Goal: Task Accomplishment & Management: Manage account settings

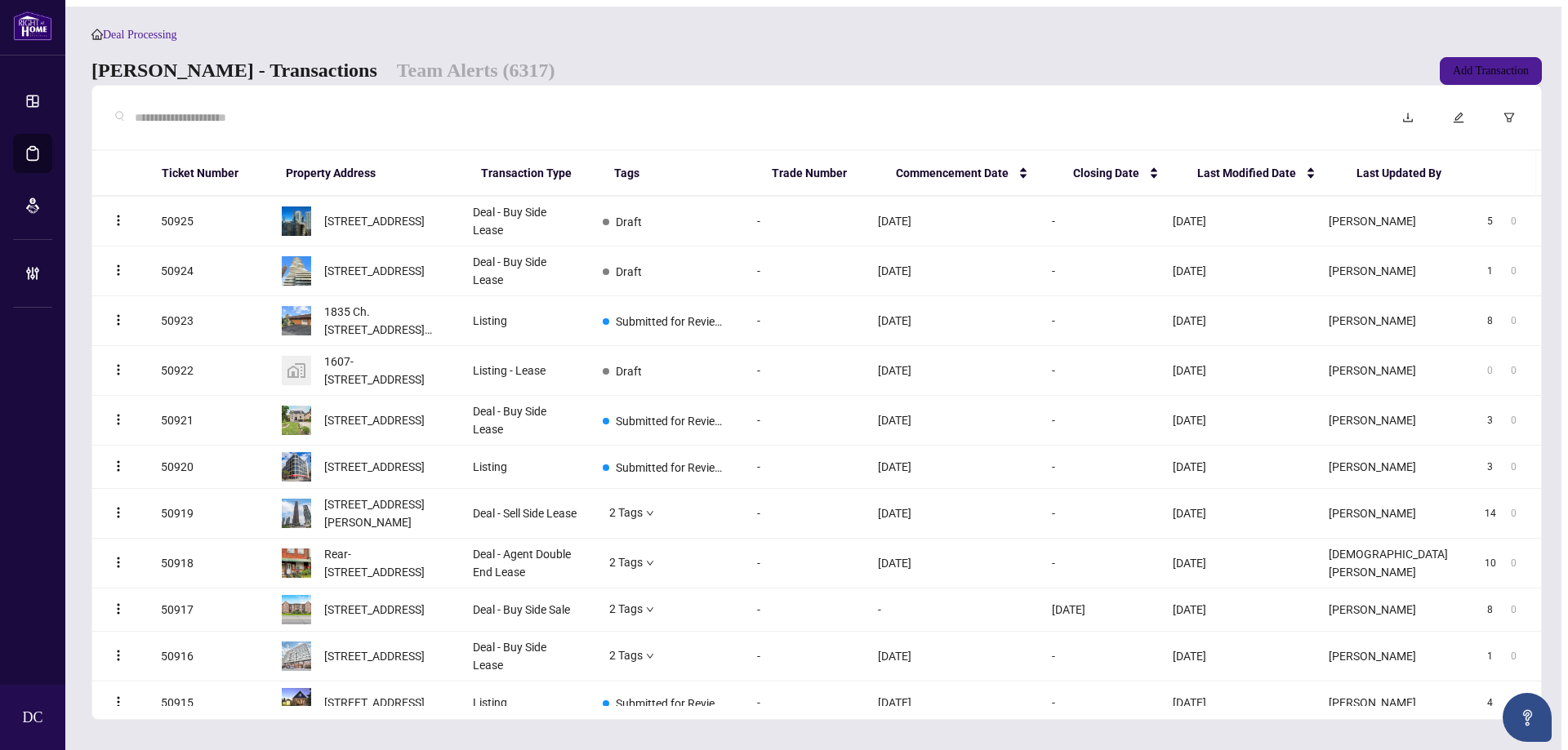
click at [252, 124] on input "text" at bounding box center [749, 117] width 1229 height 18
paste input "*******"
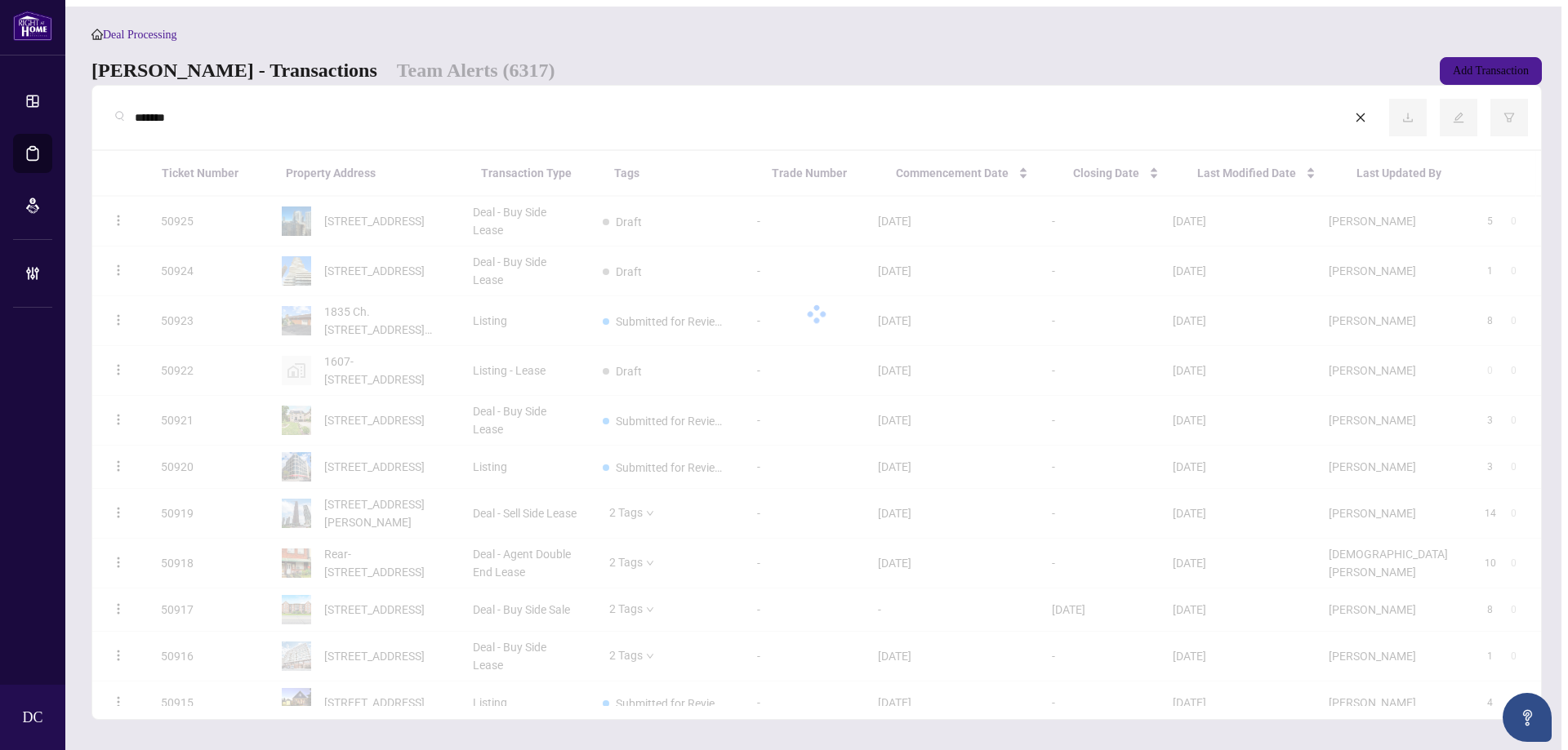
type input "*******"
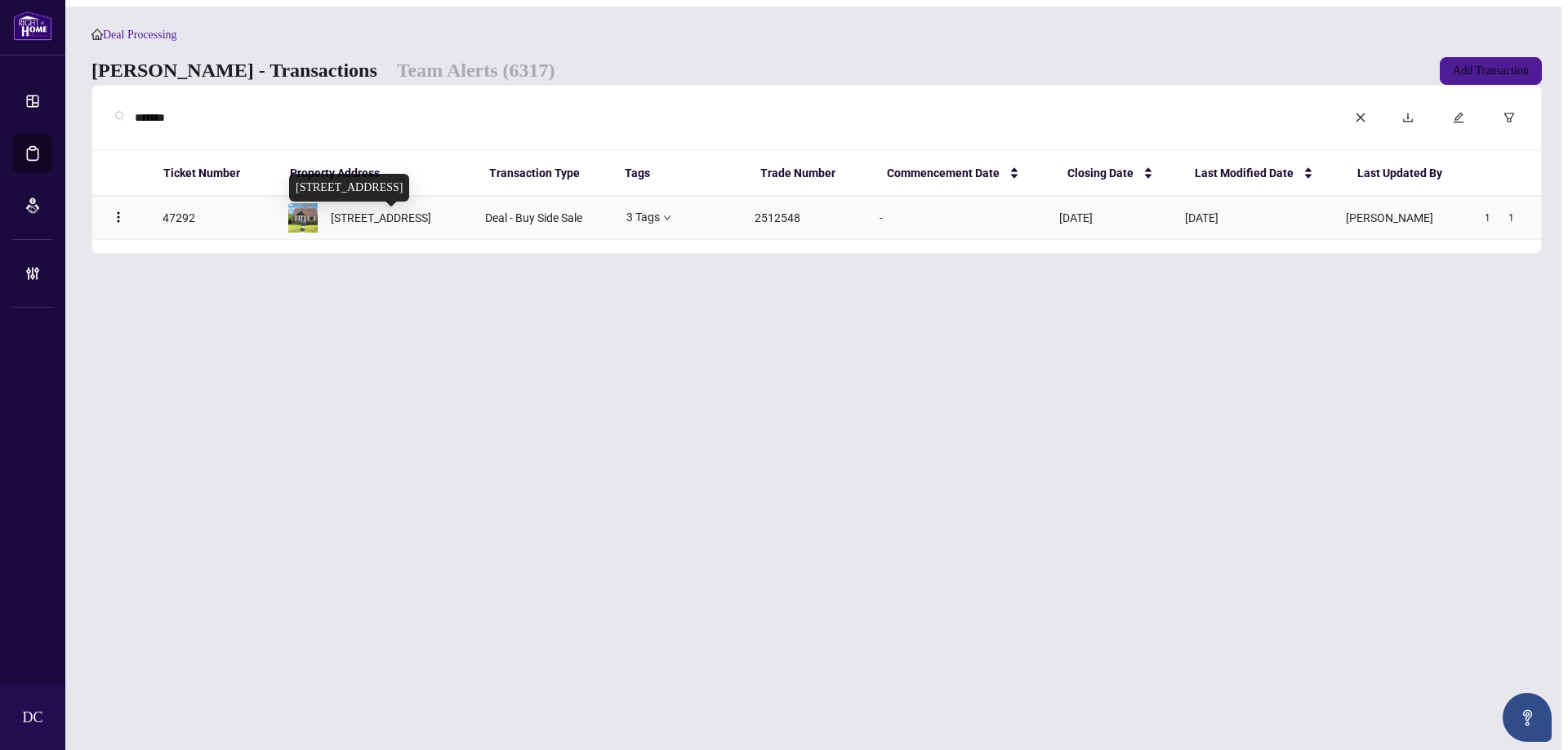
click at [345, 227] on span "[STREET_ADDRESS]" at bounding box center [381, 218] width 101 height 18
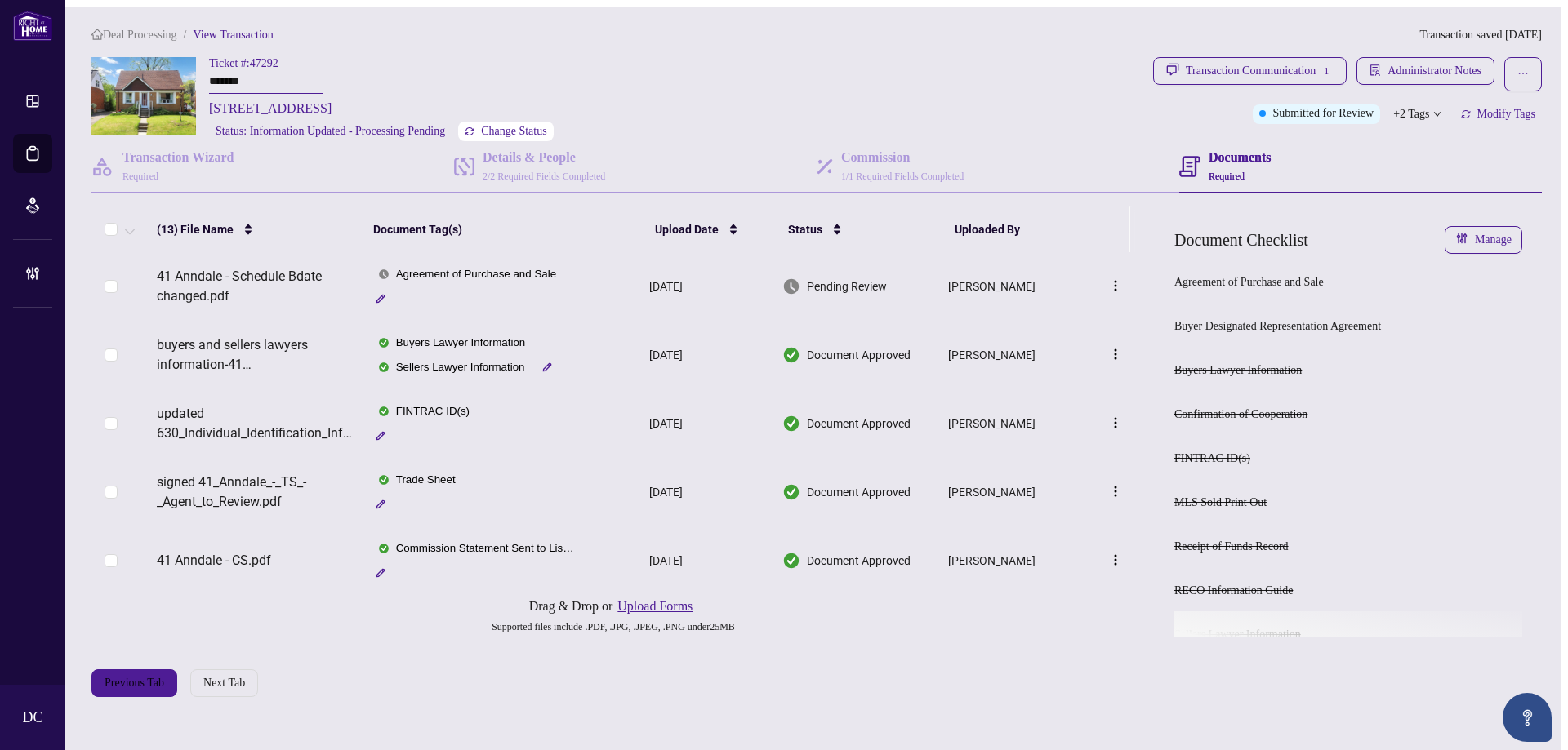
click at [554, 128] on button "Change Status" at bounding box center [506, 131] width 96 height 20
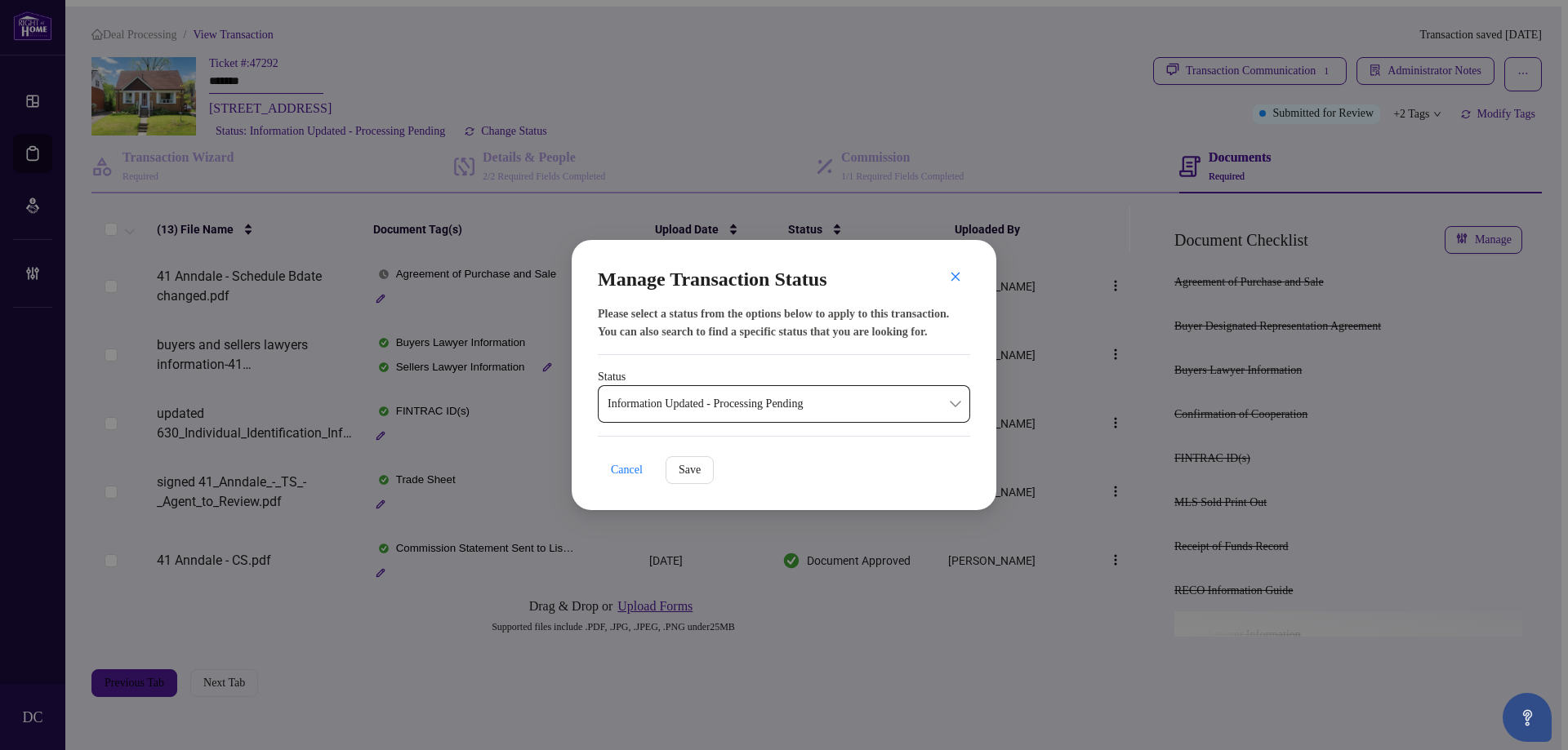
click at [812, 400] on span "Information Updated - Processing Pending" at bounding box center [784, 404] width 353 height 31
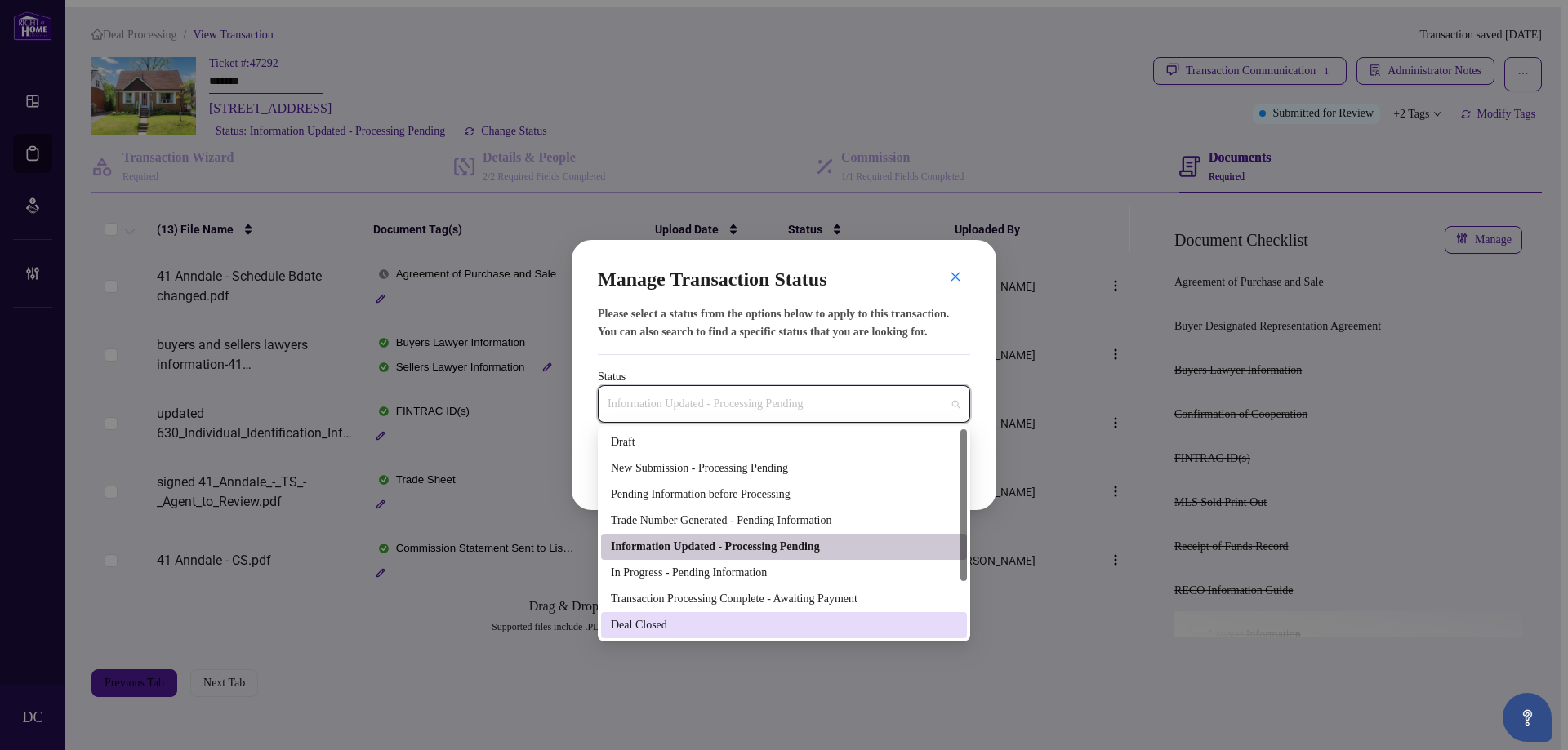
click at [688, 623] on div "Deal Closed" at bounding box center [784, 625] width 346 height 18
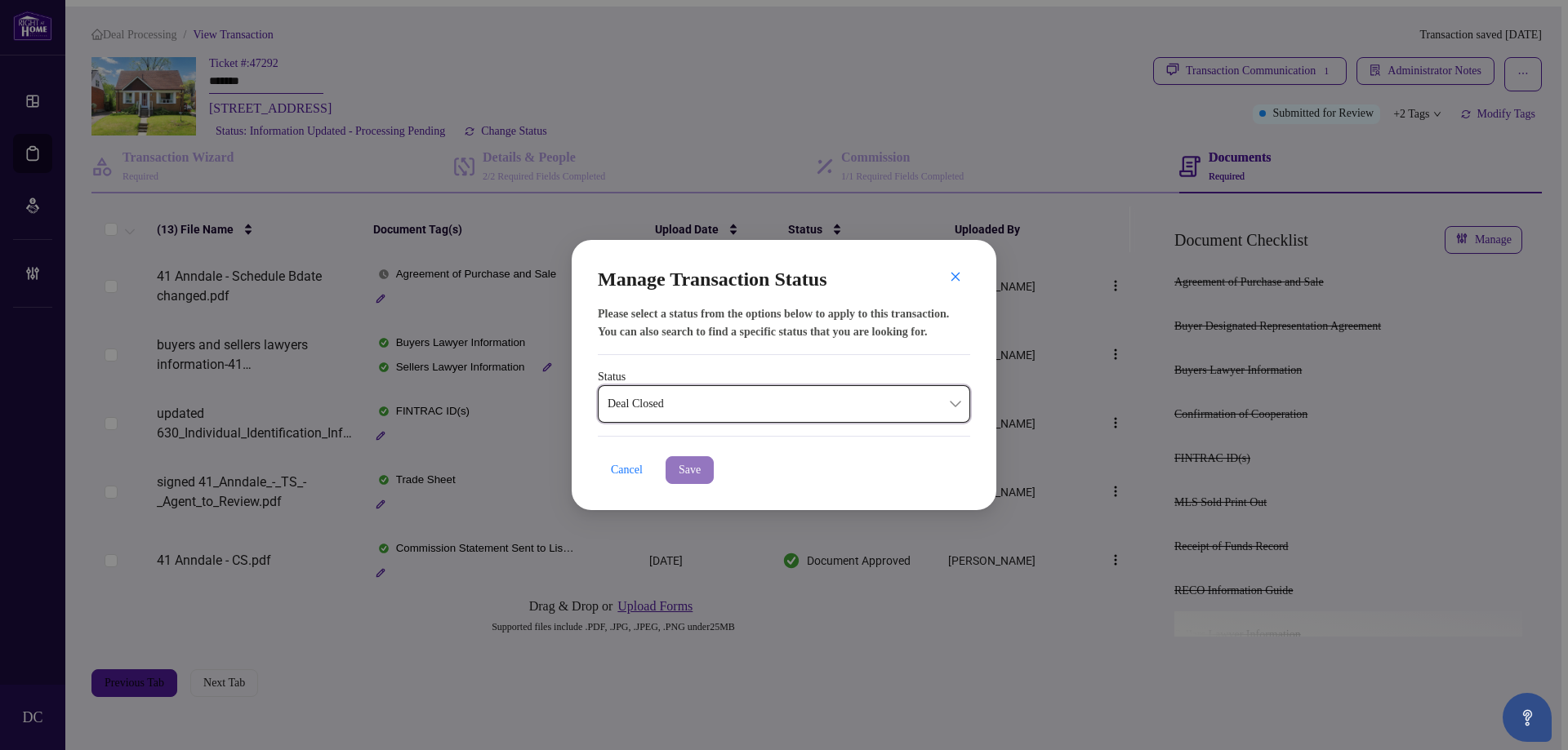
click at [686, 474] on span "Save" at bounding box center [690, 470] width 22 height 26
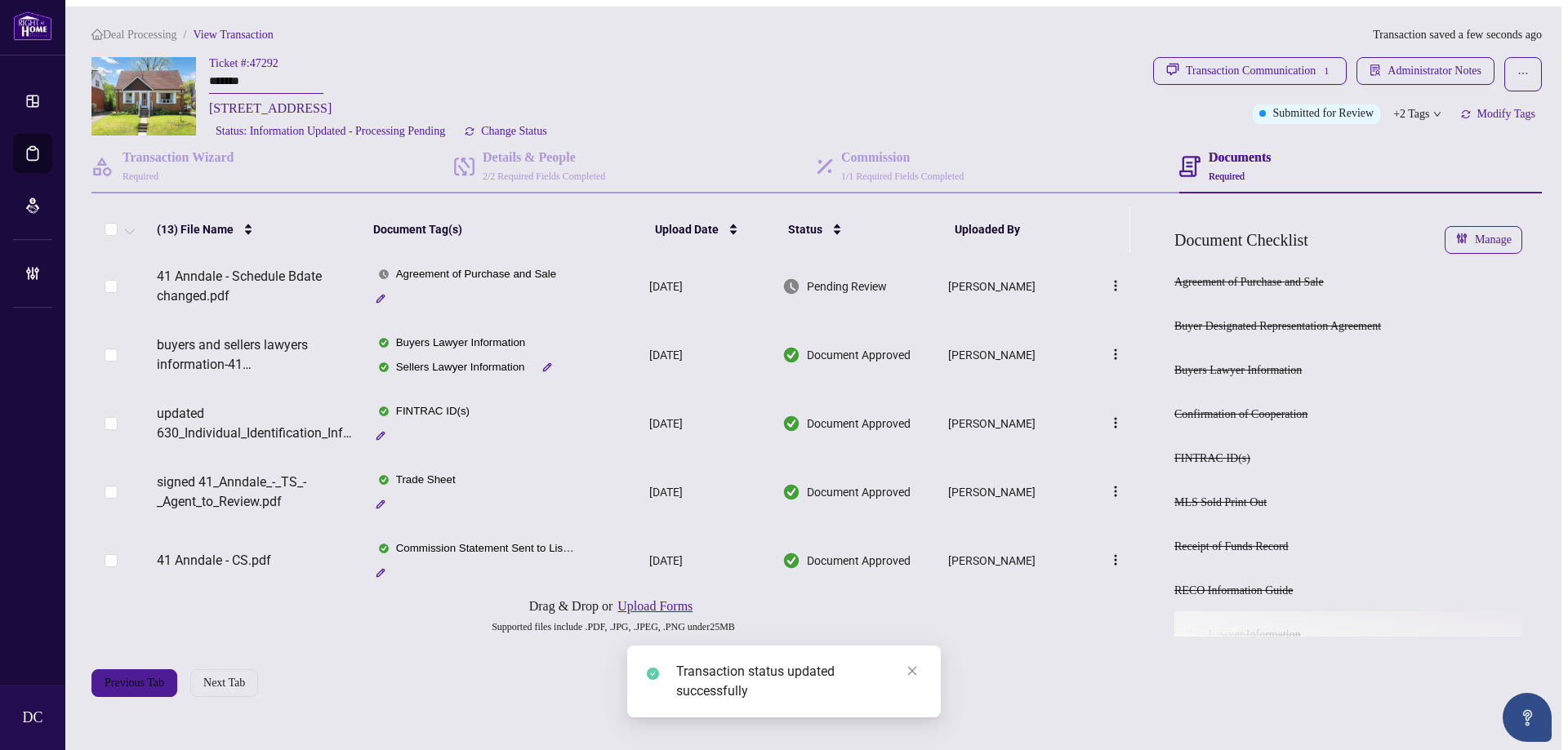
click at [1431, 108] on div "+2 Tags" at bounding box center [1417, 114] width 60 height 20
click at [1346, 135] on div "Transaction Communication 1 Administrator Notes Submitted for Review +2 Tags Mo…" at bounding box center [1347, 99] width 395 height 84
click at [1290, 65] on div "Transaction Communication 1" at bounding box center [1260, 71] width 148 height 26
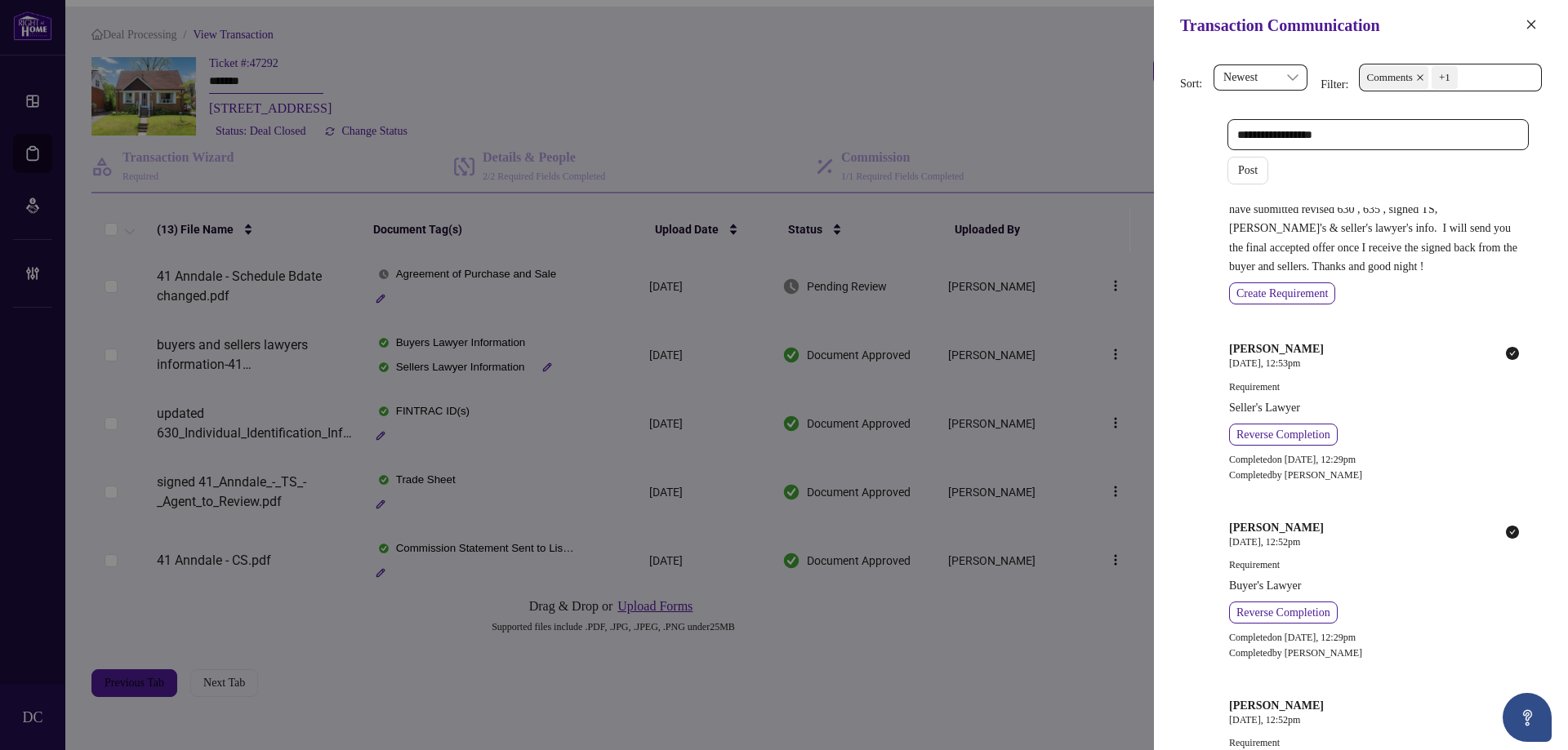
scroll to position [245, 0]
click at [1510, 66] on span "Comments +1" at bounding box center [1451, 77] width 181 height 26
drag, startPoint x: 1432, startPoint y: 143, endPoint x: 1165, endPoint y: 127, distance: 267.5
click at [1425, 140] on span "Comments" at bounding box center [1417, 145] width 50 height 12
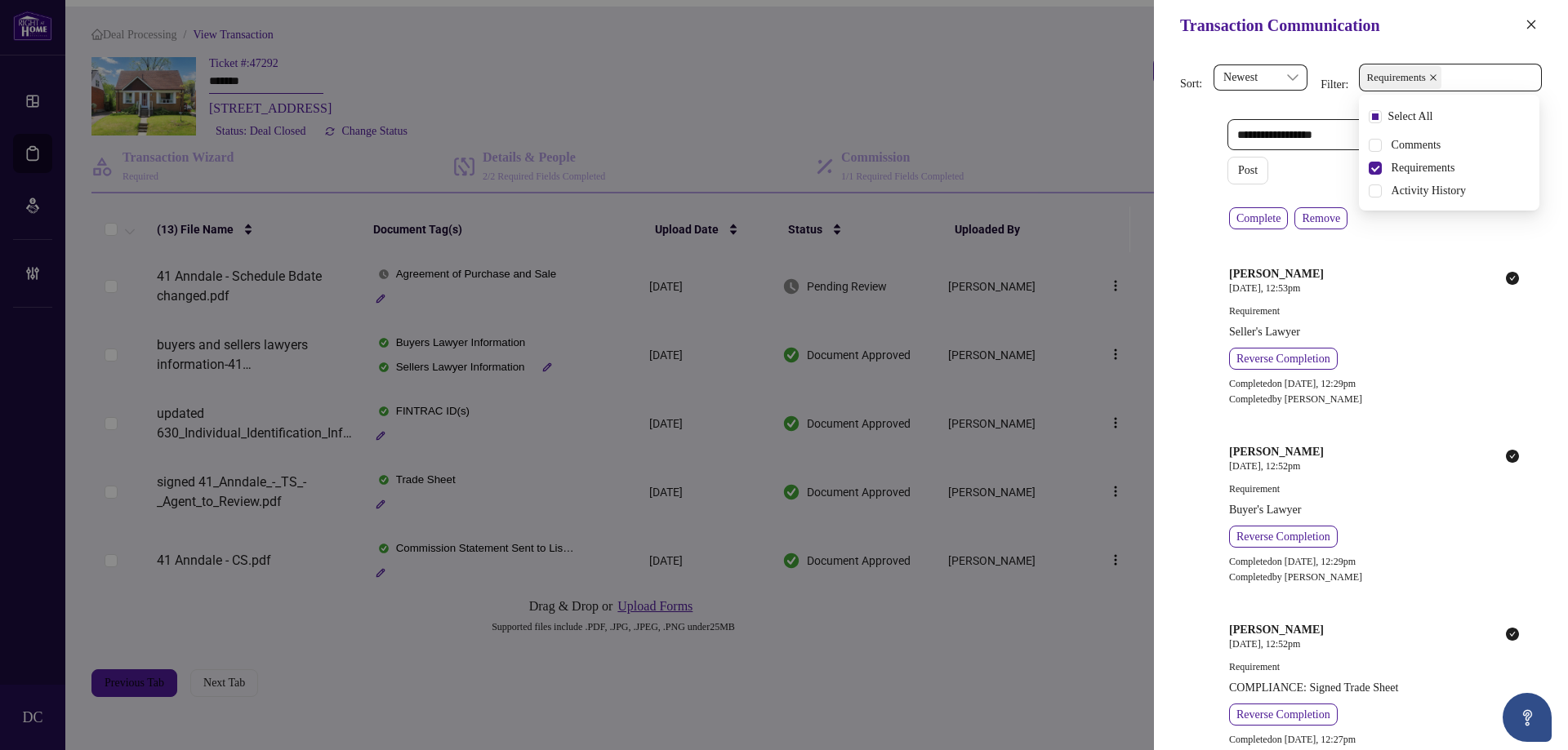
scroll to position [0, 0]
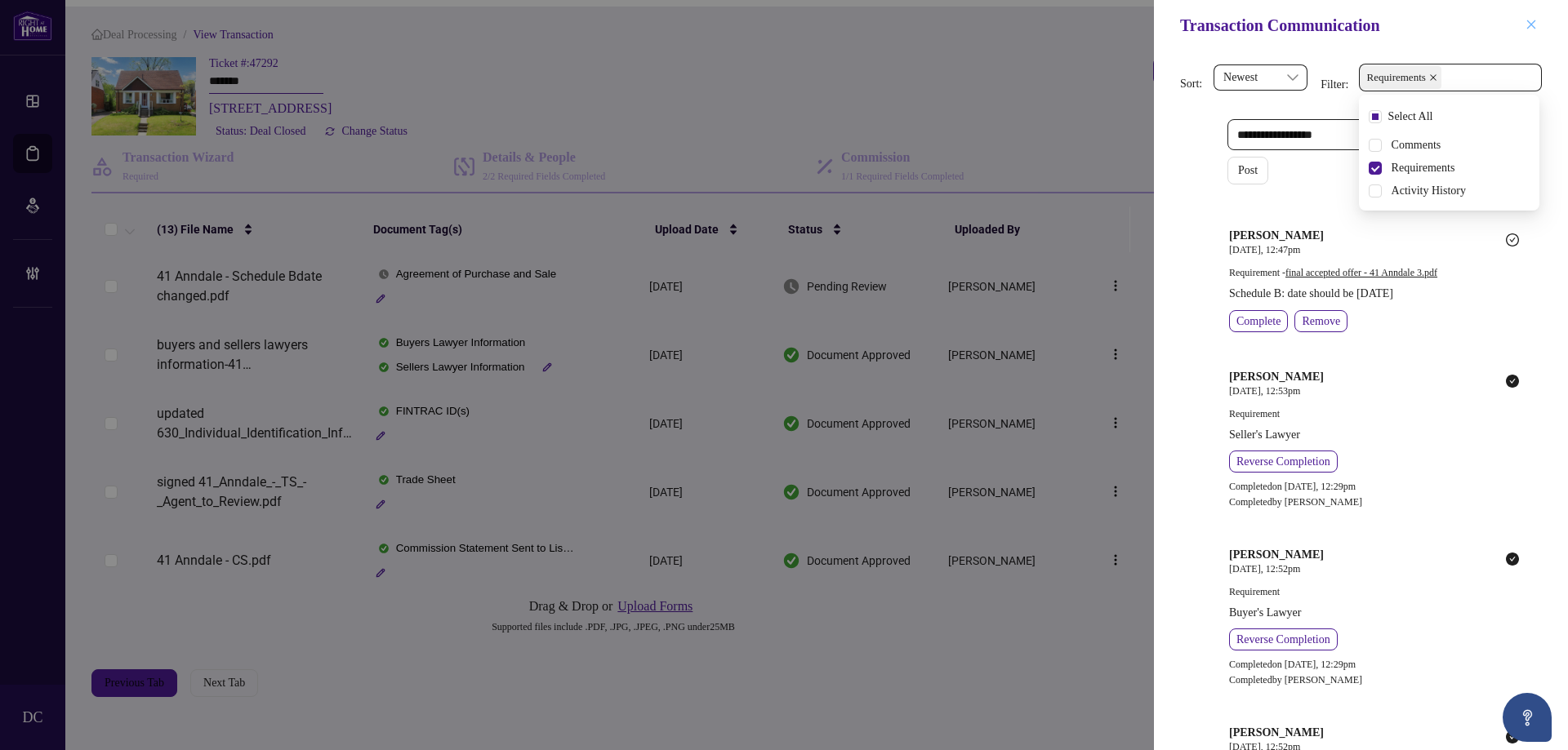
click at [1534, 25] on icon "close" at bounding box center [1531, 24] width 11 height 11
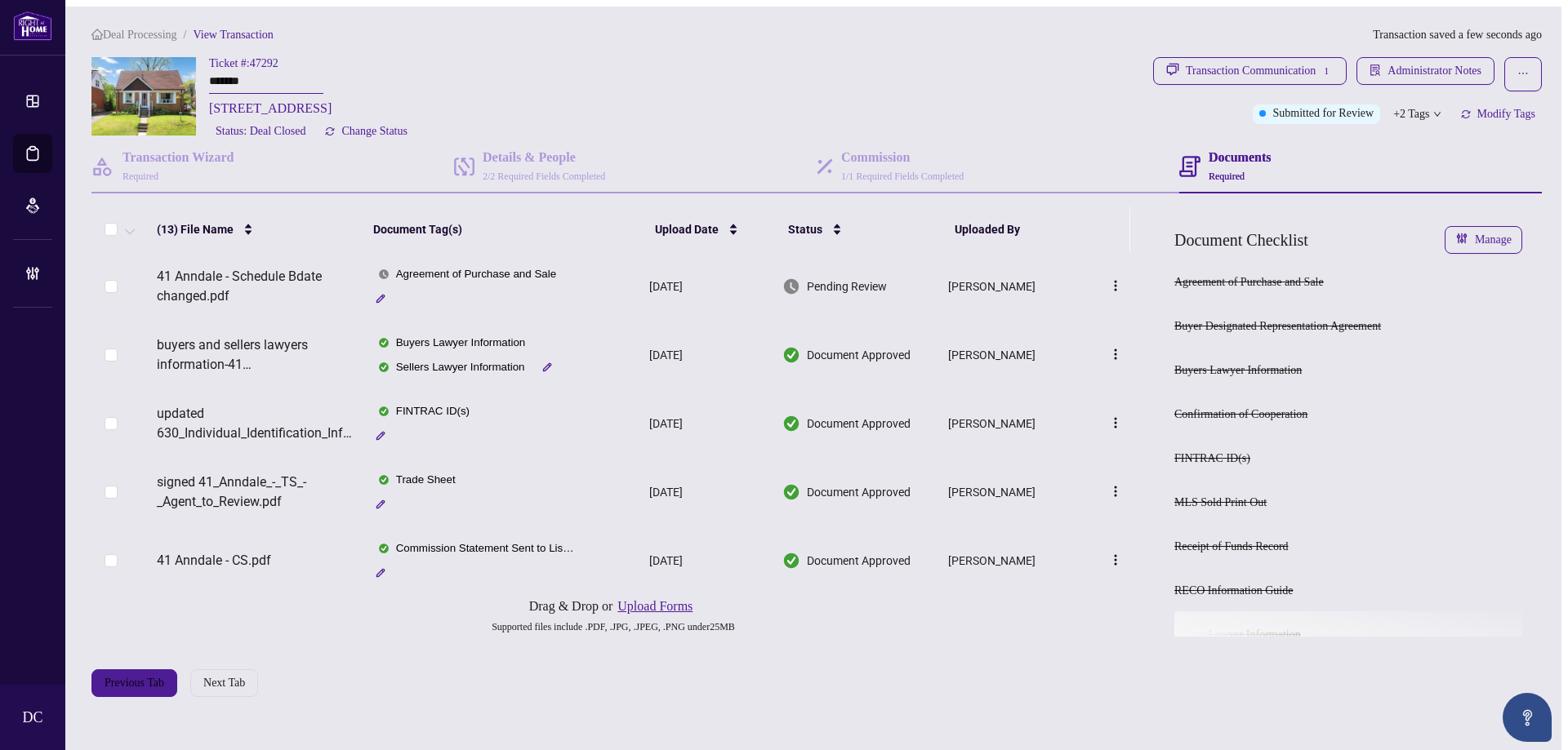
click at [1411, 109] on span "+2 Tags" at bounding box center [1411, 114] width 36 height 19
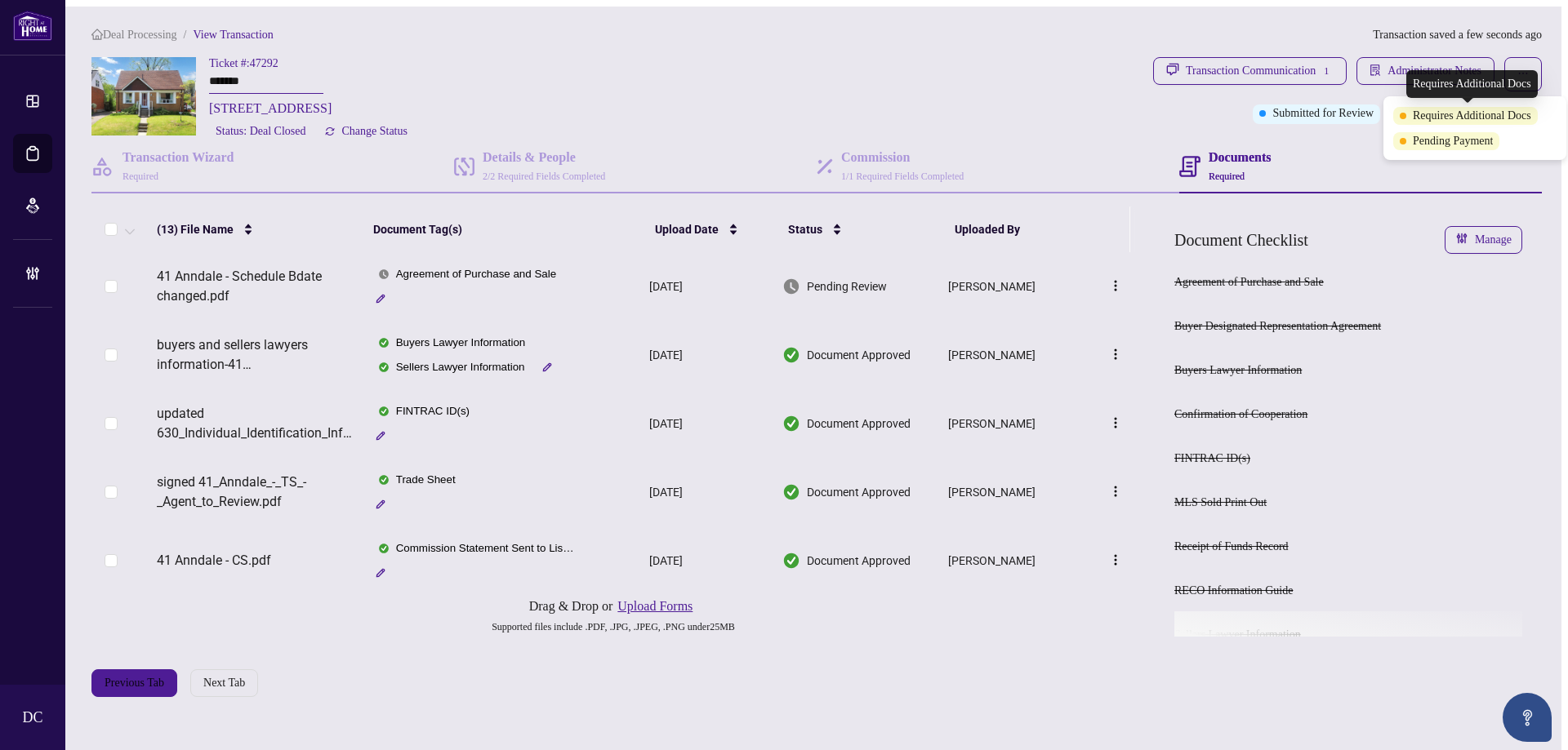
click at [1308, 132] on div "Transaction Communication 1 Administrator Notes Submitted for Review +2 Tags Mo…" at bounding box center [1347, 99] width 395 height 84
click at [1471, 109] on icon "button" at bounding box center [1465, 114] width 9 height 9
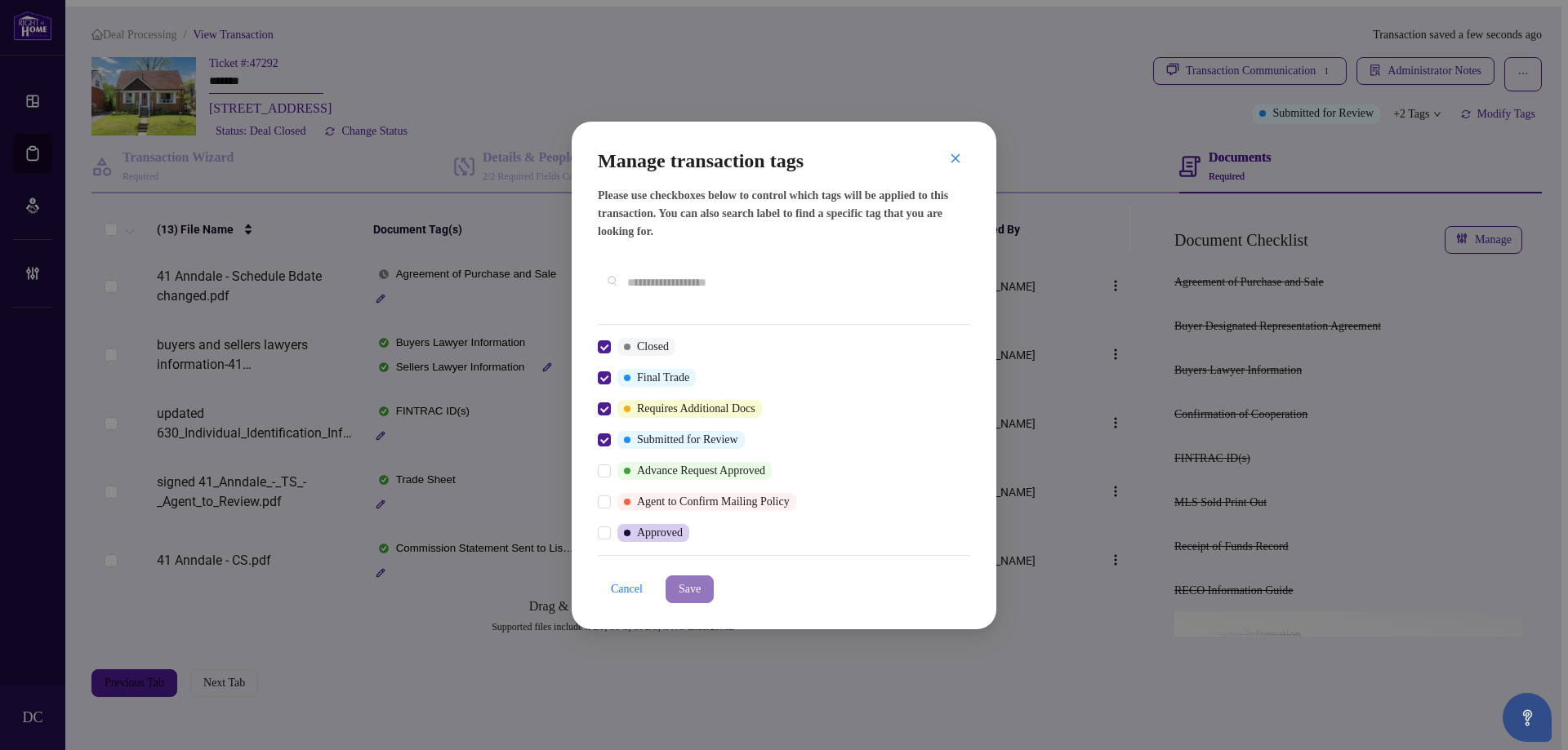
click at [692, 576] on span "Save" at bounding box center [690, 589] width 22 height 26
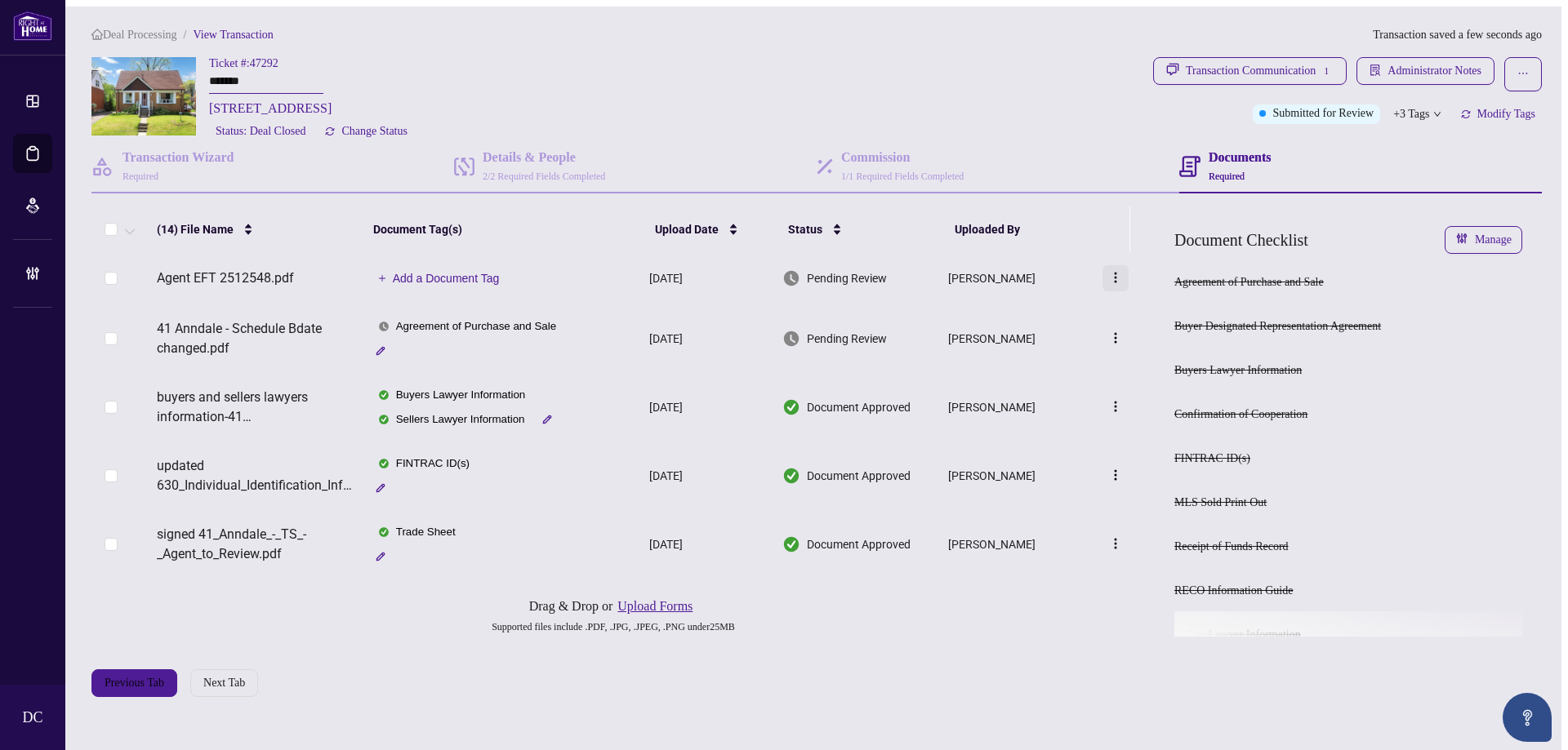
click at [1125, 276] on button "button" at bounding box center [1116, 278] width 26 height 26
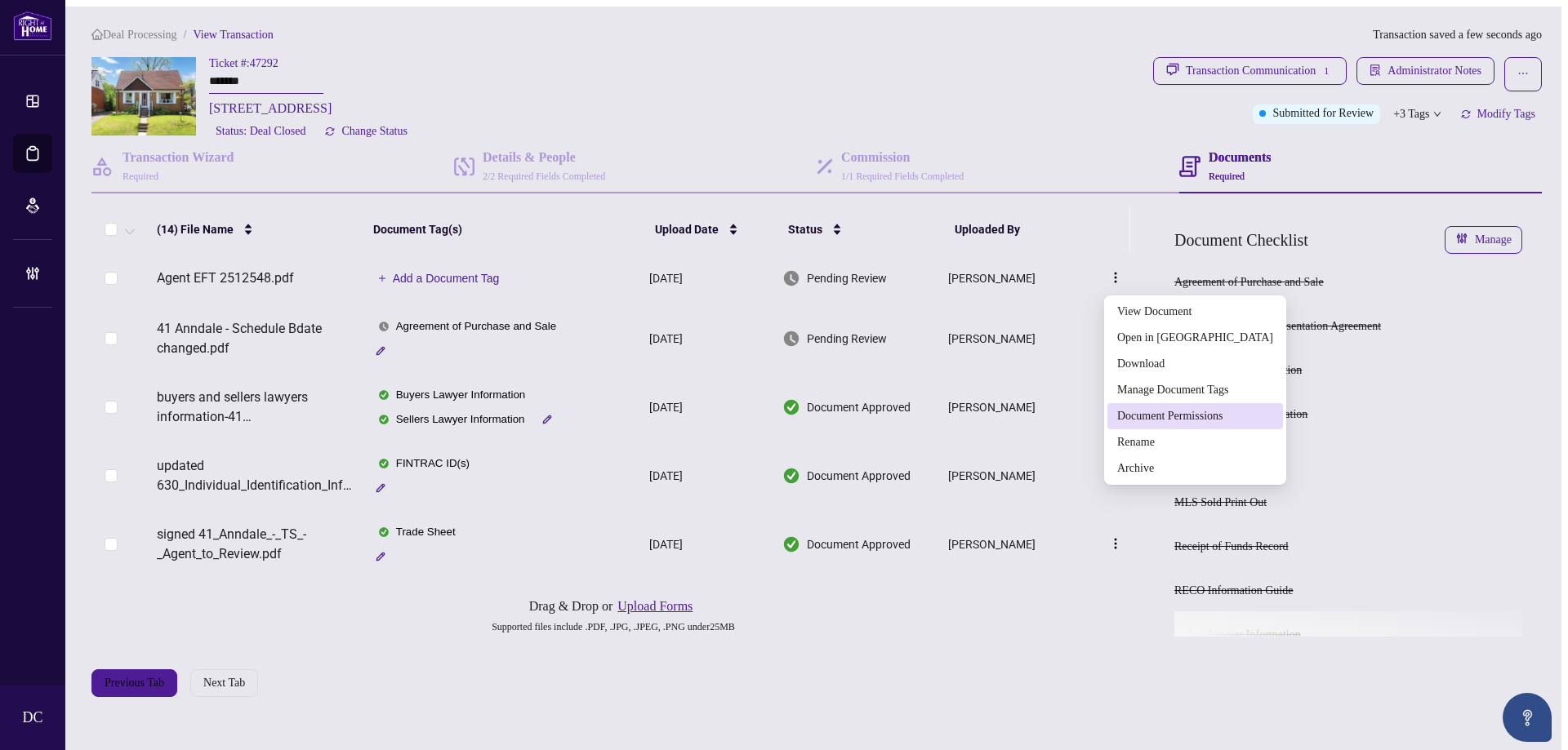
click at [1158, 416] on span "Document Permissions" at bounding box center [1195, 416] width 156 height 18
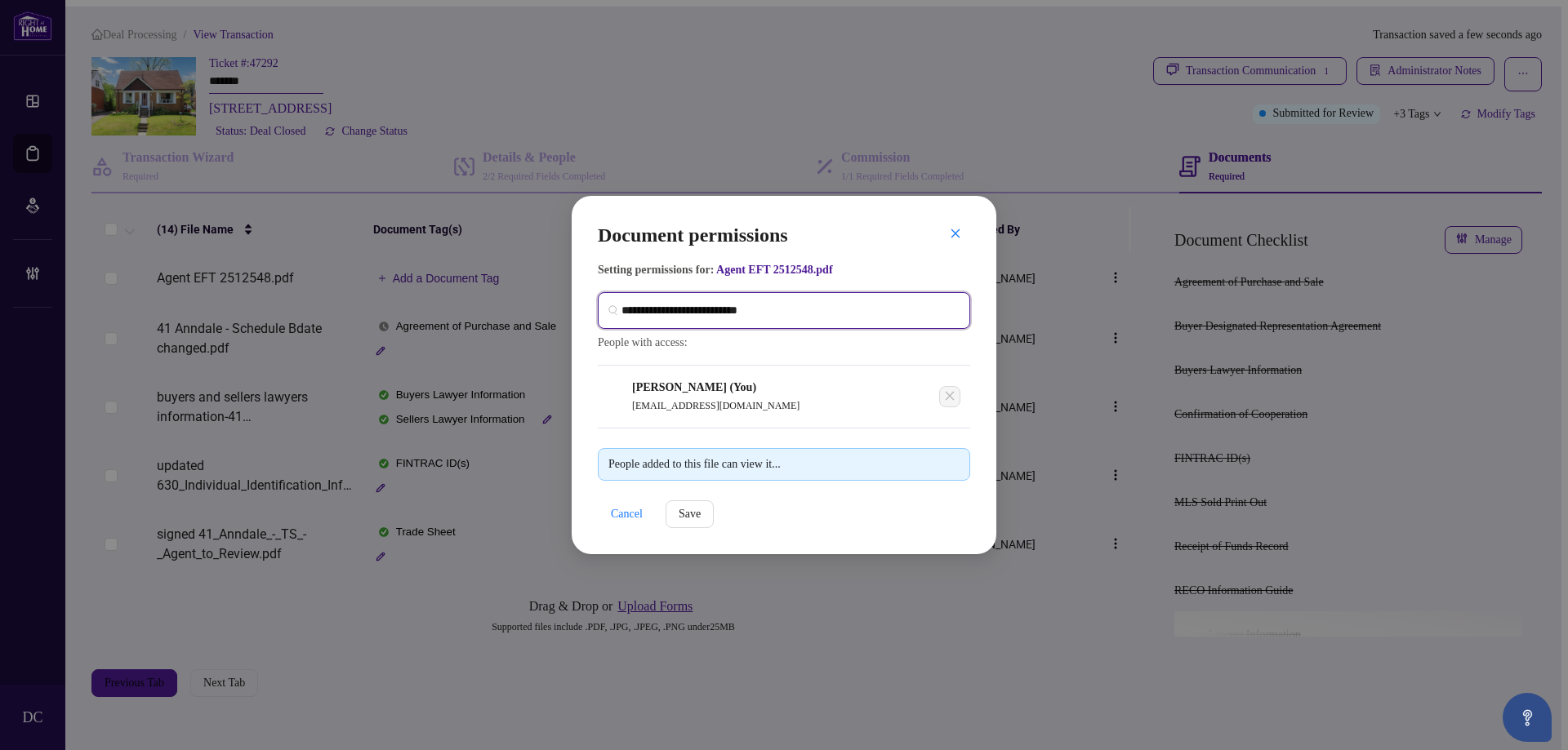
click at [748, 302] on input "search" at bounding box center [790, 311] width 339 height 17
type input "**********"
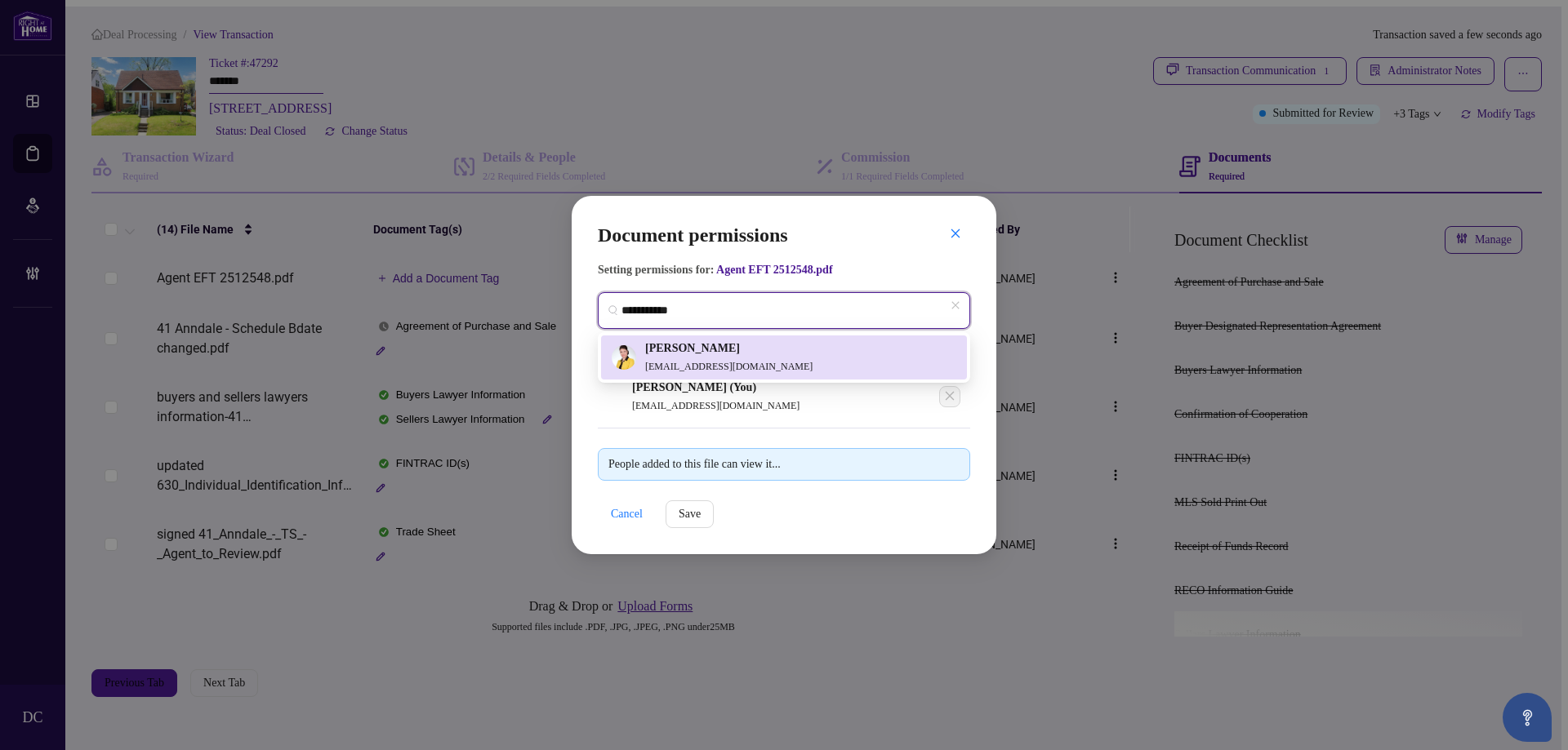
click at [710, 362] on span "[EMAIL_ADDRESS][DOMAIN_NAME]" at bounding box center [729, 366] width 167 height 11
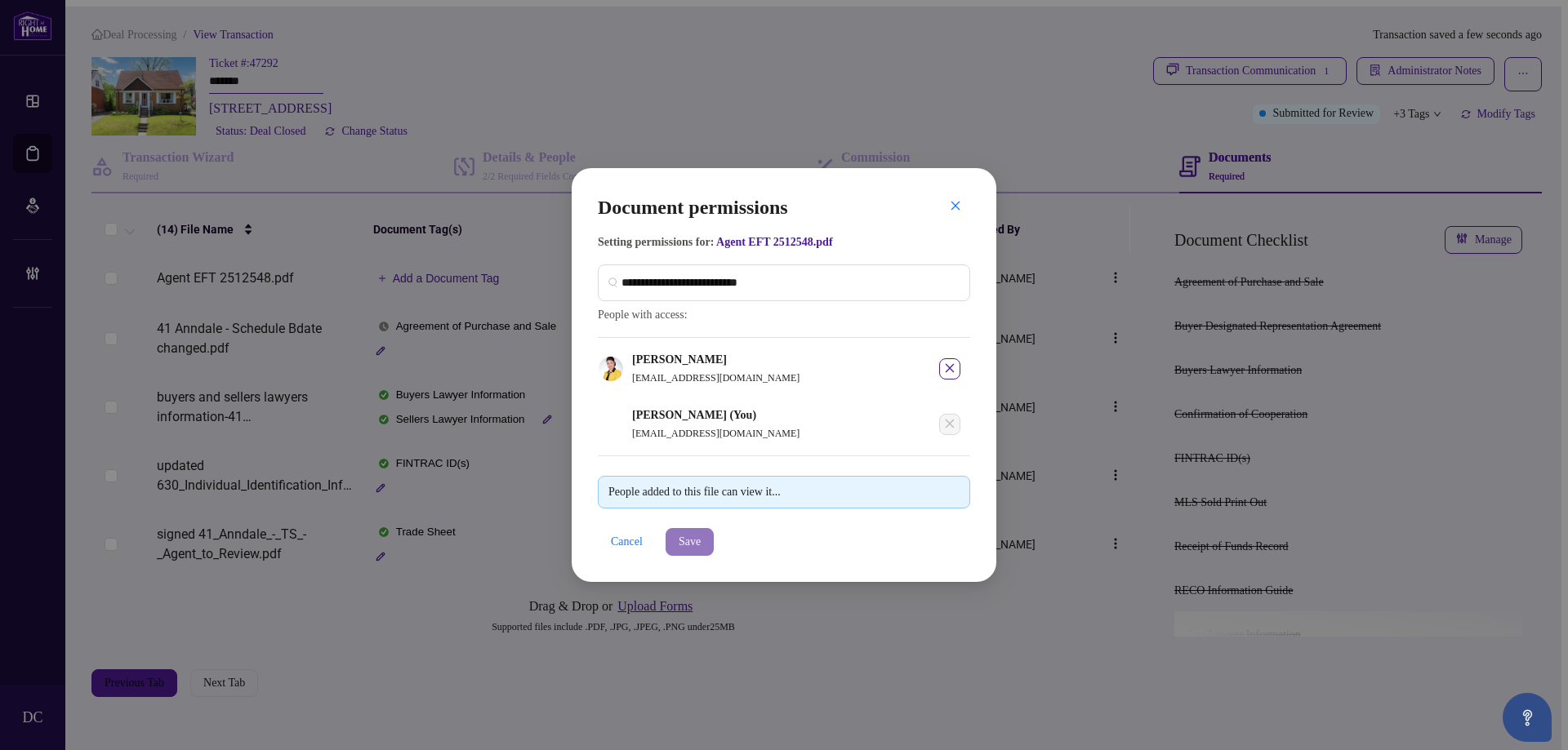
click at [696, 550] on span "Save" at bounding box center [690, 542] width 22 height 26
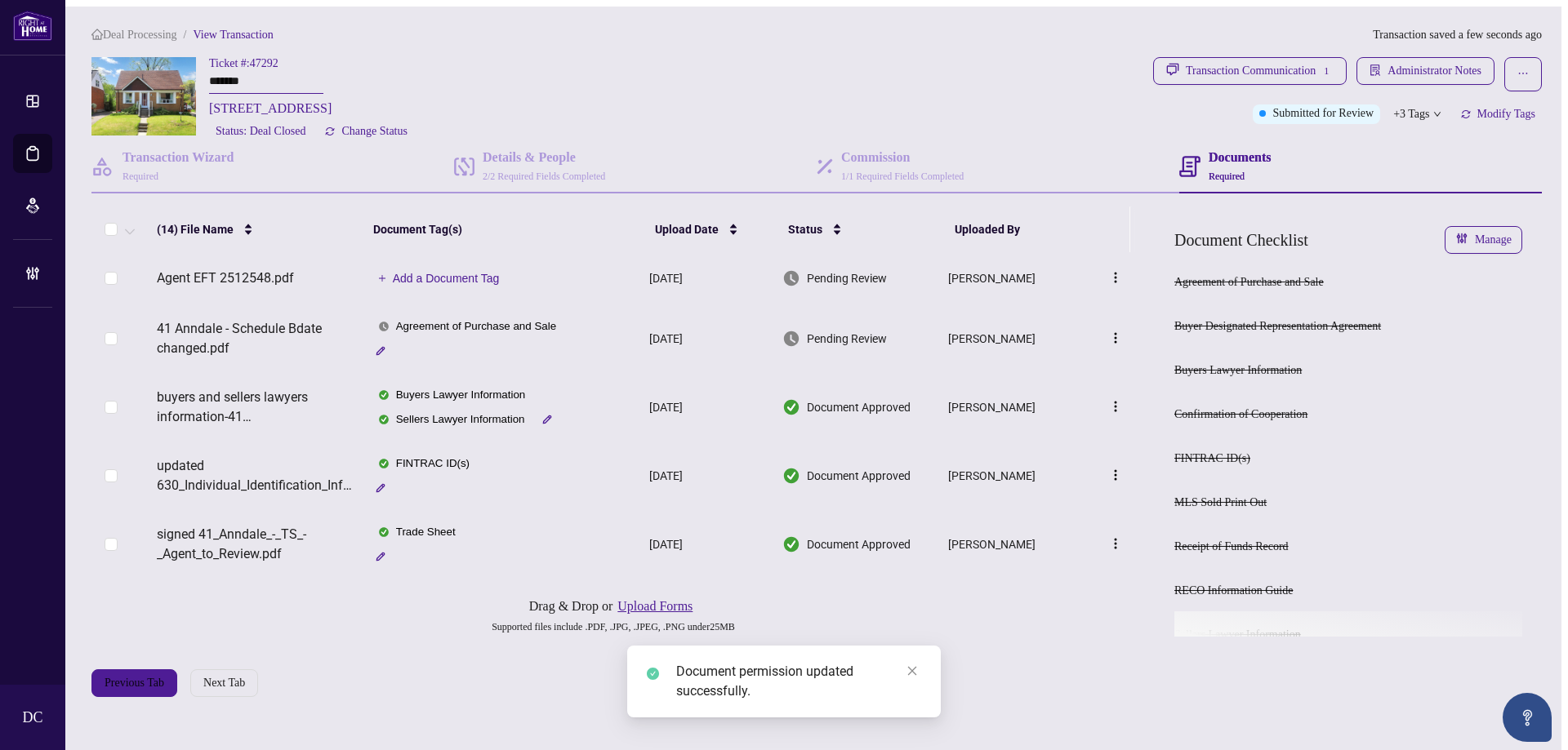
click at [488, 276] on span "Add a Document Tag" at bounding box center [446, 278] width 107 height 11
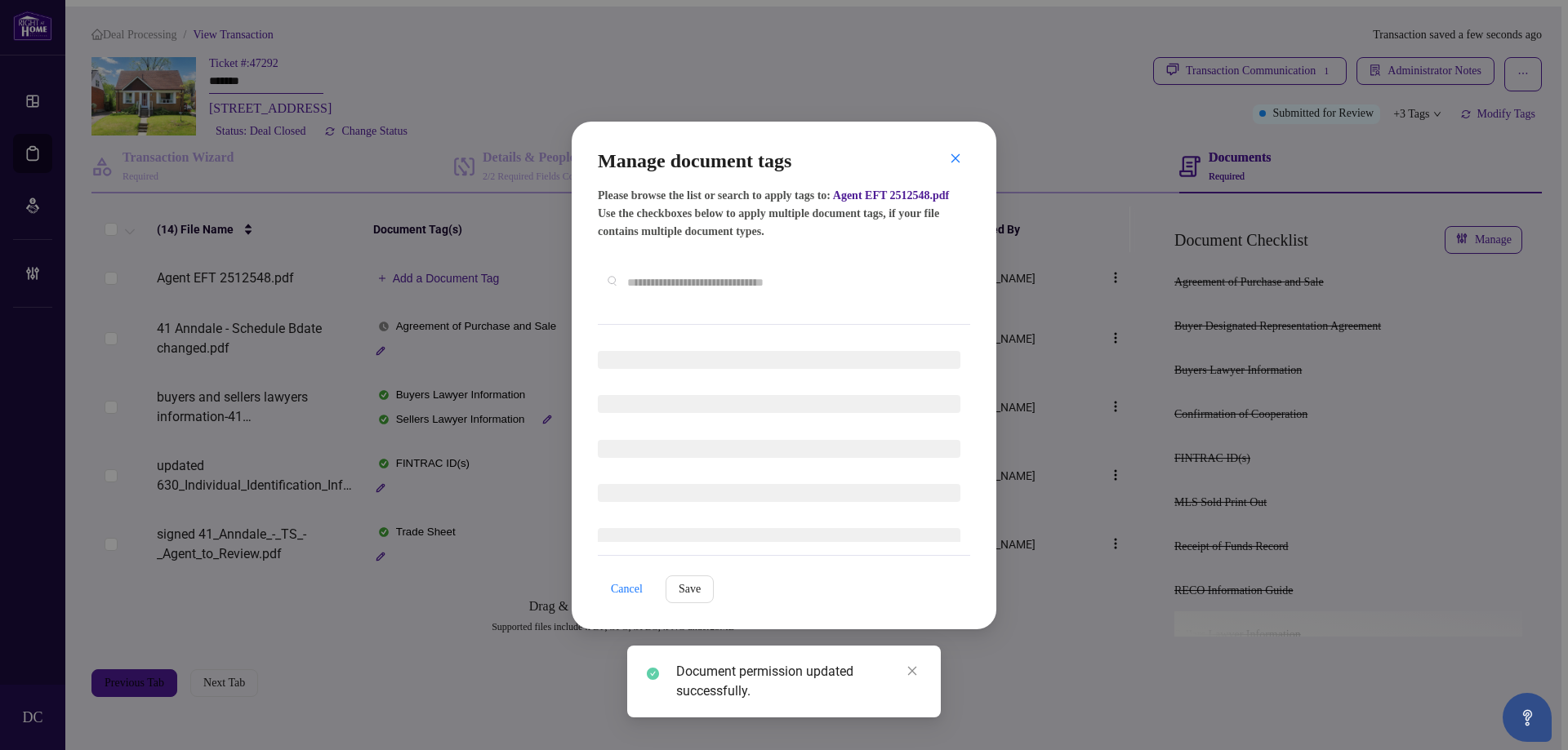
click at [759, 307] on div "Manage document tags Please browse the list or search to apply tags to: Agent E…" at bounding box center [784, 237] width 372 height 177
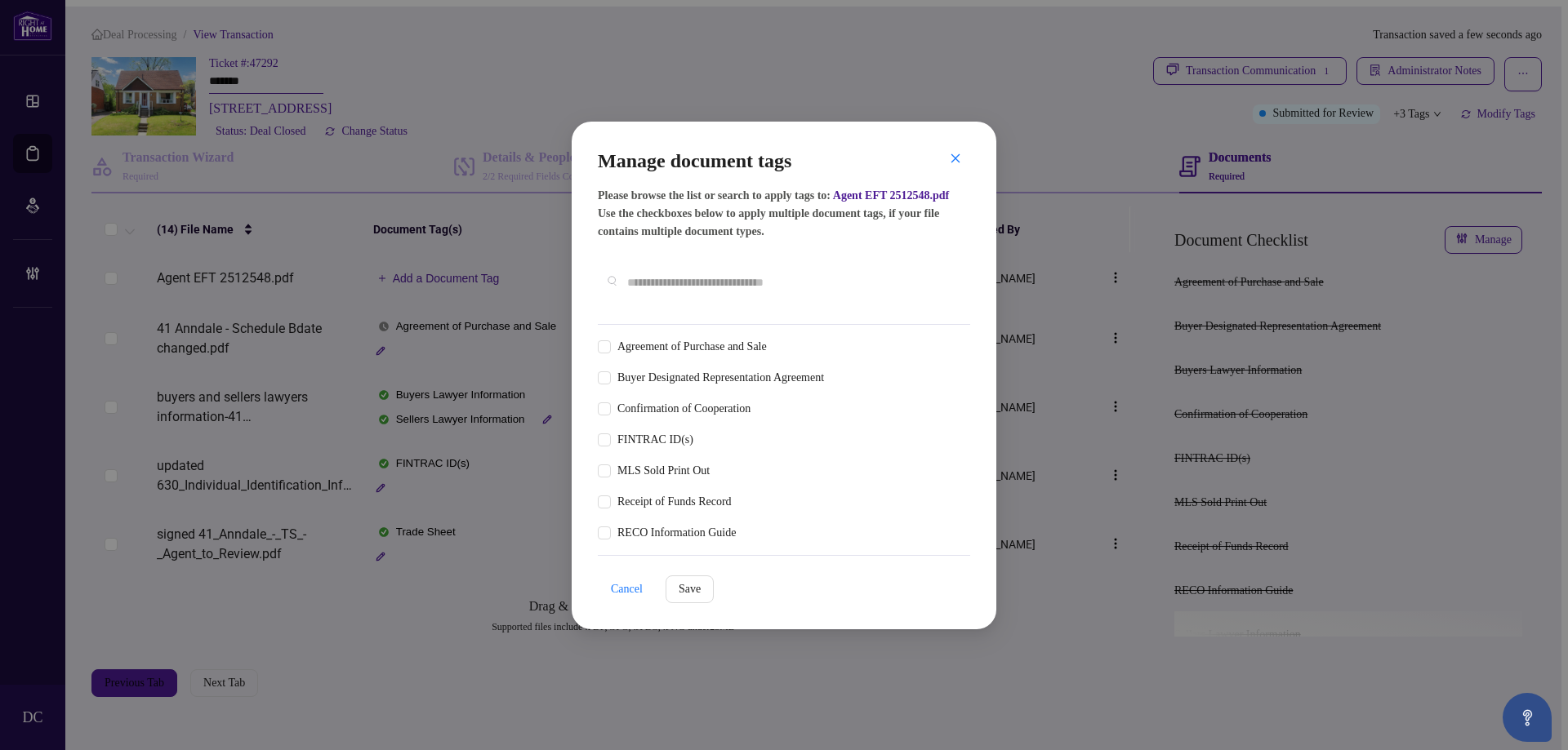
click at [800, 280] on input "text" at bounding box center [792, 282] width 330 height 18
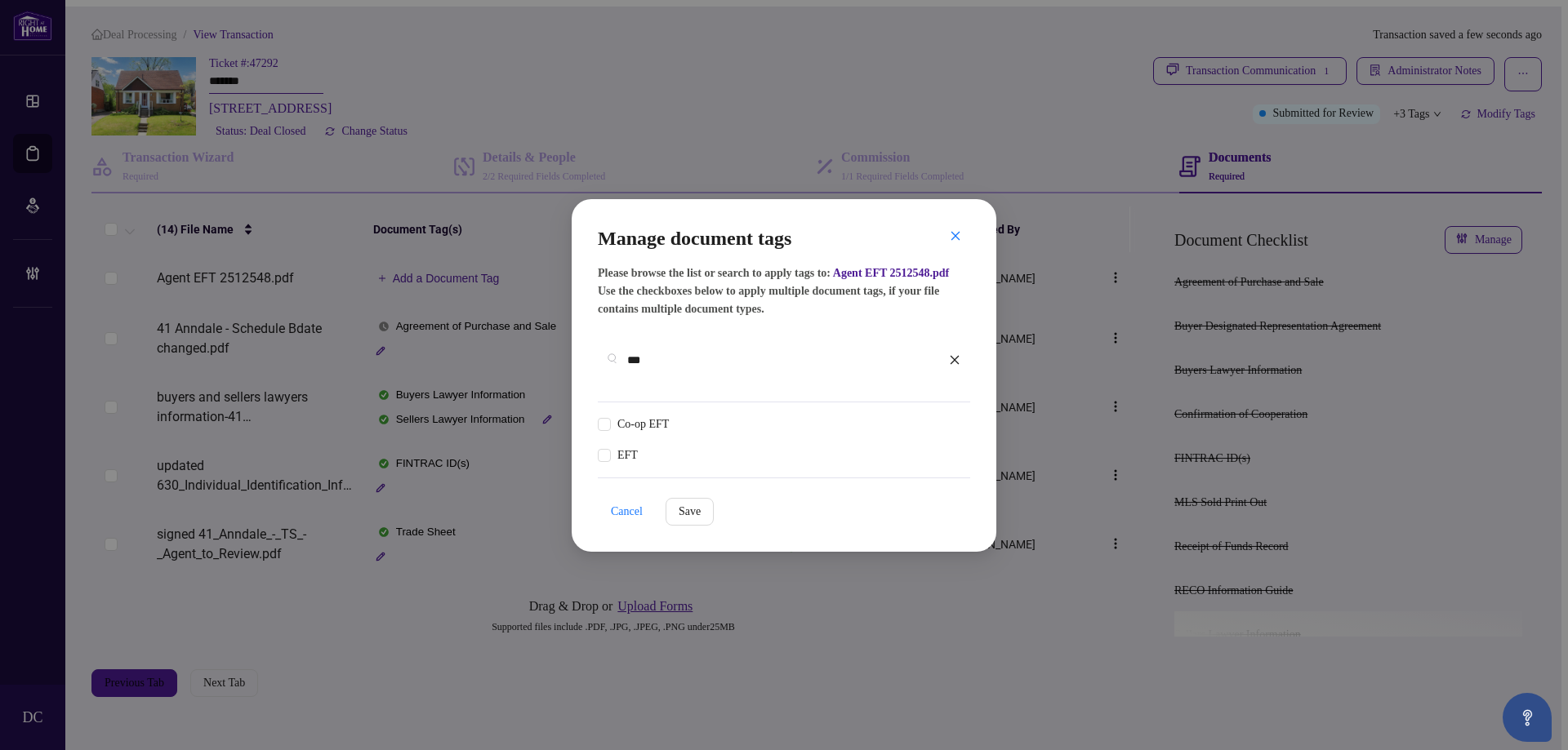
type input "***"
click at [945, 417] on div at bounding box center [944, 425] width 31 height 16
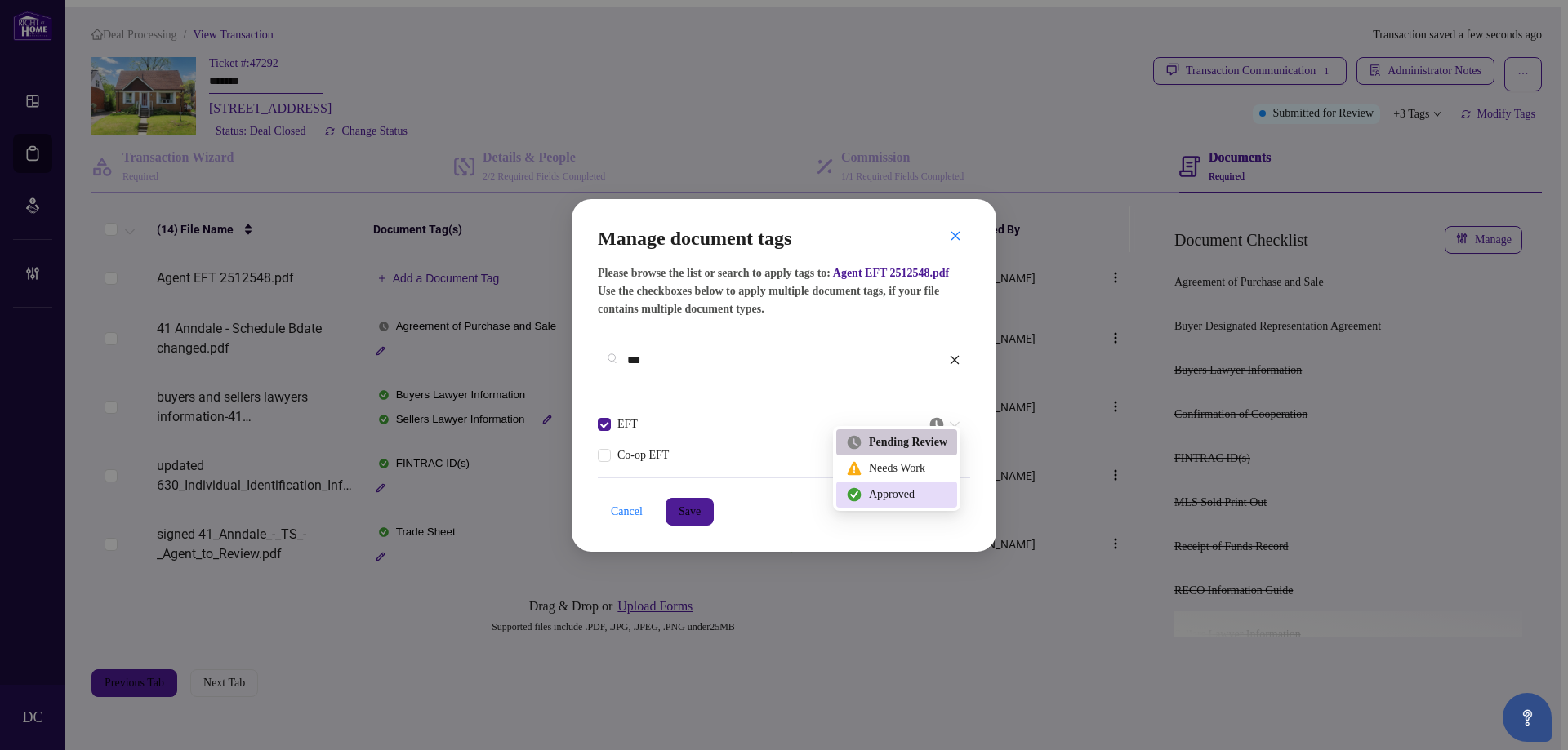
click at [912, 492] on div "Approved" at bounding box center [897, 494] width 102 height 18
click at [714, 508] on button "Save" at bounding box center [690, 511] width 48 height 28
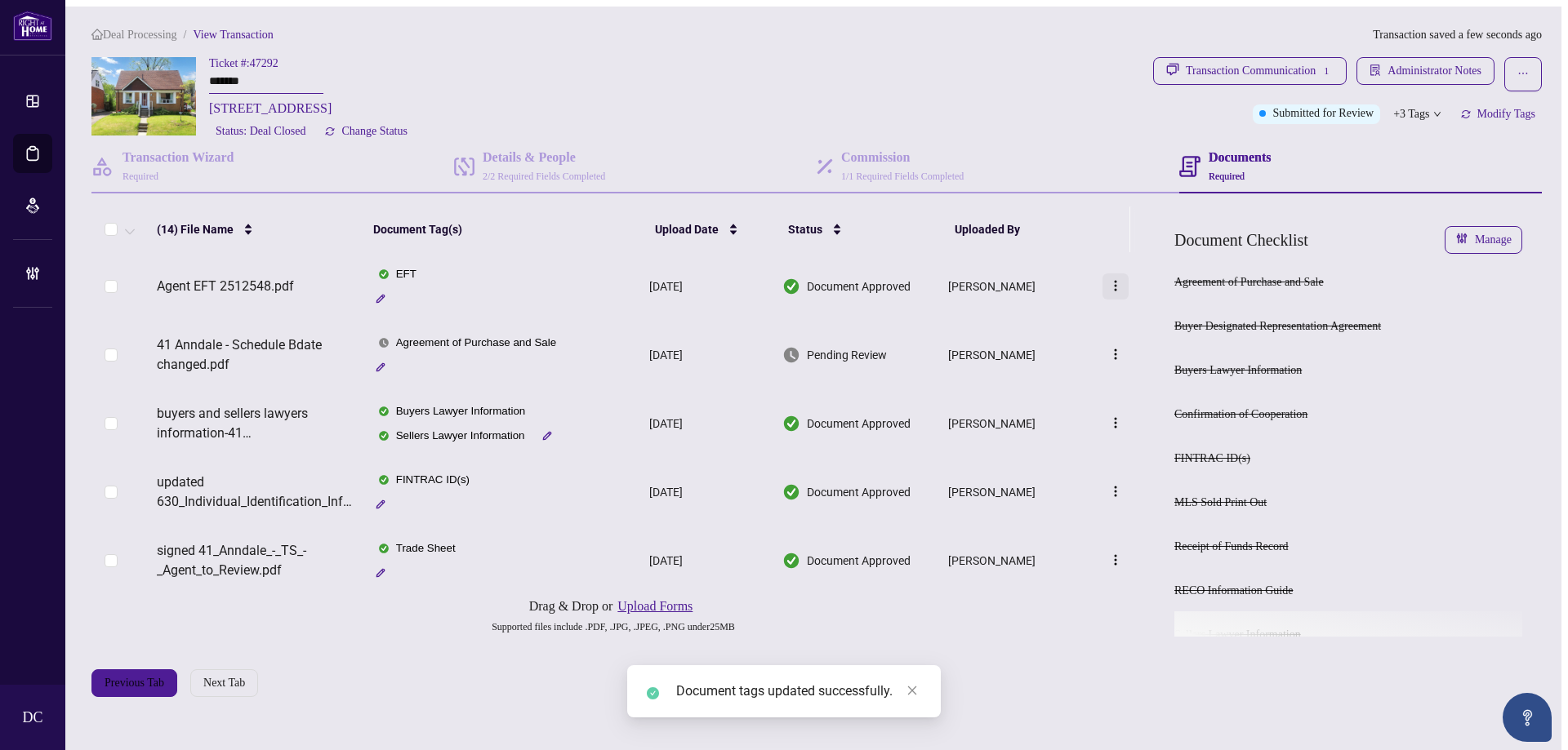
click at [1115, 292] on img "button" at bounding box center [1116, 285] width 13 height 13
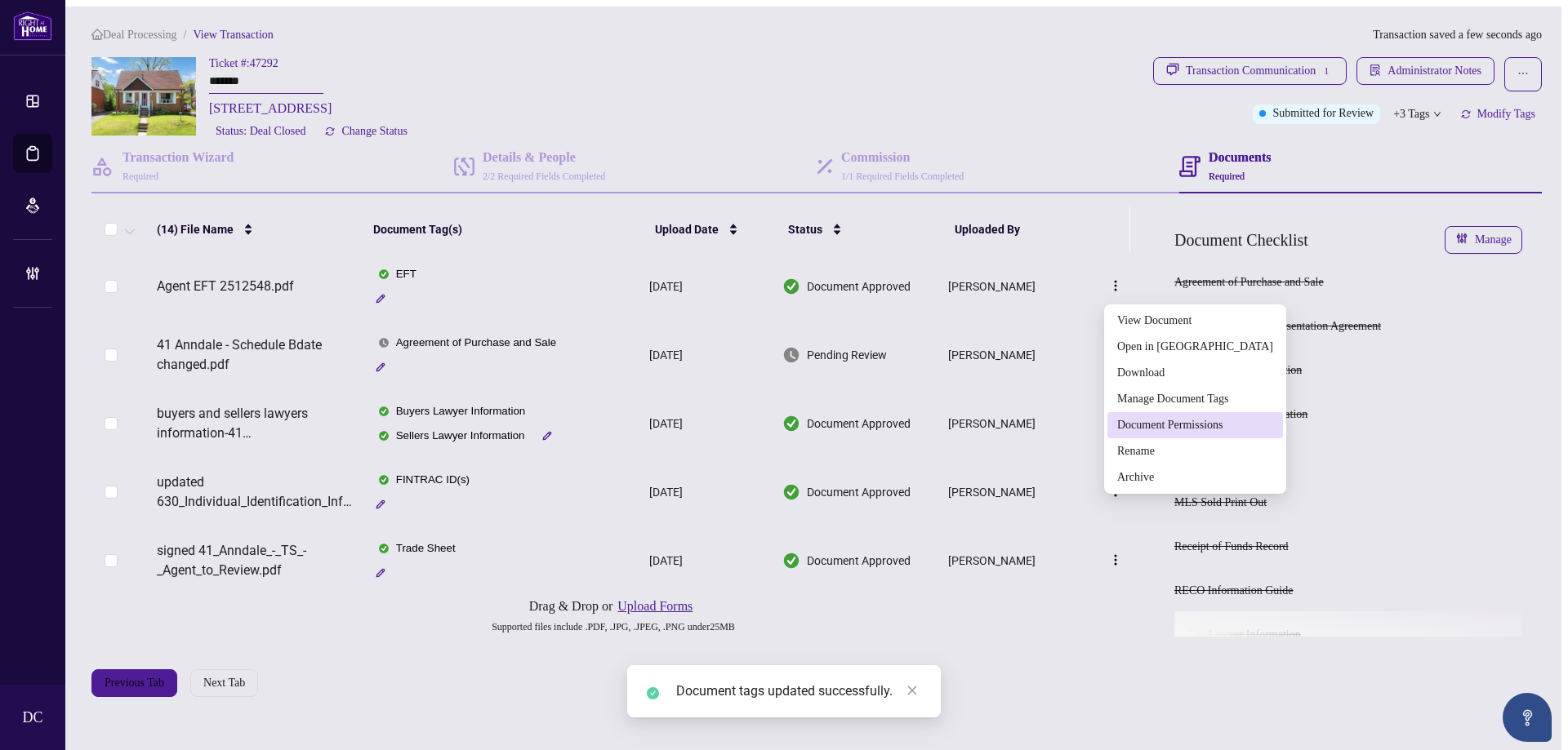
click at [1132, 427] on span "Document Permissions" at bounding box center [1195, 425] width 156 height 18
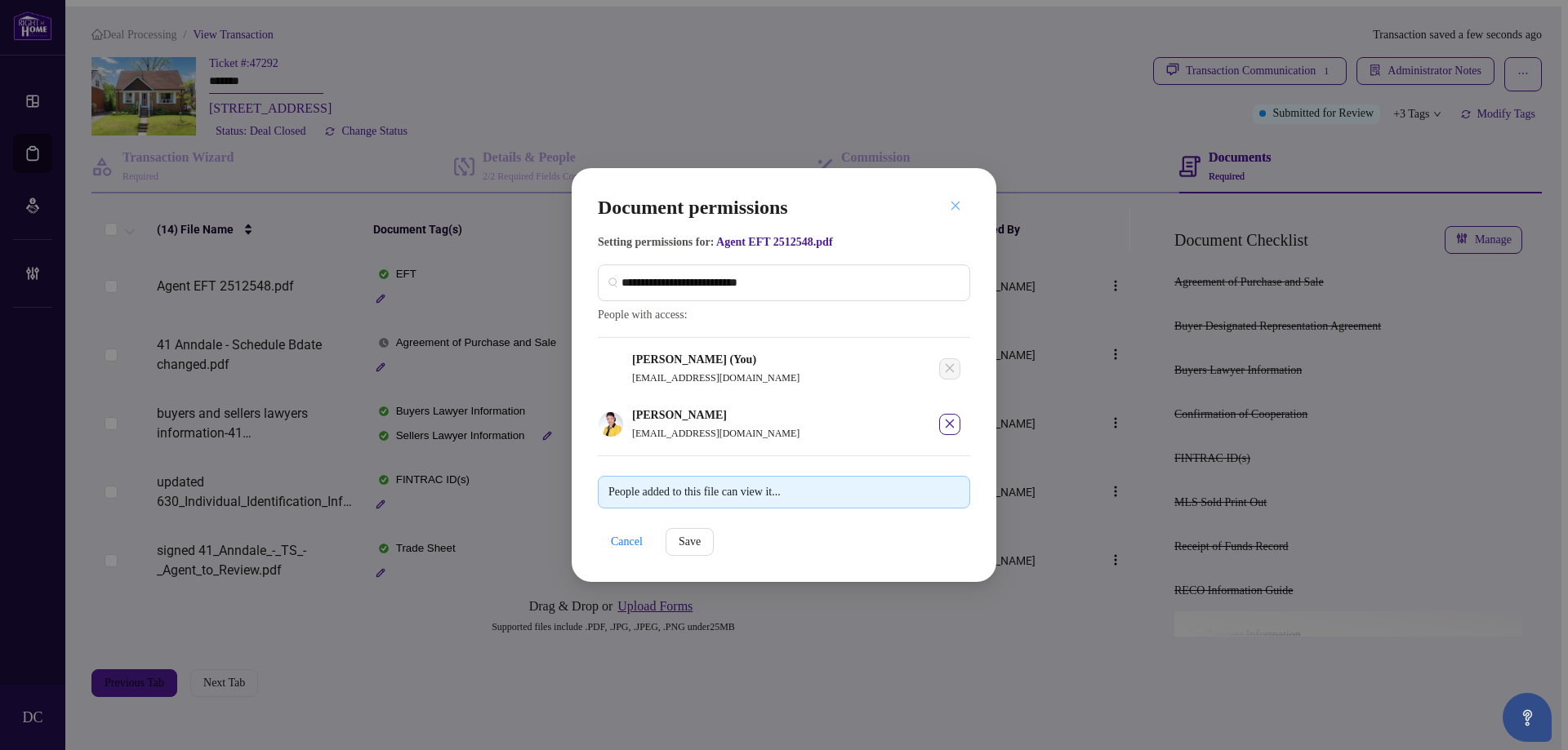
click at [954, 200] on icon "close" at bounding box center [955, 205] width 11 height 11
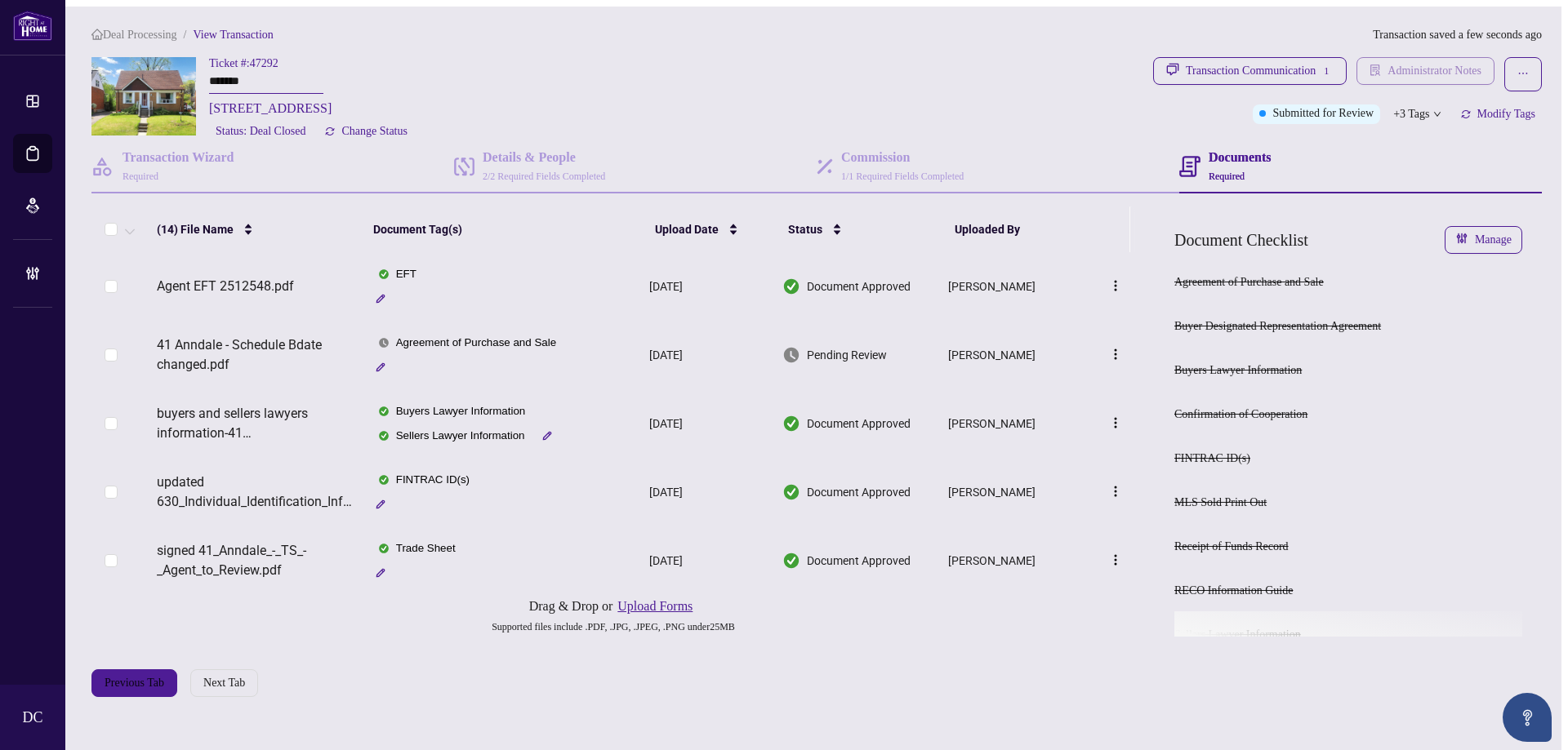
click at [1395, 73] on span "Administrator Notes" at bounding box center [1434, 71] width 94 height 26
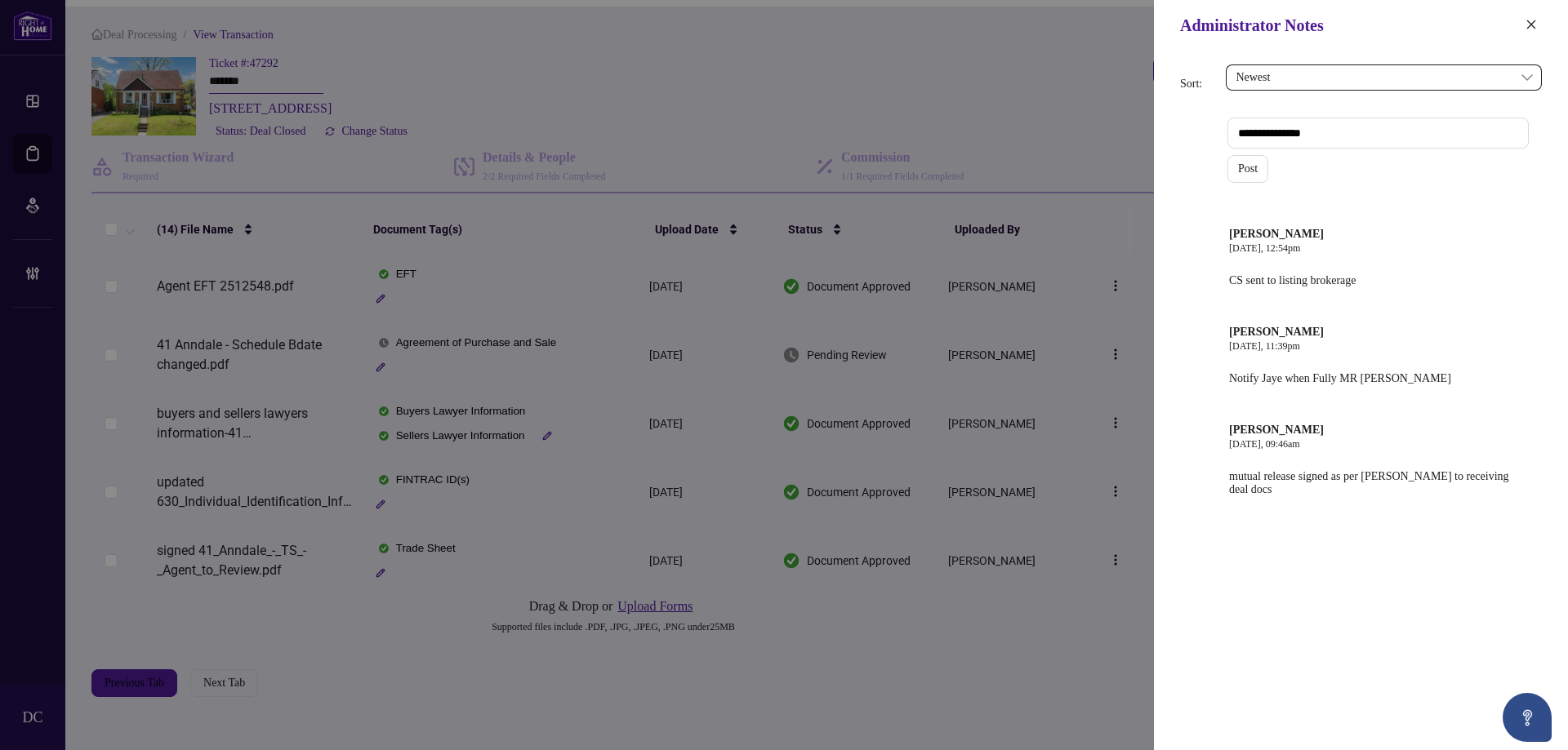
click at [1316, 123] on textarea at bounding box center [1378, 133] width 302 height 31
paste textarea "**********"
type textarea "**********"
click at [1249, 170] on span "Post" at bounding box center [1248, 169] width 20 height 26
click at [1529, 23] on icon "close" at bounding box center [1532, 24] width 9 height 9
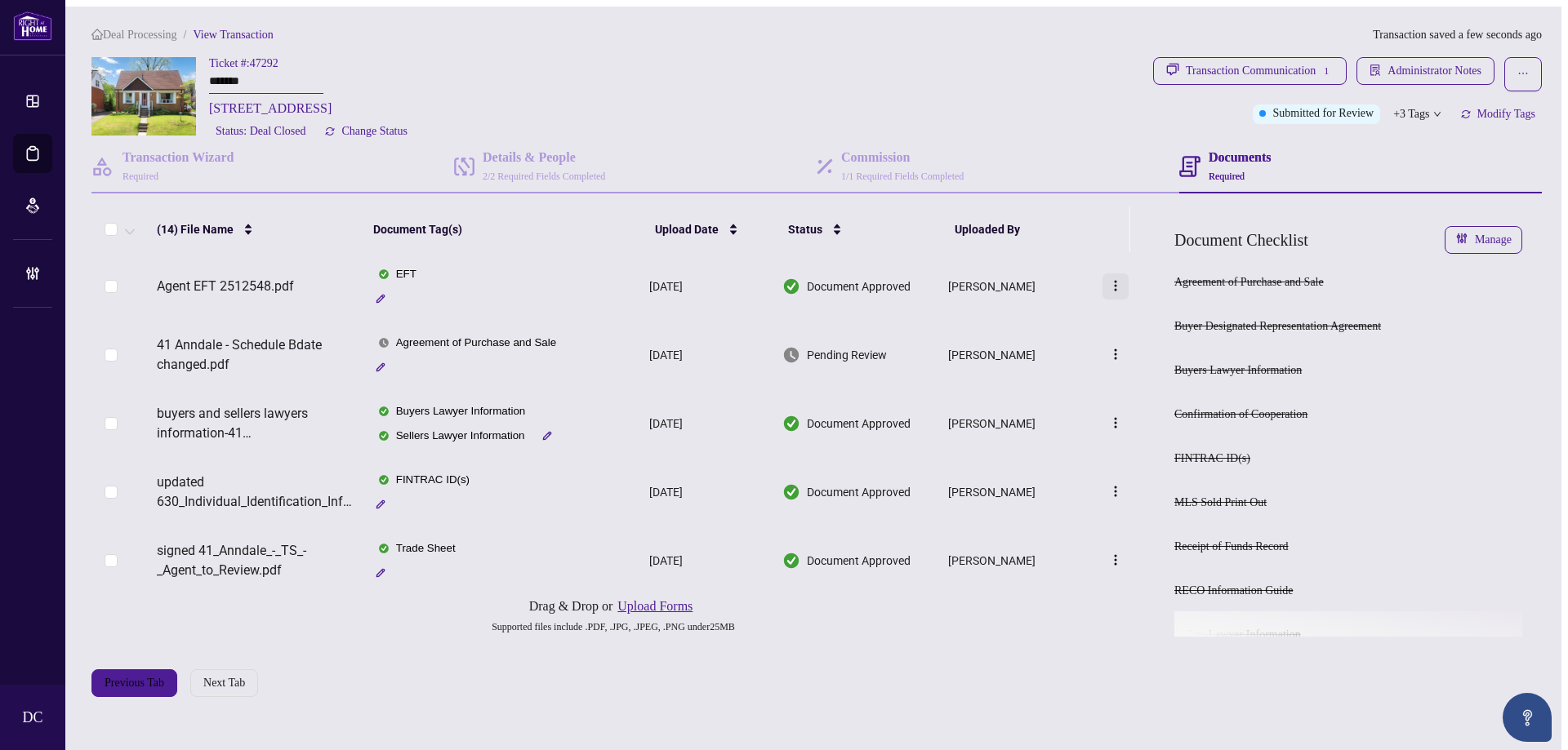
click at [1121, 288] on img "button" at bounding box center [1116, 285] width 13 height 13
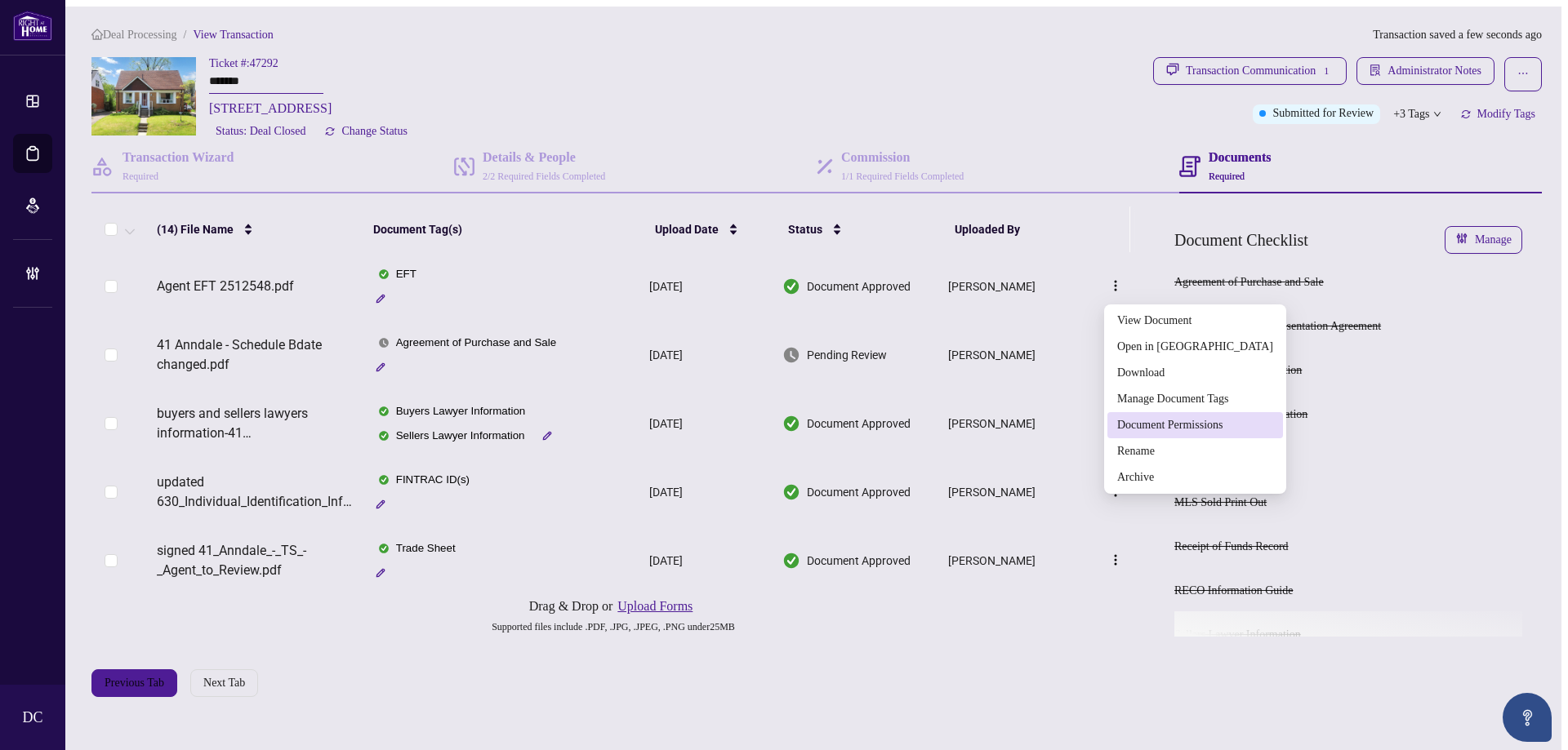
click at [1163, 425] on span "Document Permissions" at bounding box center [1195, 425] width 156 height 18
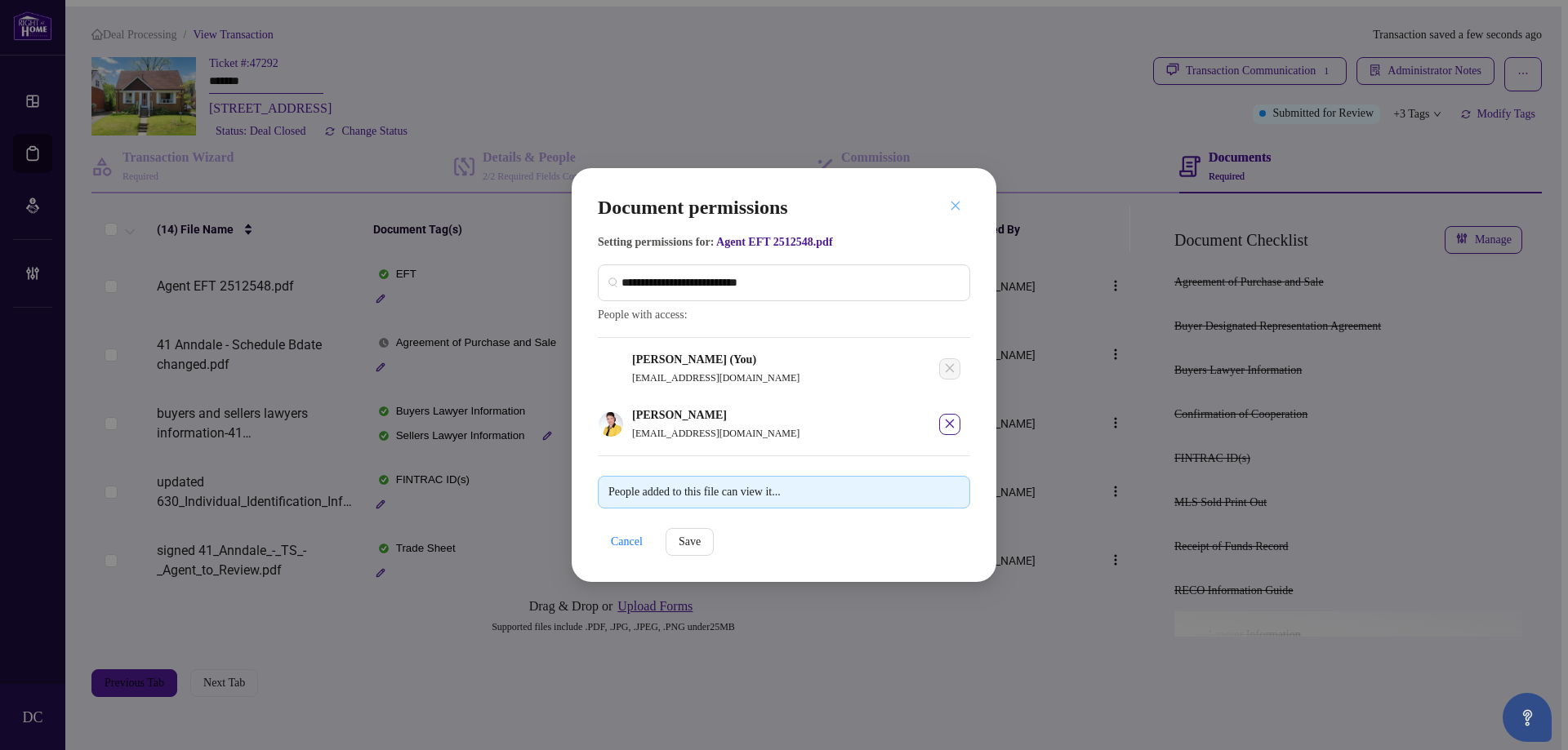
click at [960, 203] on icon "close" at bounding box center [955, 205] width 11 height 11
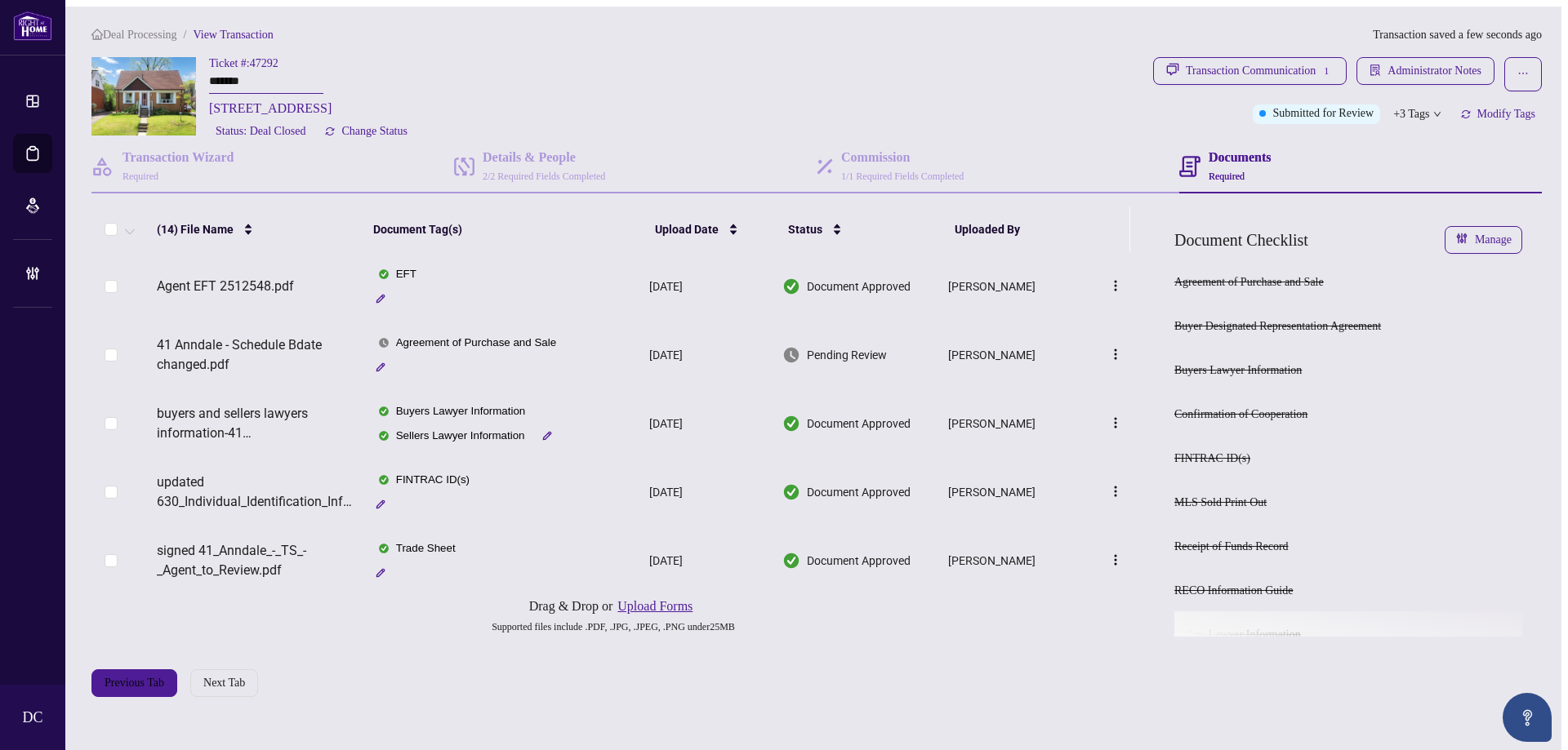
click at [177, 32] on span "Deal Processing" at bounding box center [140, 34] width 74 height 12
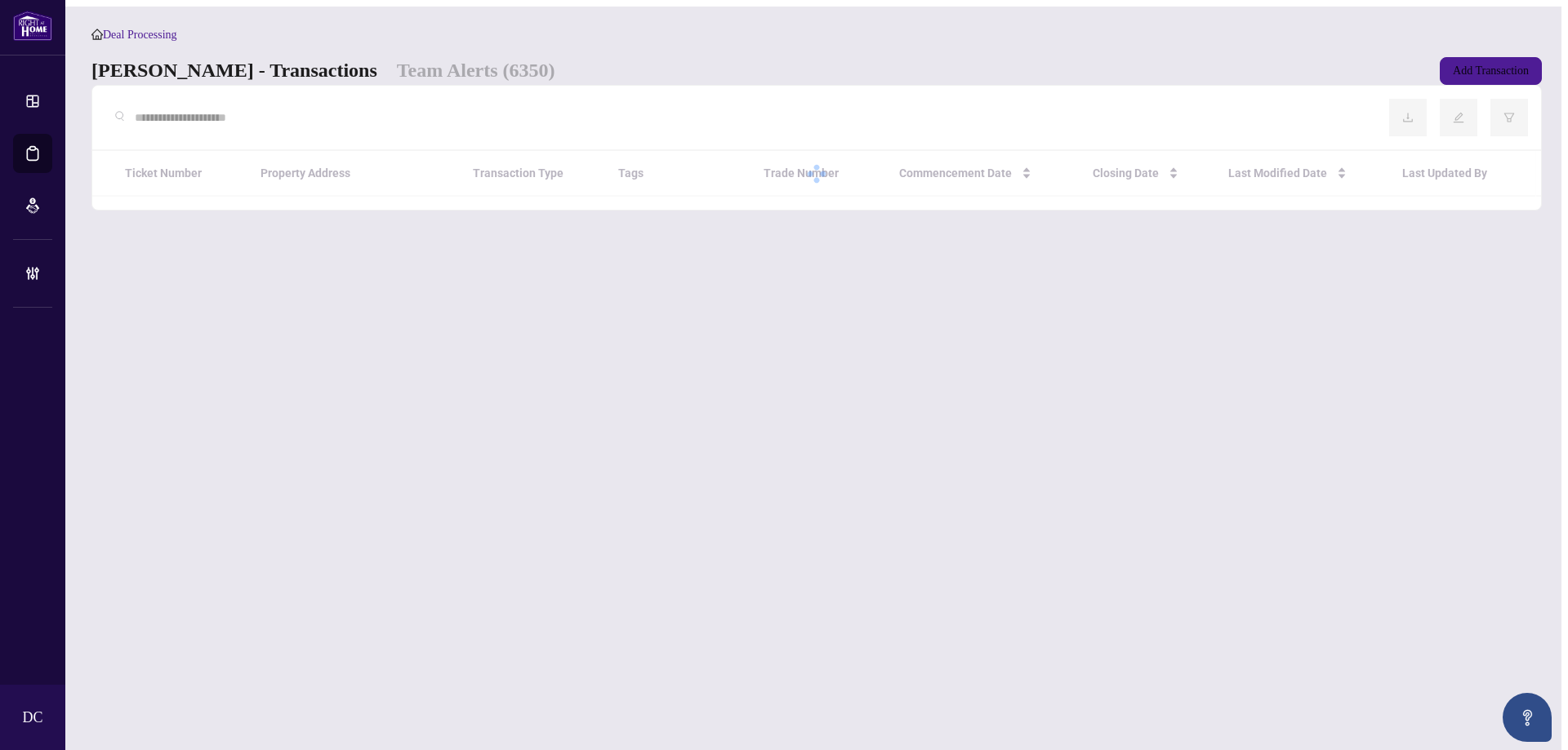
click at [222, 125] on input "text" at bounding box center [749, 117] width 1229 height 18
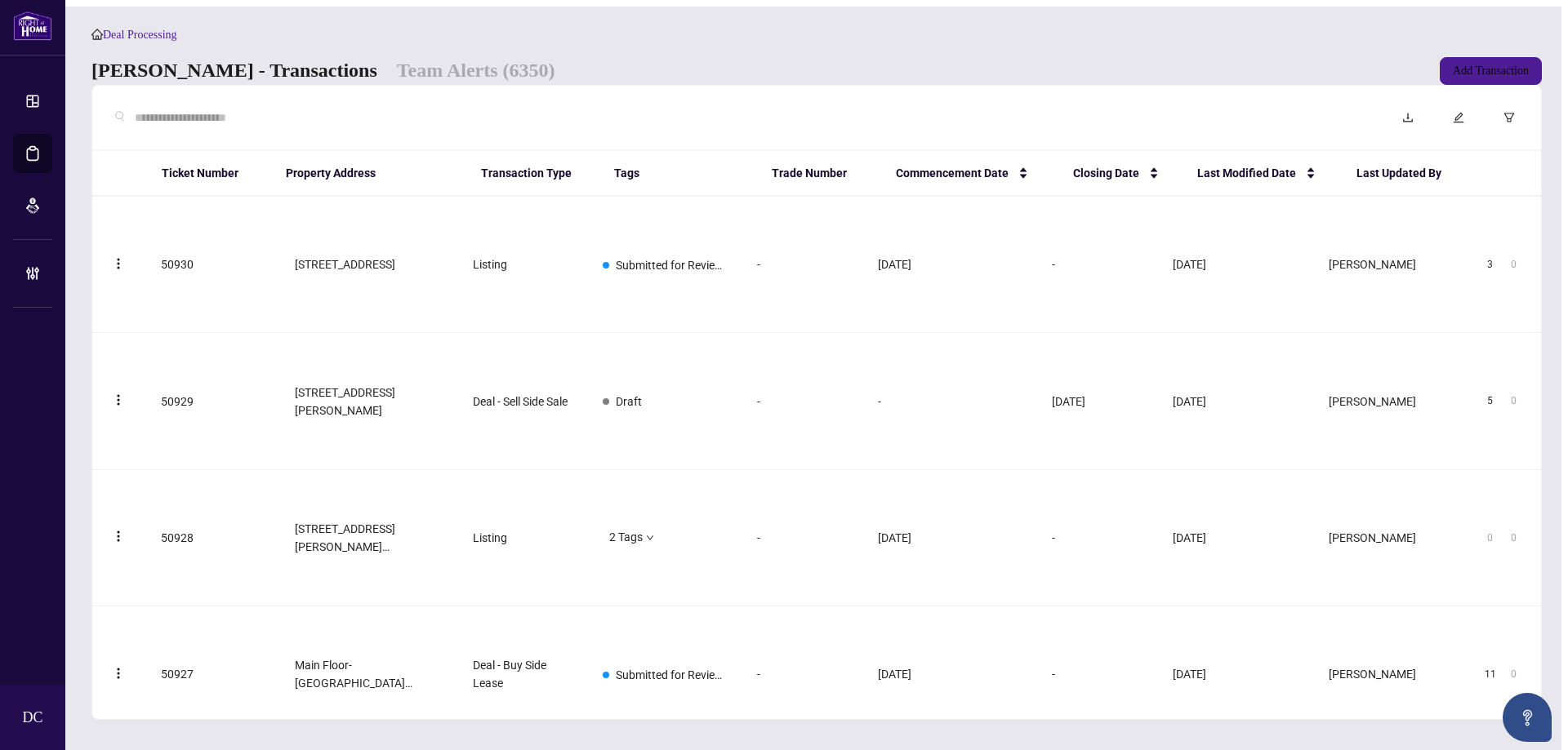
paste input "*******"
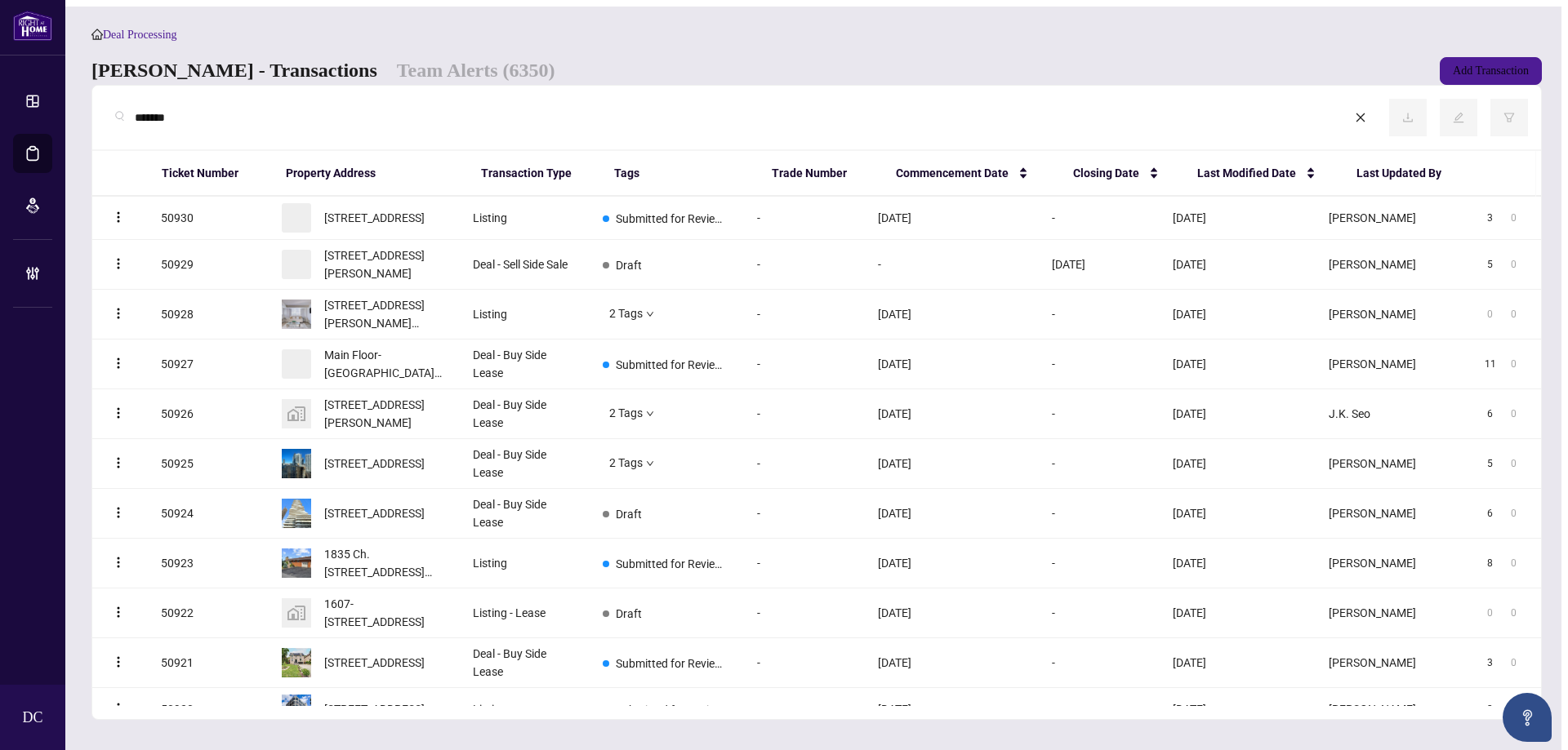
type input "*******"
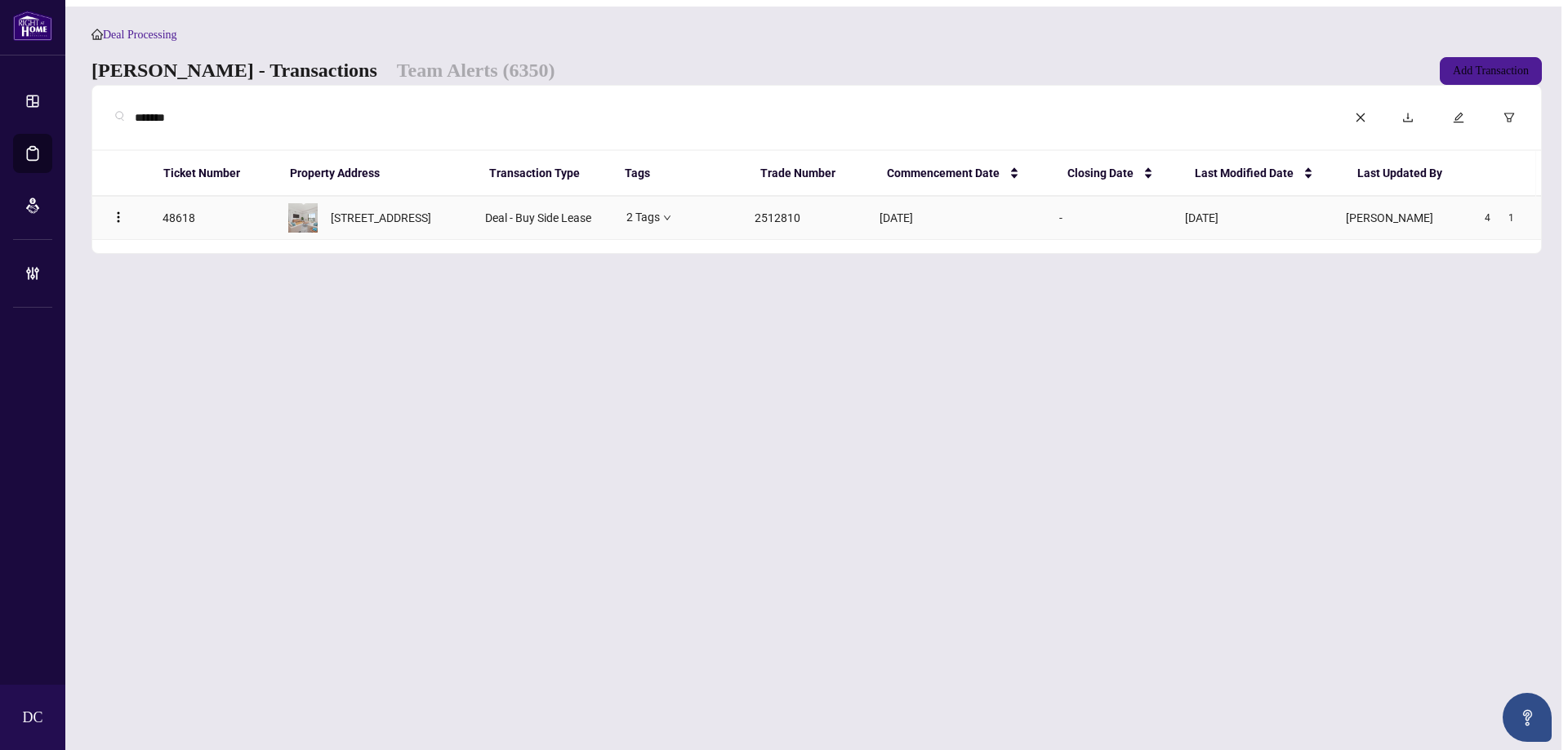
click at [352, 227] on span "[STREET_ADDRESS]" at bounding box center [381, 218] width 101 height 18
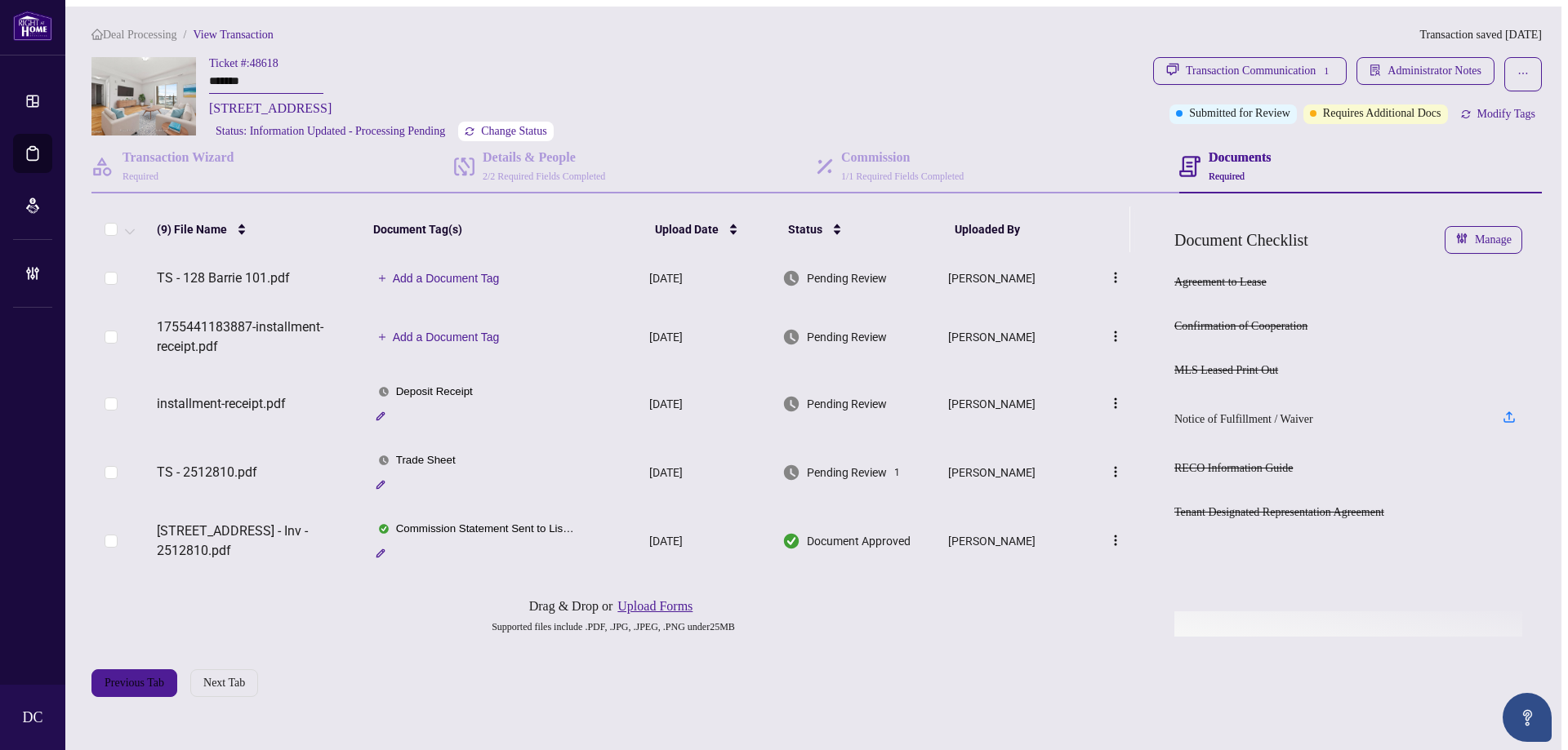
click at [547, 132] on span "Change Status" at bounding box center [513, 131] width 66 height 11
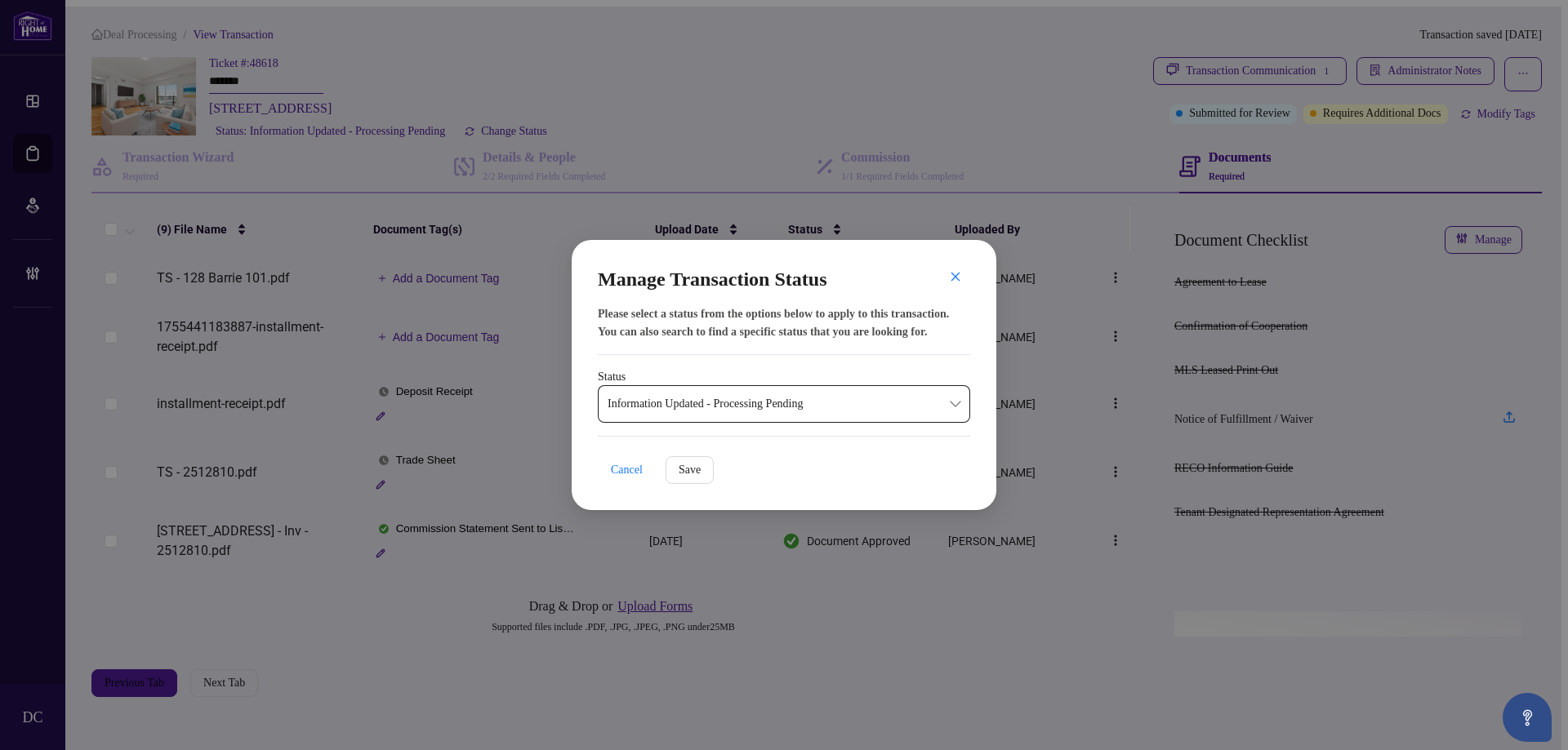
click at [744, 403] on span "Information Updated - Processing Pending" at bounding box center [784, 404] width 353 height 31
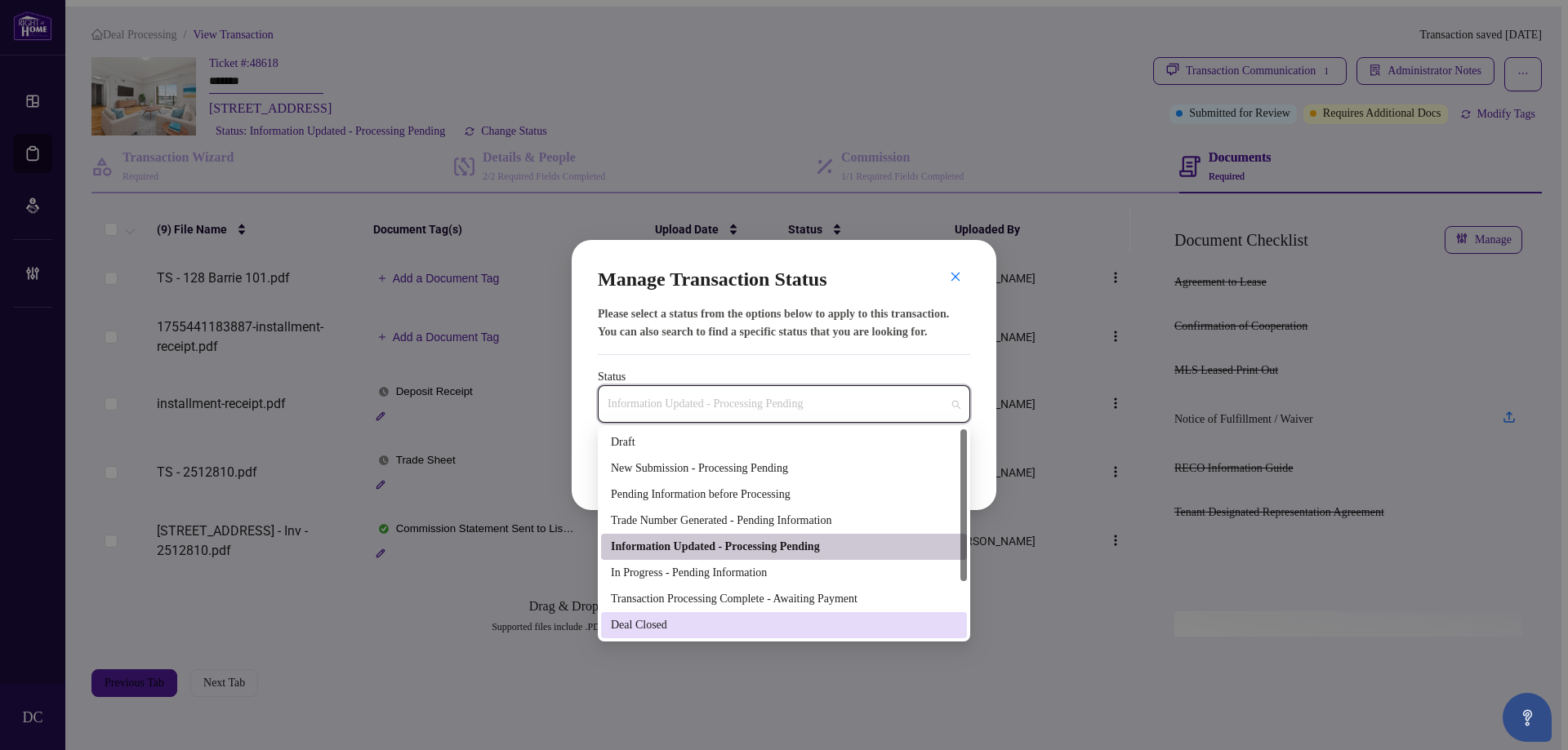
click at [725, 626] on div "Deal Closed" at bounding box center [784, 625] width 346 height 18
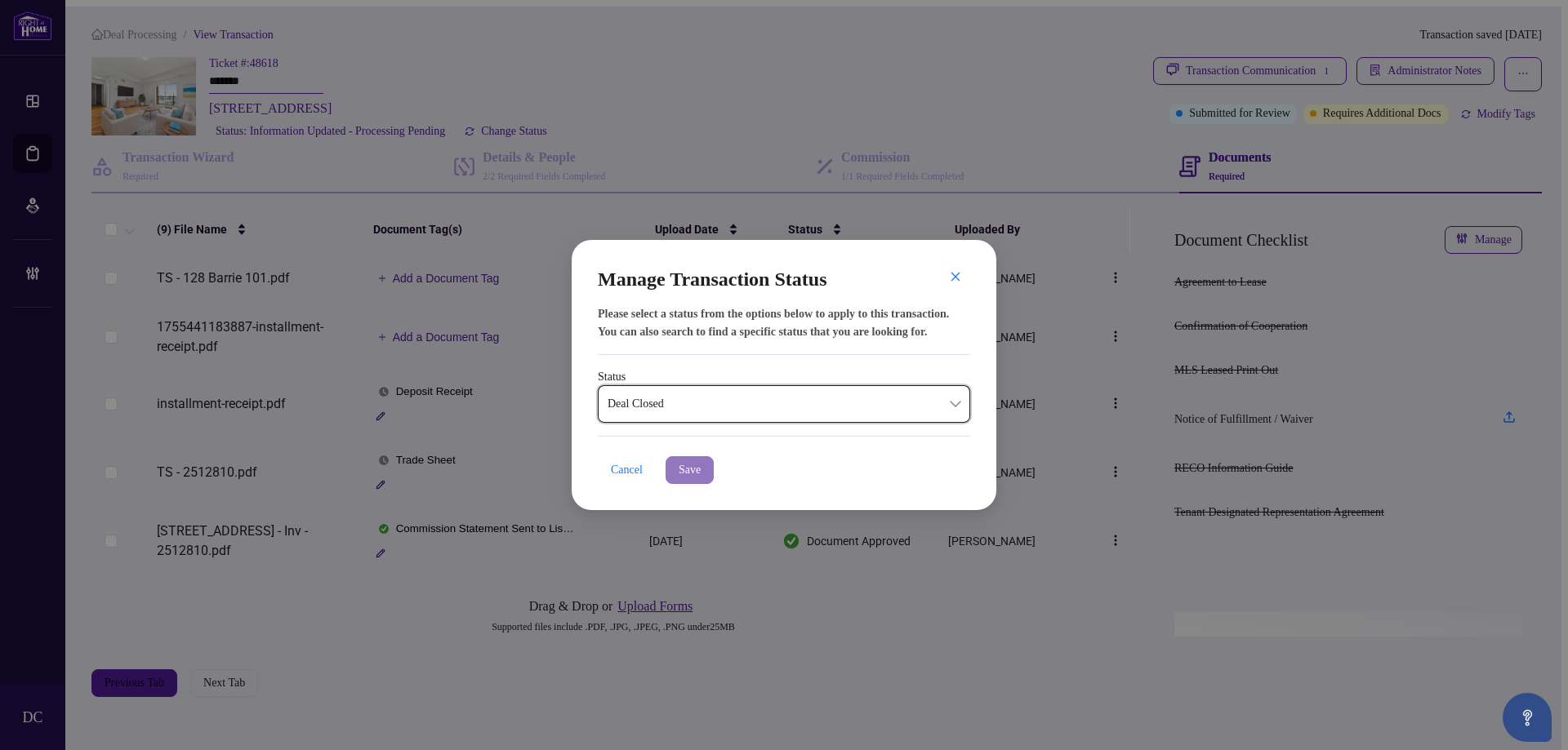
click at [700, 463] on span "Save" at bounding box center [690, 470] width 22 height 26
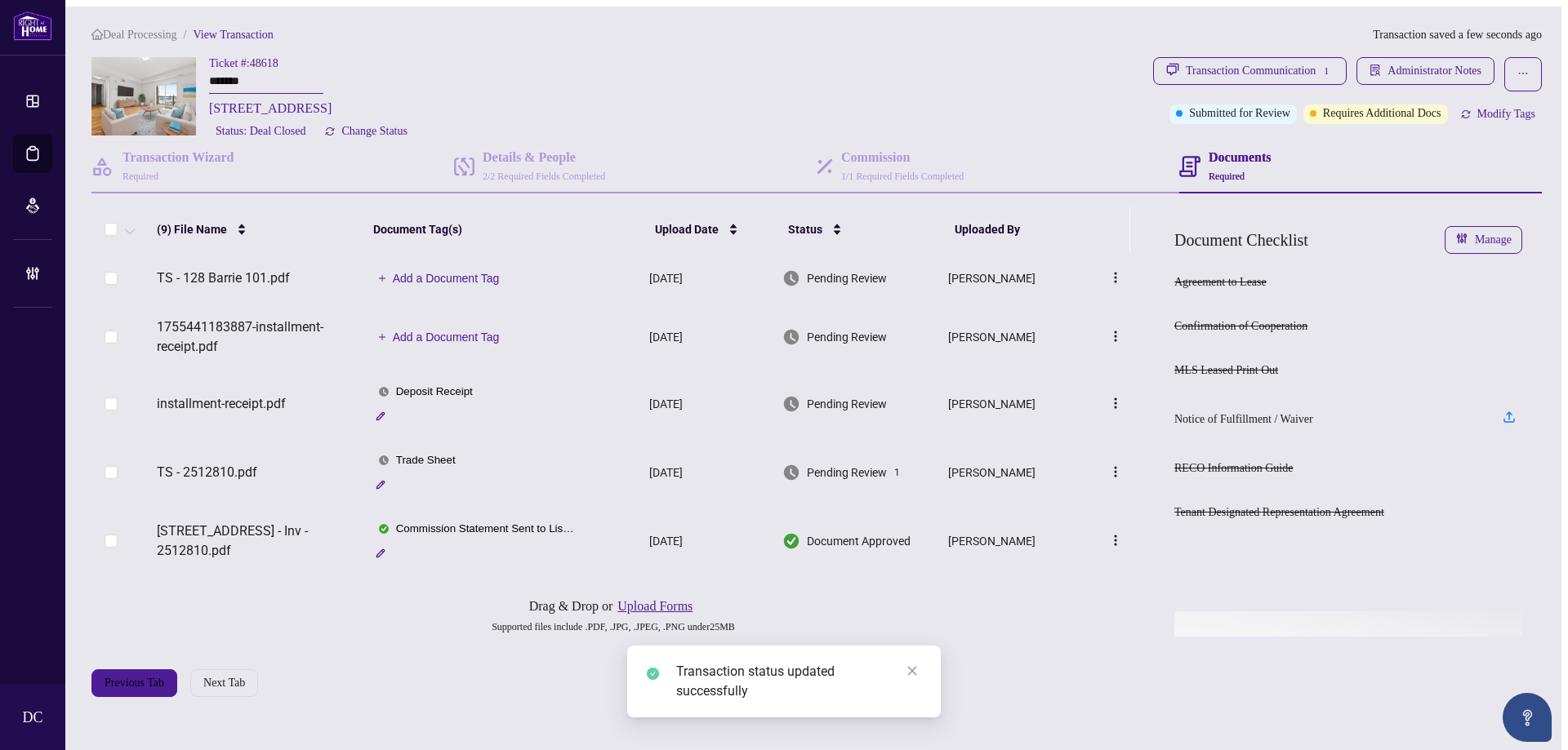
click at [1431, 104] on span "Requires Additional Docs" at bounding box center [1382, 113] width 118 height 18
click at [1502, 115] on span "Modify Tags" at bounding box center [1506, 114] width 58 height 11
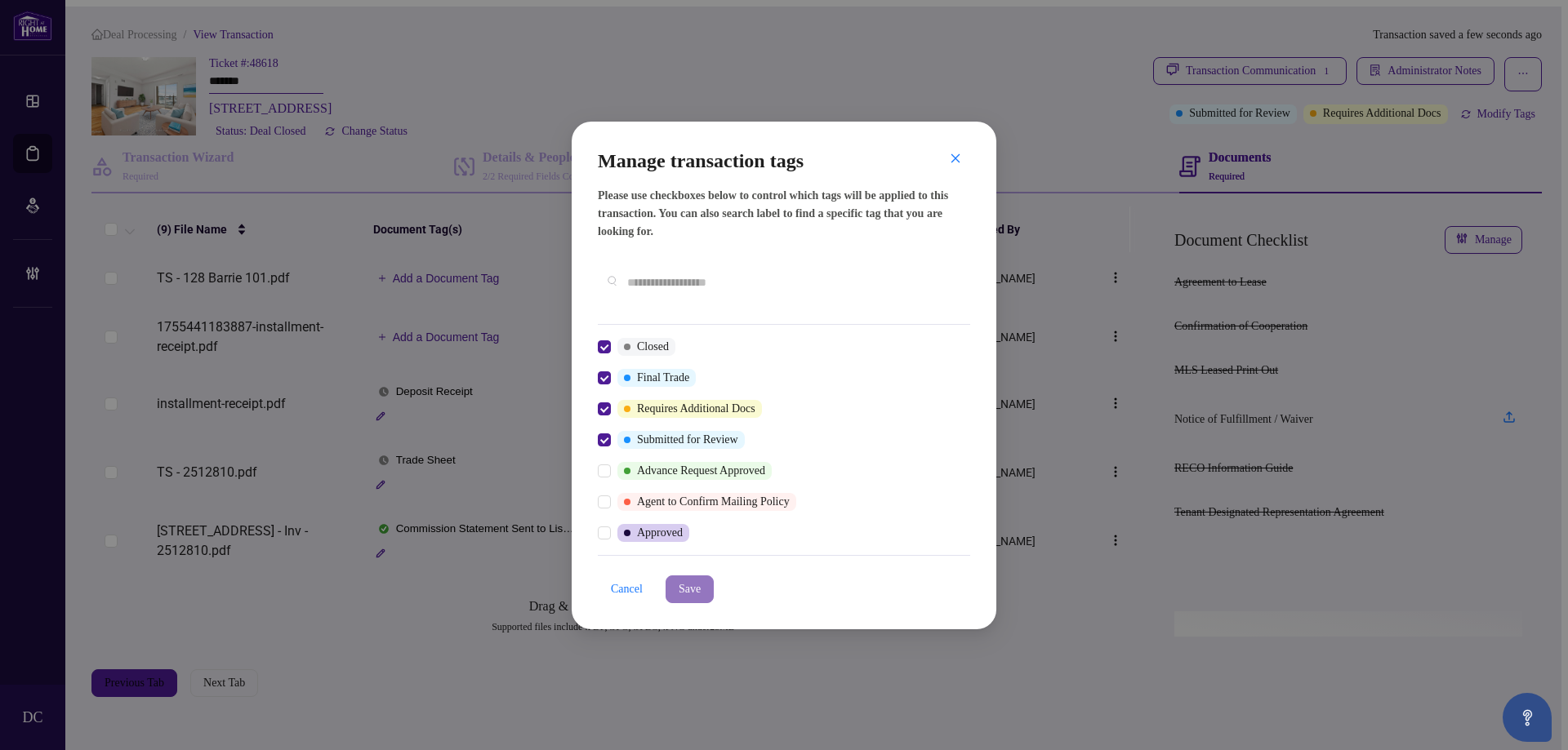
click at [697, 580] on span "Save" at bounding box center [690, 589] width 22 height 26
click at [302, 268] on div "Manage transaction tags Please use checkboxes below to control which tags will …" at bounding box center [784, 375] width 1568 height 750
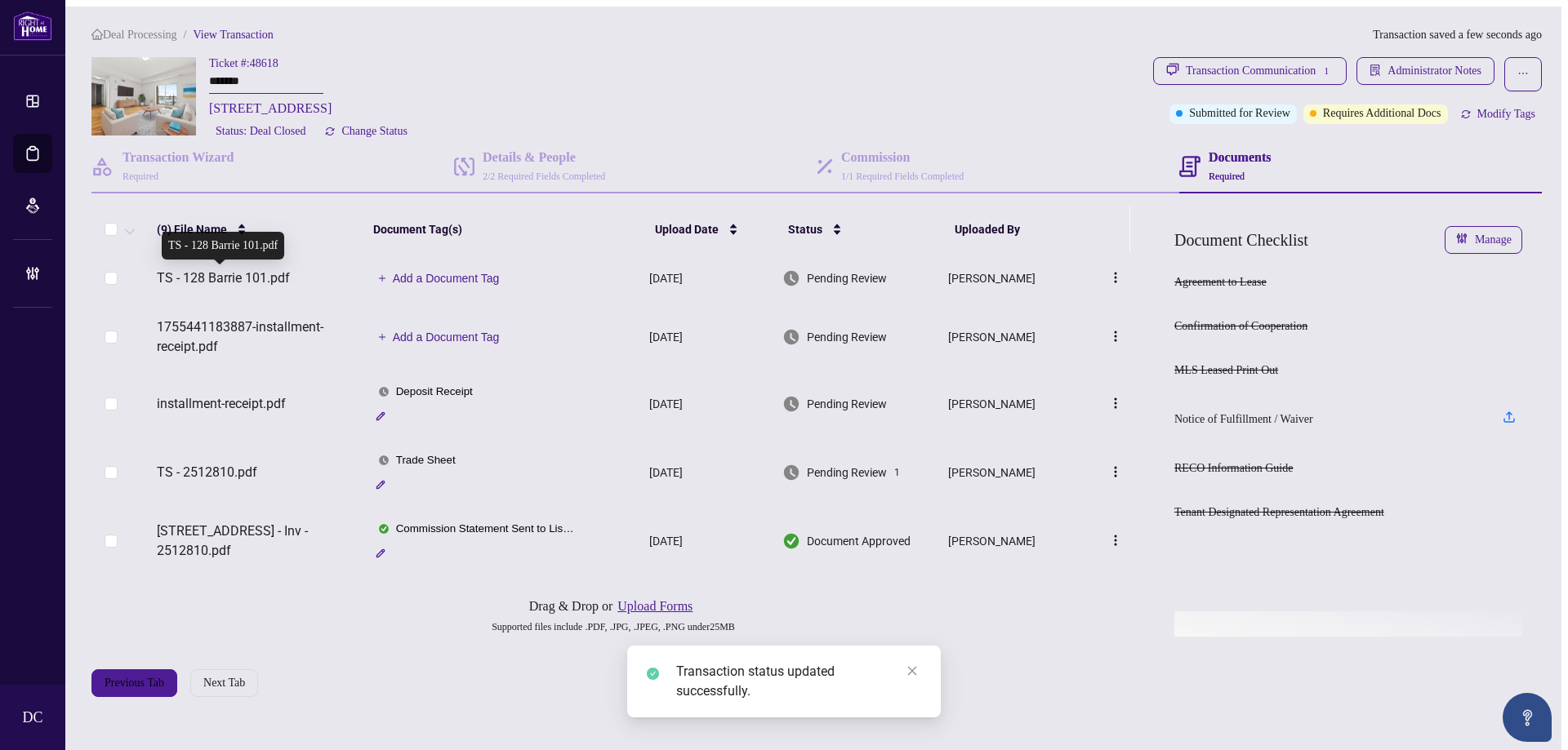
click at [215, 269] on td "TS - 128 Barrie 101.pdf" at bounding box center [257, 278] width 215 height 53
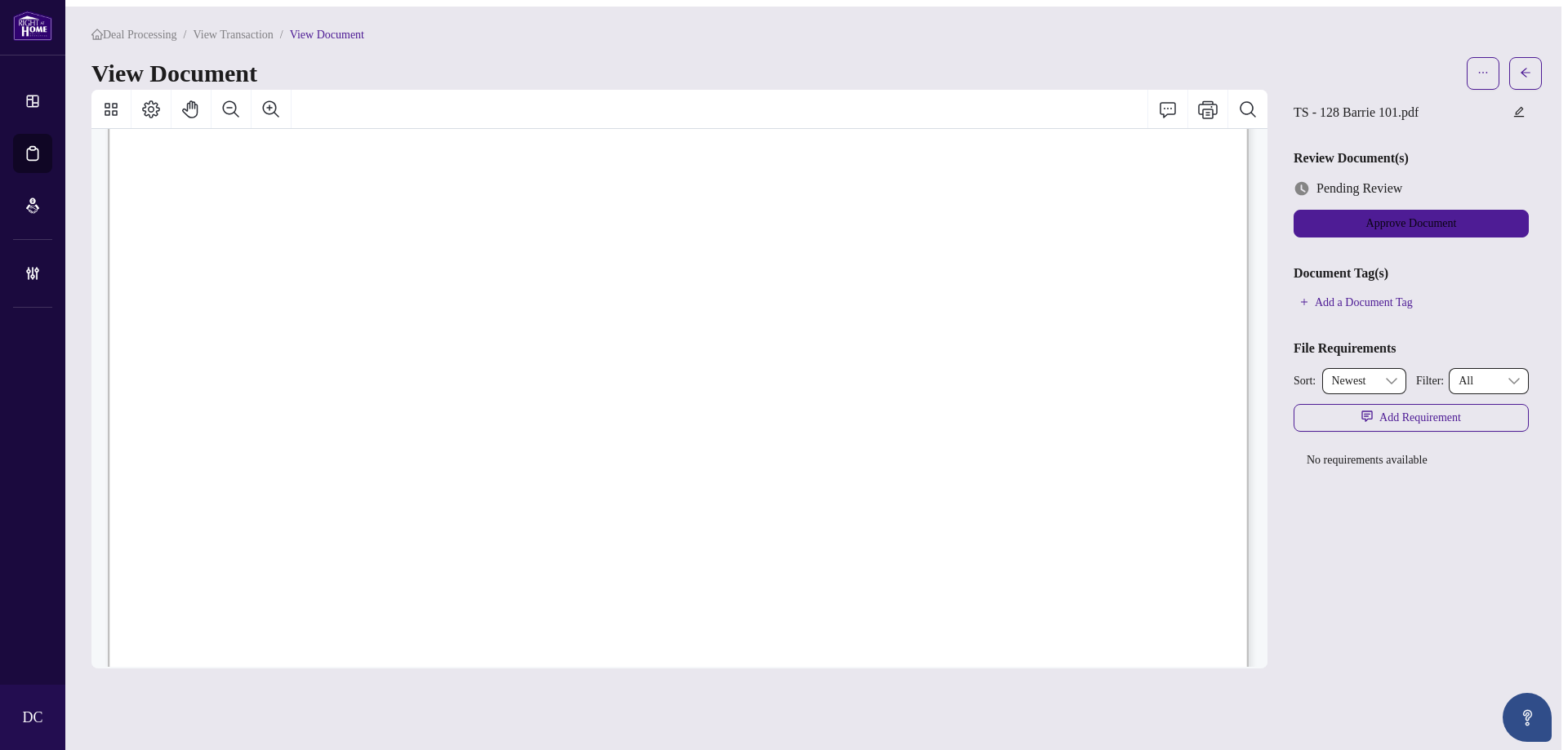
scroll to position [326, 0]
click at [1522, 59] on button "button" at bounding box center [1526, 73] width 33 height 33
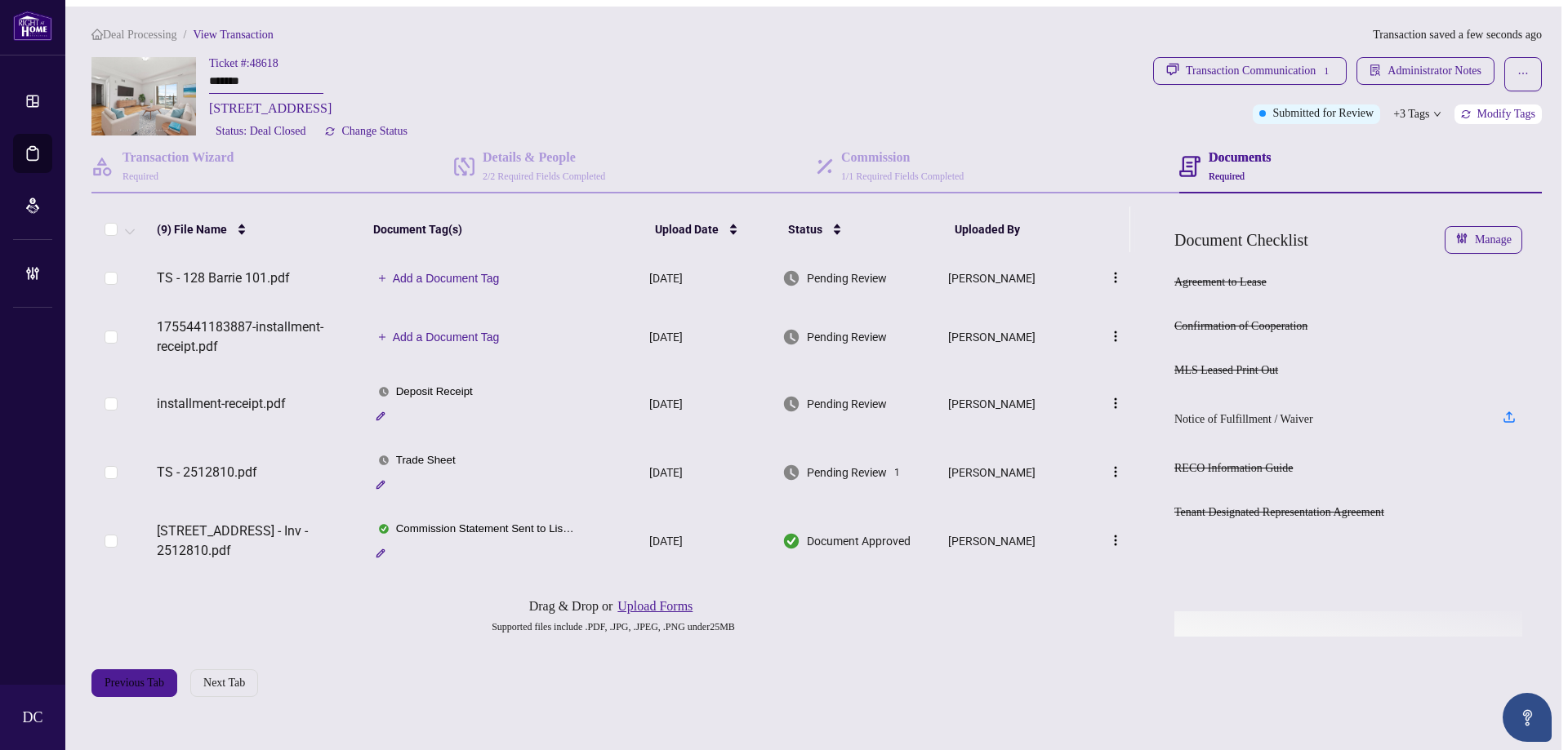
click at [1476, 111] on button "Modify Tags" at bounding box center [1498, 114] width 87 height 20
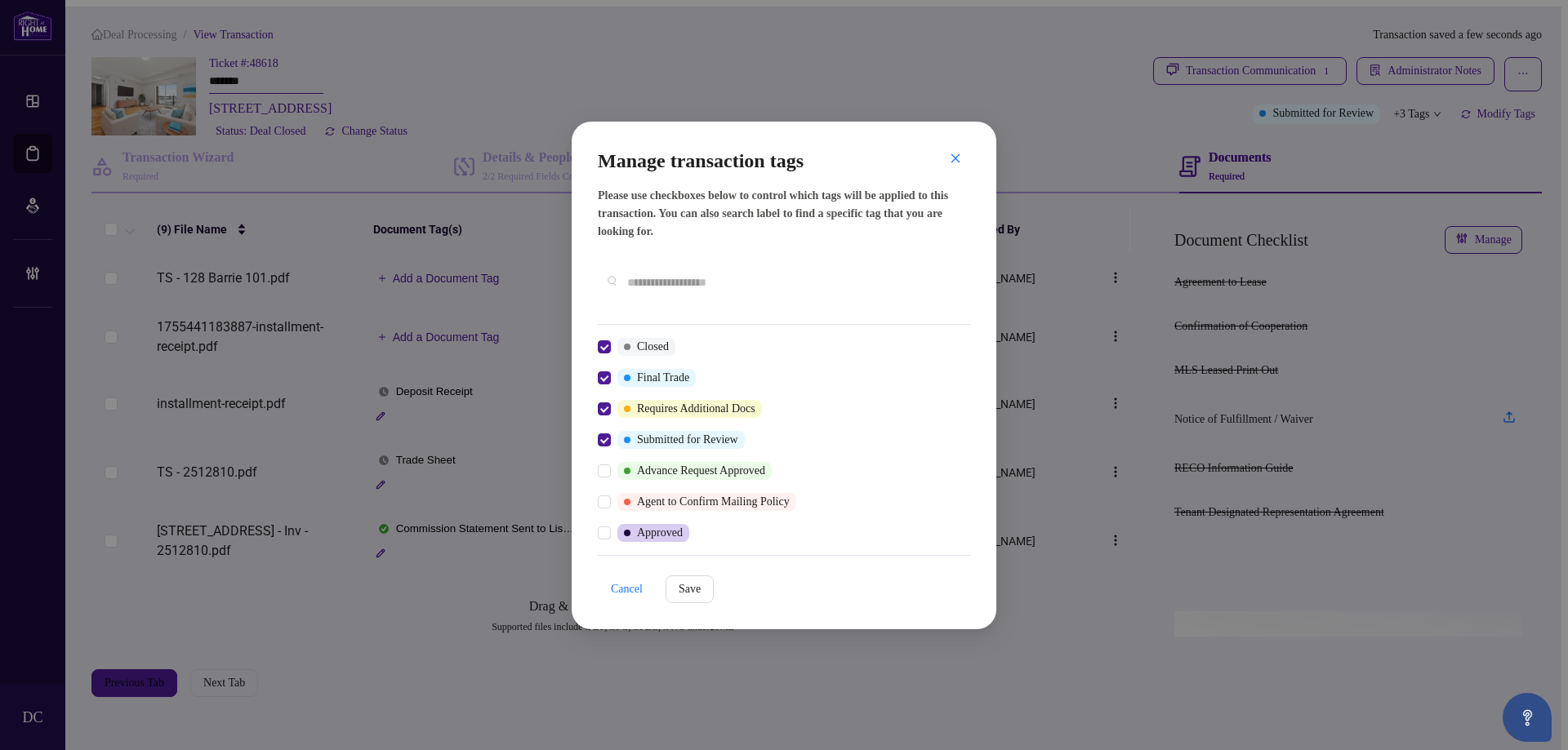
click at [632, 582] on span "Cancel" at bounding box center [626, 589] width 32 height 26
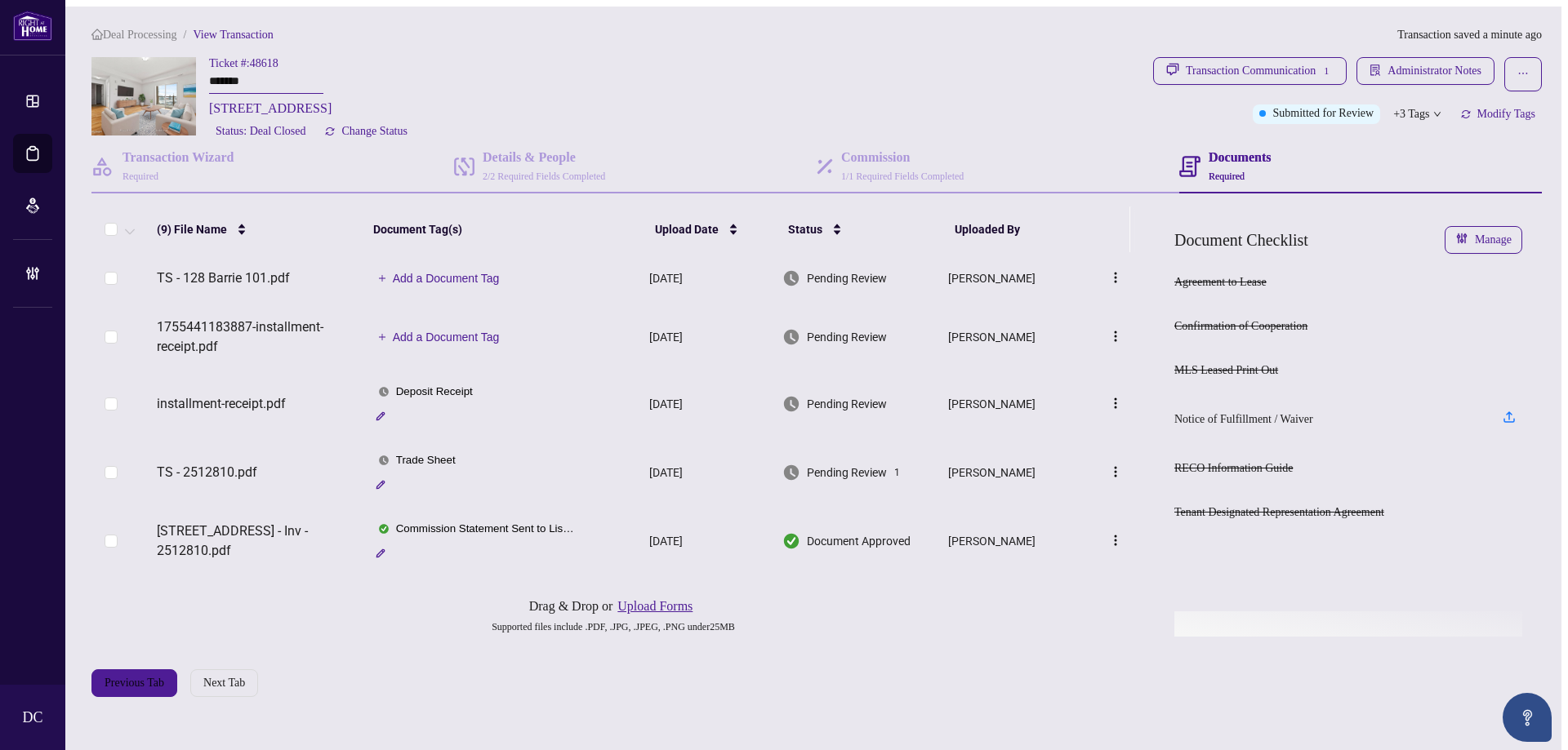
click at [1418, 109] on span "+3 Tags" at bounding box center [1411, 114] width 36 height 19
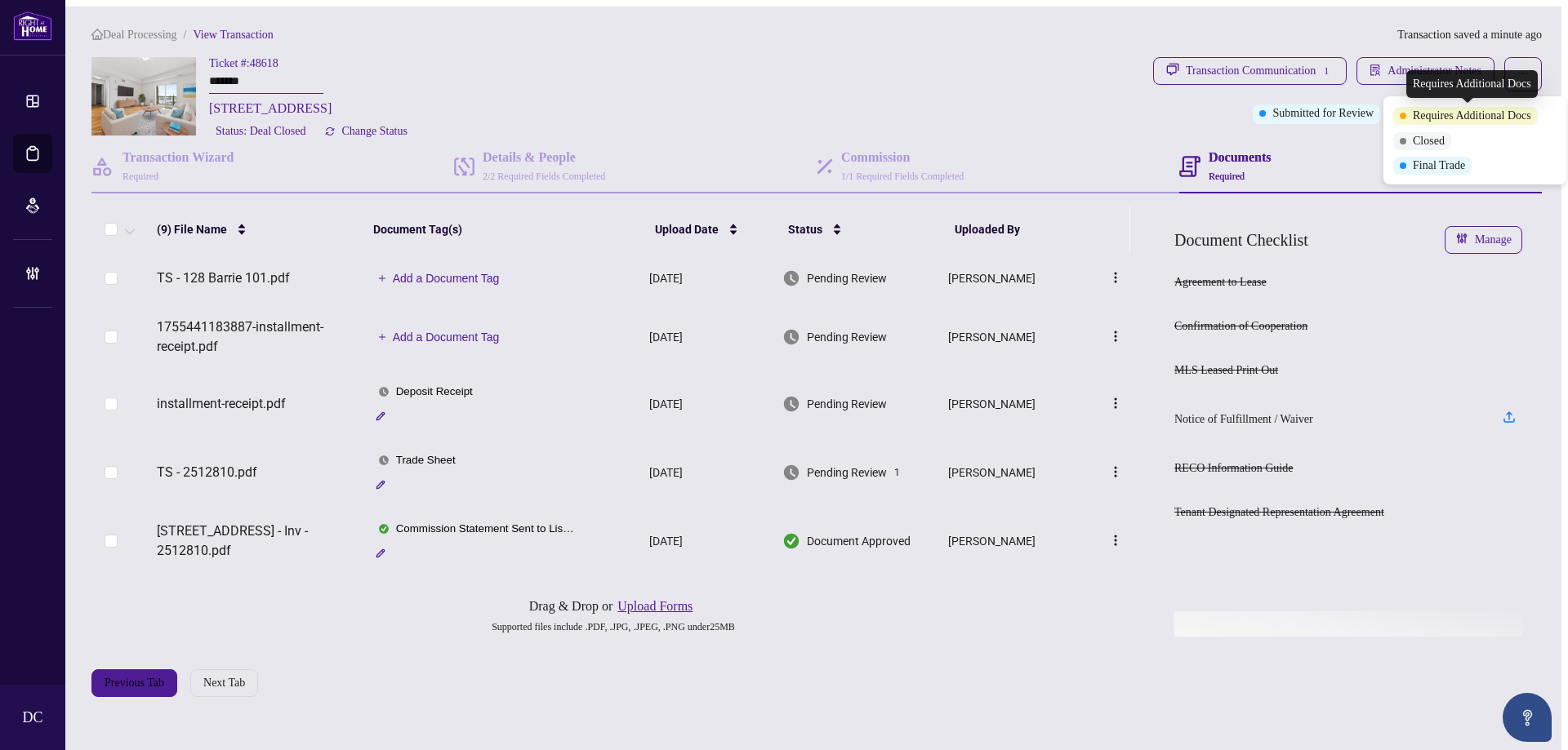
click at [1447, 75] on div "Requires Additional Docs" at bounding box center [1472, 84] width 132 height 28
click at [1446, 64] on span "Administrator Notes" at bounding box center [1434, 71] width 94 height 26
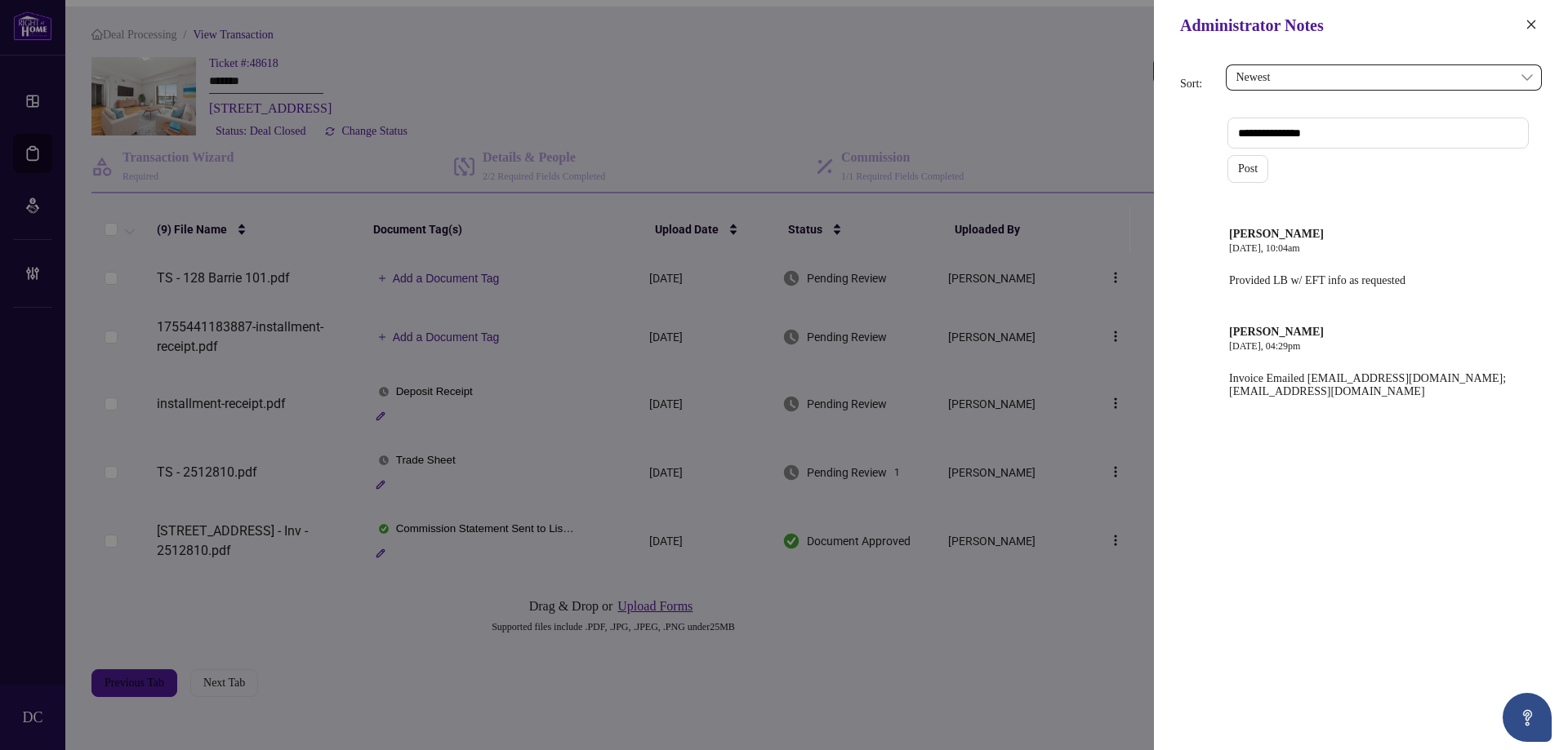
click at [1446, 135] on textarea at bounding box center [1378, 133] width 302 height 31
paste textarea "**********"
type textarea "**********"
click at [1250, 165] on span "Post" at bounding box center [1248, 169] width 20 height 26
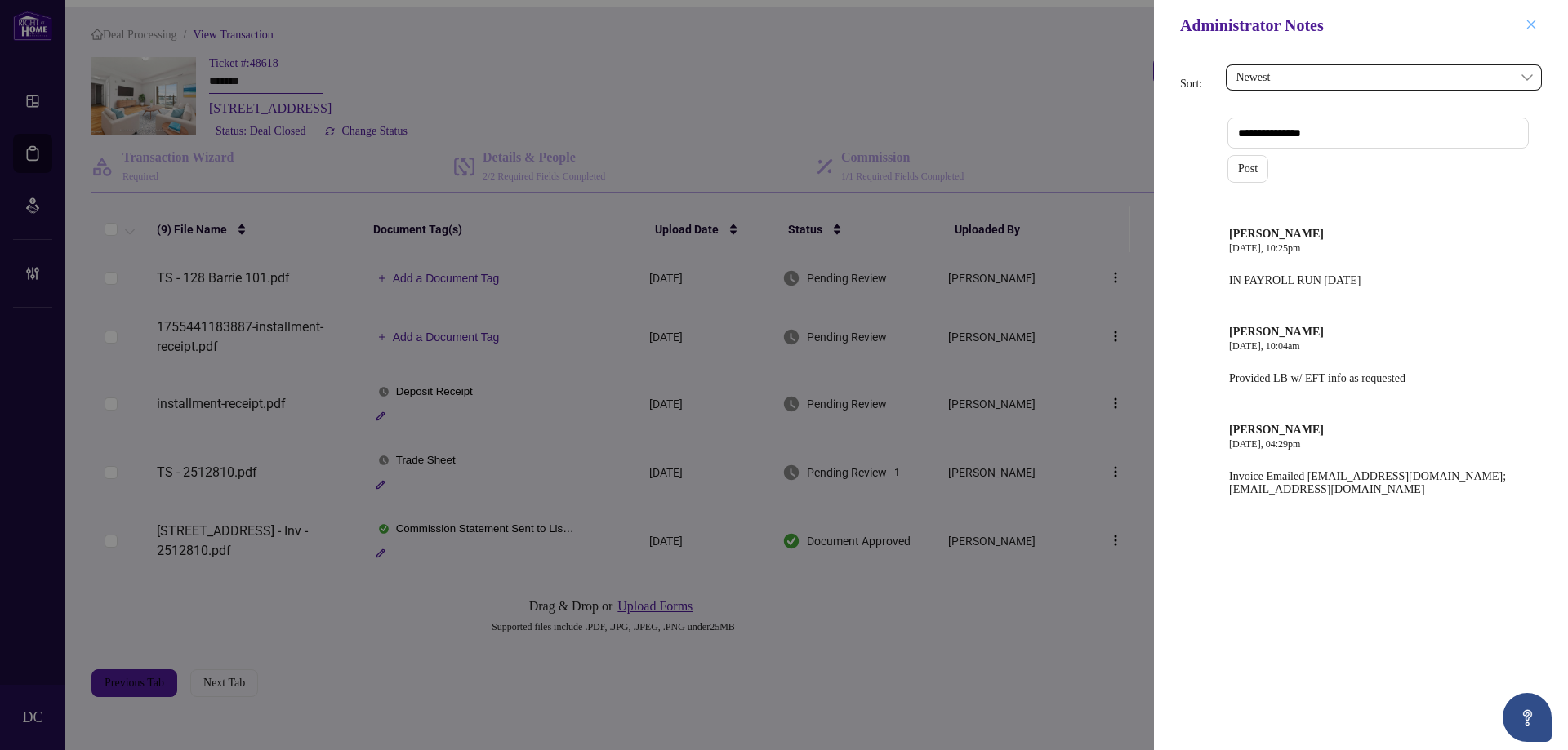
drag, startPoint x: 1531, startPoint y: 26, endPoint x: 1013, endPoint y: 170, distance: 537.6
click at [1531, 25] on icon "close" at bounding box center [1532, 24] width 9 height 9
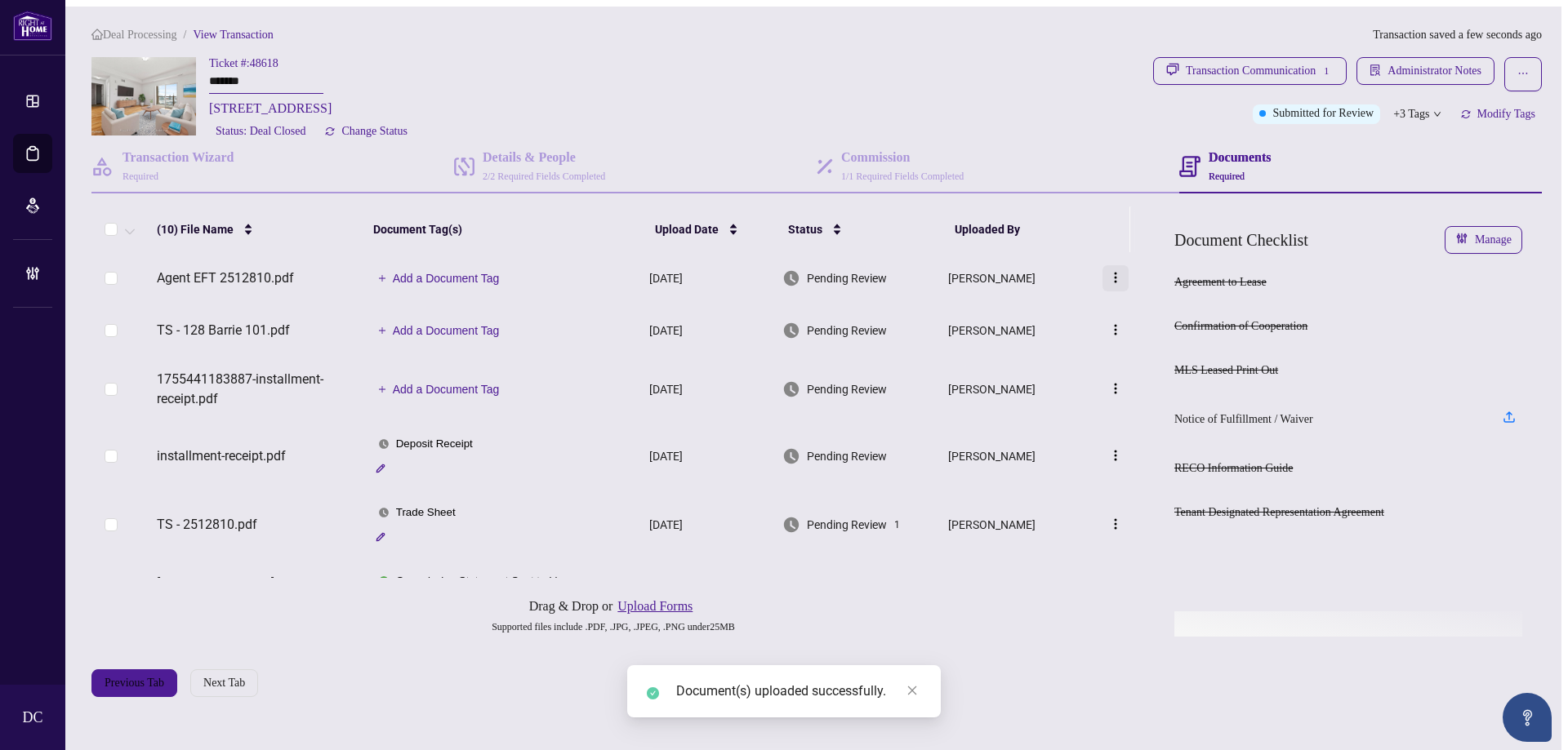
click at [1119, 288] on button "button" at bounding box center [1116, 278] width 26 height 26
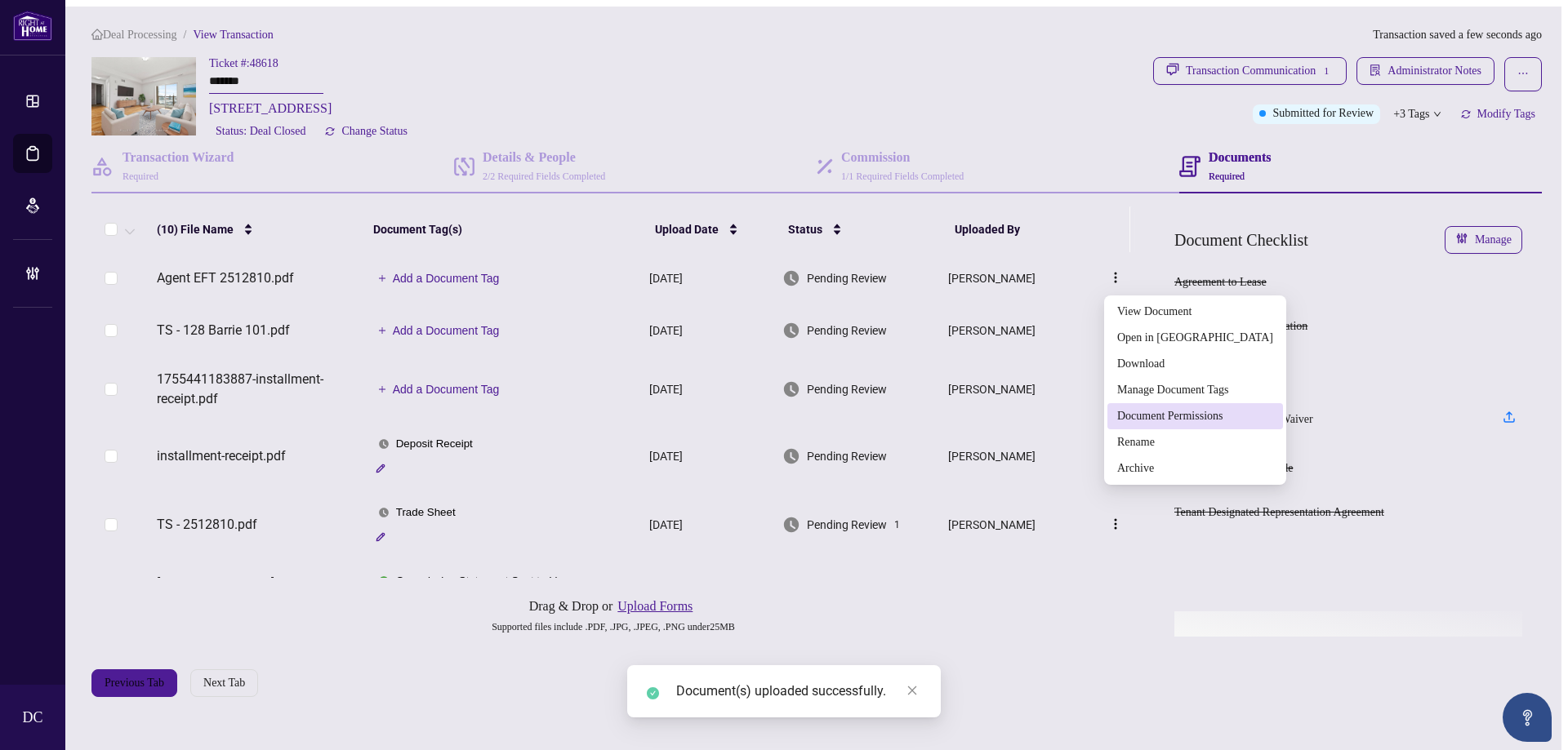
click at [1148, 423] on span "Document Permissions" at bounding box center [1195, 416] width 156 height 18
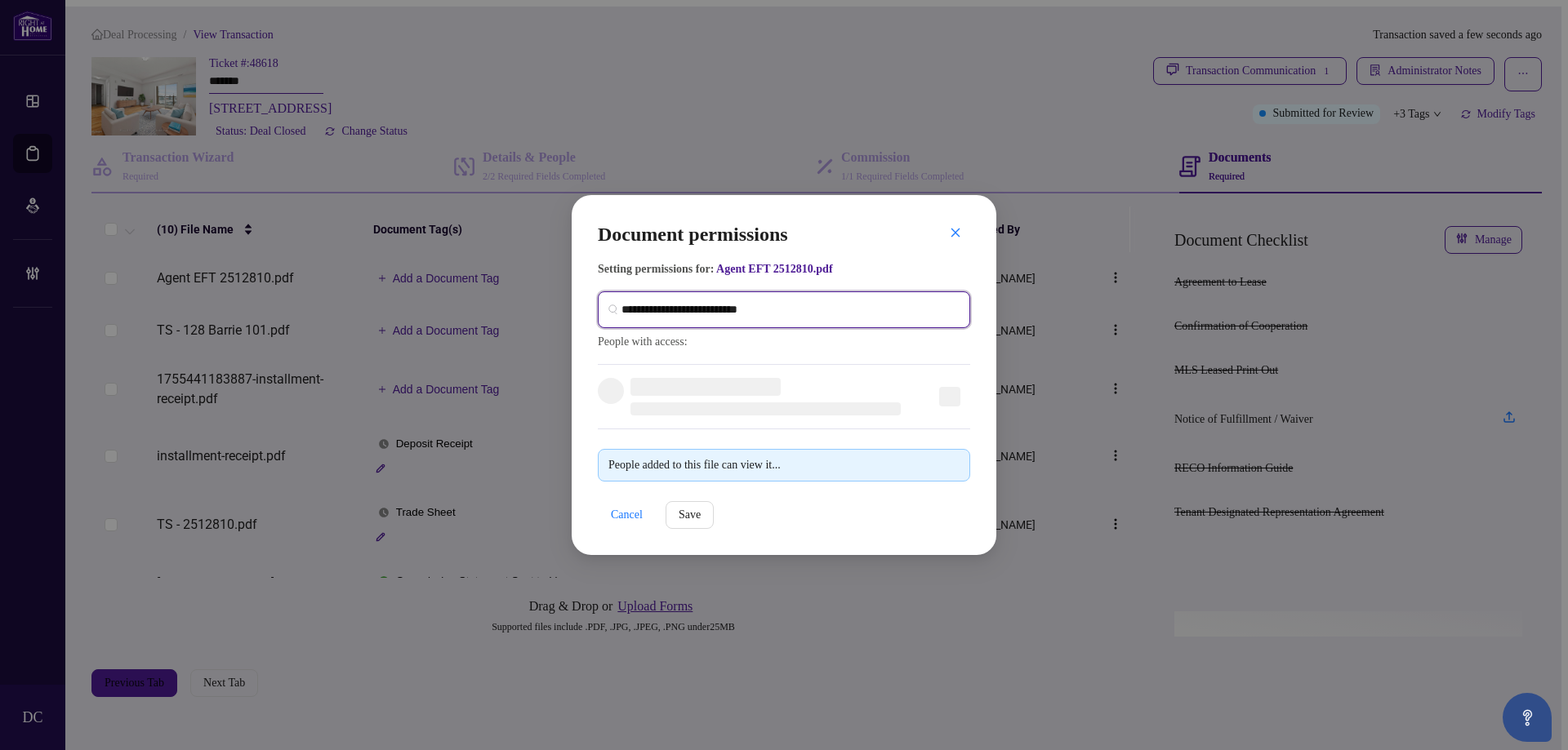
click at [725, 301] on input "search" at bounding box center [790, 310] width 339 height 17
type input "**********"
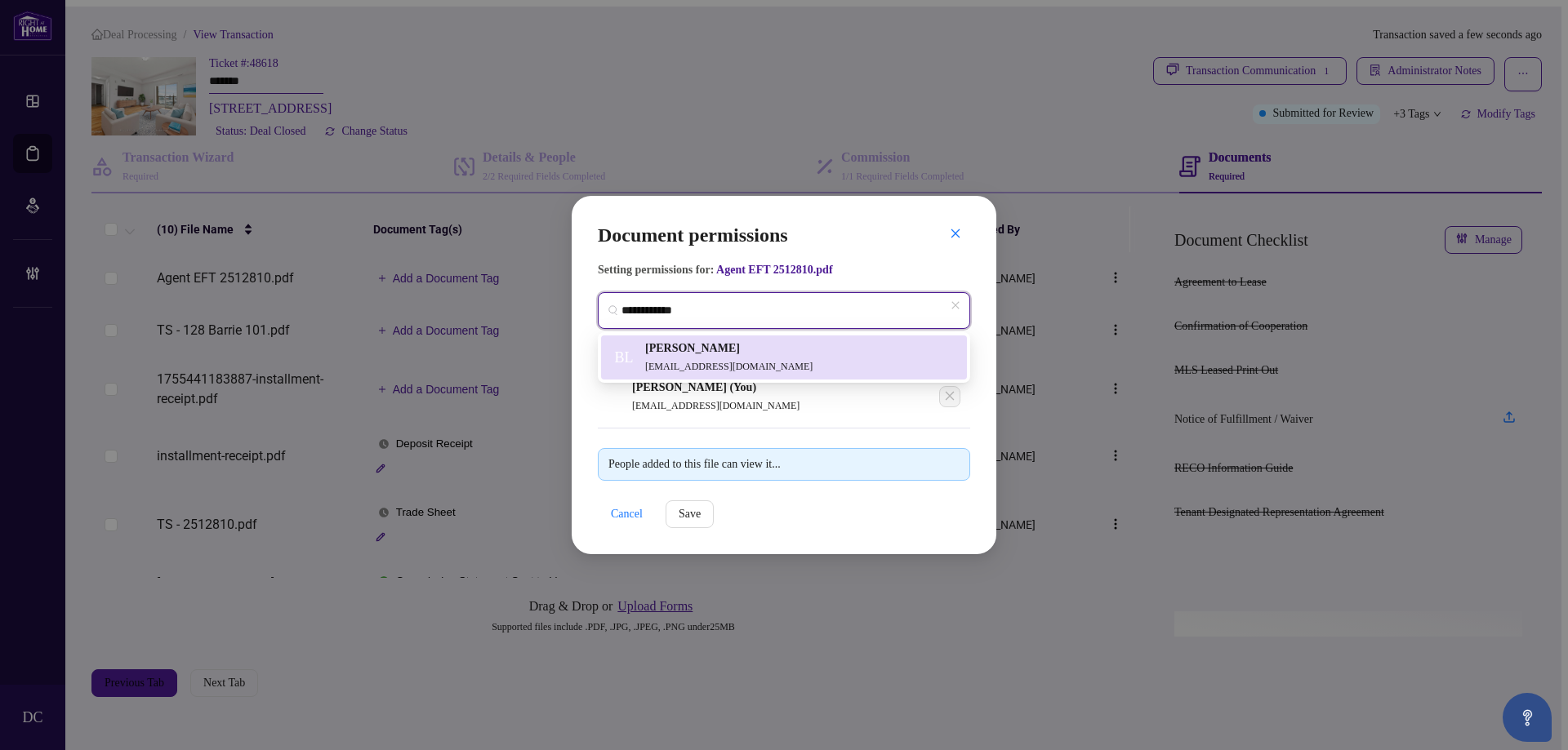
click at [727, 346] on h5 "[PERSON_NAME]" at bounding box center [729, 348] width 167 height 18
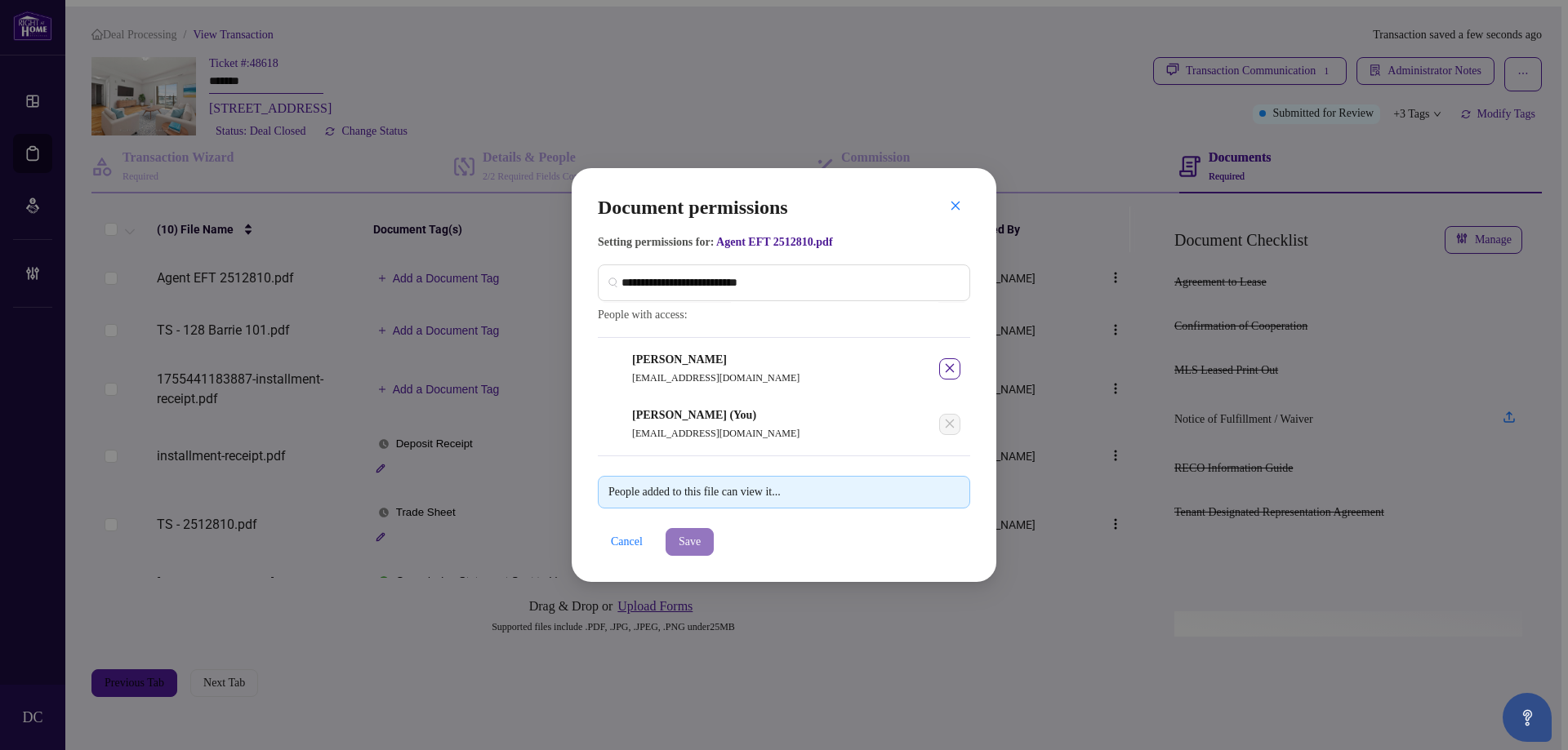
click at [709, 554] on button "Save" at bounding box center [690, 542] width 48 height 28
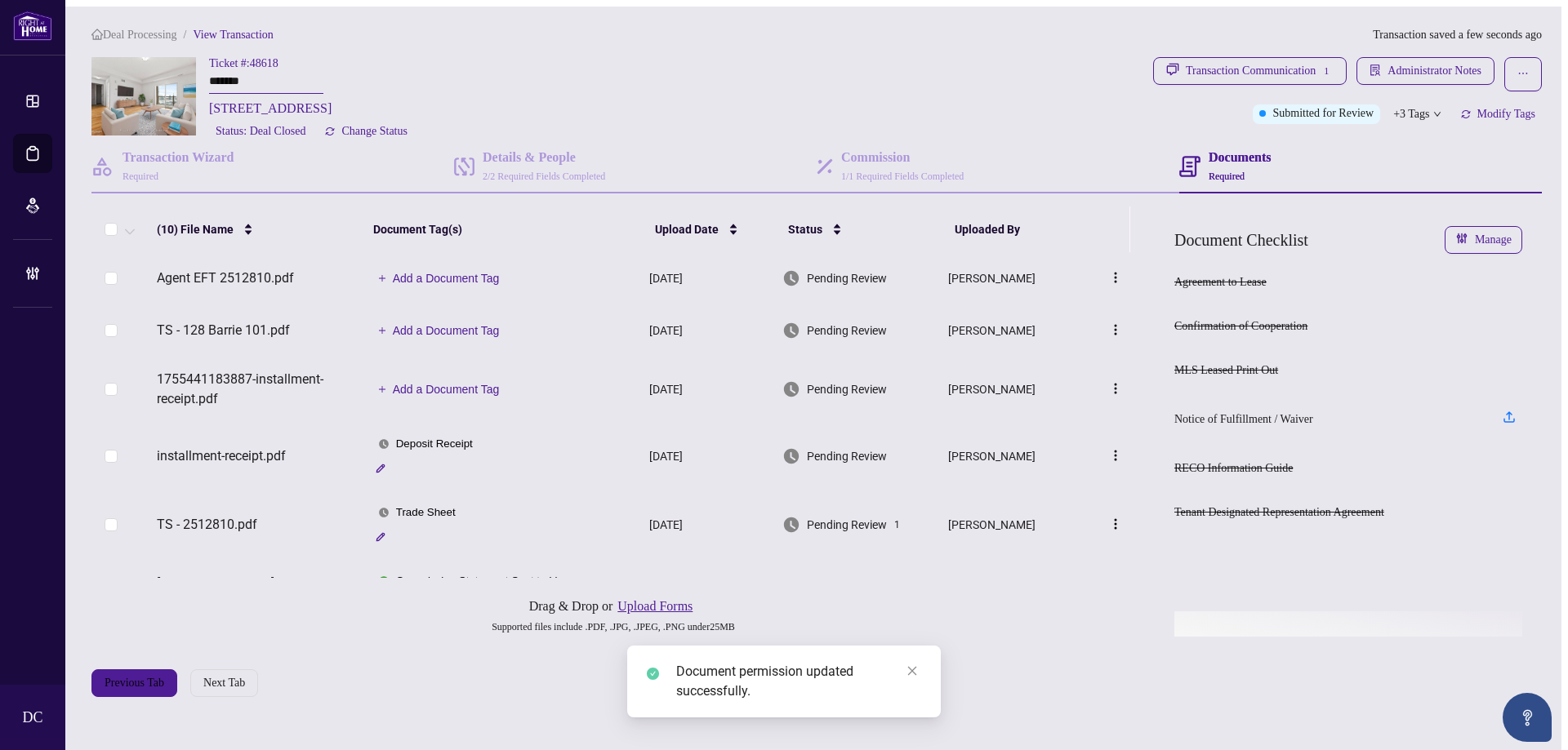
click at [471, 272] on button "Add a Document Tag" at bounding box center [439, 278] width 134 height 20
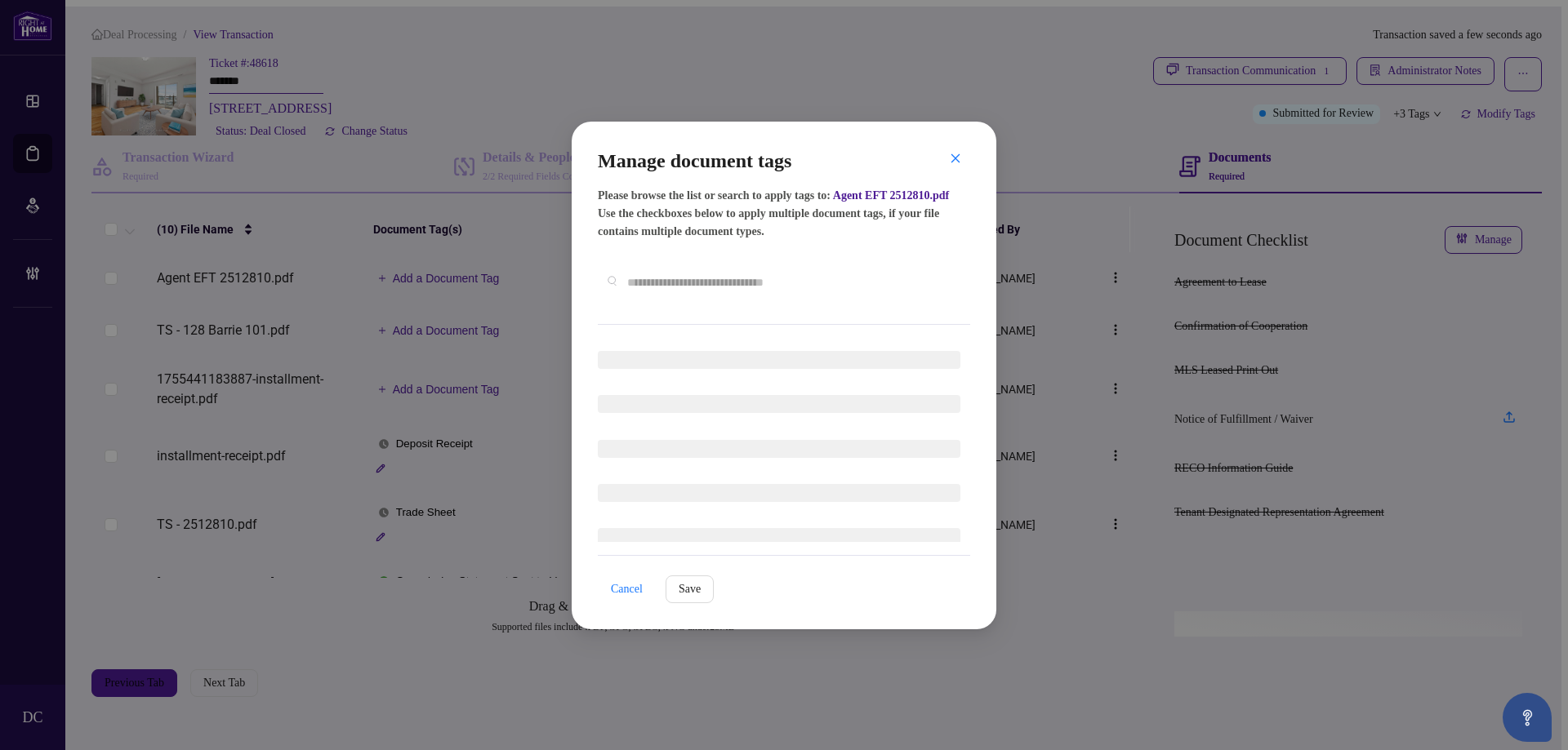
click at [735, 313] on div "Manage document tags Please browse the list or search to apply tags to: Agent E…" at bounding box center [784, 237] width 372 height 177
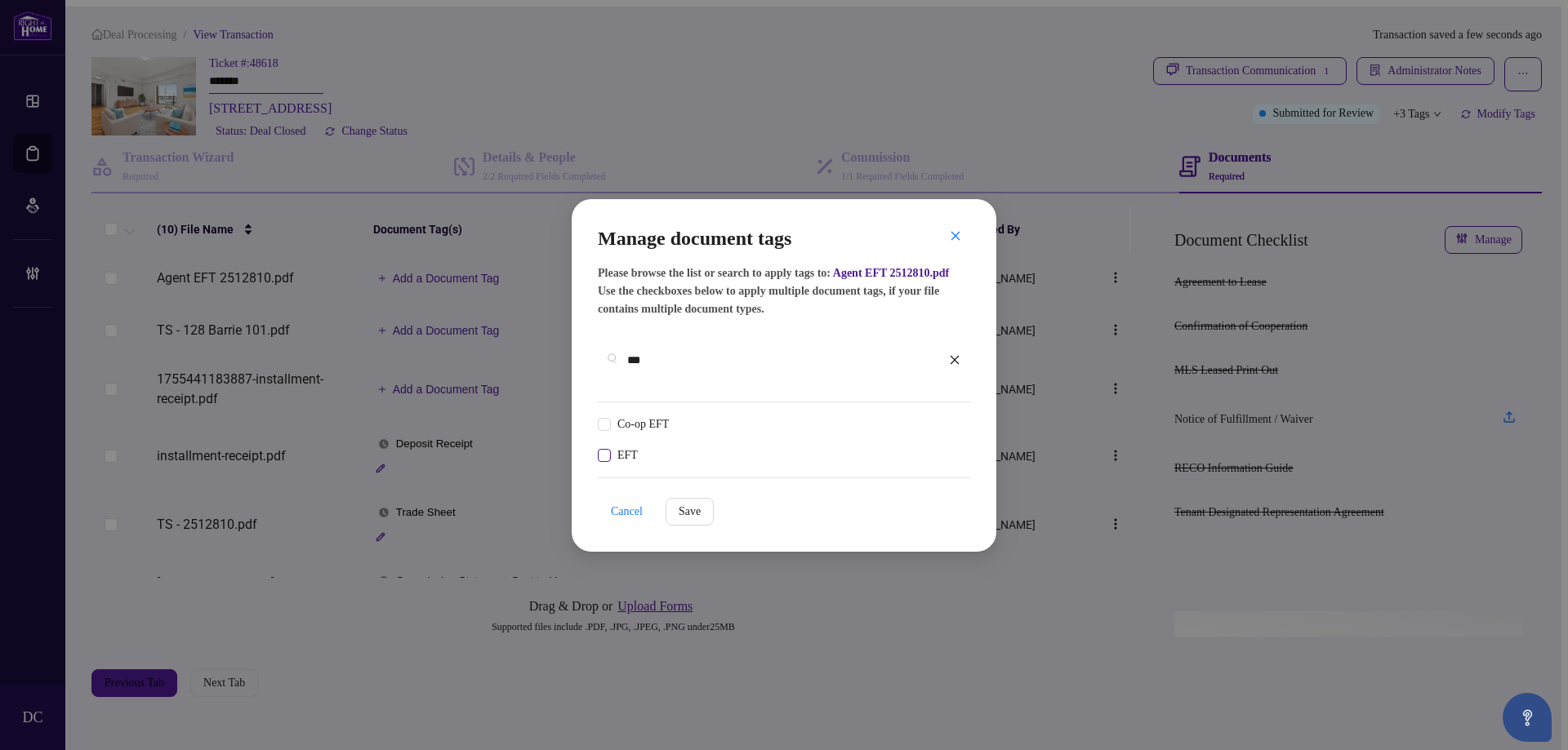
type input "***"
drag, startPoint x: 915, startPoint y: 416, endPoint x: 930, endPoint y: 415, distance: 15.0
click at [915, 416] on div "EFT" at bounding box center [779, 425] width 363 height 18
click at [934, 417] on img at bounding box center [936, 425] width 16 height 16
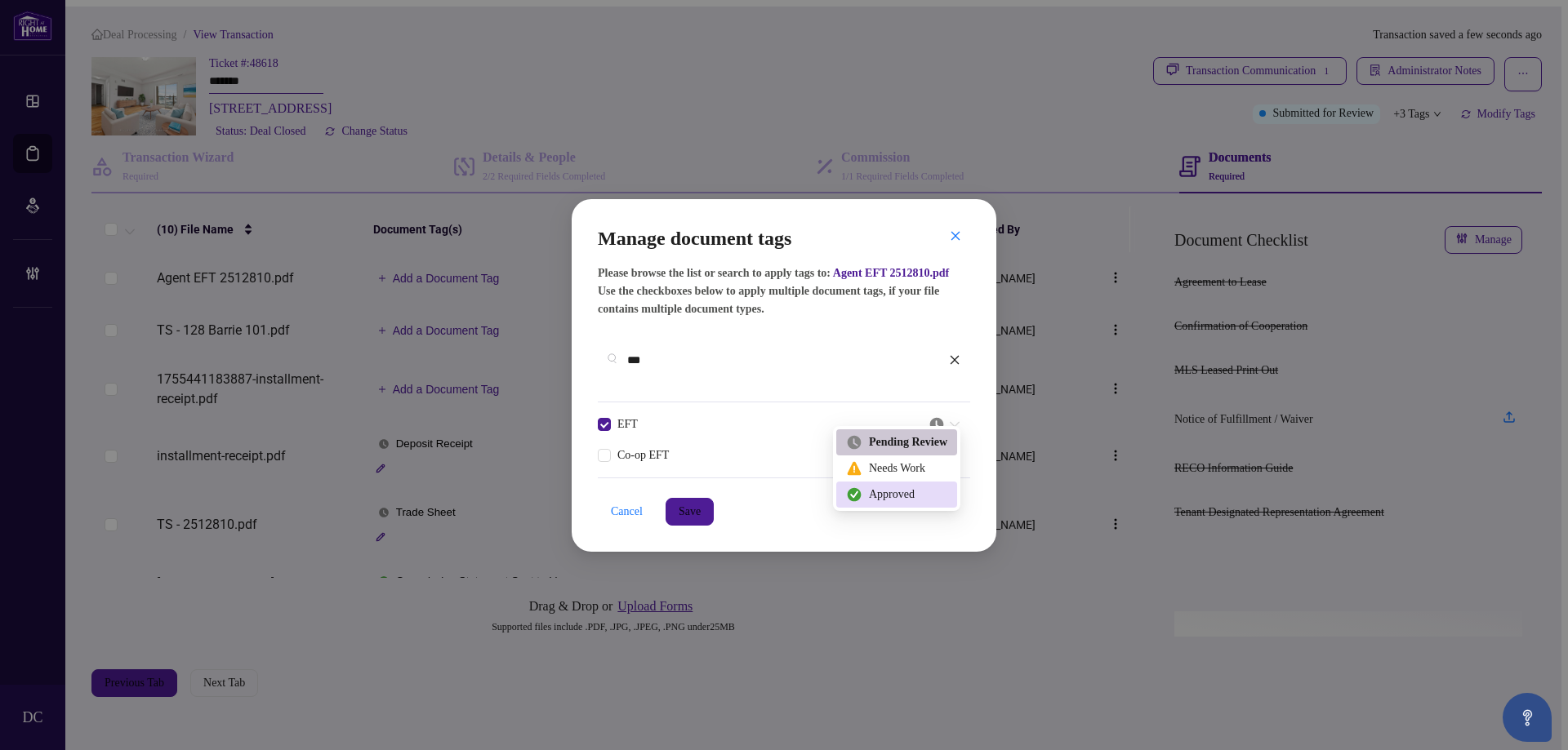
click at [894, 490] on div "Approved" at bounding box center [897, 494] width 102 height 18
click at [709, 506] on button "Save" at bounding box center [690, 511] width 48 height 28
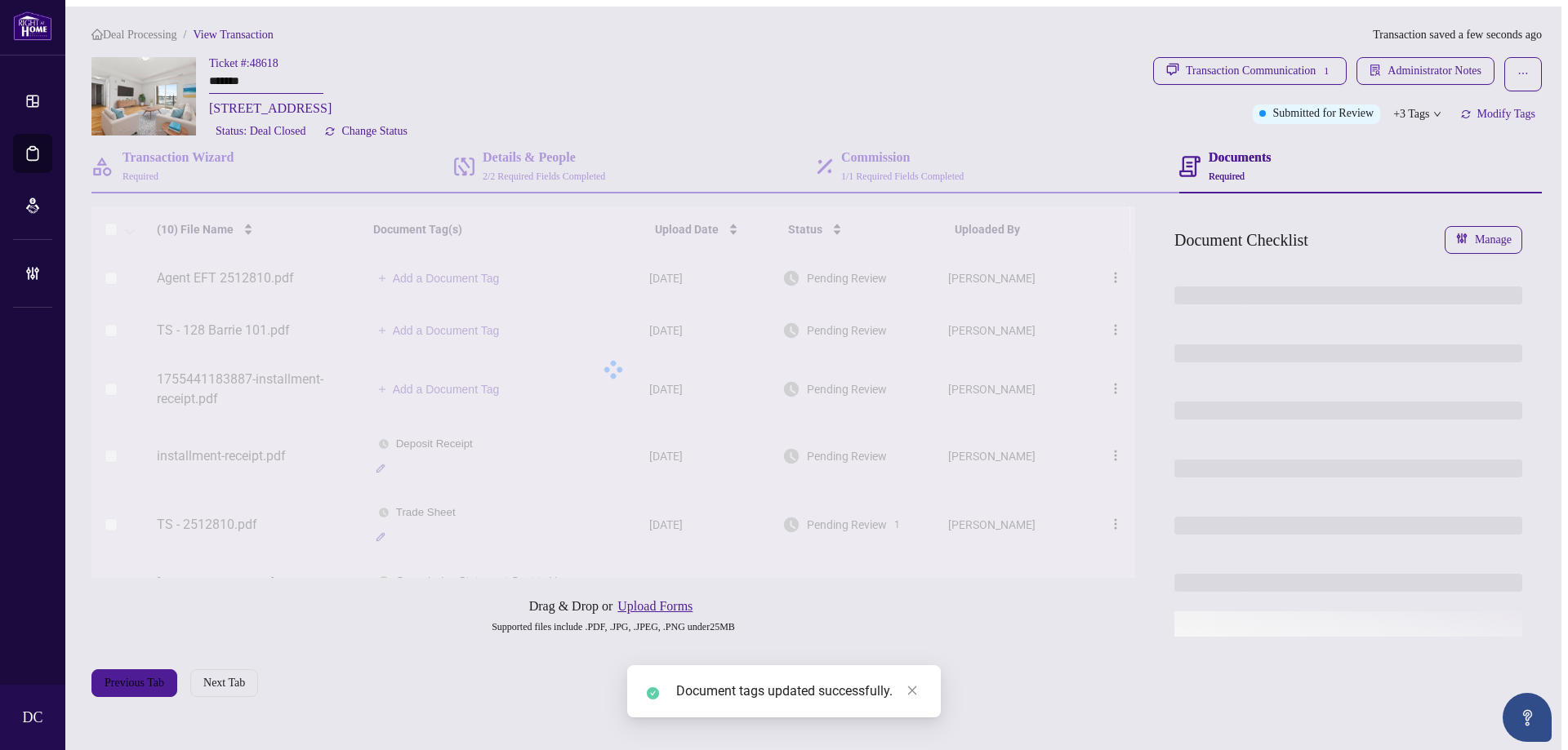
click at [1420, 70] on span "Administrator Notes" at bounding box center [1434, 71] width 94 height 26
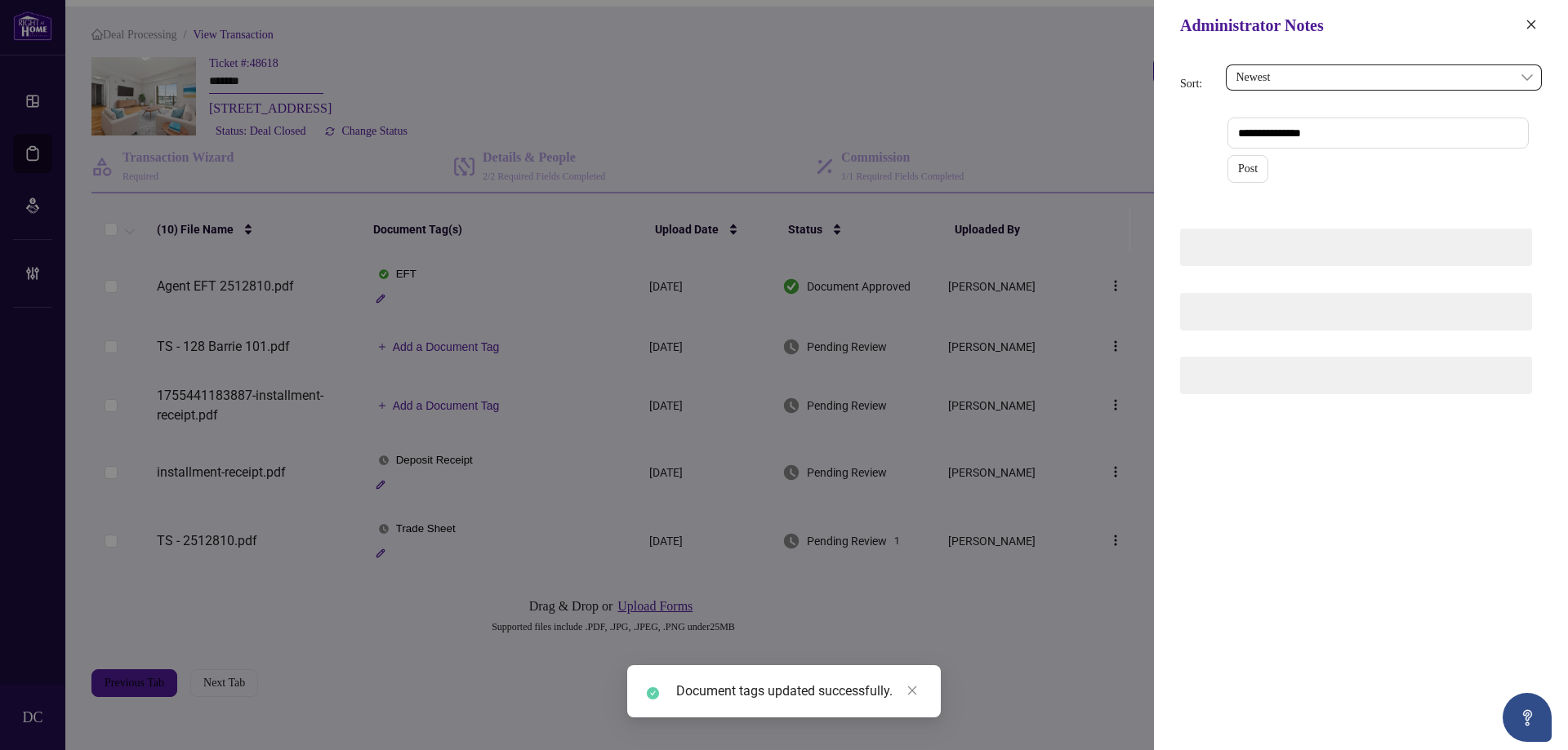
click at [1479, 51] on div "Sort: Newest DC Post" at bounding box center [1361, 400] width 414 height 700
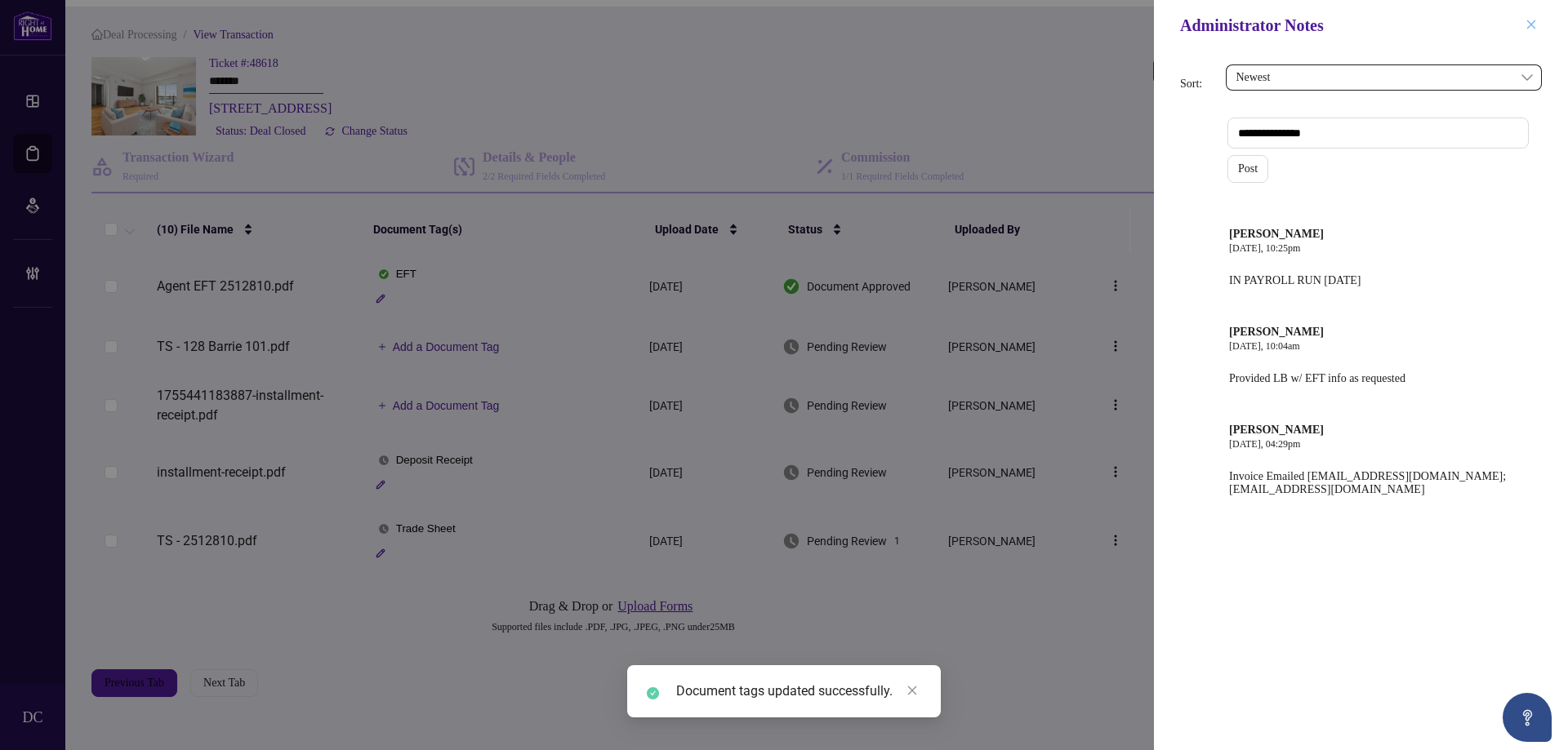
click at [1539, 23] on button "button" at bounding box center [1531, 25] width 22 height 20
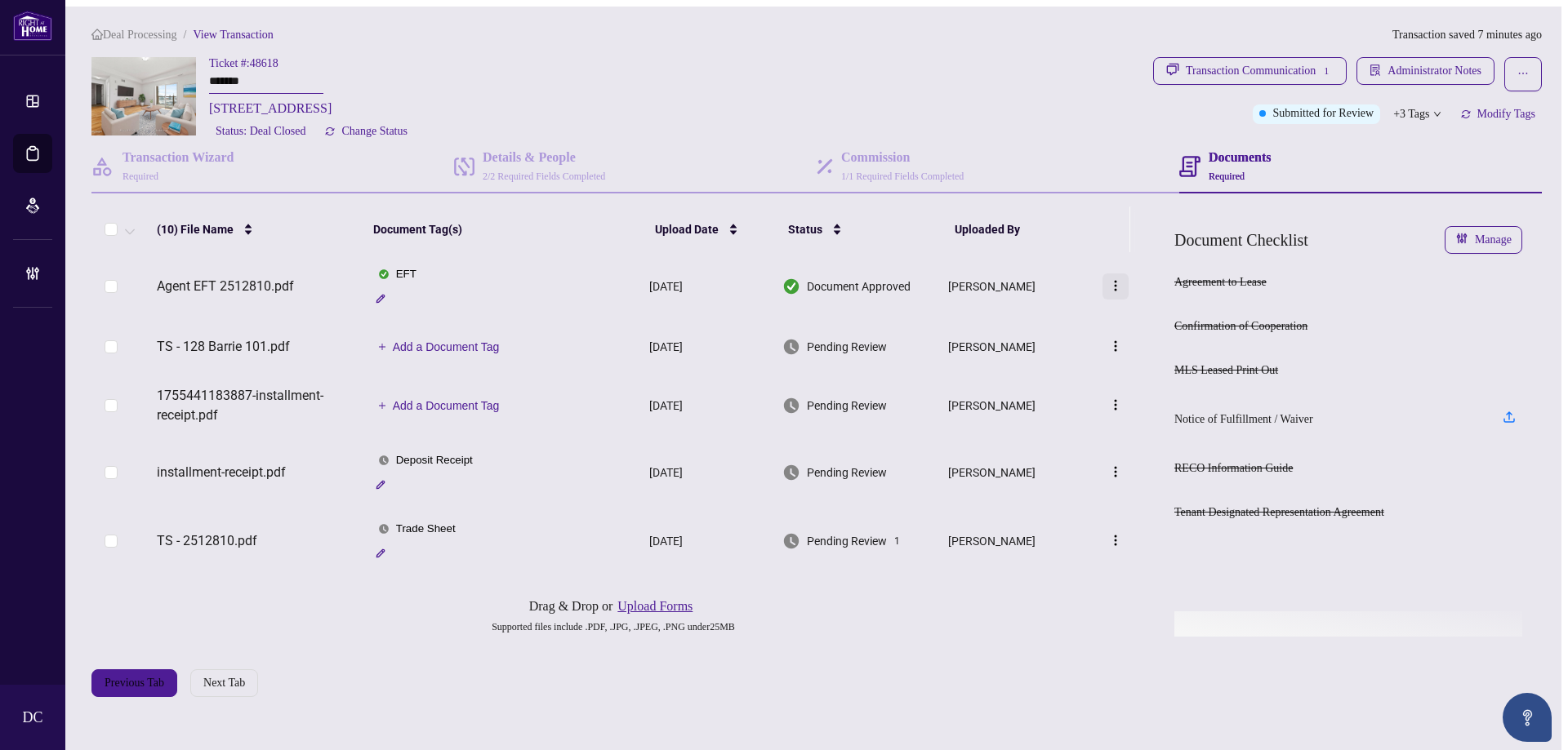
click at [1114, 284] on img "button" at bounding box center [1116, 285] width 13 height 13
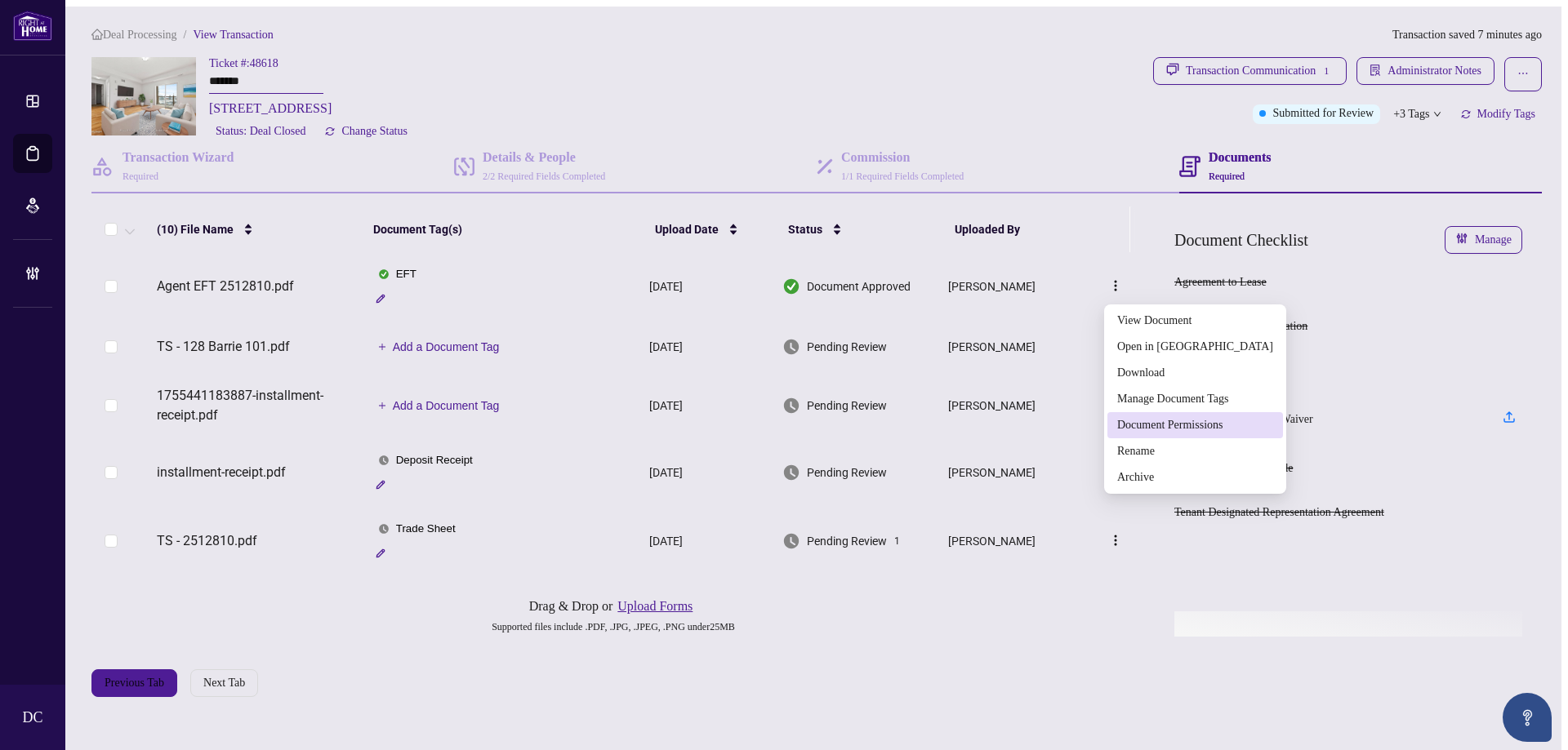
click at [1130, 422] on span "Document Permissions" at bounding box center [1195, 425] width 156 height 18
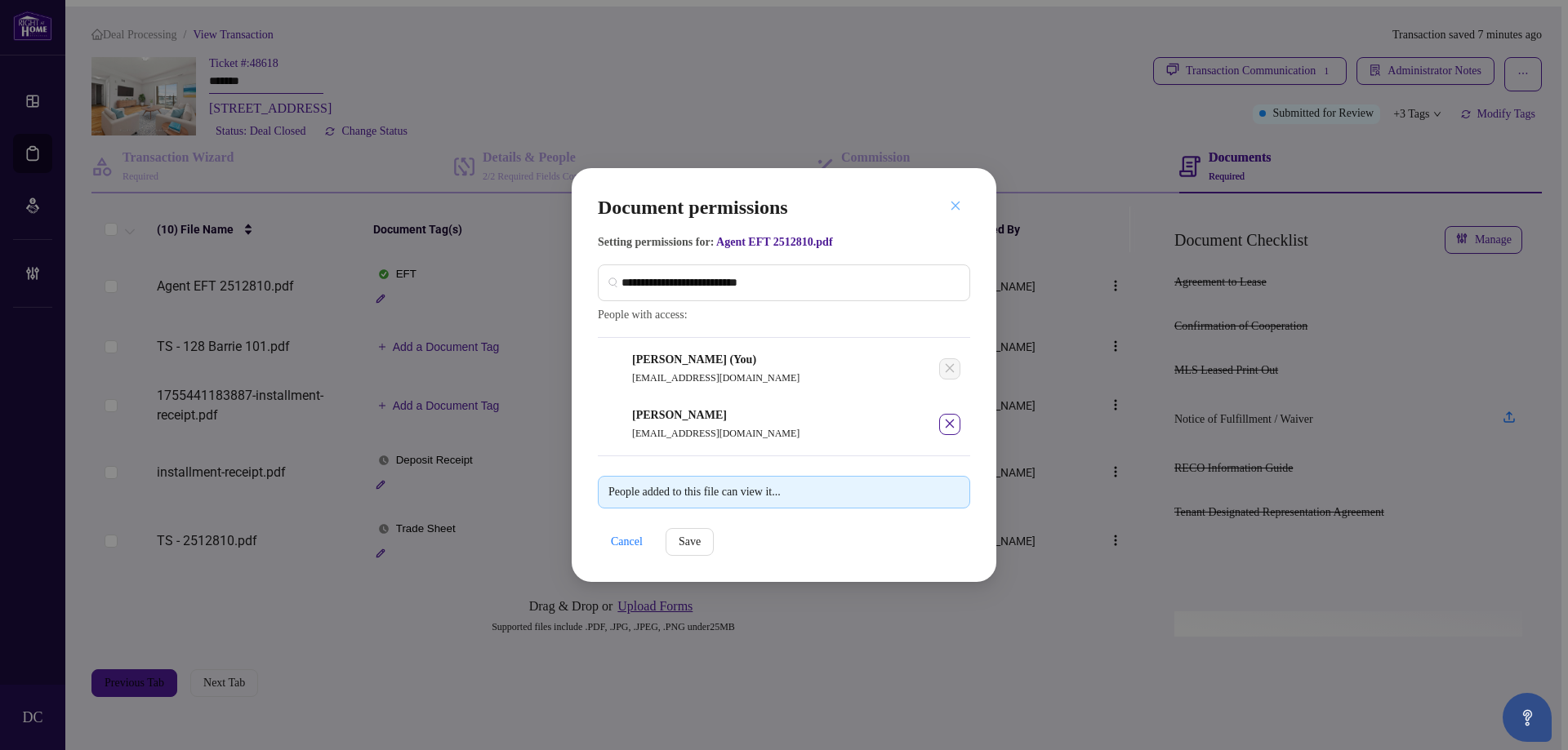
click at [957, 200] on icon "close" at bounding box center [955, 205] width 11 height 11
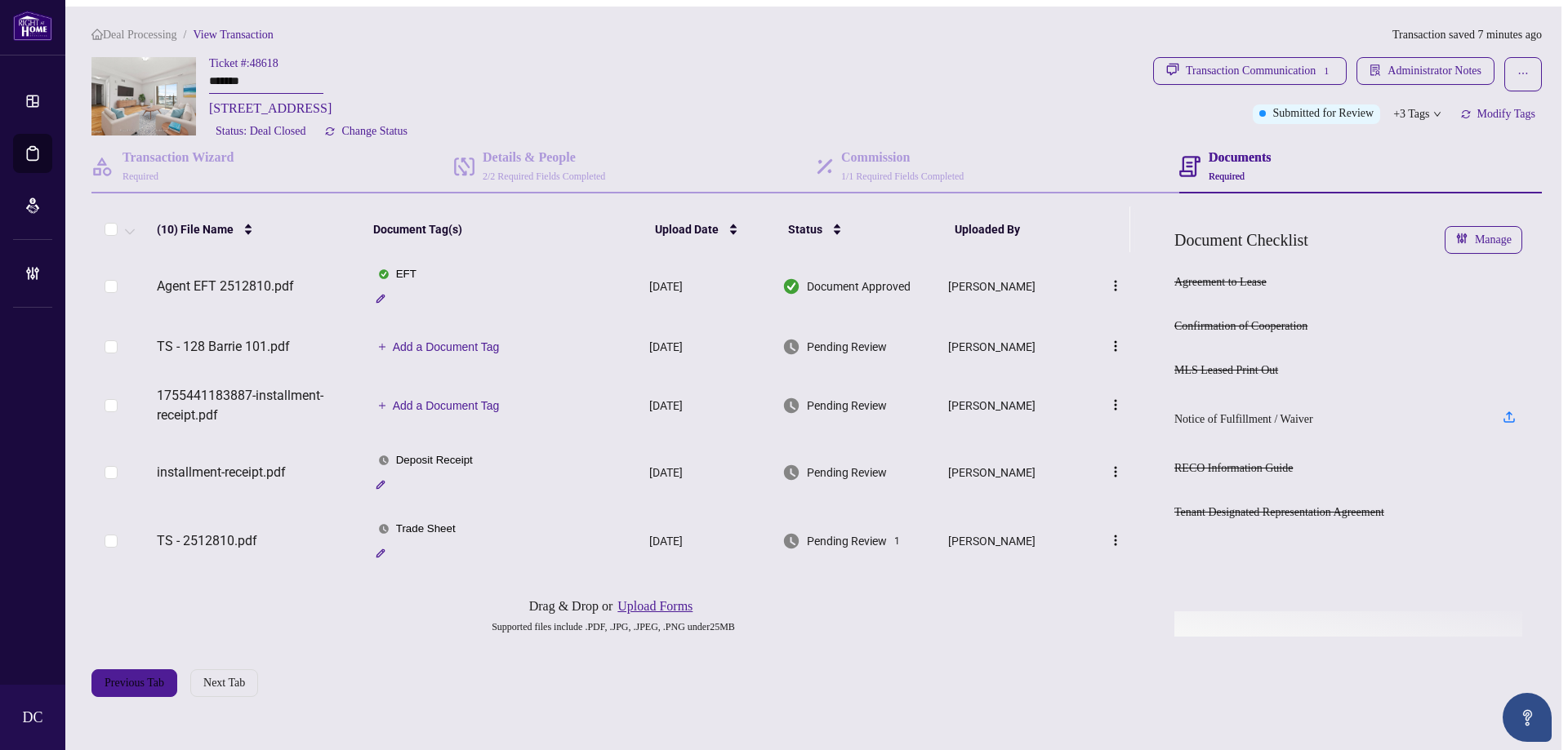
click at [1431, 107] on div "+3 Tags" at bounding box center [1417, 114] width 60 height 20
click at [1453, 59] on span "Administrator Notes" at bounding box center [1434, 71] width 94 height 26
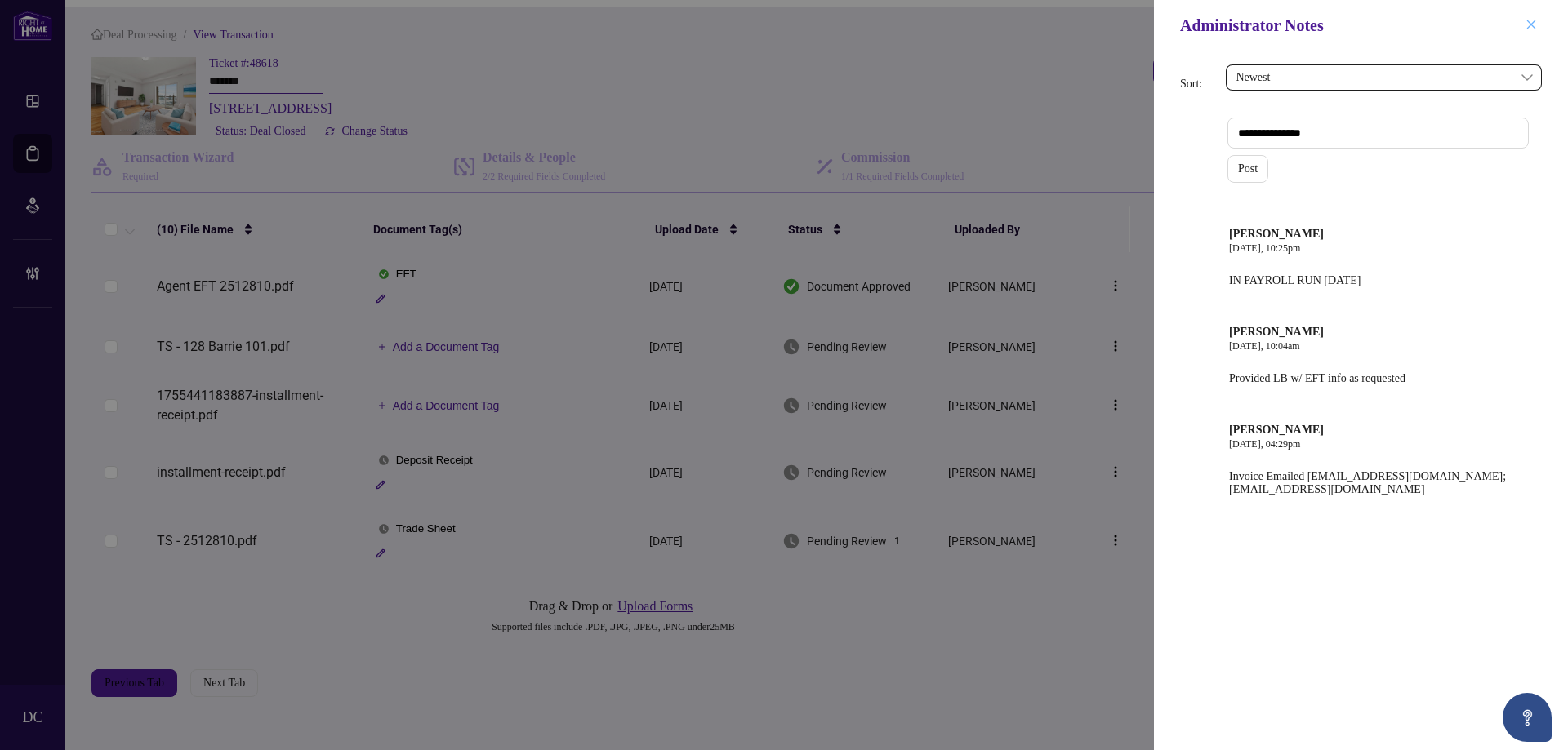
click at [1537, 28] on button "button" at bounding box center [1531, 25] width 22 height 20
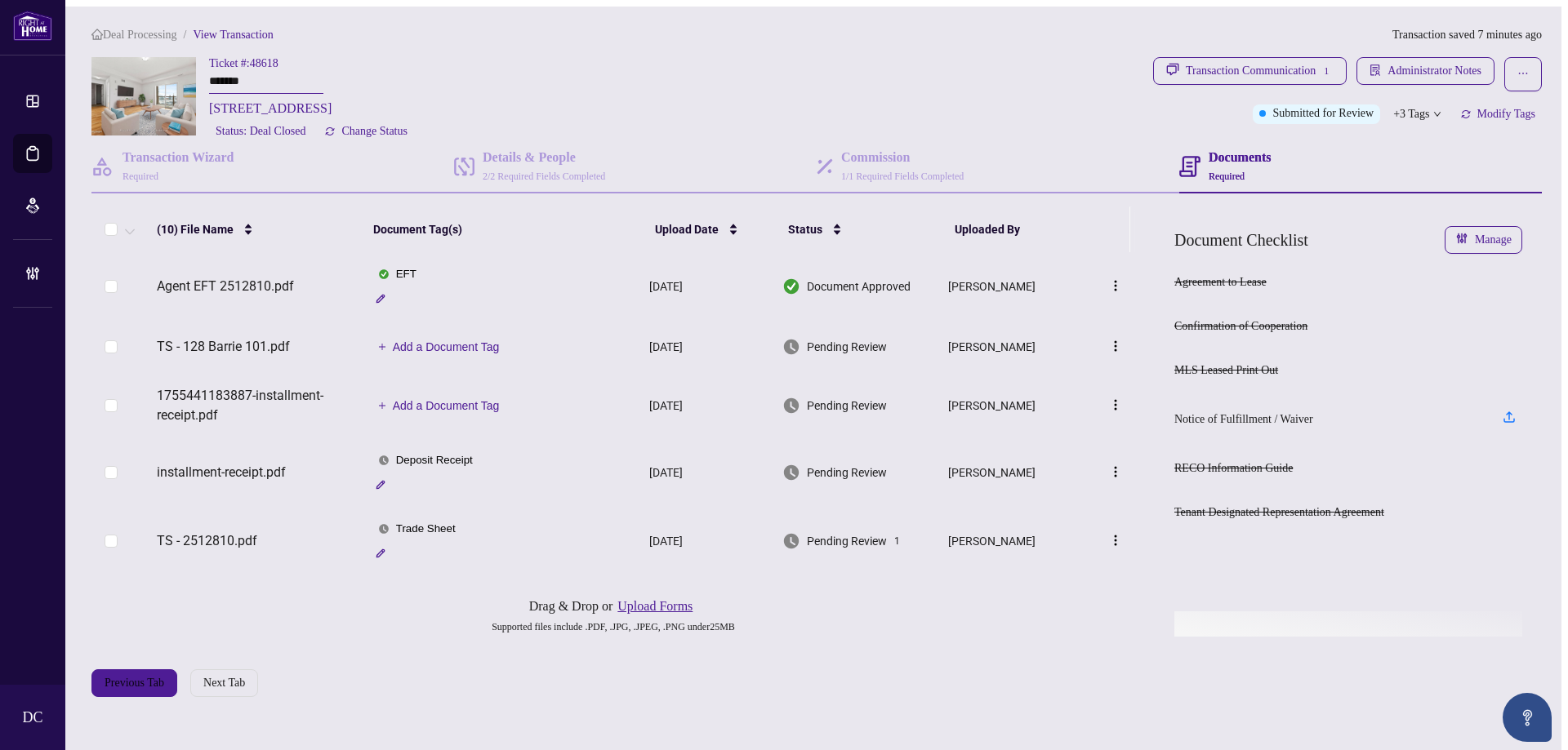
click at [145, 32] on span "Deal Processing" at bounding box center [140, 34] width 74 height 12
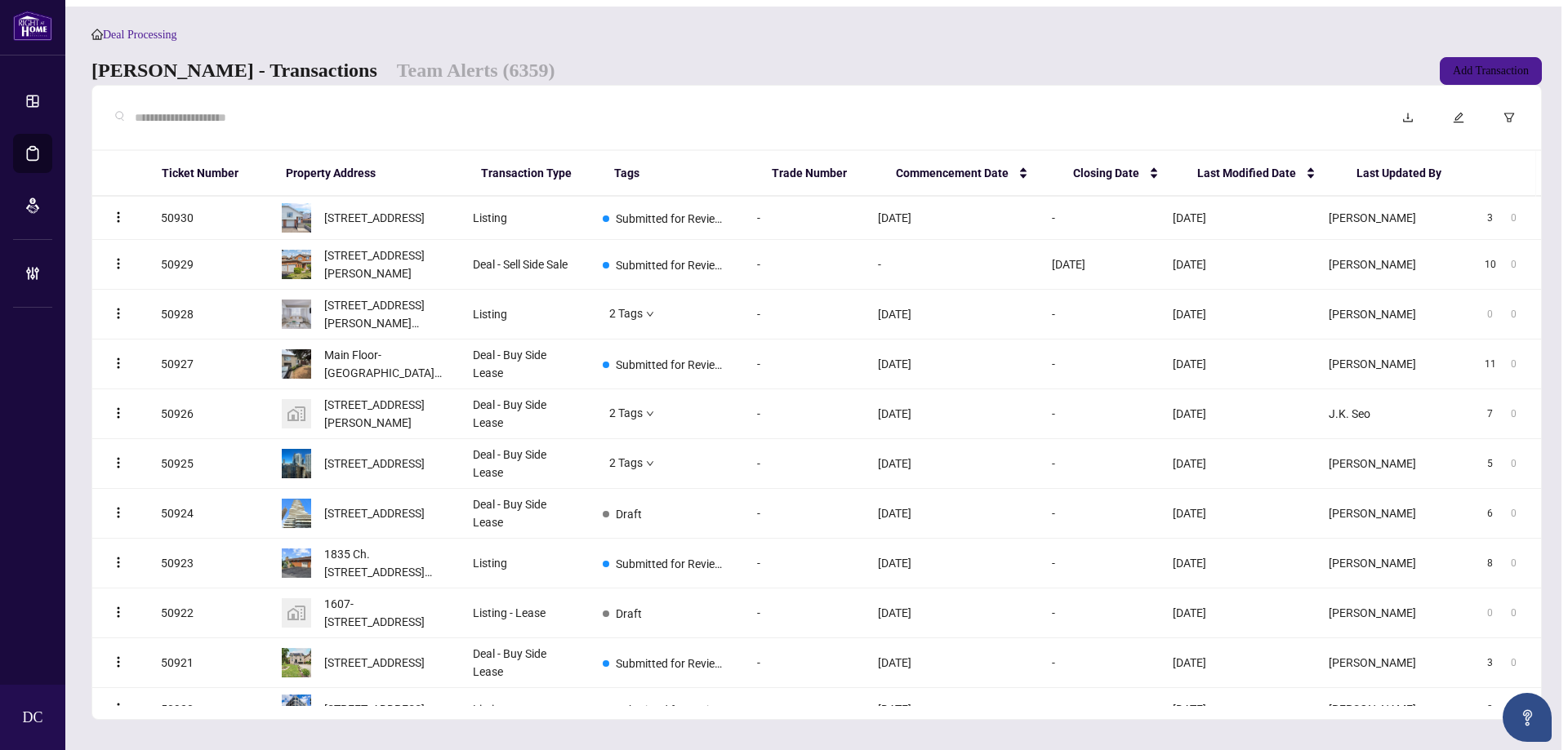
click at [321, 125] on input "text" at bounding box center [749, 117] width 1229 height 18
paste input "*******"
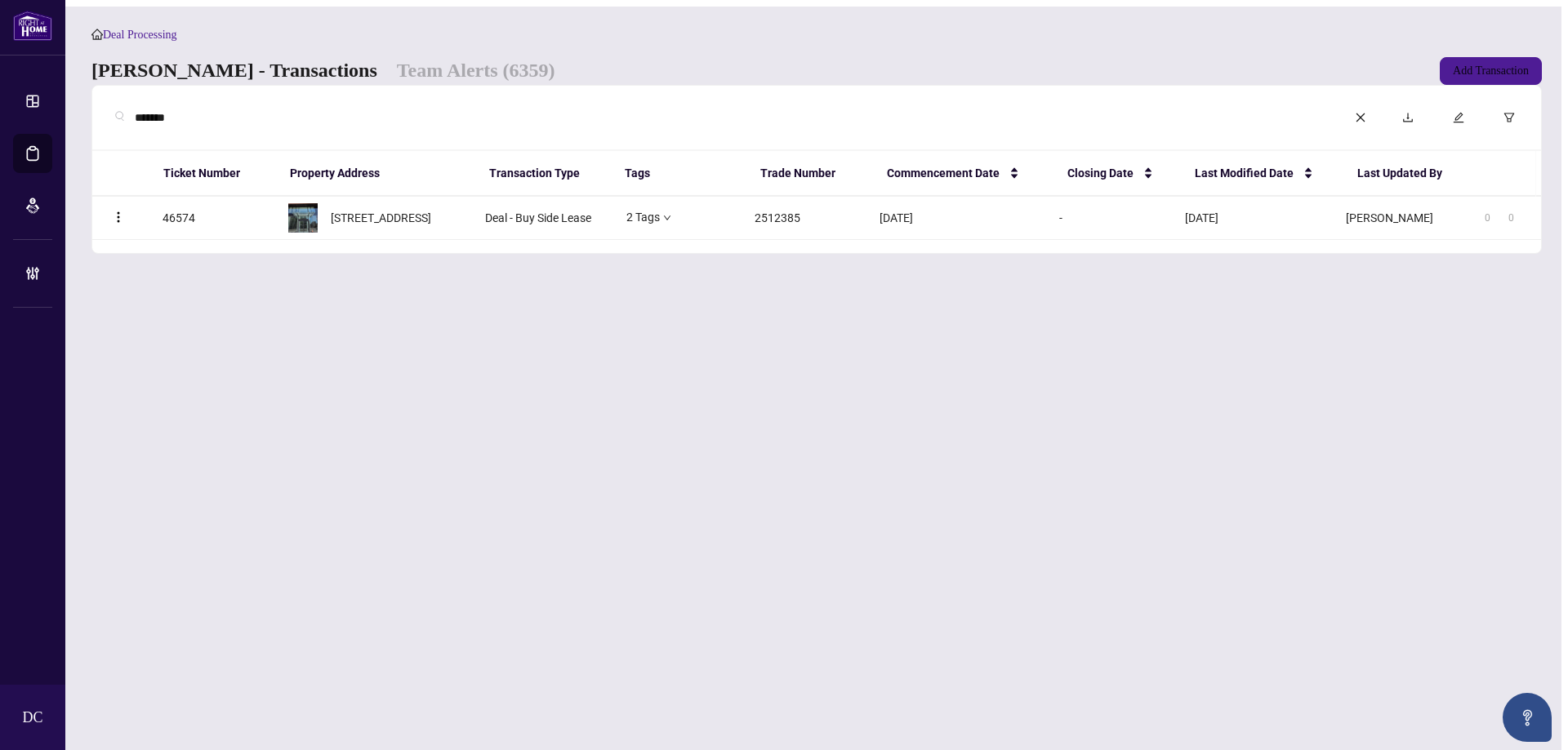
type input "*******"
click at [368, 216] on span "[STREET_ADDRESS]" at bounding box center [381, 218] width 101 height 18
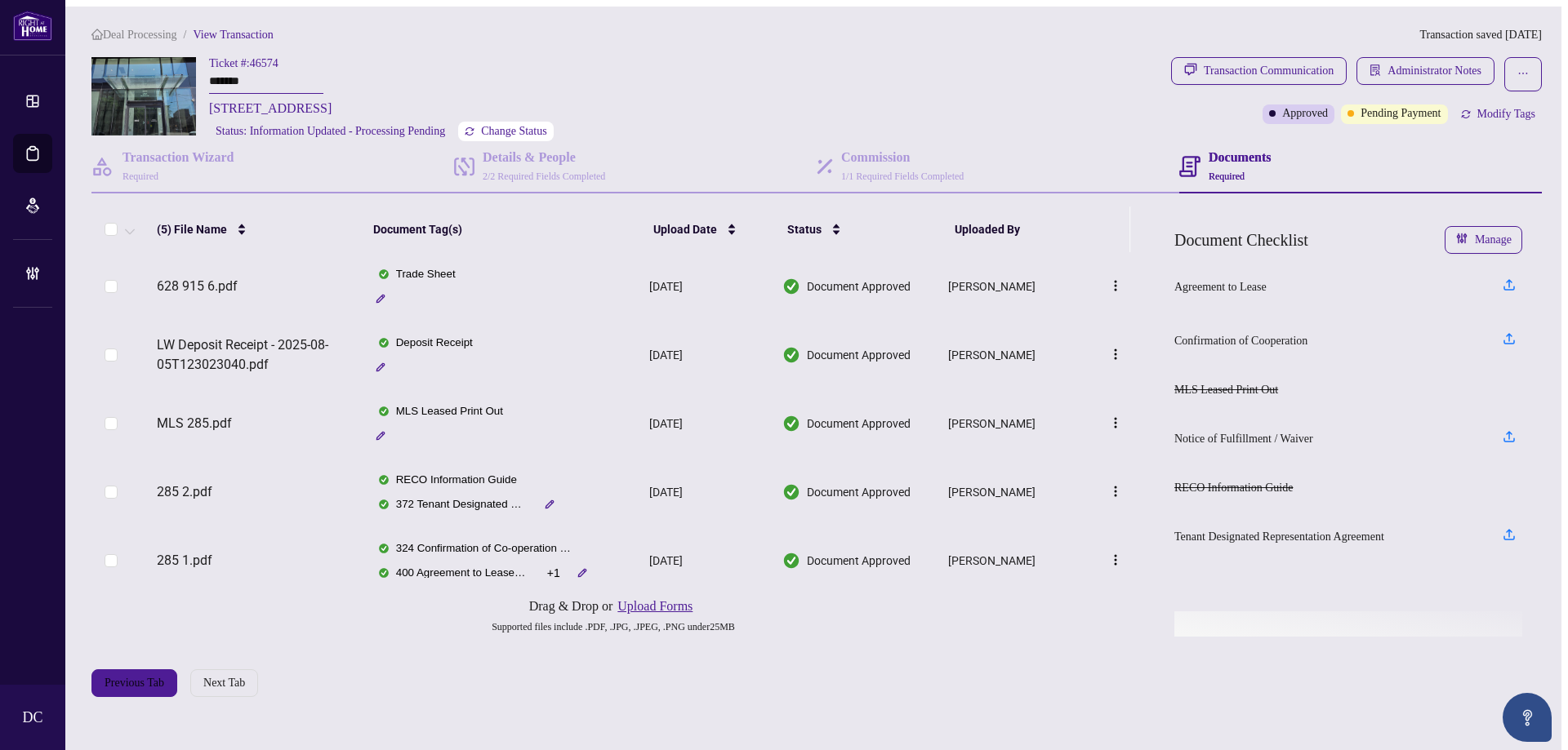
click at [526, 127] on span "Change Status" at bounding box center [513, 131] width 66 height 11
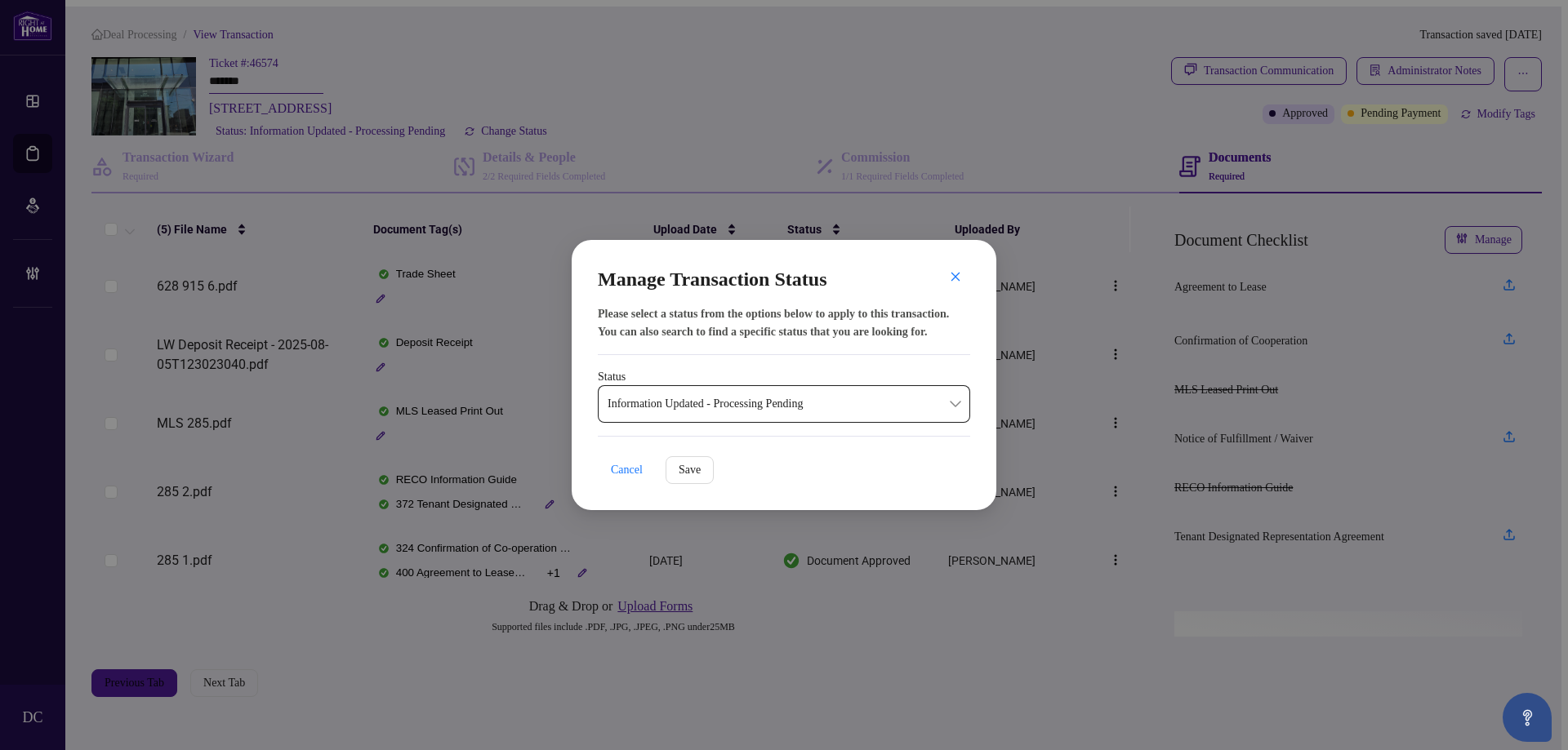
click at [696, 410] on span "Information Updated - Processing Pending" at bounding box center [784, 404] width 353 height 31
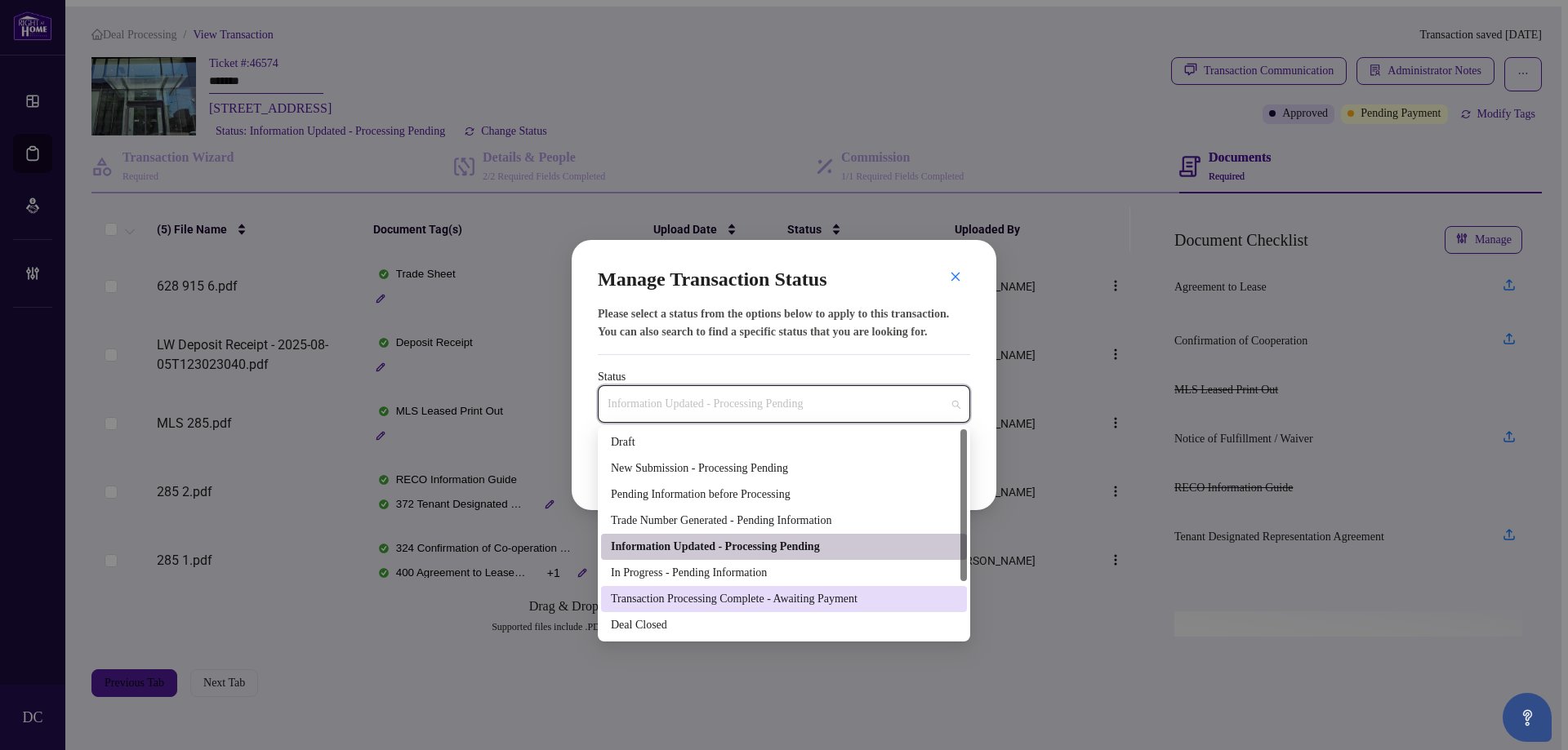
click at [675, 623] on div "Deal Closed" at bounding box center [784, 625] width 346 height 18
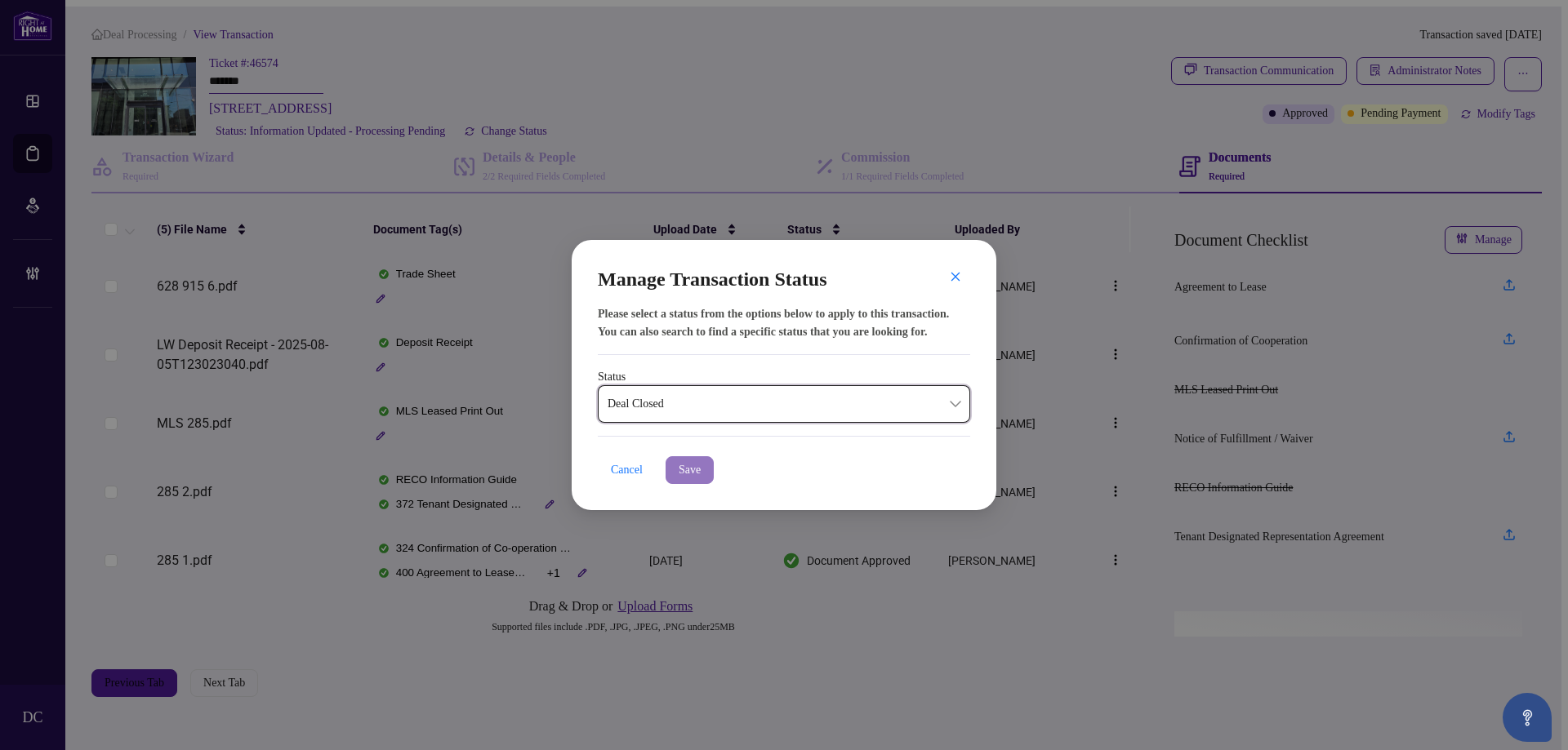
click at [688, 472] on span "Save" at bounding box center [690, 470] width 22 height 26
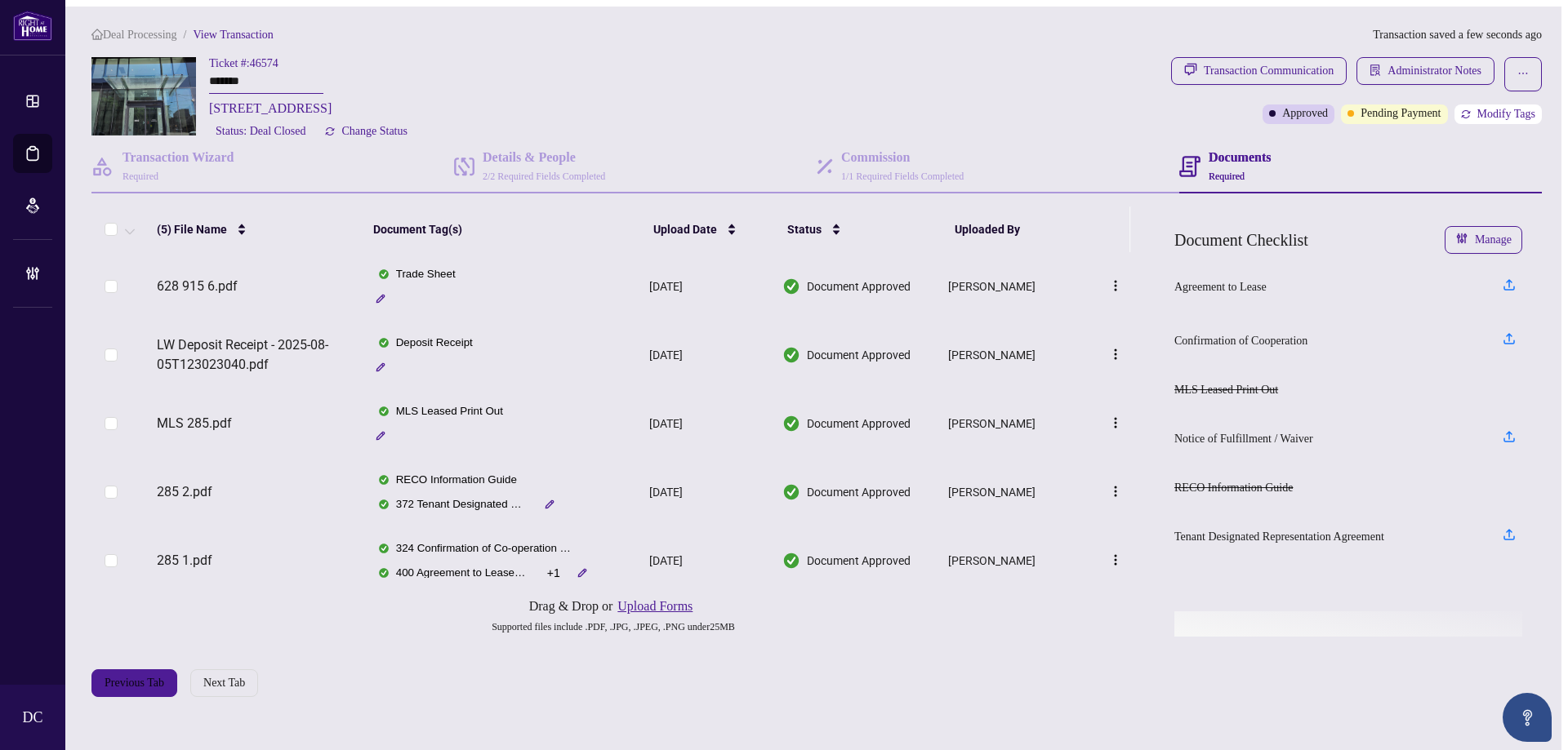
click at [1473, 113] on button "Modify Tags" at bounding box center [1498, 114] width 87 height 20
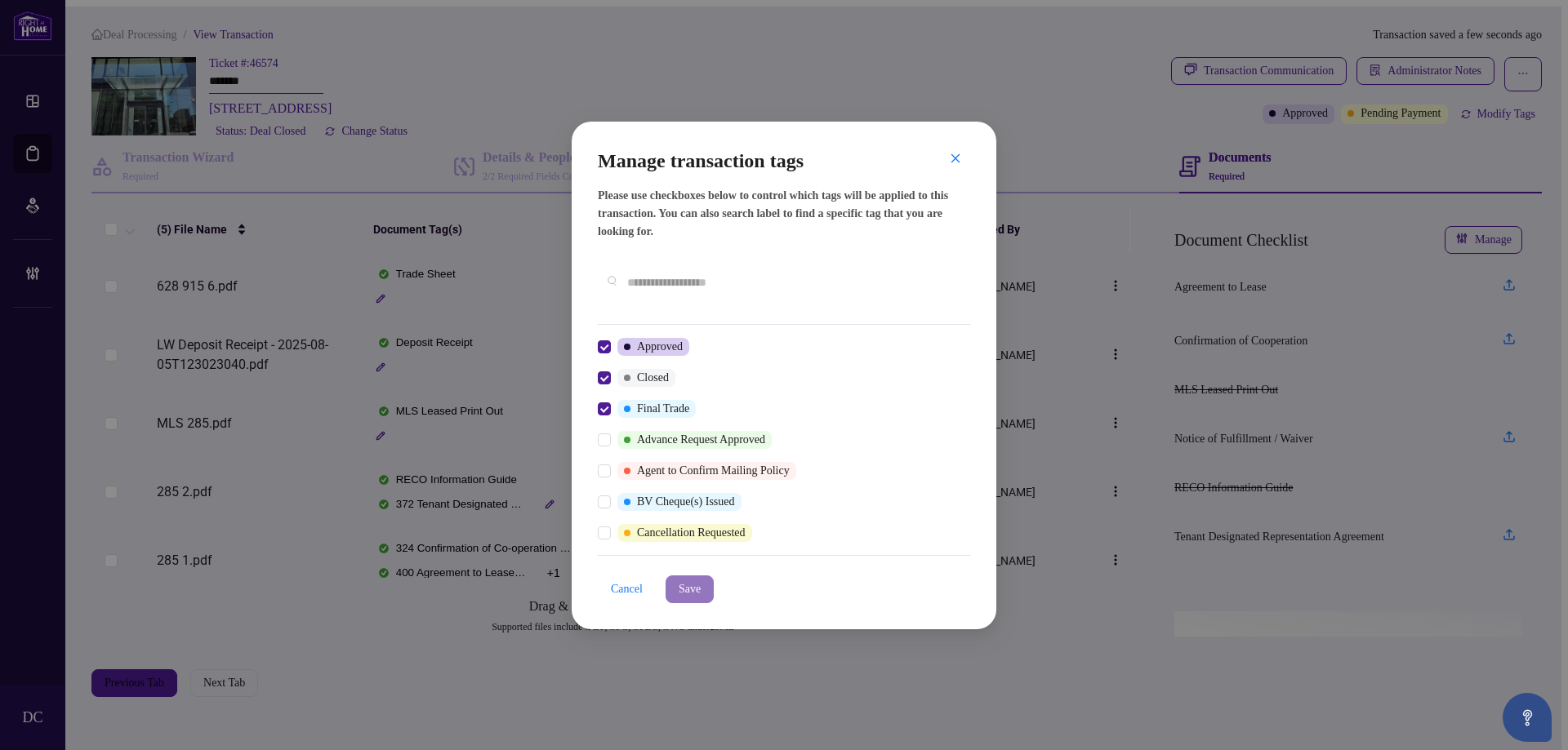
click at [700, 577] on span "Save" at bounding box center [690, 589] width 22 height 26
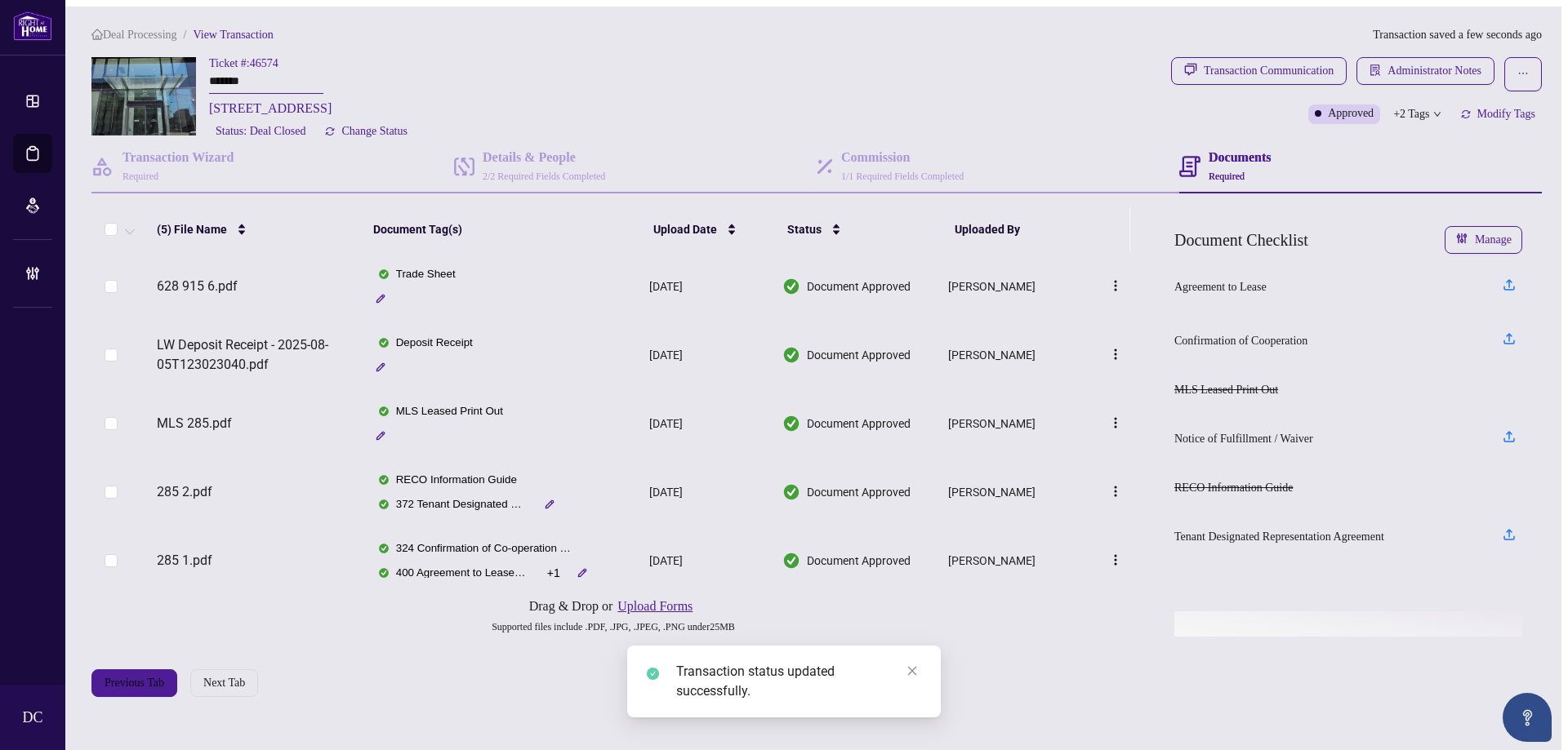
click at [1408, 104] on span "+2 Tags" at bounding box center [1411, 114] width 36 height 19
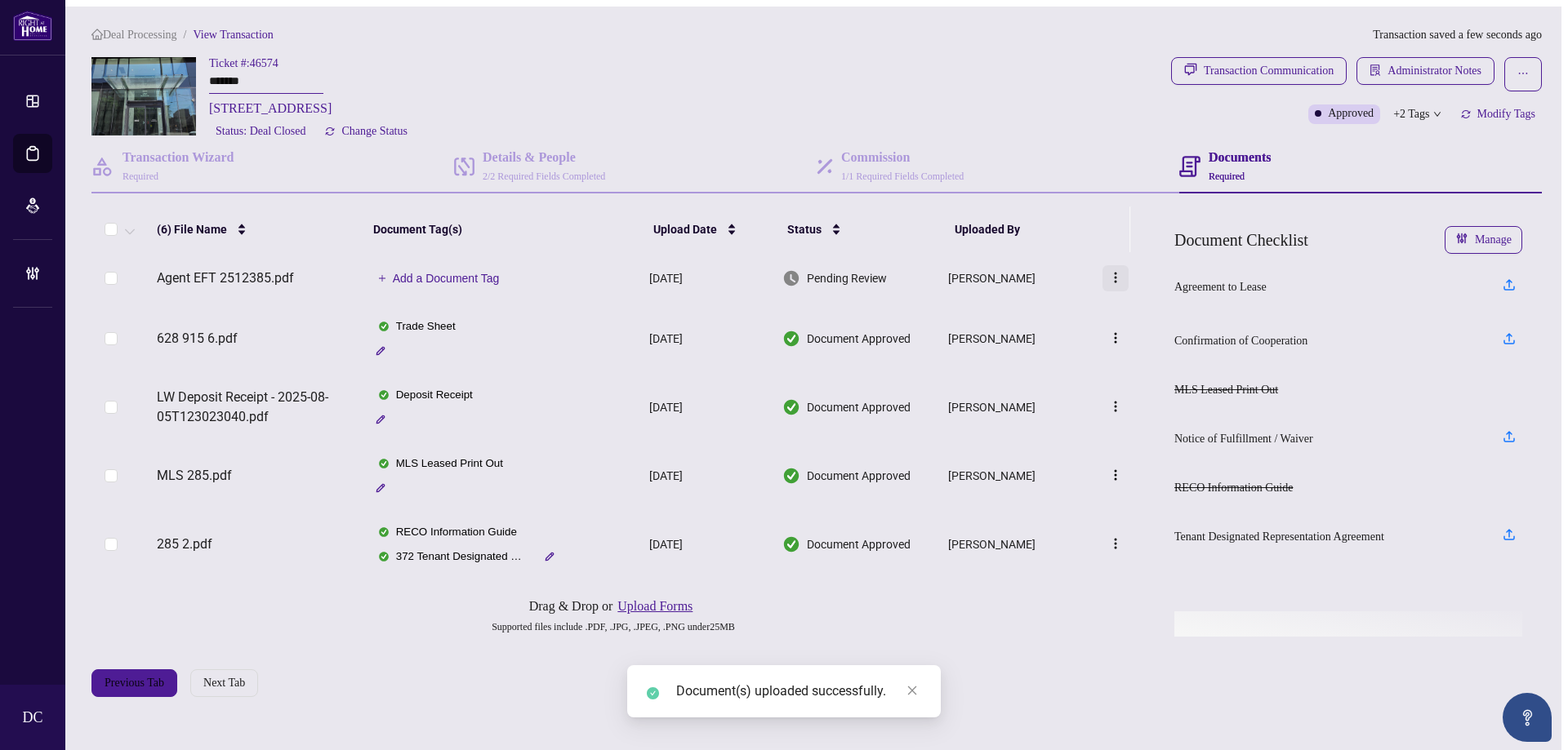
click at [1109, 276] on button "button" at bounding box center [1116, 278] width 26 height 26
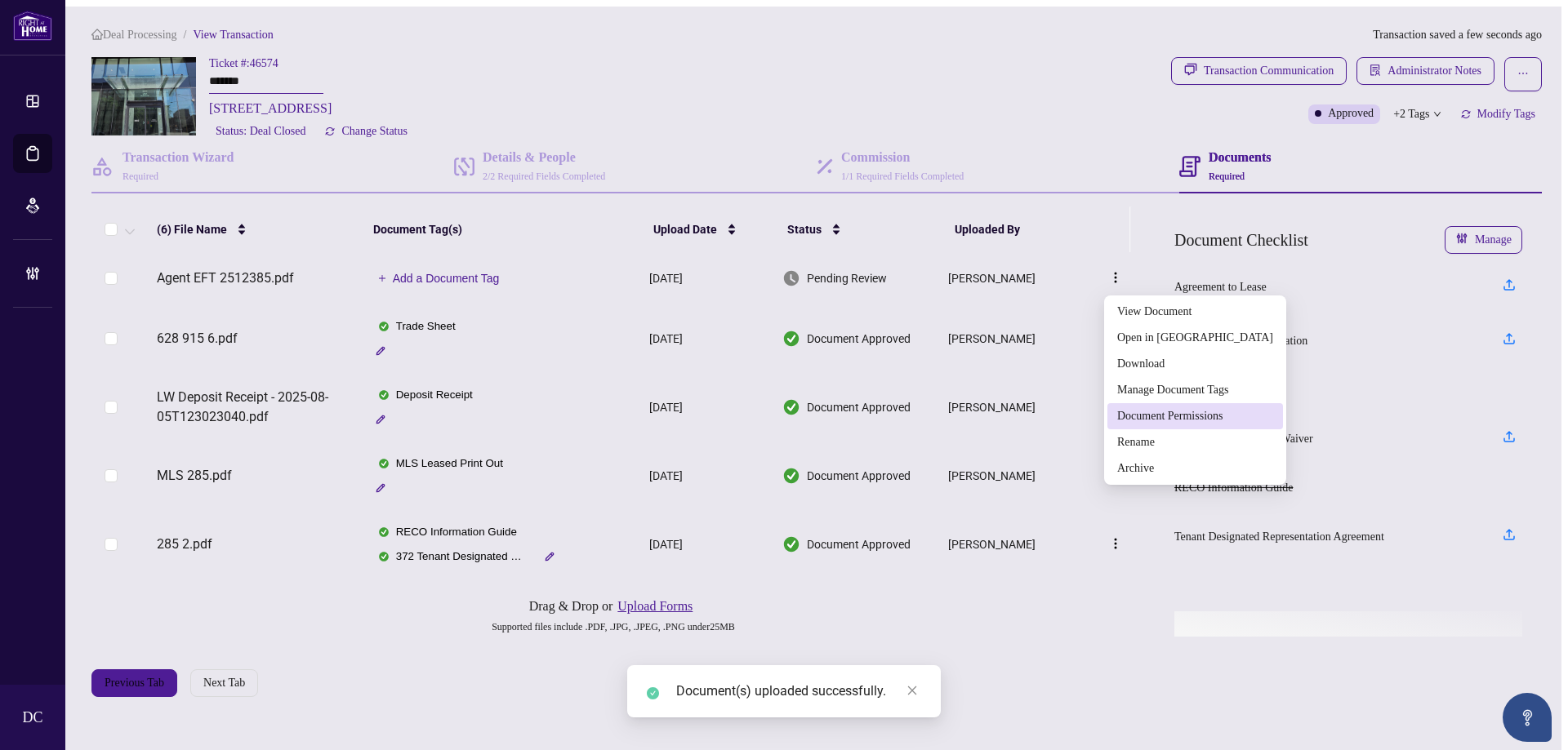
click at [1182, 417] on span "Document Permissions" at bounding box center [1195, 416] width 156 height 18
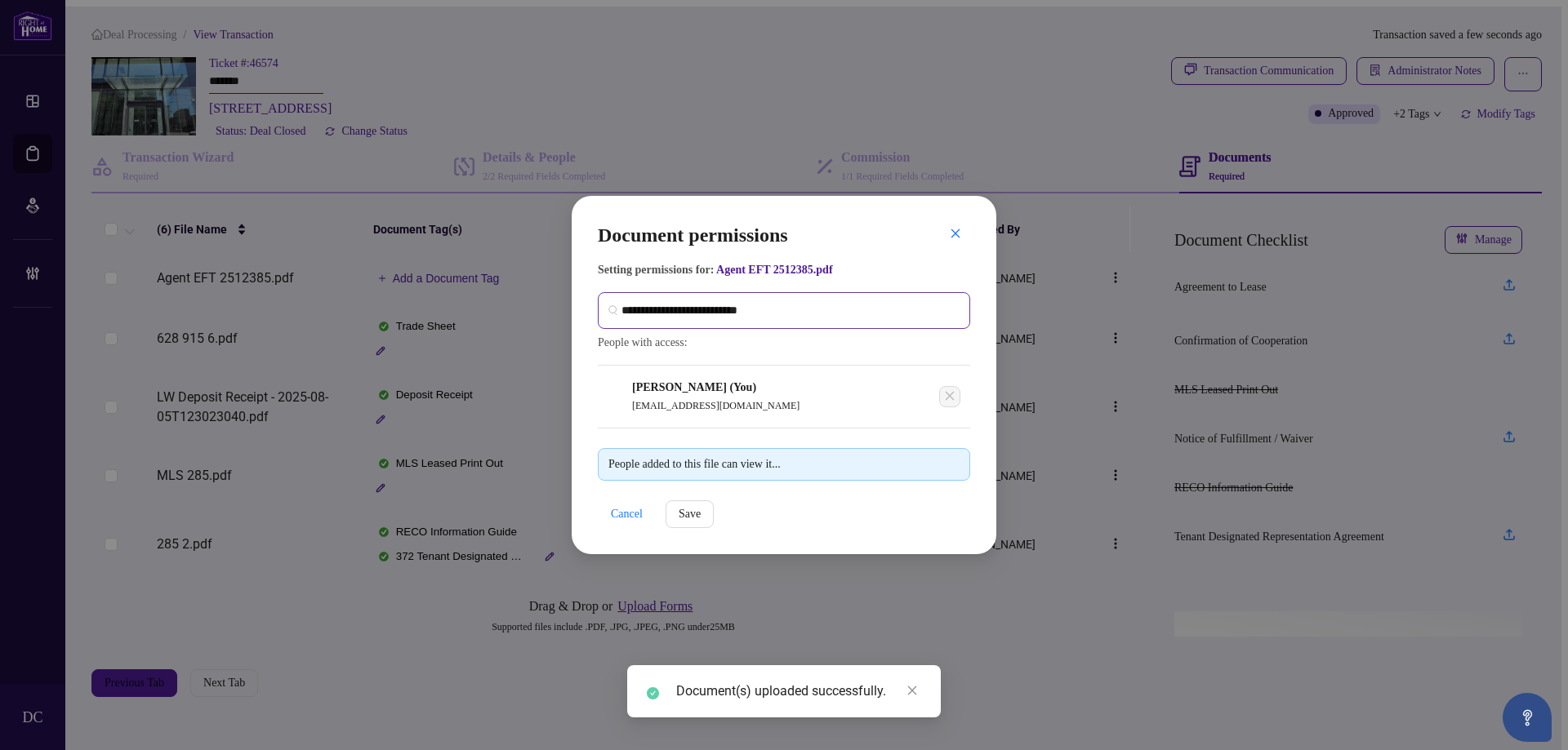
click at [812, 320] on span at bounding box center [784, 310] width 372 height 37
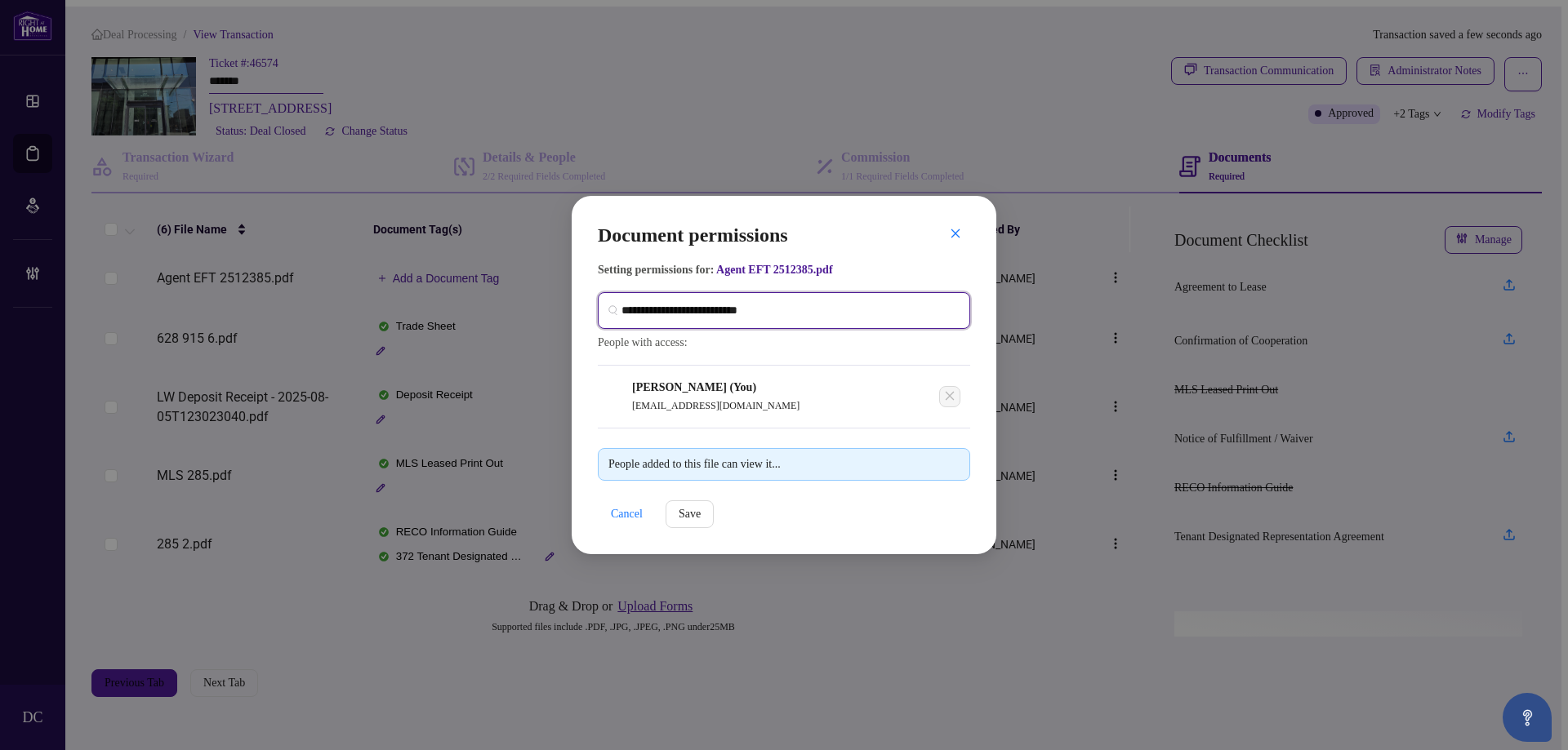
click at [818, 306] on input "search" at bounding box center [790, 311] width 339 height 17
click at [901, 307] on input "****" at bounding box center [790, 311] width 339 height 17
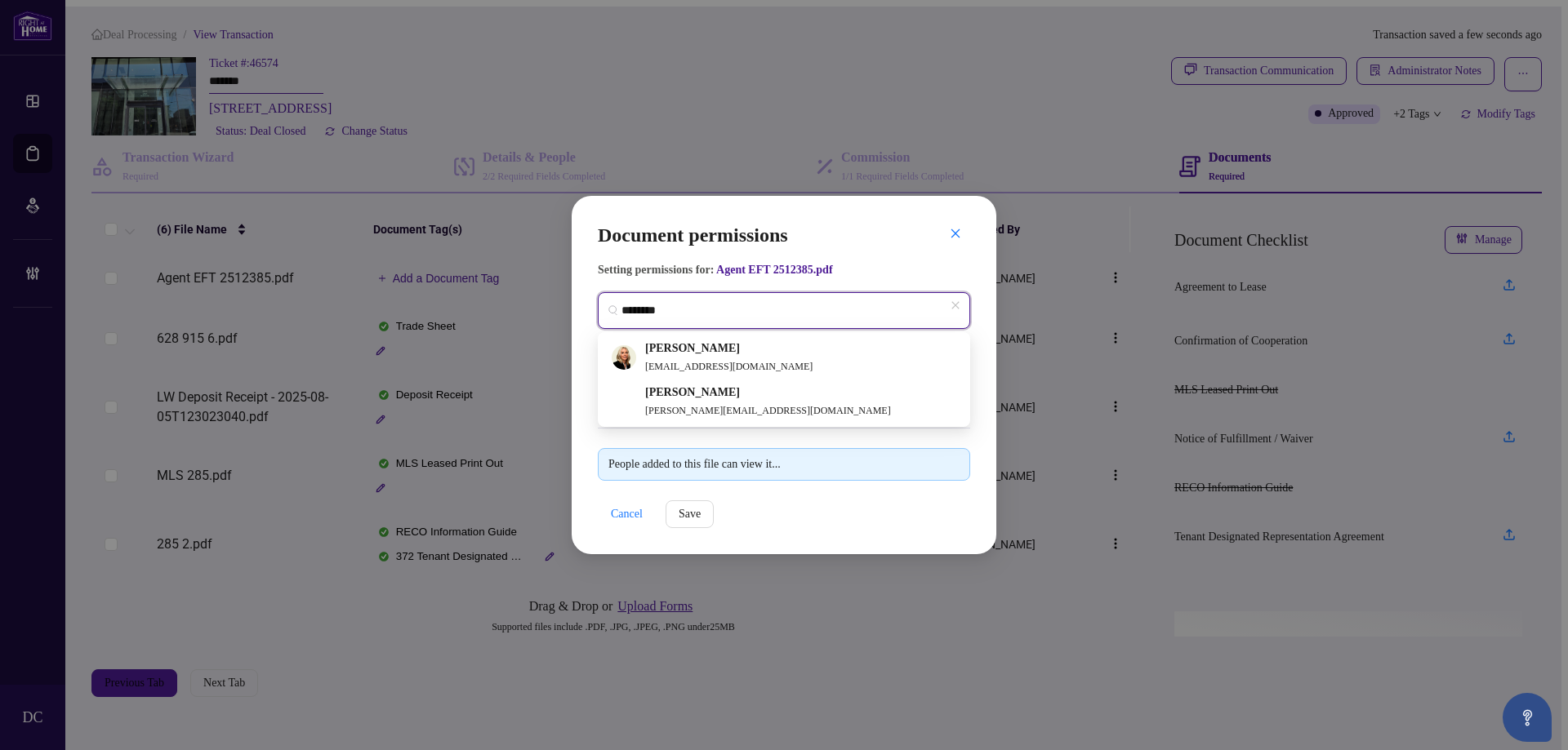
type input "*********"
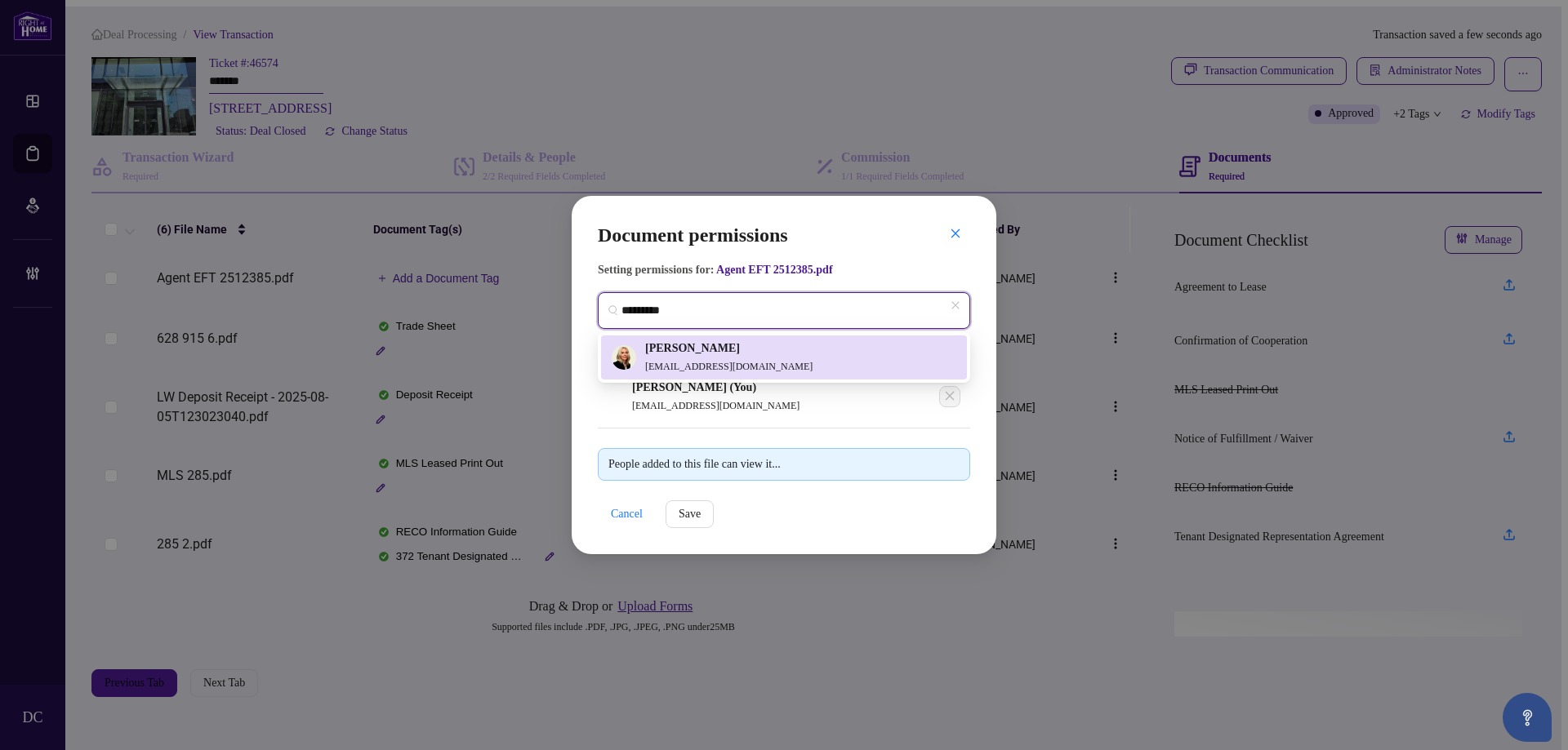
click at [802, 354] on div "[PERSON_NAME] [PERSON_NAME][EMAIL_ADDRESS][DOMAIN_NAME]" at bounding box center [784, 357] width 346 height 36
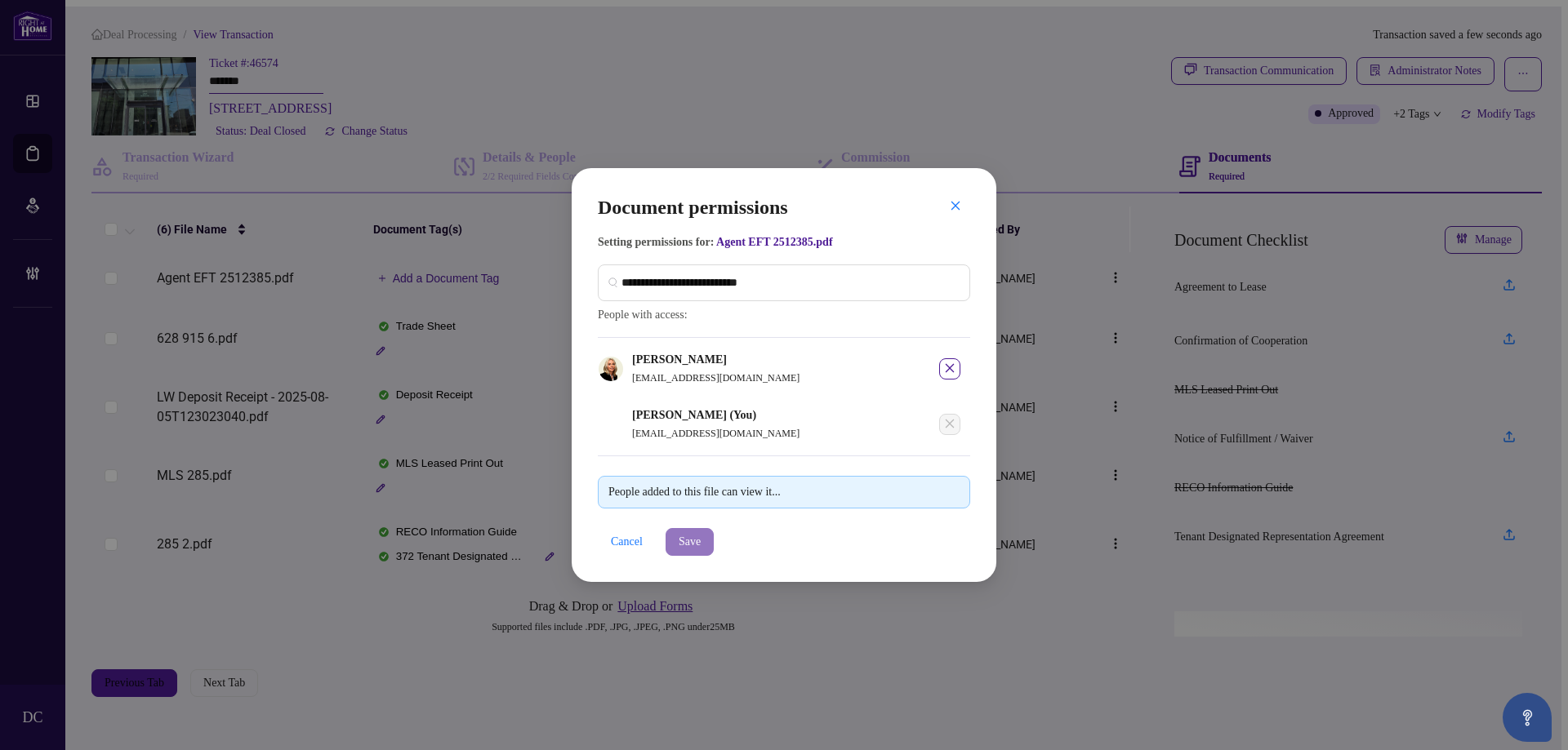
click at [709, 550] on button "Save" at bounding box center [690, 542] width 48 height 28
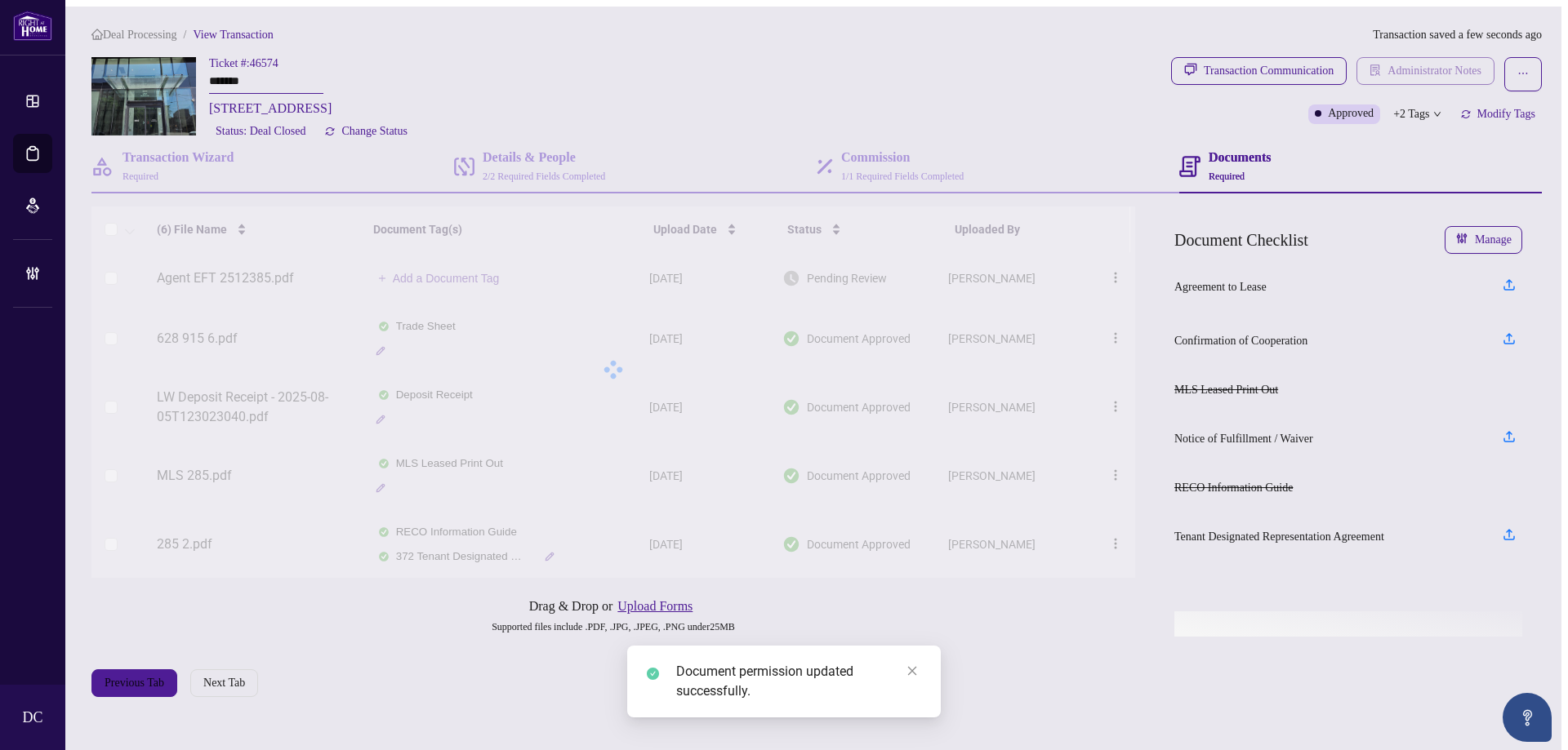
click at [1440, 58] on span "Administrator Notes" at bounding box center [1434, 71] width 94 height 26
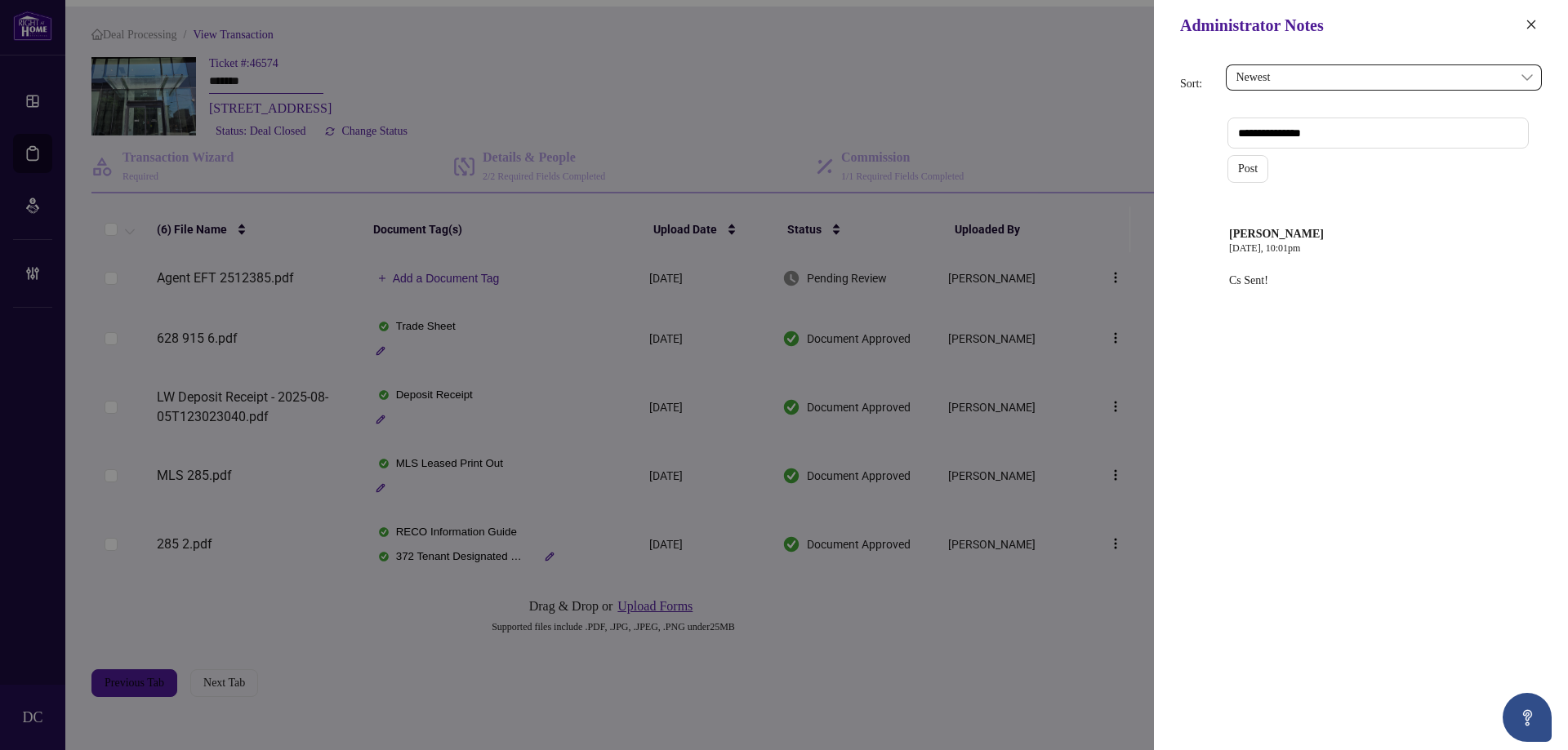
click at [1277, 132] on textarea at bounding box center [1378, 133] width 302 height 31
paste textarea "**********"
type textarea "**********"
click at [1262, 177] on button "Post" at bounding box center [1248, 169] width 40 height 28
click at [1528, 28] on icon "close" at bounding box center [1532, 24] width 9 height 9
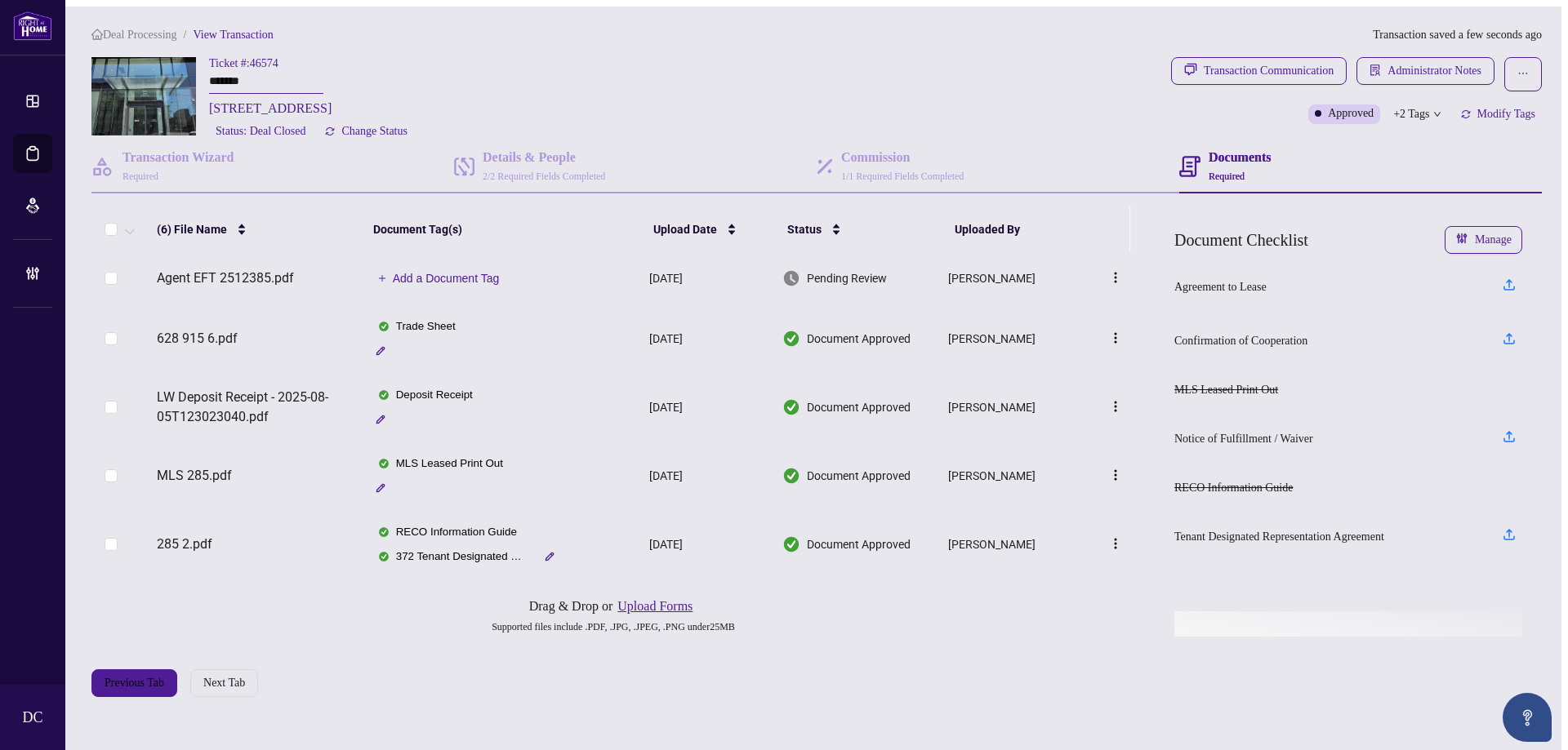
click at [445, 277] on span "Add a Document Tag" at bounding box center [446, 278] width 107 height 11
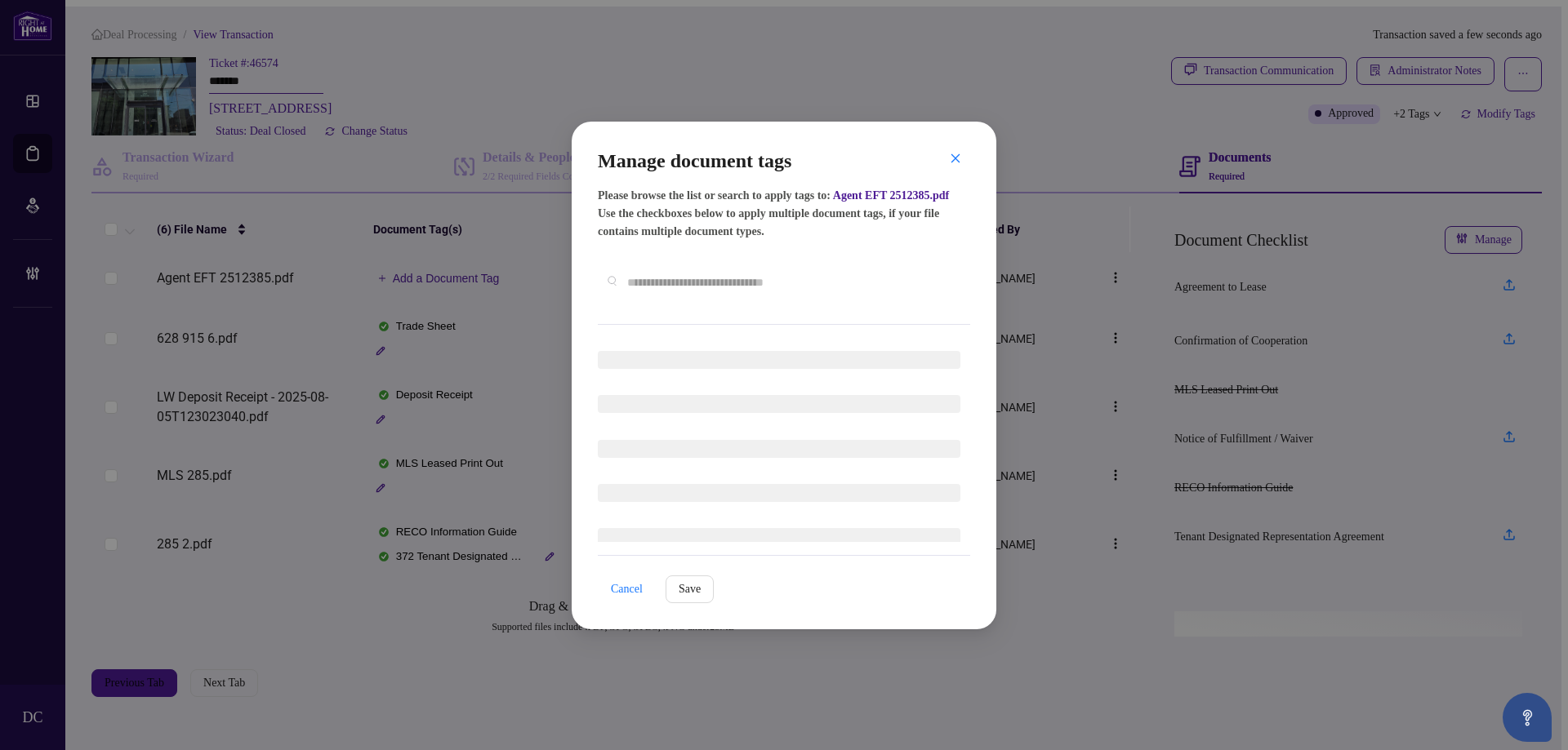
click at [802, 311] on div "Manage document tags Please browse the list or search to apply tags to: Agent E…" at bounding box center [784, 237] width 372 height 177
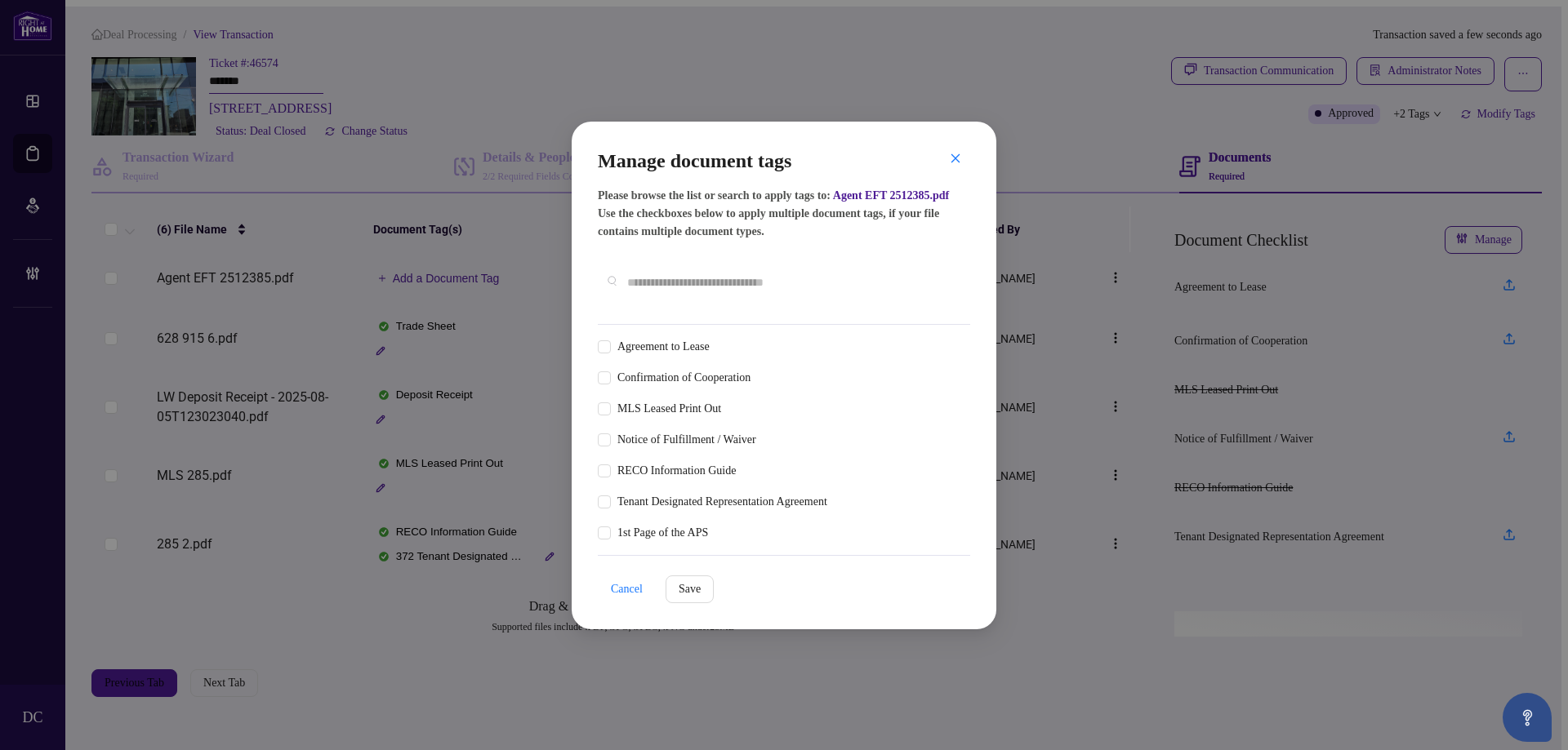
click at [837, 282] on input "text" at bounding box center [792, 282] width 330 height 18
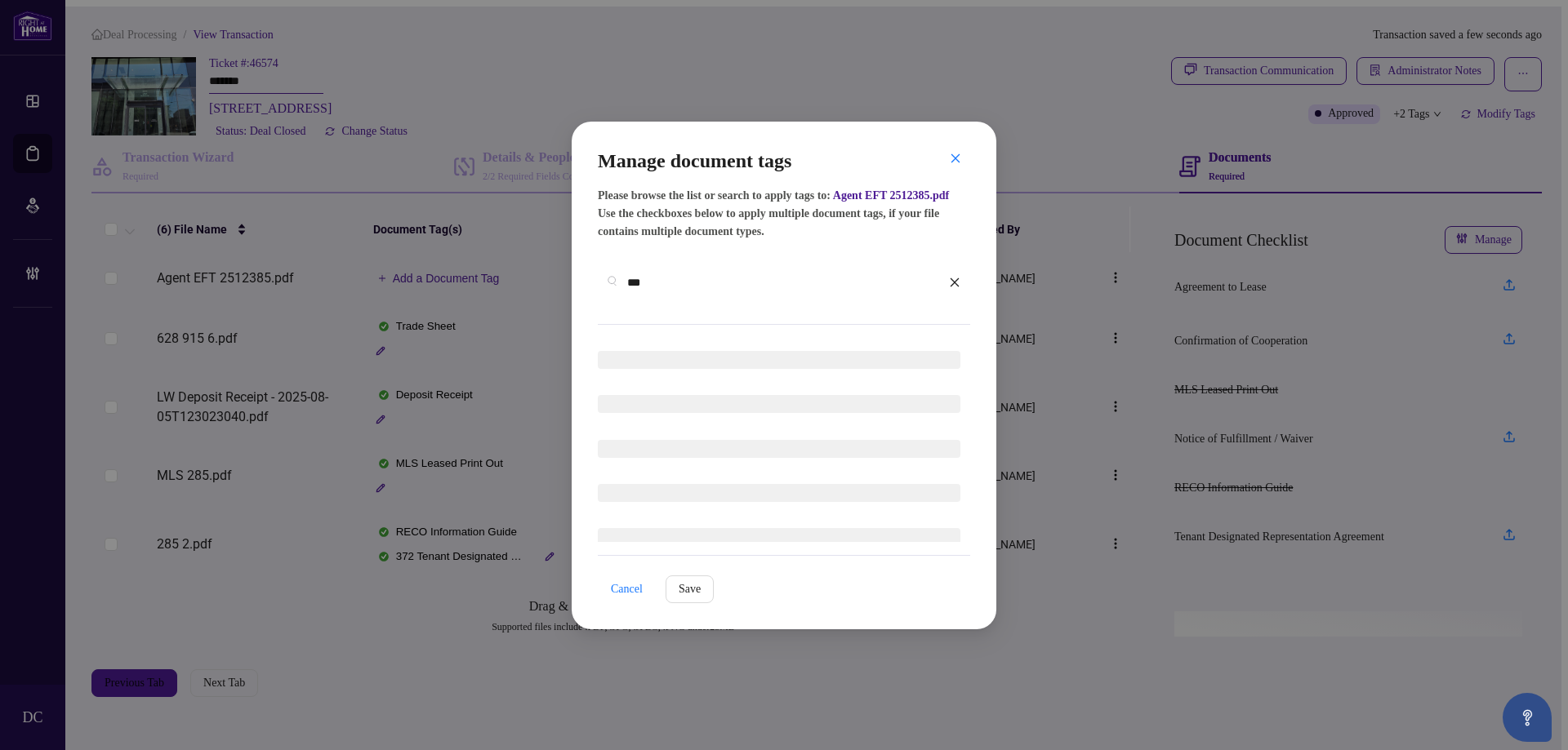
type input "***"
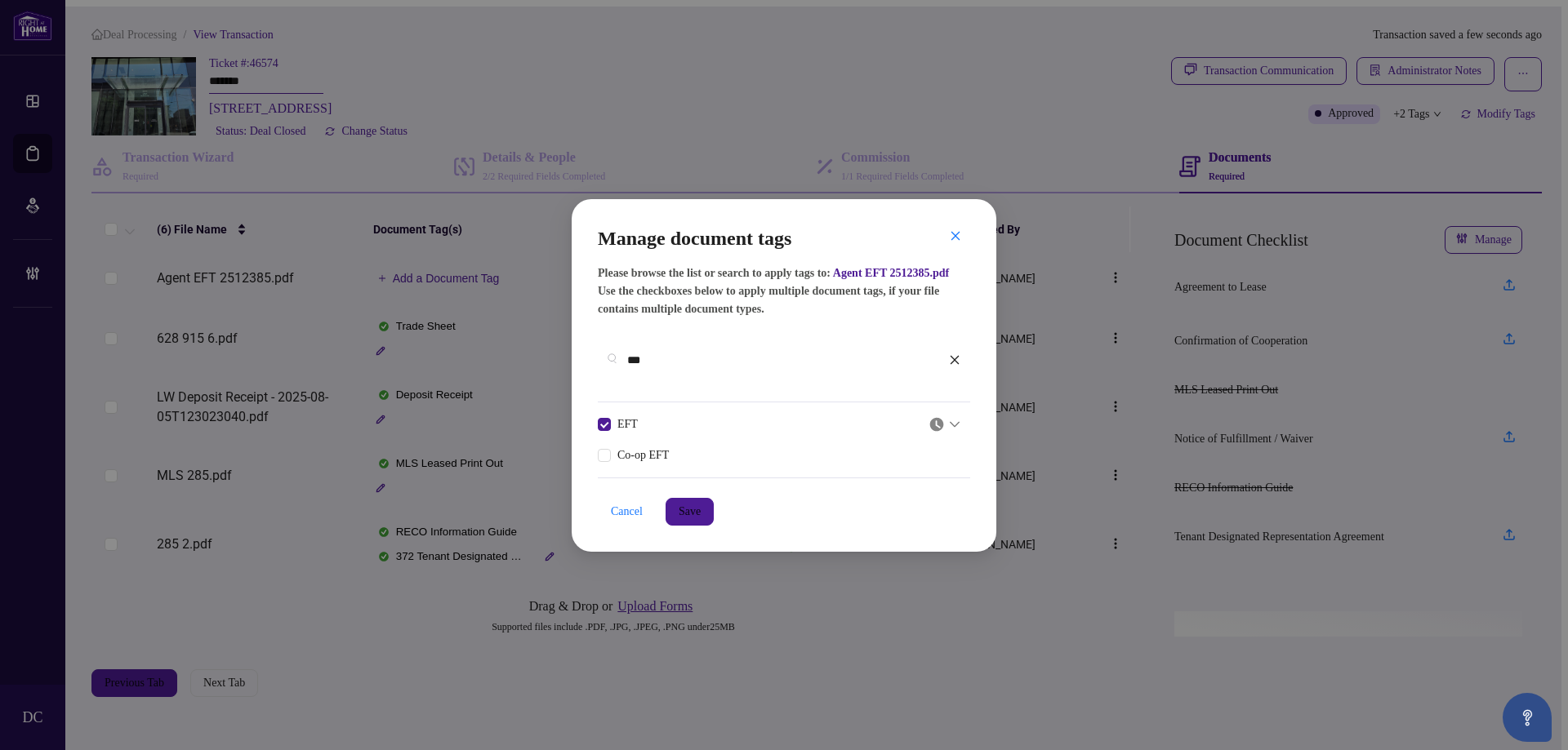
click at [936, 417] on img at bounding box center [936, 425] width 16 height 16
click at [911, 492] on div "Approved" at bounding box center [897, 494] width 102 height 18
click at [700, 499] on span "Save" at bounding box center [690, 511] width 22 height 26
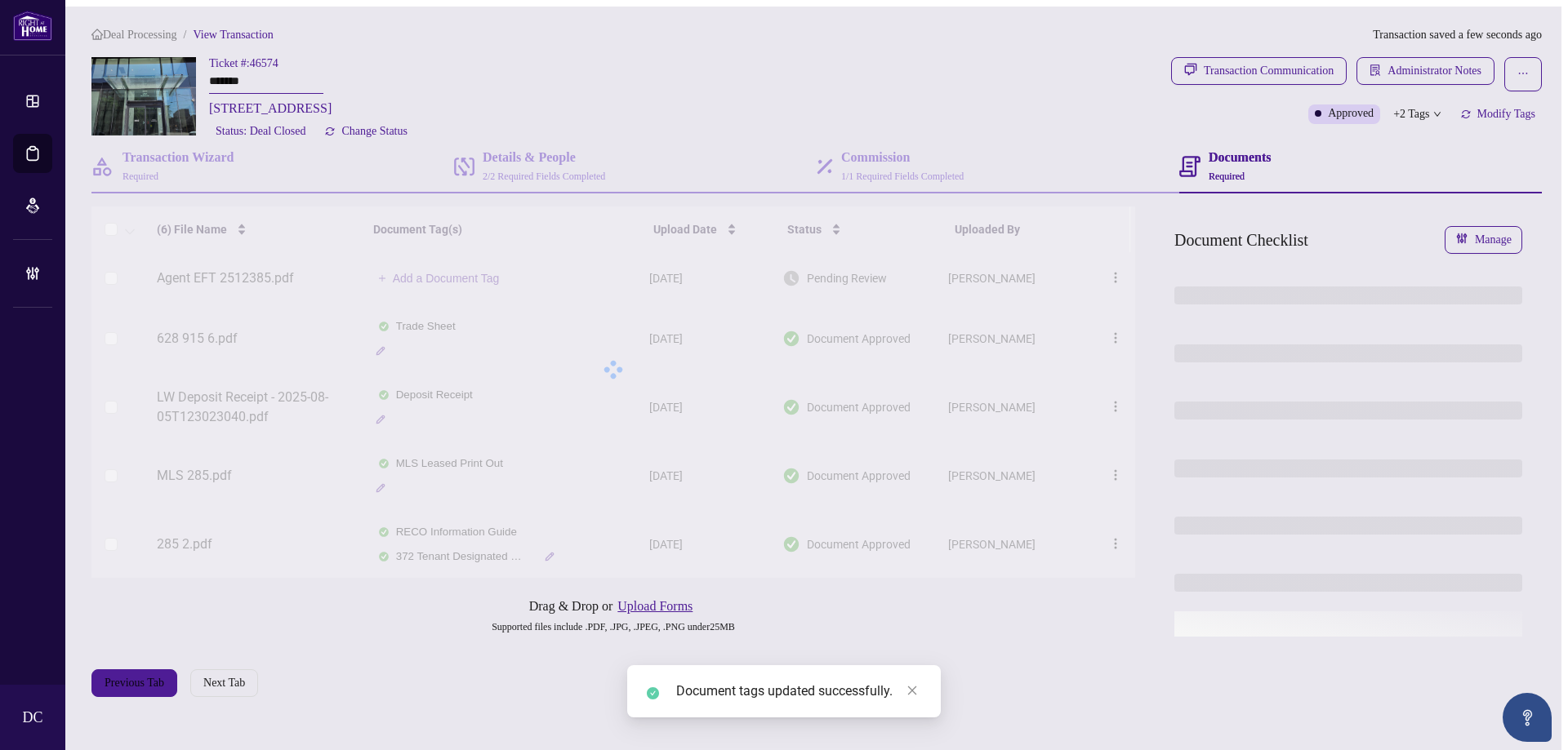
click at [1467, 66] on body "Dashboard Deal Processing Mortgage Referrals Brokerage Management DC [PERSON_NA…" at bounding box center [784, 381] width 1555 height 750
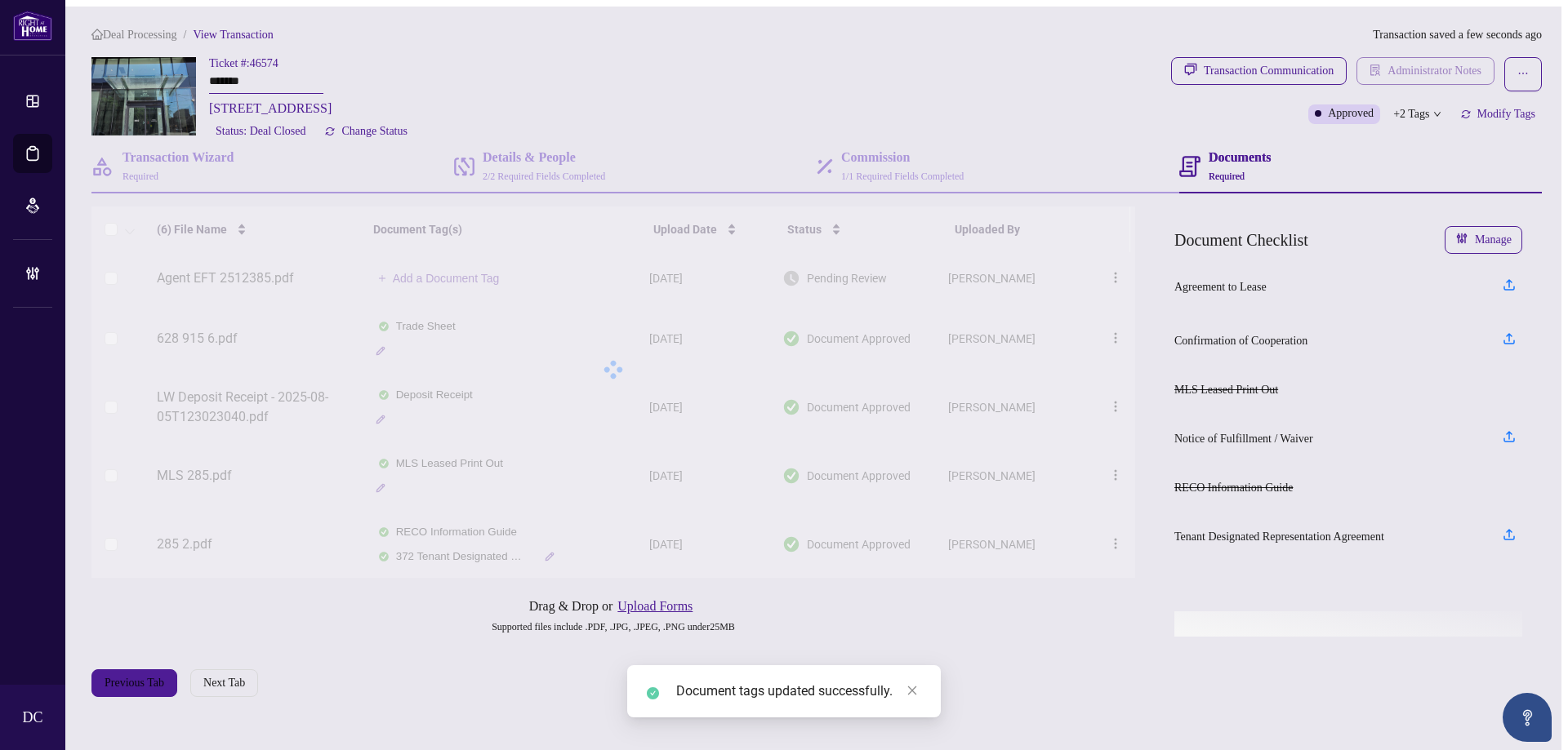
click at [1454, 71] on span "Administrator Notes" at bounding box center [1434, 71] width 94 height 26
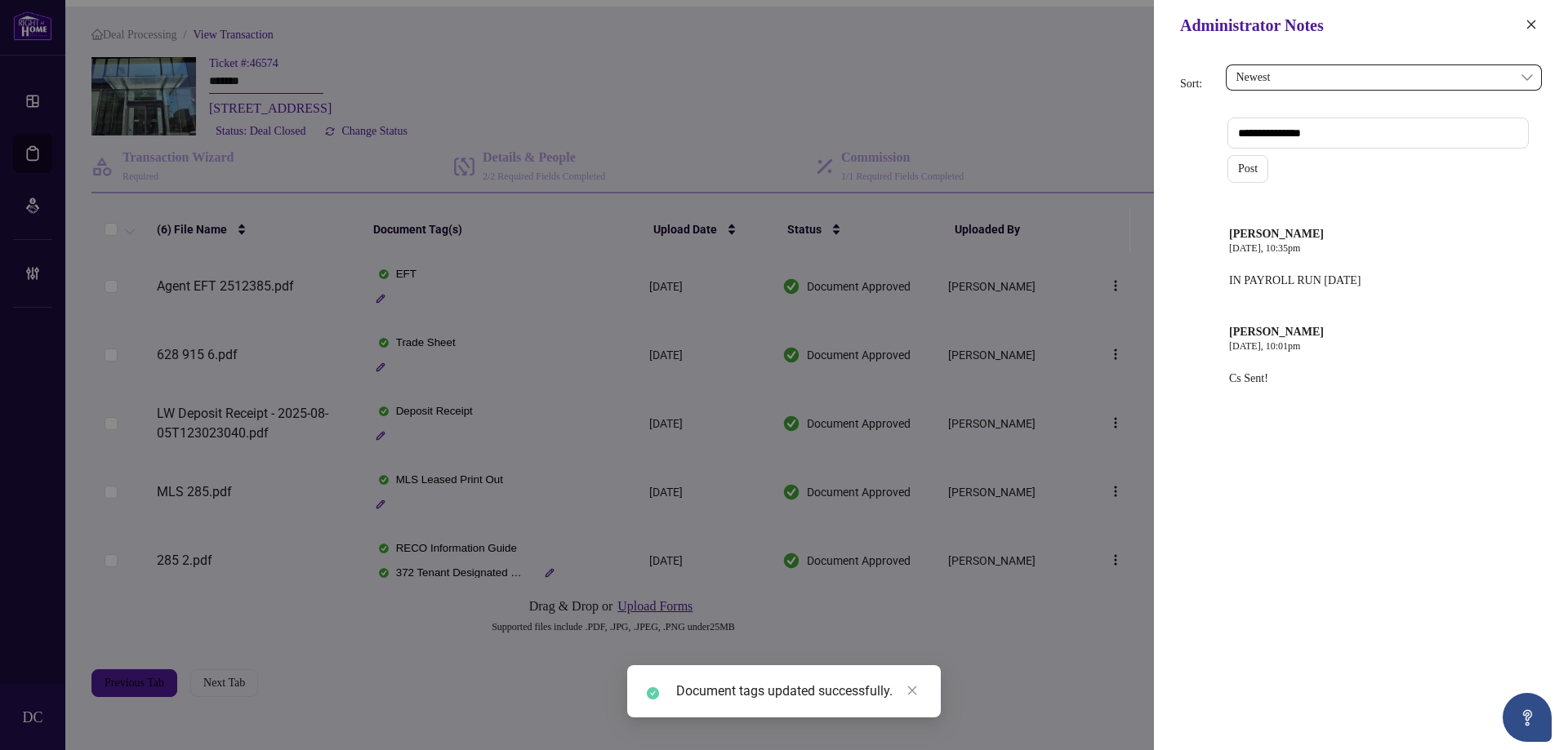
drag, startPoint x: 1525, startPoint y: 29, endPoint x: 1013, endPoint y: 9, distance: 512.4
click at [1519, 28] on div "Administrator Notes" at bounding box center [1361, 25] width 414 height 51
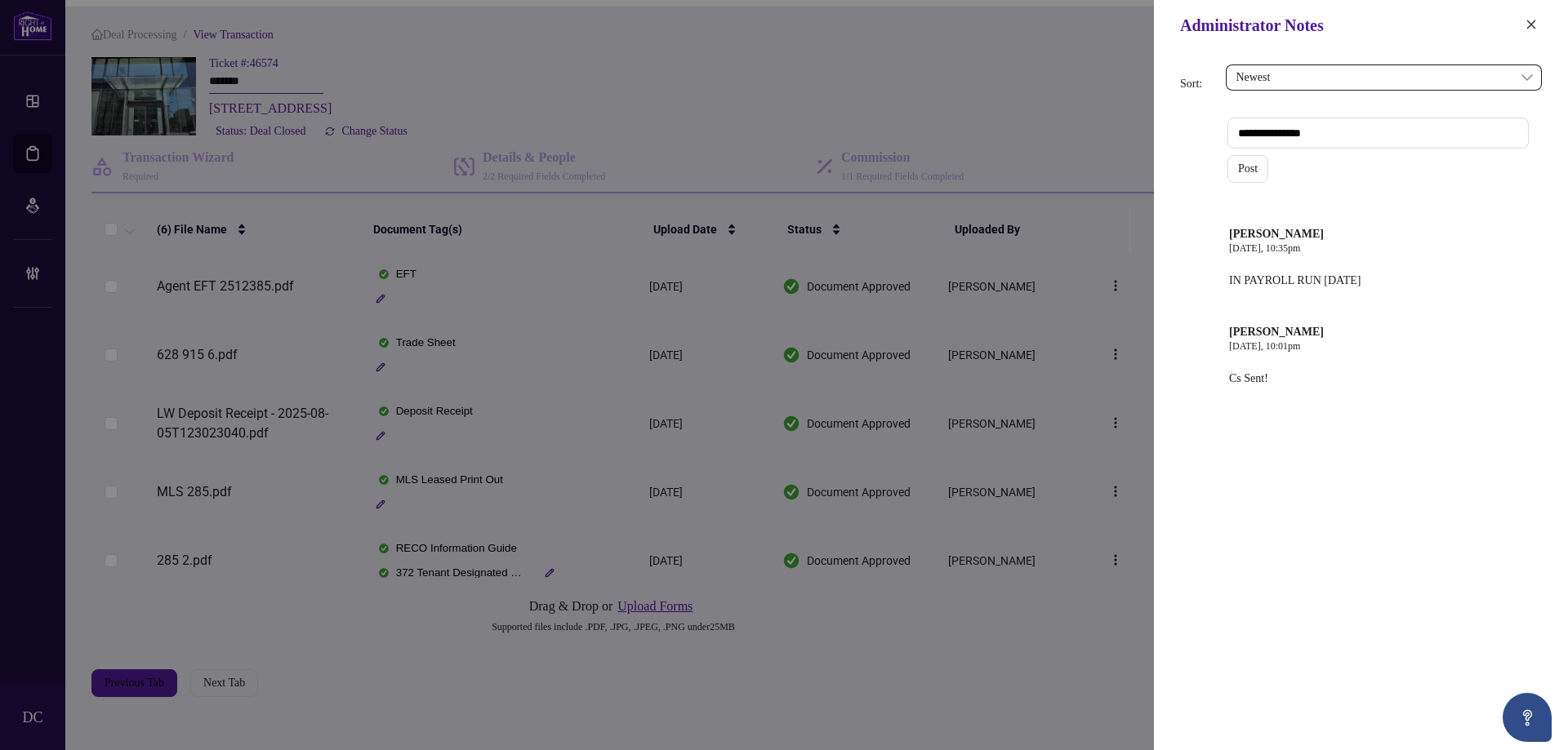
click at [1525, 38] on div "Administrator Notes" at bounding box center [1361, 25] width 414 height 51
click at [1530, 28] on icon "close" at bounding box center [1531, 24] width 11 height 11
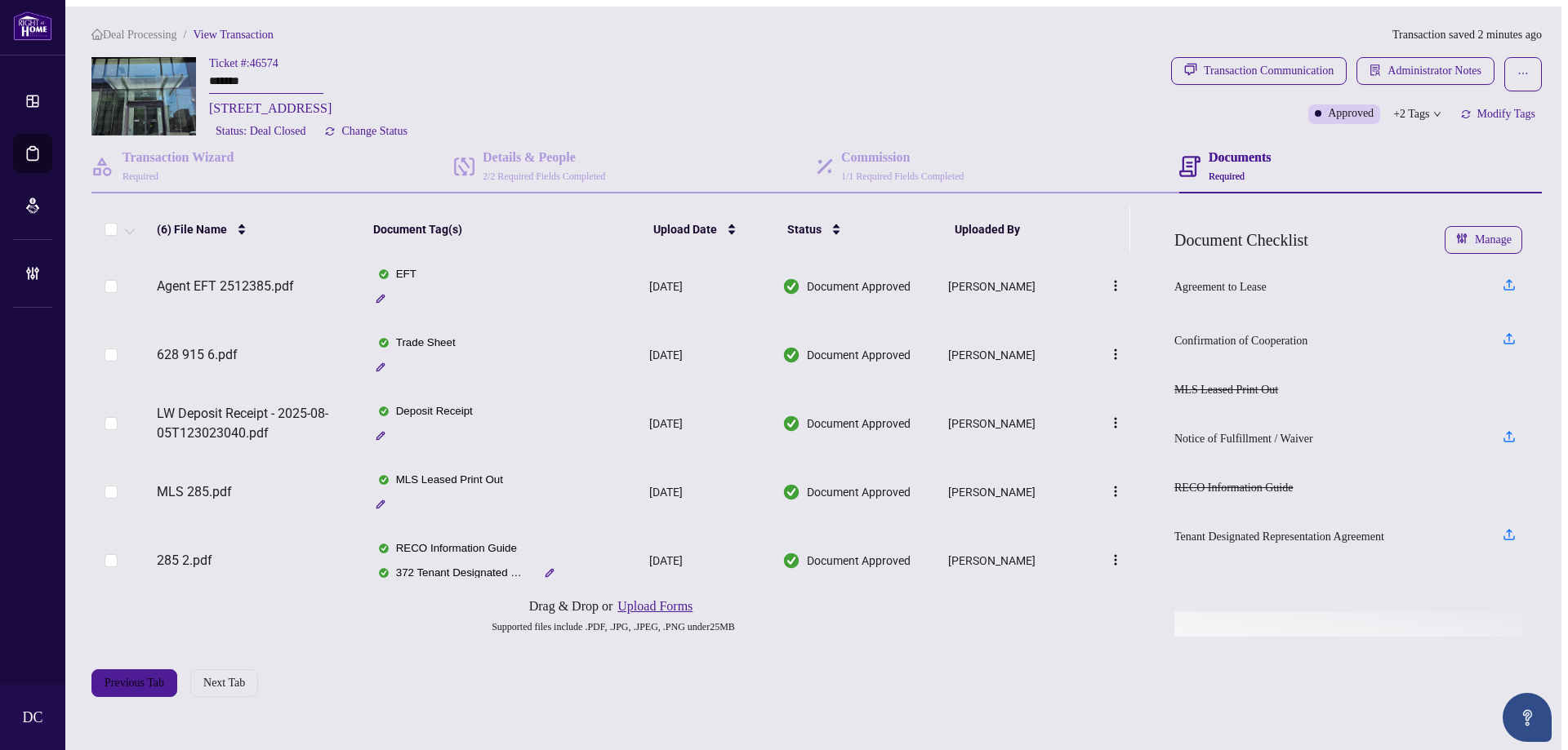
click at [163, 28] on span "Deal Processing" at bounding box center [140, 34] width 74 height 12
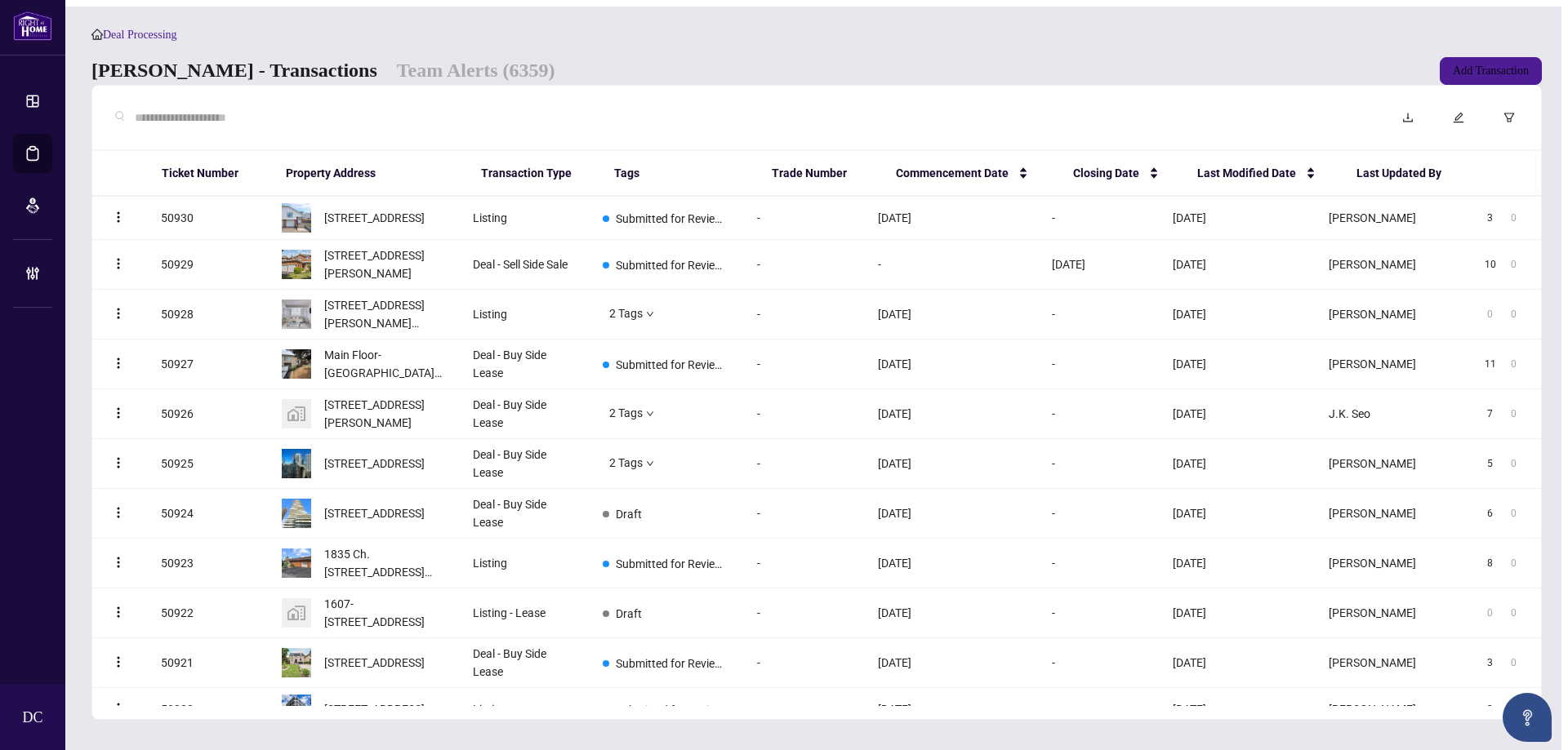
click at [354, 114] on div at bounding box center [740, 118] width 1271 height 38
click at [355, 118] on input "text" at bounding box center [749, 117] width 1229 height 18
paste input "*******"
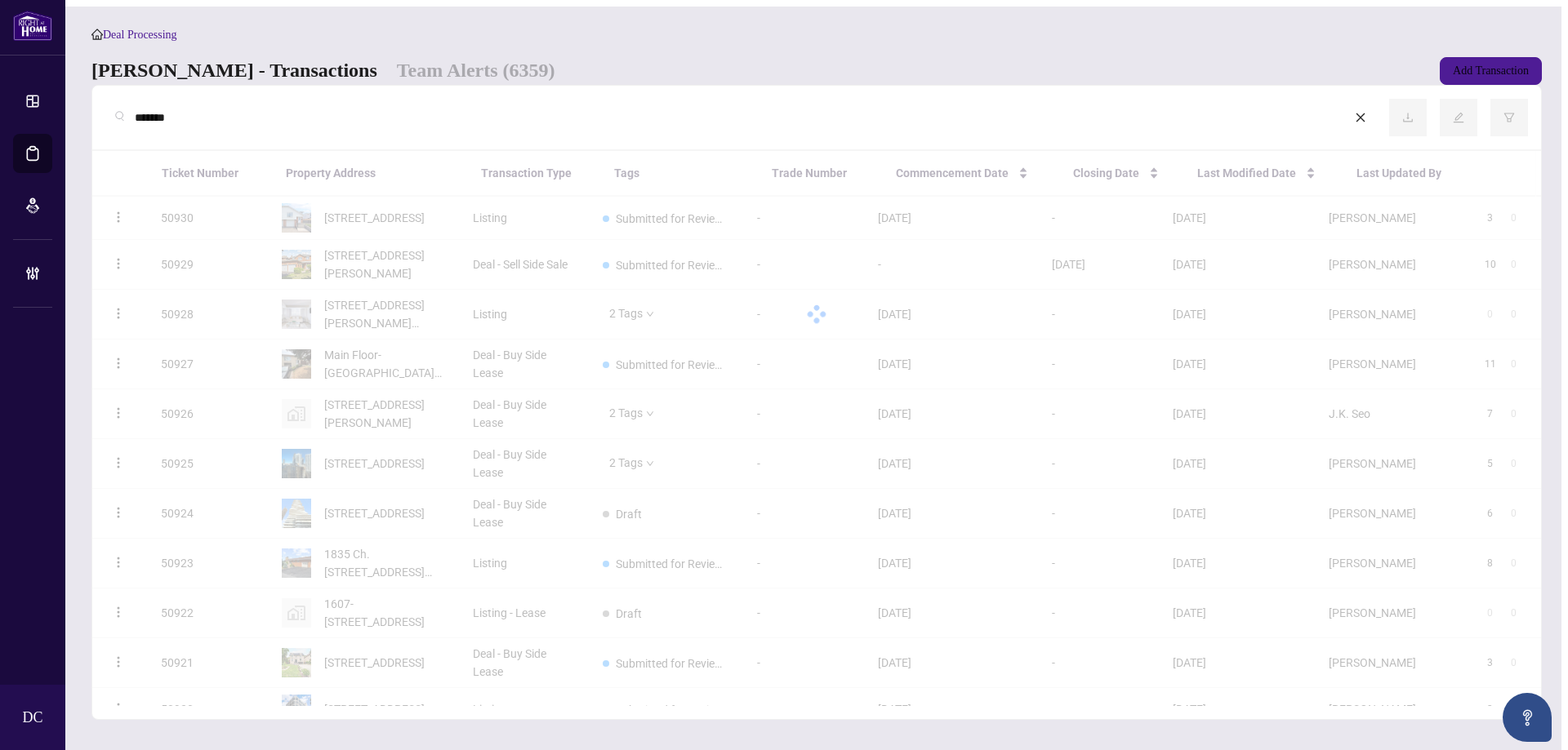
type input "*******"
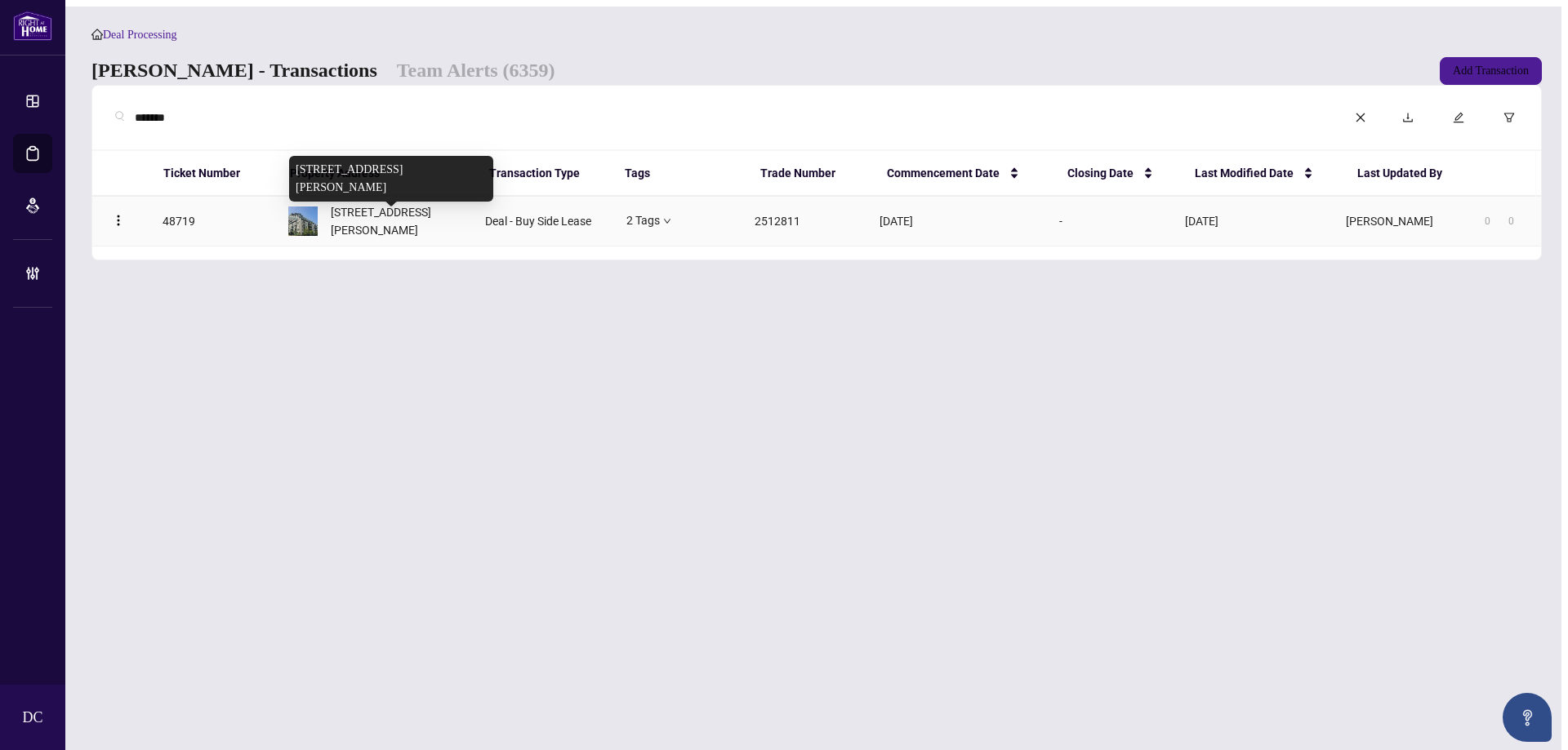
click at [350, 239] on span "[STREET_ADDRESS][PERSON_NAME]" at bounding box center [395, 221] width 129 height 36
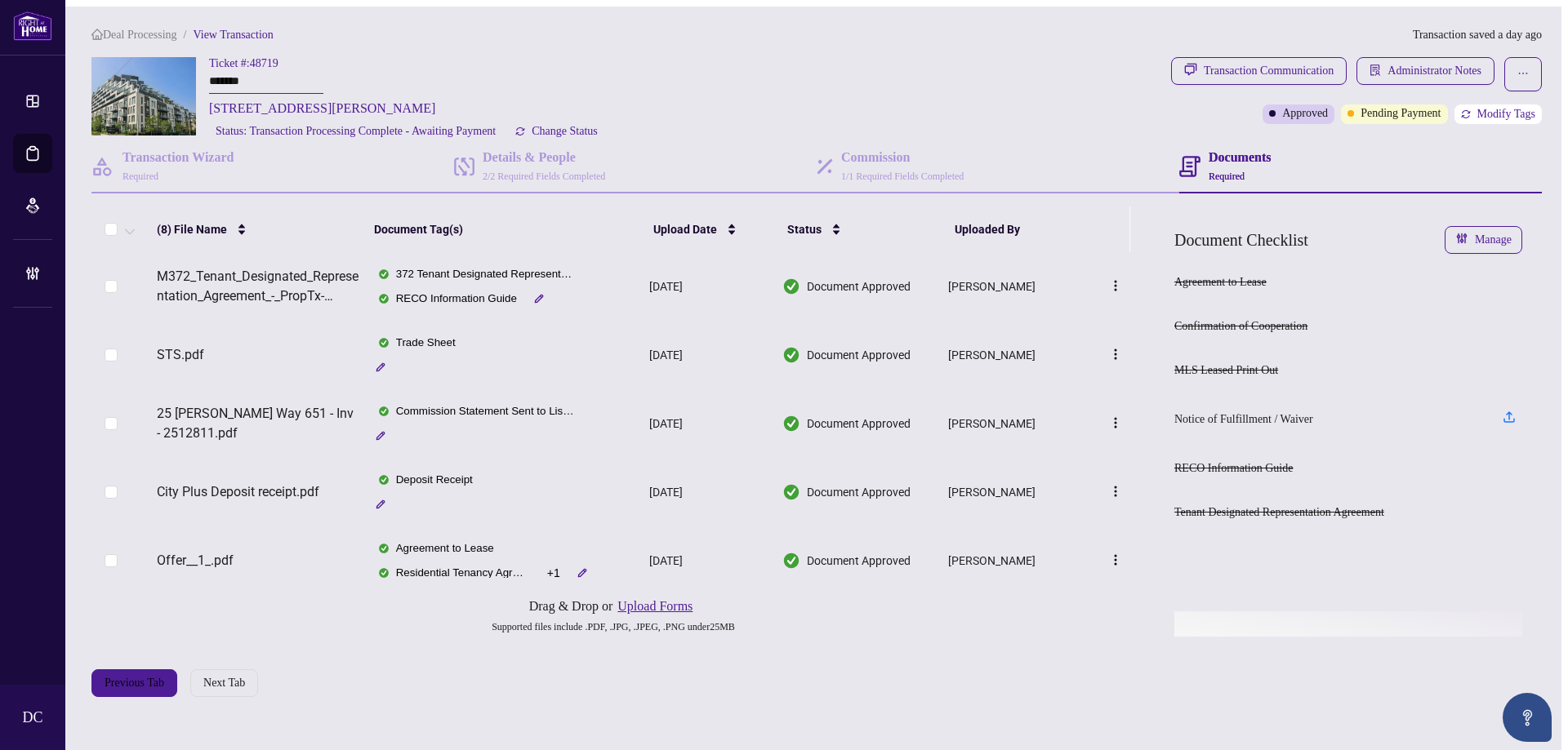
click at [1476, 104] on button "Modify Tags" at bounding box center [1498, 114] width 87 height 20
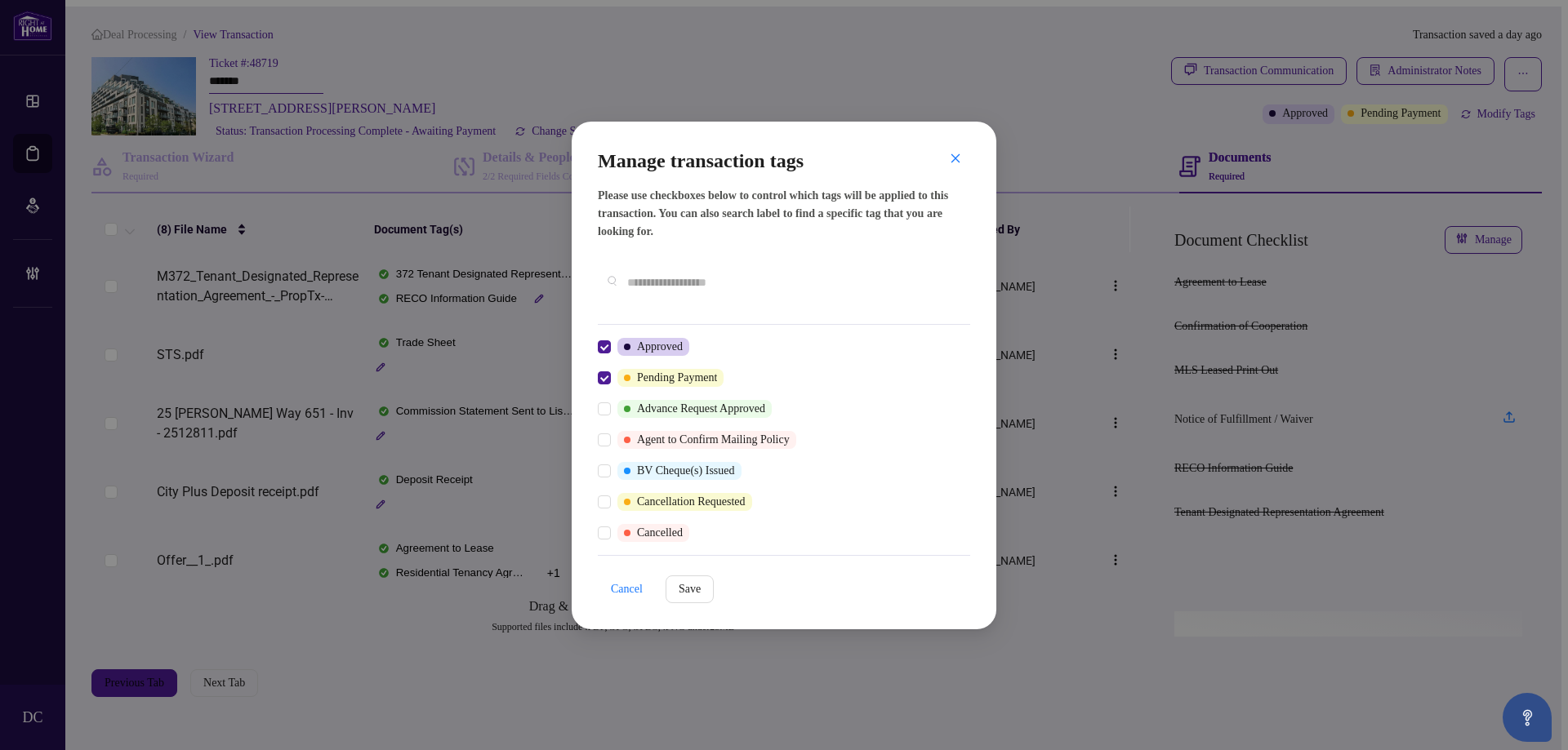
click at [613, 369] on div at bounding box center [607, 378] width 20 height 18
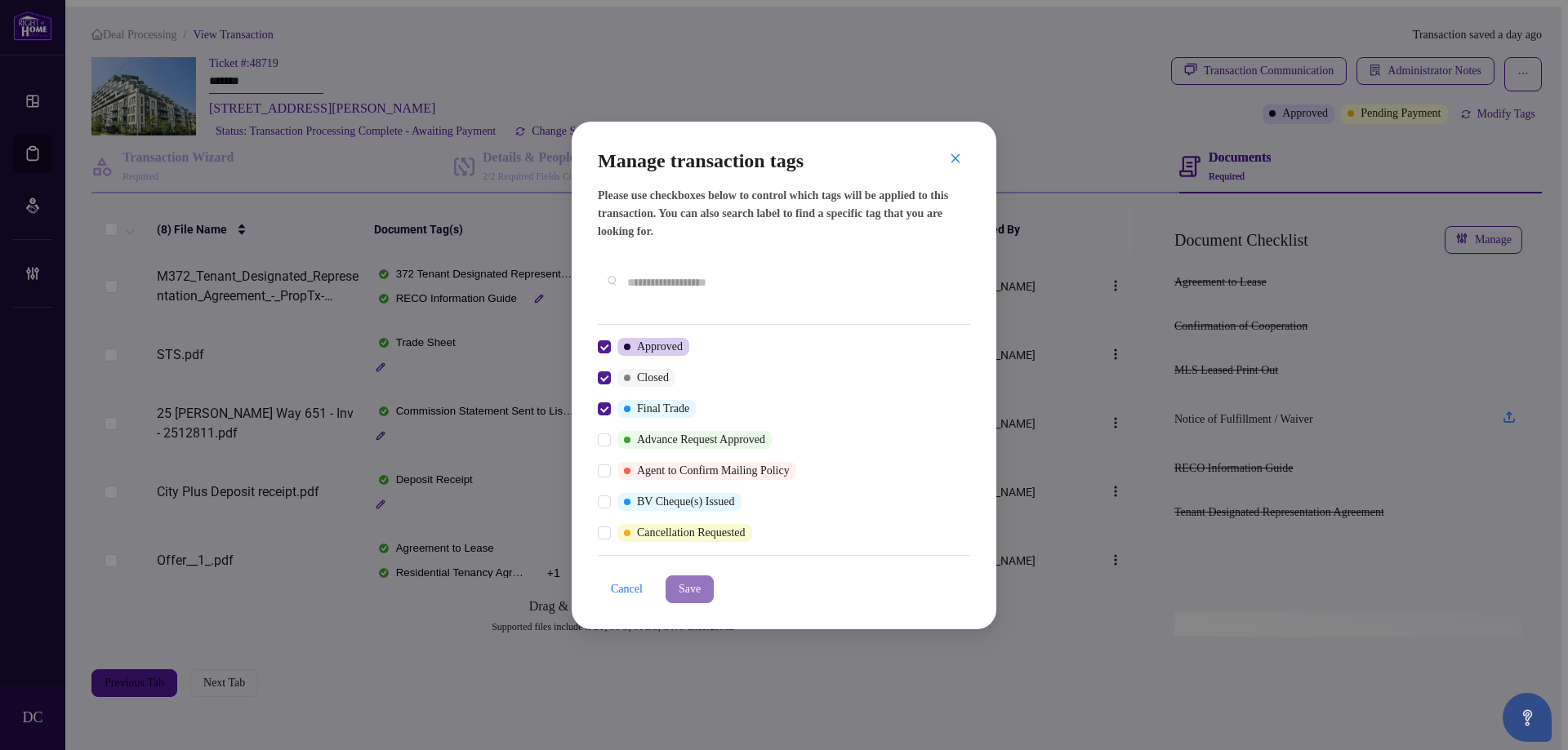
click at [700, 576] on span "Save" at bounding box center [690, 589] width 22 height 26
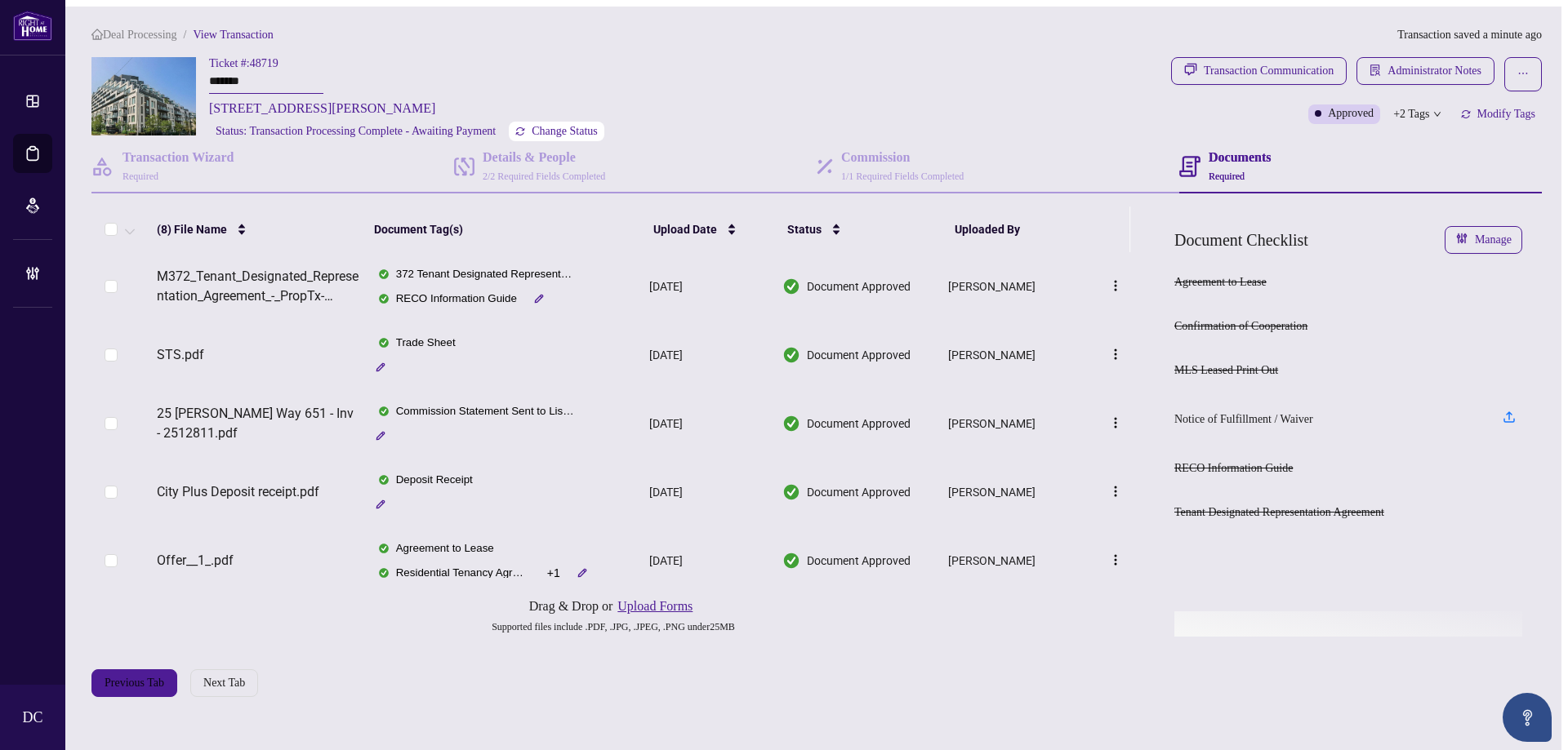
click at [598, 133] on span "Change Status" at bounding box center [564, 131] width 66 height 11
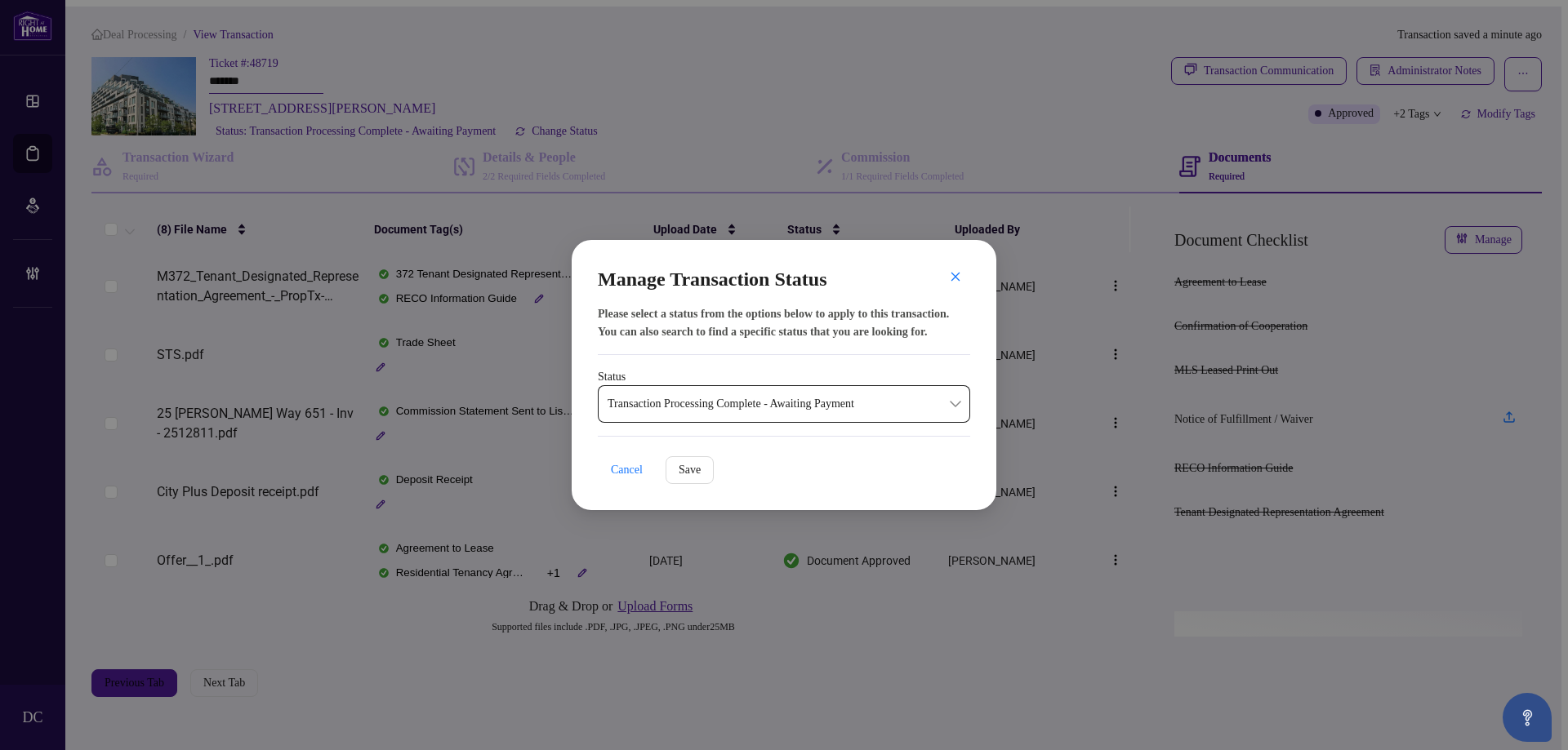
click at [842, 414] on span "Transaction Processing Complete - Awaiting Payment" at bounding box center [784, 404] width 353 height 31
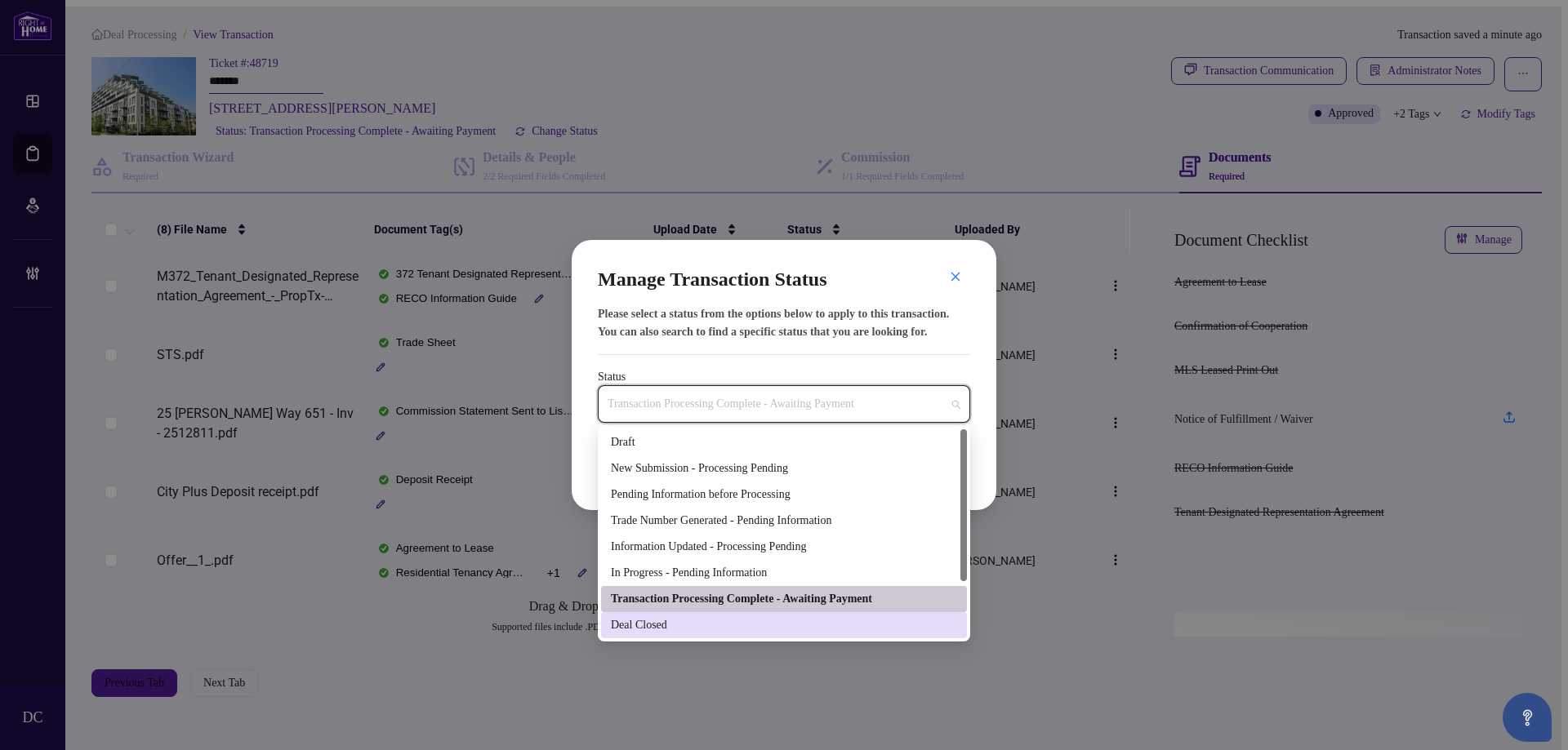
drag, startPoint x: 699, startPoint y: 624, endPoint x: 726, endPoint y: 578, distance: 53.3
click at [699, 624] on div "Deal Closed" at bounding box center [784, 625] width 346 height 18
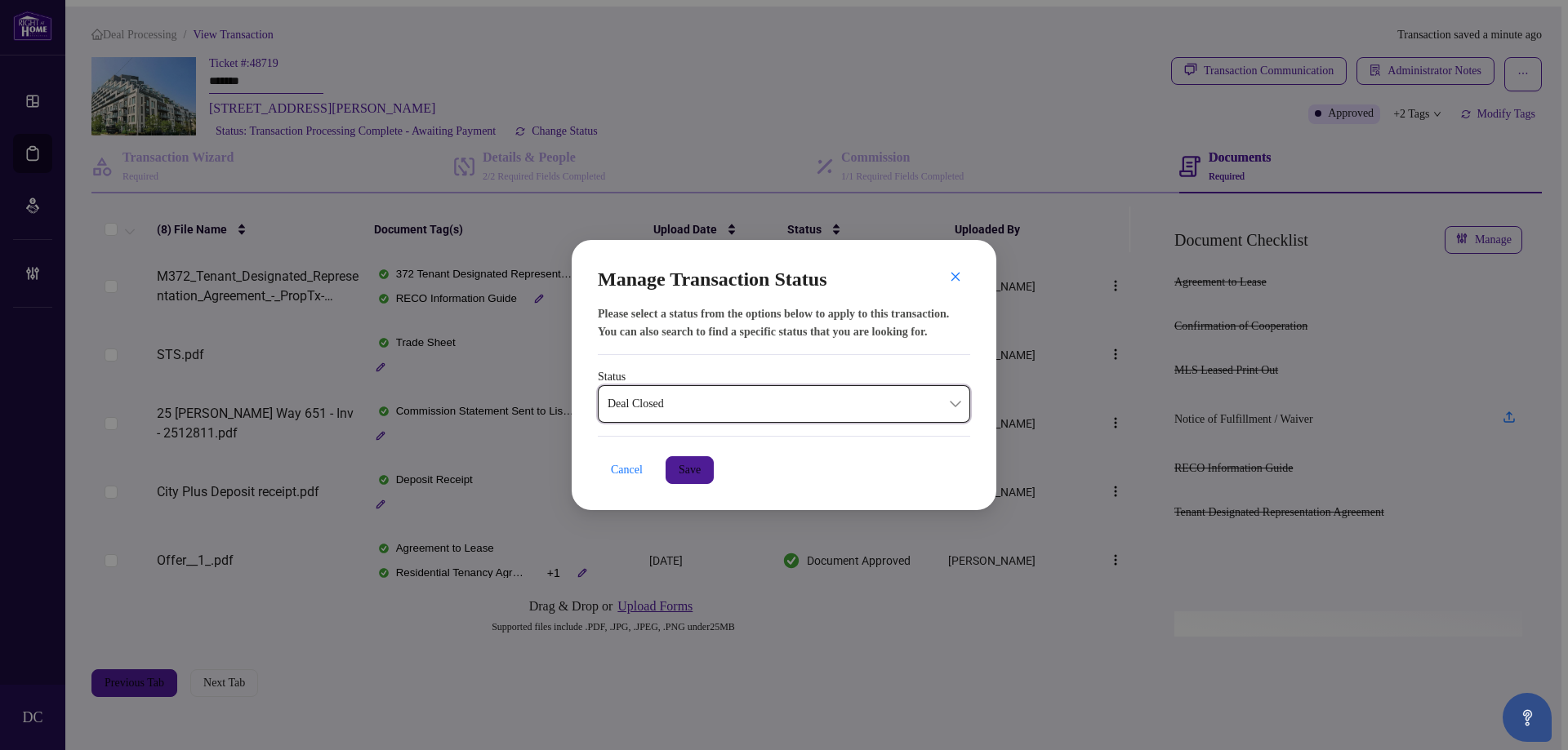
drag, startPoint x: 696, startPoint y: 473, endPoint x: 518, endPoint y: 424, distance: 184.6
click at [696, 471] on span "Save" at bounding box center [690, 470] width 22 height 26
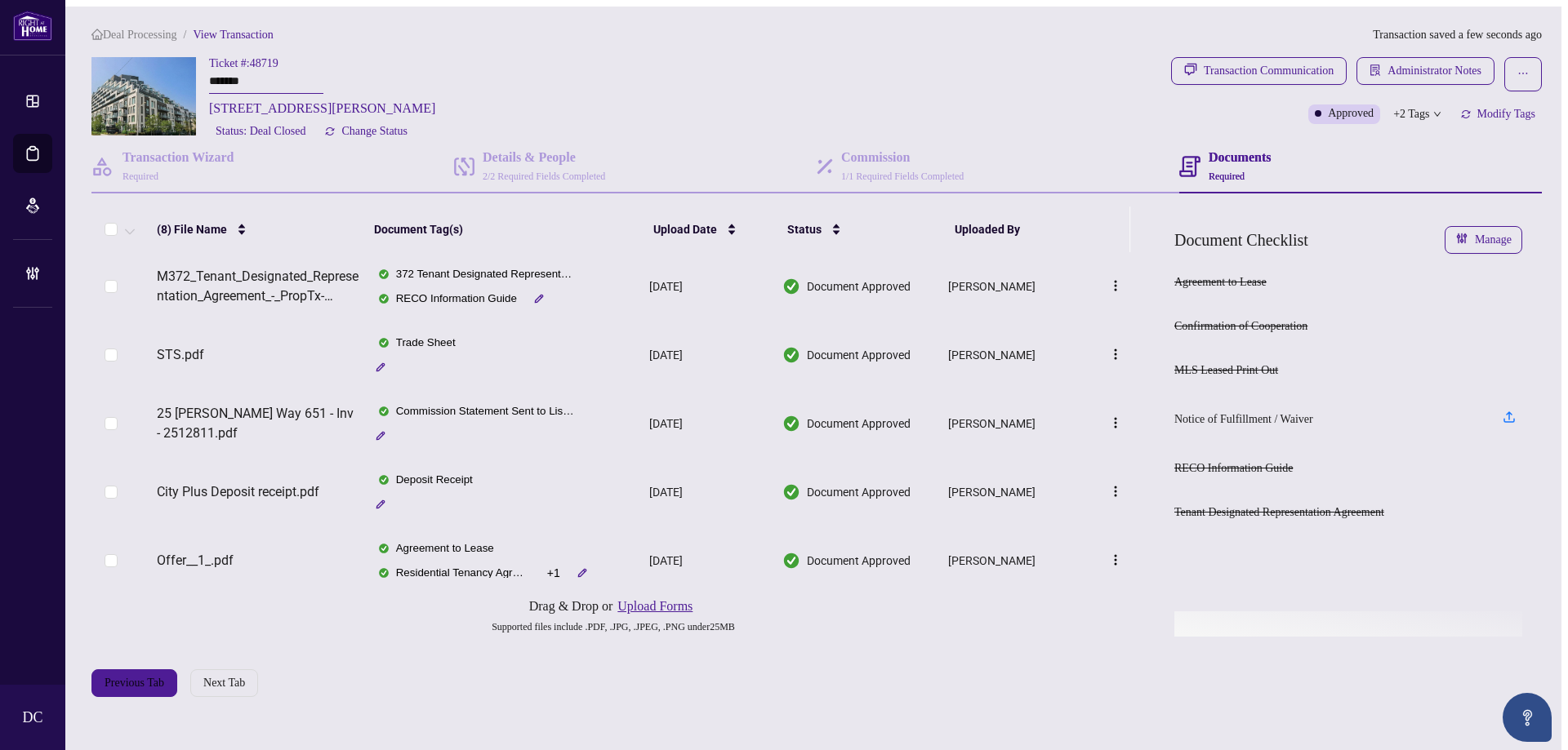
drag, startPoint x: 258, startPoint y: 77, endPoint x: 173, endPoint y: 74, distance: 85.1
click at [173, 74] on div "Ticket #: 48719 ******* [STREET_ADDRESS][PERSON_NAME] Status: Deal Closed Chang…" at bounding box center [628, 99] width 1073 height 84
click at [1424, 104] on span "+2 Tags" at bounding box center [1411, 114] width 36 height 19
click at [1217, 127] on div "Transaction Communication Administrator Notes Approved +2 Tags Modify Tags" at bounding box center [1357, 99] width 377 height 84
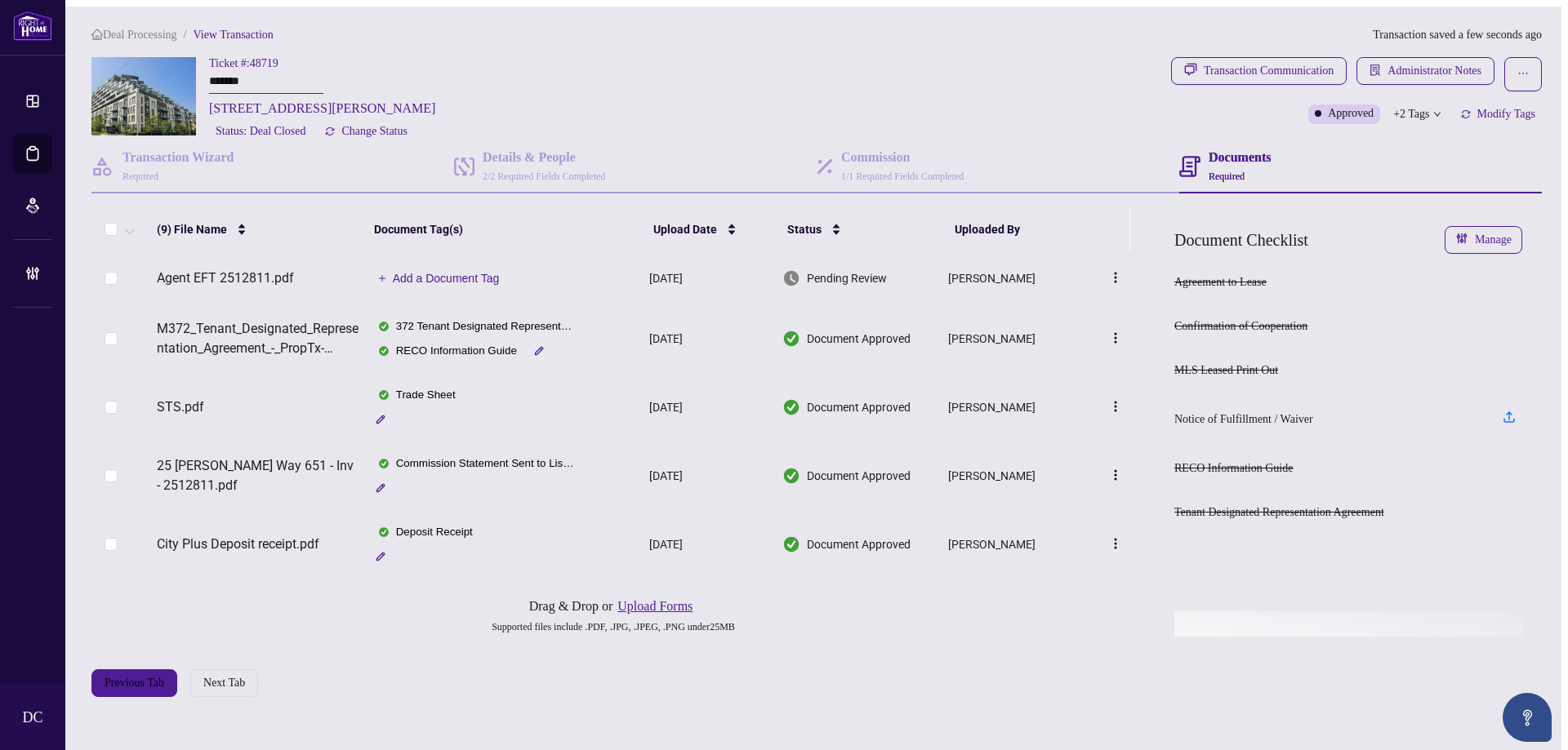
click at [477, 284] on span "Add a Document Tag" at bounding box center [446, 278] width 107 height 11
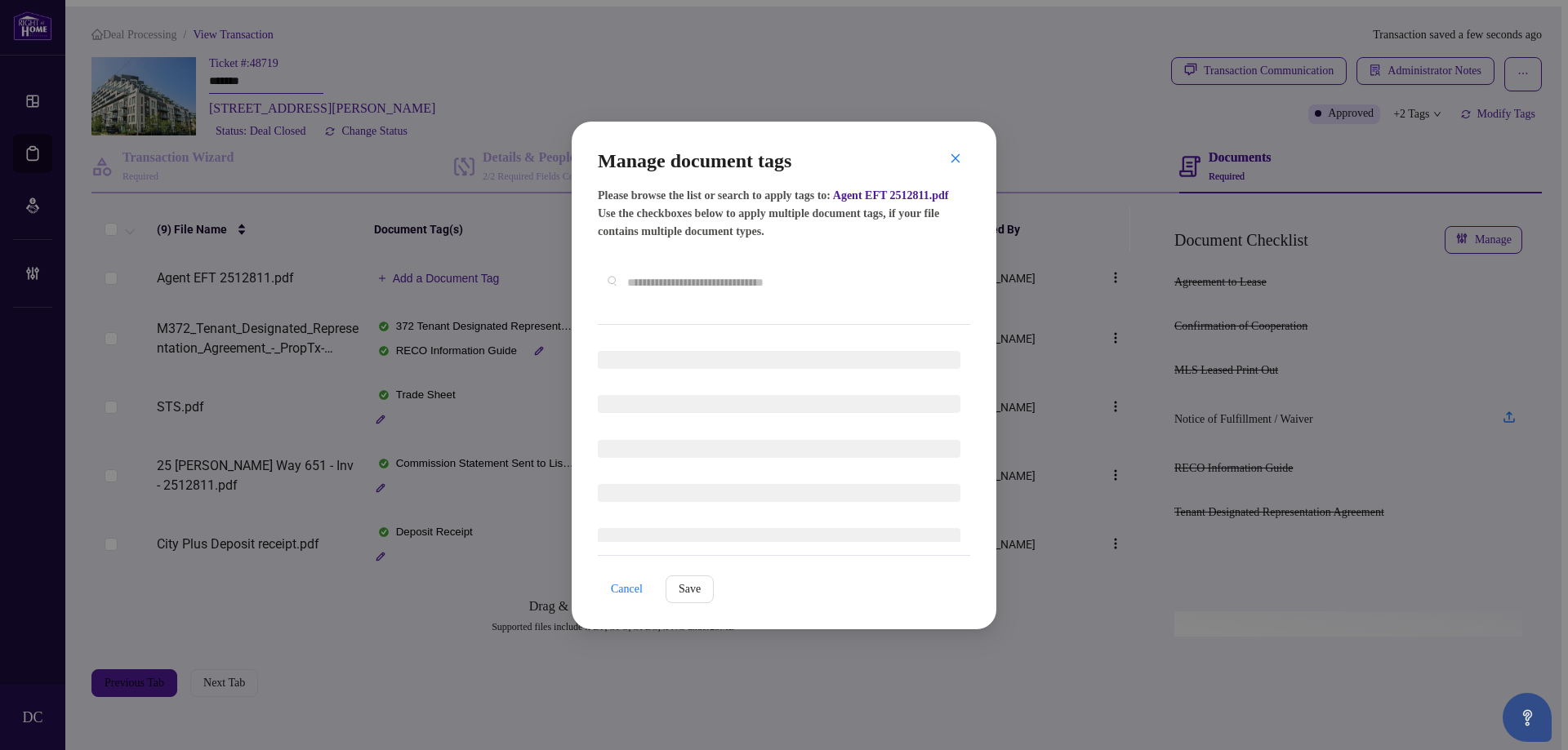
click at [743, 321] on div "Manage document tags Please browse the list or search to apply tags to: Agent E…" at bounding box center [784, 375] width 372 height 456
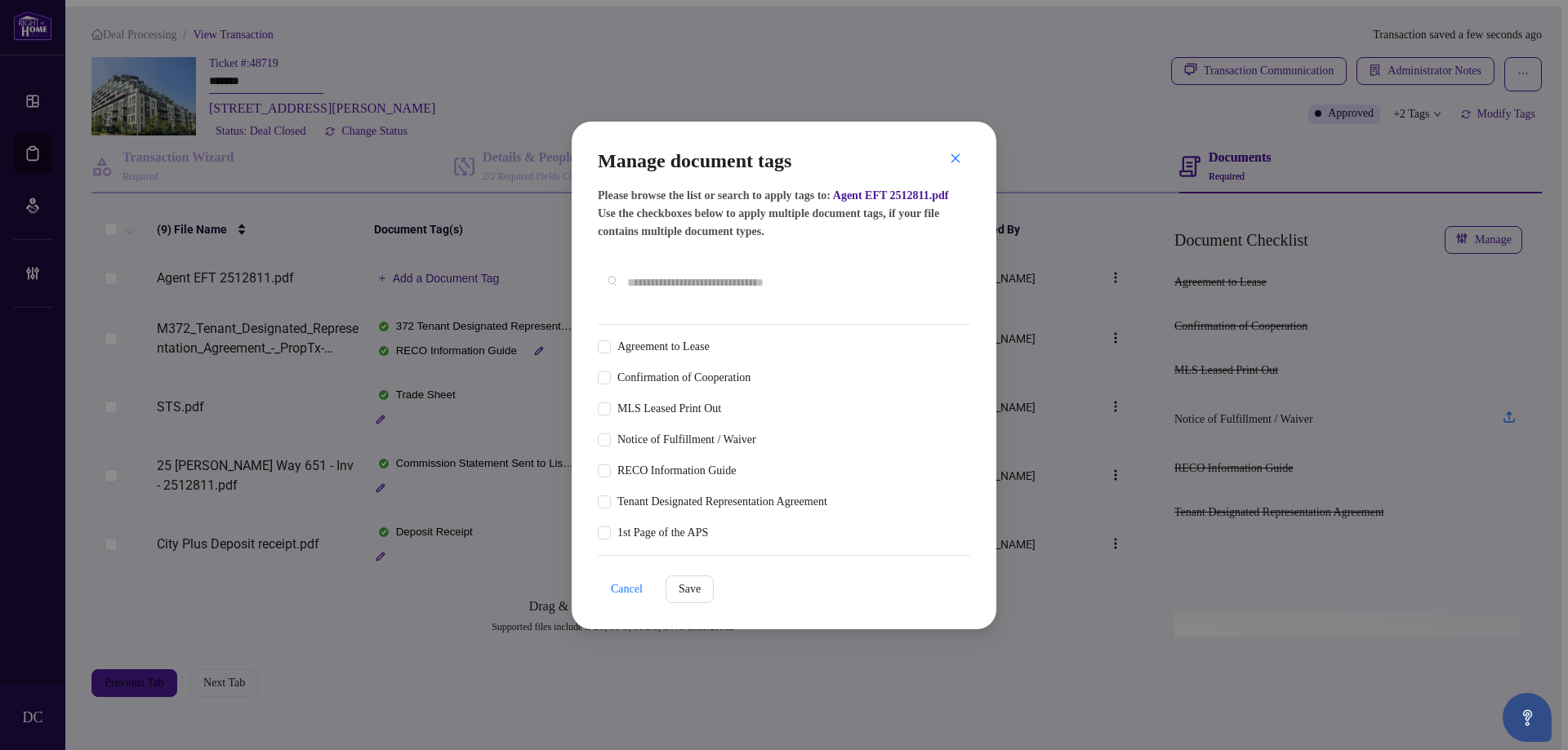
click at [768, 305] on div "Manage document tags Please browse the list or search to apply tags to: Agent E…" at bounding box center [784, 237] width 372 height 177
click at [777, 293] on div at bounding box center [784, 282] width 372 height 57
click at [782, 283] on input "text" at bounding box center [792, 282] width 330 height 18
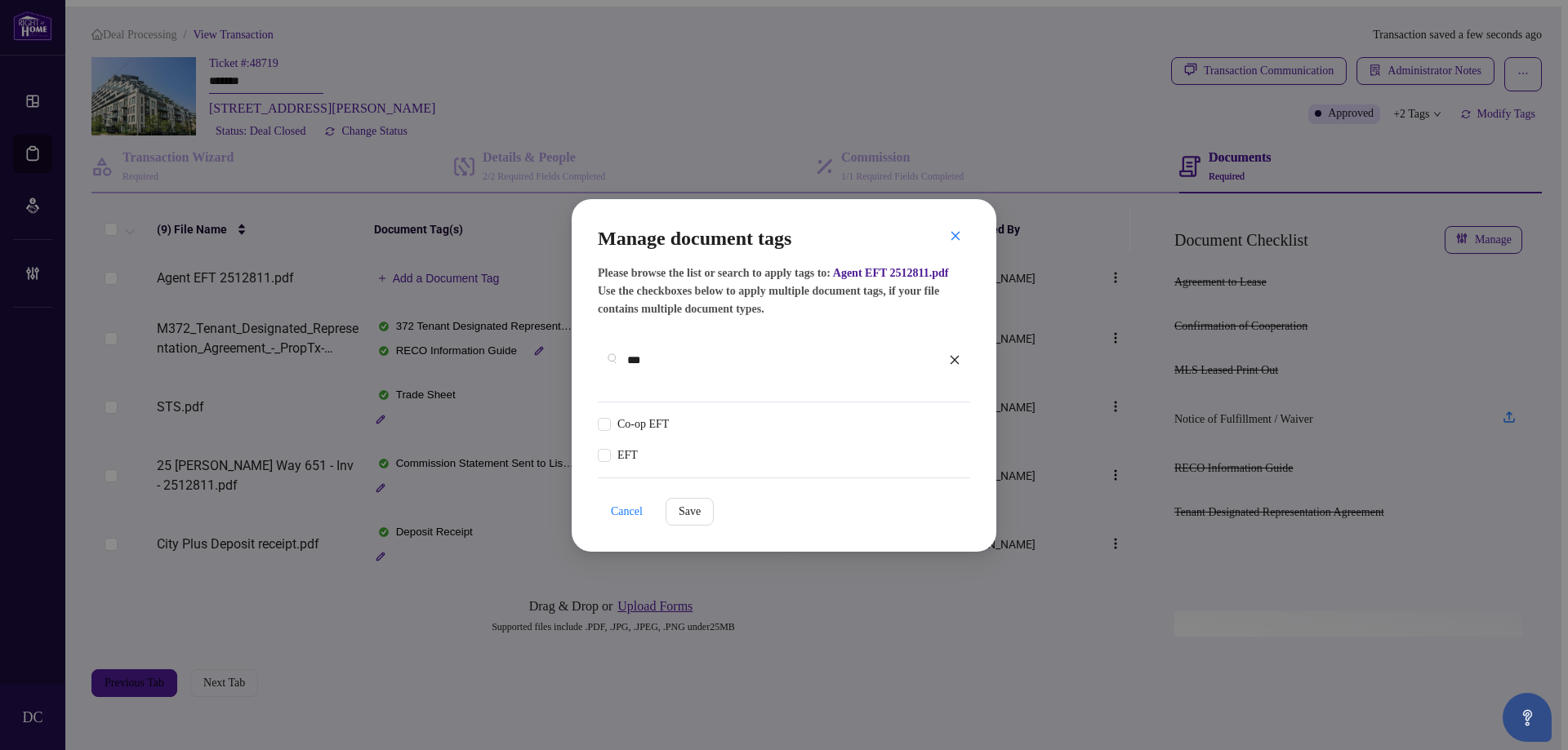
type input "***"
click at [932, 417] on img at bounding box center [936, 425] width 16 height 16
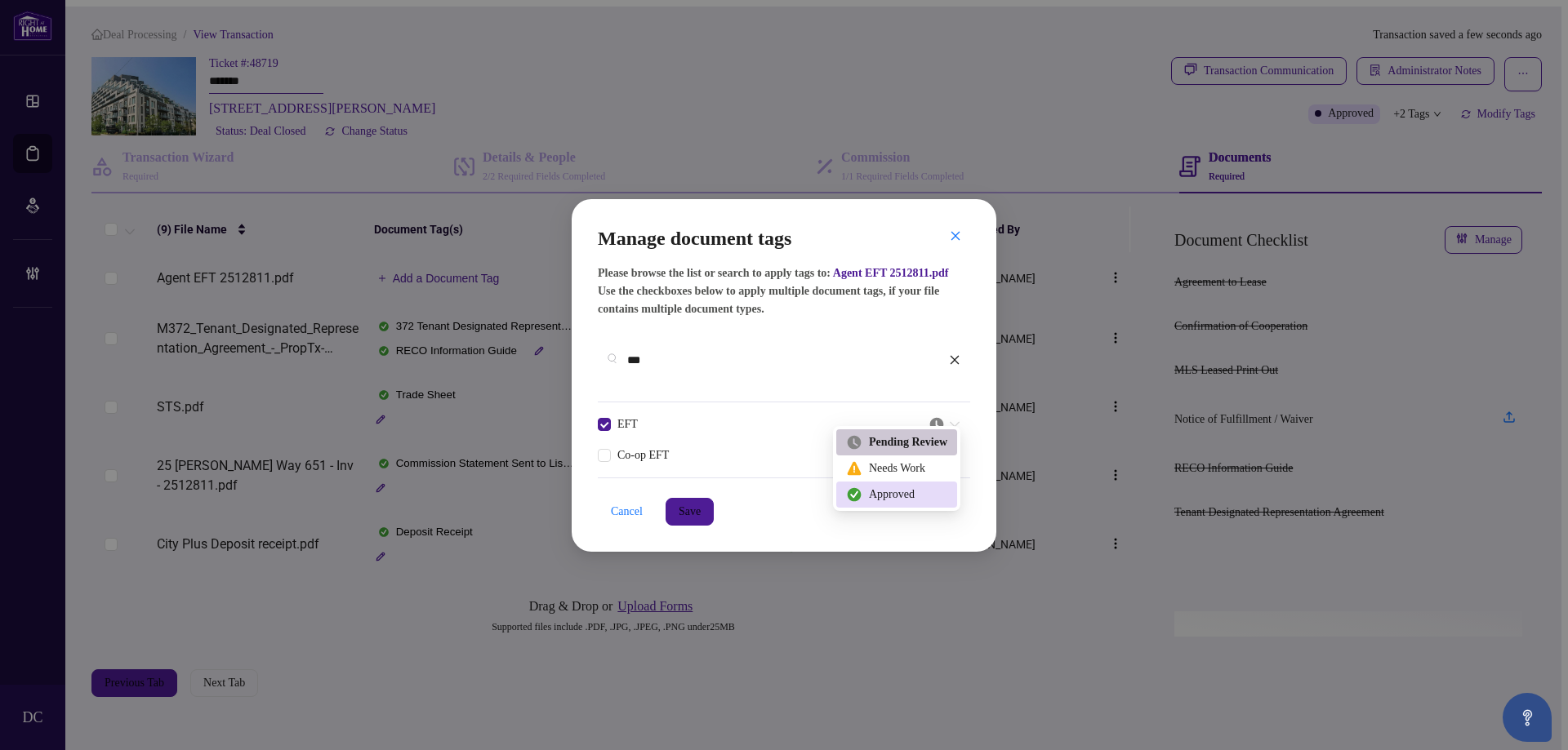
click at [906, 499] on div "Approved" at bounding box center [897, 494] width 102 height 18
click at [696, 513] on span "Save" at bounding box center [690, 511] width 22 height 26
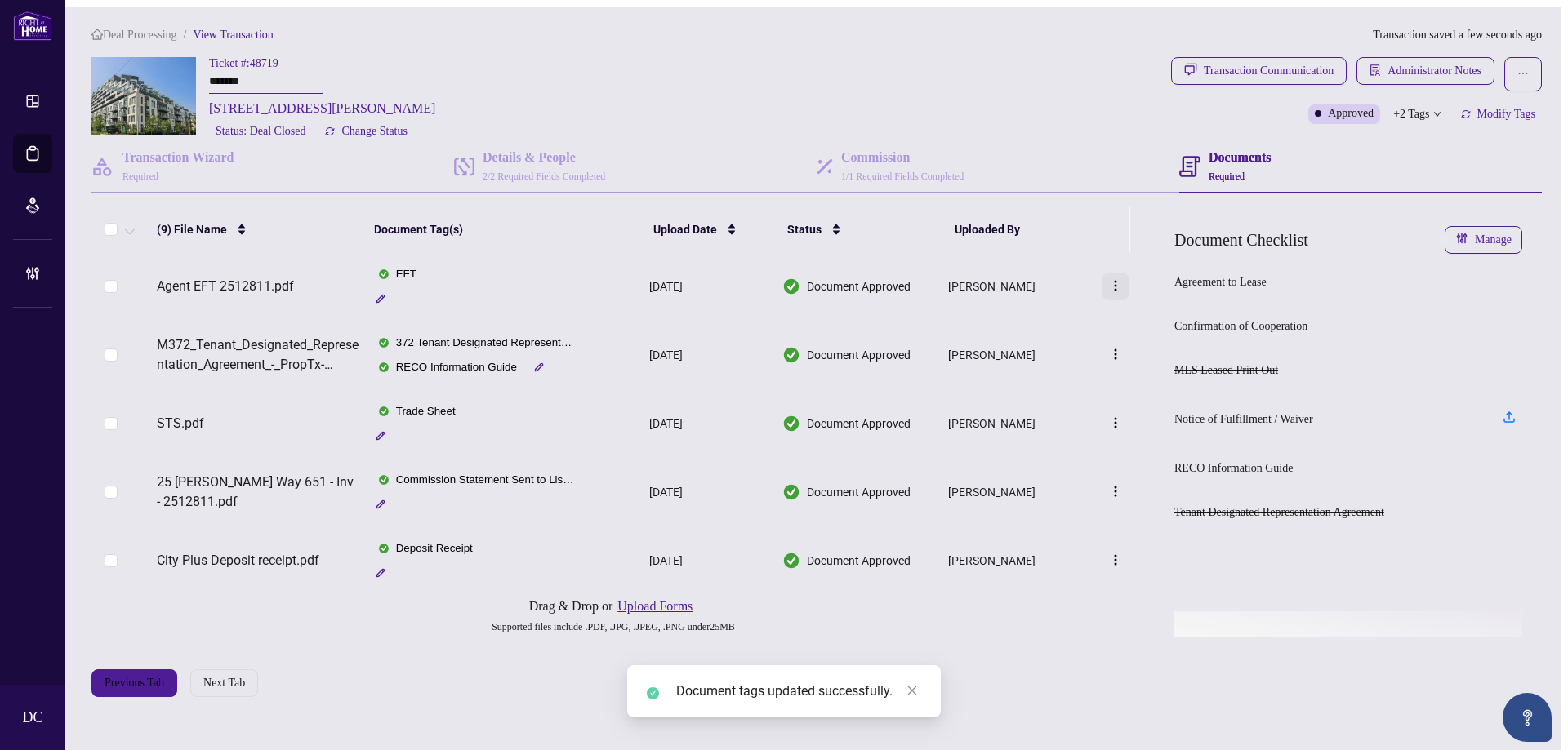
click at [1119, 279] on span "button" at bounding box center [1116, 287] width 13 height 15
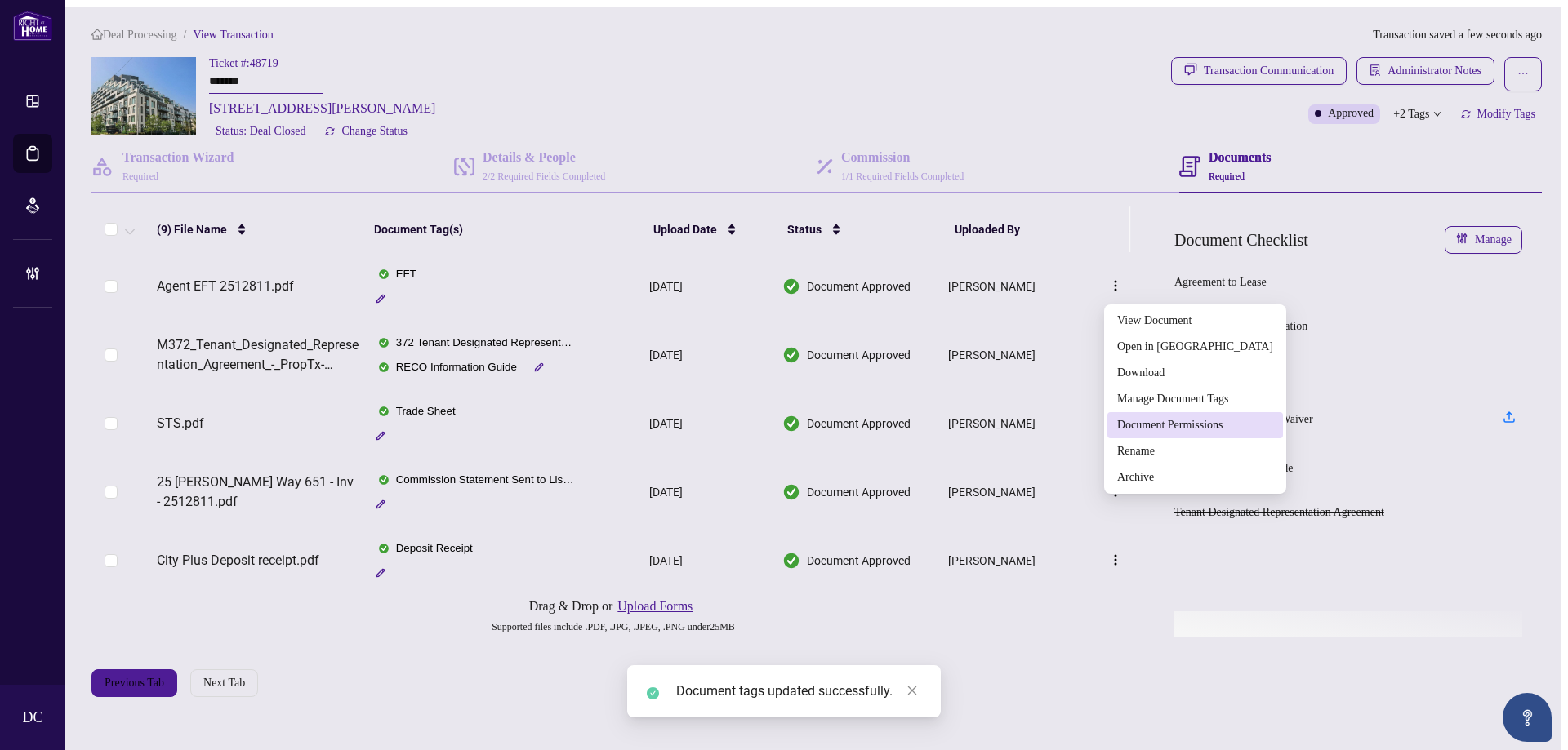
click at [1160, 432] on span "Document Permissions" at bounding box center [1195, 425] width 156 height 18
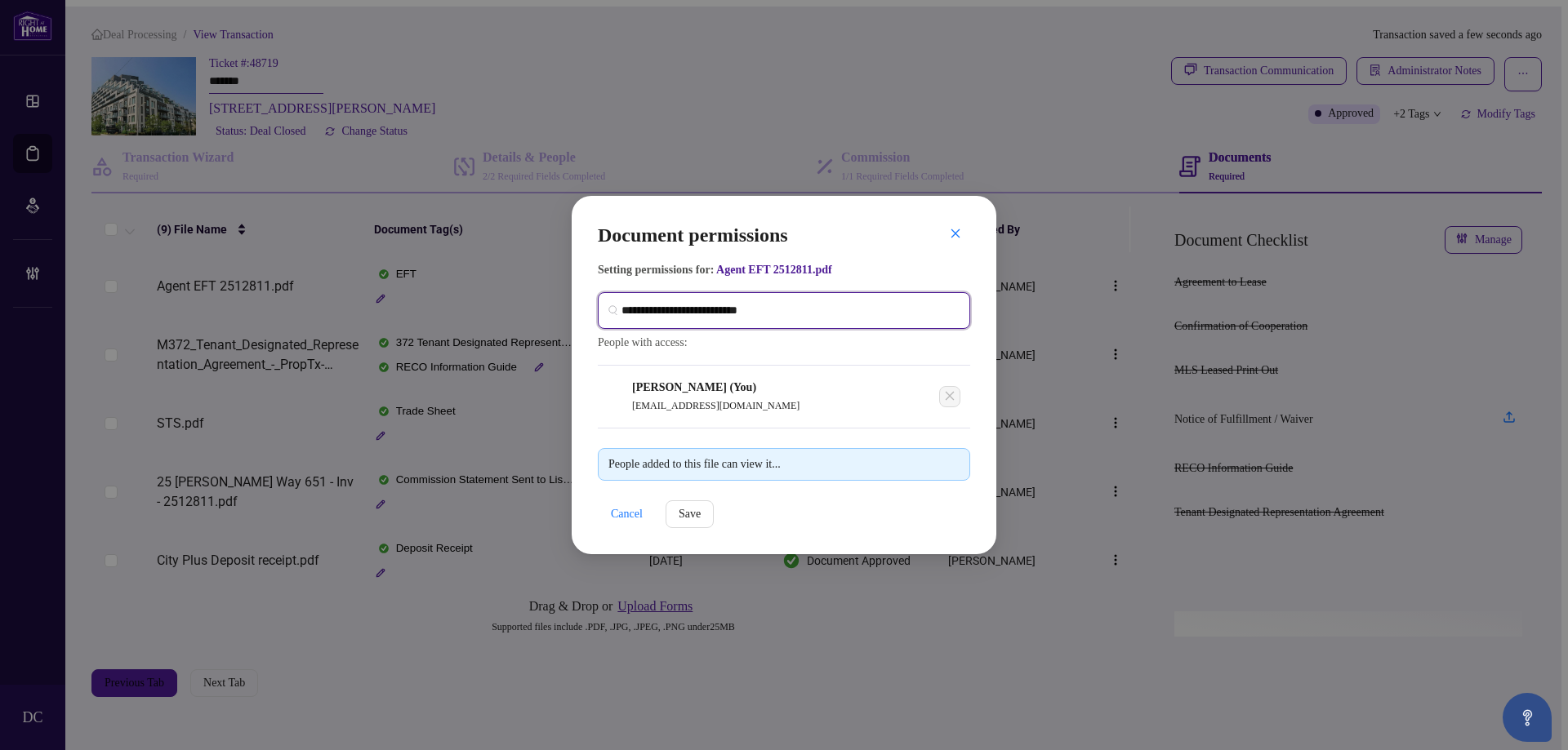
click at [850, 309] on input "search" at bounding box center [790, 311] width 339 height 17
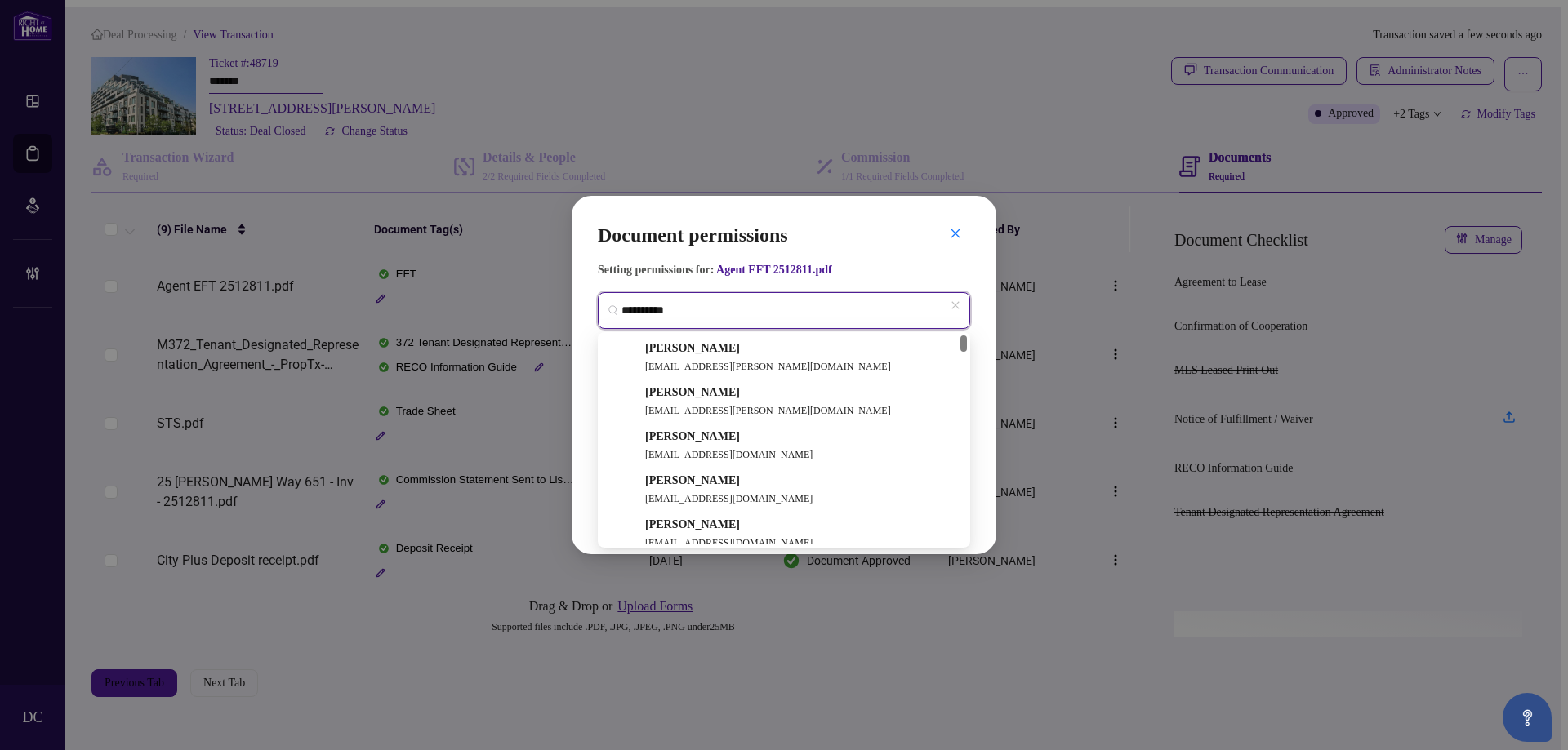
type input "**********"
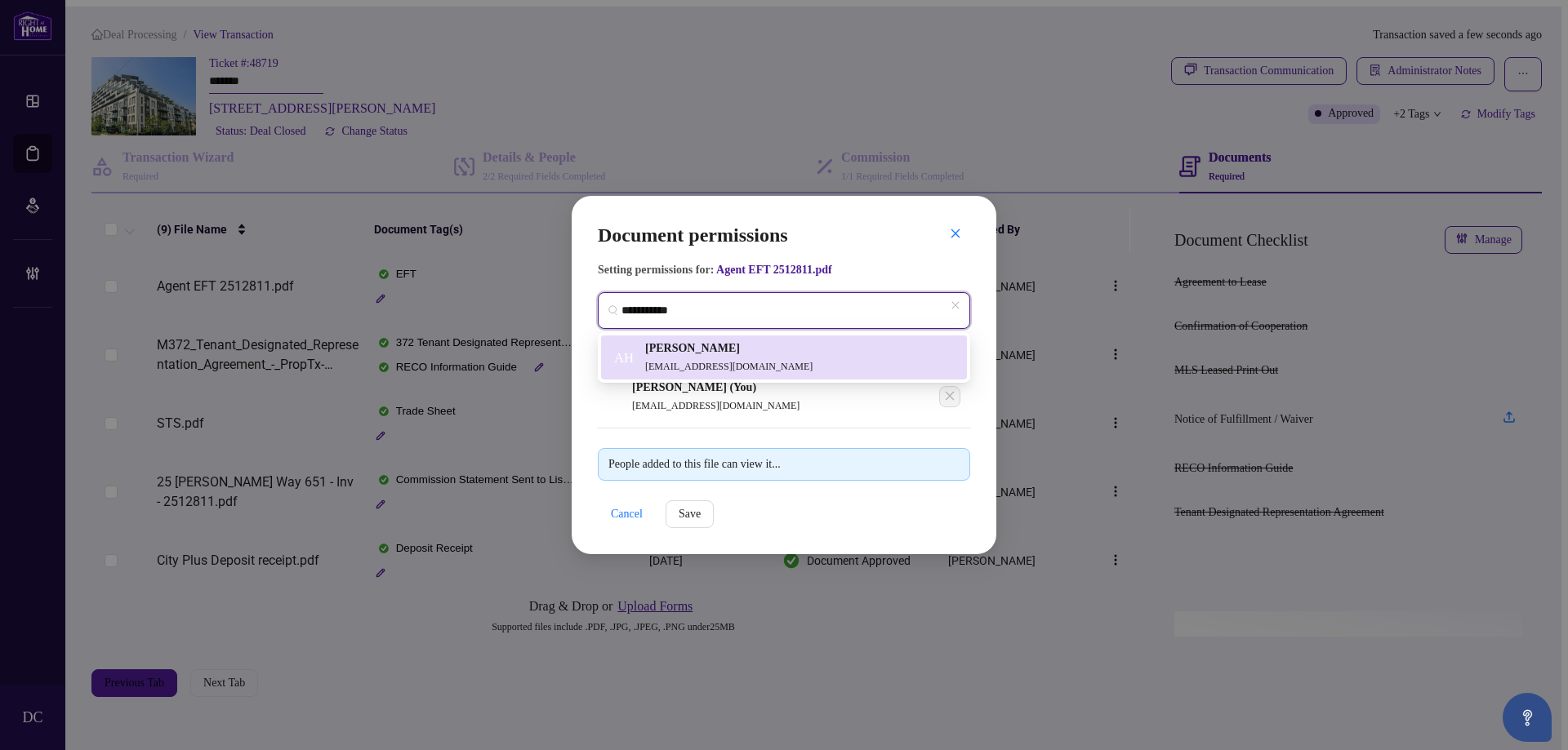
click at [706, 353] on div "[PERSON_NAME] [EMAIL_ADDRESS][DOMAIN_NAME]" at bounding box center [729, 357] width 167 height 36
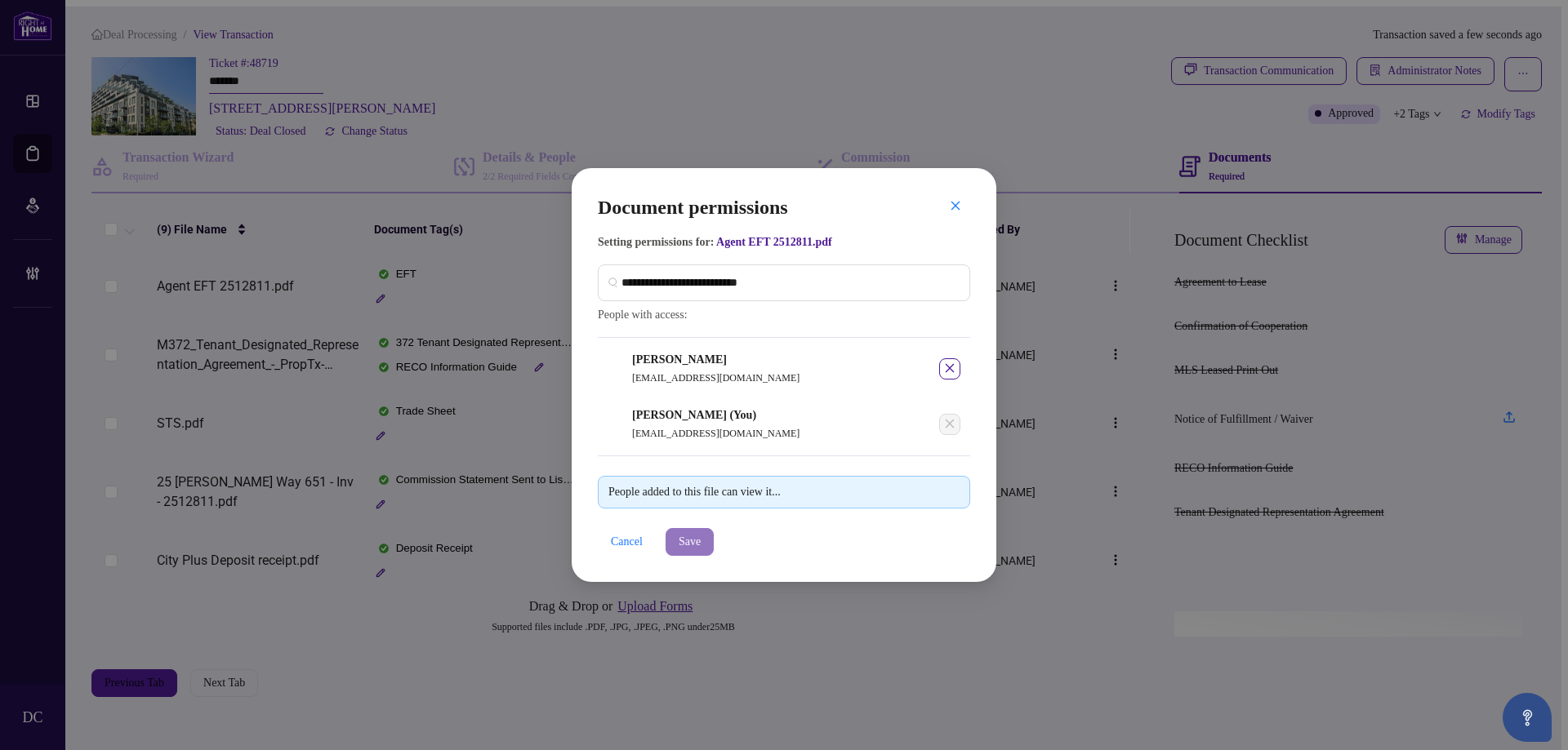
click at [700, 551] on span "Save" at bounding box center [690, 542] width 22 height 26
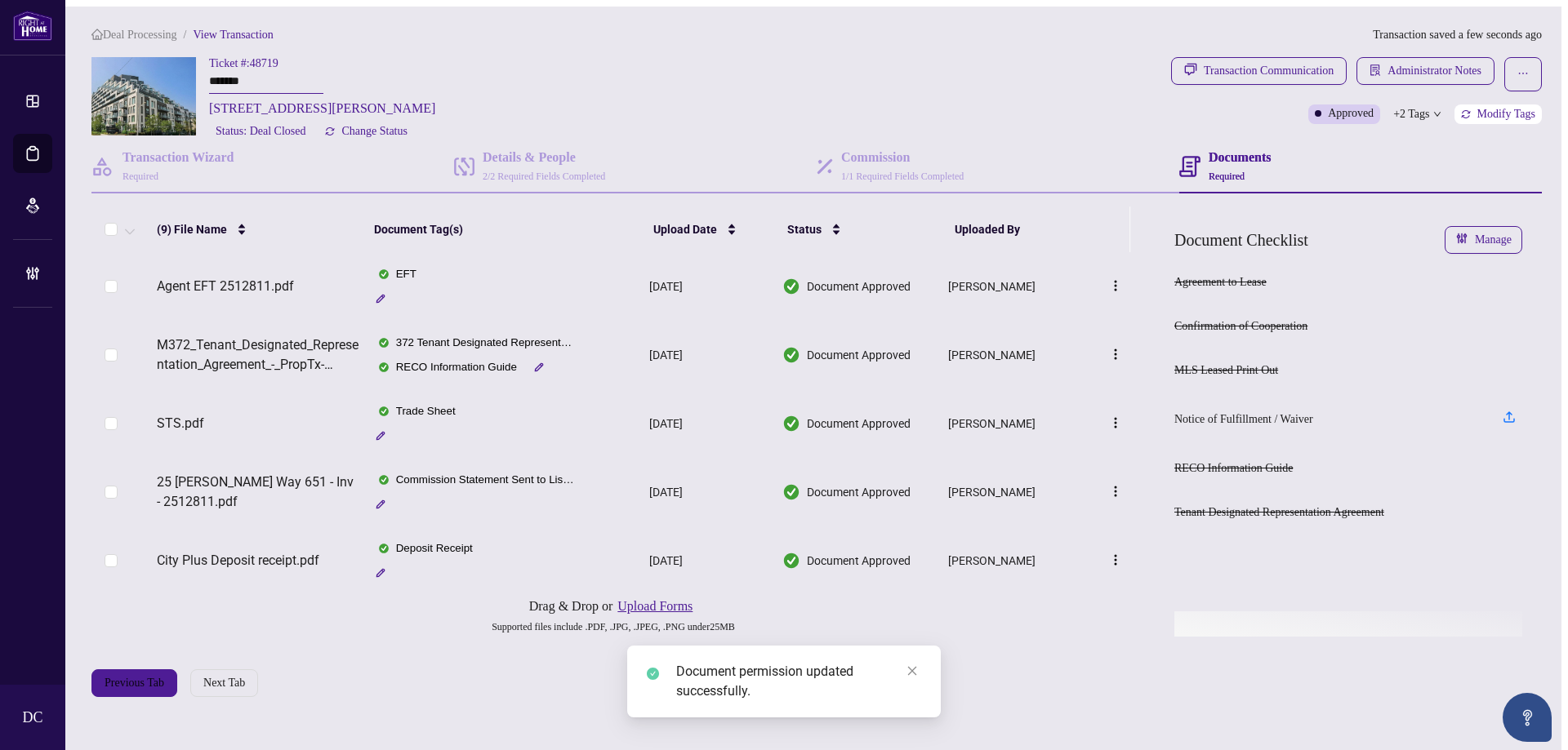
click at [1507, 108] on span "Modify Tags" at bounding box center [1506, 114] width 58 height 11
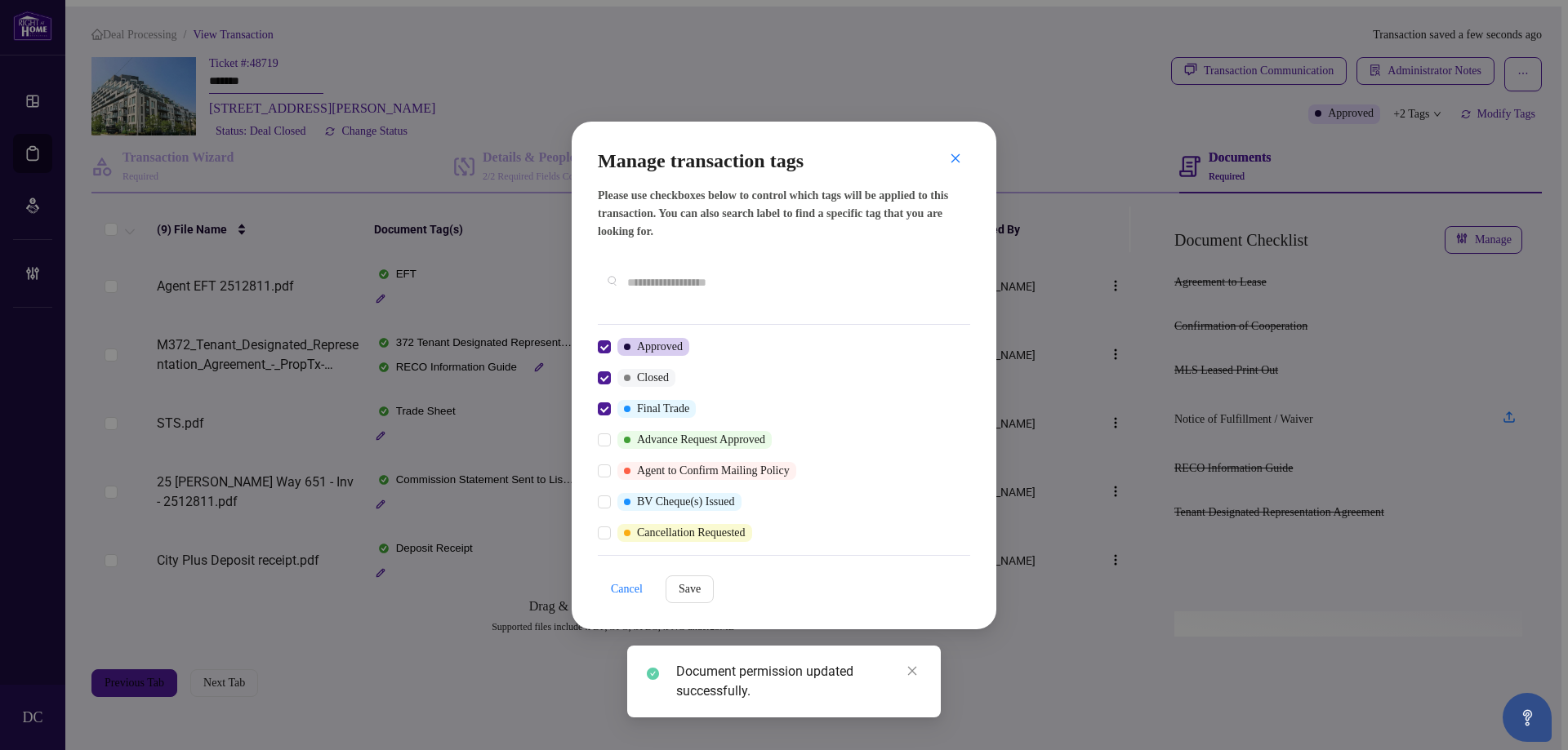
drag, startPoint x: 936, startPoint y: 165, endPoint x: 952, endPoint y: 165, distance: 16.0
click at [936, 165] on h2 "Manage transaction tags" at bounding box center [784, 161] width 372 height 26
click at [955, 164] on icon "close" at bounding box center [955, 158] width 11 height 11
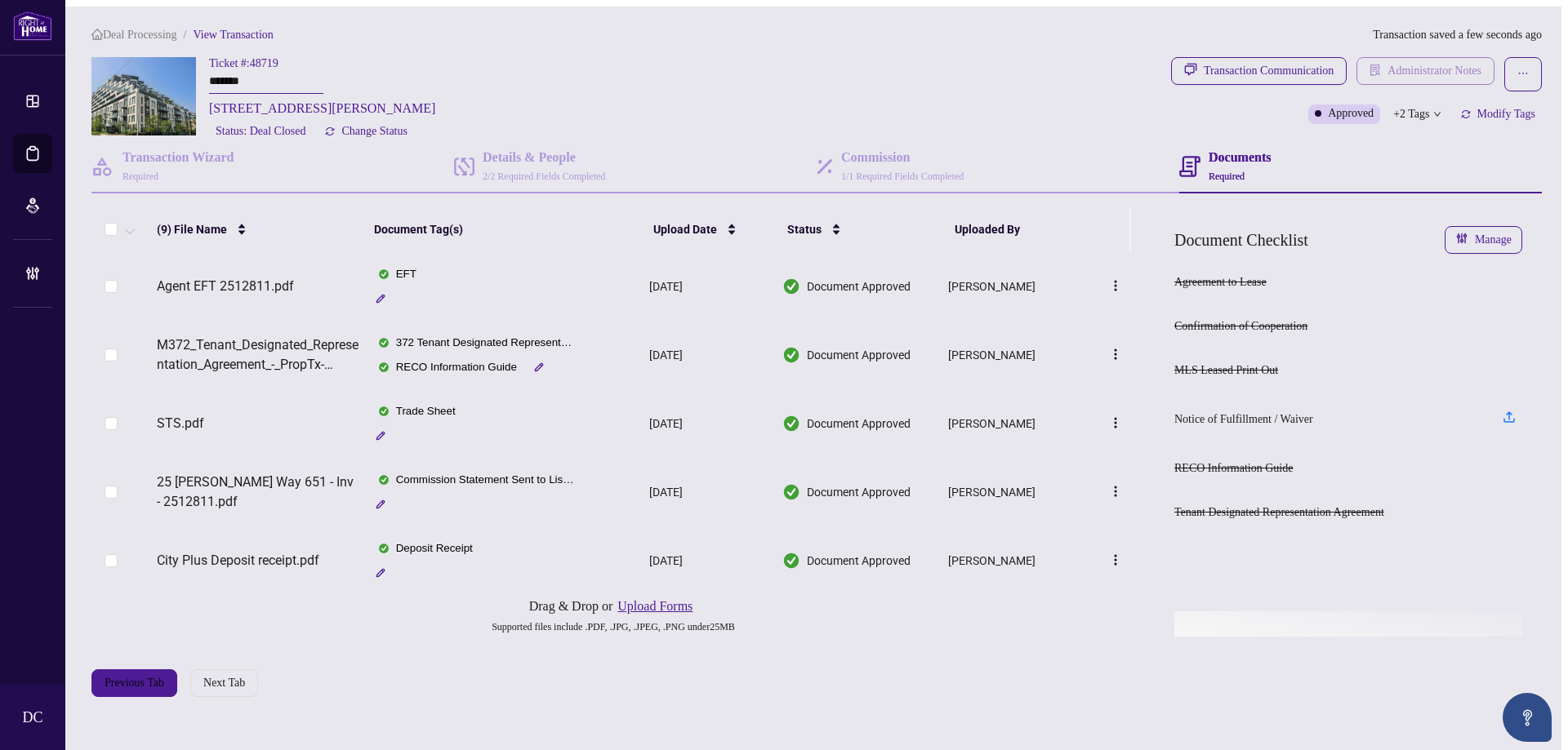
click at [1482, 66] on span "Administrator Notes" at bounding box center [1434, 71] width 94 height 26
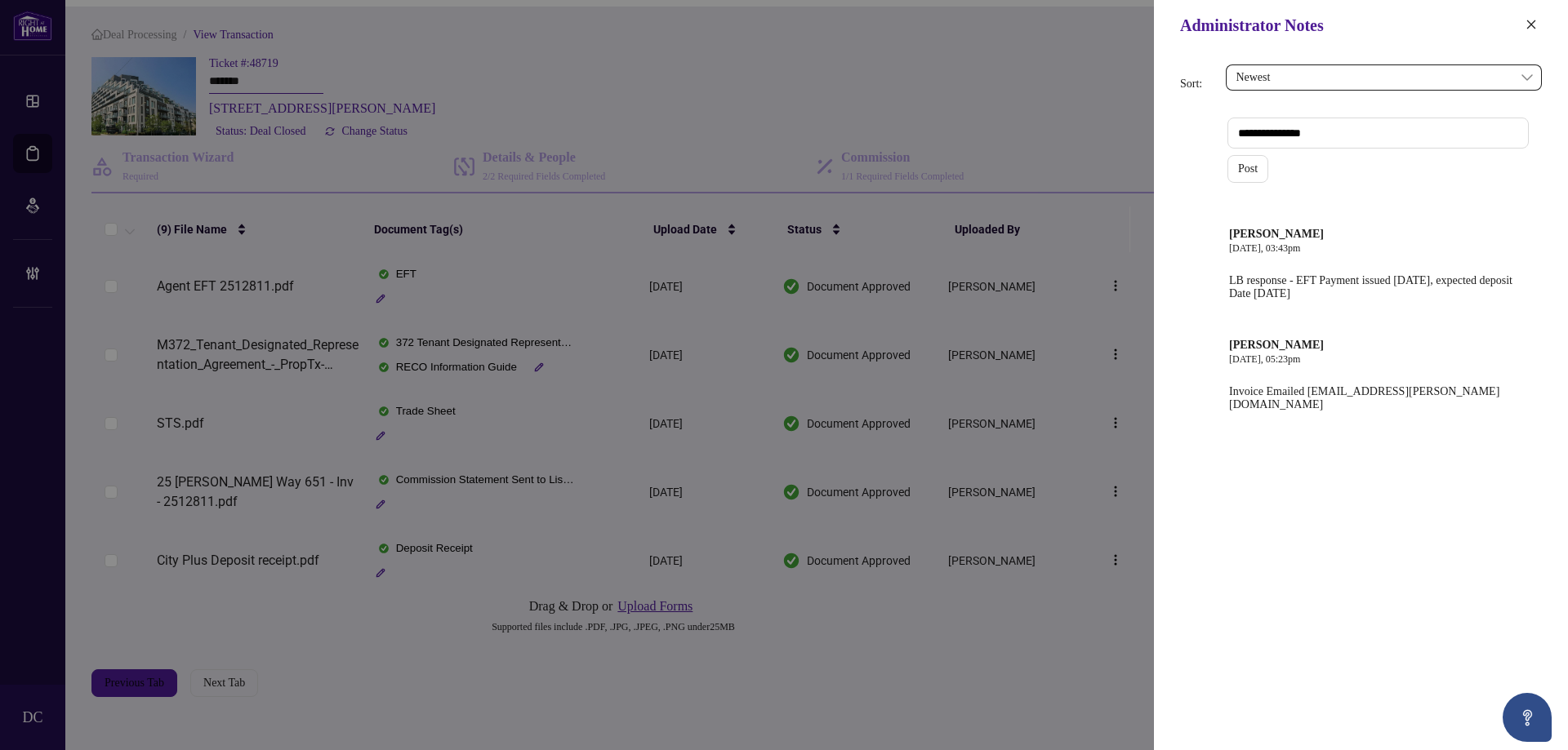
click at [1402, 130] on textarea at bounding box center [1378, 133] width 302 height 31
paste textarea "**********"
type textarea "**********"
click at [1238, 163] on span "Post" at bounding box center [1248, 169] width 20 height 26
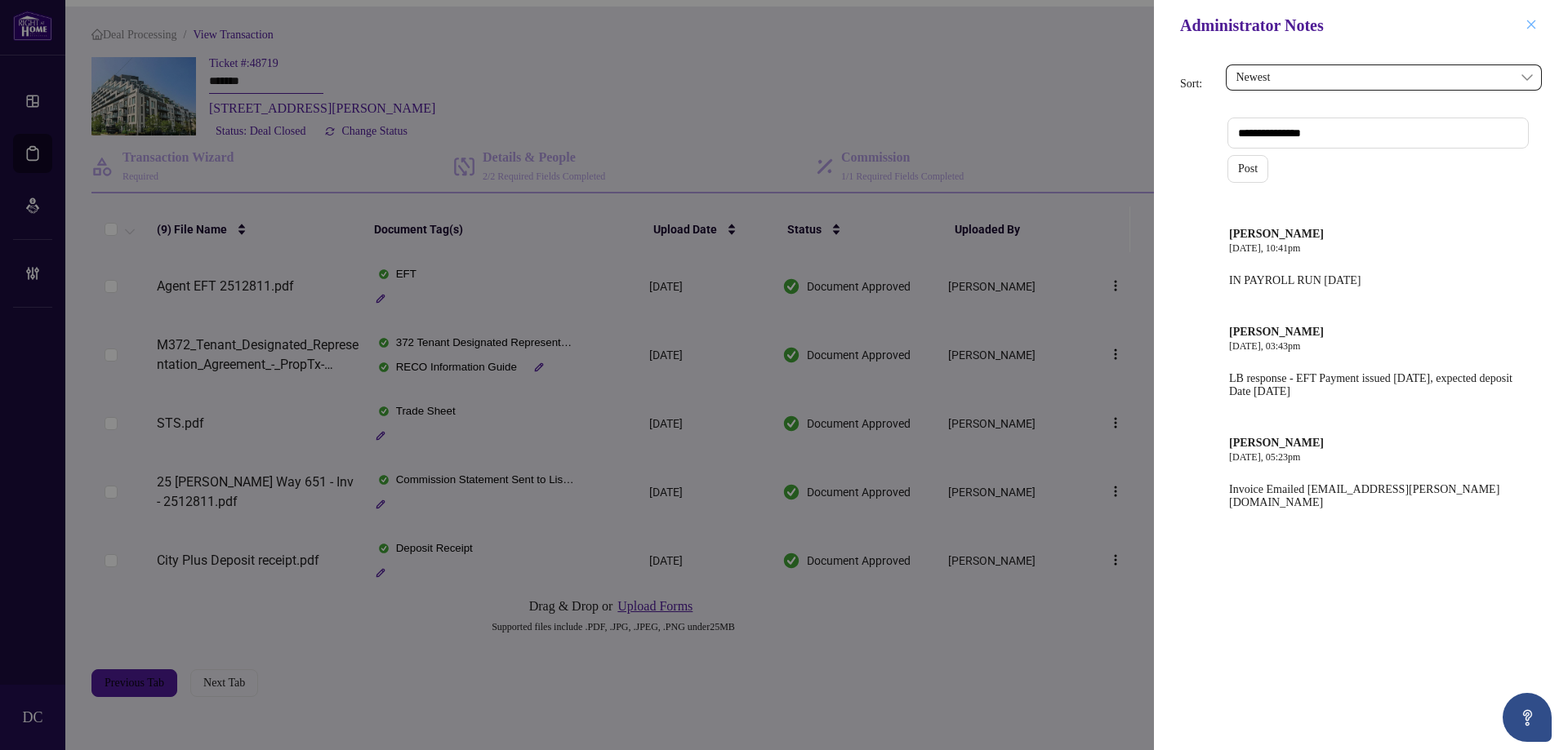
click at [1534, 19] on span "button" at bounding box center [1531, 25] width 11 height 26
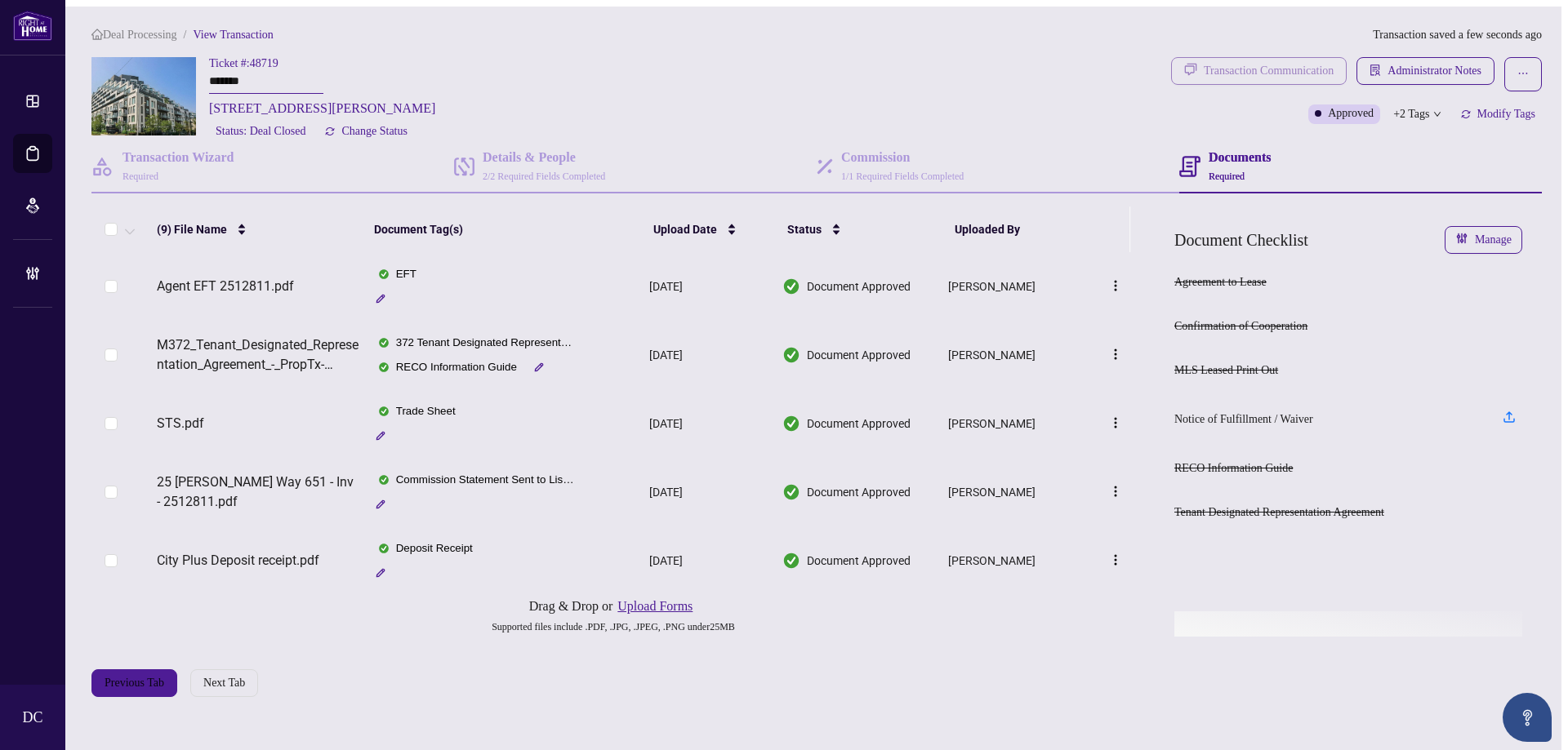
click at [1260, 58] on div "Transaction Communication" at bounding box center [1268, 71] width 130 height 26
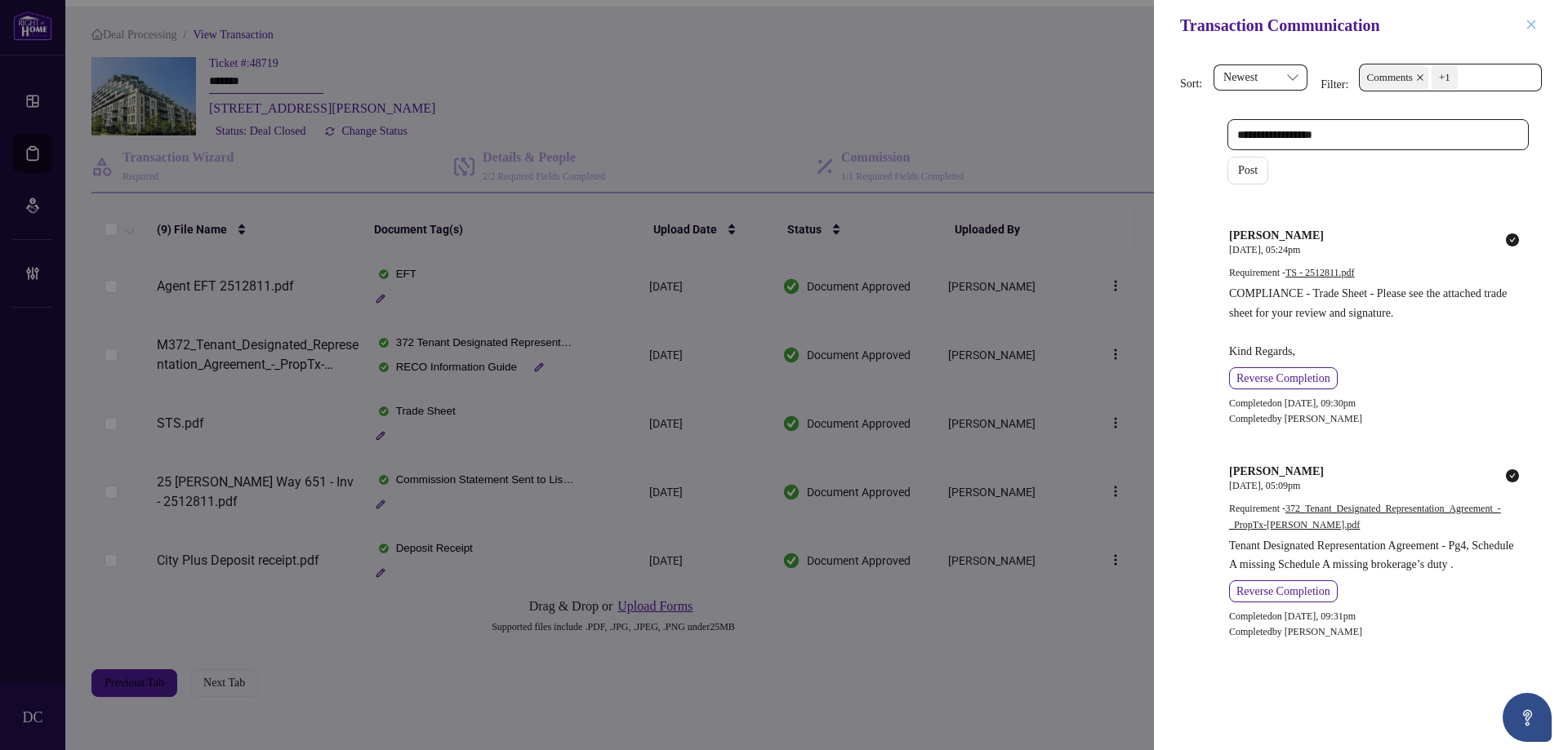
click at [1533, 23] on icon "close" at bounding box center [1531, 24] width 11 height 11
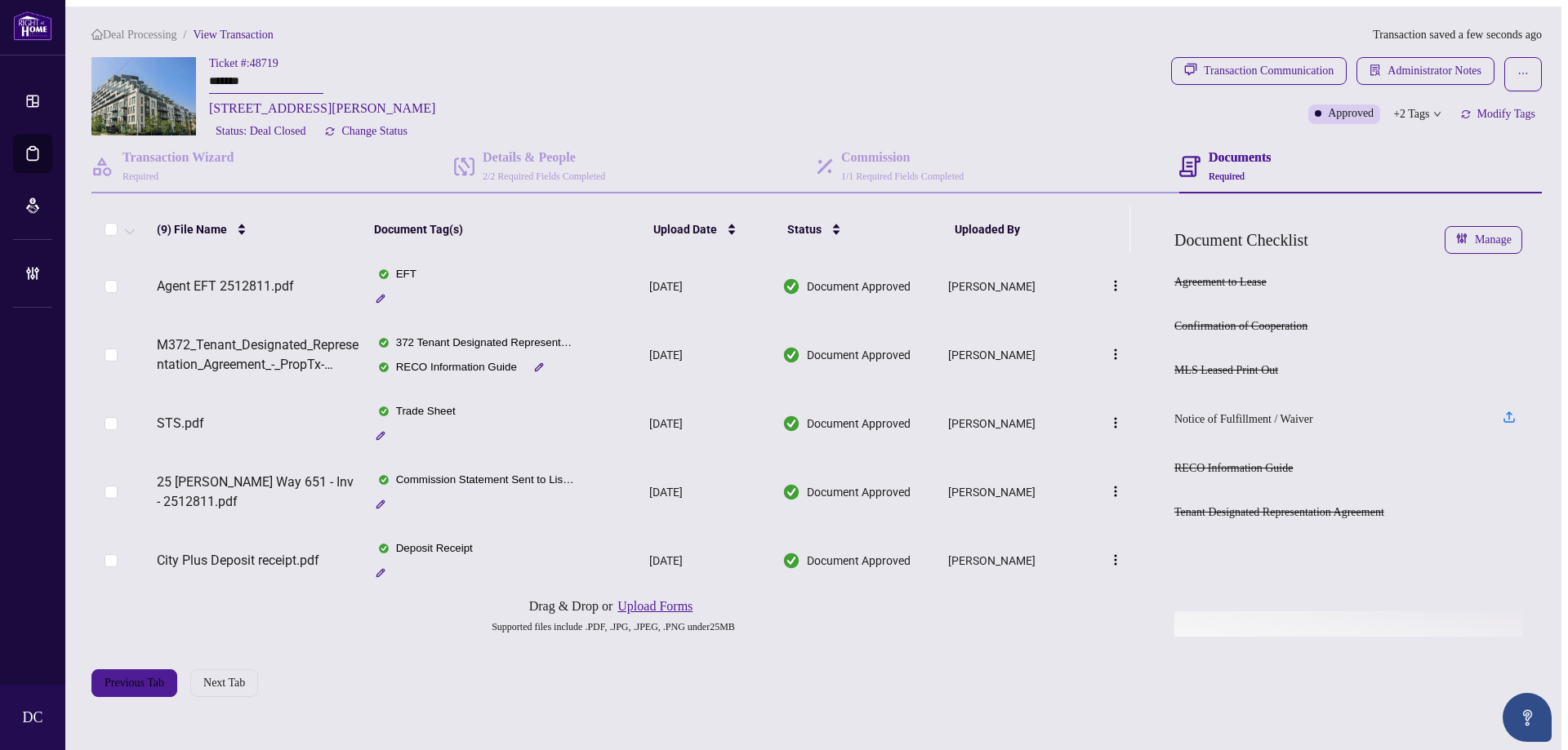
click at [169, 34] on span "Deal Processing" at bounding box center [140, 34] width 74 height 12
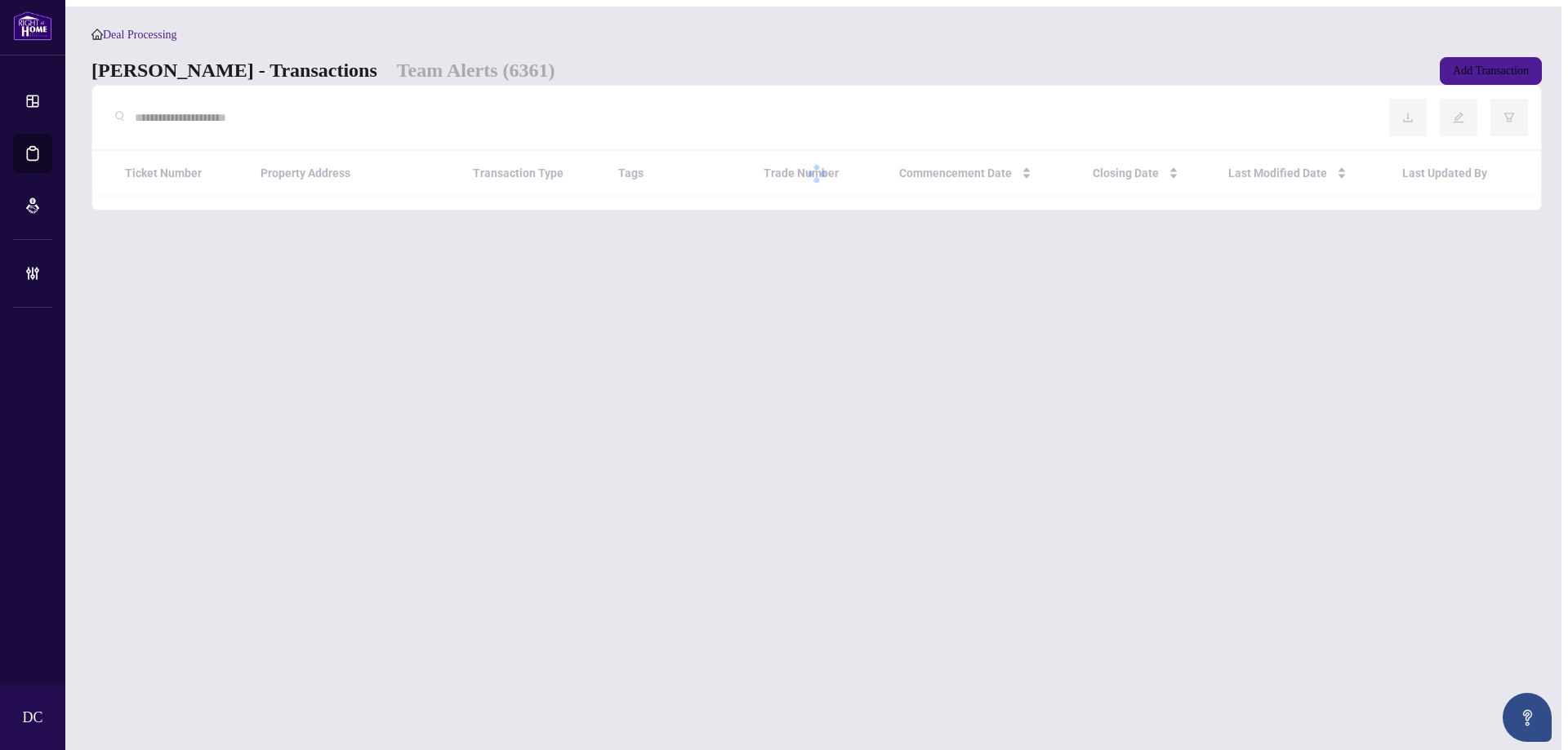
click at [283, 127] on input "text" at bounding box center [749, 117] width 1229 height 18
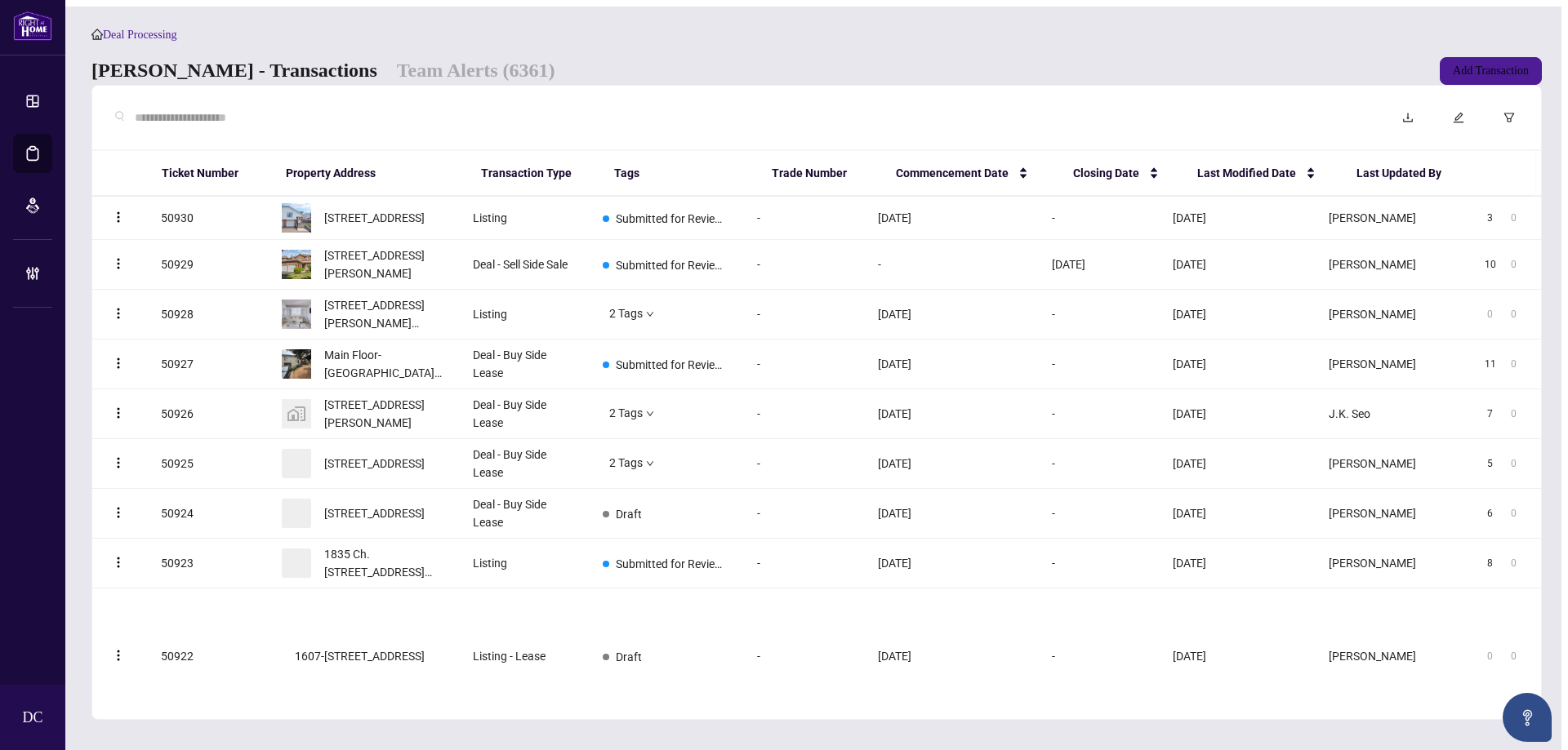
paste input "*******"
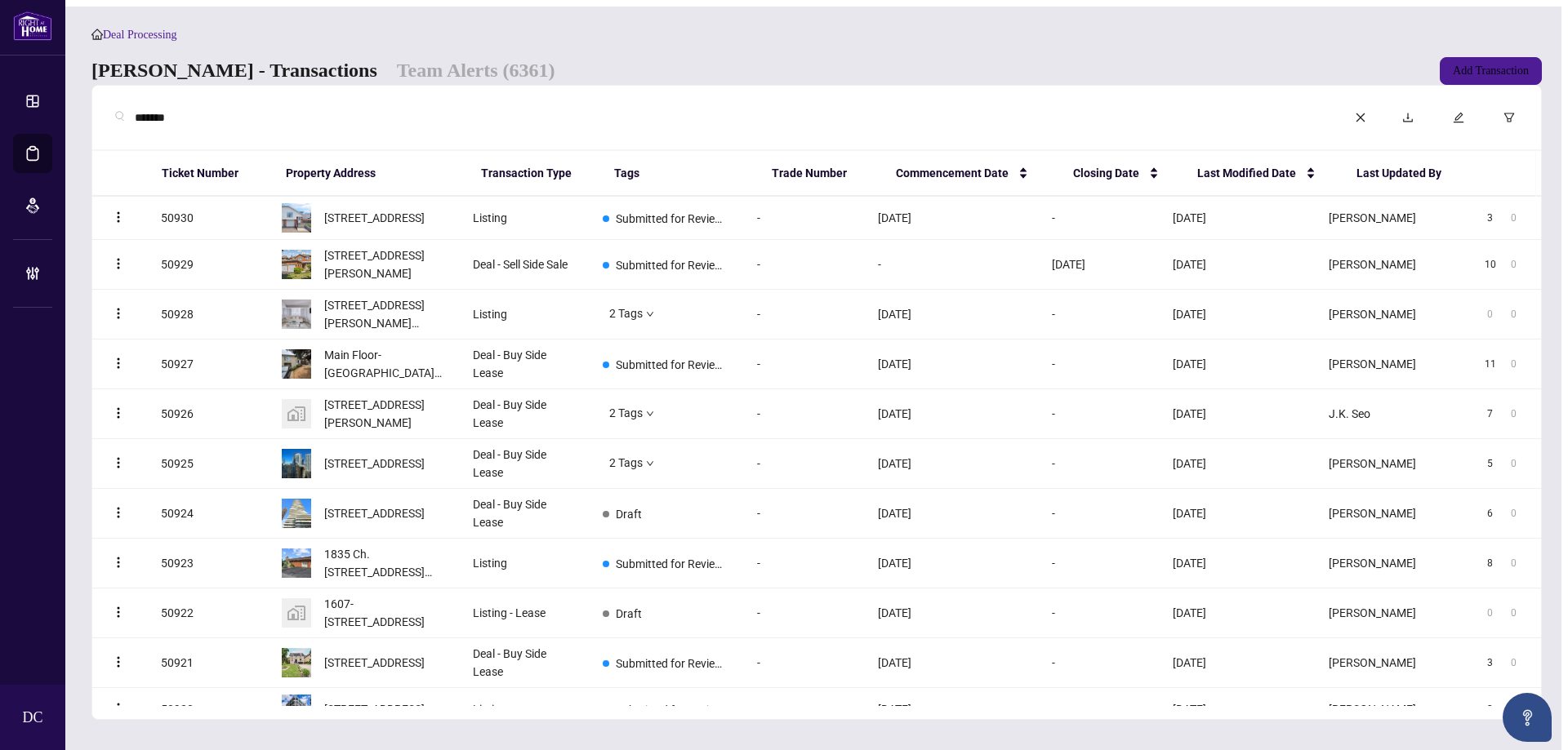
type input "*******"
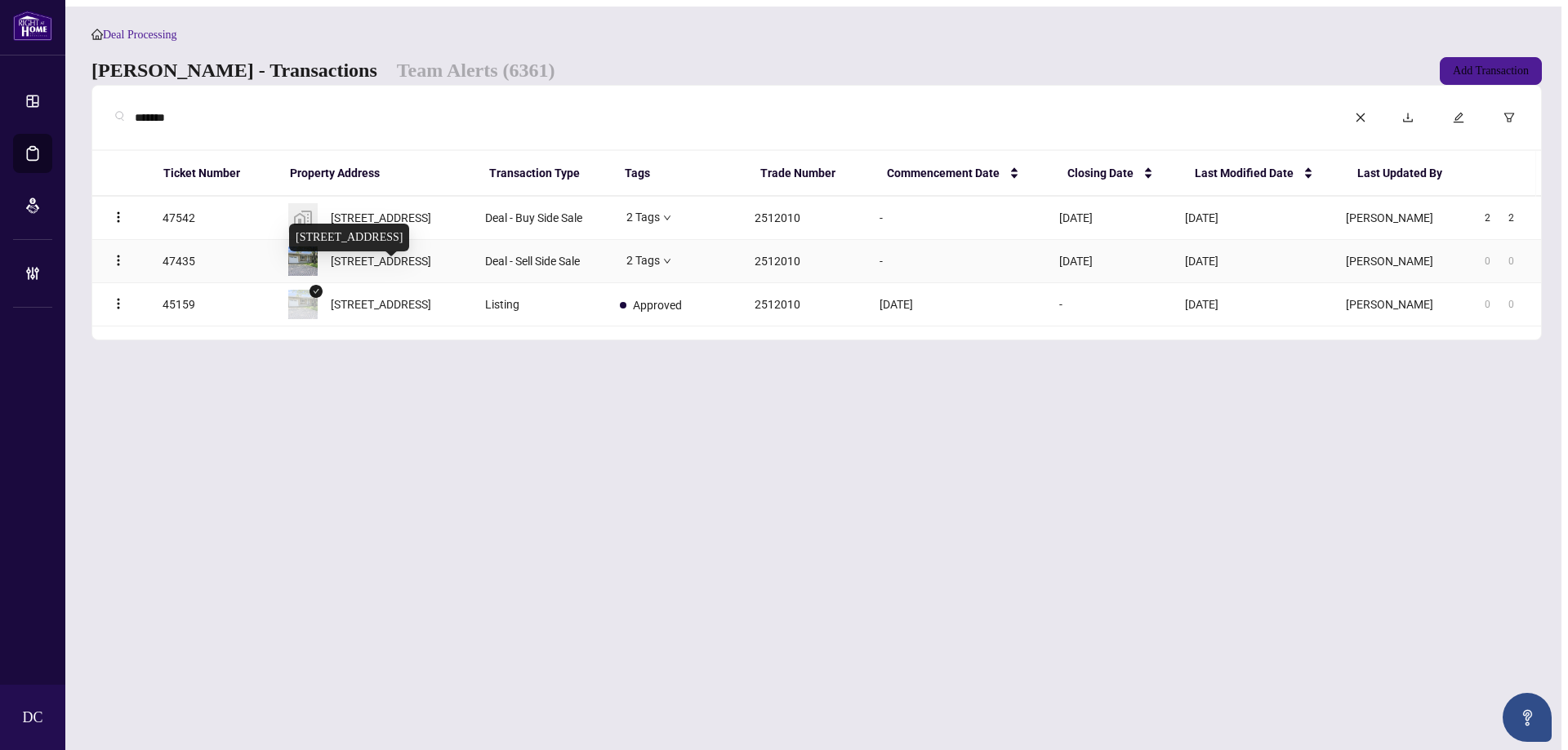
click at [378, 270] on span "[STREET_ADDRESS]" at bounding box center [381, 261] width 101 height 18
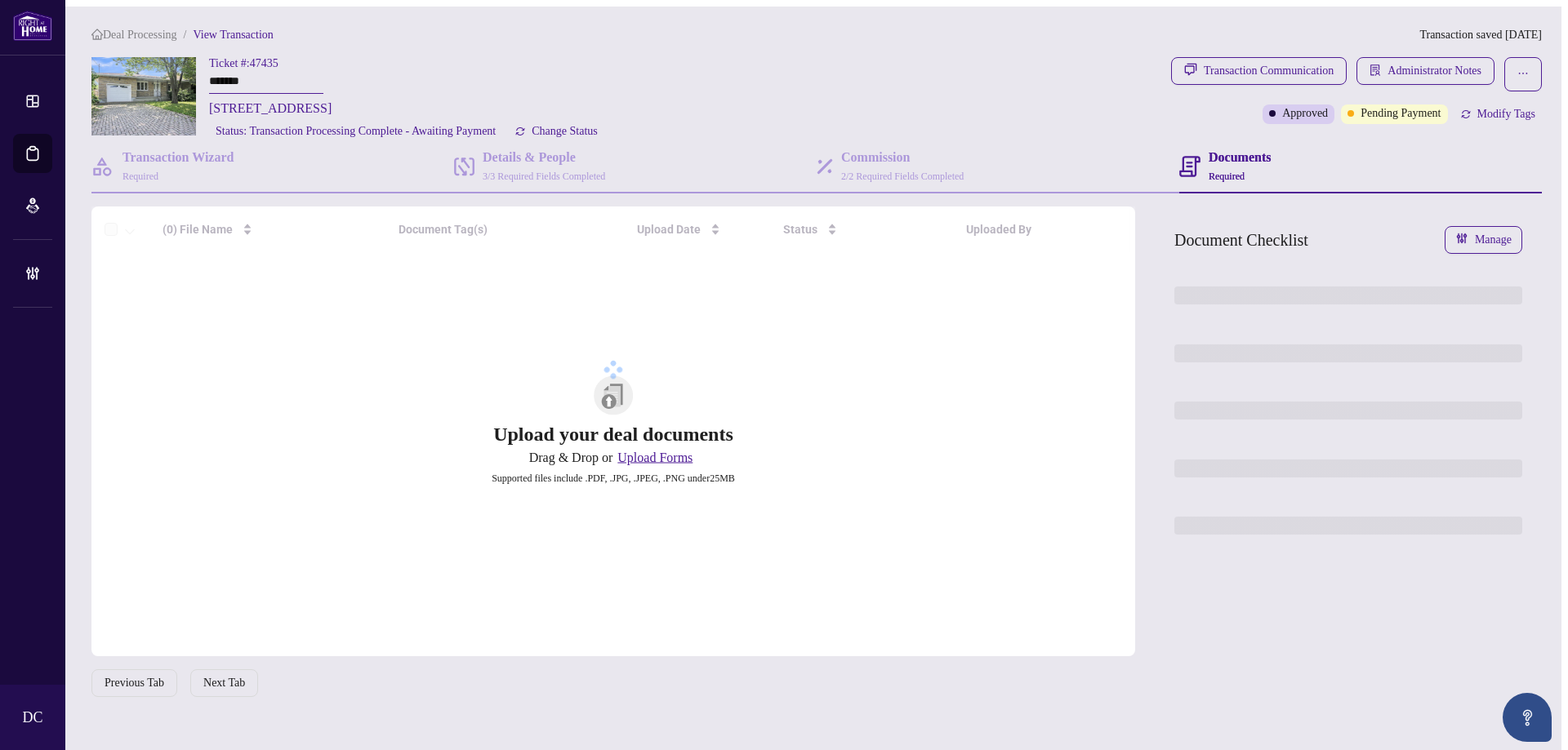
type input "*******"
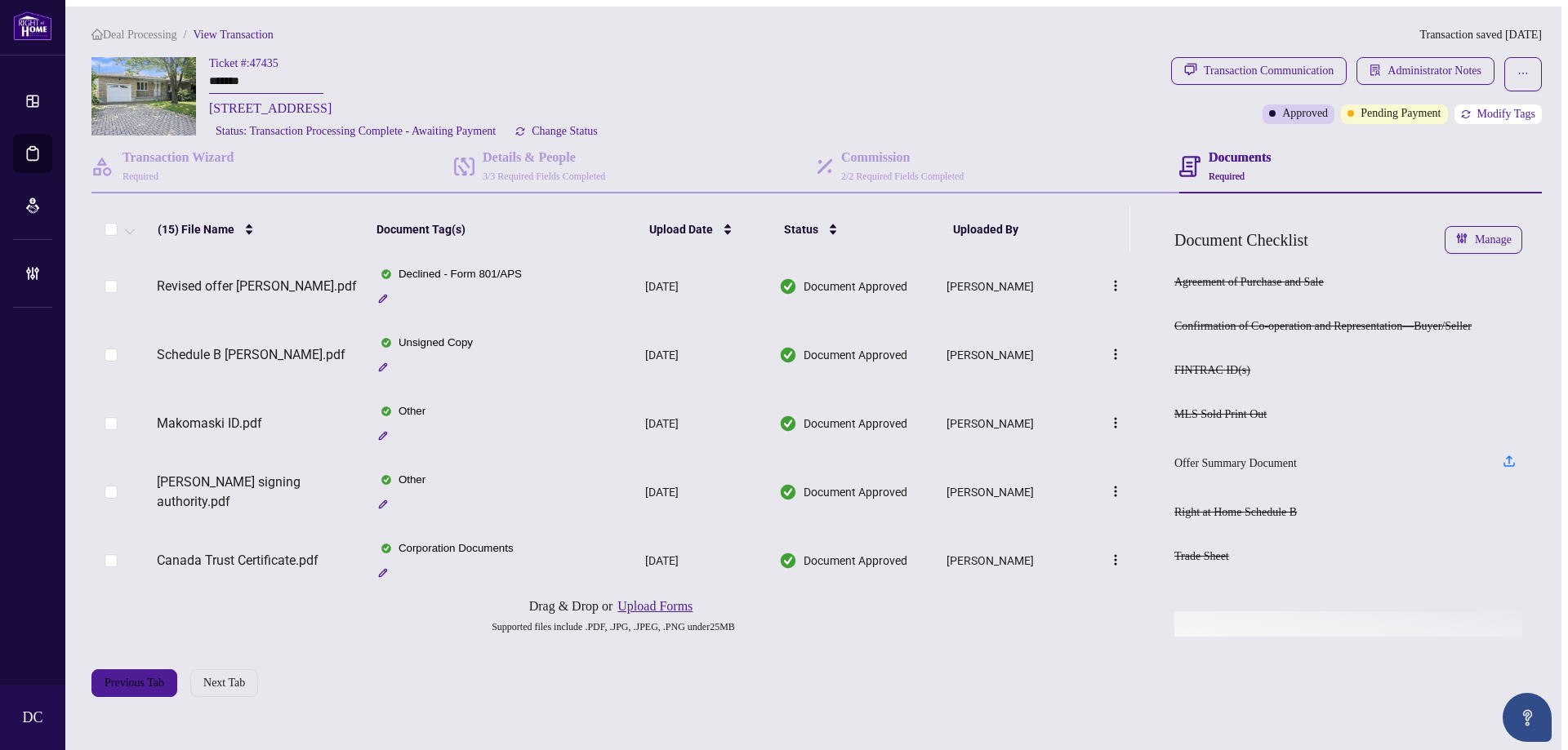
click at [1520, 108] on span "Modify Tags" at bounding box center [1506, 114] width 58 height 11
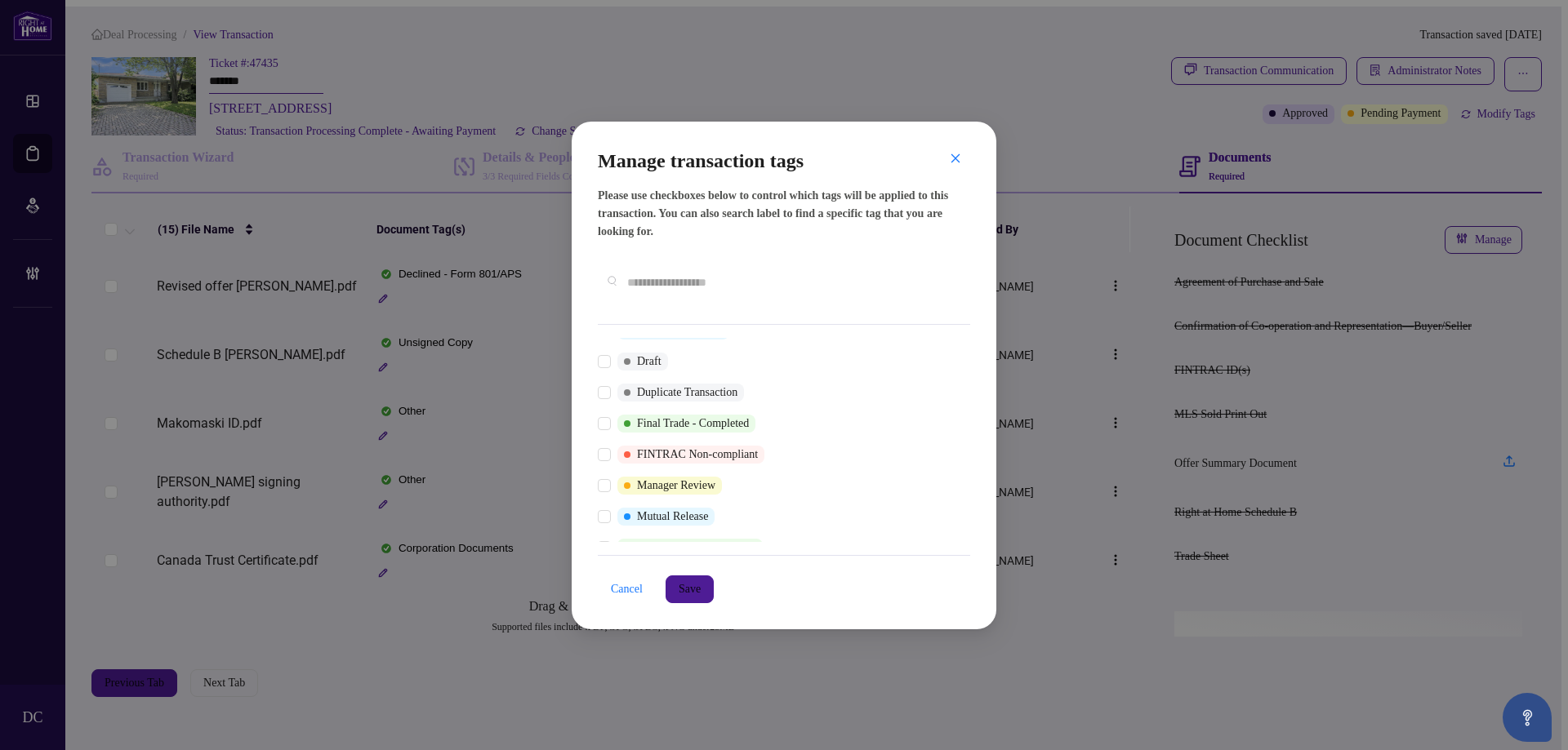
scroll to position [14, 0]
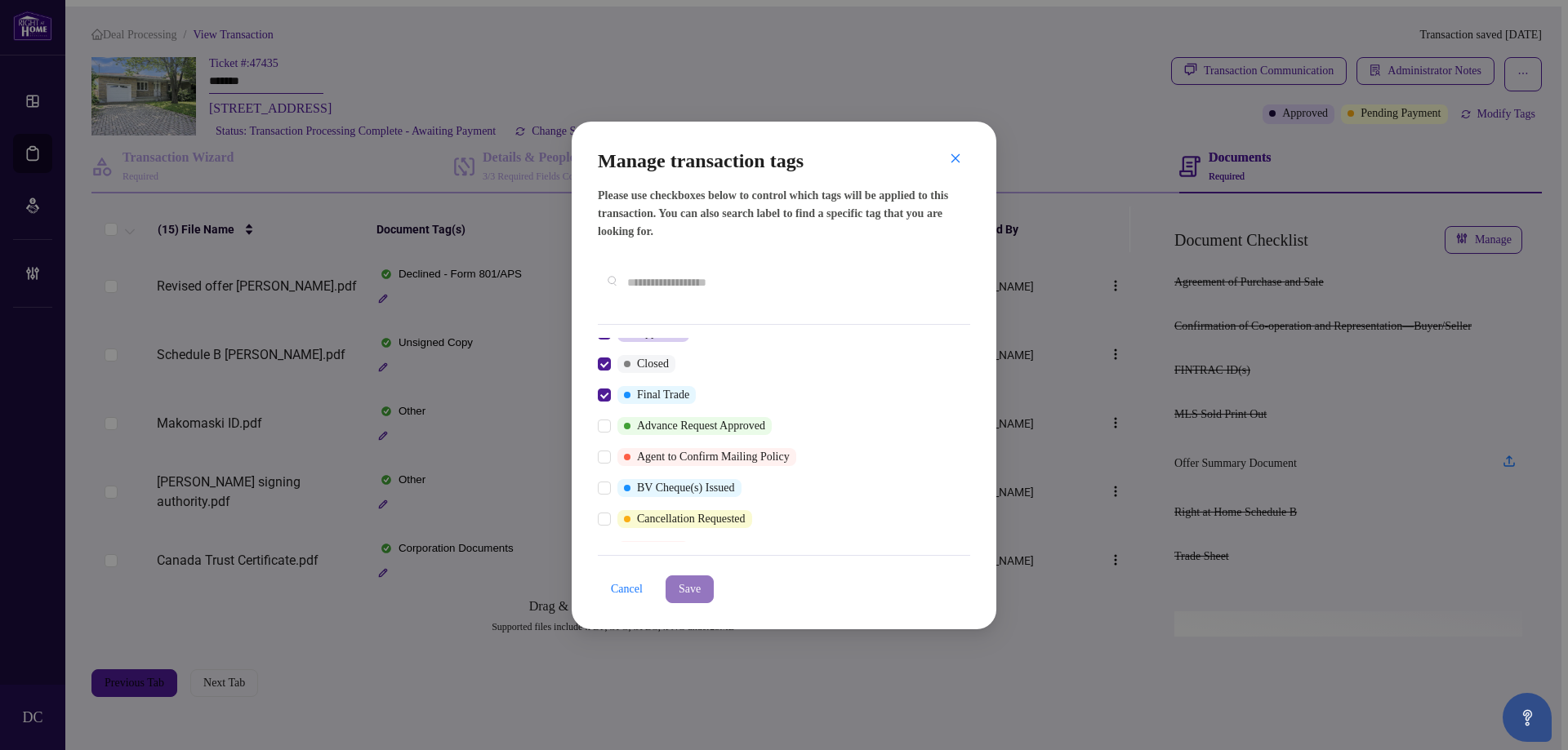
click at [700, 576] on span "Save" at bounding box center [690, 589] width 22 height 26
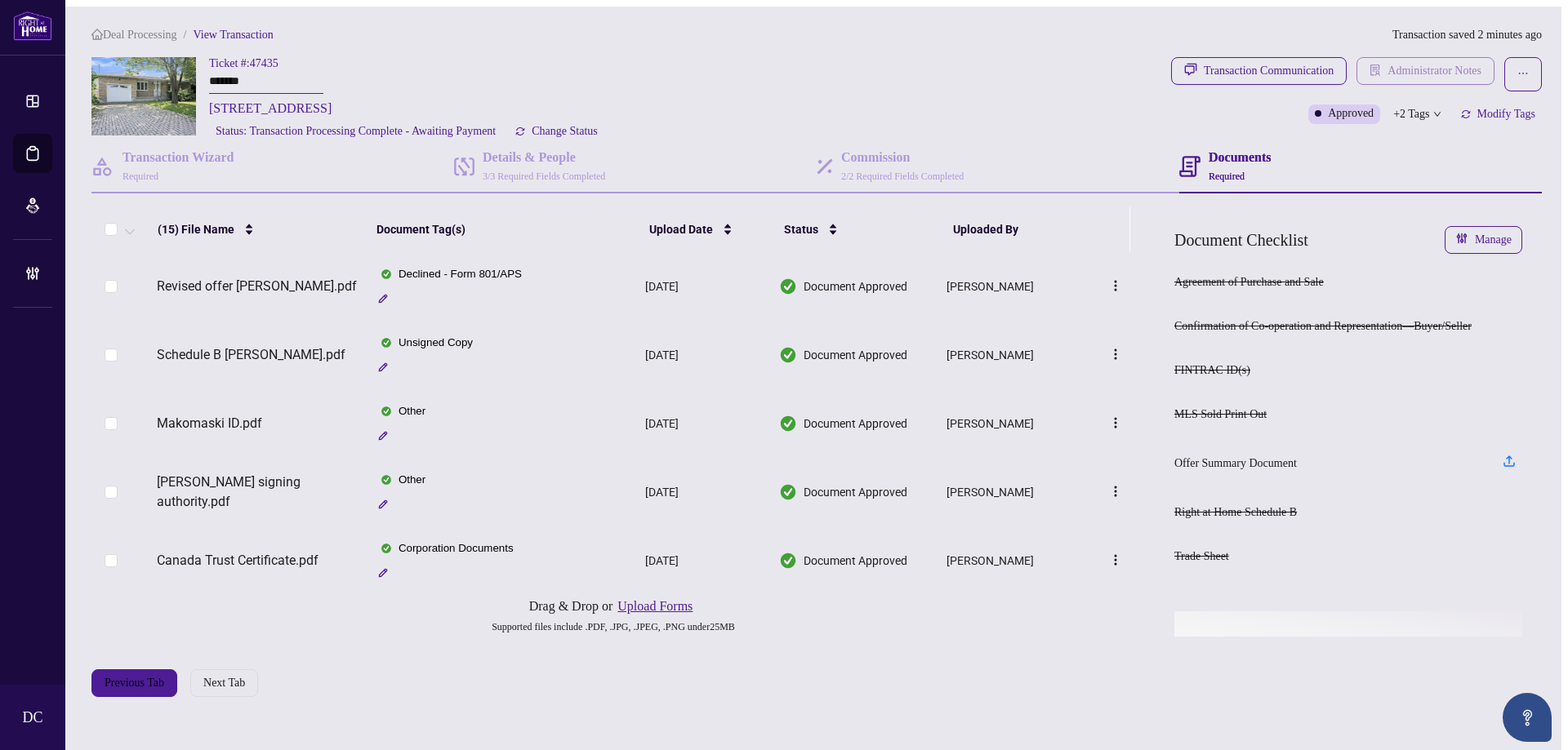
click at [1458, 72] on span "Administrator Notes" at bounding box center [1434, 71] width 94 height 26
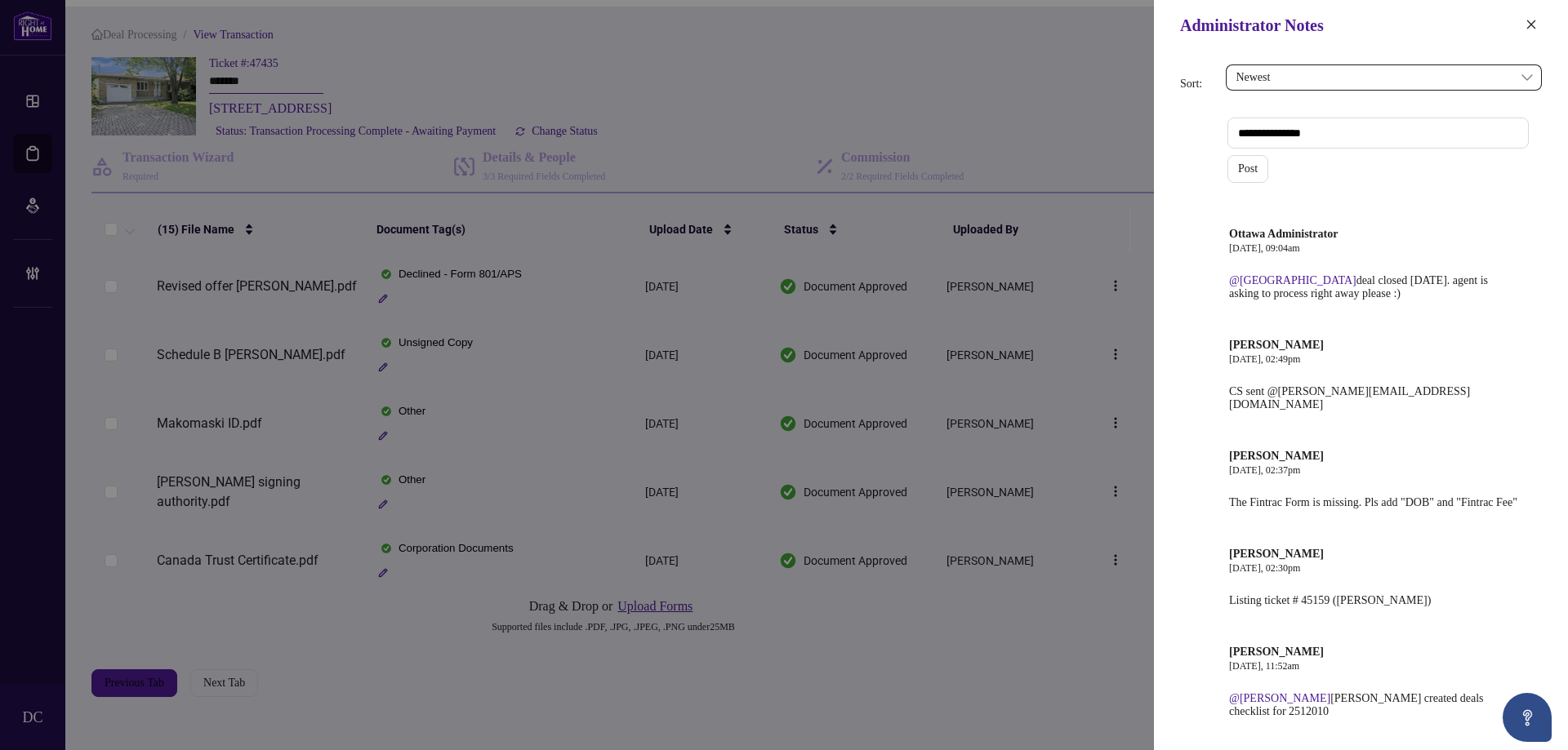
click at [1360, 136] on textarea at bounding box center [1378, 133] width 302 height 31
paste textarea "**********"
type textarea "**********"
click at [1241, 170] on span "Post" at bounding box center [1248, 169] width 20 height 26
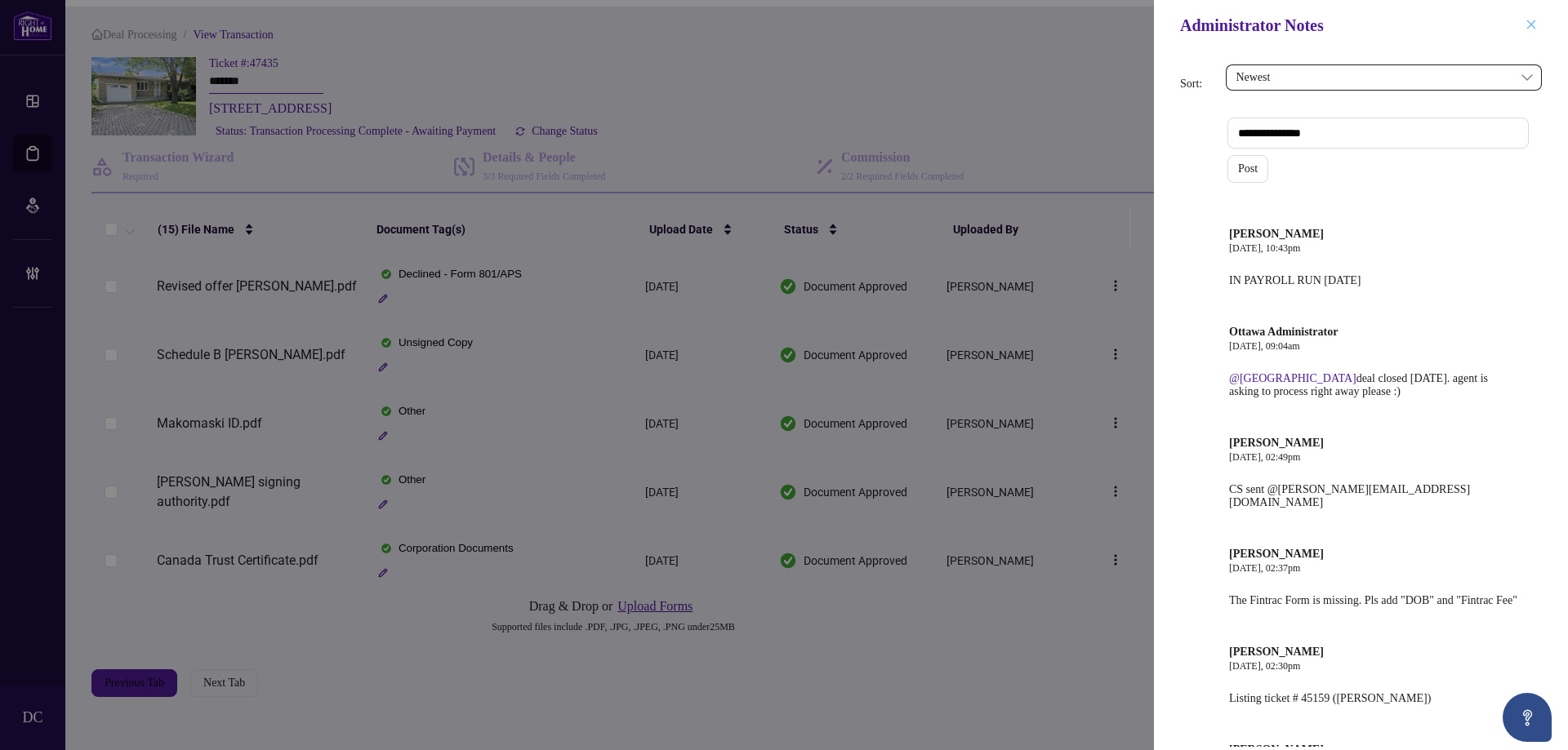
click at [1534, 26] on icon "close" at bounding box center [1531, 24] width 11 height 11
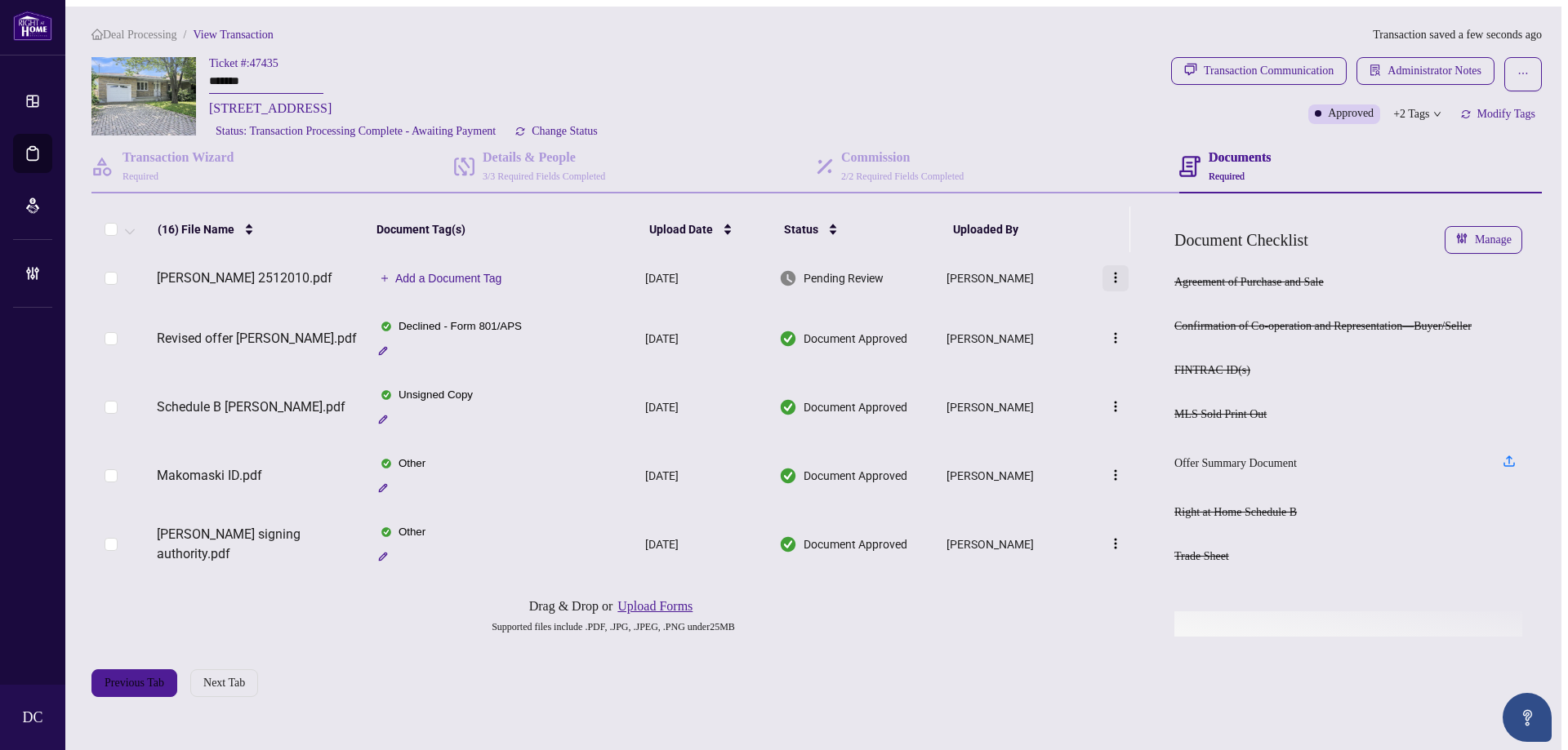
click at [1122, 280] on img "button" at bounding box center [1116, 277] width 13 height 13
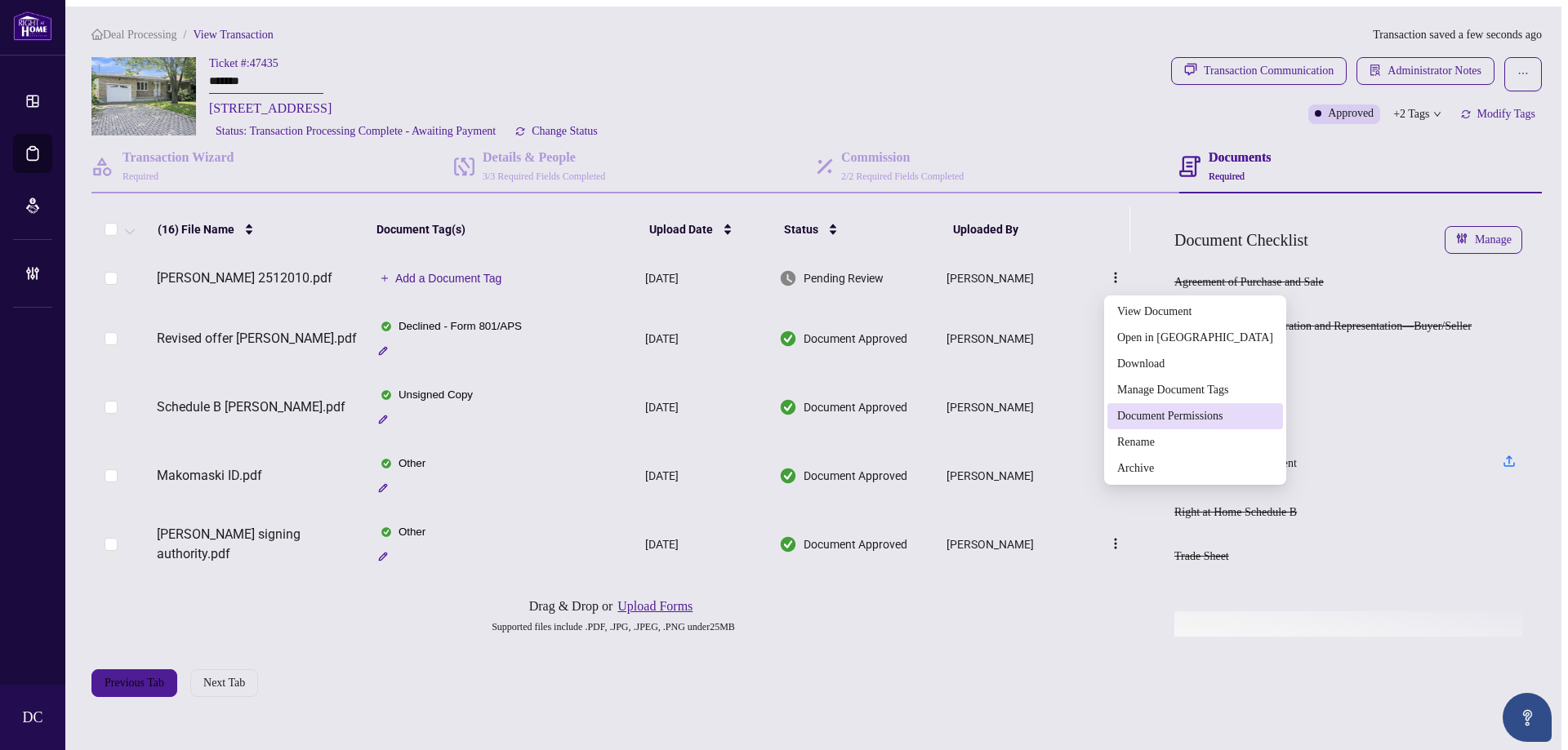
click at [1179, 417] on span "Document Permissions" at bounding box center [1195, 416] width 156 height 18
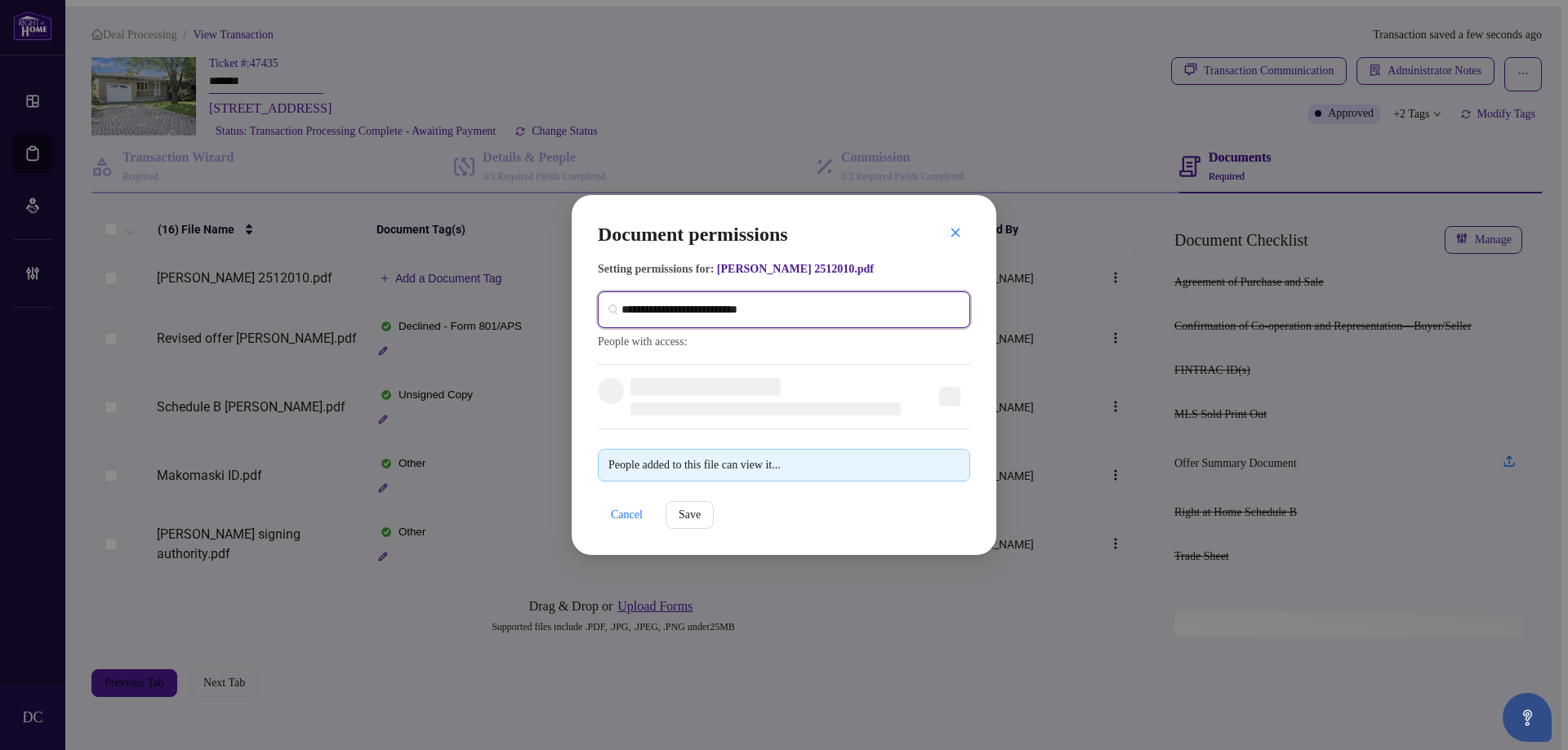
click at [686, 304] on input "search" at bounding box center [790, 310] width 339 height 17
type input "**********"
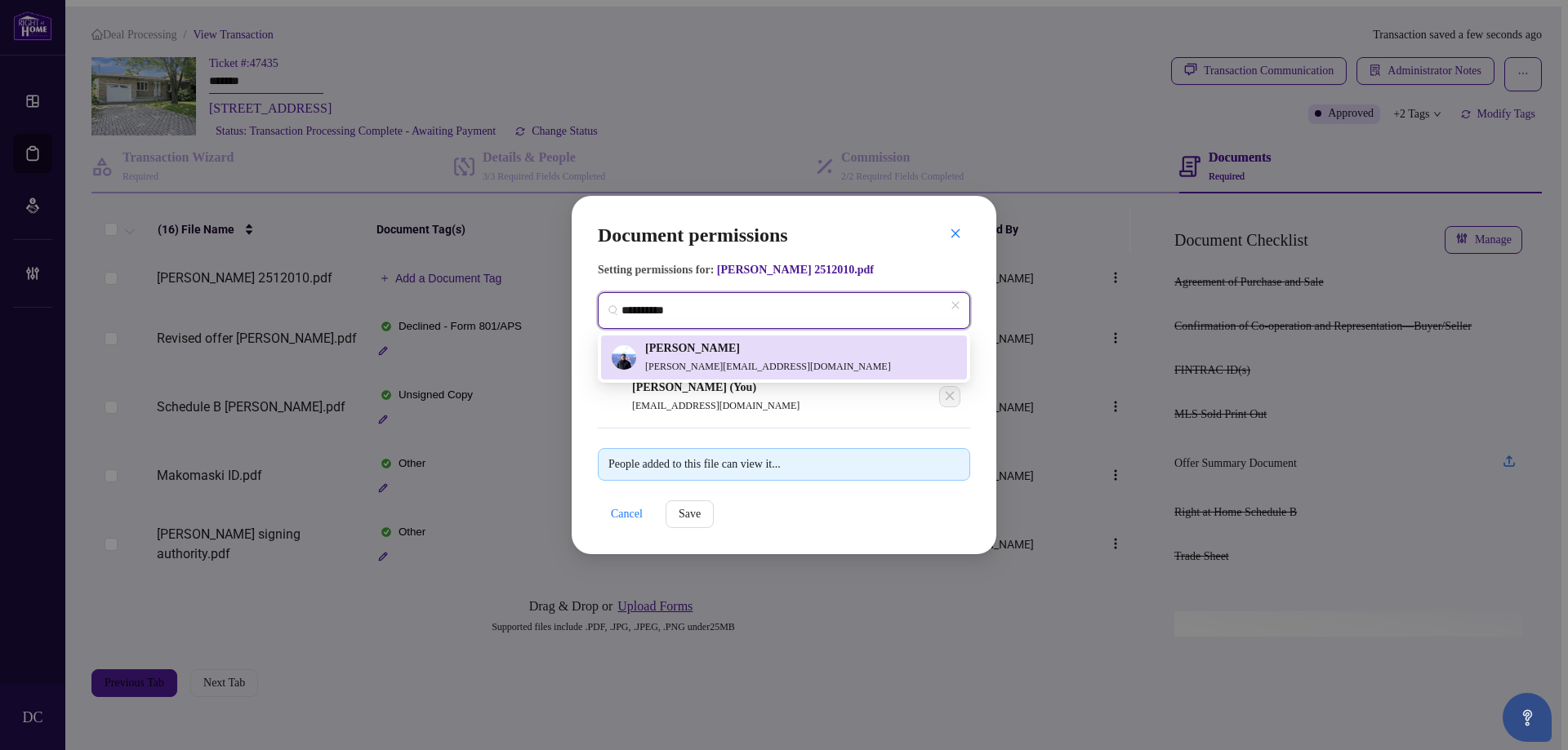
click at [700, 346] on h5 "[PERSON_NAME]" at bounding box center [768, 348] width 246 height 18
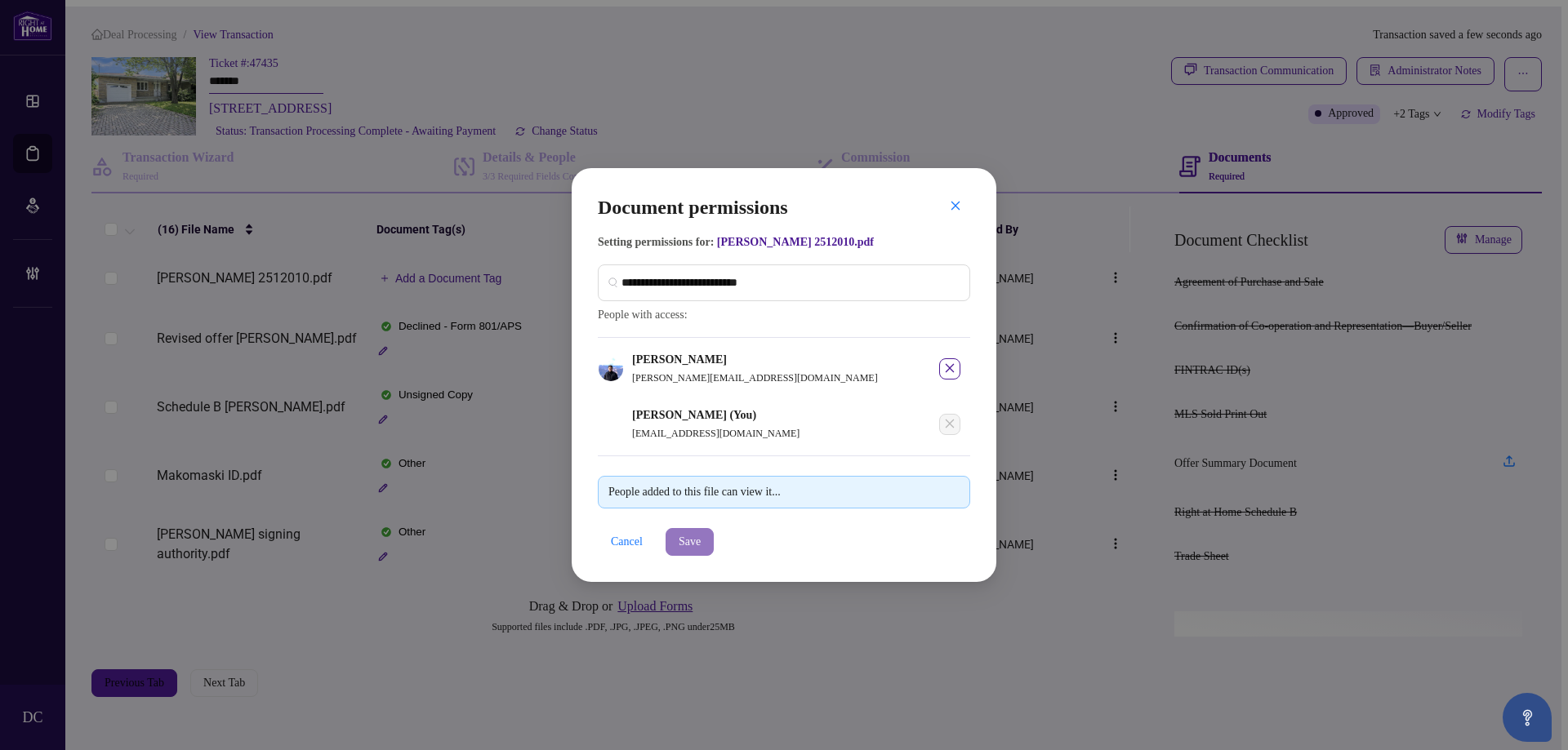
click at [700, 549] on span "Save" at bounding box center [690, 542] width 22 height 26
click at [447, 288] on div "Document permissions Setting permissions for: [PERSON_NAME] 2512010.pdf 2231 [P…" at bounding box center [784, 375] width 1568 height 750
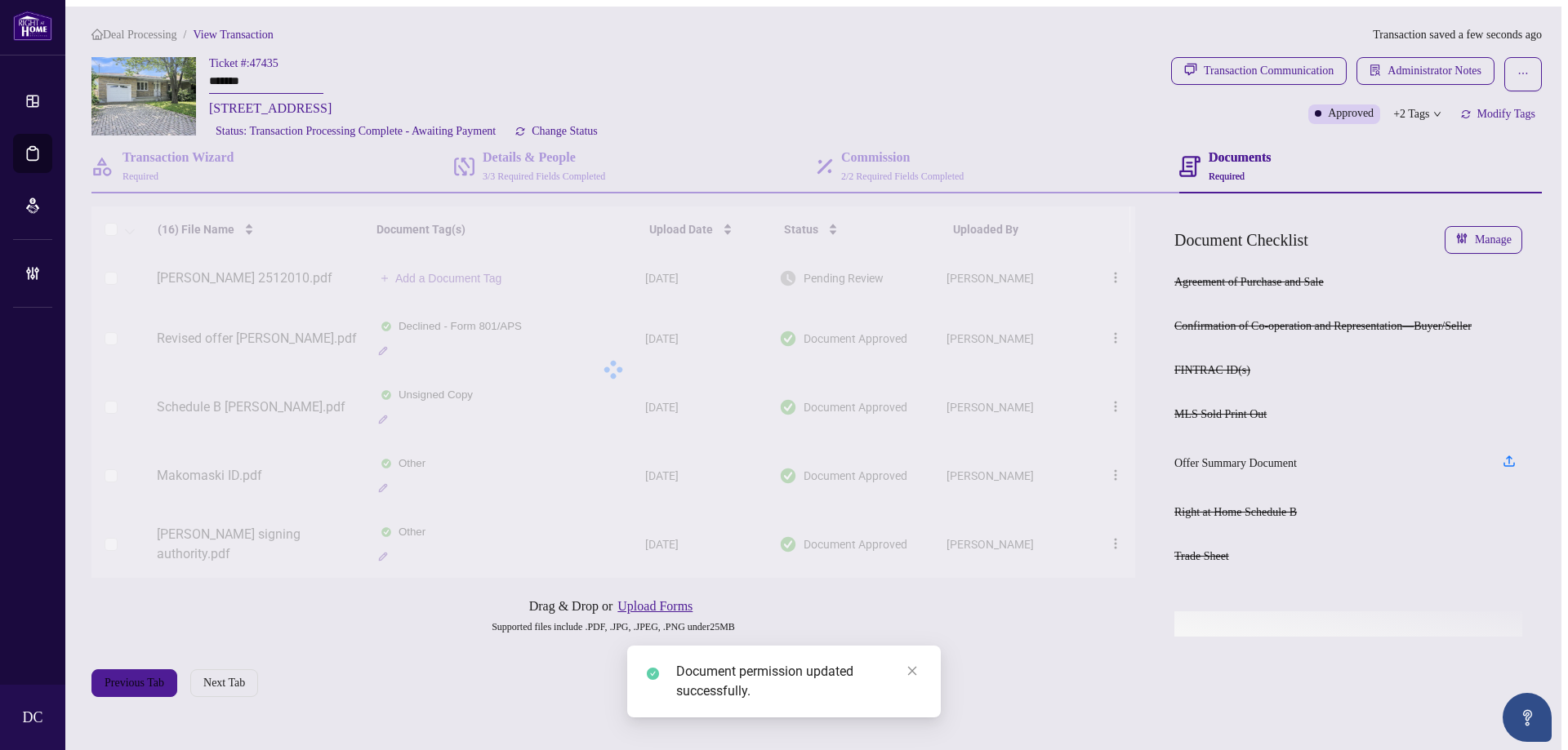
click at [474, 282] on div at bounding box center [613, 369] width 1044 height 326
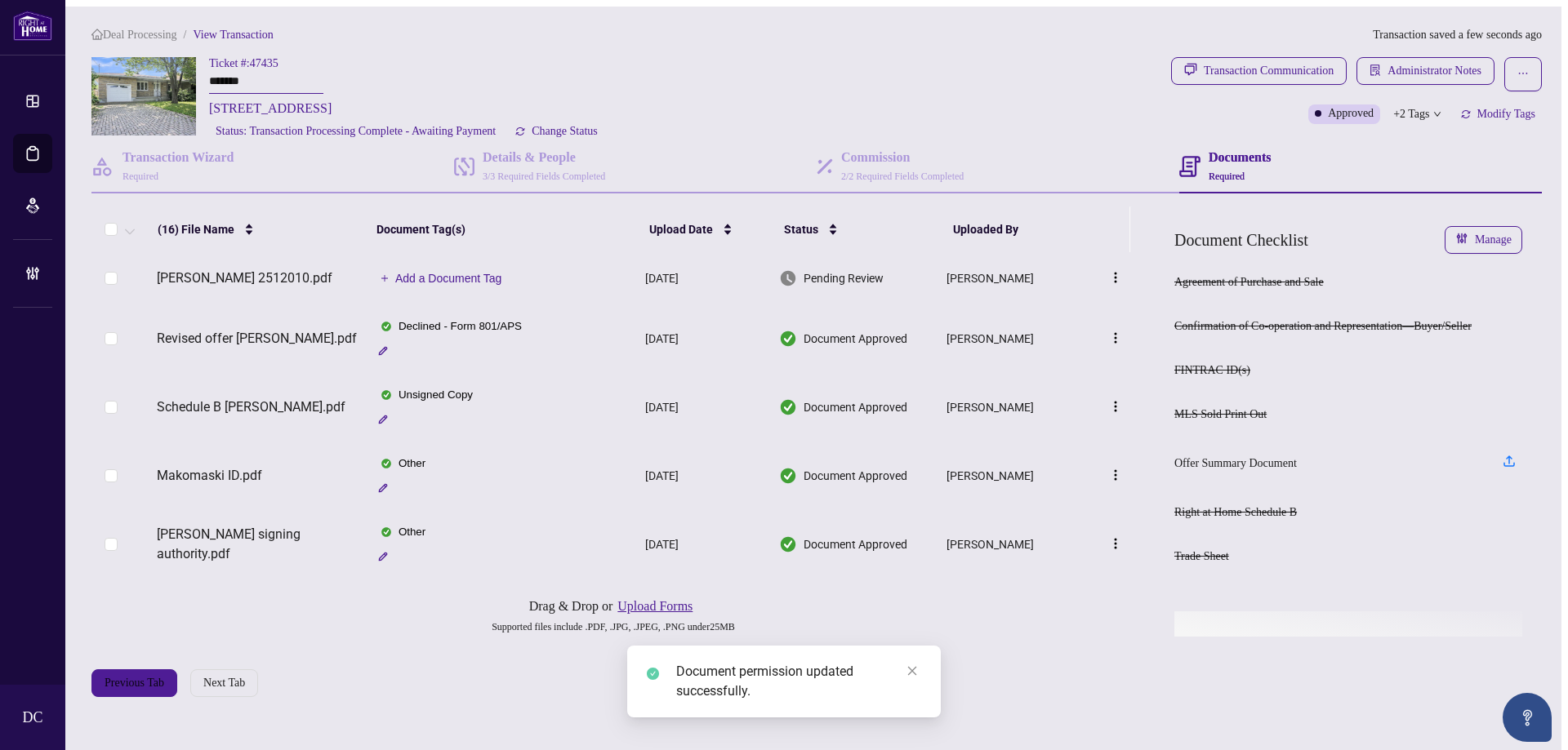
click at [474, 282] on span "Add a Document Tag" at bounding box center [449, 278] width 107 height 11
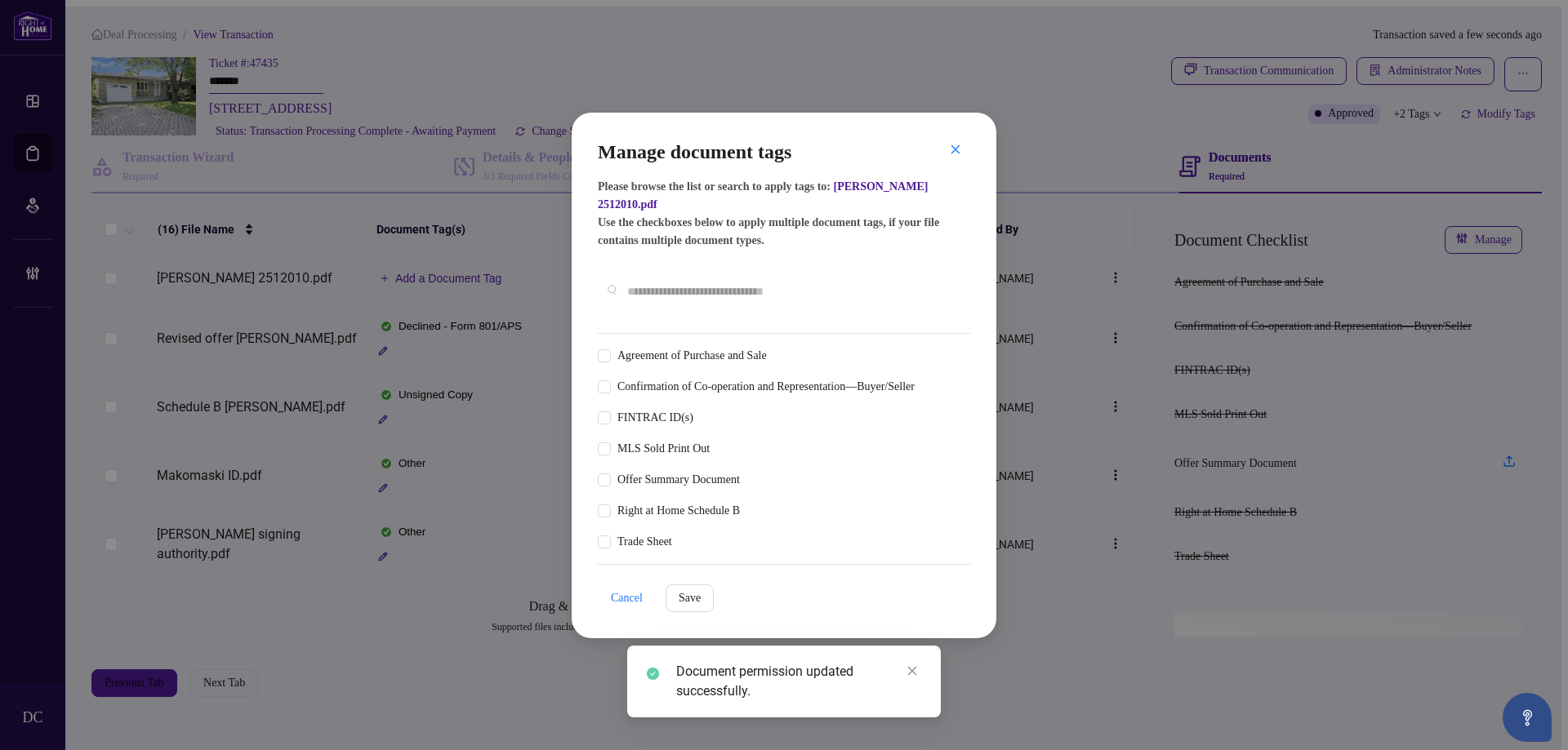
click at [800, 283] on input "text" at bounding box center [792, 291] width 330 height 18
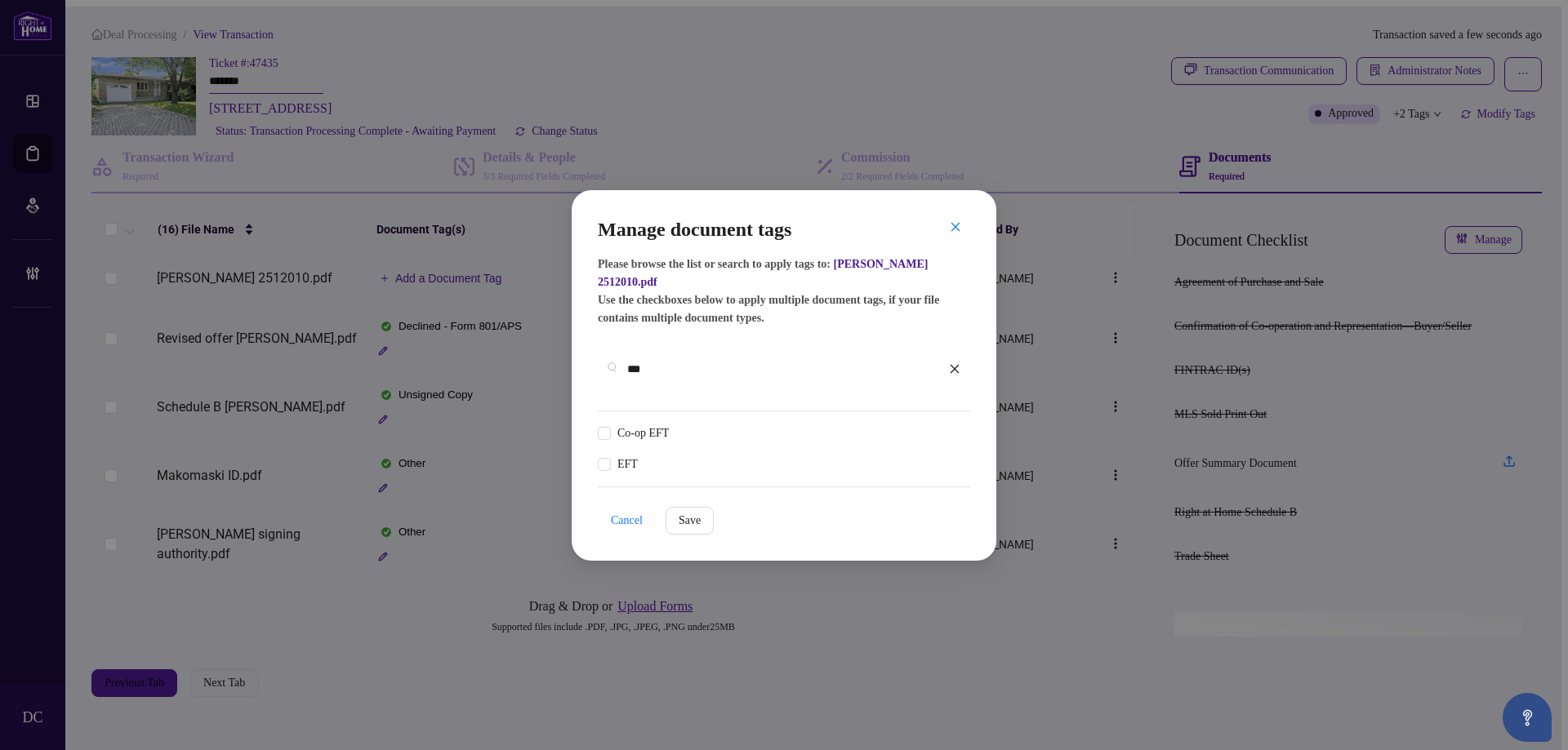
type input "***"
click at [952, 425] on div at bounding box center [944, 433] width 31 height 16
click at [914, 487] on div "Approved" at bounding box center [897, 494] width 102 height 18
click at [692, 508] on span "Save" at bounding box center [690, 521] width 22 height 26
click at [1445, 74] on div "Manage document tags Please browse the list or search to apply tags to: [PERSON…" at bounding box center [784, 375] width 1568 height 750
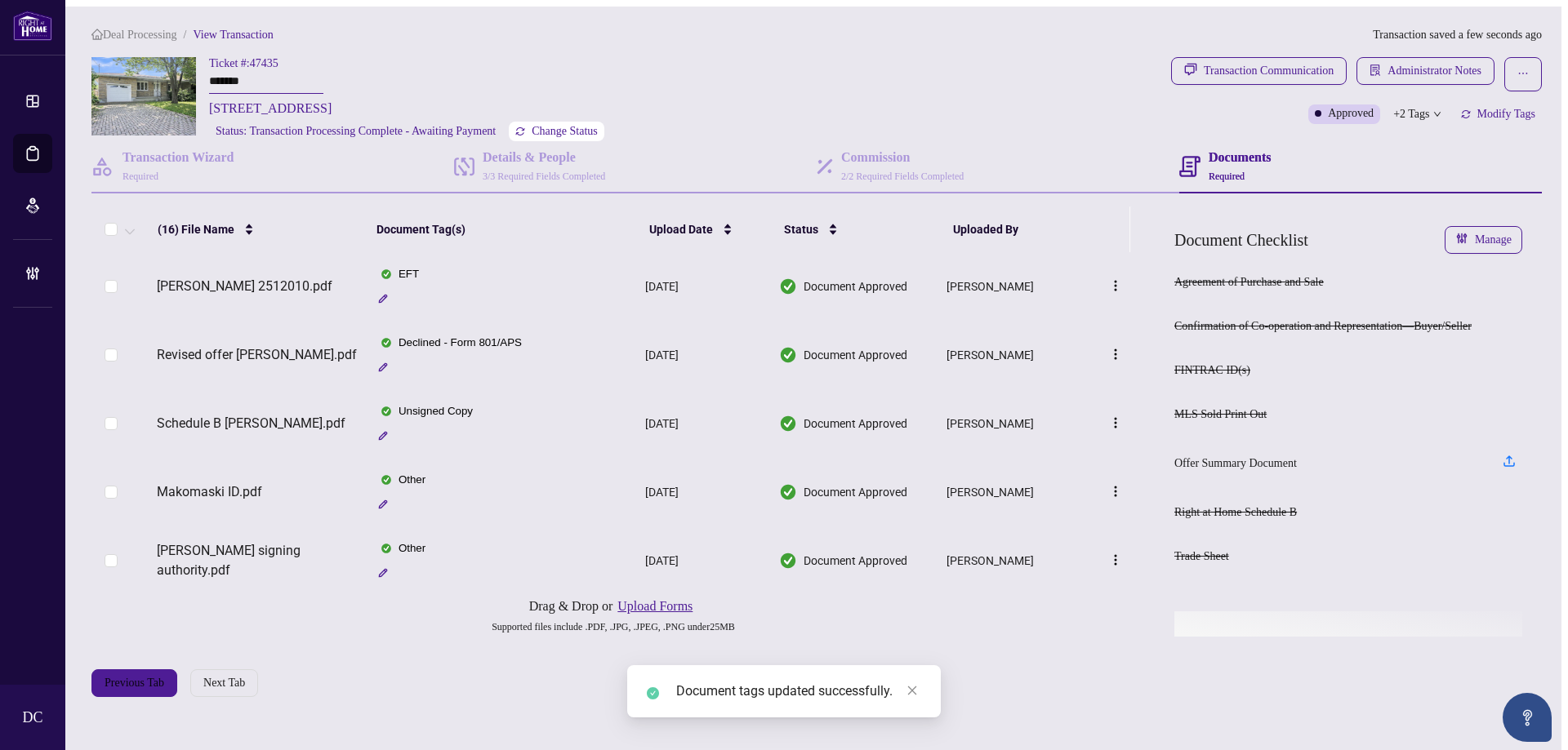
click at [593, 130] on span "Change Status" at bounding box center [564, 131] width 66 height 11
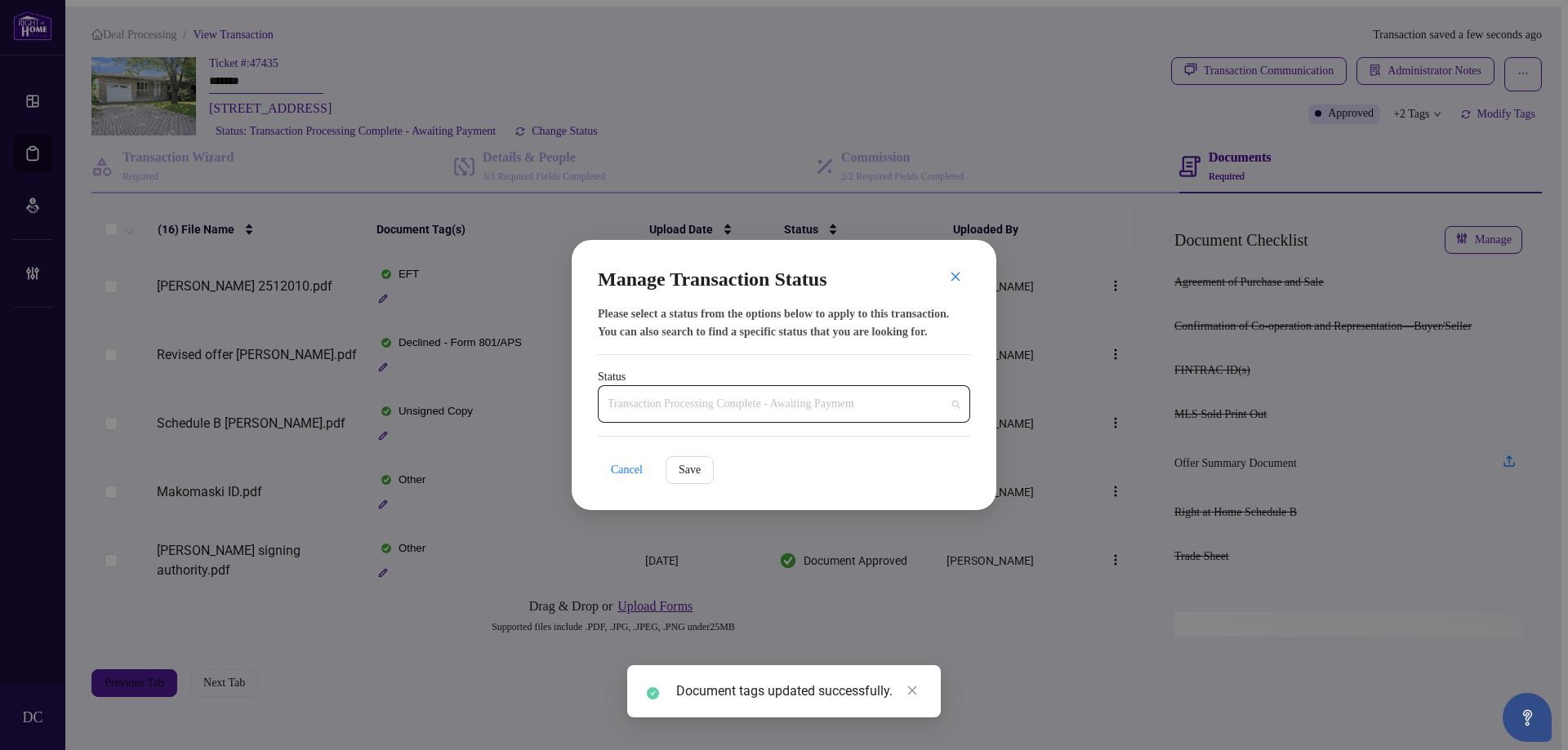
click at [761, 401] on span "Transaction Processing Complete - Awaiting Payment" at bounding box center [784, 404] width 353 height 31
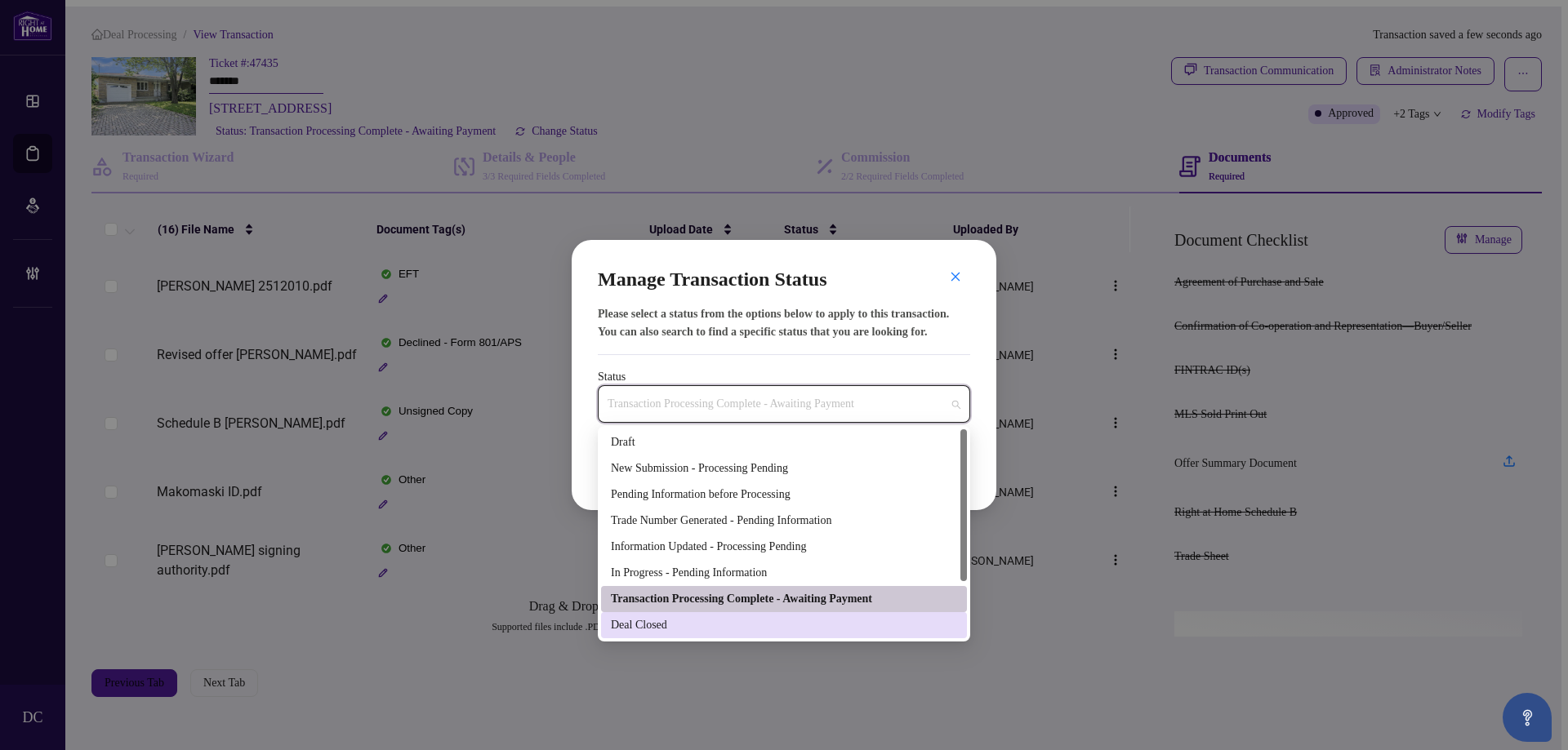
click at [691, 620] on div "Deal Closed" at bounding box center [784, 625] width 346 height 18
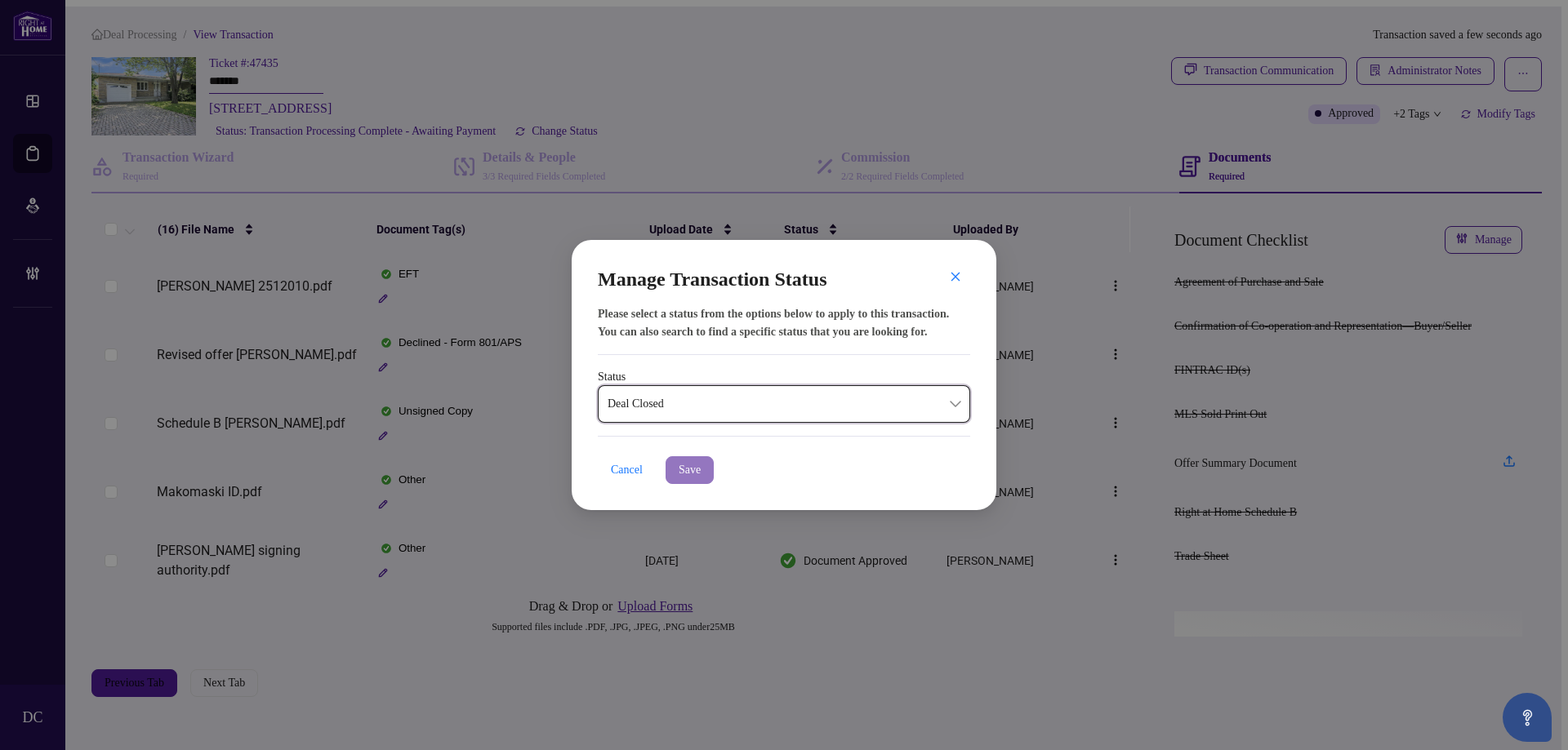
click at [712, 474] on button "Save" at bounding box center [690, 470] width 48 height 28
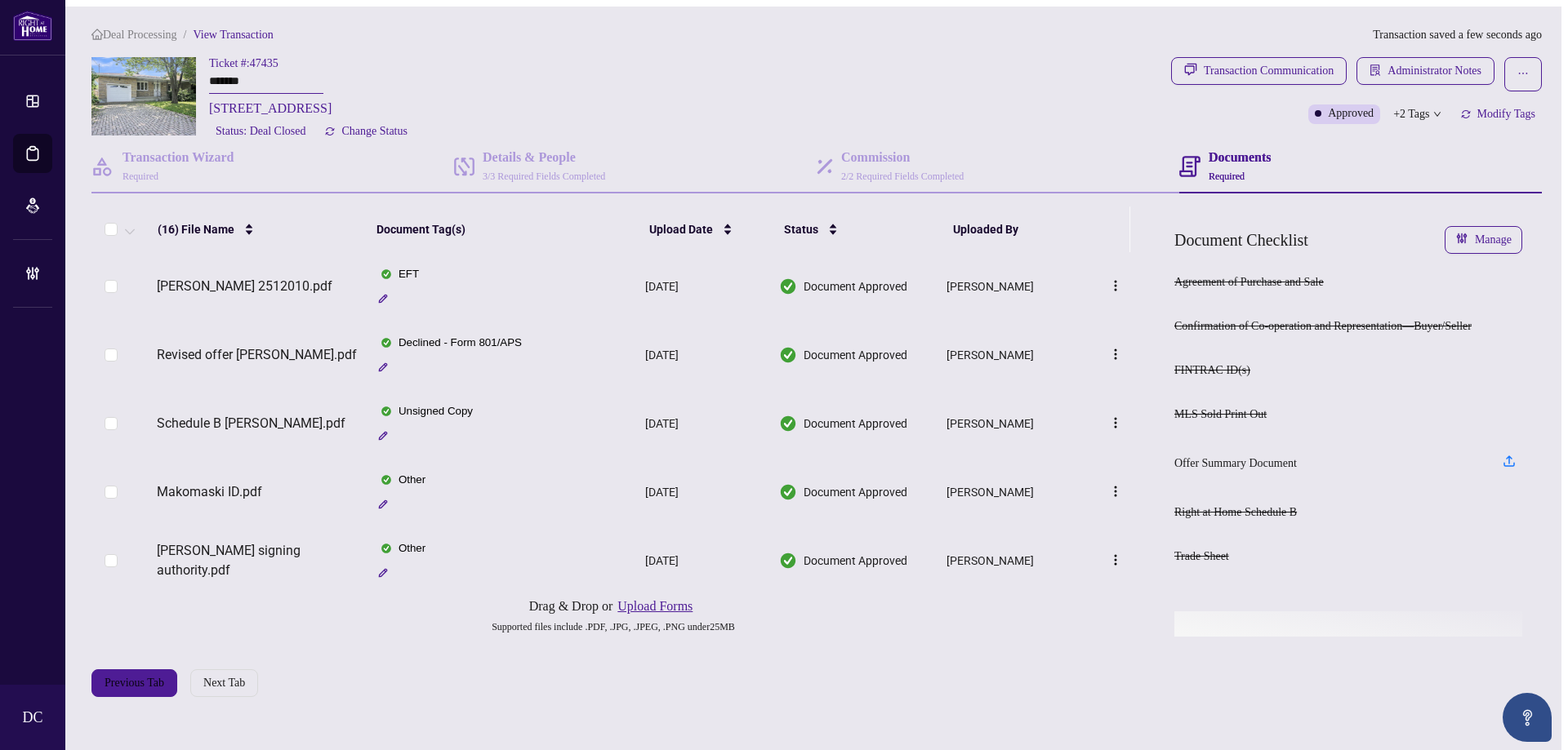
drag, startPoint x: 252, startPoint y: 83, endPoint x: 161, endPoint y: 70, distance: 91.9
click at [161, 70] on div "Ticket #: 47435 ******* [STREET_ADDRESS] Status: Deal Closed Change Status" at bounding box center [628, 99] width 1073 height 84
click at [157, 28] on span "Deal Processing" at bounding box center [140, 34] width 74 height 12
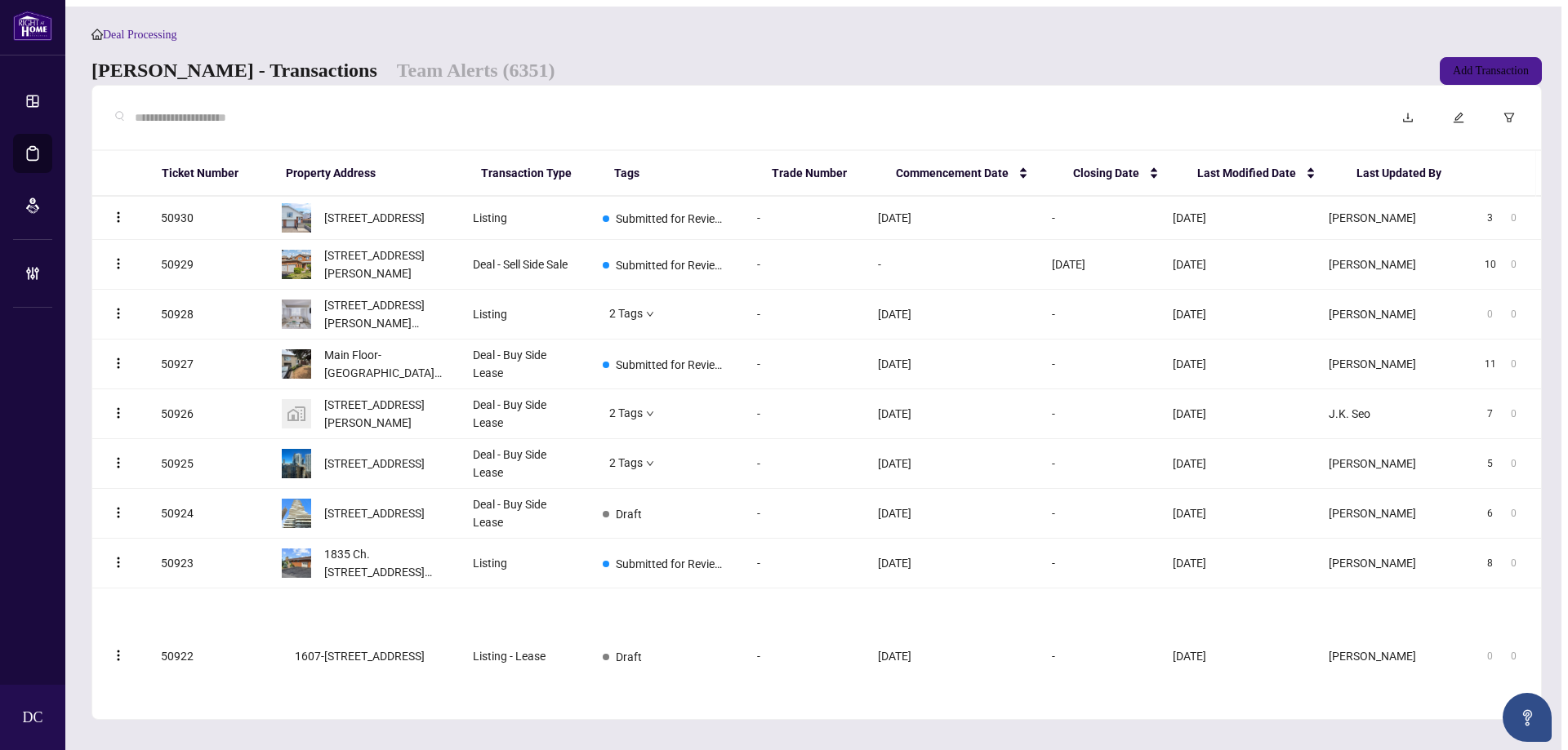
click at [310, 127] on input "text" at bounding box center [749, 117] width 1229 height 18
paste input "*******"
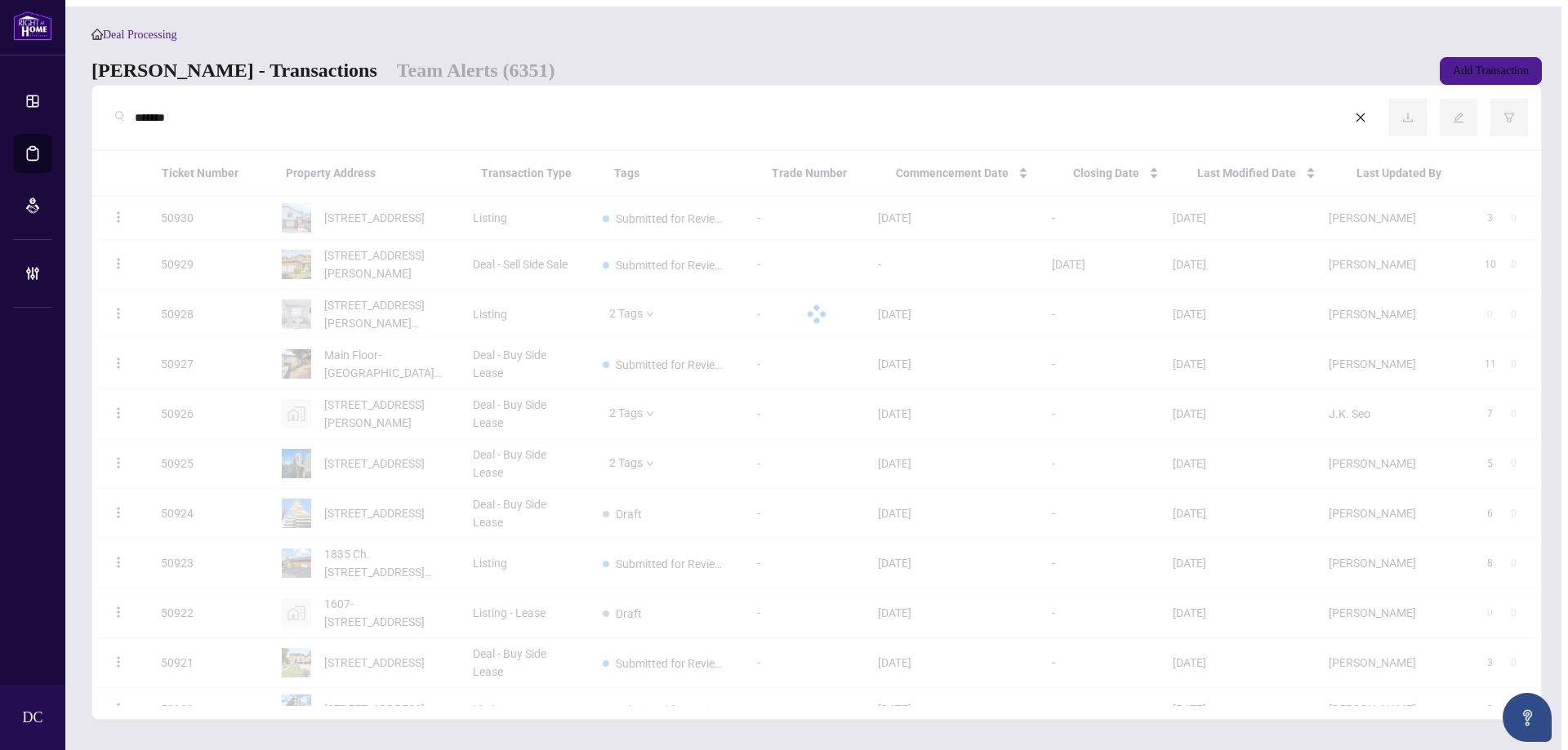
type input "*******"
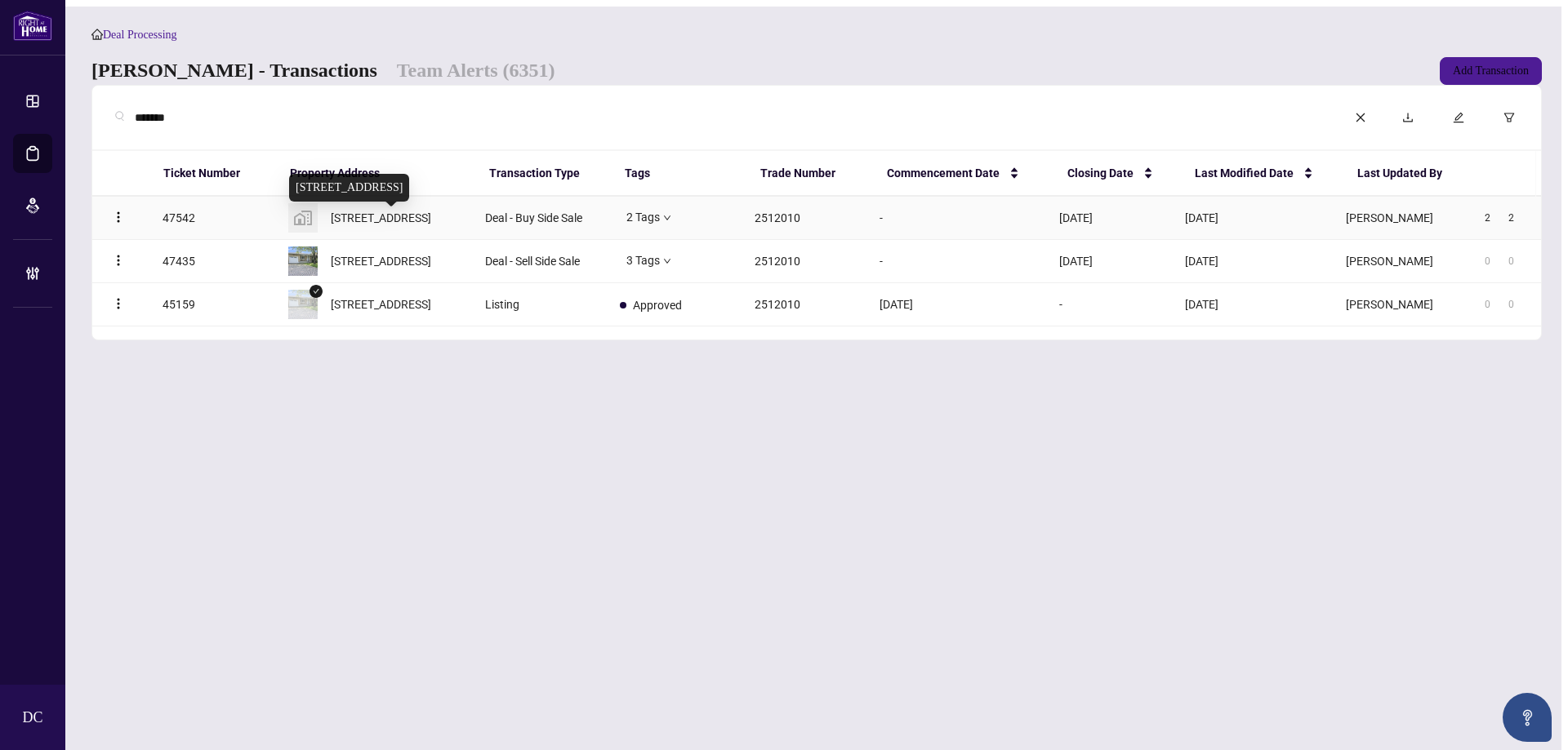
click at [432, 225] on span "[STREET_ADDRESS]" at bounding box center [381, 218] width 101 height 18
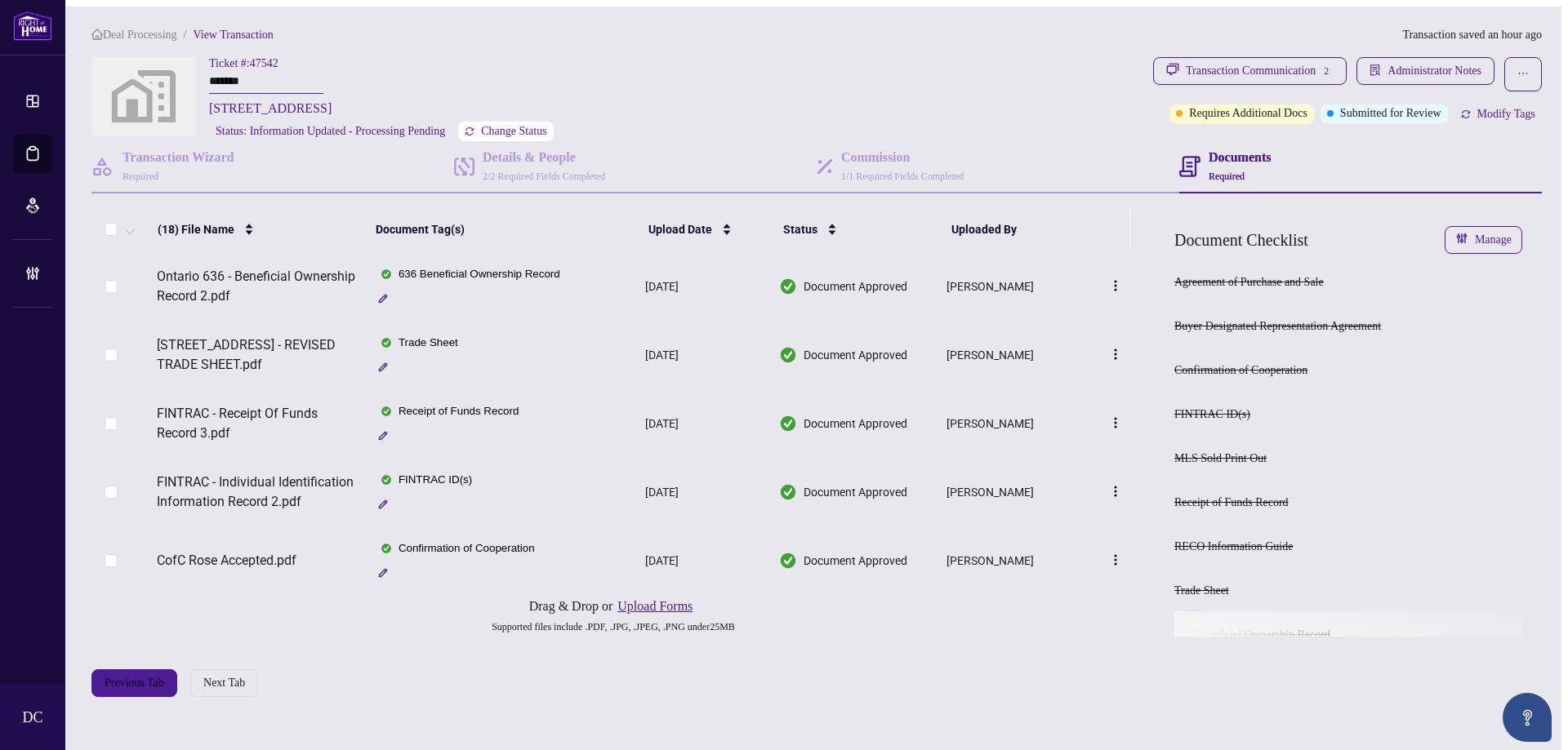
click at [517, 127] on span "Change Status" at bounding box center [513, 131] width 66 height 11
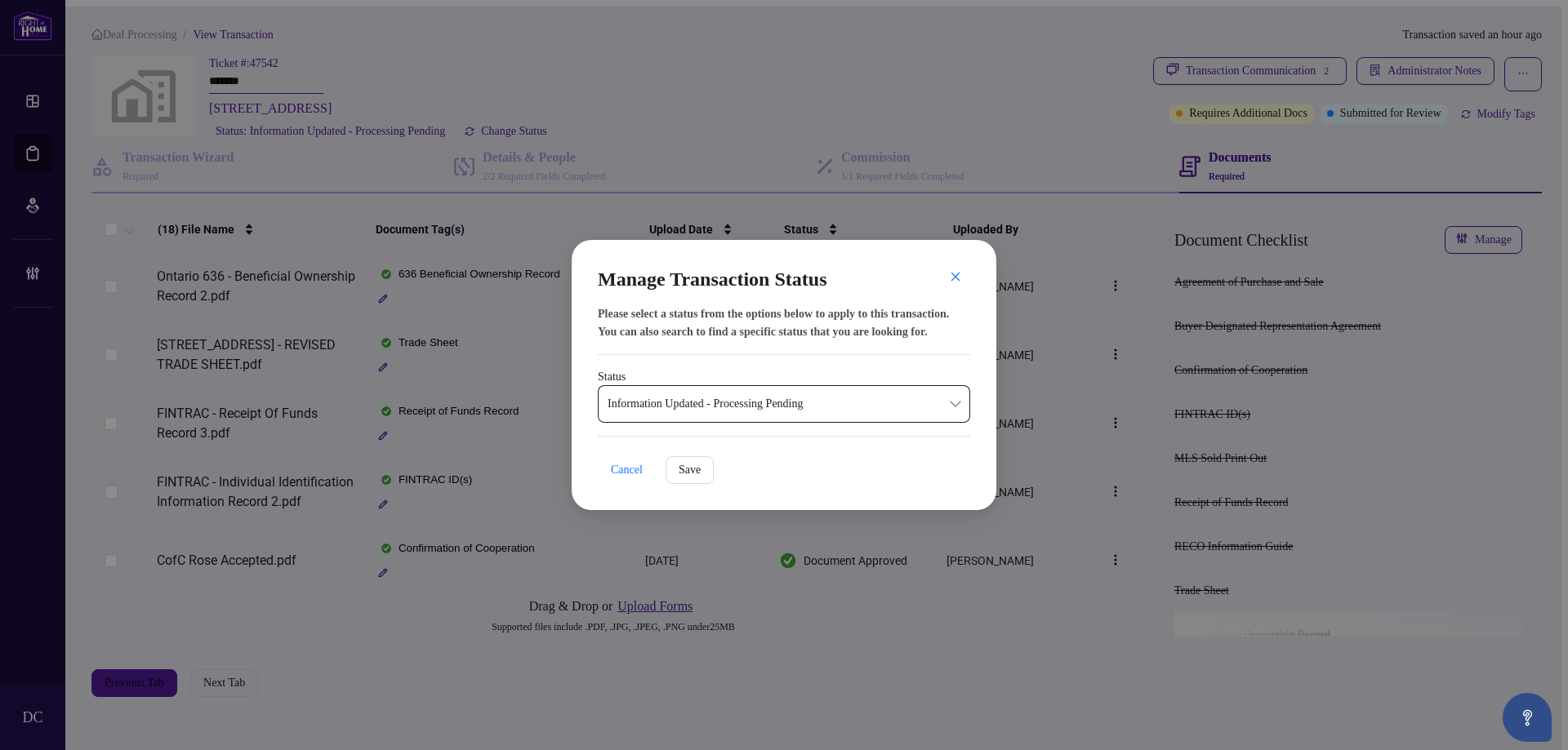
click at [789, 400] on span "Information Updated - Processing Pending" at bounding box center [784, 404] width 353 height 31
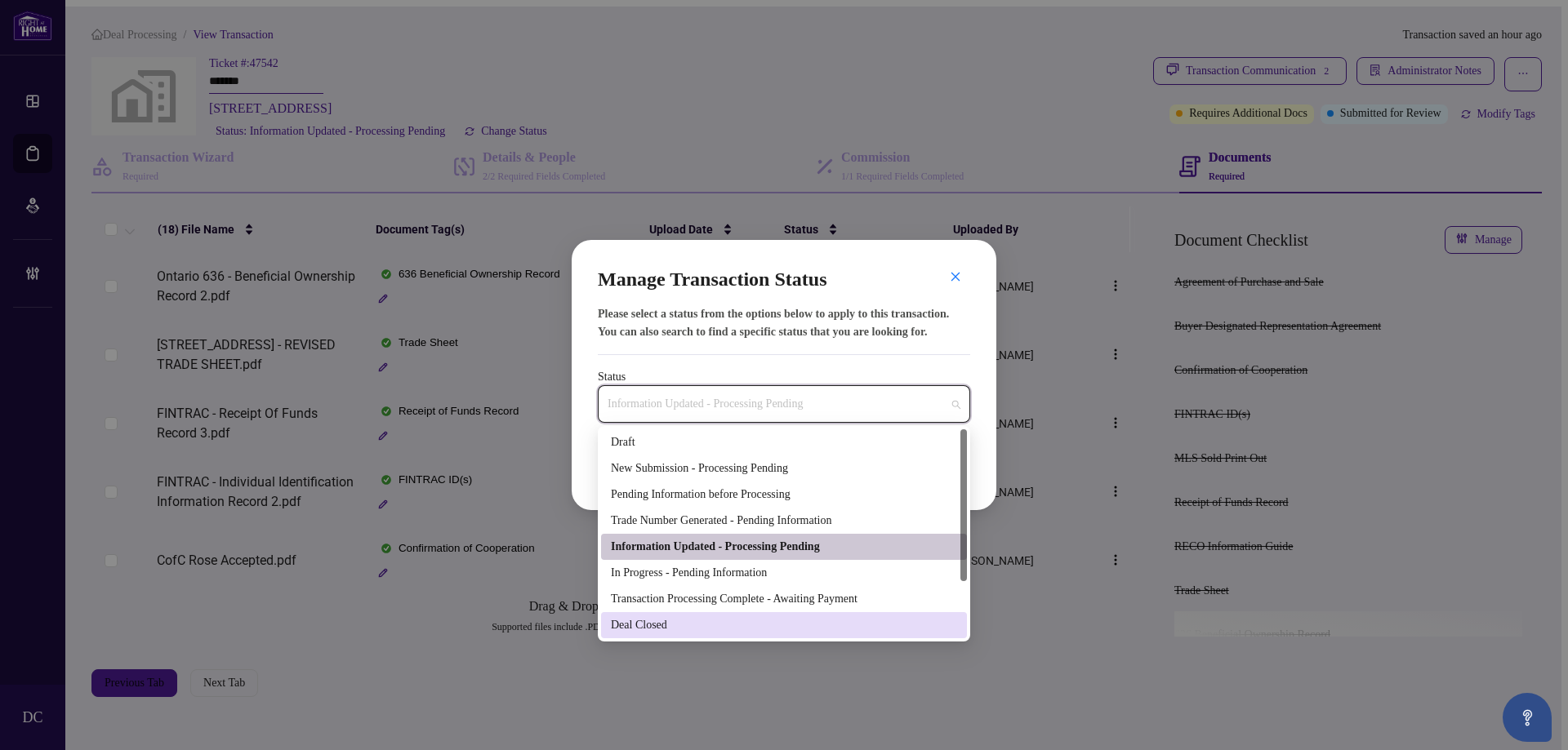
click at [677, 623] on div "Deal Closed" at bounding box center [784, 625] width 346 height 18
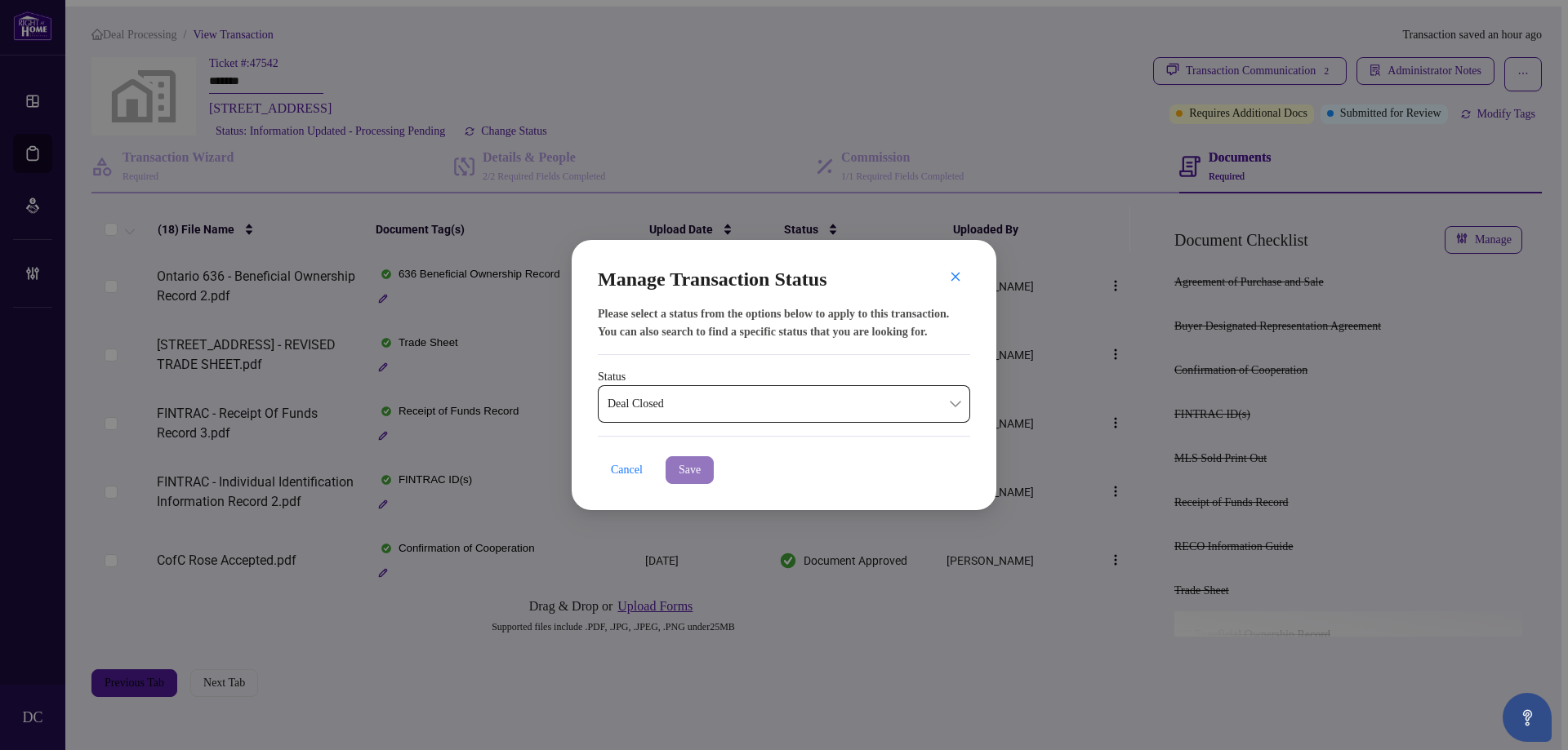
click at [700, 468] on span "Save" at bounding box center [690, 470] width 22 height 26
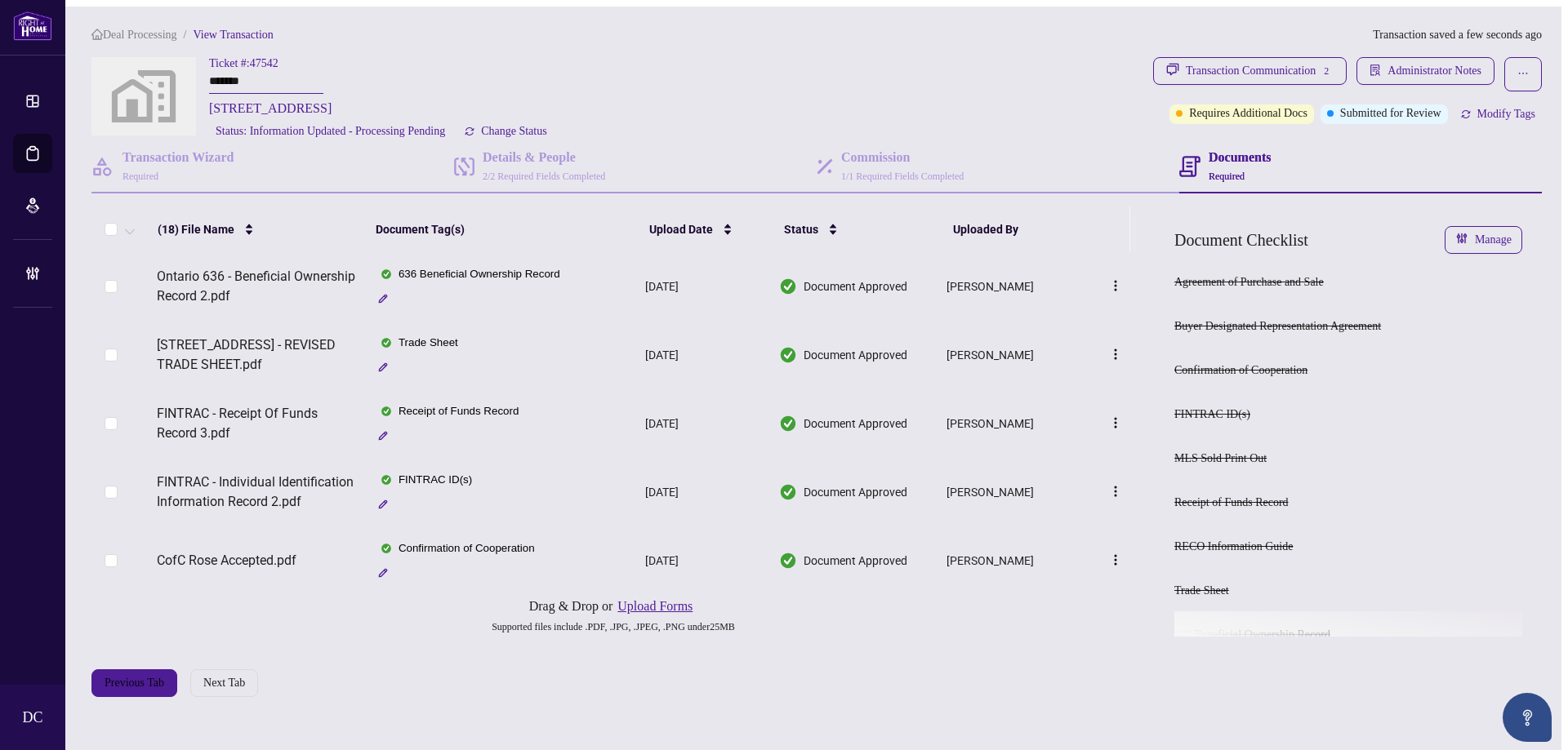
click at [1283, 62] on div "Transaction Communication 2" at bounding box center [1260, 71] width 148 height 26
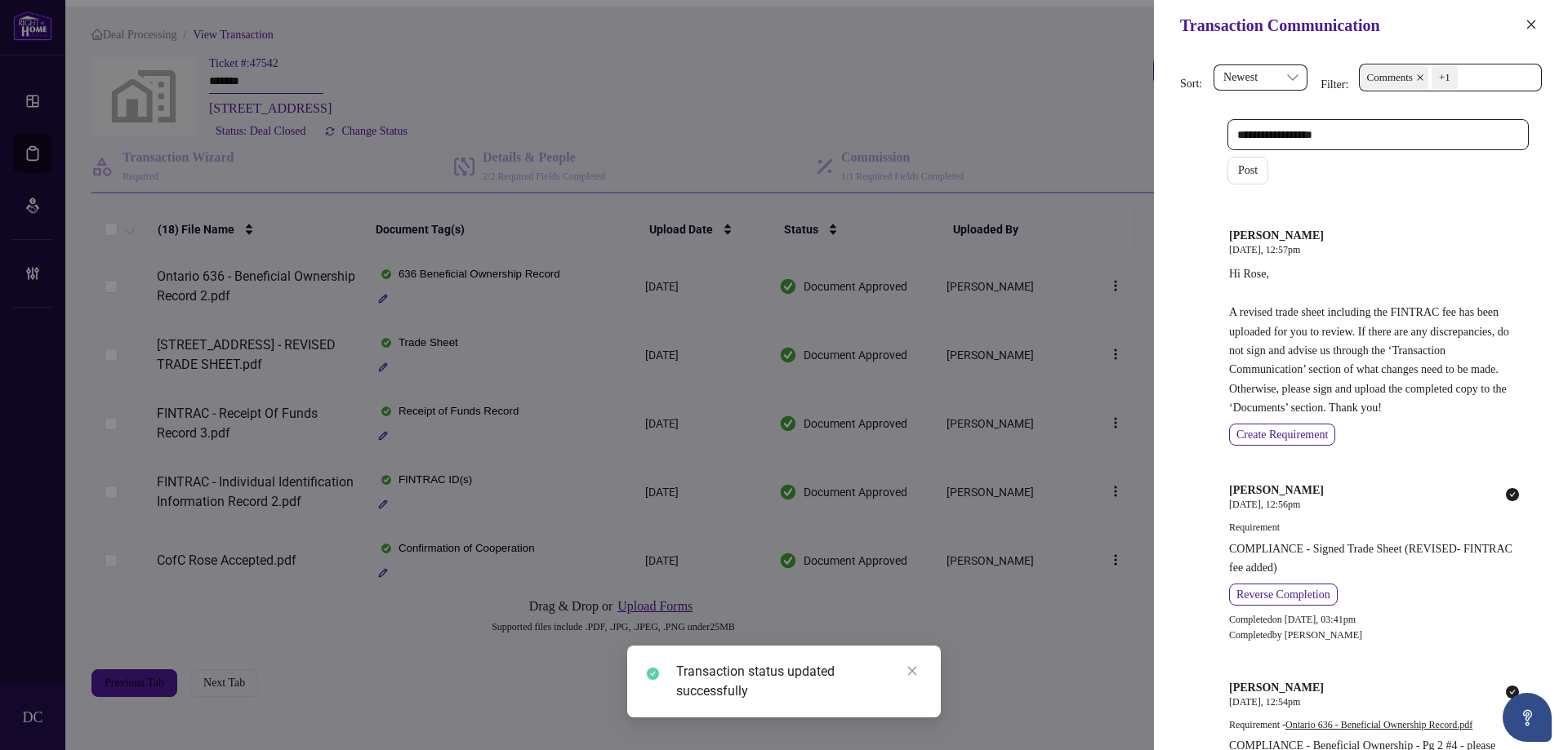
click at [1503, 74] on span "Comments +1" at bounding box center [1451, 77] width 181 height 26
click at [1446, 138] on span "Comments" at bounding box center [1458, 145] width 145 height 20
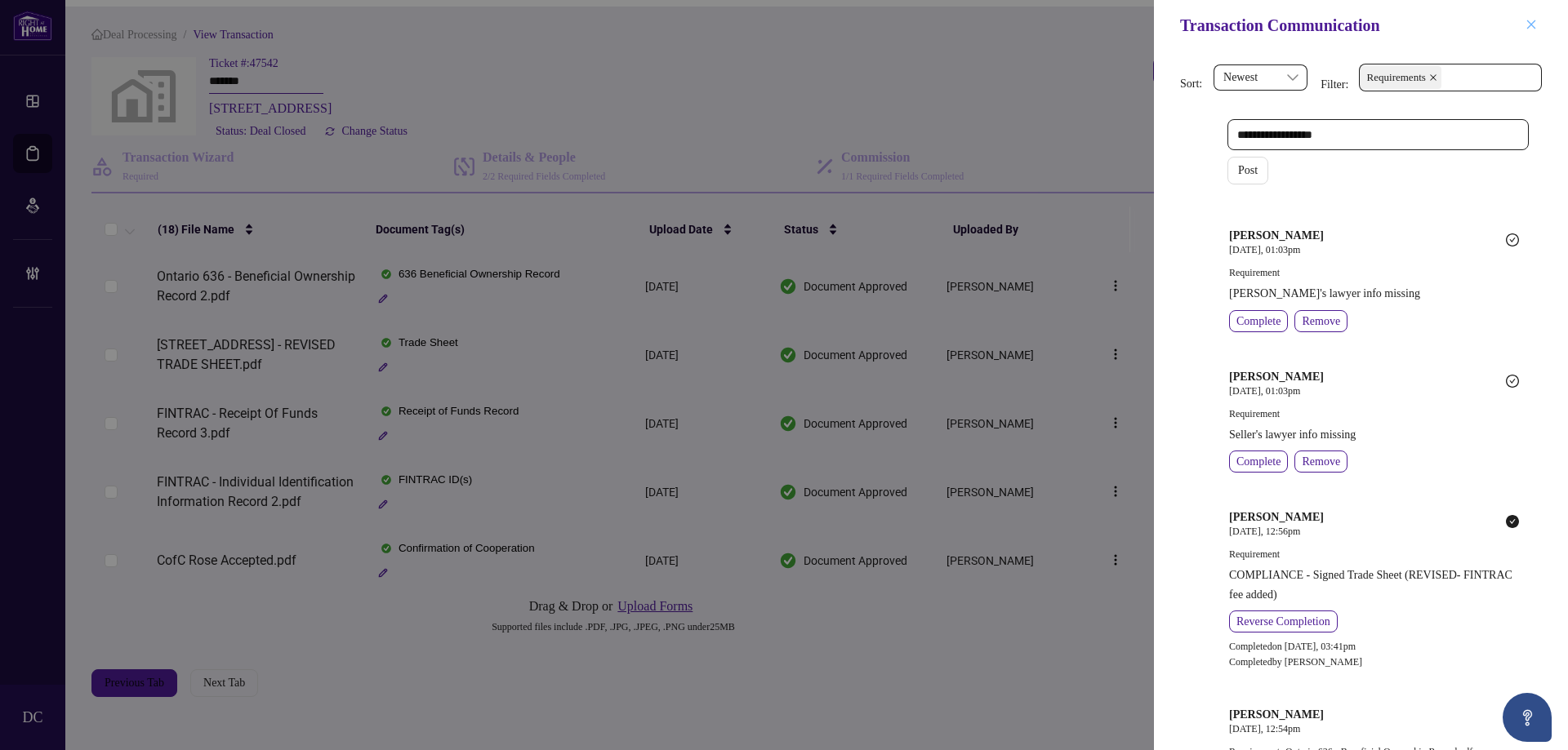
click at [1528, 23] on icon "close" at bounding box center [1531, 24] width 11 height 11
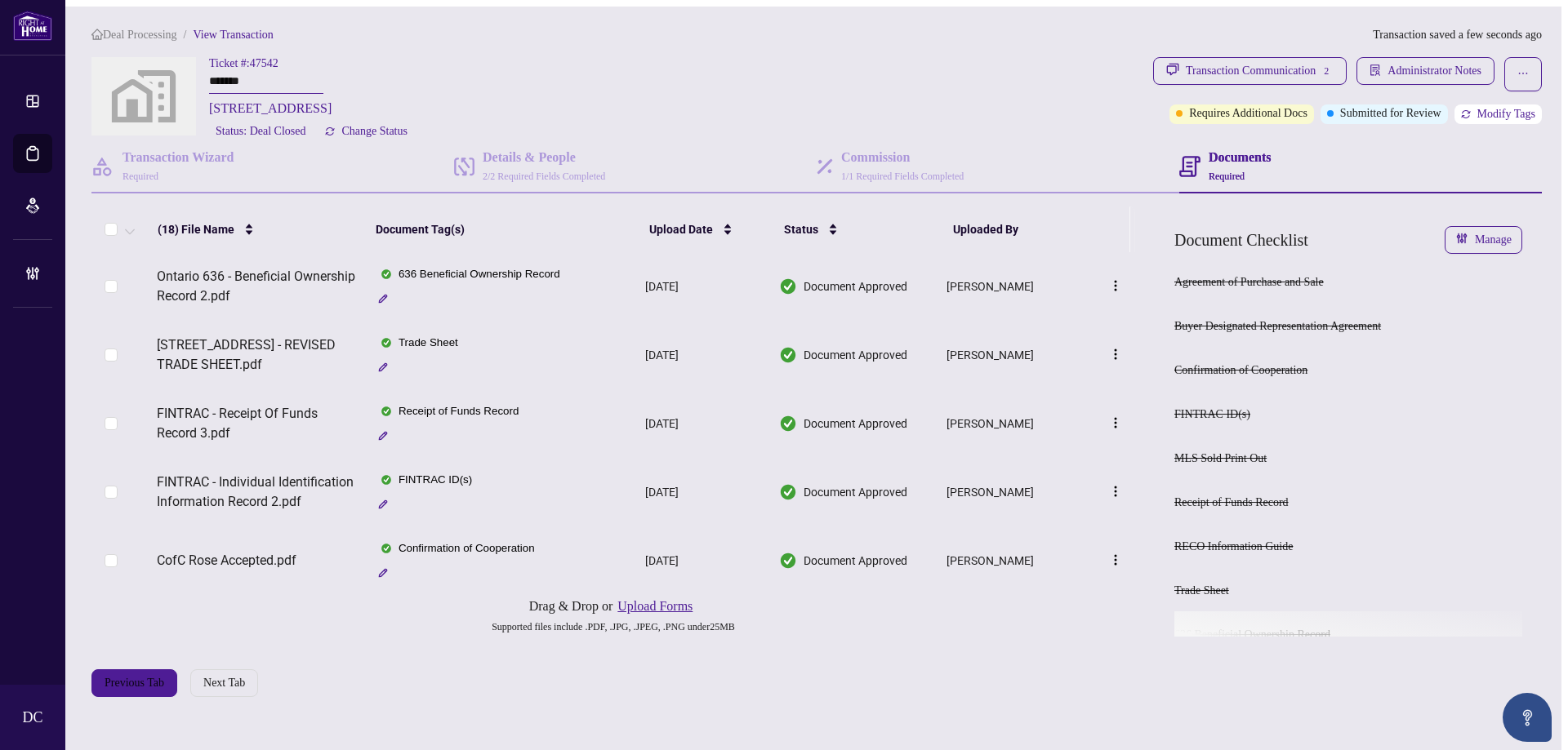
click at [1508, 110] on span "Modify Tags" at bounding box center [1506, 114] width 58 height 11
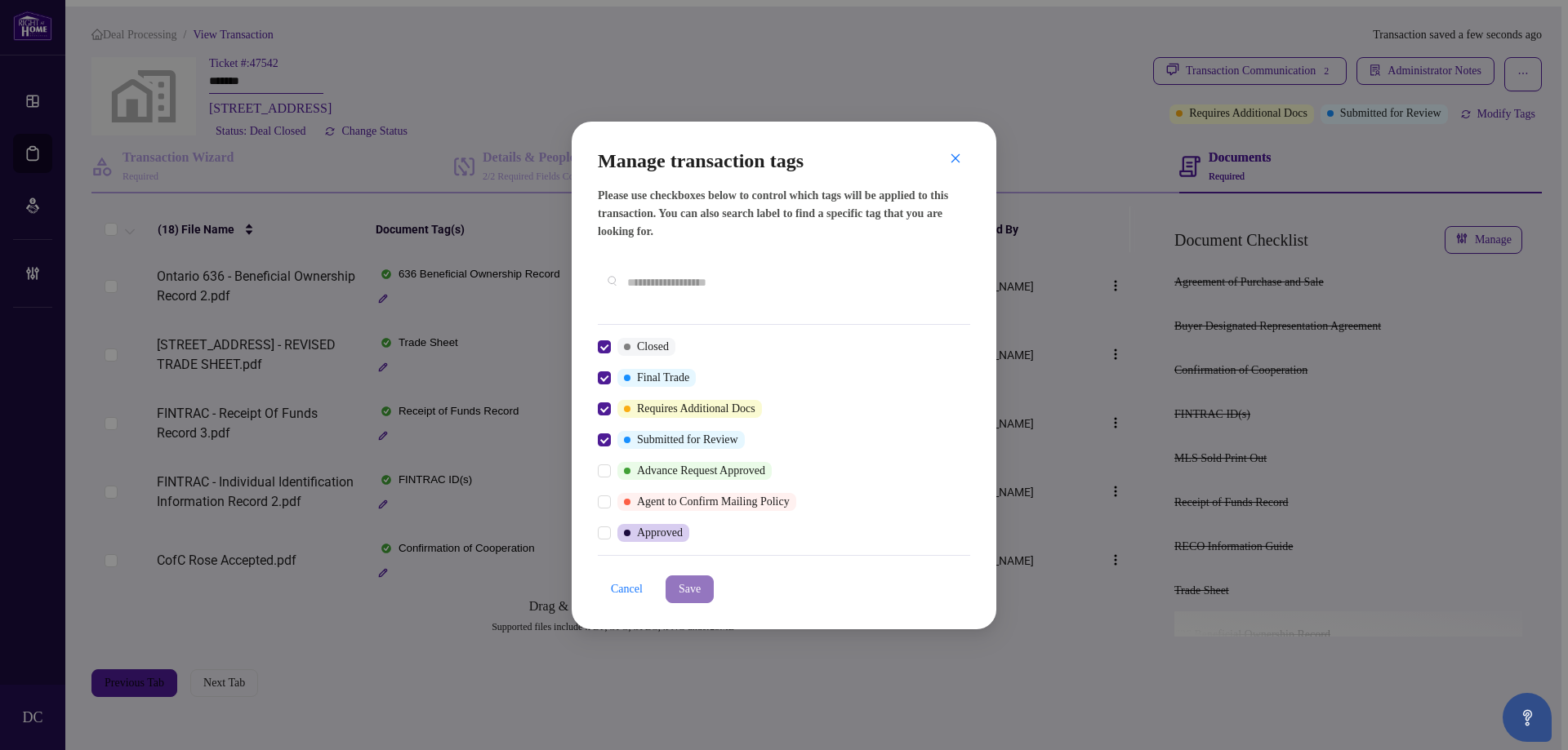
click at [693, 583] on span "Save" at bounding box center [690, 589] width 22 height 26
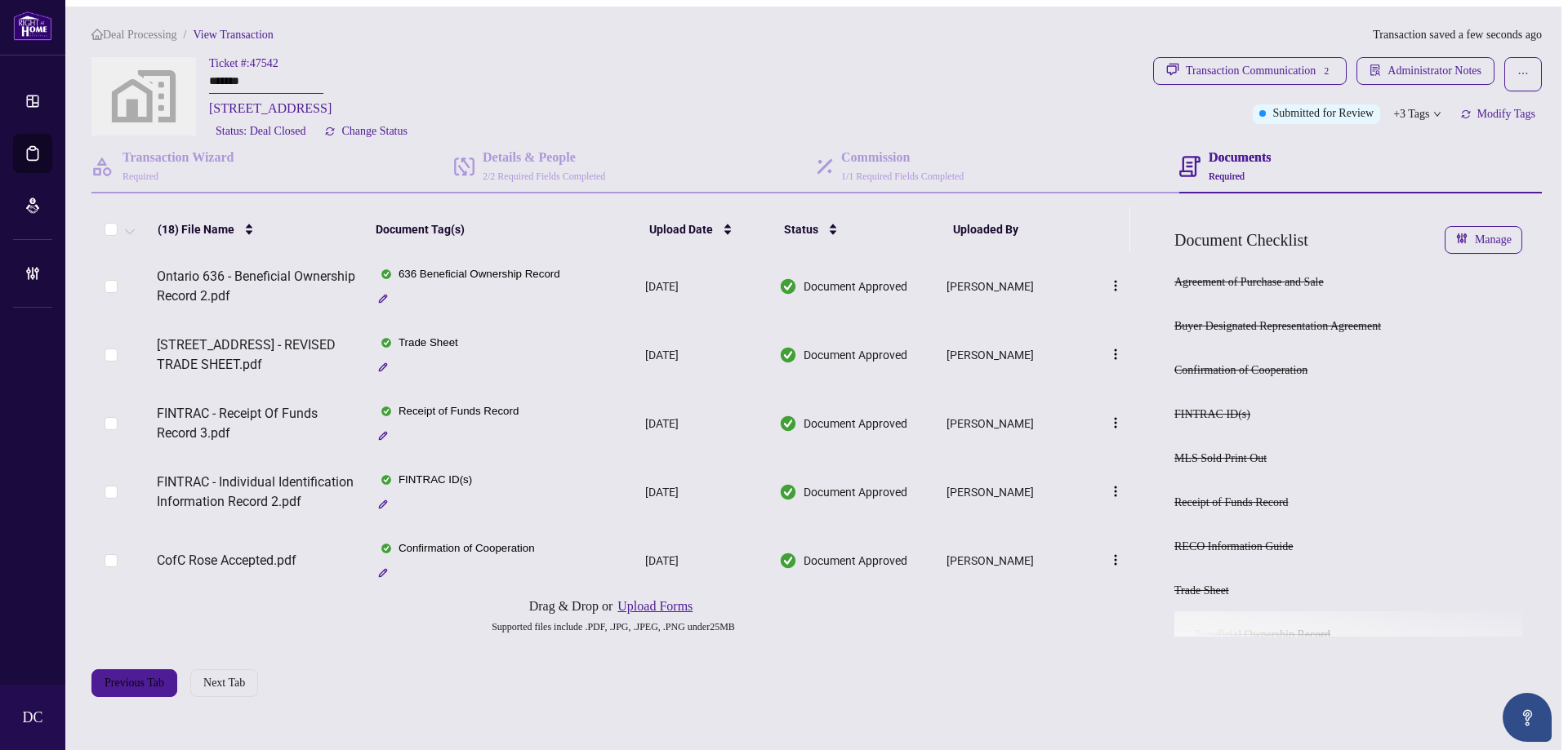
click at [473, 362] on td "Trade Sheet" at bounding box center [503, 356] width 271 height 69
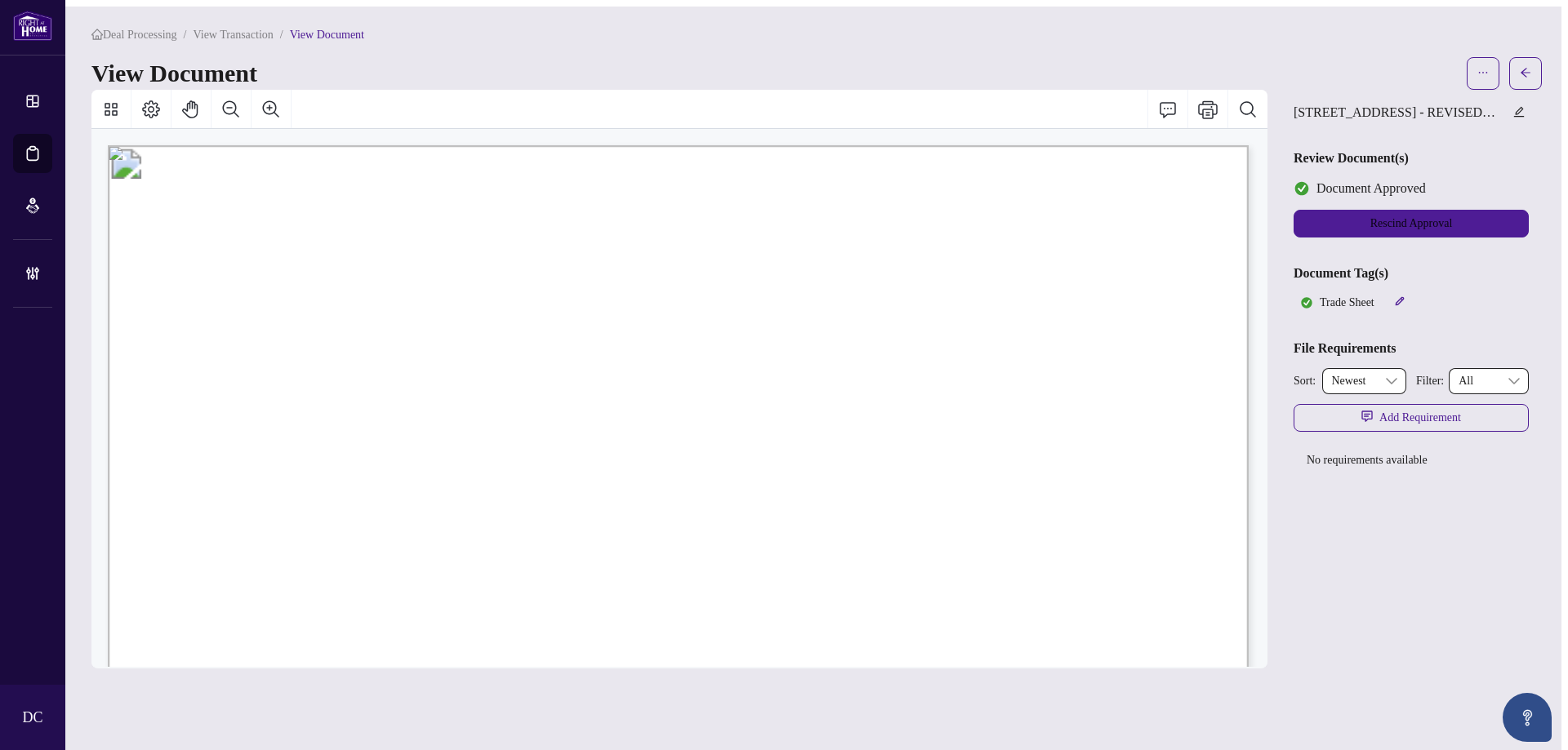
scroll to position [326, 0]
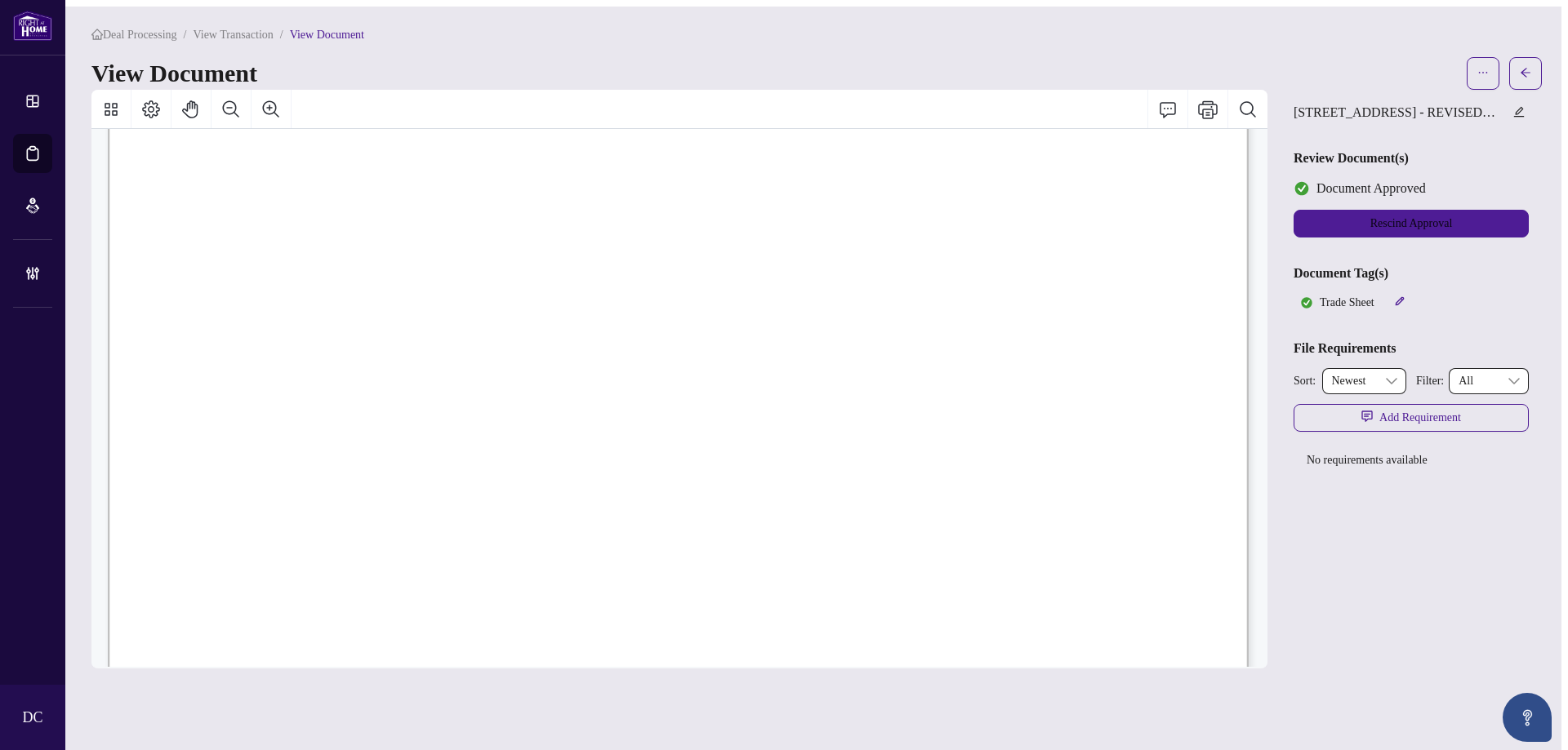
drag, startPoint x: 1527, startPoint y: 71, endPoint x: 3, endPoint y: 319, distance: 1544.0
click at [1527, 71] on icon "arrow-left" at bounding box center [1525, 72] width 11 height 11
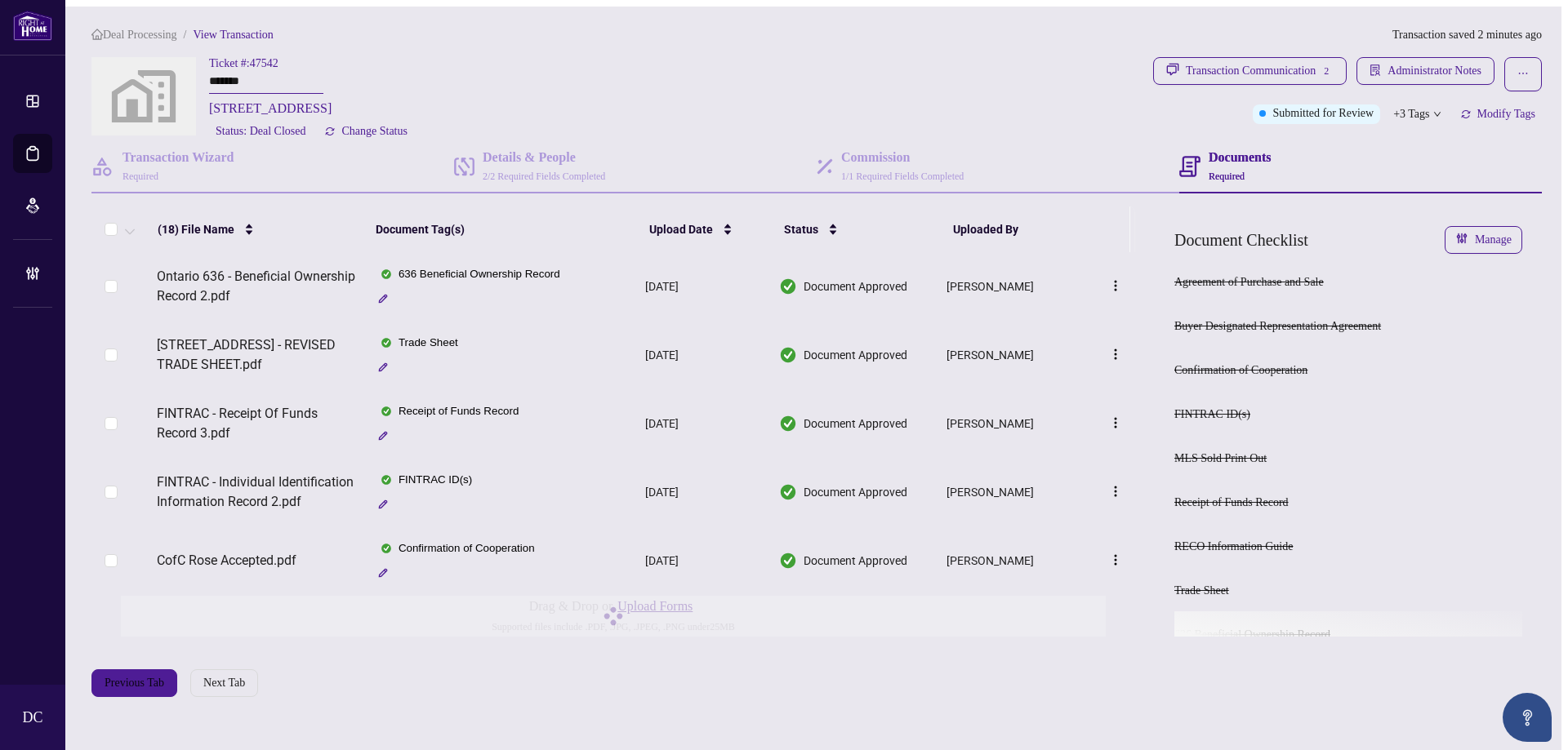
click at [1425, 105] on span "+3 Tags" at bounding box center [1411, 114] width 36 height 19
click at [1357, 136] on div "Transaction Communication 2 Administrator Notes Submitted for Review +3 Tags Mo…" at bounding box center [1347, 99] width 395 height 84
click at [1430, 71] on span "Administrator Notes" at bounding box center [1434, 71] width 94 height 26
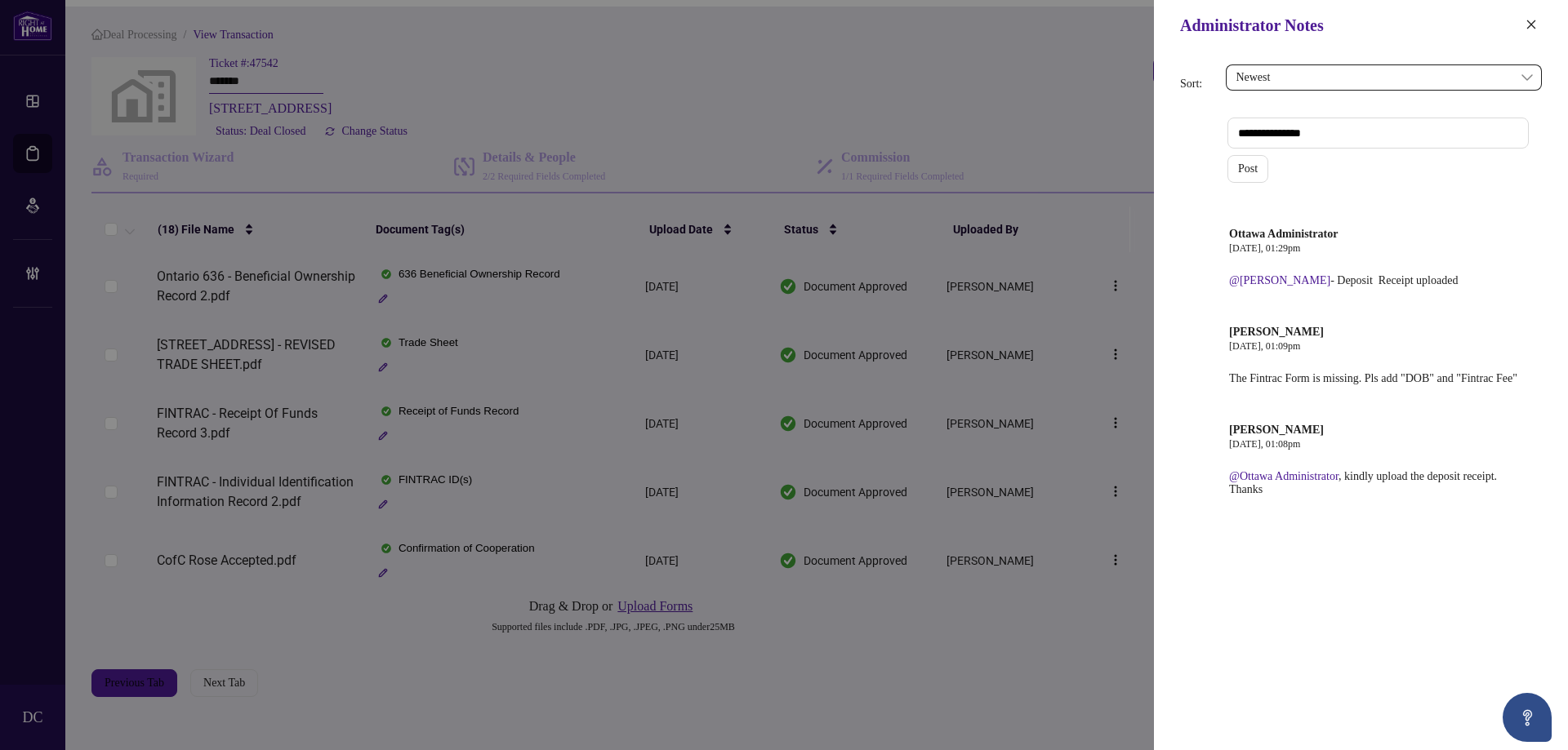
click at [1354, 127] on textarea at bounding box center [1378, 133] width 302 height 31
paste textarea "**********"
type textarea "**********"
click at [1258, 166] on span "Post" at bounding box center [1248, 169] width 20 height 26
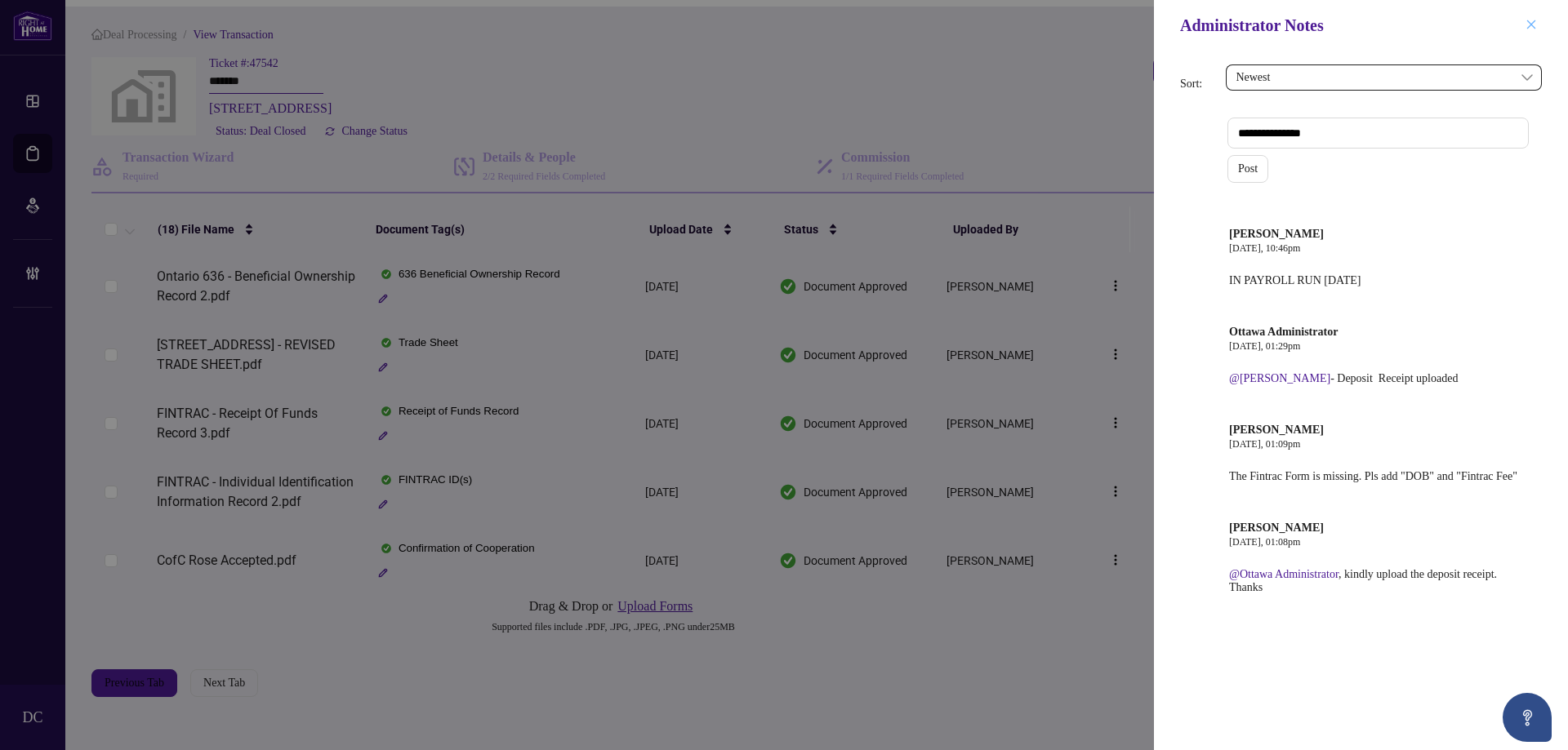
click at [1534, 22] on icon "close" at bounding box center [1531, 24] width 11 height 11
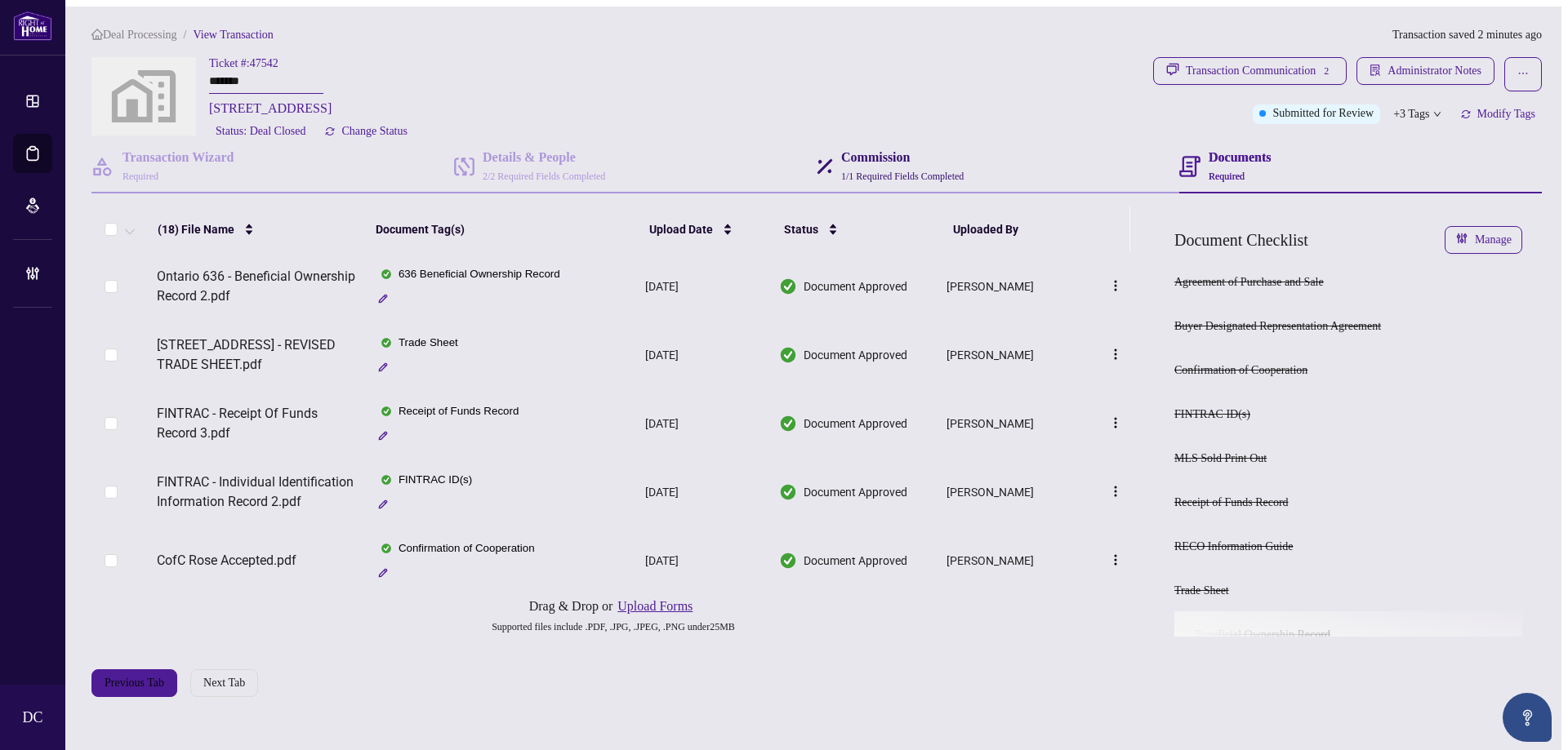
click at [892, 172] on span "1/1 Required Fields Completed" at bounding box center [903, 176] width 122 height 11
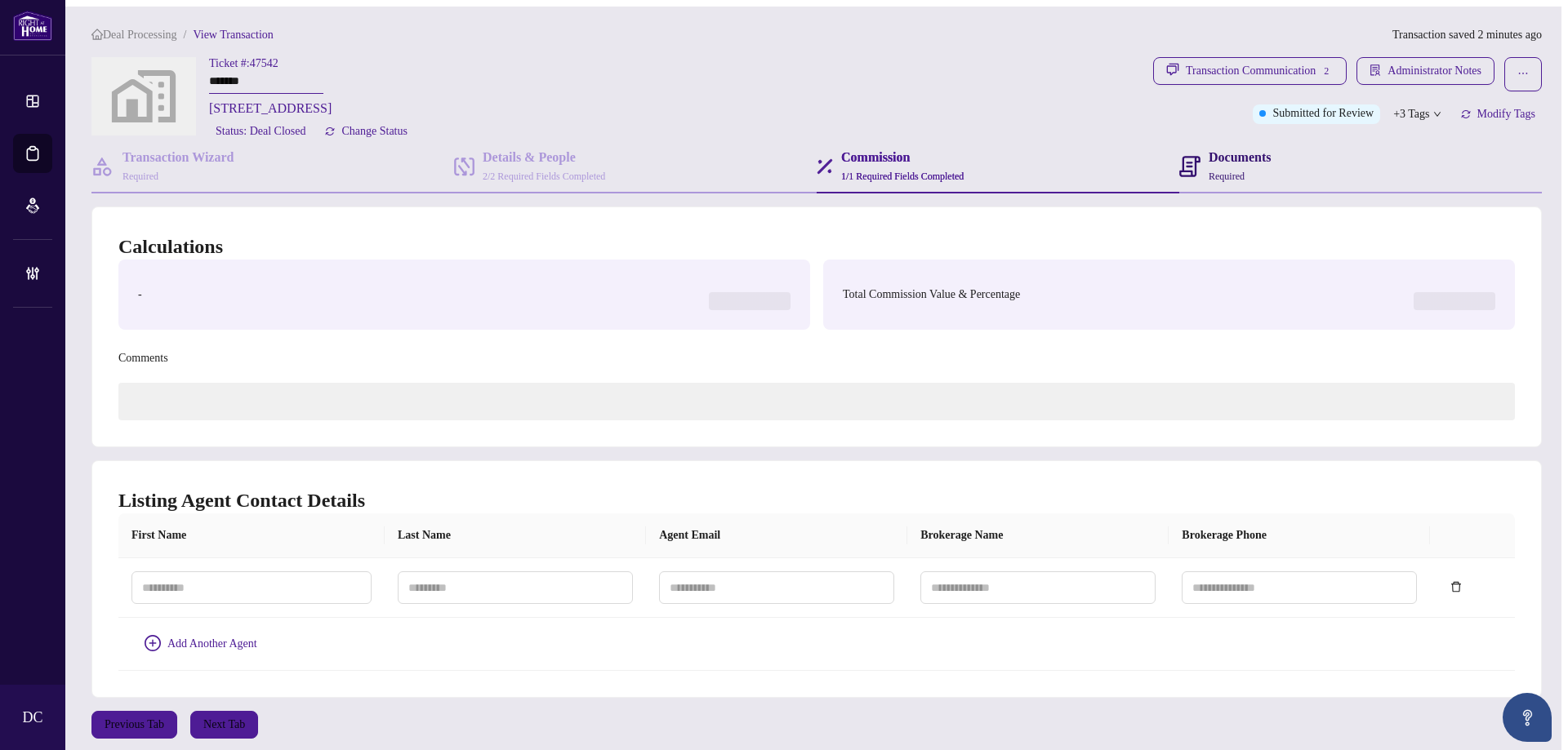
click at [1254, 177] on div "Documents Required" at bounding box center [1240, 167] width 62 height 38
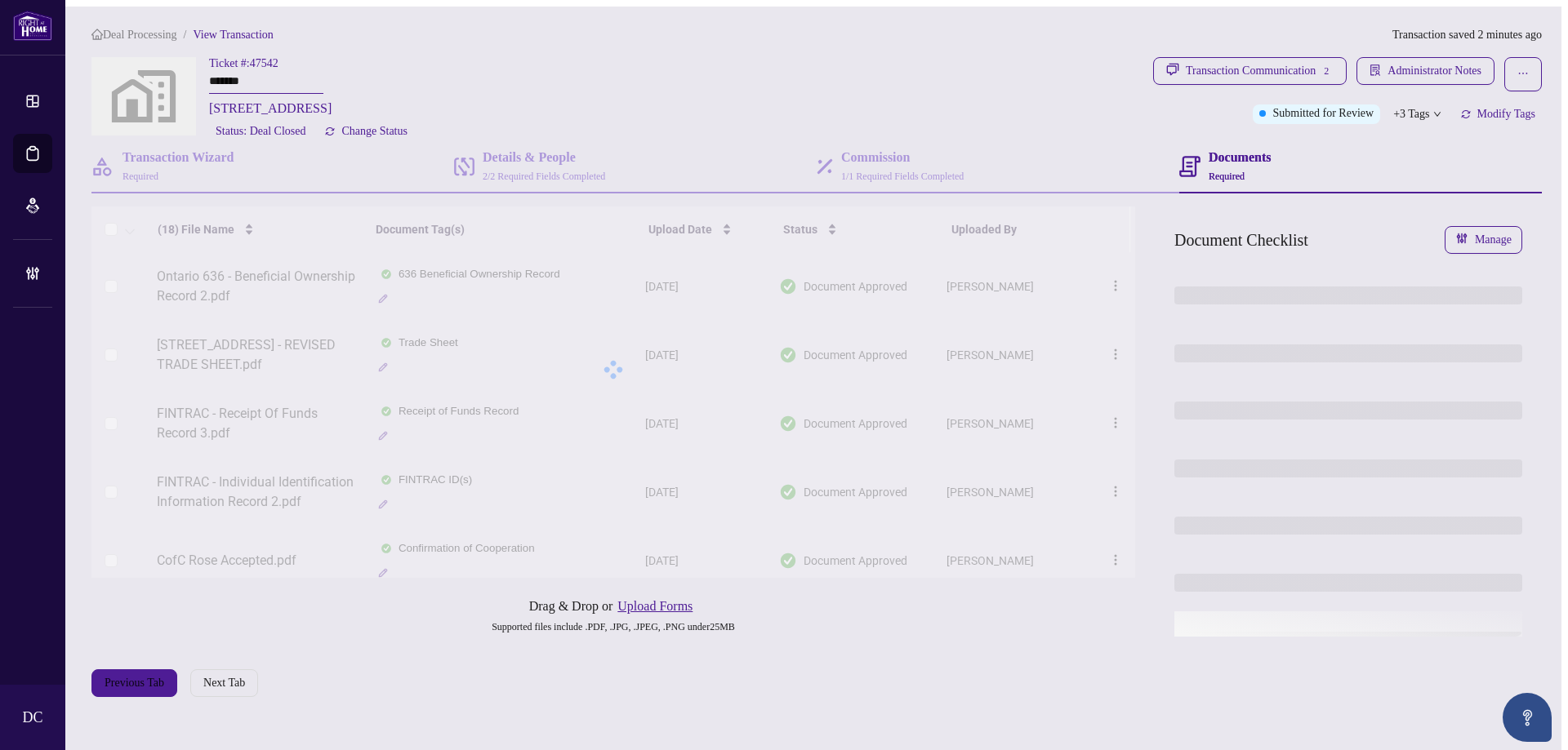
click at [1254, 177] on div "Documents Required" at bounding box center [1240, 167] width 62 height 38
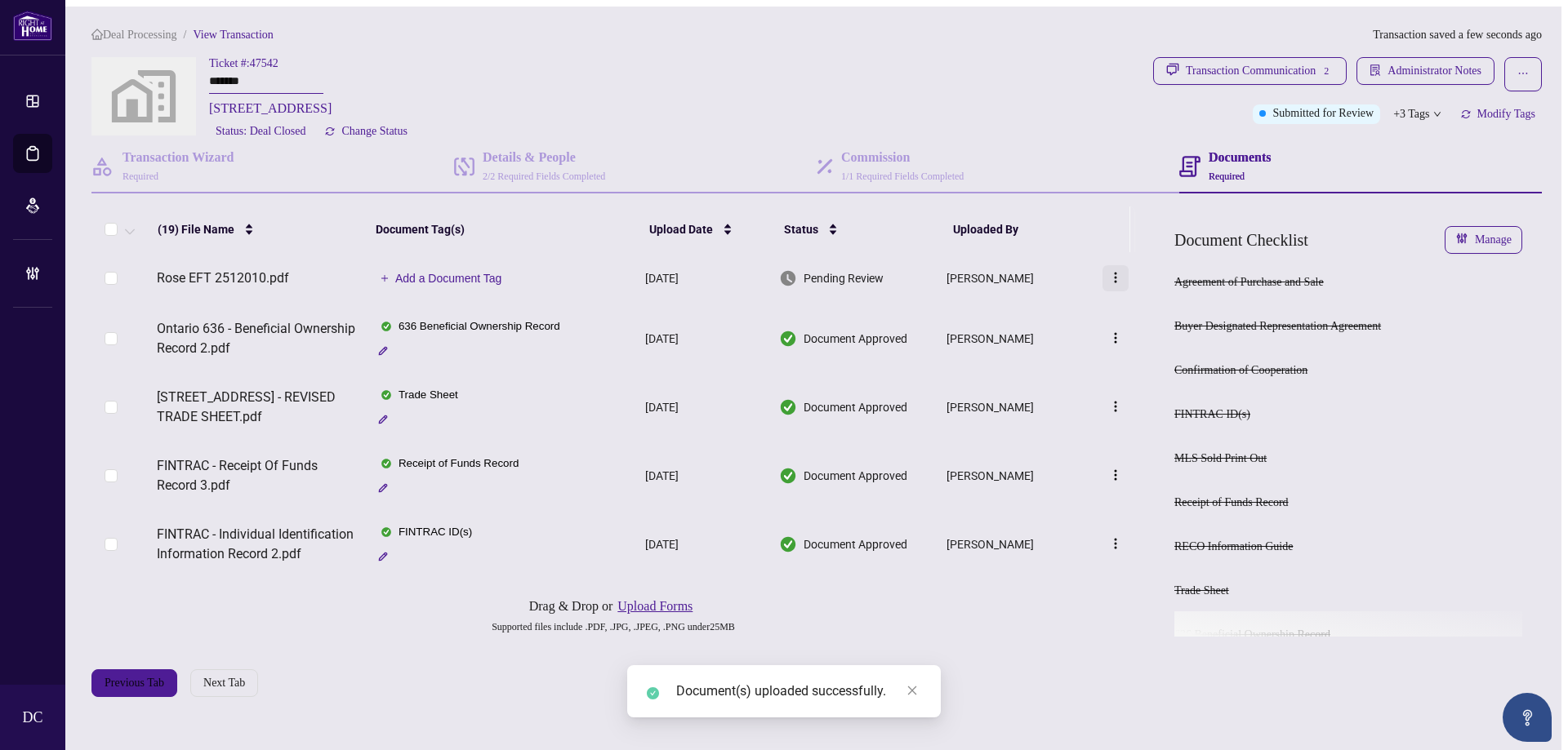
click at [1121, 280] on img "button" at bounding box center [1116, 277] width 13 height 13
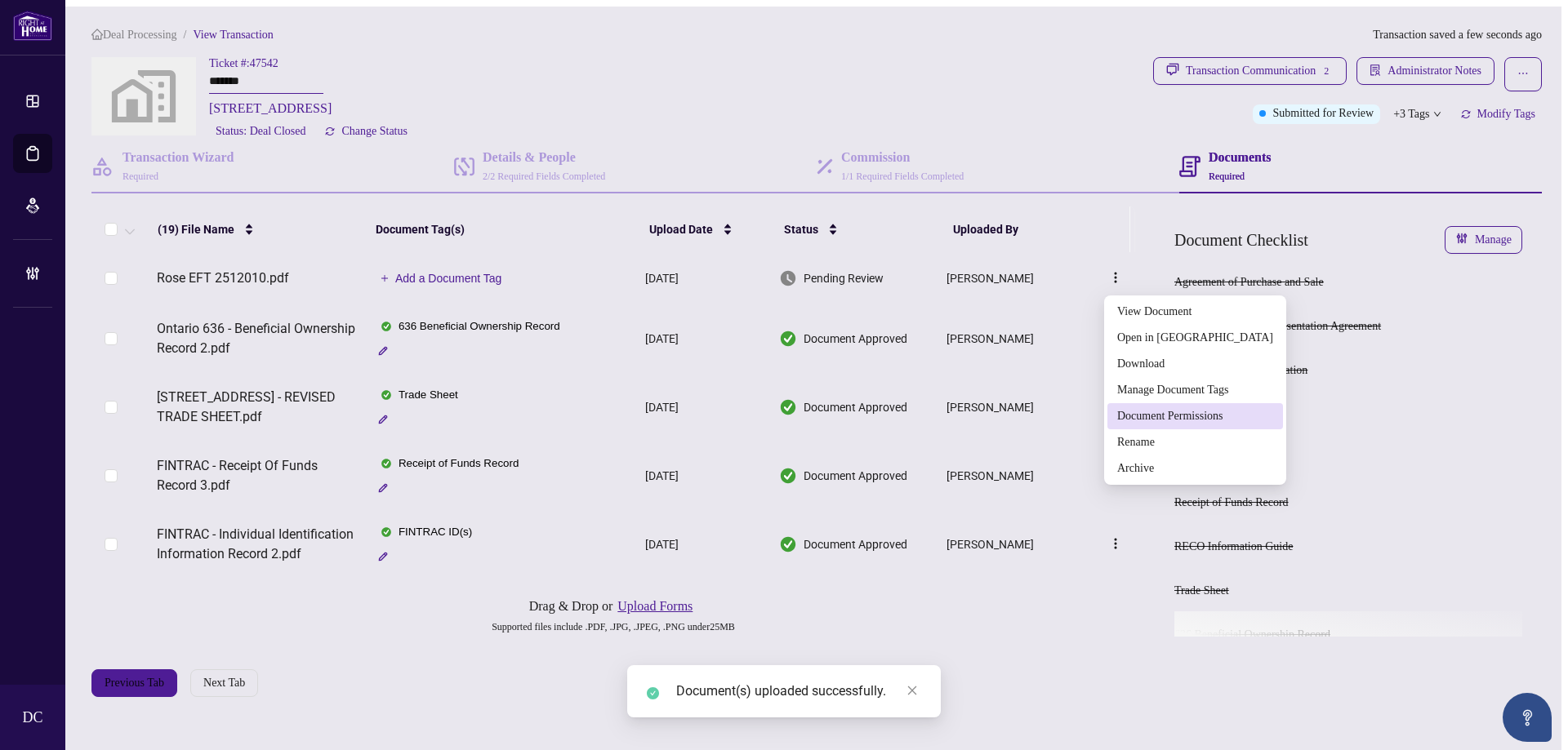
click at [1187, 412] on span "Document Permissions" at bounding box center [1195, 416] width 156 height 18
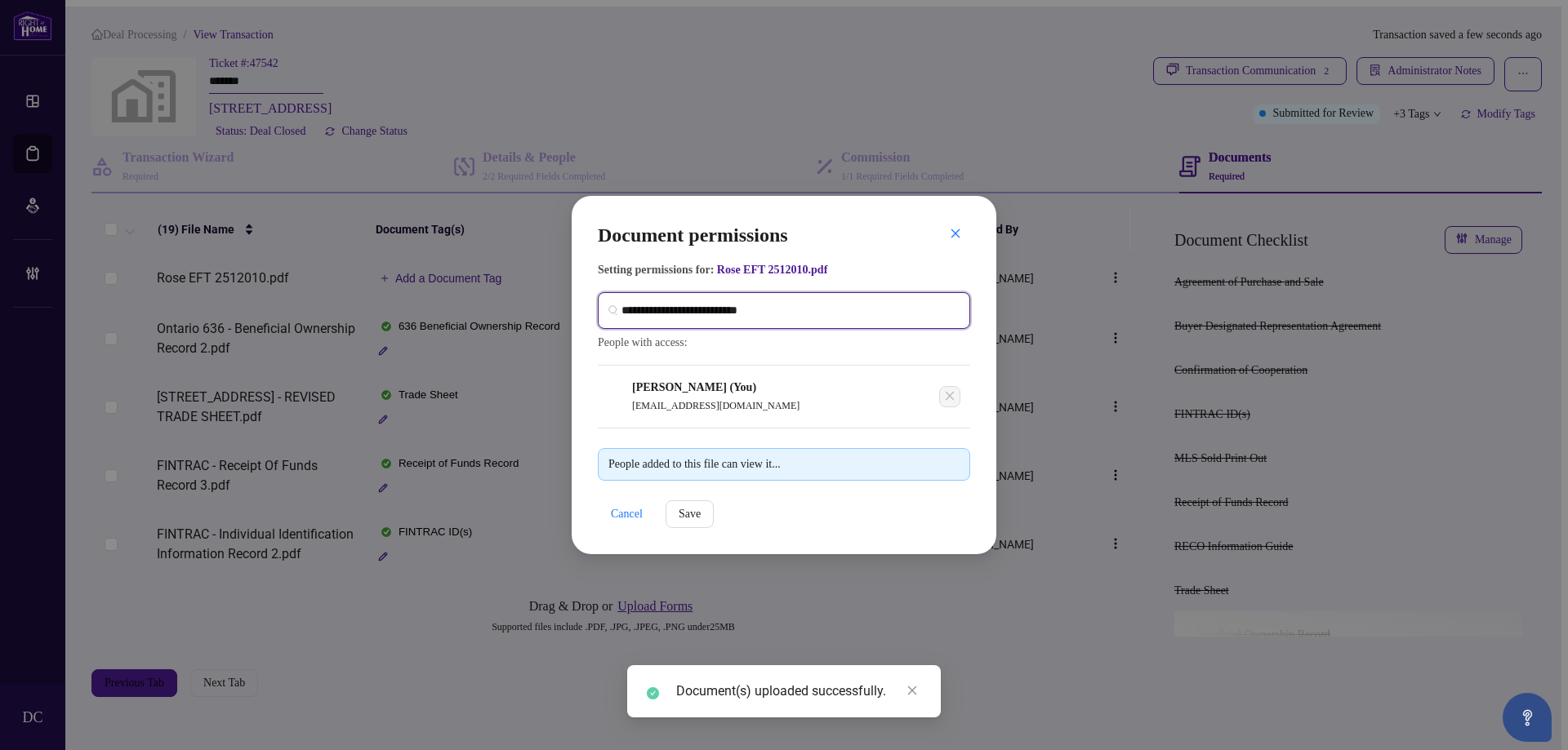
click at [811, 306] on input "search" at bounding box center [790, 311] width 339 height 17
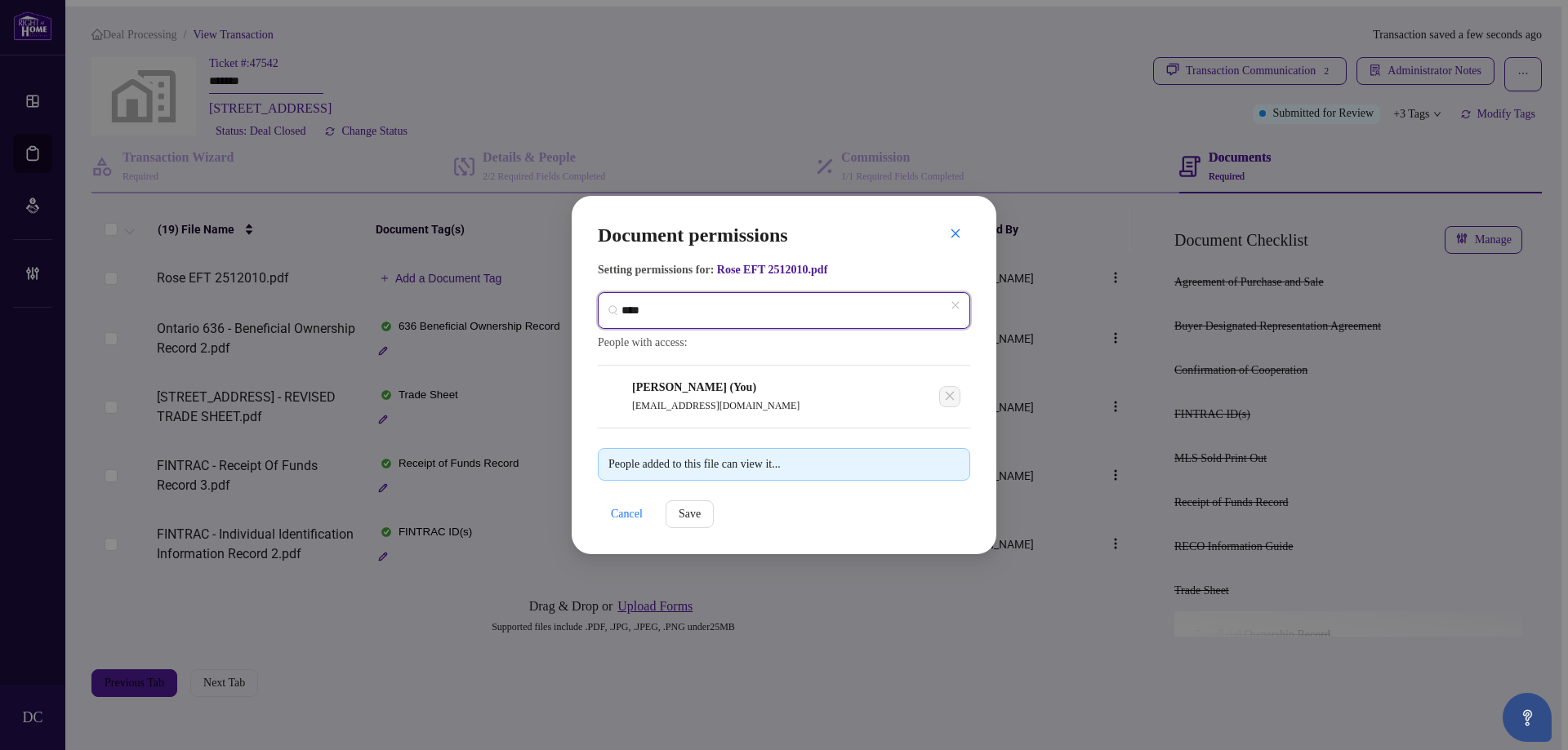
click at [687, 302] on input "****" at bounding box center [790, 311] width 339 height 17
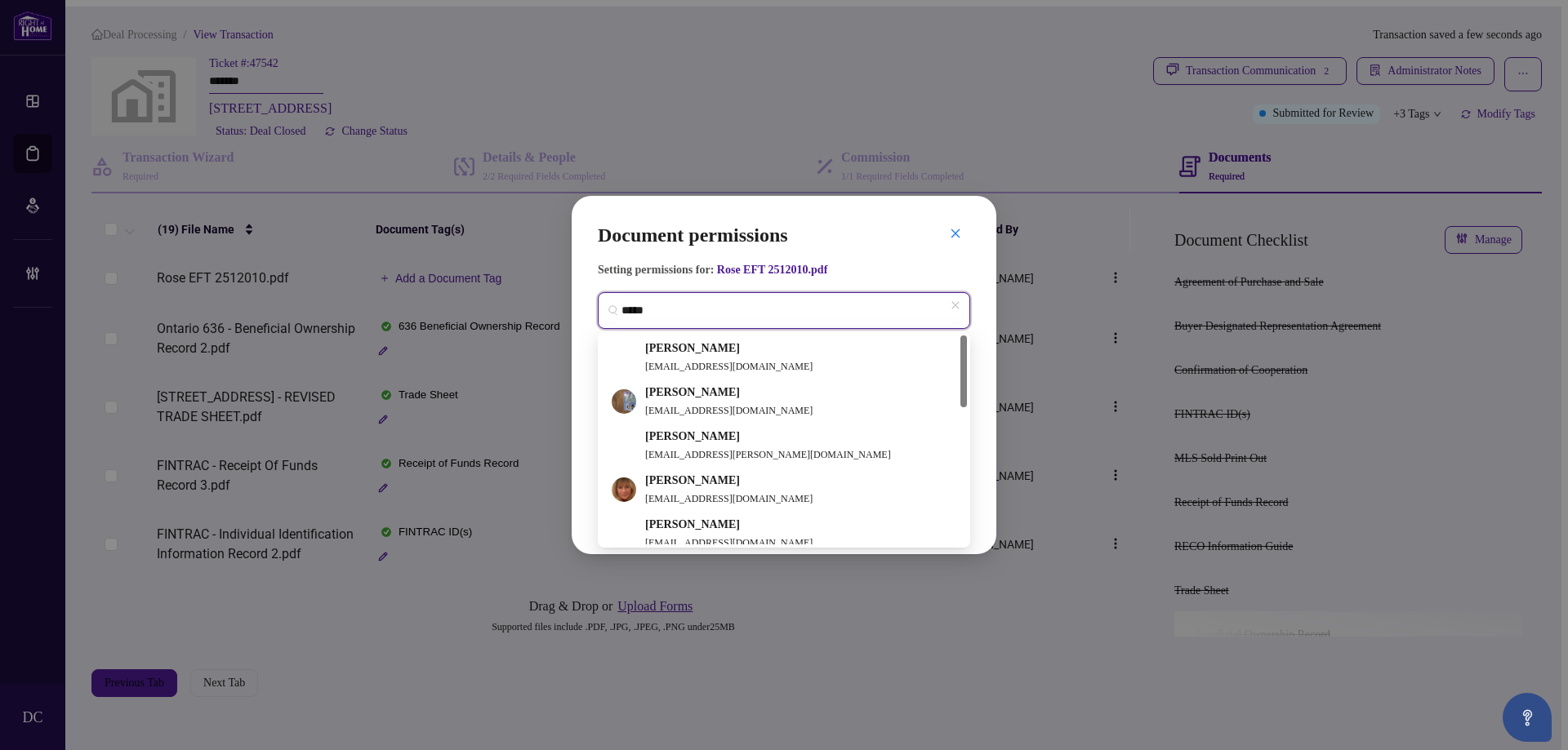
type input "******"
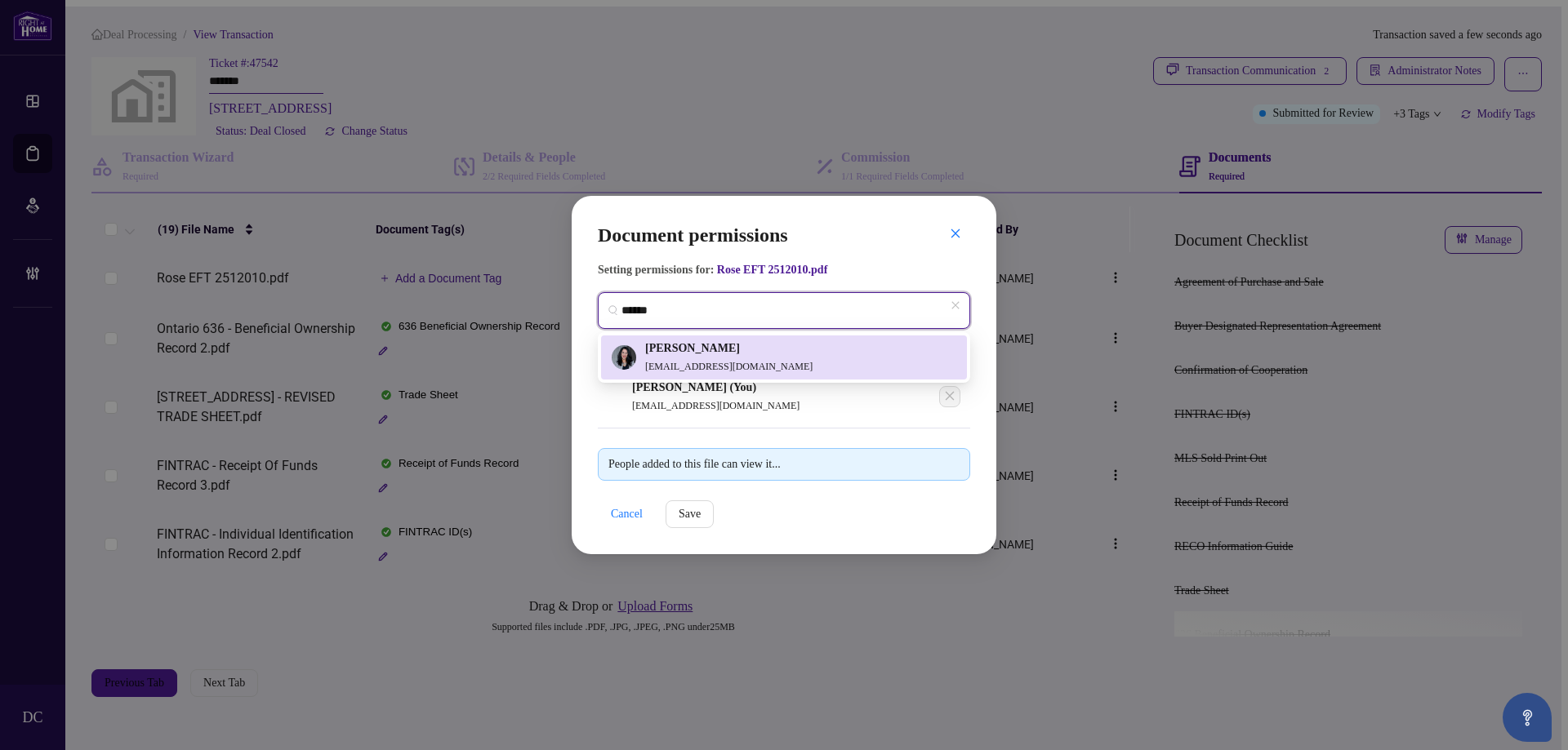
click at [690, 346] on h5 "[PERSON_NAME]" at bounding box center [729, 348] width 167 height 18
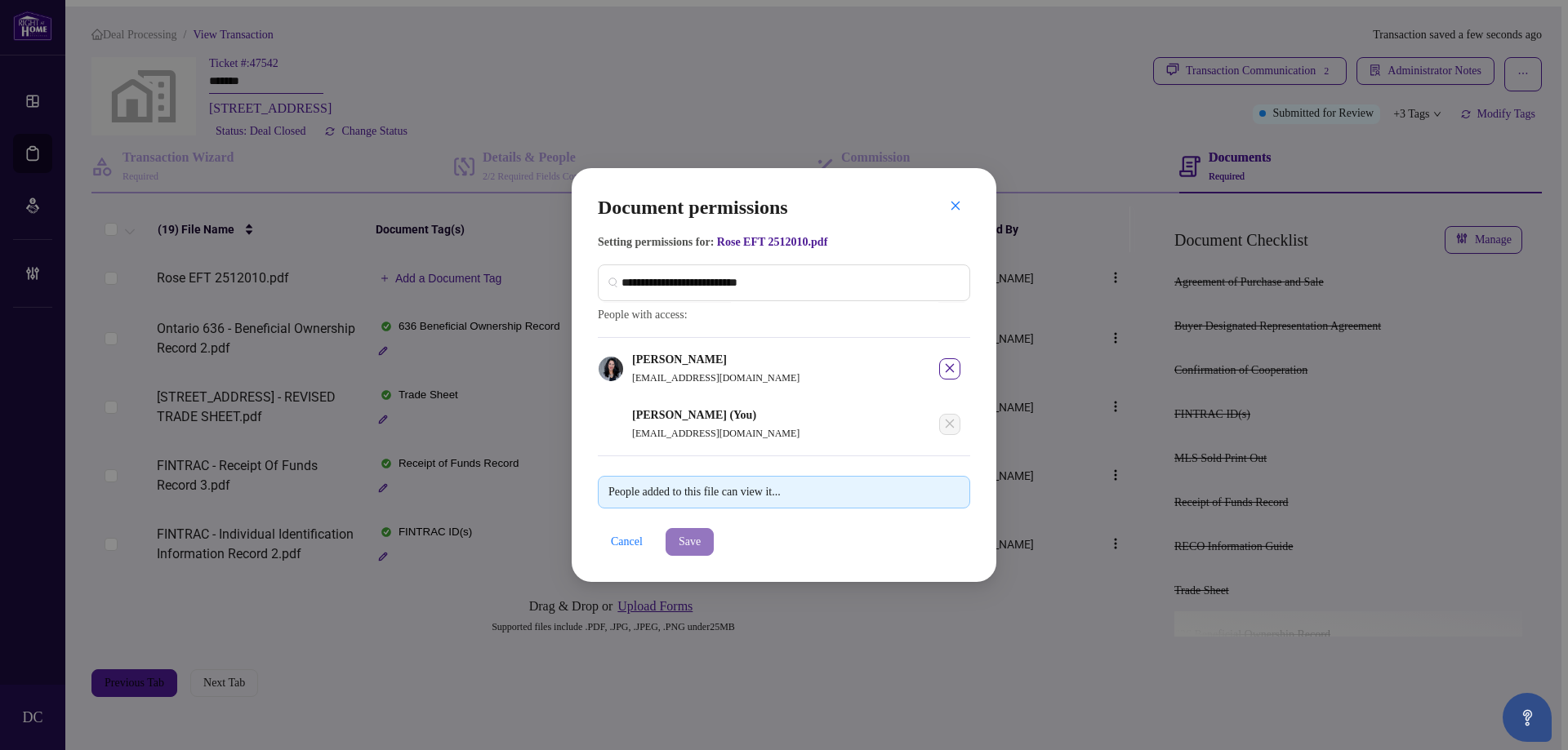
click at [700, 549] on span "Save" at bounding box center [690, 542] width 22 height 26
click at [467, 282] on div "Document permissions Setting permissions for: Rose EFT 2512010.pdf 2310 [PERSON…" at bounding box center [784, 375] width 1568 height 750
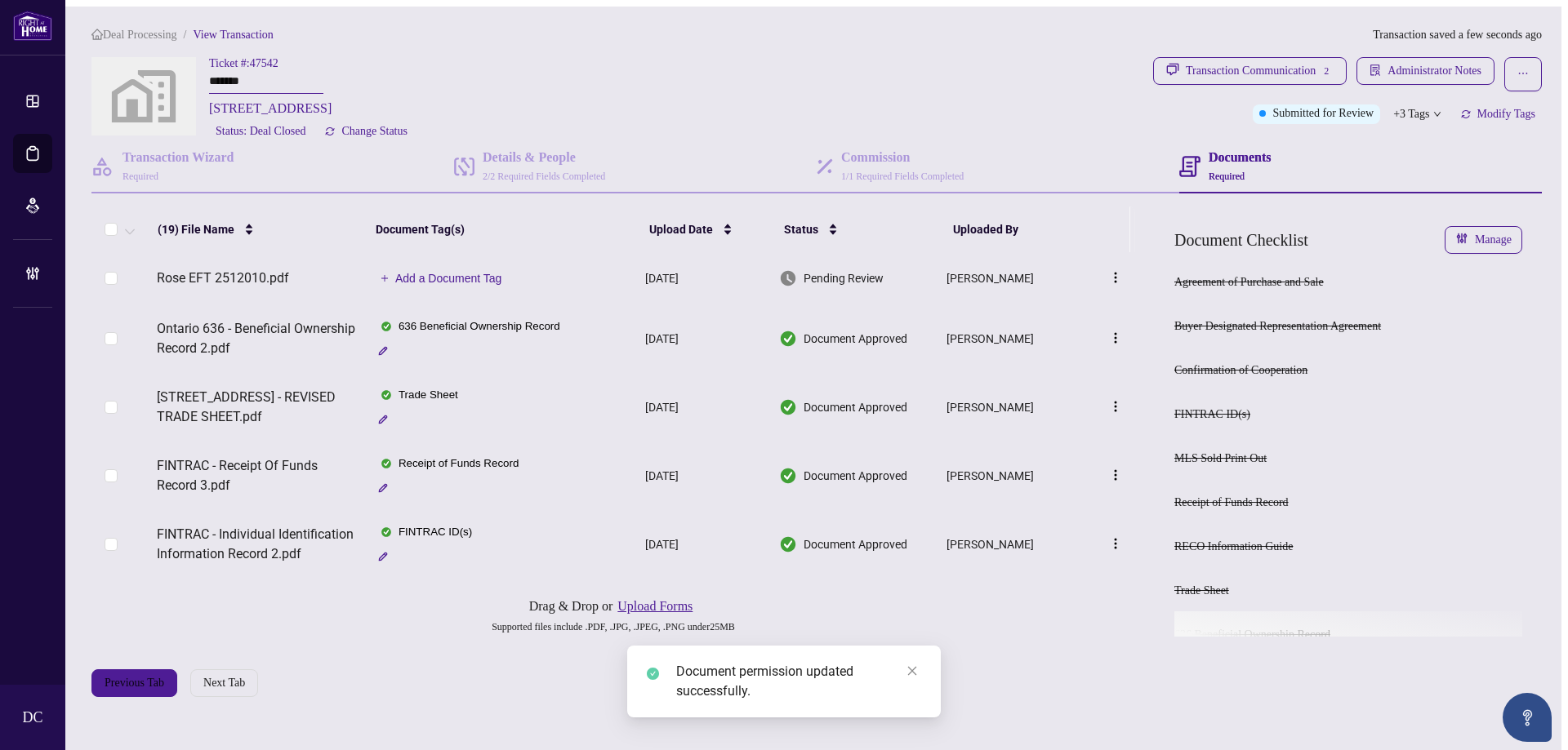
click at [467, 282] on span "Add a Document Tag" at bounding box center [449, 278] width 107 height 11
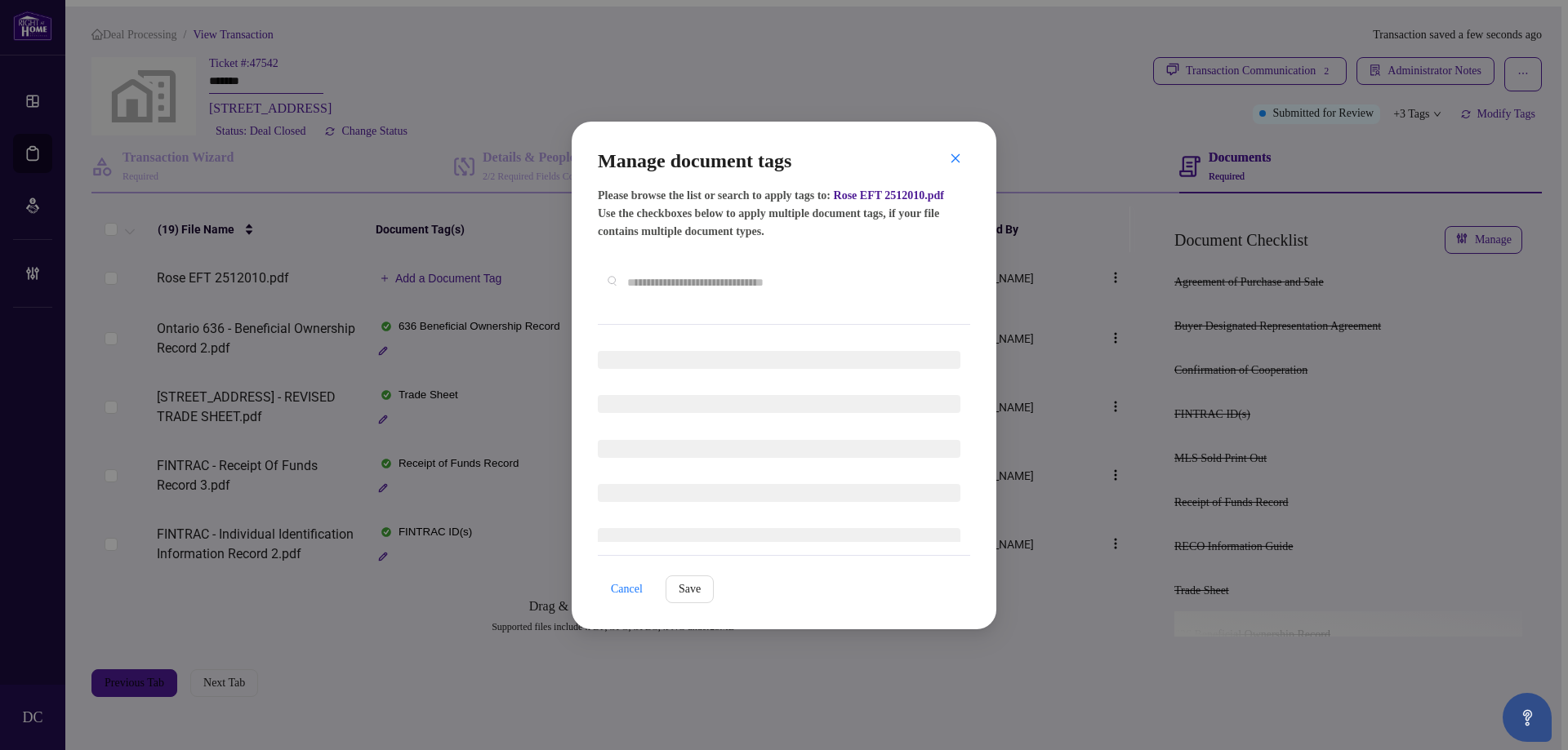
click at [750, 291] on input "text" at bounding box center [792, 282] width 330 height 18
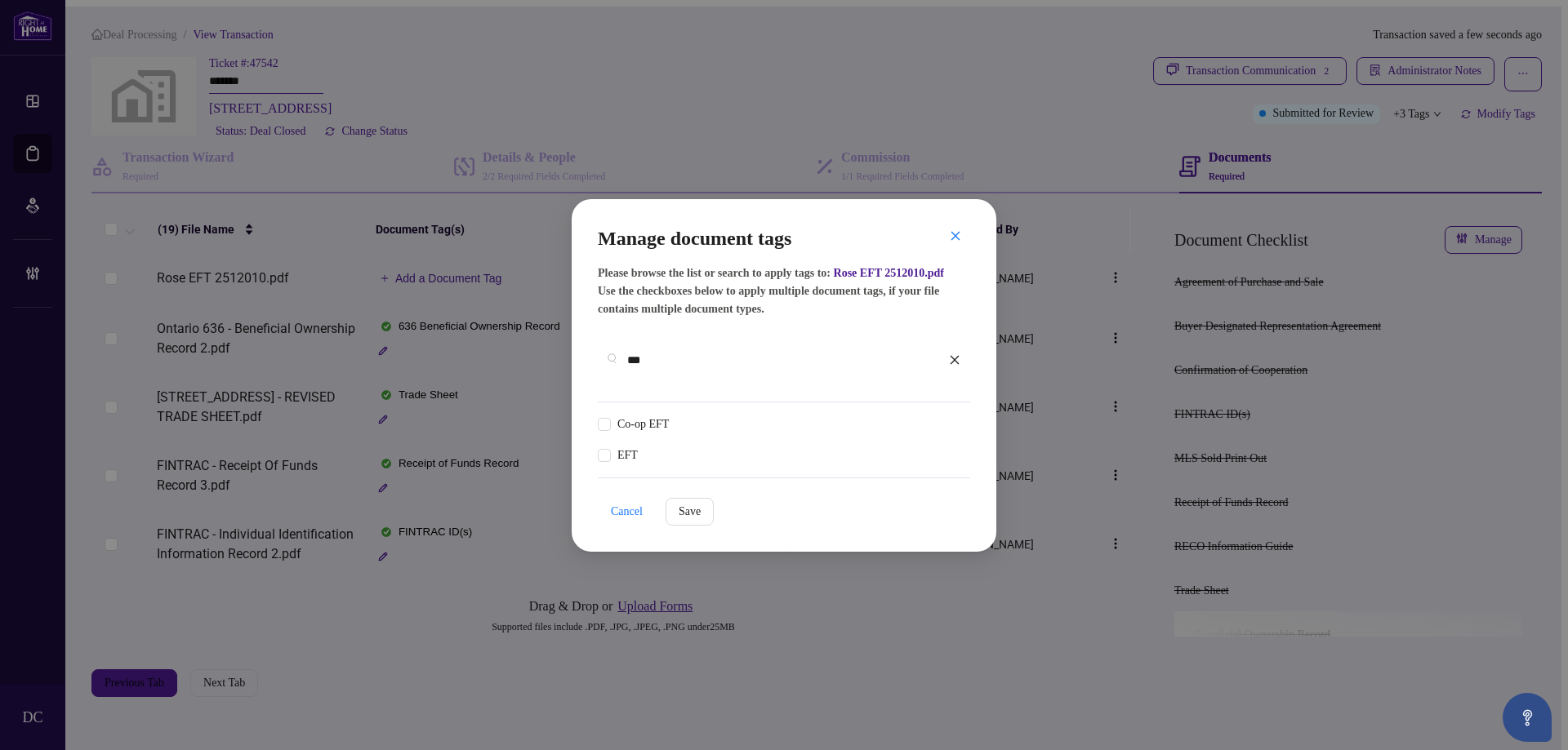
type input "***"
click at [940, 419] on img at bounding box center [936, 425] width 16 height 16
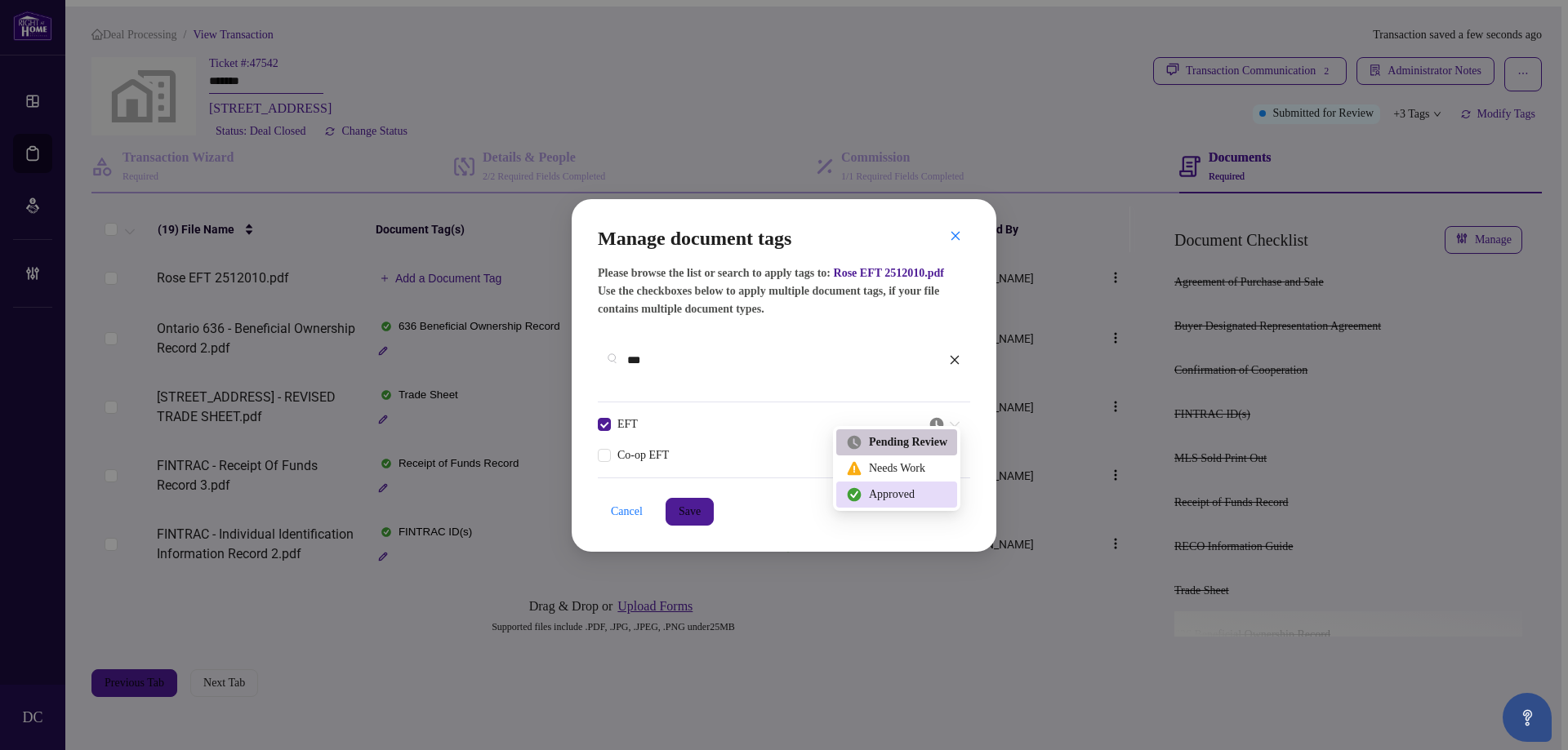
click at [910, 486] on div "Approved" at bounding box center [897, 494] width 102 height 18
click at [714, 498] on button "Save" at bounding box center [690, 511] width 48 height 28
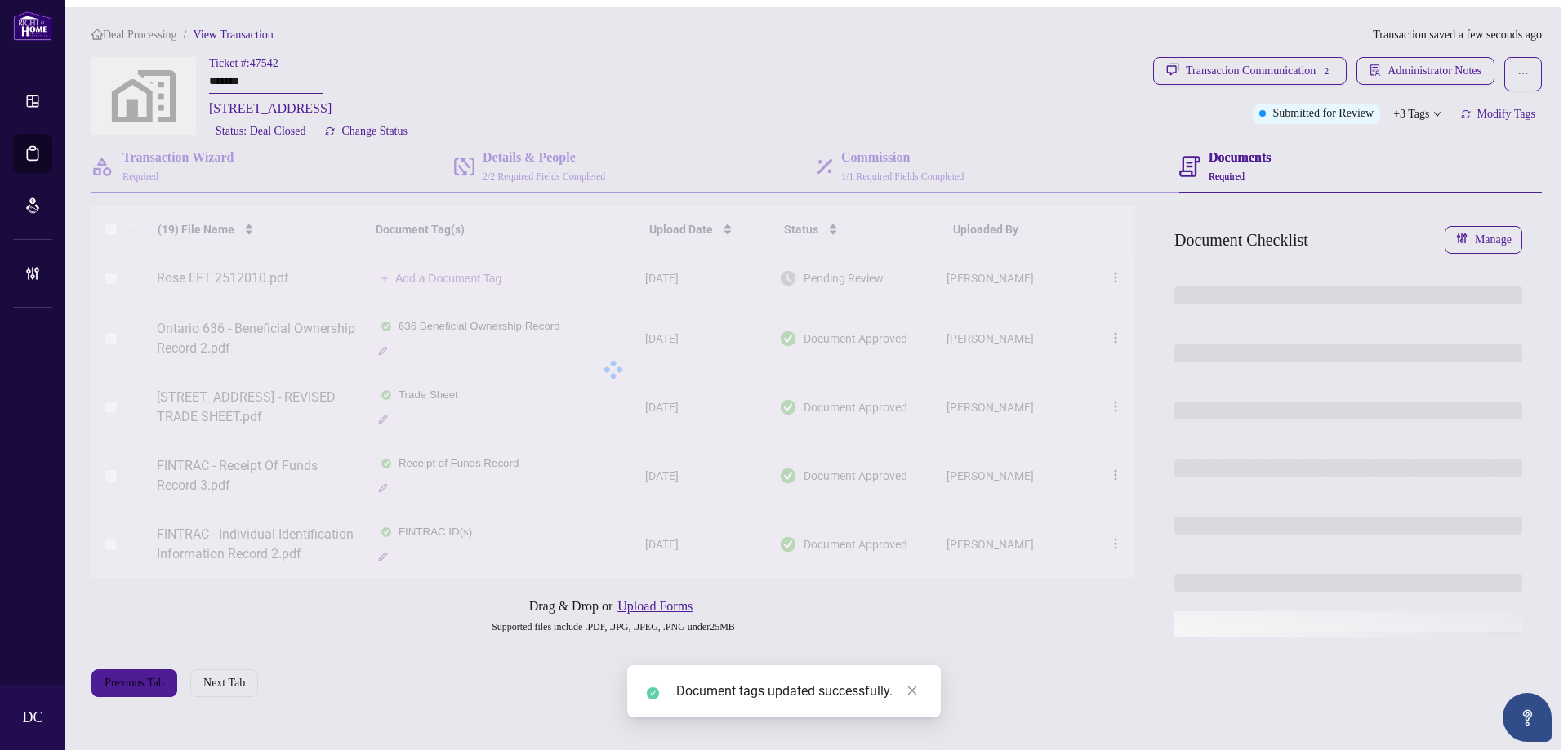
click at [1437, 53] on div "Manage document tags Please browse the list or search to apply tags to: Rose EF…" at bounding box center [784, 375] width 1568 height 750
click at [1437, 69] on span "Administrator Notes" at bounding box center [1434, 71] width 94 height 26
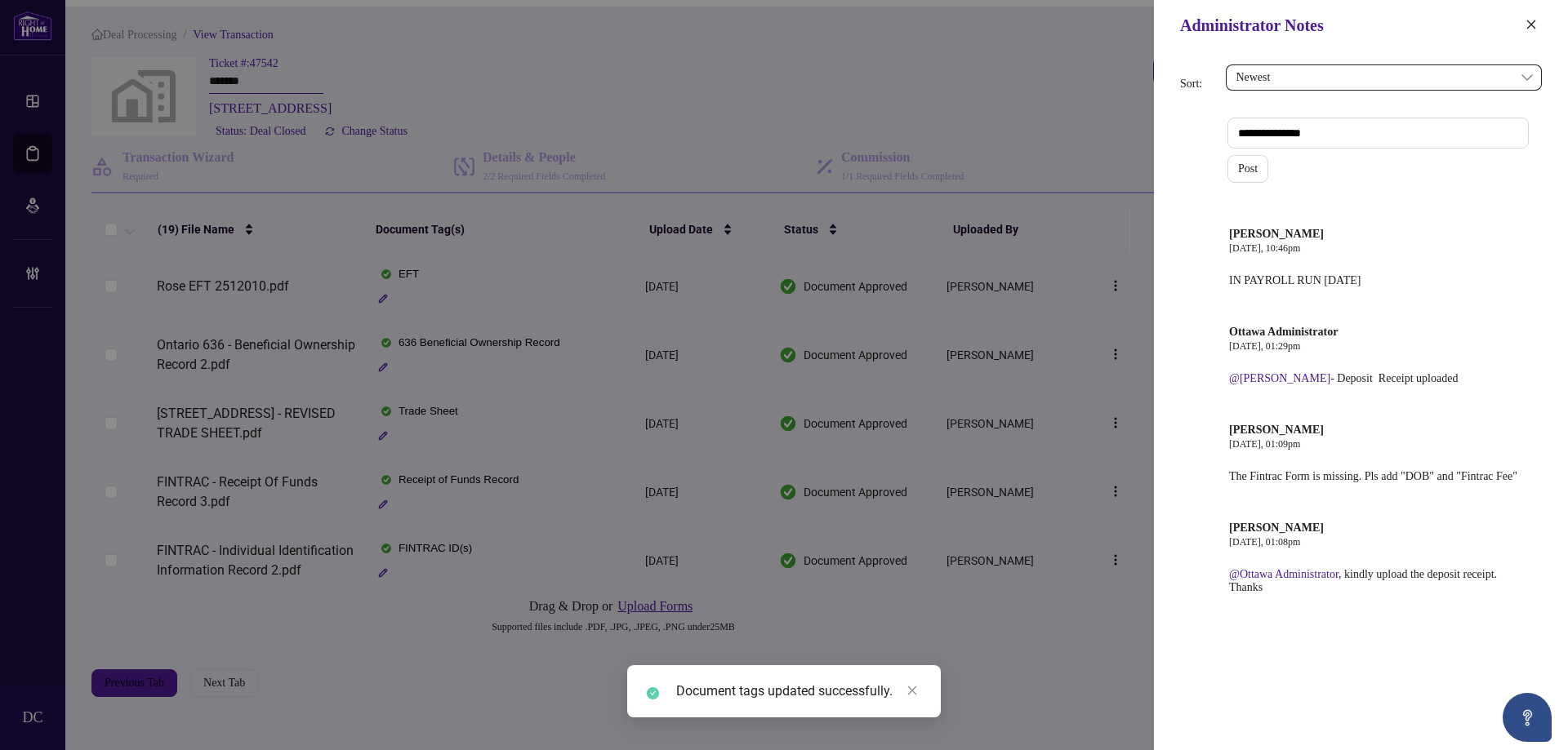
click at [1543, 26] on div "Administrator Notes" at bounding box center [1361, 25] width 414 height 51
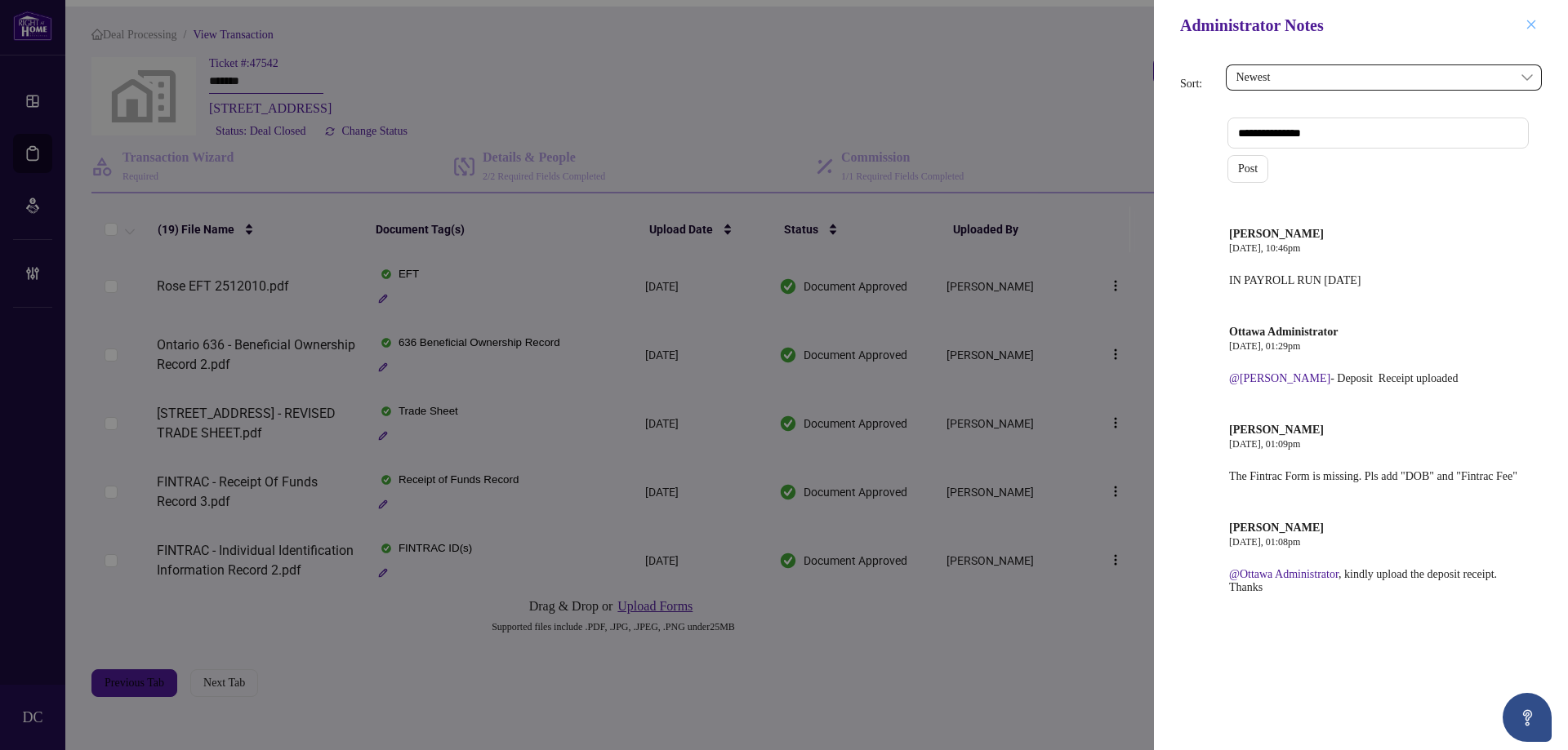
click at [1533, 23] on icon "close" at bounding box center [1531, 24] width 11 height 11
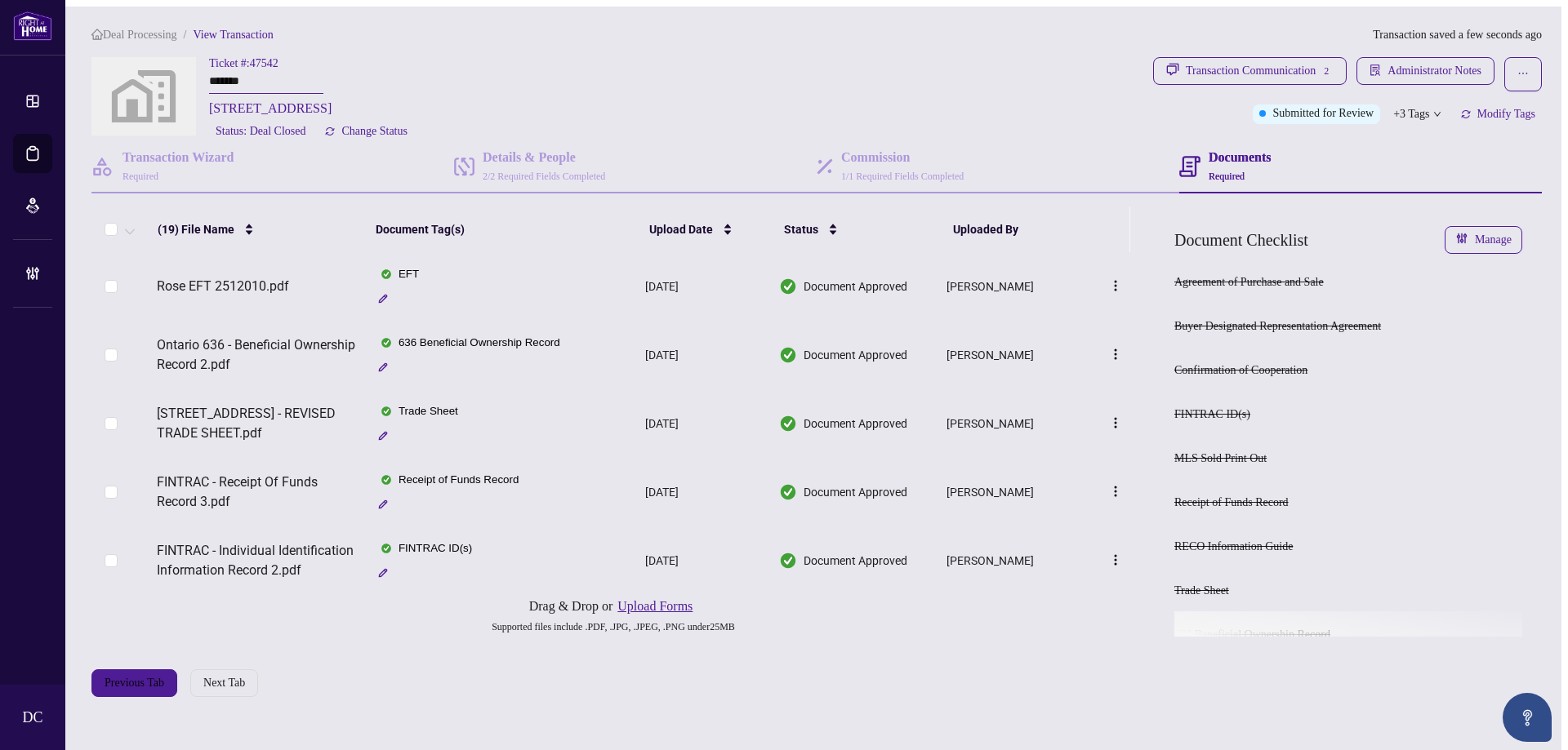
click at [161, 28] on span "Deal Processing" at bounding box center [140, 34] width 74 height 12
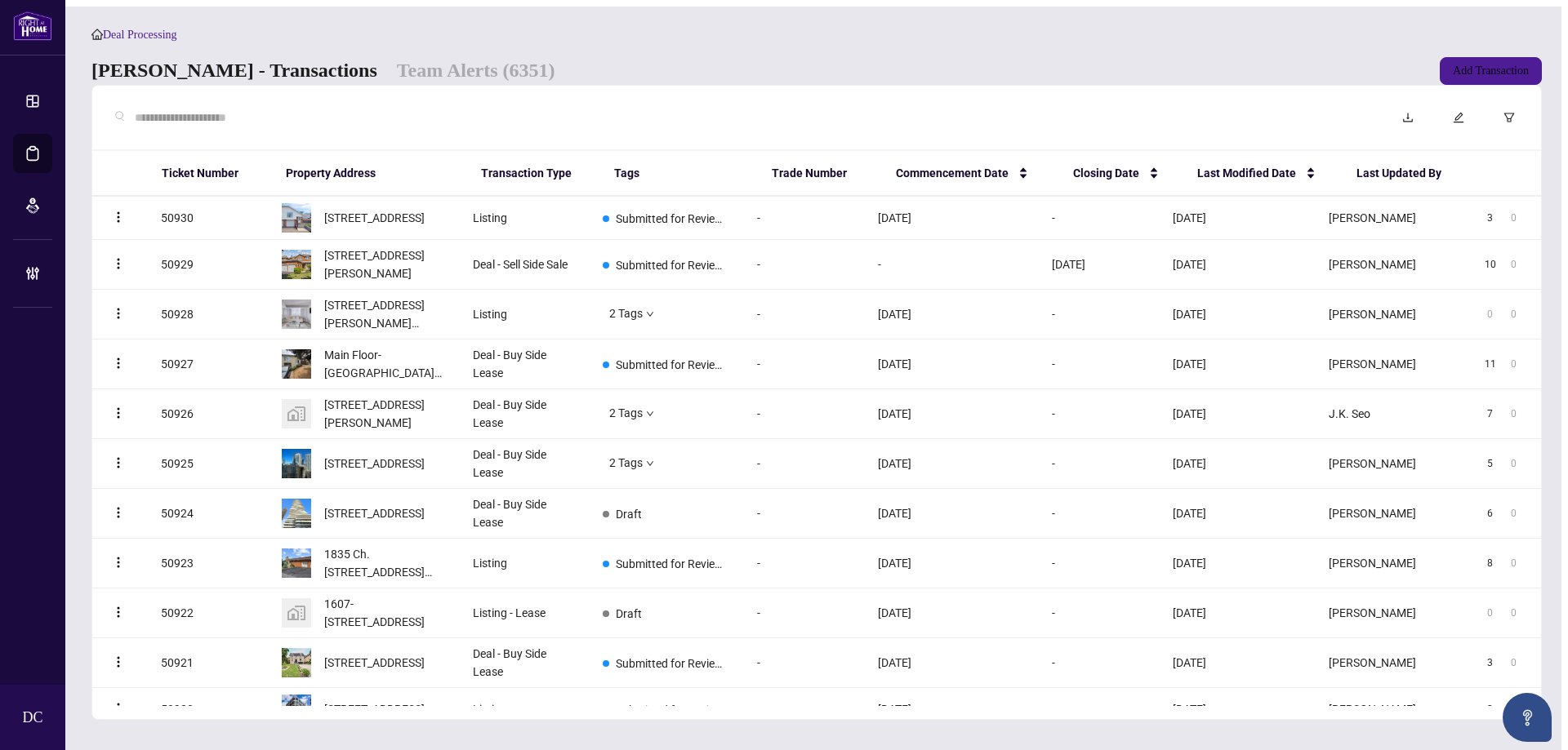
click at [296, 122] on input "text" at bounding box center [749, 117] width 1229 height 18
paste input "*******"
type input "*******"
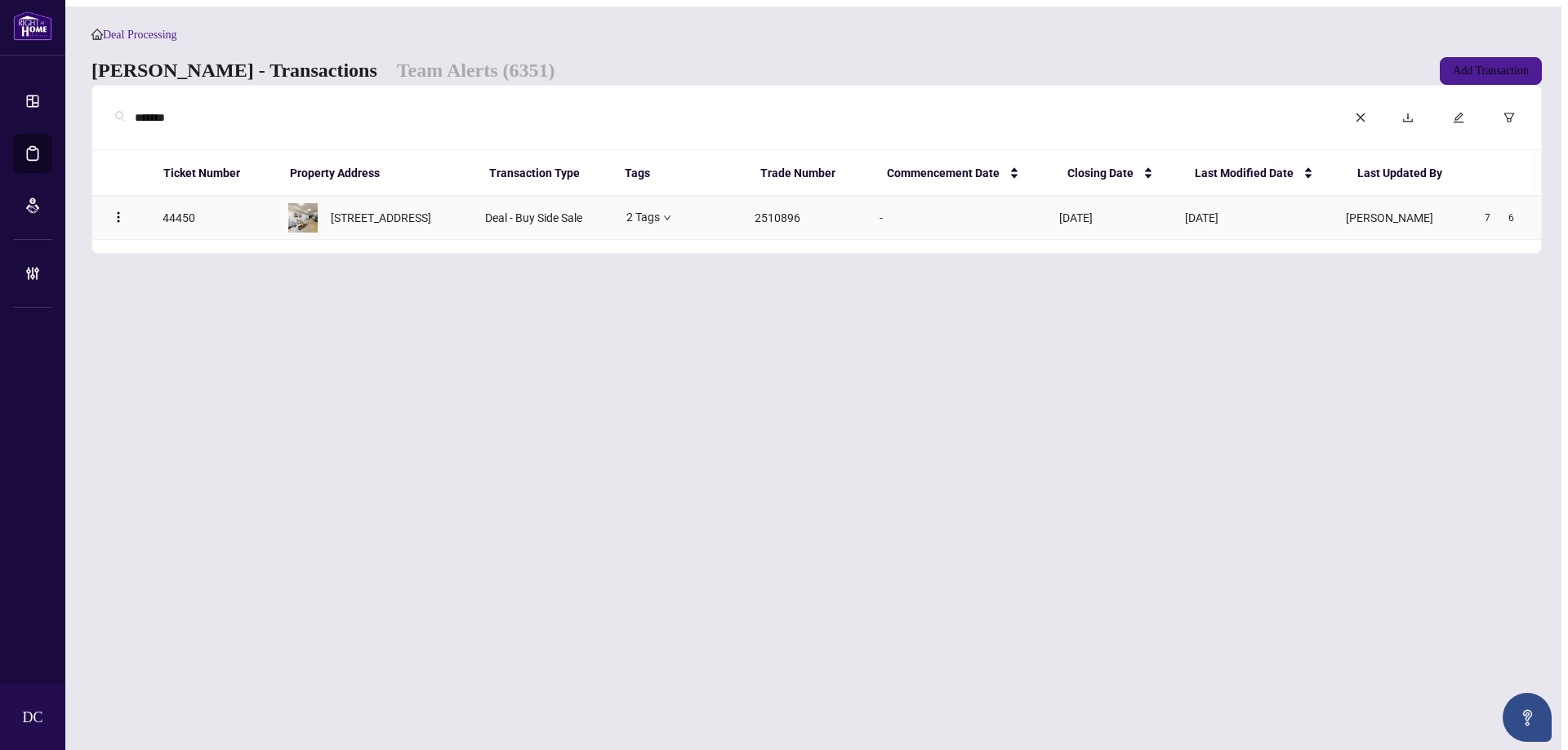
click at [401, 227] on span "[STREET_ADDRESS]" at bounding box center [381, 218] width 101 height 18
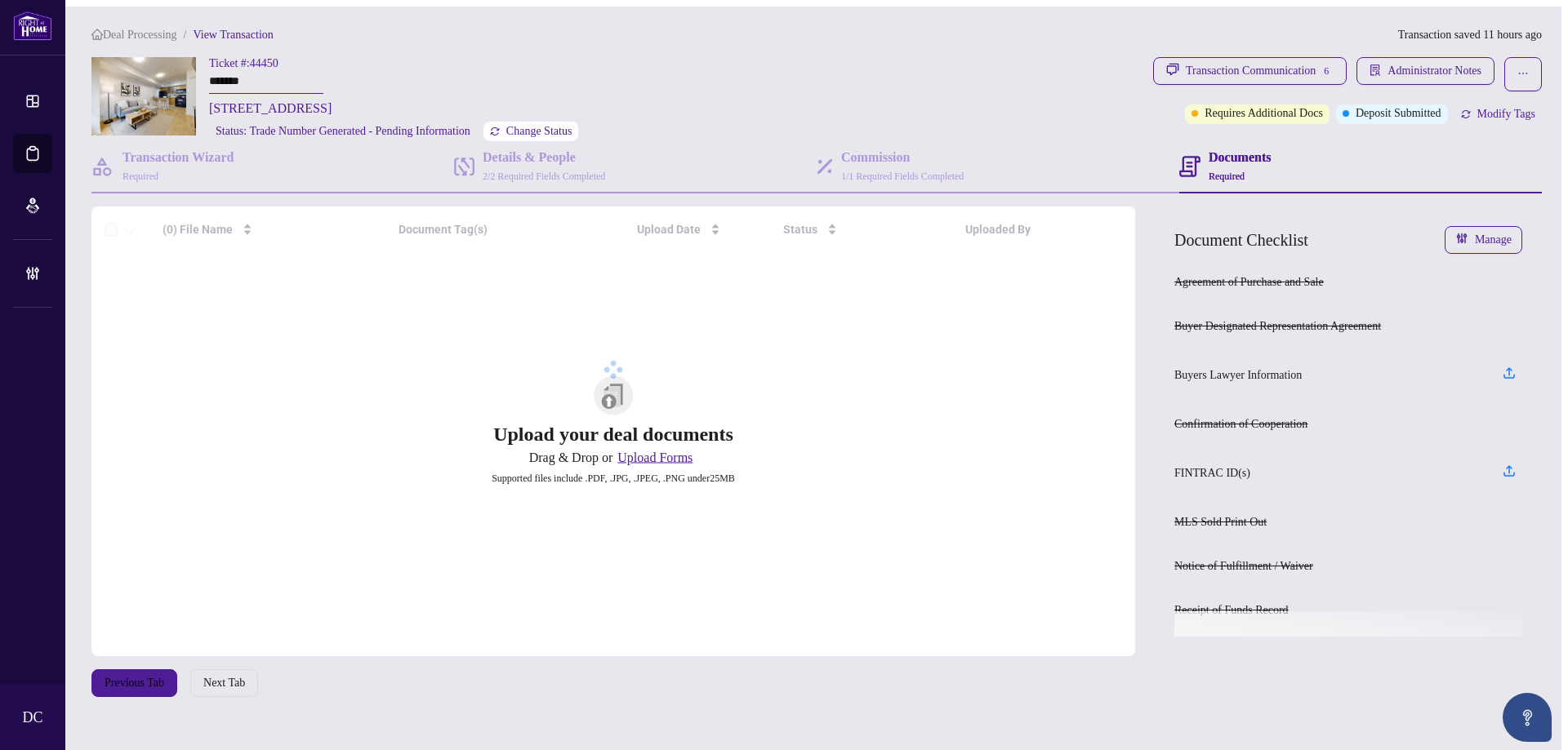
click at [573, 133] on span "Change Status" at bounding box center [539, 131] width 66 height 11
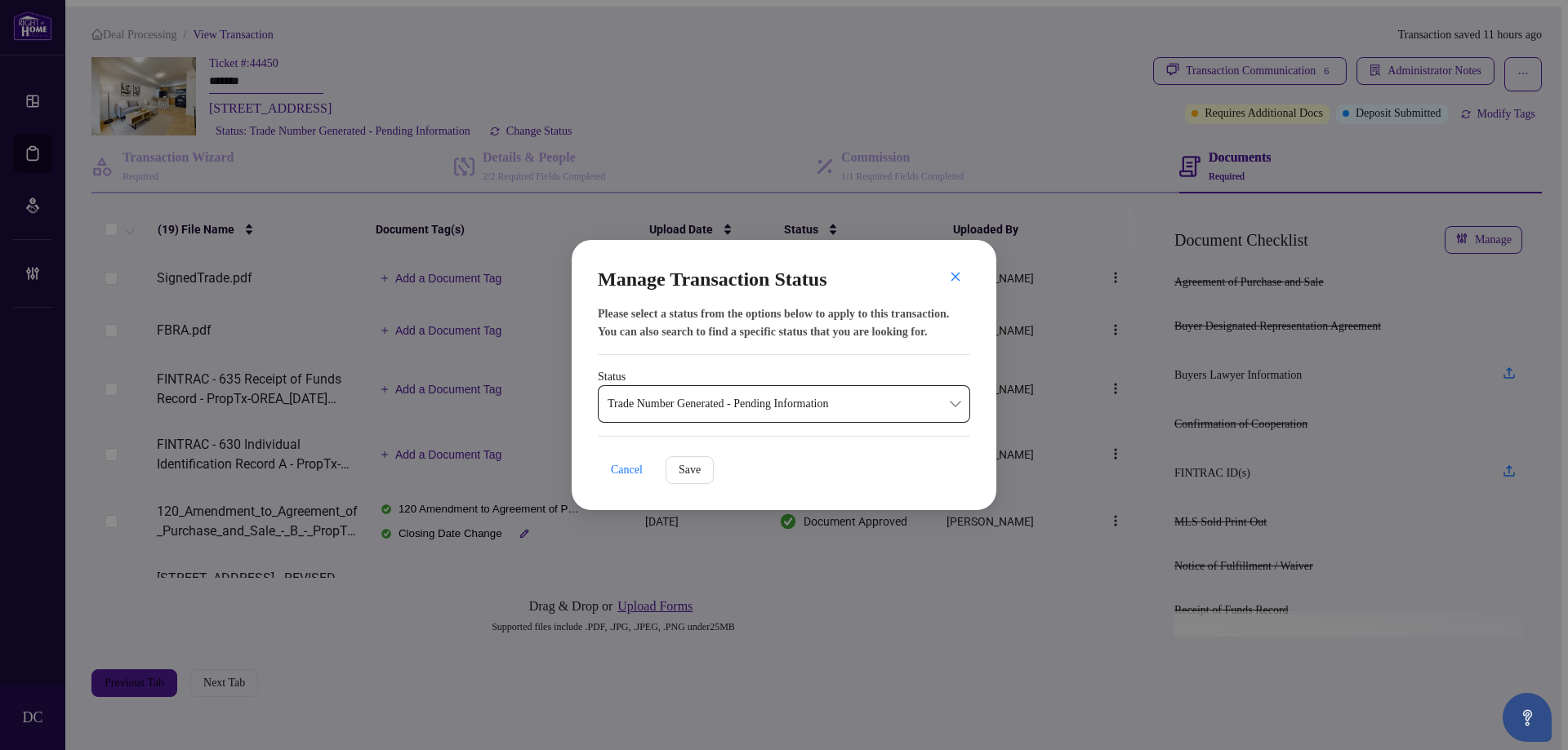
click at [794, 412] on span "Trade Number Generated - Pending Information" at bounding box center [784, 404] width 353 height 31
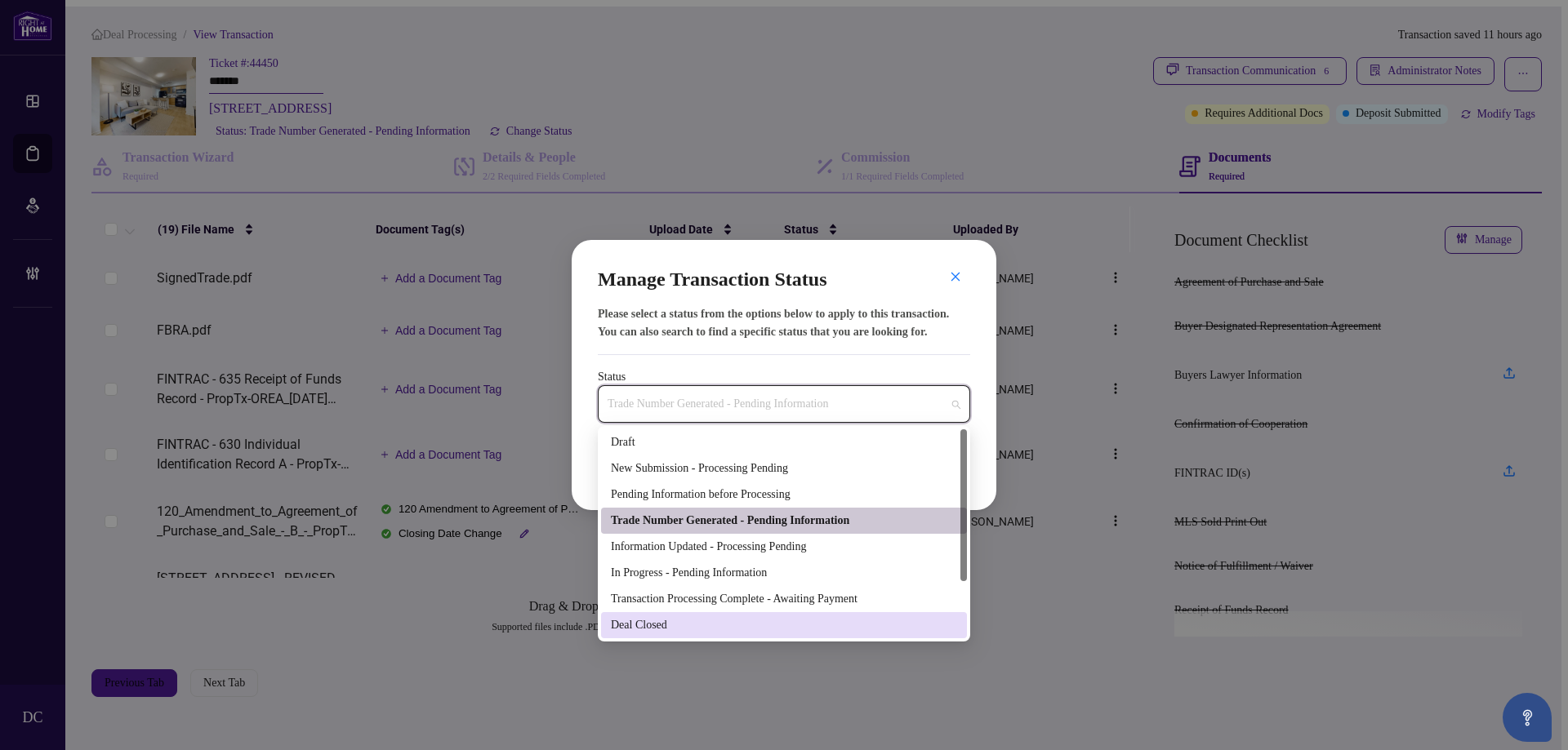
click at [686, 617] on div "Deal Closed" at bounding box center [784, 625] width 346 height 18
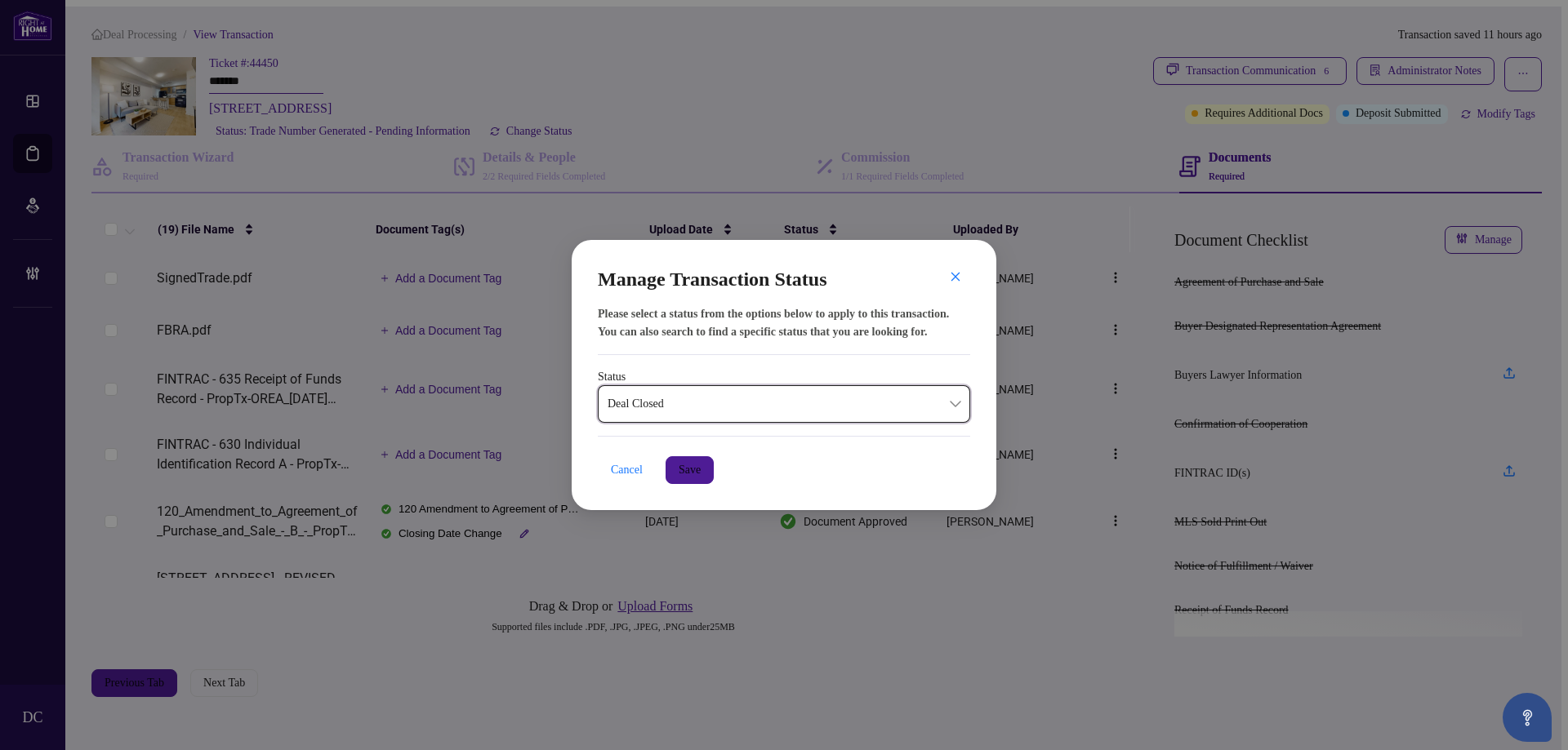
drag, startPoint x: 694, startPoint y: 461, endPoint x: 791, endPoint y: 437, distance: 99.9
click at [694, 462] on span "Save" at bounding box center [690, 470] width 22 height 26
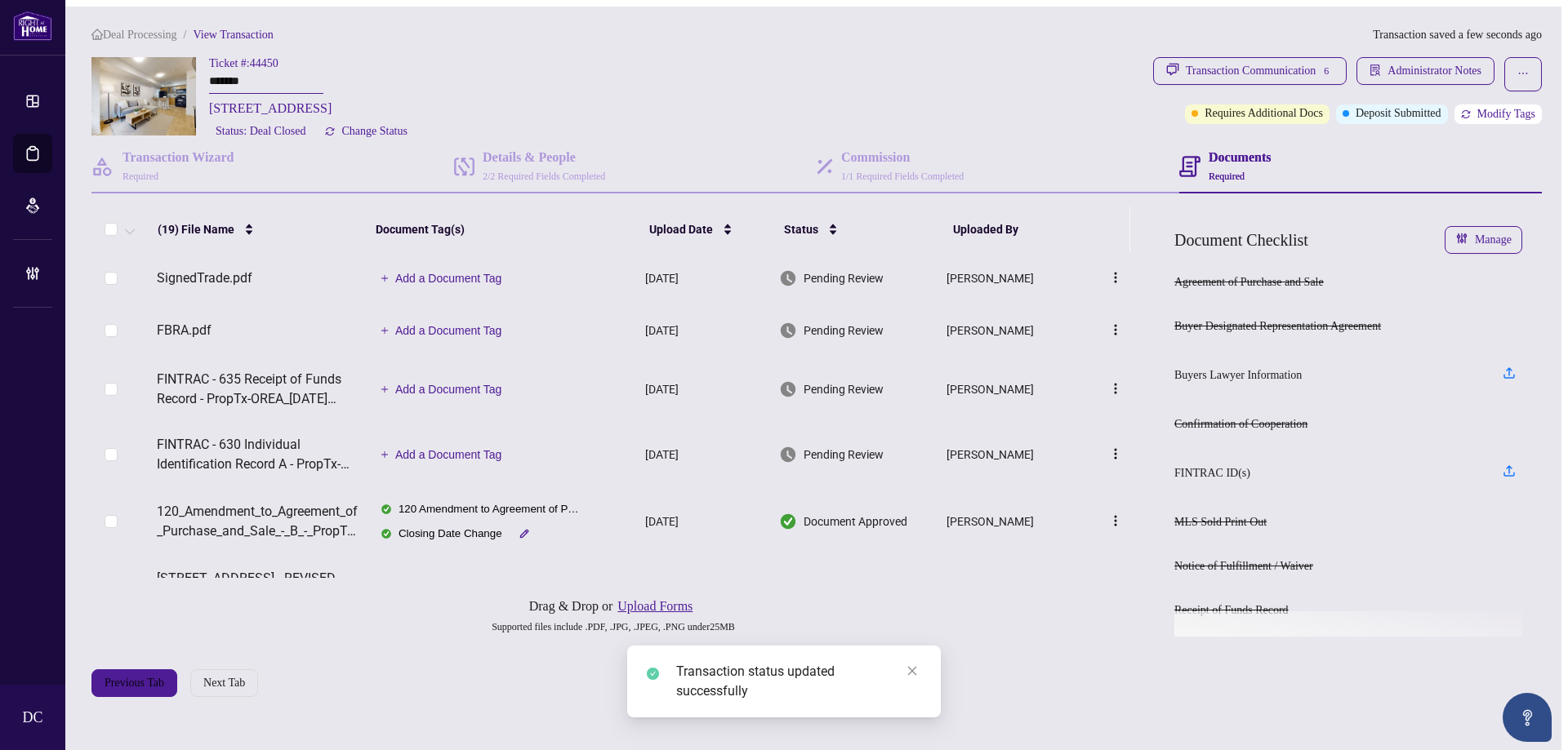
click at [1503, 108] on span "Modify Tags" at bounding box center [1506, 114] width 58 height 11
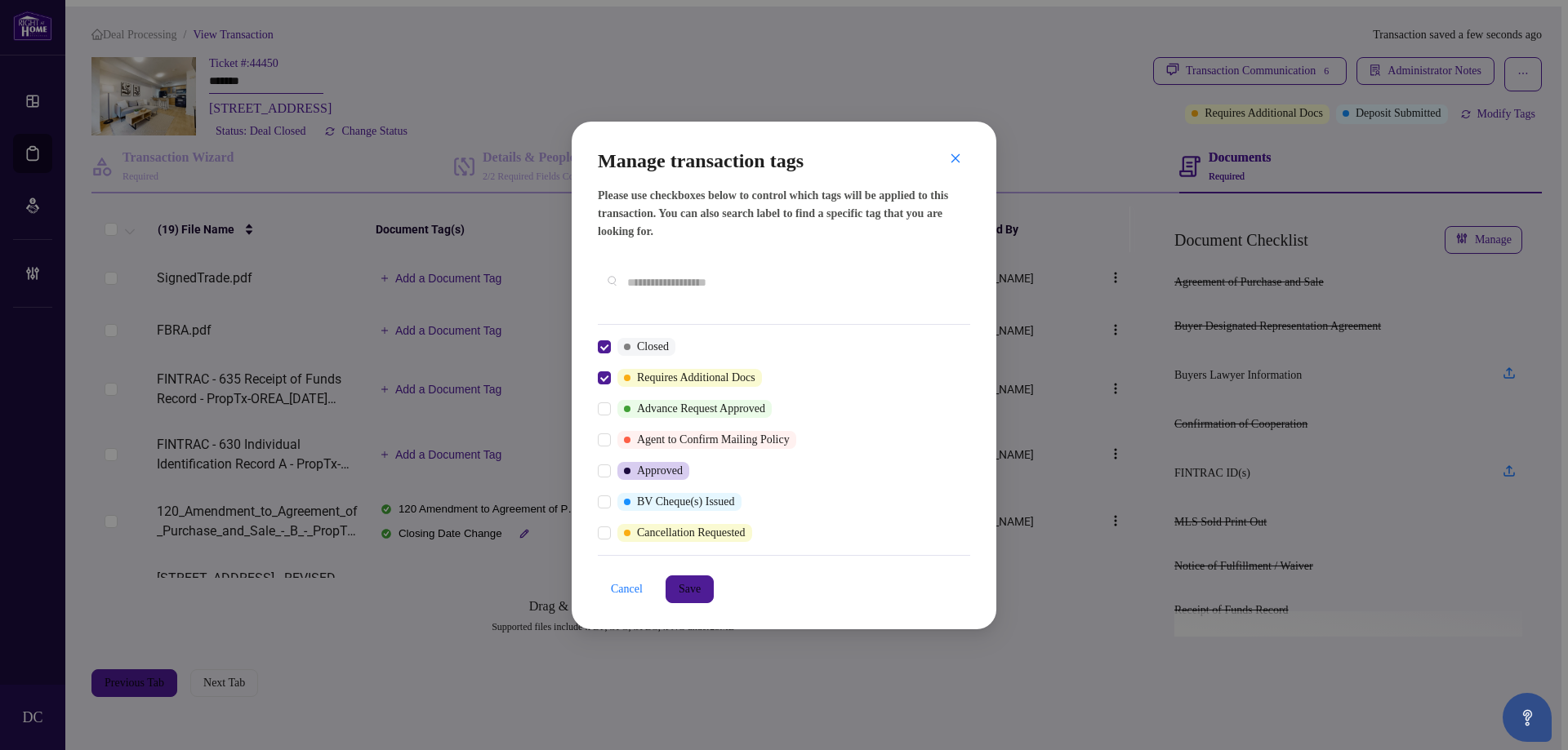
click at [687, 270] on div at bounding box center [784, 282] width 372 height 57
click at [693, 279] on input "text" at bounding box center [792, 282] width 330 height 18
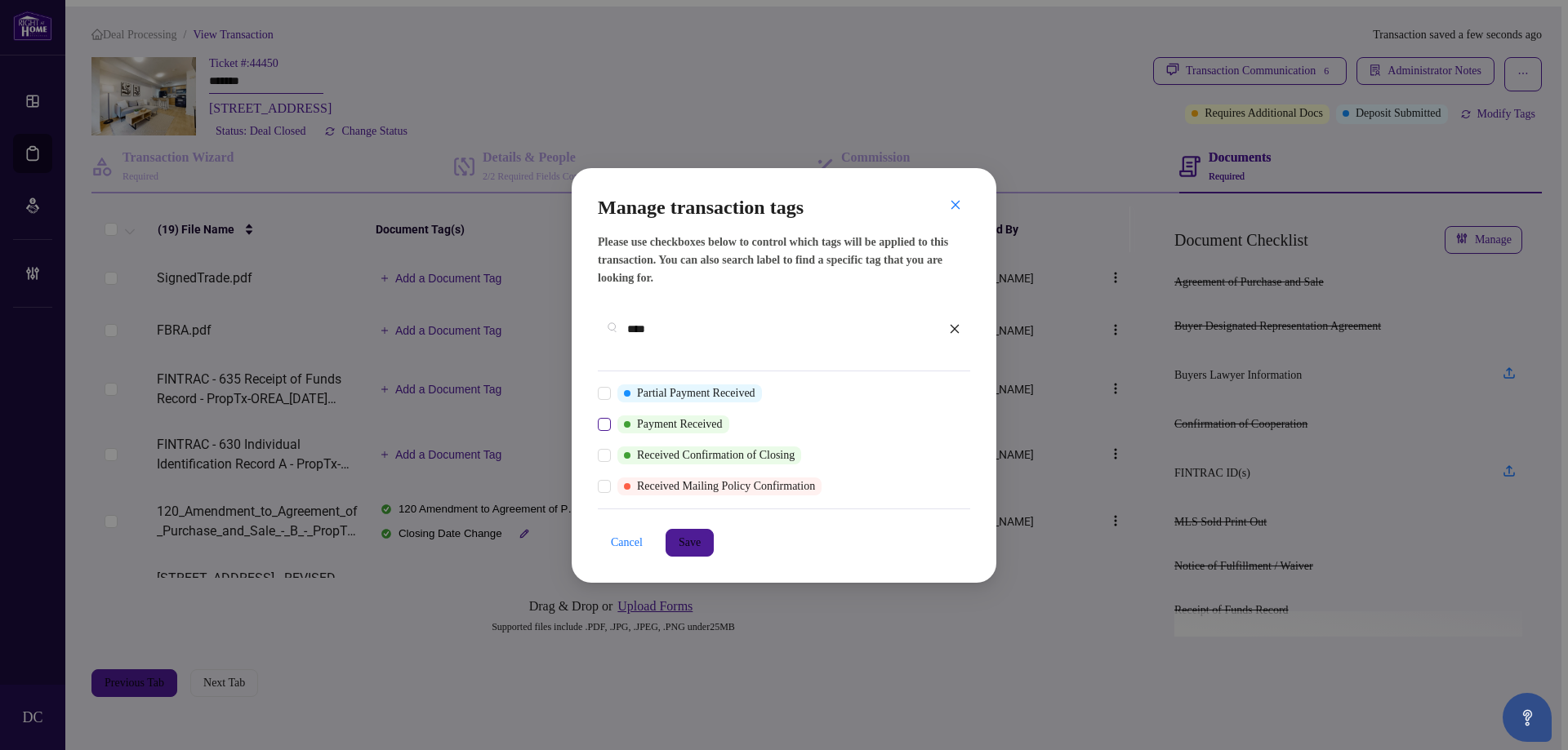
type input "****"
click at [689, 537] on span "Save" at bounding box center [690, 542] width 22 height 26
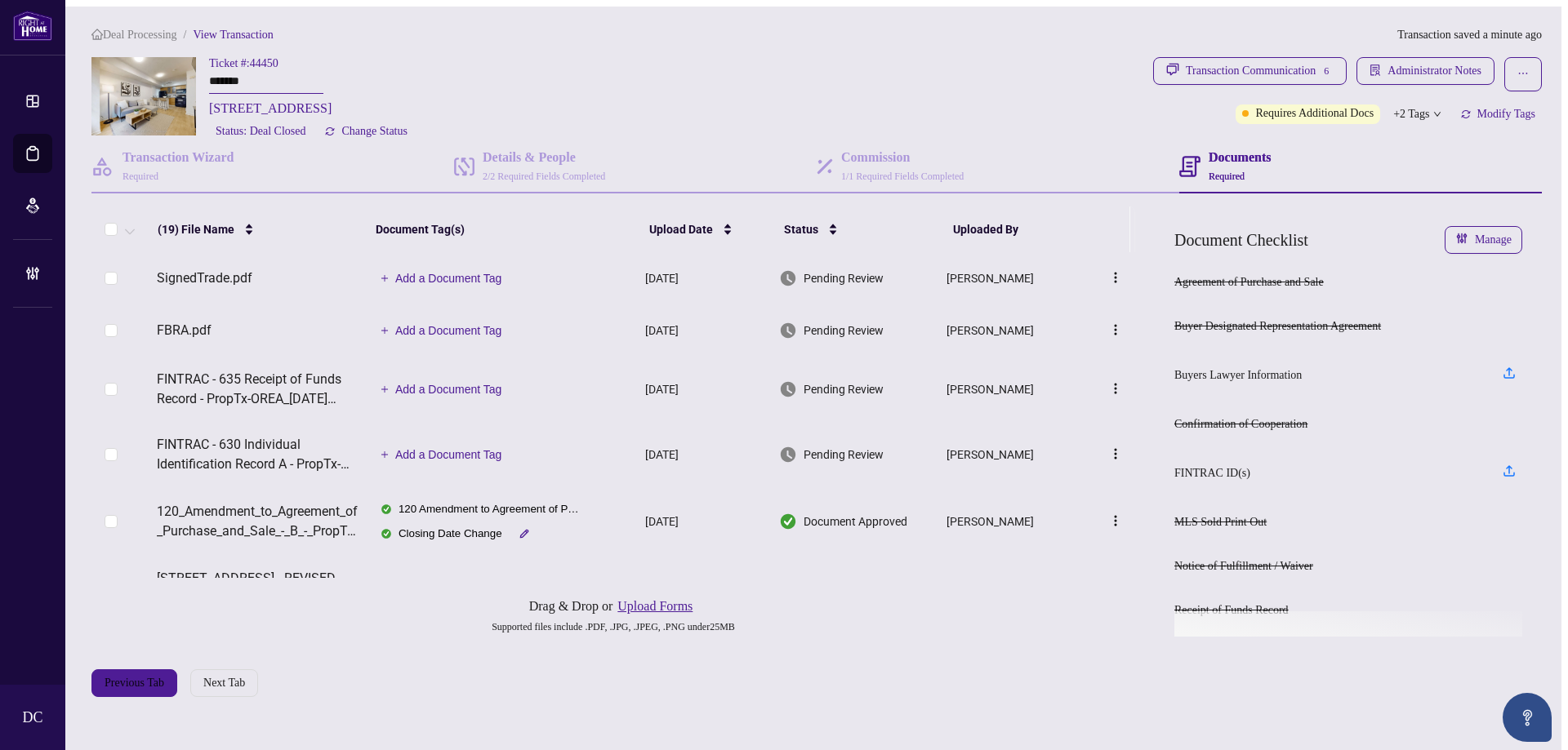
click at [145, 31] on span "Deal Processing" at bounding box center [140, 34] width 74 height 12
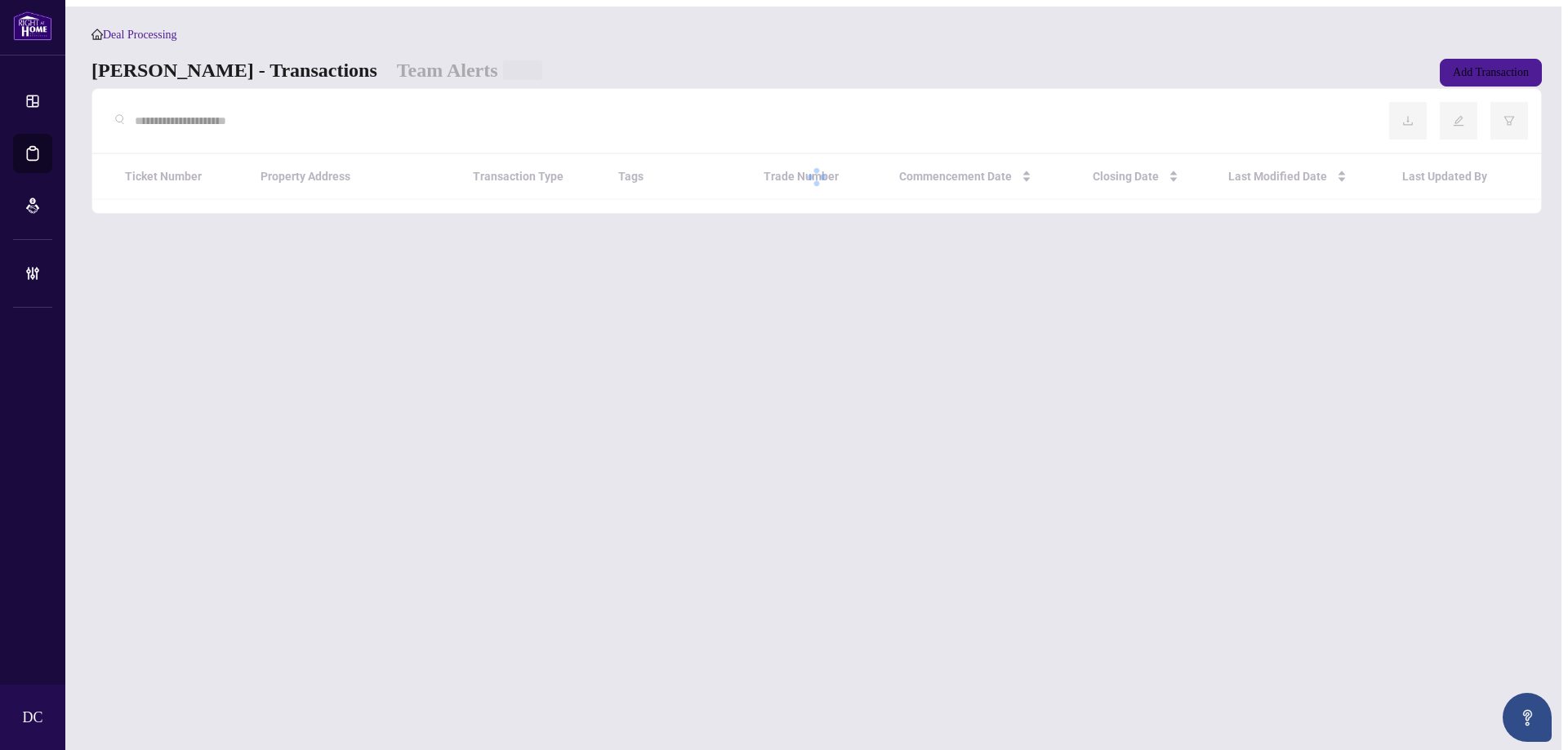
click at [265, 130] on input "text" at bounding box center [749, 121] width 1229 height 18
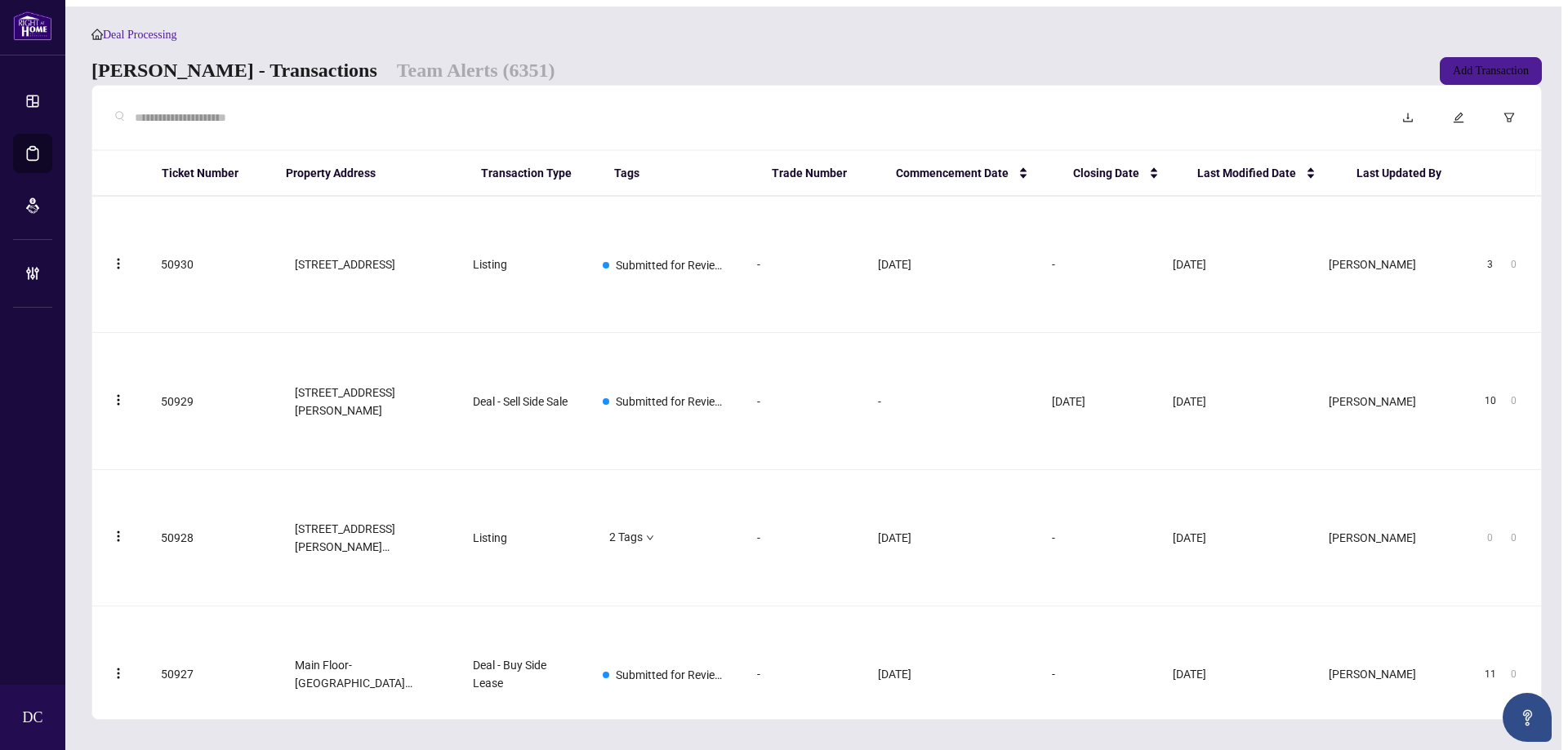
paste input "*******"
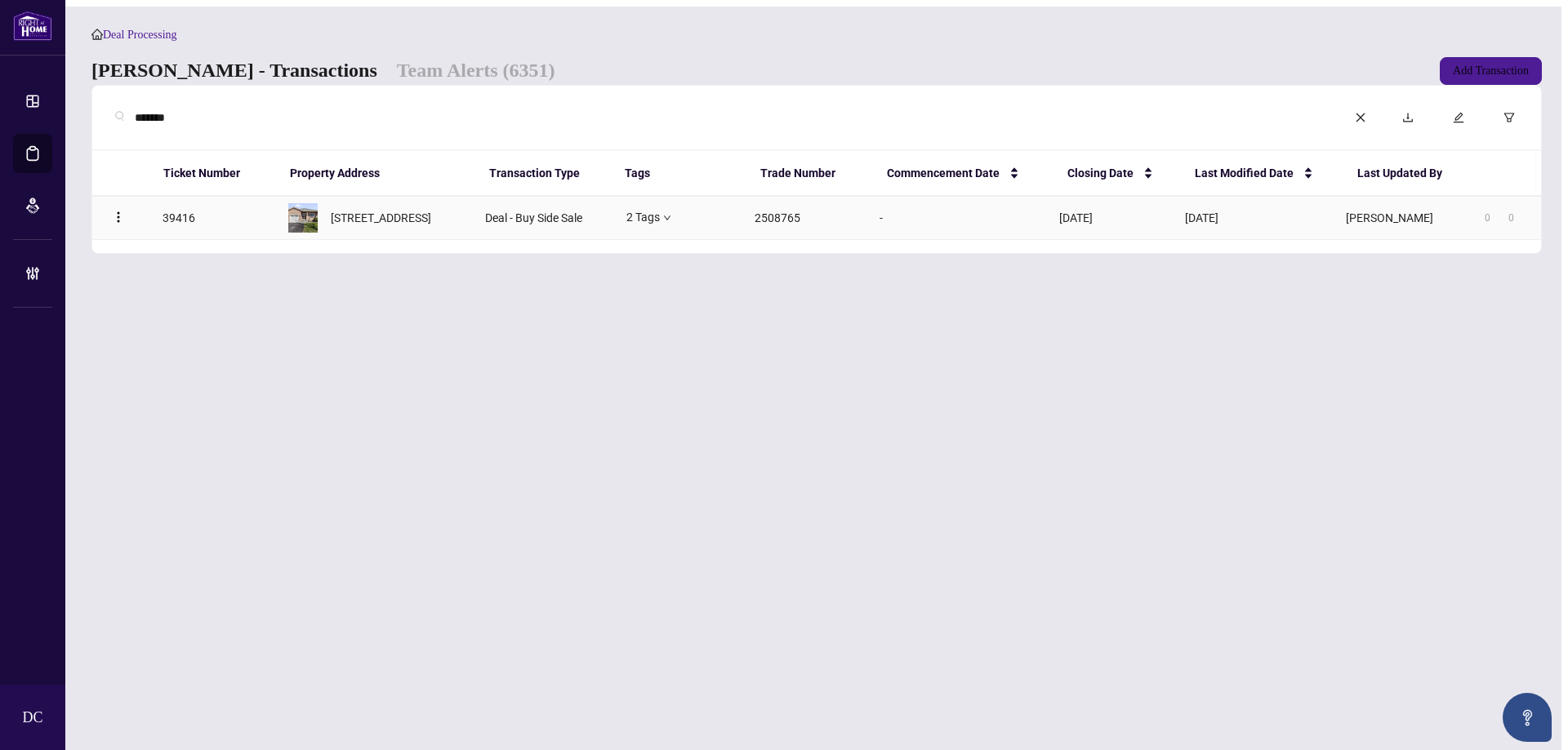
type input "*******"
click at [370, 227] on span "[STREET_ADDRESS]" at bounding box center [381, 218] width 101 height 18
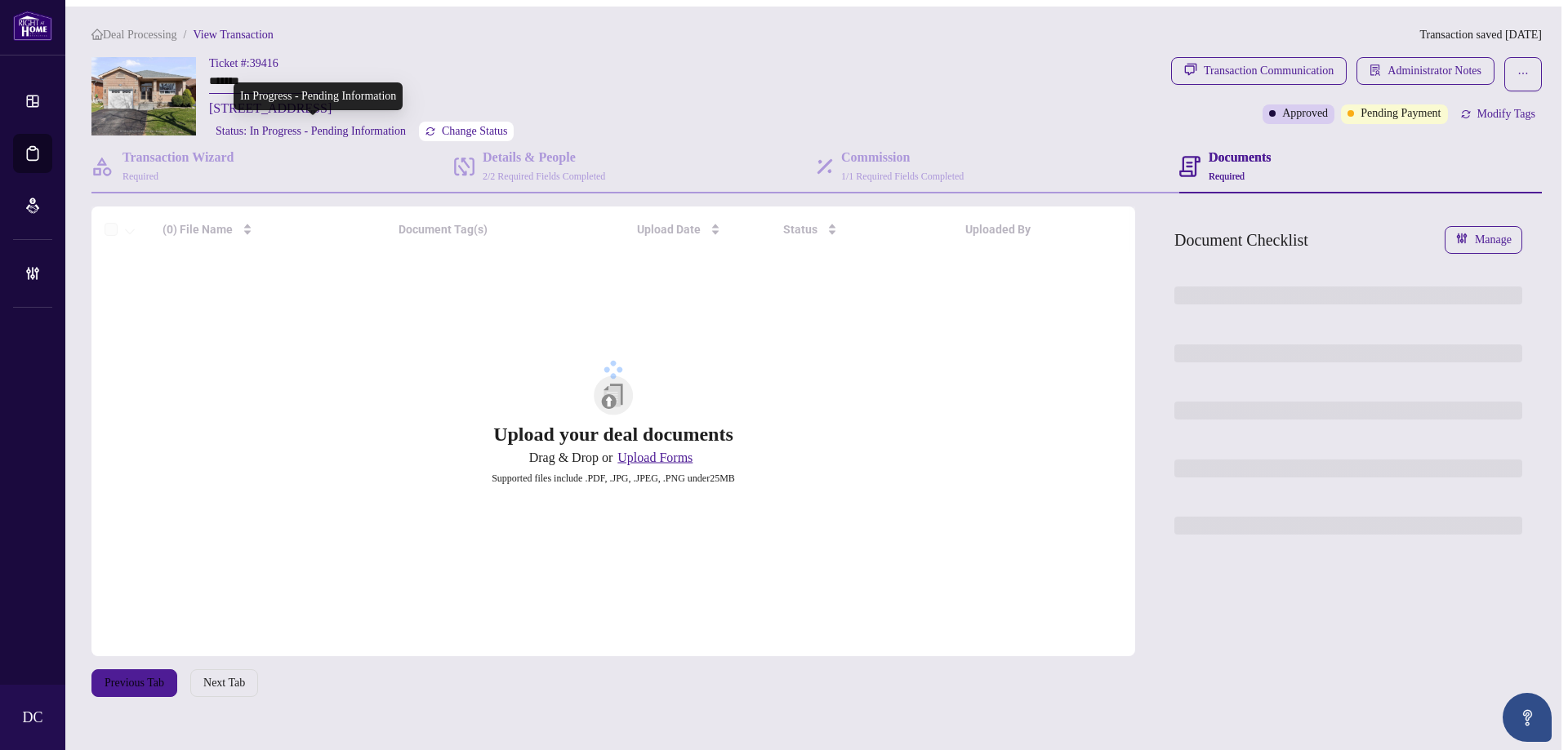
click at [474, 127] on span "Change Status" at bounding box center [475, 131] width 66 height 11
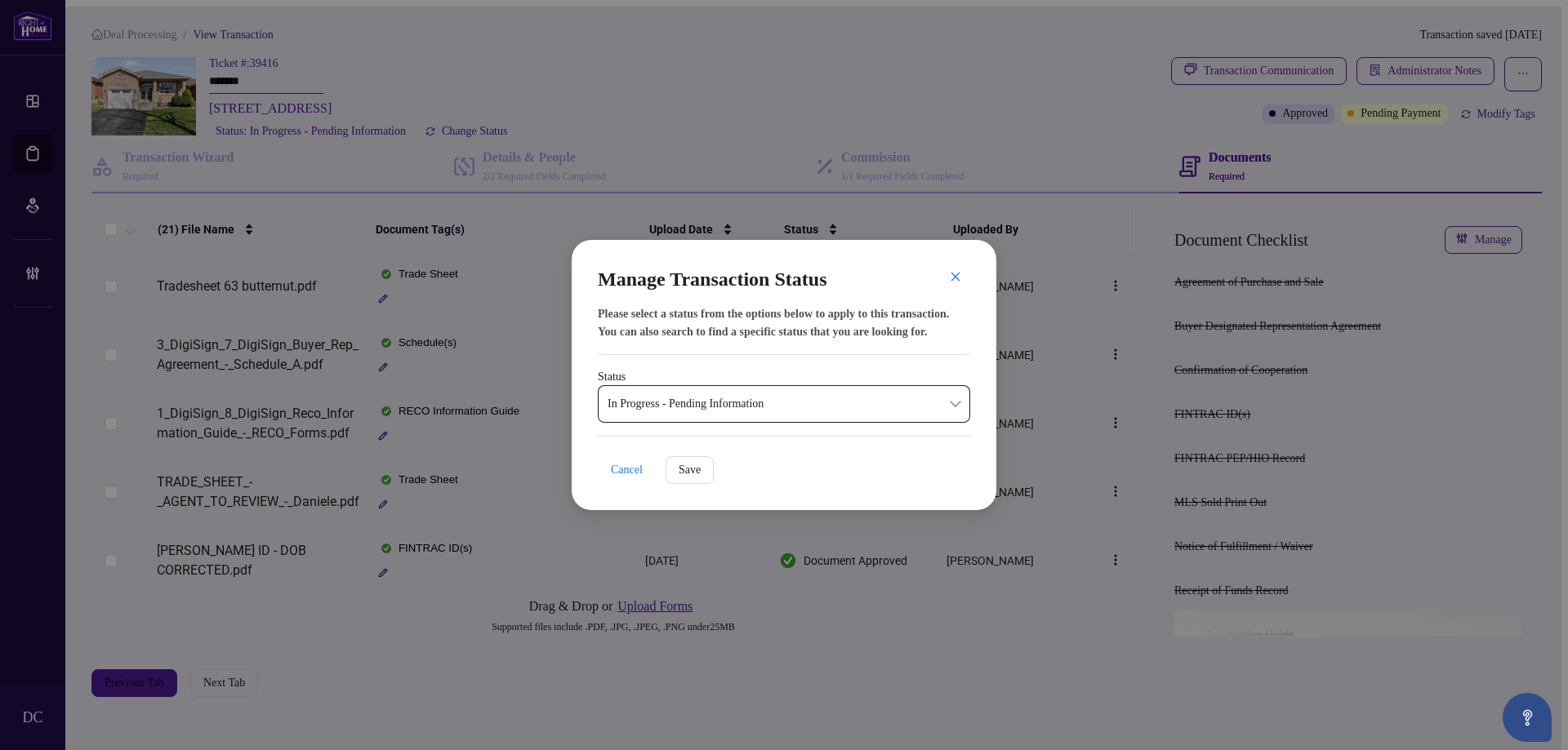
click at [667, 404] on span "In Progress - Pending Information" at bounding box center [784, 404] width 353 height 31
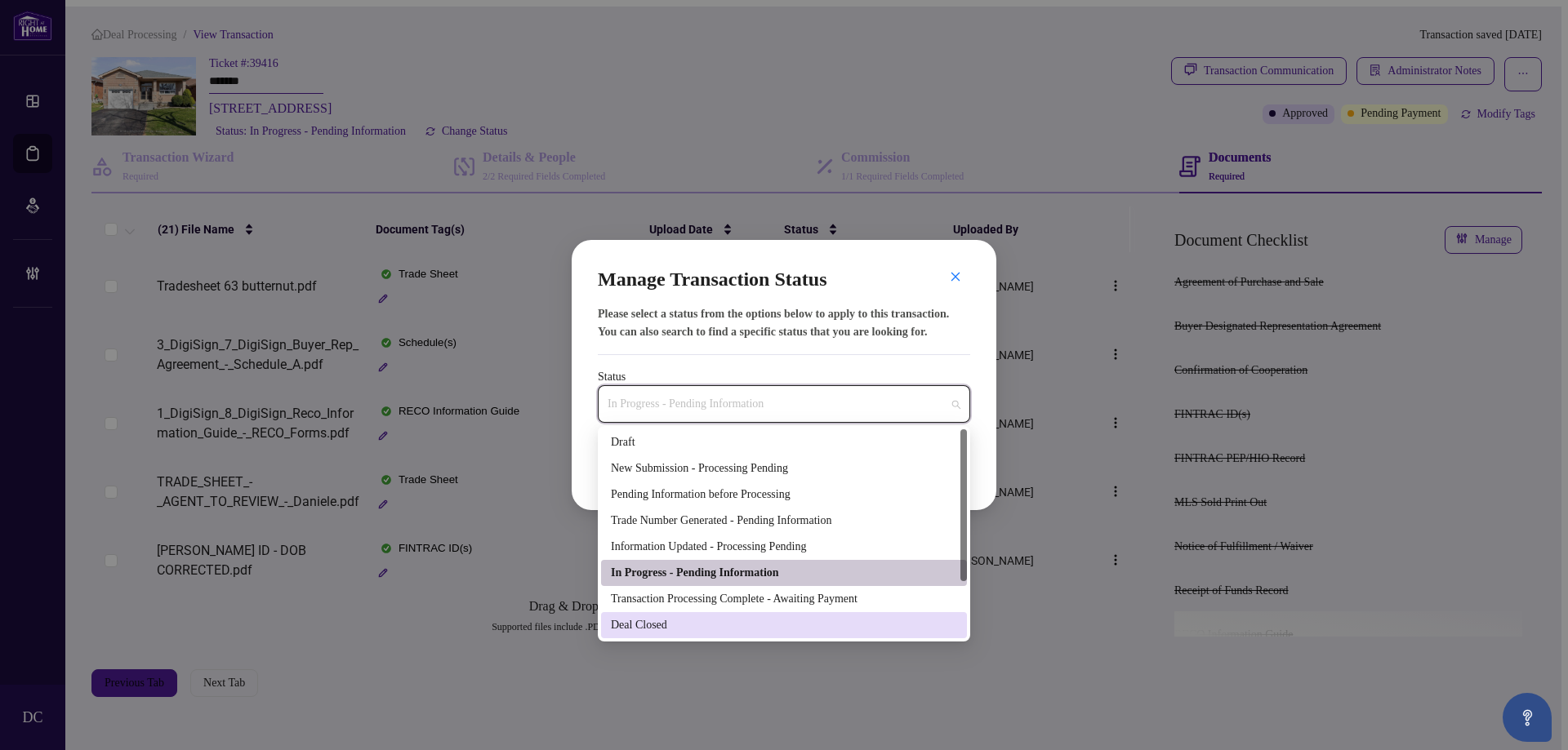
click at [659, 623] on div "Deal Closed" at bounding box center [784, 625] width 346 height 18
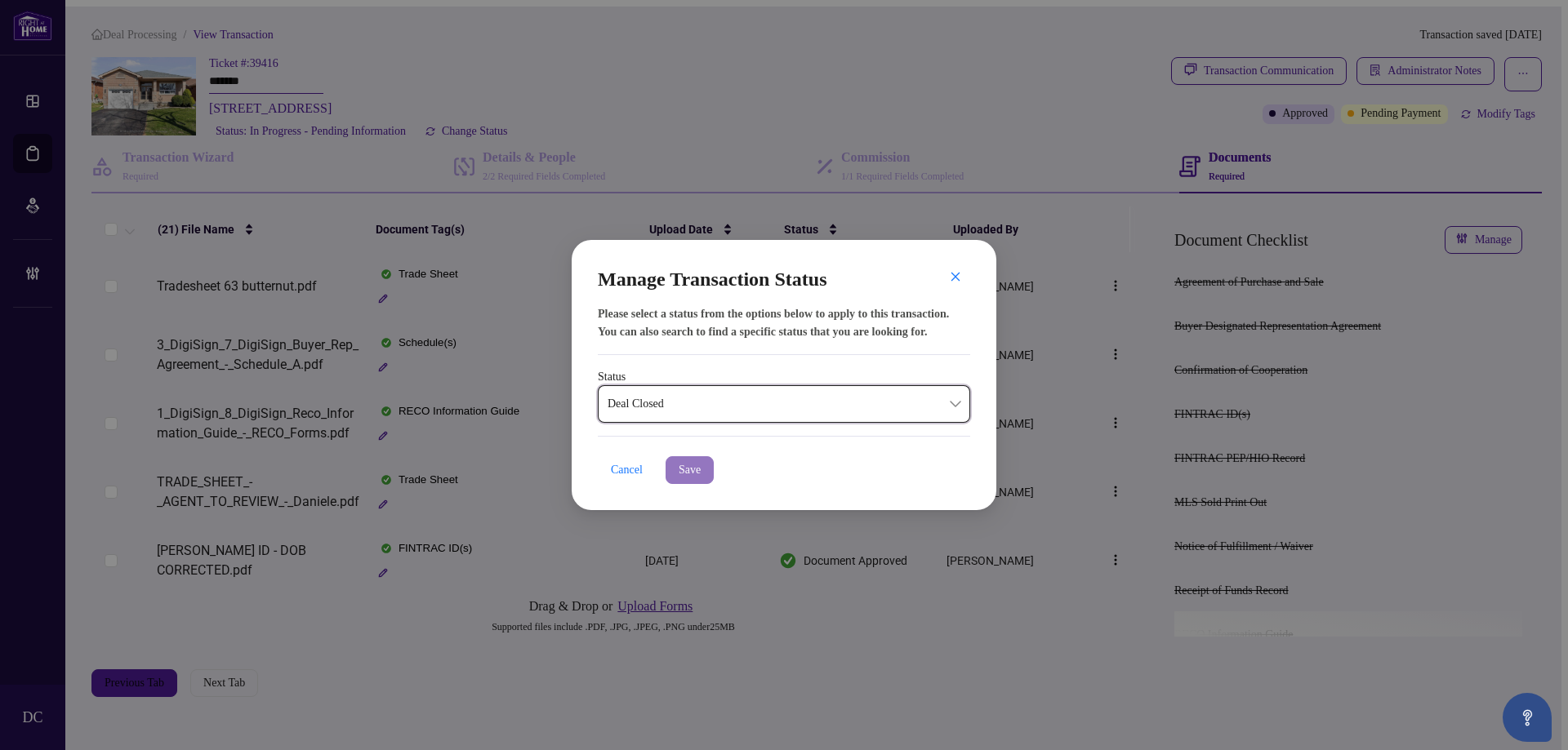
click at [700, 465] on span "Save" at bounding box center [690, 470] width 22 height 26
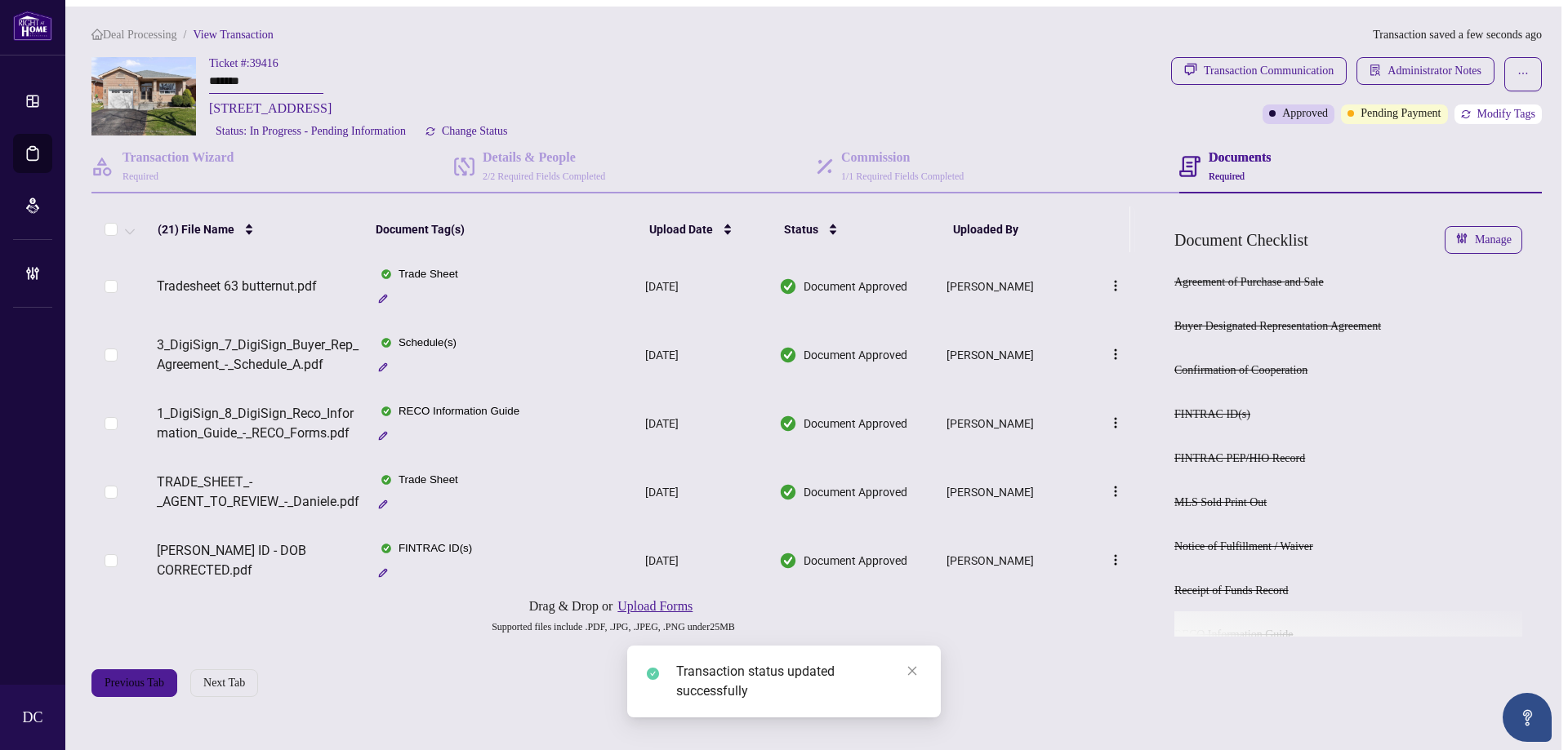
click at [1534, 108] on span "Modify Tags" at bounding box center [1506, 114] width 58 height 11
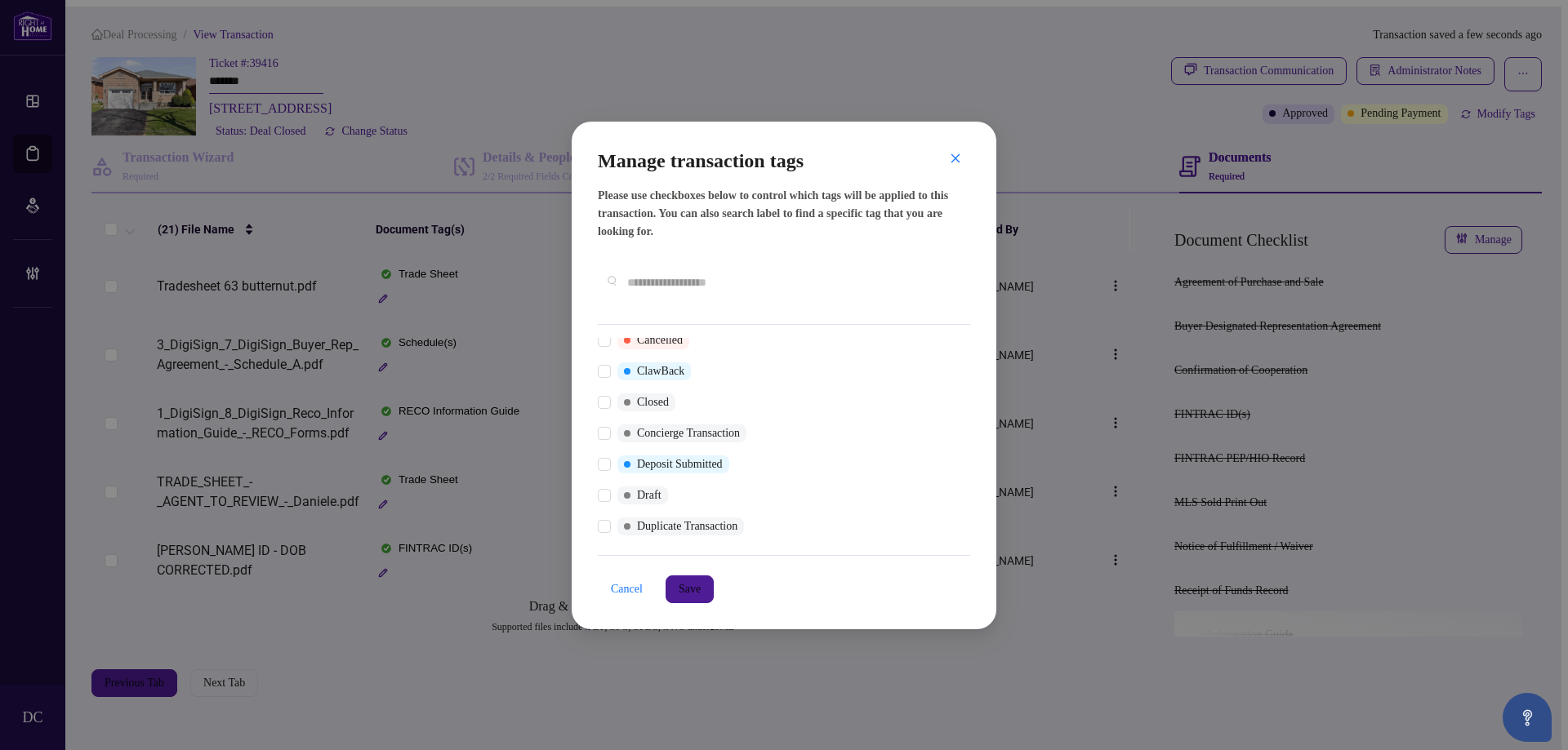
scroll to position [164, 0]
click at [611, 392] on div at bounding box center [607, 400] width 20 height 18
click at [607, 392] on div at bounding box center [607, 400] width 20 height 18
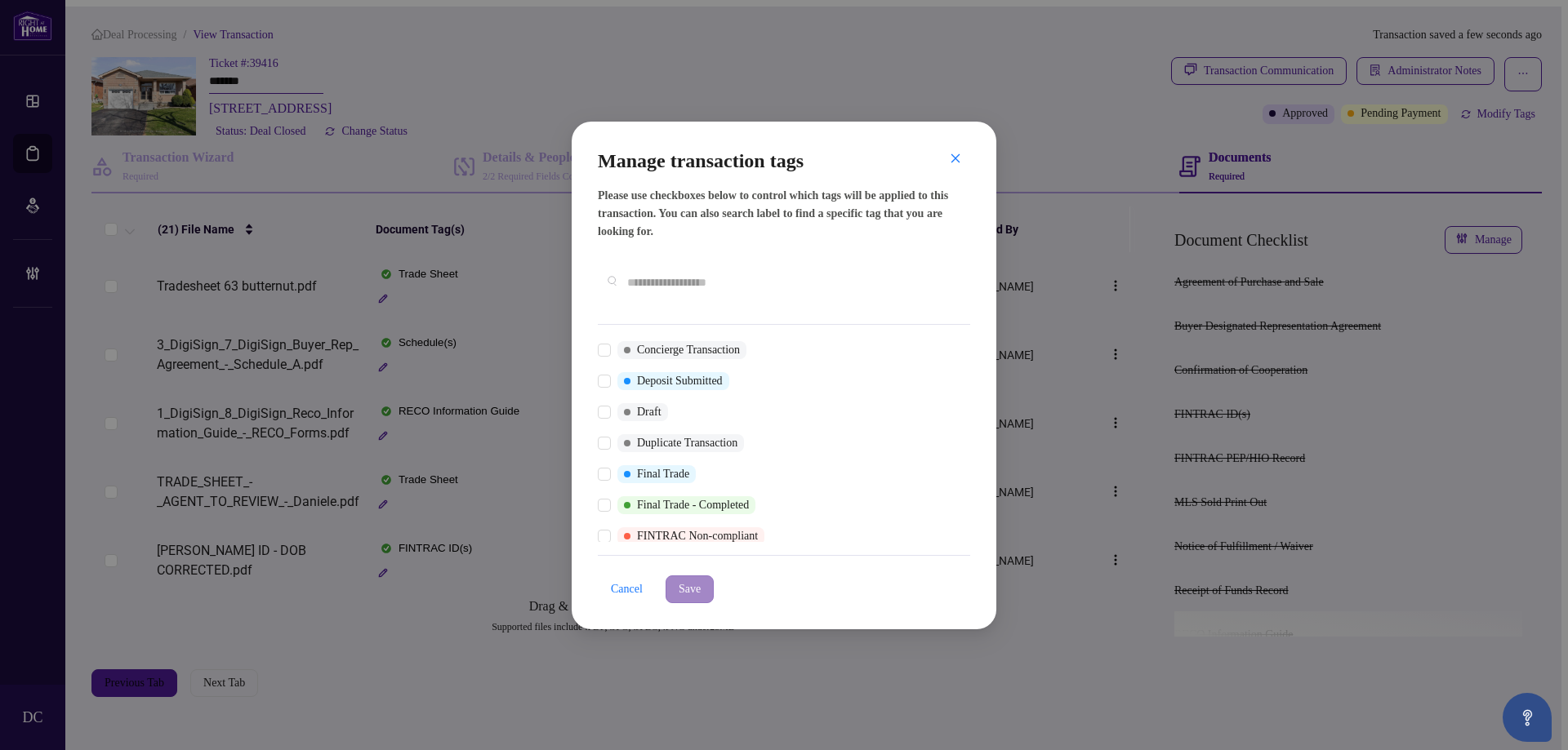
scroll to position [0, 0]
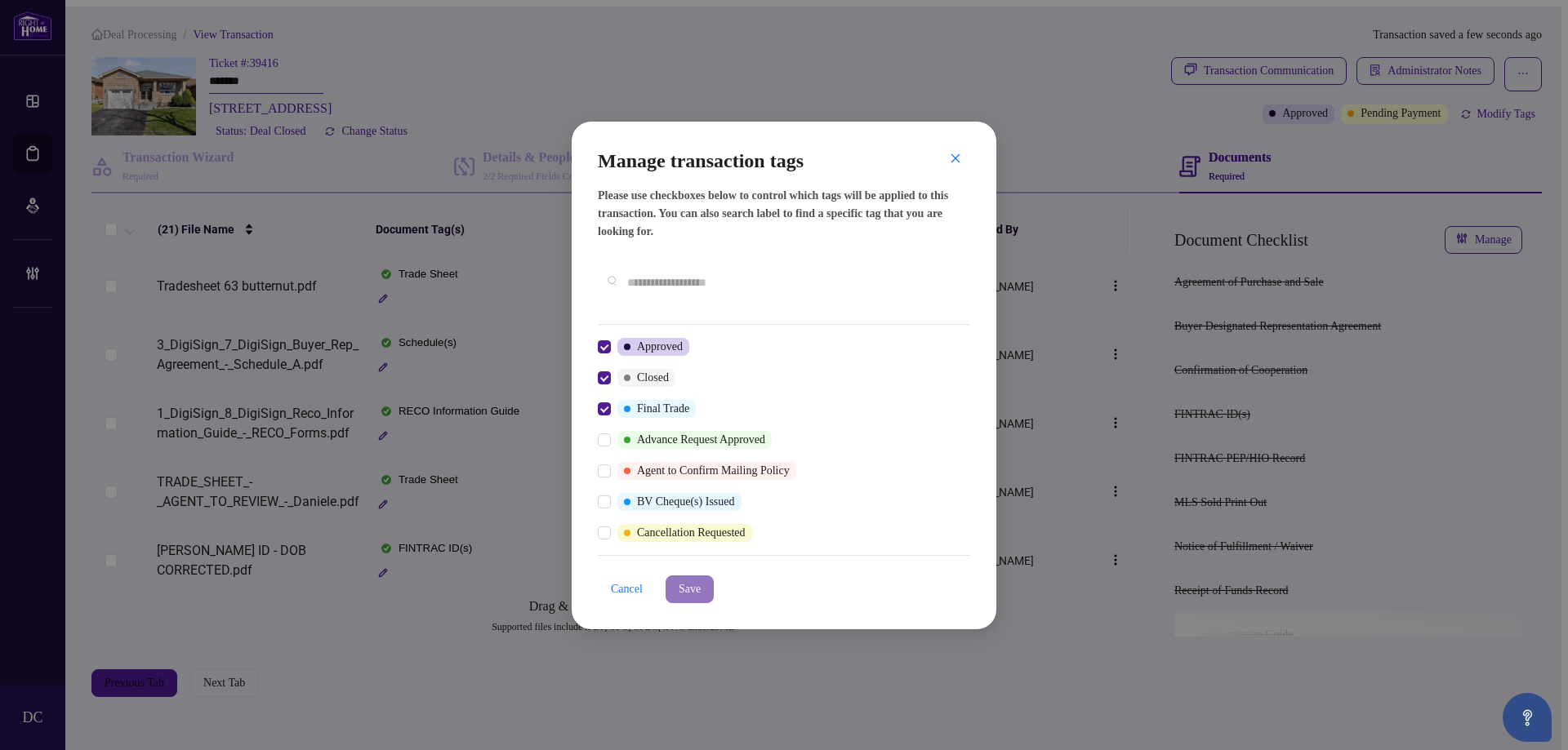
click at [694, 580] on span "Save" at bounding box center [690, 589] width 22 height 26
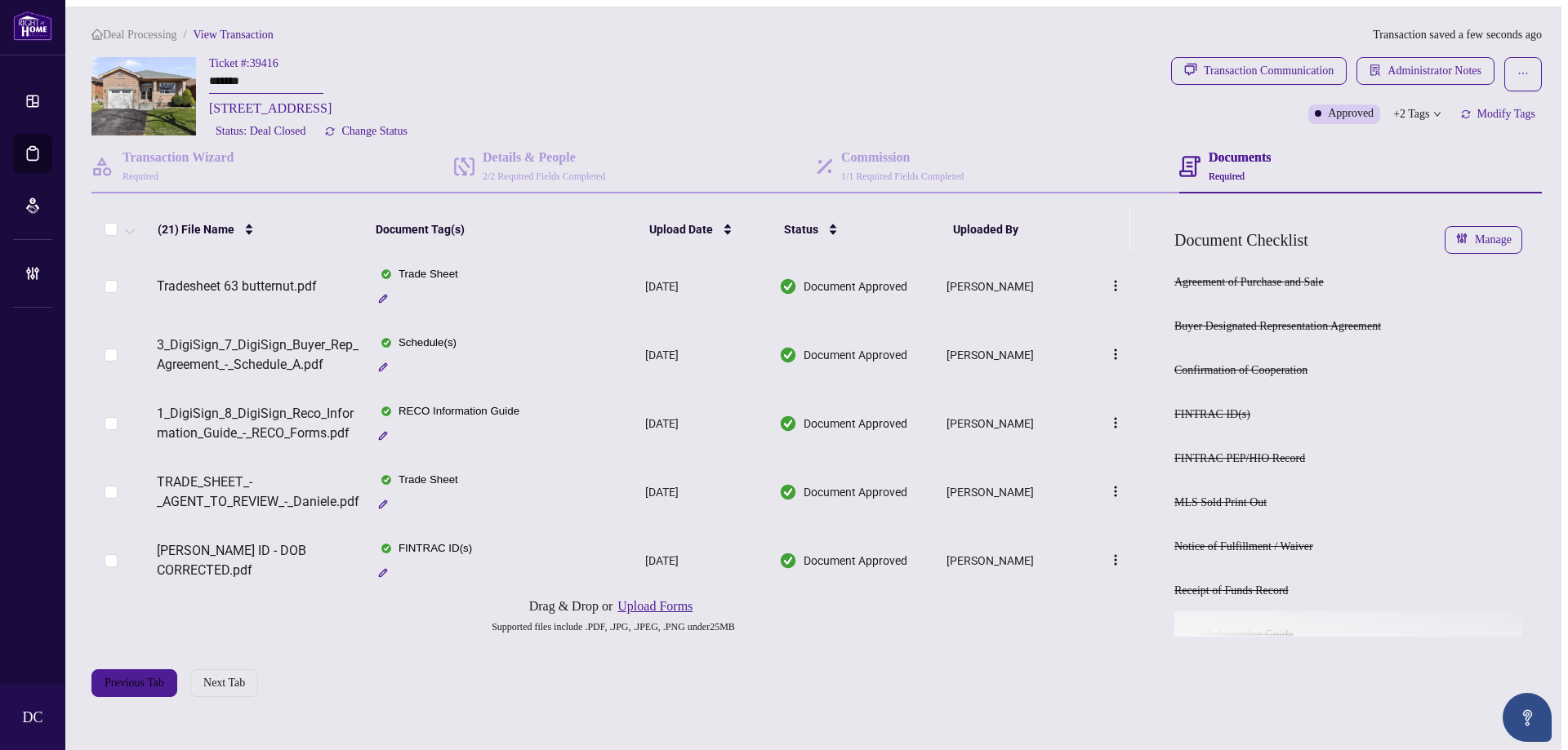
click at [1422, 109] on span "+2 Tags" at bounding box center [1411, 114] width 36 height 19
click at [1351, 138] on div "Transaction Communication Administrator Notes Approved +2 Tags Modify Tags" at bounding box center [1357, 99] width 377 height 84
click at [1425, 68] on span "Administrator Notes" at bounding box center [1434, 71] width 94 height 26
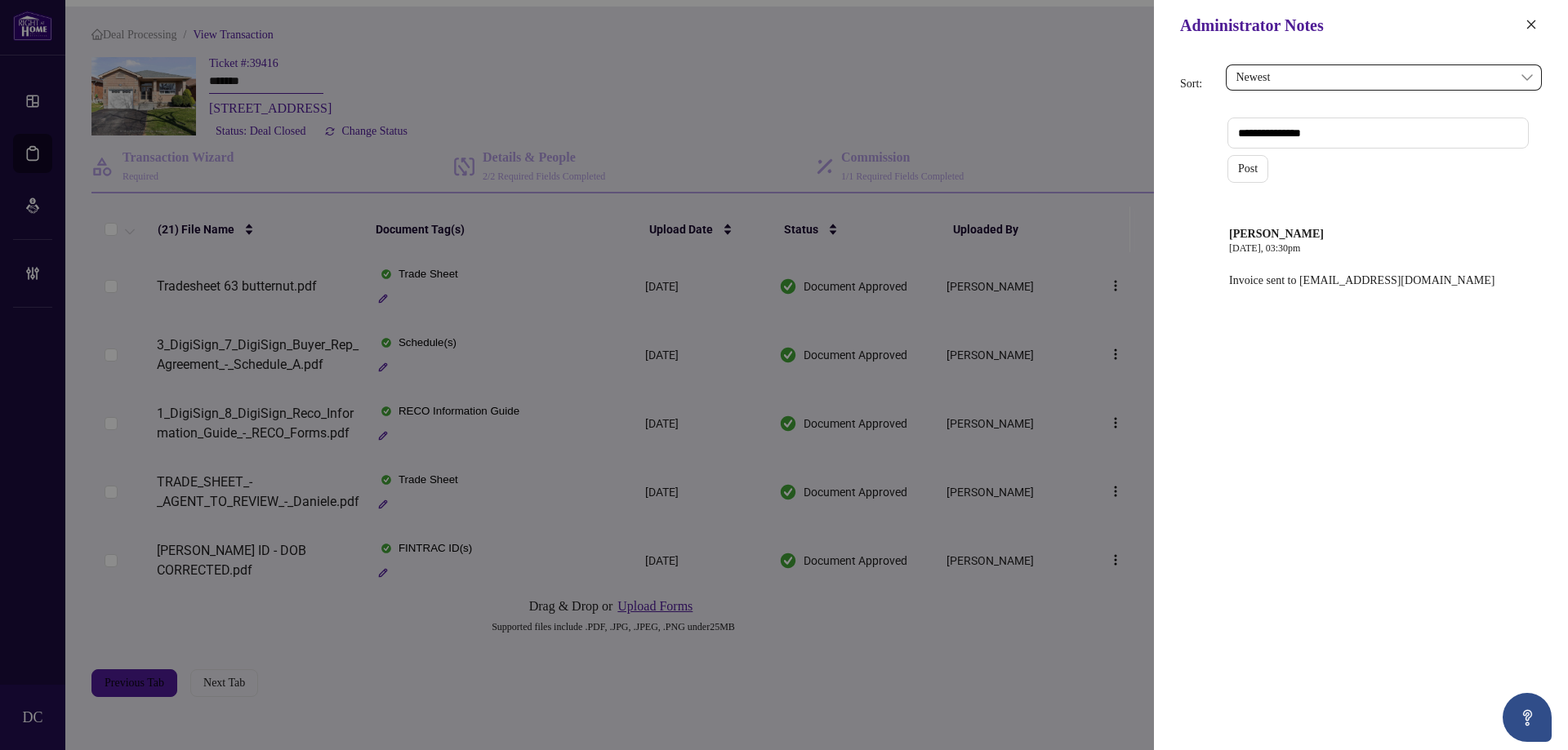
click at [1413, 133] on textarea at bounding box center [1378, 133] width 302 height 31
paste textarea "**********"
type textarea "**********"
click at [1241, 165] on span "Post" at bounding box center [1248, 169] width 20 height 26
click at [1531, 23] on icon "close" at bounding box center [1531, 24] width 11 height 11
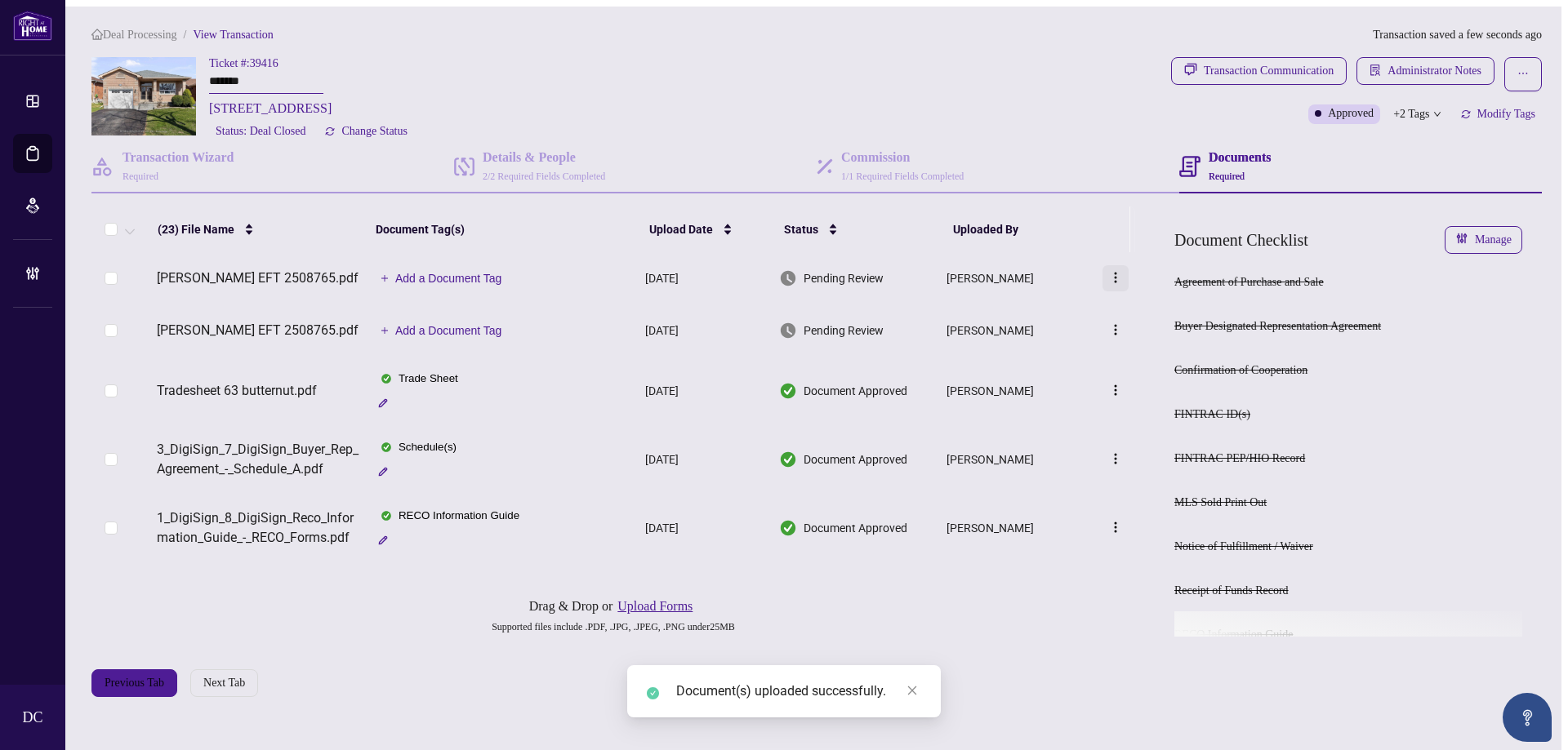
click at [1110, 284] on img "button" at bounding box center [1116, 277] width 13 height 13
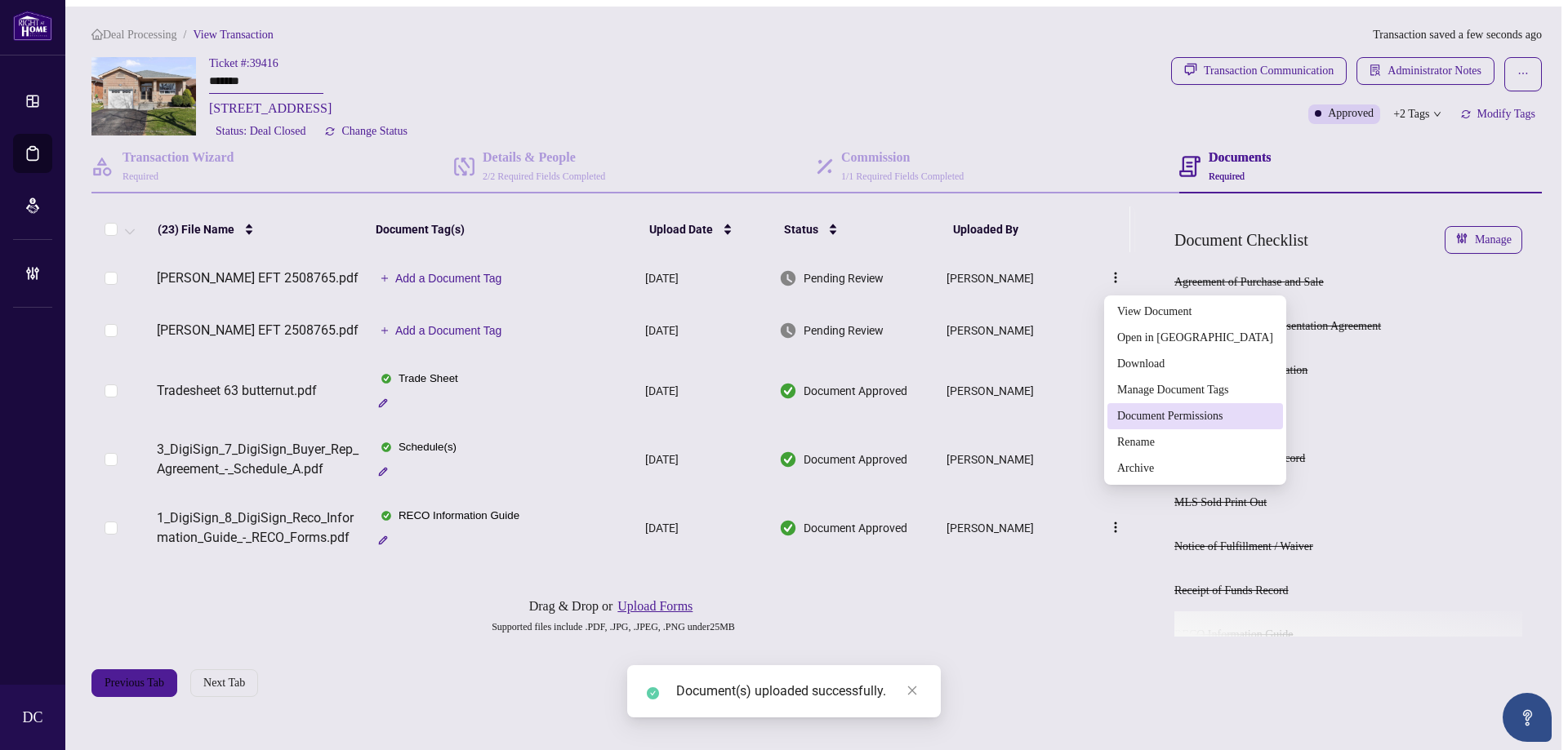
click at [1161, 419] on span "Document Permissions" at bounding box center [1195, 416] width 156 height 18
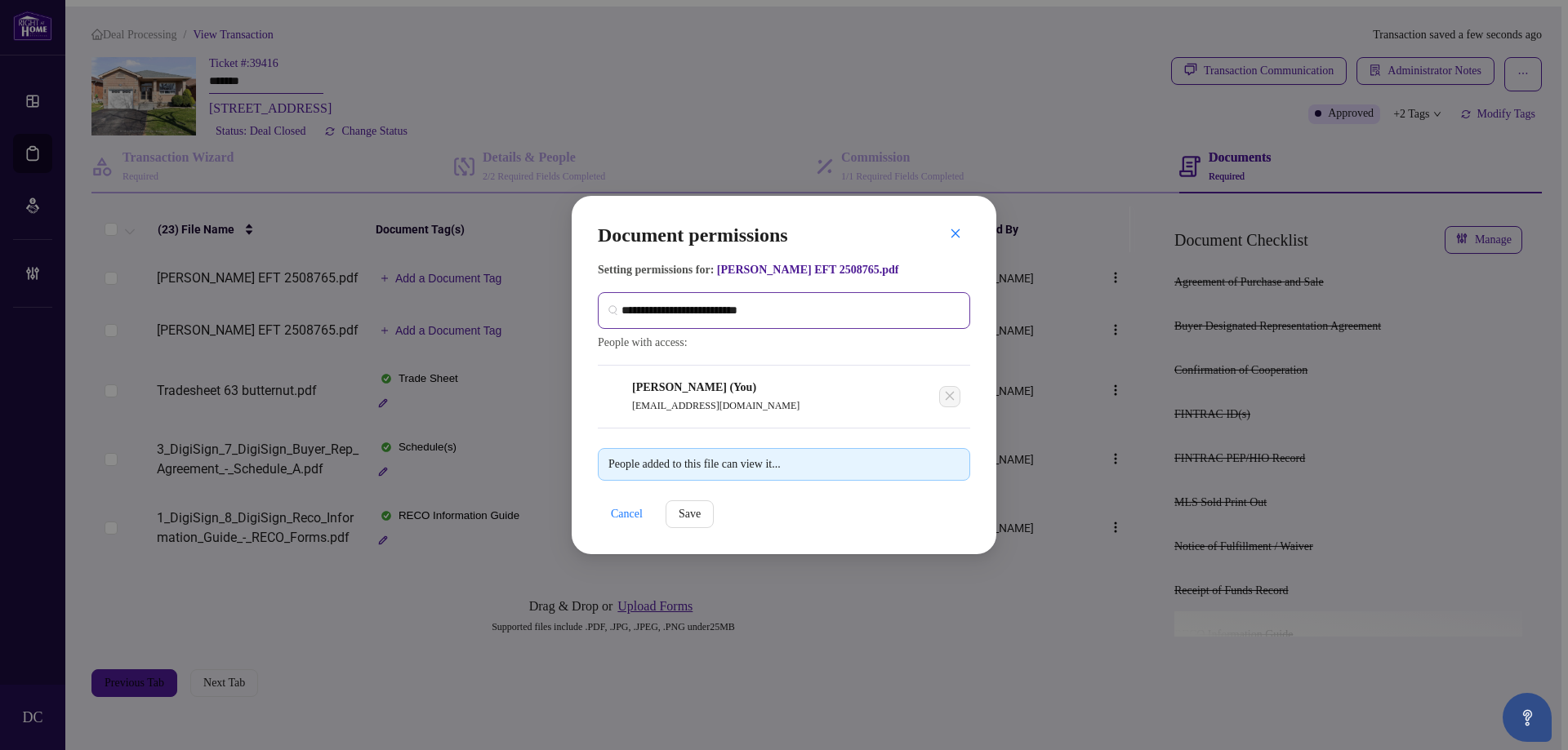
click at [774, 317] on span at bounding box center [784, 310] width 372 height 37
type input "**********"
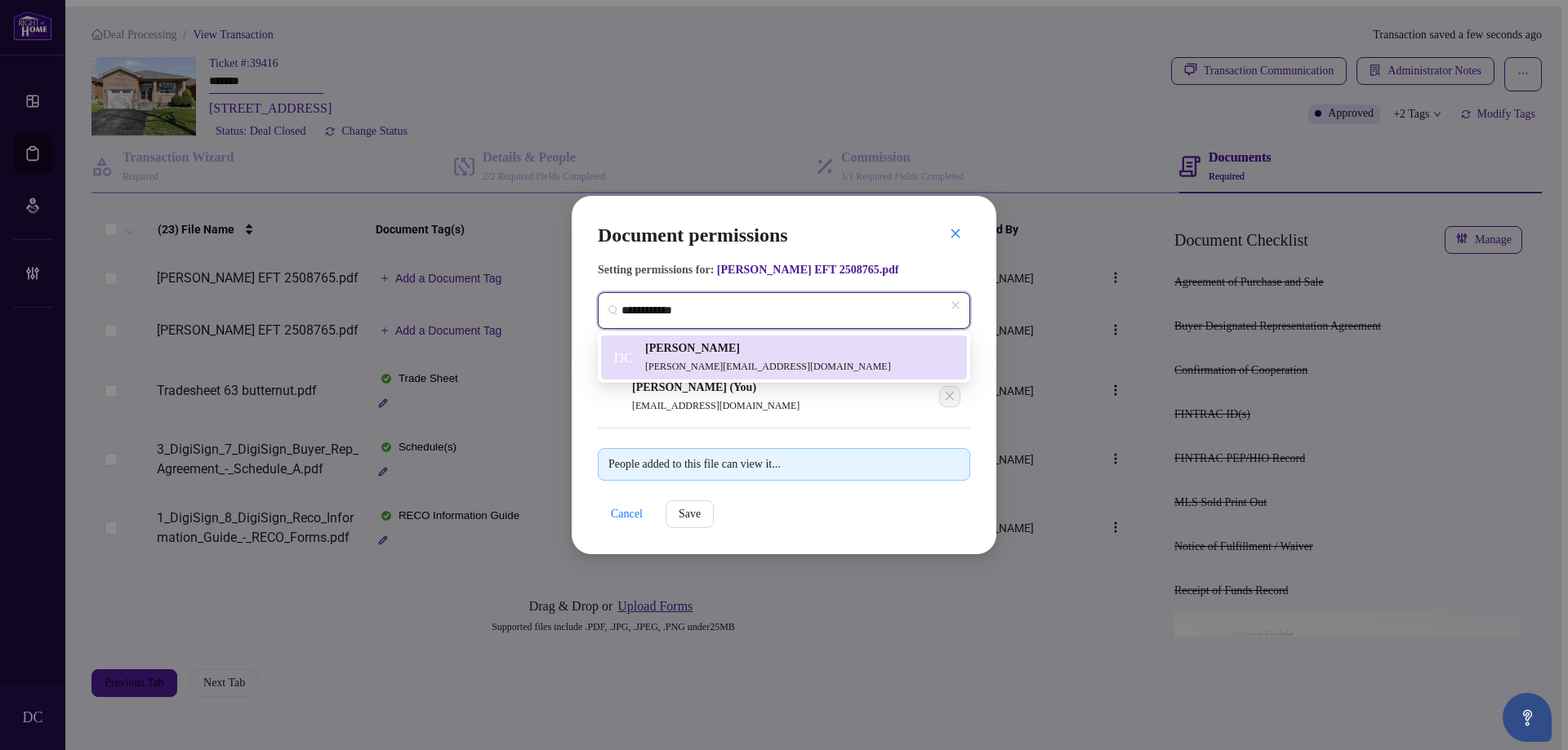
click at [768, 349] on div "DC [PERSON_NAME] [PERSON_NAME][EMAIL_ADDRESS][DOMAIN_NAME]" at bounding box center [784, 357] width 346 height 36
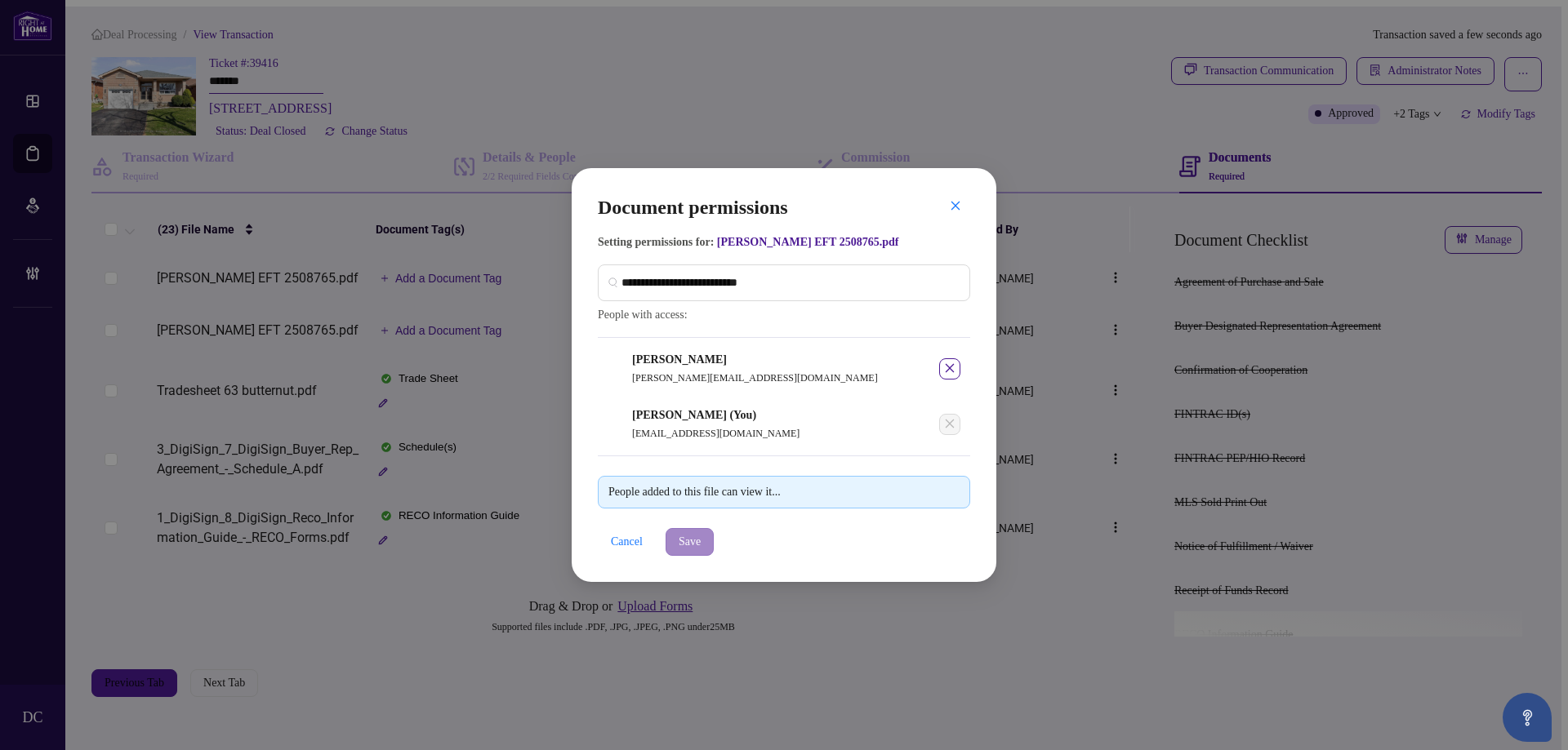
drag, startPoint x: 698, startPoint y: 527, endPoint x: 700, endPoint y: 536, distance: 9.2
click at [700, 532] on div "People added to this file can view it... Cancel Save" at bounding box center [784, 505] width 372 height 101
click at [700, 537] on span "Save" at bounding box center [690, 542] width 22 height 26
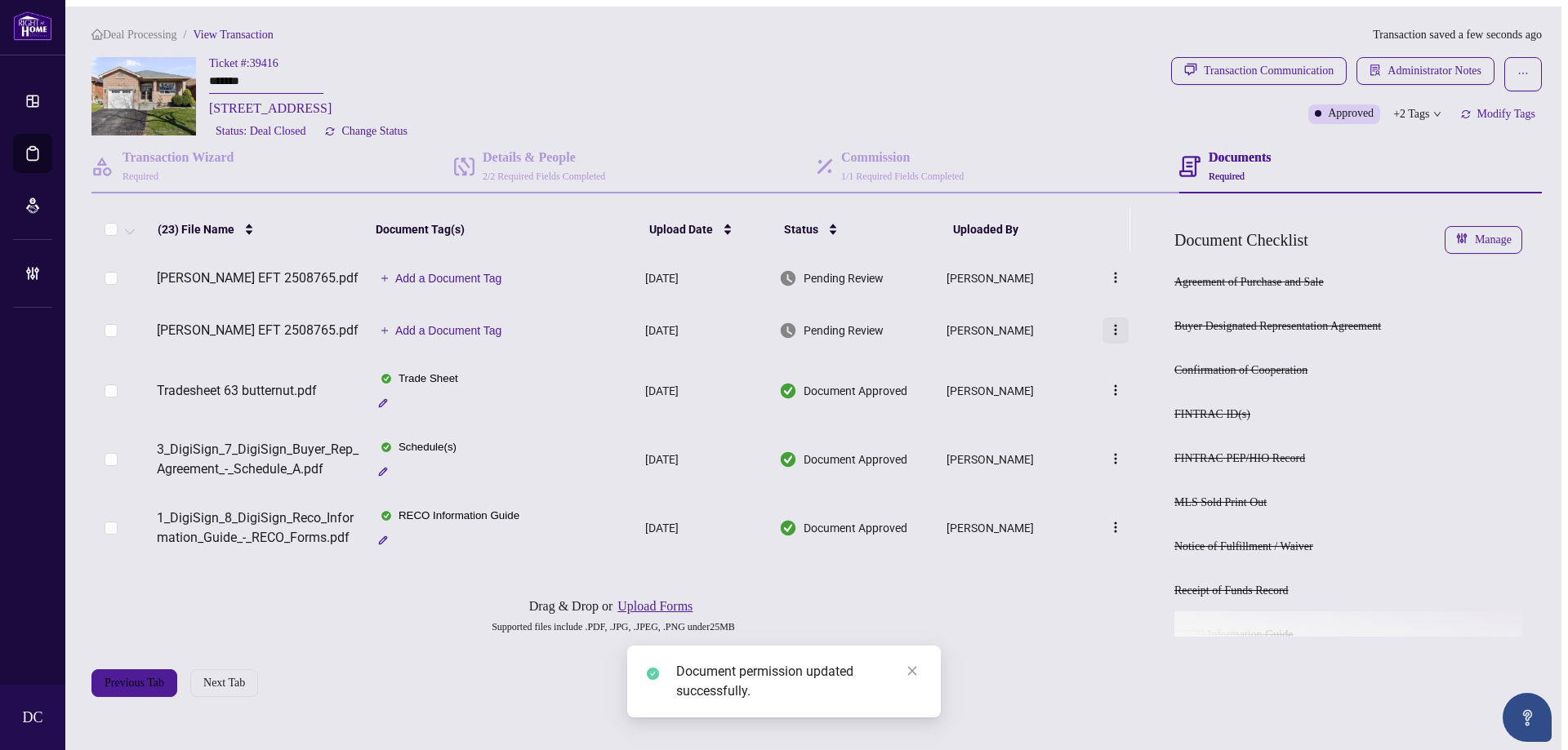
click at [1122, 325] on span "button" at bounding box center [1116, 331] width 13 height 15
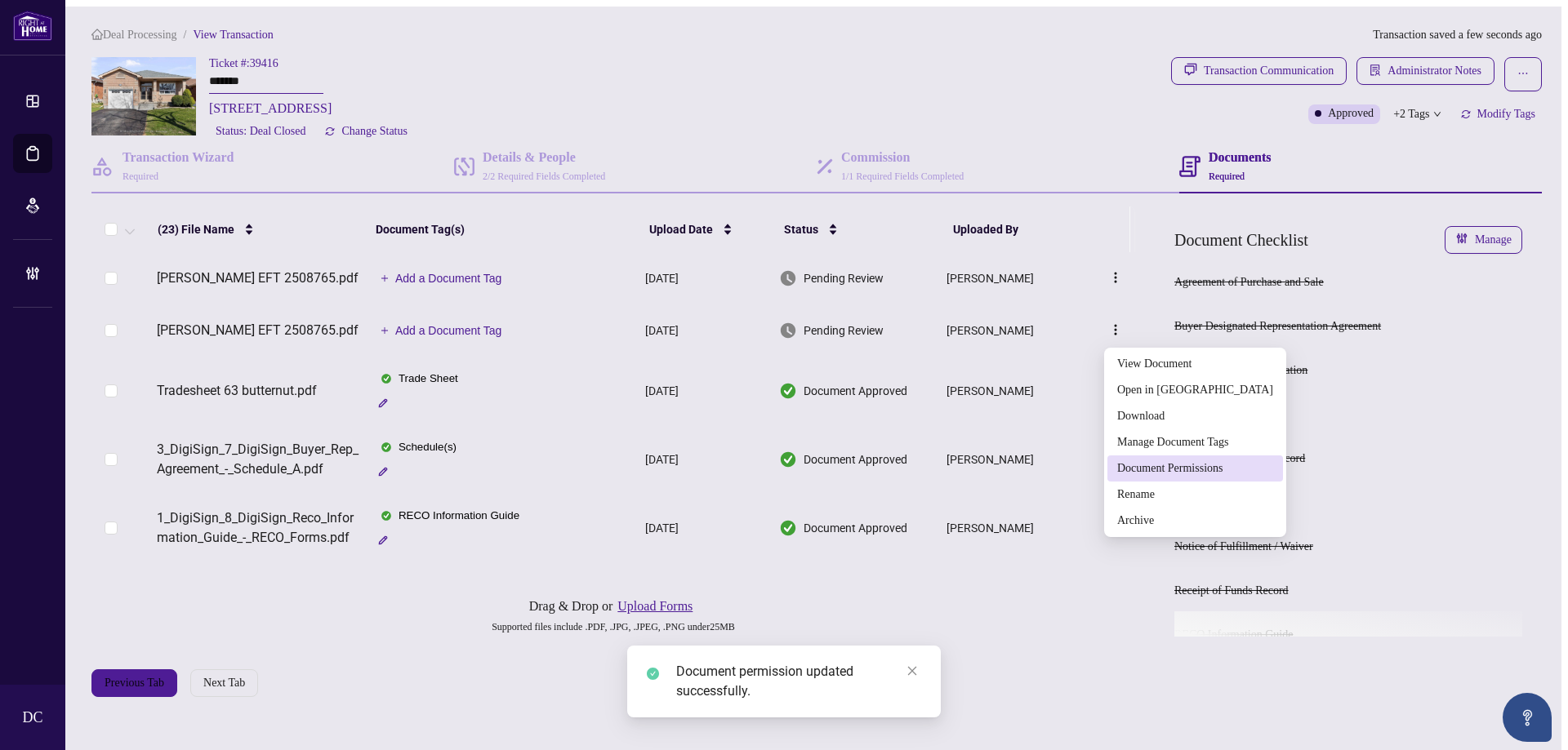
click at [1194, 473] on span "Document Permissions" at bounding box center [1195, 468] width 156 height 18
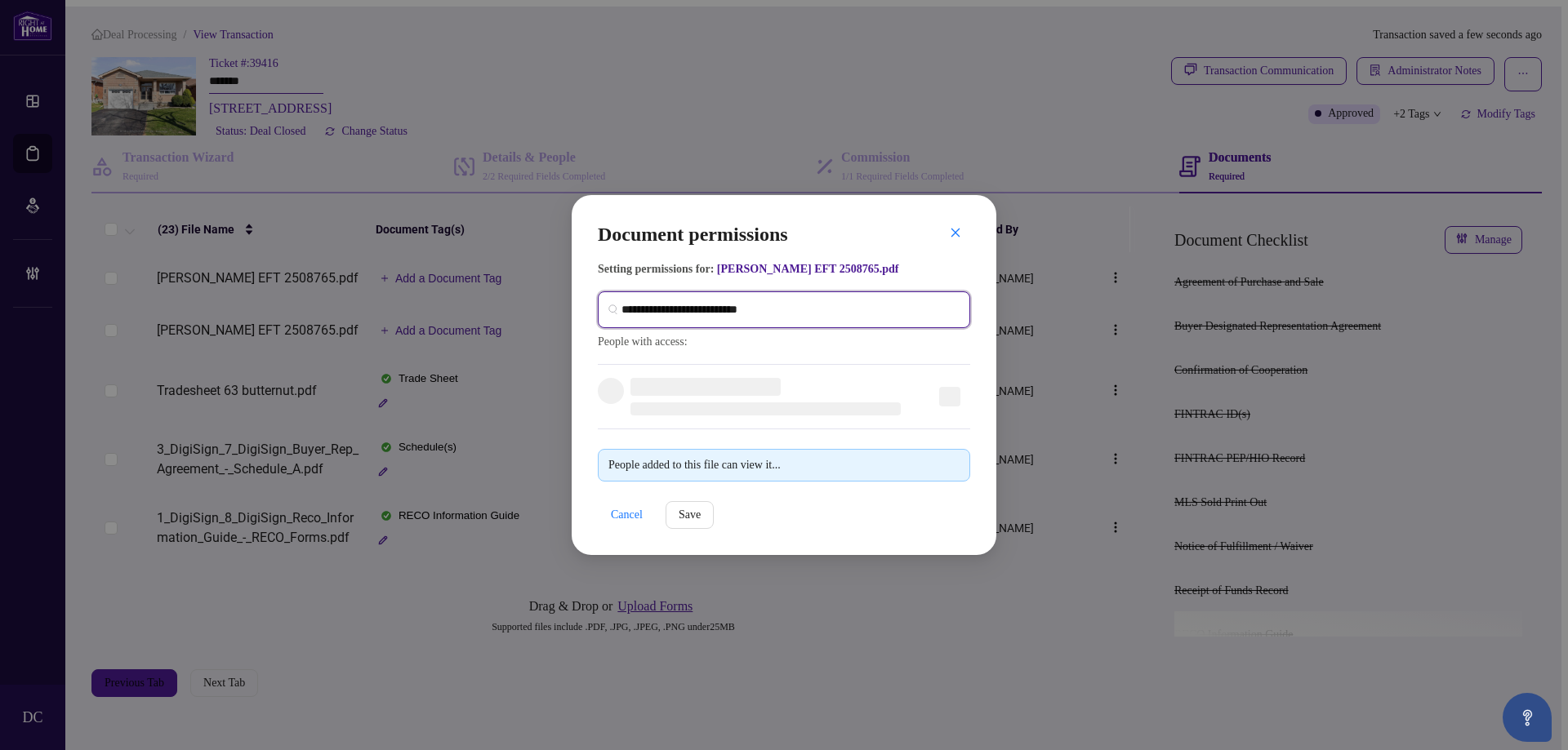
click at [913, 307] on input "search" at bounding box center [790, 310] width 339 height 17
type input "**********"
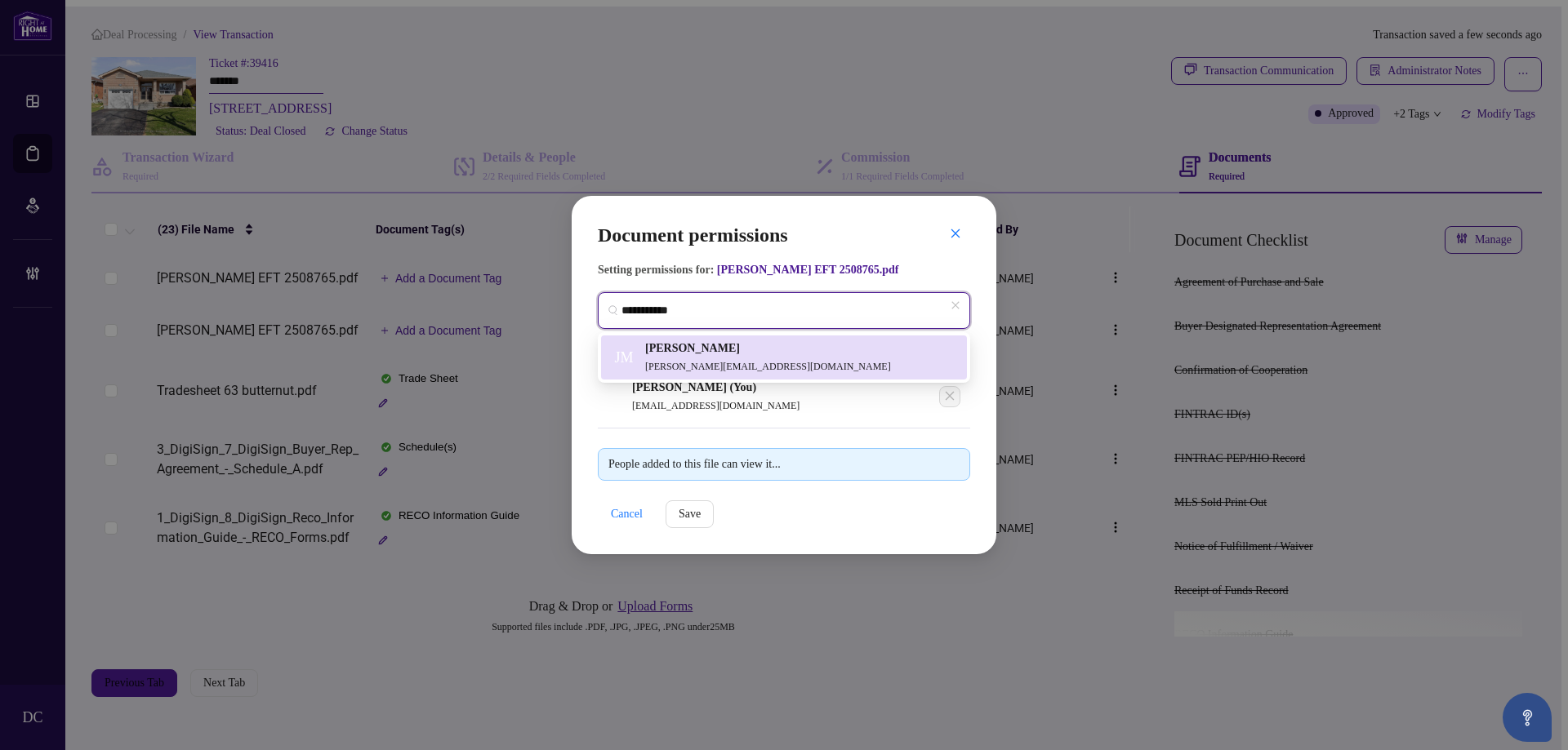
click at [863, 350] on div "[PERSON_NAME] [PERSON_NAME][EMAIL_ADDRESS][DOMAIN_NAME]" at bounding box center [784, 357] width 346 height 36
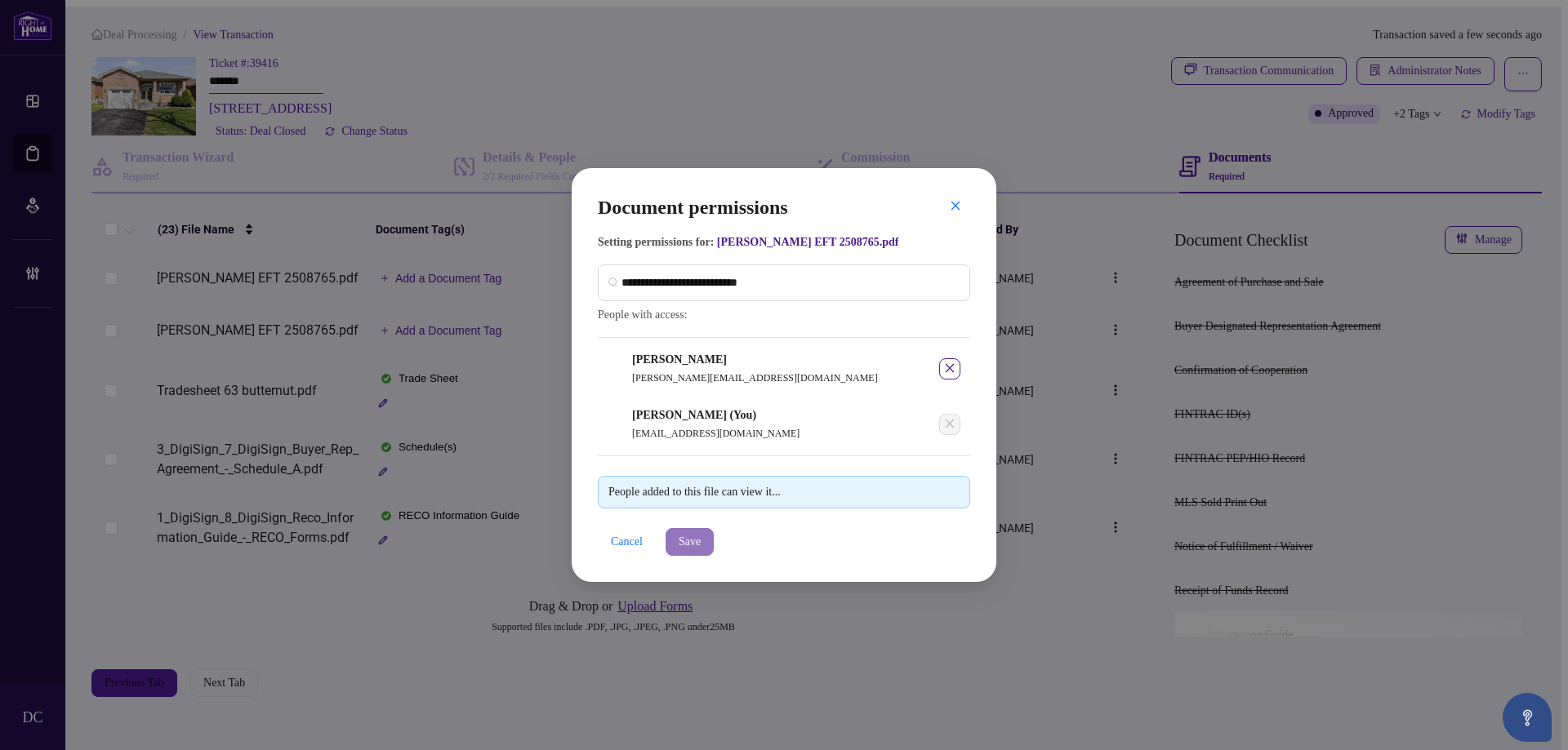
click at [700, 545] on span "Save" at bounding box center [690, 542] width 22 height 26
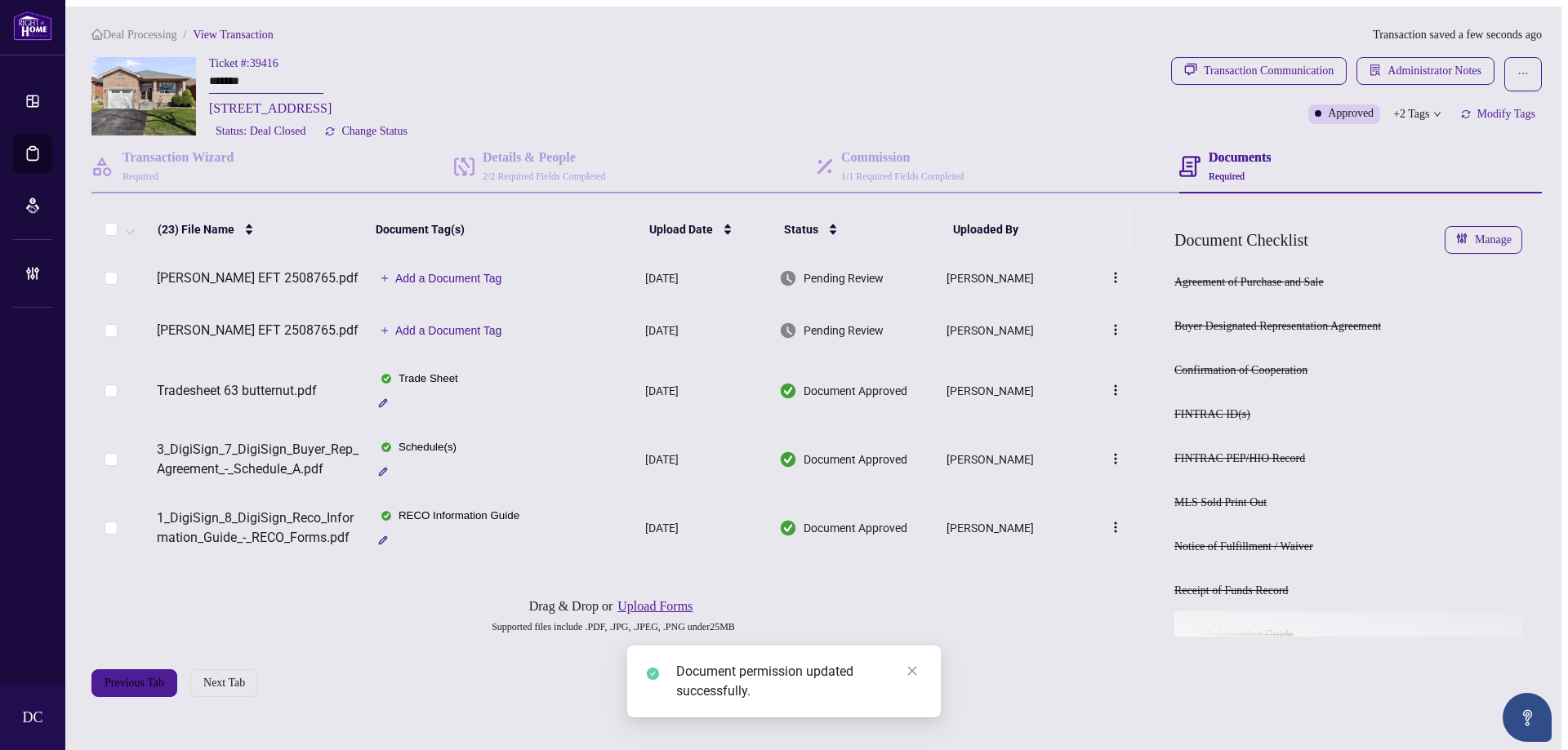
click at [469, 332] on span "Add a Document Tag" at bounding box center [449, 330] width 107 height 11
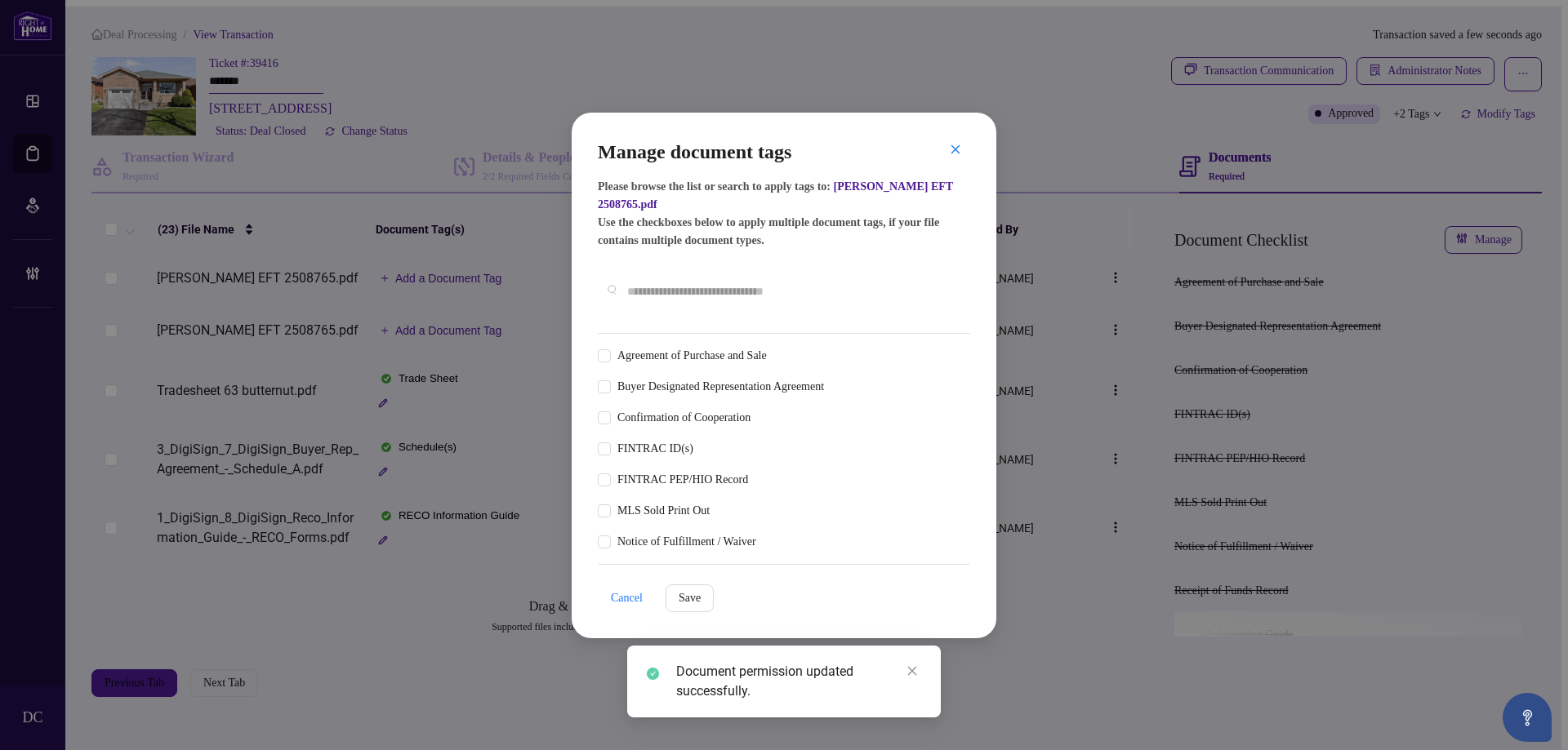
click at [762, 322] on div "Manage document tags Please browse the list or search to apply tags to: [PERSON…" at bounding box center [784, 236] width 372 height 195
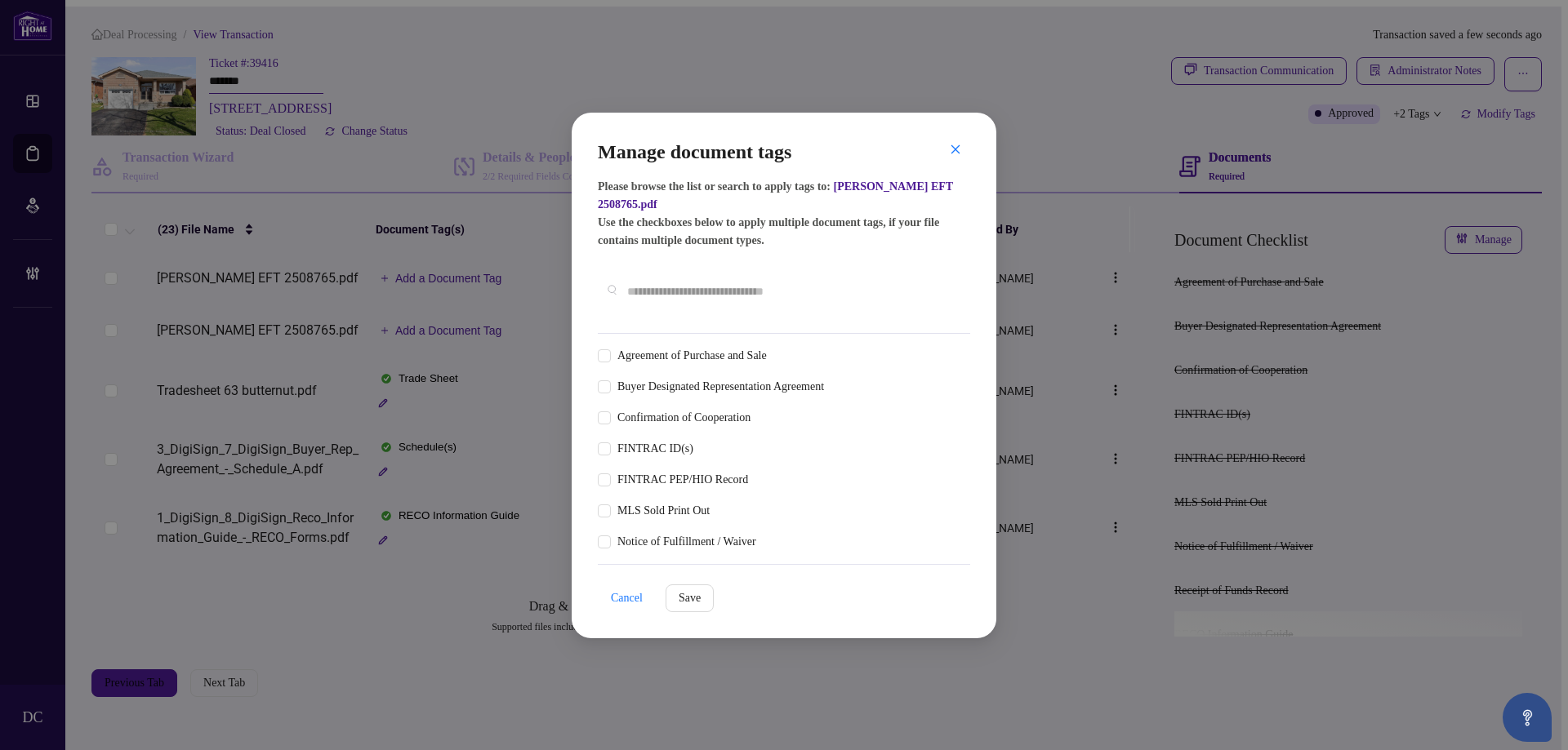
click at [799, 294] on input "text" at bounding box center [792, 291] width 330 height 18
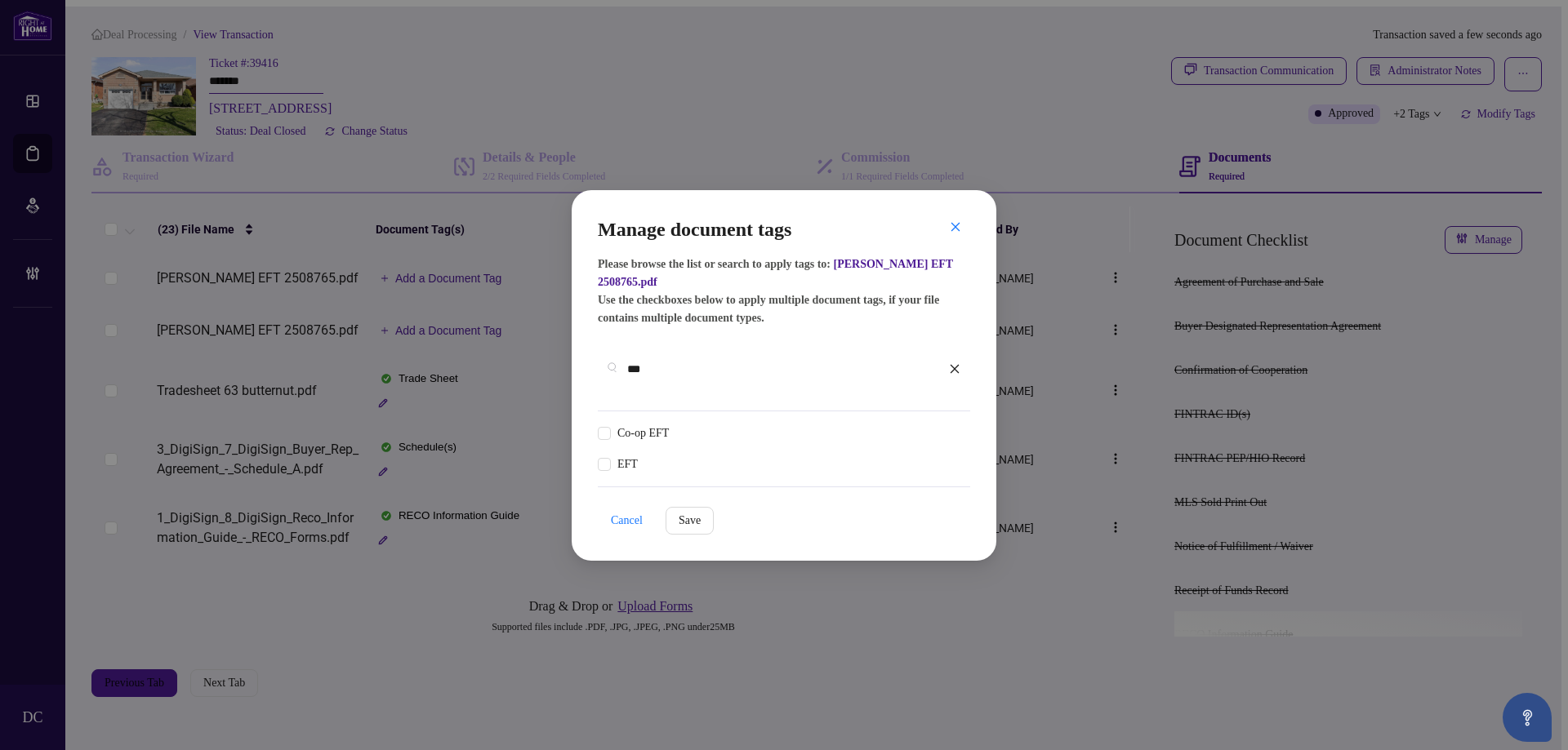
type input "***"
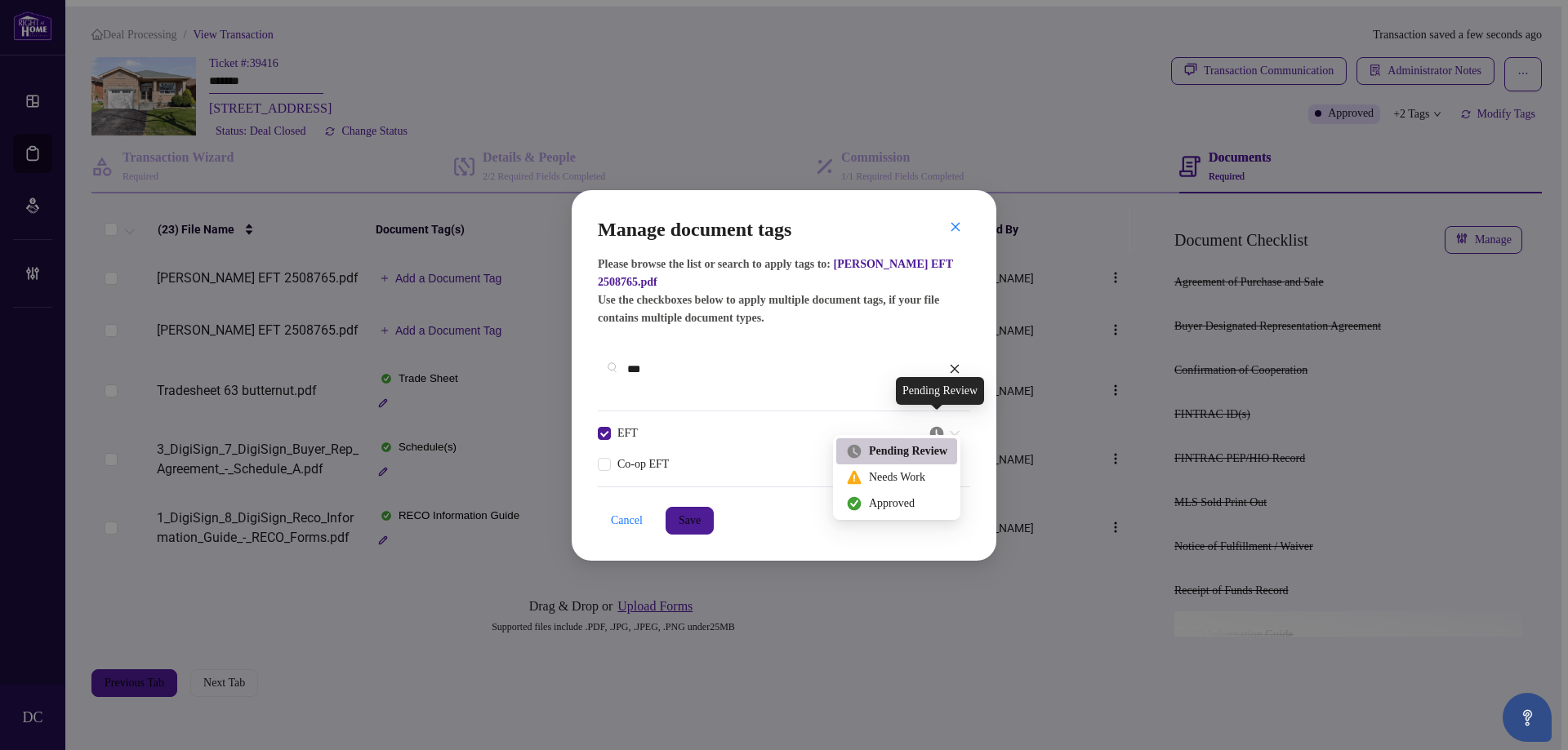
click at [935, 431] on img at bounding box center [936, 433] width 16 height 16
click at [906, 503] on div "Approved" at bounding box center [897, 504] width 102 height 18
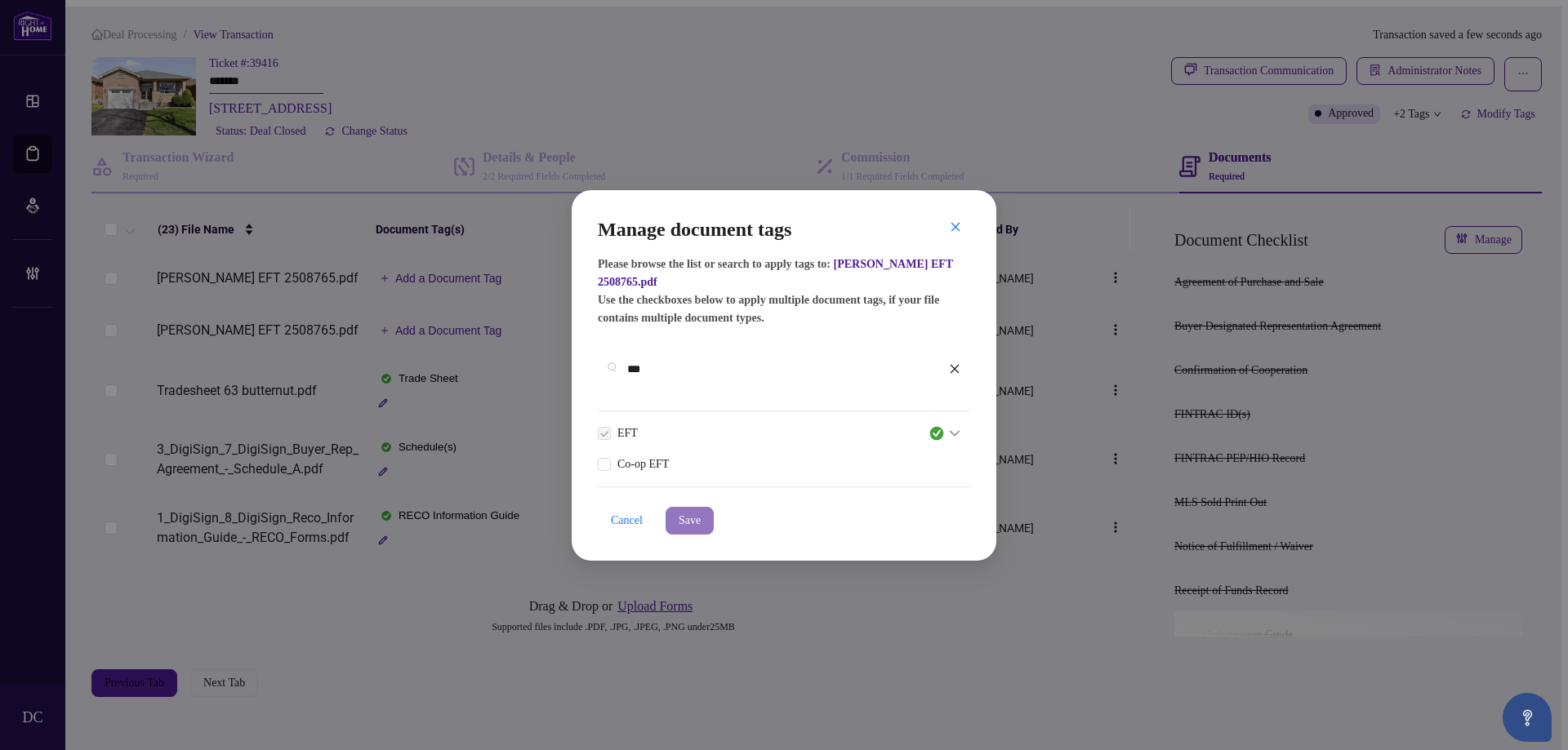
click at [700, 511] on span "Save" at bounding box center [690, 521] width 22 height 26
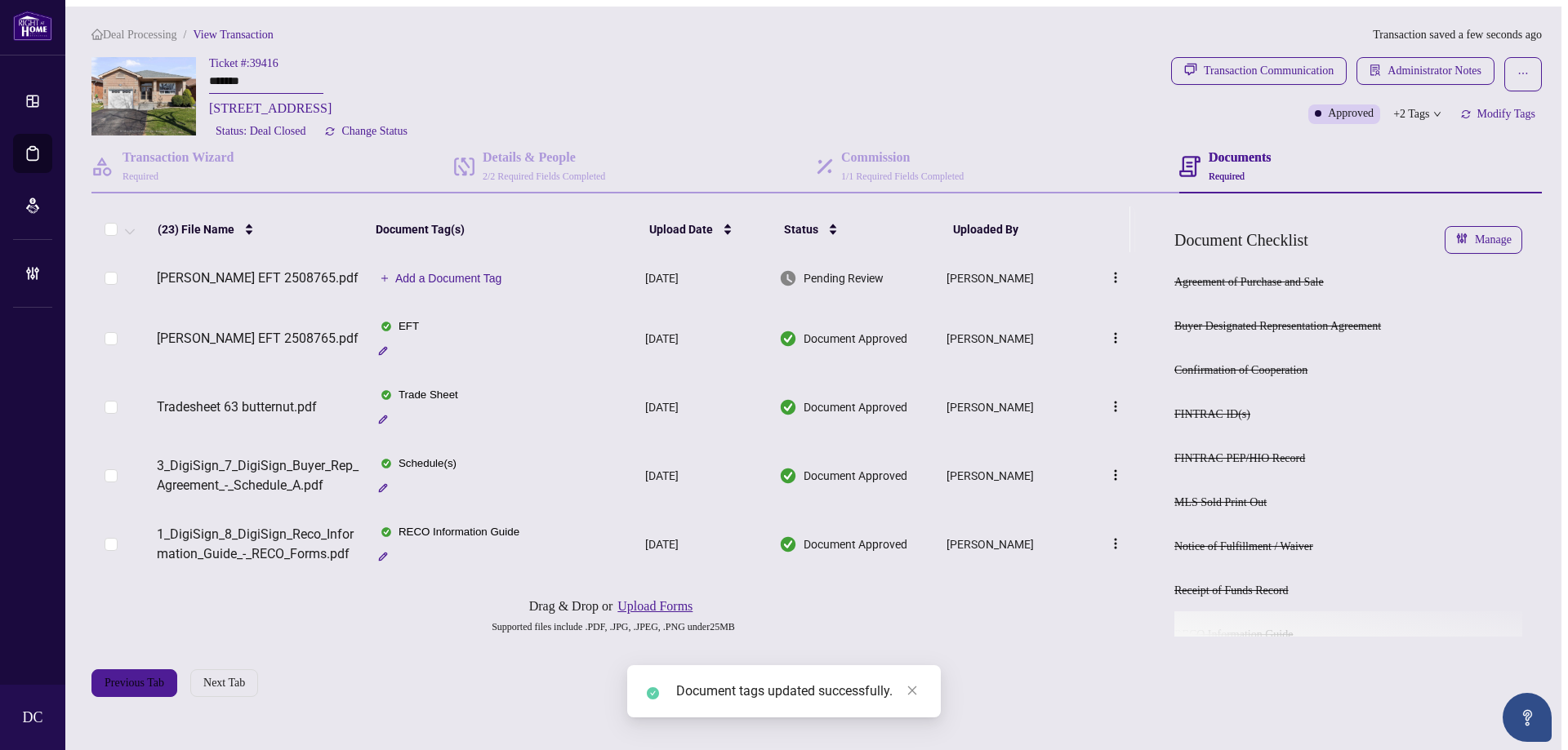
click at [468, 282] on span "Add a Document Tag" at bounding box center [449, 278] width 107 height 11
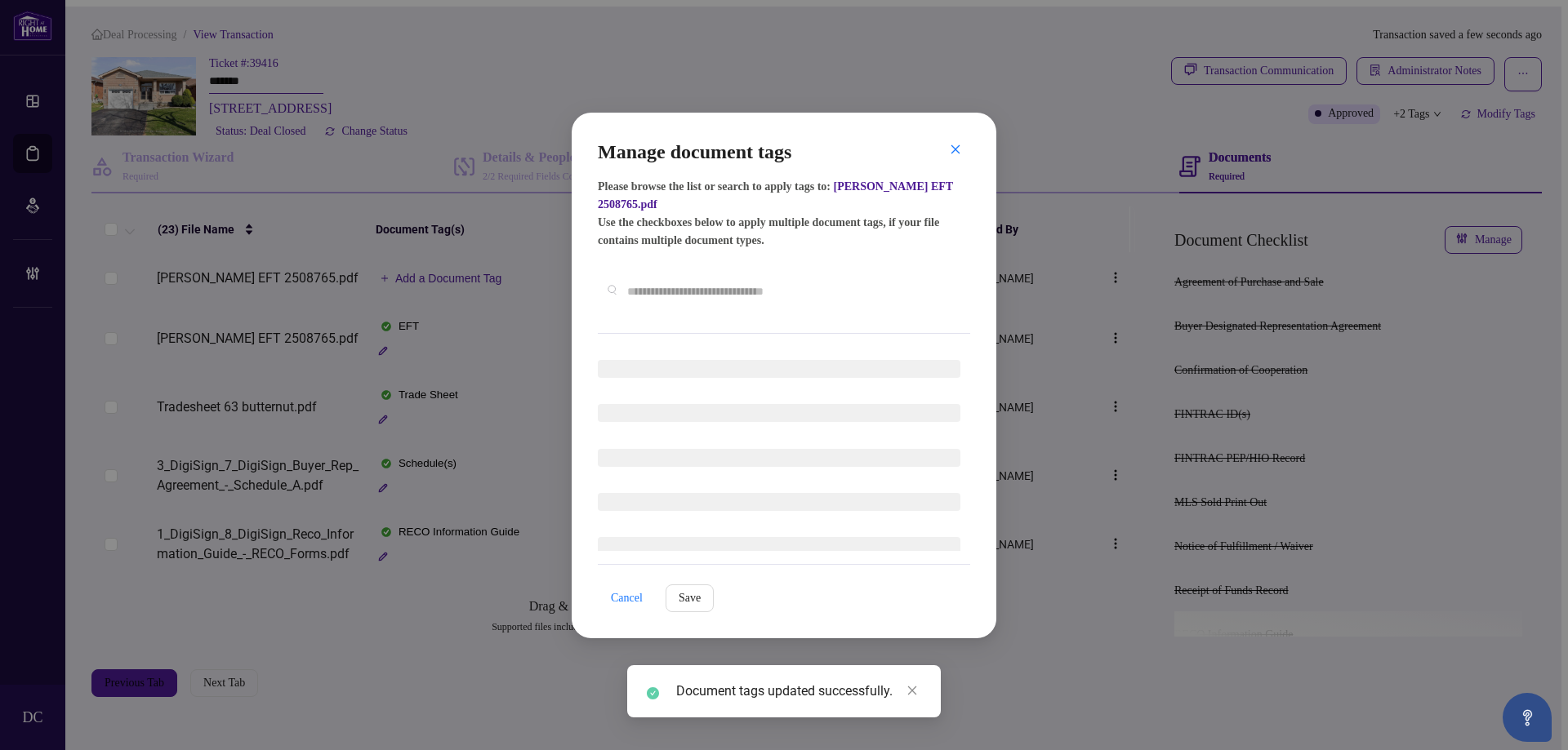
click at [694, 323] on div "Manage document tags Please browse the list or search to apply tags to: [PERSON…" at bounding box center [784, 236] width 372 height 195
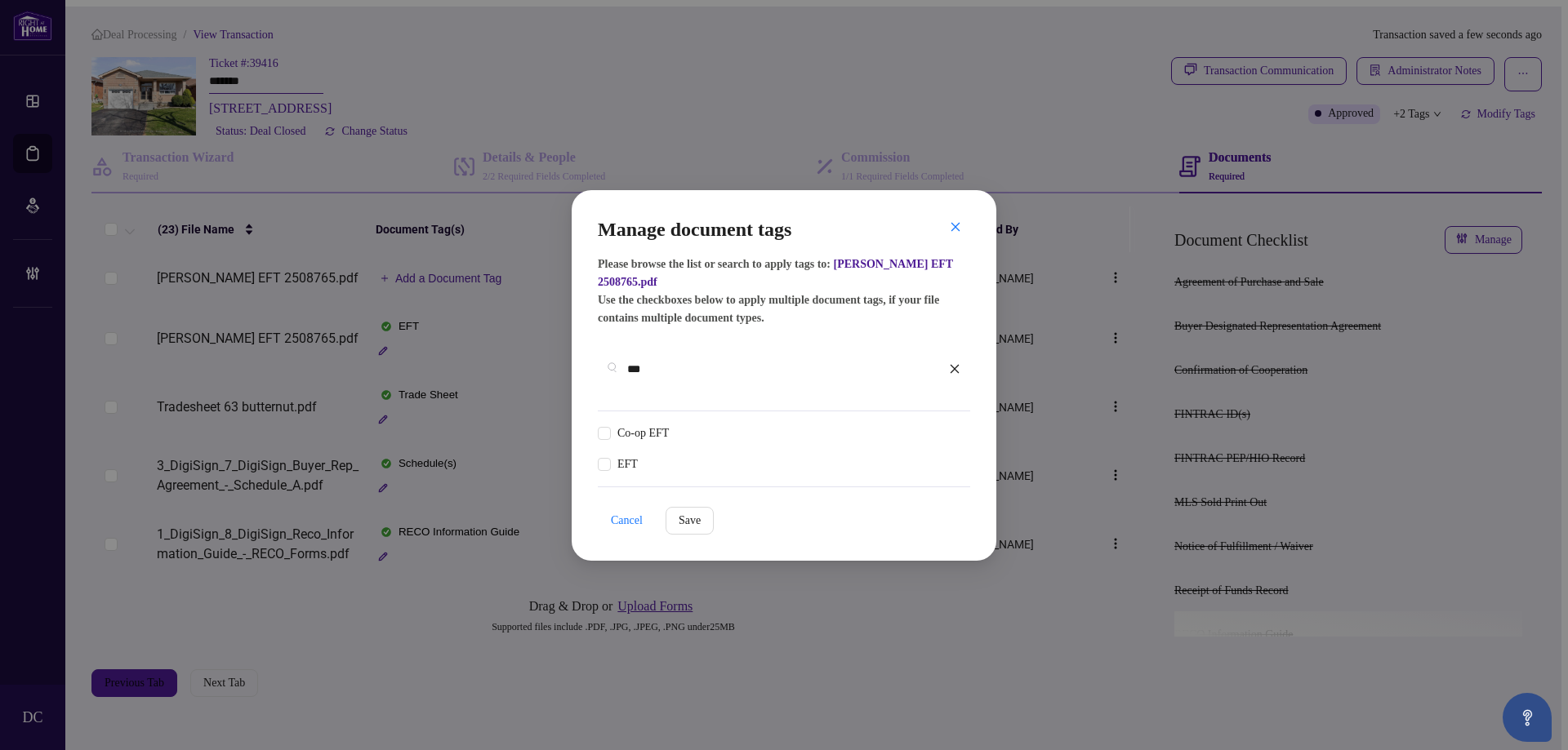
type input "***"
click at [948, 425] on div at bounding box center [944, 433] width 31 height 16
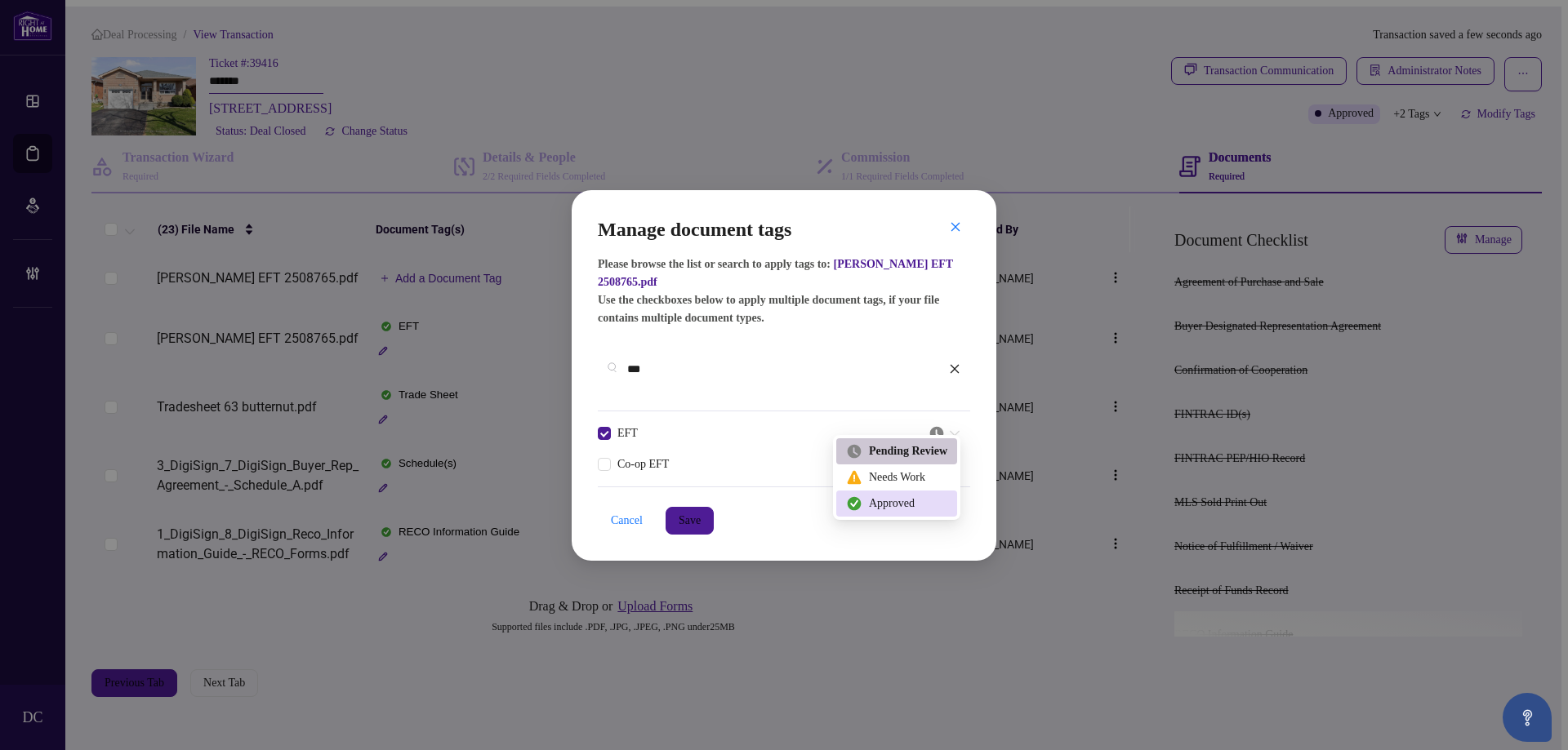
click at [885, 505] on div "Approved" at bounding box center [897, 504] width 102 height 18
click at [700, 517] on span "Save" at bounding box center [690, 521] width 22 height 26
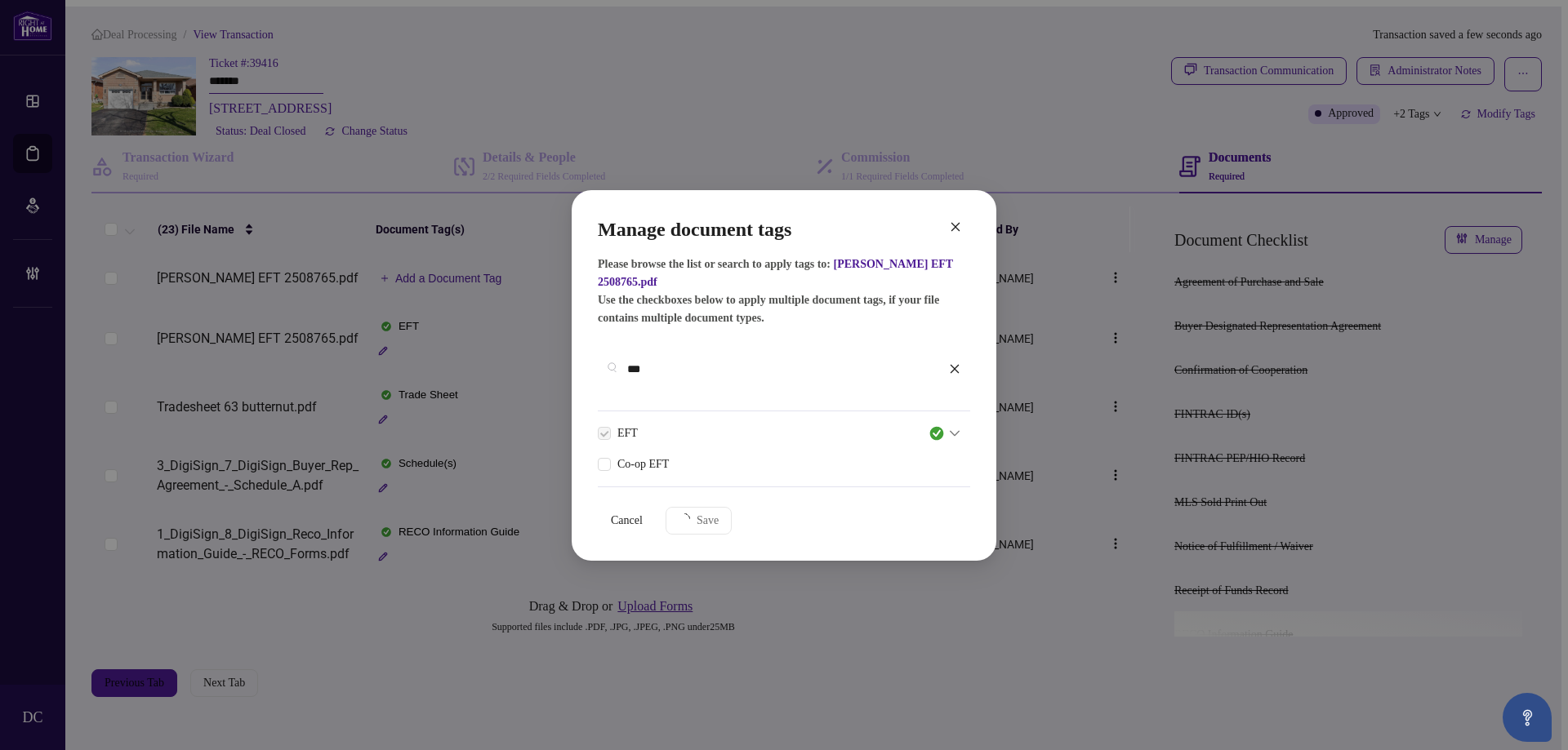
click at [1439, 59] on div "Manage document tags Please browse the list or search to apply tags to: [PERSON…" at bounding box center [784, 375] width 1568 height 750
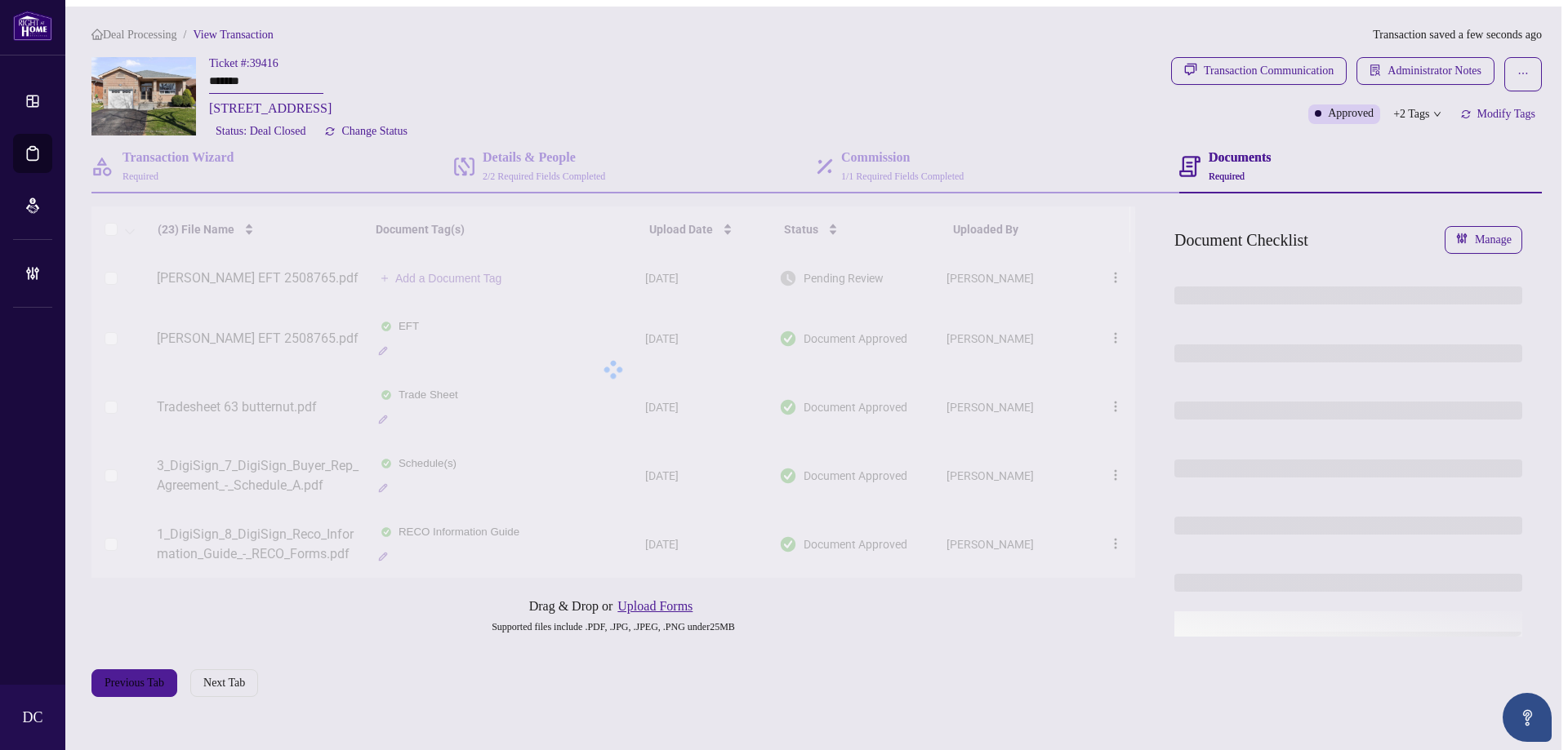
click at [1440, 67] on div "Manage document tags Please browse the list or search to apply tags to: [PERSON…" at bounding box center [784, 375] width 1568 height 750
click at [1440, 66] on span "Administrator Notes" at bounding box center [1434, 71] width 94 height 26
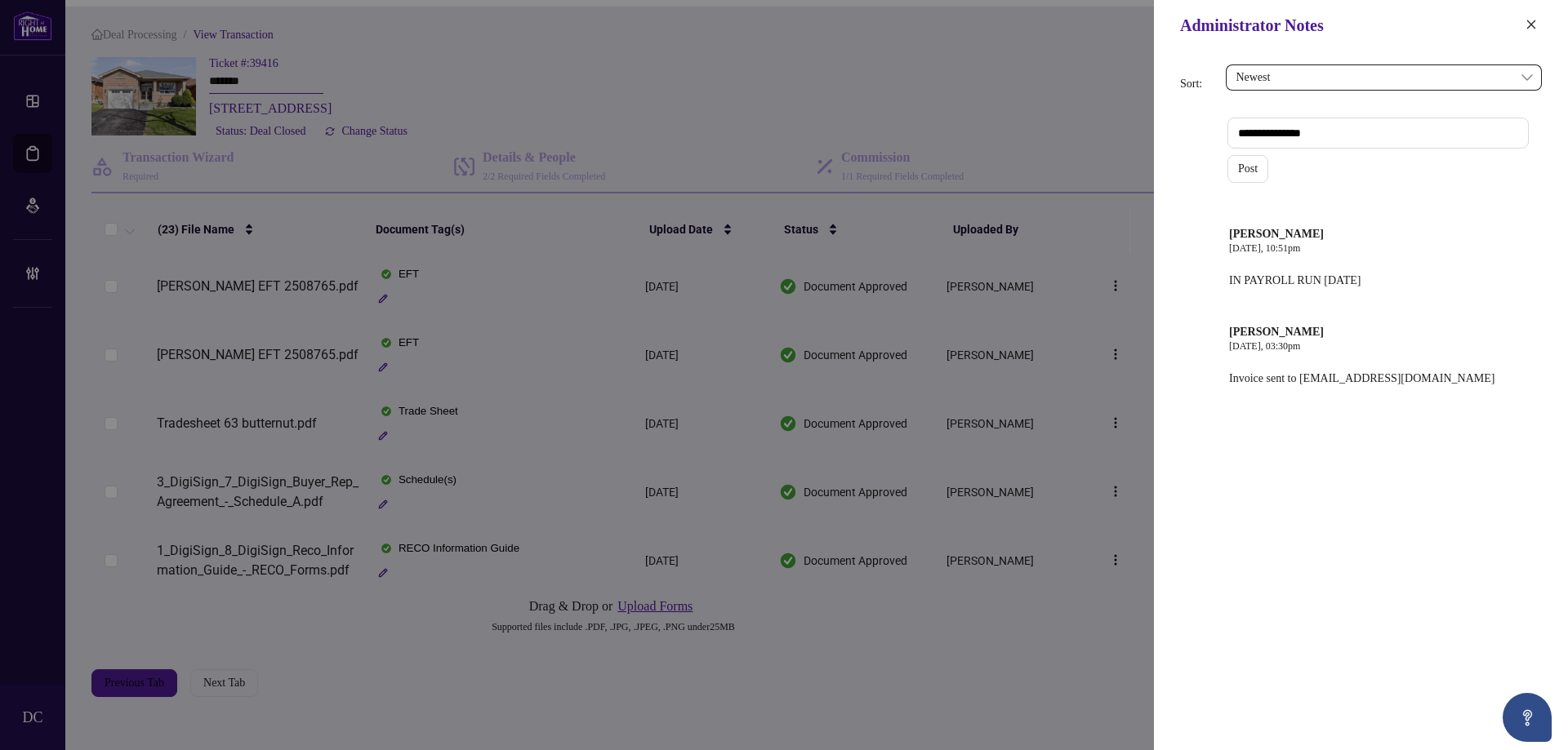
click at [1374, 128] on textarea at bounding box center [1378, 133] width 302 height 31
type textarea "*"
click at [1320, 133] on textarea at bounding box center [1378, 133] width 302 height 31
paste textarea "**********"
type textarea "**********"
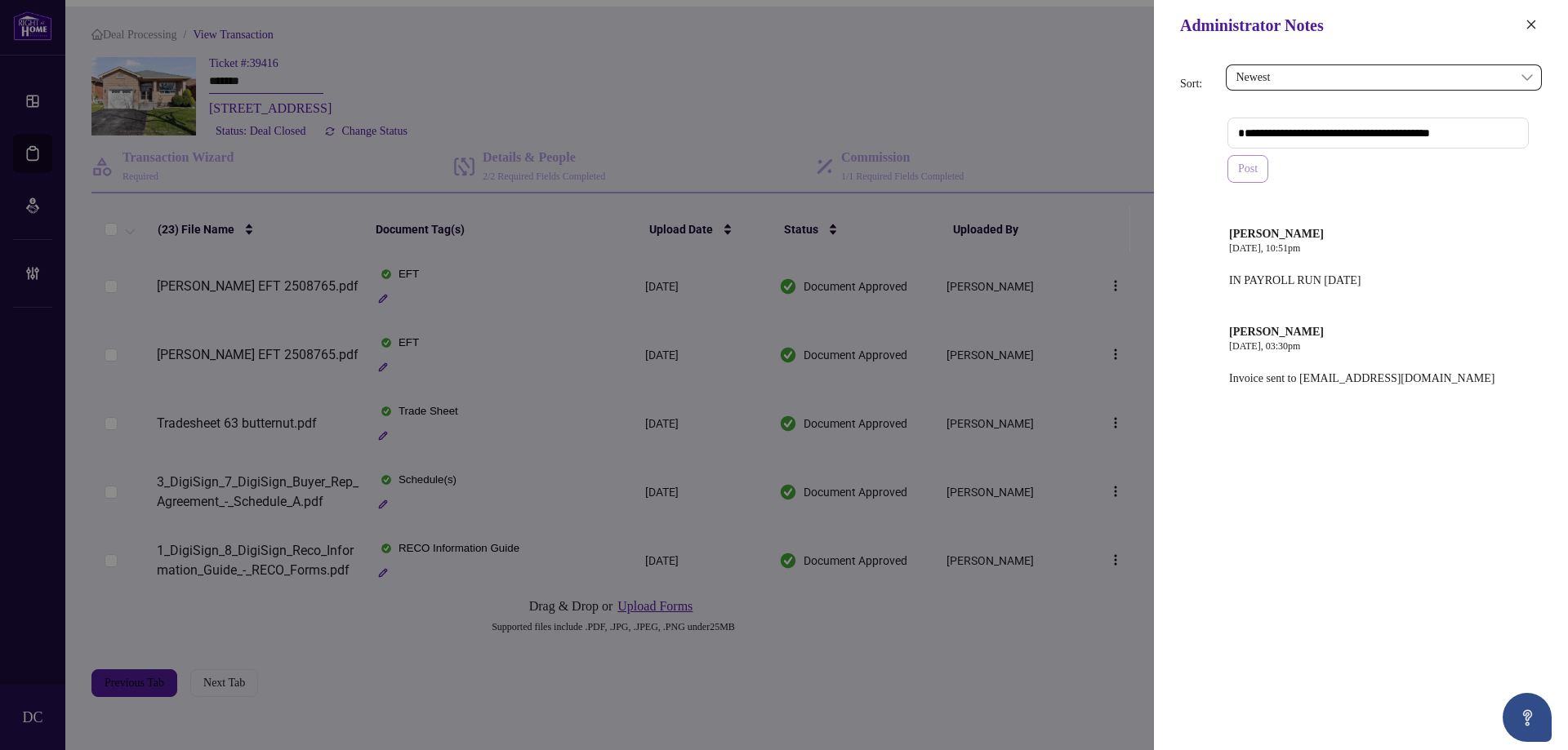
click at [1258, 170] on span "Post" at bounding box center [1248, 169] width 20 height 26
click at [1538, 22] on button "button" at bounding box center [1531, 25] width 22 height 20
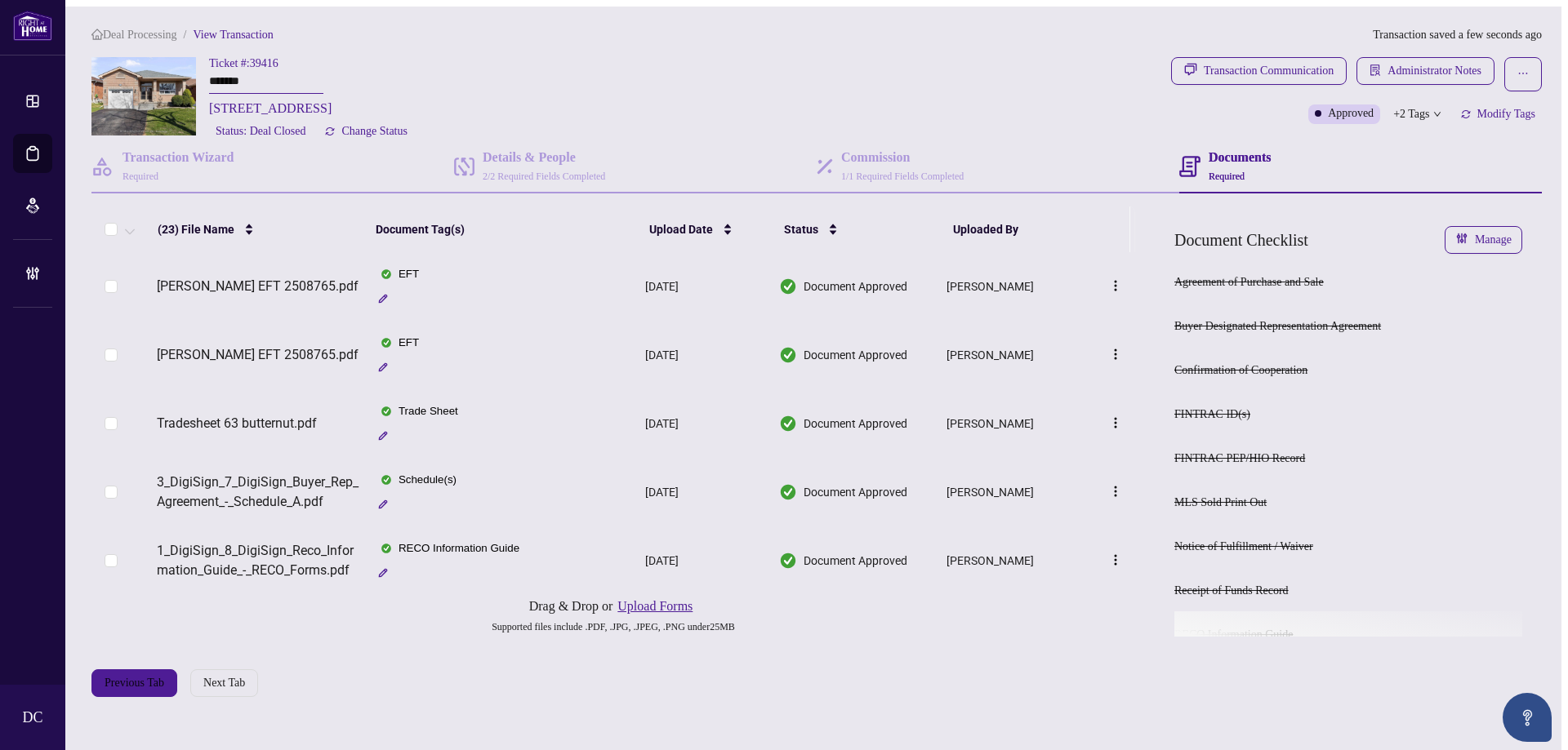
click at [147, 28] on span "Deal Processing" at bounding box center [140, 34] width 74 height 12
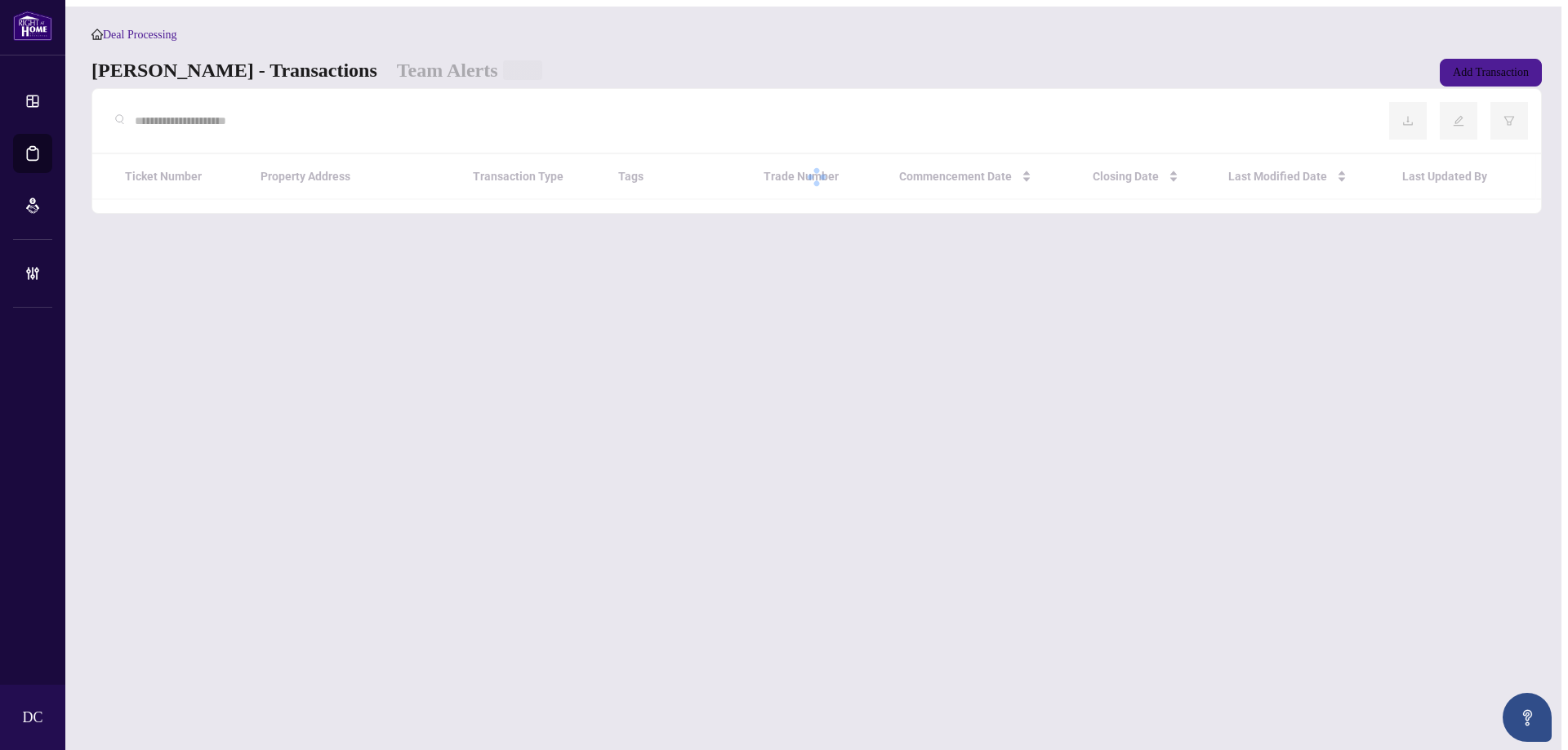
click at [232, 125] on input "text" at bounding box center [749, 121] width 1229 height 18
paste input "*******"
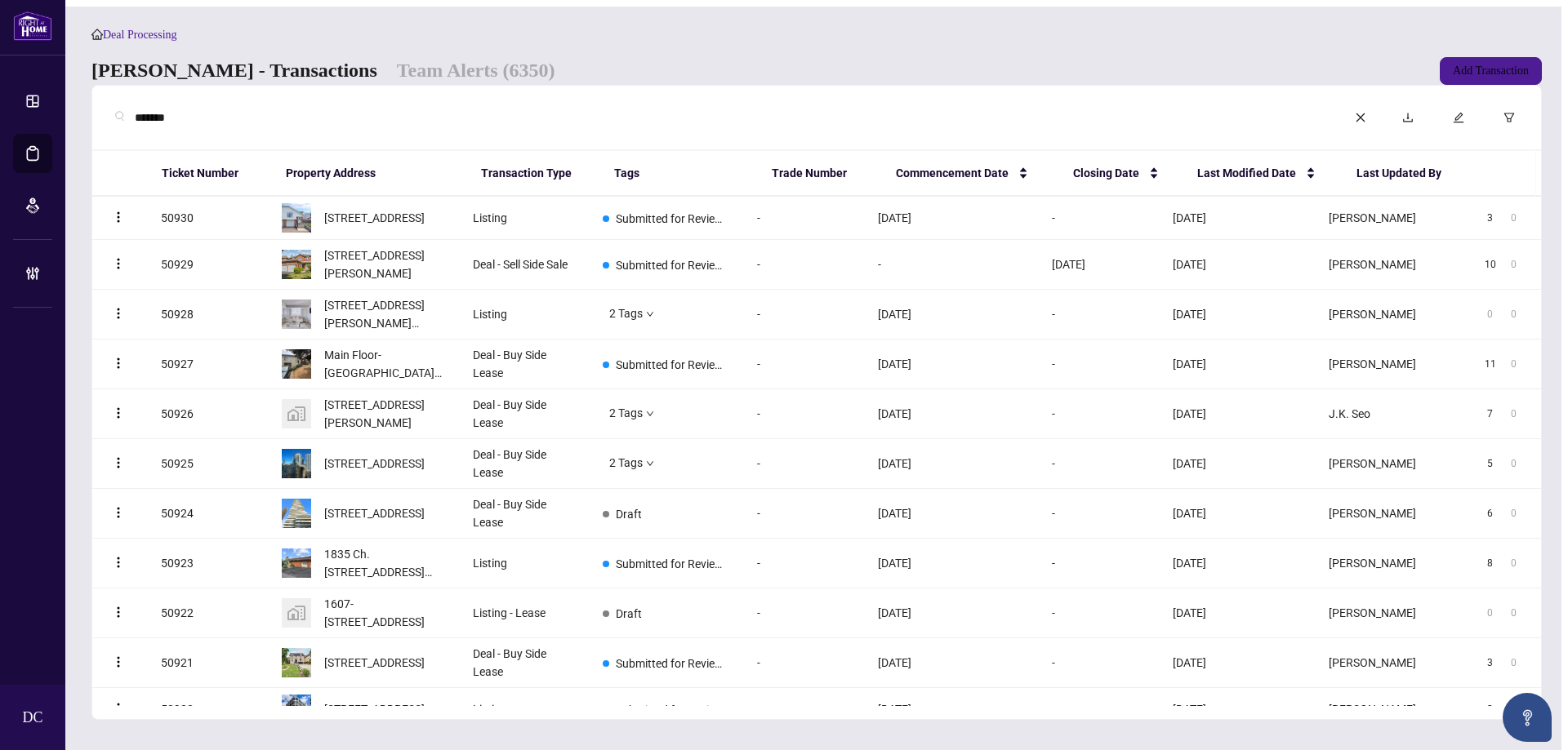
type input "*******"
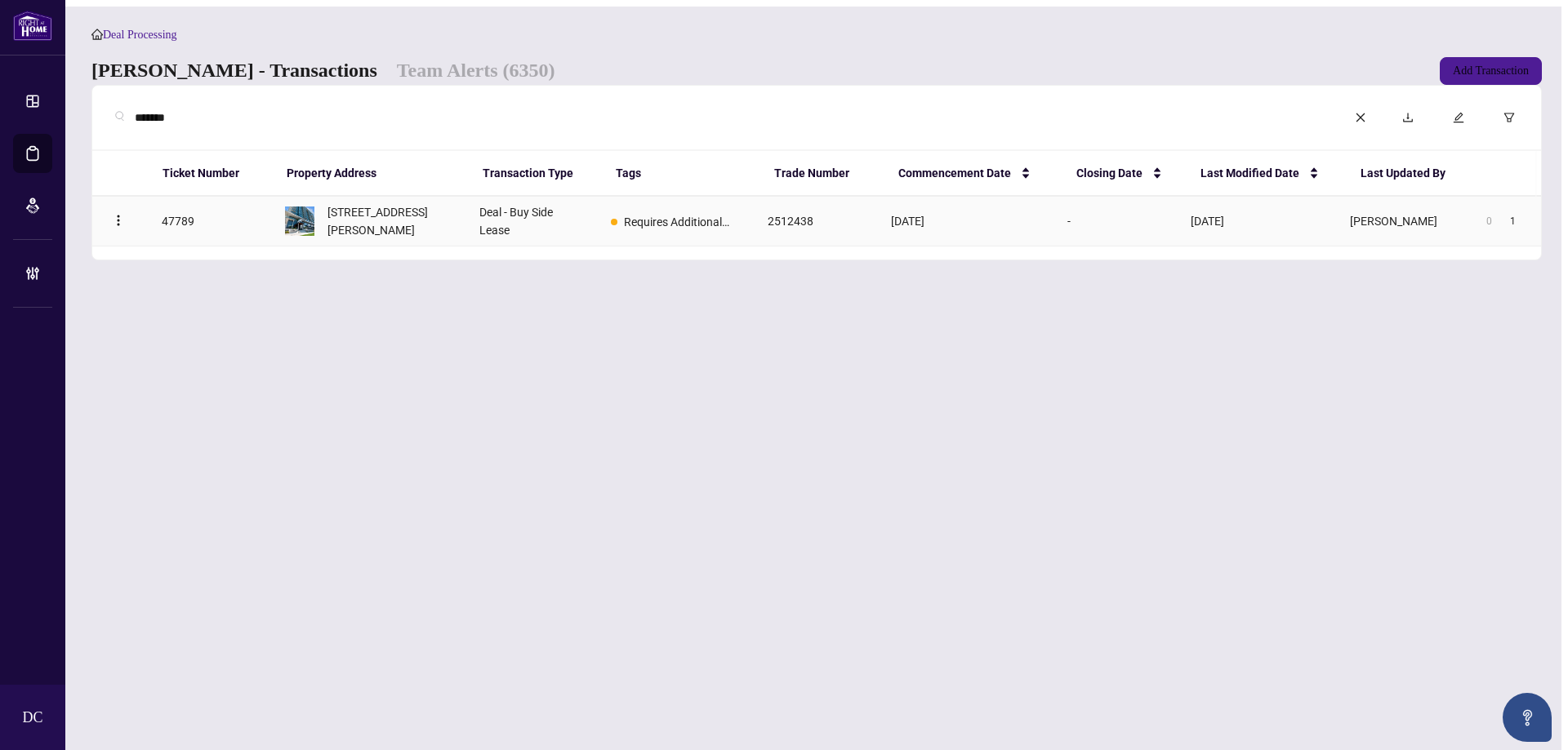
drag, startPoint x: 364, startPoint y: 225, endPoint x: 34, endPoint y: 220, distance: 330.0
click at [364, 225] on span "[STREET_ADDRESS][PERSON_NAME]" at bounding box center [389, 221] width 125 height 36
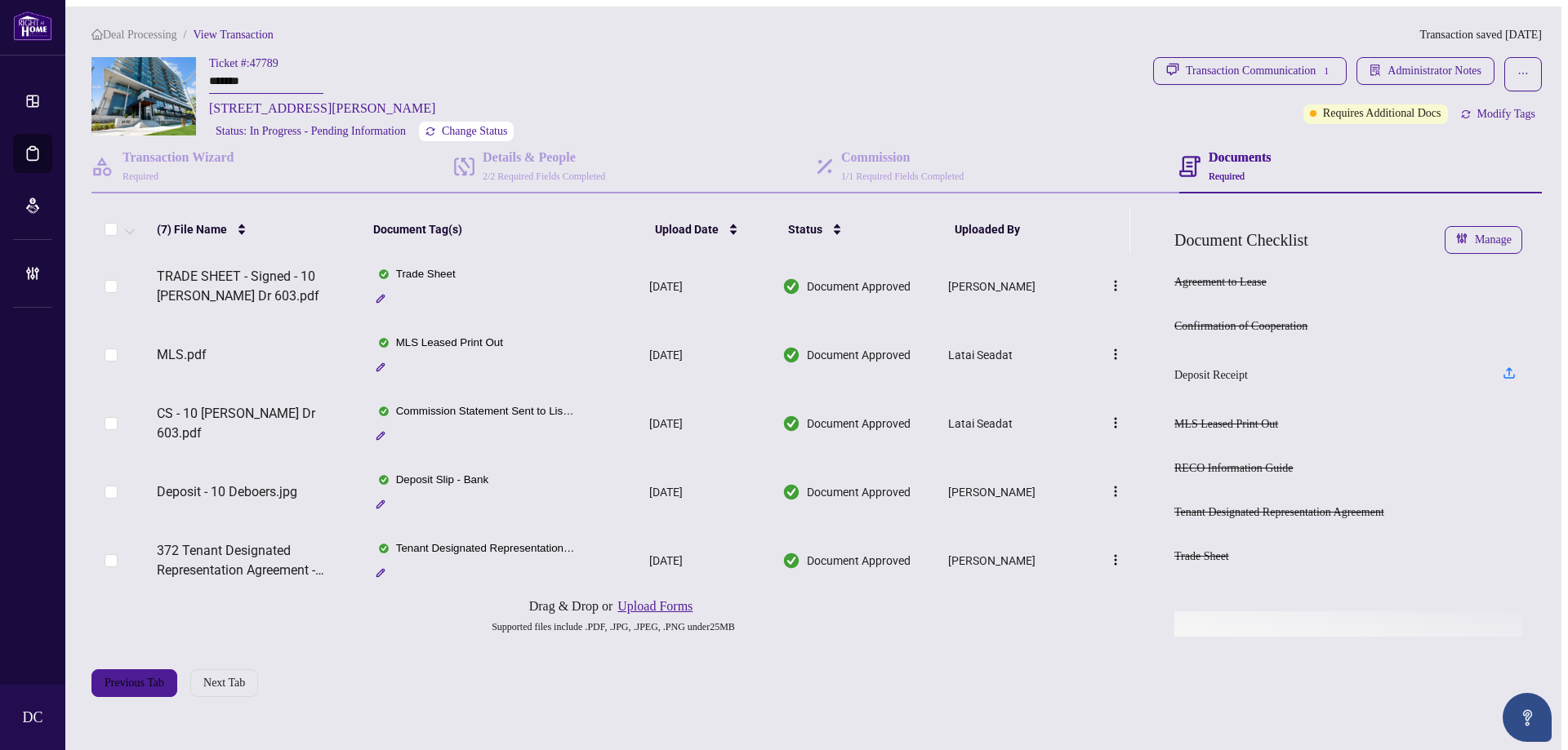
click at [507, 127] on span "Change Status" at bounding box center [475, 131] width 66 height 11
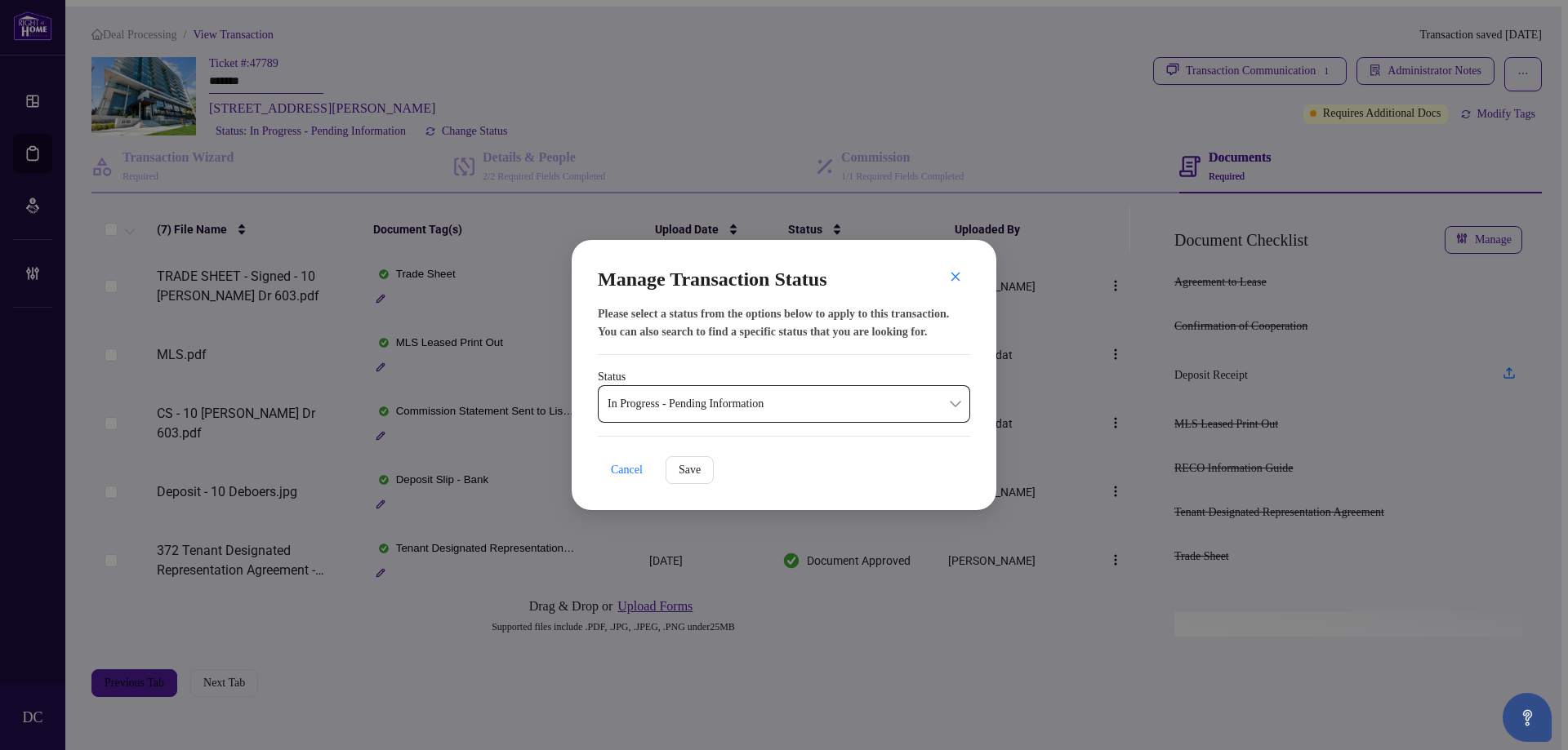
click at [778, 403] on span "In Progress - Pending Information" at bounding box center [784, 404] width 353 height 31
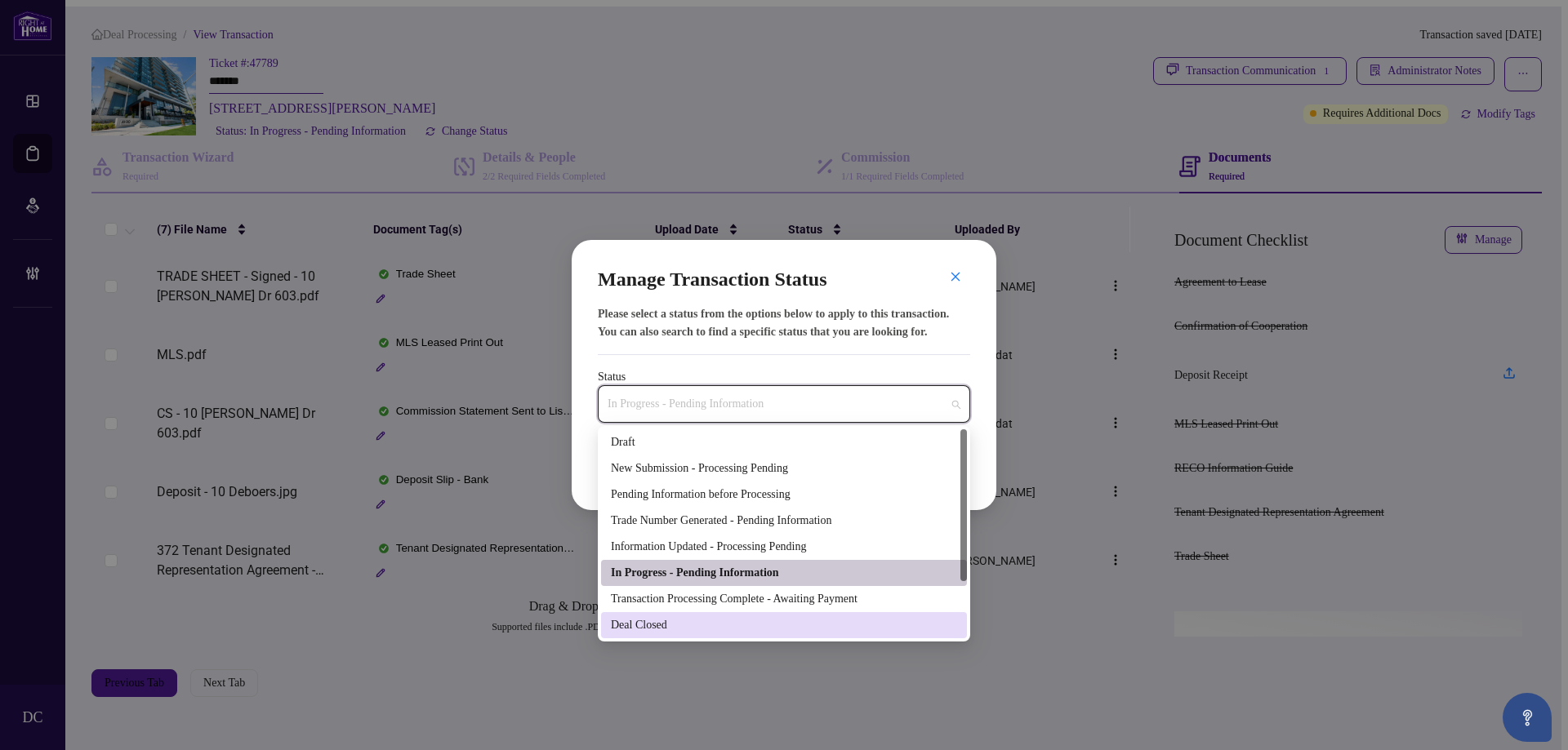
click at [681, 615] on div "Deal Closed" at bounding box center [784, 625] width 366 height 26
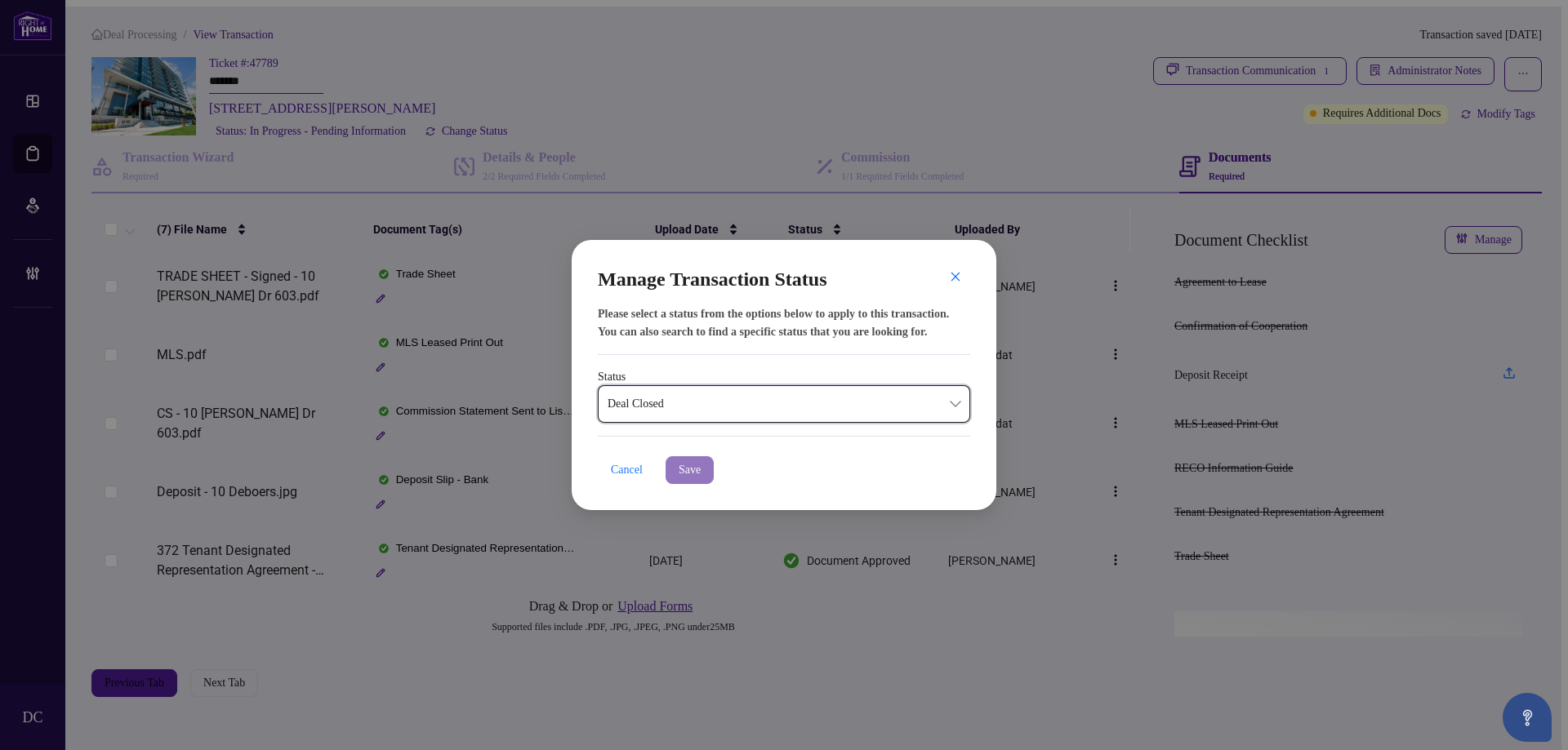
click at [697, 468] on span "Save" at bounding box center [690, 470] width 22 height 26
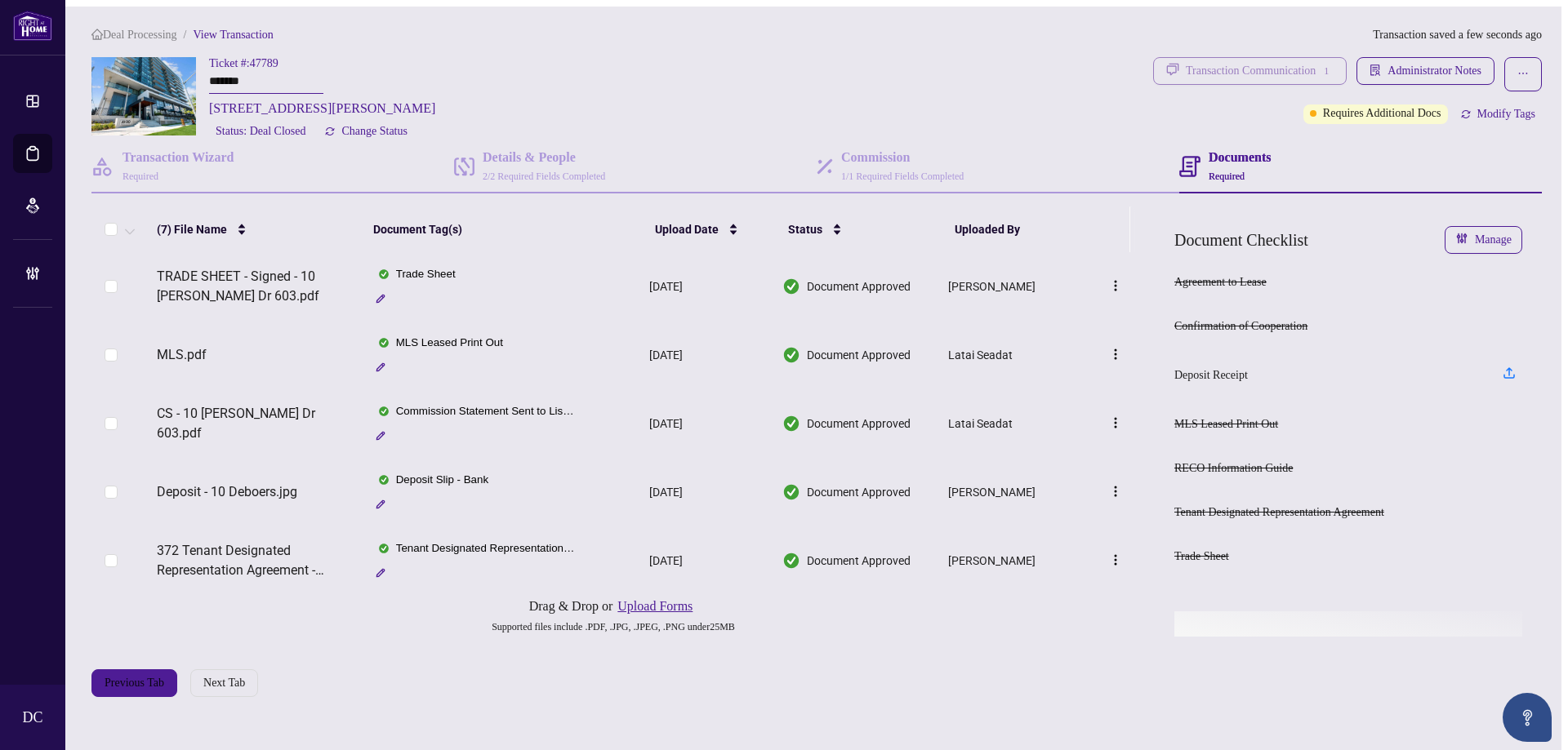
click at [1312, 58] on div "Transaction Communication 1" at bounding box center [1260, 71] width 148 height 26
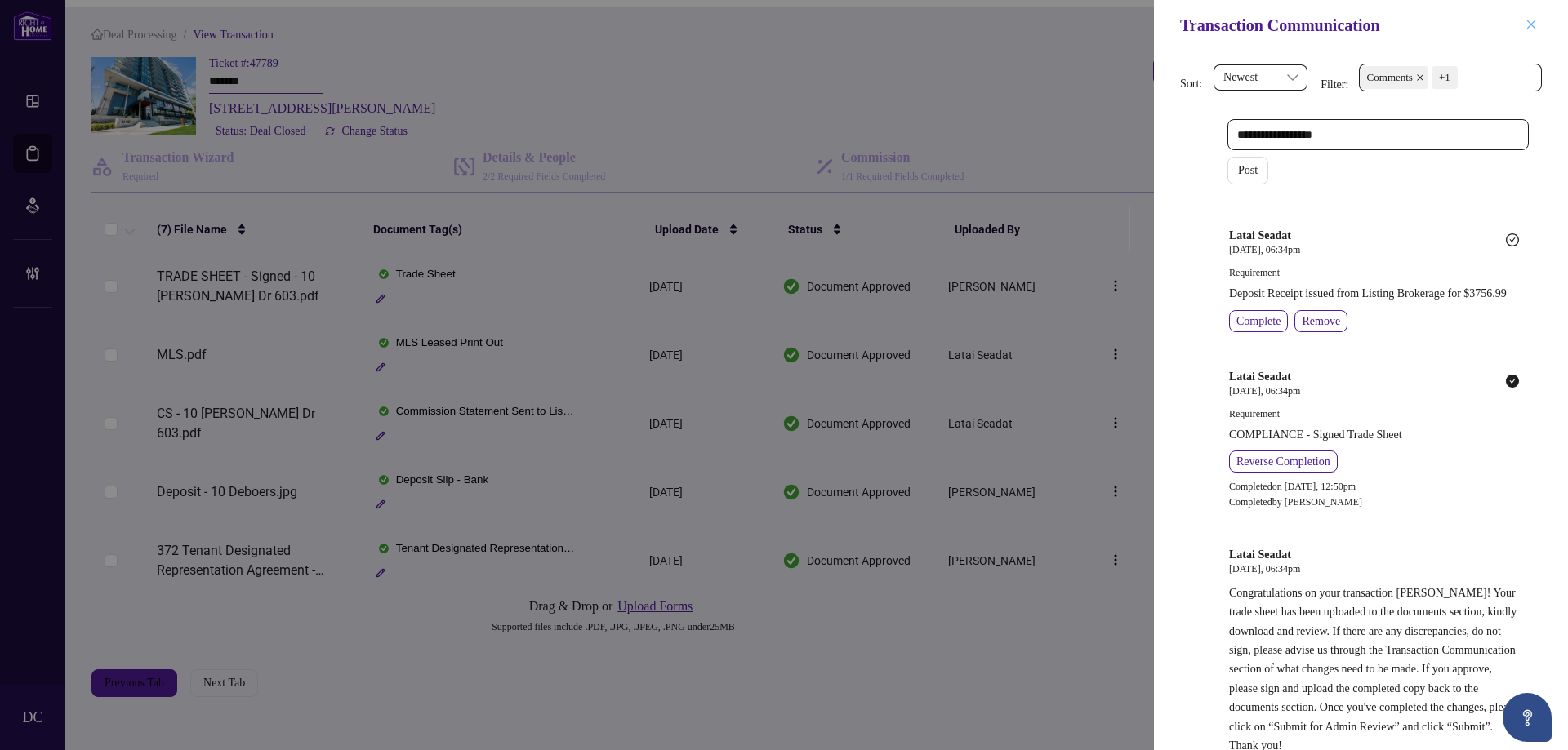
click at [1527, 22] on icon "close" at bounding box center [1531, 24] width 11 height 11
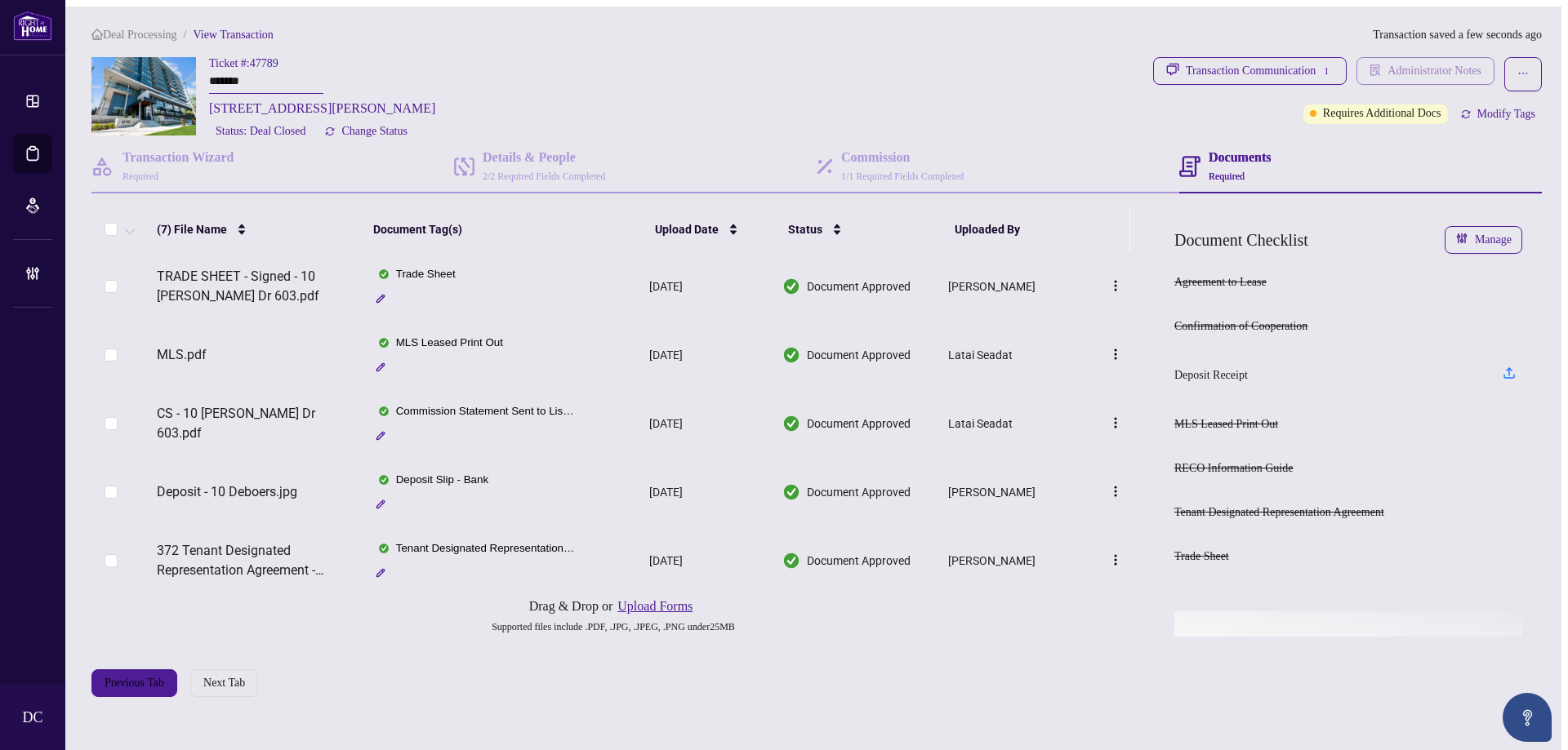
click at [1442, 67] on span "Administrator Notes" at bounding box center [1434, 71] width 94 height 26
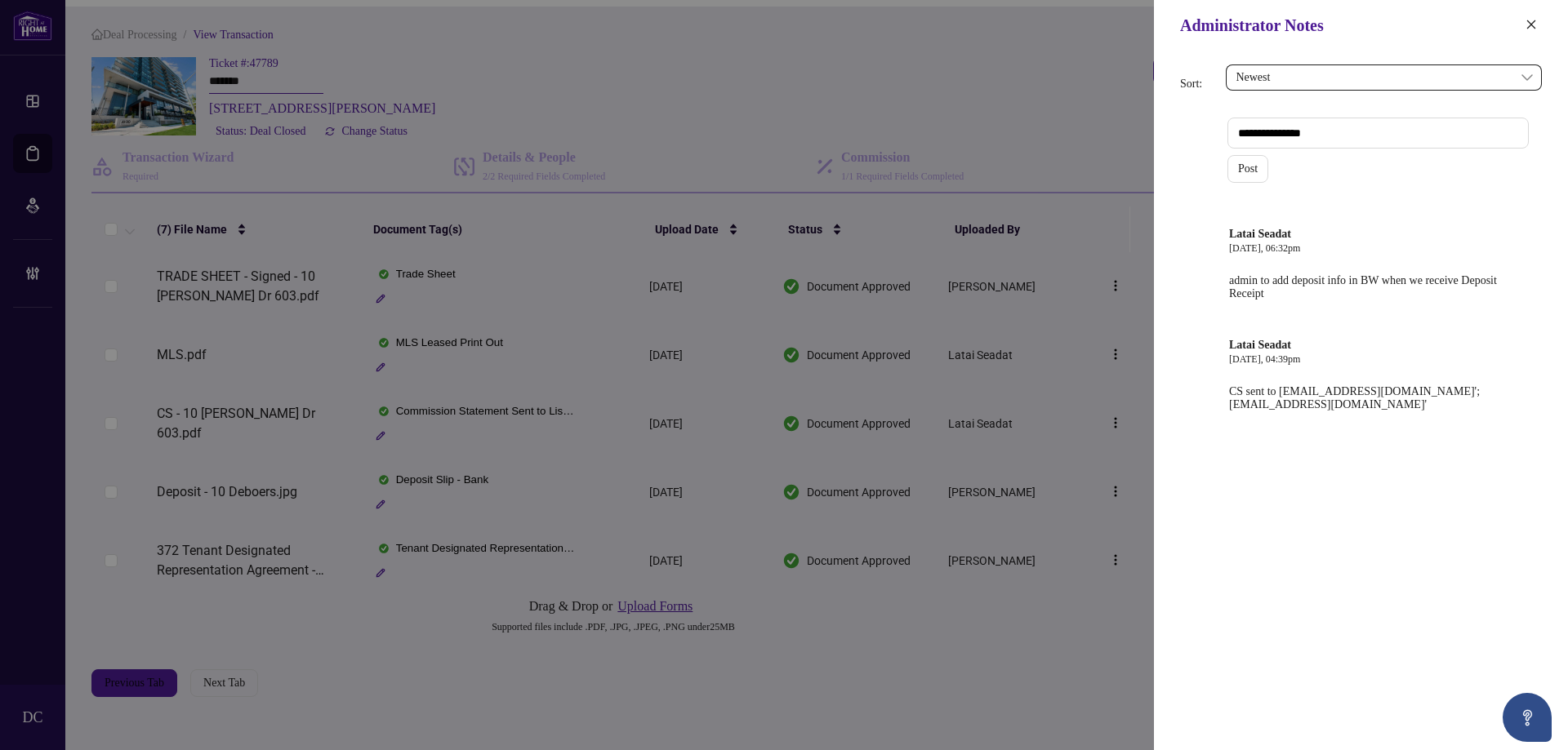
click at [1409, 136] on textarea at bounding box center [1378, 133] width 302 height 31
paste textarea "**********"
type textarea "**********"
click at [1263, 175] on button "Post" at bounding box center [1248, 169] width 40 height 28
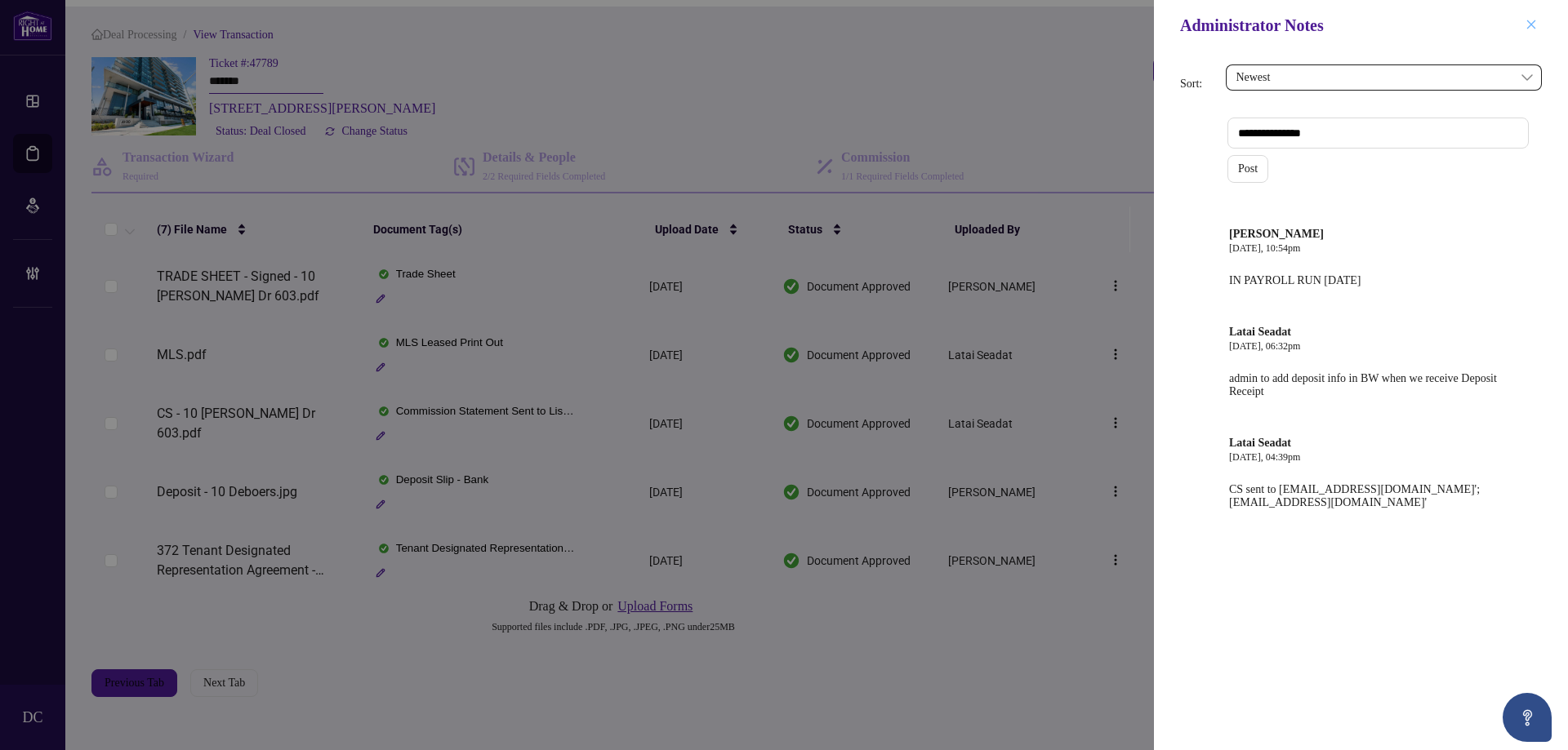
click at [1528, 21] on icon "close" at bounding box center [1531, 24] width 11 height 11
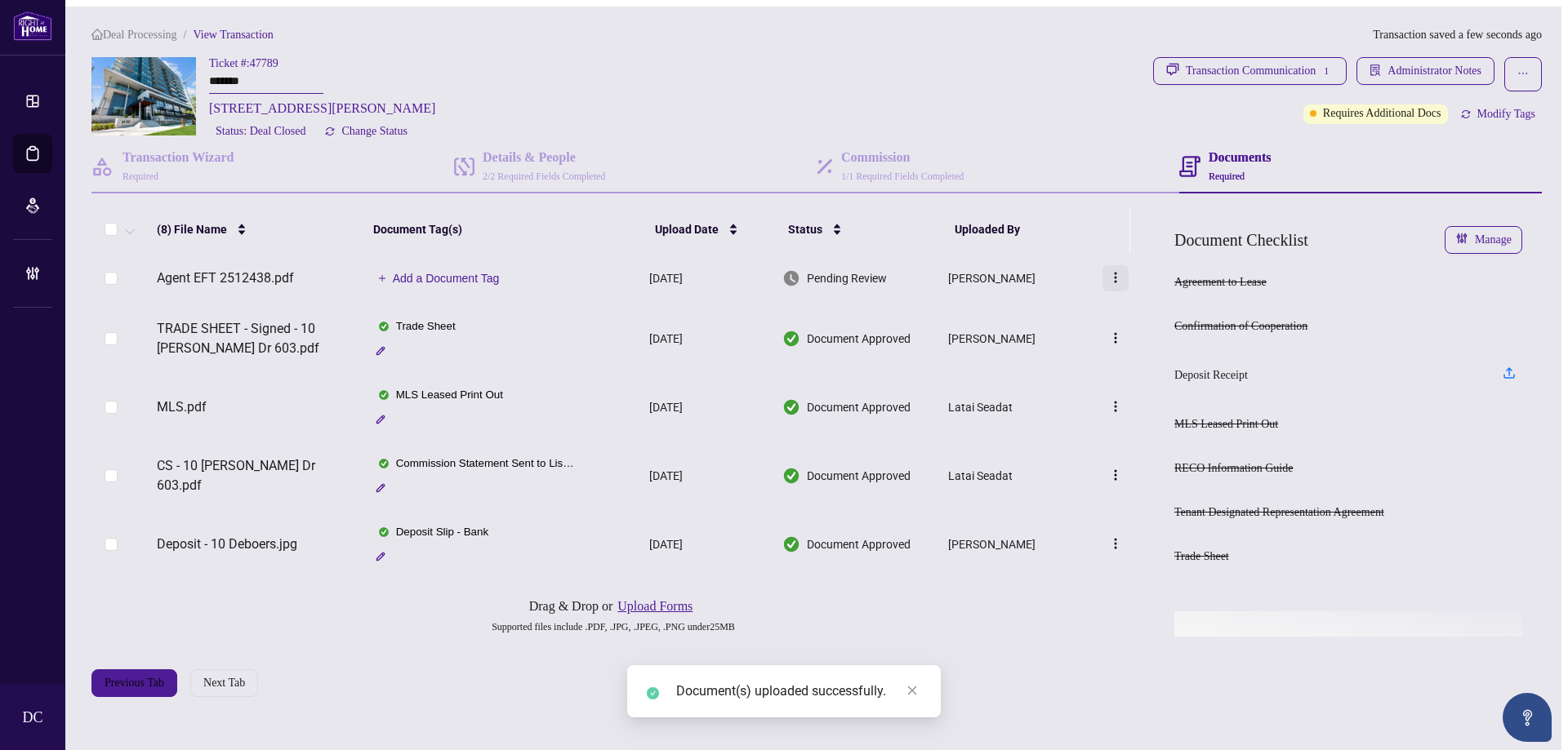
click at [1113, 276] on img "button" at bounding box center [1116, 277] width 13 height 13
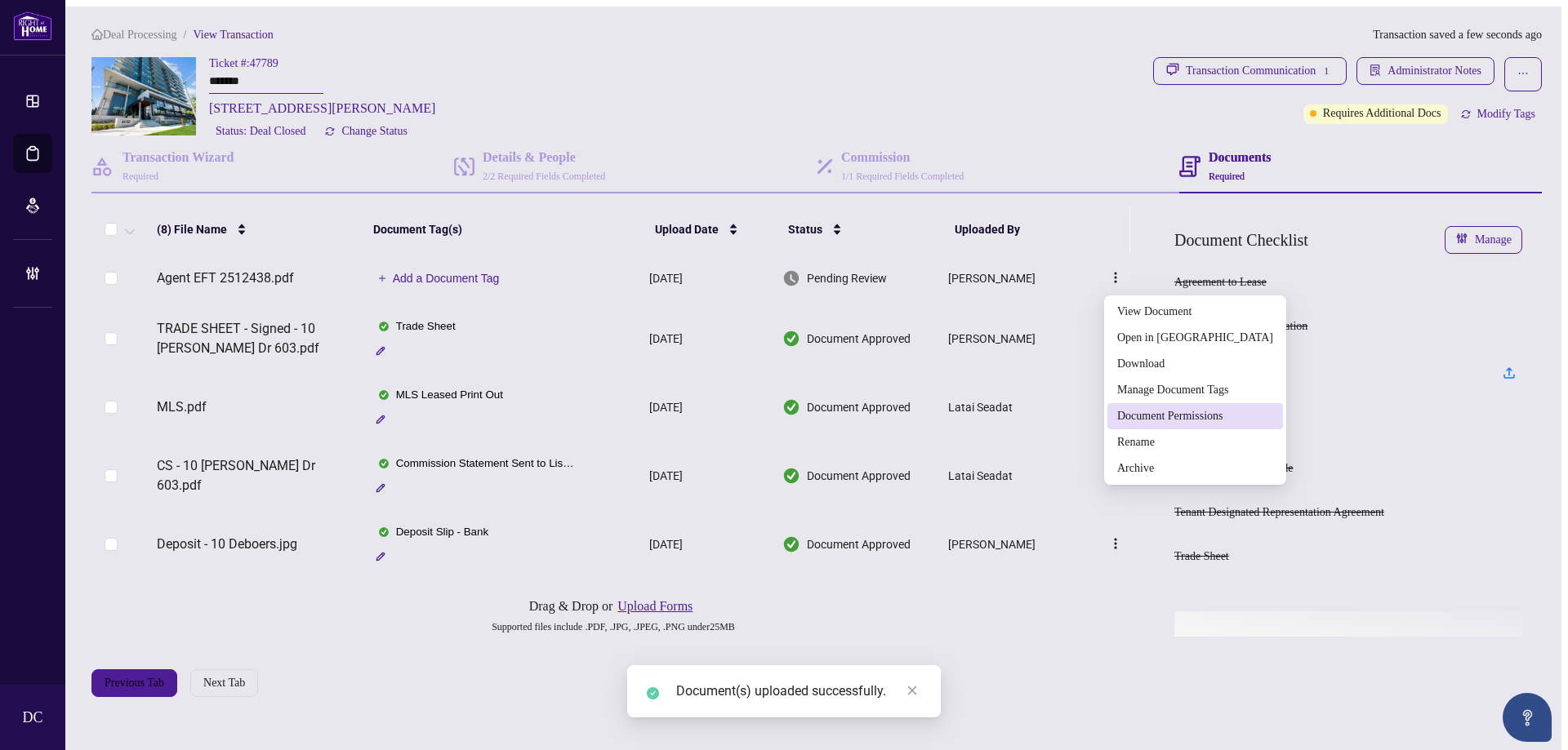
click at [1139, 417] on span "Document Permissions" at bounding box center [1195, 416] width 156 height 18
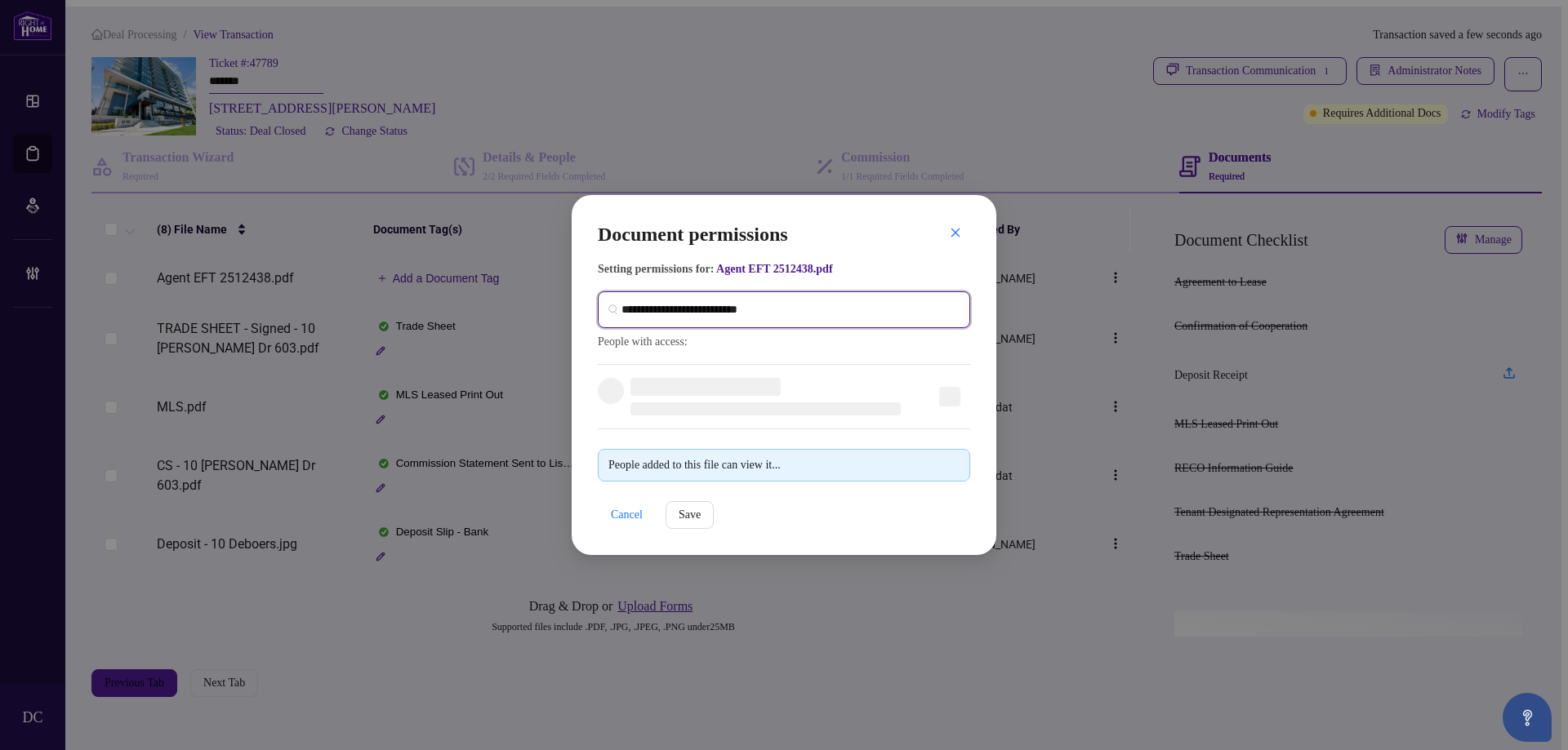
click at [874, 304] on input "search" at bounding box center [790, 310] width 339 height 17
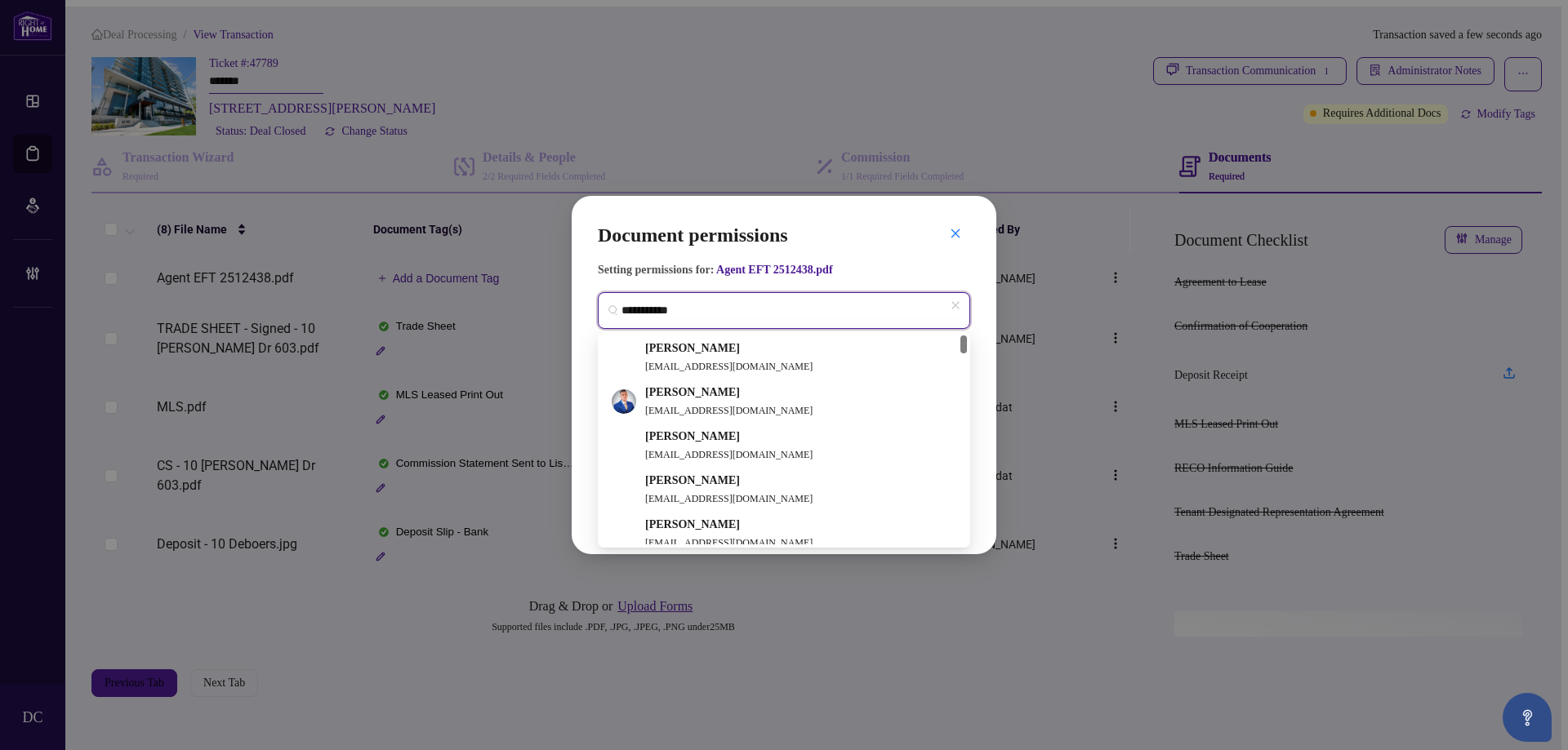
type input "**********"
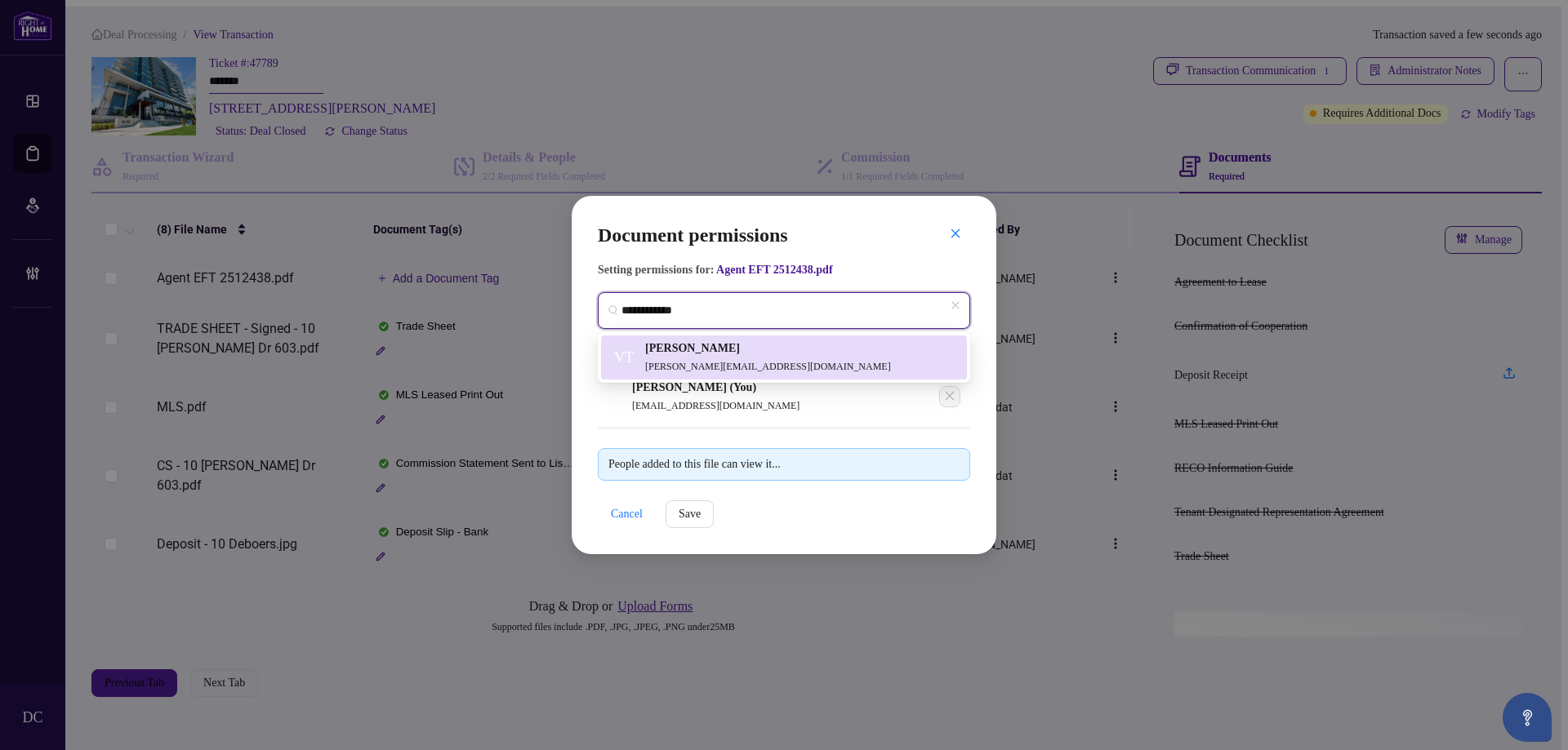
click at [805, 344] on div "VT [PERSON_NAME] [PERSON_NAME][EMAIL_ADDRESS][DOMAIN_NAME]" at bounding box center [784, 357] width 346 height 36
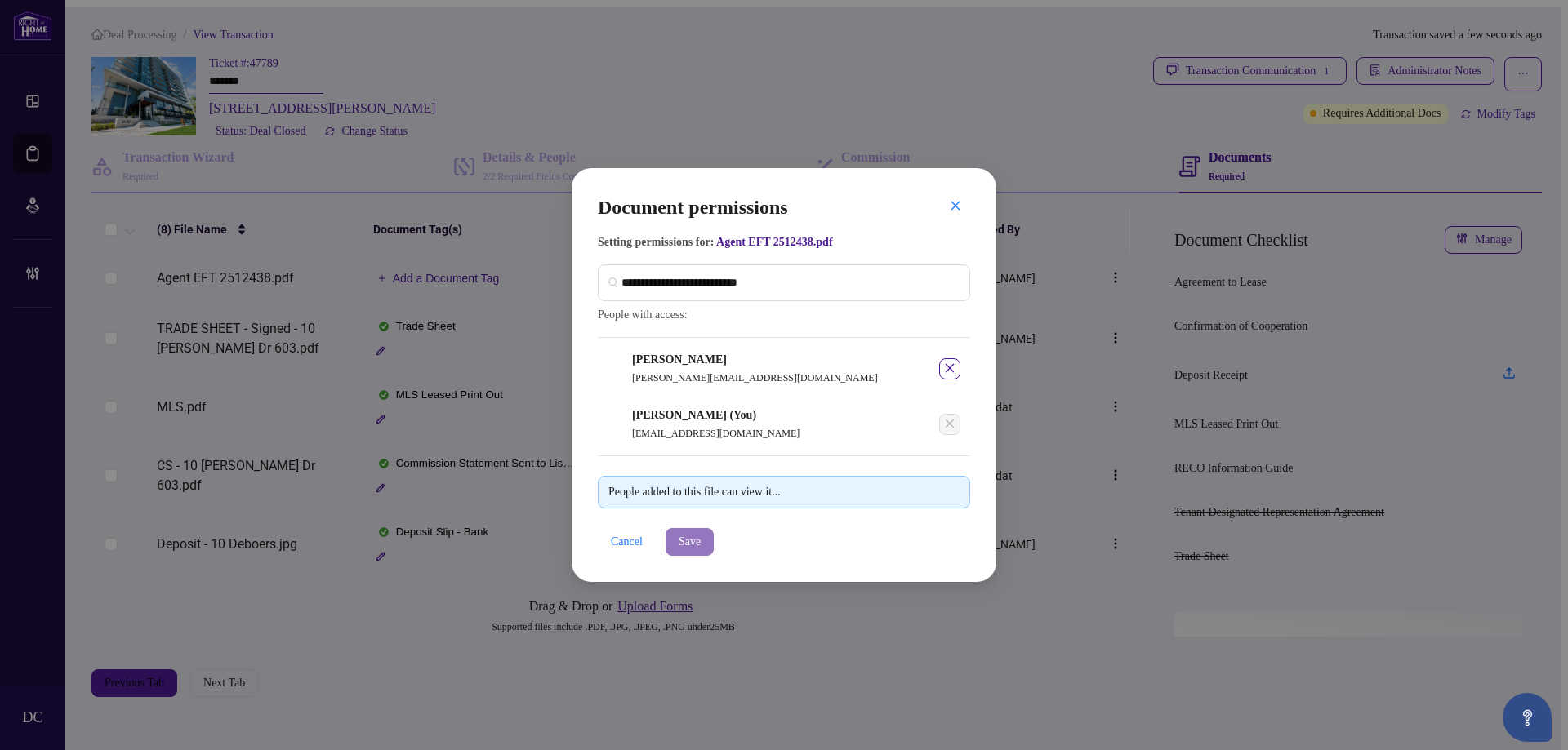
click at [689, 554] on span "Save" at bounding box center [690, 542] width 22 height 26
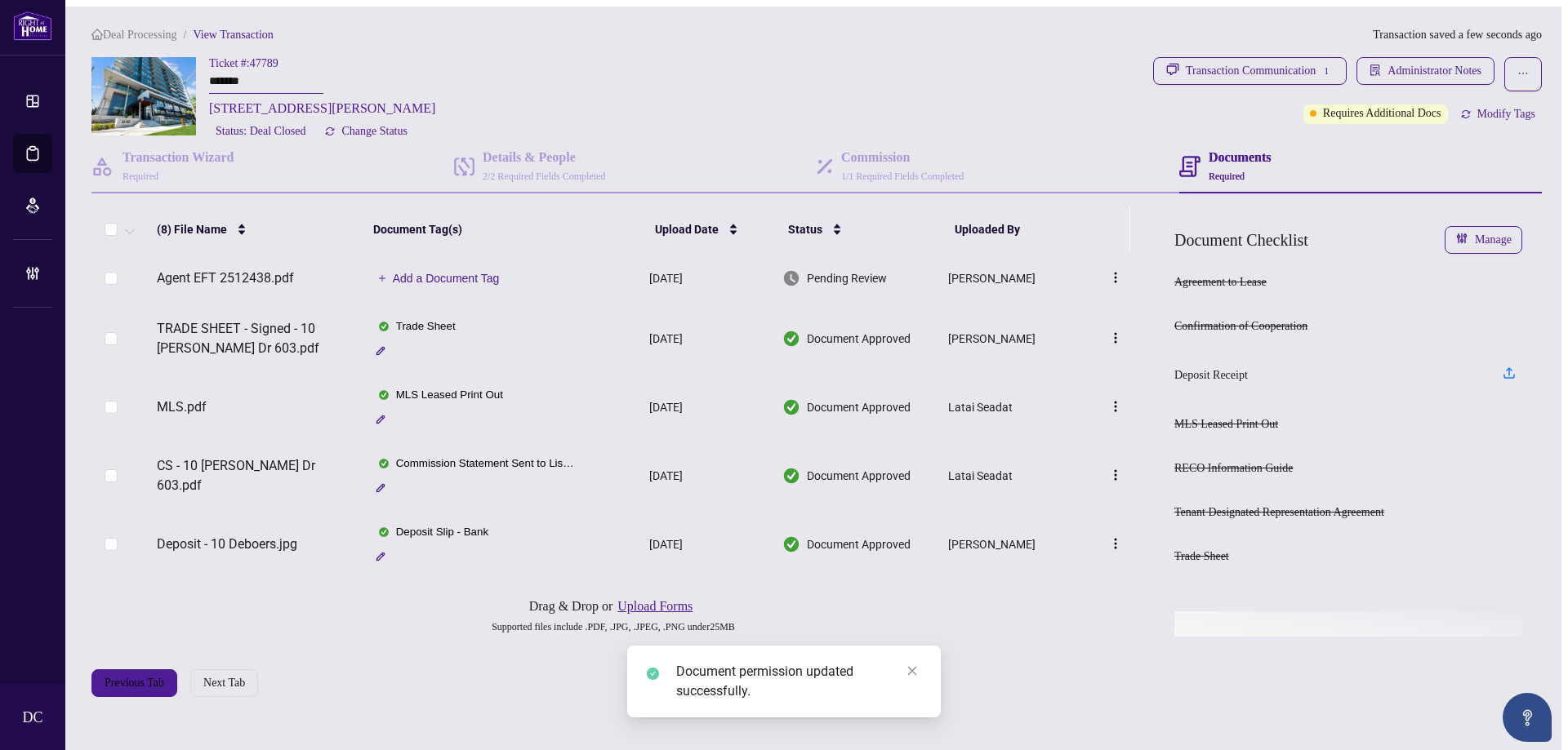
click at [445, 279] on span "Add a Document Tag" at bounding box center [446, 278] width 107 height 11
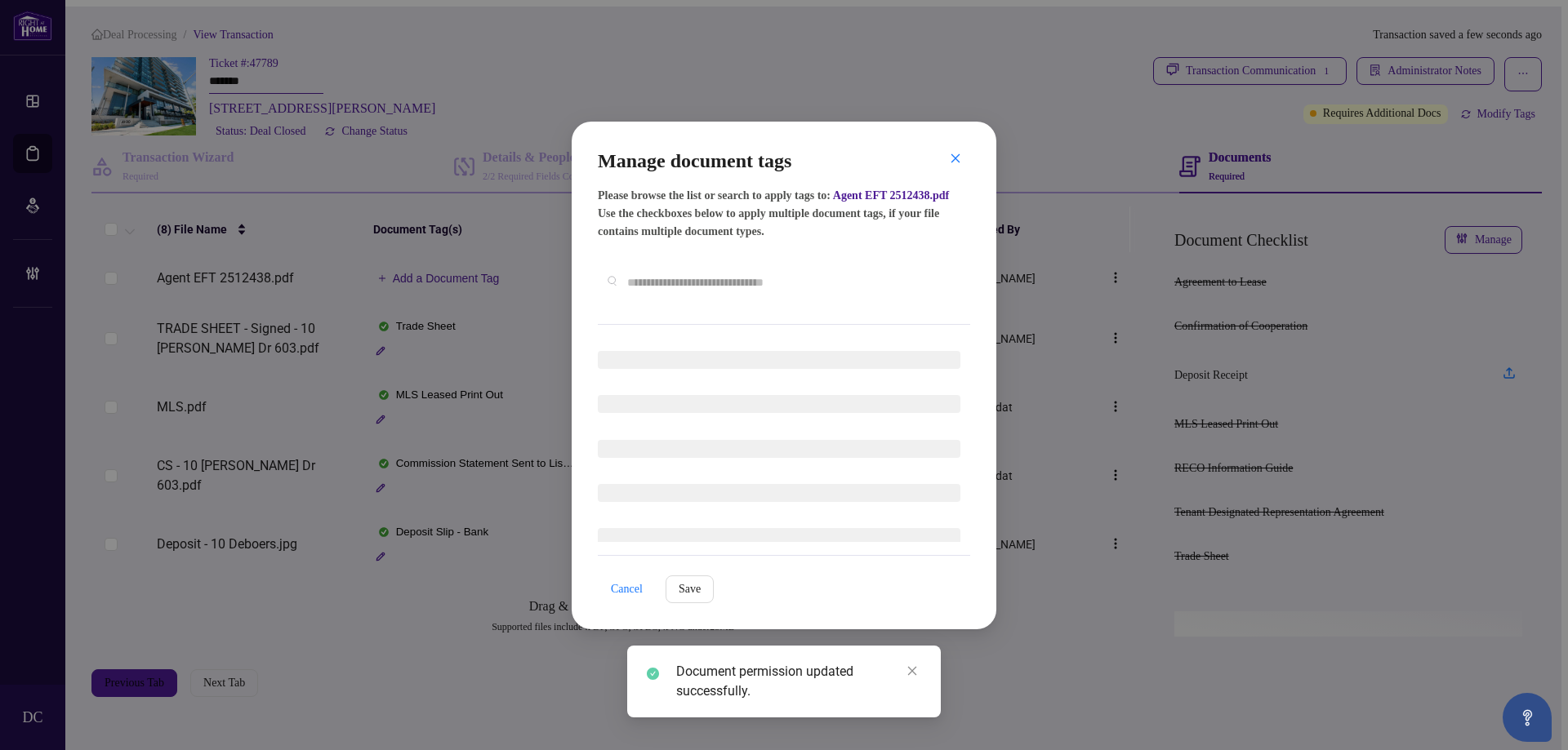
click at [764, 313] on div "Manage document tags Please browse the list or search to apply tags to: Agent E…" at bounding box center [784, 237] width 372 height 177
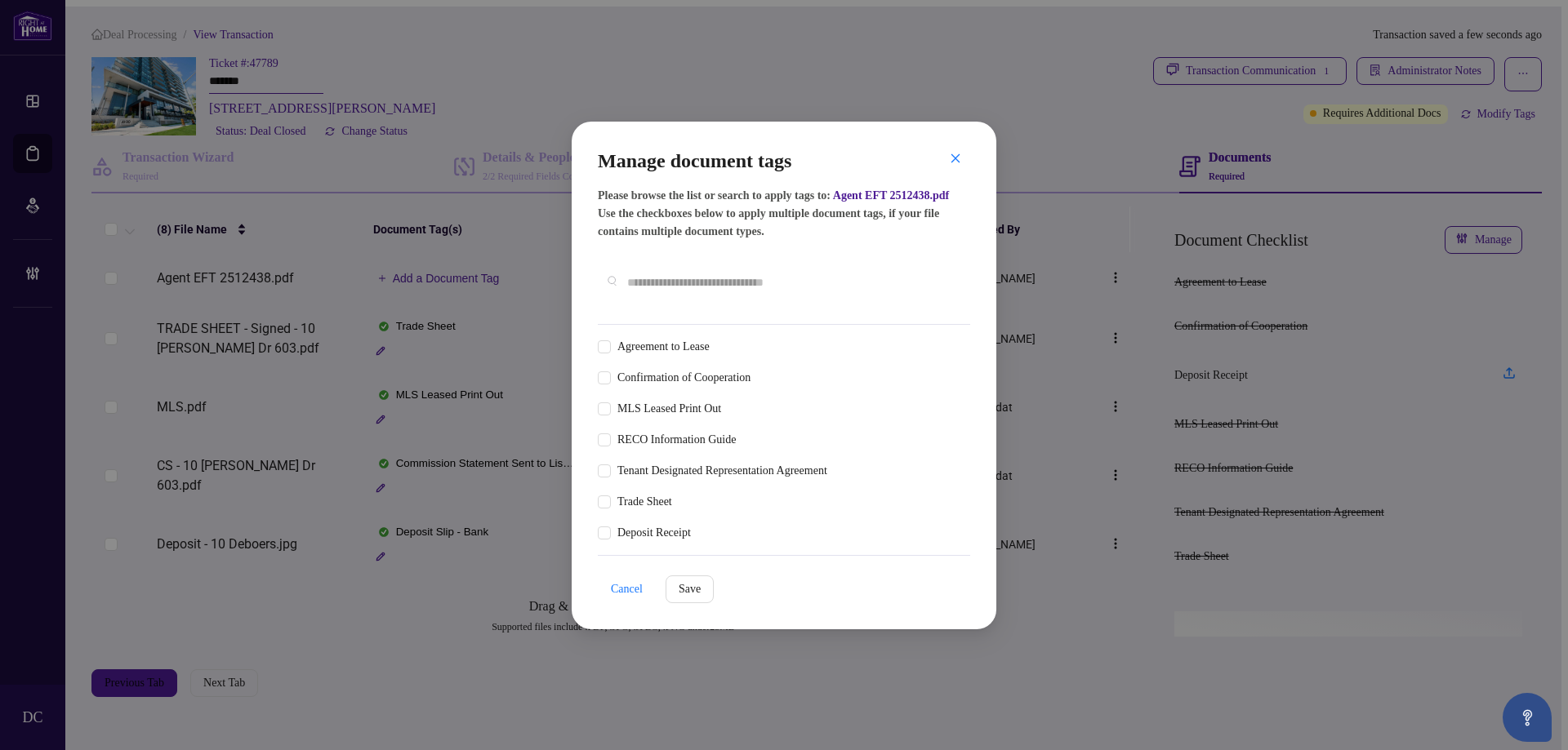
click at [794, 285] on input "text" at bounding box center [792, 282] width 330 height 18
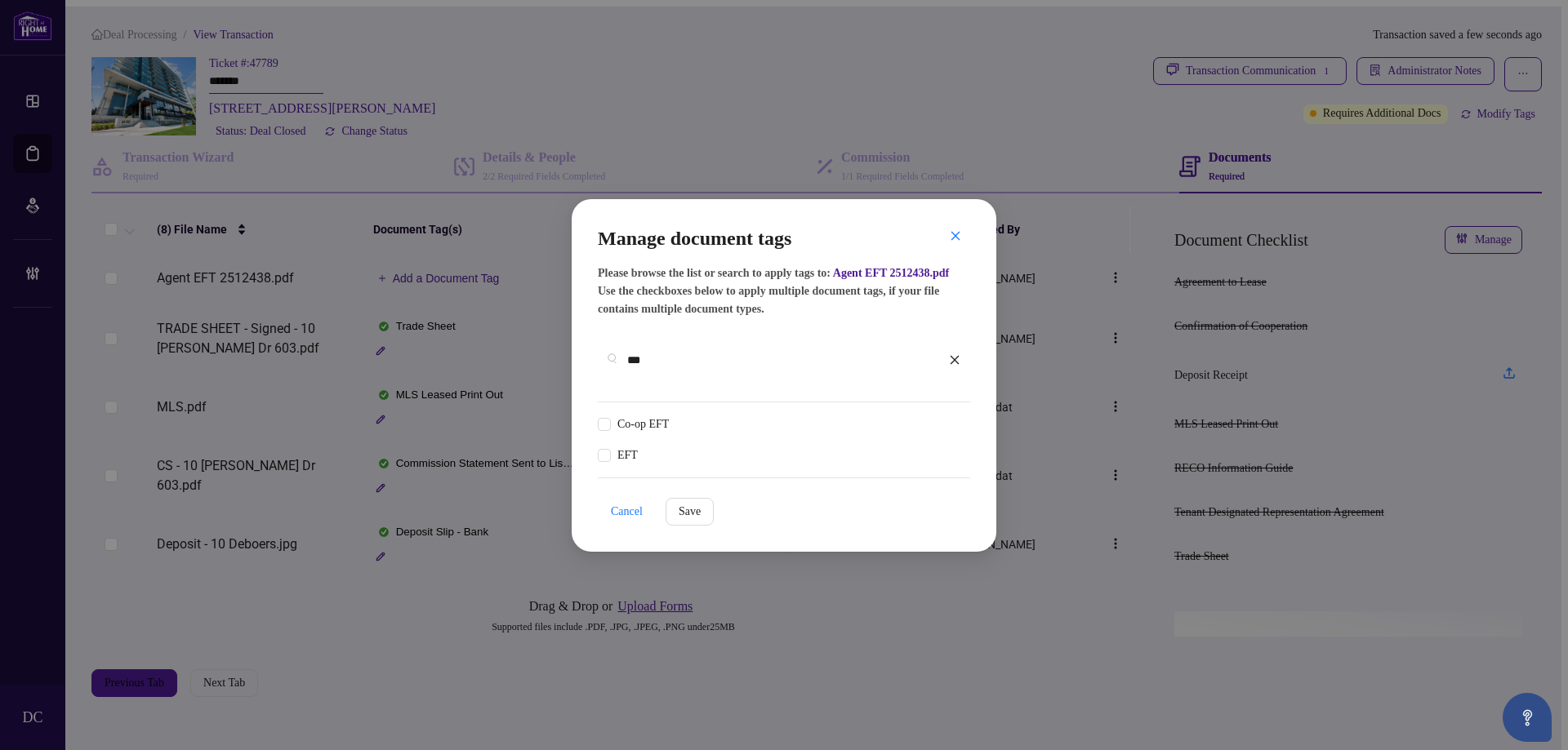
type input "***"
click at [949, 417] on div at bounding box center [944, 425] width 31 height 16
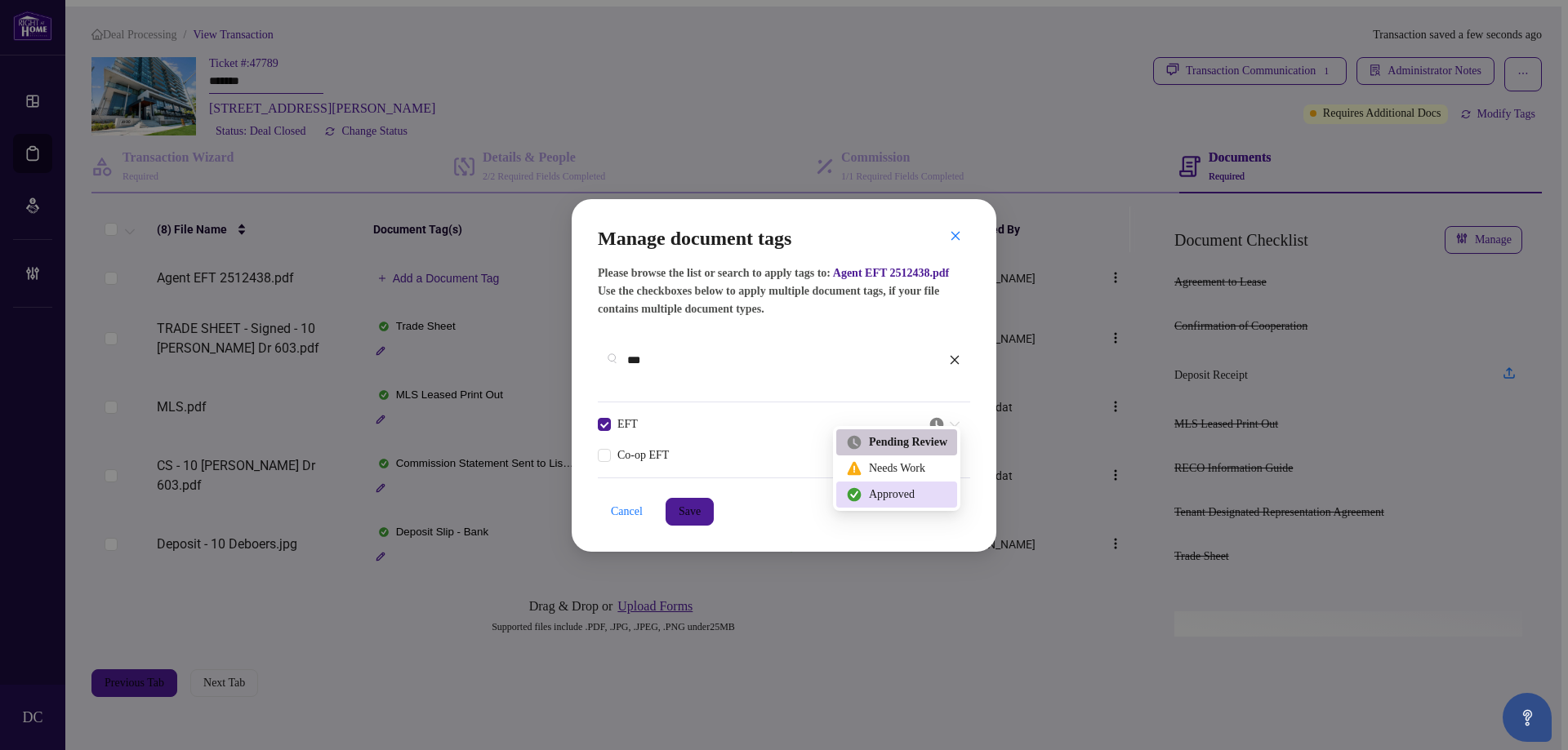
click at [921, 496] on div "Approved" at bounding box center [897, 494] width 102 height 18
click at [695, 502] on span "Save" at bounding box center [690, 511] width 22 height 26
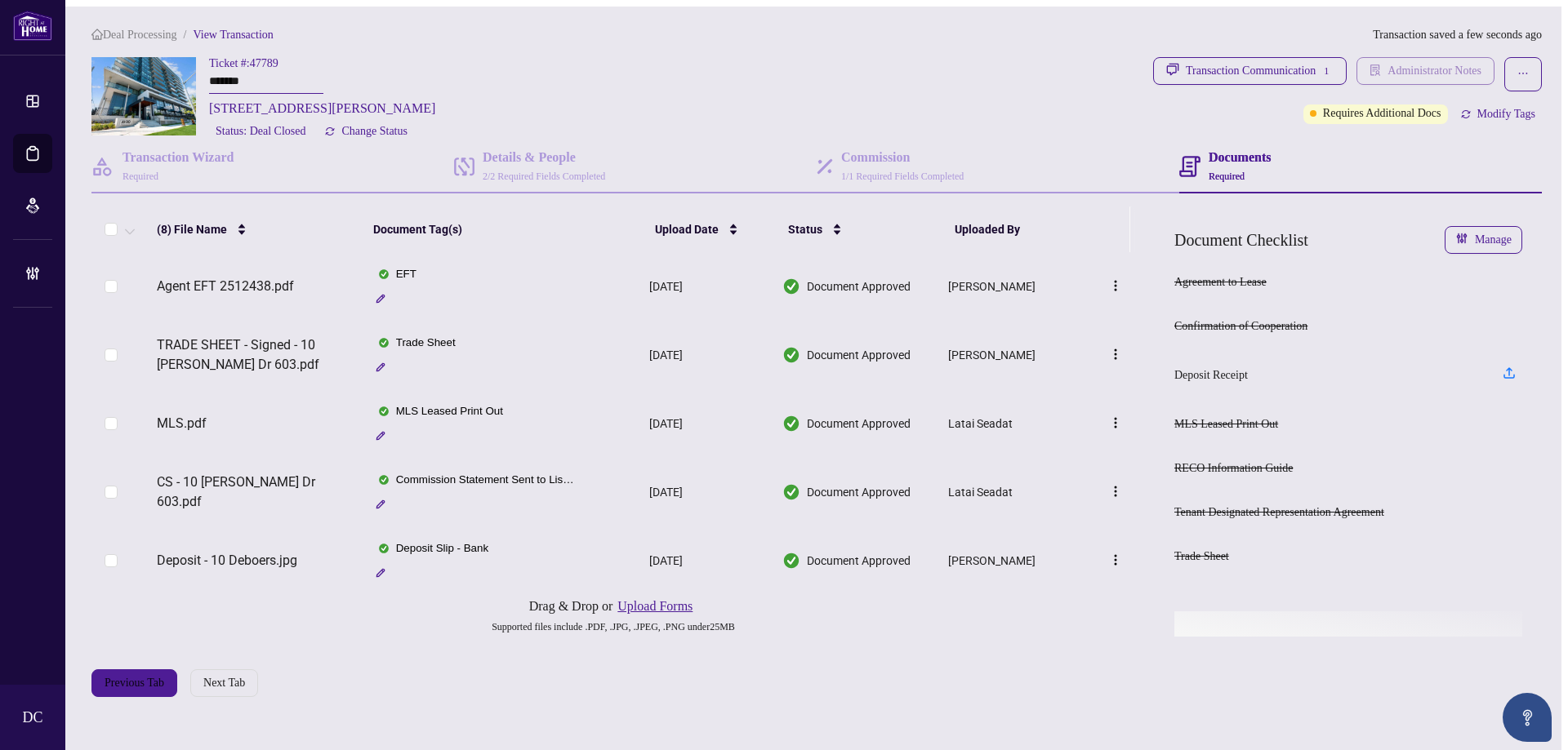
click at [1441, 74] on span "Administrator Notes" at bounding box center [1434, 71] width 94 height 26
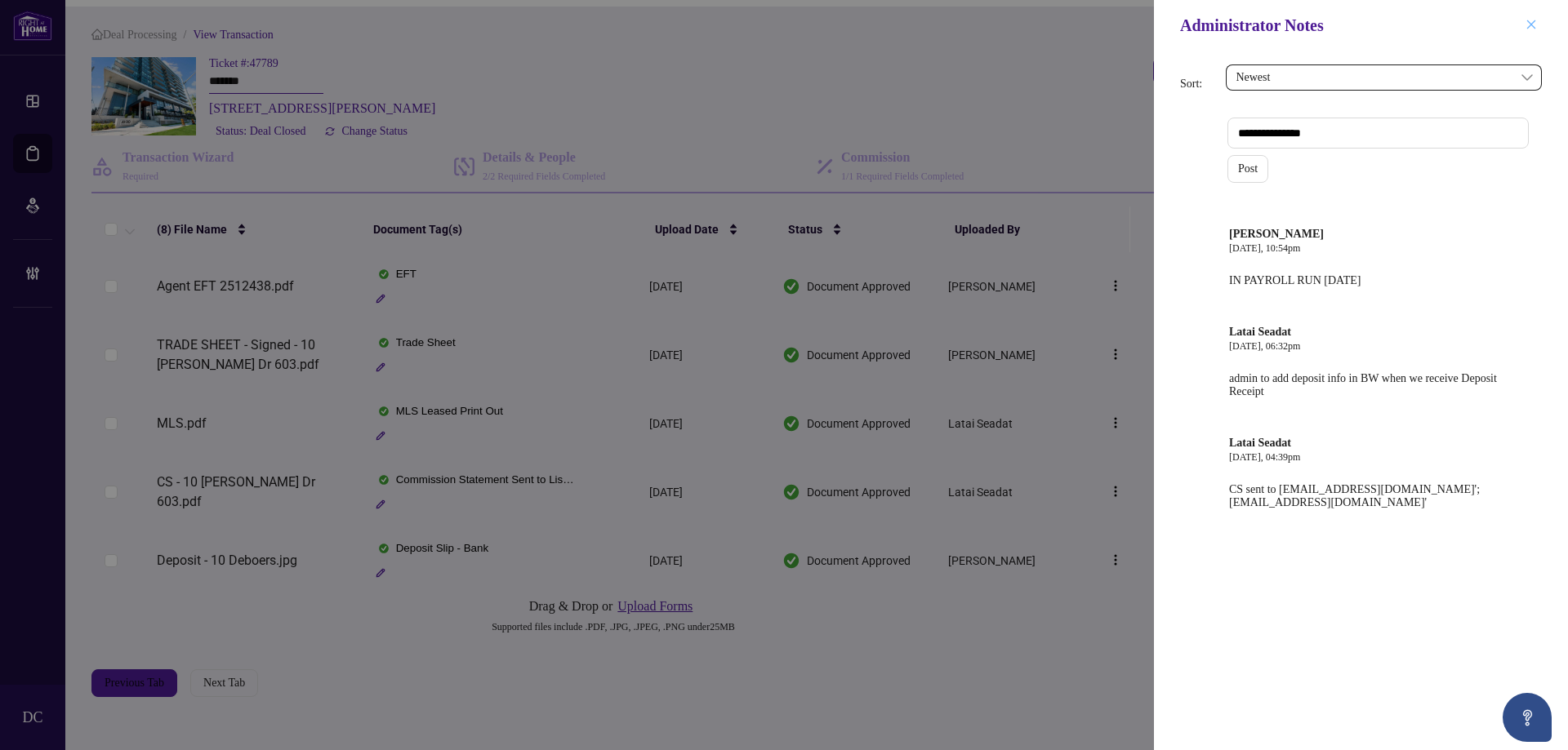
click at [1529, 27] on icon "close" at bounding box center [1531, 24] width 11 height 11
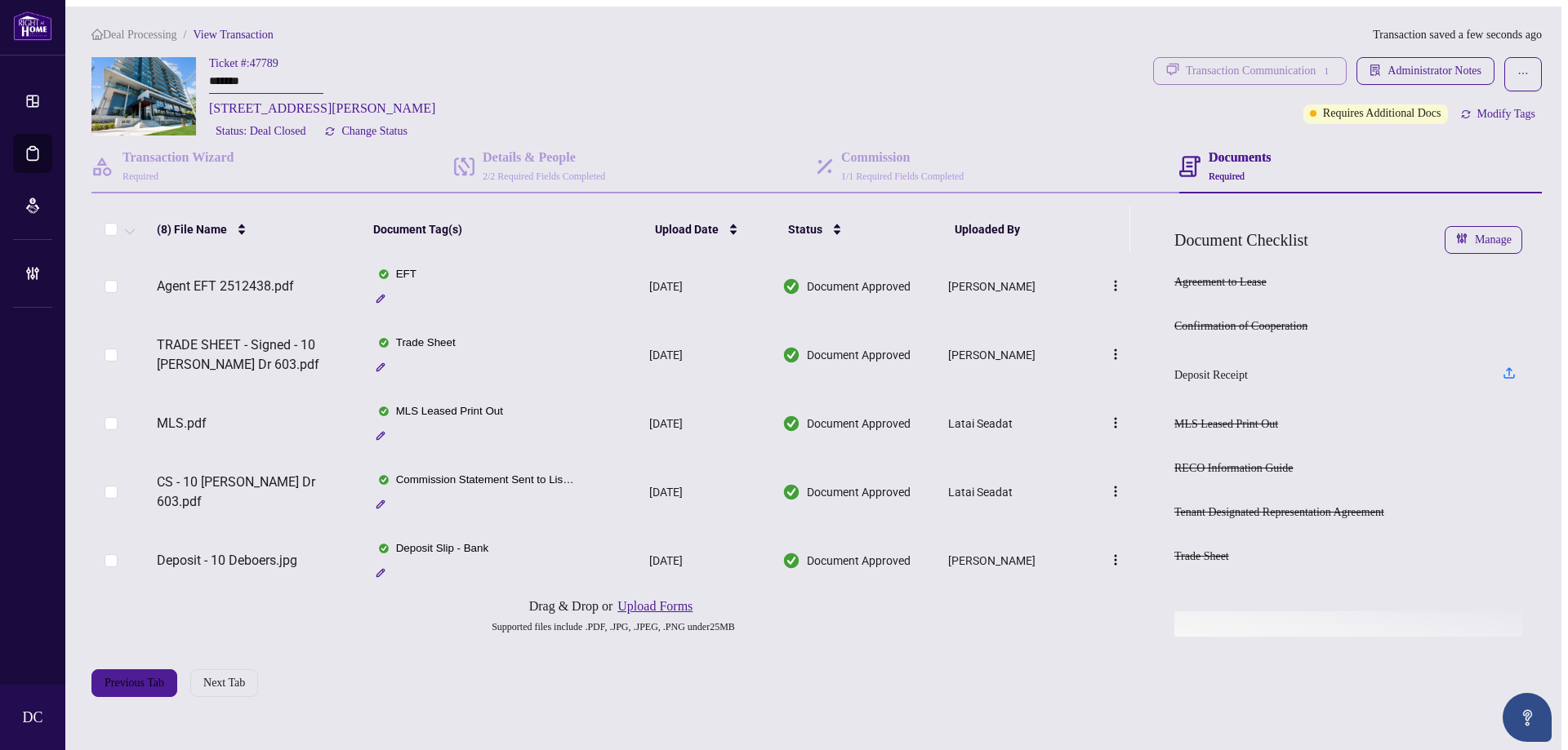
click at [1299, 59] on div "Transaction Communication 1" at bounding box center [1260, 71] width 148 height 26
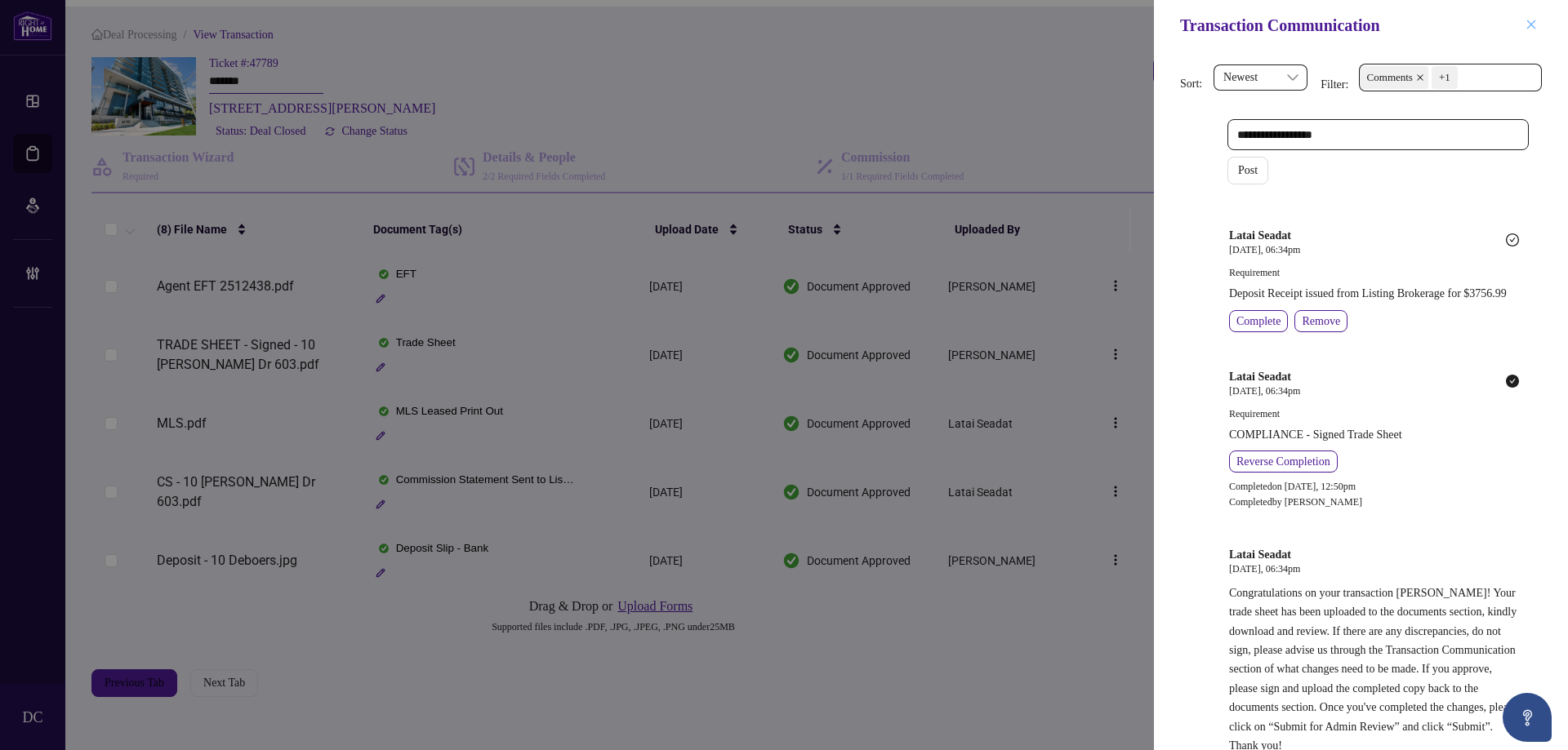
click at [1530, 22] on icon "close" at bounding box center [1531, 24] width 11 height 11
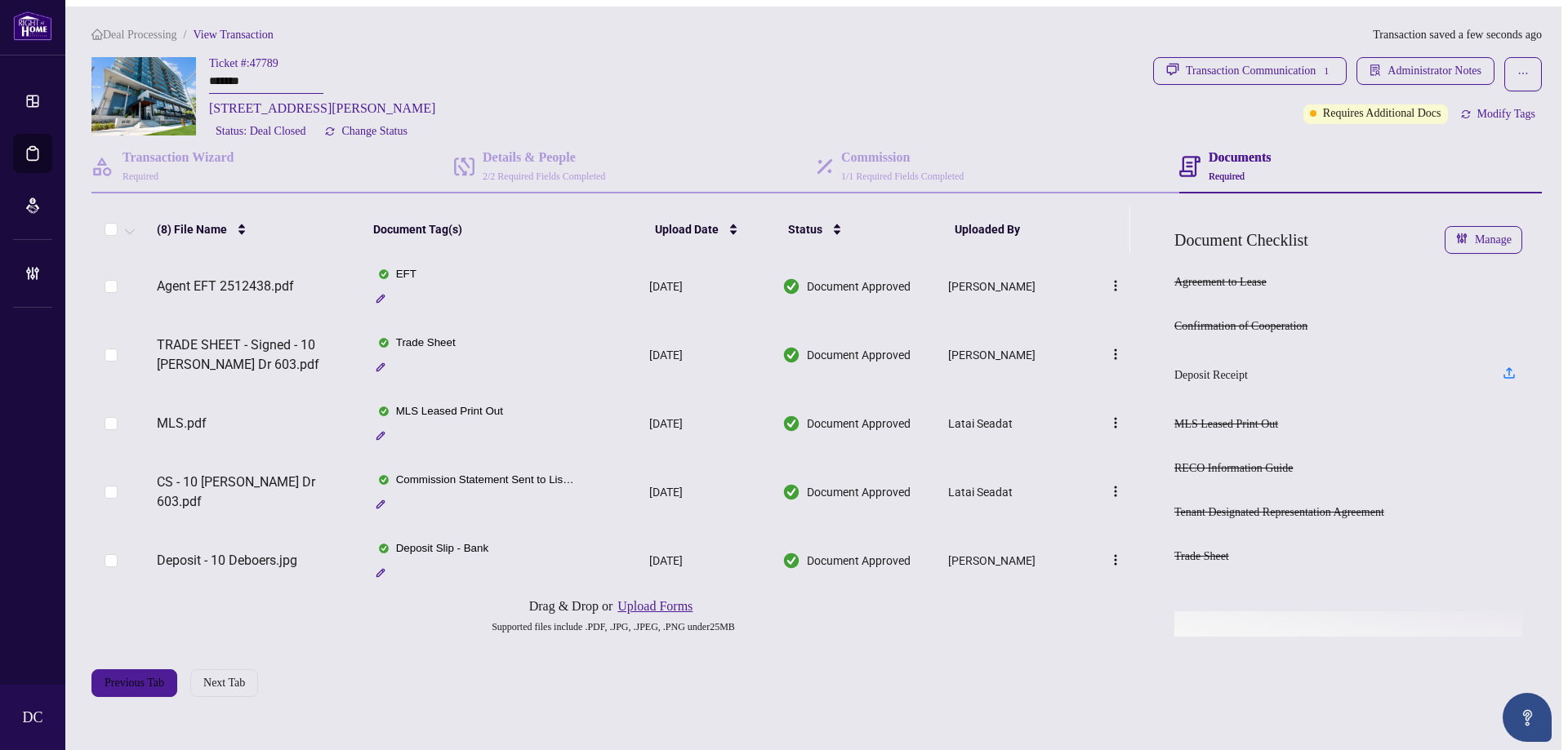
click at [748, 26] on ol "Deal Processing / View Transaction" at bounding box center [729, 34] width 1275 height 18
click at [125, 28] on span "Deal Processing" at bounding box center [140, 34] width 74 height 12
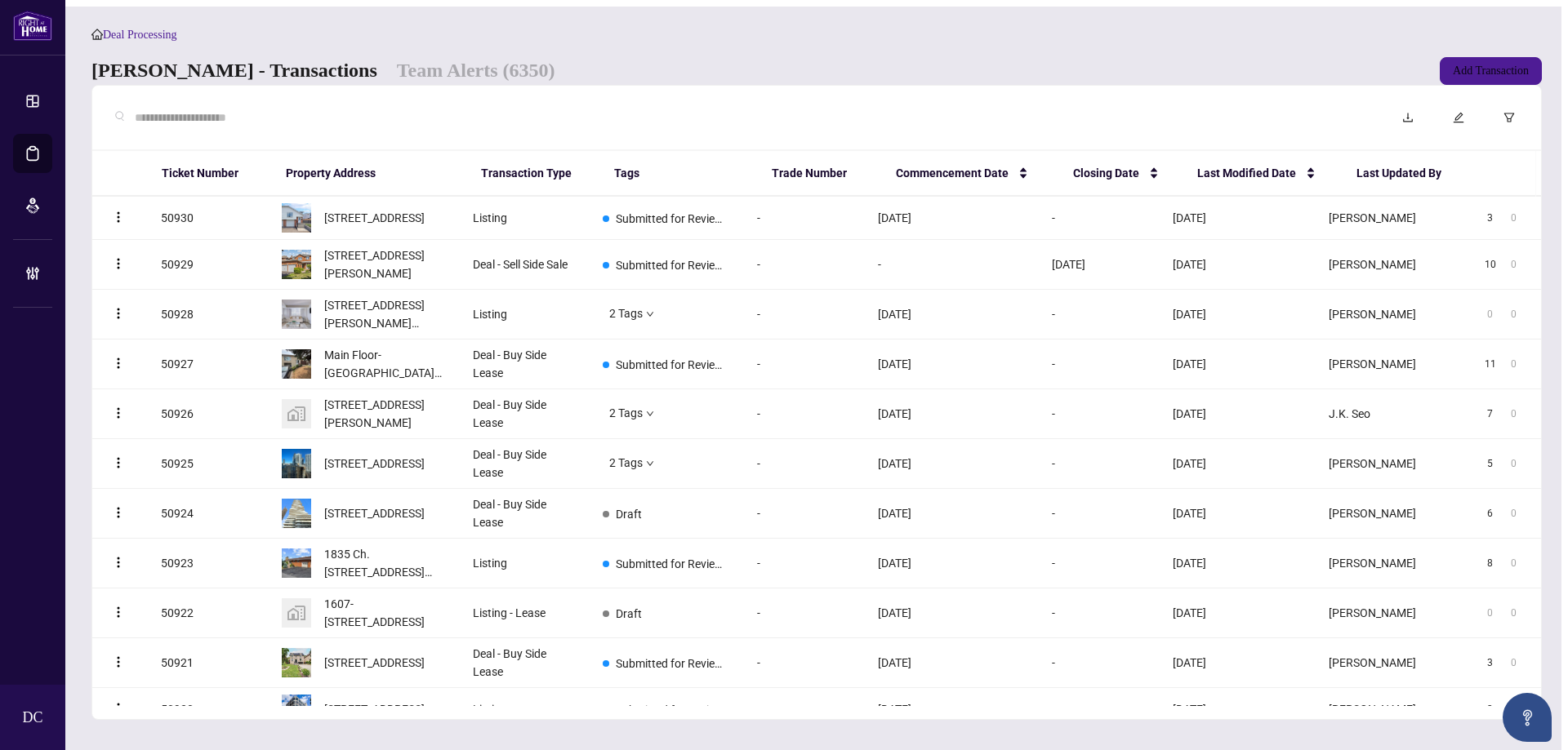
click at [397, 127] on input "text" at bounding box center [749, 117] width 1229 height 18
paste input "*******"
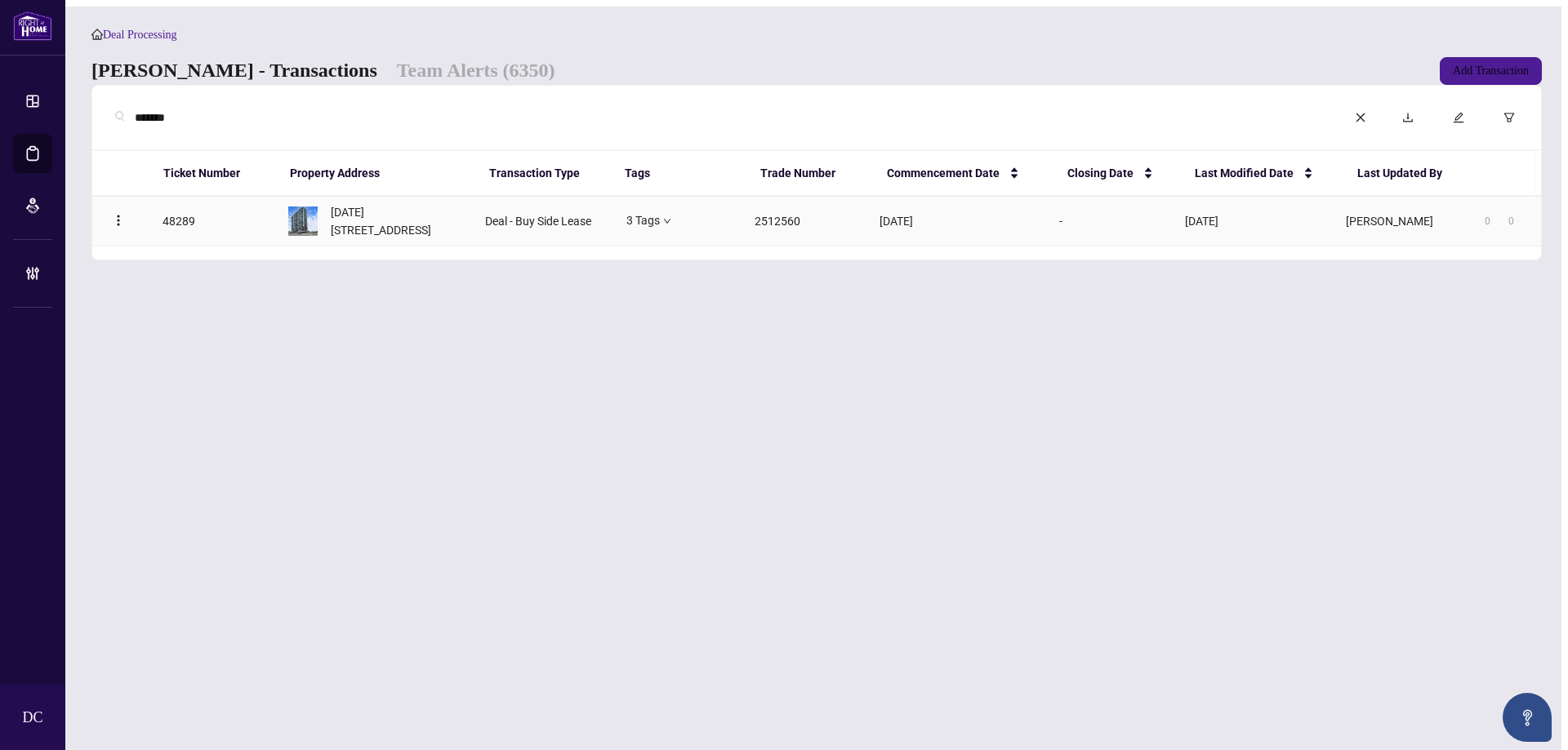
type input "*******"
click at [345, 228] on span "[DATE][STREET_ADDRESS]" at bounding box center [395, 221] width 129 height 36
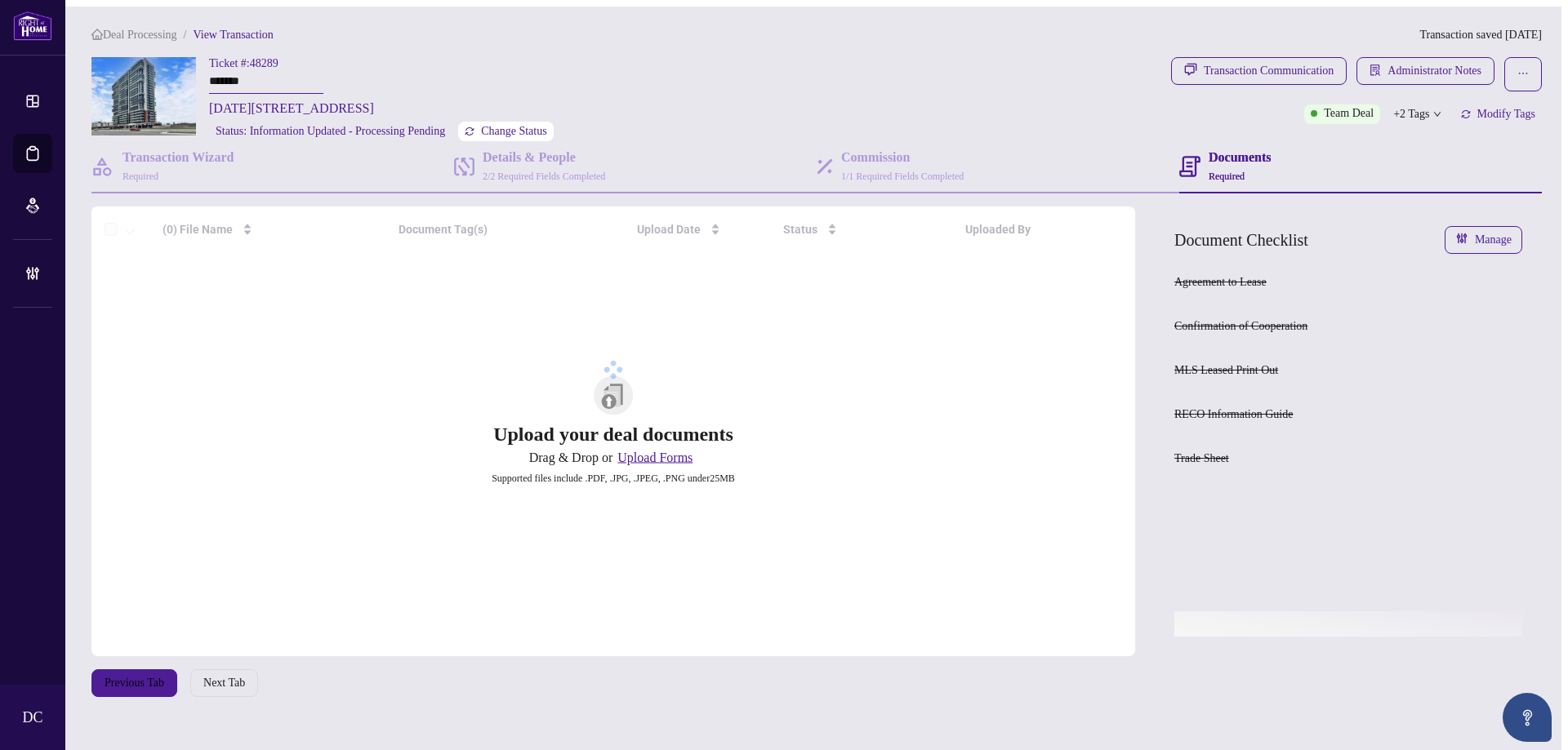
click at [482, 133] on button "Change Status" at bounding box center [506, 131] width 96 height 20
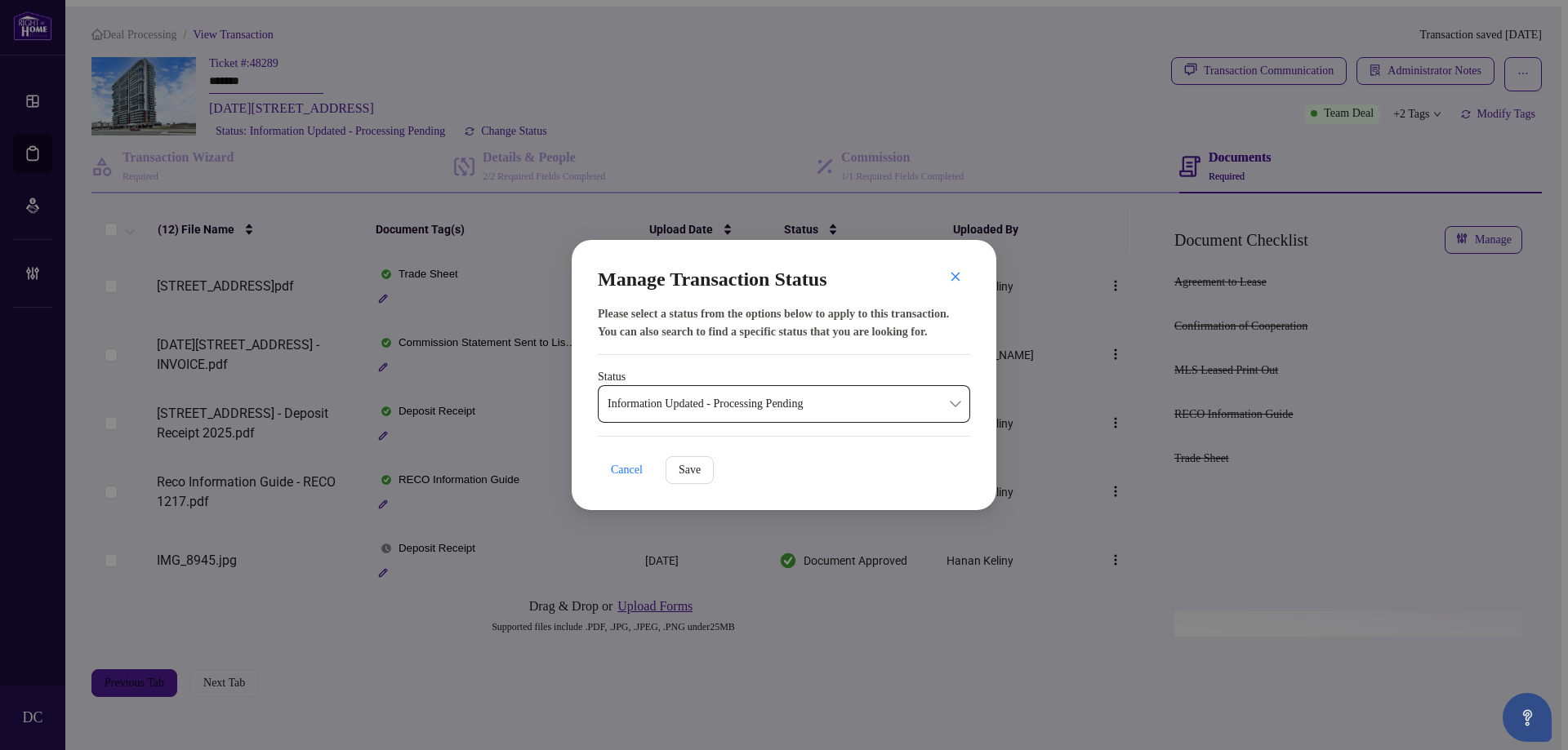
click at [727, 413] on span "Information Updated - Processing Pending" at bounding box center [784, 404] width 353 height 31
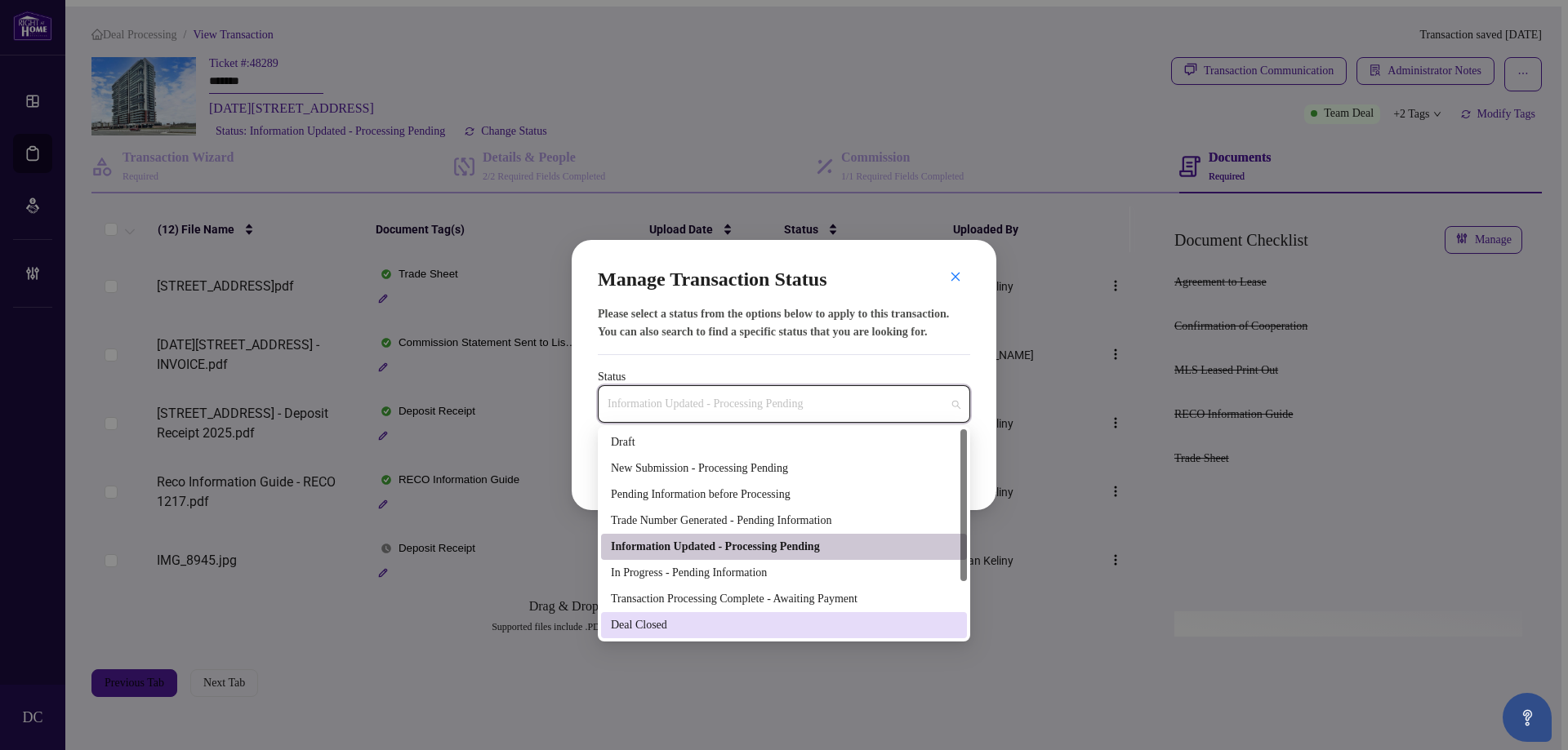
click at [652, 629] on div "Deal Closed" at bounding box center [784, 625] width 346 height 18
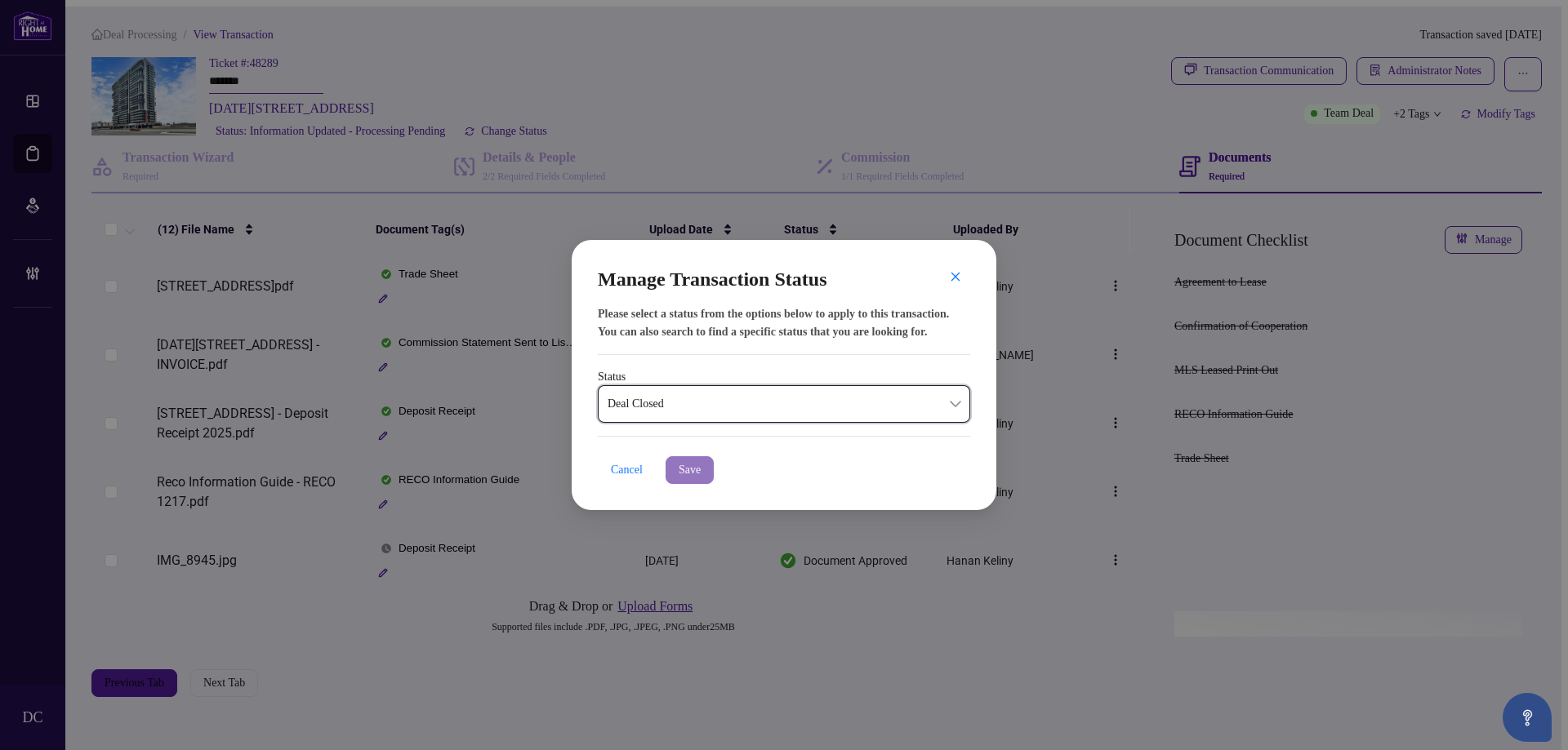
click at [687, 467] on span "Save" at bounding box center [690, 470] width 22 height 26
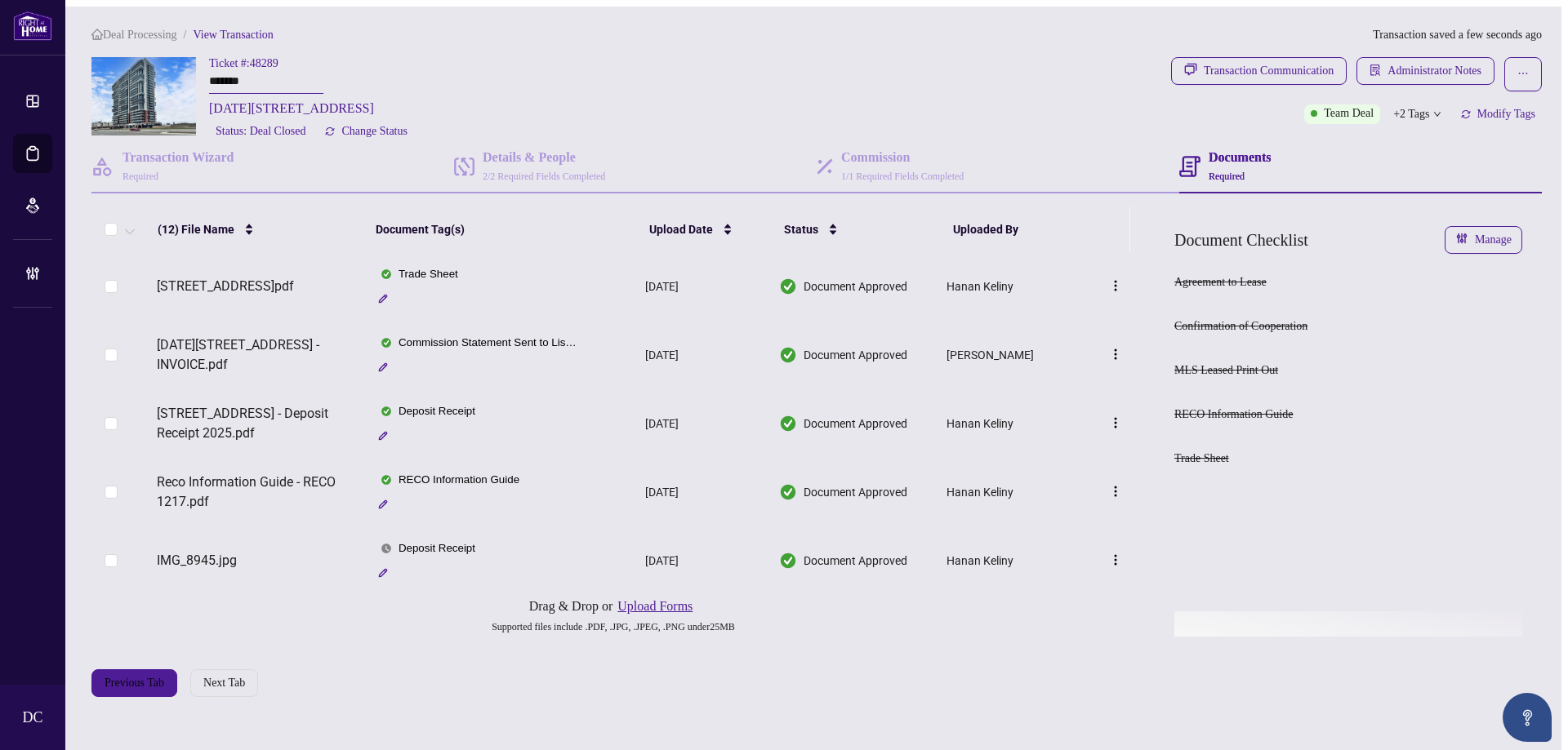
click at [1437, 110] on icon "down" at bounding box center [1437, 114] width 8 height 8
click at [1302, 134] on div "Transaction Communication Administrator Notes Team Deal +2 Tags Modify Tags" at bounding box center [1357, 99] width 377 height 84
click at [1489, 108] on span "Modify Tags" at bounding box center [1506, 114] width 58 height 11
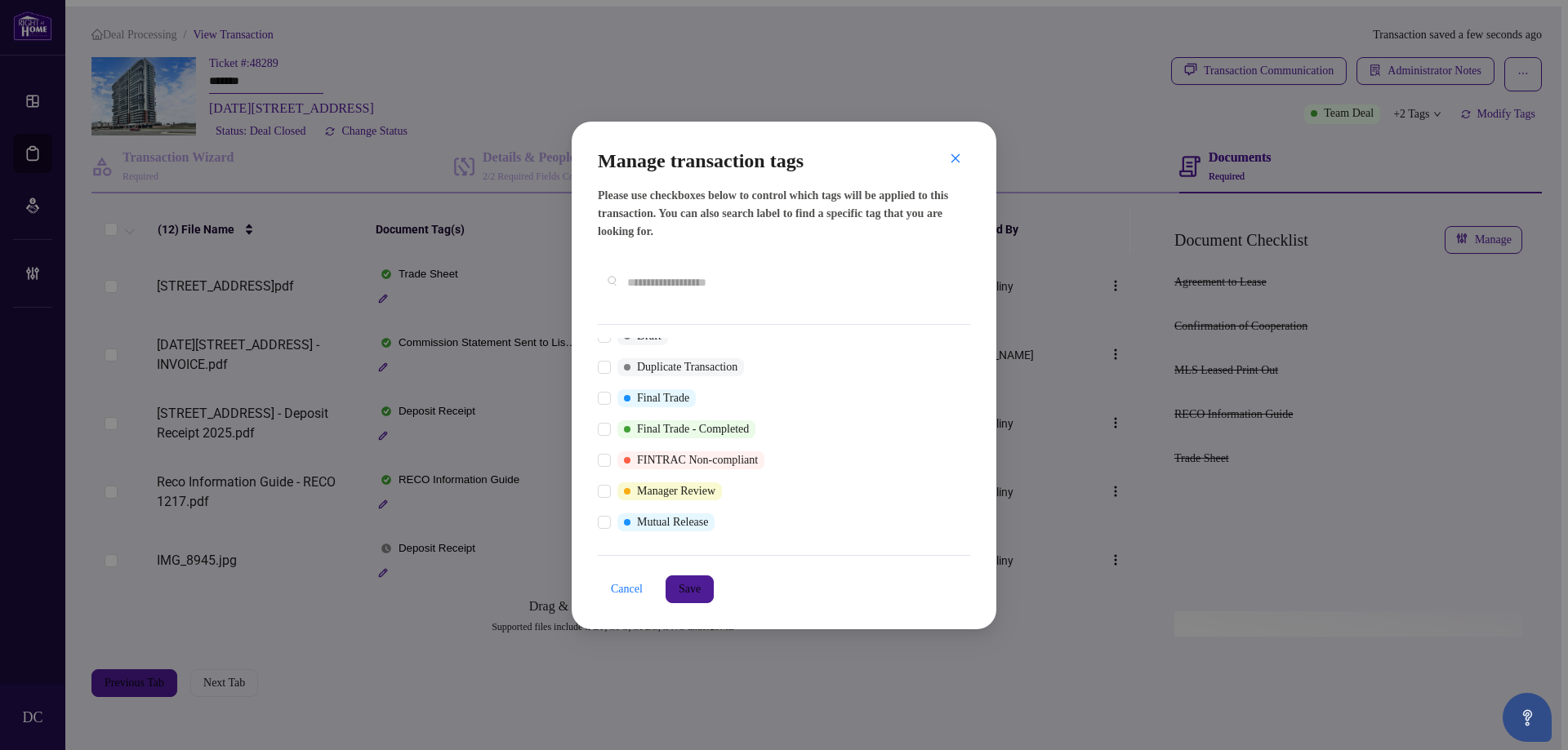
scroll to position [8, 0]
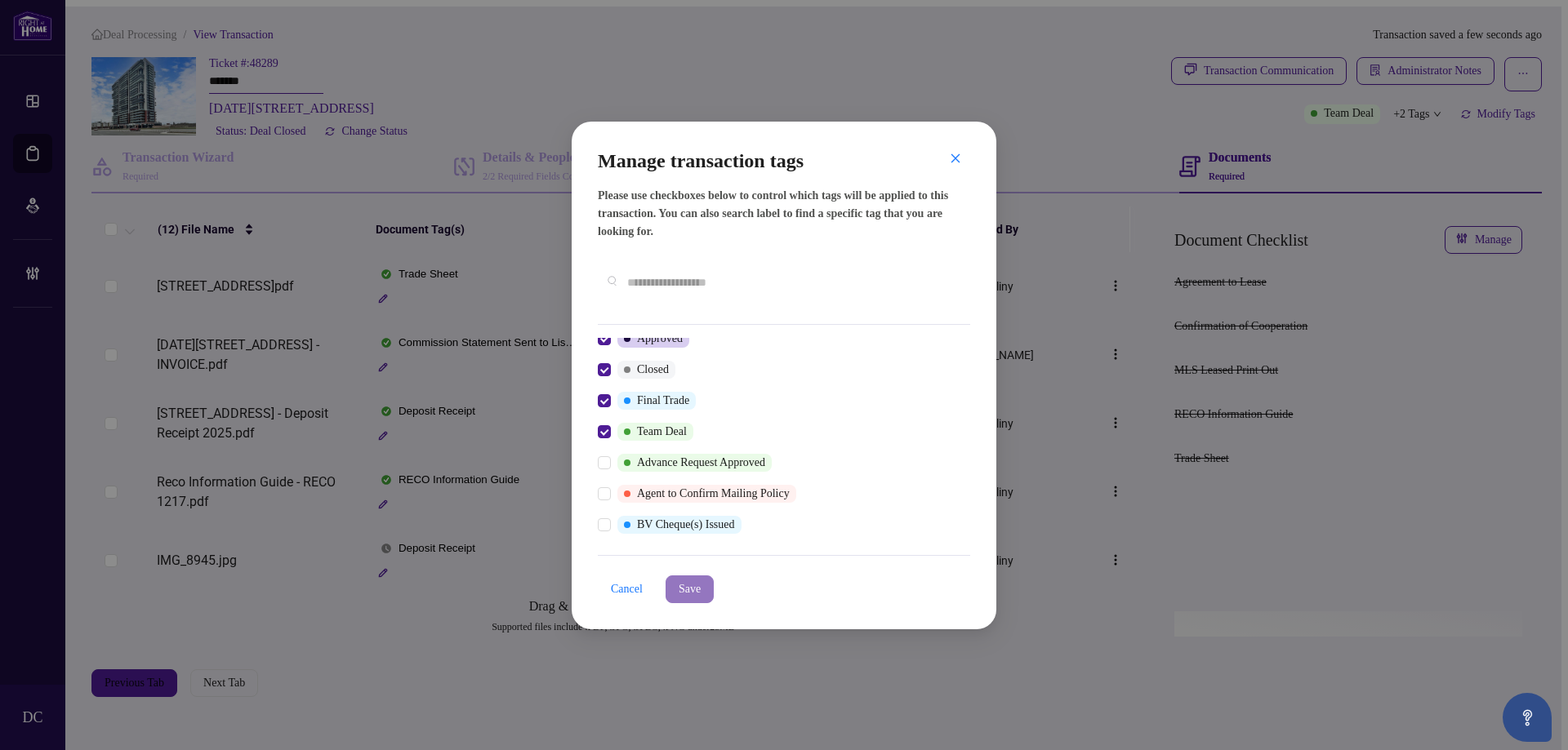
click at [700, 582] on span "Save" at bounding box center [690, 589] width 22 height 26
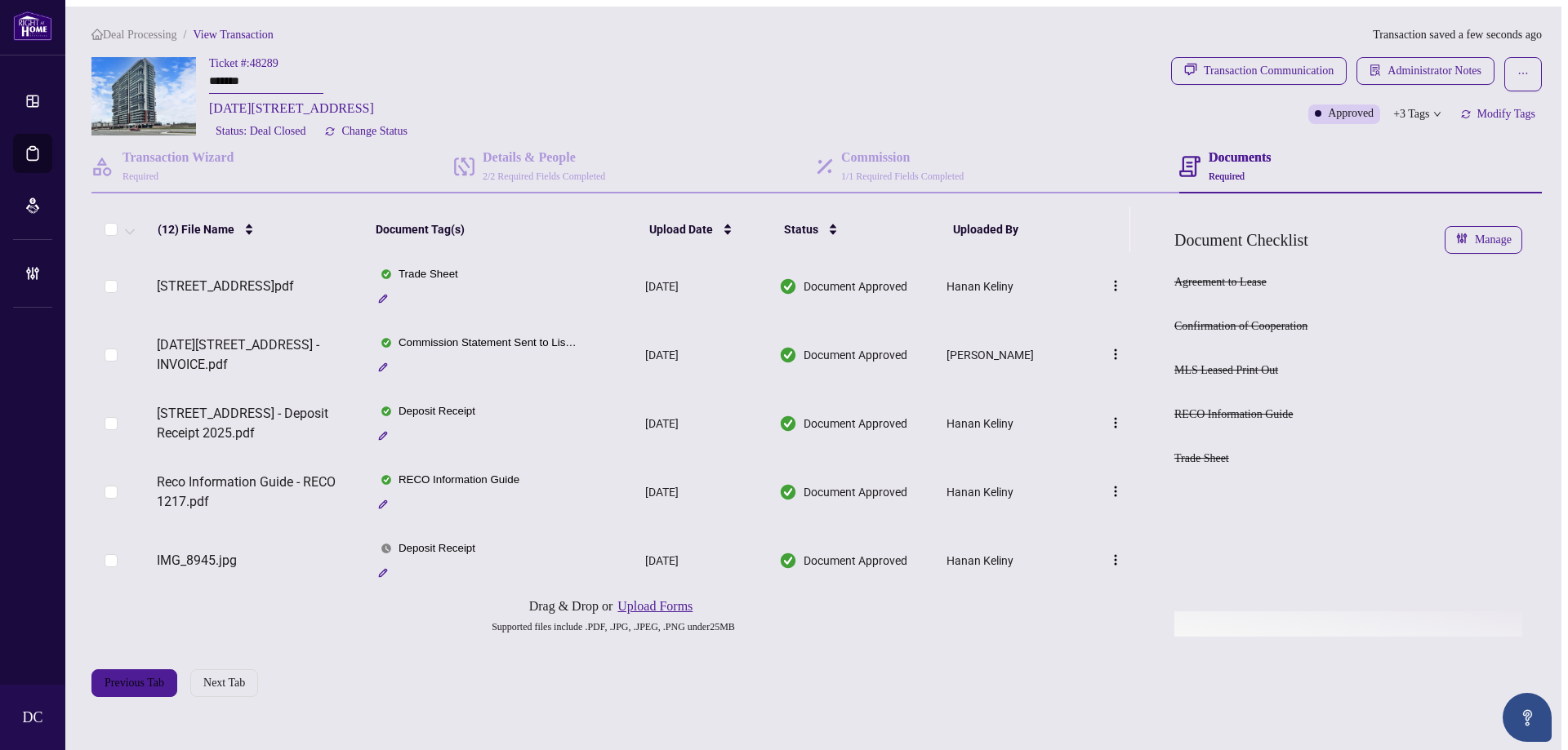
click at [1403, 107] on span "+3 Tags" at bounding box center [1411, 114] width 36 height 19
click at [1336, 138] on div "Transaction Communication Administrator Notes Approved +3 Tags Modify Tags" at bounding box center [1357, 99] width 377 height 84
click at [1446, 73] on span "Administrator Notes" at bounding box center [1434, 71] width 94 height 26
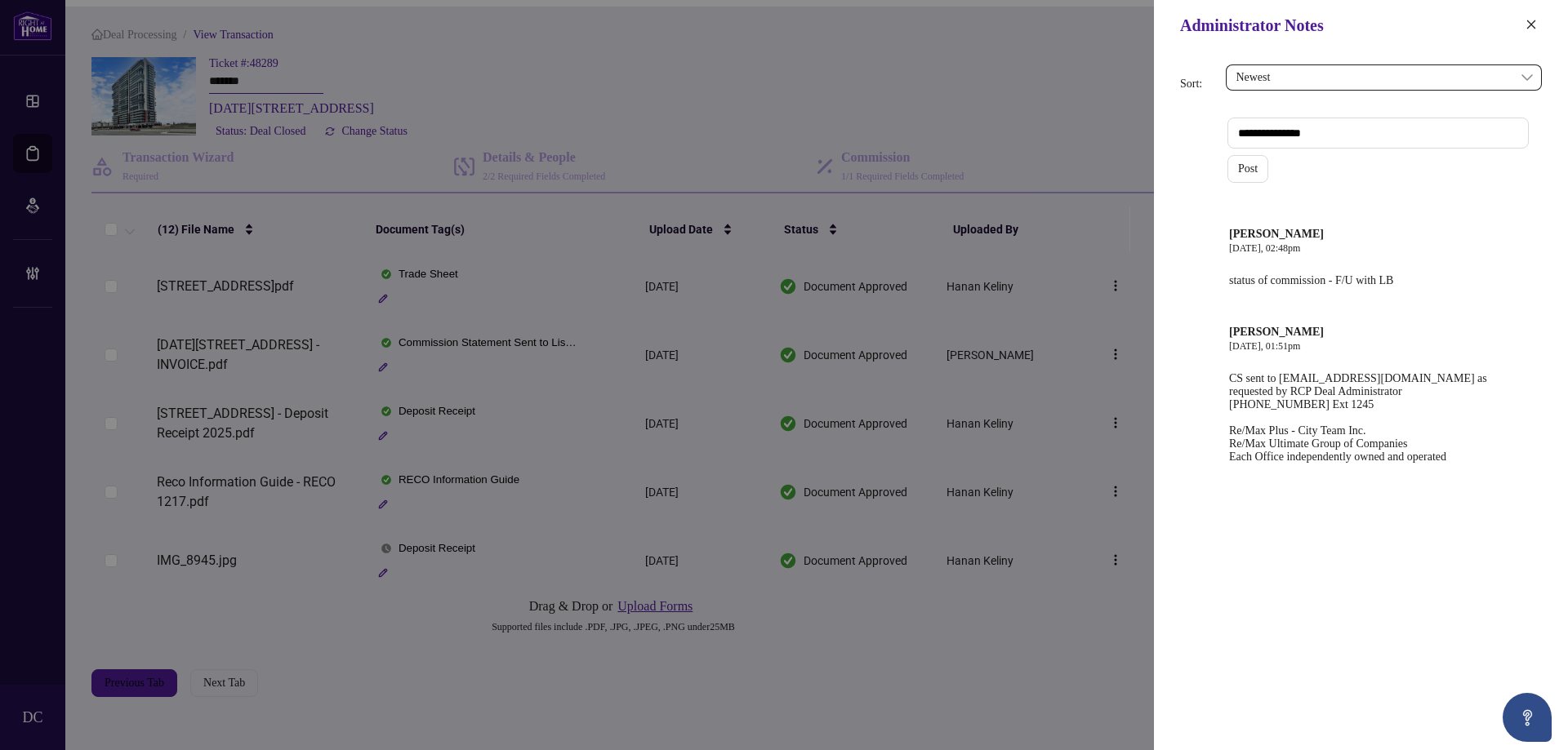
click at [1250, 129] on textarea at bounding box center [1378, 133] width 302 height 31
paste textarea "**********"
type textarea "**********"
click at [1250, 173] on span "Post" at bounding box center [1248, 169] width 20 height 26
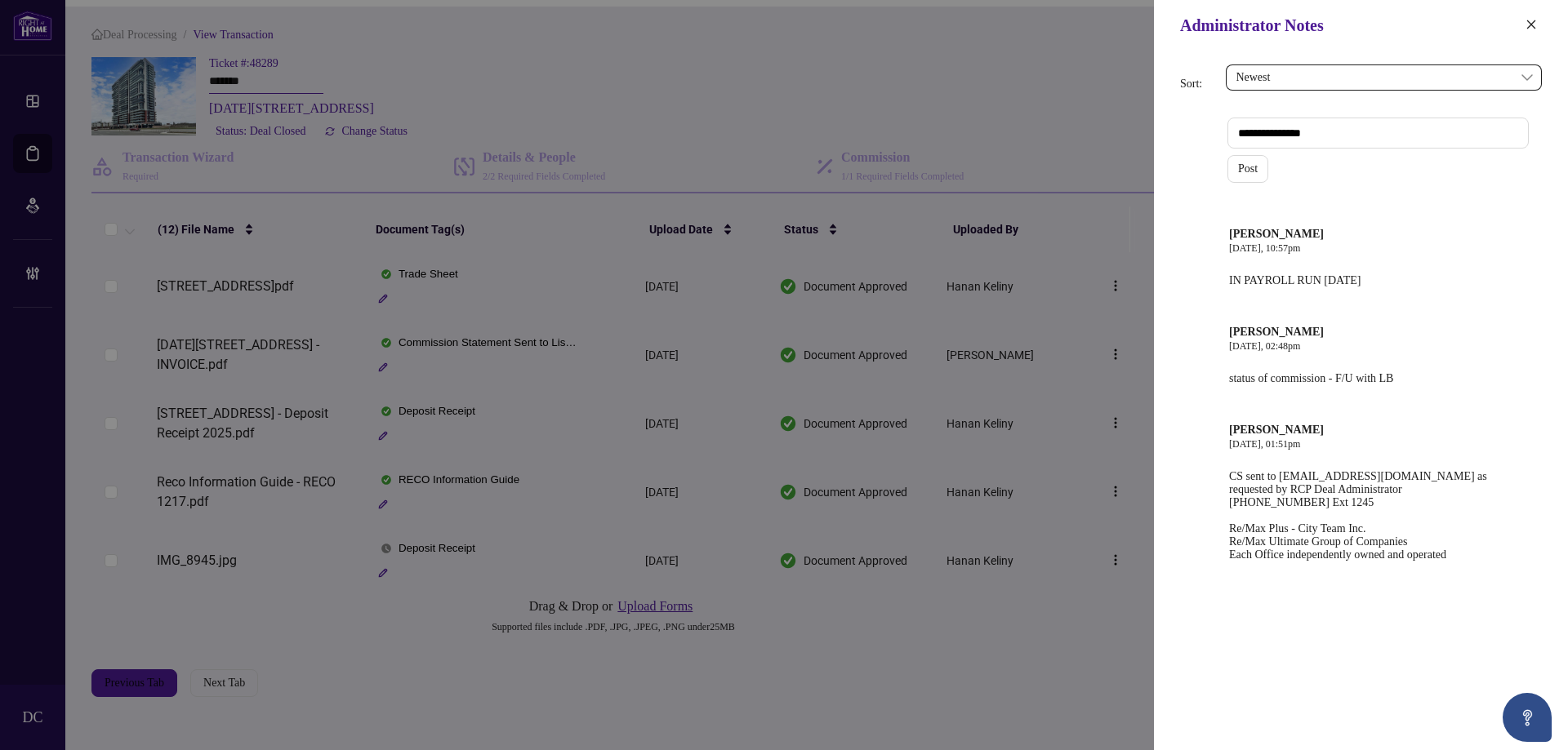
drag, startPoint x: 1536, startPoint y: 22, endPoint x: 1347, endPoint y: 77, distance: 196.8
click at [1536, 22] on icon "close" at bounding box center [1531, 24] width 11 height 11
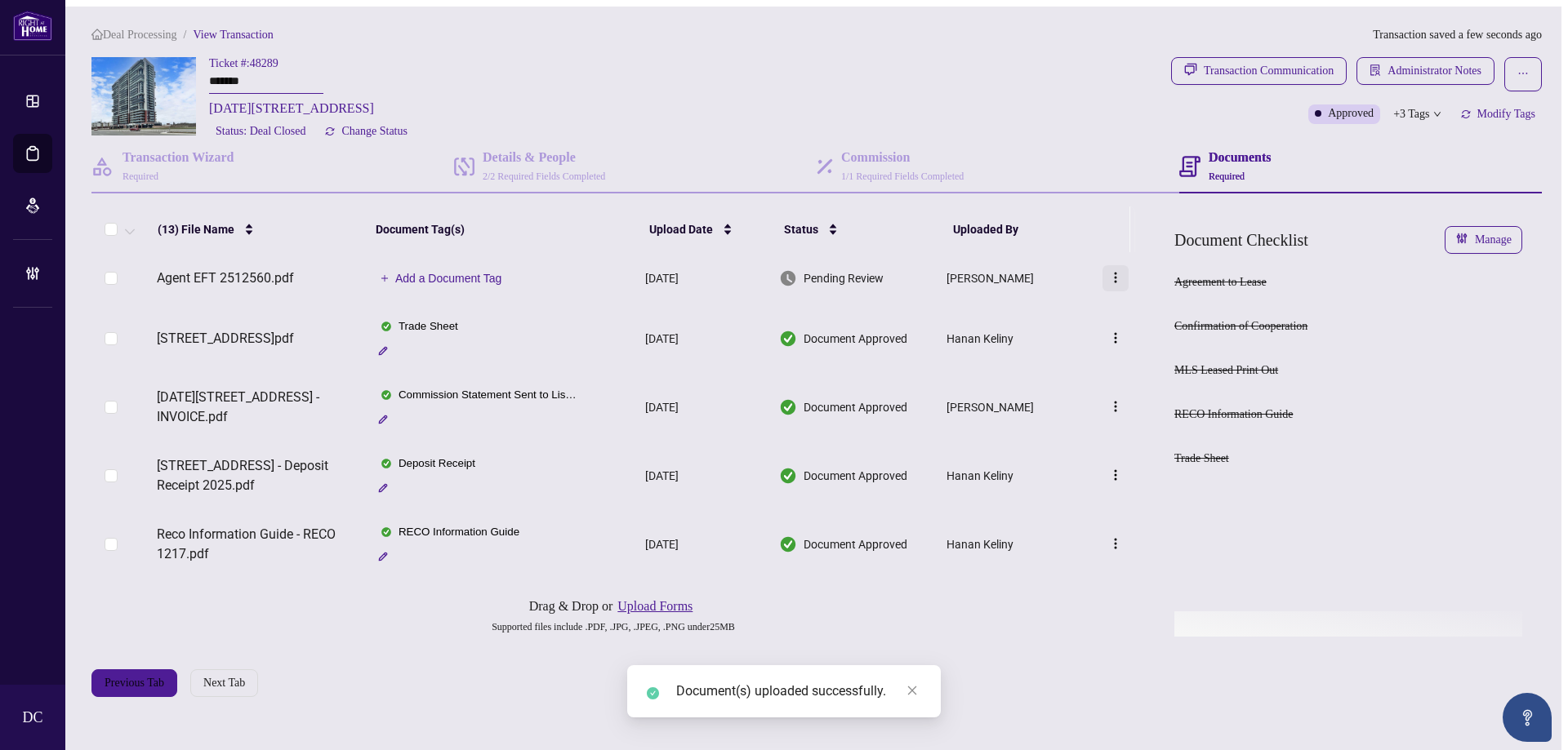
click at [1117, 282] on img "button" at bounding box center [1116, 277] width 13 height 13
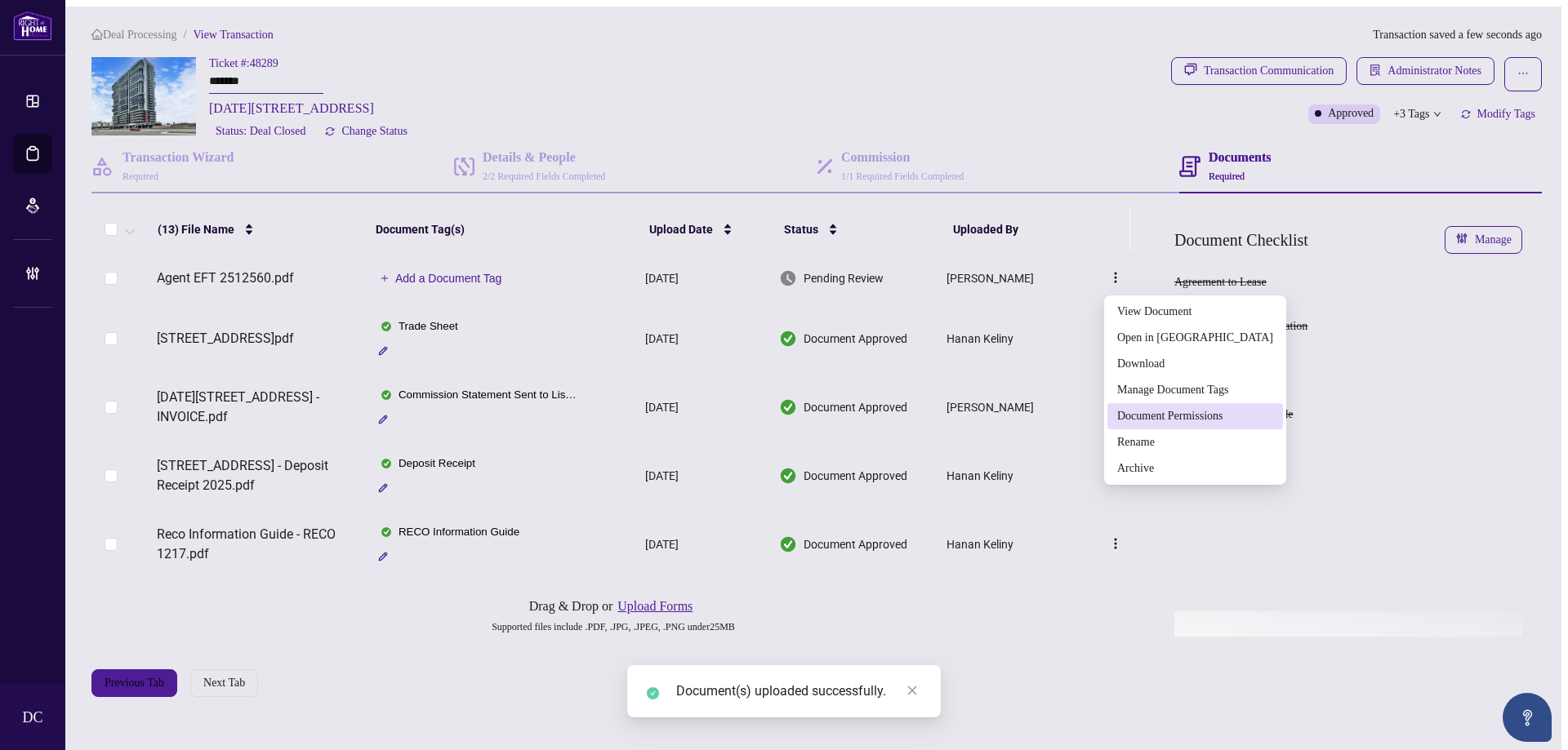
click at [1181, 416] on span "Document Permissions" at bounding box center [1195, 416] width 156 height 18
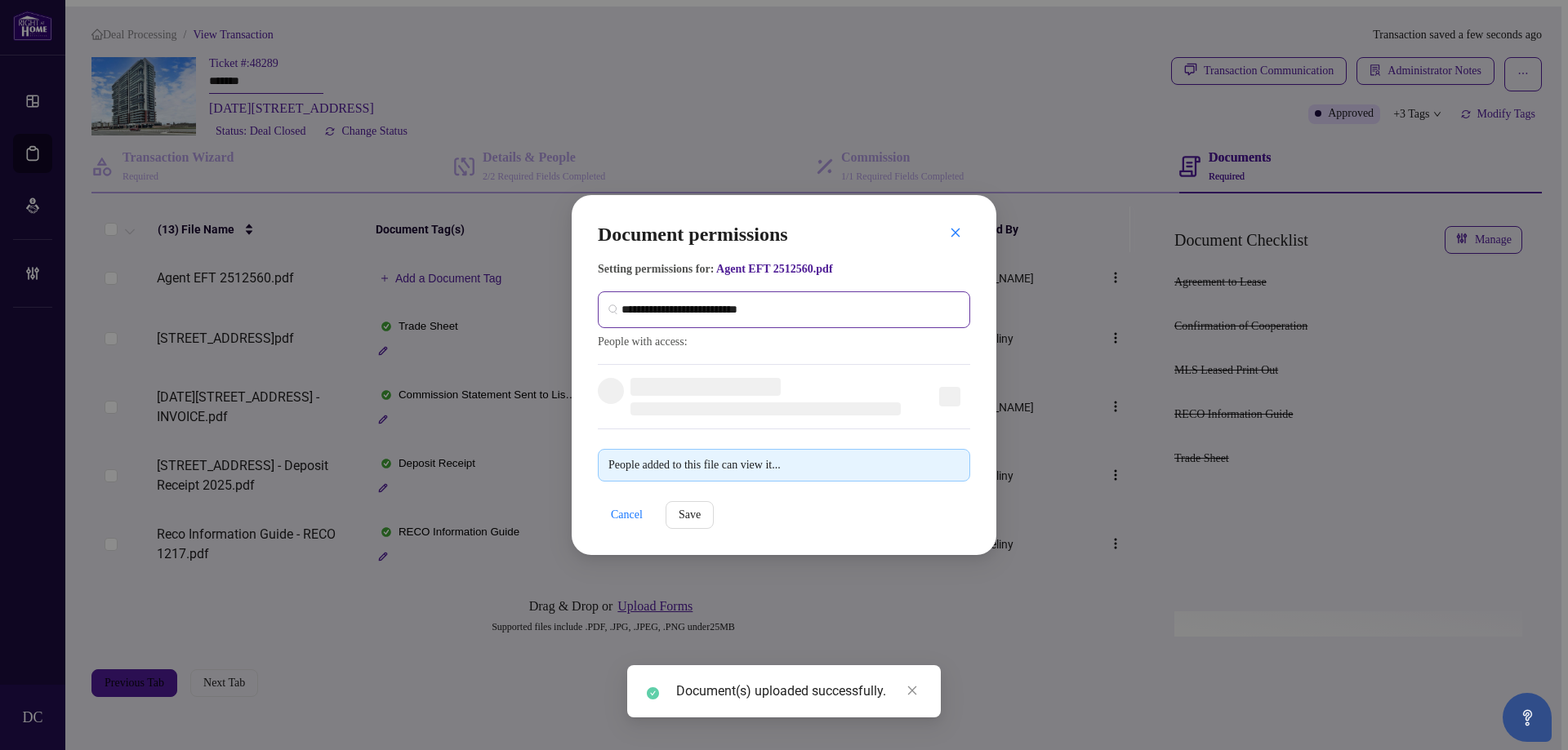
click at [814, 294] on span at bounding box center [784, 309] width 372 height 37
click at [820, 305] on input "search" at bounding box center [790, 311] width 339 height 17
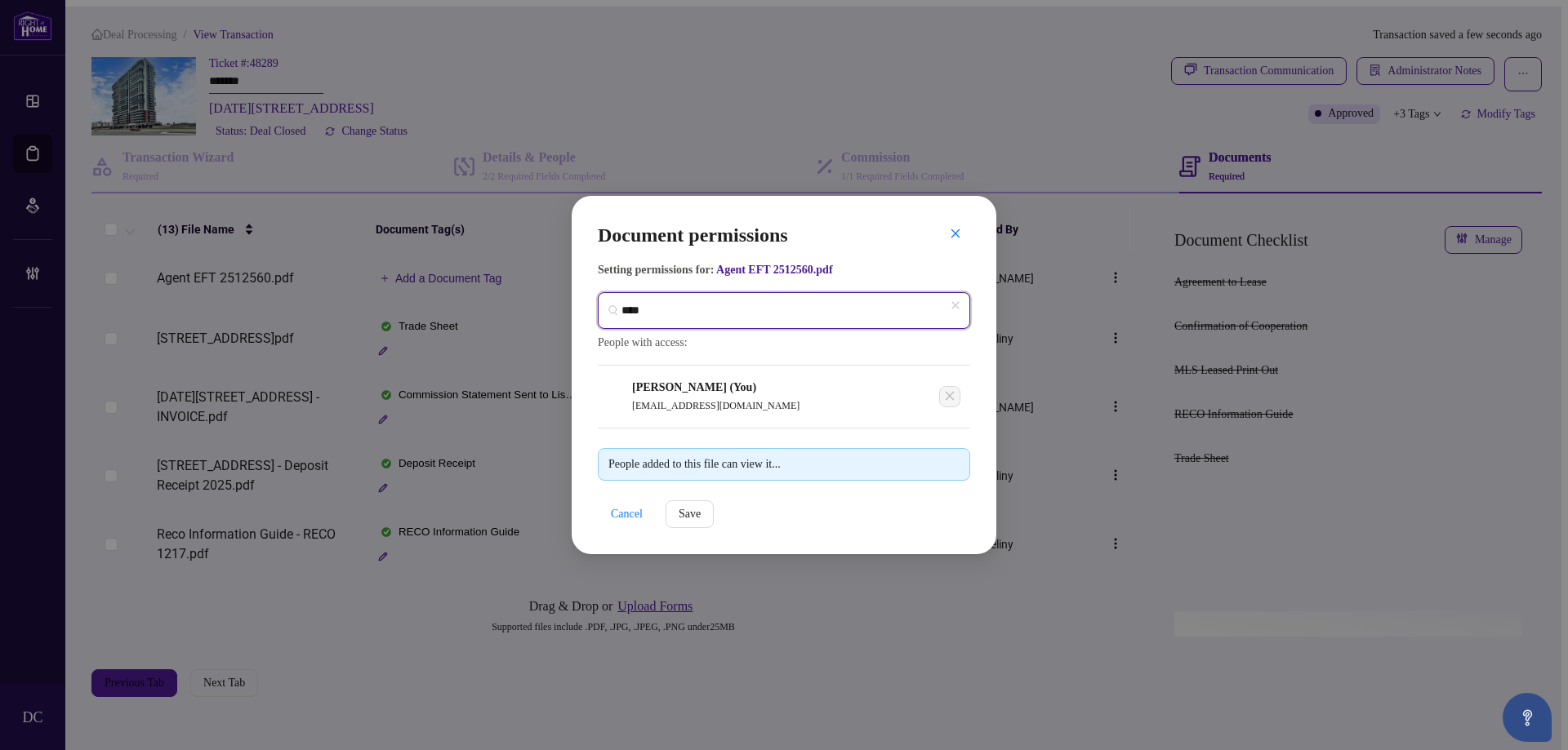
type input "*****"
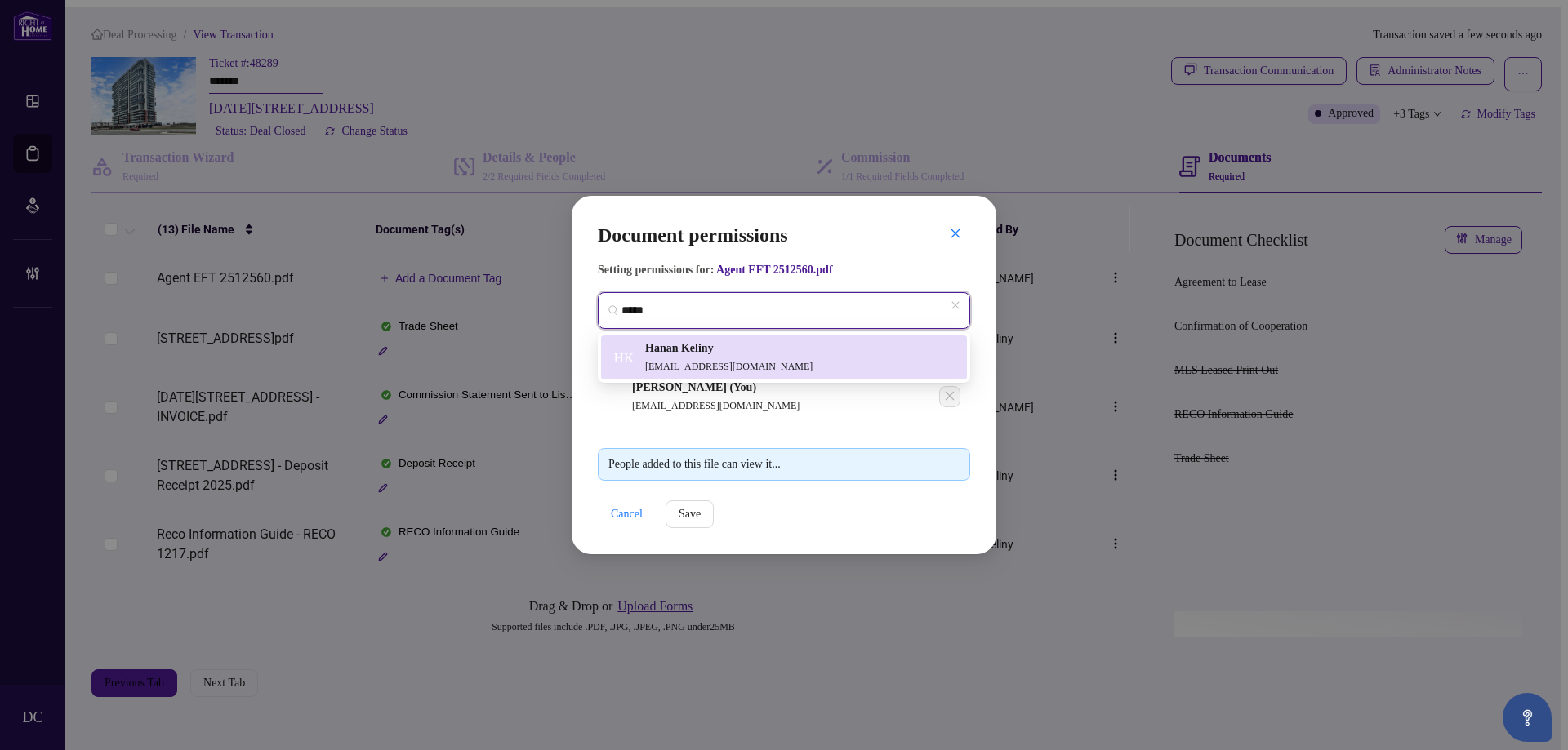
click at [780, 341] on div "[PERSON_NAME] Keliny [EMAIL_ADDRESS][DOMAIN_NAME]" at bounding box center [784, 357] width 346 height 36
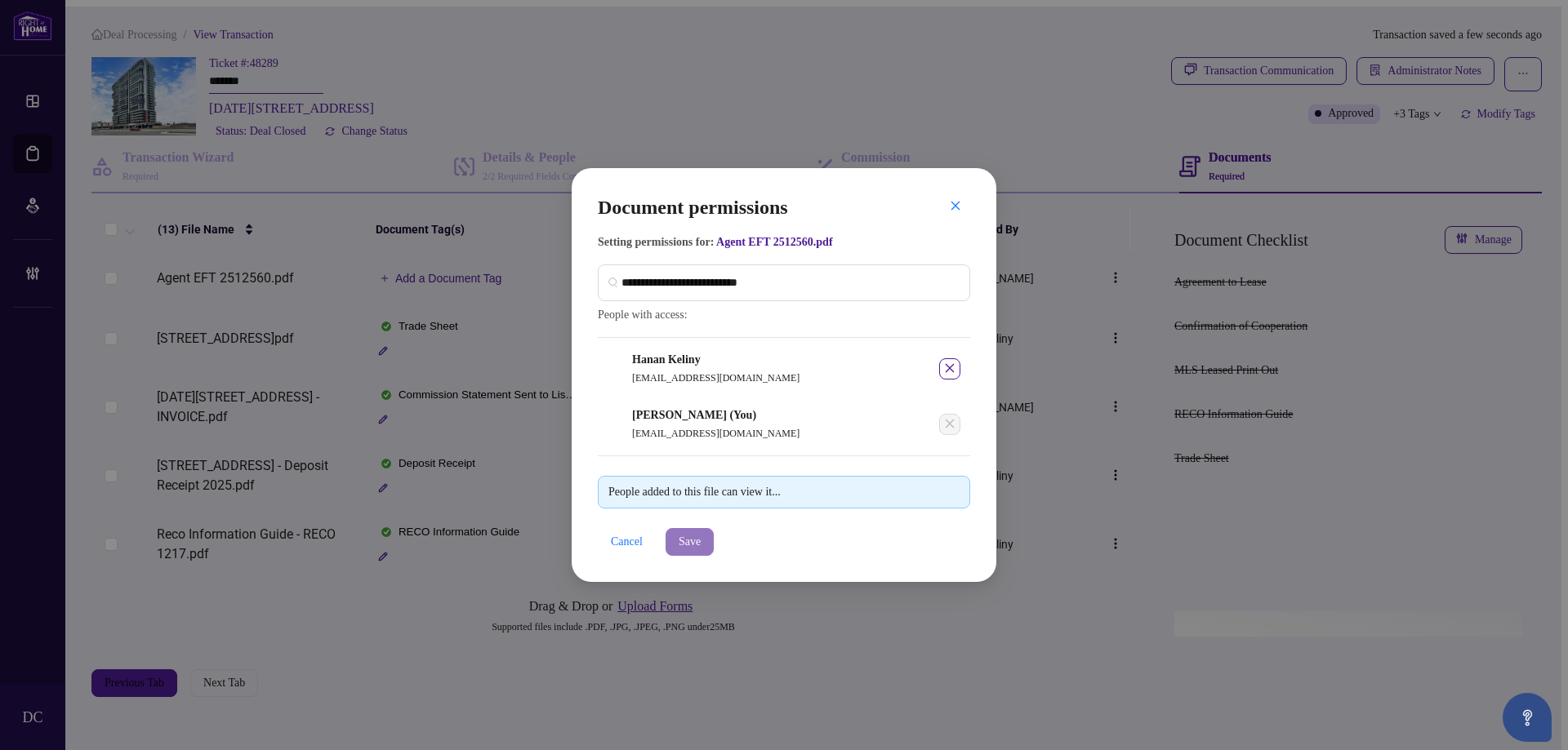
click at [712, 541] on button "Save" at bounding box center [690, 542] width 48 height 28
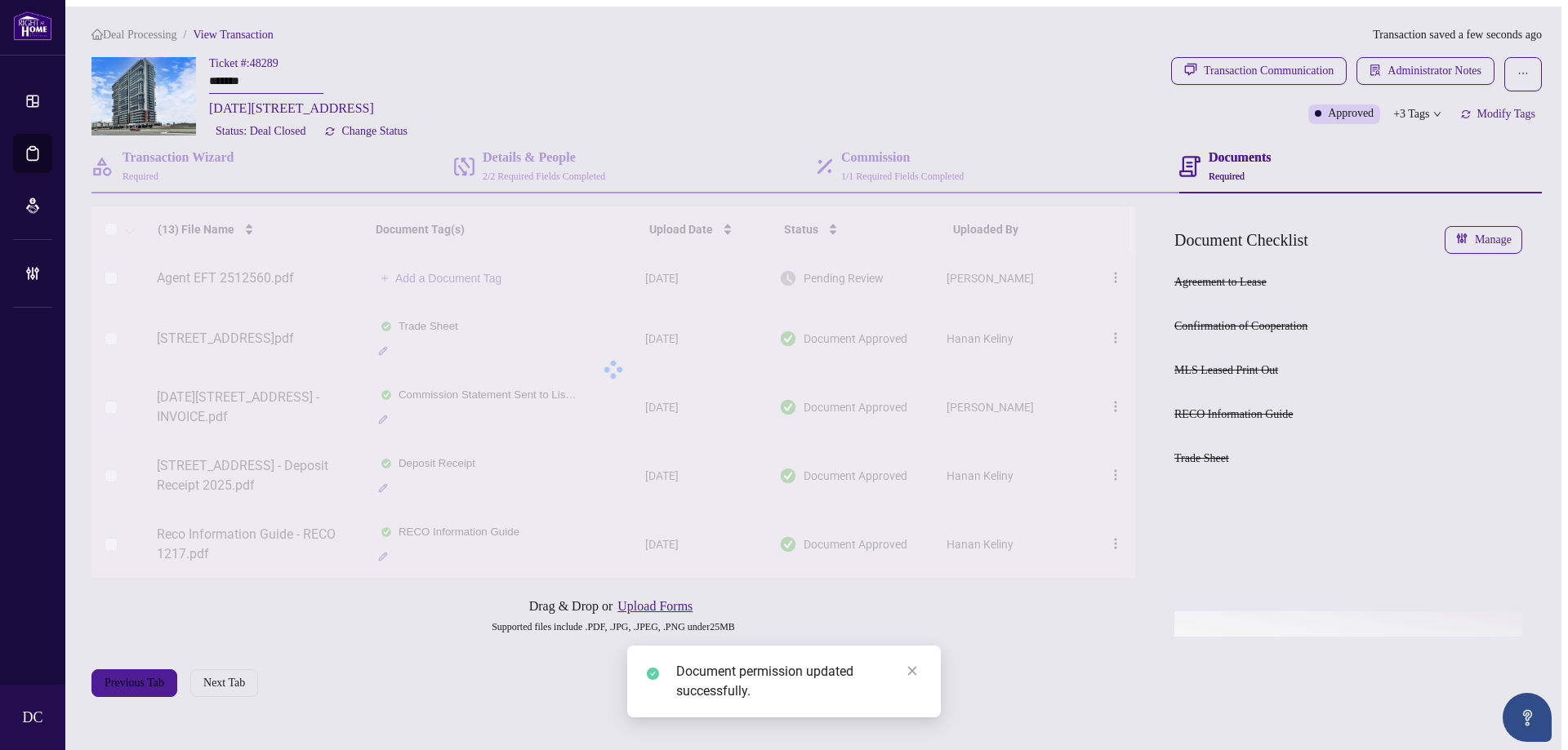
click at [484, 285] on div at bounding box center [613, 369] width 1044 height 326
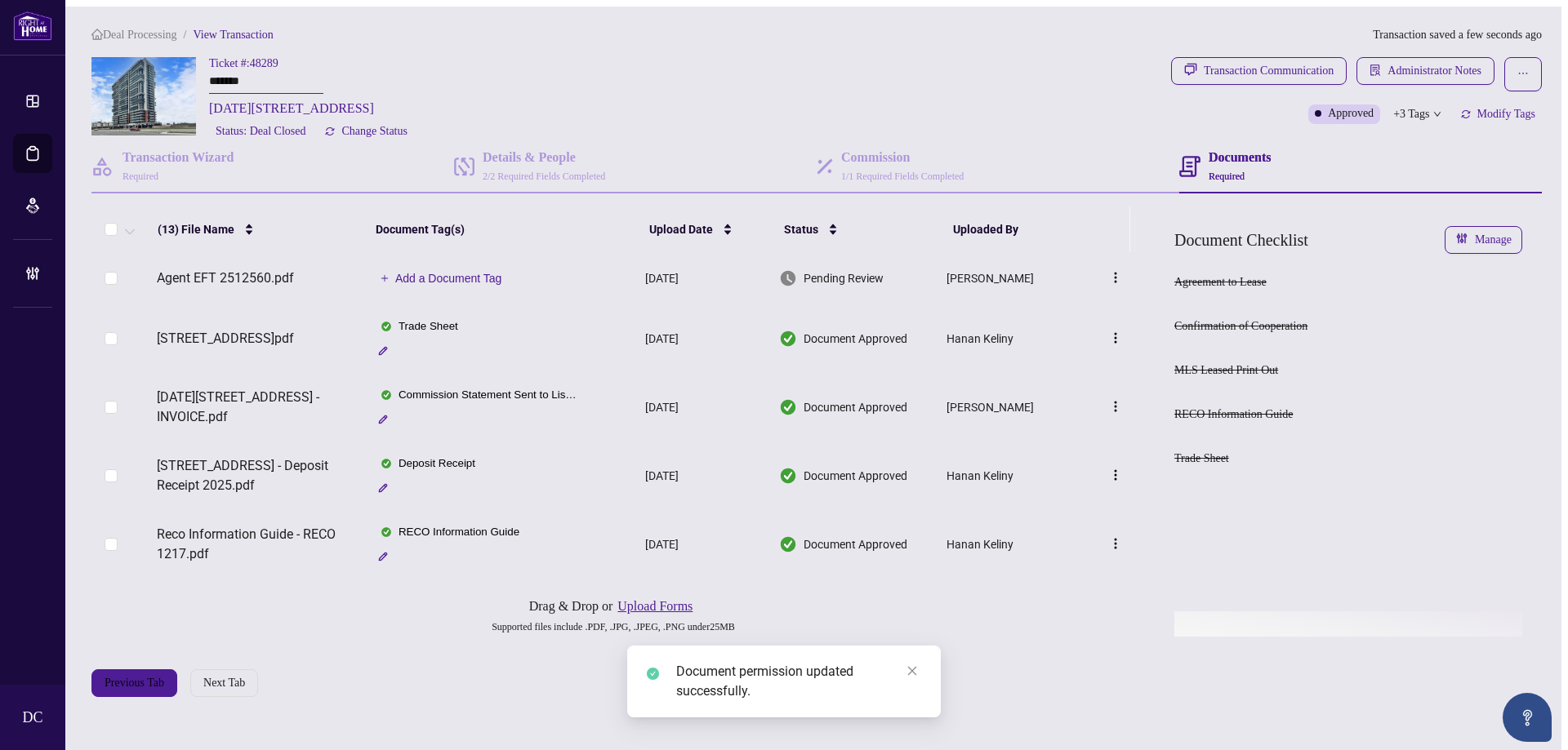
click at [482, 279] on span "Add a Document Tag" at bounding box center [449, 278] width 107 height 11
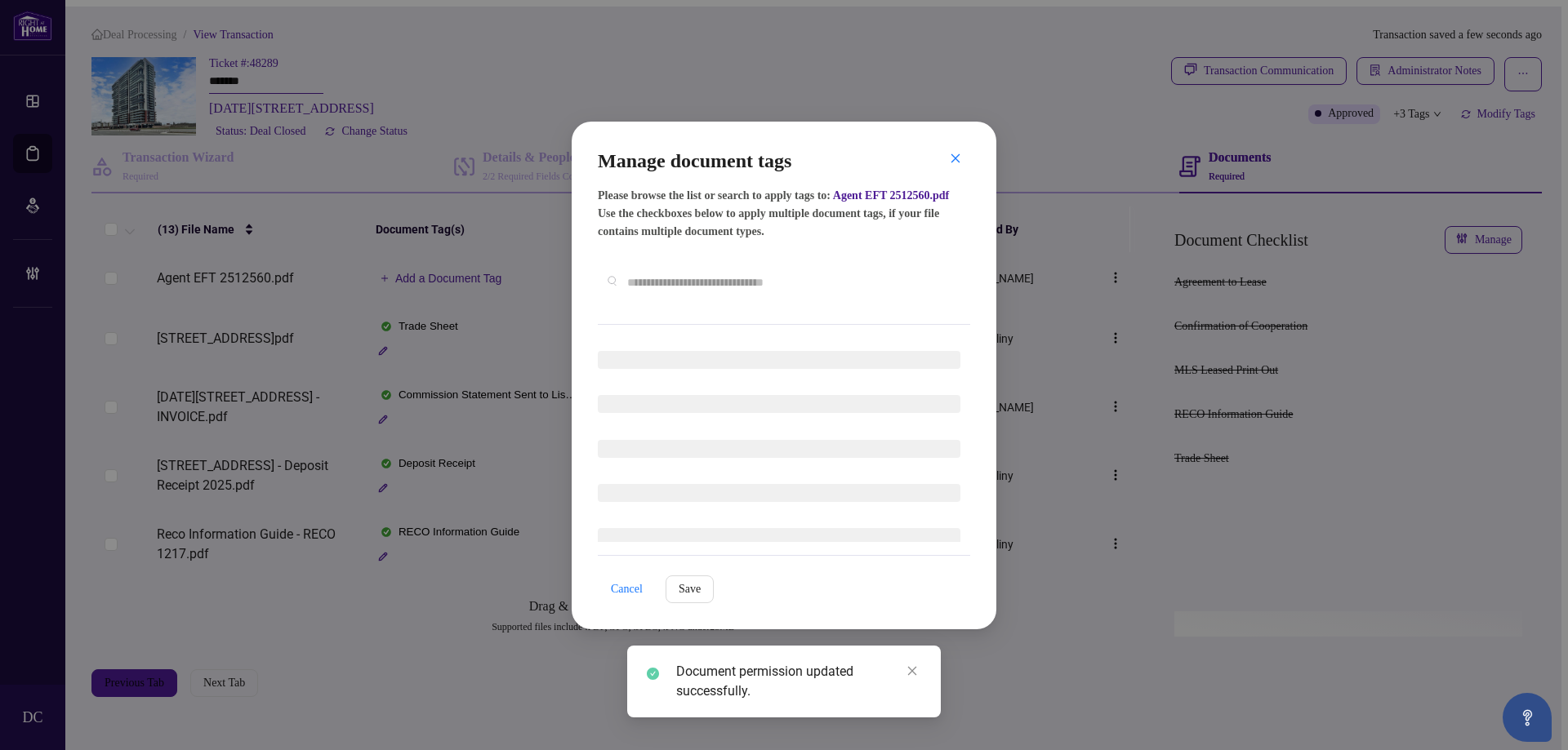
drag, startPoint x: 668, startPoint y: 310, endPoint x: 723, endPoint y: 301, distance: 55.7
click at [668, 309] on div "Manage document tags Please browse the list or search to apply tags to: Agent E…" at bounding box center [784, 237] width 372 height 177
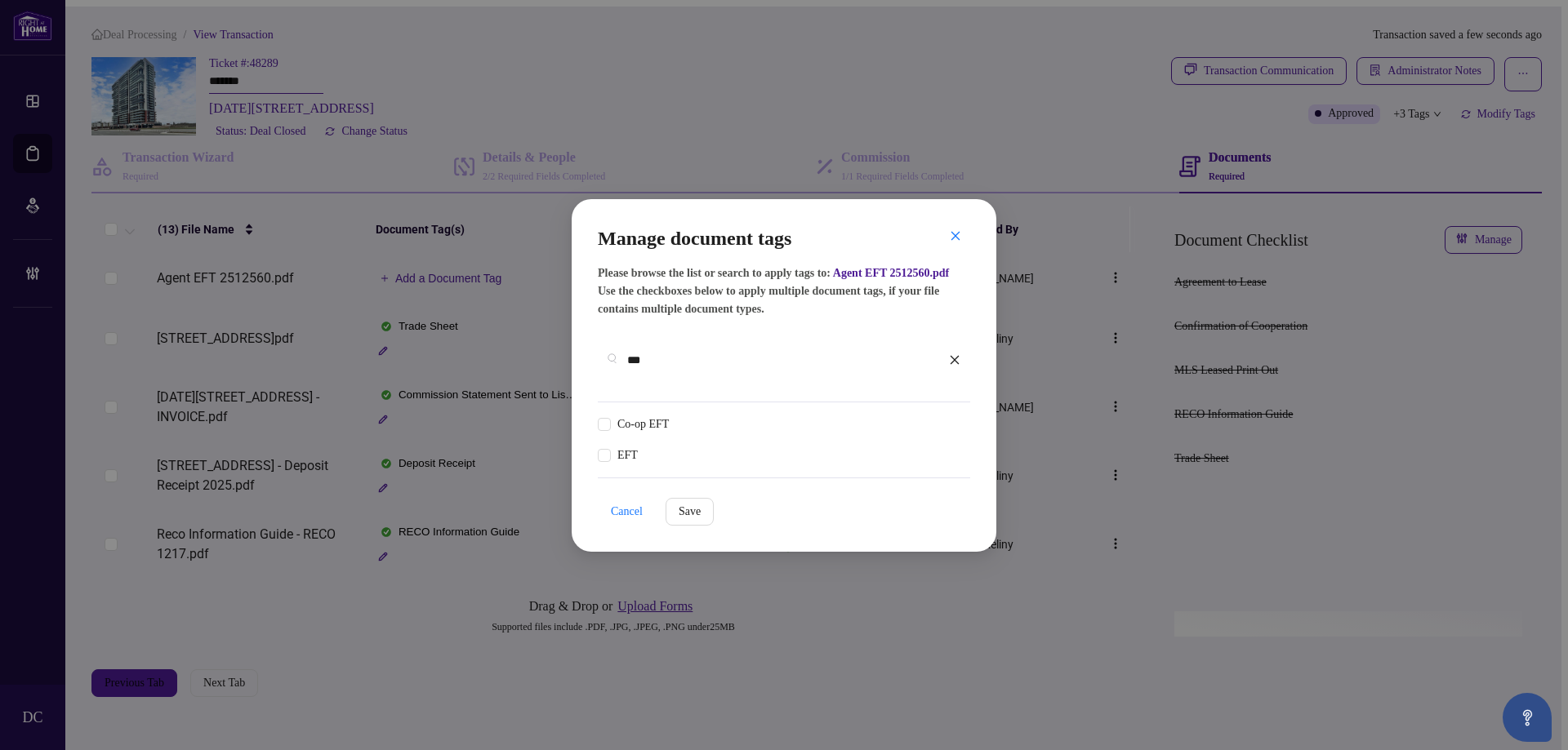
type input "***"
click at [941, 418] on img at bounding box center [936, 425] width 16 height 16
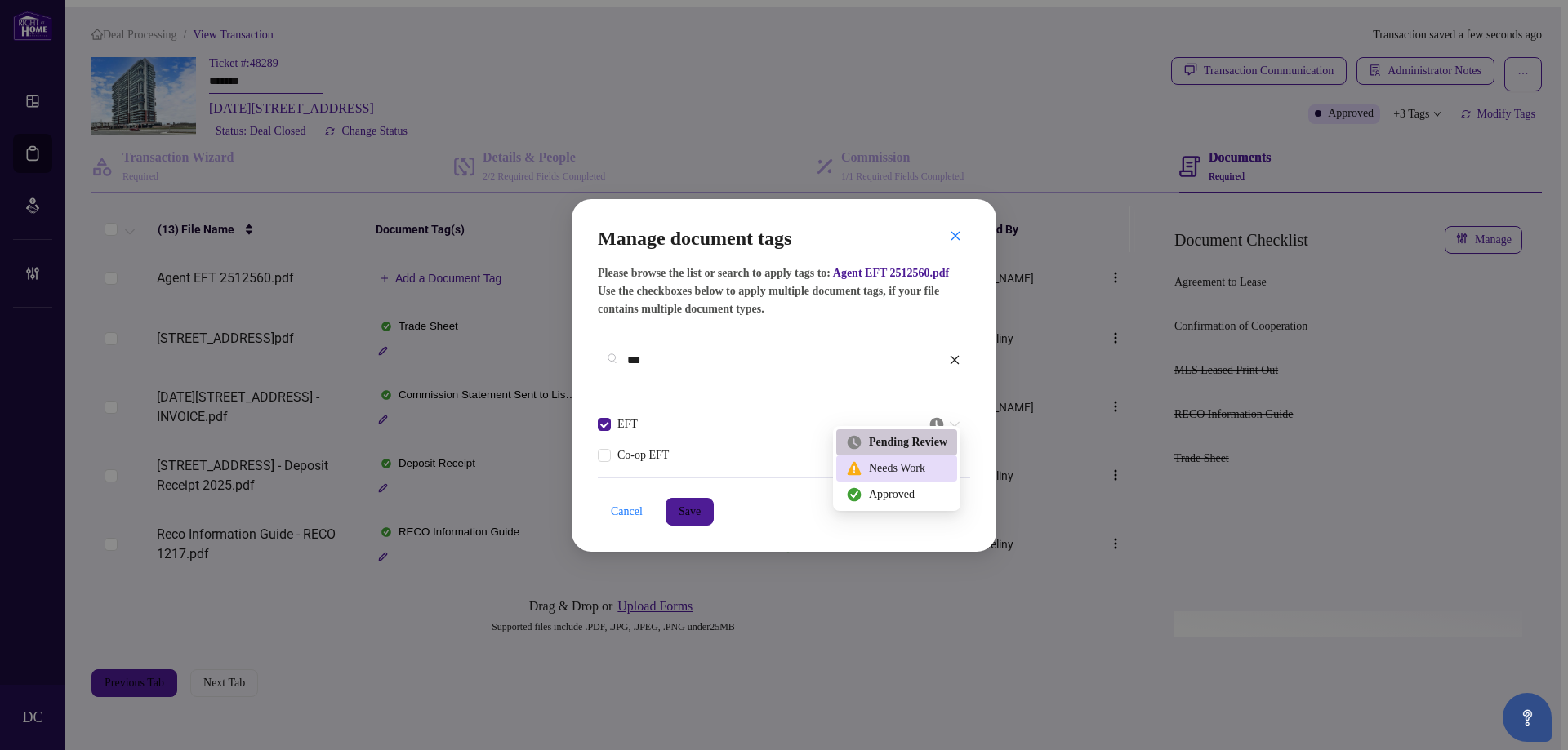
click at [916, 491] on div "Approved" at bounding box center [897, 494] width 102 height 18
click at [700, 509] on span "Save" at bounding box center [690, 511] width 22 height 26
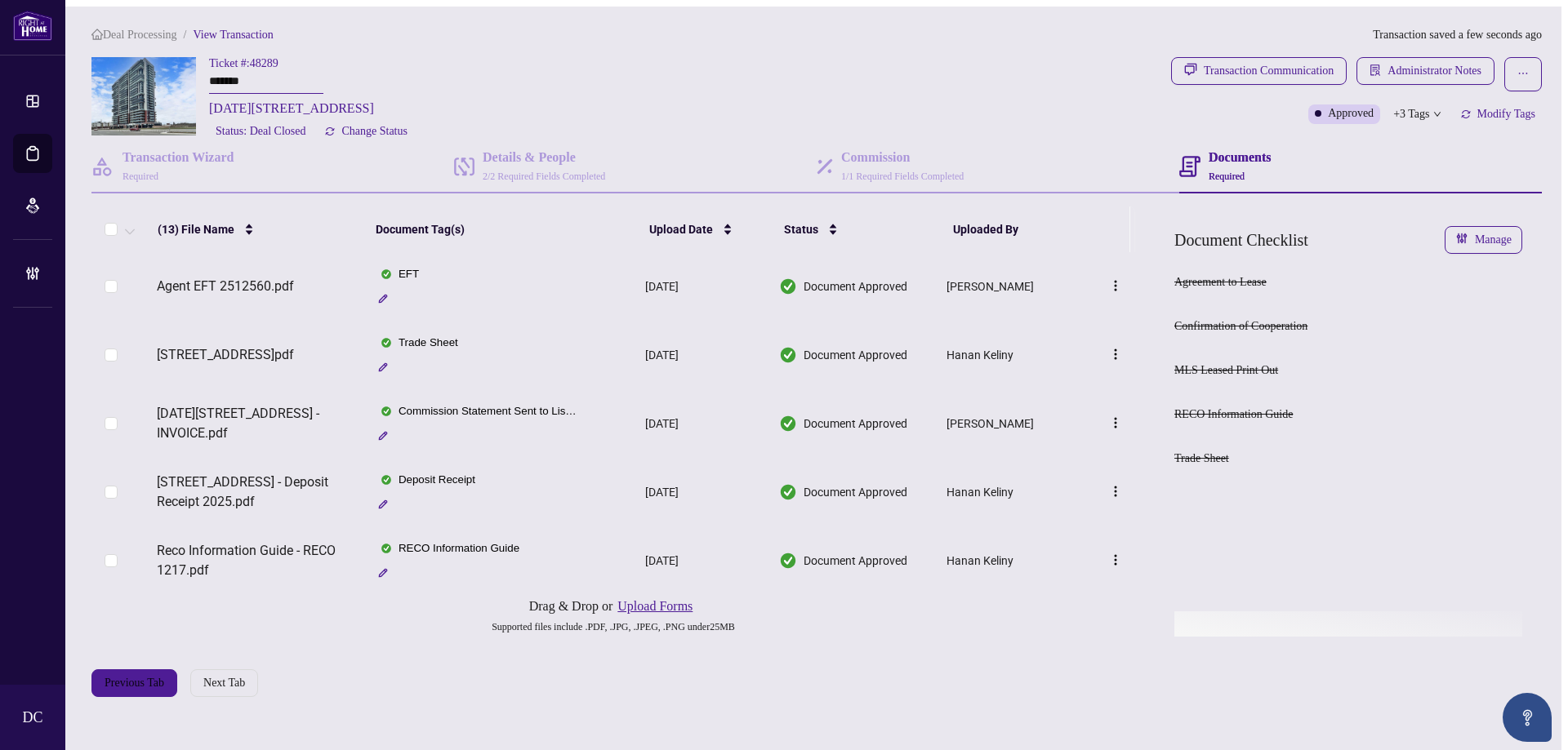
click at [177, 32] on span "Deal Processing" at bounding box center [140, 34] width 74 height 12
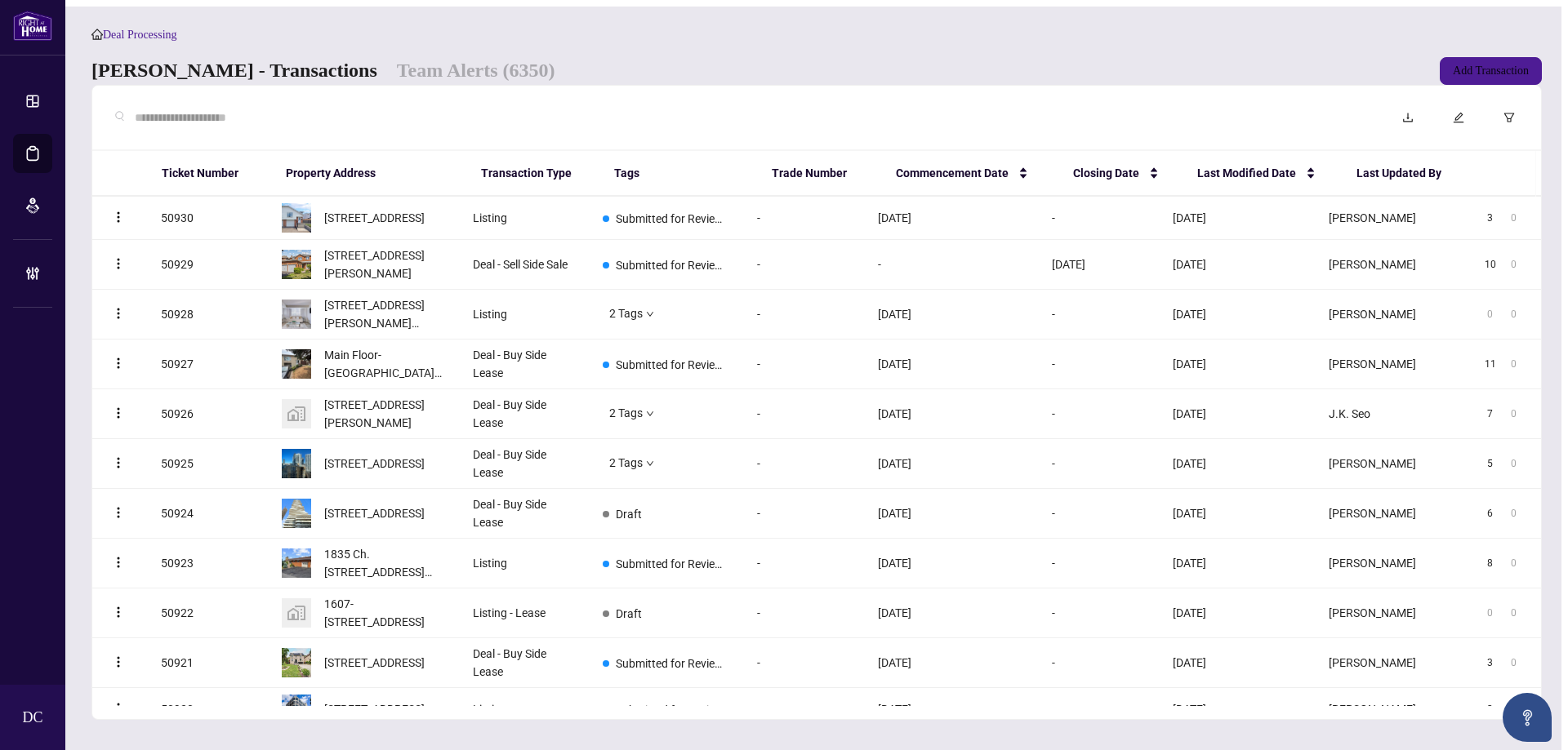
click at [320, 119] on input "text" at bounding box center [749, 117] width 1229 height 18
paste input "*******"
type input "*******"
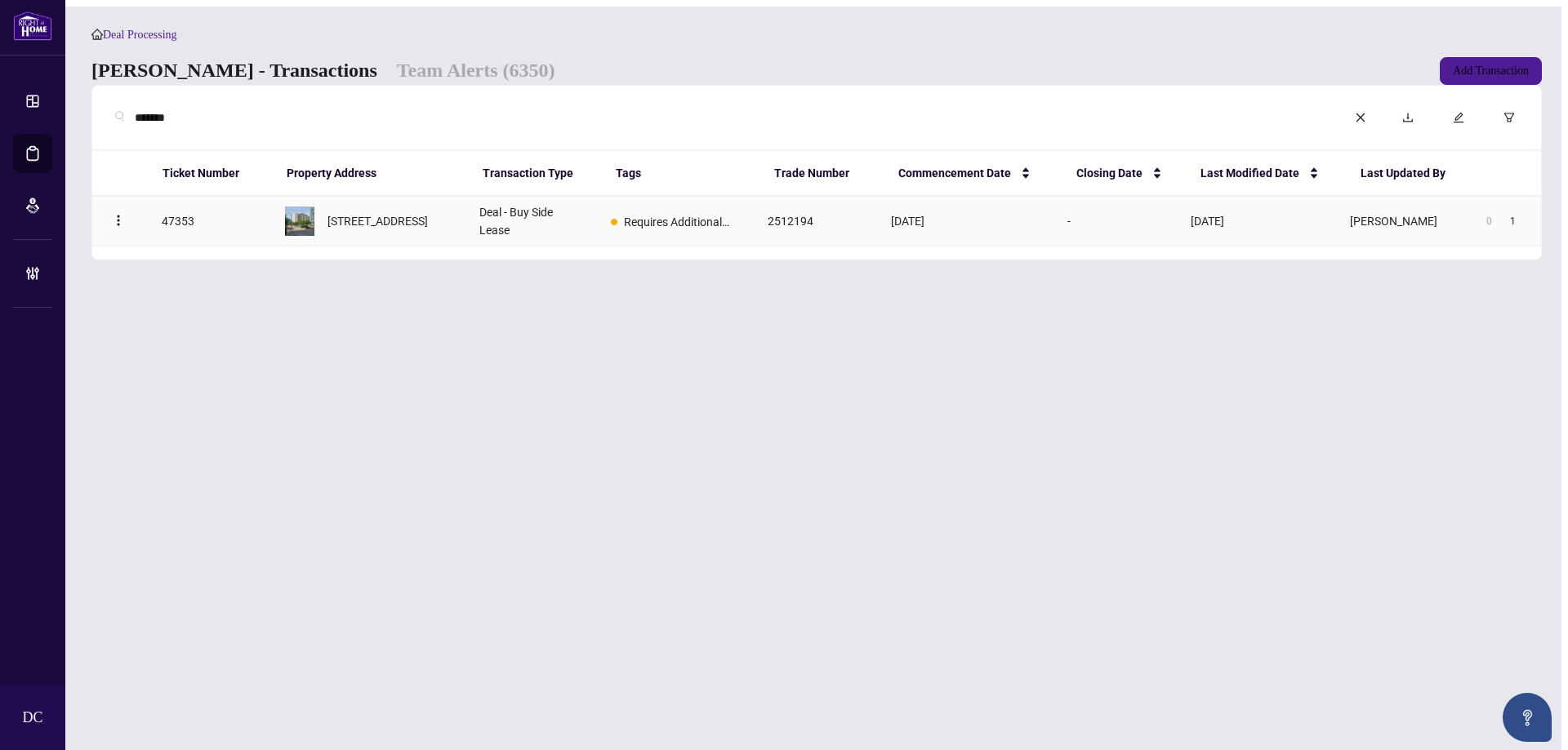
click at [365, 214] on span "[STREET_ADDRESS]" at bounding box center [377, 221] width 101 height 18
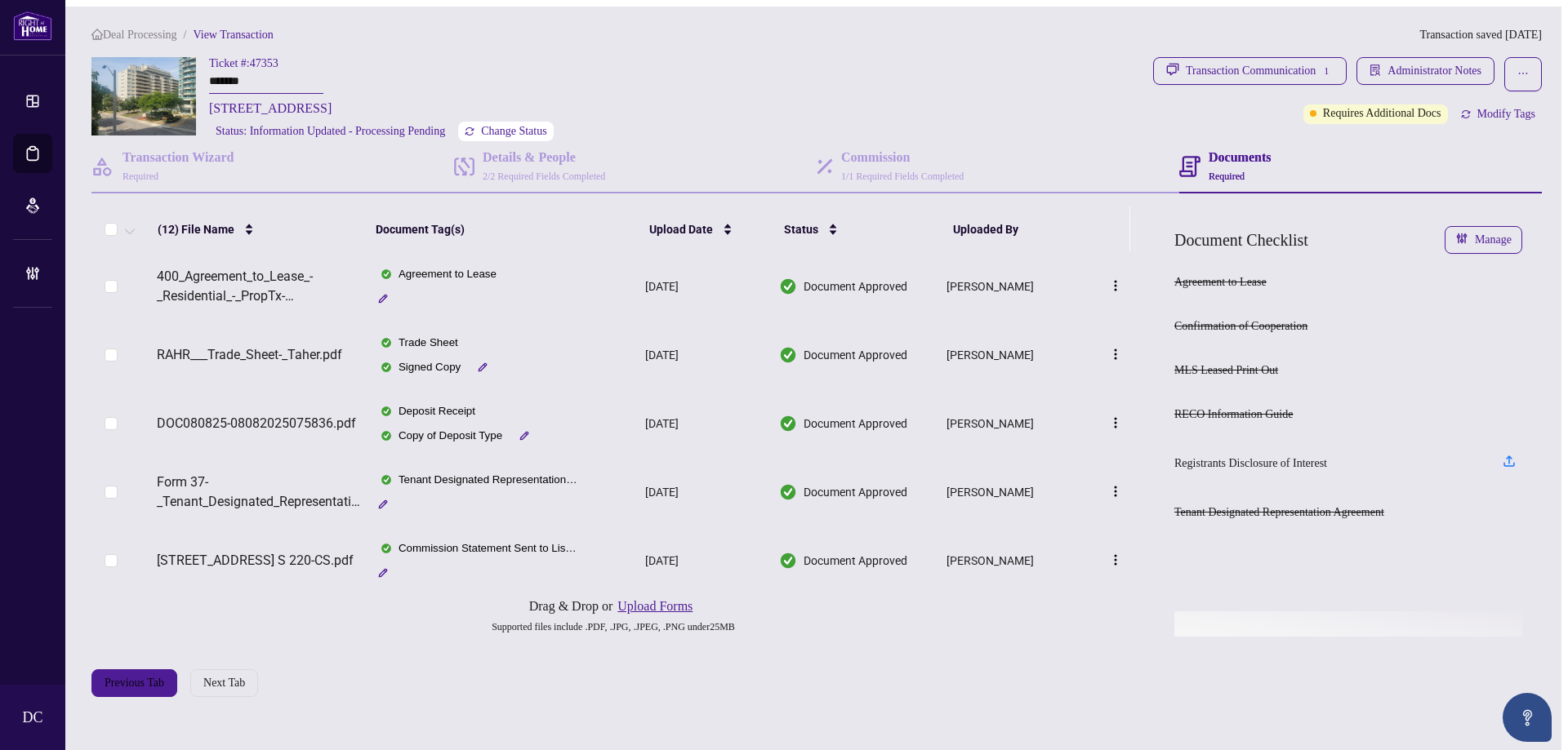
click at [514, 127] on span "Change Status" at bounding box center [513, 131] width 66 height 11
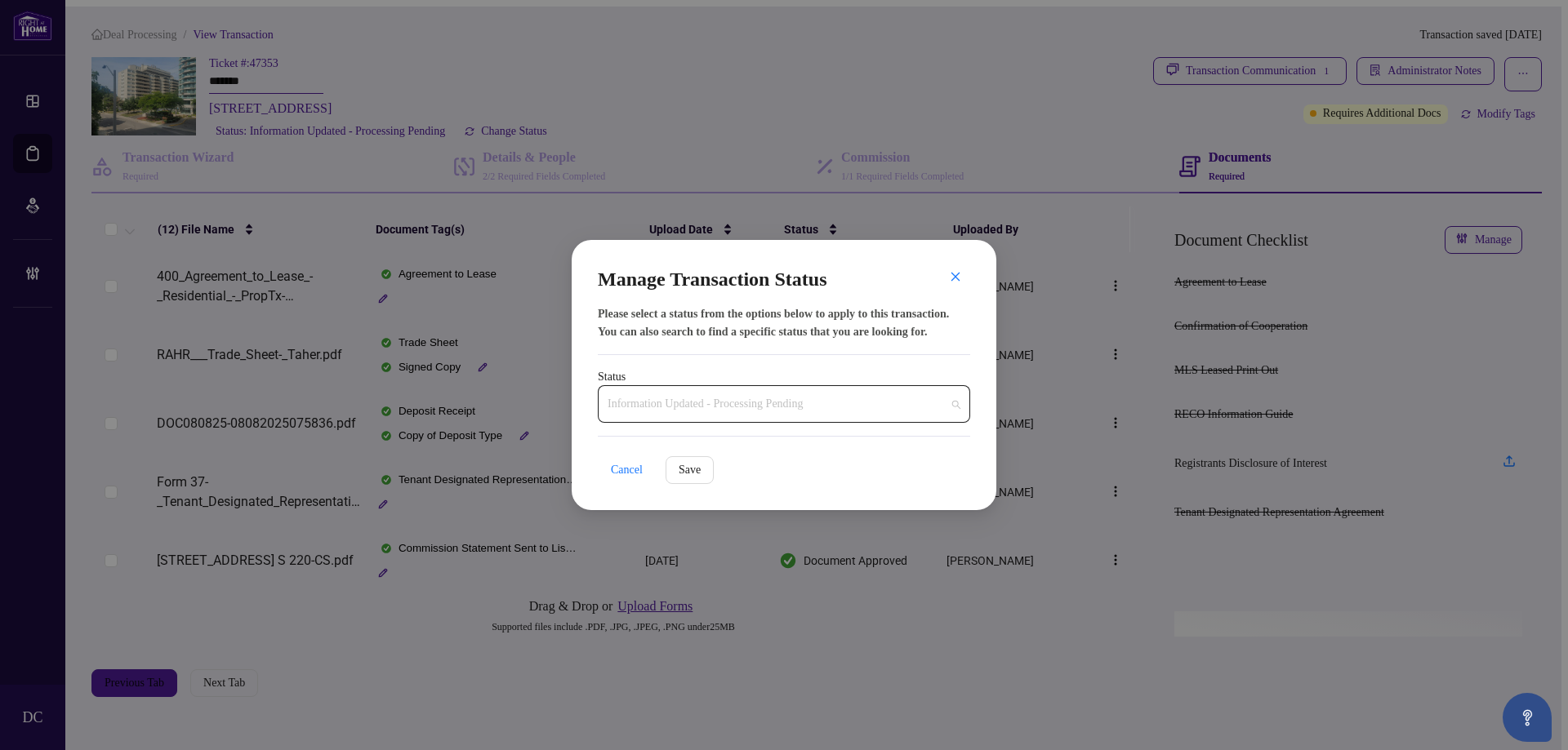
click at [700, 396] on span "Information Updated - Processing Pending" at bounding box center [784, 404] width 353 height 31
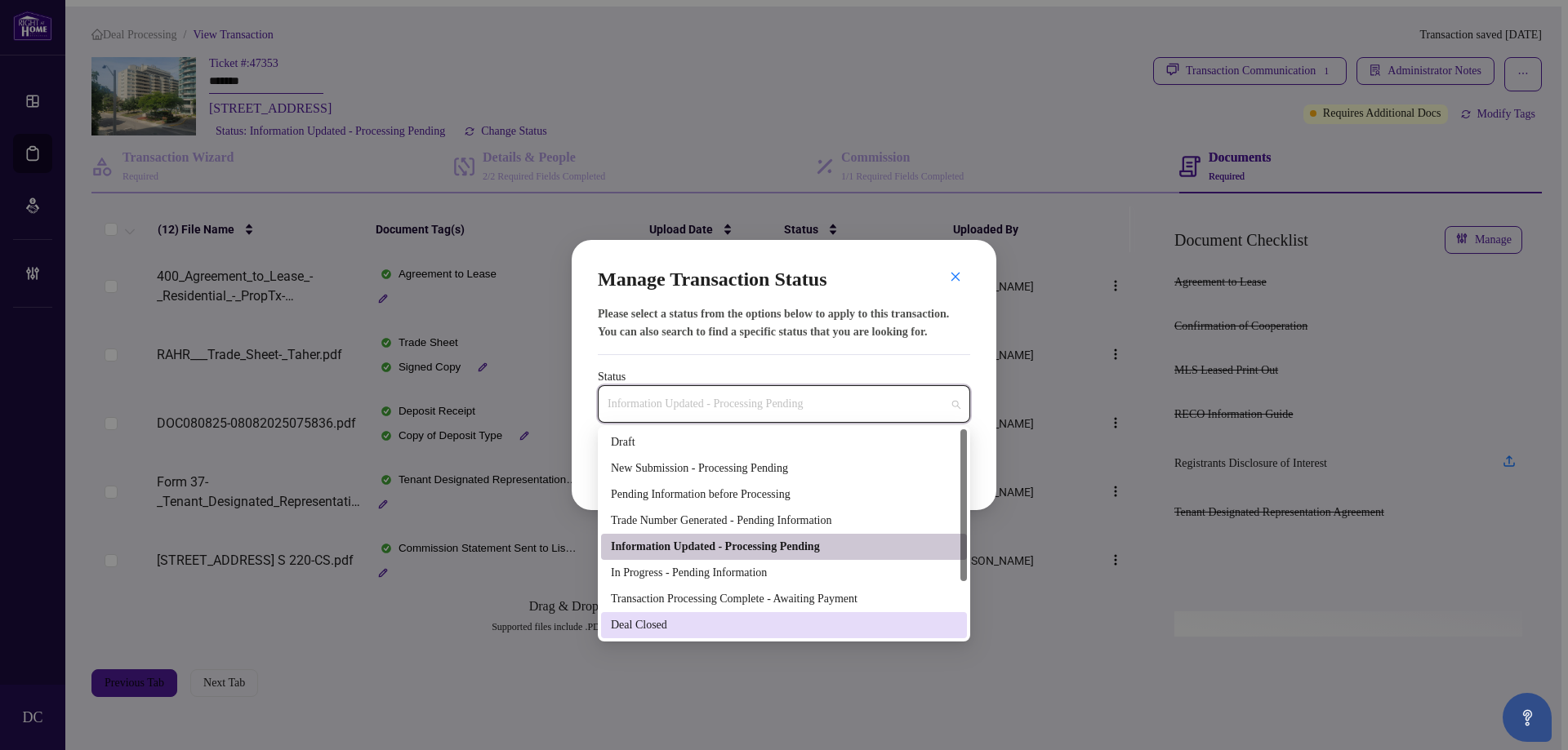
click at [638, 621] on div "Deal Closed" at bounding box center [784, 625] width 346 height 18
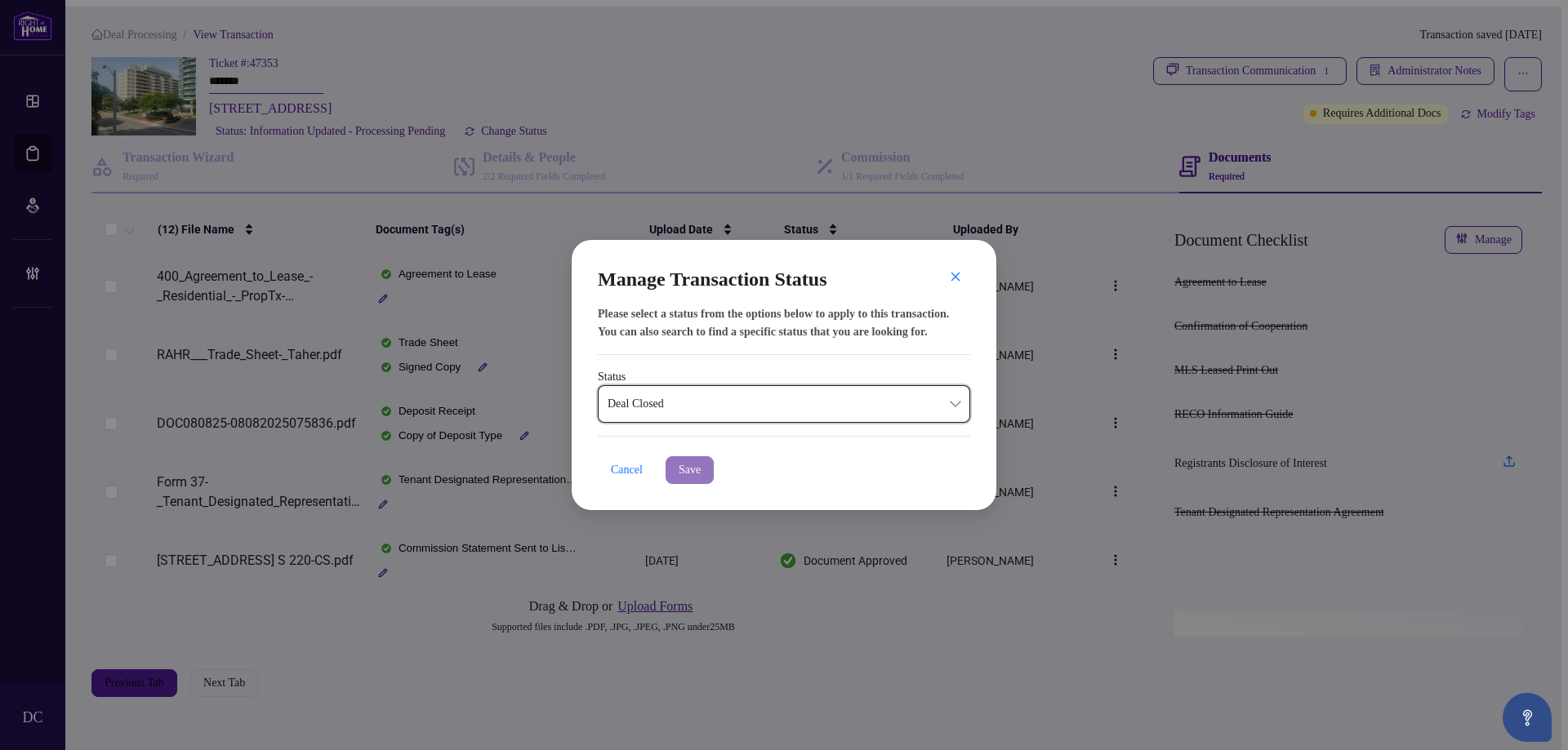
click at [700, 465] on span "Save" at bounding box center [690, 470] width 22 height 26
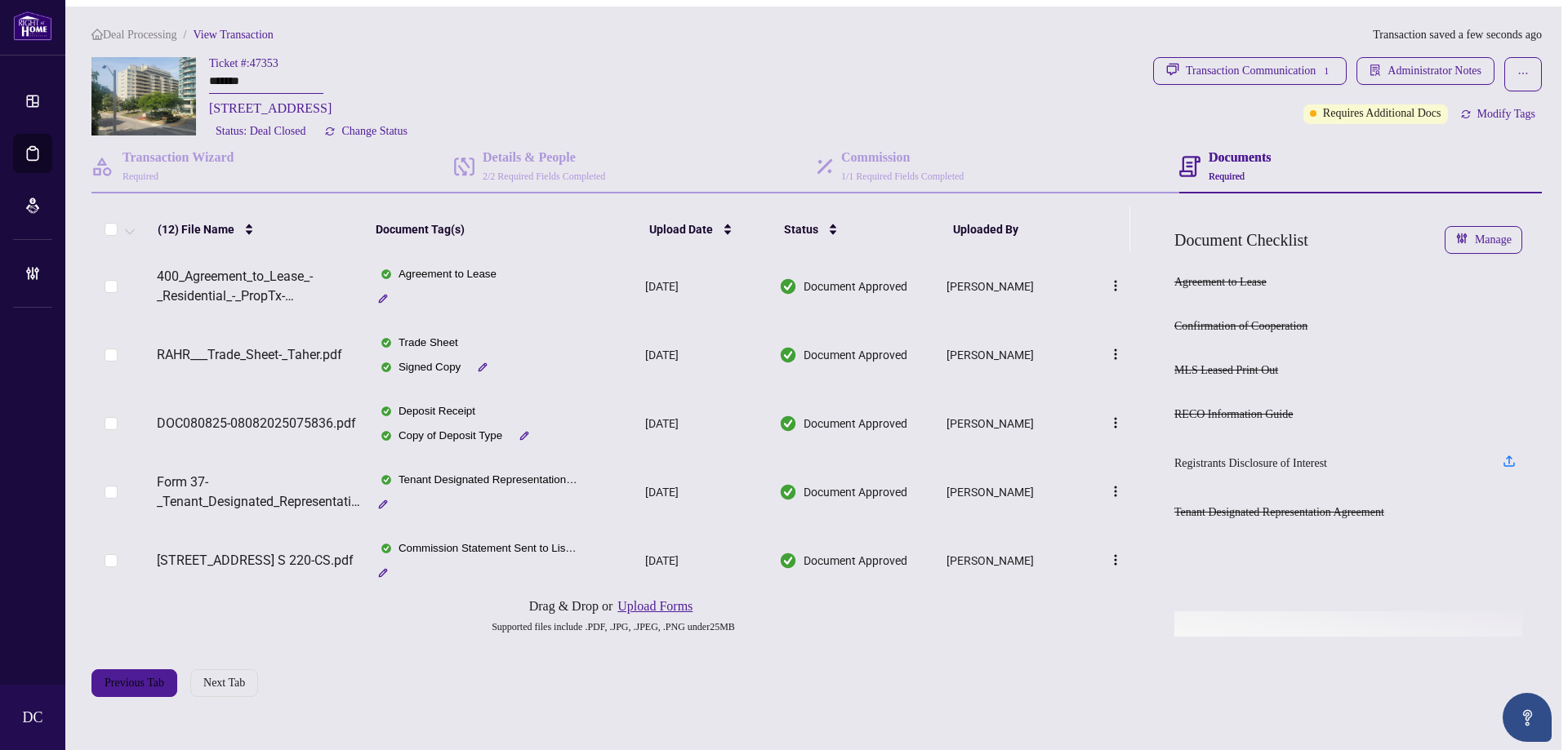
click at [535, 354] on td "Trade Sheet Signed Copy" at bounding box center [503, 356] width 271 height 69
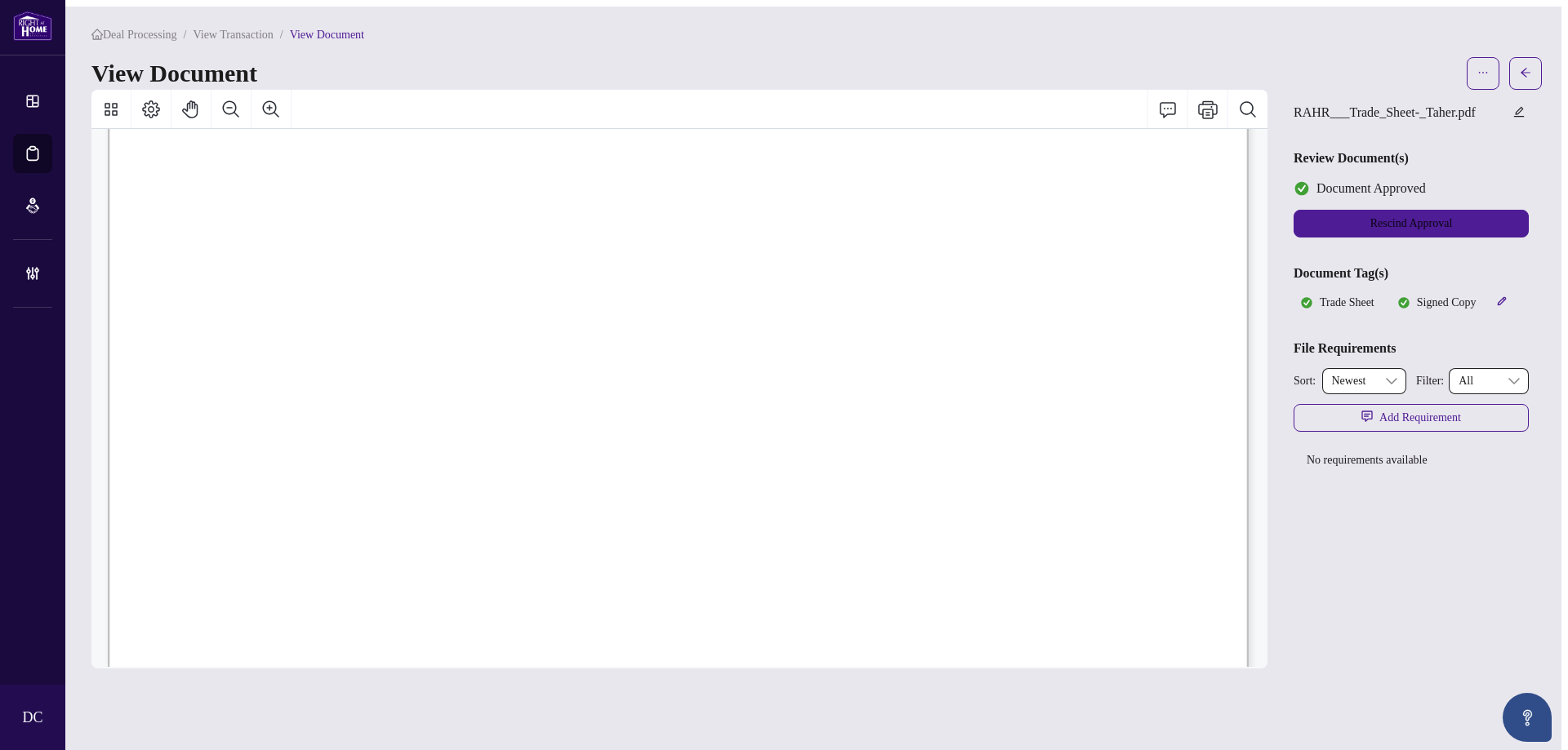
scroll to position [490, 0]
click at [1524, 62] on button "button" at bounding box center [1526, 73] width 33 height 33
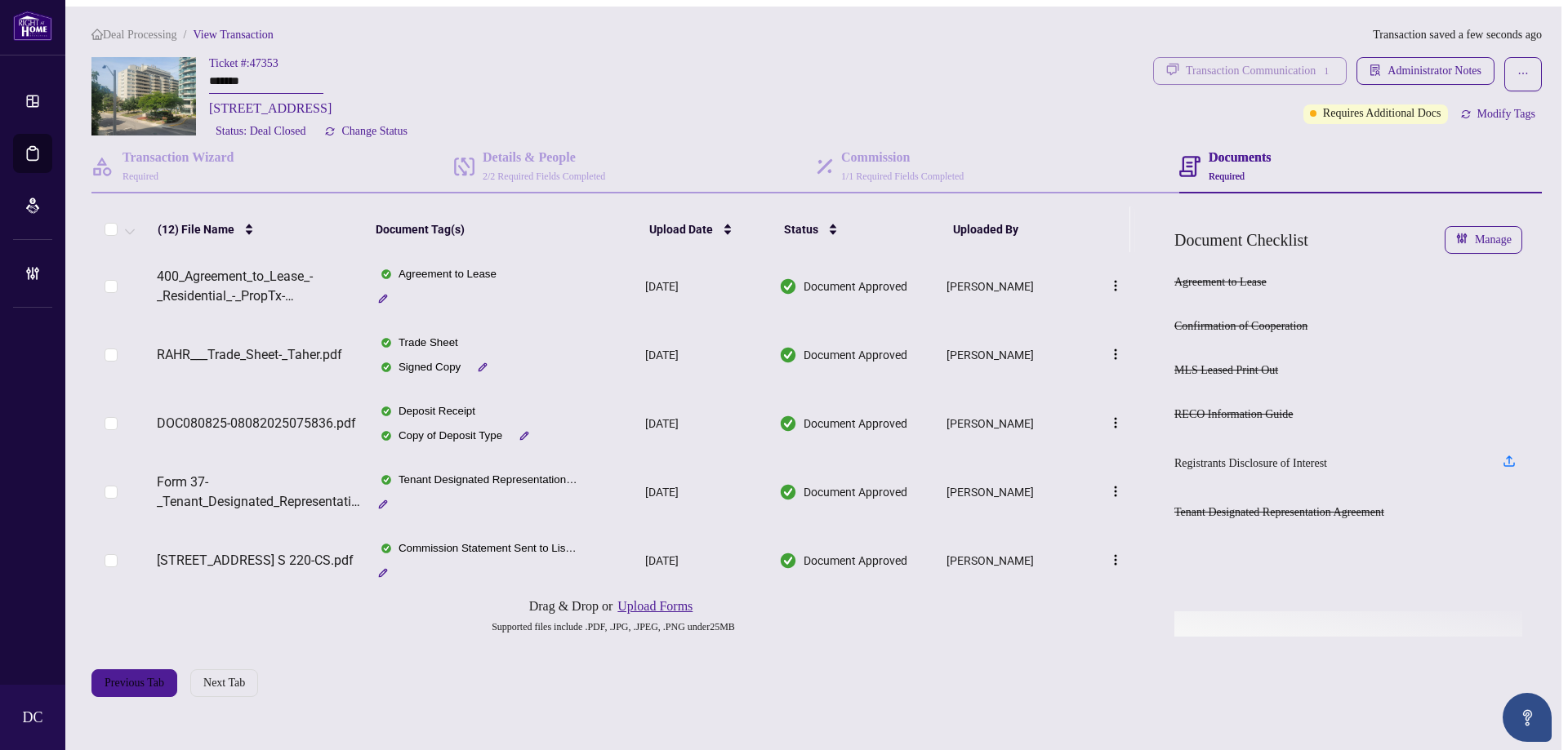
click at [1264, 65] on div "Transaction Communication 1" at bounding box center [1260, 71] width 148 height 26
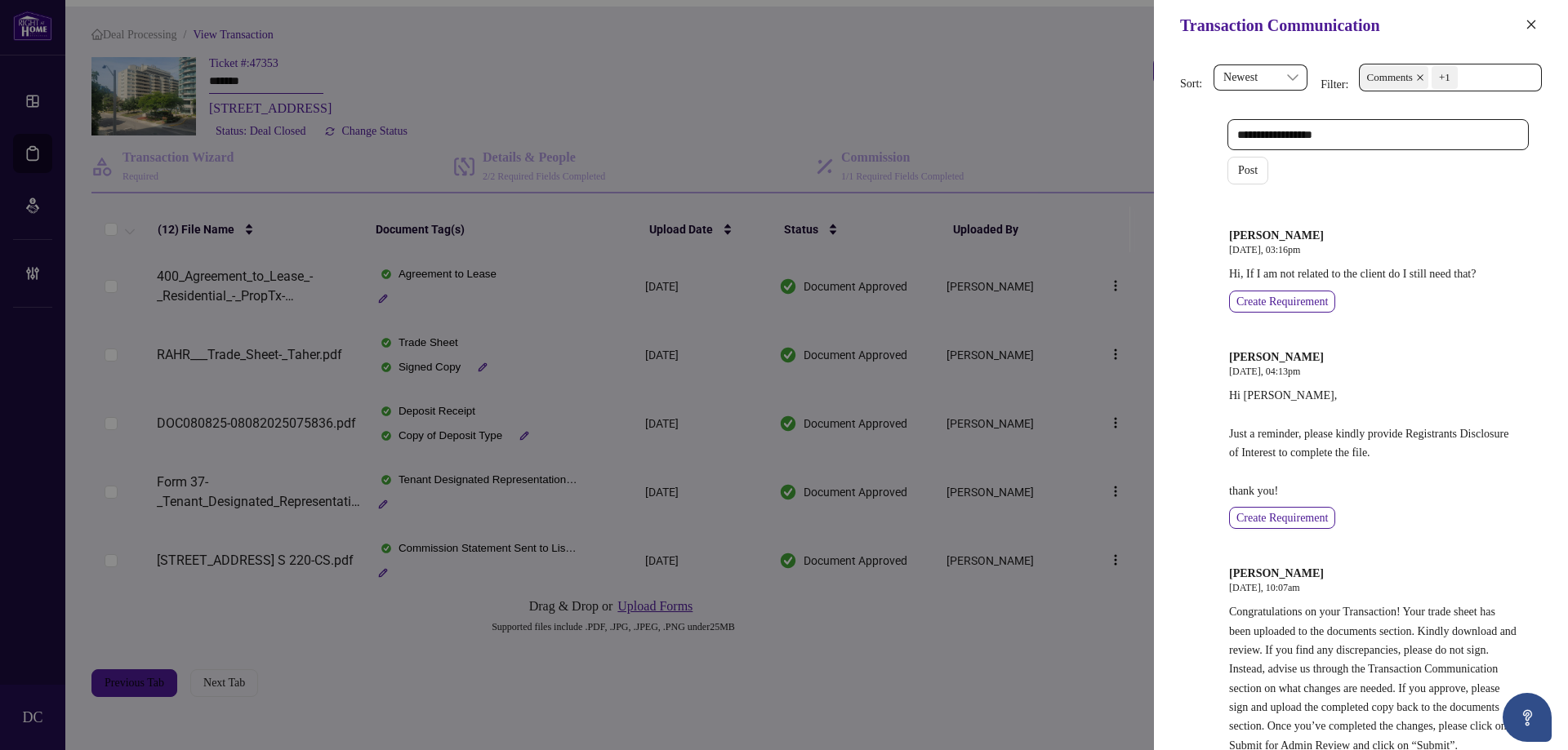
click at [1520, 24] on div "Transaction Communication" at bounding box center [1350, 25] width 340 height 24
click at [1528, 18] on span "button" at bounding box center [1531, 25] width 11 height 26
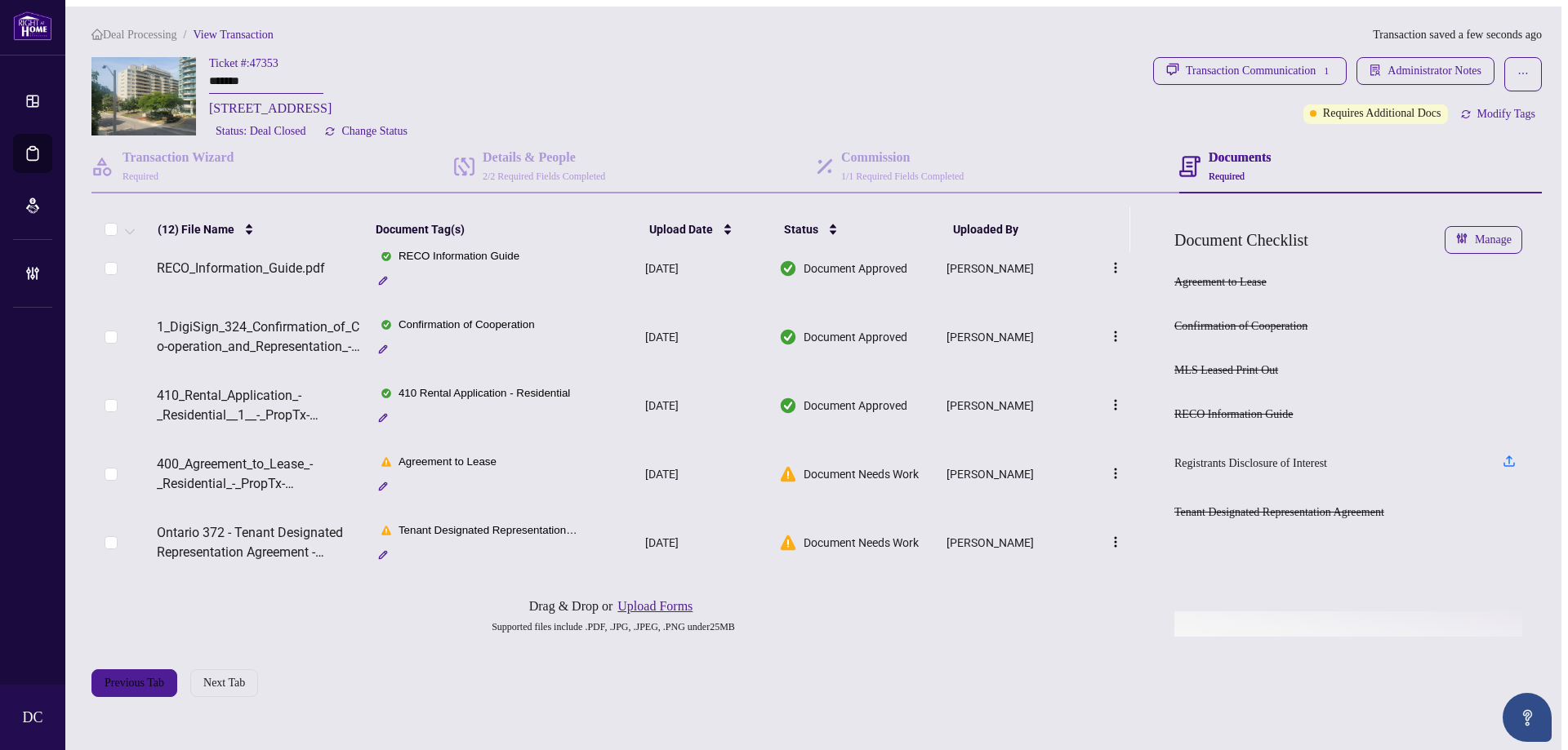
scroll to position [515, 0]
click at [619, 392] on td "410 Rental Application - Residential" at bounding box center [503, 406] width 271 height 69
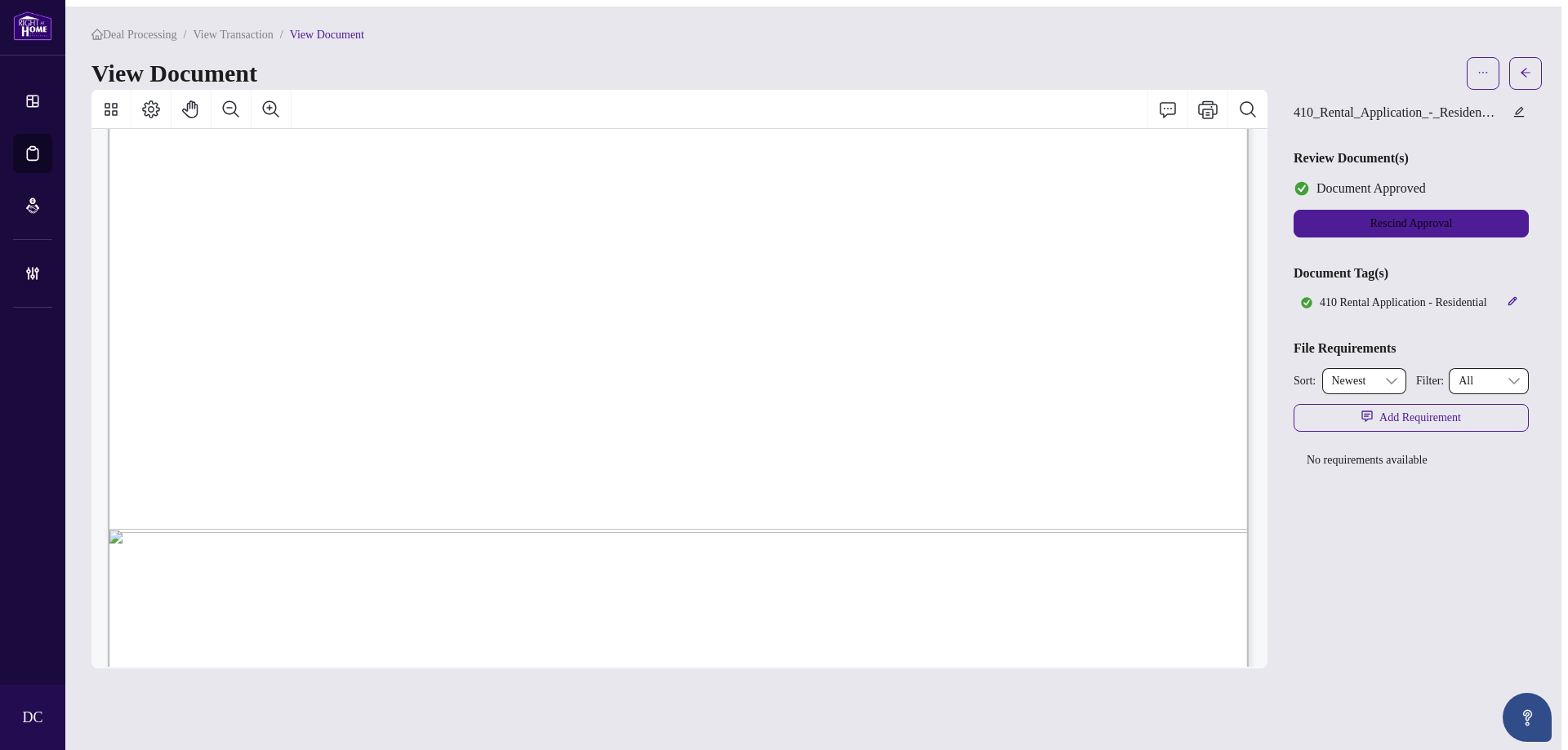
scroll to position [2483, 0]
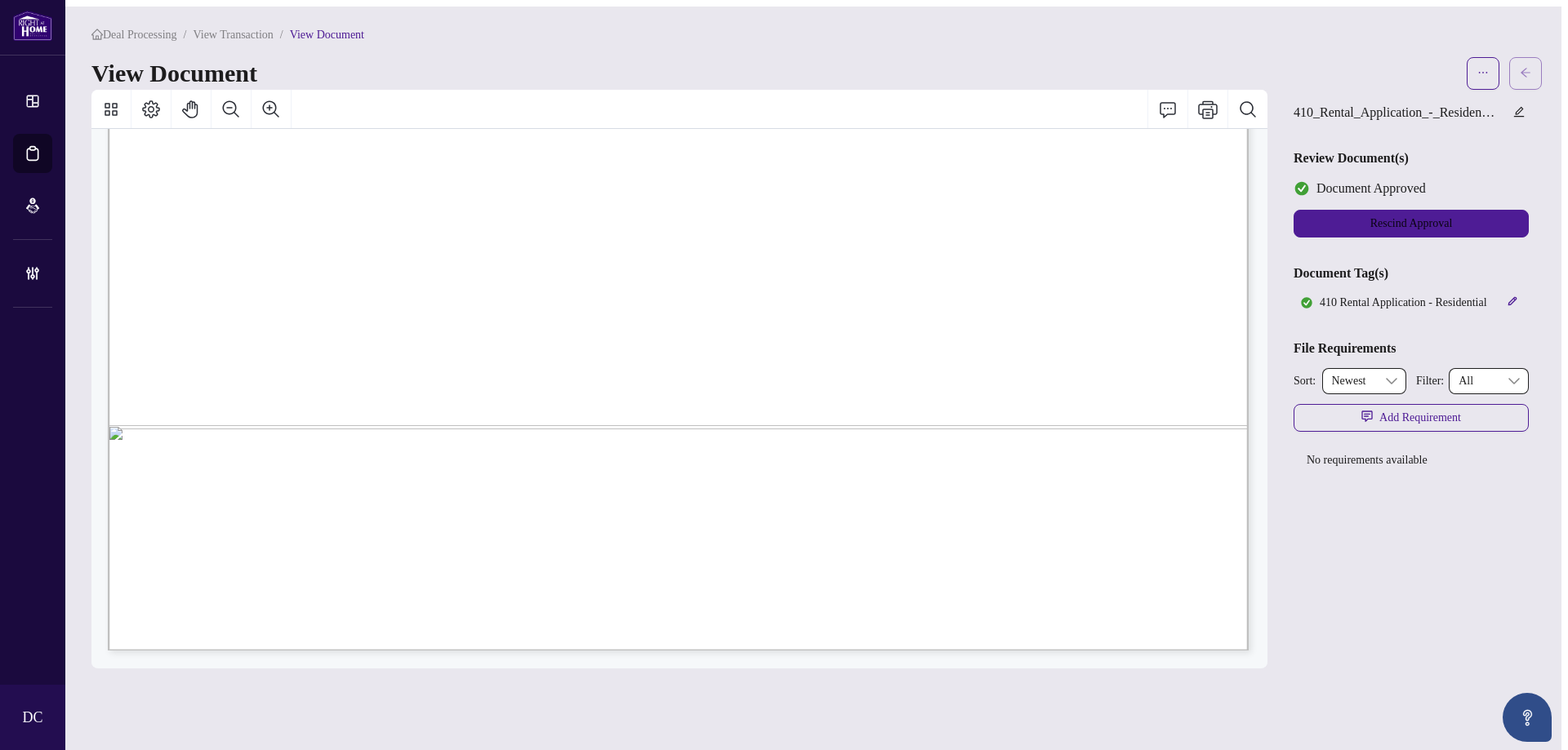
click at [1523, 60] on button "button" at bounding box center [1526, 73] width 33 height 33
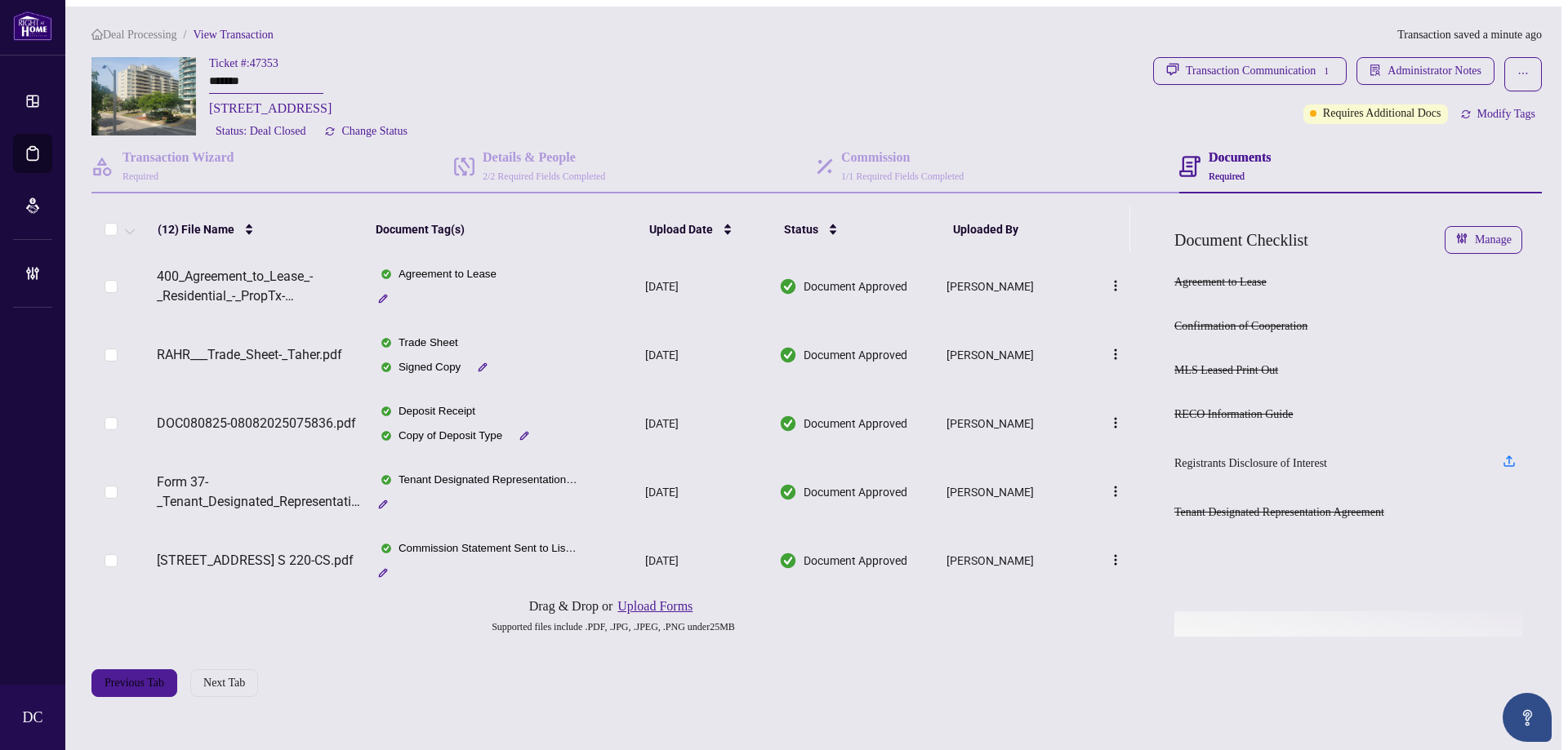
click at [586, 276] on td "Agreement to Lease" at bounding box center [503, 287] width 271 height 69
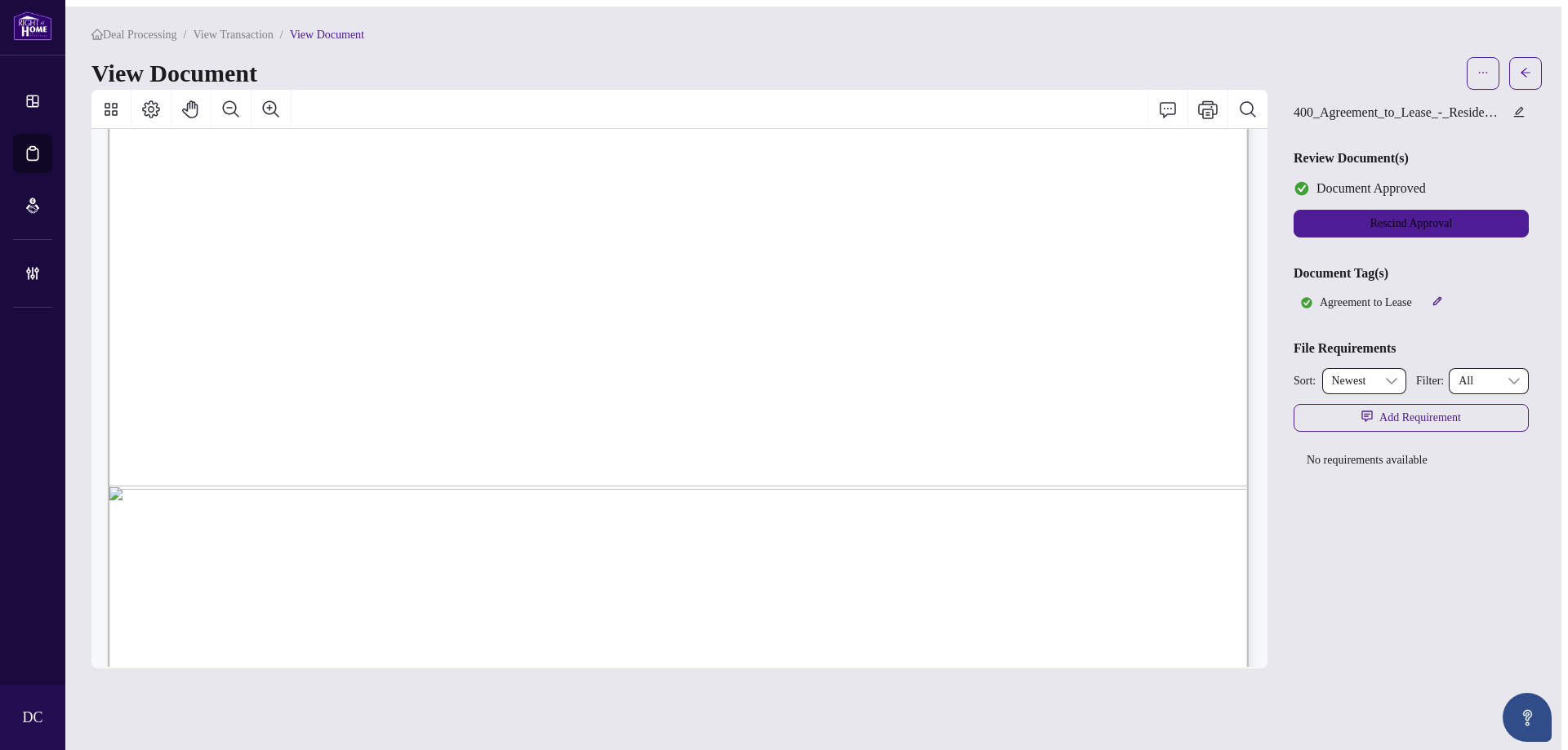
scroll to position [5510, 0]
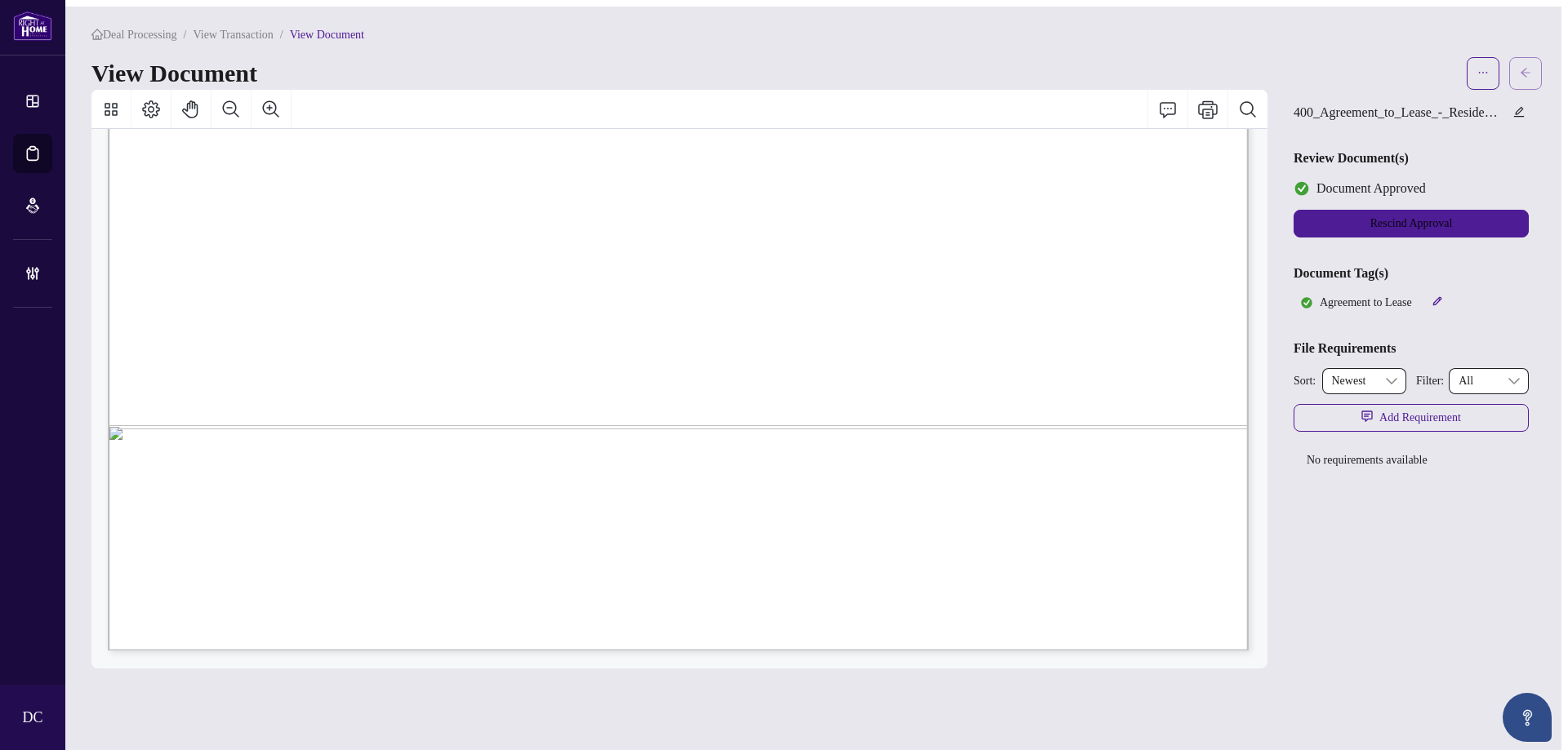
click at [1534, 82] on button "button" at bounding box center [1526, 73] width 33 height 33
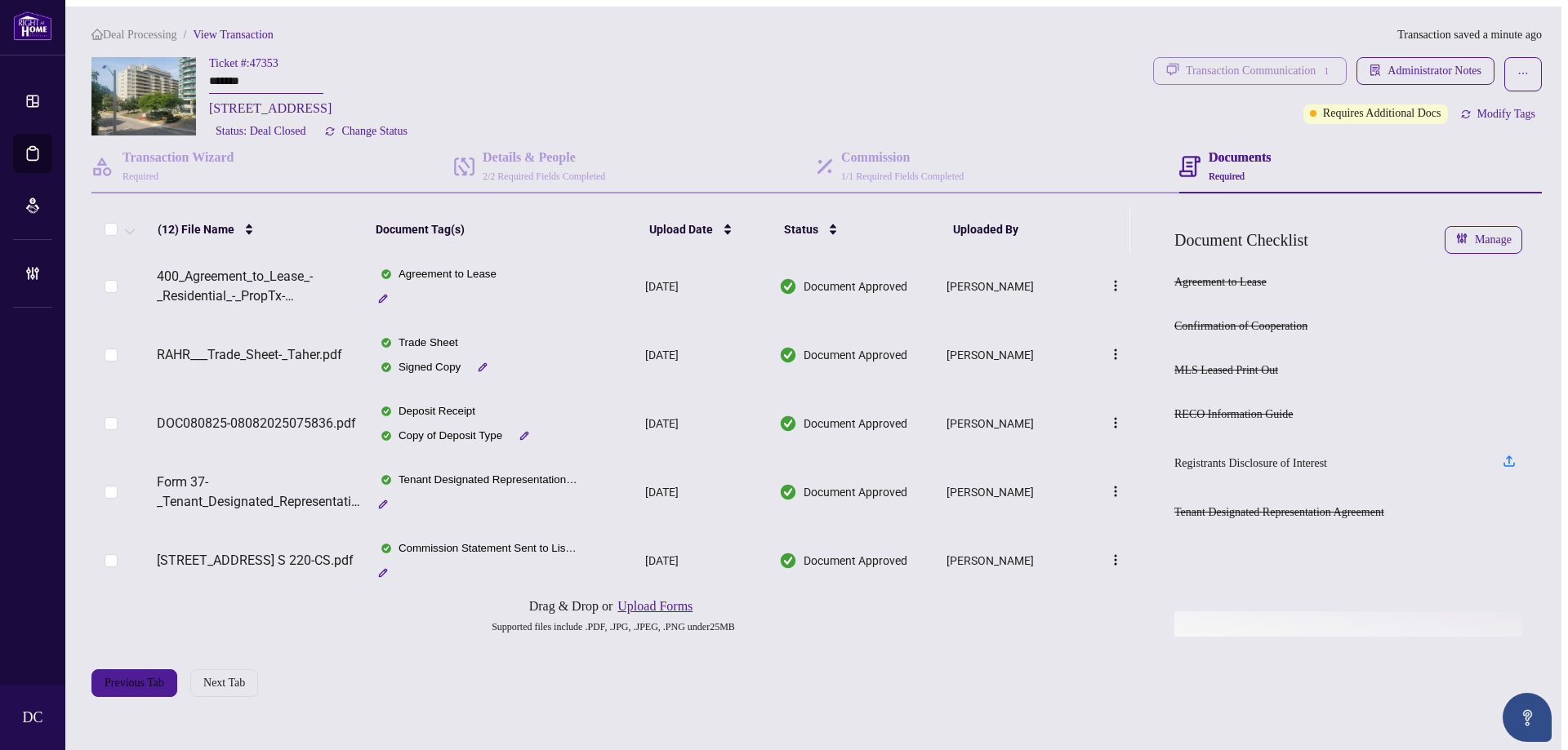
click at [1220, 59] on div "Transaction Communication 1" at bounding box center [1260, 71] width 148 height 26
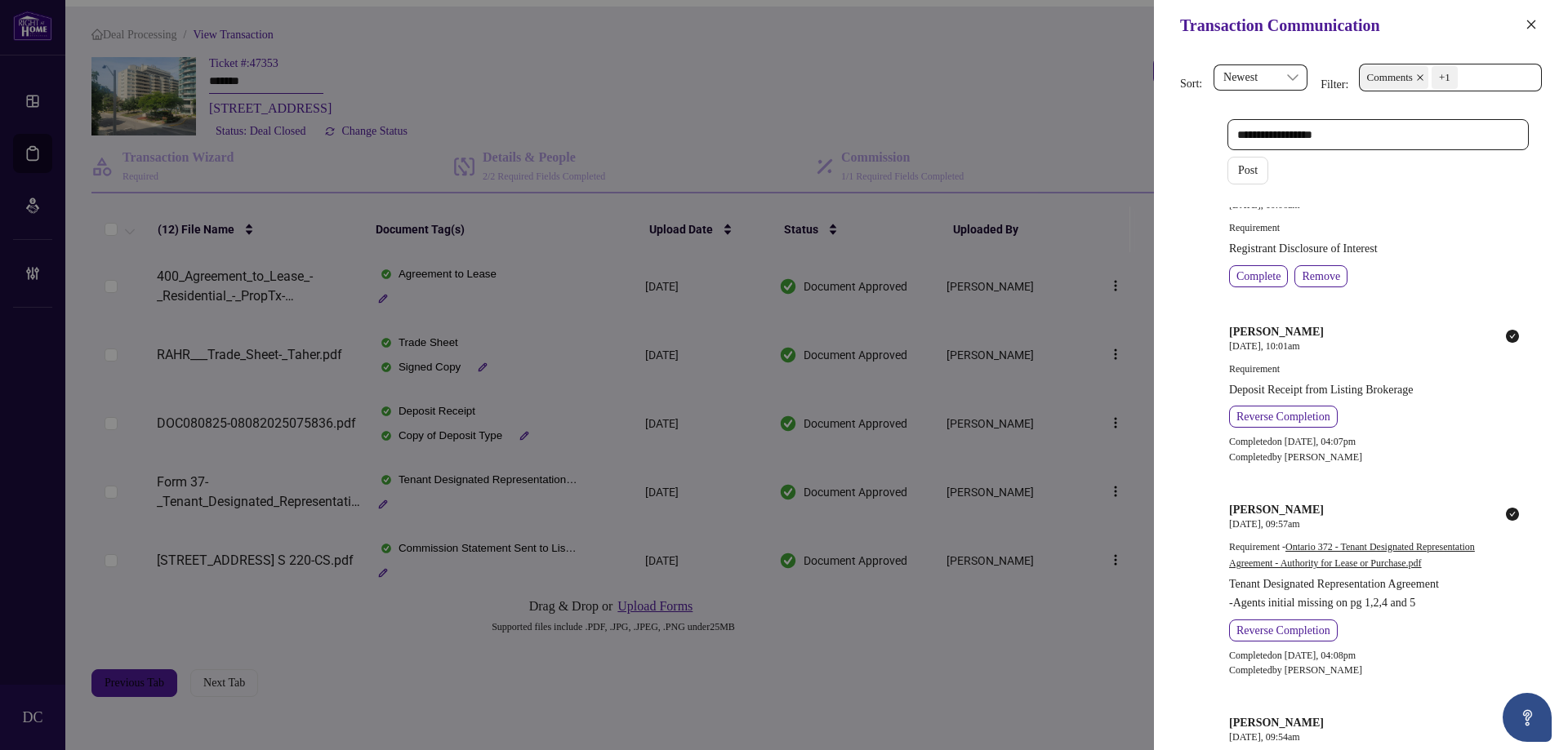
scroll to position [816, 0]
click at [1544, 23] on div "Transaction Communication" at bounding box center [1361, 25] width 414 height 51
click at [1521, 37] on div "Transaction Communication" at bounding box center [1361, 25] width 414 height 51
click at [1533, 33] on span "button" at bounding box center [1531, 25] width 11 height 26
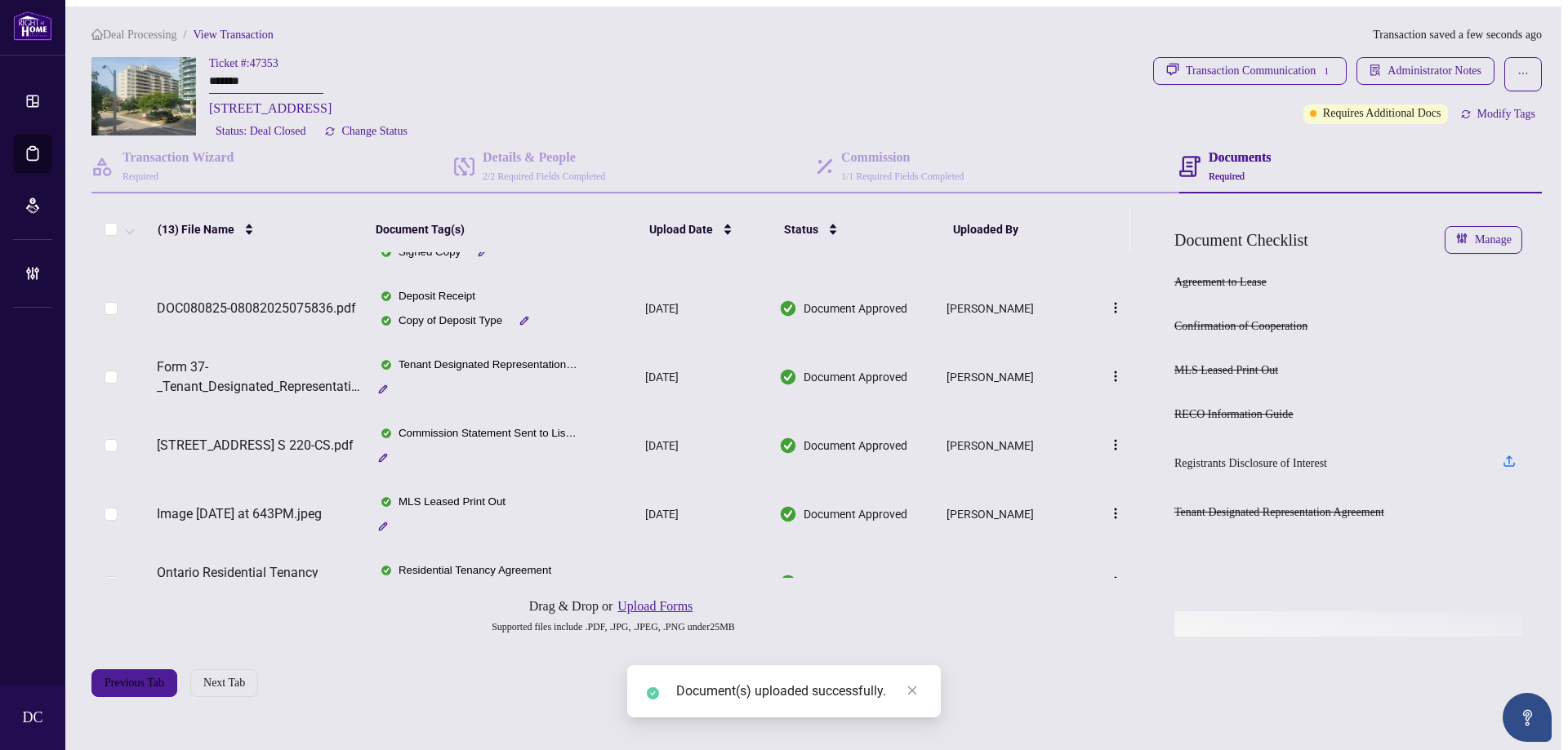
scroll to position [0, 0]
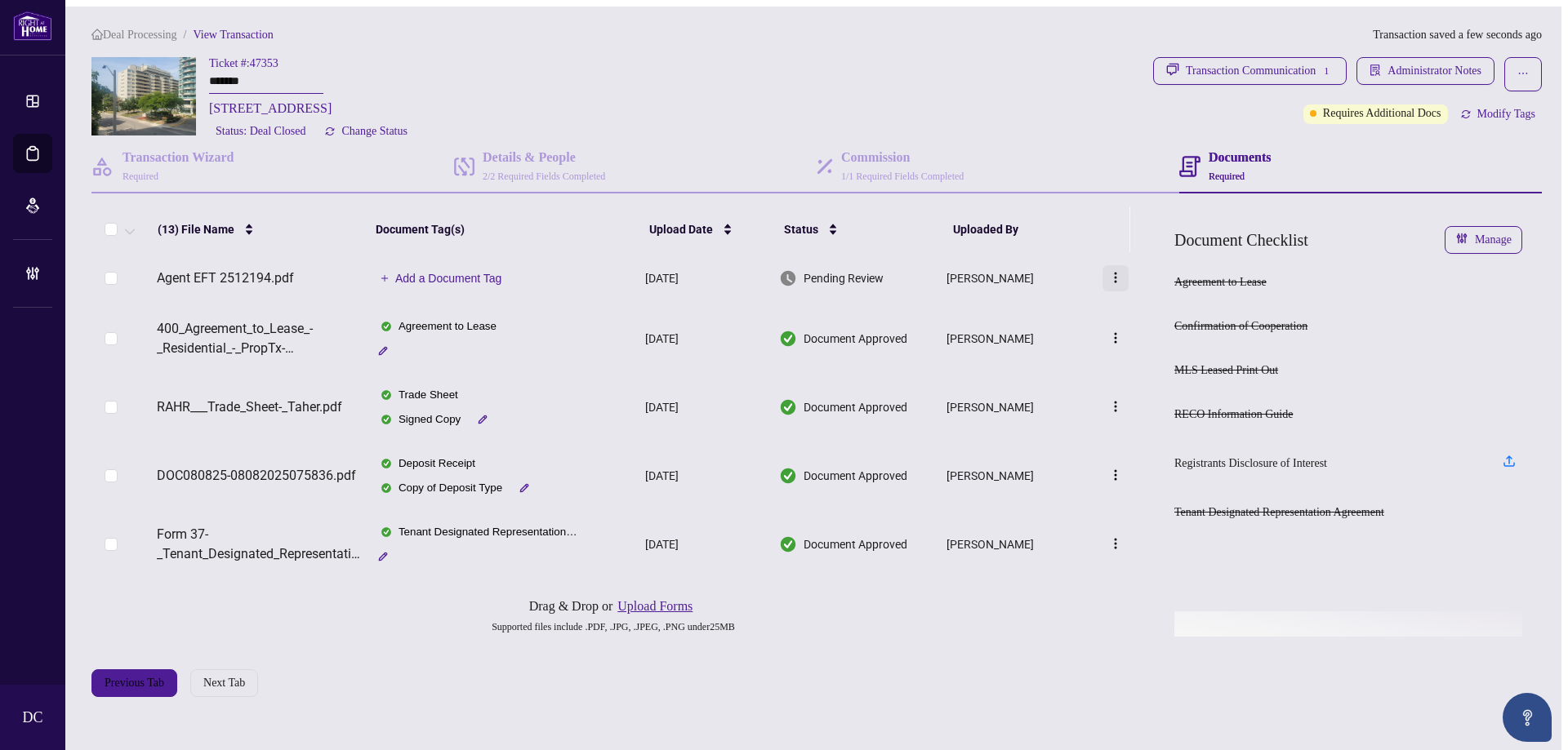
click at [1117, 282] on img "button" at bounding box center [1116, 277] width 13 height 13
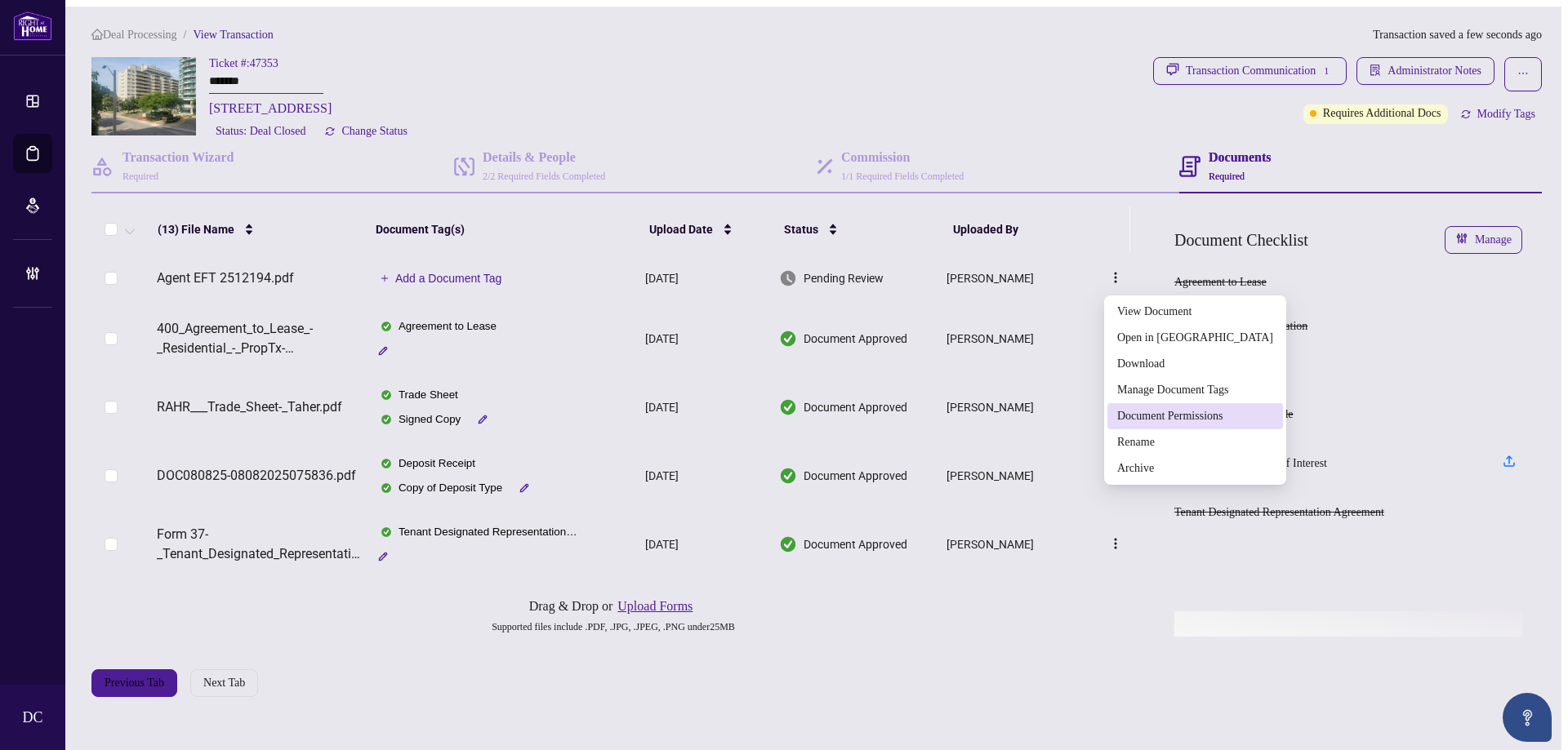
click at [1176, 411] on span "Document Permissions" at bounding box center [1195, 416] width 156 height 18
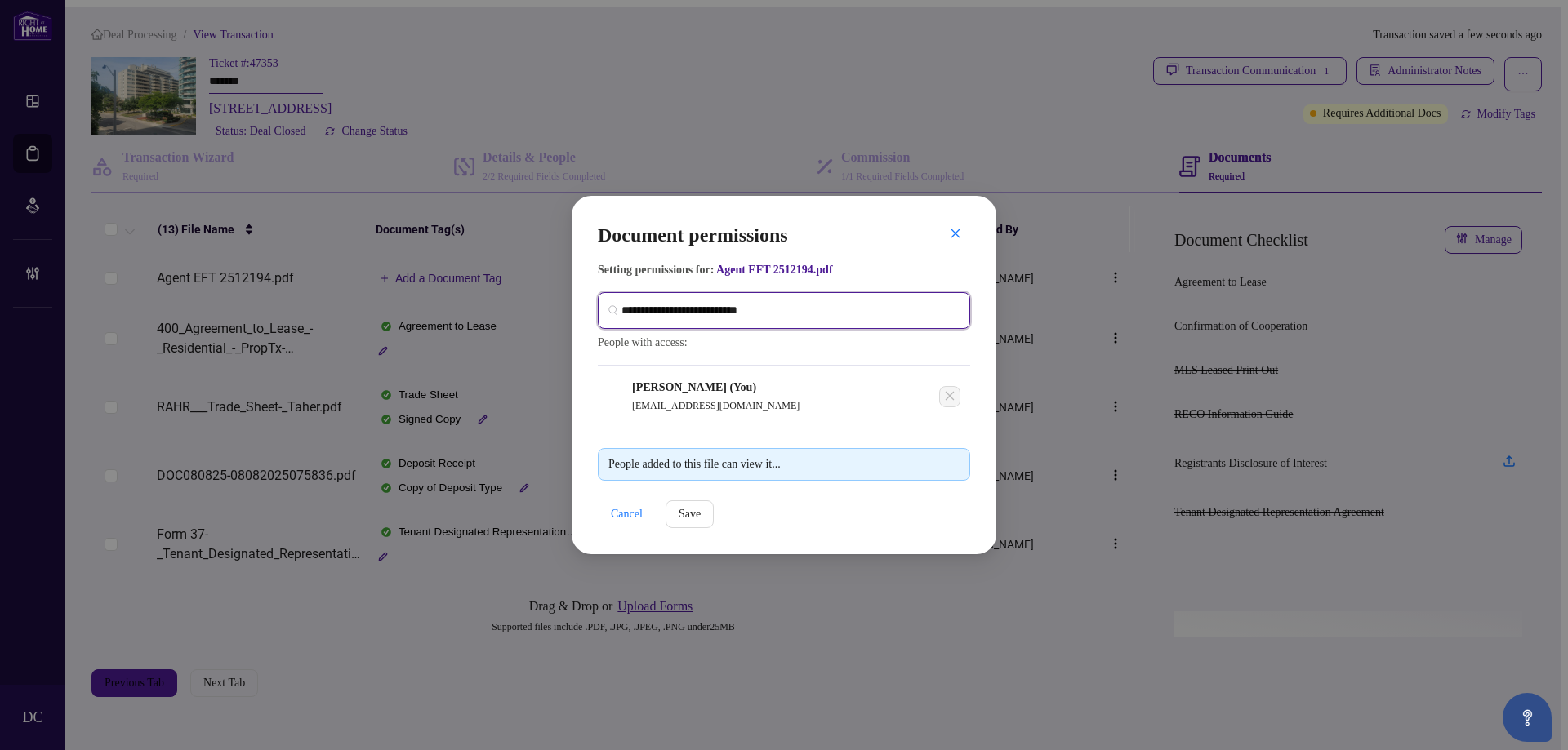
click at [861, 304] on input "search" at bounding box center [790, 311] width 339 height 17
type input "**********"
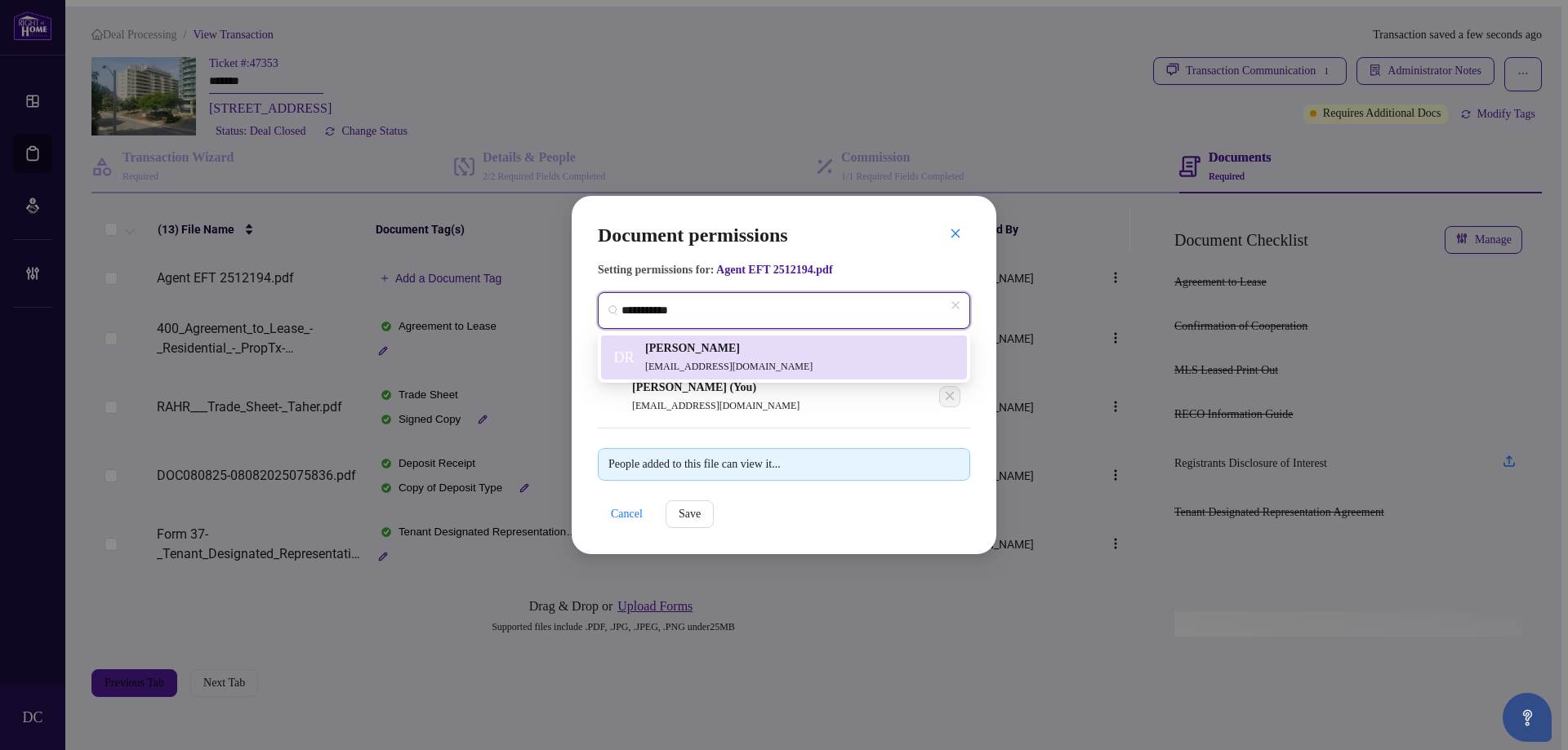
click at [823, 353] on div "[PERSON_NAME] [PERSON_NAME][EMAIL_ADDRESS][DOMAIN_NAME]" at bounding box center [784, 357] width 346 height 36
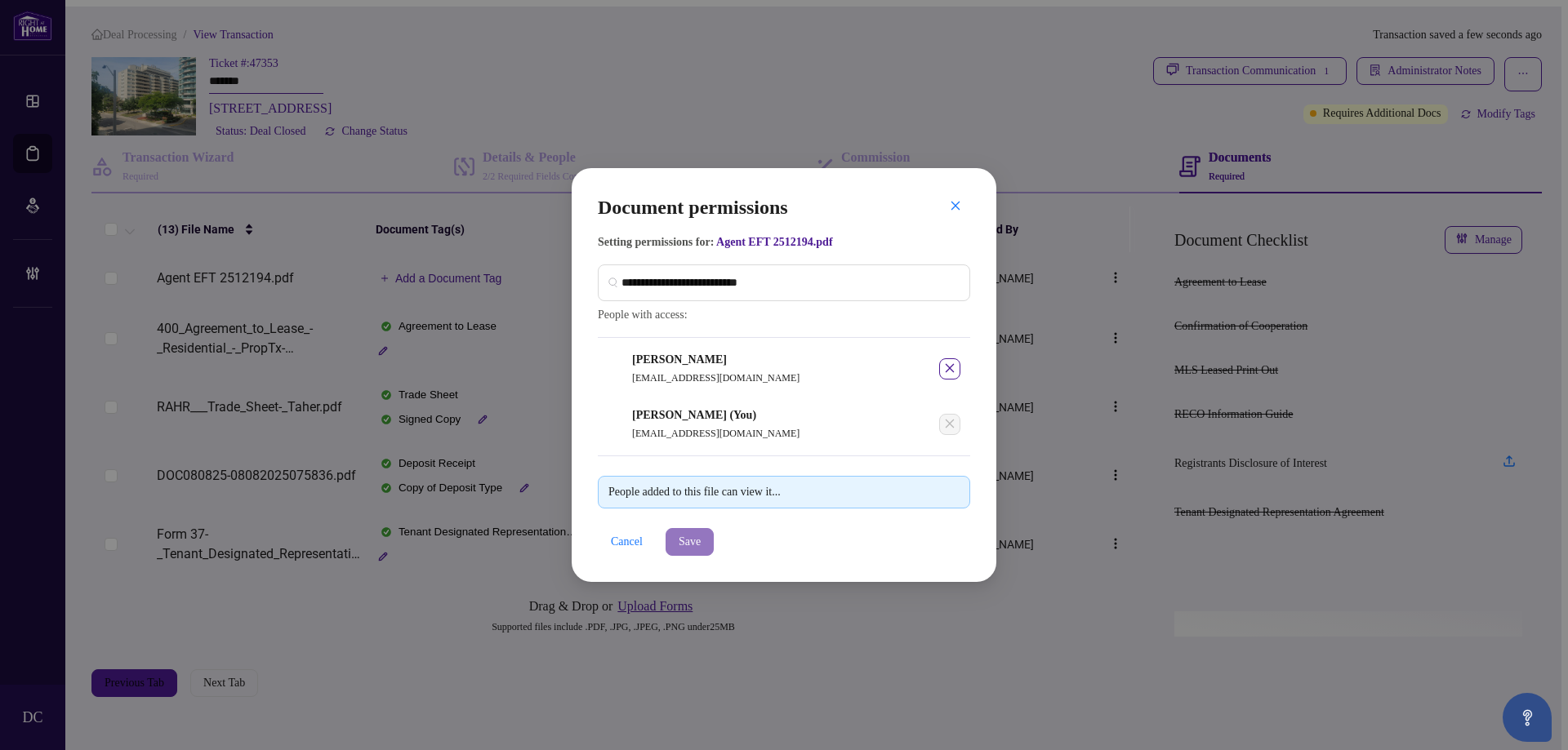
click at [700, 555] on span "Save" at bounding box center [690, 542] width 22 height 26
click at [457, 281] on div "Document permissions Setting permissions for: Agent EFT 2512194.pdf 3489 [PERSO…" at bounding box center [784, 375] width 1568 height 750
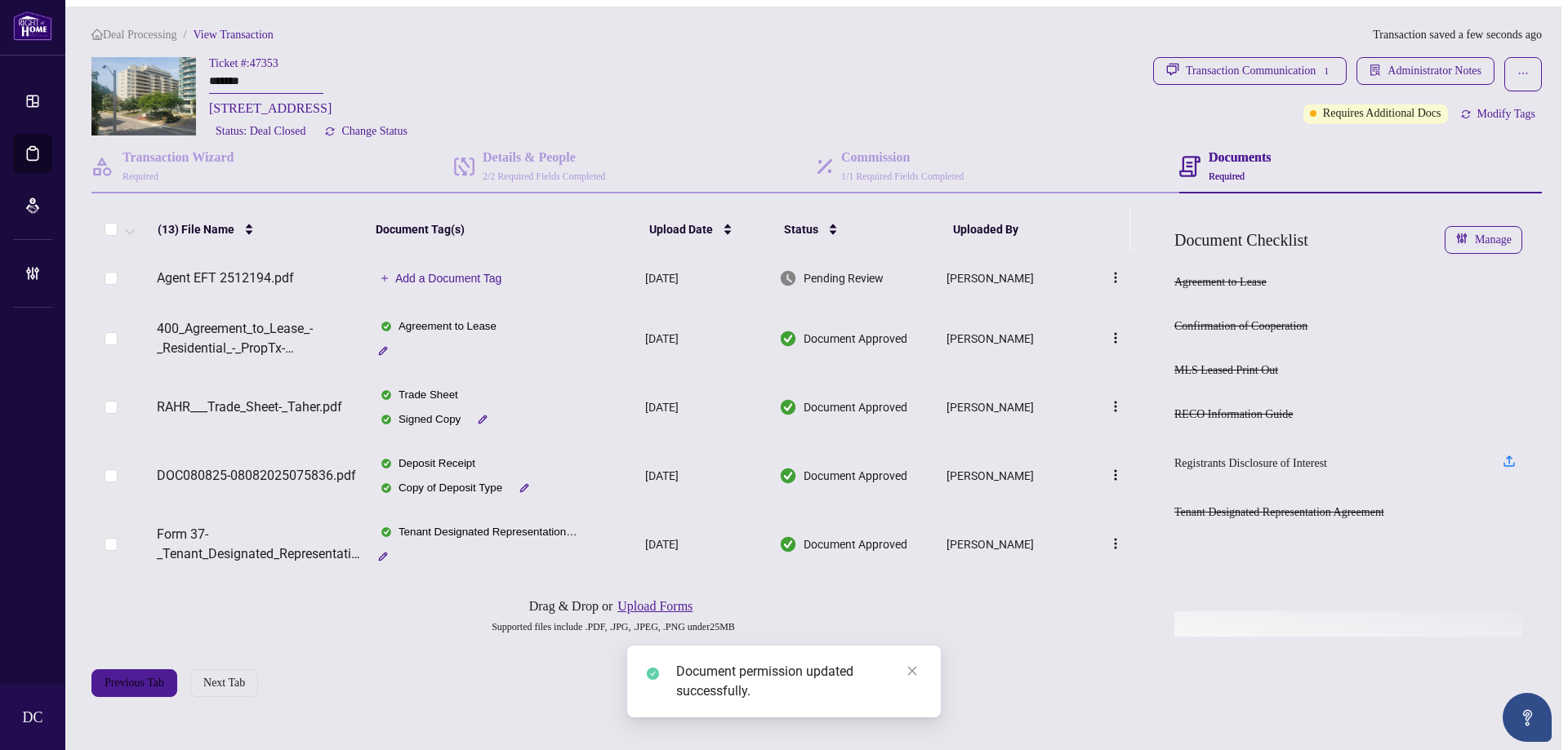
click at [459, 282] on span "Add a Document Tag" at bounding box center [449, 278] width 107 height 11
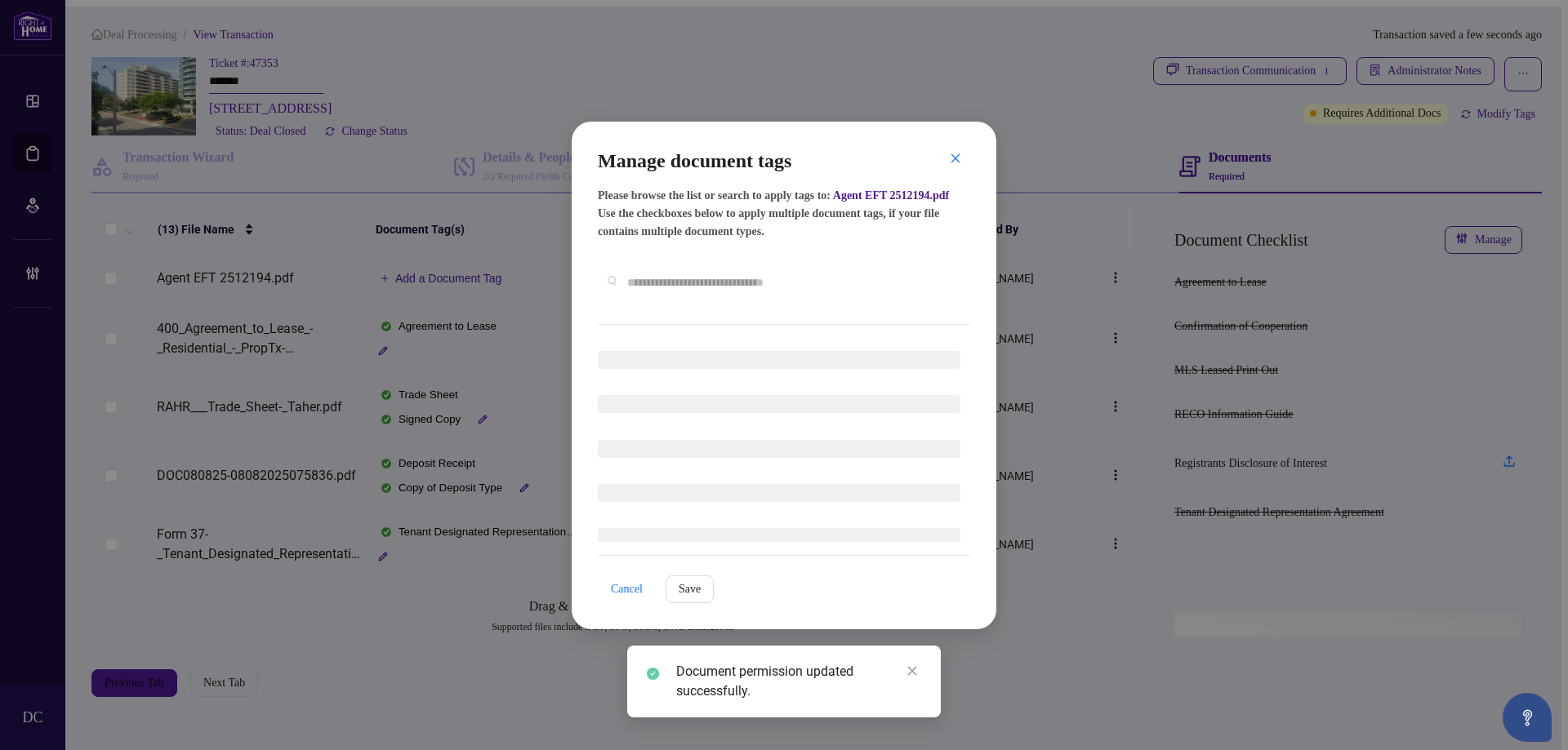
click at [675, 318] on div "Manage document tags Please browse the list or search to apply tags to: Agent E…" at bounding box center [784, 375] width 372 height 456
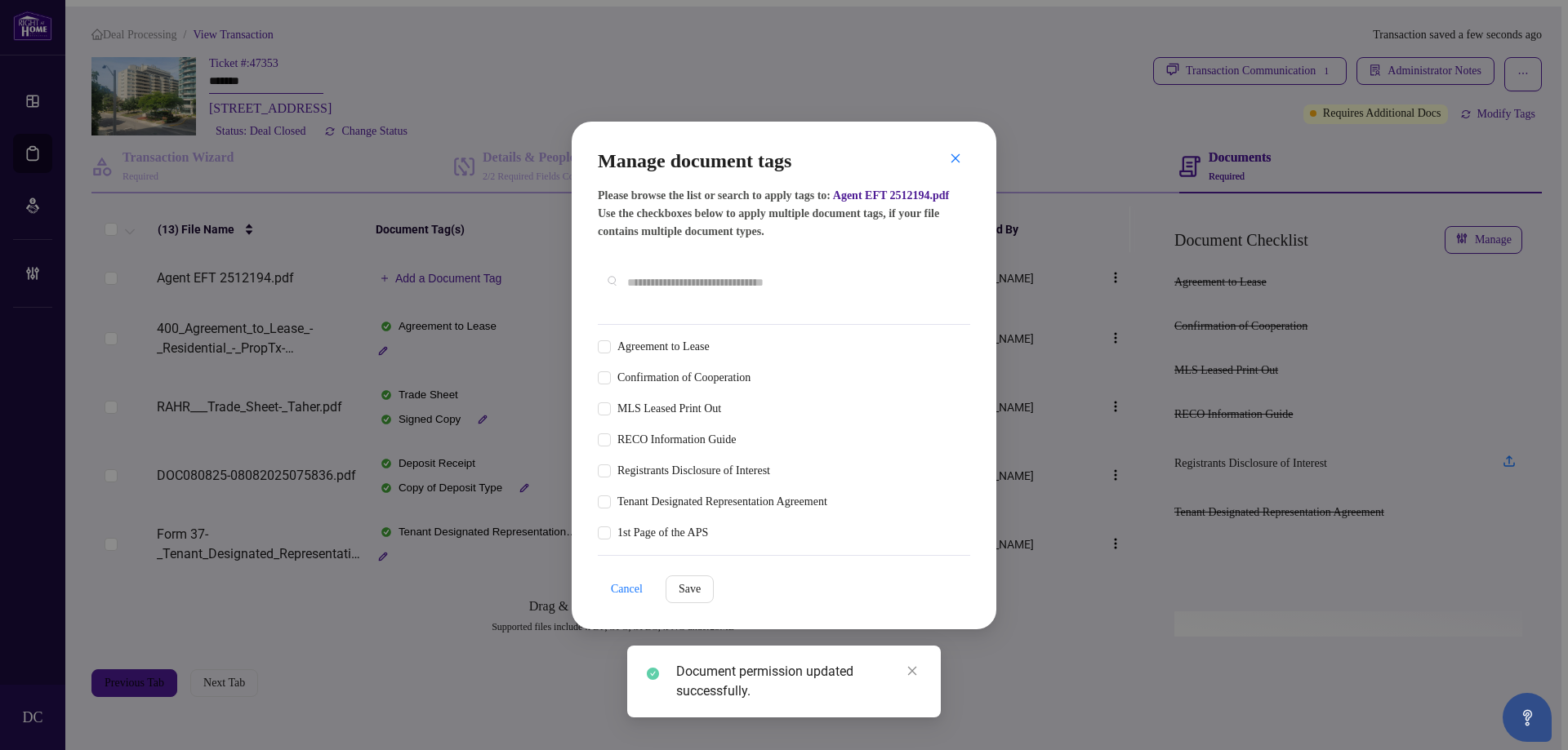
click at [747, 283] on input "text" at bounding box center [792, 282] width 330 height 18
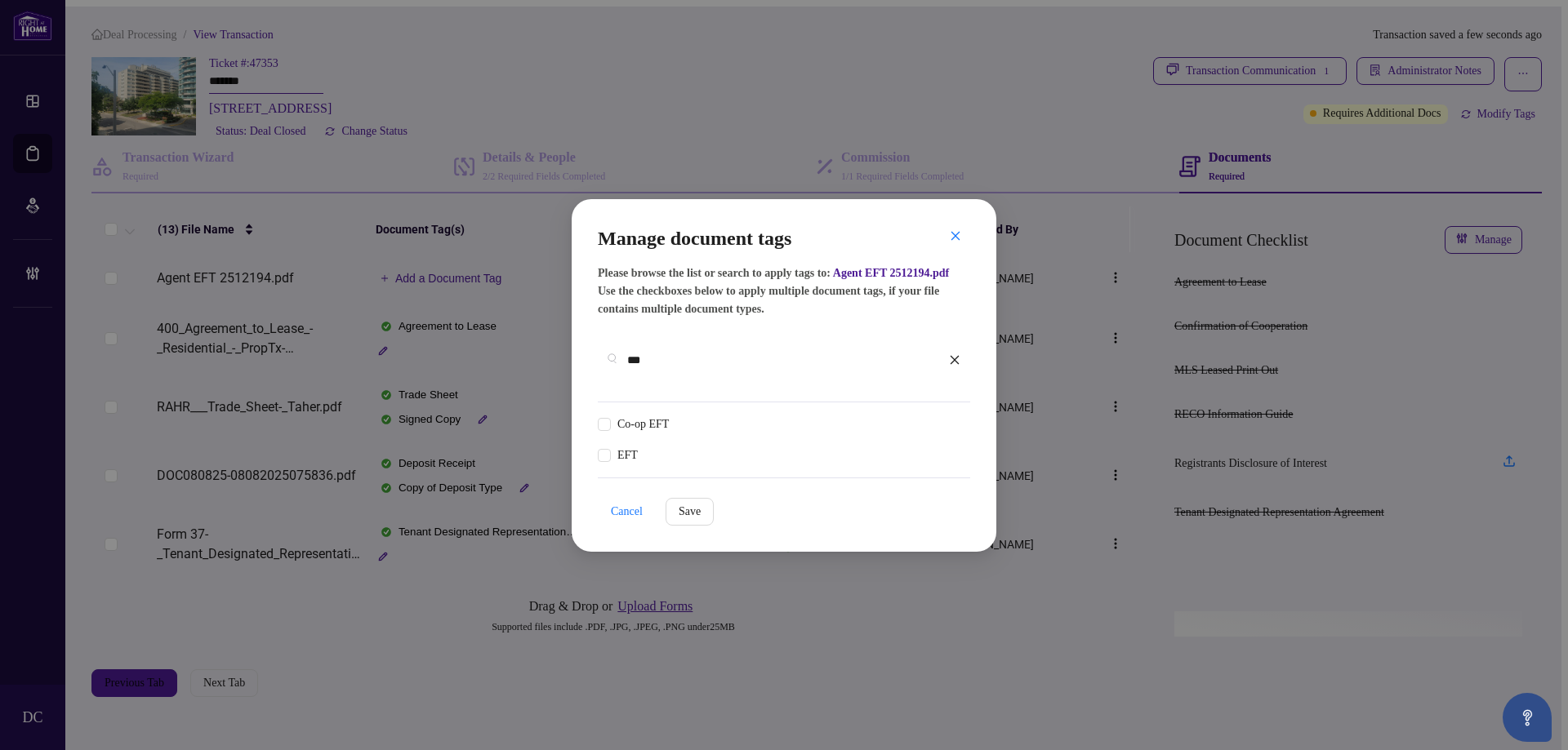
type input "***"
click at [936, 417] on img at bounding box center [936, 425] width 16 height 16
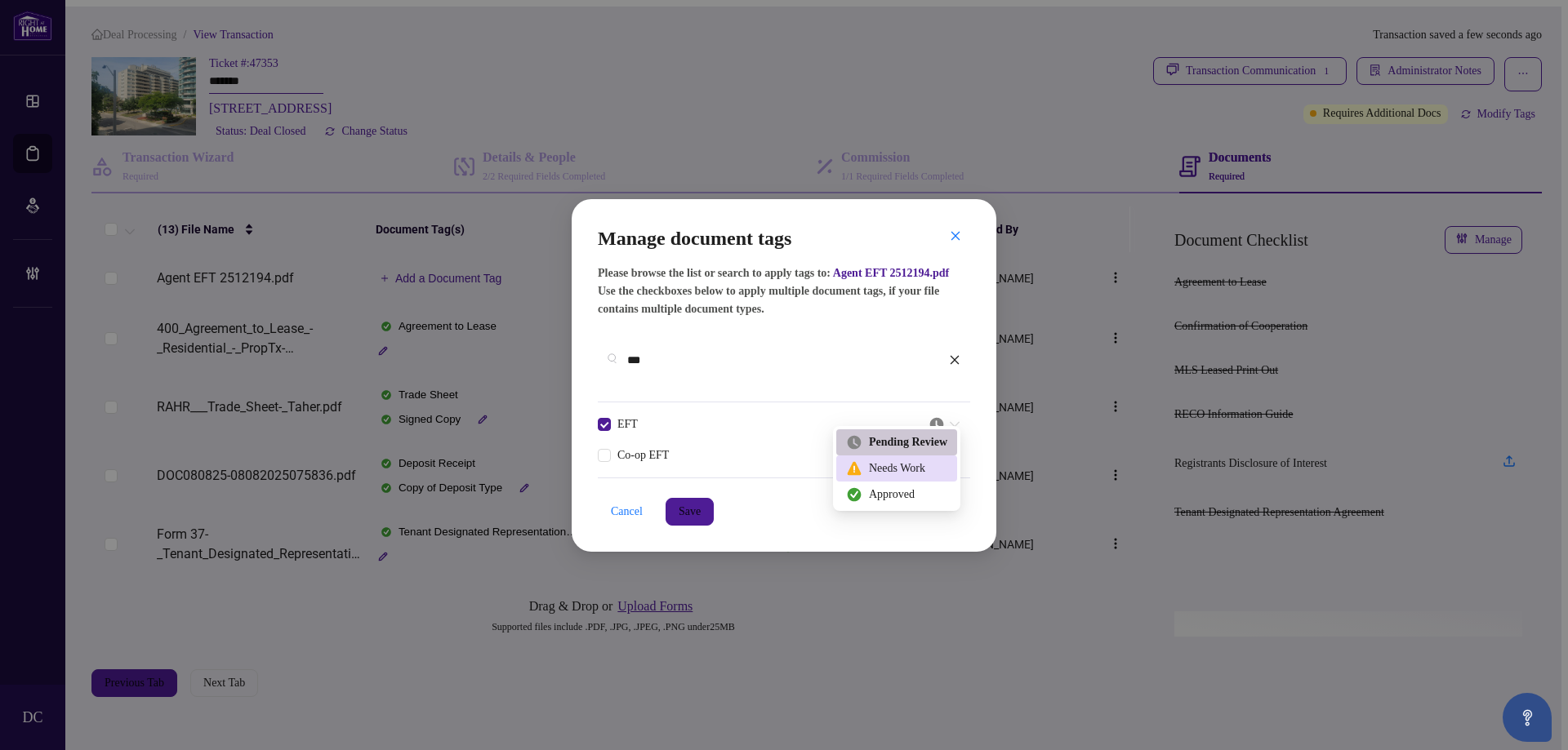
click at [905, 493] on div "Approved" at bounding box center [897, 494] width 102 height 18
click at [700, 502] on span "Save" at bounding box center [690, 511] width 22 height 26
click at [1469, 110] on div "Manage document tags Please browse the list or search to apply tags to: Agent E…" at bounding box center [784, 375] width 1568 height 750
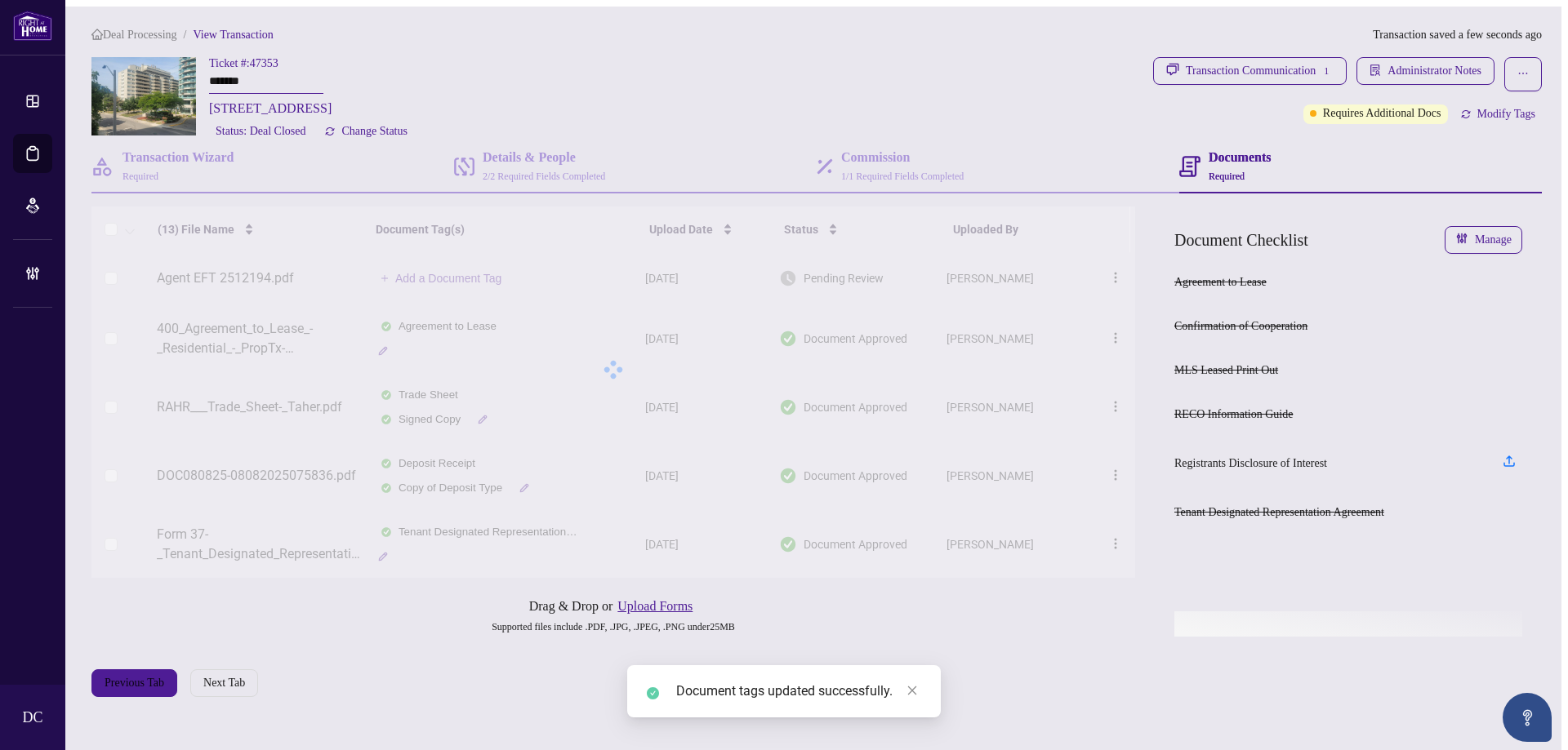
click at [1489, 109] on span "Modify Tags" at bounding box center [1506, 114] width 58 height 11
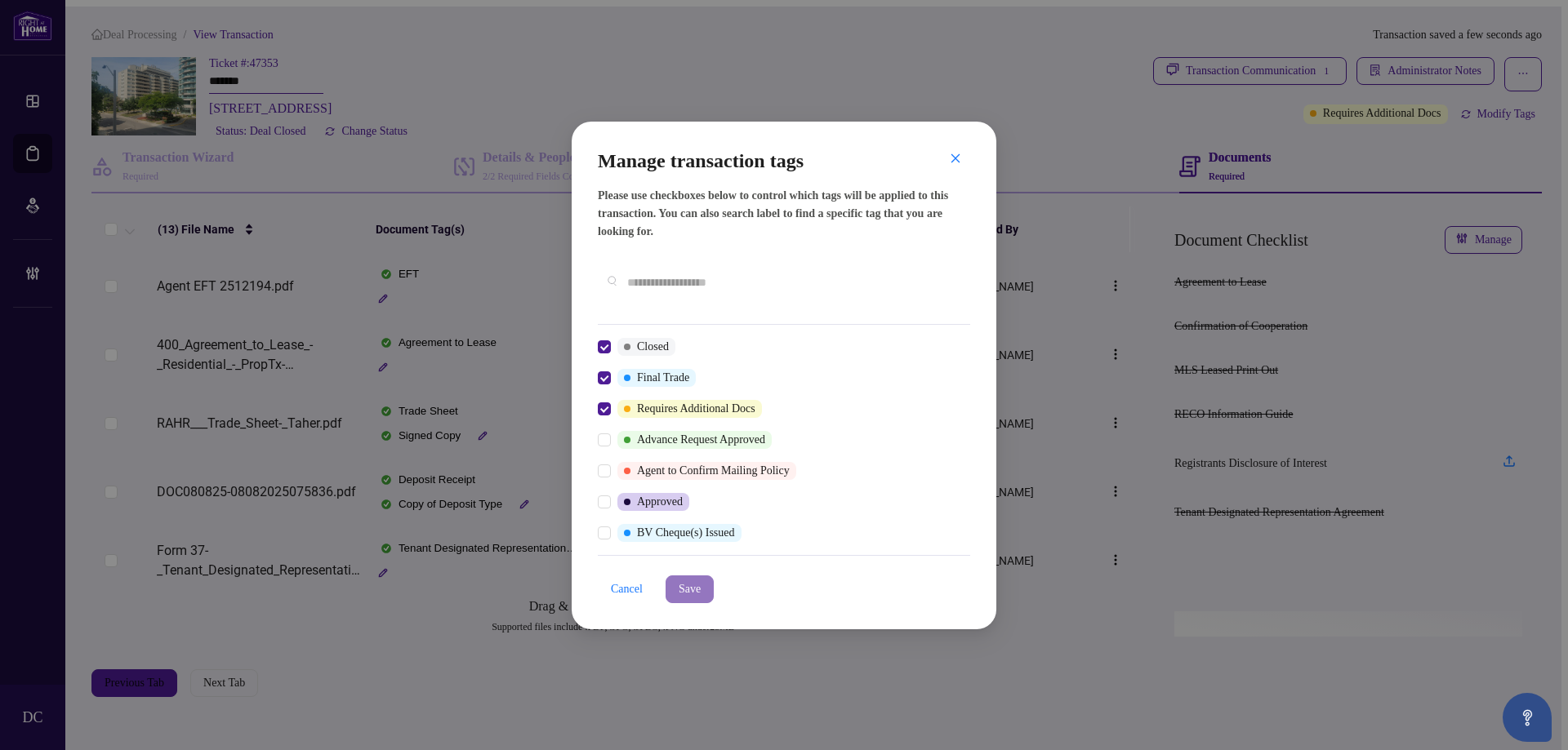
click at [700, 579] on span "Save" at bounding box center [690, 589] width 22 height 26
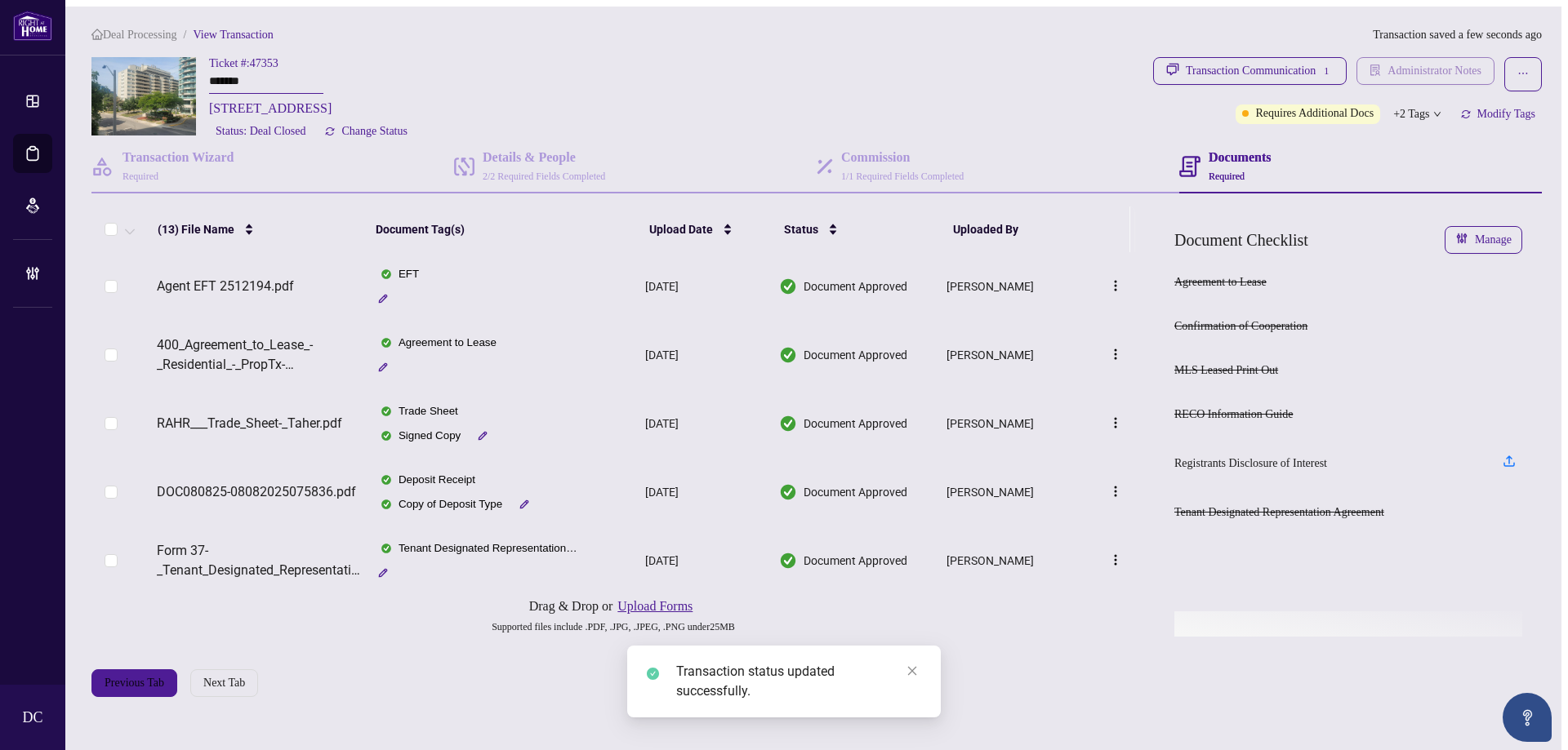
click at [1406, 58] on span "Administrator Notes" at bounding box center [1434, 71] width 94 height 26
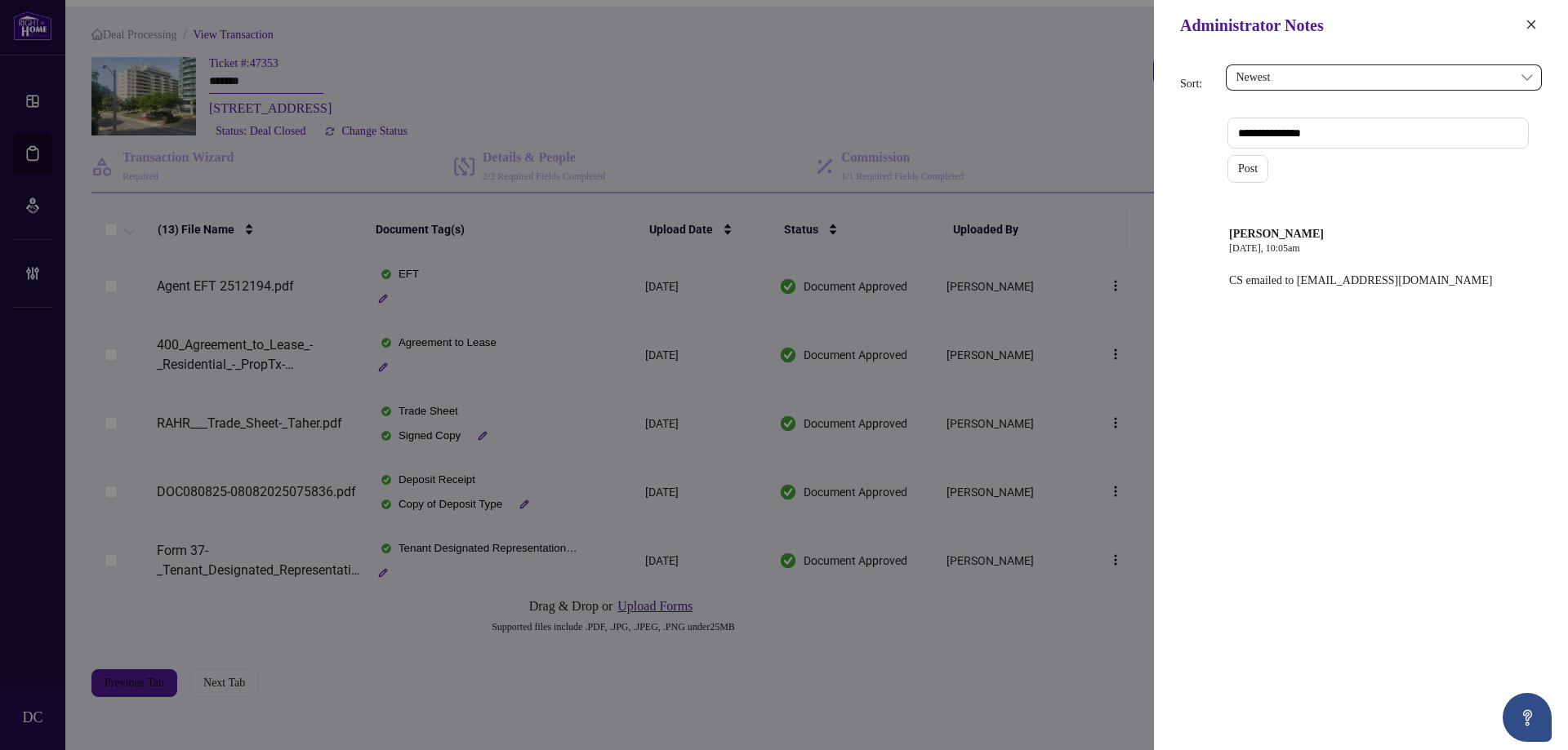
click at [1400, 133] on textarea at bounding box center [1378, 133] width 302 height 31
paste textarea "**********"
type textarea "**********"
click at [1243, 165] on span "Post" at bounding box center [1248, 169] width 20 height 26
click at [1529, 24] on icon "close" at bounding box center [1531, 24] width 11 height 11
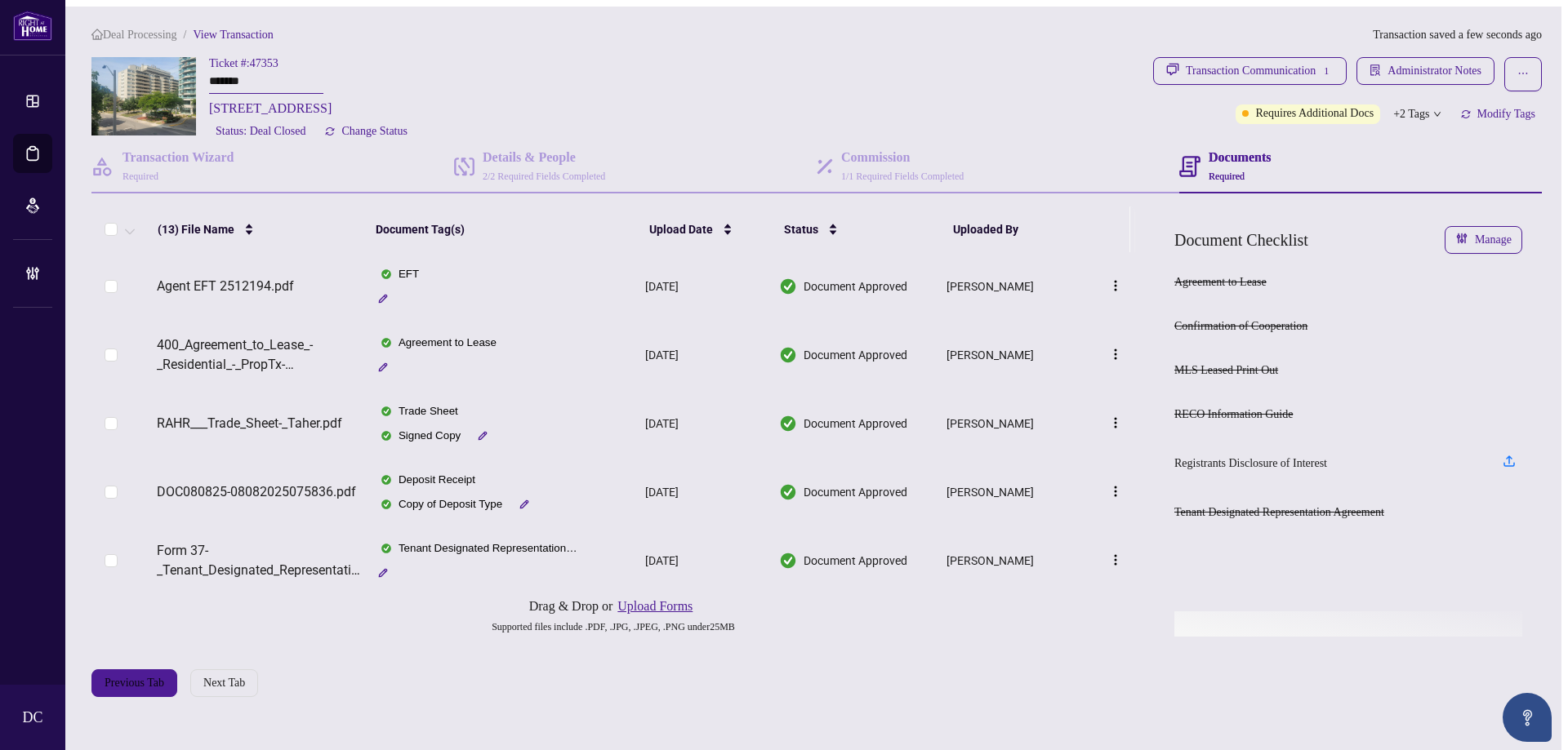
drag, startPoint x: 140, startPoint y: 29, endPoint x: 154, endPoint y: 3, distance: 29.5
click at [140, 28] on span "Deal Processing" at bounding box center [140, 34] width 74 height 12
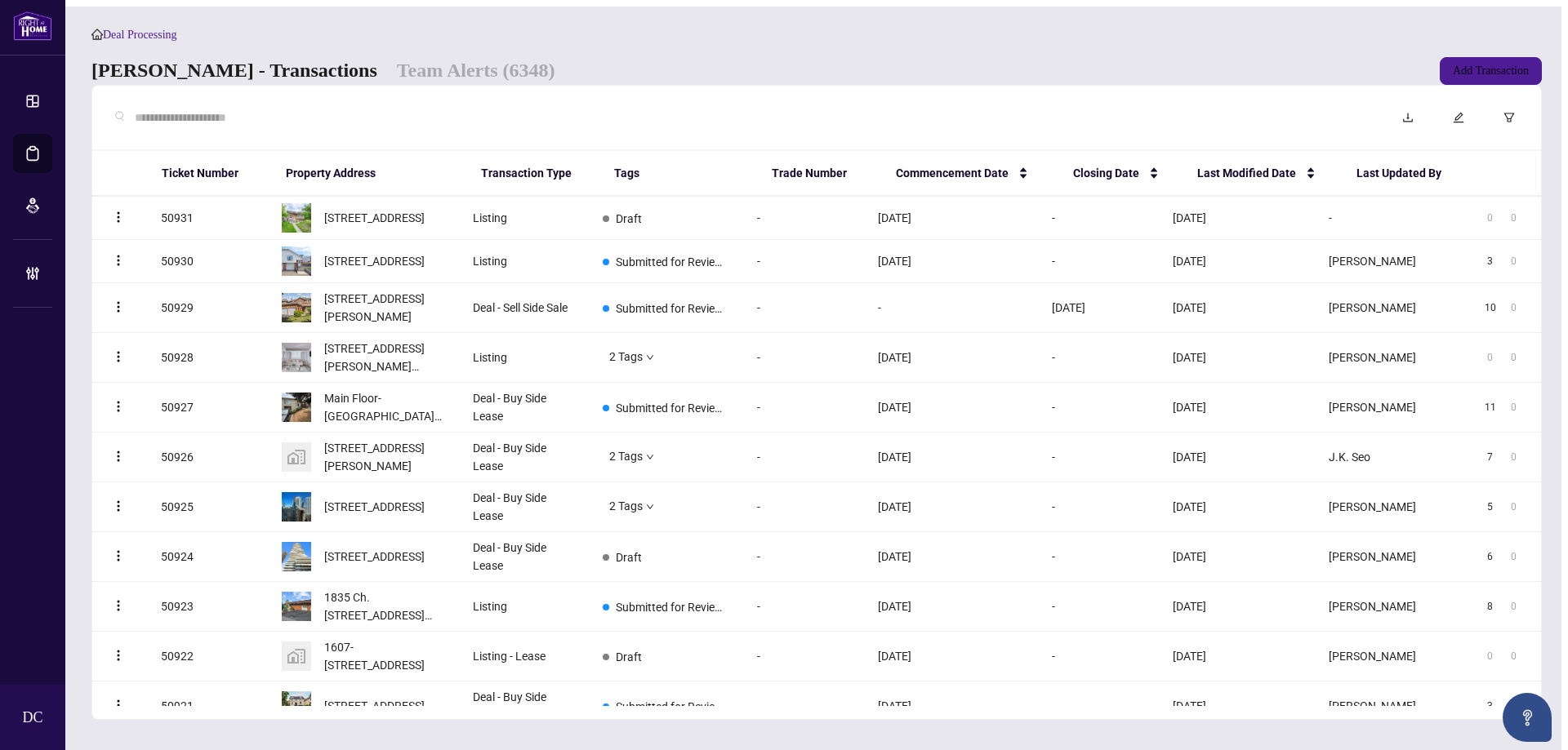
click at [275, 136] on div at bounding box center [740, 118] width 1271 height 38
click at [279, 127] on input "text" at bounding box center [749, 117] width 1229 height 18
paste input "*******"
type input "*******"
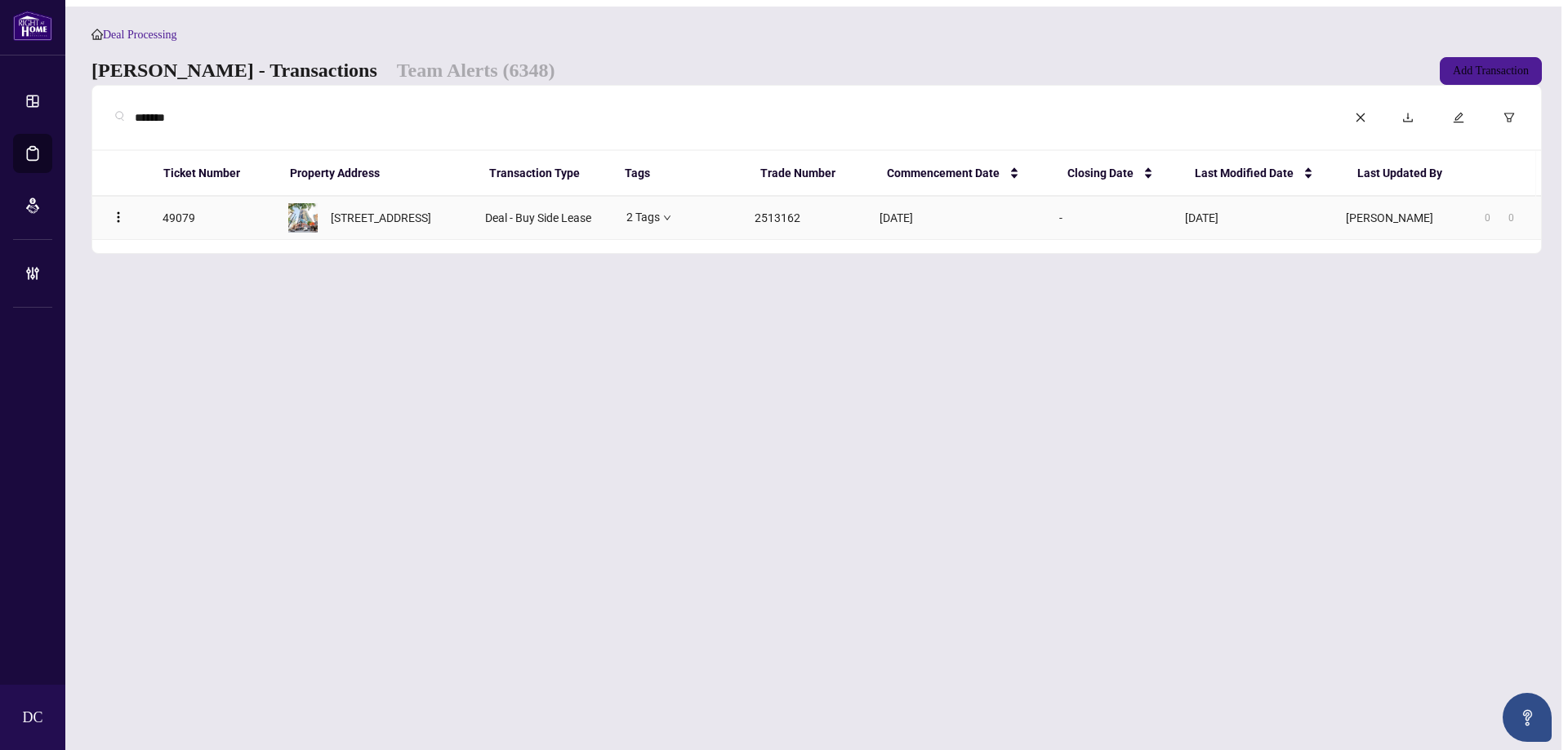
click at [354, 209] on td "[STREET_ADDRESS]" at bounding box center [374, 218] width 197 height 43
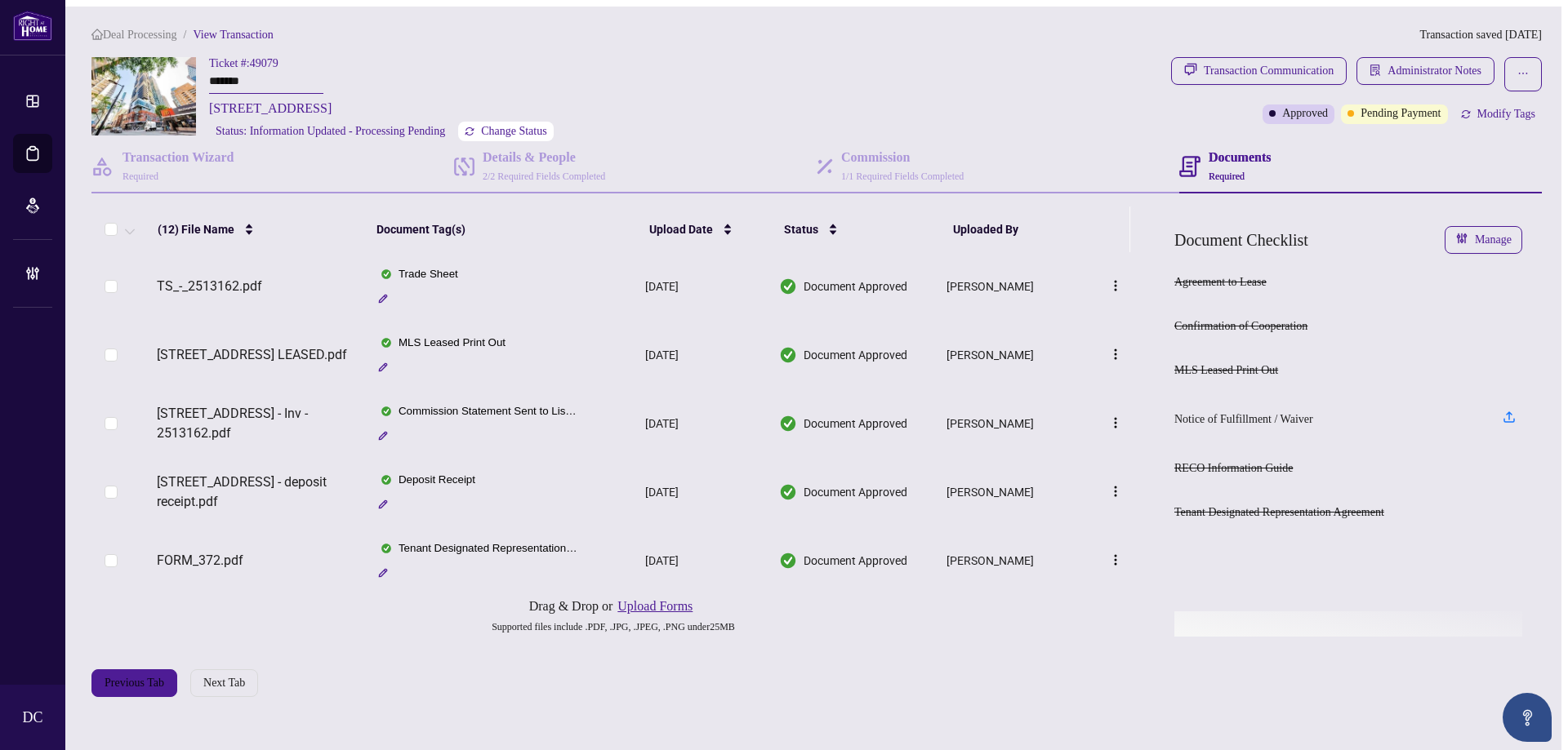
click at [536, 127] on span "Change Status" at bounding box center [513, 131] width 66 height 11
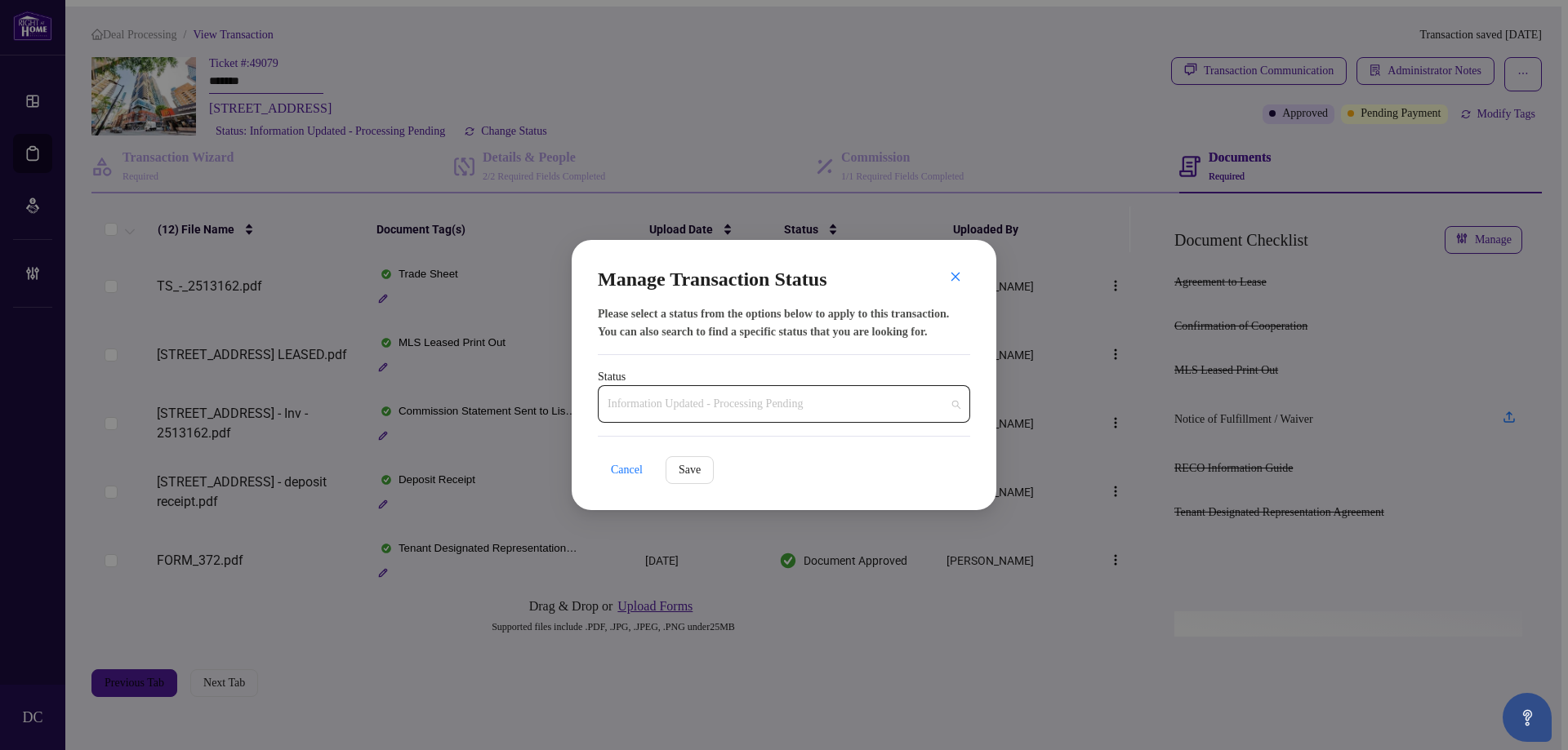
click at [787, 401] on span "Information Updated - Processing Pending" at bounding box center [784, 404] width 353 height 31
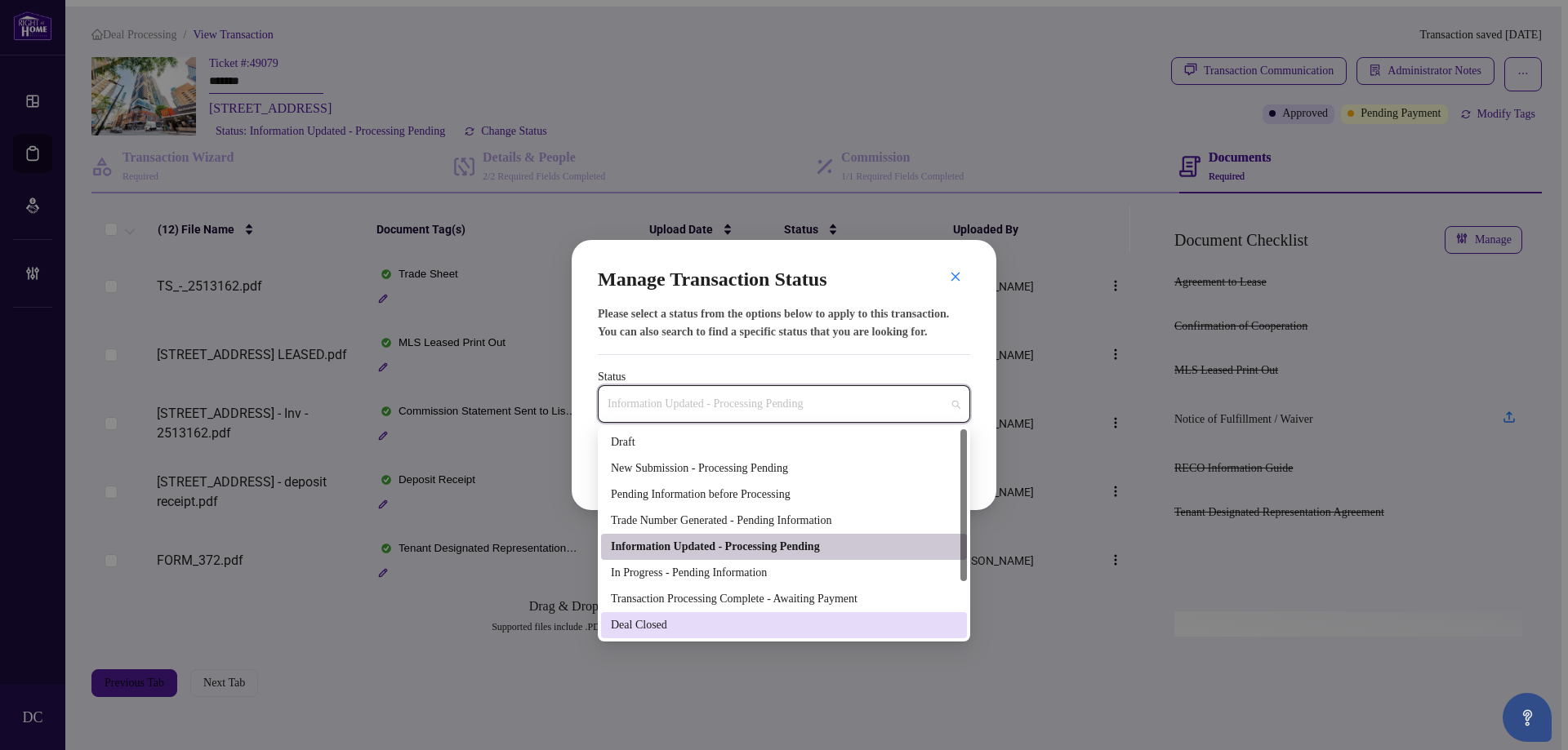
click at [669, 623] on div "Deal Closed" at bounding box center [784, 625] width 346 height 18
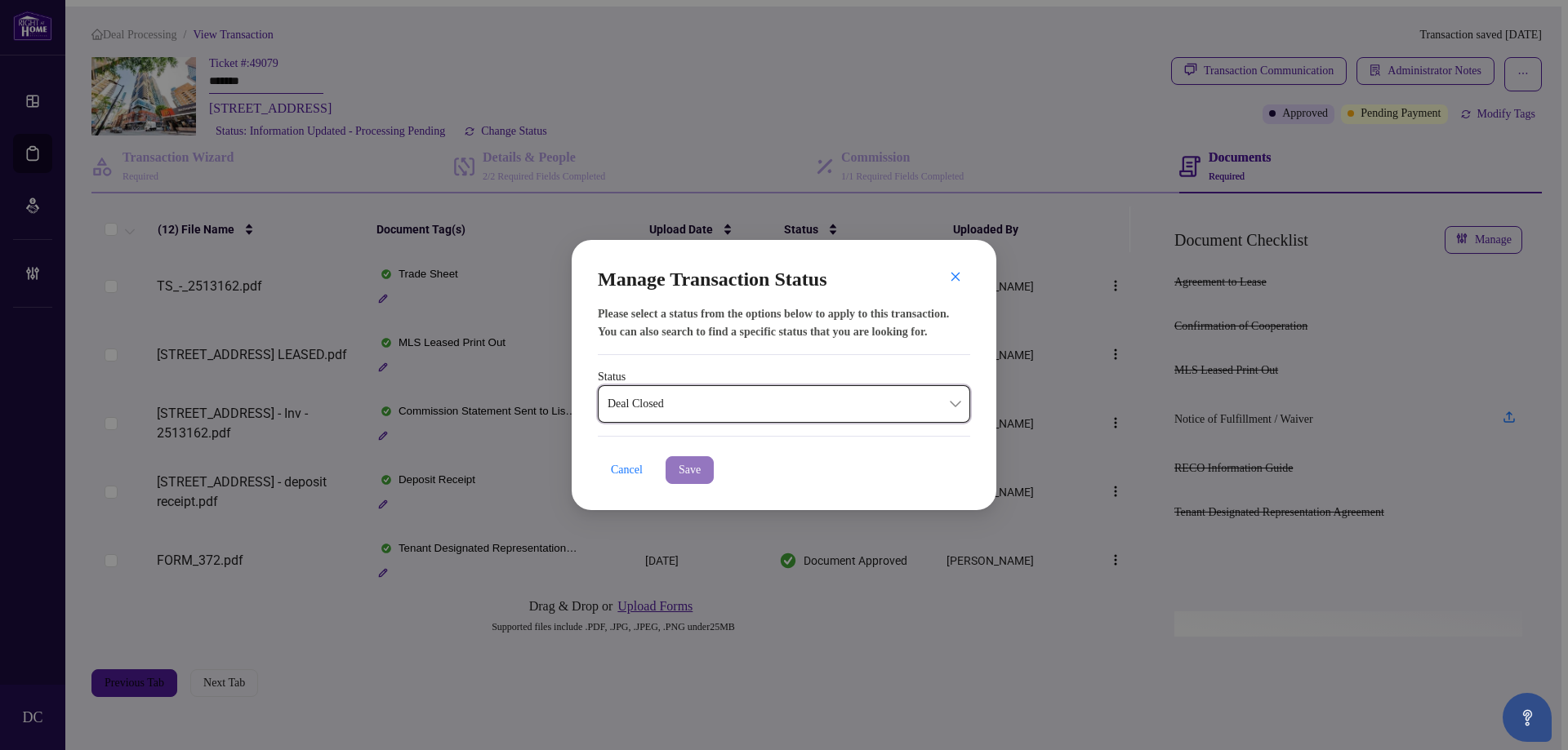
click at [677, 469] on button "Save" at bounding box center [690, 470] width 48 height 28
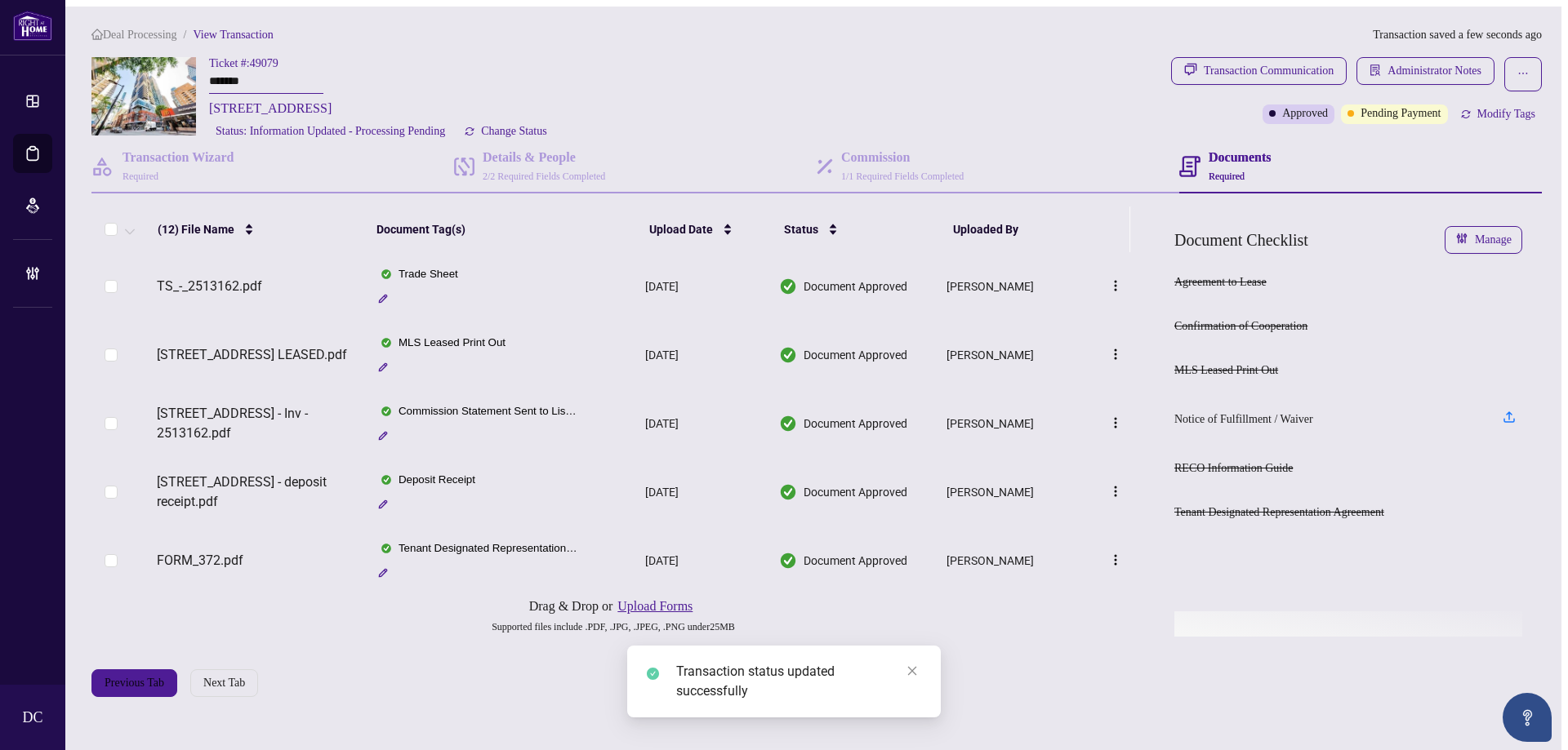
click at [1502, 108] on span "Modify Tags" at bounding box center [1506, 114] width 58 height 11
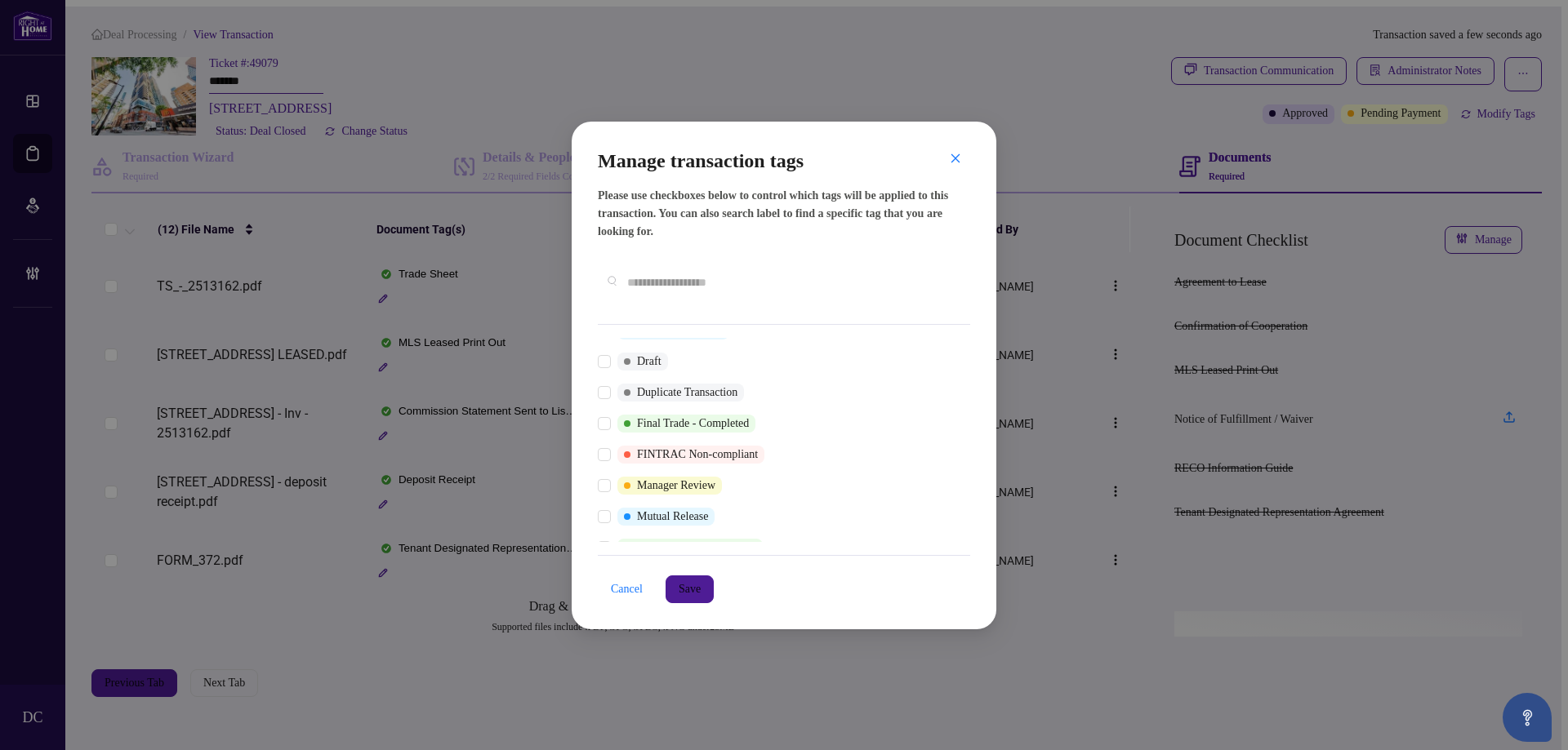
scroll to position [14, 0]
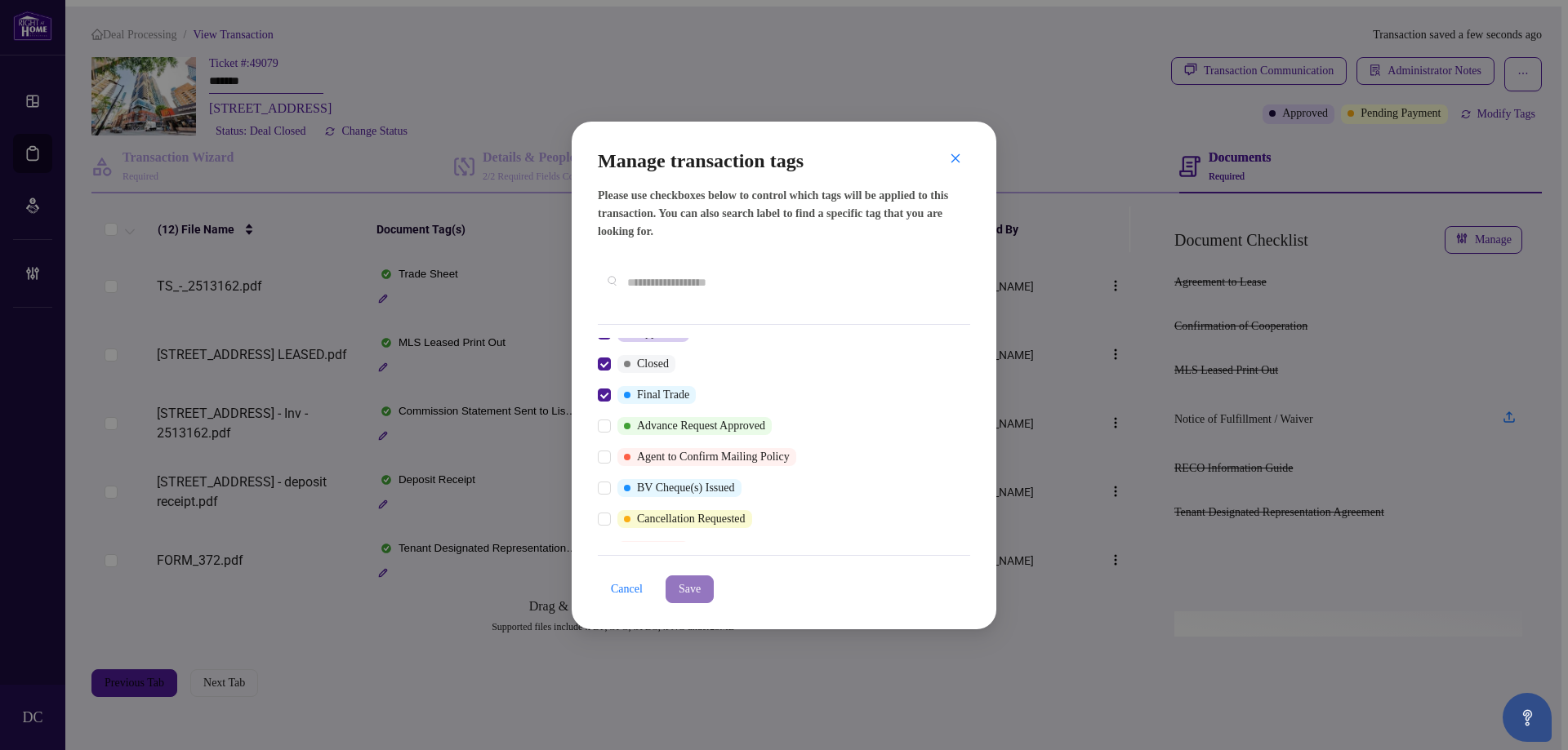
click at [688, 576] on span "Save" at bounding box center [690, 589] width 22 height 26
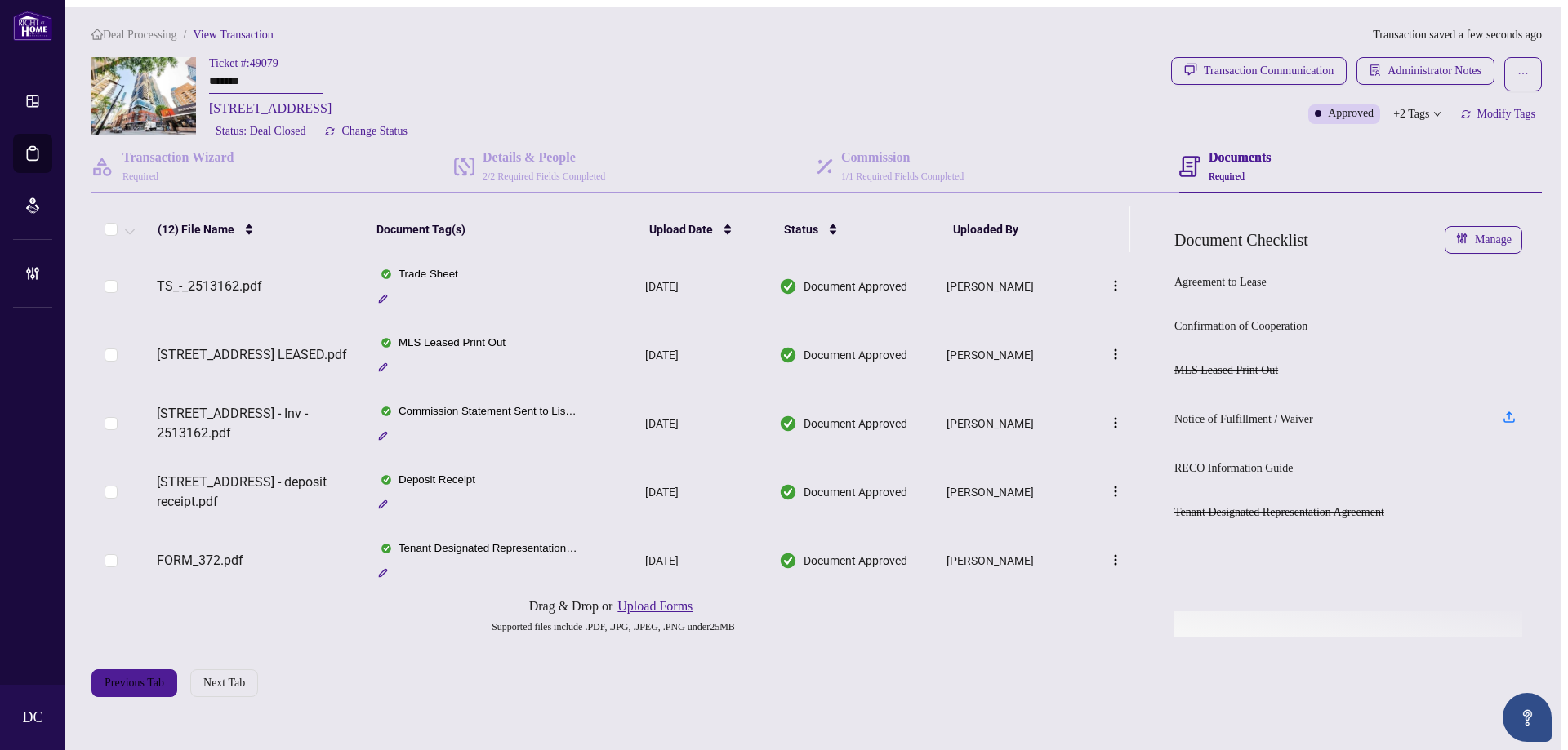
click at [1393, 109] on span "+2 Tags" at bounding box center [1411, 114] width 36 height 19
click at [1326, 144] on div "Documents Required" at bounding box center [1360, 167] width 363 height 53
click at [1472, 65] on span "Administrator Notes" at bounding box center [1434, 71] width 94 height 26
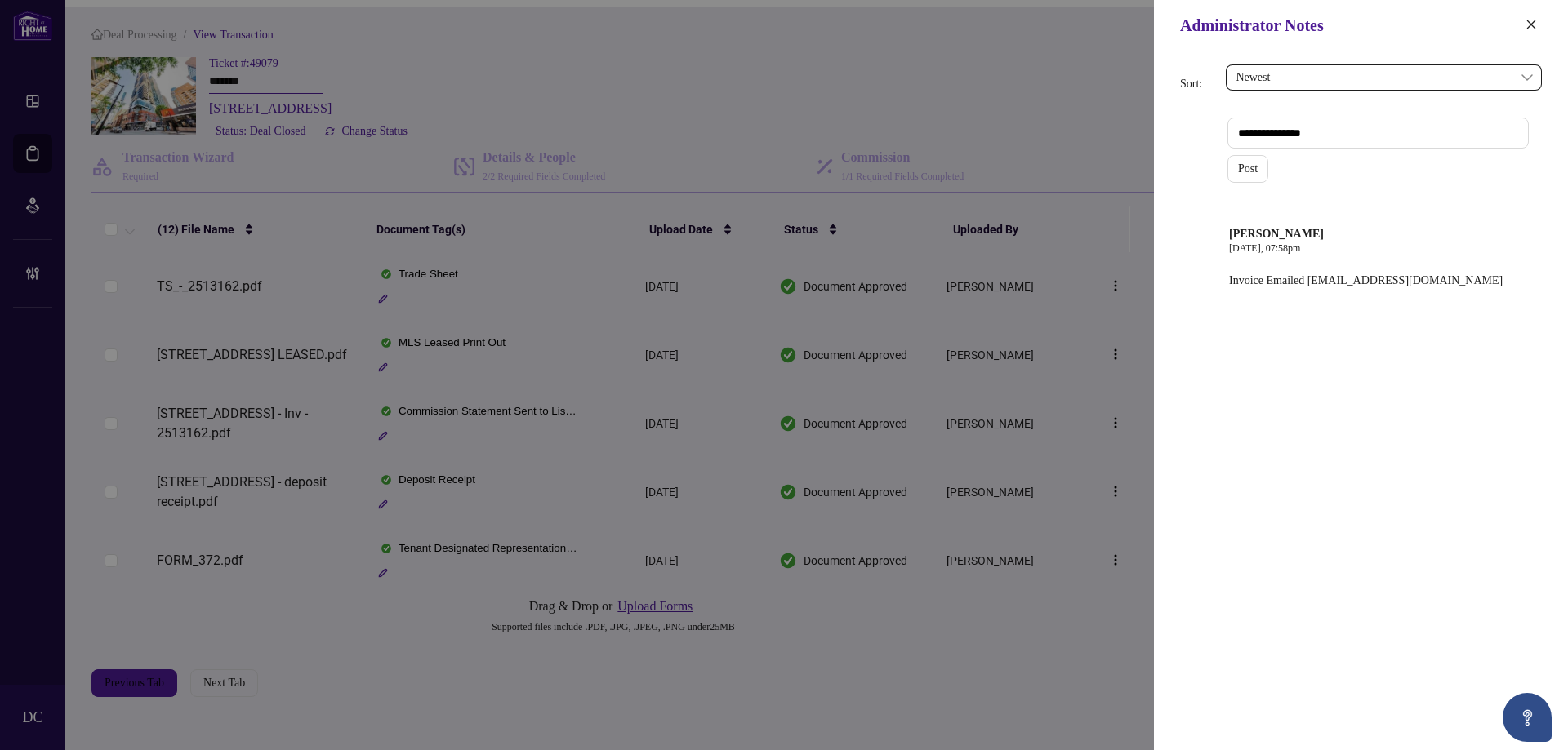
click at [1248, 136] on textarea at bounding box center [1378, 133] width 302 height 31
paste textarea "**********"
type textarea "**********"
click at [1255, 165] on span "Post" at bounding box center [1248, 169] width 20 height 26
click at [1521, 24] on button "button" at bounding box center [1531, 25] width 22 height 20
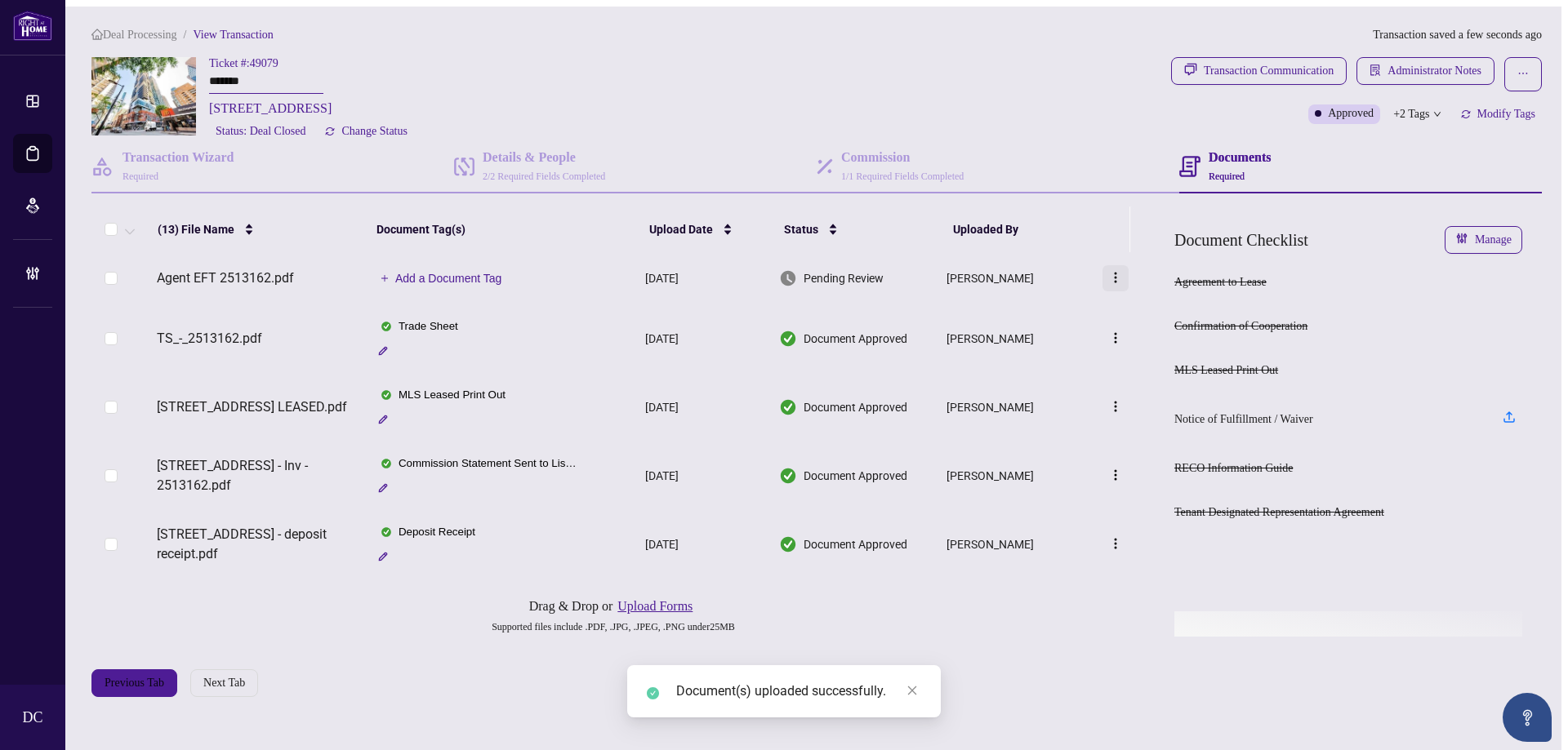
click at [1119, 273] on span "button" at bounding box center [1116, 279] width 13 height 15
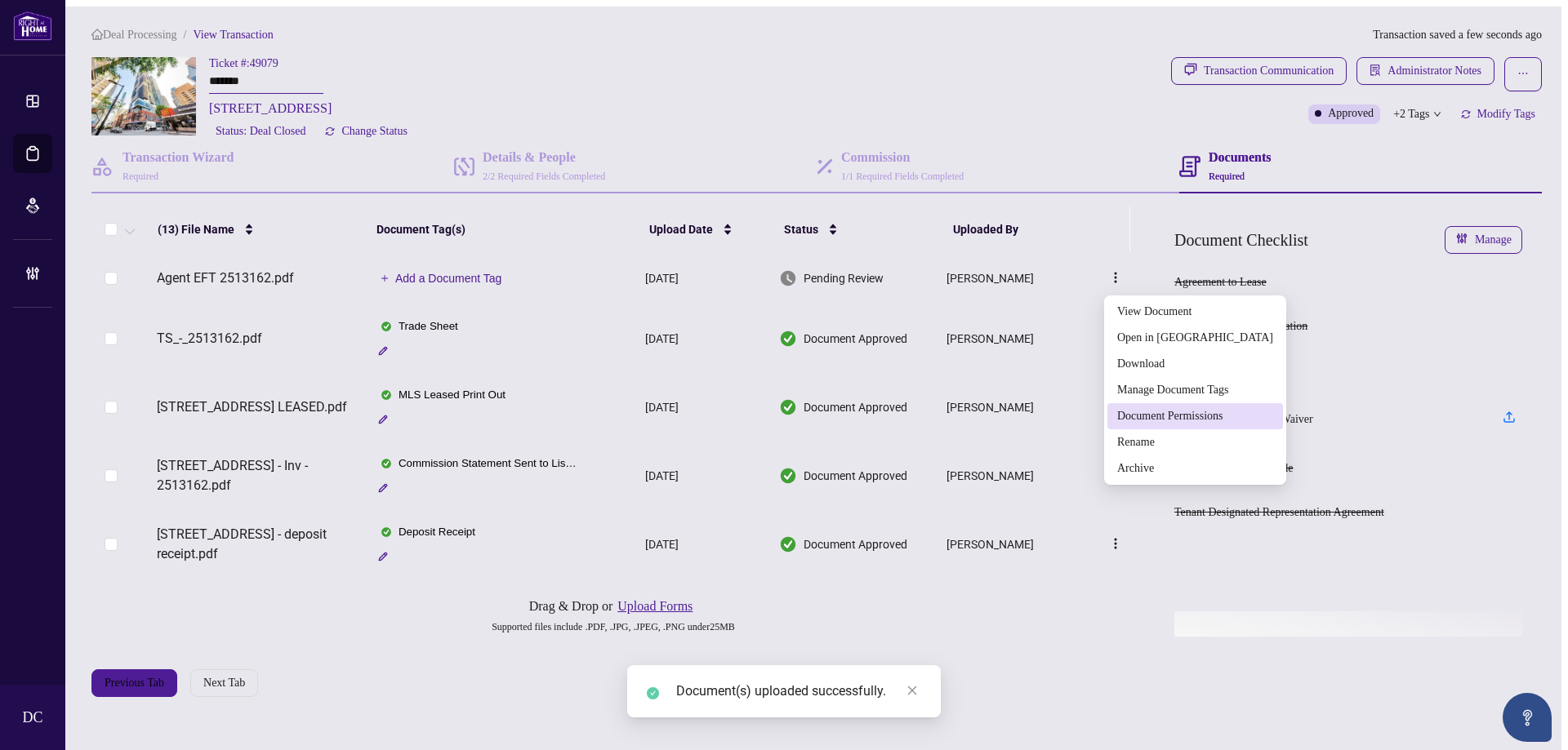
click at [1148, 410] on span "Document Permissions" at bounding box center [1195, 416] width 156 height 18
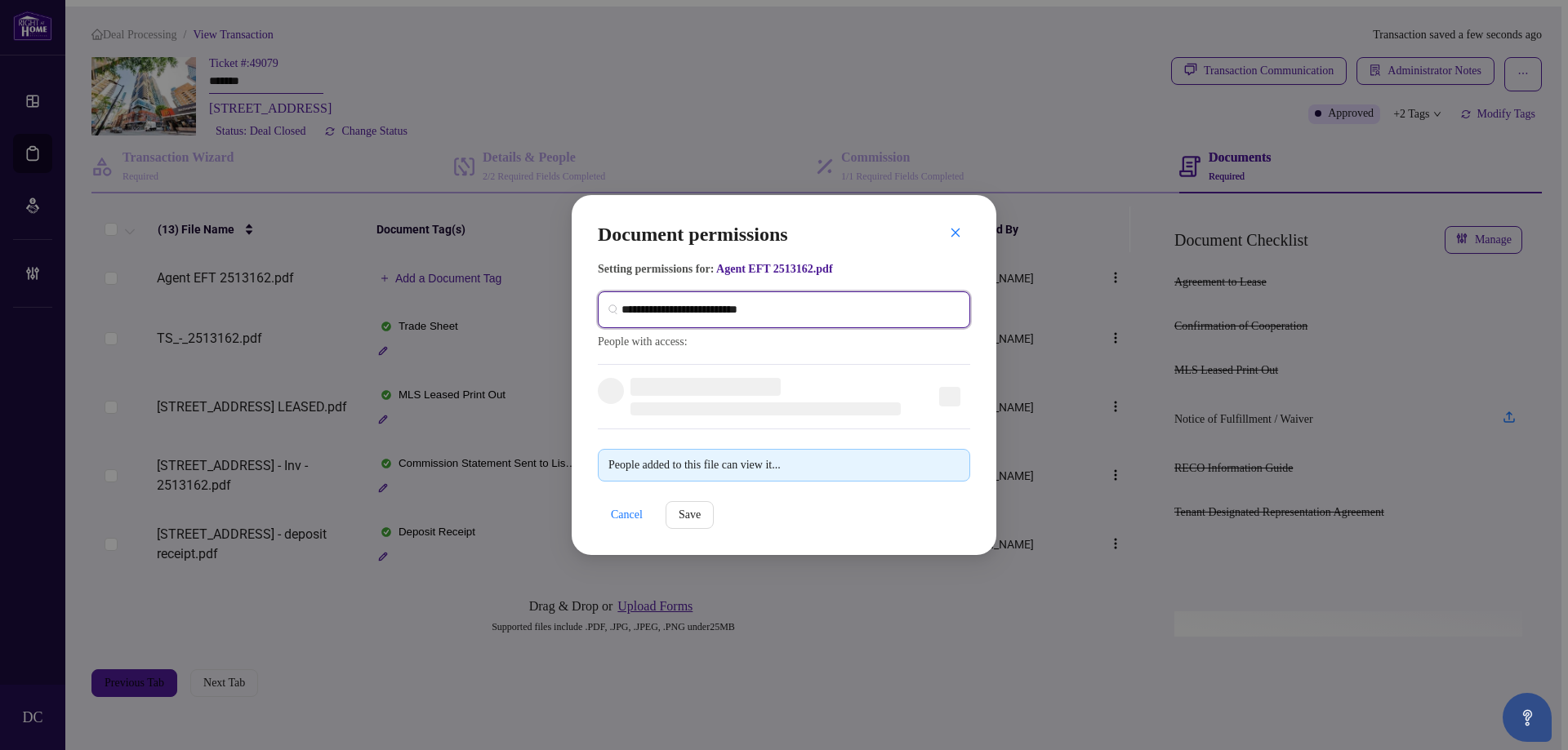
click at [789, 306] on input "search" at bounding box center [790, 310] width 339 height 17
type input "**********"
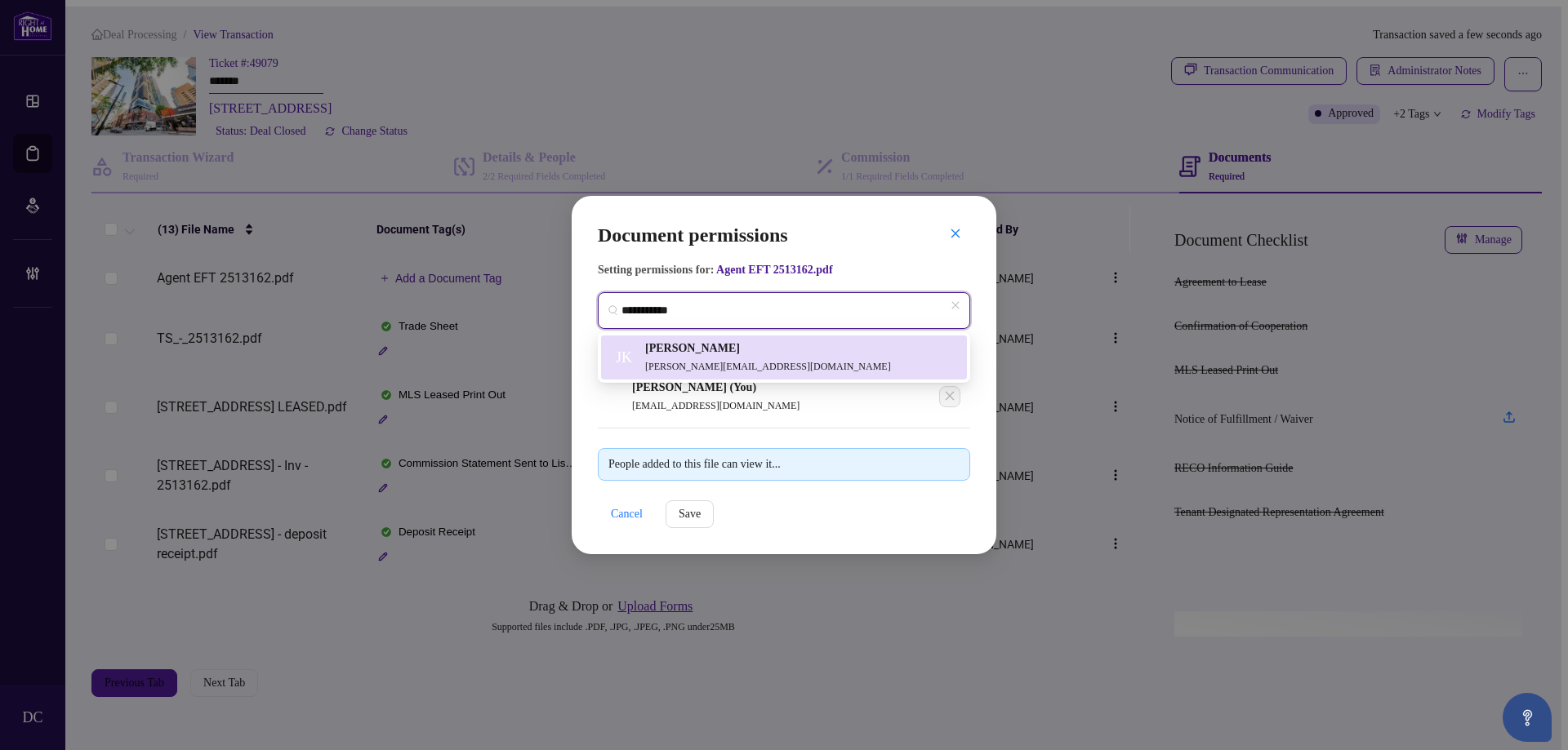
click at [706, 361] on span "[PERSON_NAME][EMAIL_ADDRESS][DOMAIN_NAME]" at bounding box center [768, 366] width 246 height 11
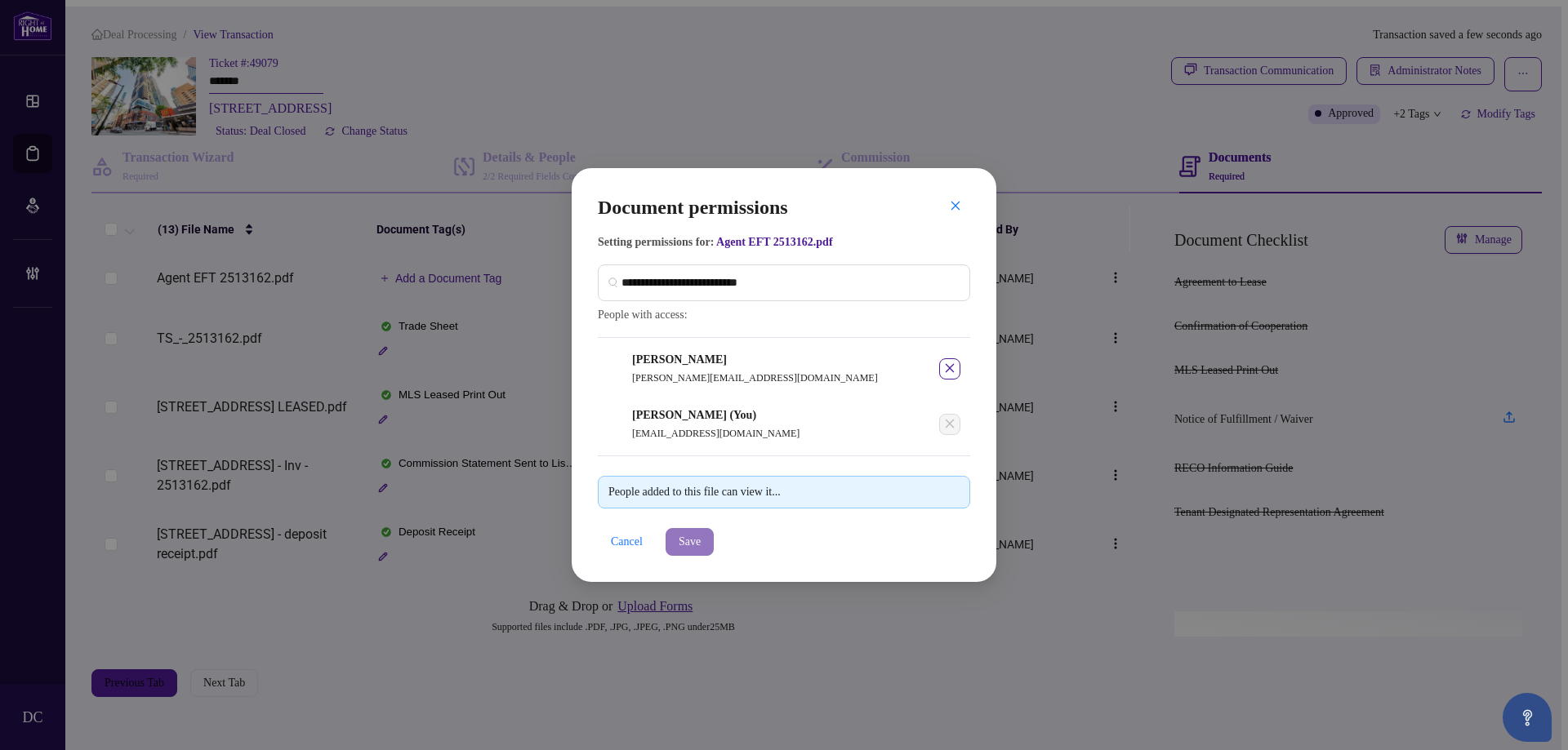
click at [695, 545] on span "Save" at bounding box center [690, 542] width 22 height 26
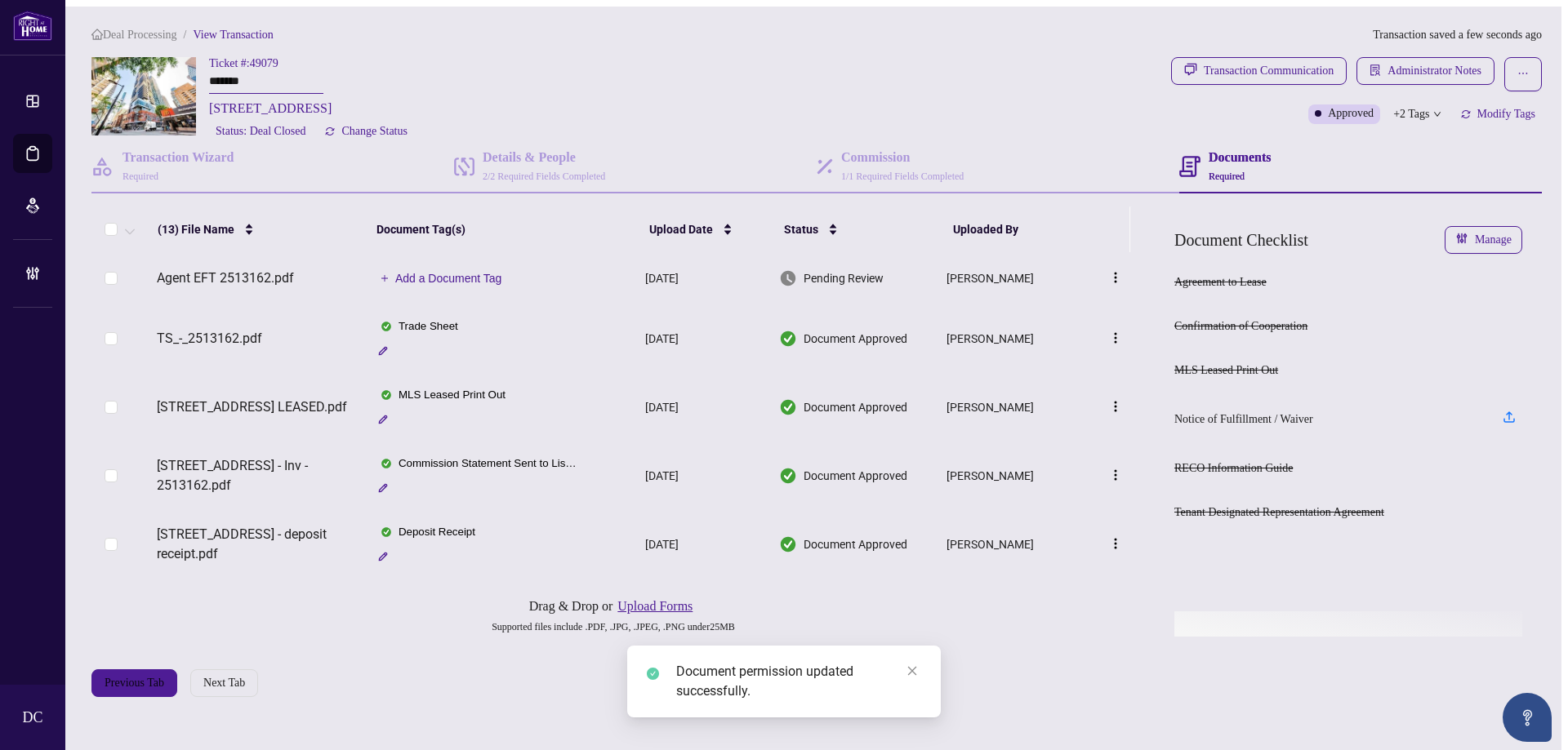
click at [454, 276] on span "Add a Document Tag" at bounding box center [449, 278] width 107 height 11
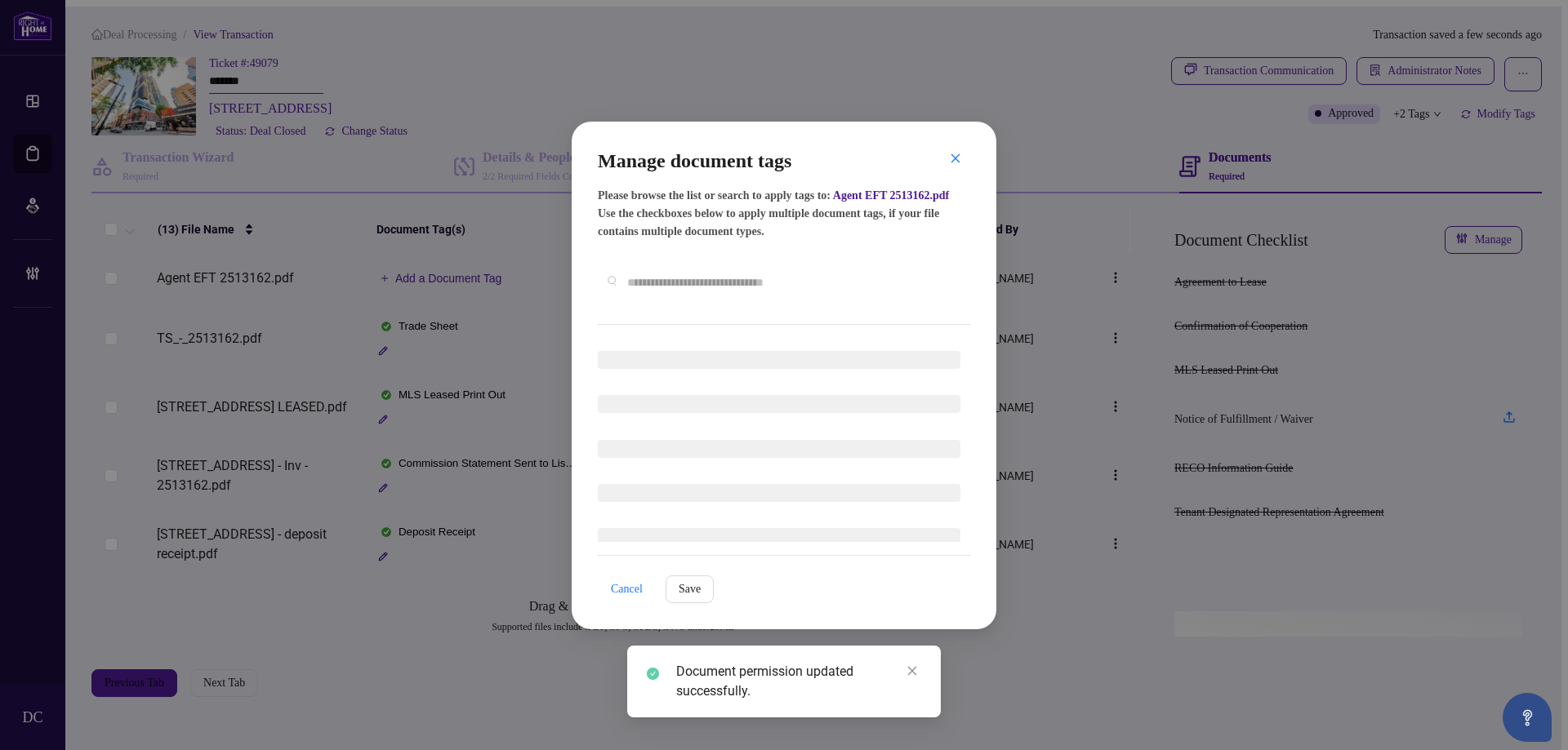
click at [768, 310] on div "Manage document tags Please browse the list or search to apply tags to: Agent E…" at bounding box center [784, 237] width 372 height 177
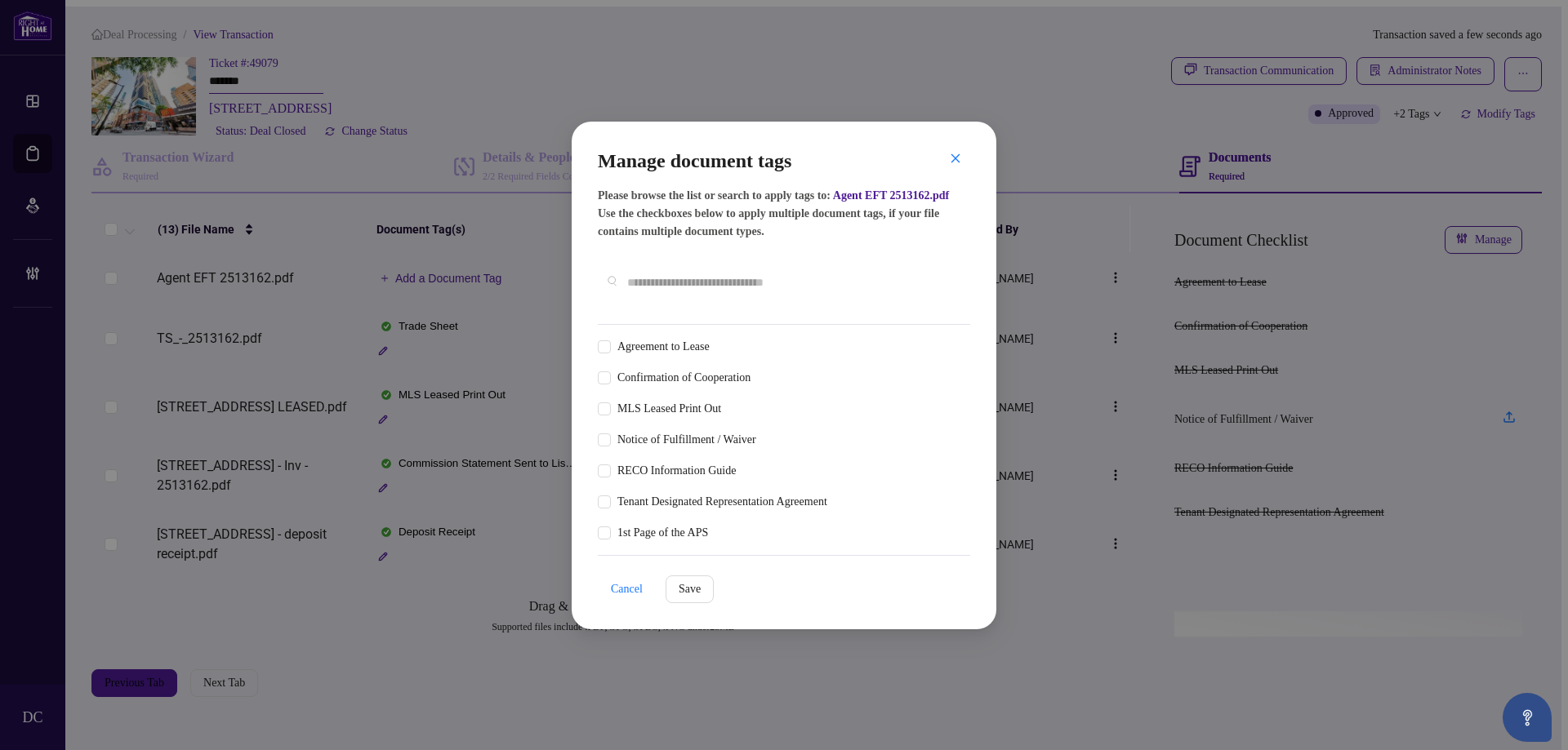
click at [800, 282] on input "text" at bounding box center [792, 282] width 330 height 18
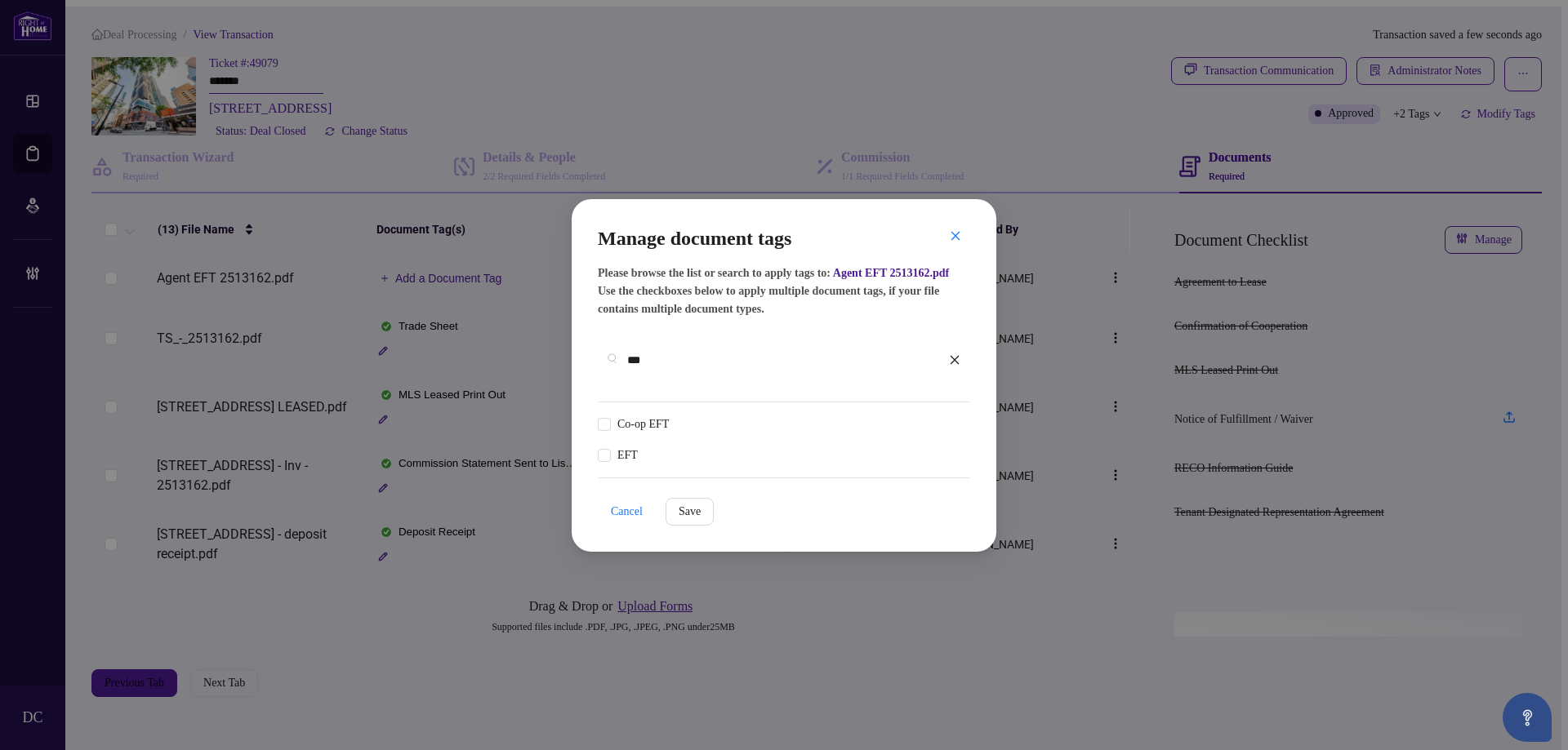
type input "***"
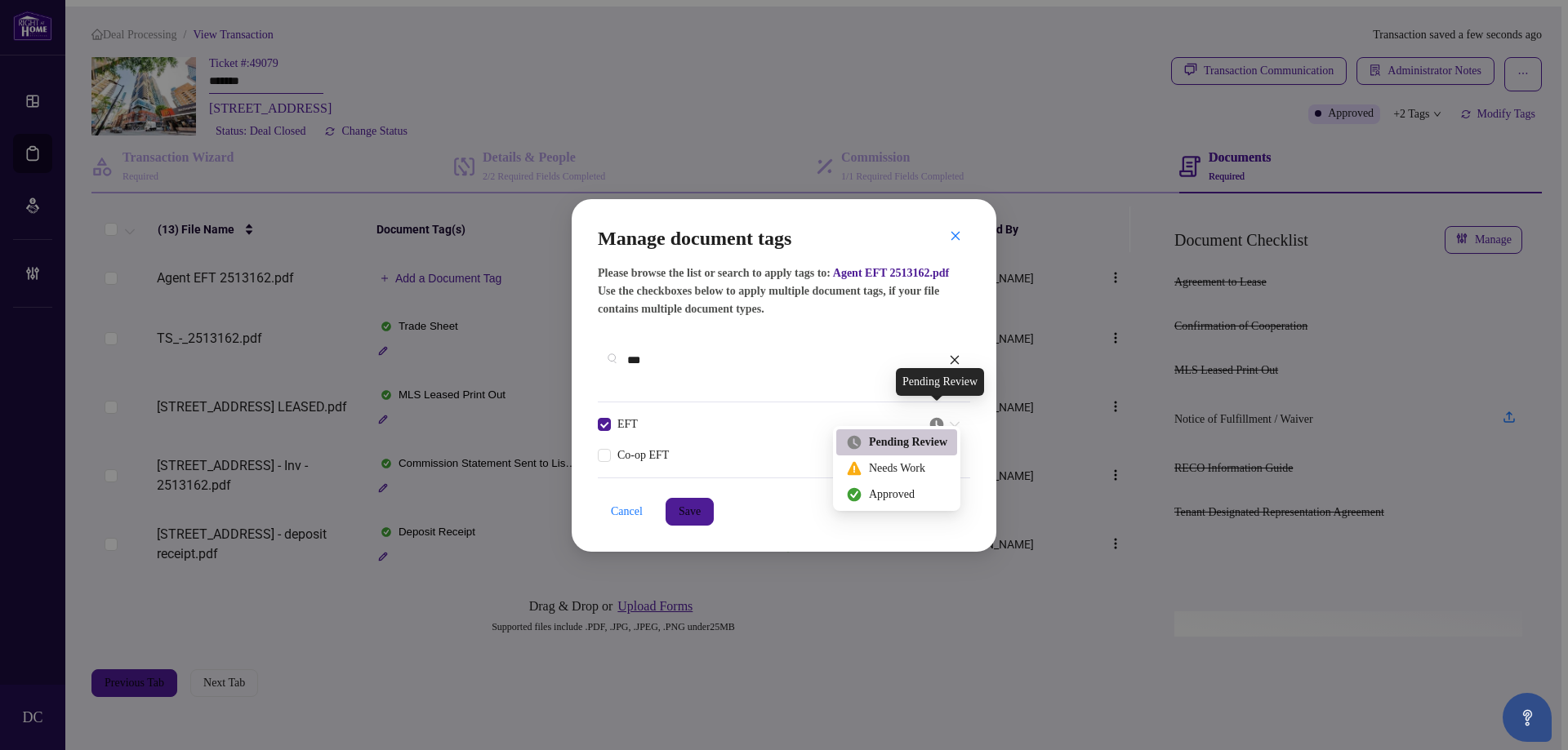
click at [940, 417] on img at bounding box center [936, 425] width 16 height 16
click at [890, 489] on div "Approved" at bounding box center [897, 494] width 102 height 18
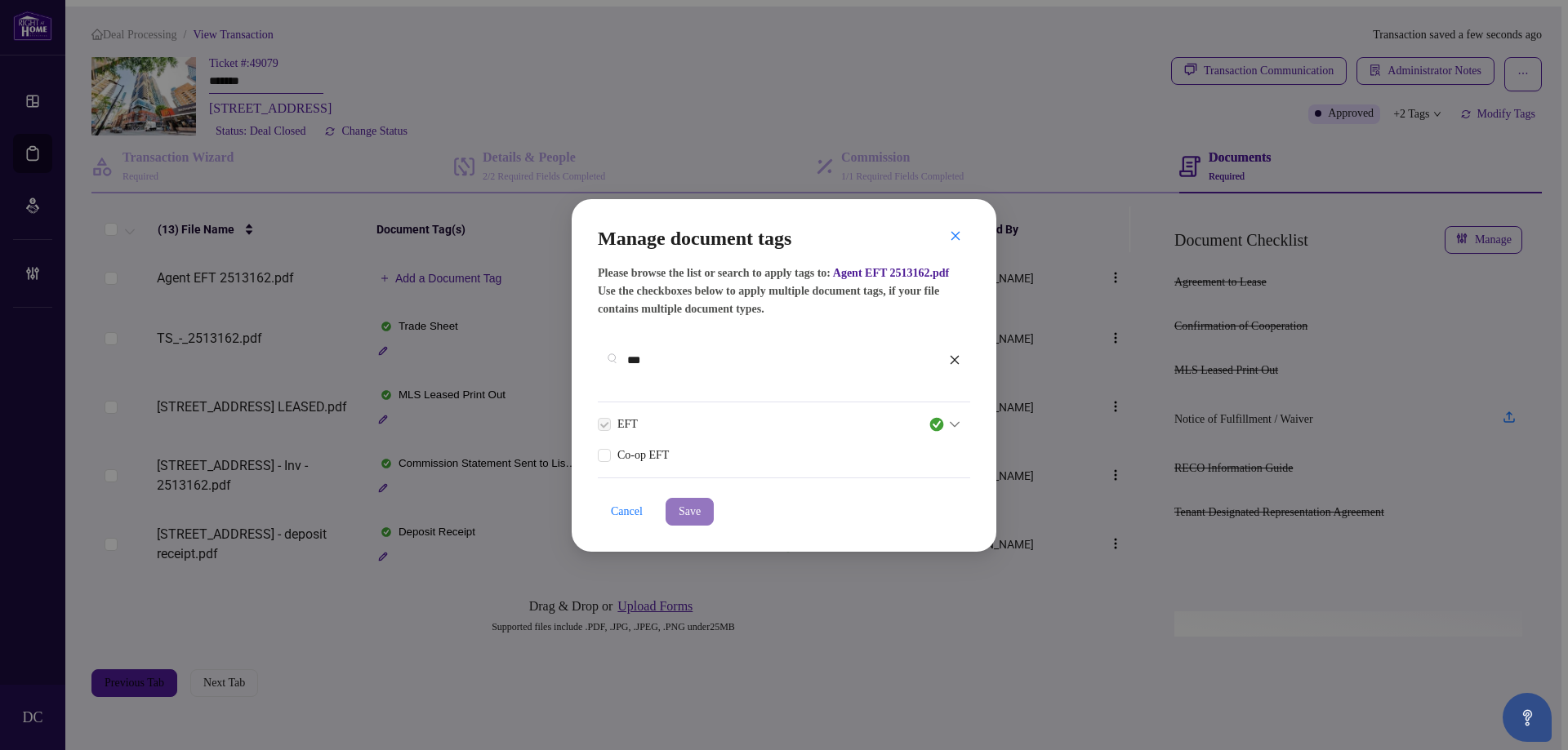
click at [692, 510] on span "Save" at bounding box center [690, 511] width 22 height 26
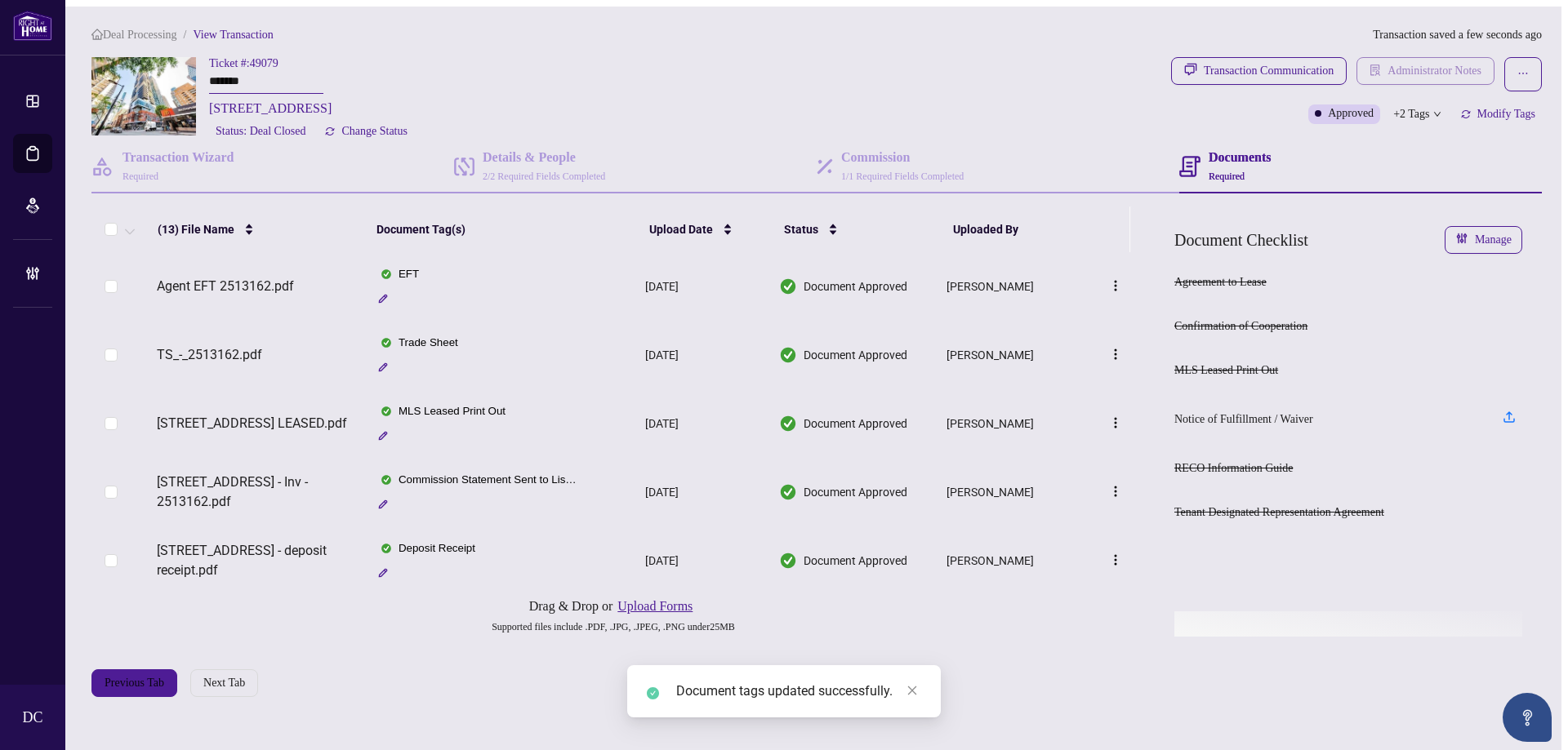
click at [1427, 58] on span "Administrator Notes" at bounding box center [1434, 71] width 94 height 26
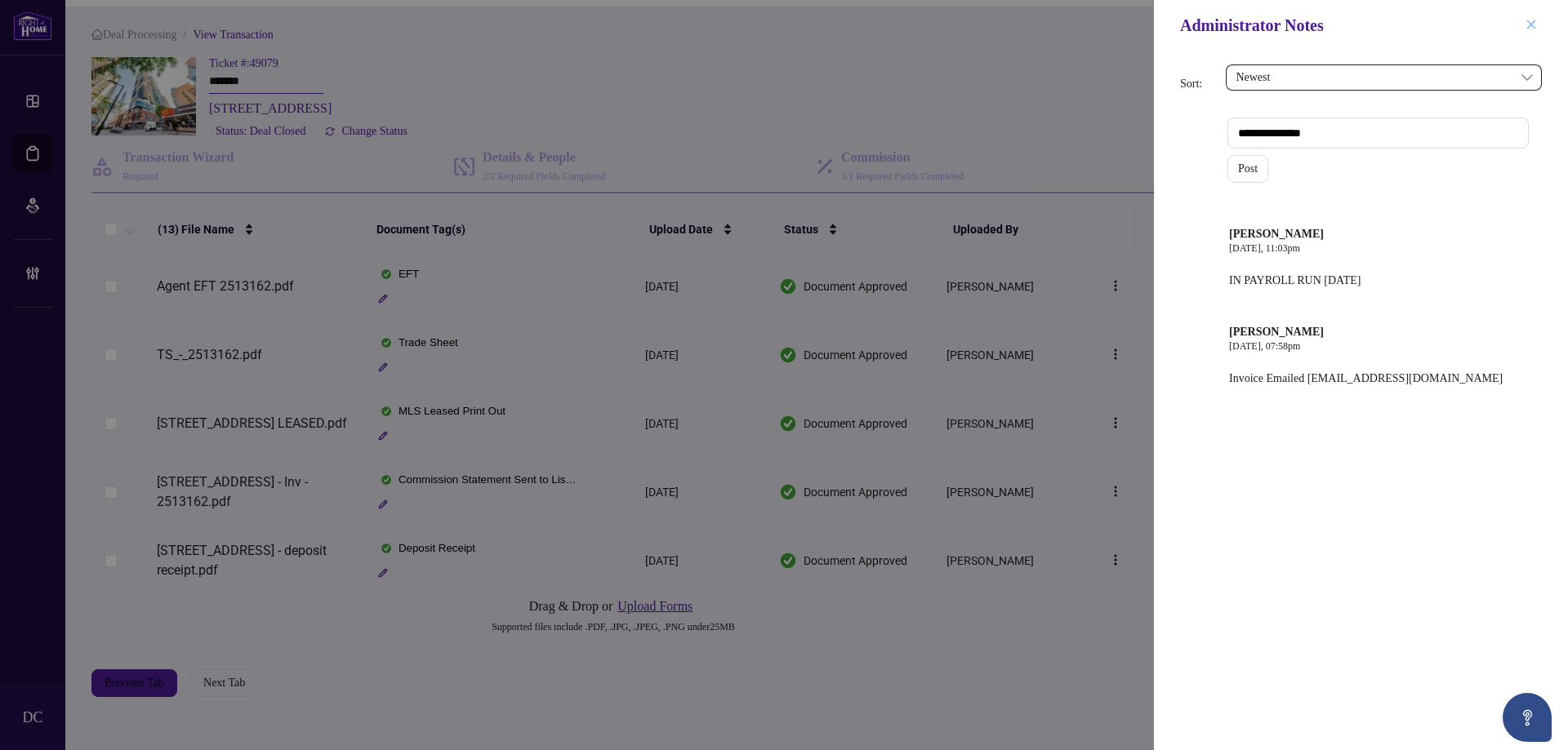
click at [1525, 23] on button "button" at bounding box center [1531, 25] width 22 height 20
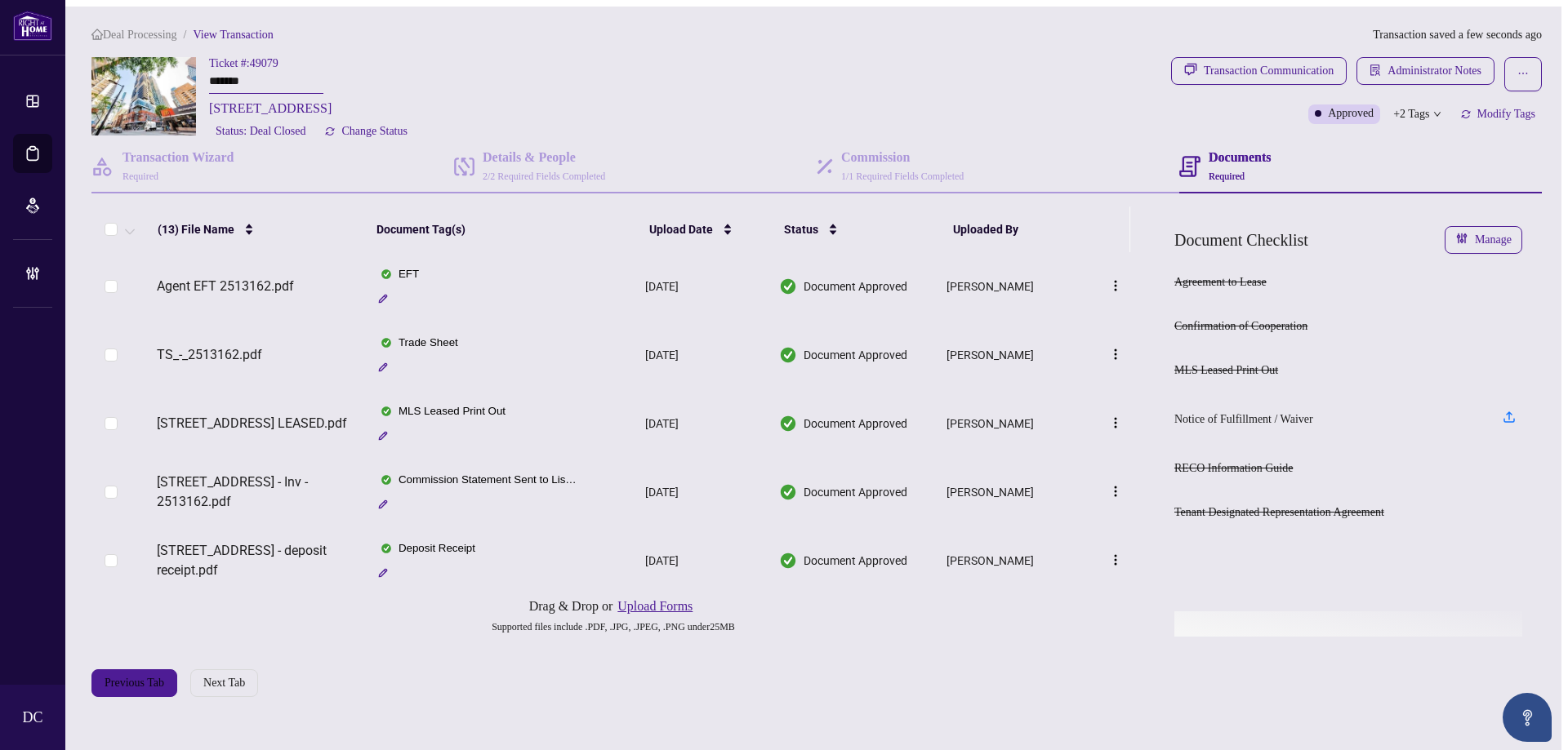
click at [146, 28] on span "Deal Processing" at bounding box center [140, 34] width 74 height 12
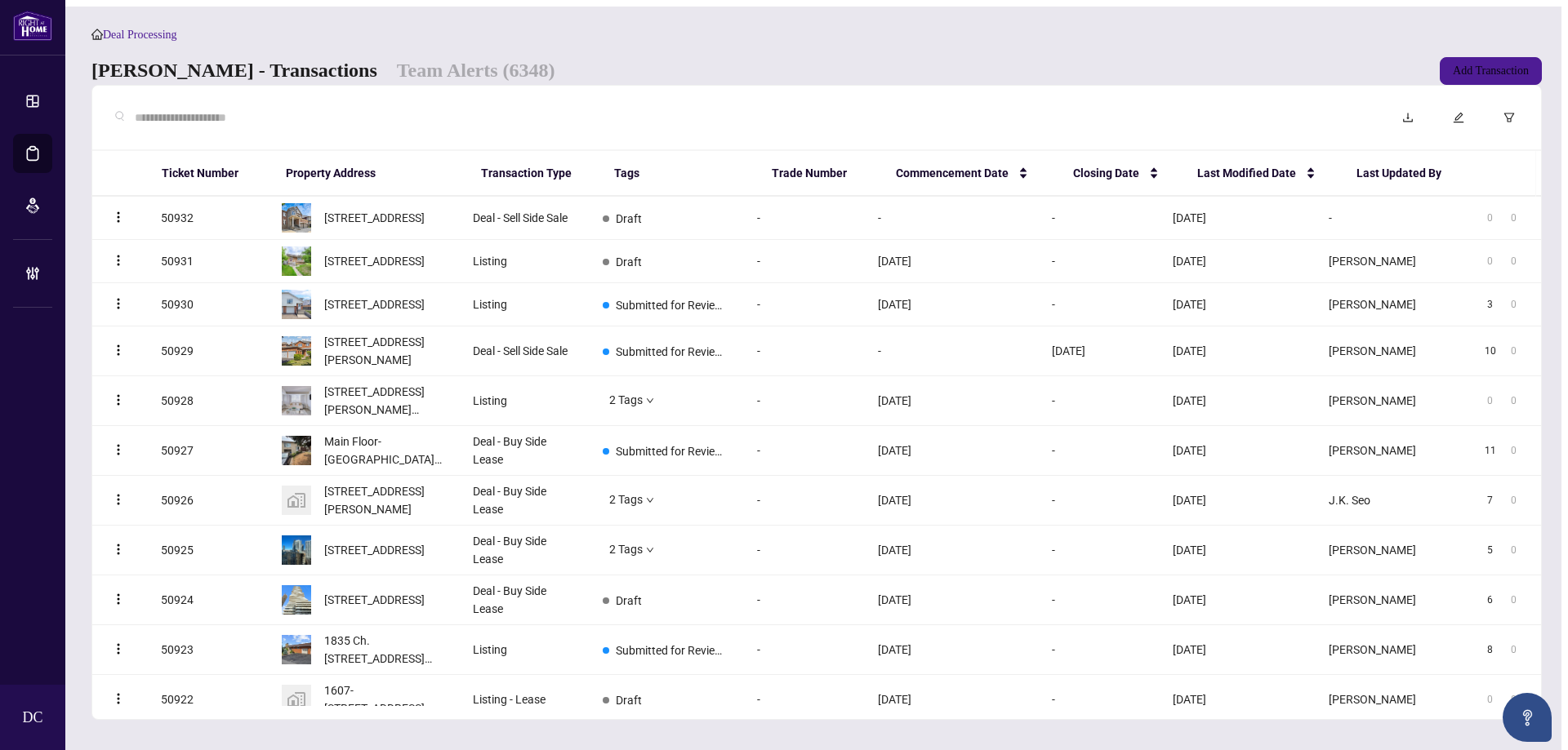
click at [296, 127] on input "text" at bounding box center [749, 117] width 1229 height 18
paste input "*******"
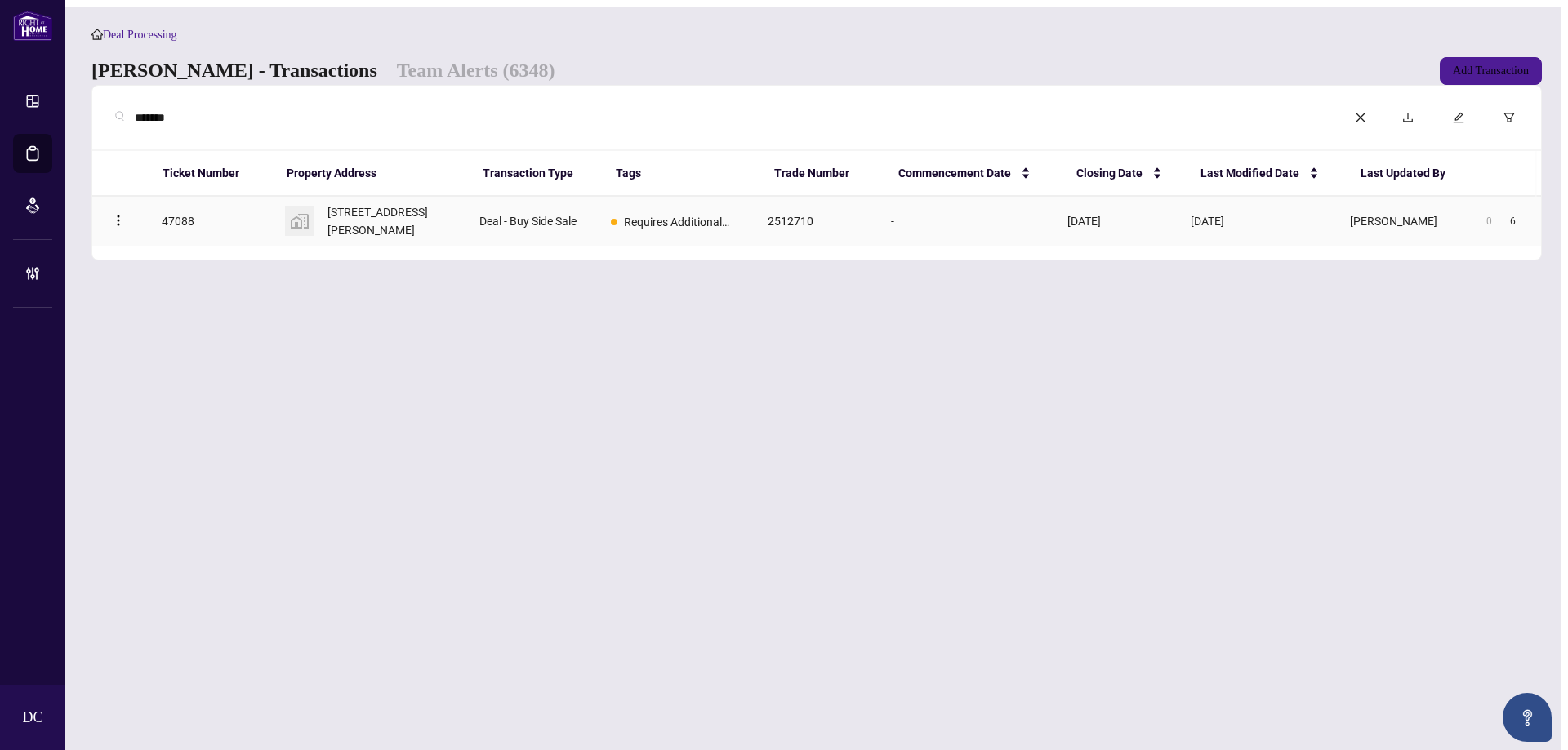
type input "*******"
click at [413, 237] on span "[STREET_ADDRESS][PERSON_NAME]" at bounding box center [389, 221] width 125 height 36
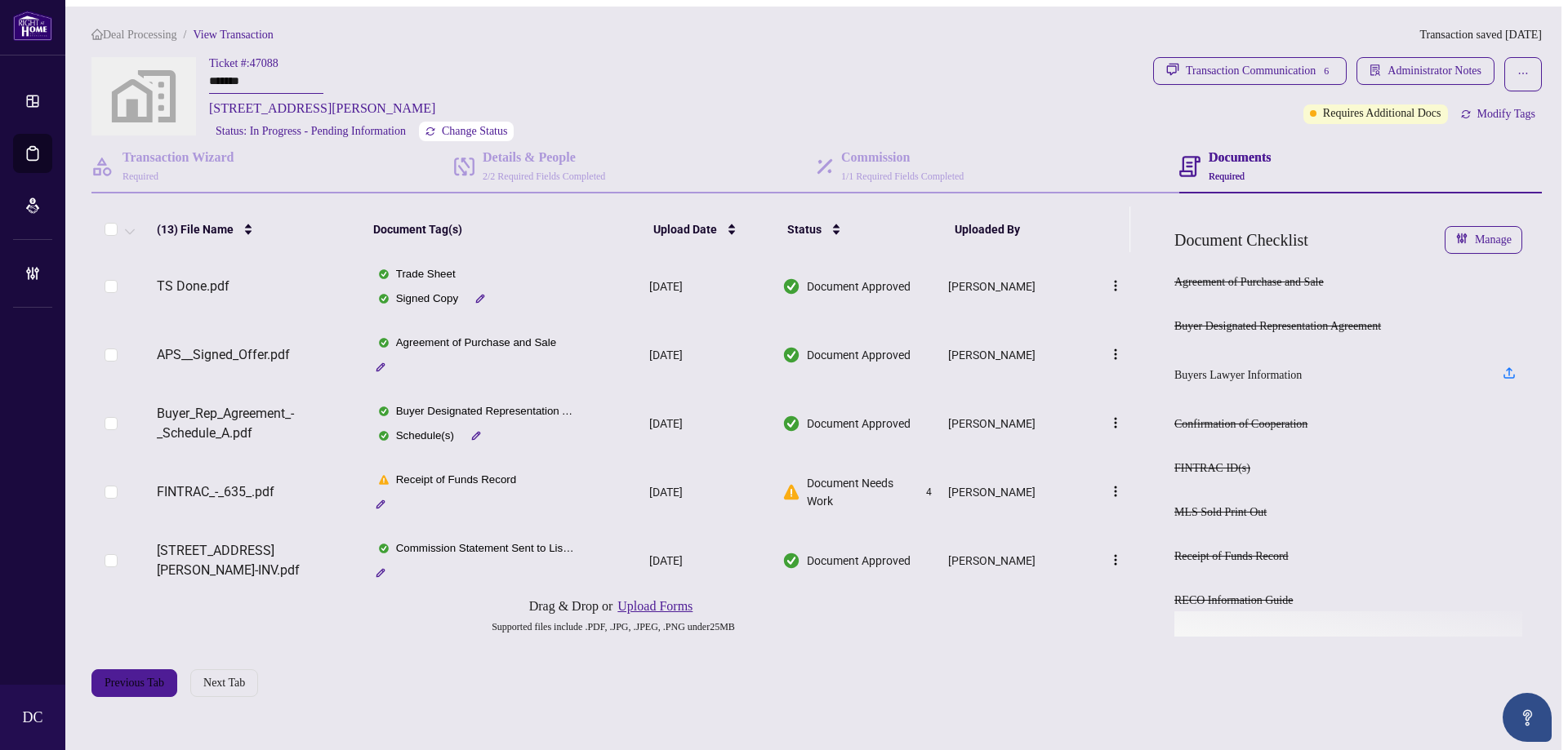
click at [471, 130] on span "Change Status" at bounding box center [475, 131] width 66 height 11
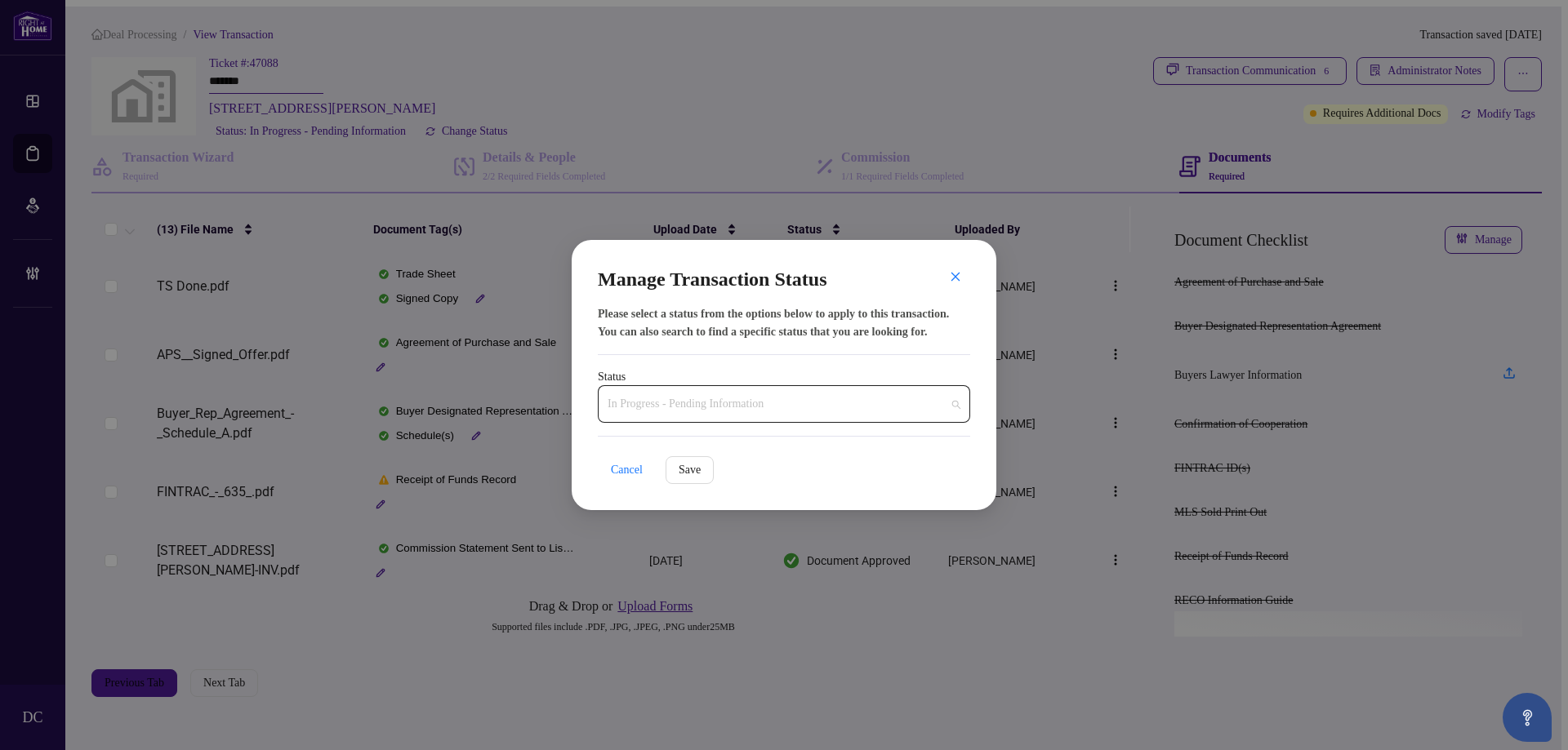
click at [729, 401] on span "In Progress - Pending Information" at bounding box center [784, 404] width 353 height 31
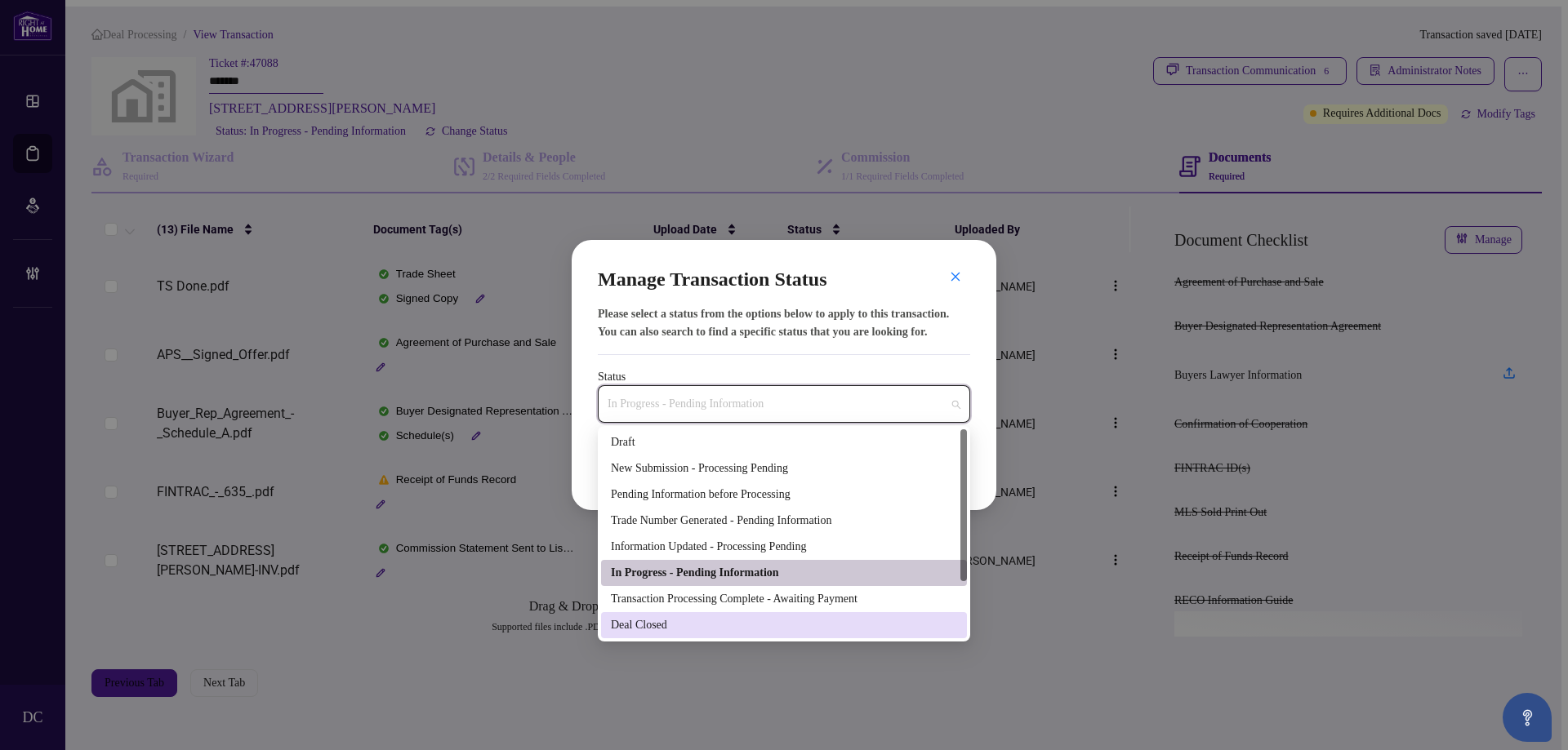
click at [669, 627] on div "Deal Closed" at bounding box center [784, 625] width 346 height 18
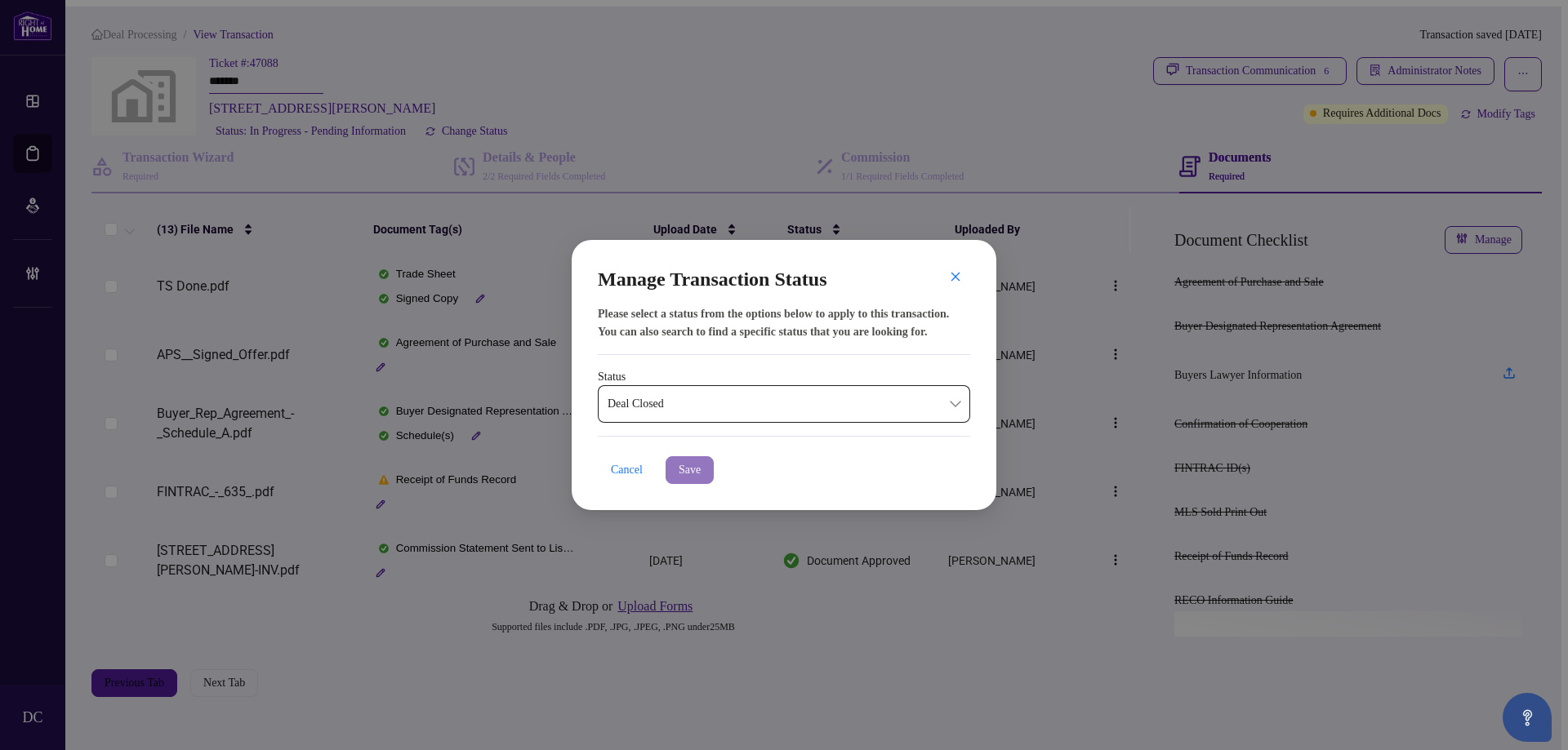
click at [712, 471] on button "Save" at bounding box center [690, 470] width 48 height 28
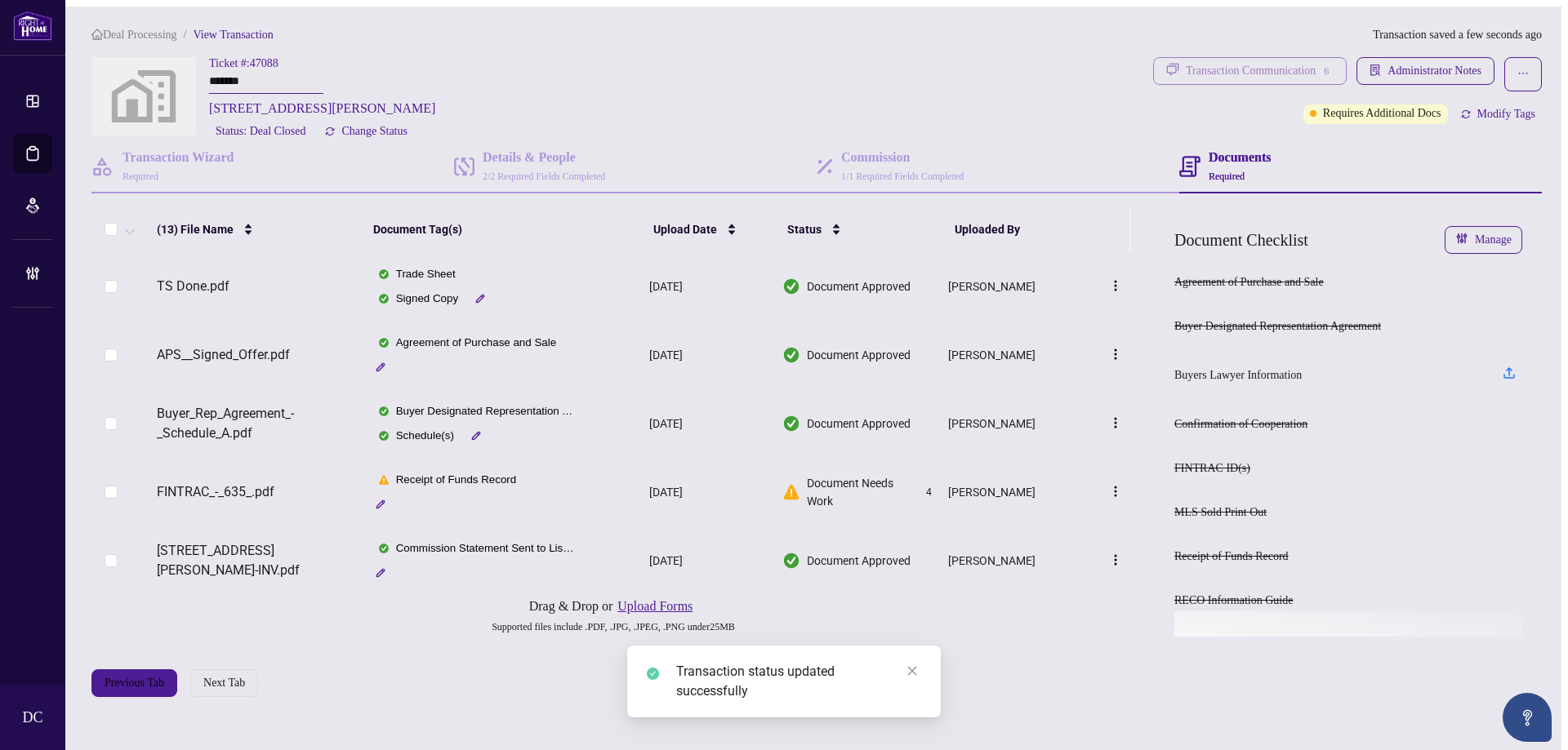
click at [1247, 63] on div "Transaction Communication 6" at bounding box center [1260, 71] width 148 height 26
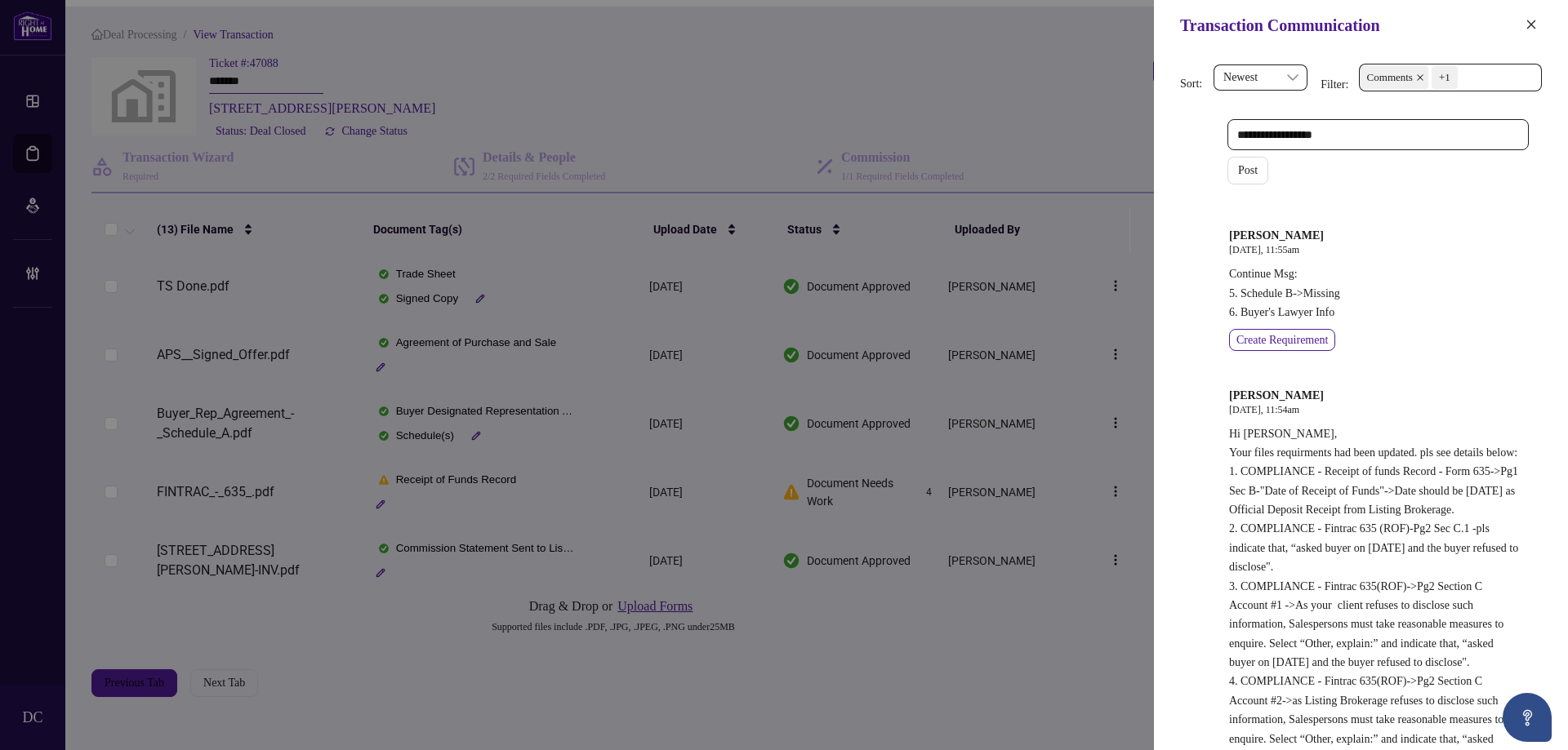
click at [1511, 77] on span "Comments +1" at bounding box center [1451, 77] width 181 height 26
click at [1441, 150] on span "Comments" at bounding box center [1417, 145] width 50 height 12
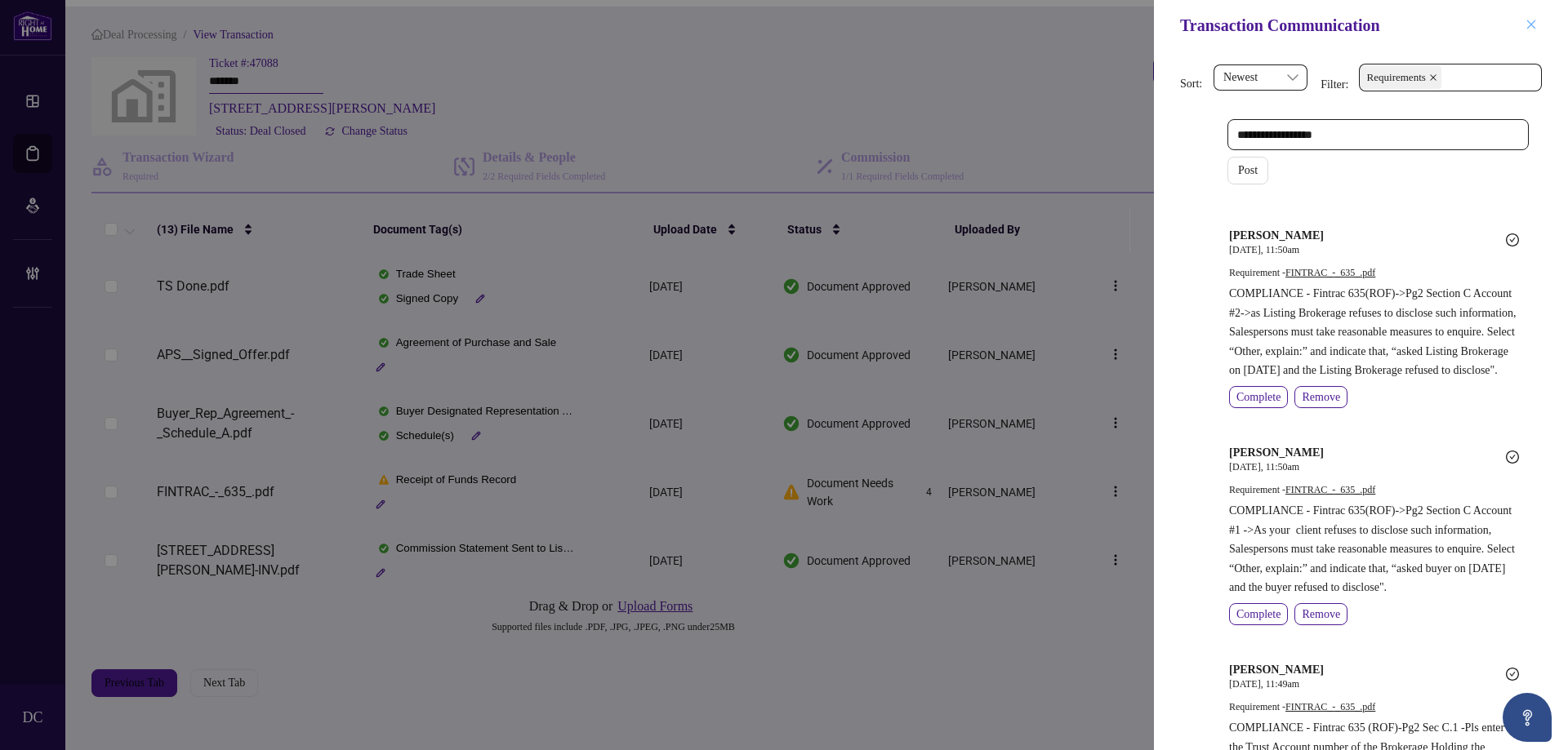
click at [1535, 20] on icon "close" at bounding box center [1531, 24] width 11 height 11
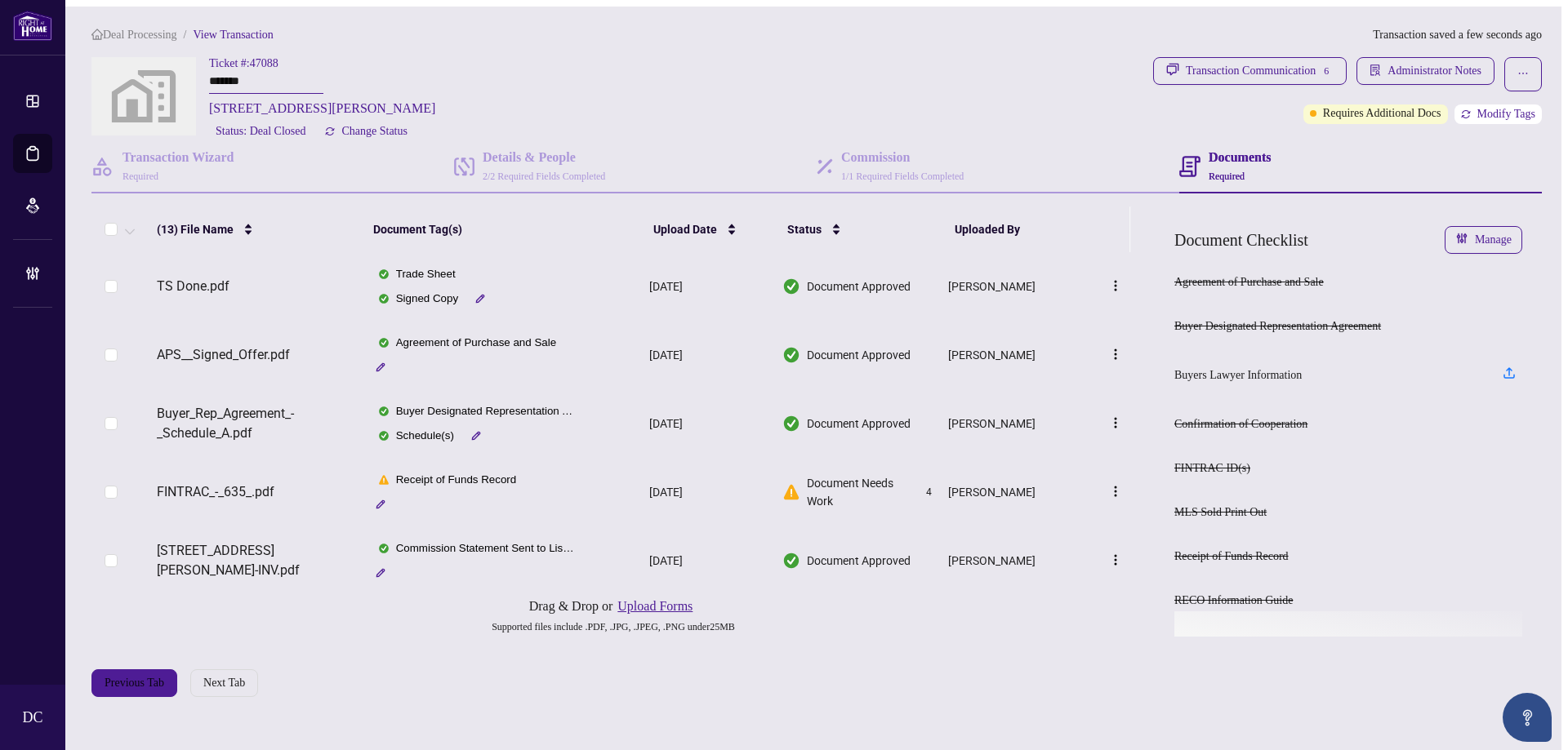
click at [1498, 114] on span "Modify Tags" at bounding box center [1506, 114] width 58 height 11
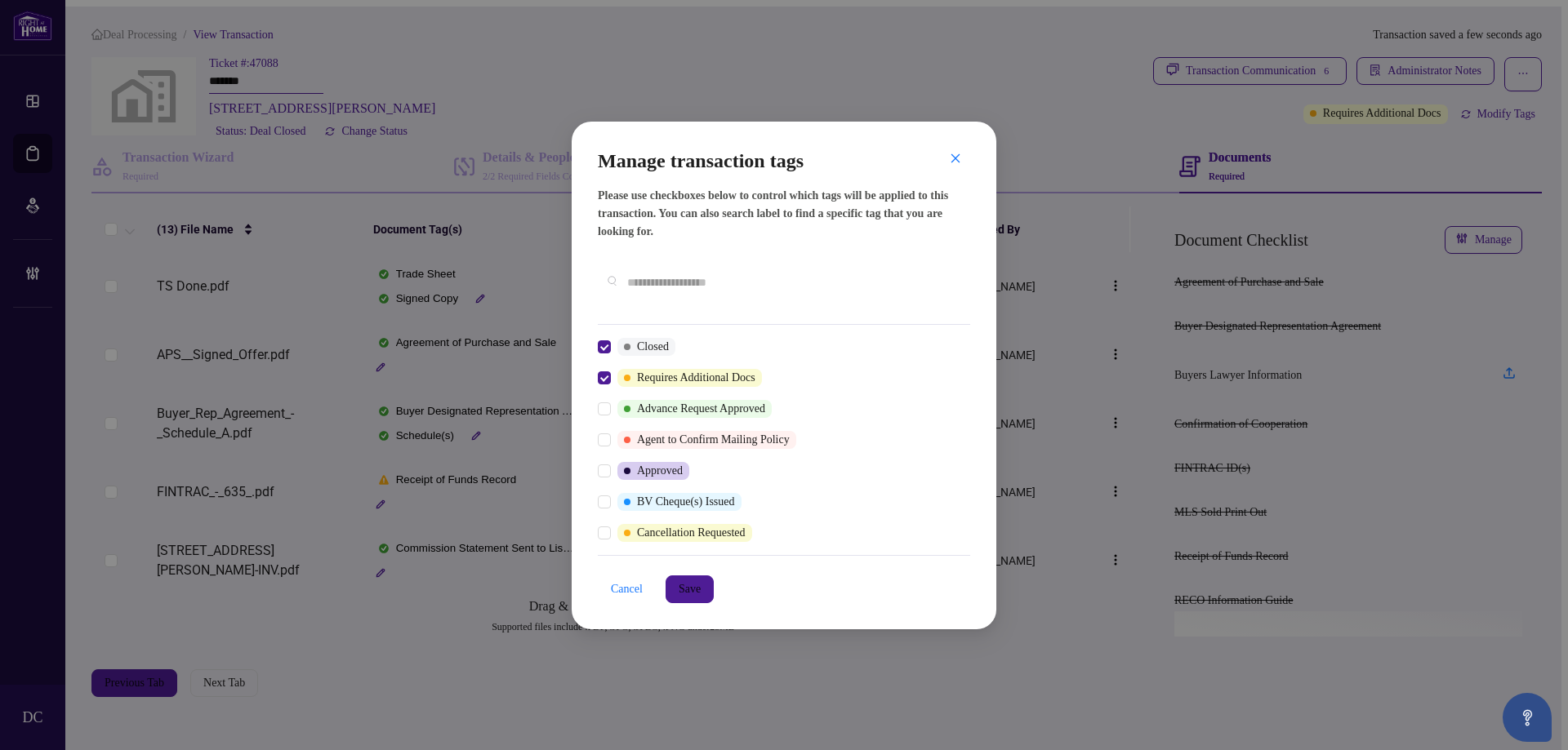
click at [710, 284] on input "text" at bounding box center [792, 282] width 330 height 18
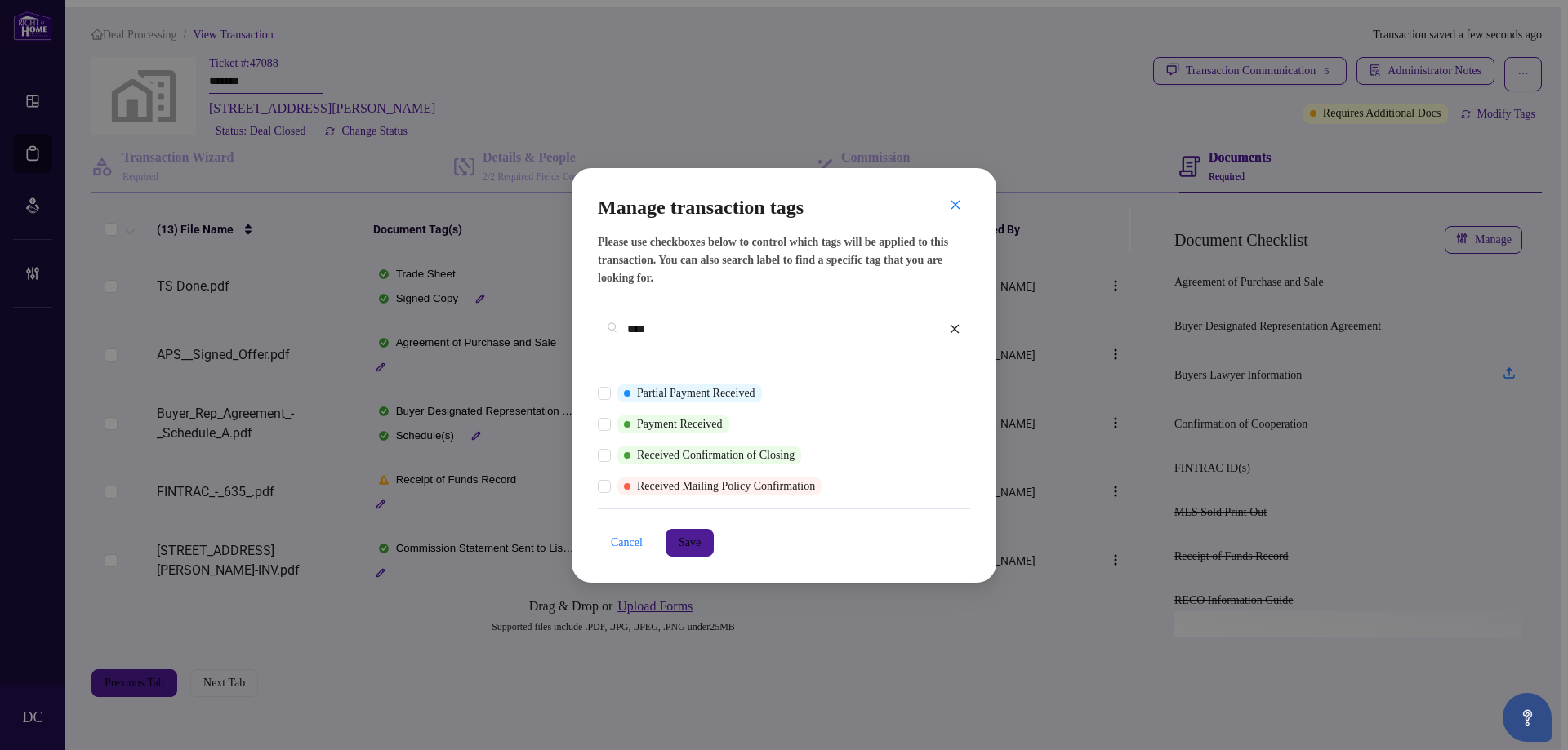
type input "****"
click at [688, 531] on span "Save" at bounding box center [690, 542] width 22 height 26
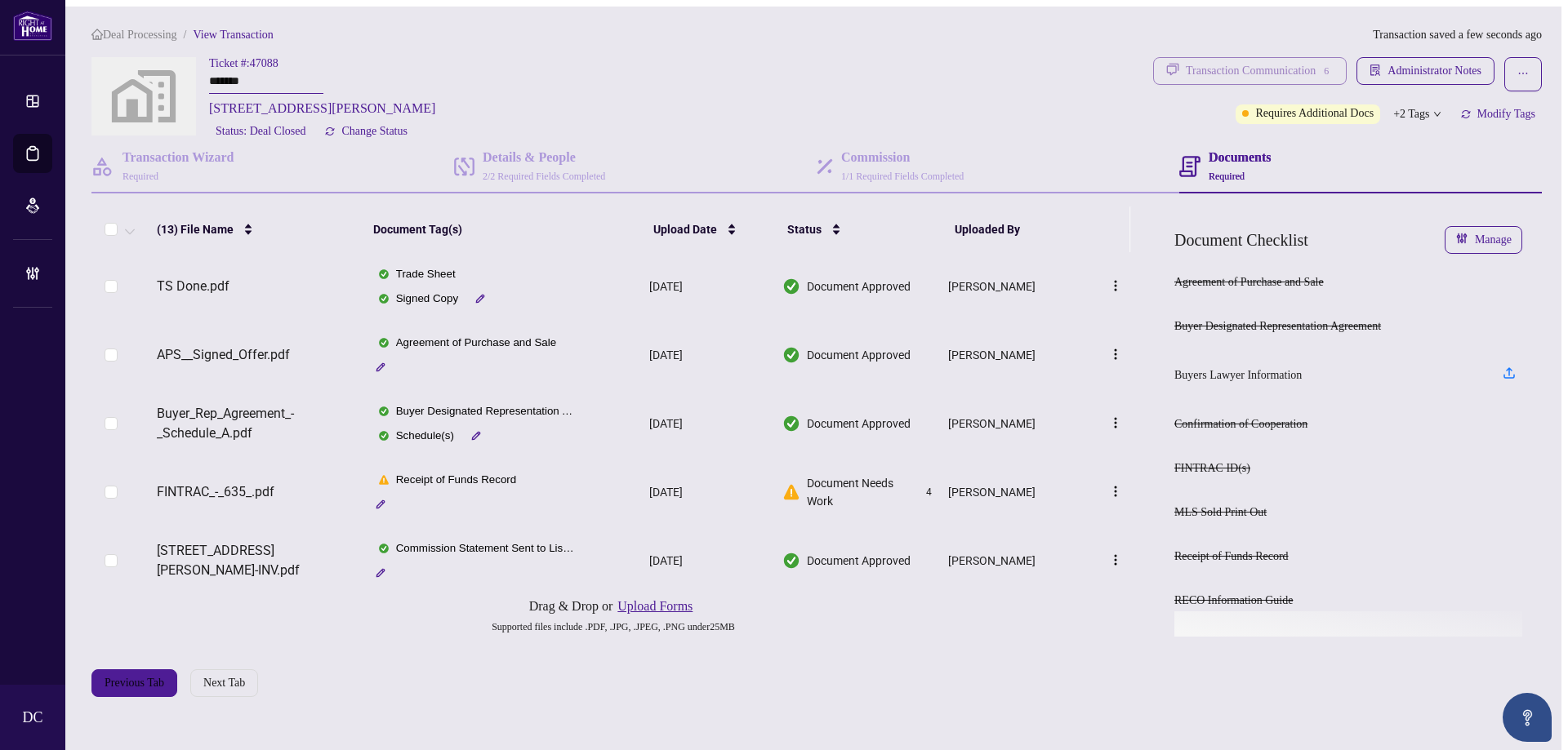
click at [1301, 66] on div "Transaction Communication 6" at bounding box center [1260, 71] width 148 height 26
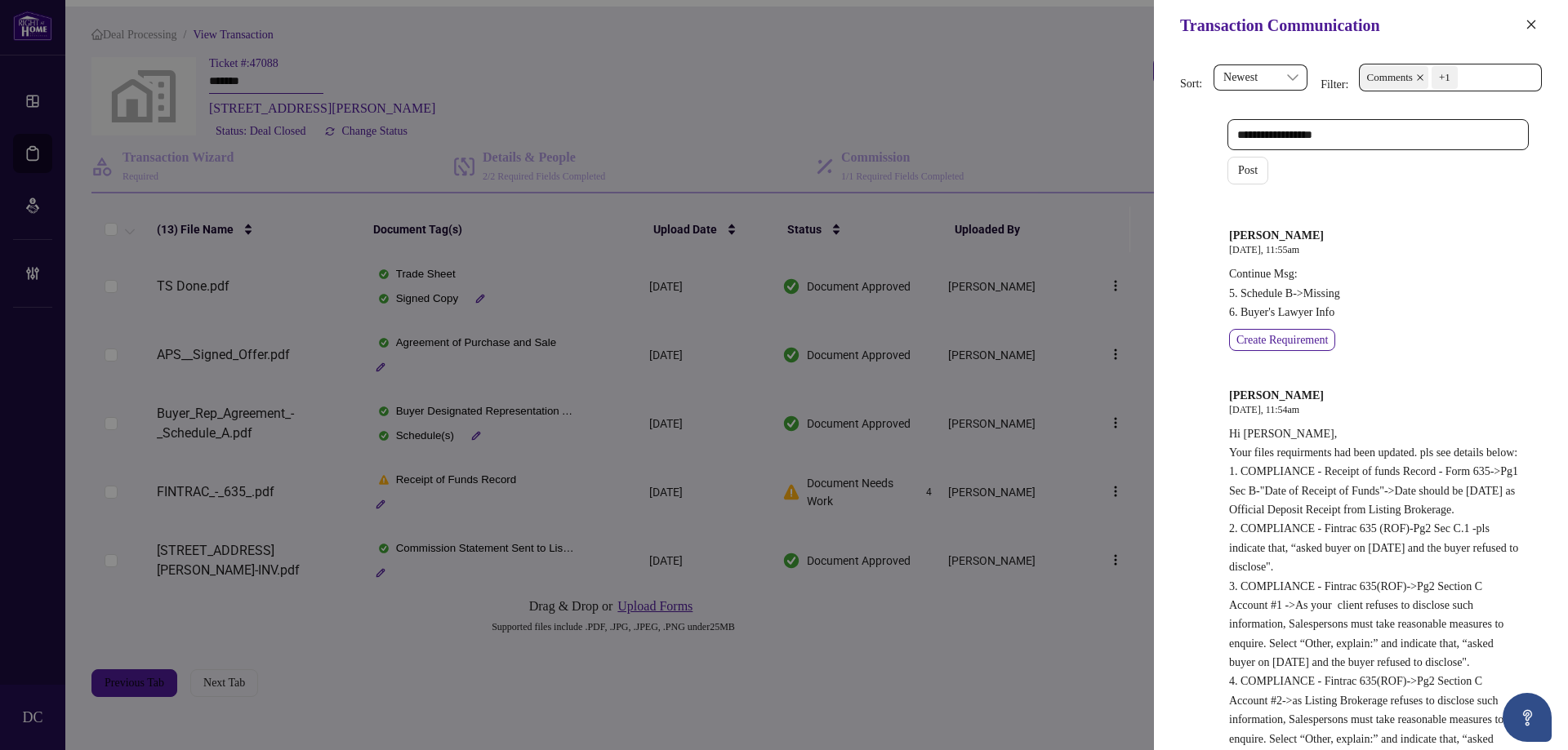
click at [1509, 82] on span "Comments +1" at bounding box center [1451, 77] width 181 height 26
click at [1446, 143] on span "Comments" at bounding box center [1458, 145] width 145 height 20
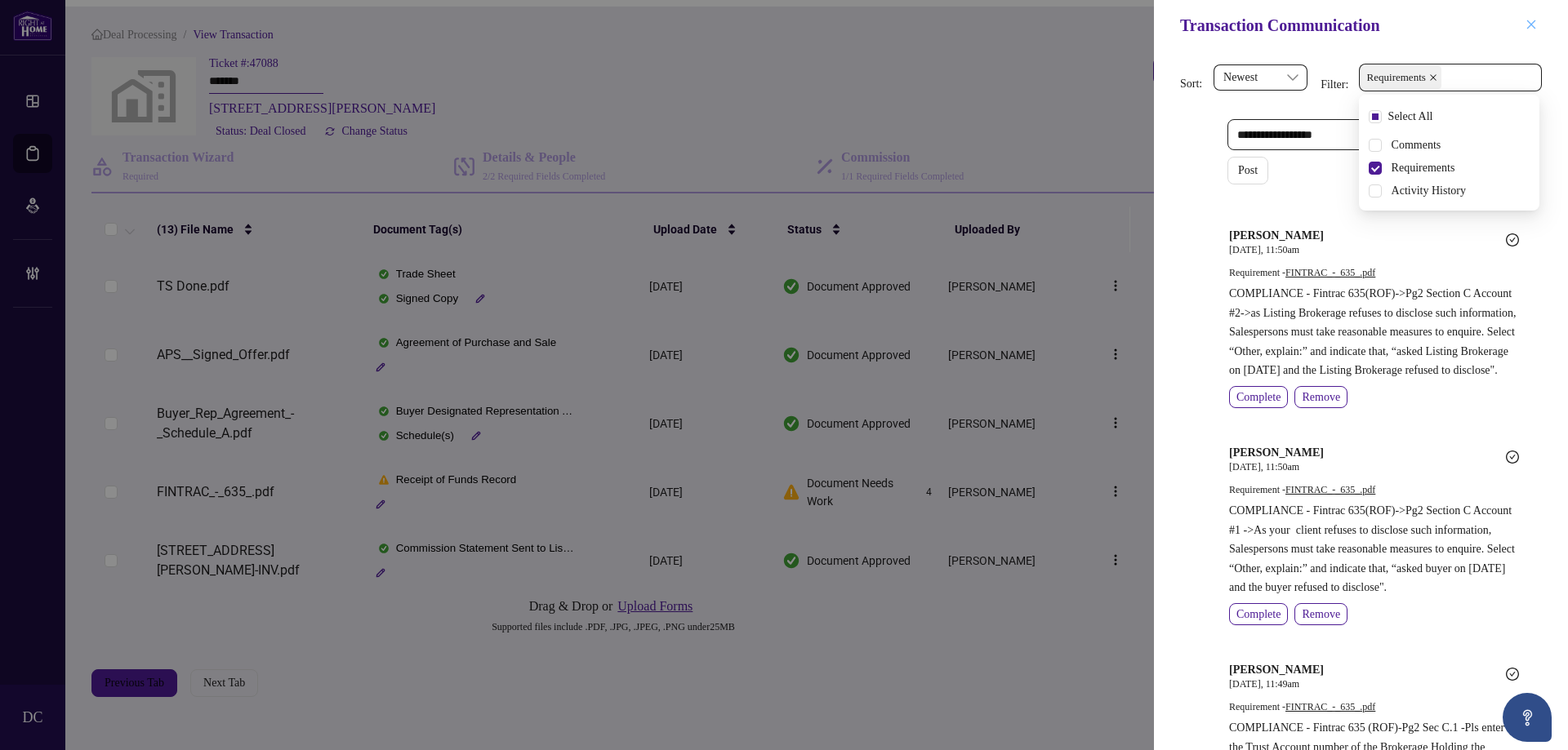
click at [1534, 35] on span "button" at bounding box center [1531, 25] width 11 height 26
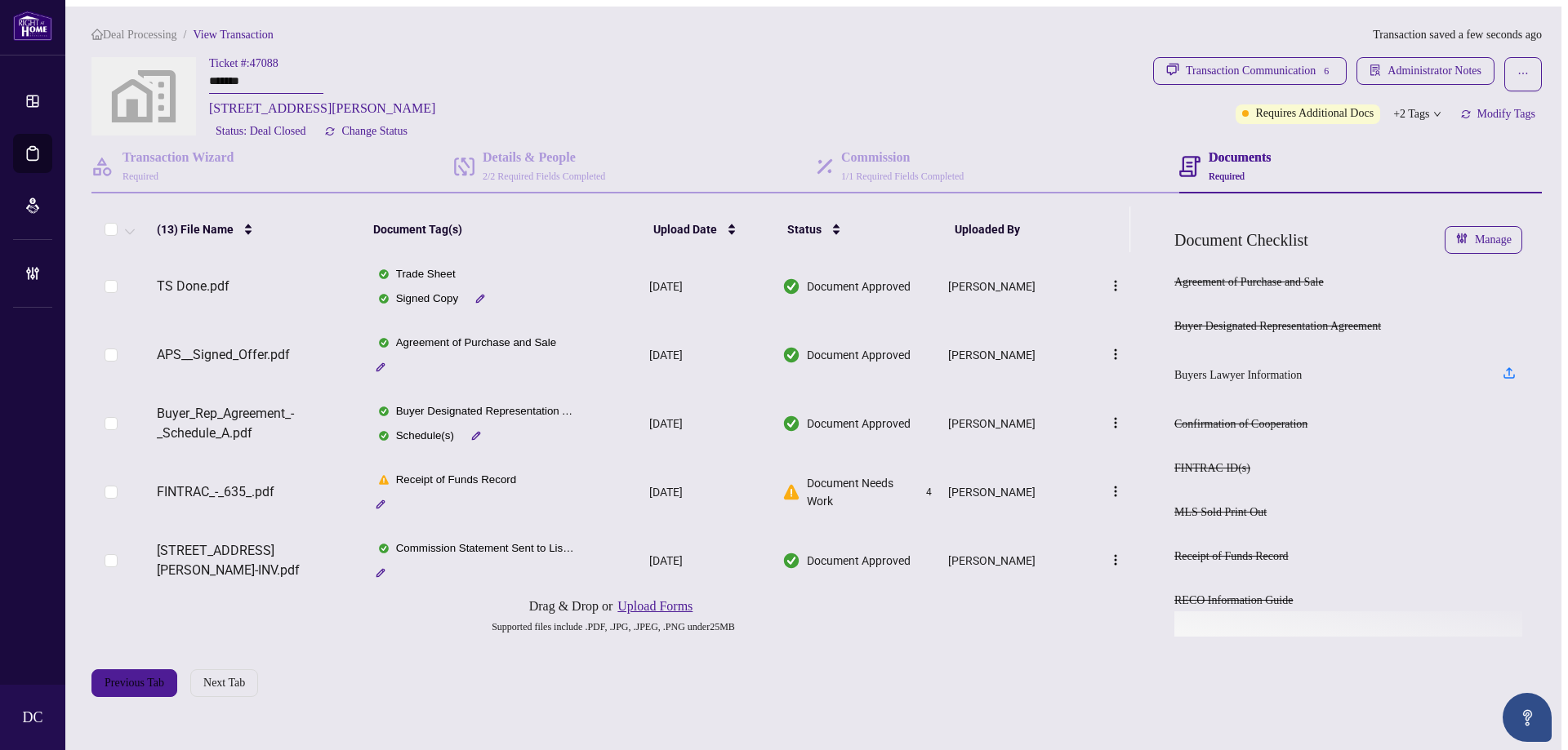
click at [1534, 24] on div "Transaction Communication Sort: Newest Filter: Requirements Select All Comments…" at bounding box center [784, 375] width 1568 height 750
click at [154, 34] on span "Deal Processing" at bounding box center [140, 34] width 74 height 12
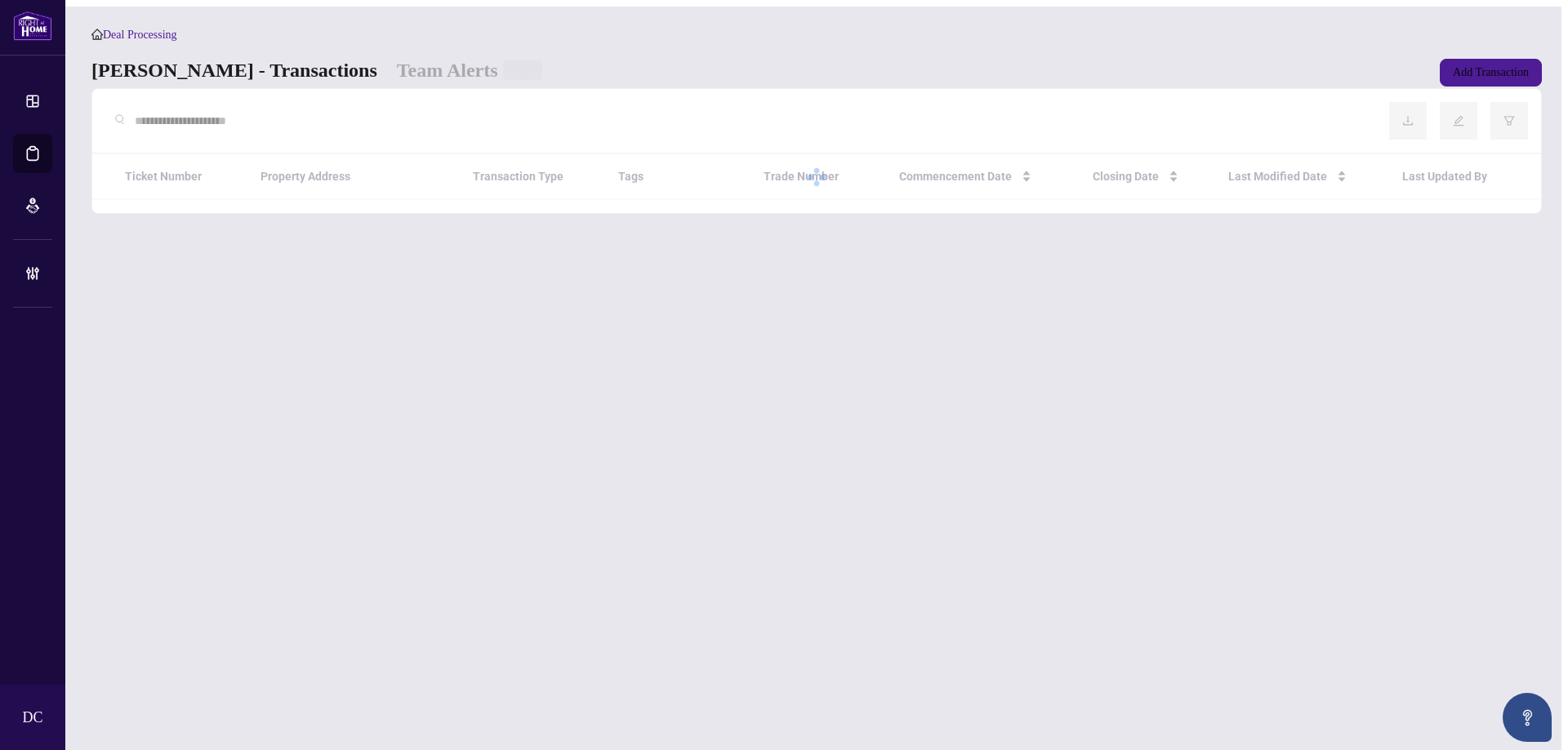
click at [288, 126] on input "text" at bounding box center [749, 121] width 1229 height 18
paste input "*******"
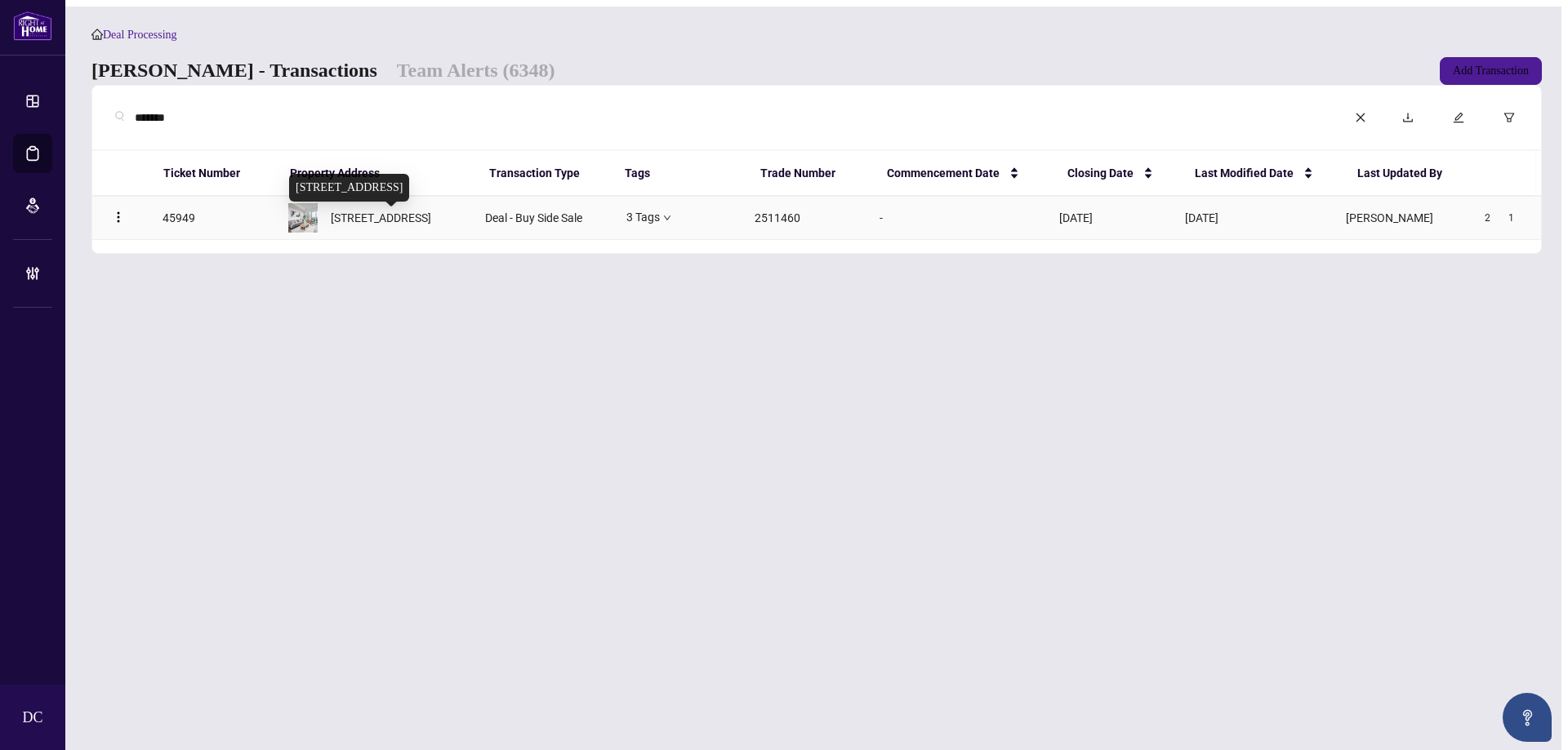
type input "*******"
click at [400, 227] on span "[STREET_ADDRESS]" at bounding box center [381, 218] width 101 height 18
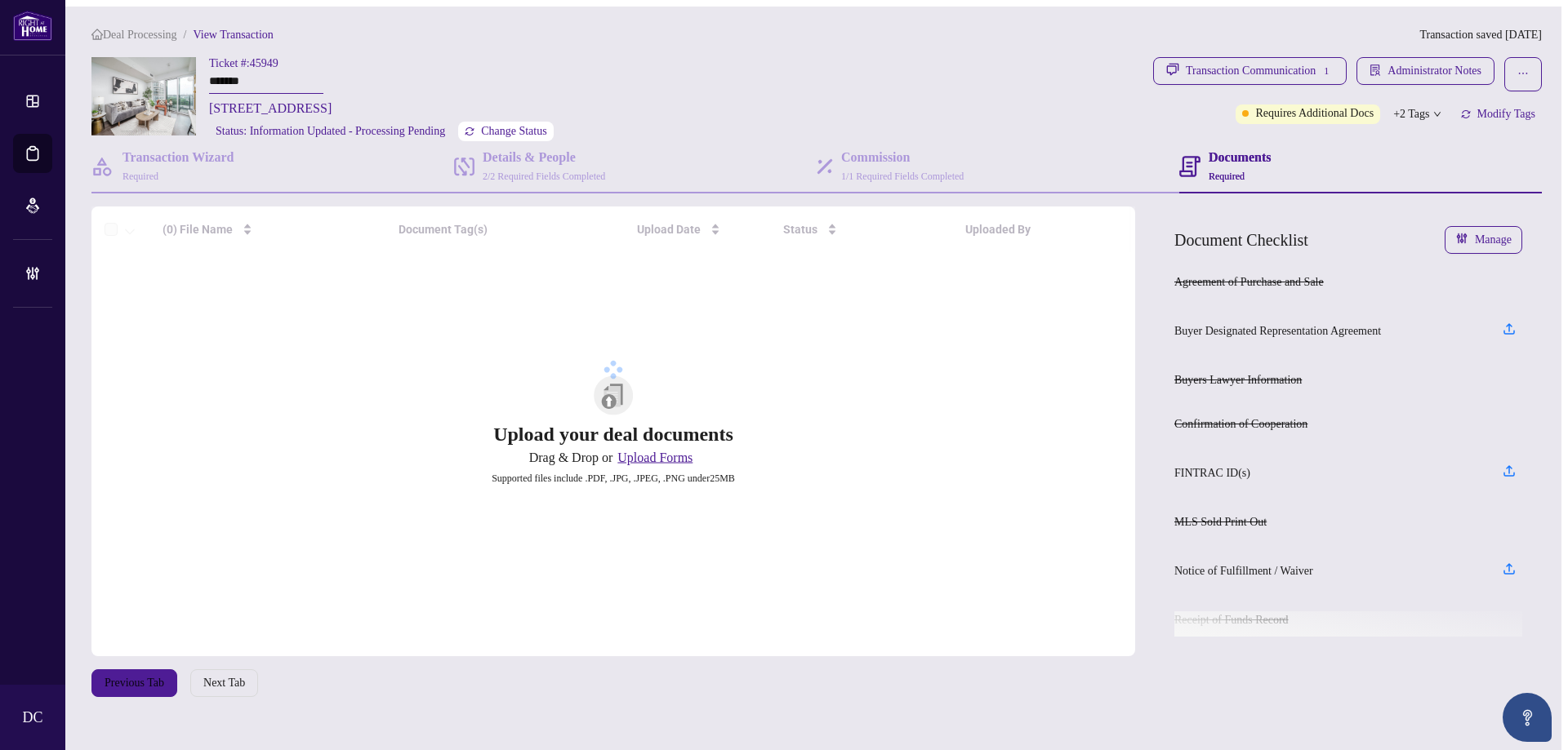
click at [536, 133] on span "Change Status" at bounding box center [513, 131] width 66 height 11
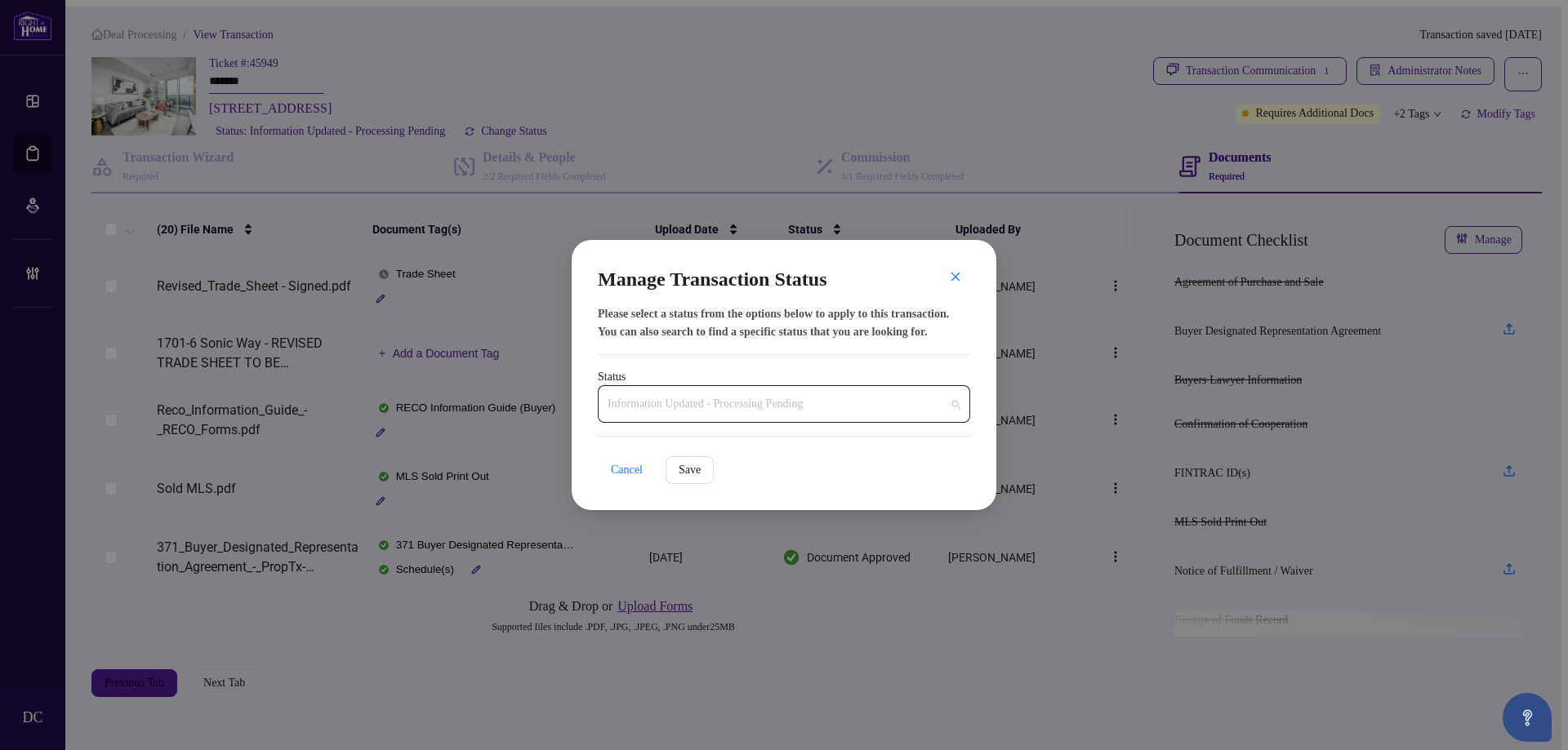
click at [781, 401] on span "Information Updated - Processing Pending" at bounding box center [784, 404] width 353 height 31
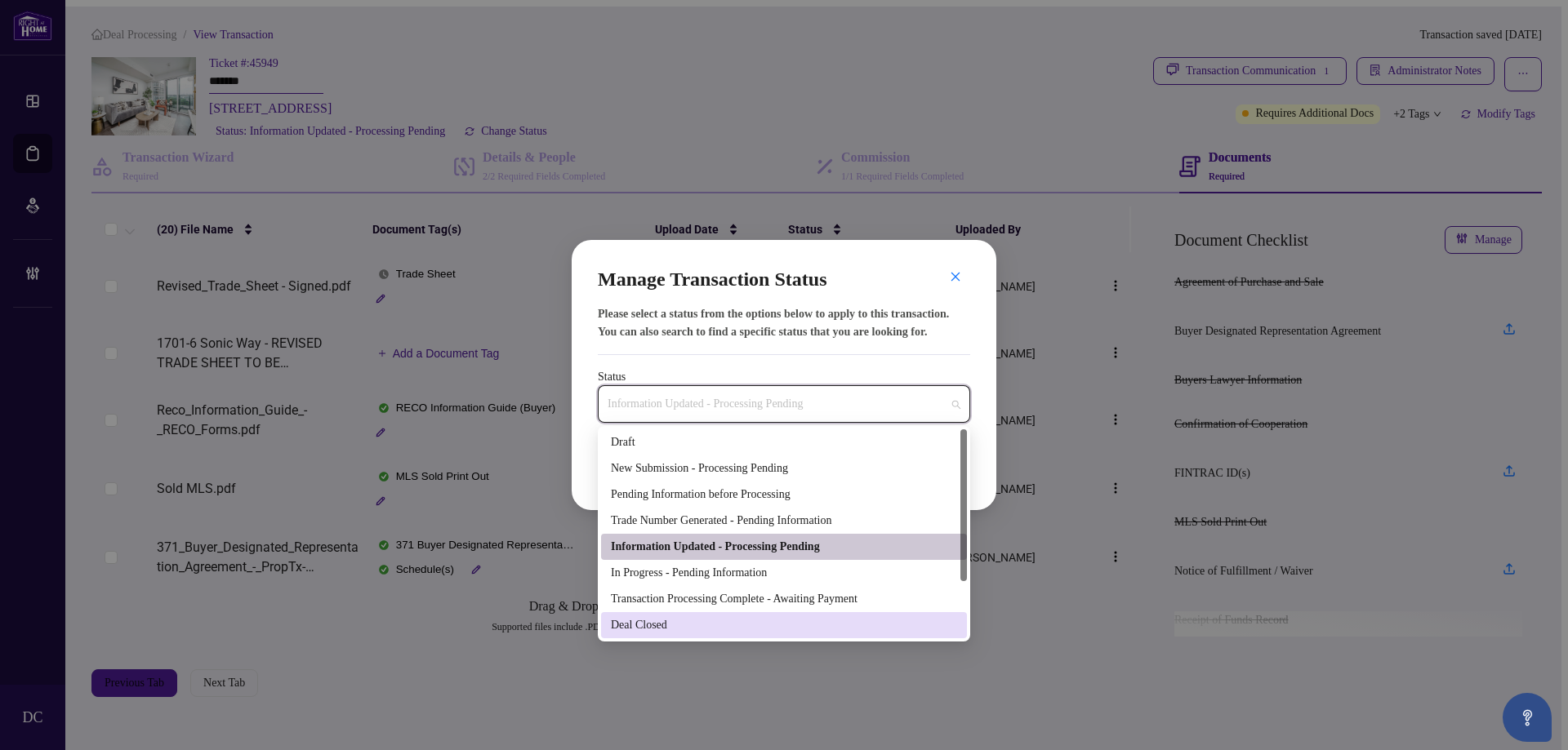
click at [668, 624] on div "Deal Closed" at bounding box center [784, 625] width 346 height 18
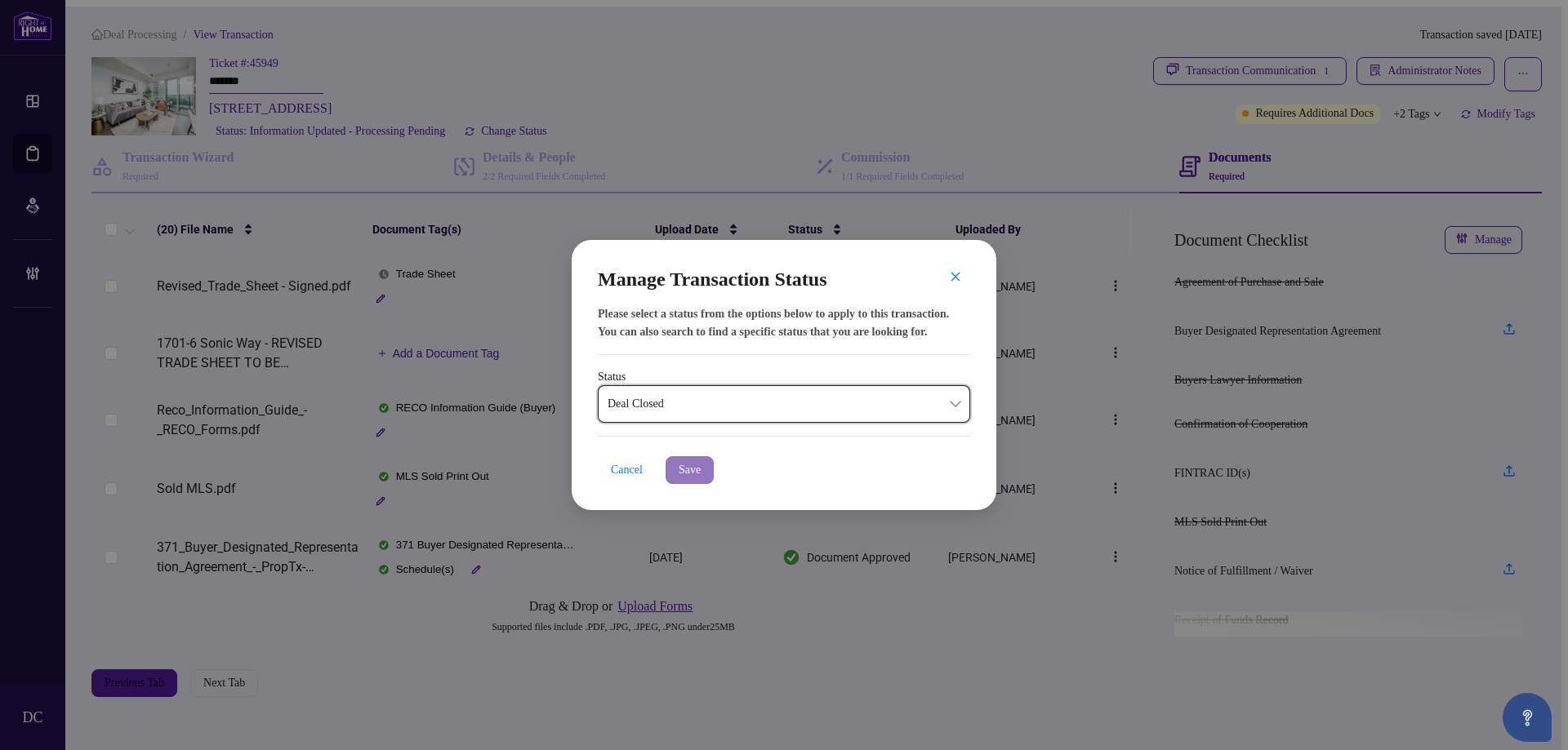
click at [700, 464] on span "Save" at bounding box center [690, 470] width 22 height 26
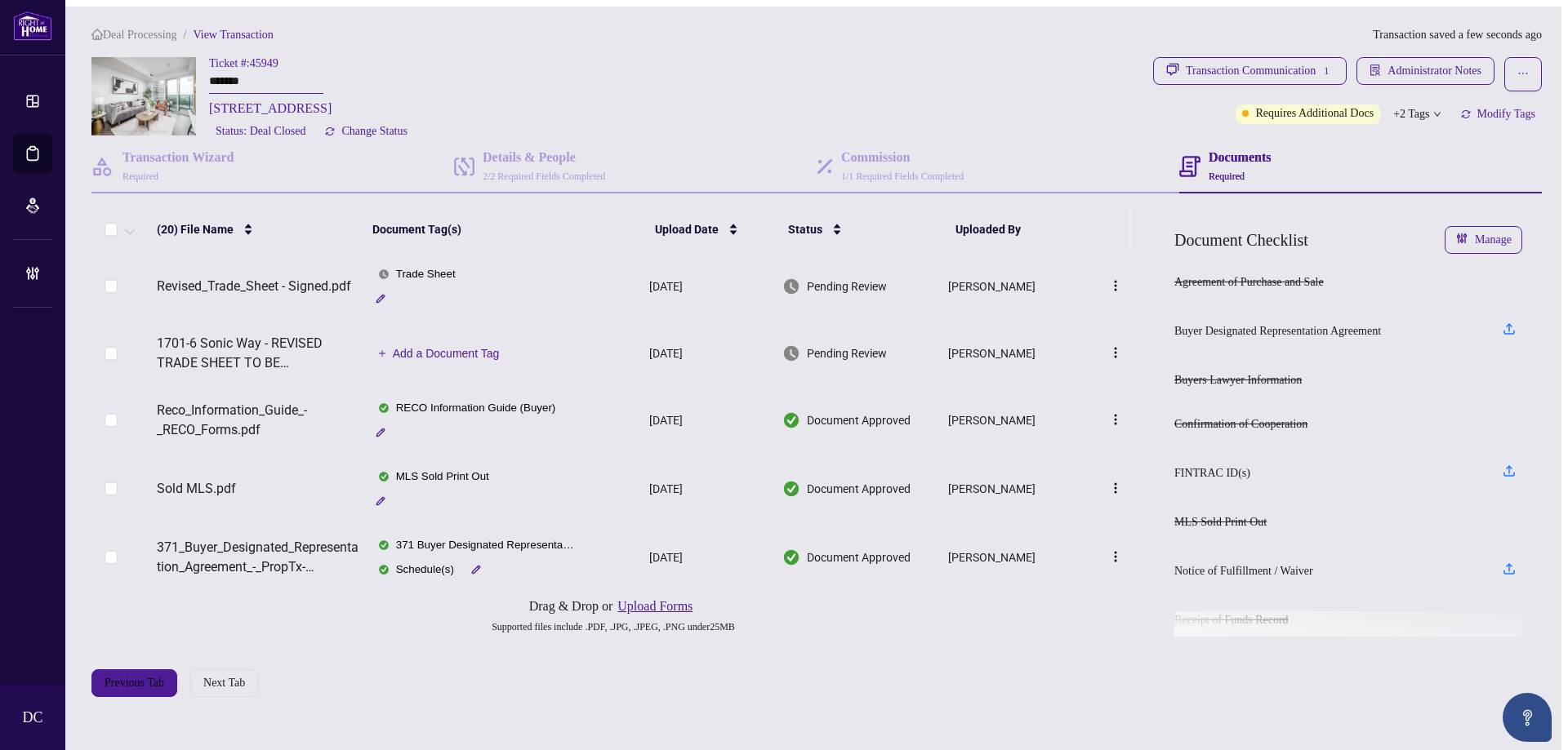
click at [1438, 111] on icon "down" at bounding box center [1437, 114] width 8 height 8
click at [1363, 148] on div "Documents Required" at bounding box center [1360, 167] width 363 height 53
click at [1462, 109] on icon "button" at bounding box center [1465, 114] width 9 height 9
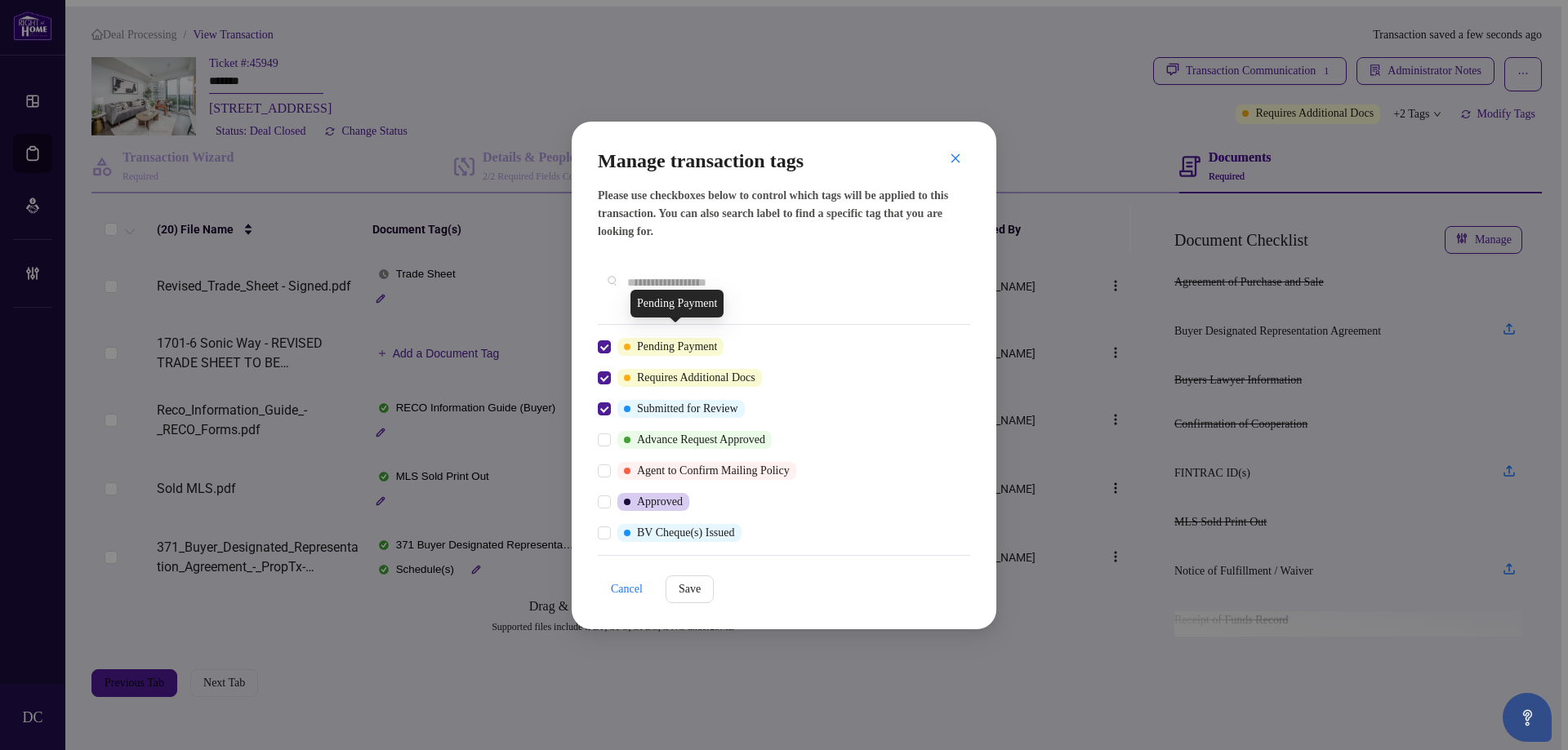
click at [611, 338] on div at bounding box center [607, 347] width 20 height 18
click at [606, 338] on label at bounding box center [604, 347] width 13 height 18
click at [677, 575] on button "Save" at bounding box center [690, 589] width 48 height 28
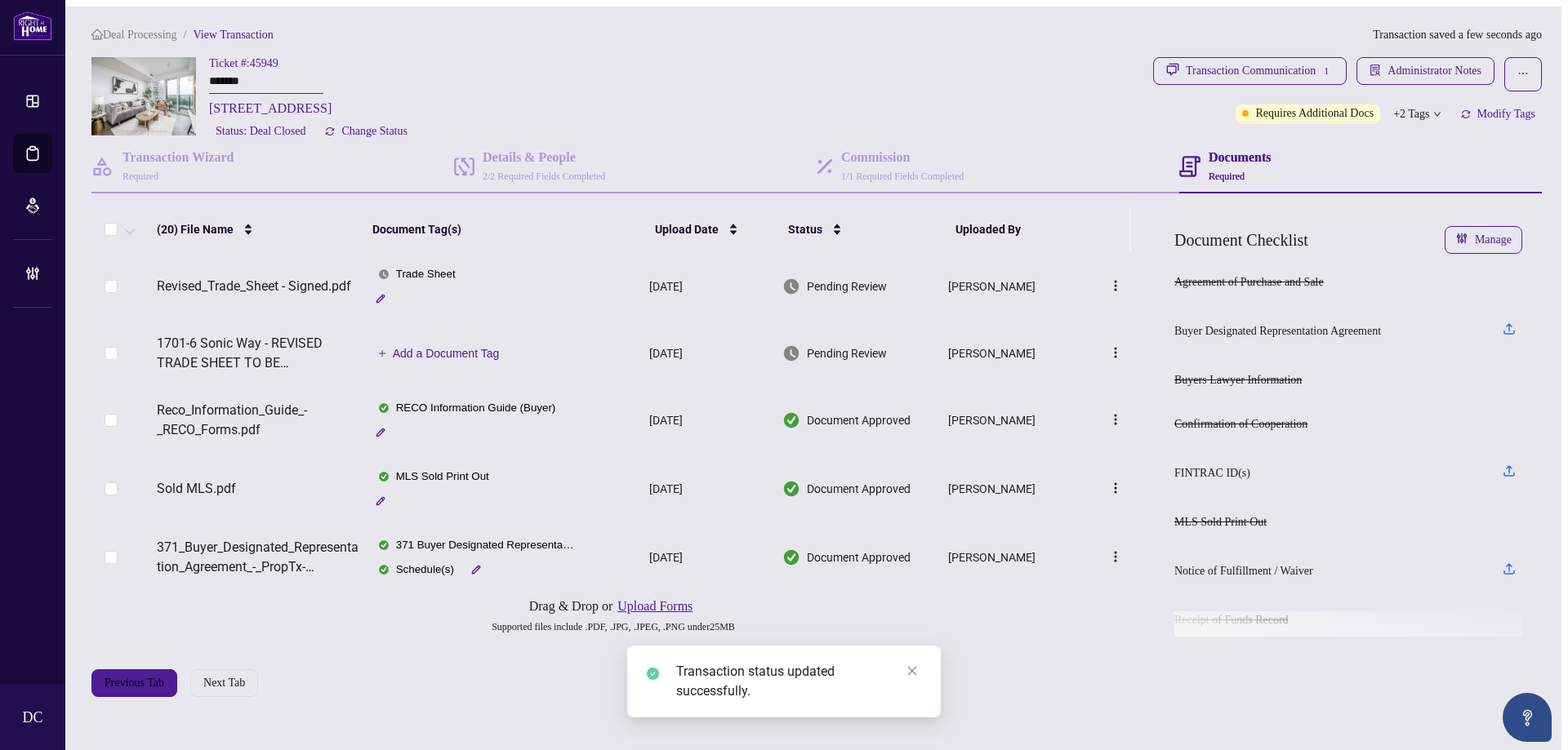
click at [1273, 59] on div "Transaction Communication 1" at bounding box center [1260, 71] width 148 height 26
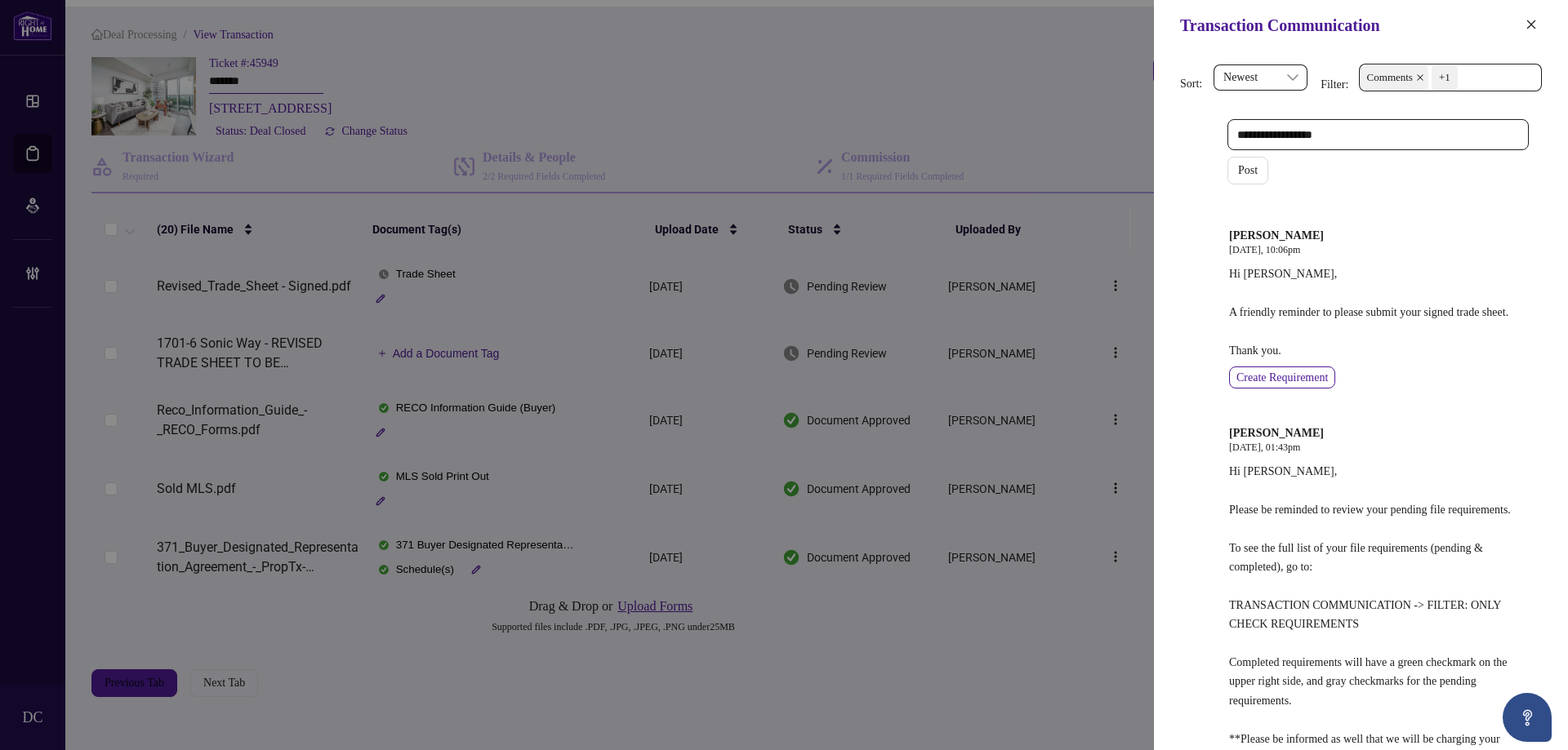
click at [1509, 65] on span "Comments +1" at bounding box center [1451, 77] width 181 height 26
click at [1436, 146] on span "Comments" at bounding box center [1417, 145] width 50 height 12
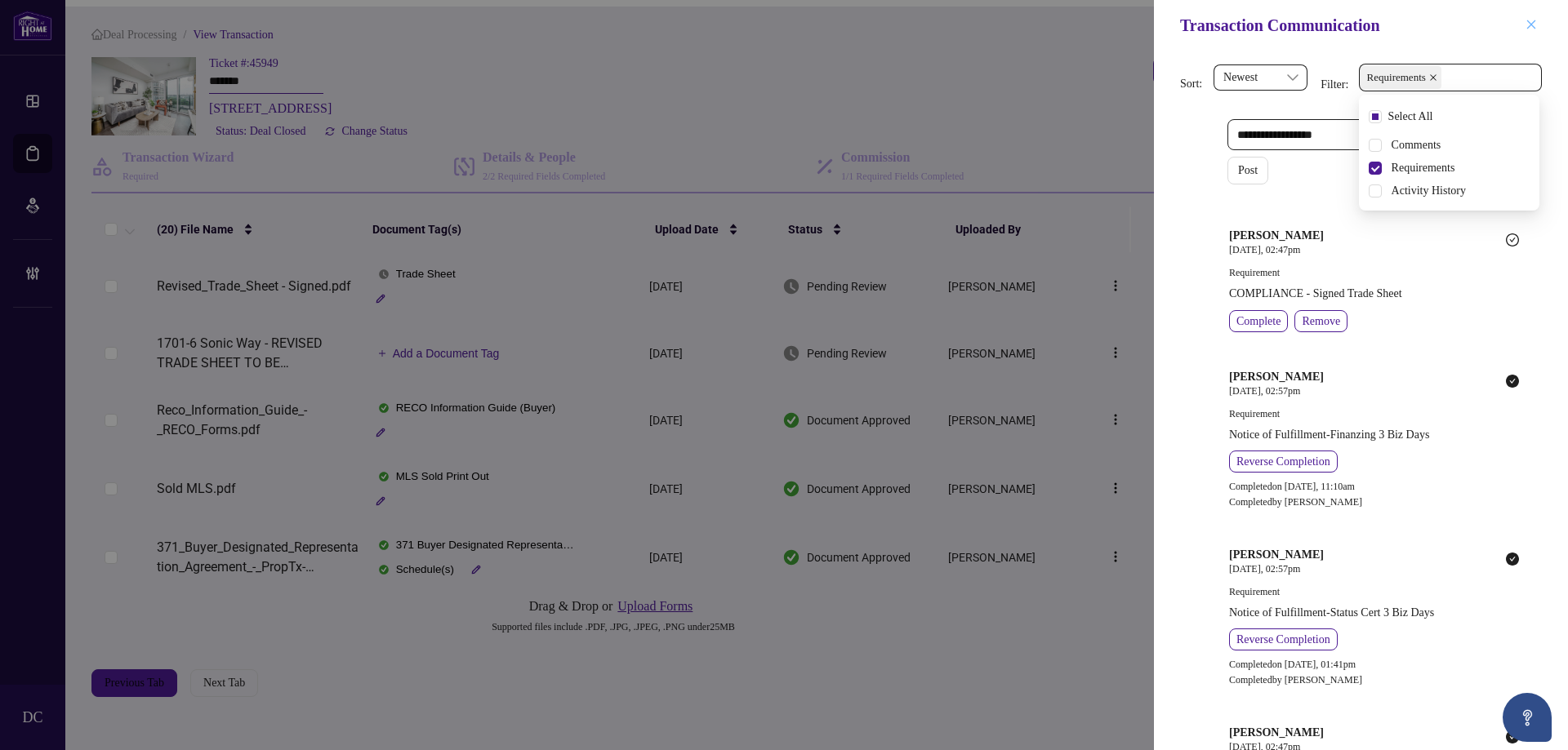
click at [1533, 28] on icon "close" at bounding box center [1531, 24] width 11 height 11
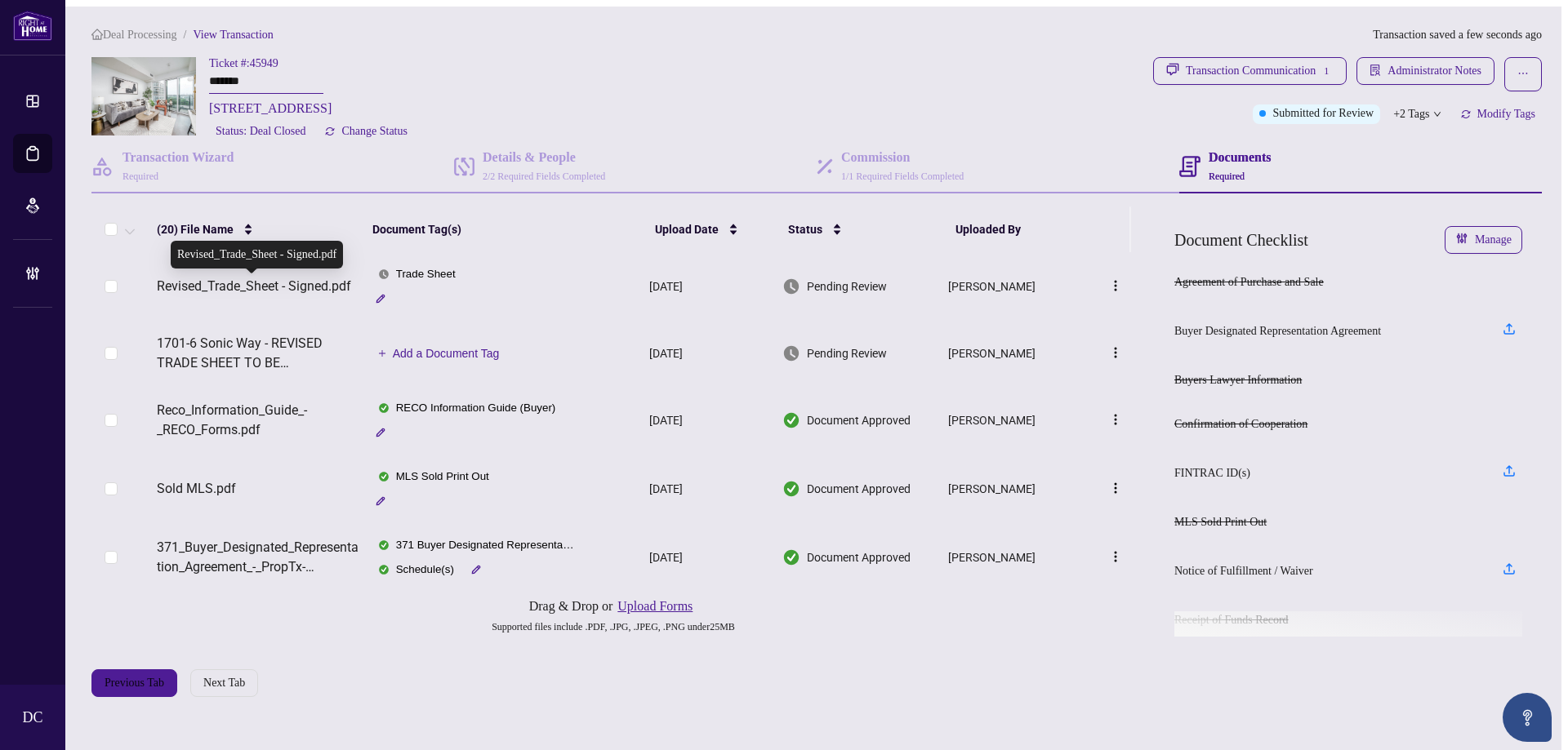
click at [258, 290] on span "Revised_Trade_Sheet - Signed.pdf" at bounding box center [254, 286] width 195 height 20
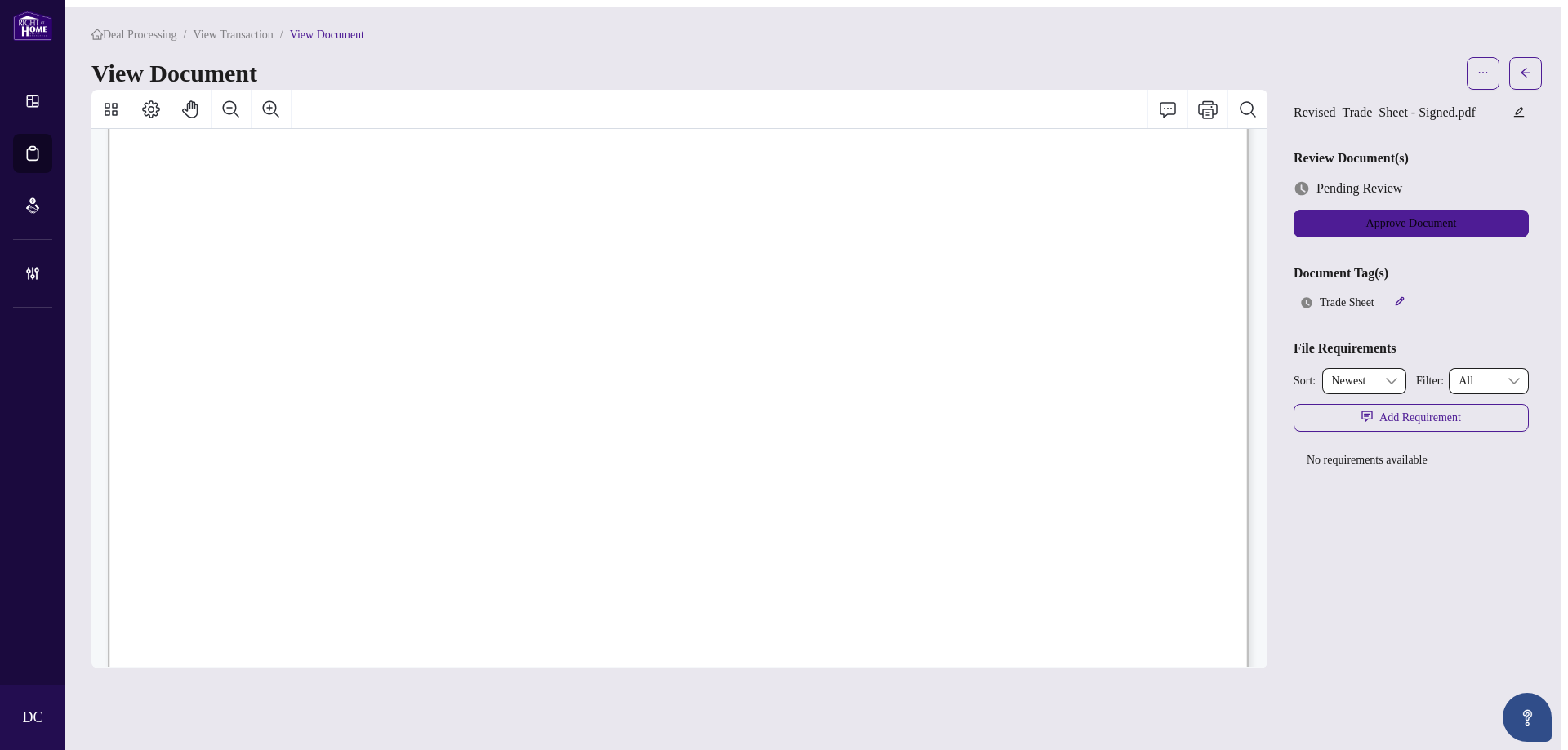
scroll to position [572, 0]
click at [1532, 73] on span "button" at bounding box center [1525, 73] width 11 height 26
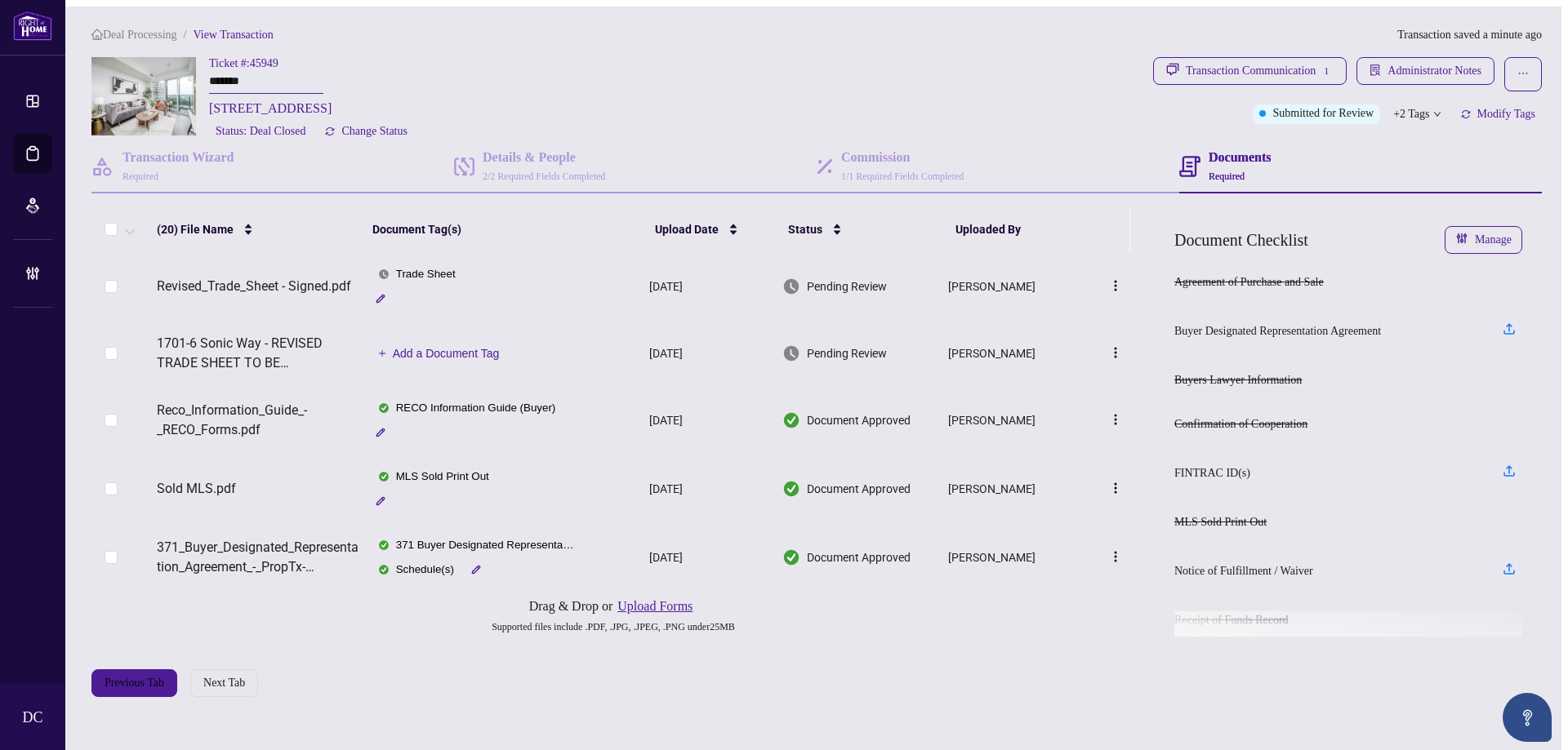
click at [1433, 113] on div "+2 Tags" at bounding box center [1417, 114] width 60 height 20
click at [1370, 142] on div "Documents Required" at bounding box center [1360, 167] width 363 height 53
click at [1501, 108] on span "Modify Tags" at bounding box center [1506, 114] width 58 height 11
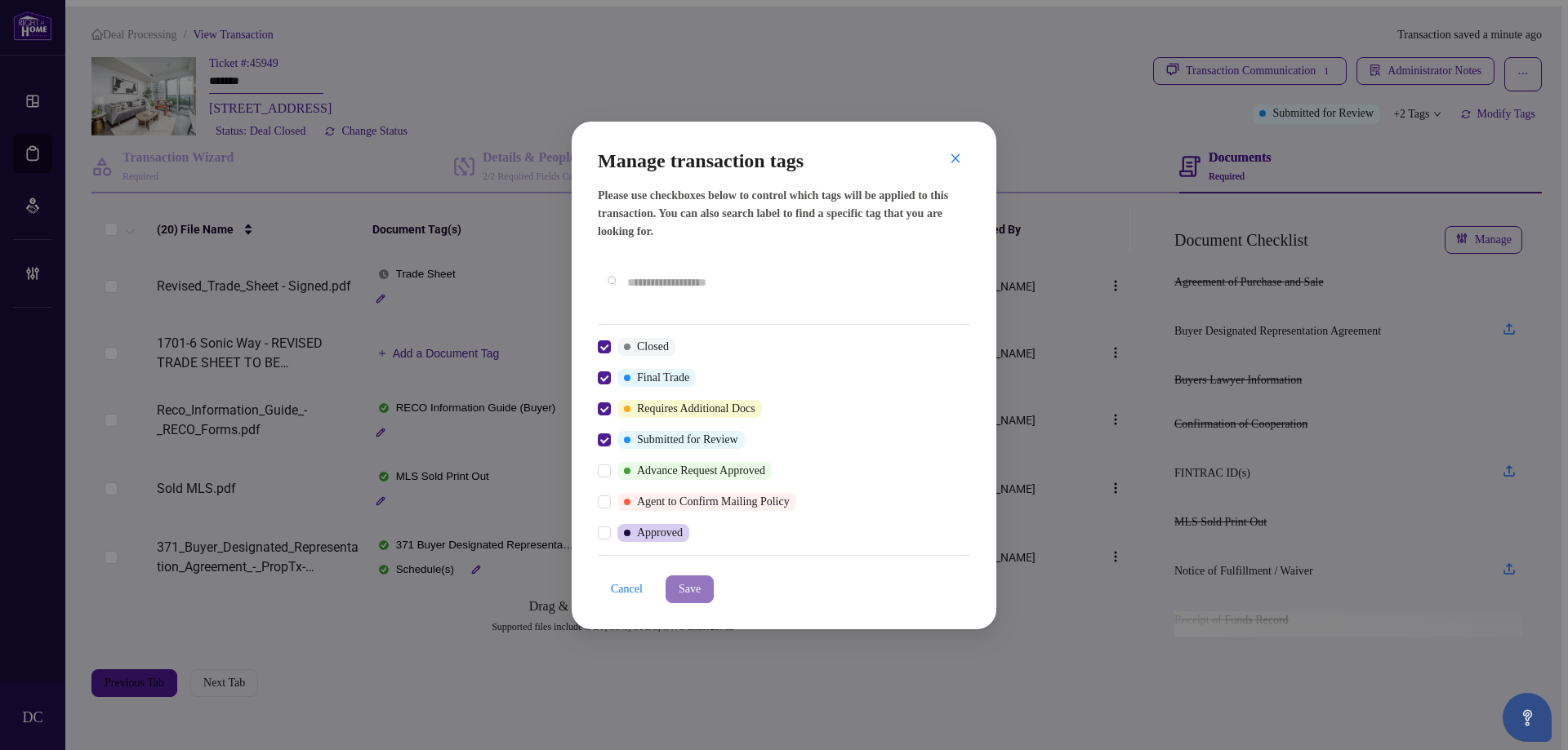
click at [685, 576] on span "Save" at bounding box center [690, 589] width 22 height 26
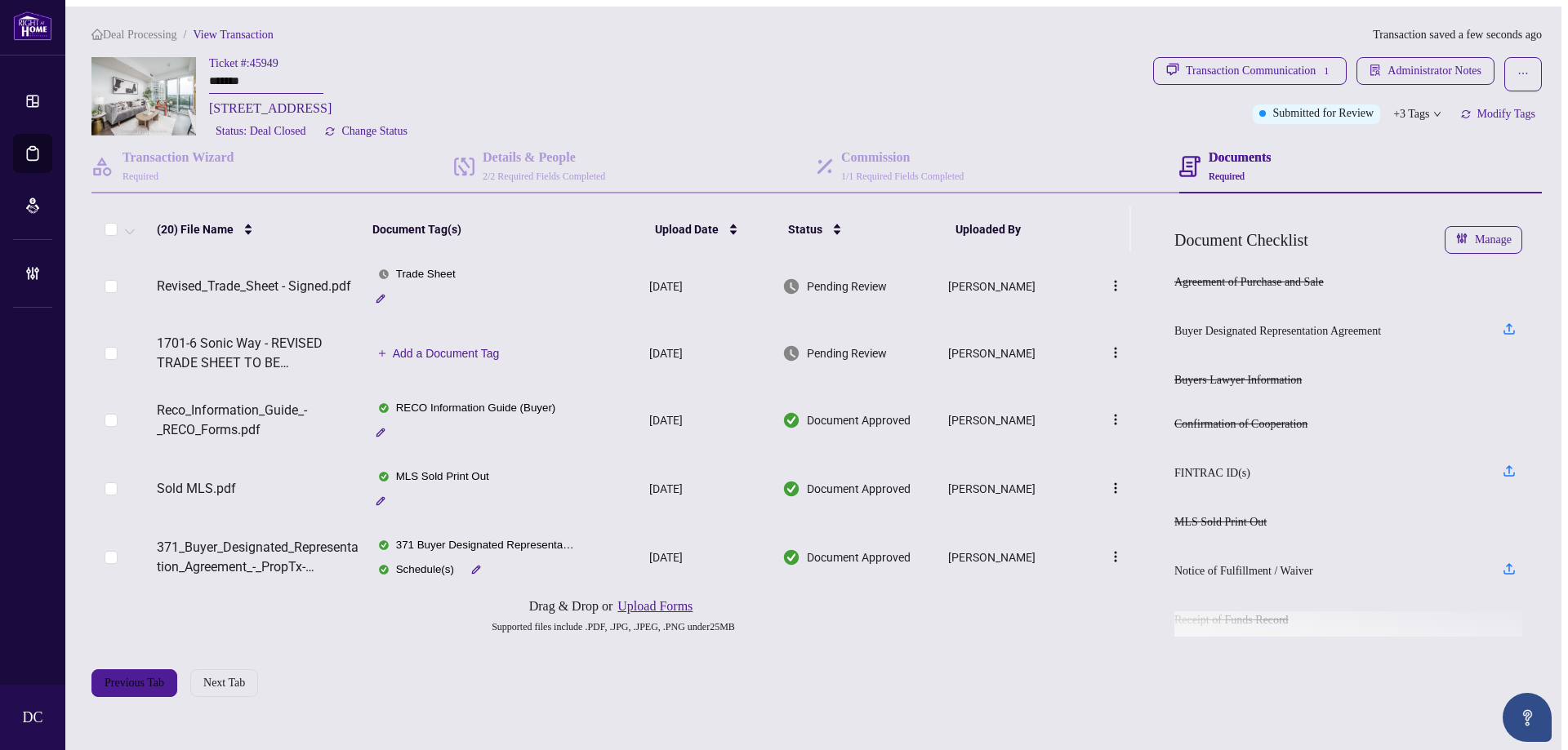
scroll to position [70, 0]
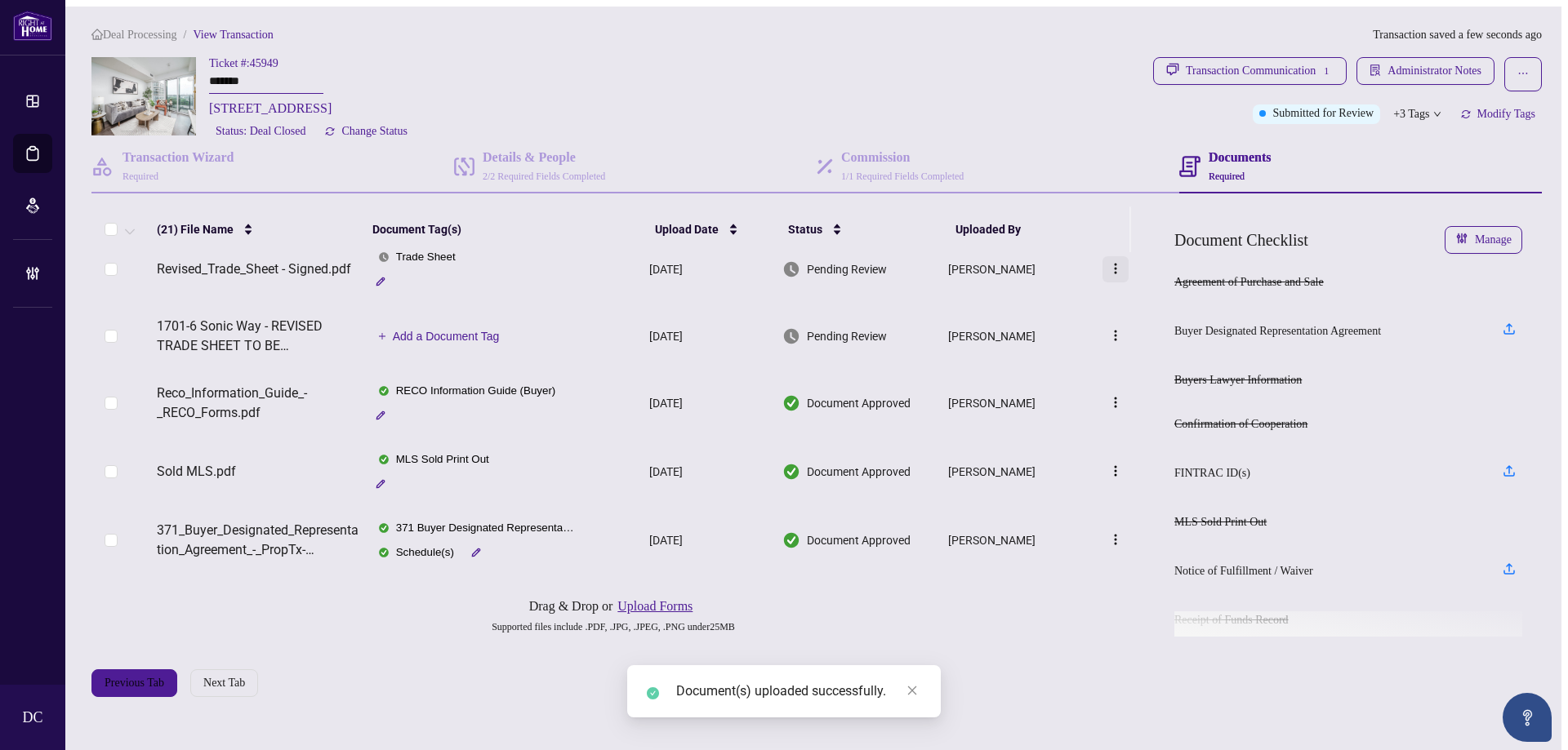
click at [1121, 266] on img "button" at bounding box center [1116, 268] width 13 height 13
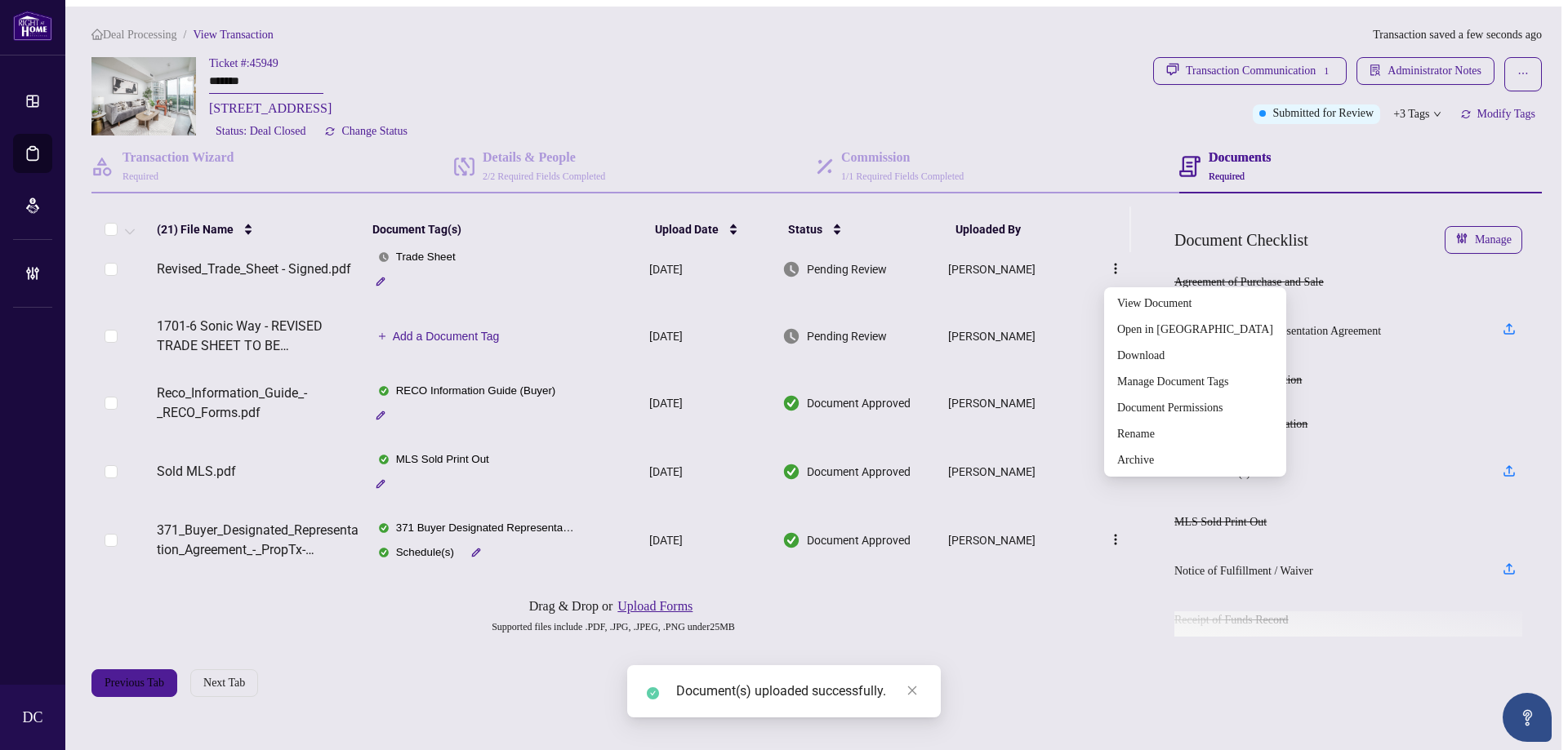
drag, startPoint x: 1121, startPoint y: 266, endPoint x: 1064, endPoint y: 294, distance: 63.5
click at [1064, 294] on tr "Revised_Trade_Sheet - Signed.pdf Trade Sheet [DATE] Pending Review [PERSON_NAME]" at bounding box center [613, 270] width 1044 height 69
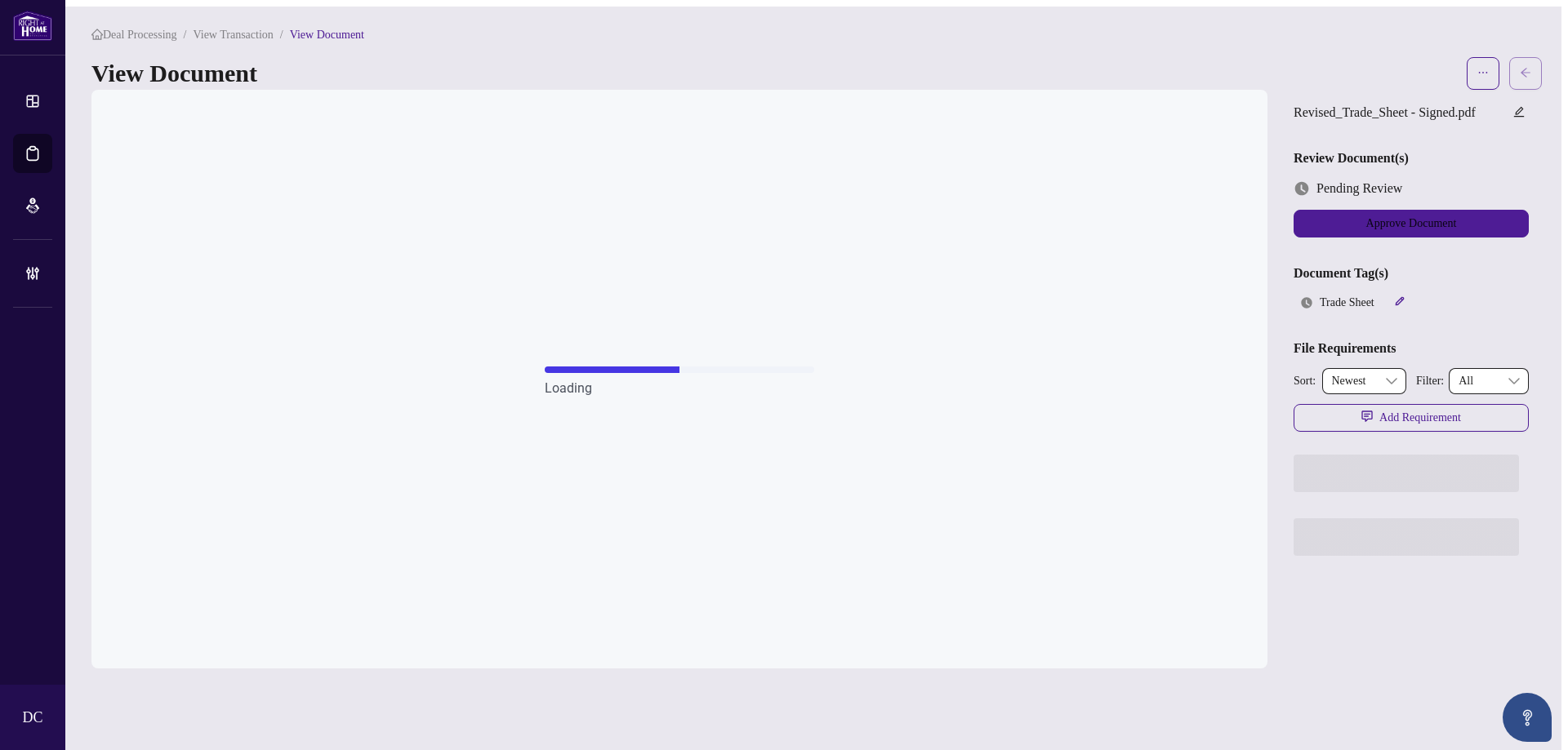
click at [1527, 69] on icon "arrow-left" at bounding box center [1525, 72] width 11 height 11
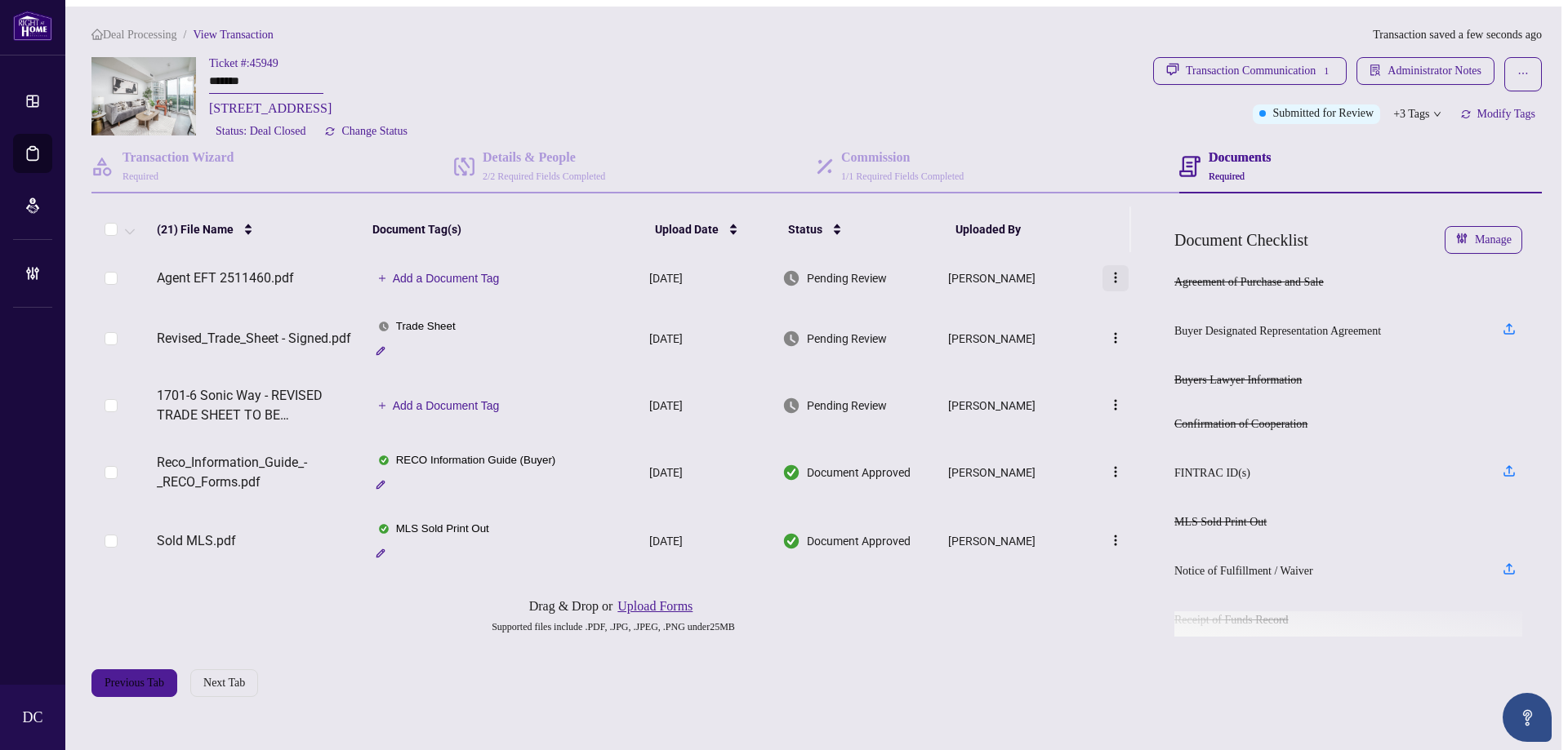
click at [1120, 284] on img "button" at bounding box center [1116, 277] width 13 height 13
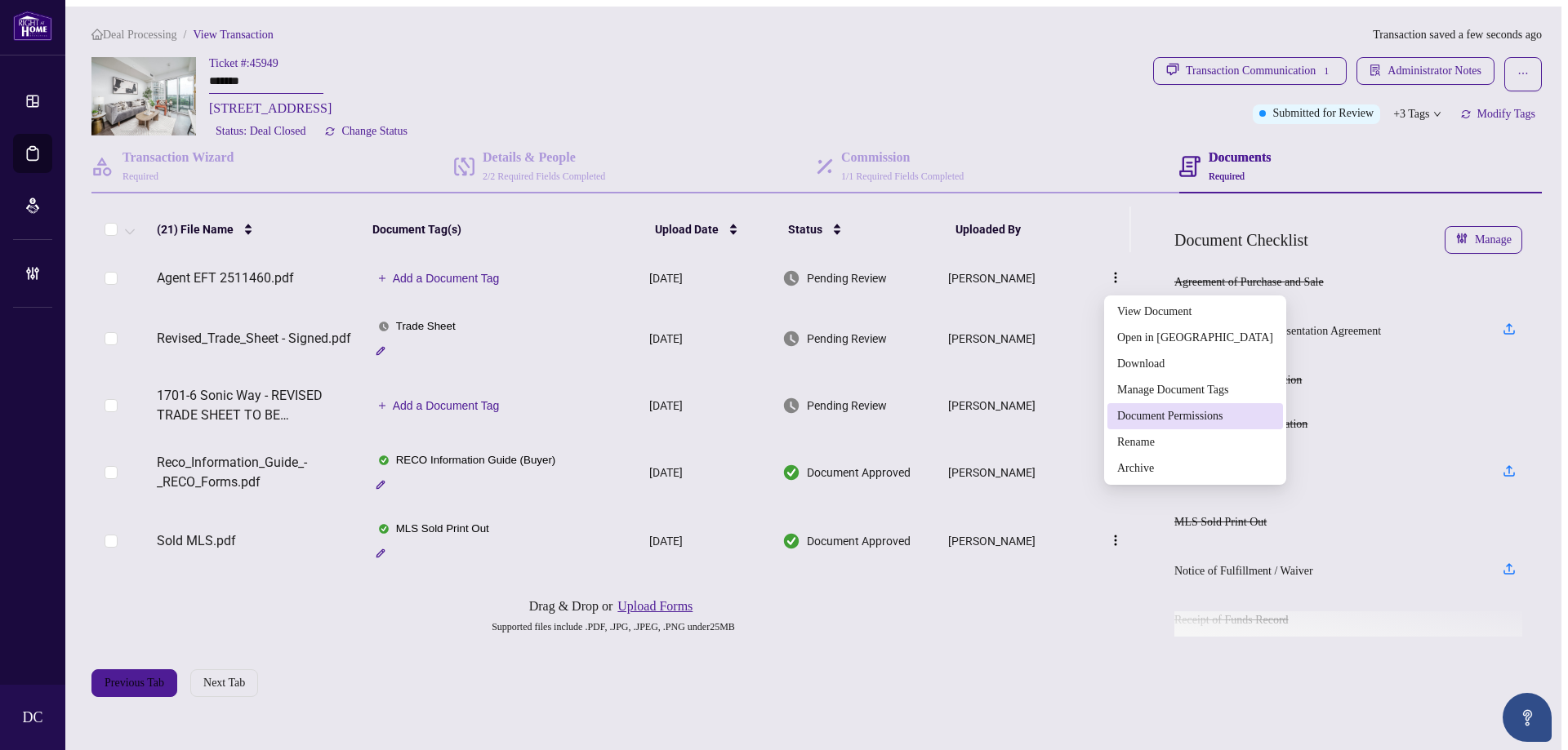
click at [1198, 414] on span "Document Permissions" at bounding box center [1195, 416] width 156 height 18
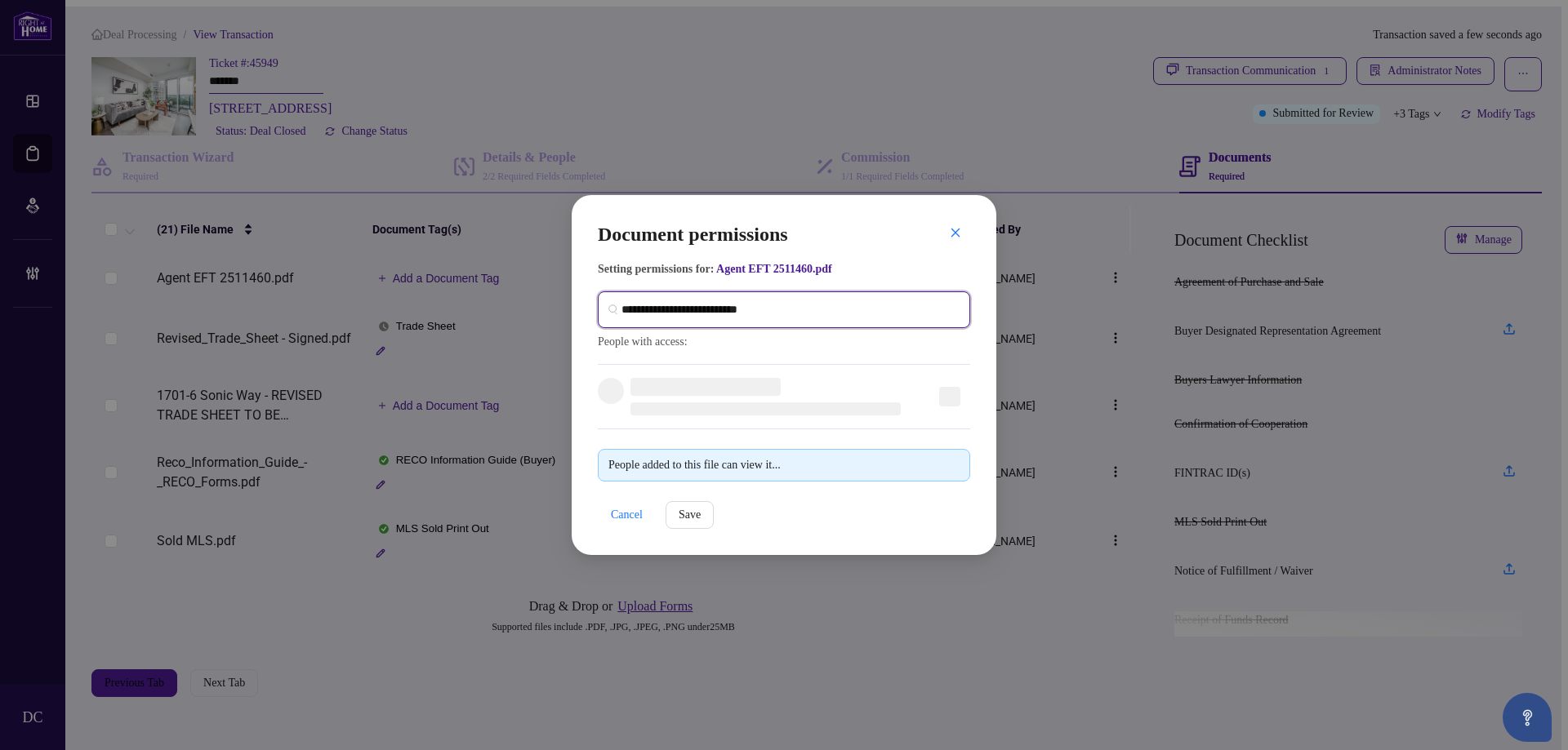
click at [889, 308] on input "search" at bounding box center [790, 310] width 339 height 17
drag, startPoint x: 646, startPoint y: 291, endPoint x: 569, endPoint y: 291, distance: 77.0
click at [569, 291] on div "Document permissions Setting permissions for: Agent EFT 2511460.pdf ****** Agen…" at bounding box center [784, 375] width 1568 height 750
type input "****"
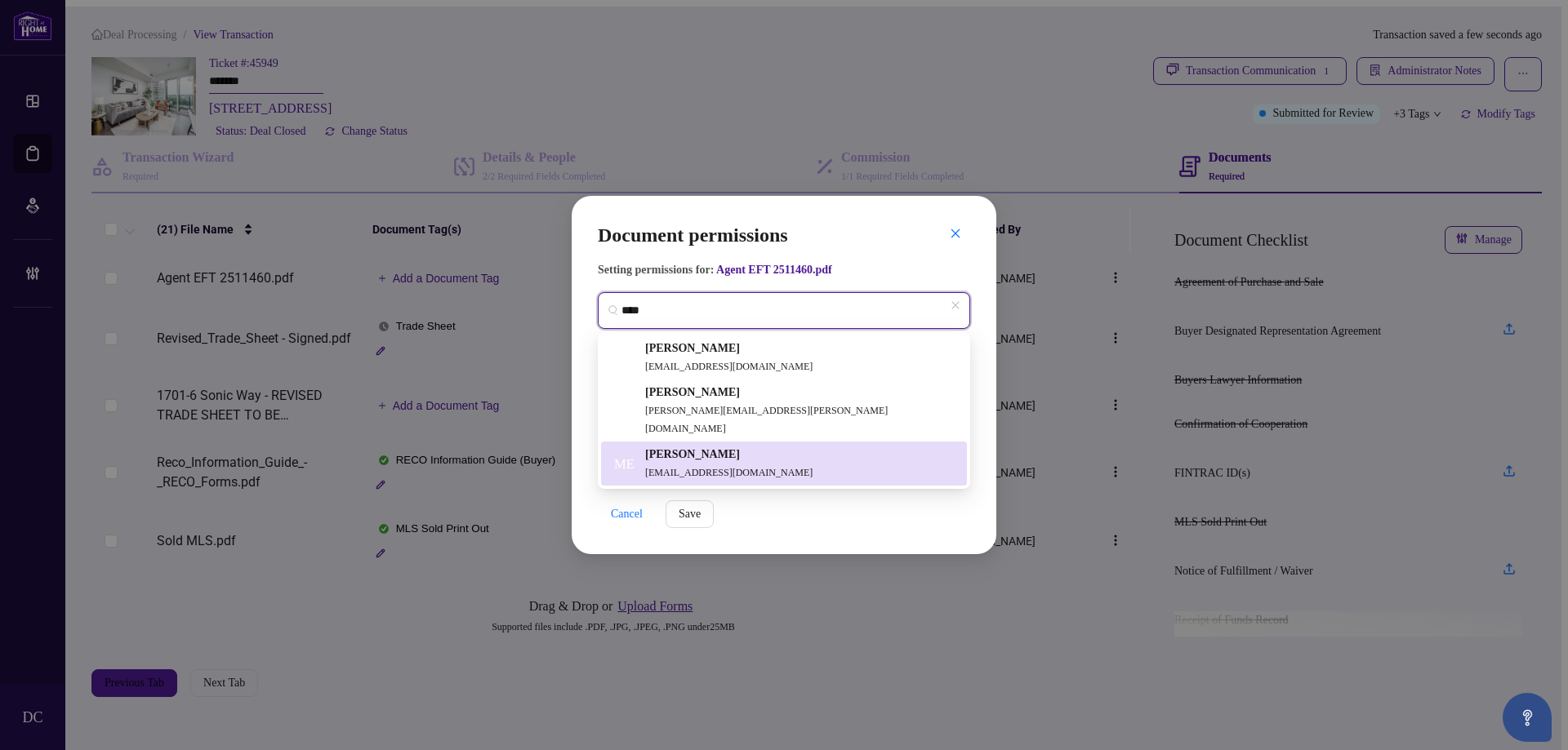
click at [708, 446] on h5 "[PERSON_NAME]" at bounding box center [729, 455] width 167 height 18
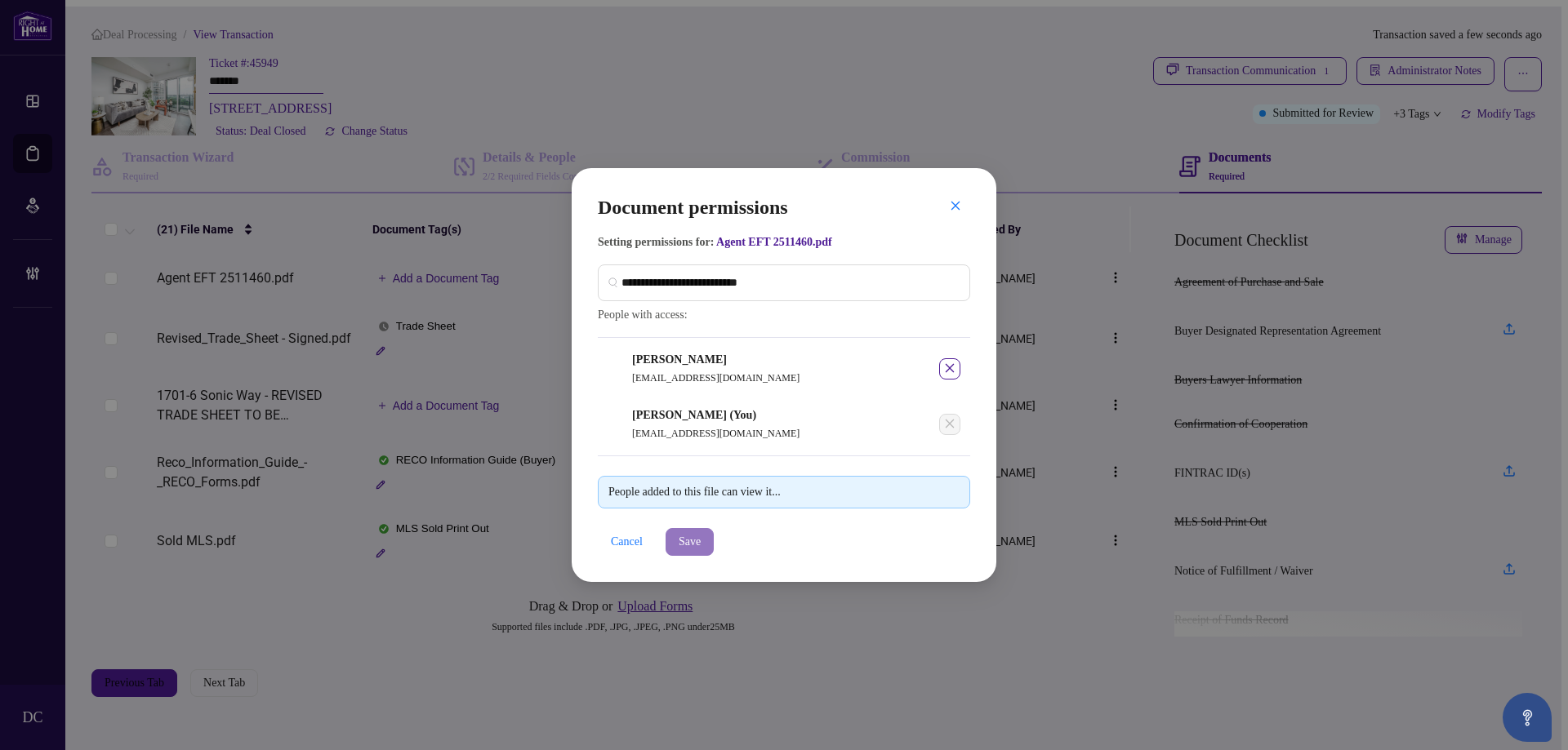
click at [700, 544] on span "Save" at bounding box center [690, 542] width 22 height 26
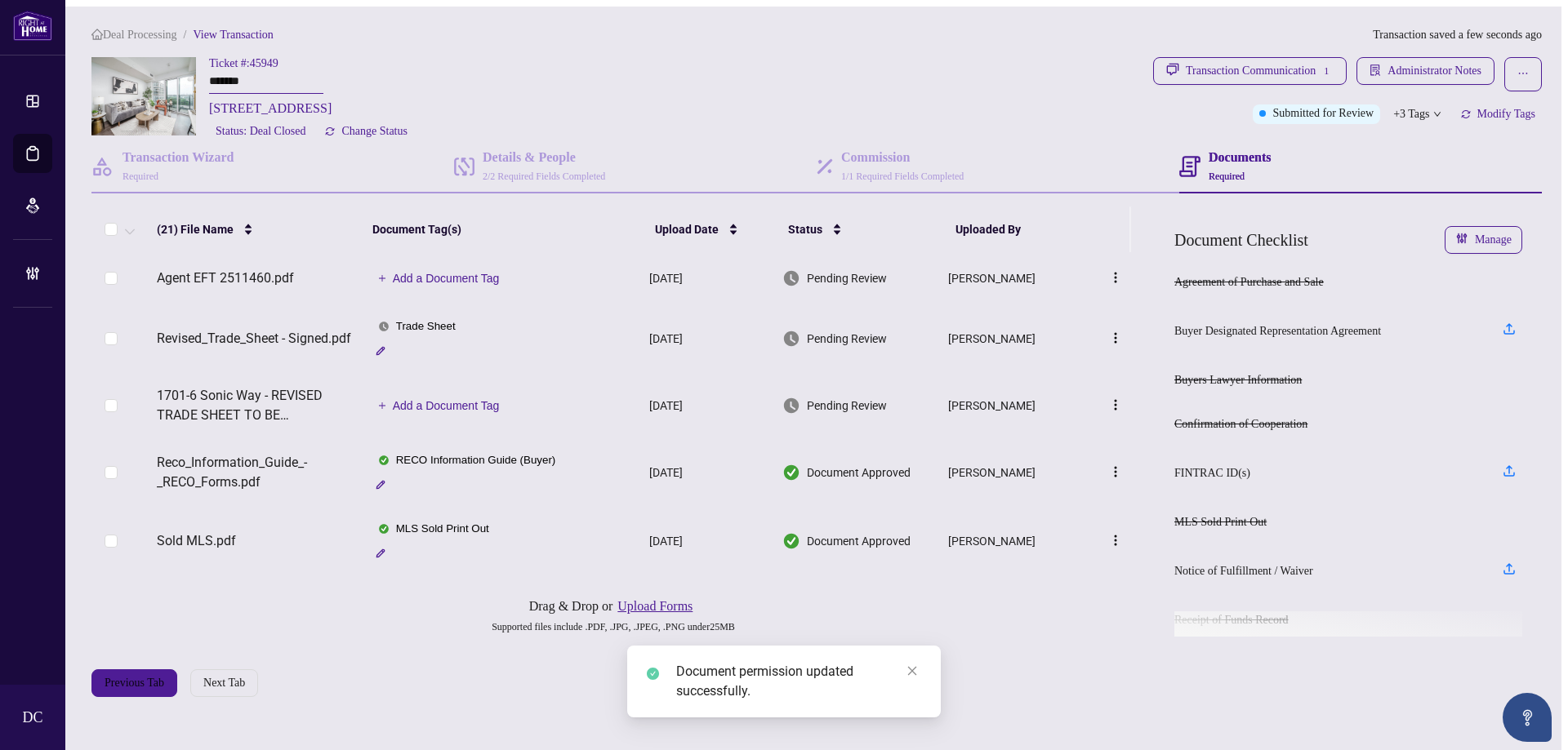
click at [448, 275] on span "Add a Document Tag" at bounding box center [446, 278] width 107 height 11
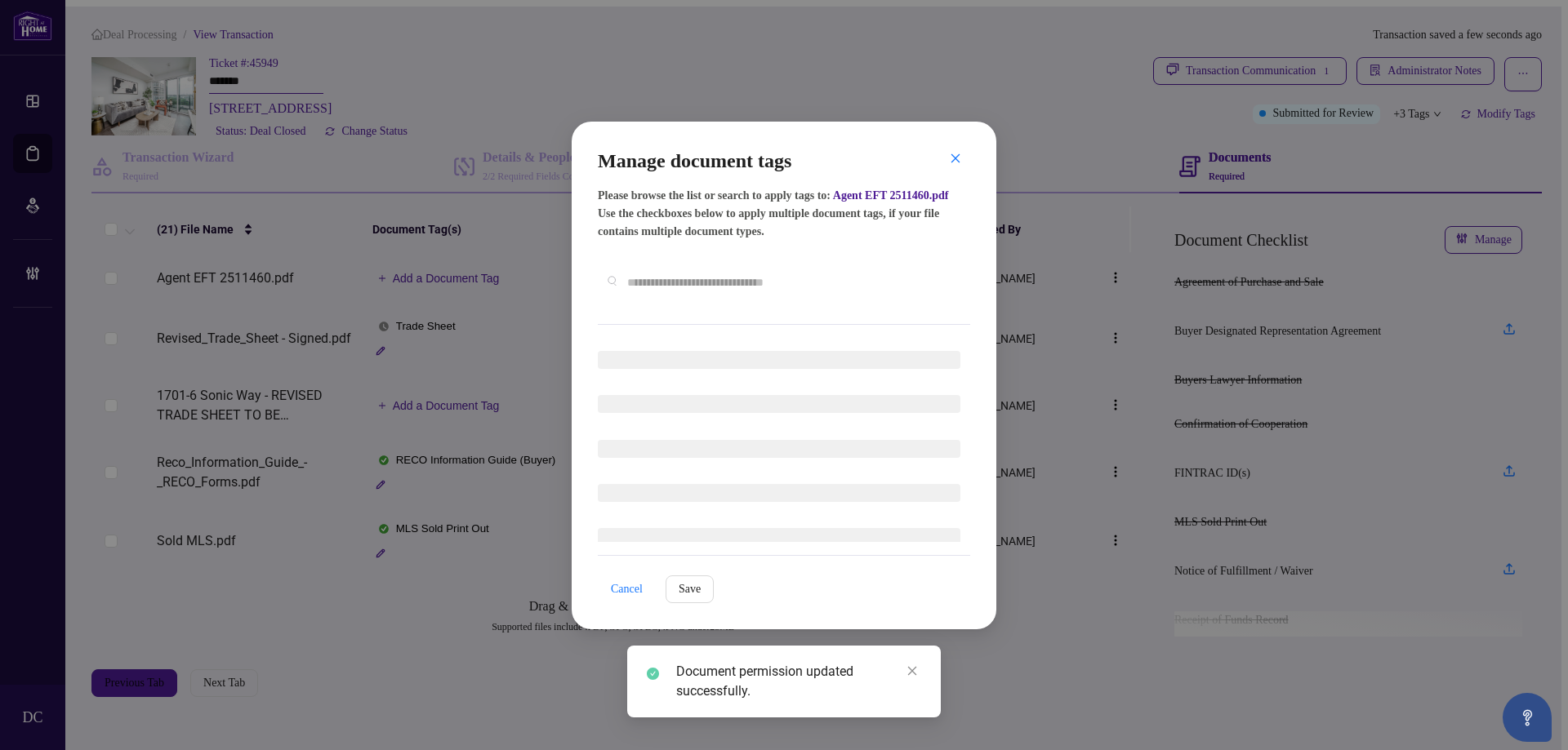
click at [823, 317] on div "Manage document tags Please browse the list or search to apply tags to: Agent E…" at bounding box center [784, 375] width 372 height 456
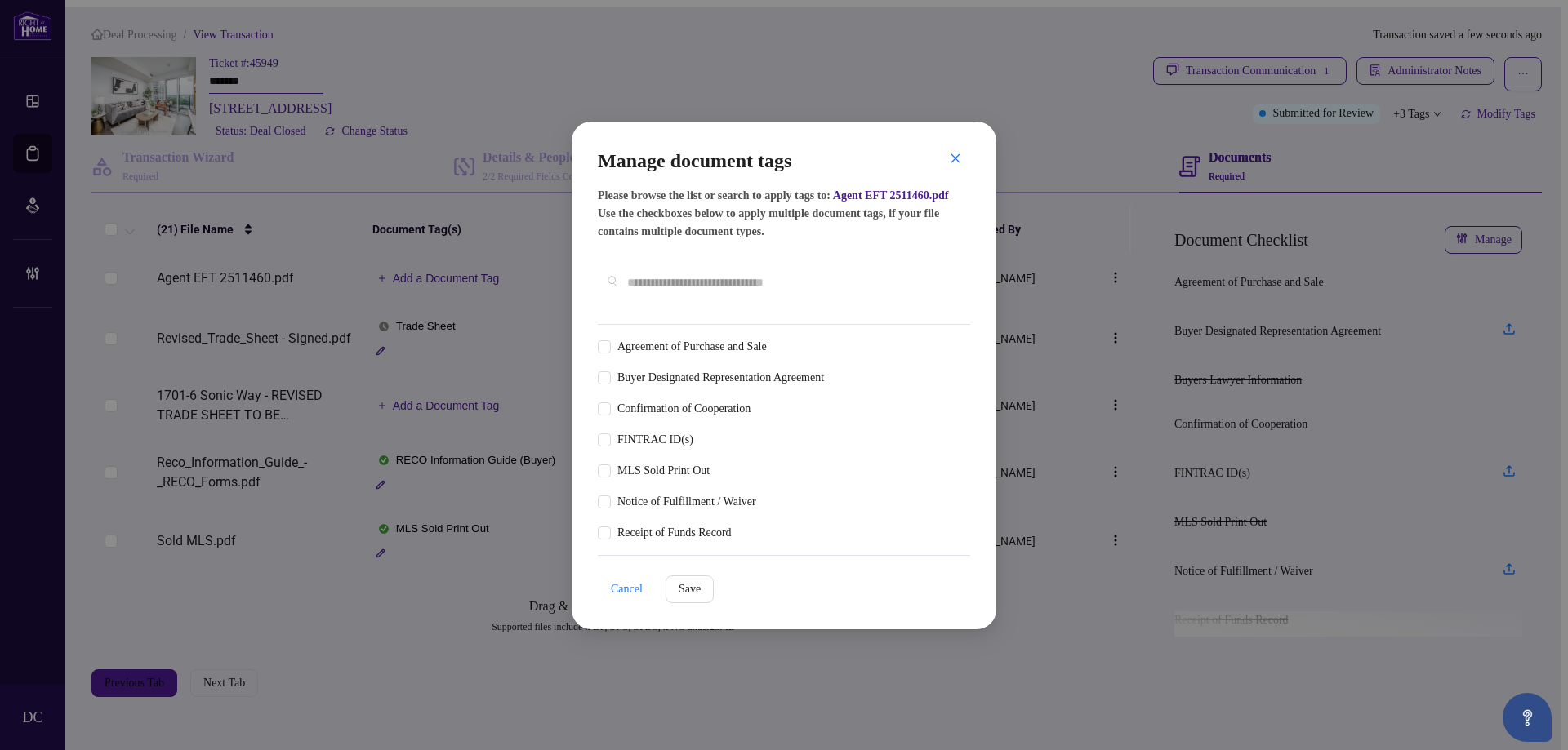
click at [804, 282] on input "text" at bounding box center [792, 282] width 330 height 18
type input "***"
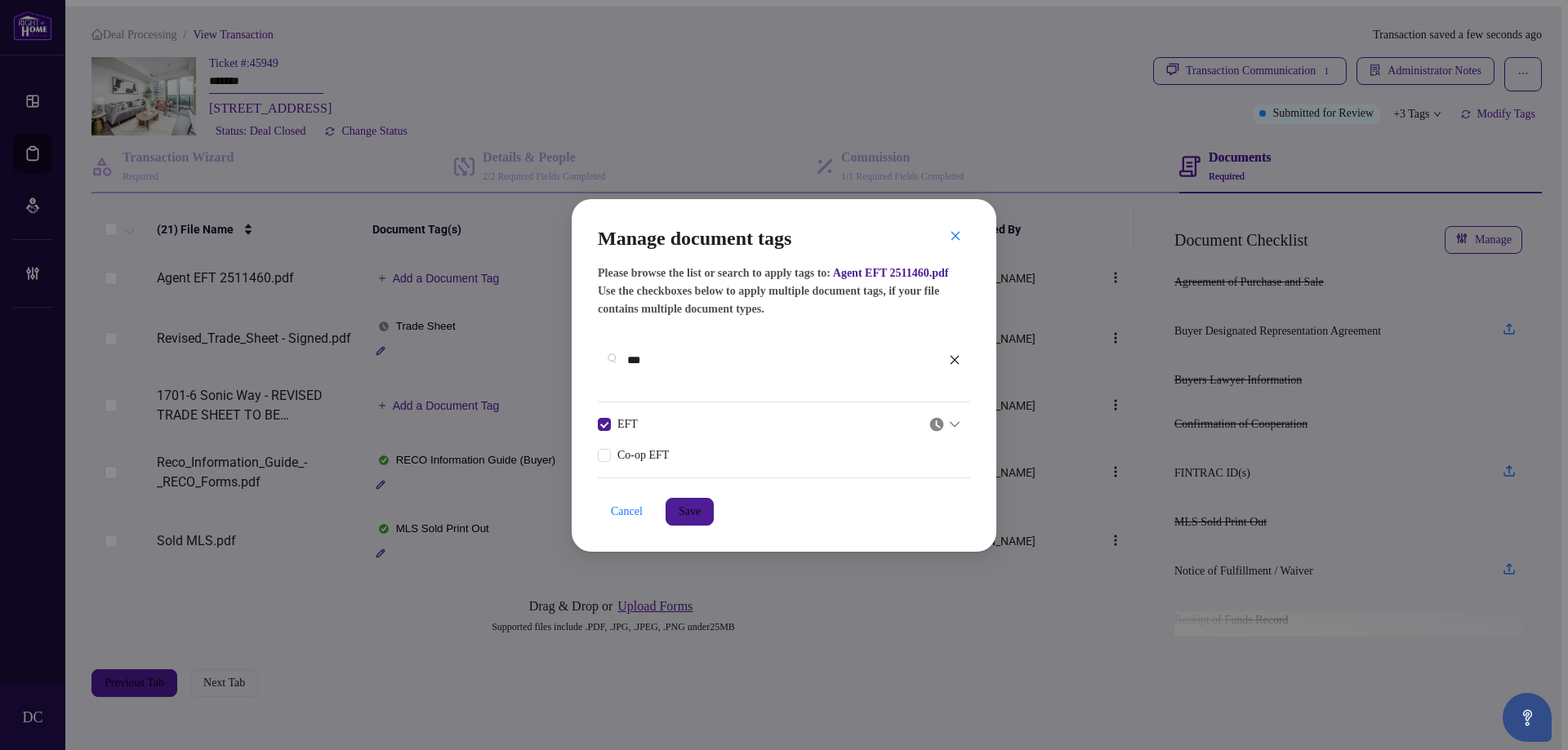
click at [943, 419] on img at bounding box center [936, 425] width 16 height 16
click at [889, 496] on div "Approved" at bounding box center [897, 494] width 102 height 18
click at [700, 504] on span "Save" at bounding box center [690, 511] width 22 height 26
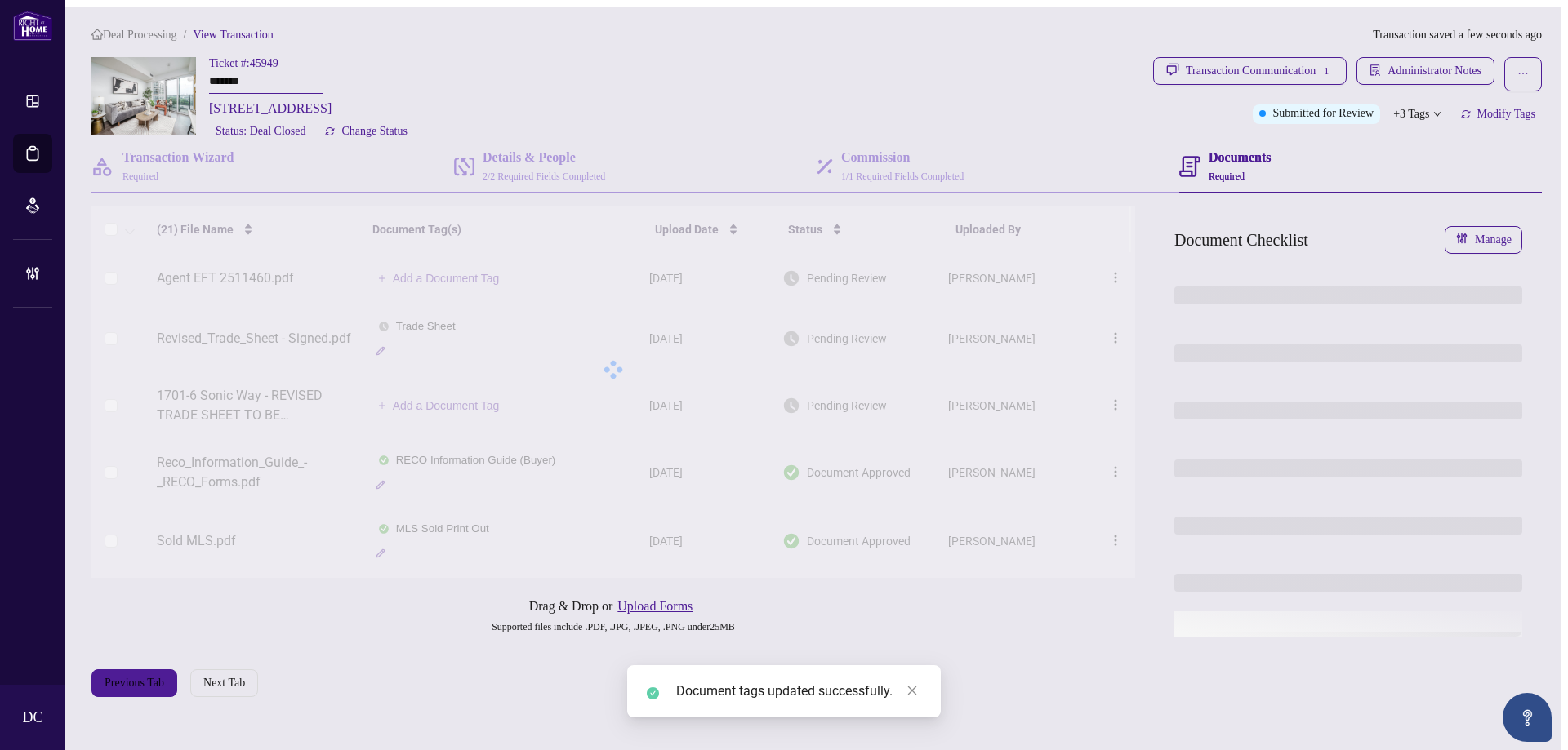
click at [1412, 110] on div "Manage document tags Please browse the list or search to apply tags to: Agent E…" at bounding box center [784, 375] width 1568 height 750
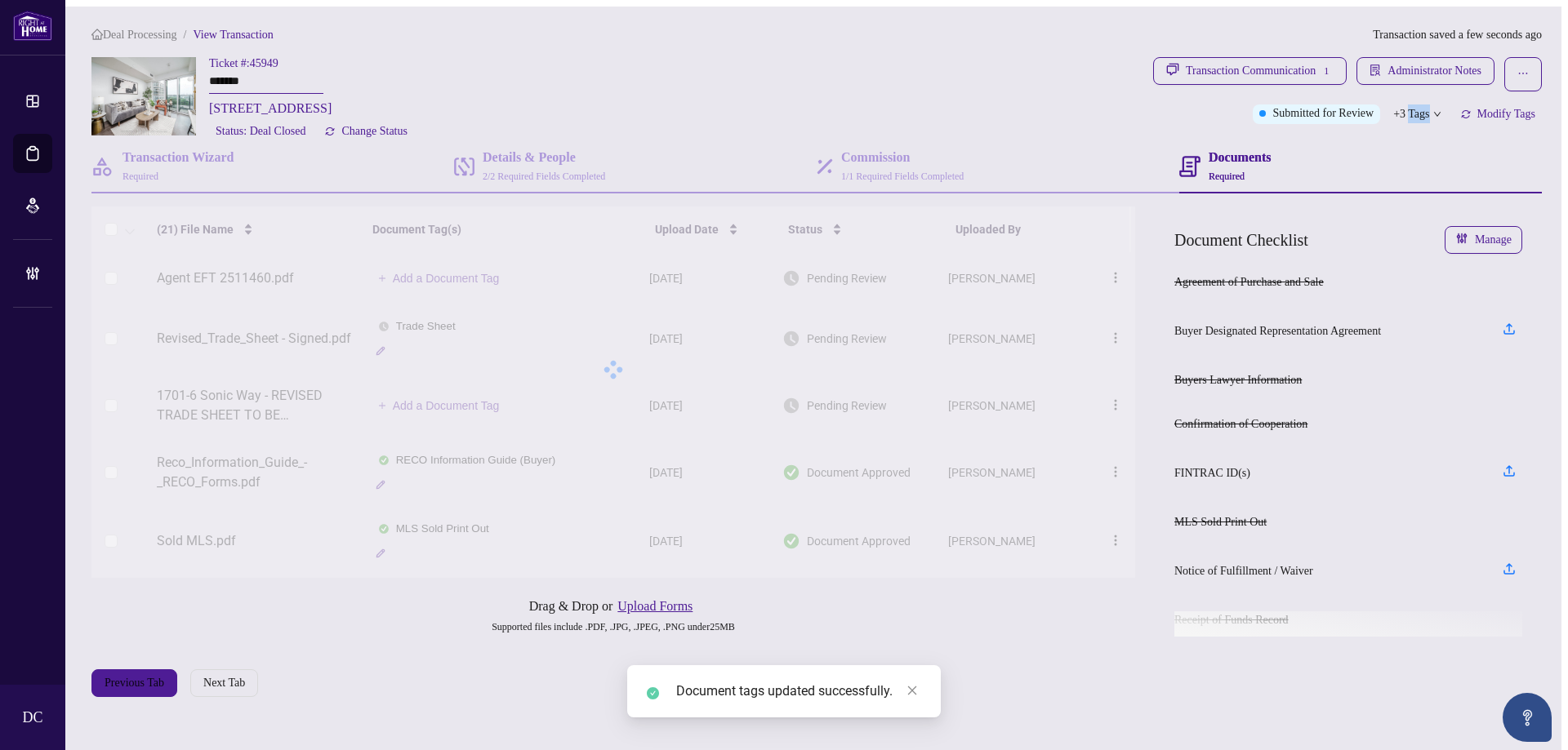
click at [1412, 110] on span "+3 Tags" at bounding box center [1411, 114] width 36 height 19
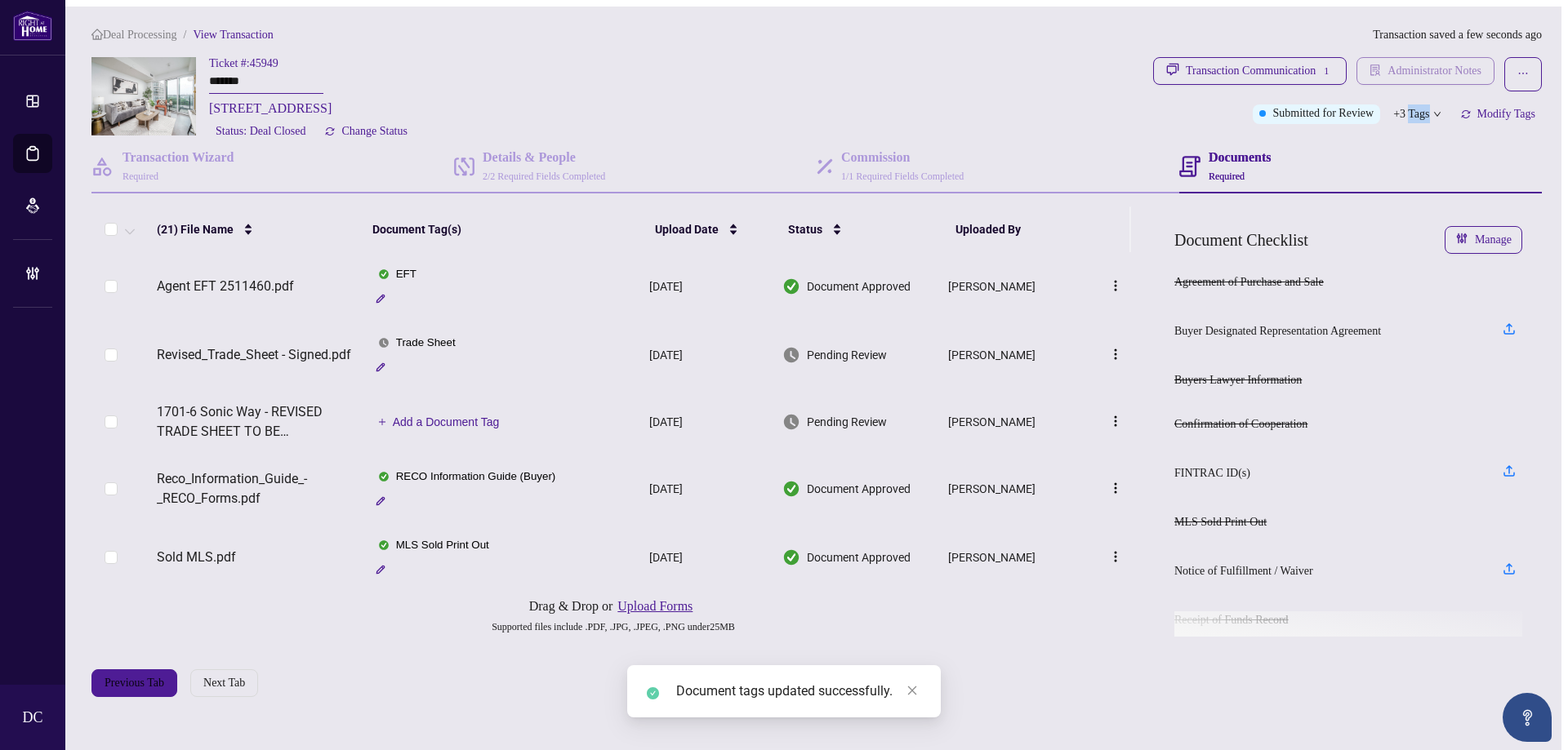
click at [1466, 58] on span "Administrator Notes" at bounding box center [1434, 71] width 94 height 26
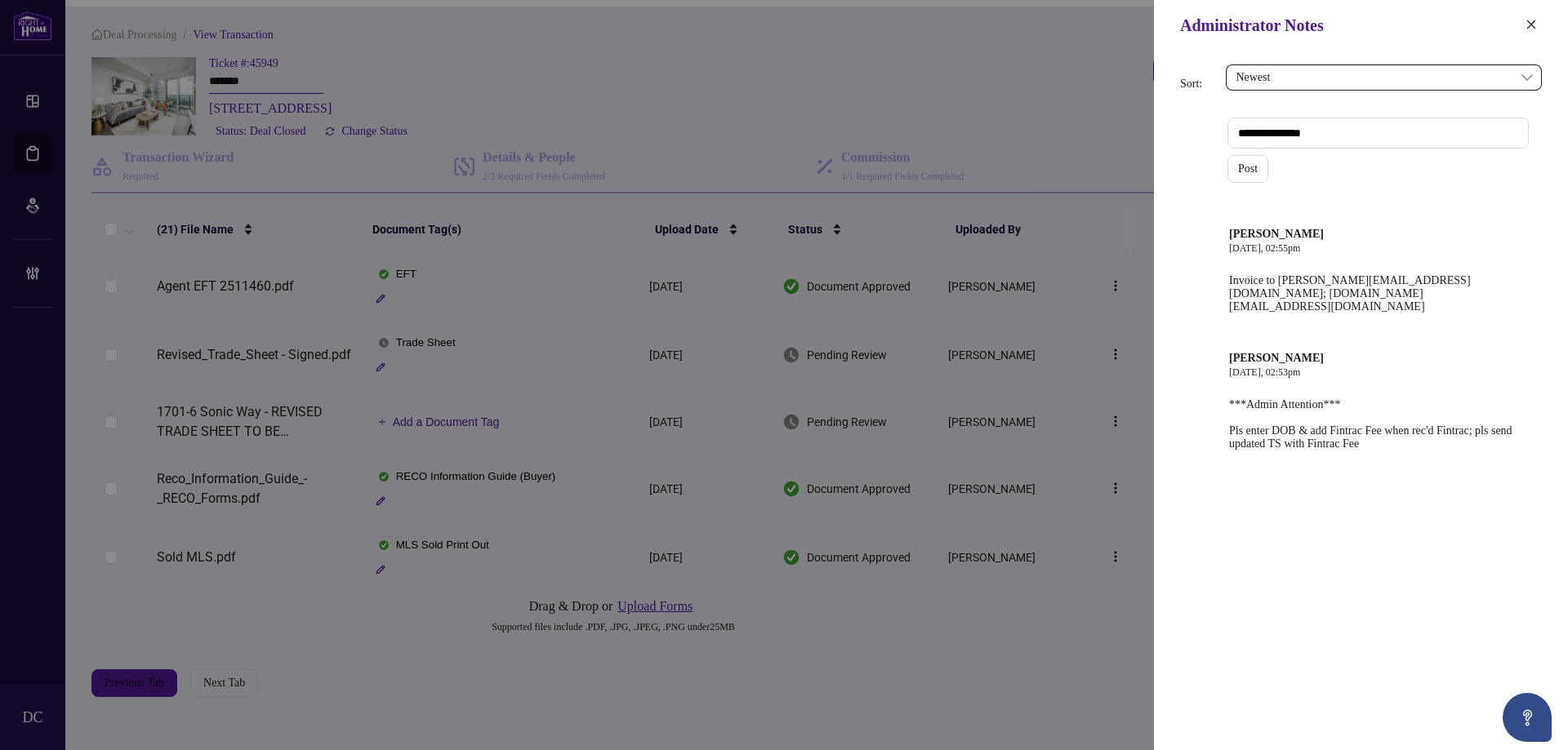
click at [1456, 133] on textarea at bounding box center [1378, 133] width 302 height 31
paste textarea "**********"
type textarea "**********"
click at [1263, 169] on button "Post" at bounding box center [1248, 169] width 40 height 28
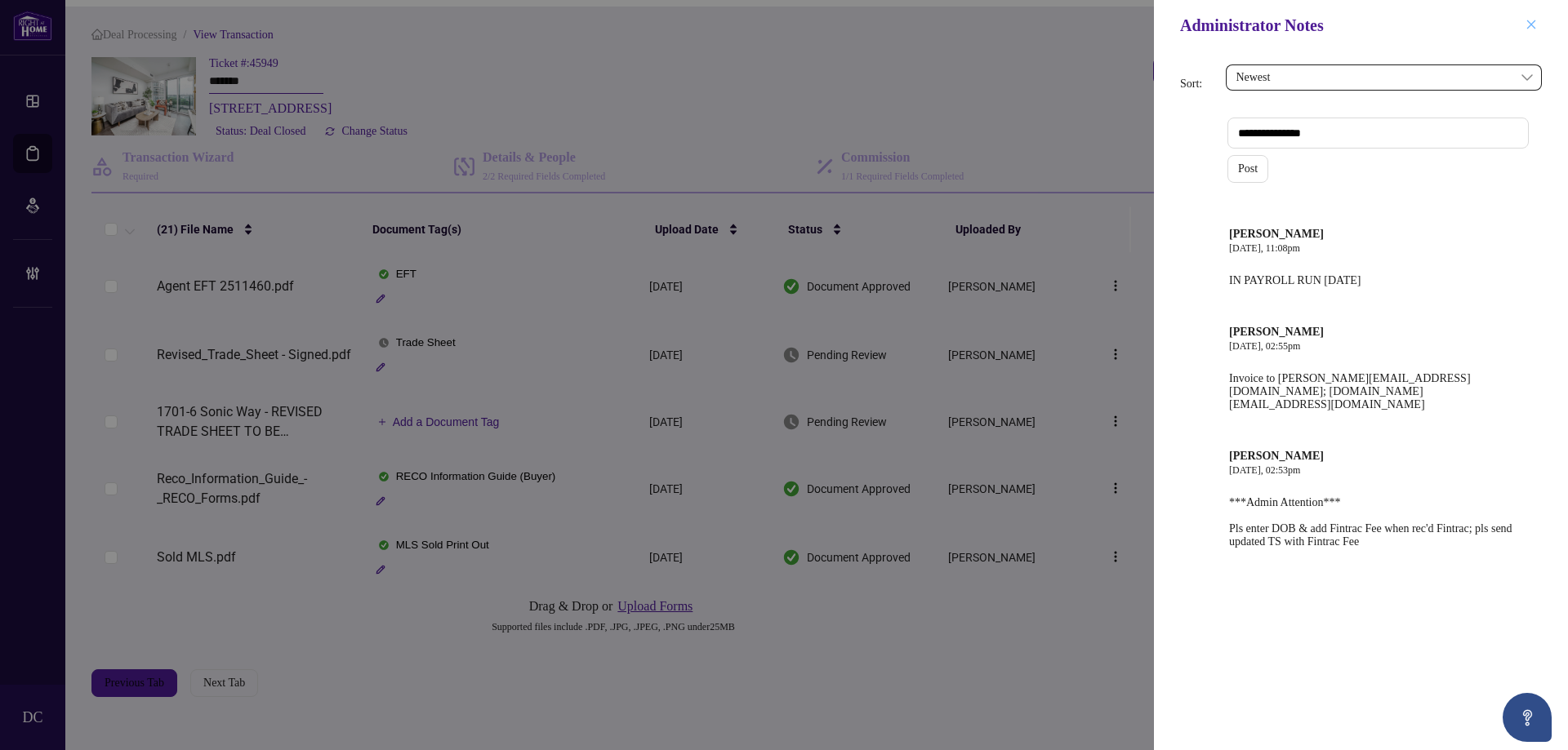
click at [1528, 26] on icon "close" at bounding box center [1531, 24] width 11 height 11
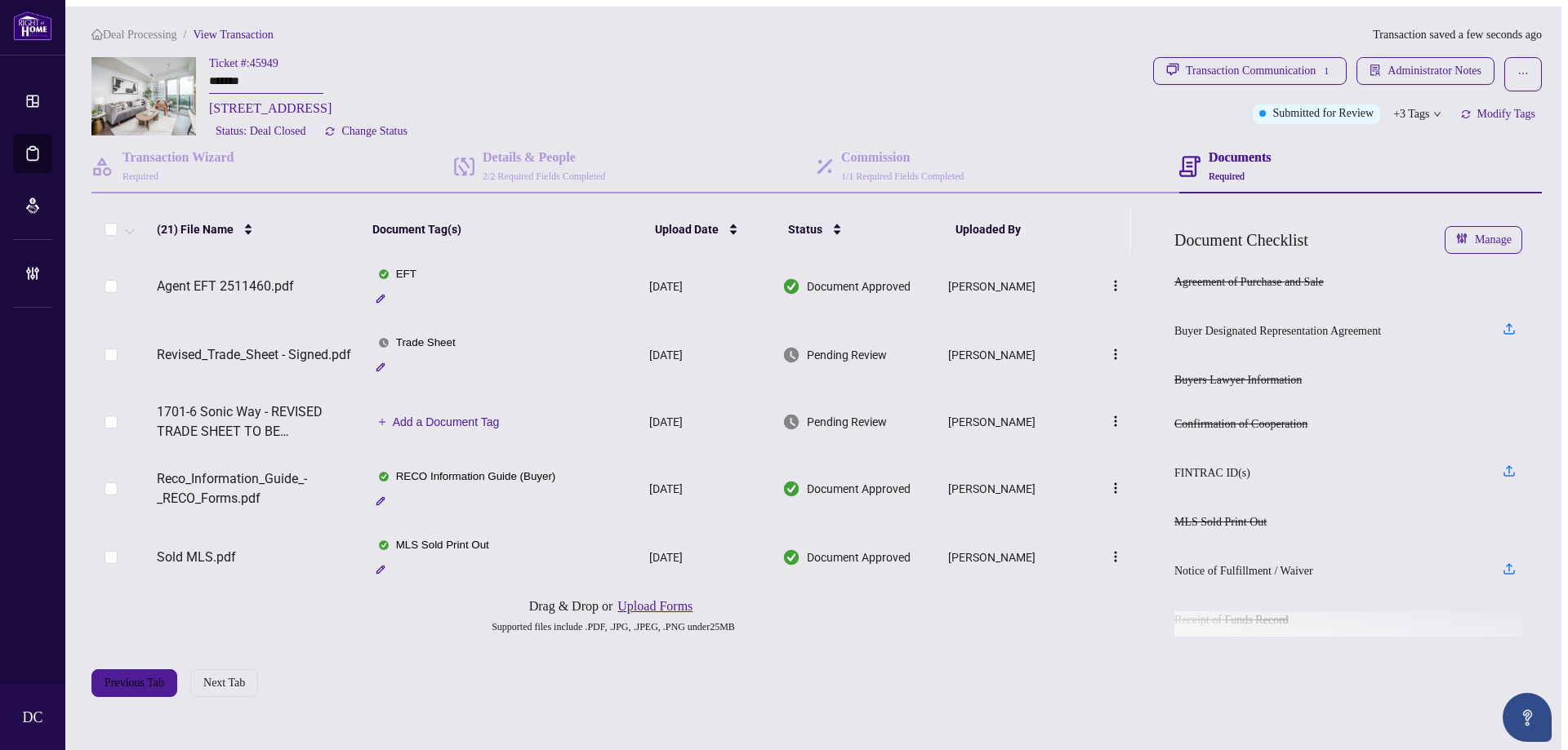
click at [172, 32] on span "Deal Processing" at bounding box center [140, 34] width 74 height 12
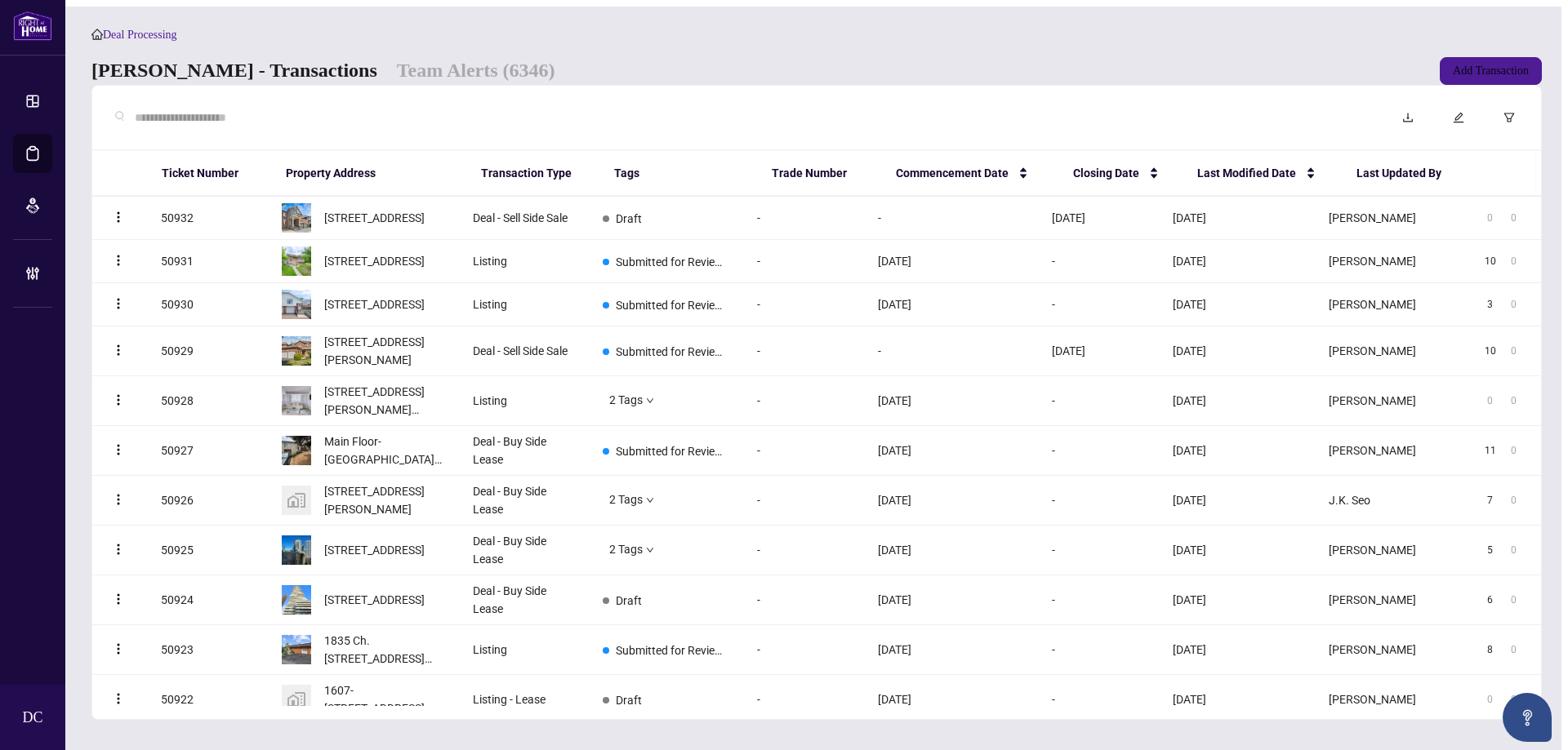
click at [387, 108] on div at bounding box center [740, 118] width 1271 height 38
click at [387, 118] on input "text" at bounding box center [749, 117] width 1229 height 18
paste input "*******"
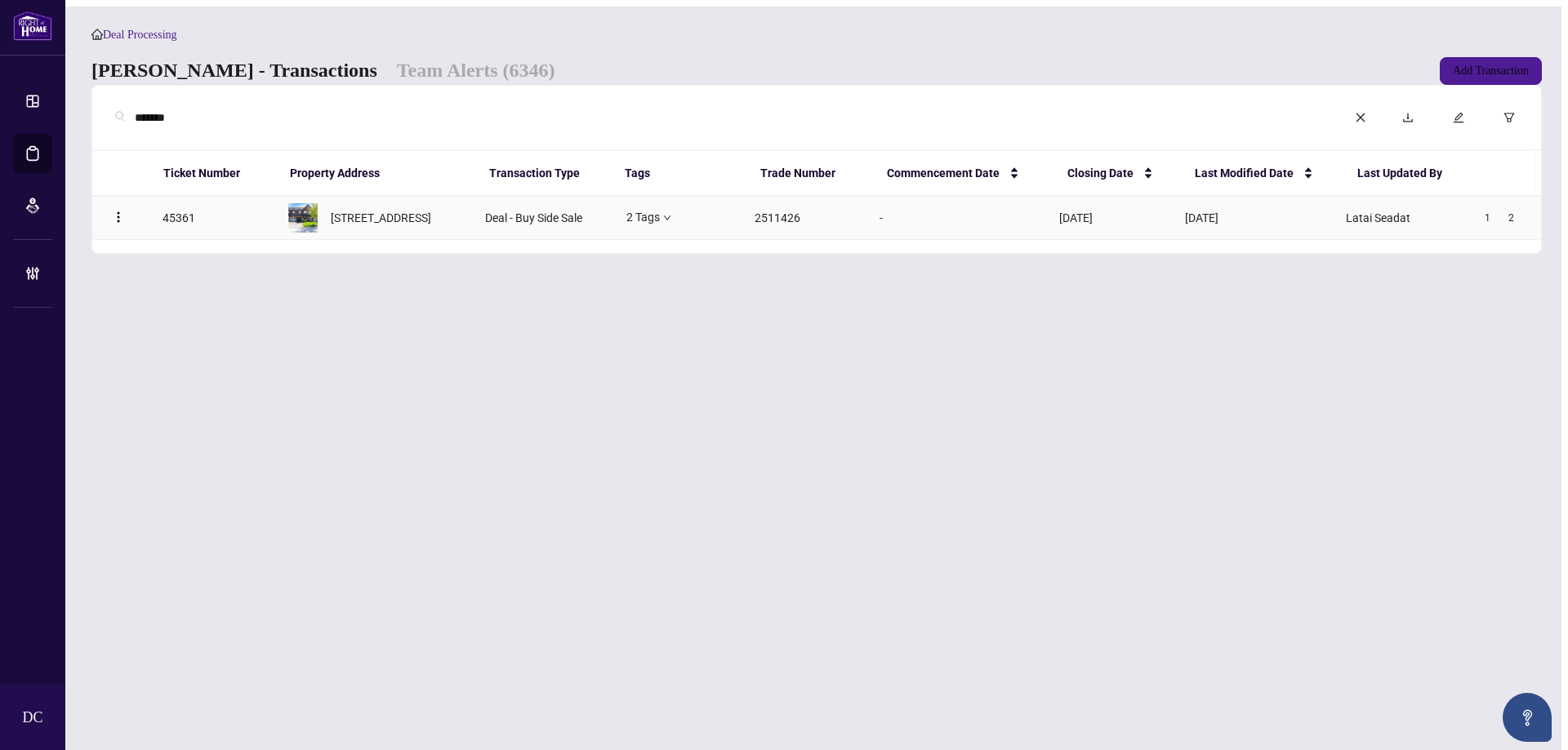
type input "*******"
click at [397, 224] on span "[STREET_ADDRESS]" at bounding box center [381, 218] width 101 height 18
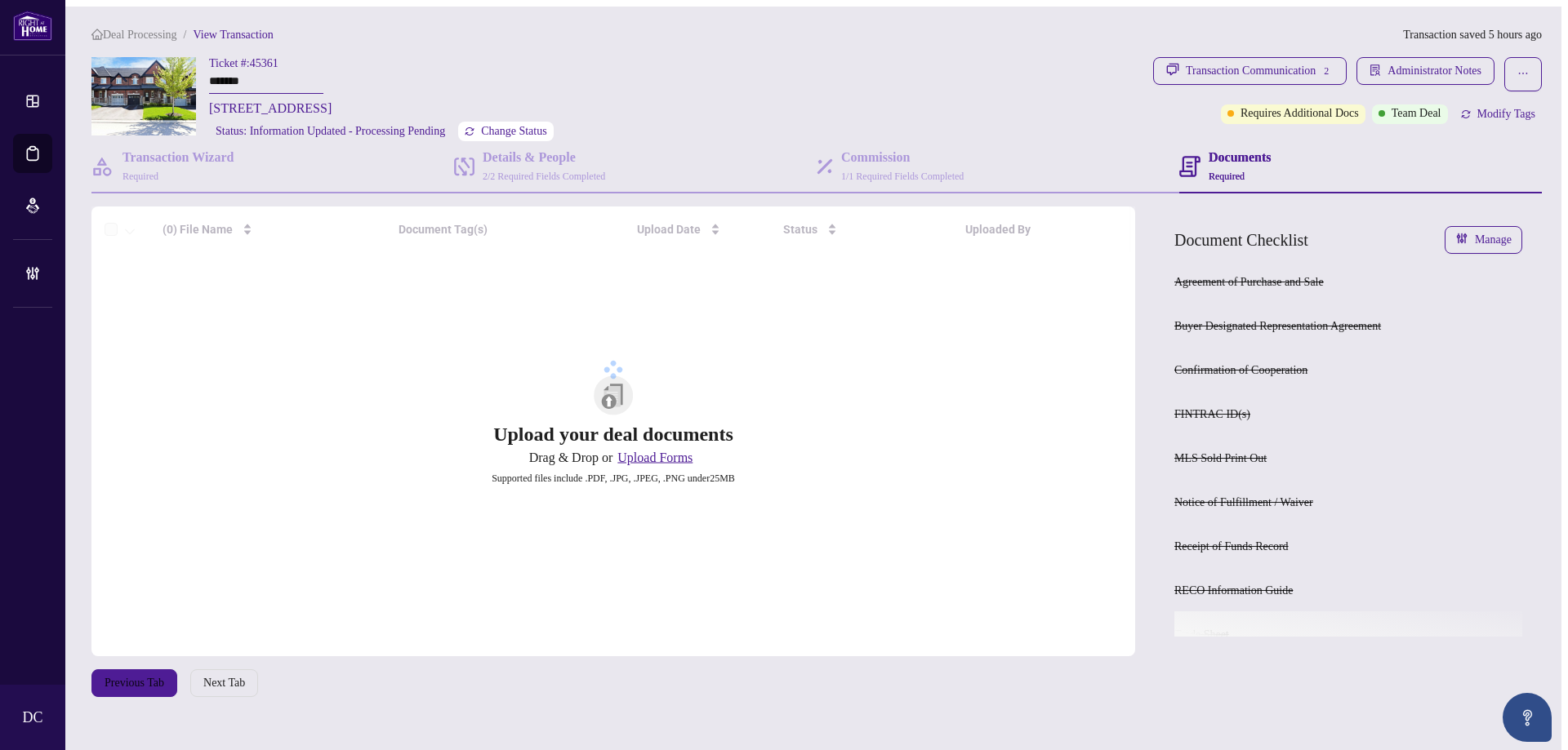
click at [544, 133] on span "Change Status" at bounding box center [513, 131] width 66 height 11
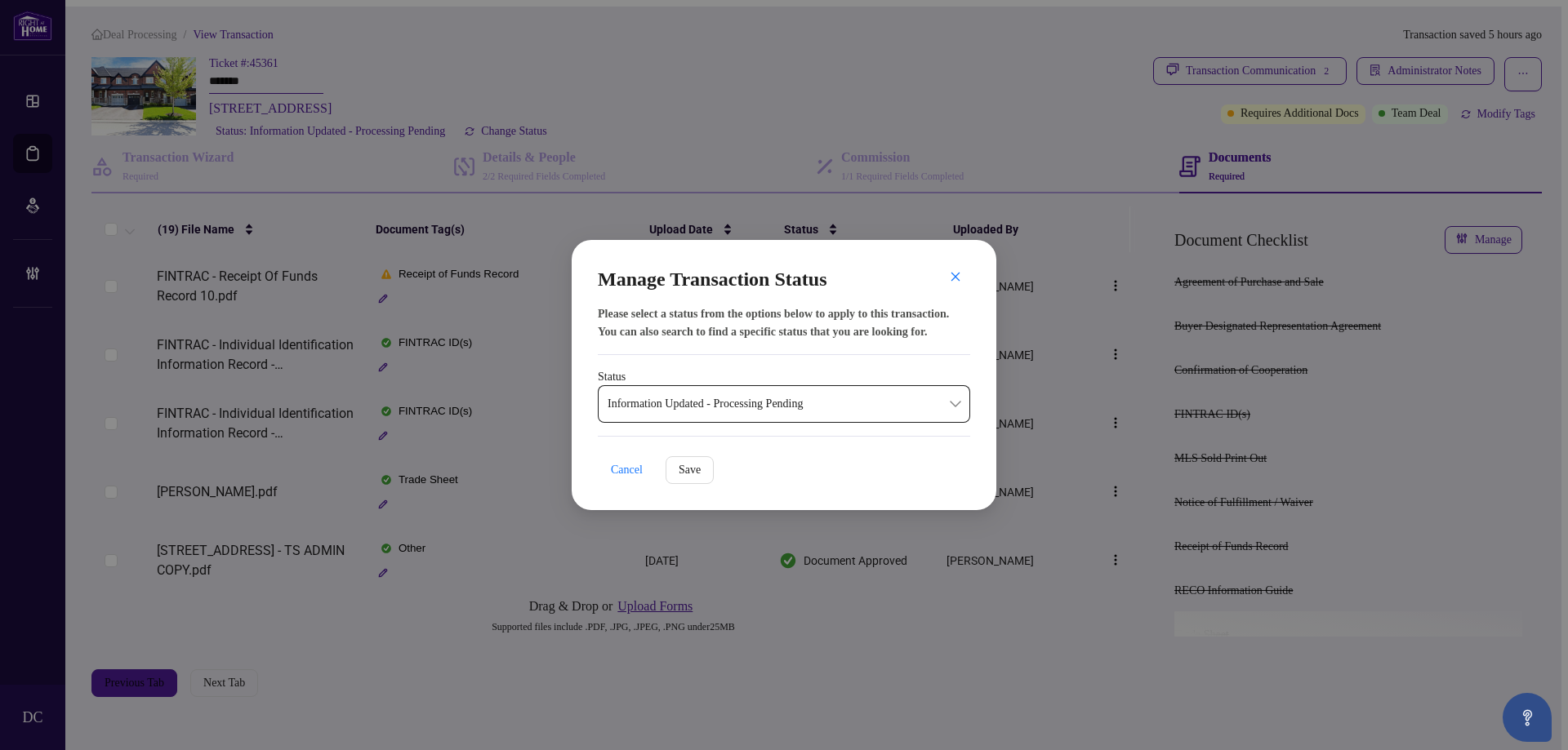
click at [773, 408] on span "Information Updated - Processing Pending" at bounding box center [784, 404] width 353 height 31
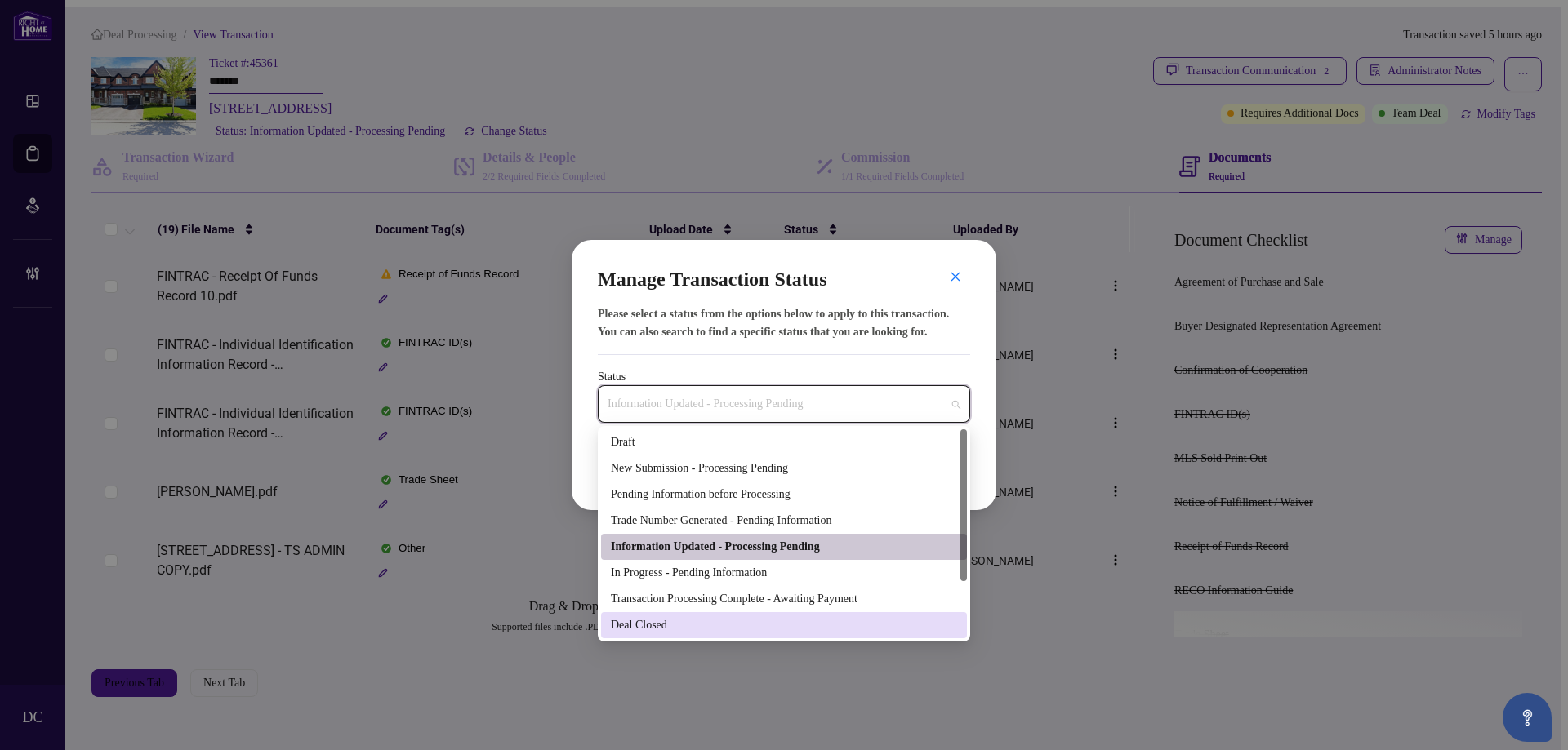
click at [672, 629] on div "Deal Closed" at bounding box center [784, 625] width 346 height 18
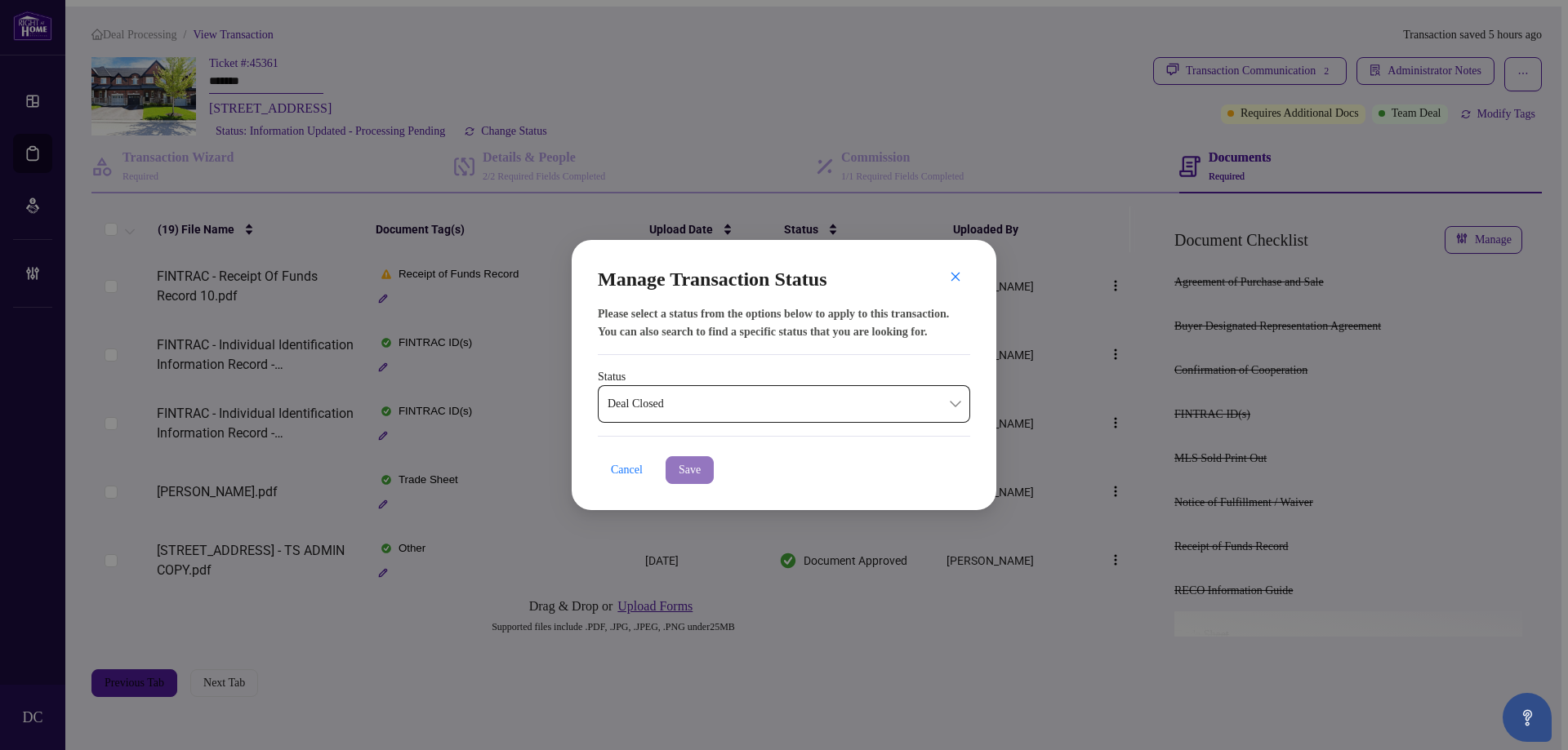
click at [714, 473] on button "Save" at bounding box center [690, 470] width 48 height 28
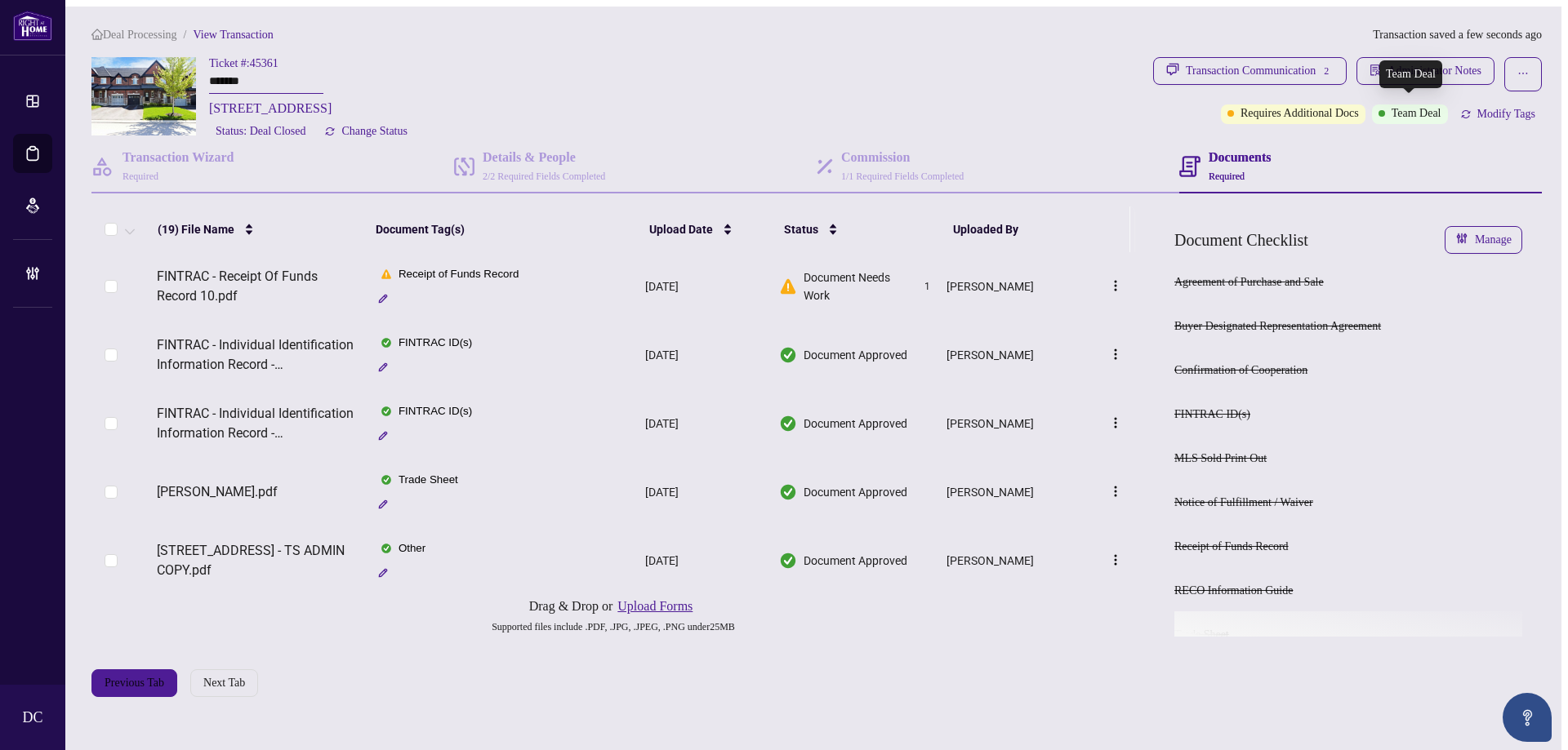
click at [1402, 110] on span "Team Deal" at bounding box center [1417, 113] width 50 height 18
click at [1344, 135] on div "Transaction Communication 2 Administrator Notes Requires Additional Docs Team D…" at bounding box center [1347, 99] width 395 height 84
click at [1297, 47] on div "Deal Processing / View Transaction Transaction saved a minute ago Ticket #: 453…" at bounding box center [817, 361] width 1464 height 671
click at [1300, 60] on div "Transaction Communication 2" at bounding box center [1260, 71] width 148 height 26
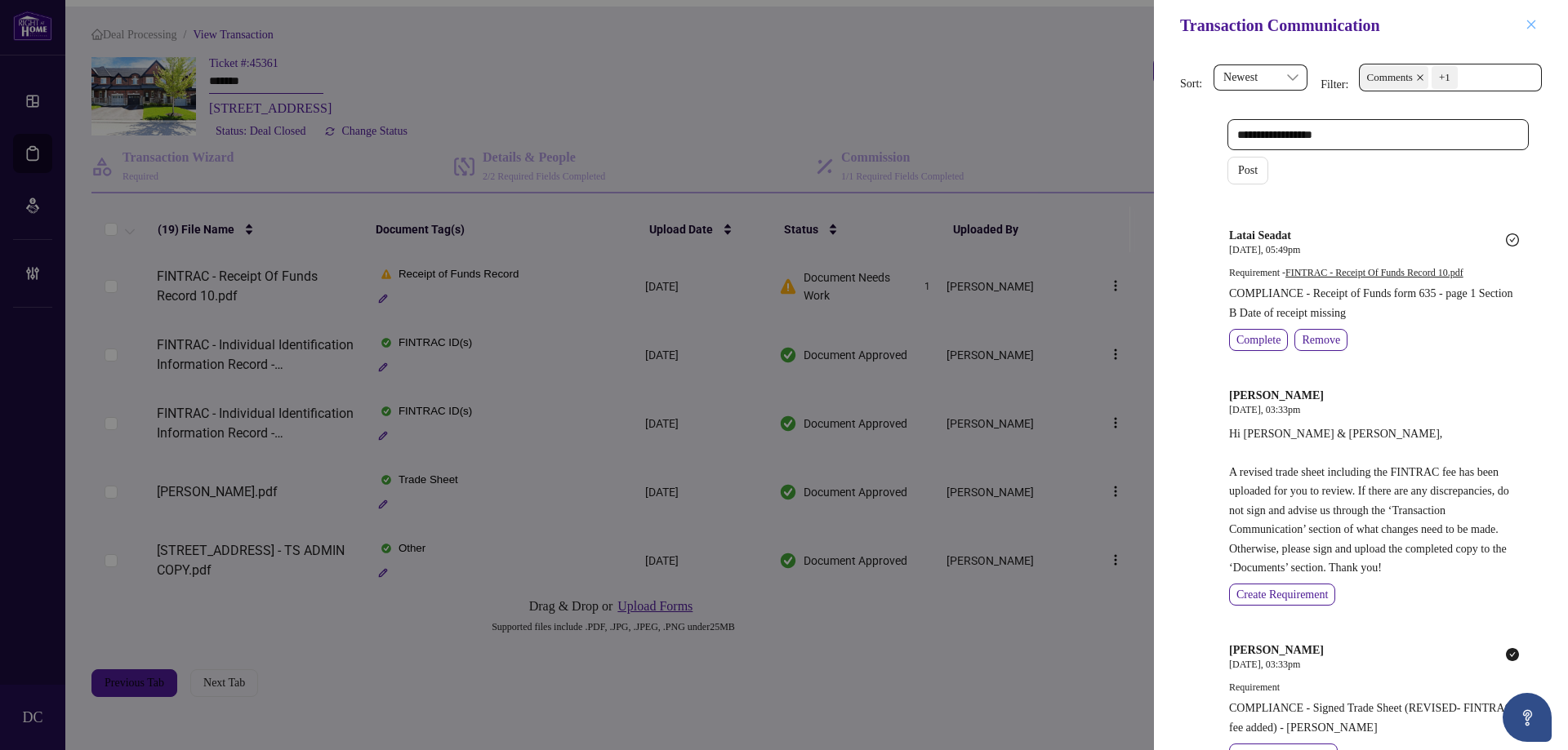
click at [1534, 30] on icon "close" at bounding box center [1531, 24] width 11 height 11
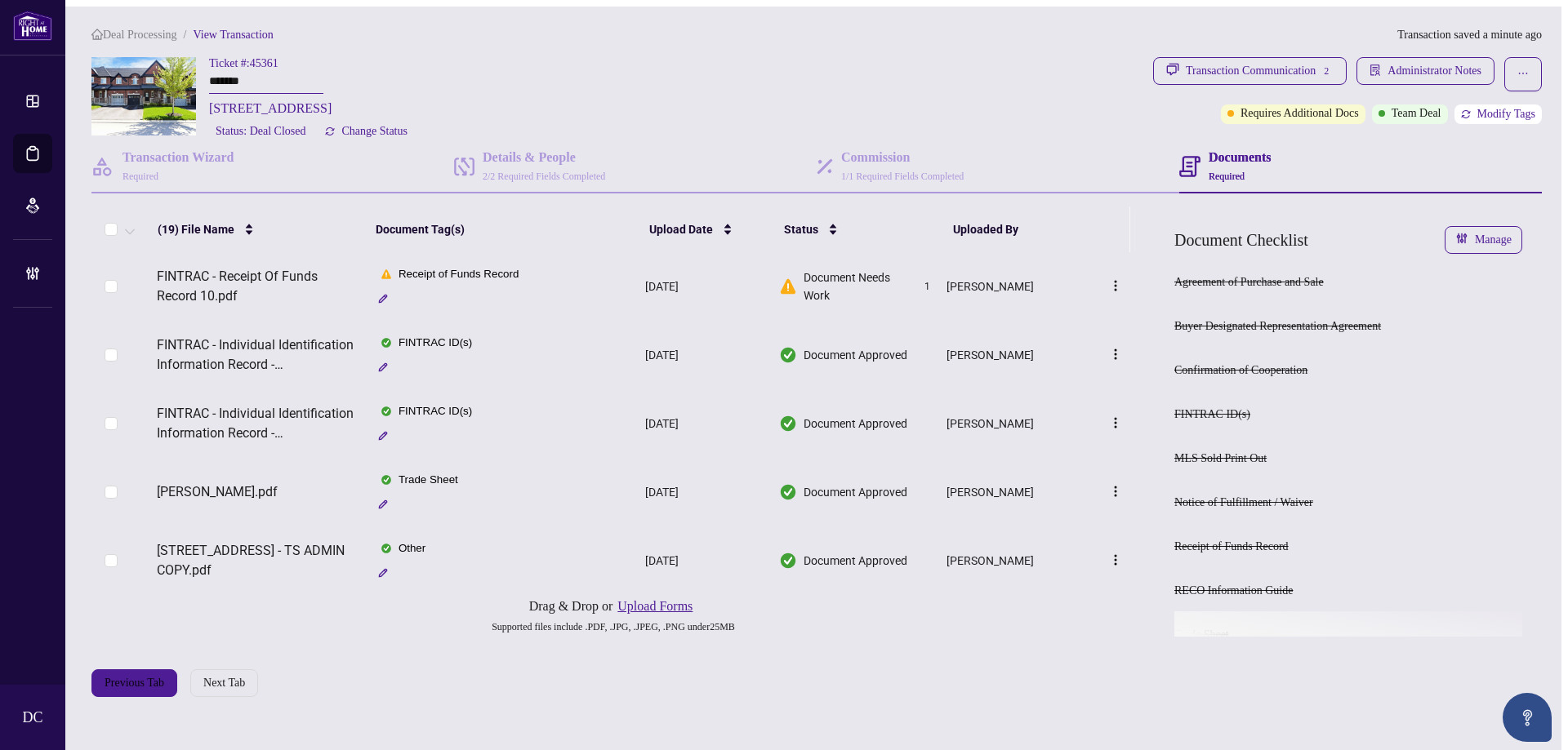
click at [1509, 114] on span "Modify Tags" at bounding box center [1506, 114] width 58 height 11
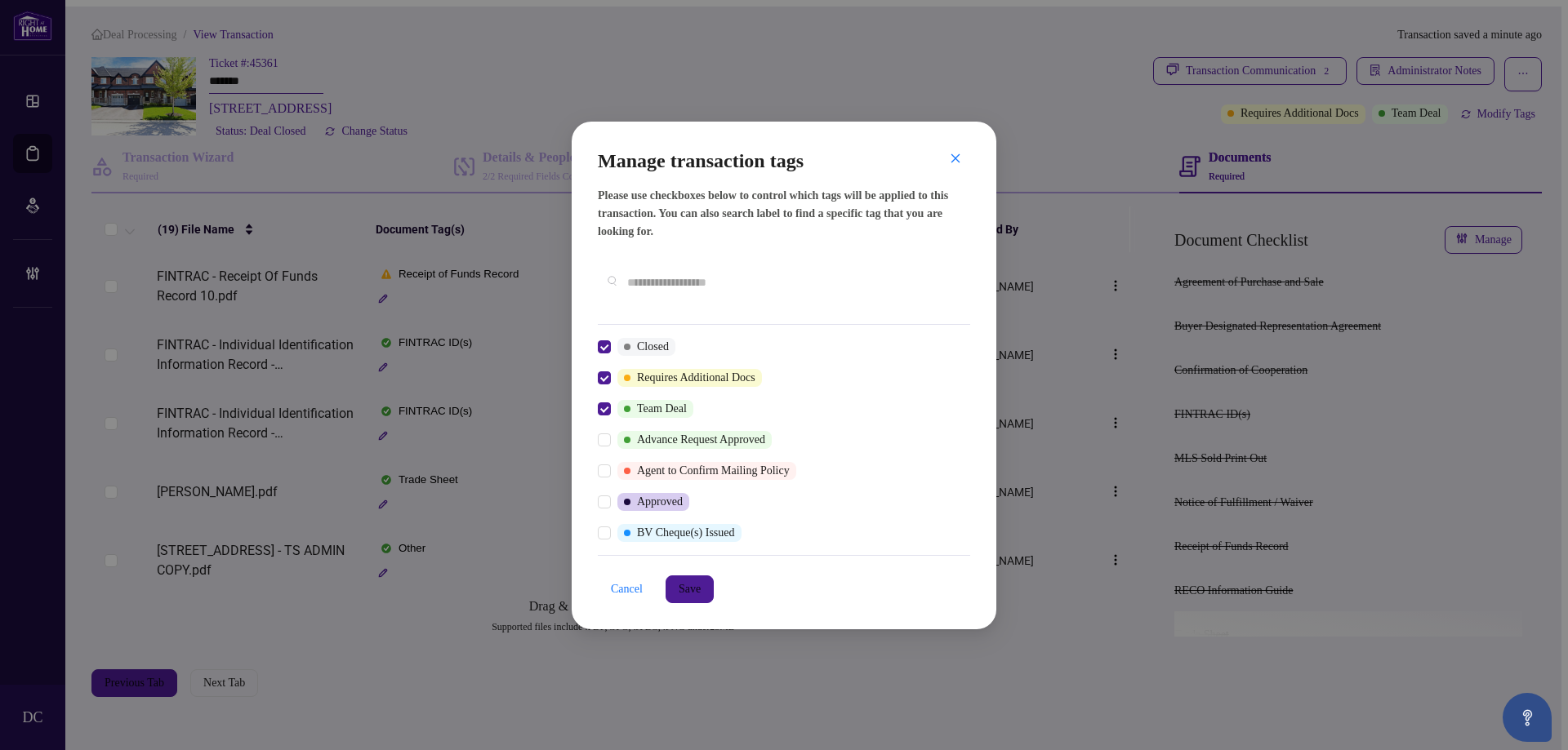
click at [700, 283] on input "text" at bounding box center [792, 282] width 330 height 18
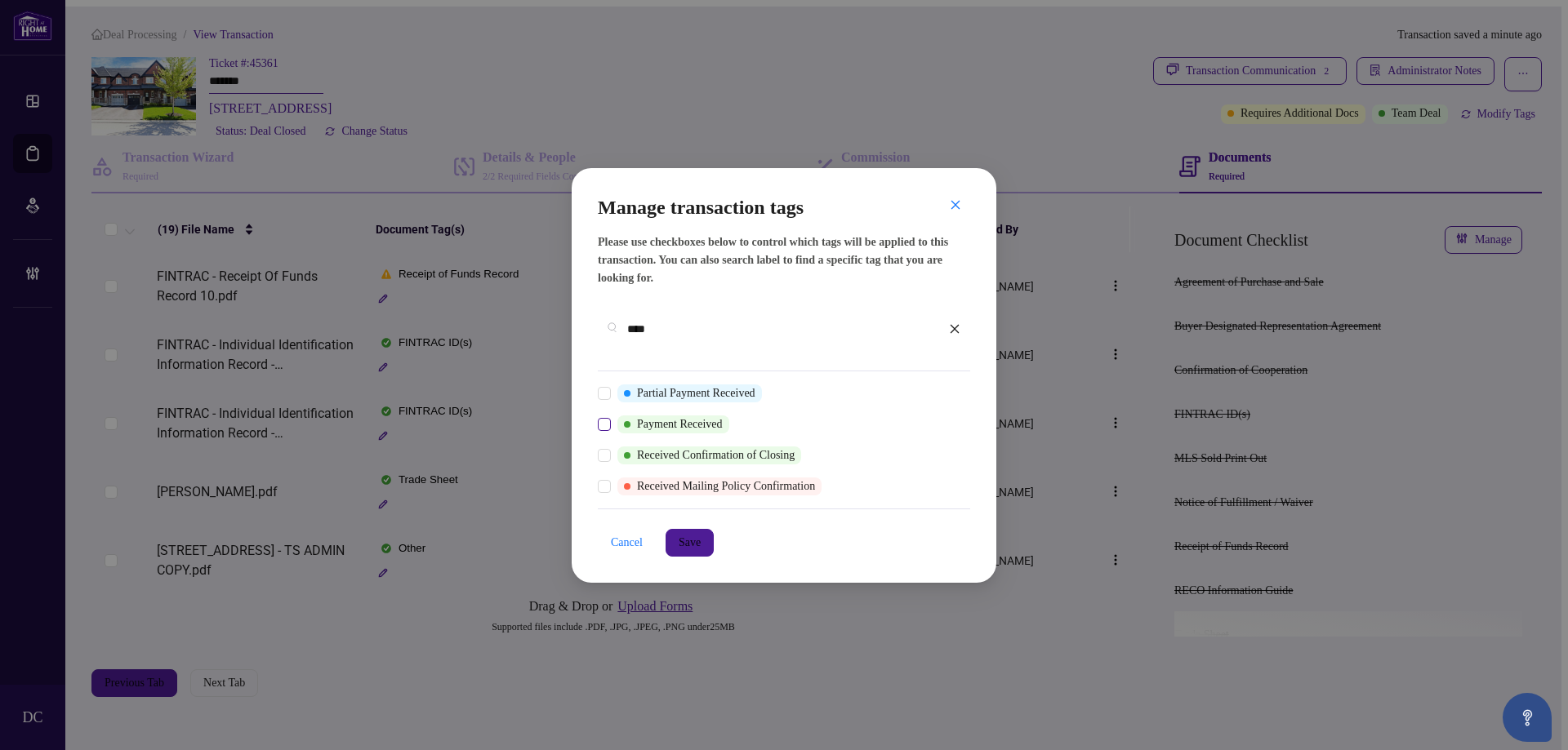
type input "****"
click at [688, 530] on span "Save" at bounding box center [690, 542] width 22 height 26
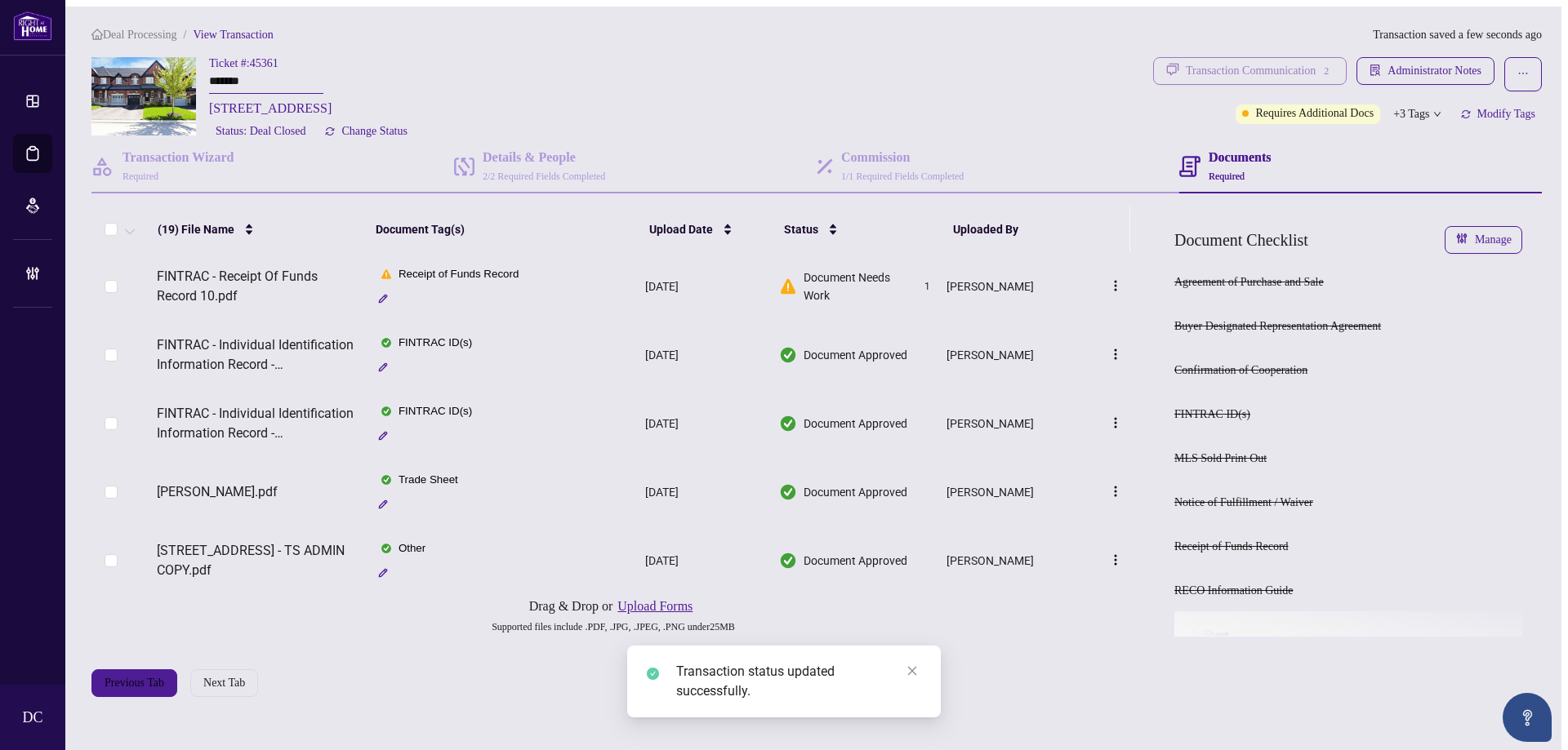
click at [1289, 69] on div "Transaction Communication 2" at bounding box center [1260, 71] width 148 height 26
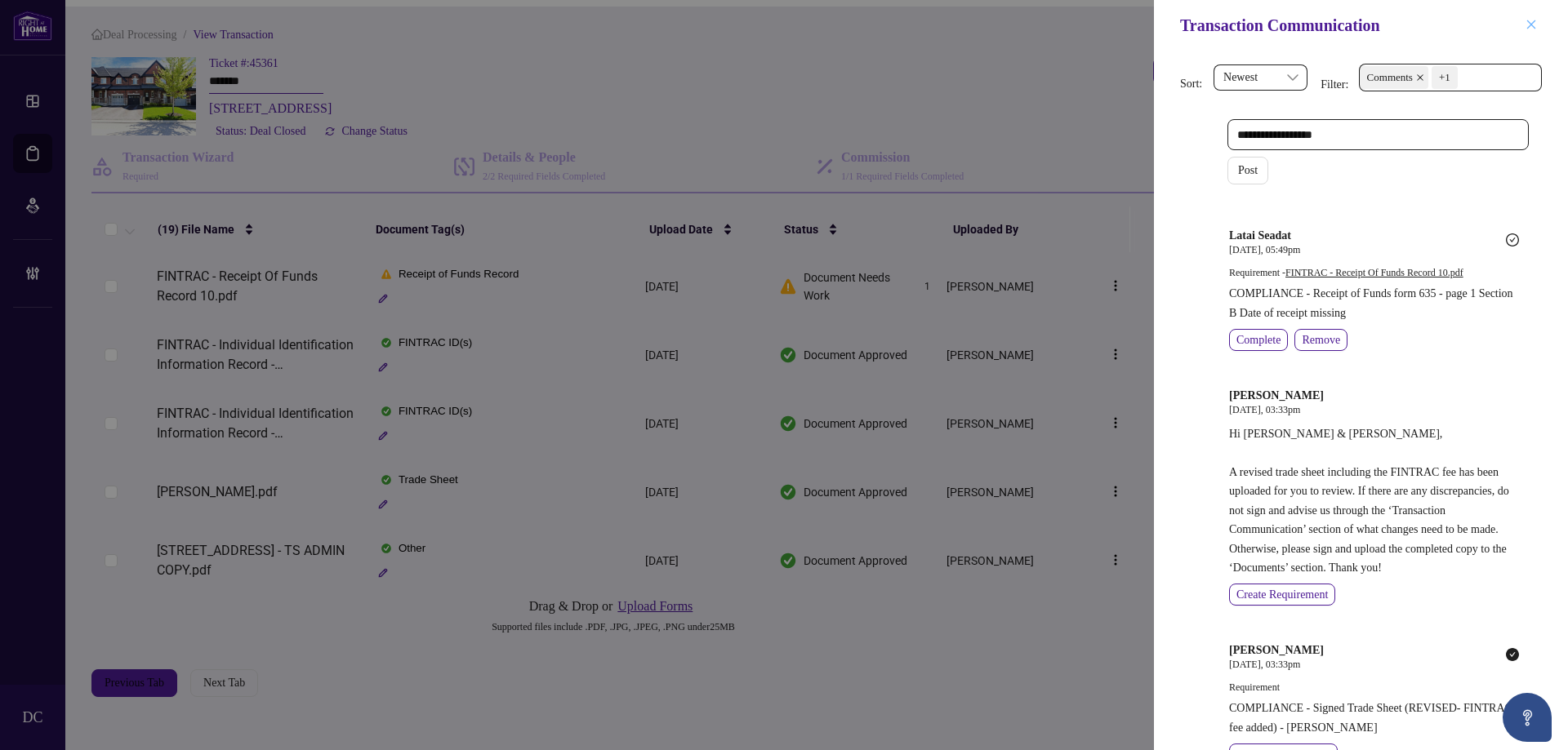
click at [1534, 24] on icon "close" at bounding box center [1531, 24] width 11 height 11
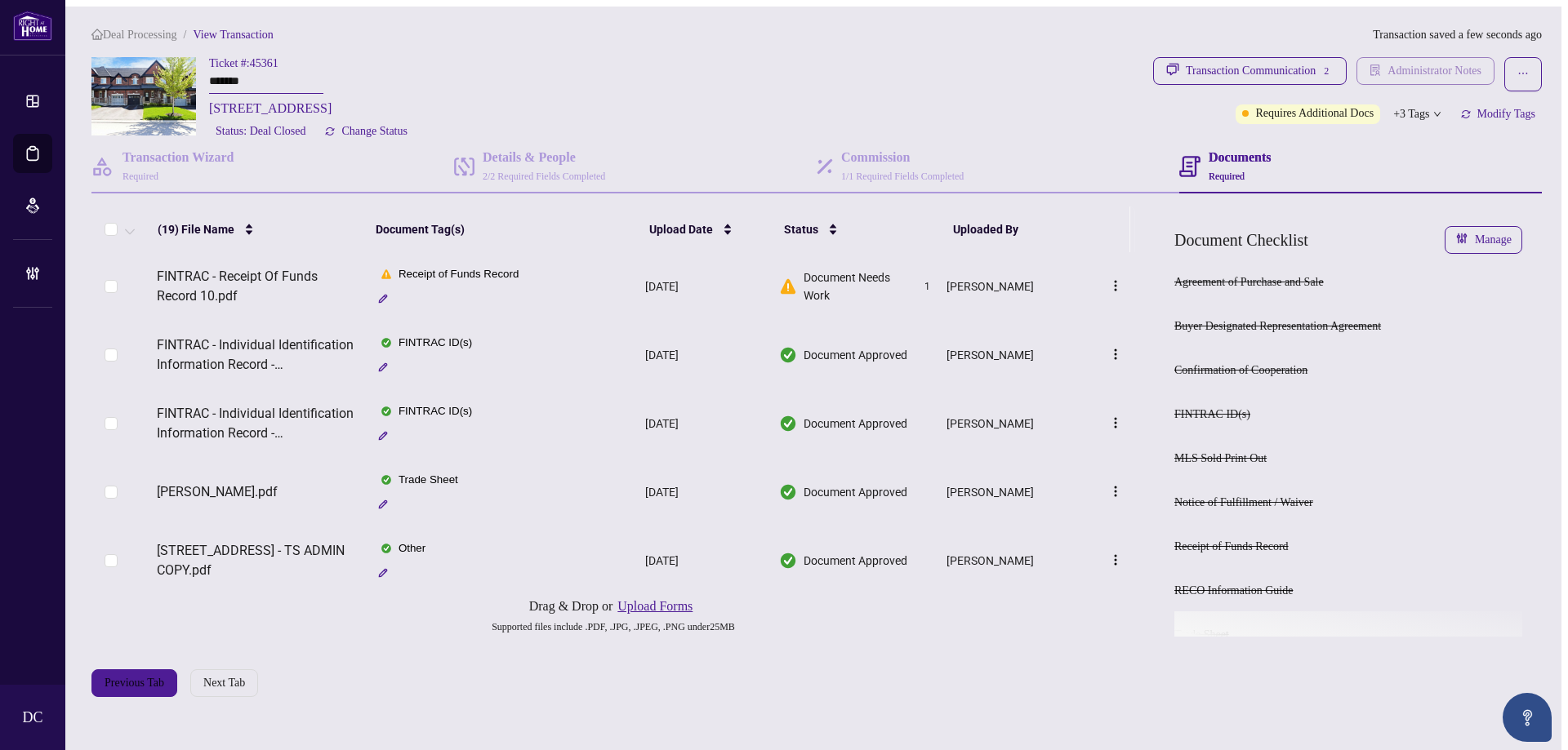
click at [1482, 70] on span "Administrator Notes" at bounding box center [1434, 71] width 94 height 26
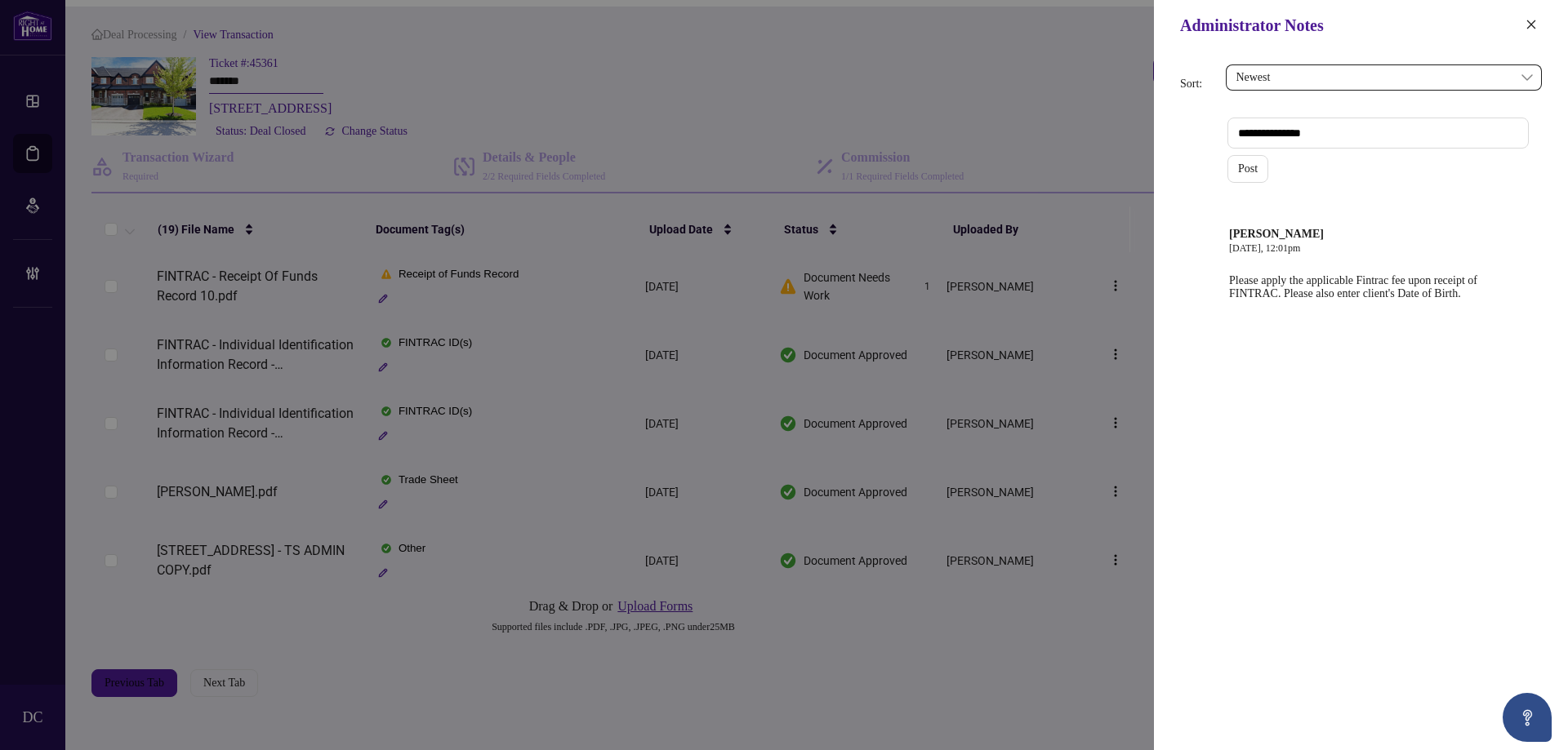
click at [1351, 137] on textarea at bounding box center [1378, 133] width 302 height 31
paste textarea "**********"
type textarea "**********"
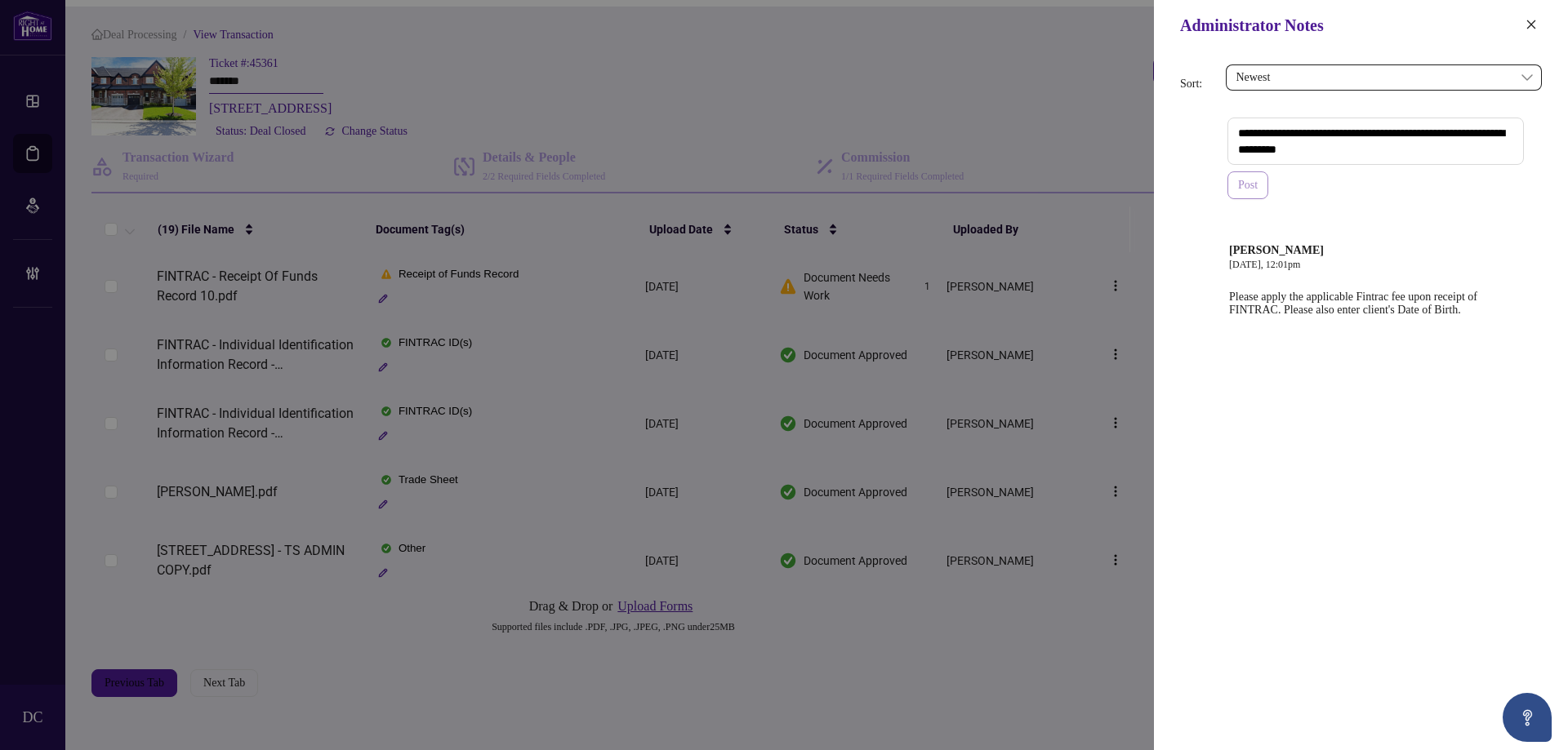
click at [1257, 192] on span "Post" at bounding box center [1248, 185] width 20 height 26
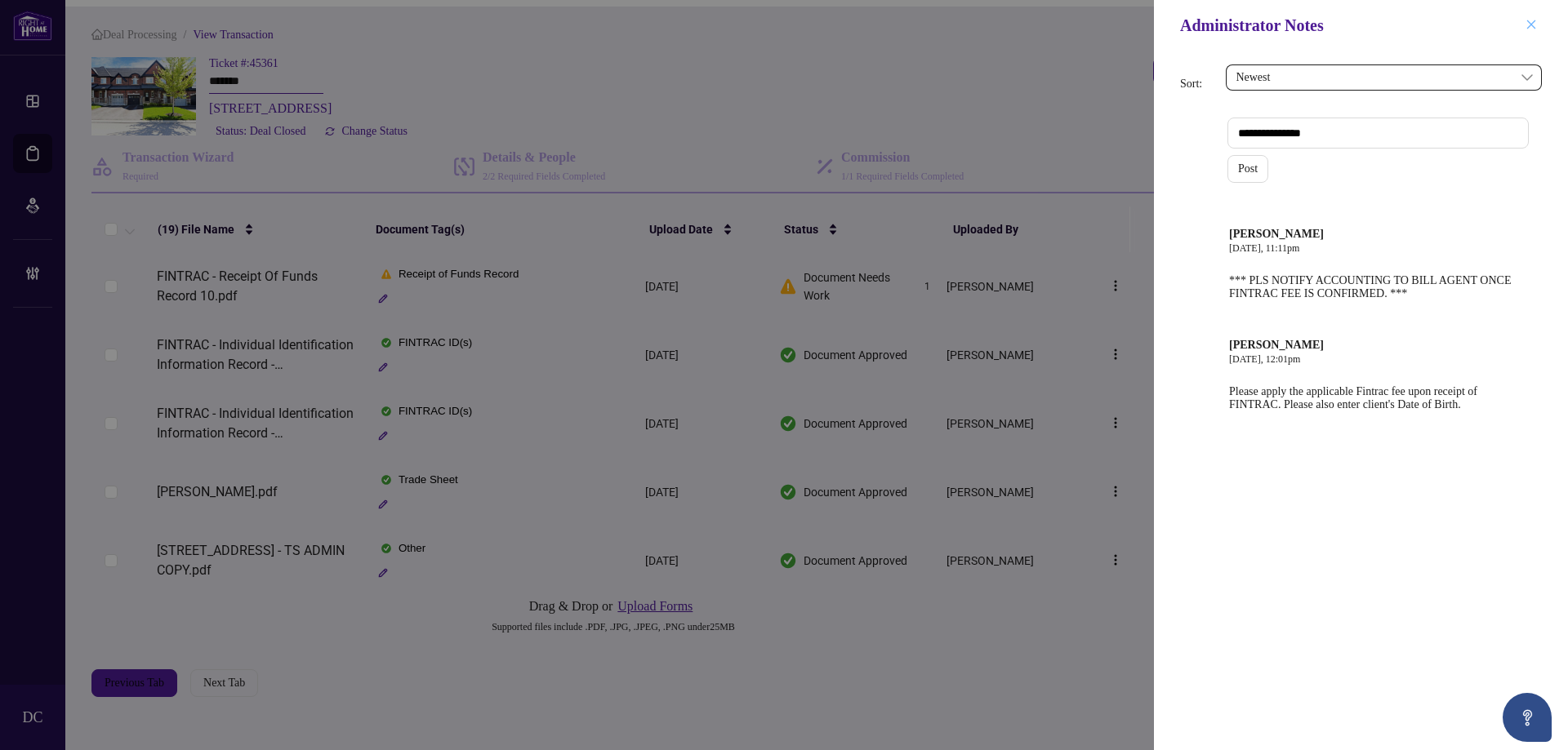
click at [1534, 22] on icon "close" at bounding box center [1531, 24] width 11 height 11
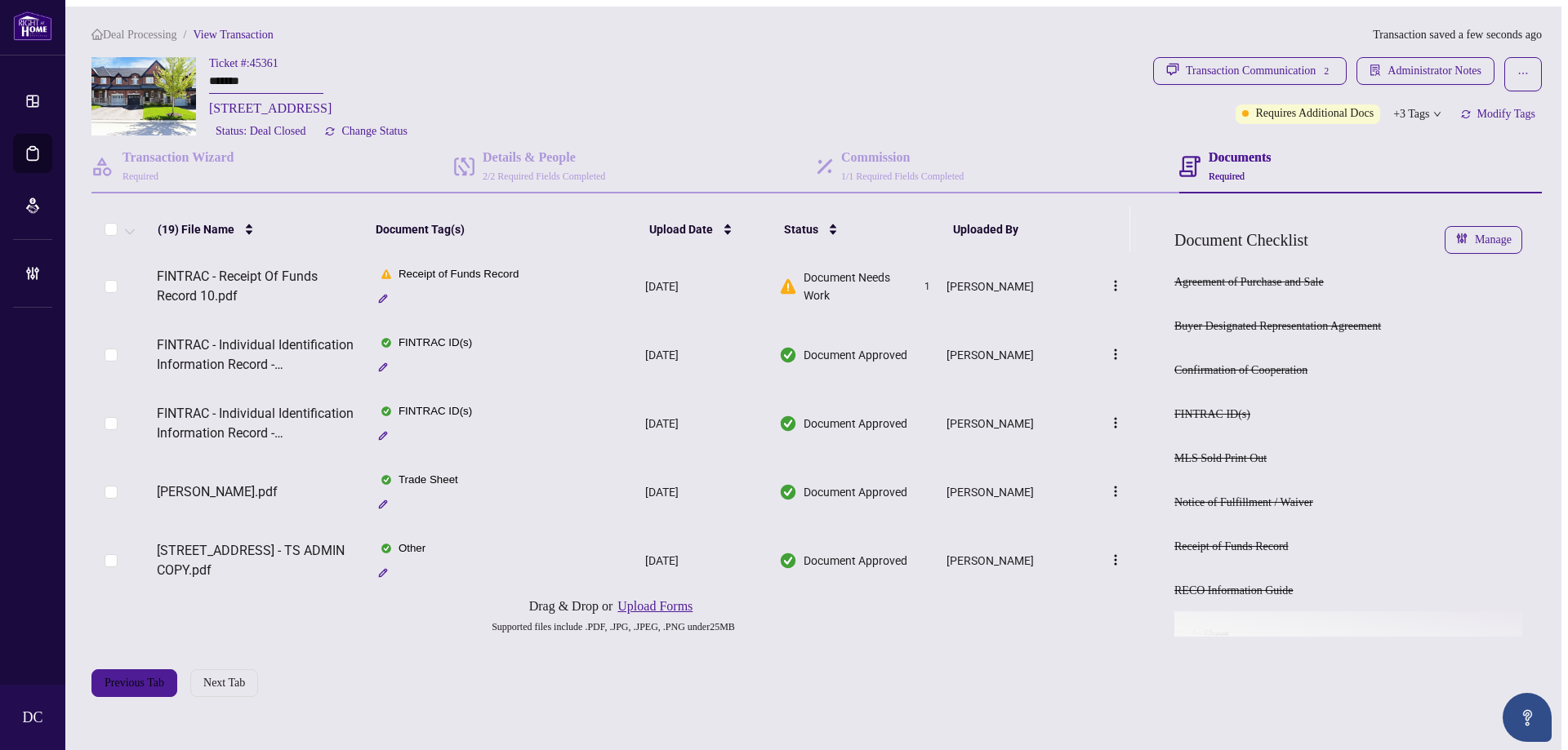
drag, startPoint x: 170, startPoint y: 32, endPoint x: 23, endPoint y: 3, distance: 149.8
click at [170, 31] on span "Deal Processing" at bounding box center [140, 34] width 74 height 12
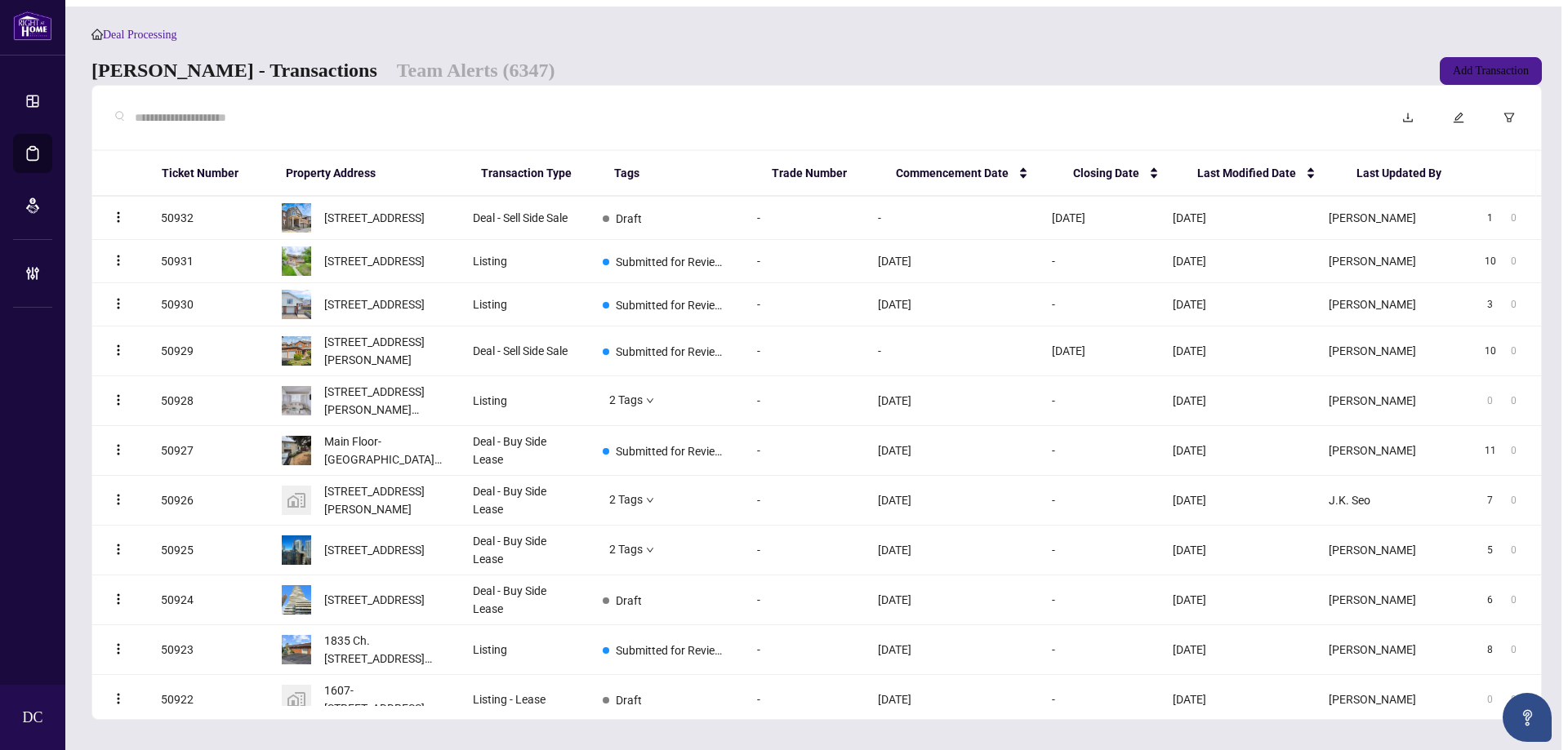
click at [334, 127] on input "text" at bounding box center [749, 117] width 1229 height 18
paste input "*******"
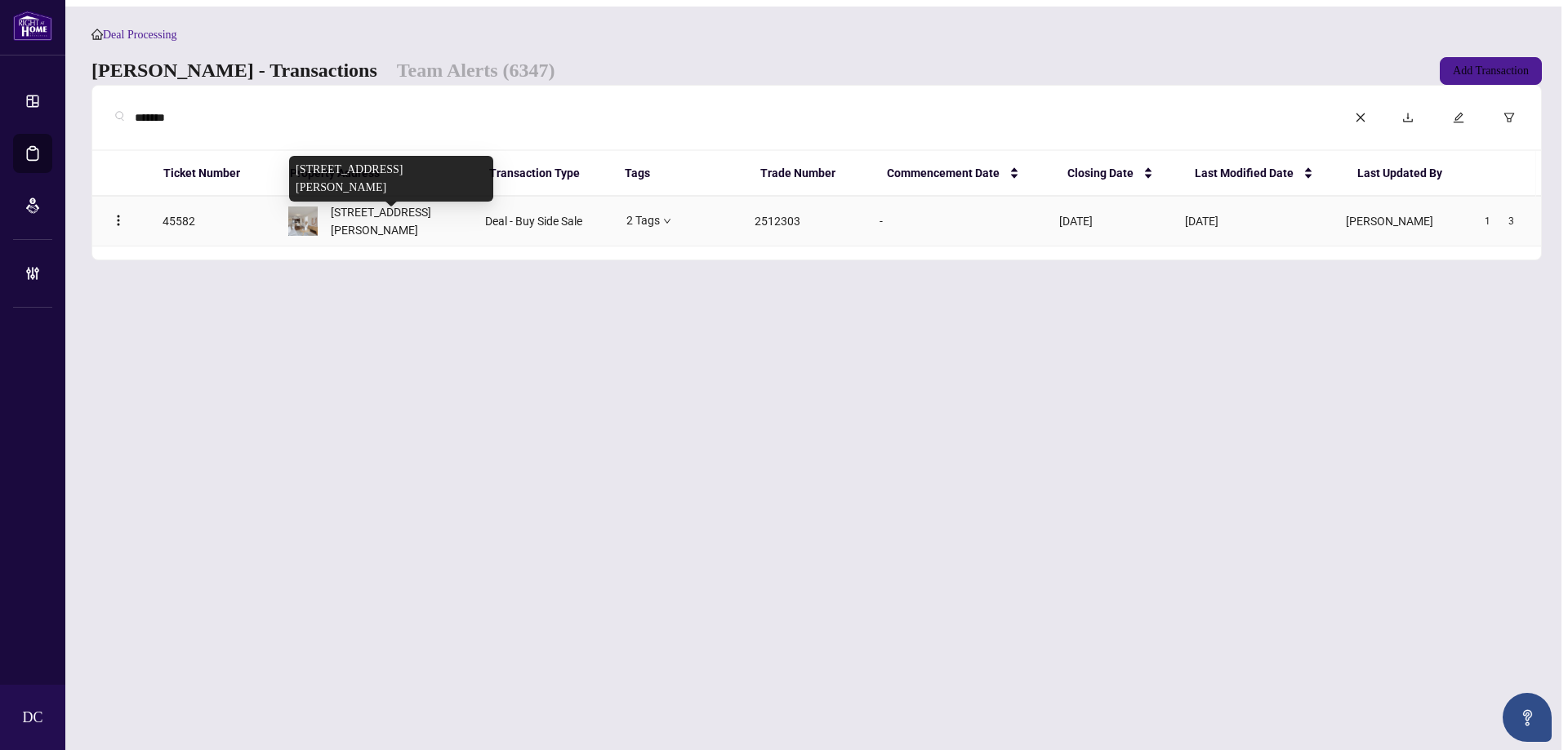
type input "*******"
click at [391, 238] on span "[STREET_ADDRESS][PERSON_NAME]" at bounding box center [395, 221] width 129 height 36
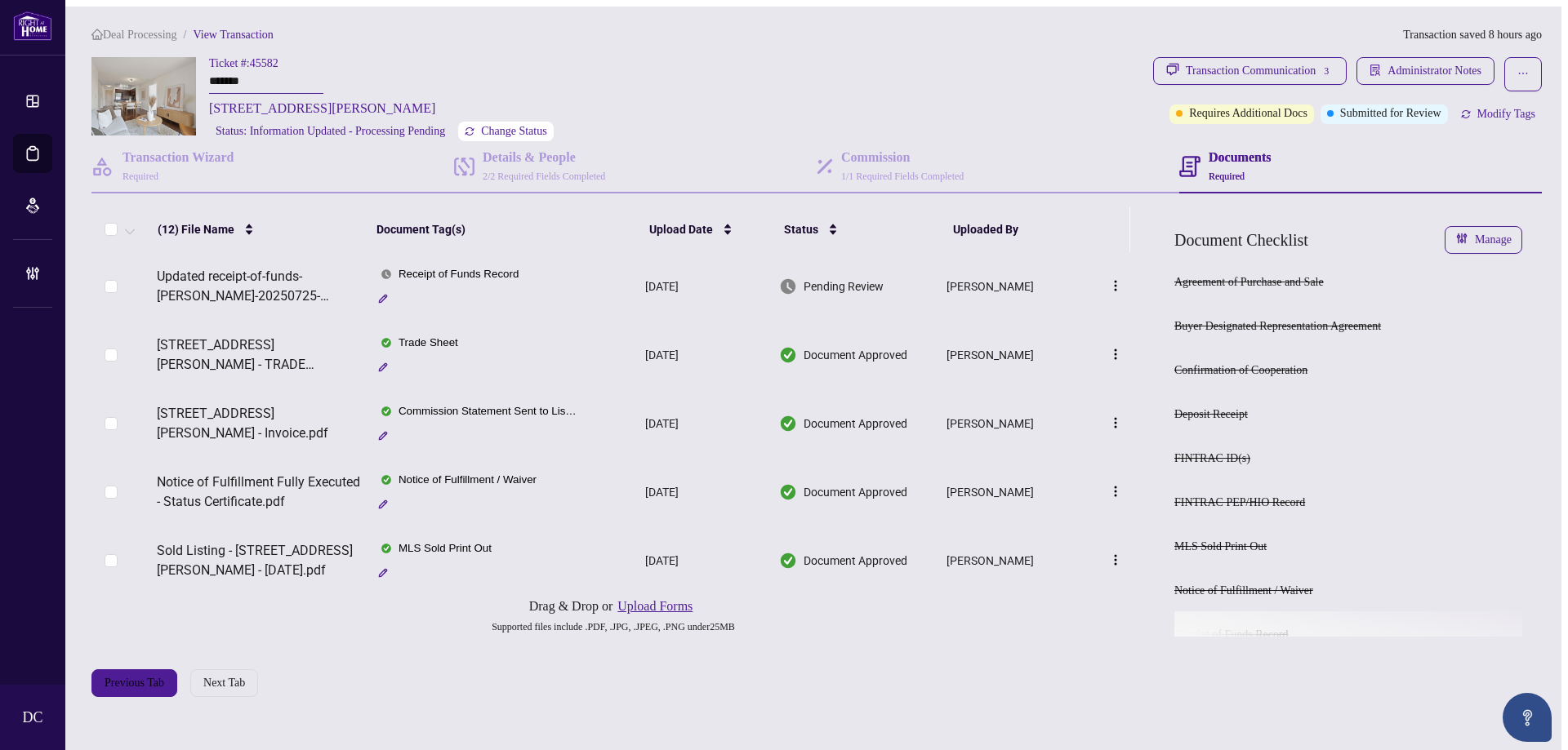
click at [547, 137] on span "Change Status" at bounding box center [513, 131] width 66 height 11
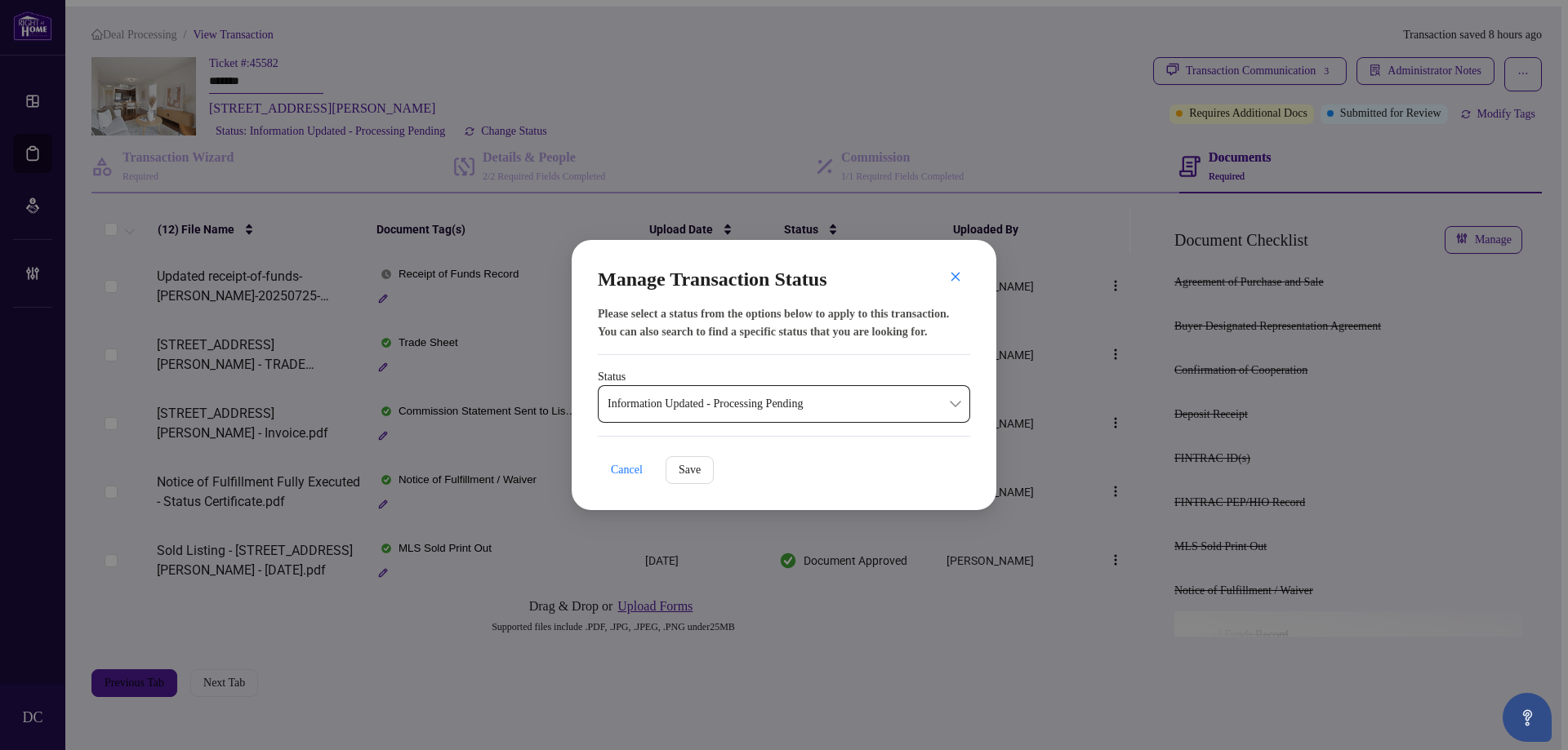
click at [725, 412] on span "Information Updated - Processing Pending" at bounding box center [784, 404] width 353 height 31
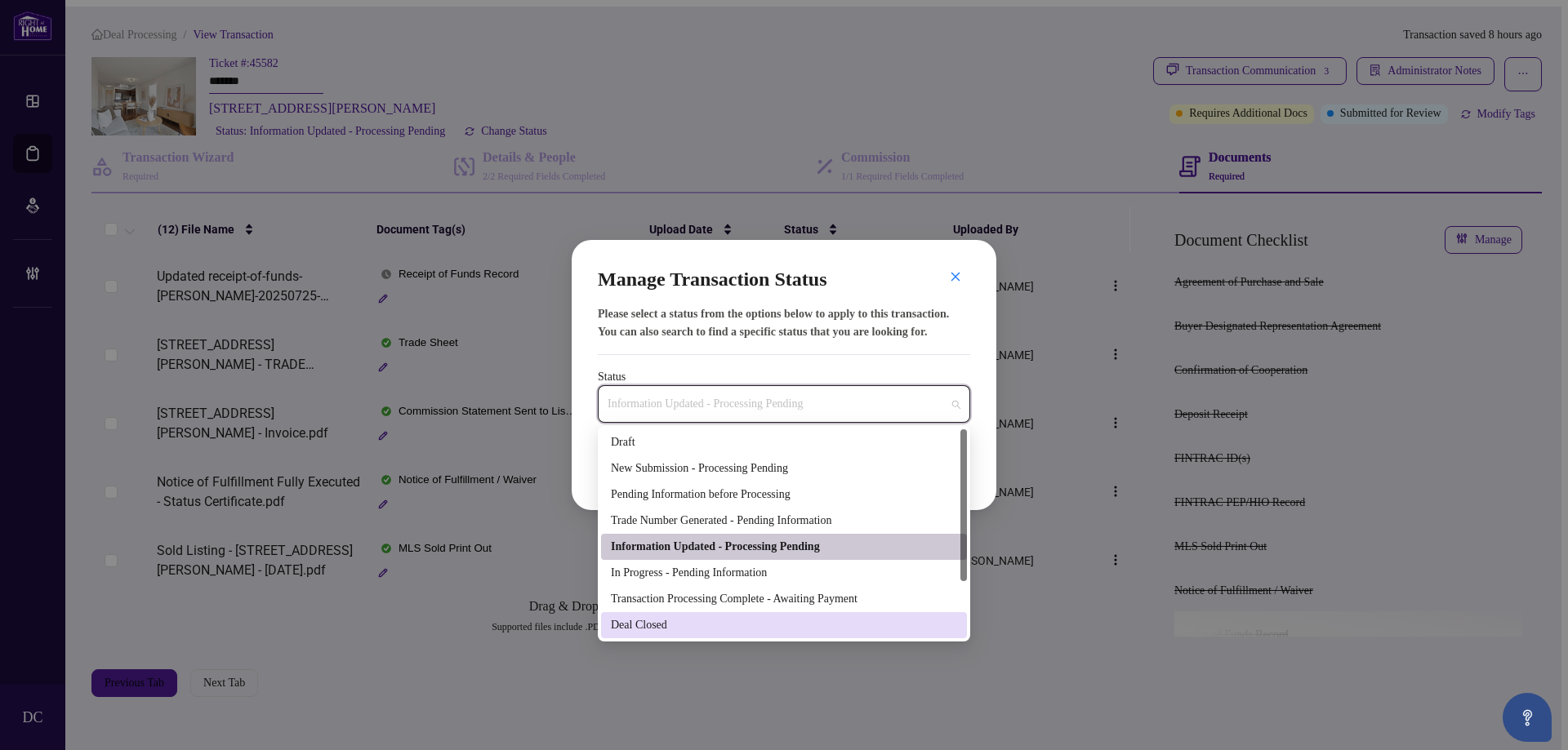
click at [678, 622] on div "Deal Closed" at bounding box center [784, 625] width 346 height 18
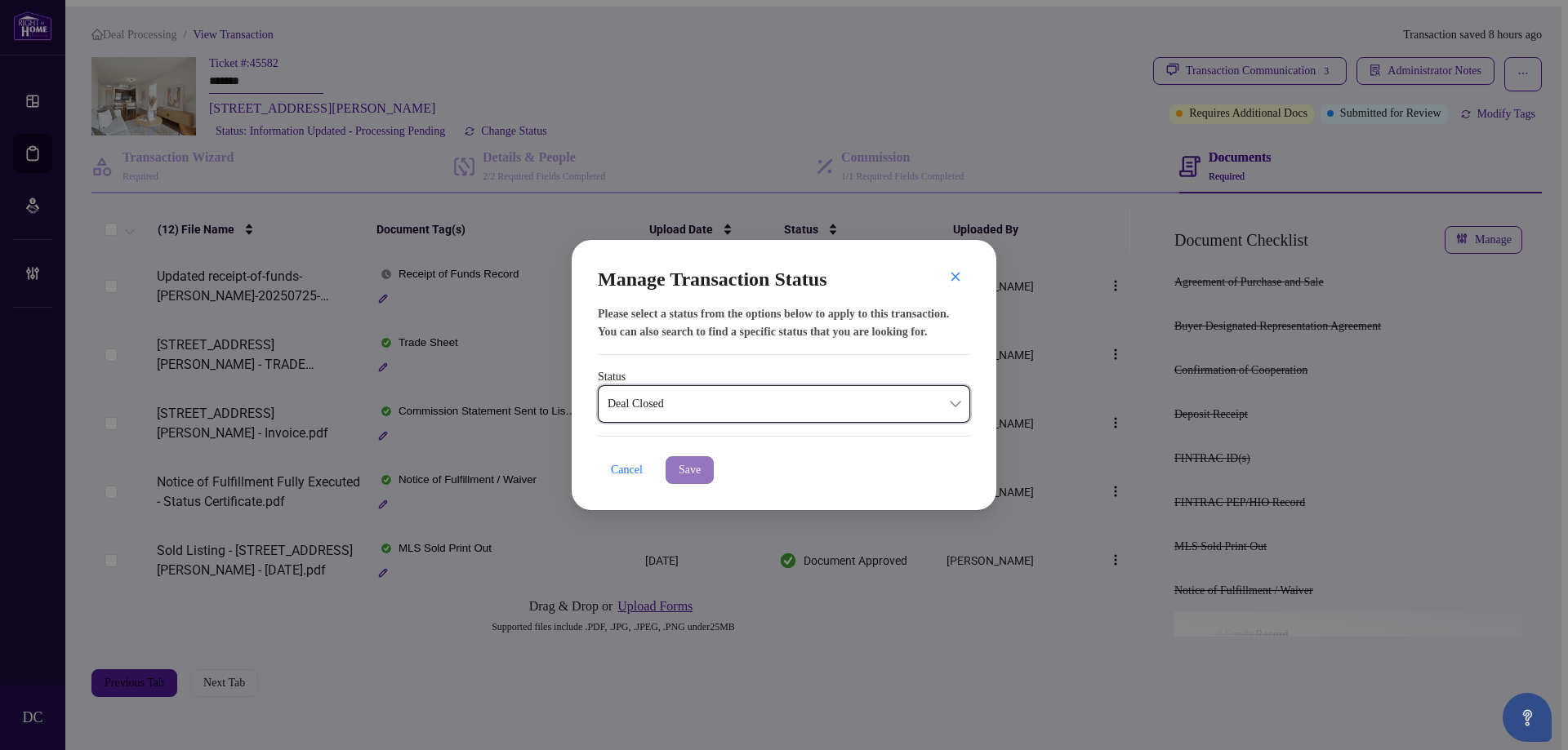
click at [689, 462] on span "Save" at bounding box center [690, 470] width 22 height 26
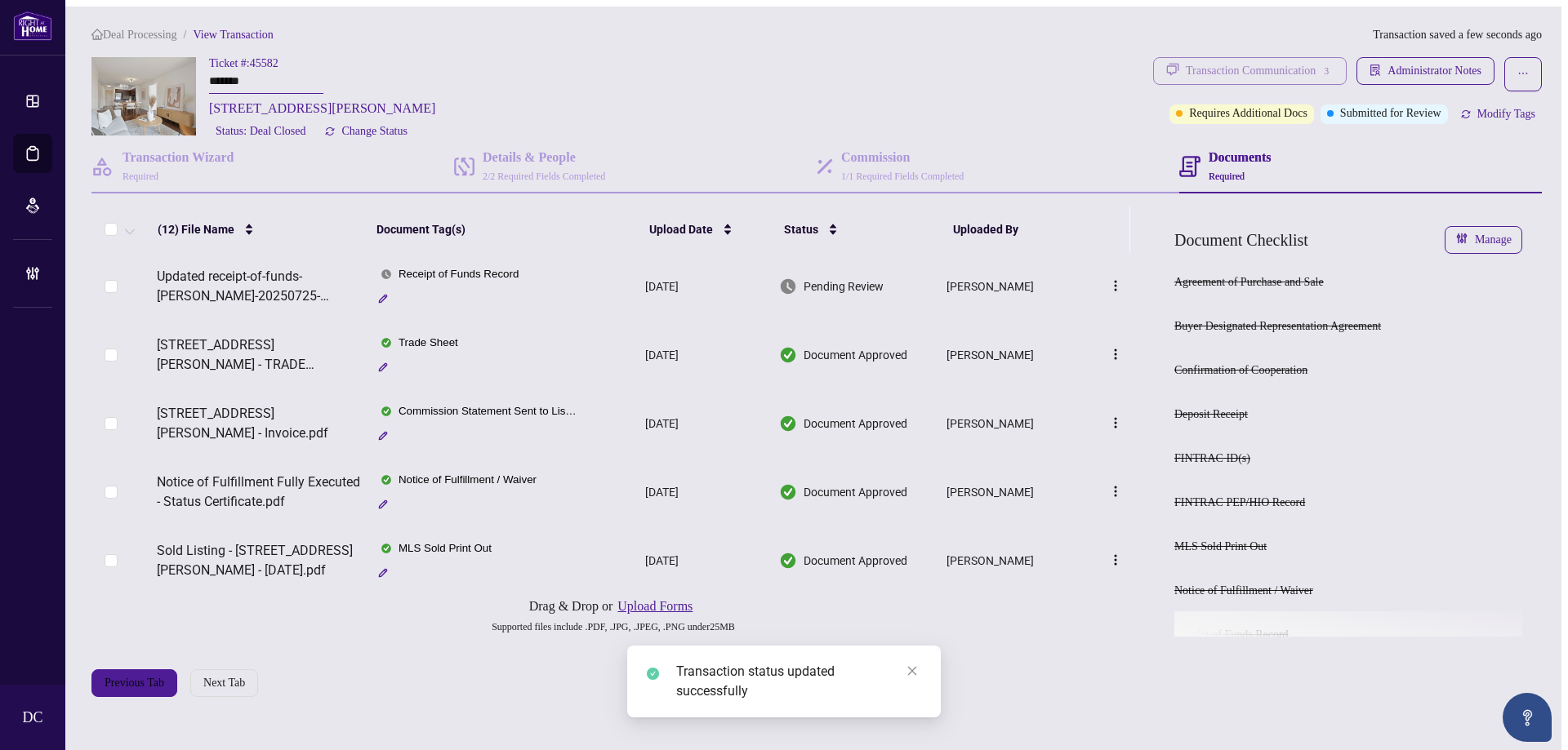
click at [1286, 62] on div "Transaction Communication 3" at bounding box center [1260, 71] width 148 height 26
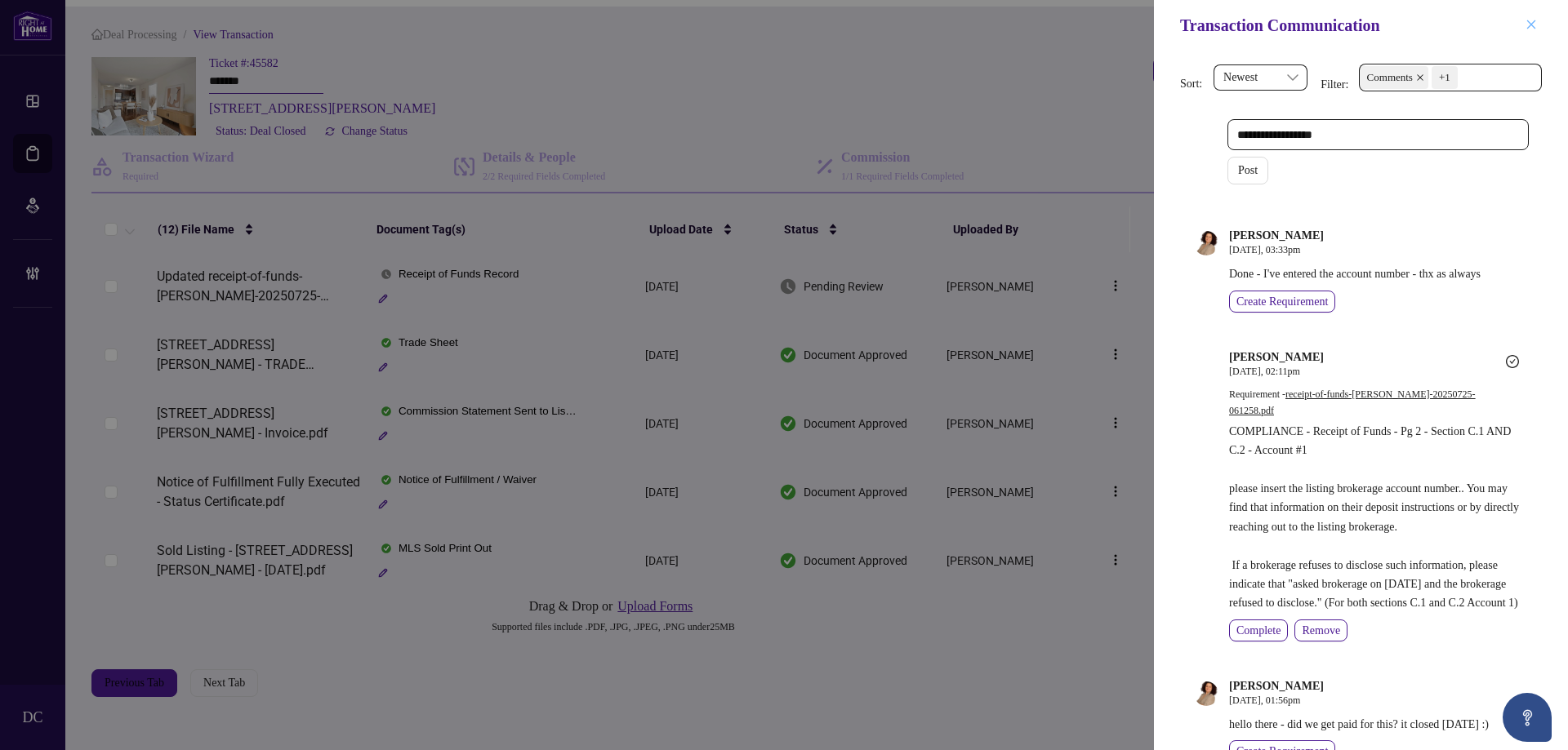
click at [1533, 30] on icon "close" at bounding box center [1531, 24] width 11 height 11
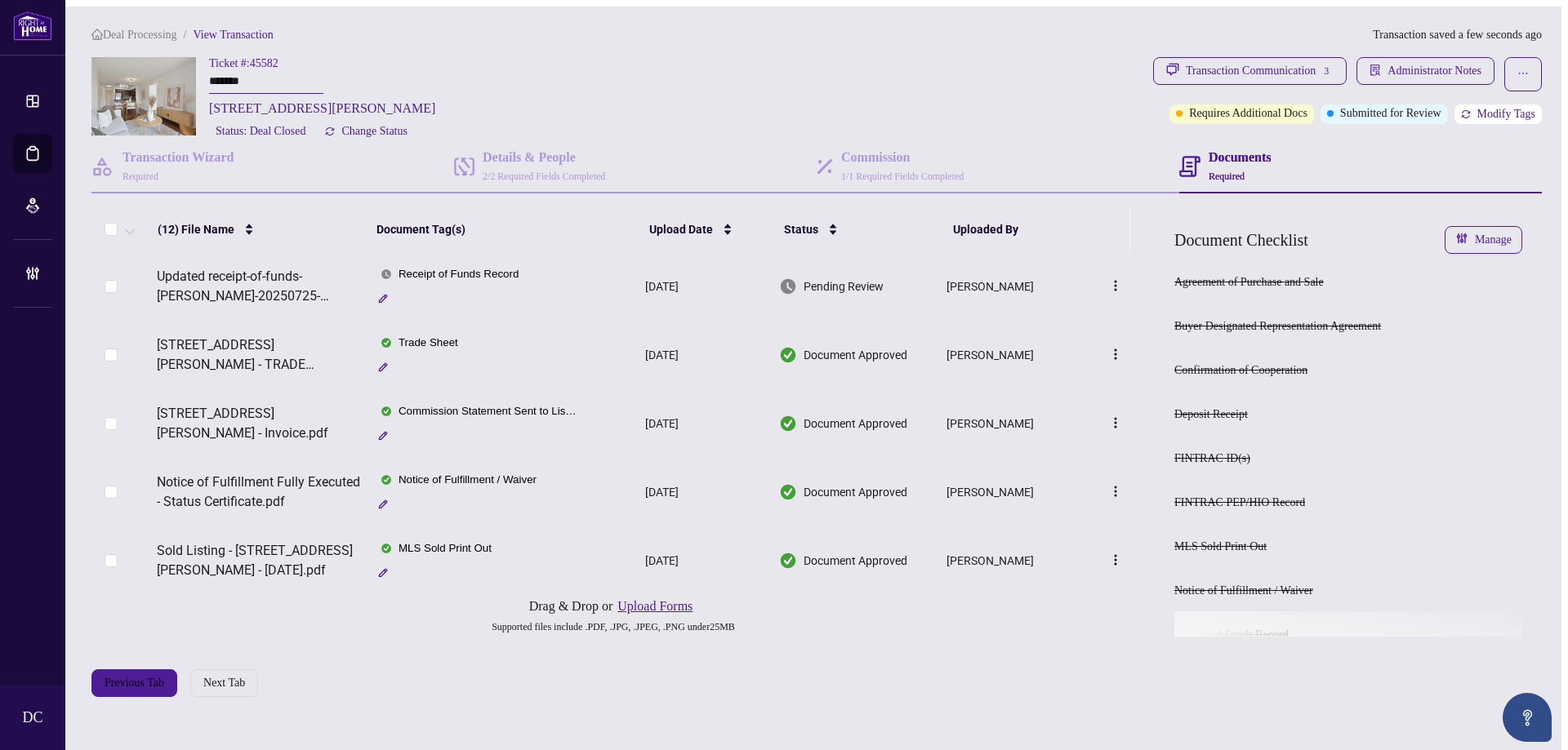
click at [1502, 108] on span "Modify Tags" at bounding box center [1506, 114] width 58 height 11
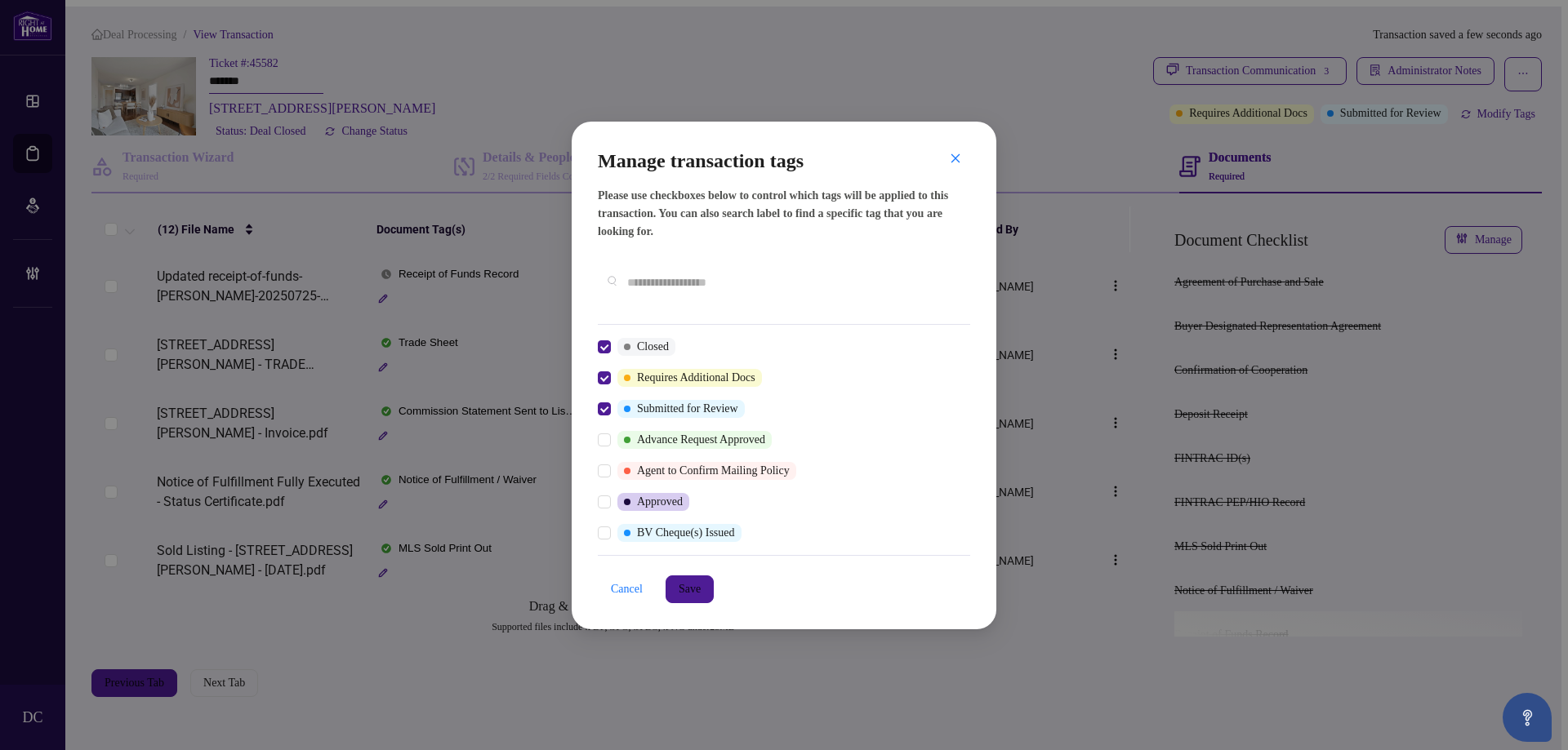
click at [656, 287] on input "text" at bounding box center [792, 282] width 330 height 18
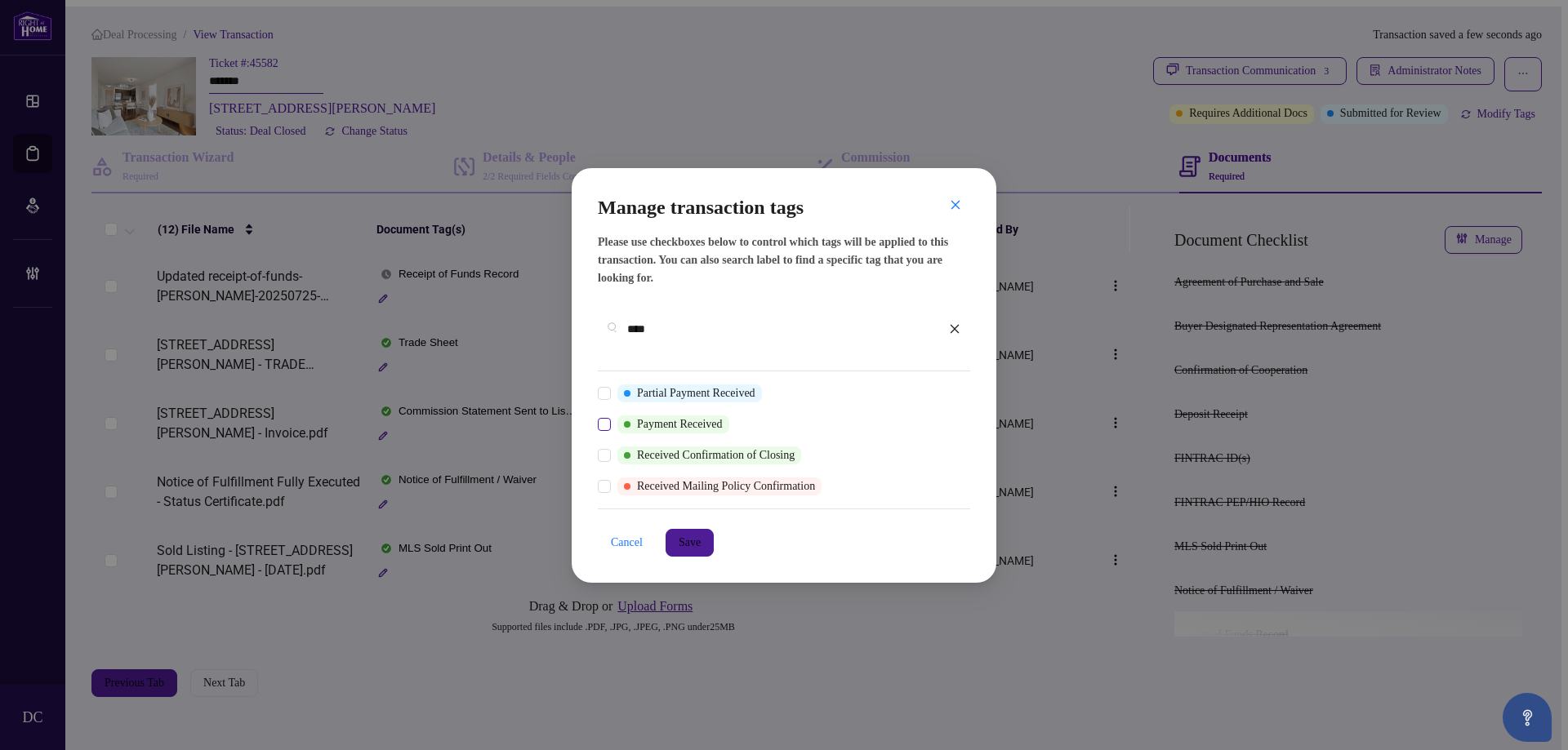
type input "****"
click at [694, 545] on span "Save" at bounding box center [690, 542] width 22 height 26
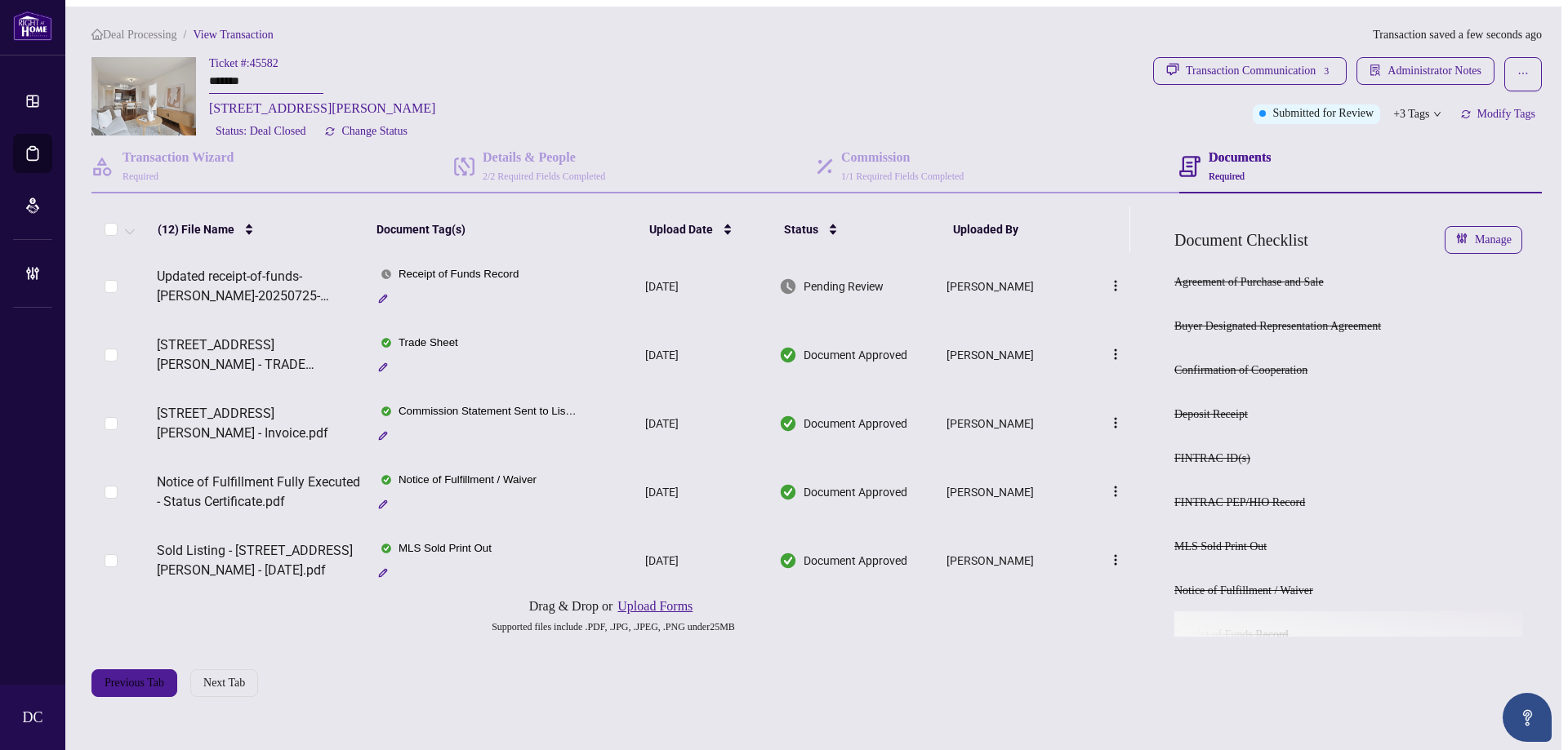
drag, startPoint x: 365, startPoint y: 133, endPoint x: 704, endPoint y: 15, distance: 358.9
click at [704, 15] on main "Deal Processing / View Transaction Transaction saved a few seconds ago Ticket #…" at bounding box center [816, 381] width 1490 height 750
click at [150, 28] on span "Deal Processing" at bounding box center [140, 34] width 74 height 12
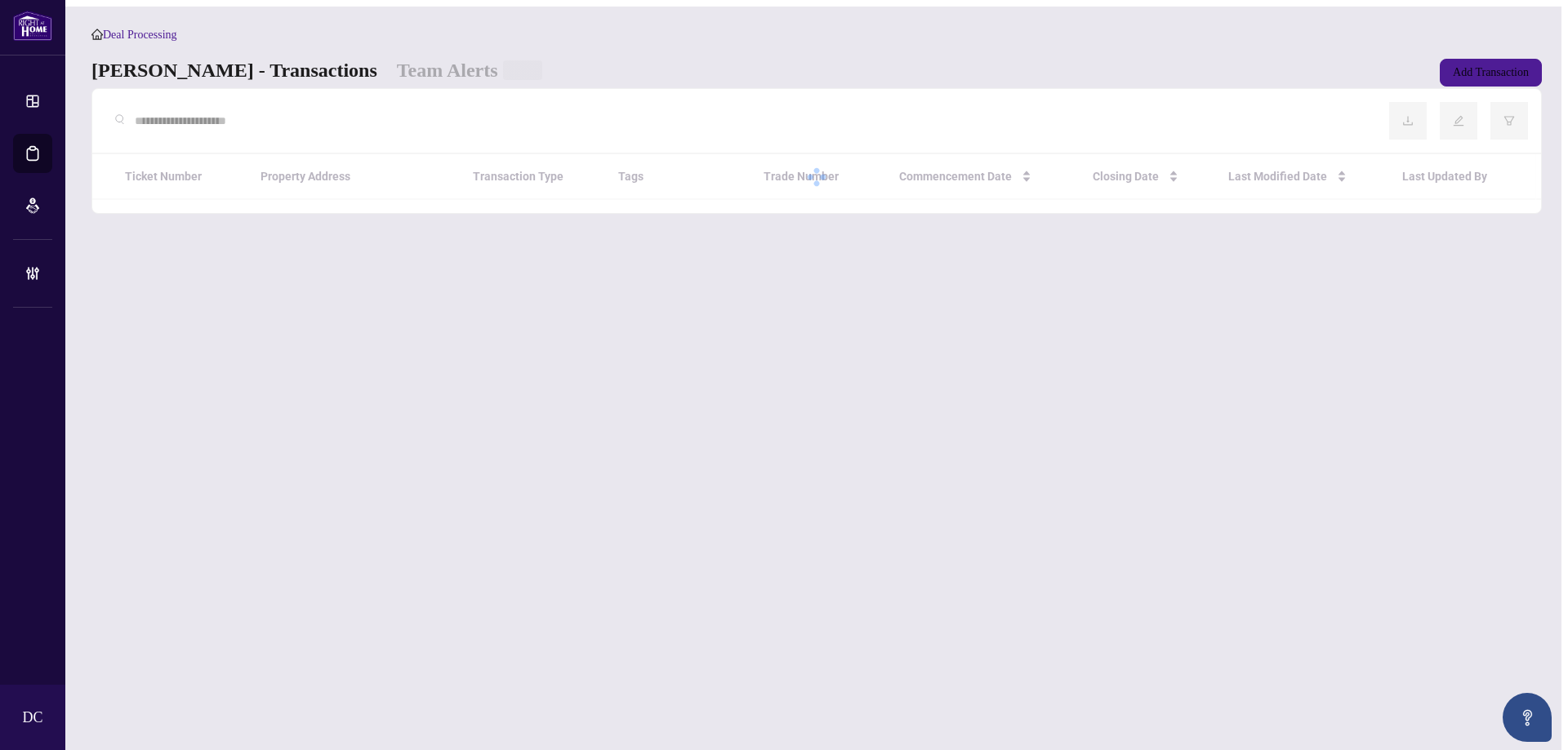
click at [387, 118] on input "text" at bounding box center [749, 121] width 1229 height 18
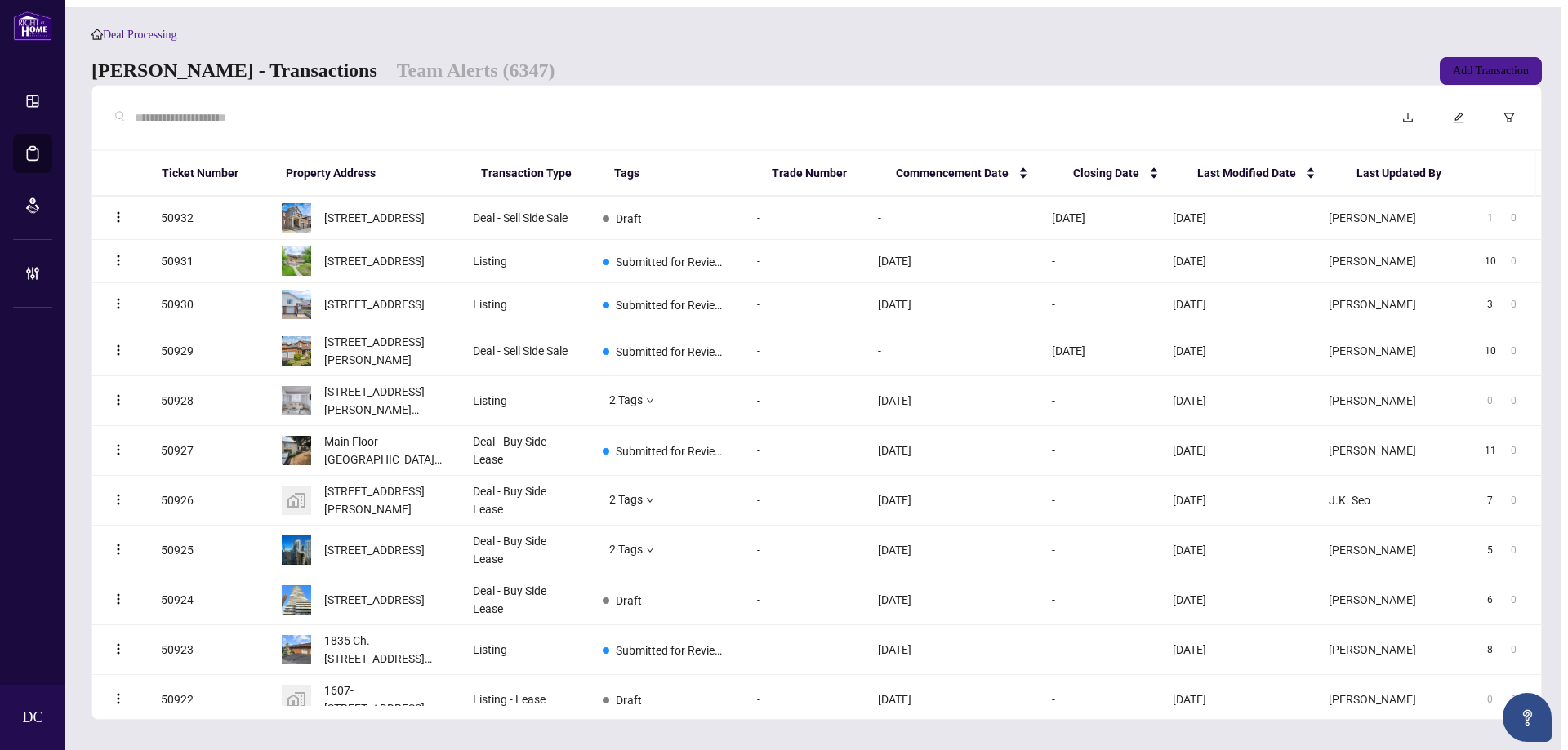
paste input "*******"
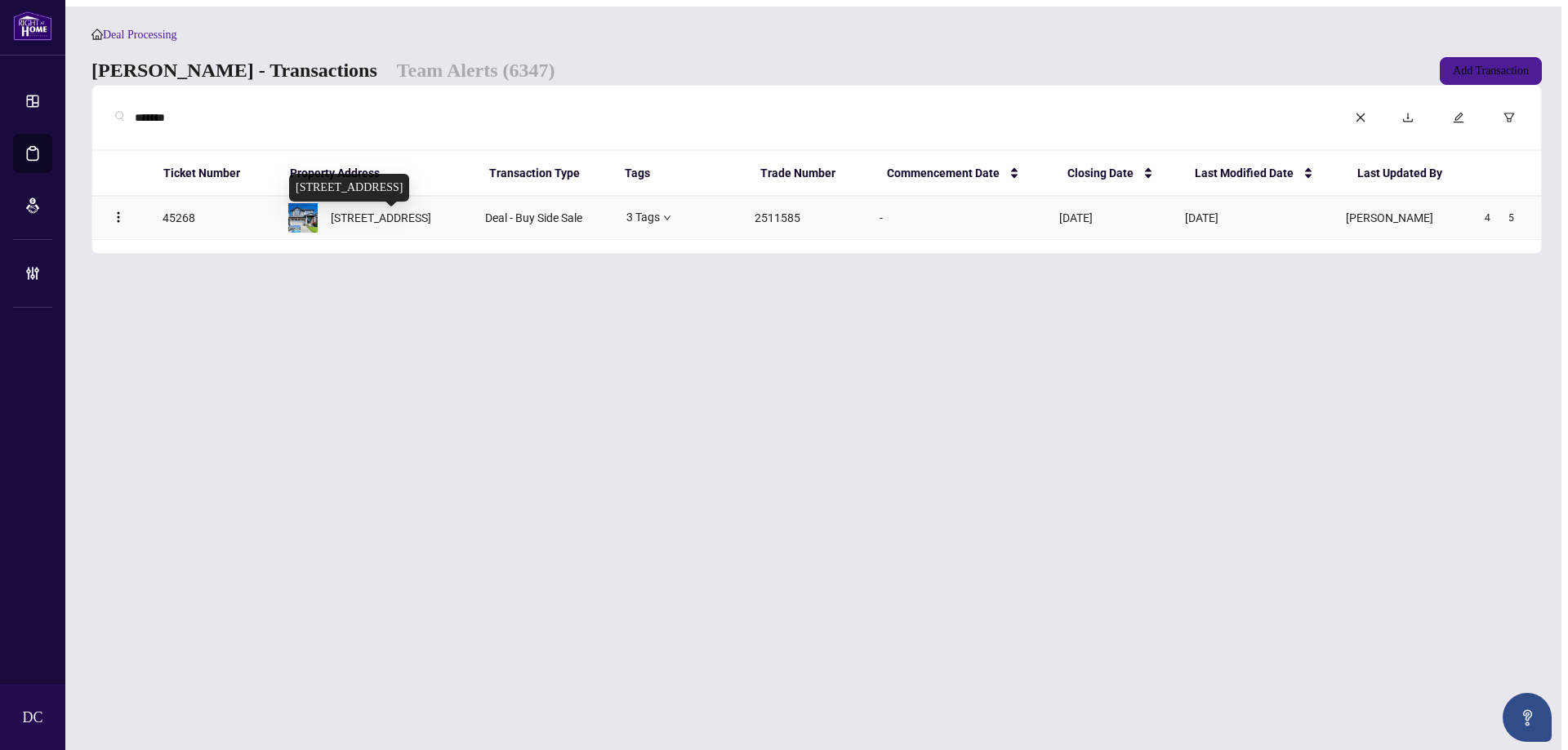
type input "*******"
click at [383, 227] on span "[STREET_ADDRESS]" at bounding box center [381, 218] width 101 height 18
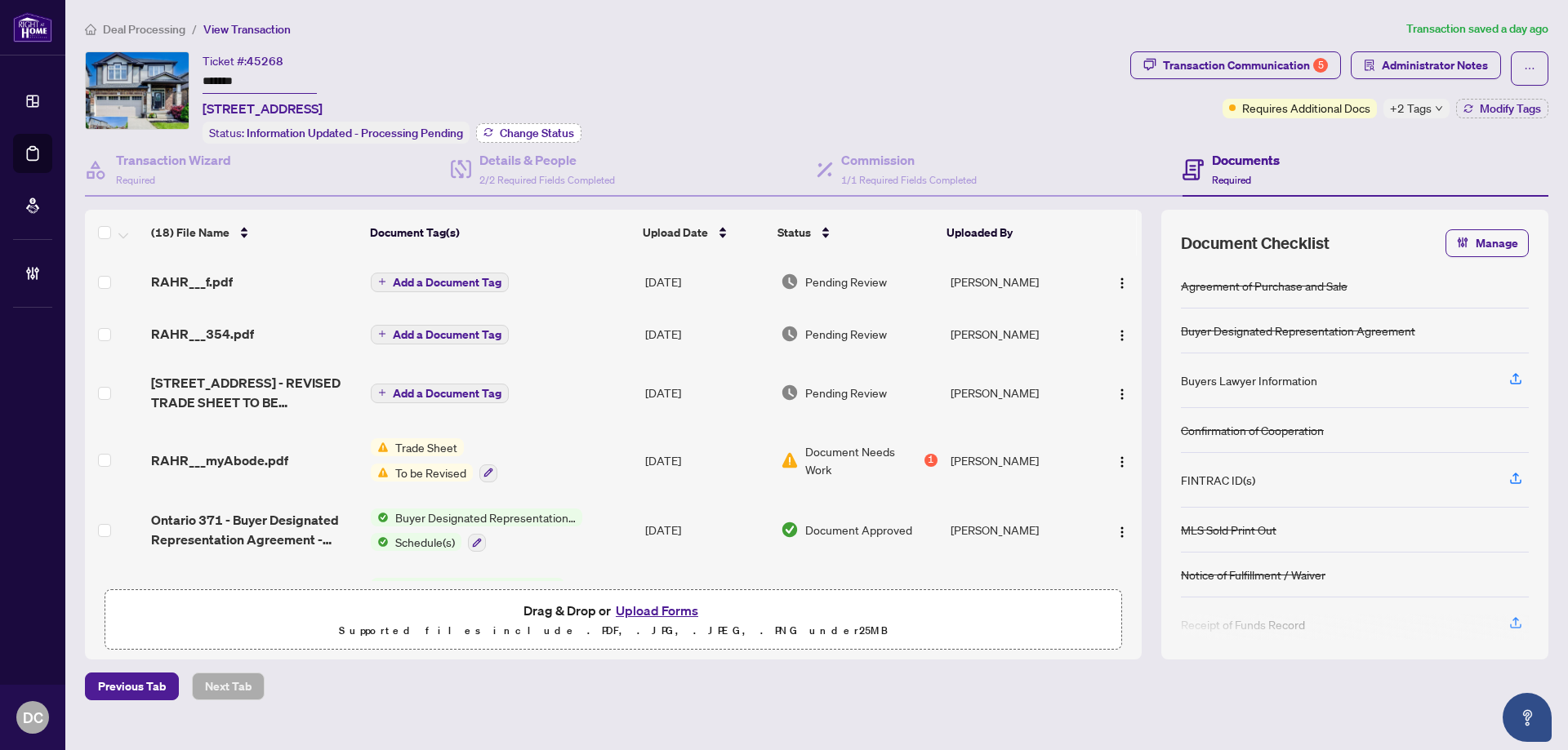
click at [539, 131] on span "Change Status" at bounding box center [537, 133] width 74 height 11
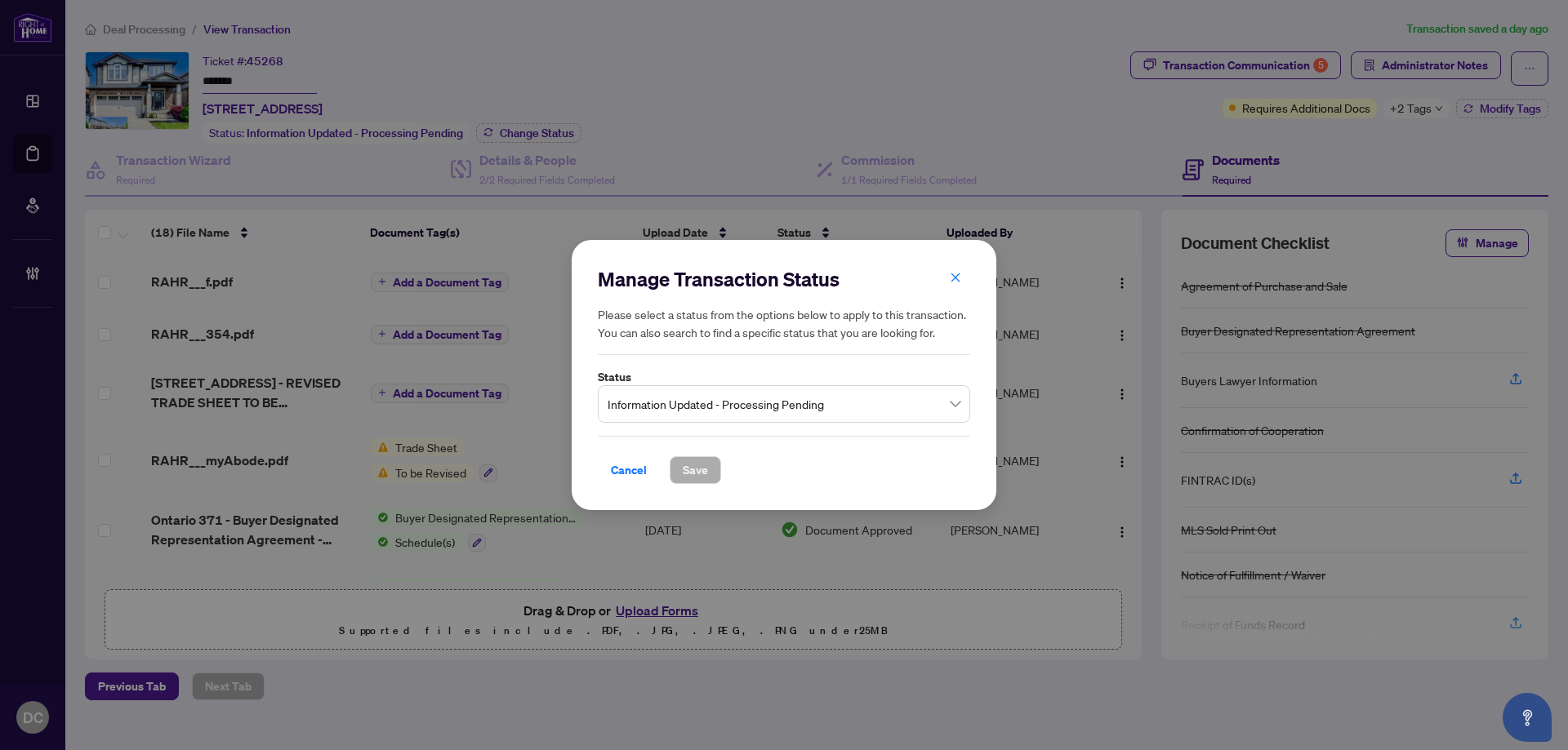
click at [694, 407] on span "Information Updated - Processing Pending" at bounding box center [784, 404] width 353 height 31
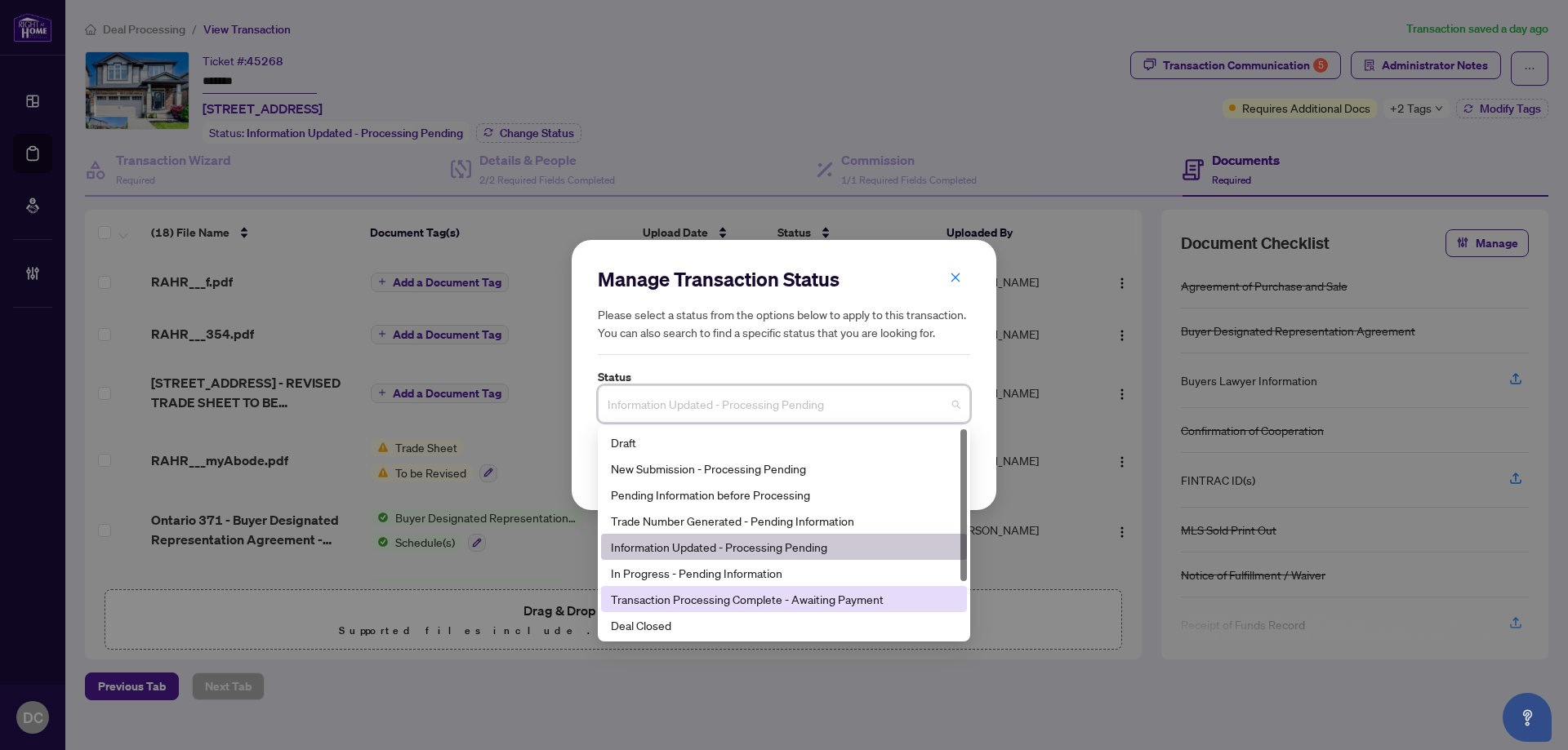
click at [663, 619] on div "Deal Closed" at bounding box center [784, 625] width 346 height 18
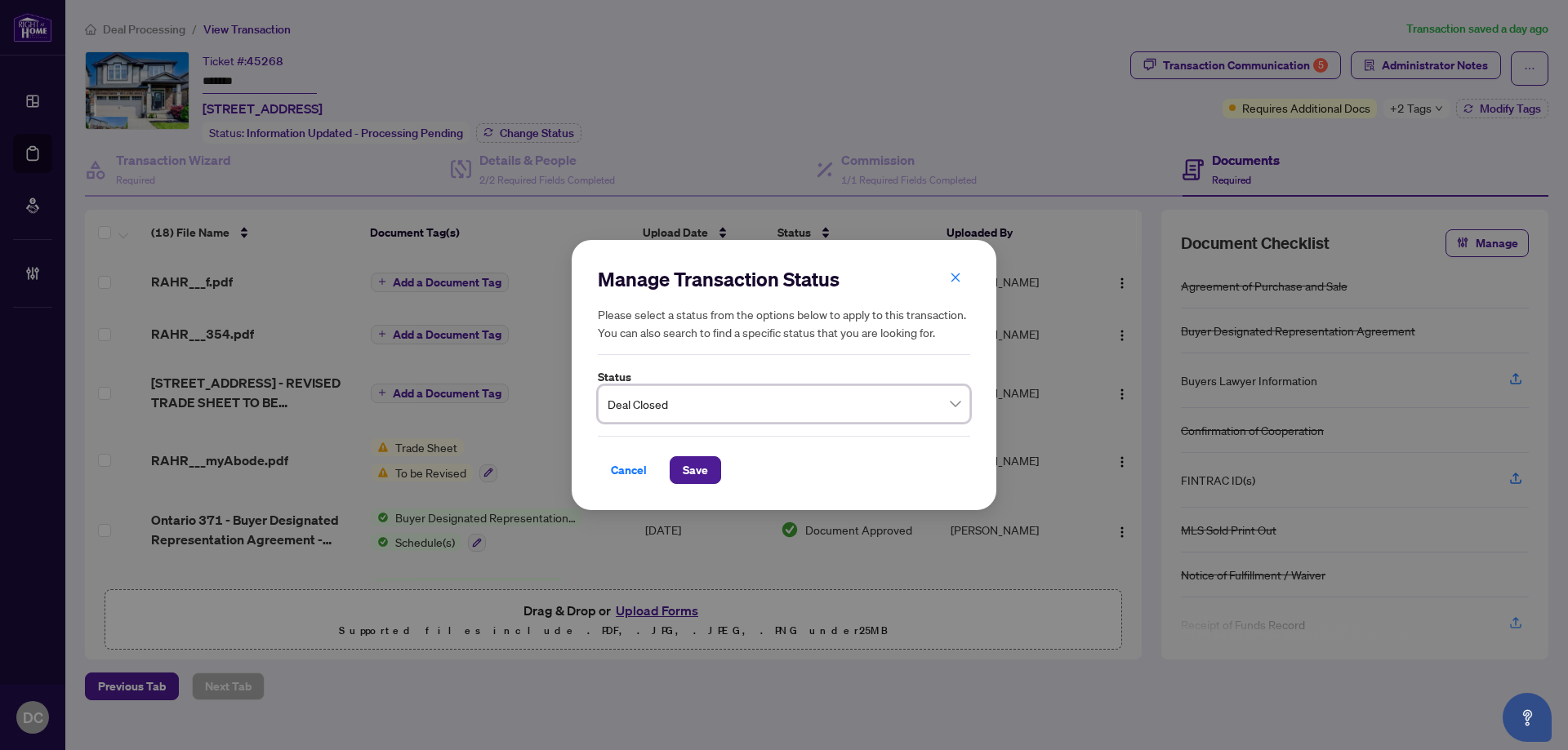
click at [696, 461] on span "Save" at bounding box center [695, 470] width 25 height 26
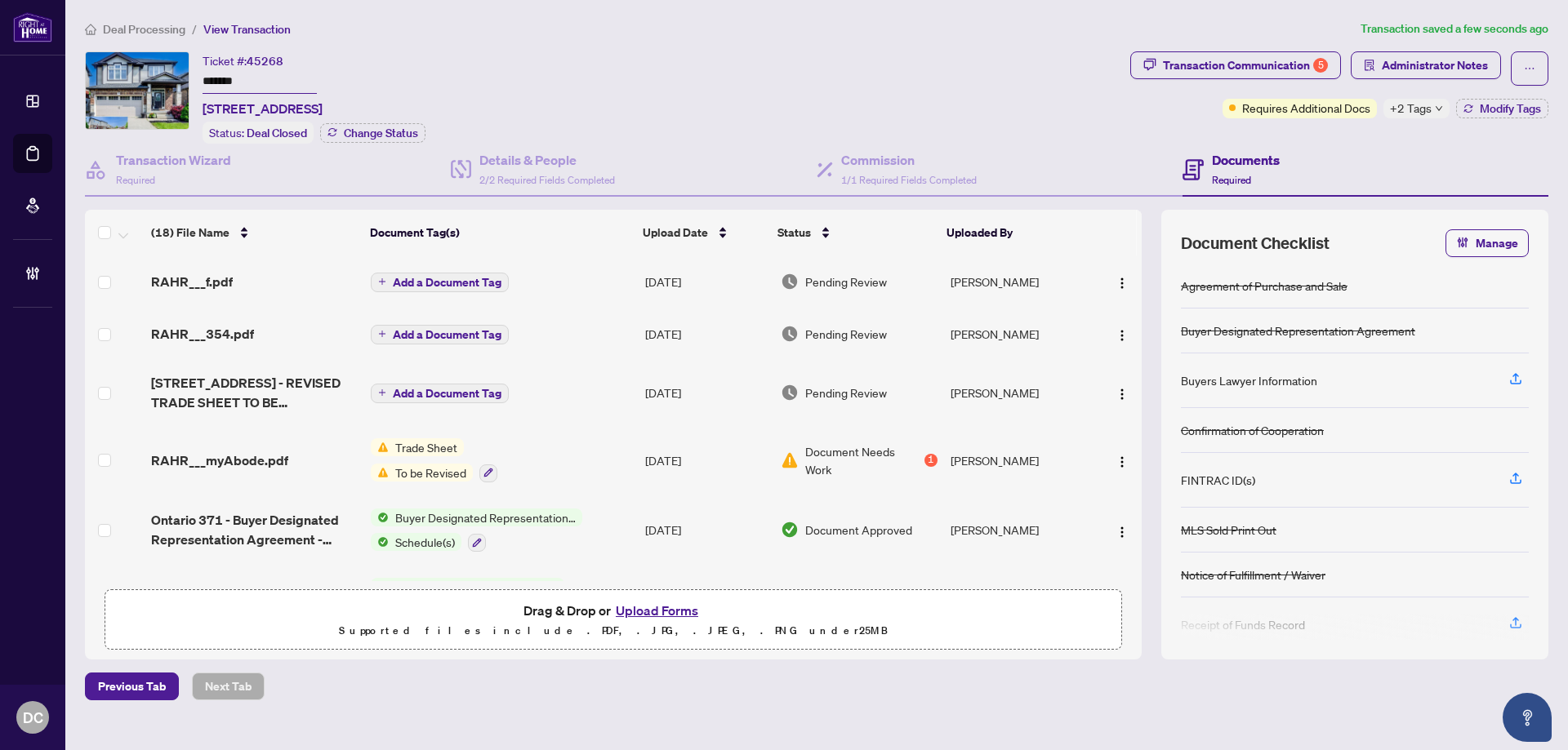
click at [1425, 108] on span "+2 Tags" at bounding box center [1411, 108] width 41 height 19
click at [1324, 139] on div "Transaction Communication 5 Administrator Notes Requires Additional Docs +2 Tag…" at bounding box center [1339, 97] width 425 height 92
click at [1474, 111] on button "Modify Tags" at bounding box center [1502, 108] width 92 height 20
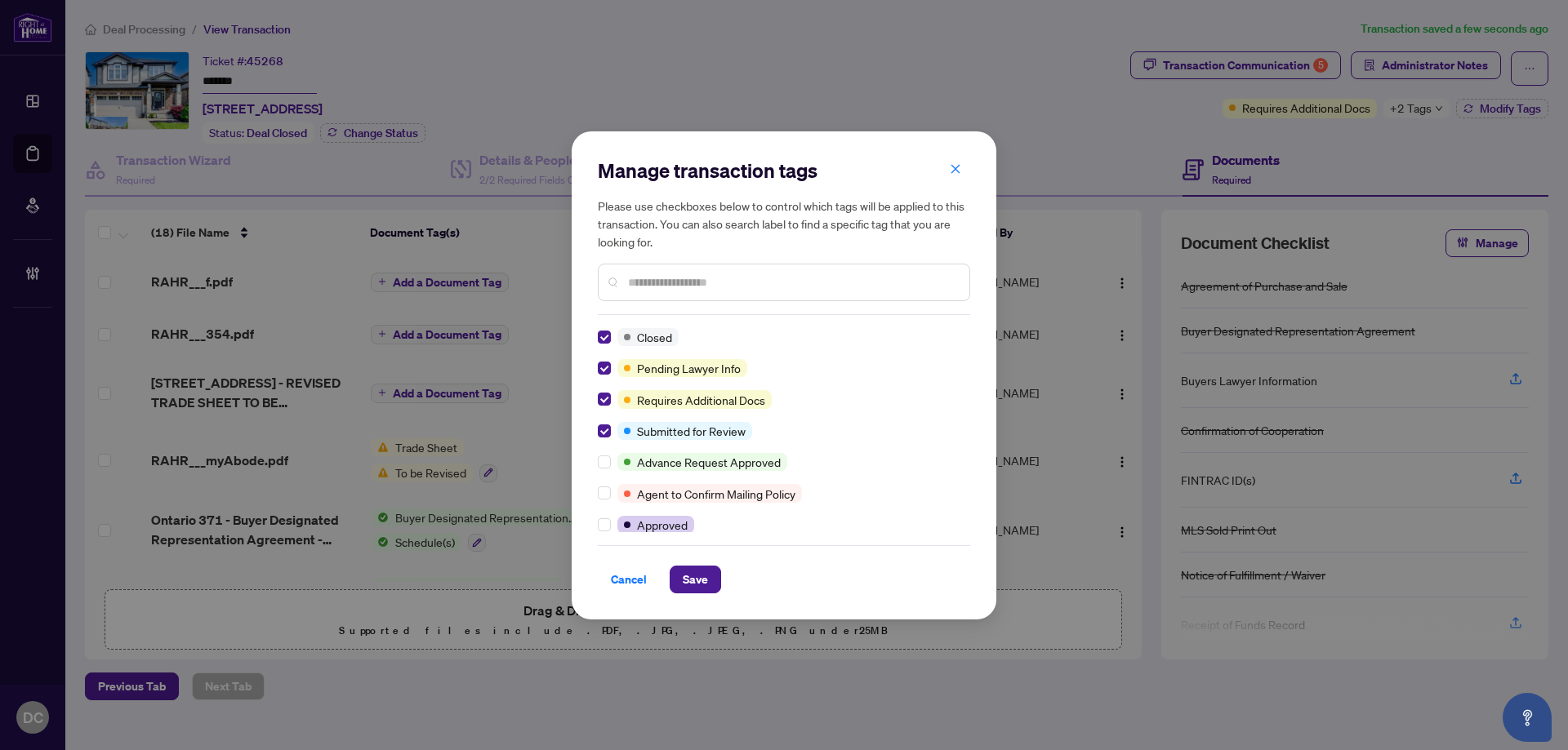
click at [662, 284] on input "text" at bounding box center [792, 282] width 328 height 18
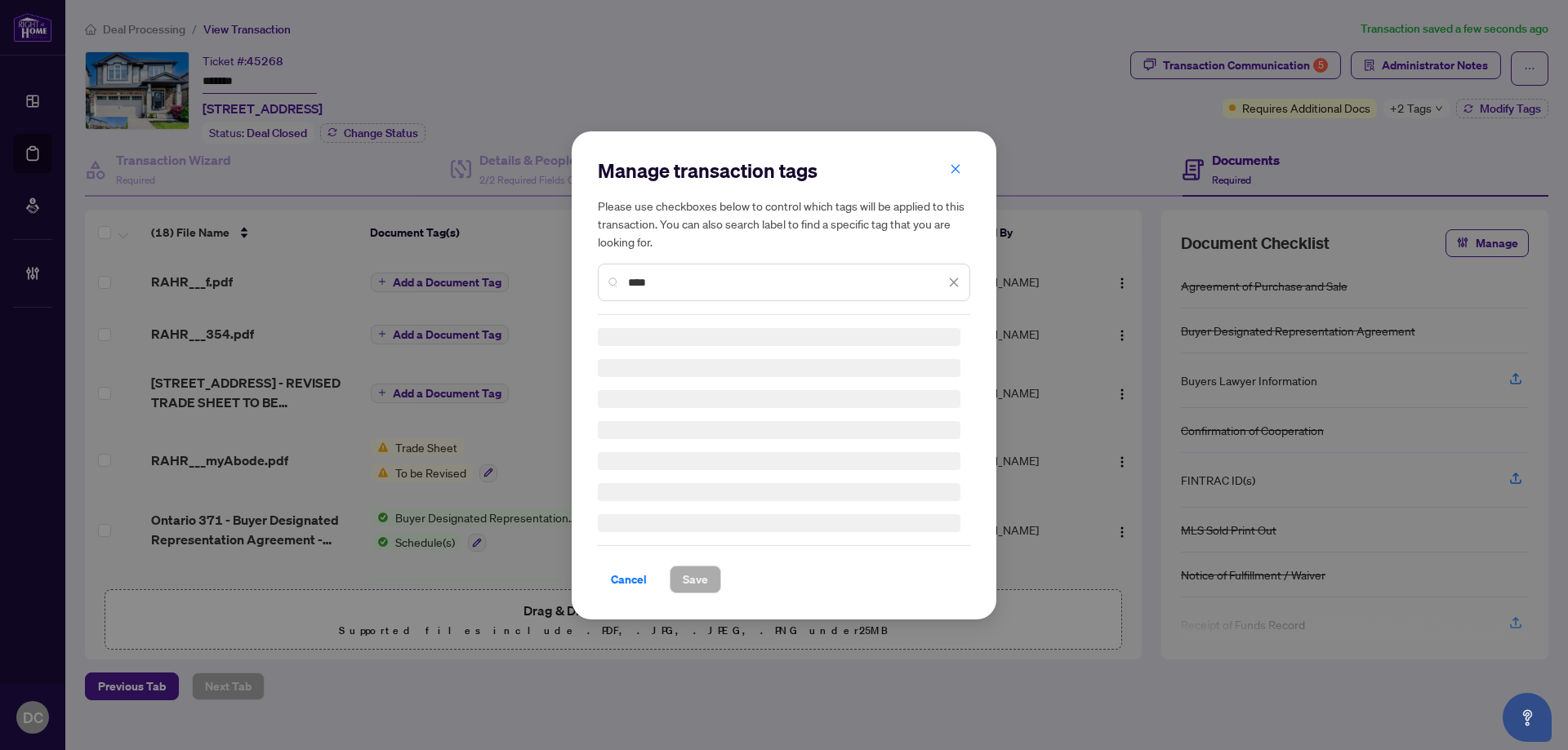
type input "****"
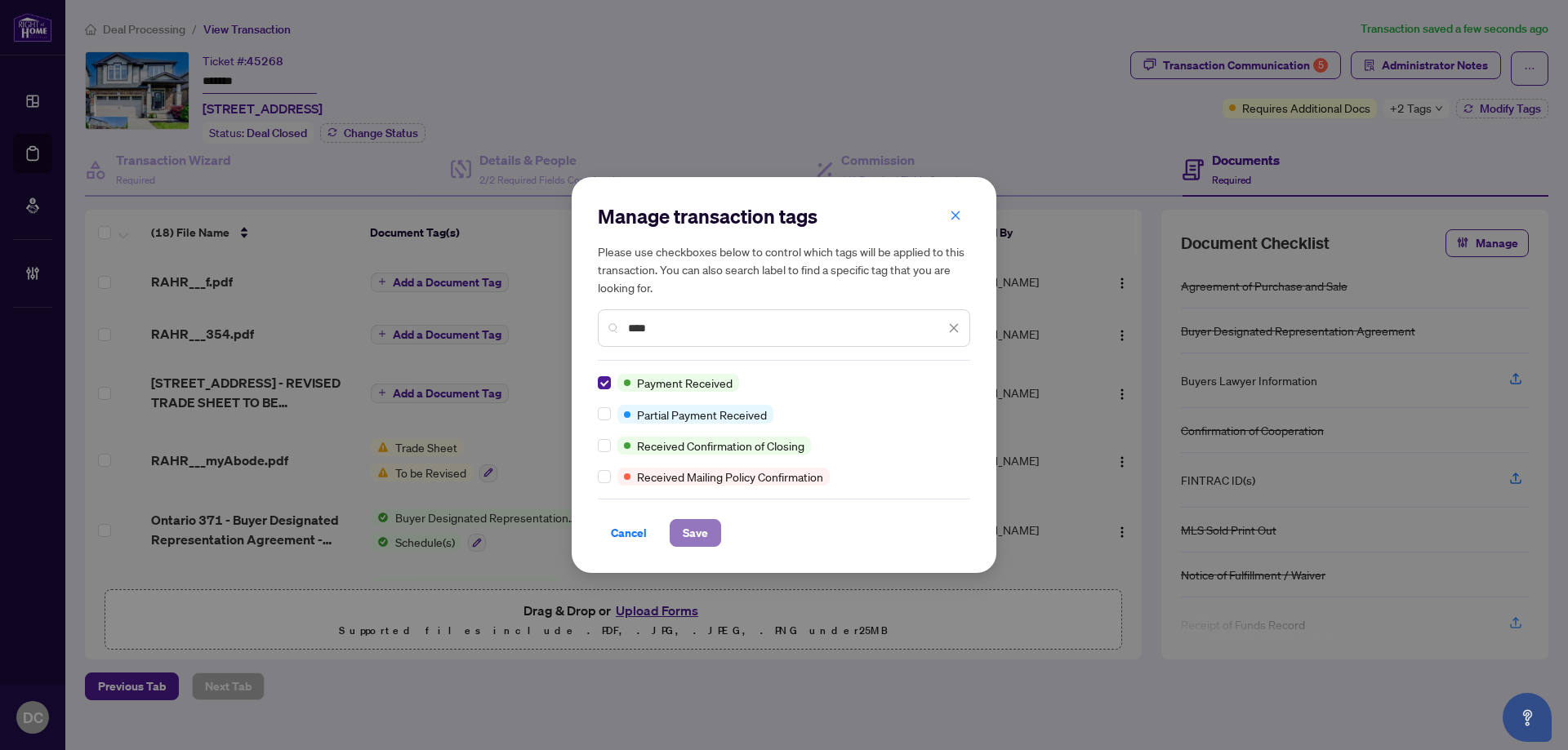
click at [694, 526] on span "Save" at bounding box center [695, 533] width 25 height 26
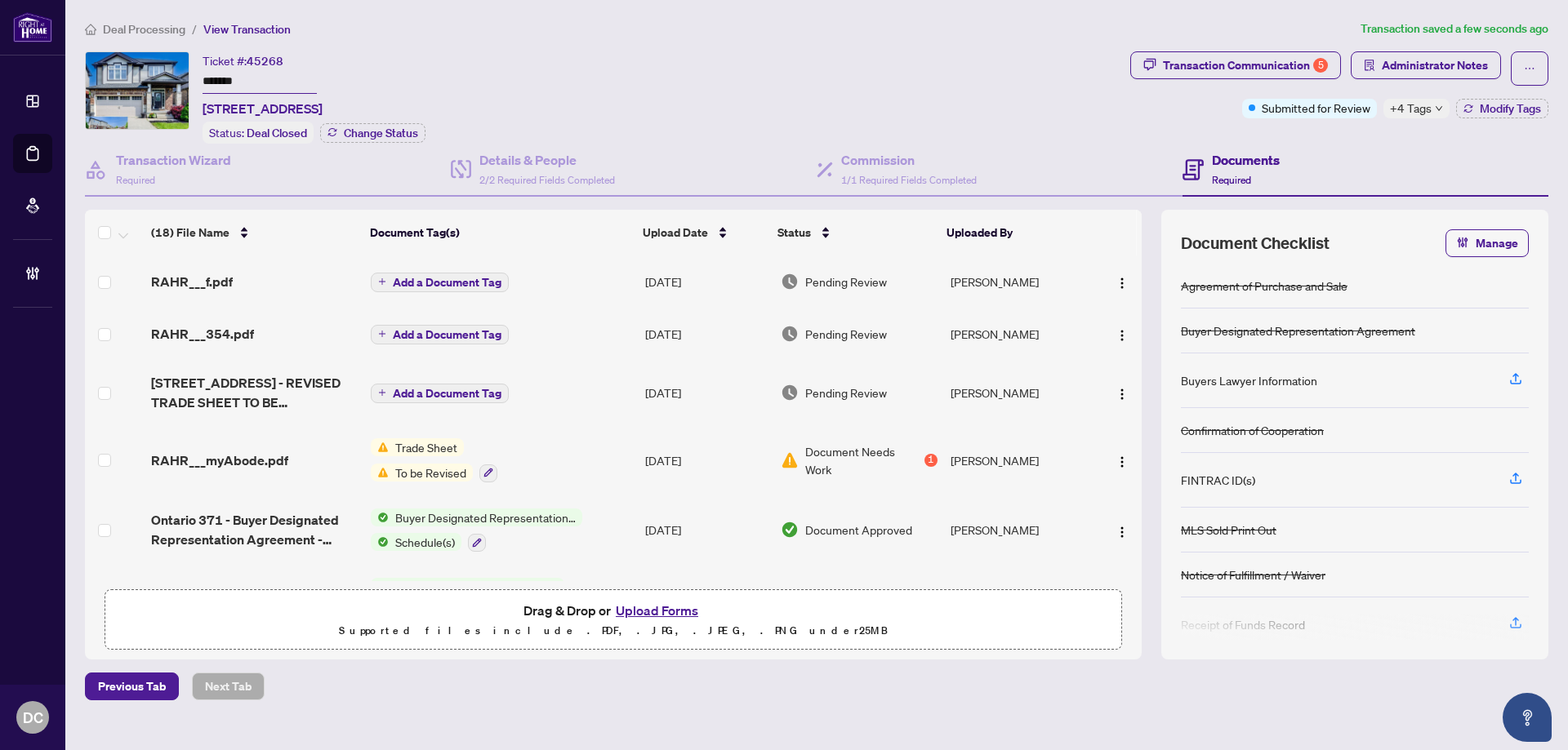
click at [1405, 108] on span "+4 Tags" at bounding box center [1411, 108] width 41 height 19
click at [1357, 139] on div "Transaction Communication 5 Administrator Notes Submitted for Review +4 Tags Mo…" at bounding box center [1339, 97] width 425 height 92
click at [1441, 111] on icon "down" at bounding box center [1439, 108] width 8 height 8
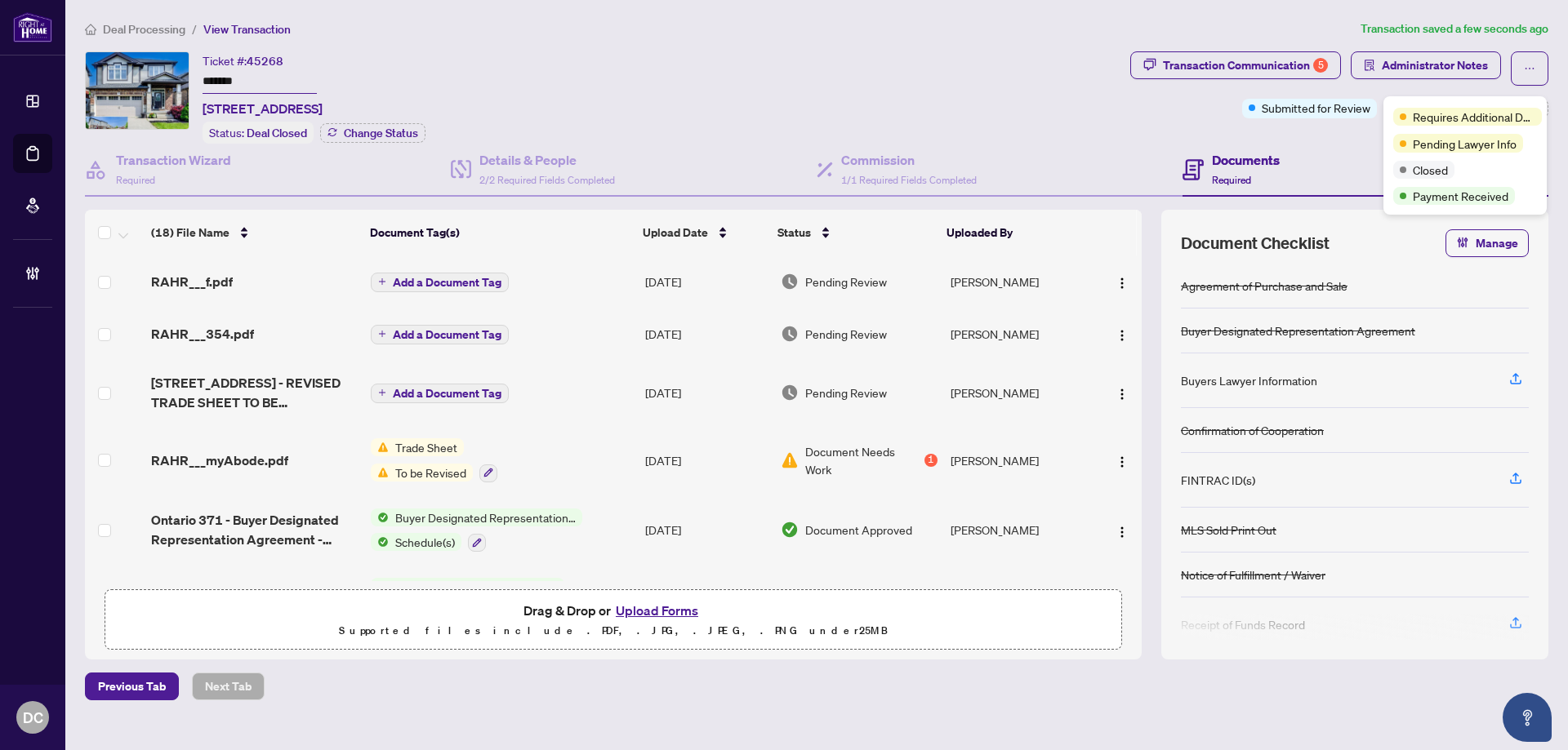
click at [1336, 133] on div "Transaction Communication 5 Administrator Notes Submitted for Review +4 Tags Mo…" at bounding box center [1339, 97] width 425 height 92
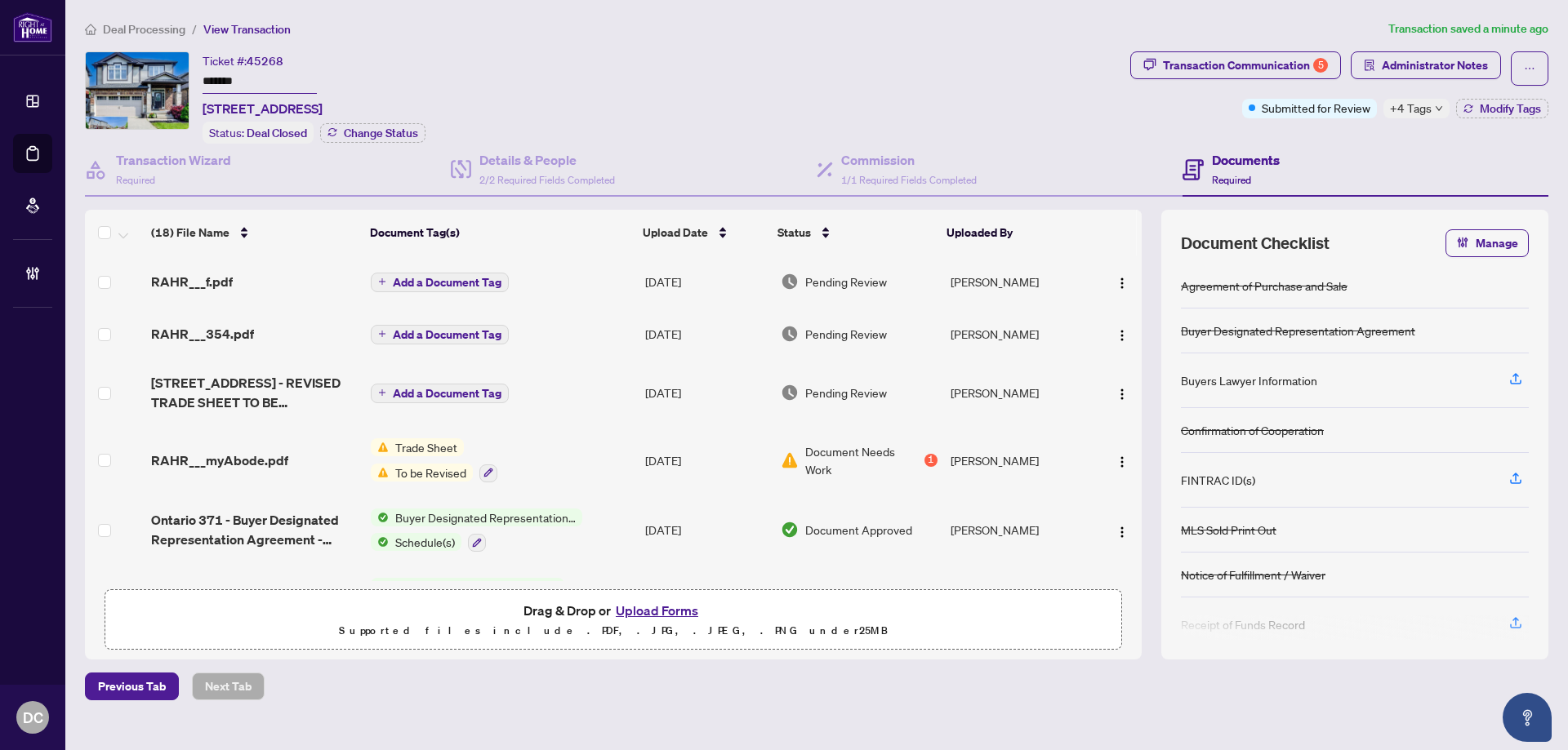
click at [169, 27] on span "Deal Processing" at bounding box center [144, 29] width 83 height 15
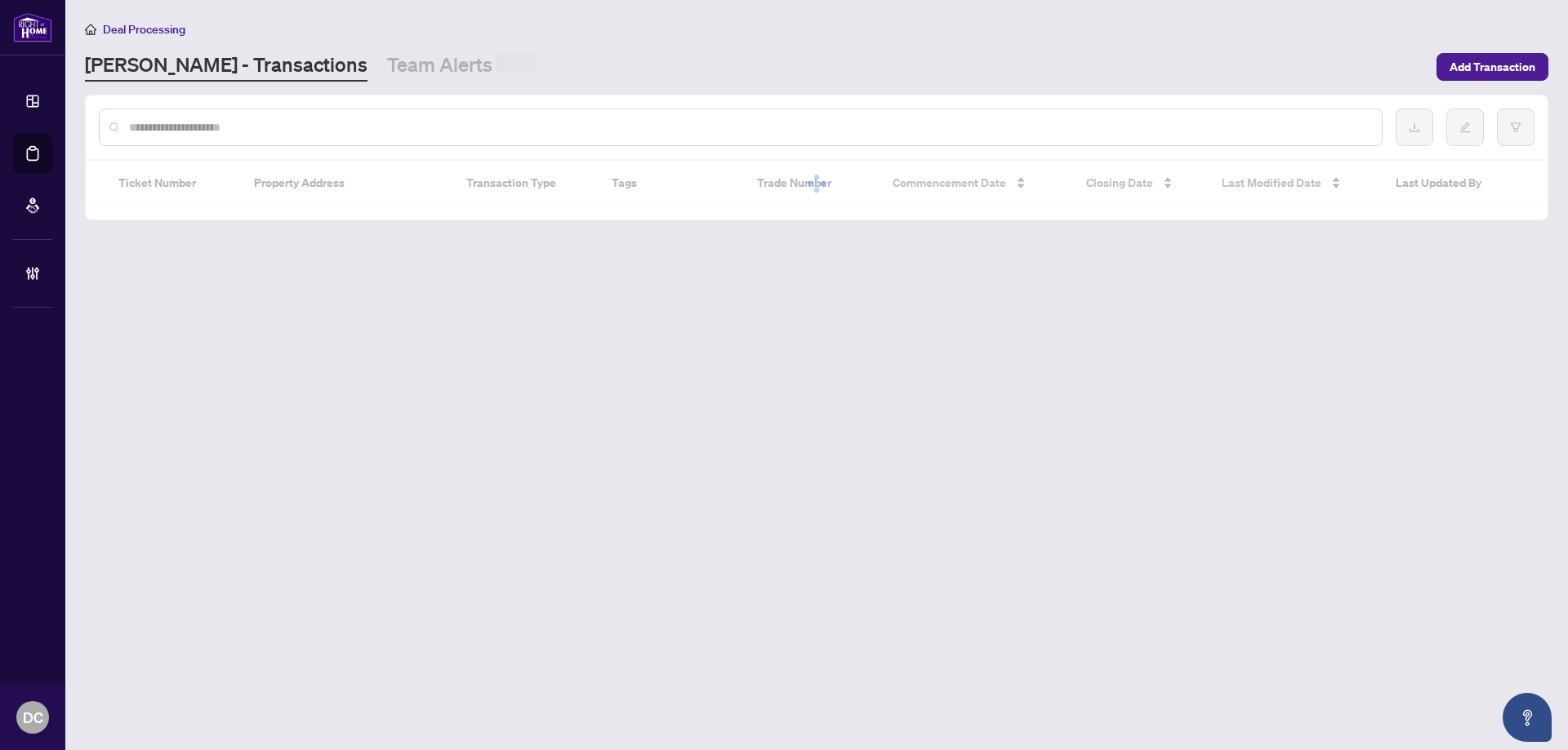
click at [245, 128] on input "text" at bounding box center [749, 127] width 1240 height 18
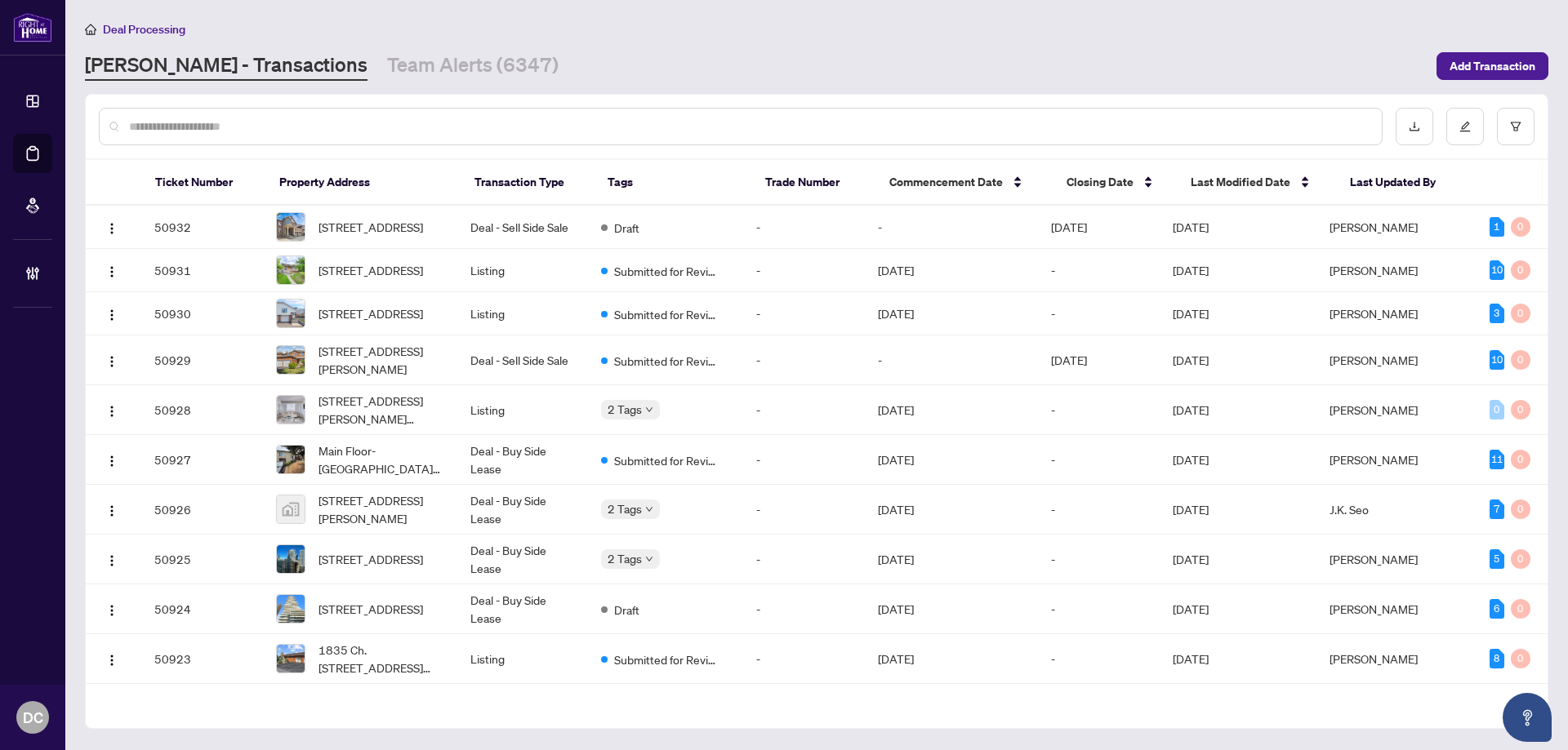
paste input "*******"
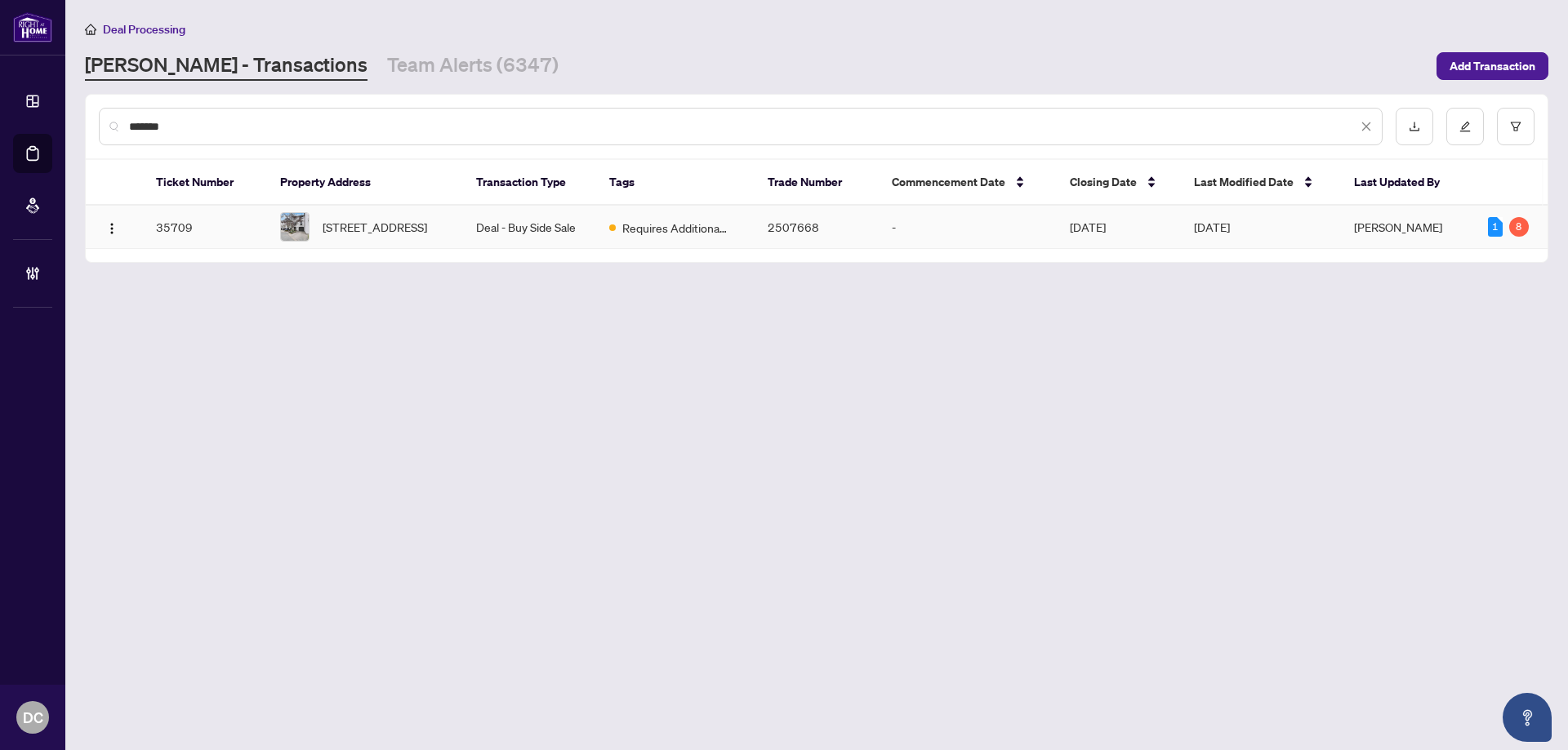
type input "*******"
click at [407, 219] on span "30-7077 Estoril Rd, Mississauga, Ontario L5N 1N3, Canada" at bounding box center [374, 226] width 104 height 18
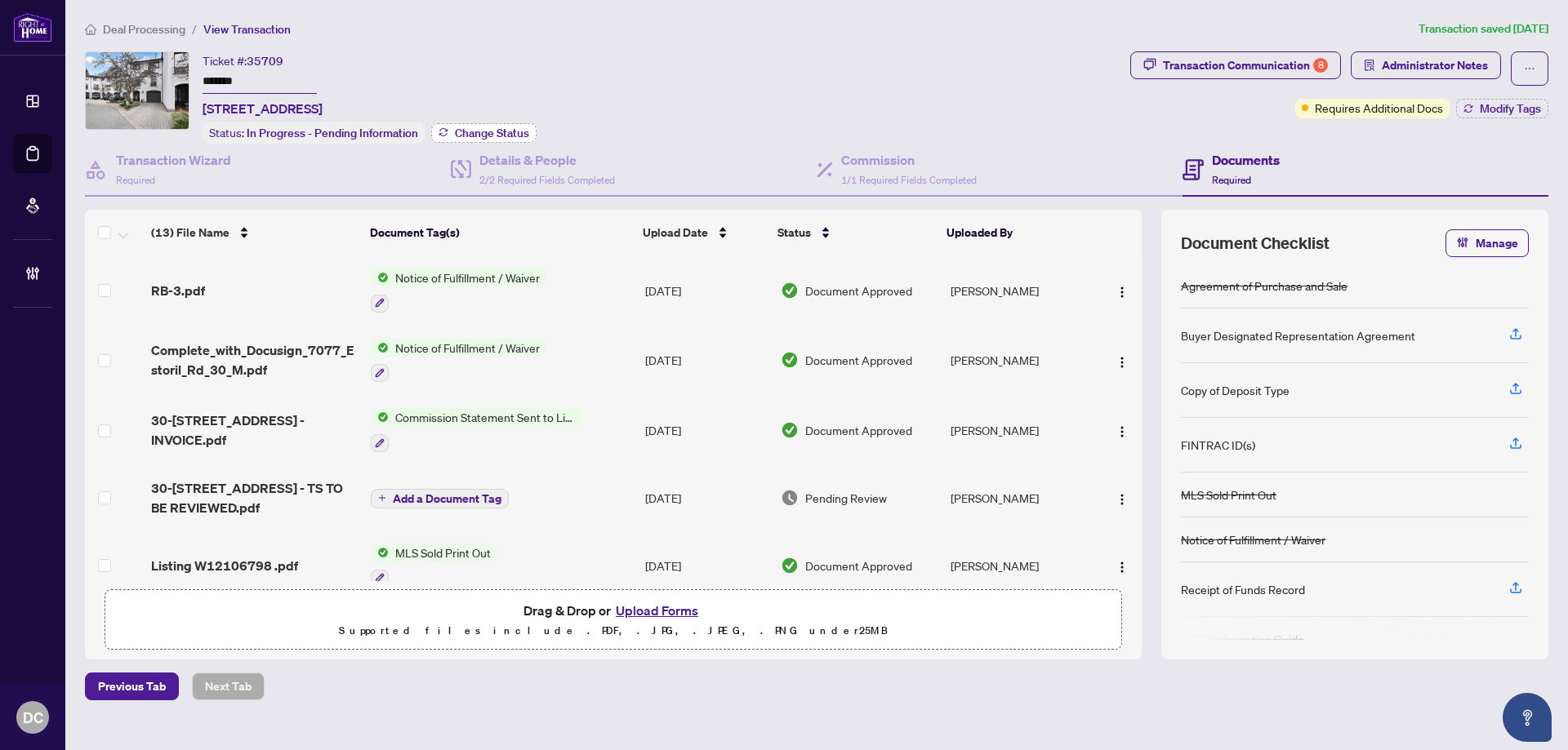
click at [513, 128] on span "Change Status" at bounding box center [492, 133] width 74 height 11
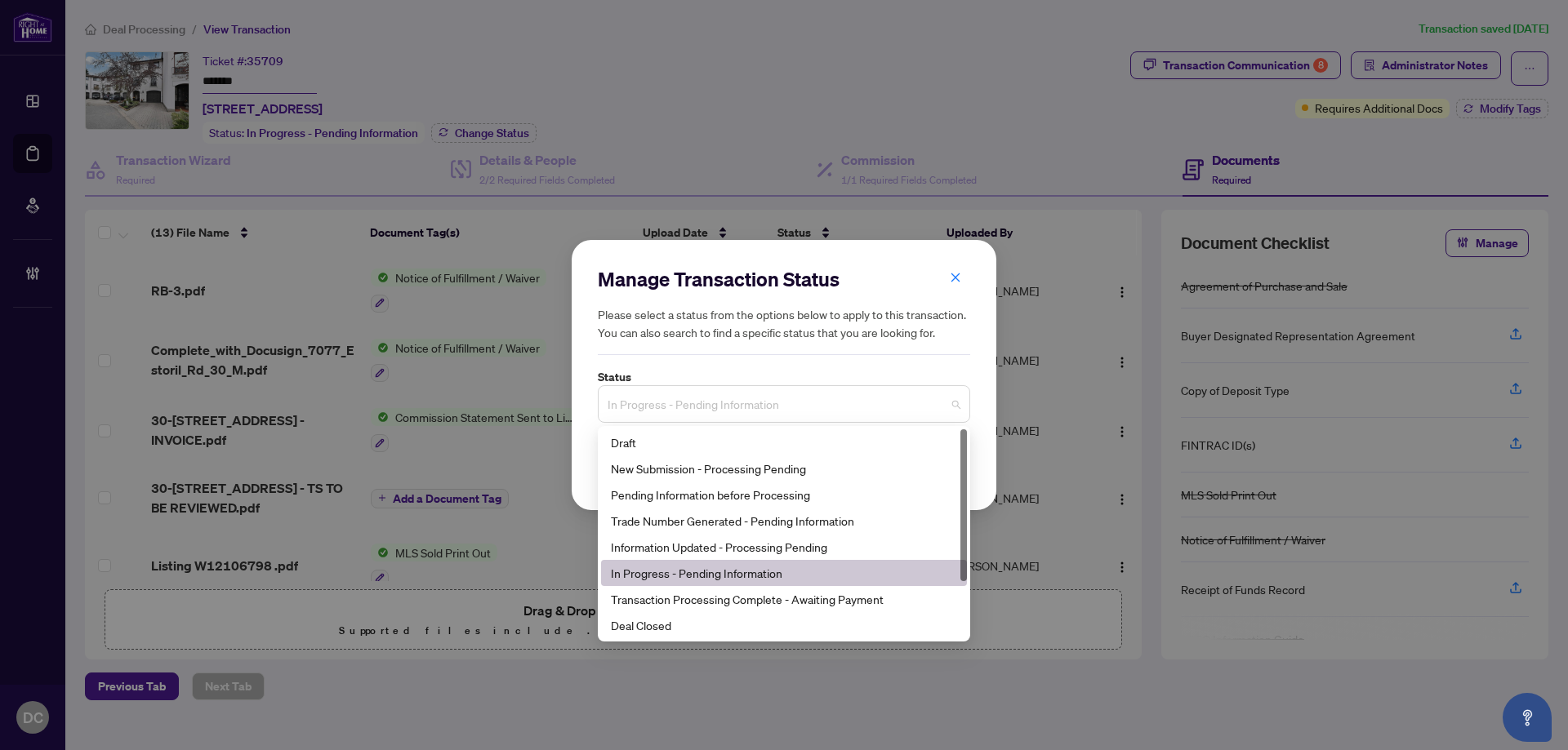
click at [738, 399] on span "In Progress - Pending Information" at bounding box center [784, 404] width 353 height 31
click at [661, 620] on div "Deal Closed" at bounding box center [784, 625] width 346 height 18
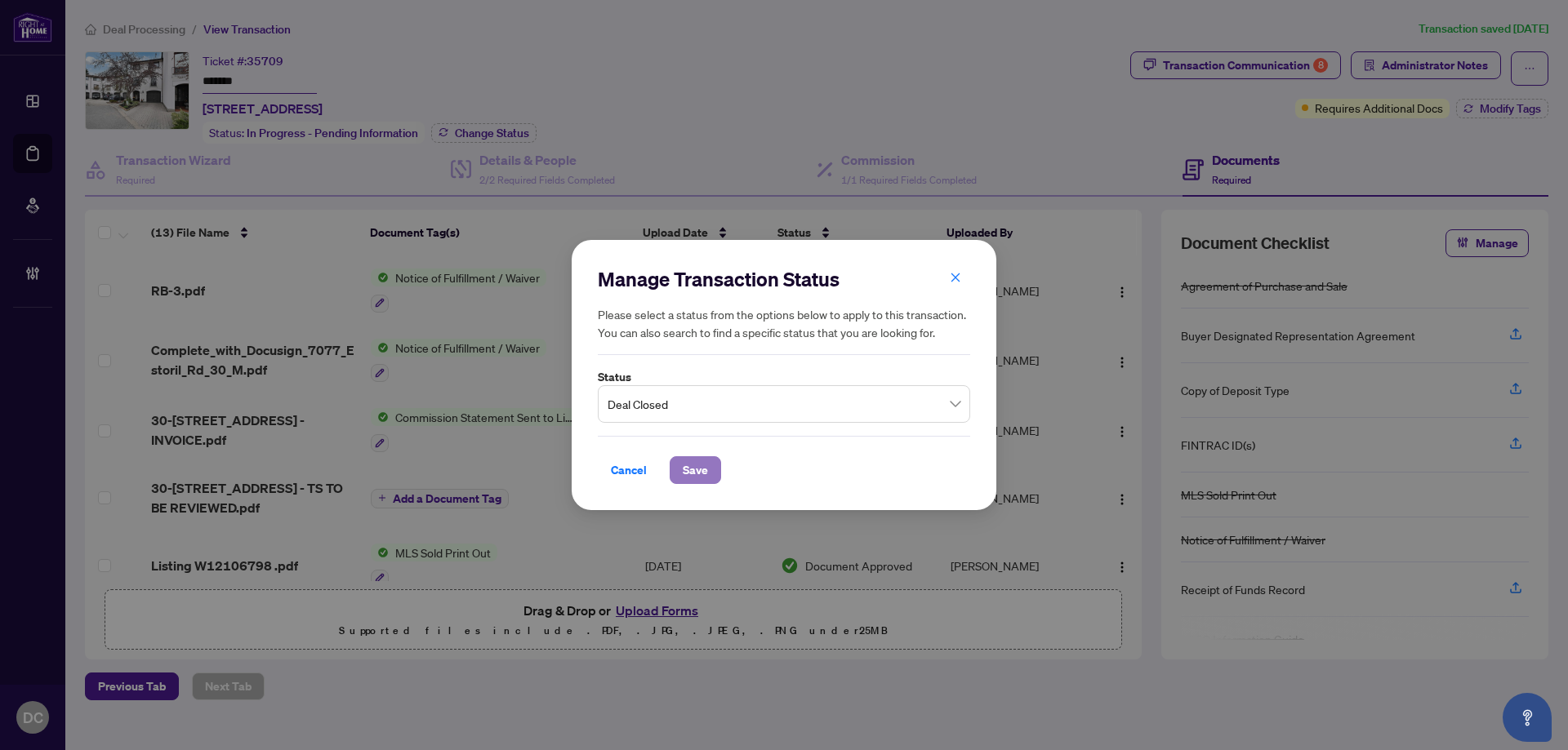
click at [695, 469] on span "Save" at bounding box center [695, 470] width 25 height 26
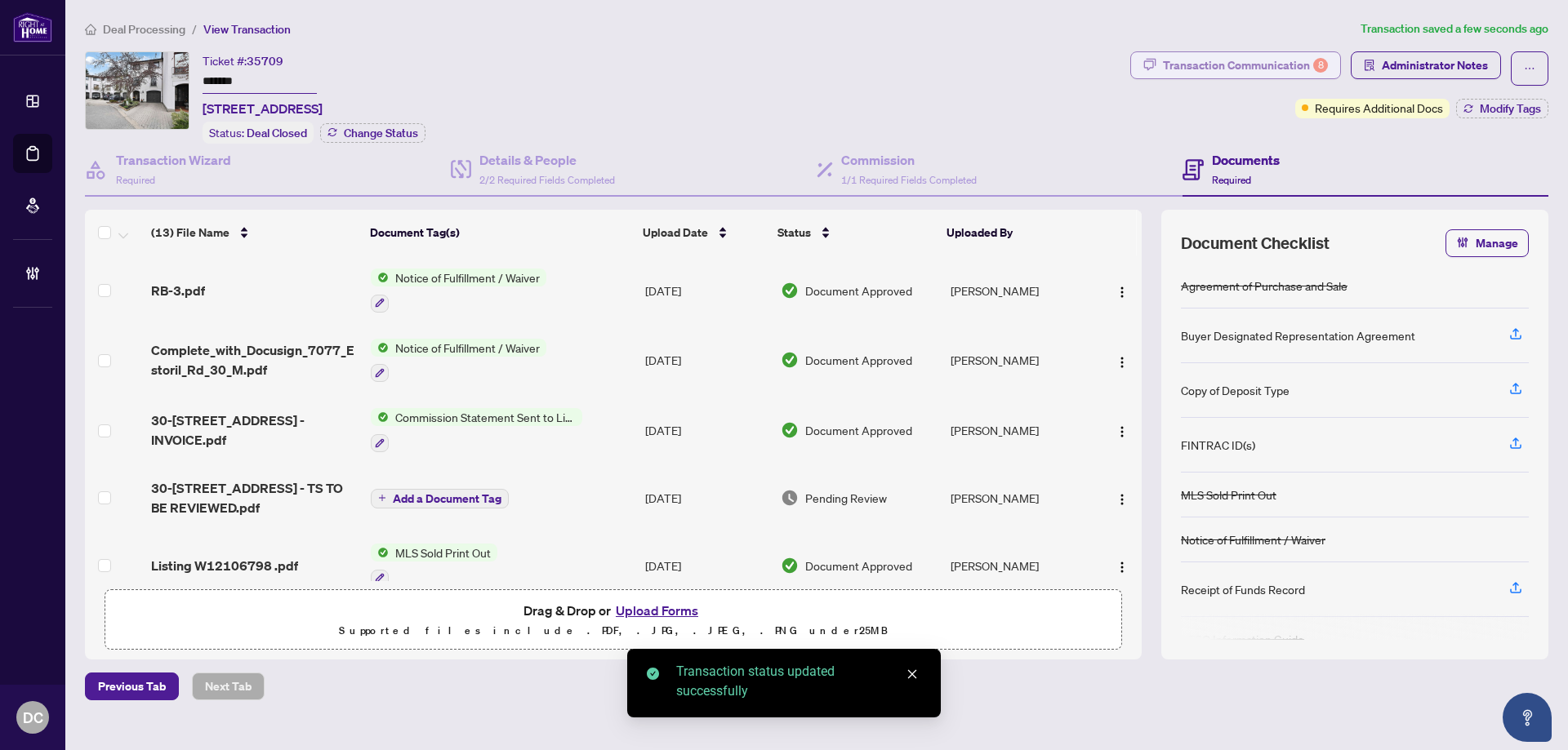
click at [1264, 66] on div "Transaction Communication 8" at bounding box center [1246, 65] width 165 height 26
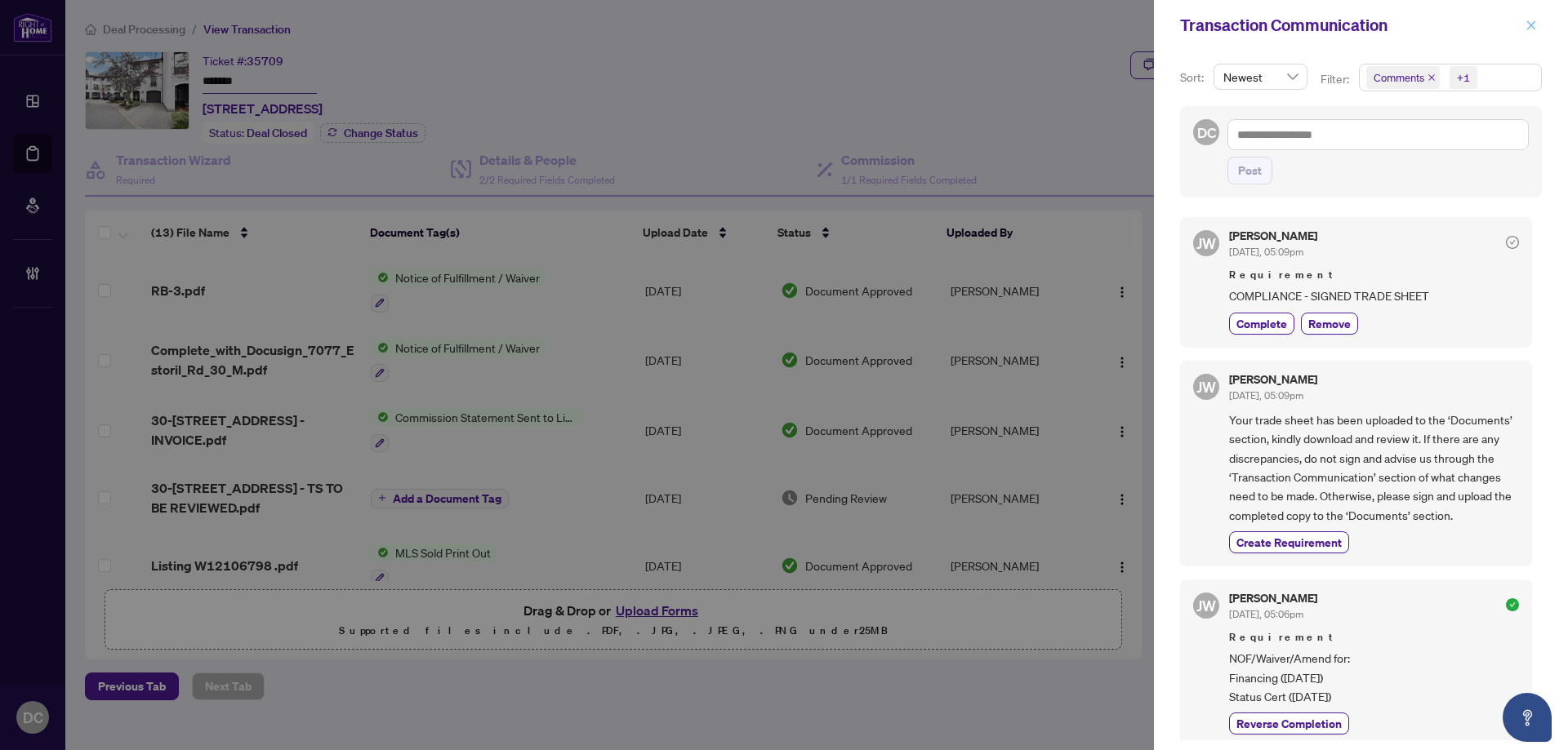
click at [1531, 27] on icon "close" at bounding box center [1532, 25] width 9 height 9
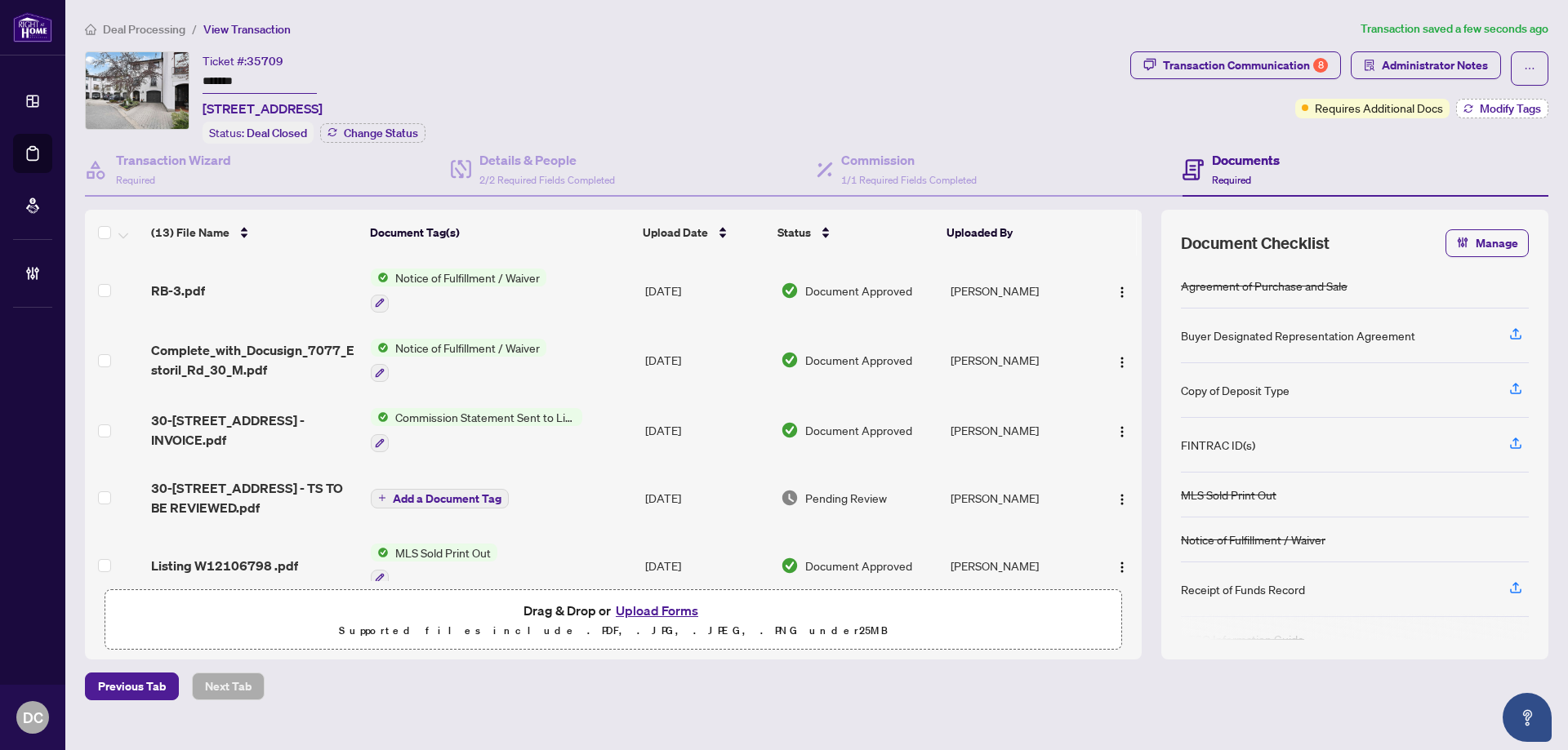
click at [1491, 99] on button "Modify Tags" at bounding box center [1502, 108] width 92 height 20
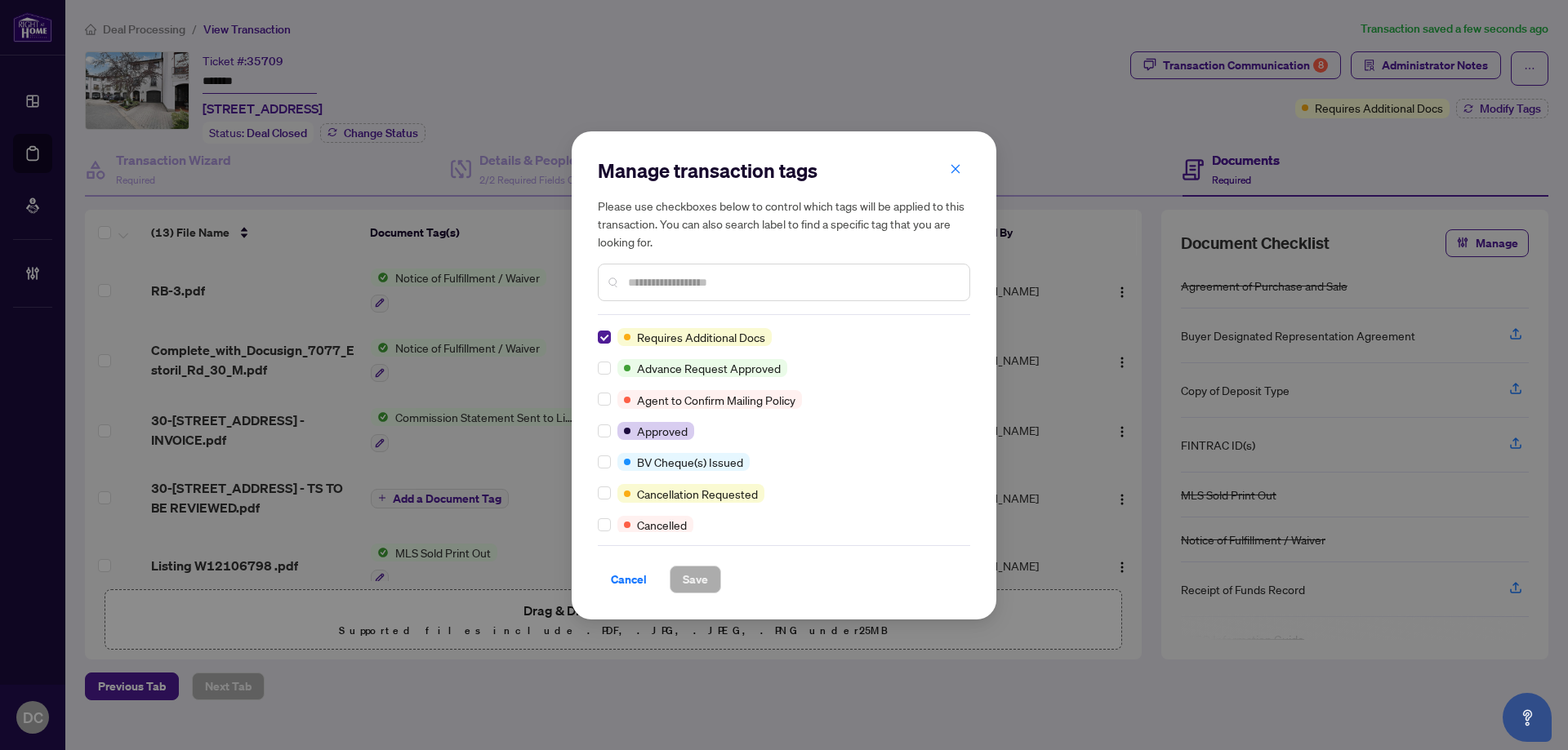
click at [888, 287] on input "text" at bounding box center [792, 282] width 328 height 18
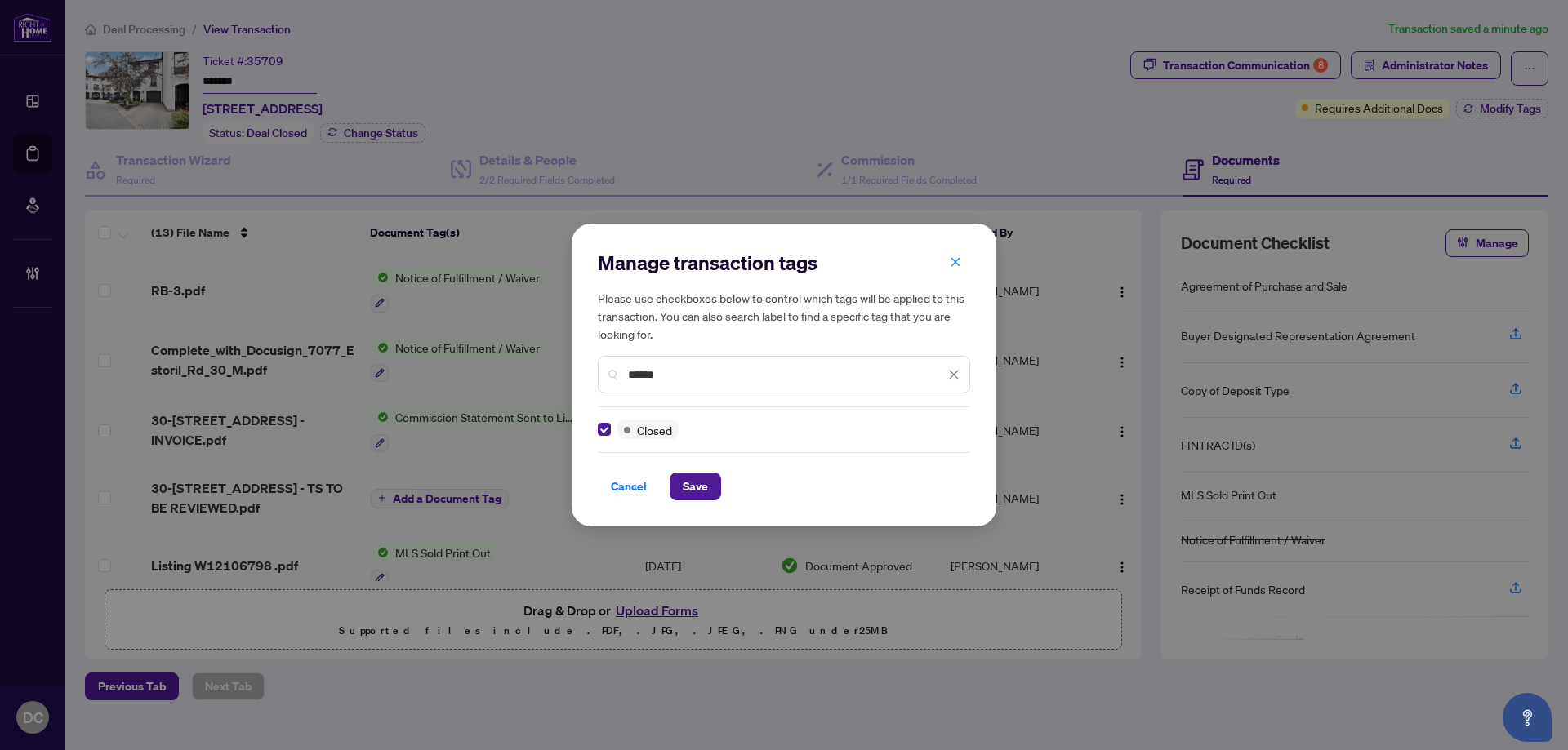
drag, startPoint x: 682, startPoint y: 369, endPoint x: 558, endPoint y: 369, distance: 124.0
click at [558, 369] on div "Manage transaction tags Please use checkboxes below to control which tags will …" at bounding box center [784, 375] width 1568 height 750
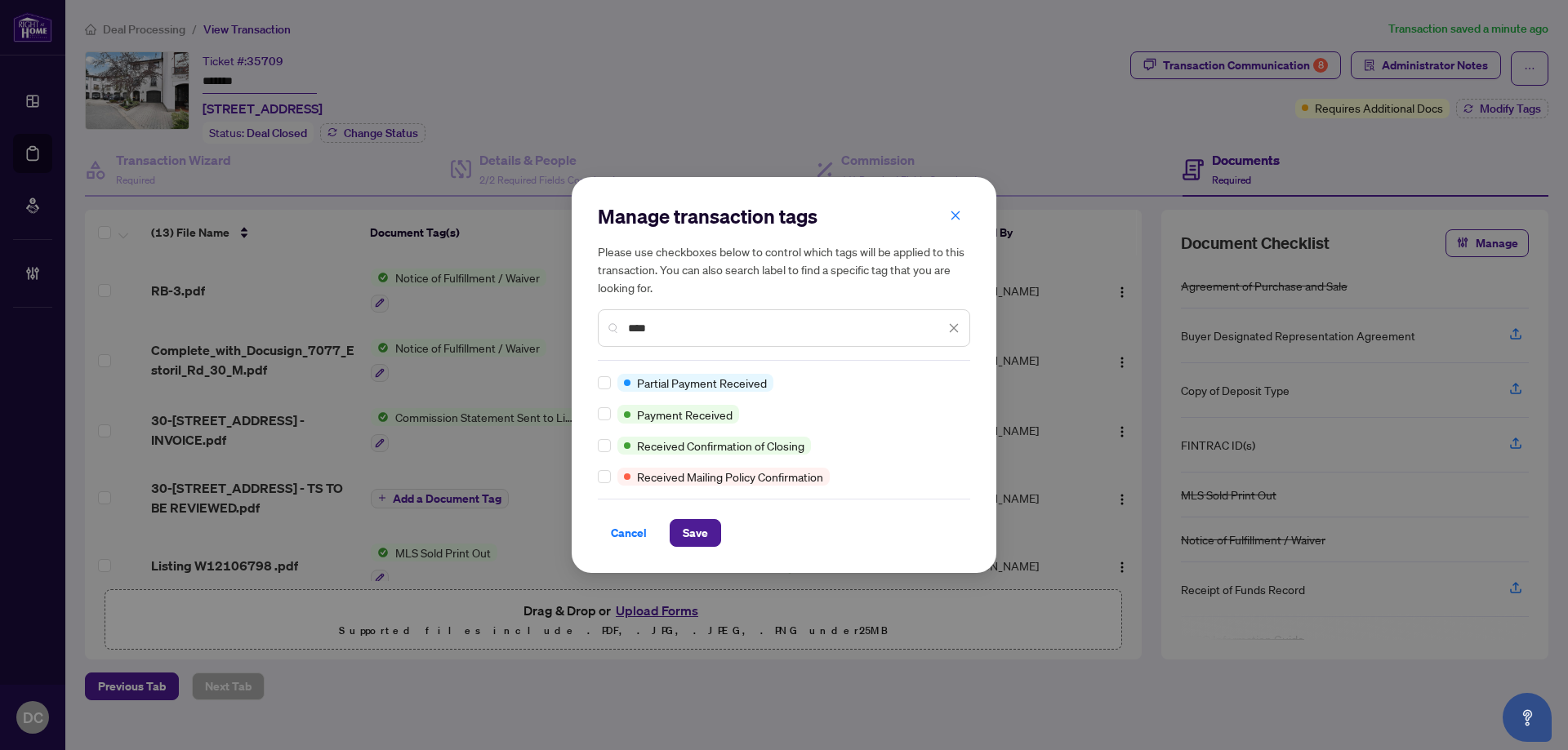
type input "****"
click at [706, 530] on span "Save" at bounding box center [695, 533] width 25 height 26
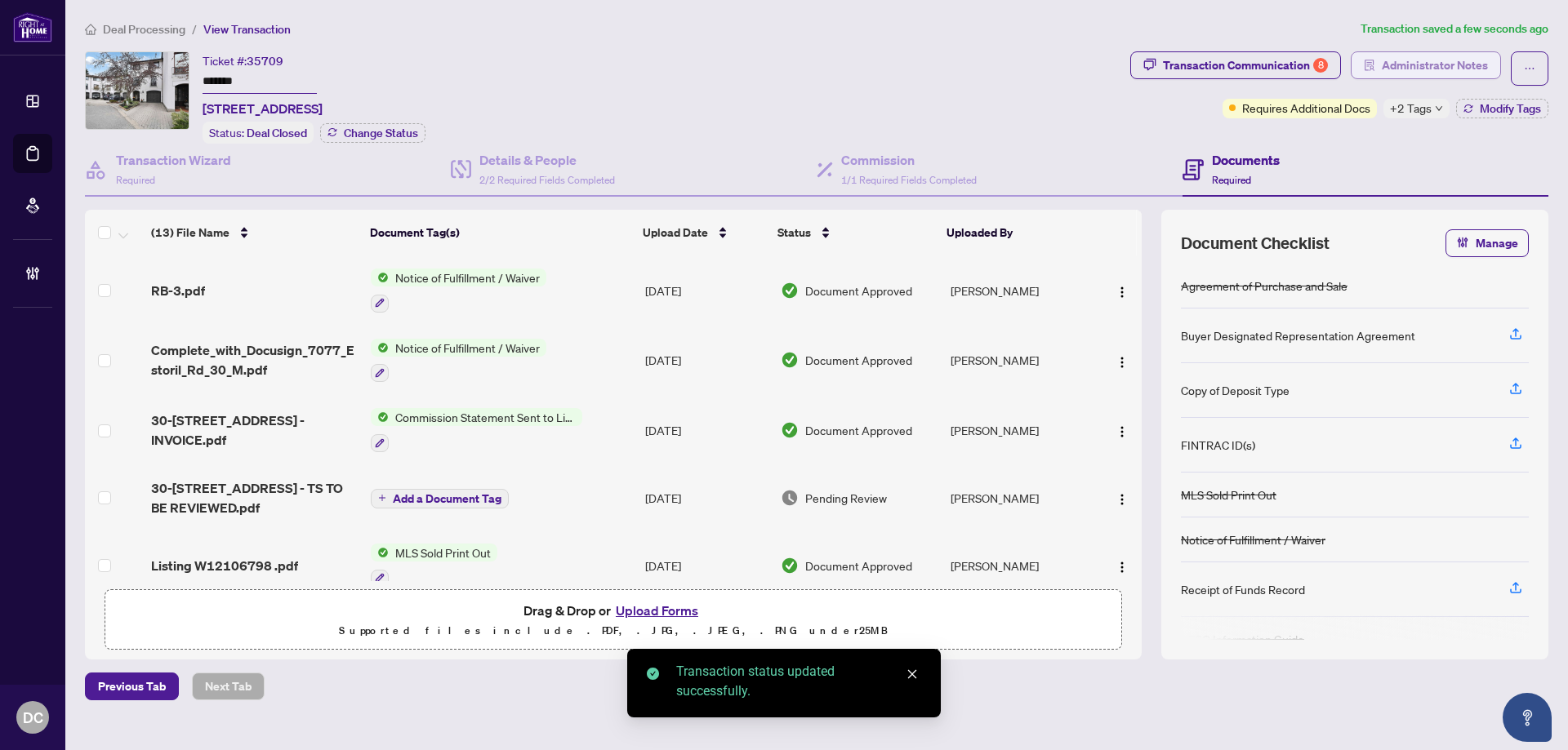
click at [1386, 59] on span "Administrator Notes" at bounding box center [1434, 65] width 106 height 26
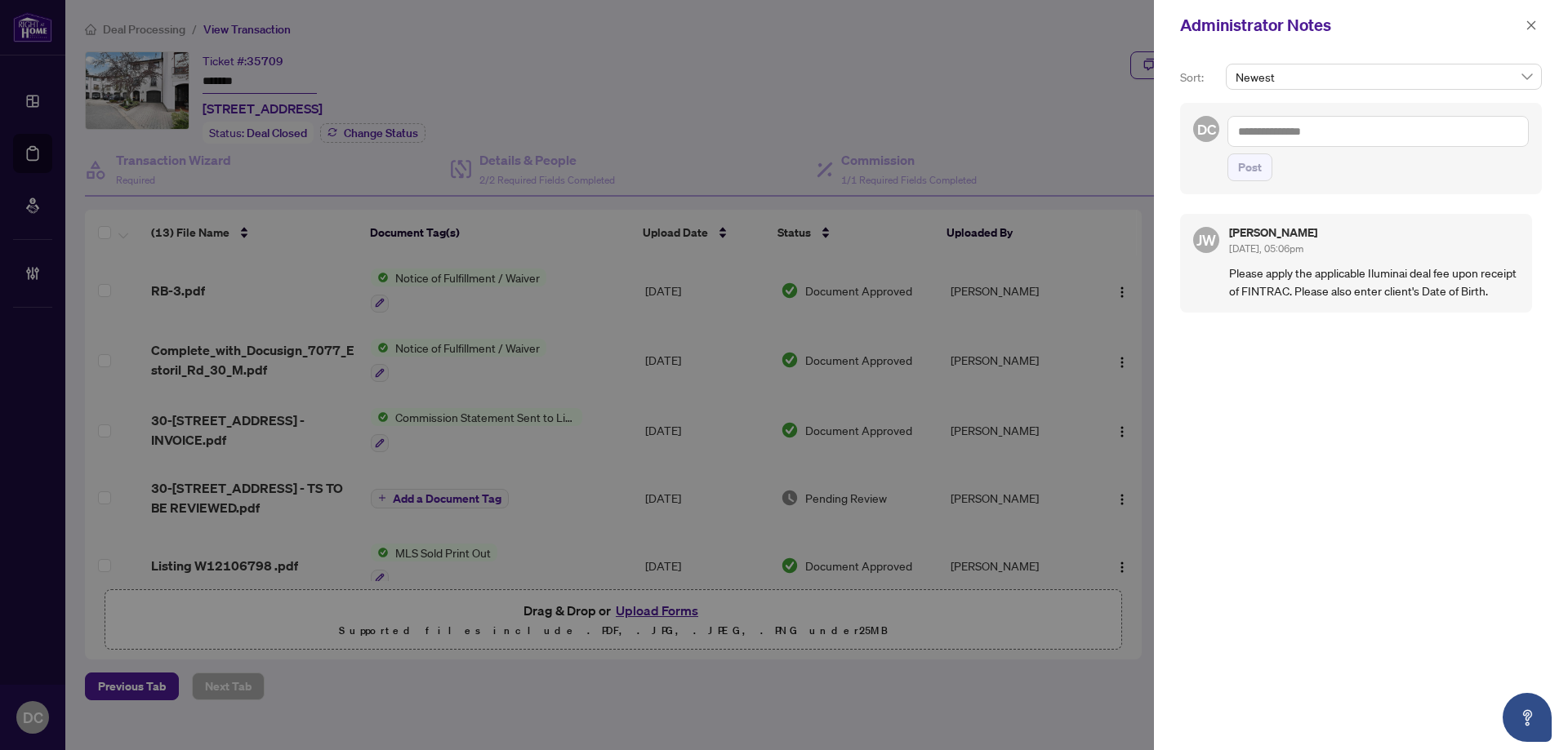
click at [1258, 137] on textarea at bounding box center [1378, 132] width 302 height 31
paste textarea "**********"
type textarea "**********"
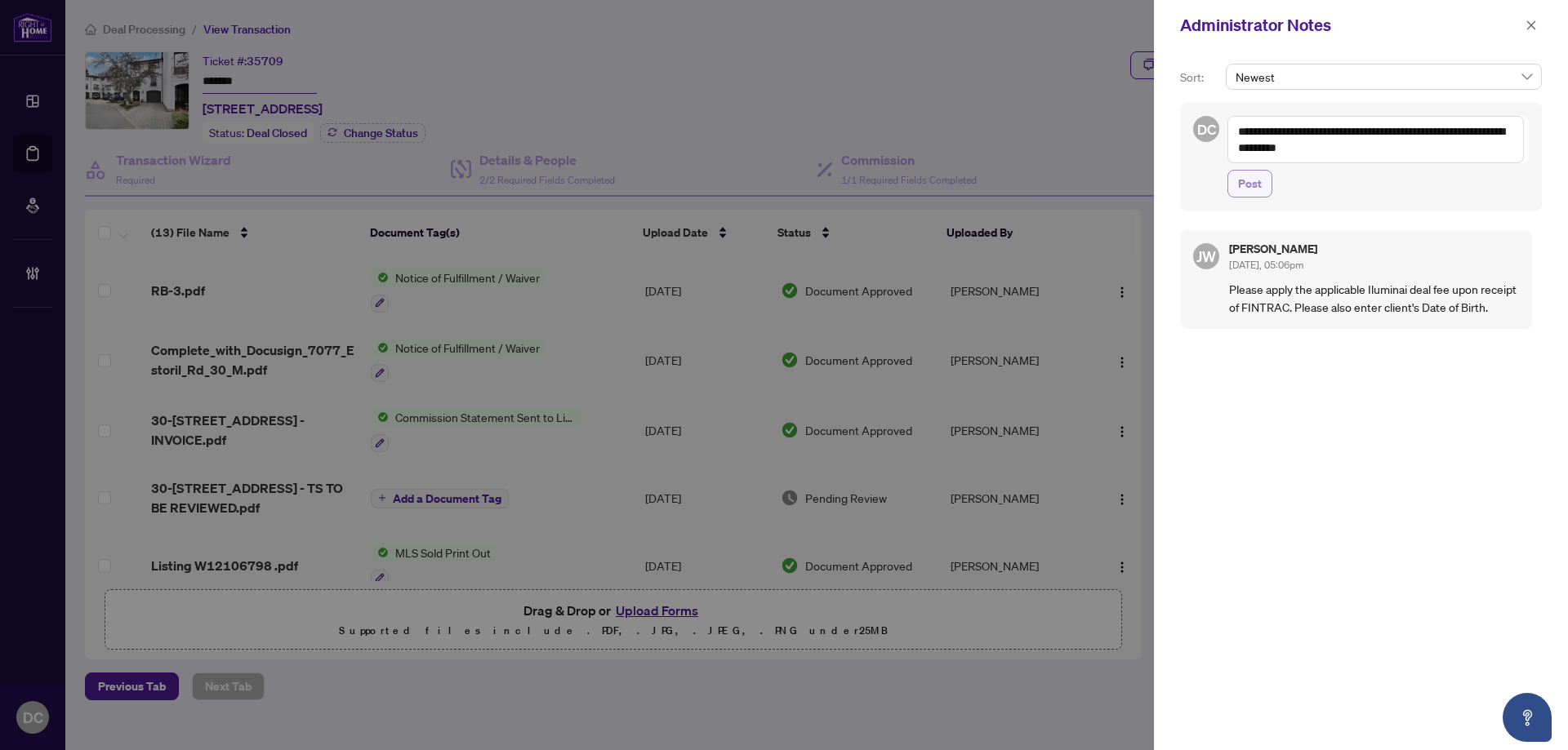
click at [1269, 179] on button "Post" at bounding box center [1250, 183] width 45 height 28
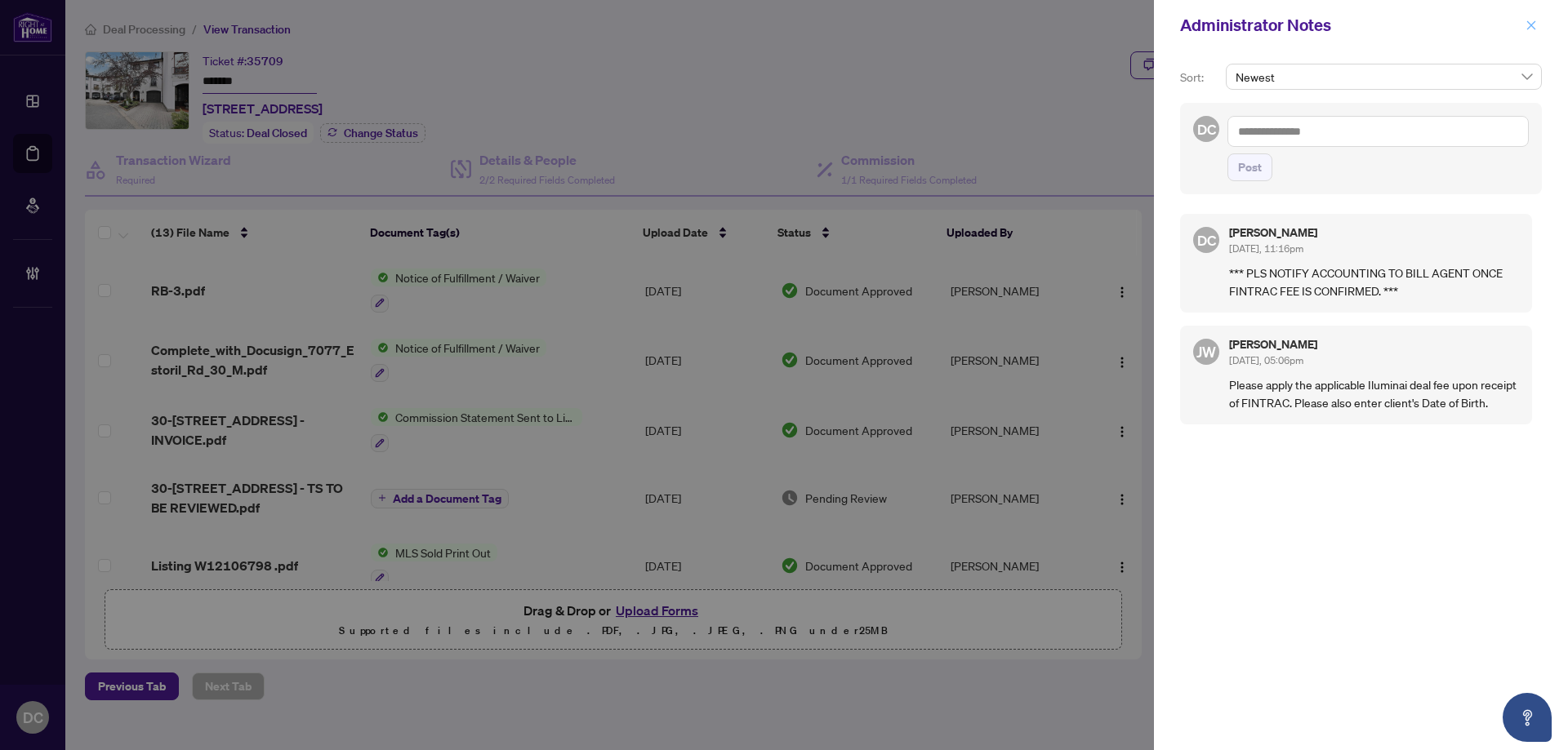
click at [1534, 21] on icon "close" at bounding box center [1531, 25] width 11 height 11
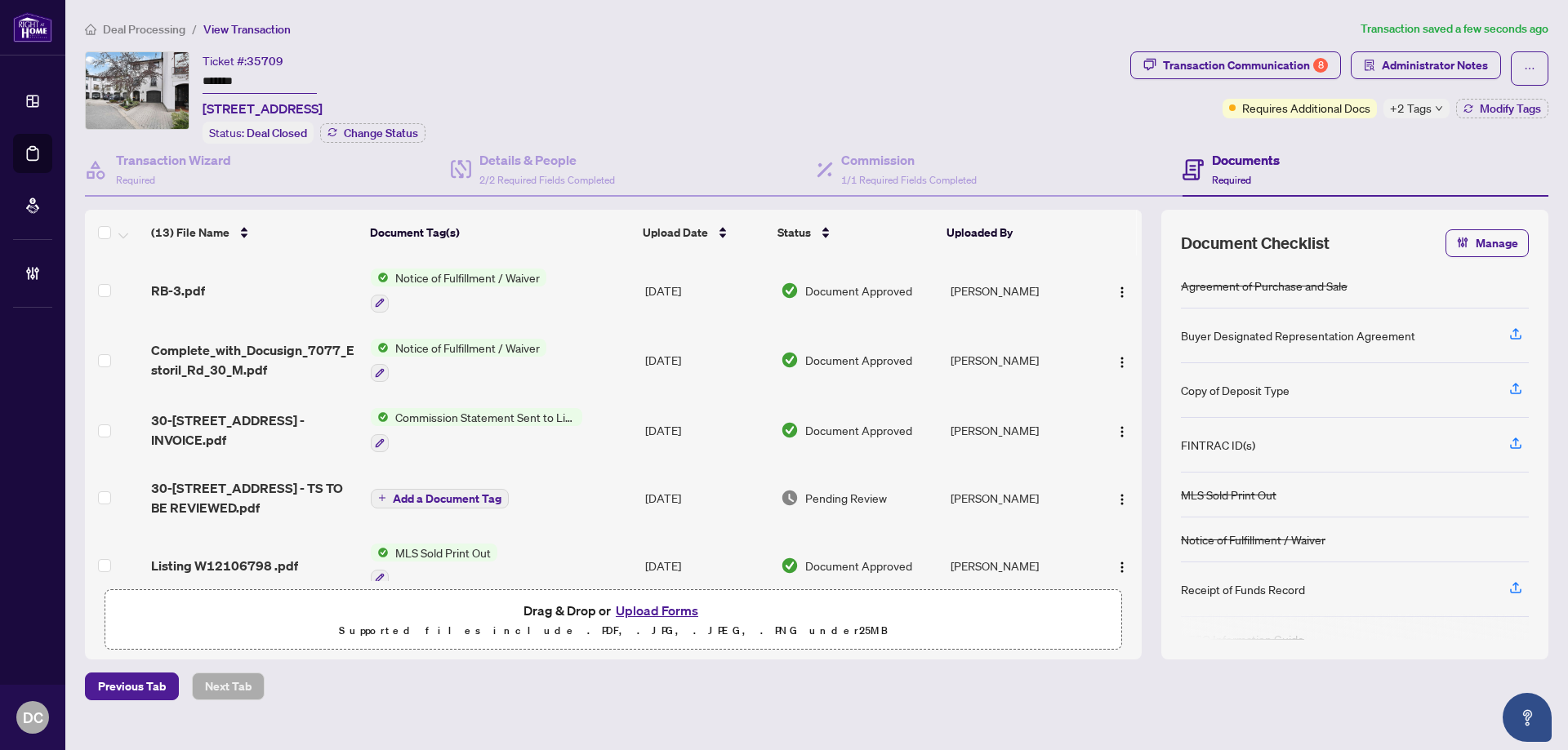
click at [159, 35] on span "Deal Processing" at bounding box center [144, 29] width 83 height 15
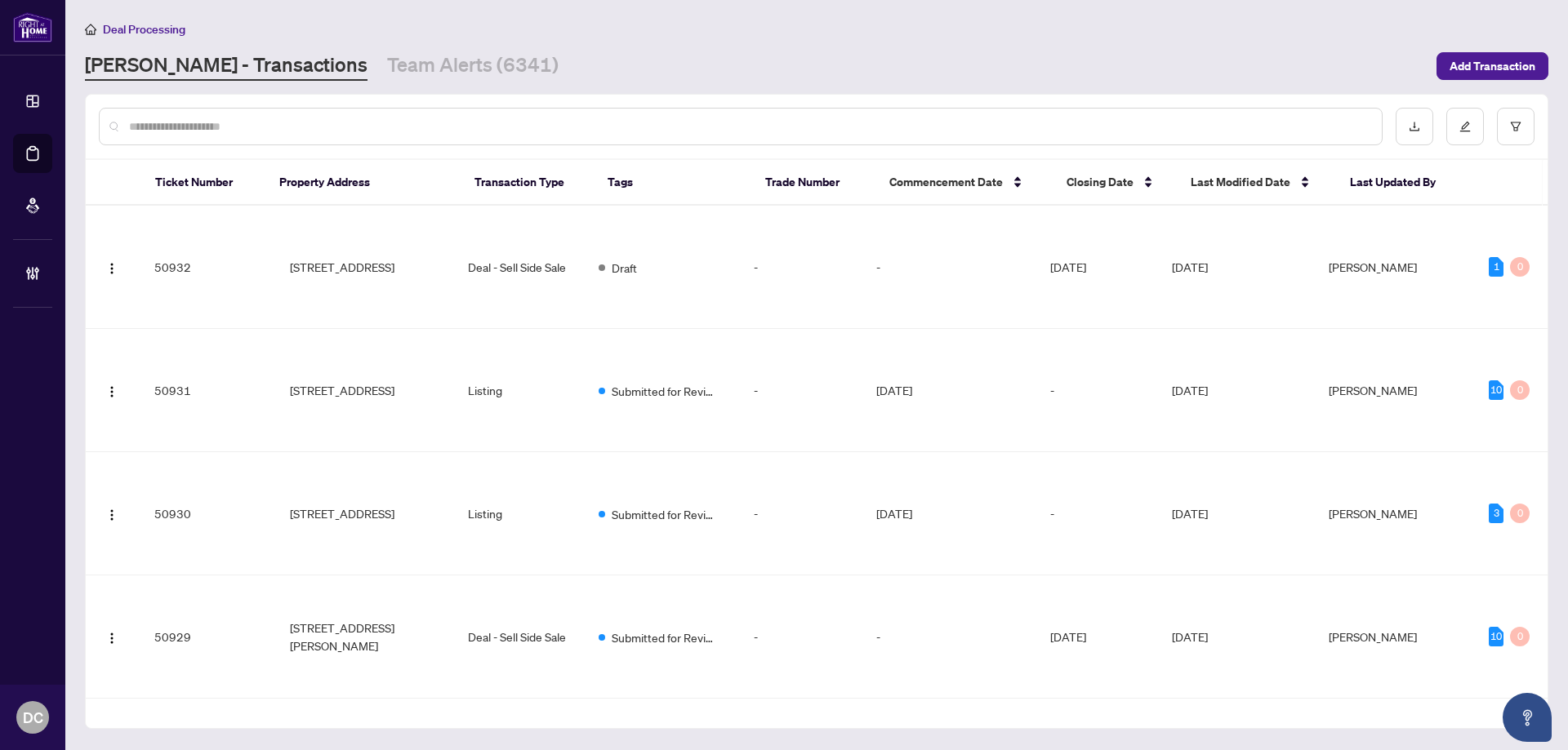
click at [227, 133] on input "text" at bounding box center [749, 127] width 1240 height 18
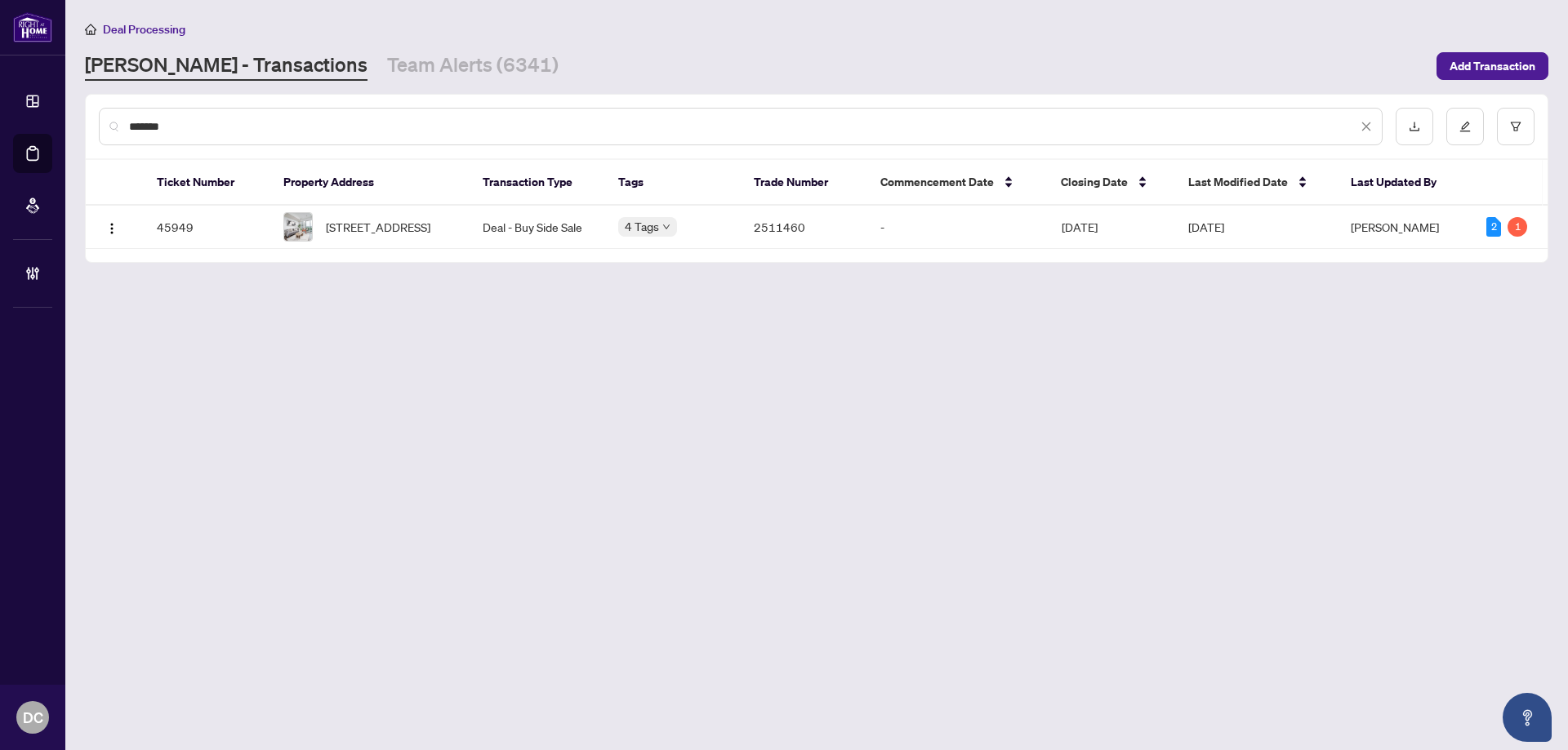
type input "*******"
click at [337, 218] on span "[STREET_ADDRESS]" at bounding box center [377, 226] width 104 height 18
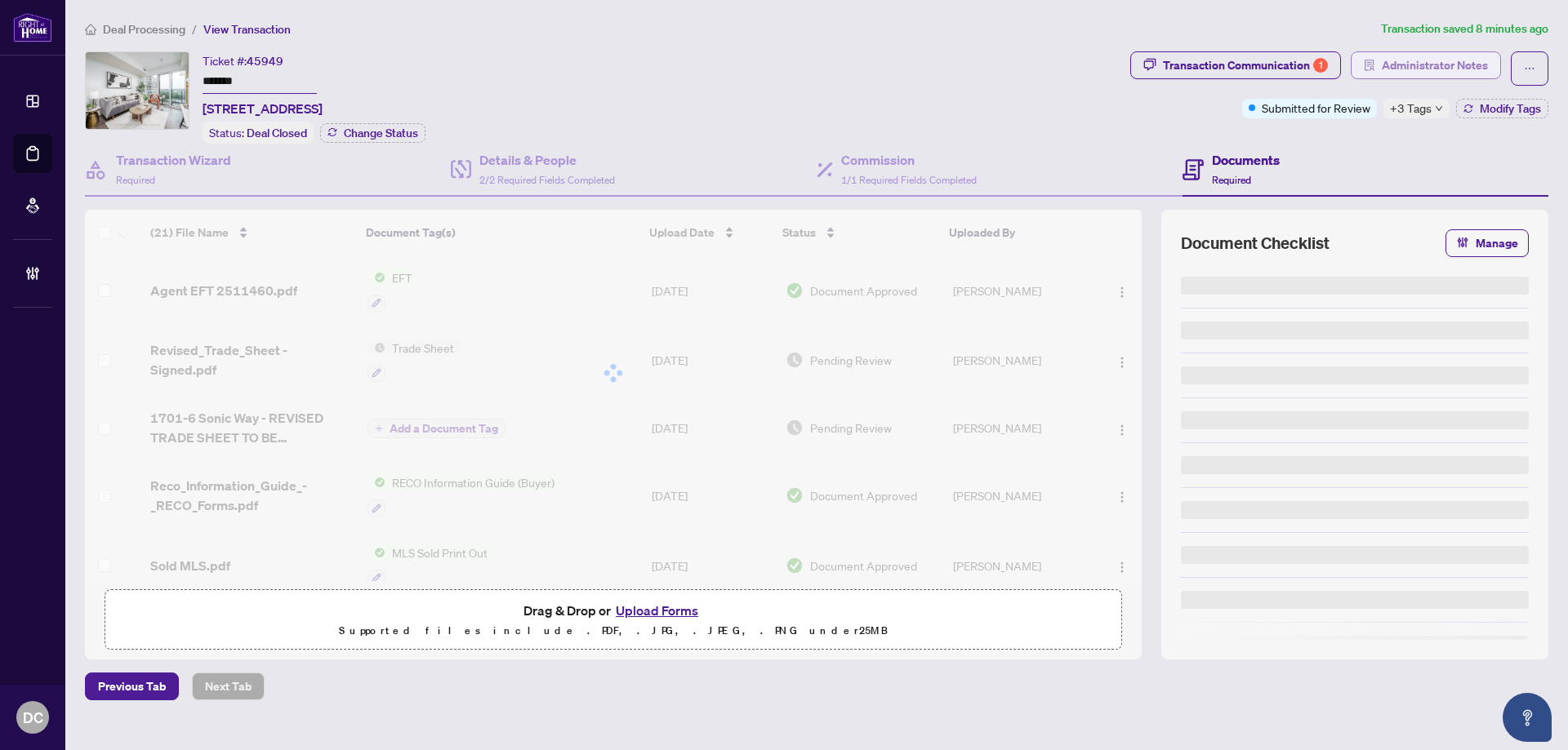
click at [1417, 59] on span "Administrator Notes" at bounding box center [1434, 65] width 106 height 26
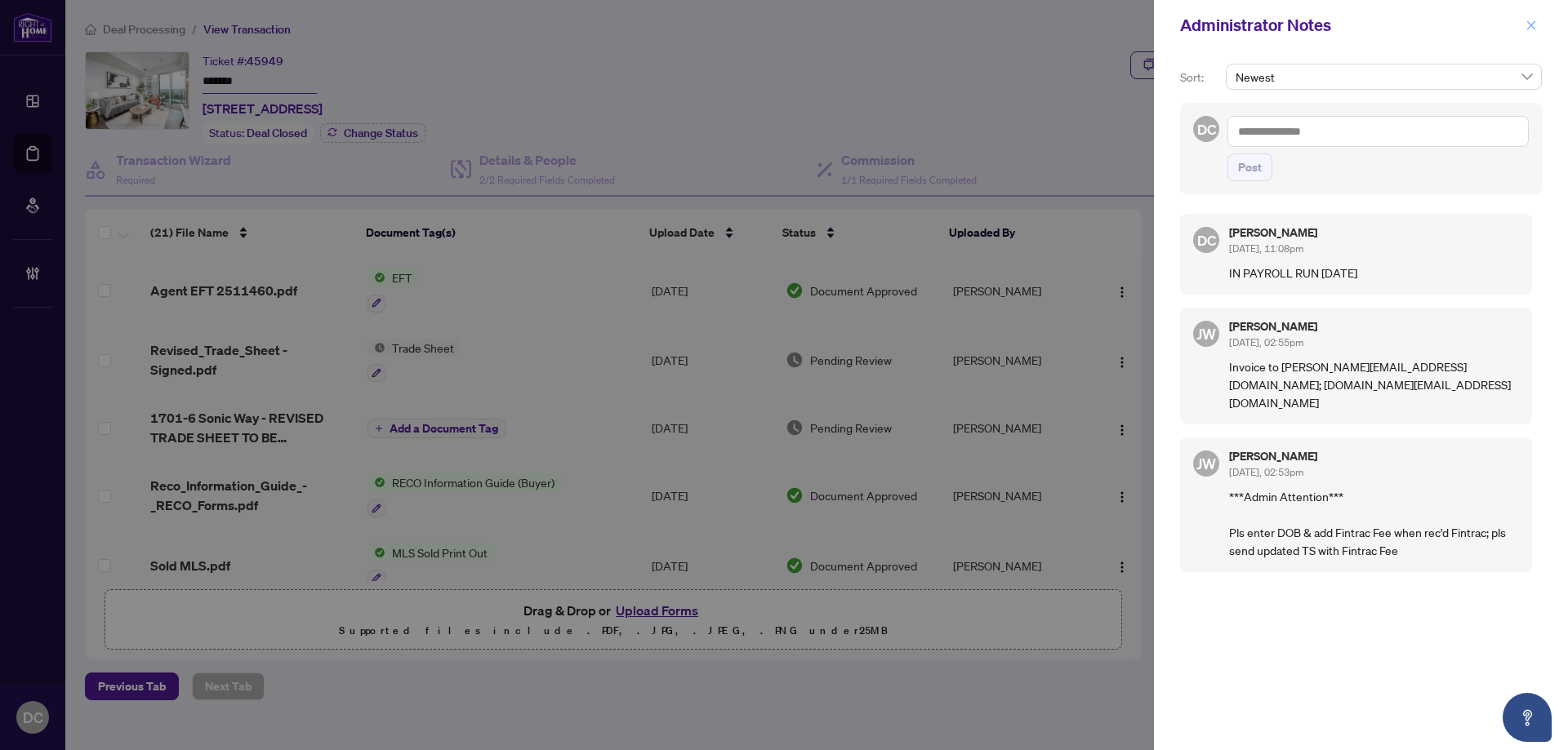
click at [1540, 22] on button "button" at bounding box center [1531, 25] width 22 height 20
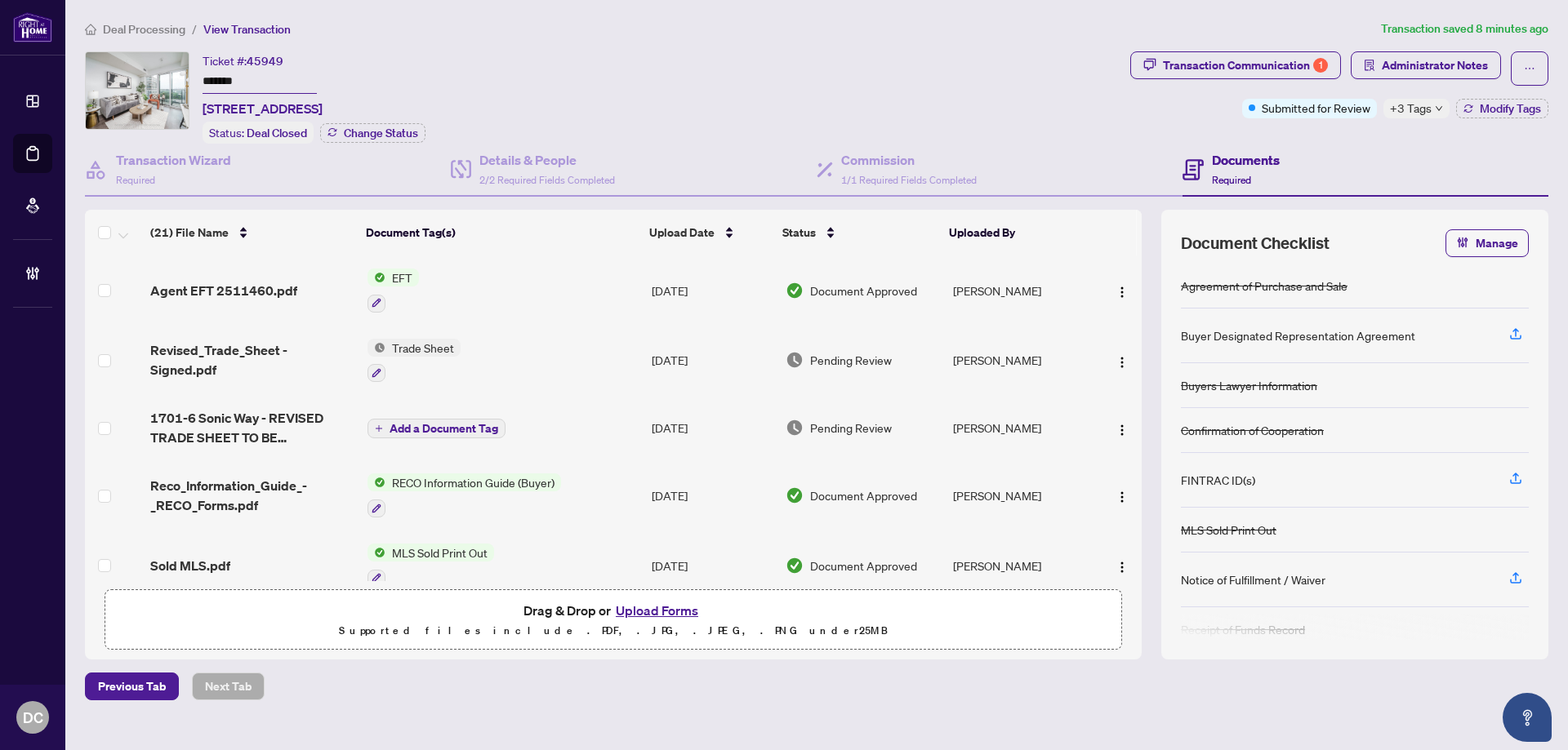
click at [159, 28] on span "Deal Processing" at bounding box center [144, 29] width 83 height 15
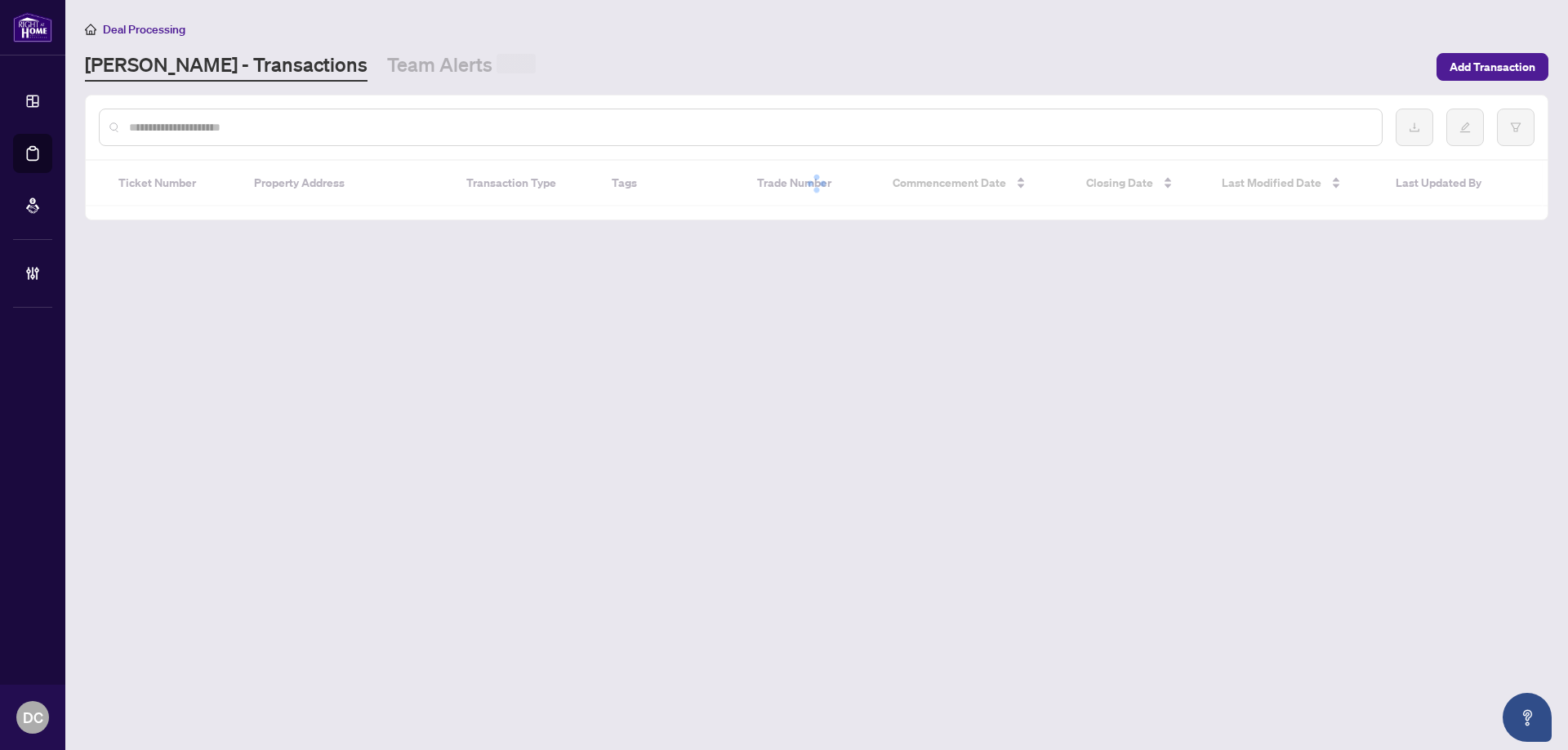
click at [245, 129] on input "text" at bounding box center [749, 127] width 1240 height 18
paste input "*******"
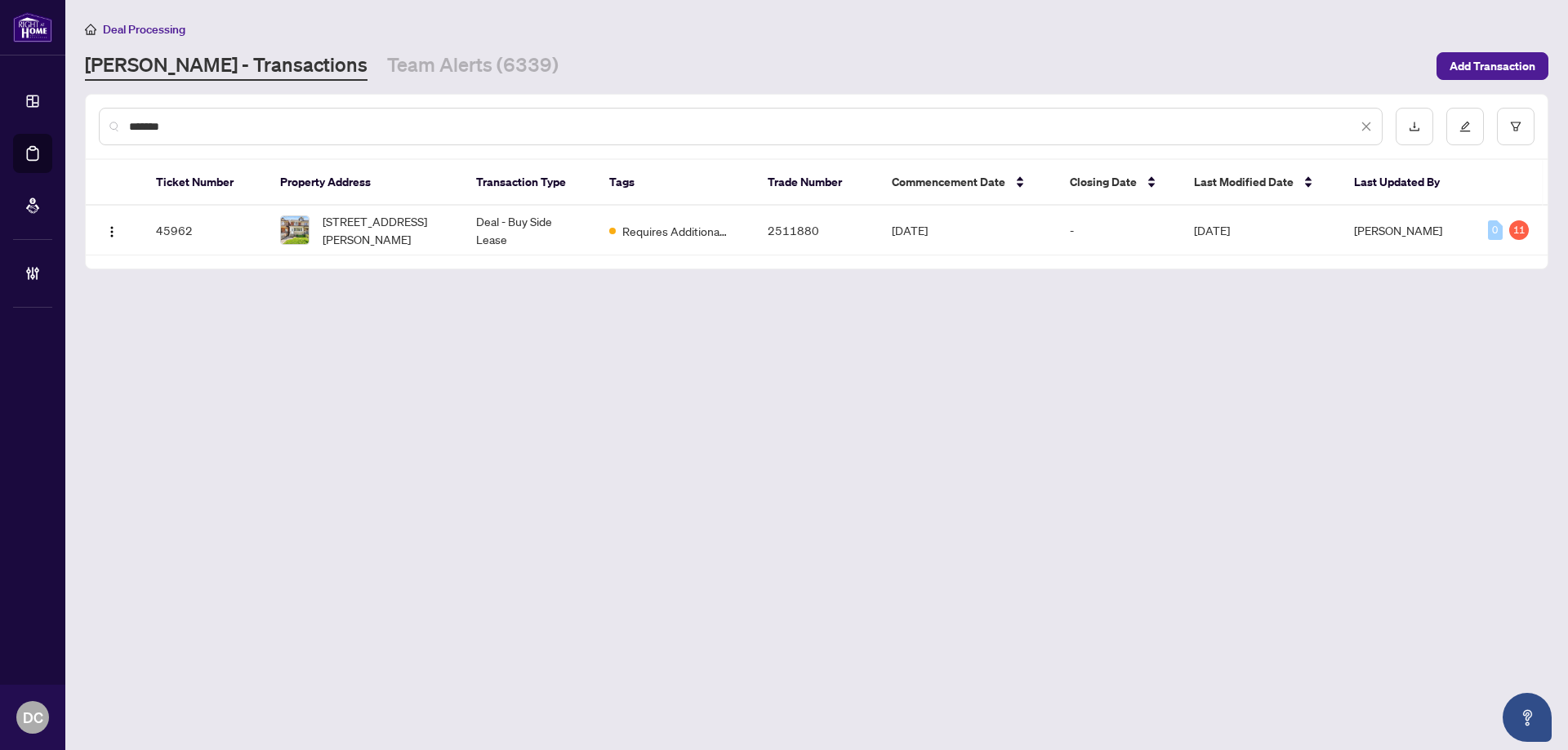
type input "*******"
click at [404, 238] on span "53 Hounslow Heath Rd, Toronto, Ontario M6N 1G7, Canada" at bounding box center [386, 231] width 128 height 36
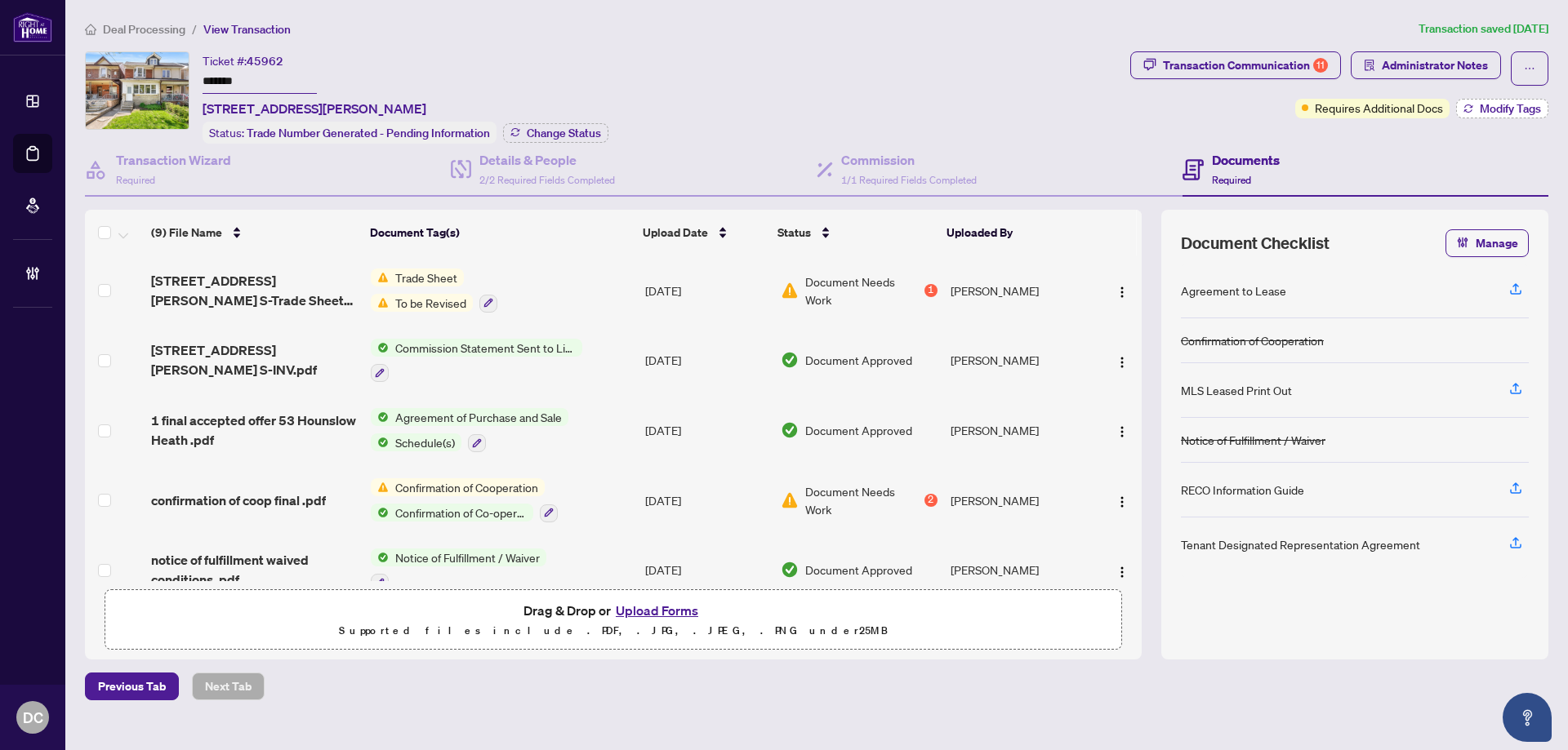
click at [1472, 104] on icon "button" at bounding box center [1468, 108] width 9 height 9
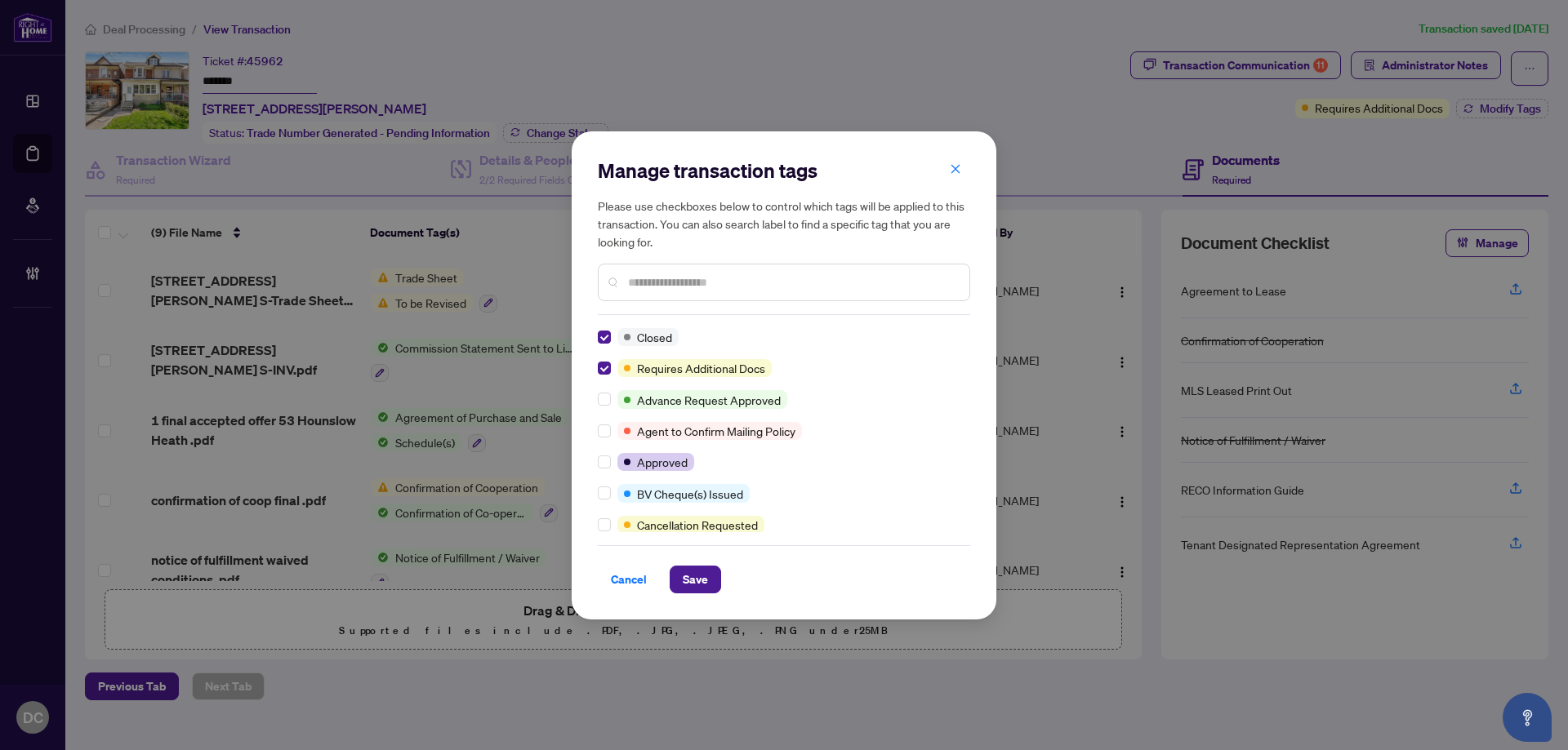
click at [701, 286] on input "text" at bounding box center [792, 282] width 328 height 18
type input "****"
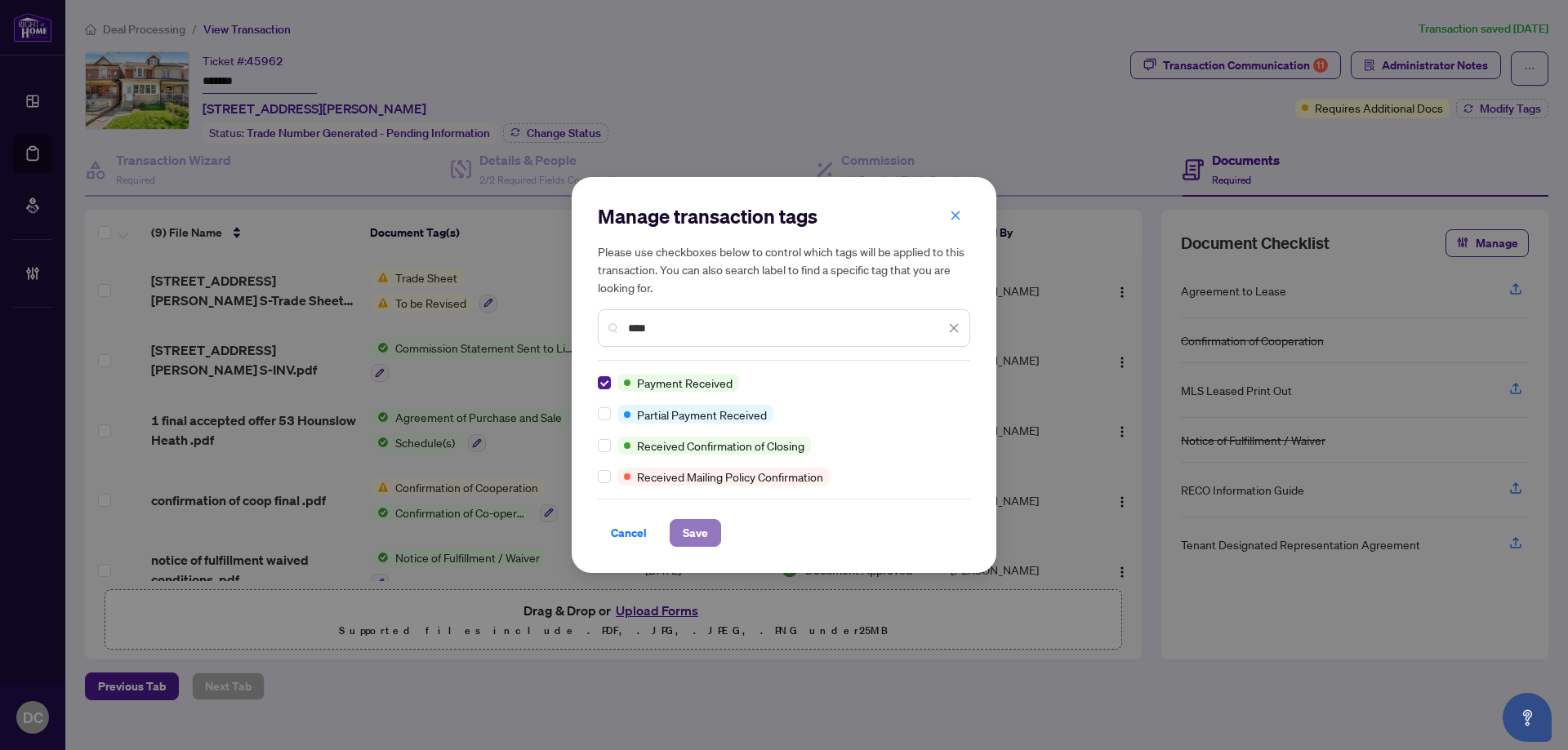
click at [709, 530] on button "Save" at bounding box center [695, 533] width 52 height 28
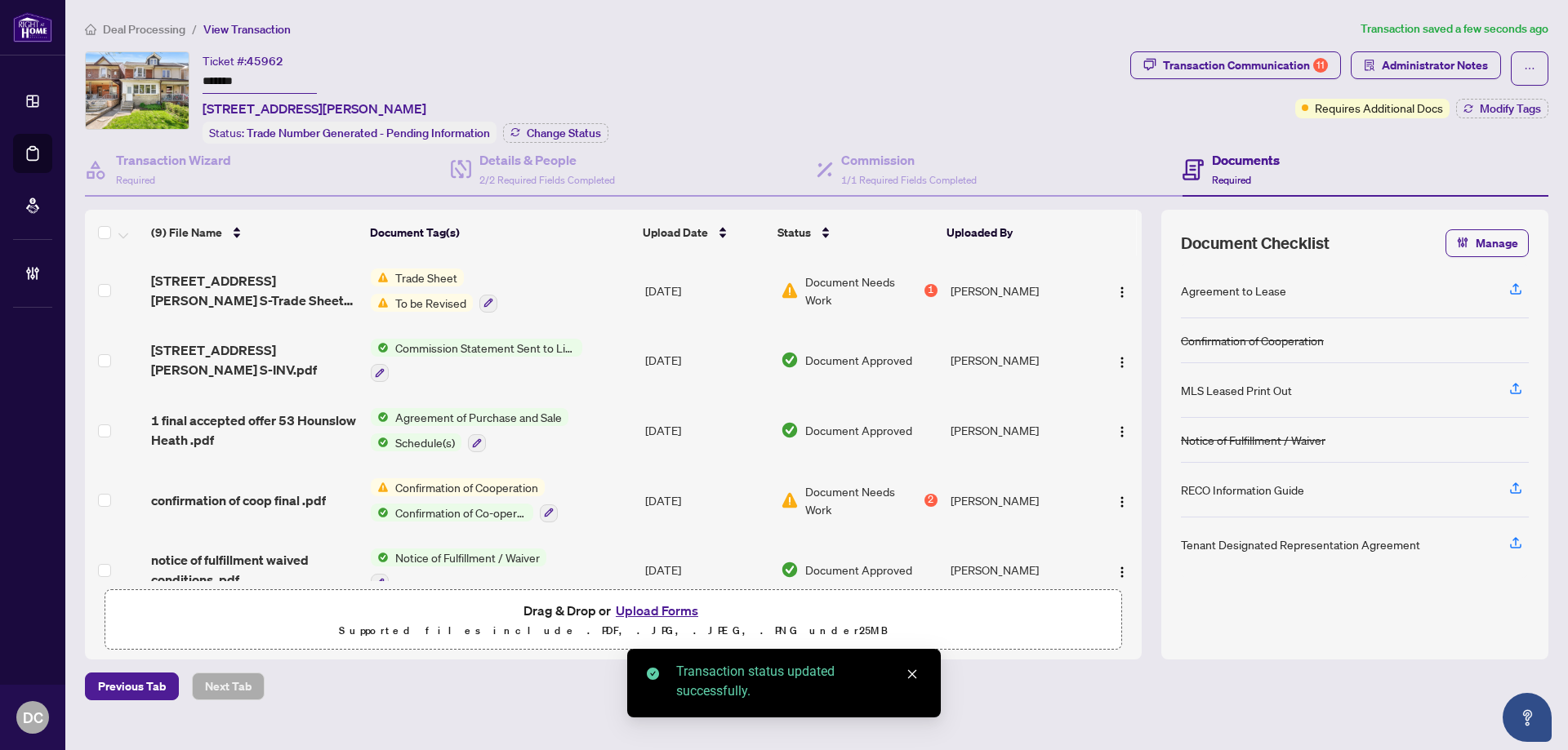
click at [554, 128] on div "Manage transaction tags Please use checkboxes below to control which tags will …" at bounding box center [784, 375] width 1568 height 750
click at [576, 132] on span "Change Status" at bounding box center [564, 133] width 74 height 11
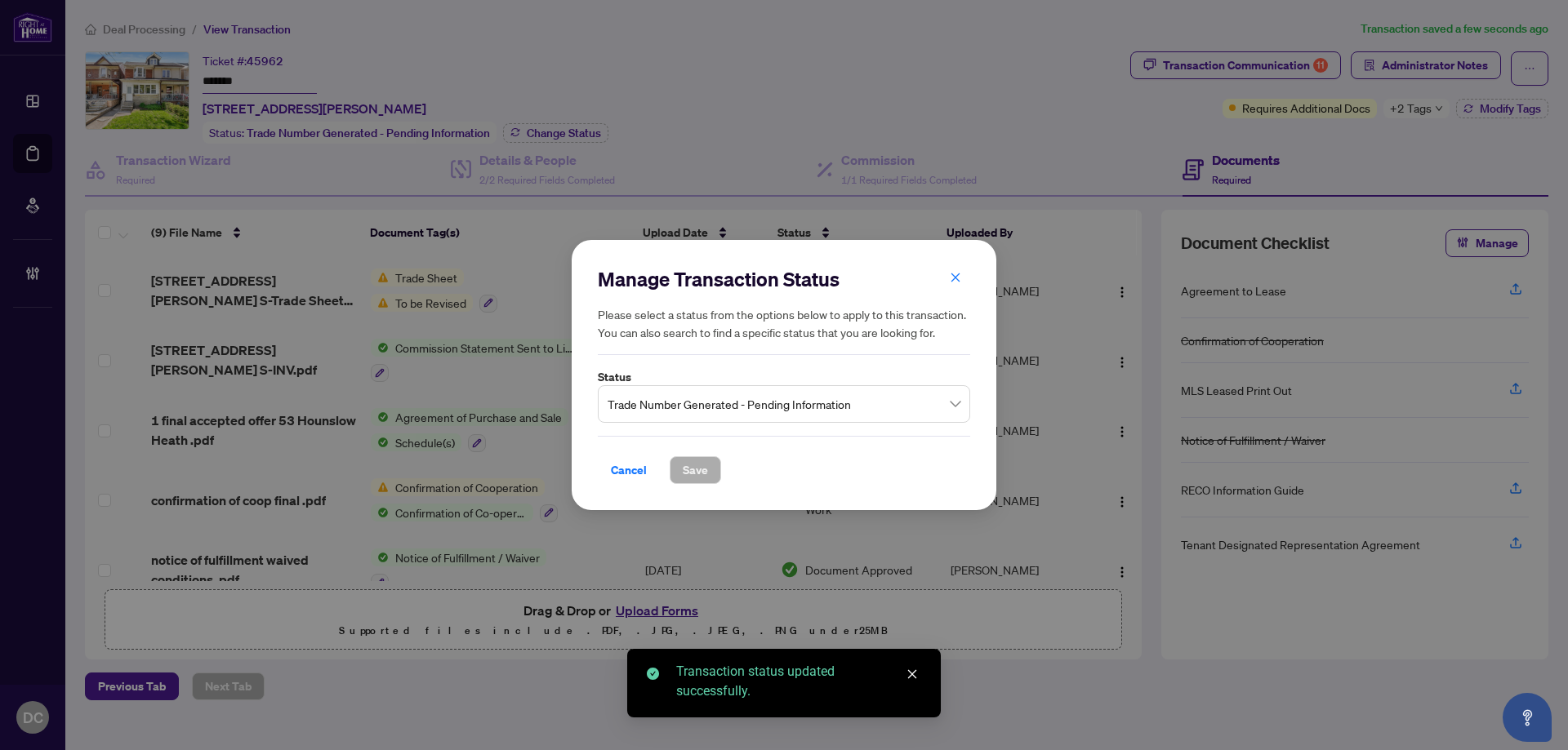
click at [922, 394] on span "Trade Number Generated - Pending Information" at bounding box center [784, 404] width 353 height 31
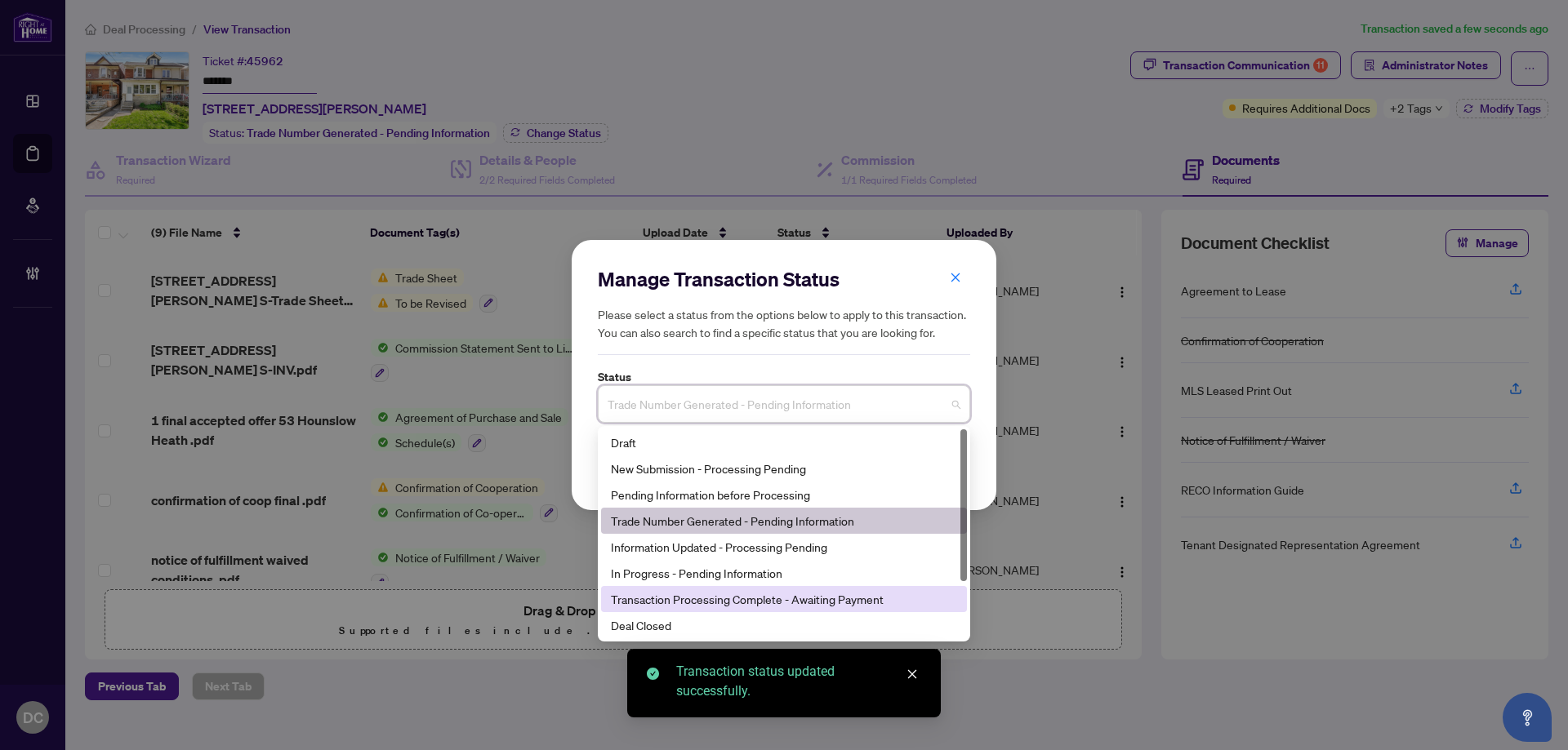
click at [702, 617] on div "Deal Closed" at bounding box center [784, 625] width 346 height 18
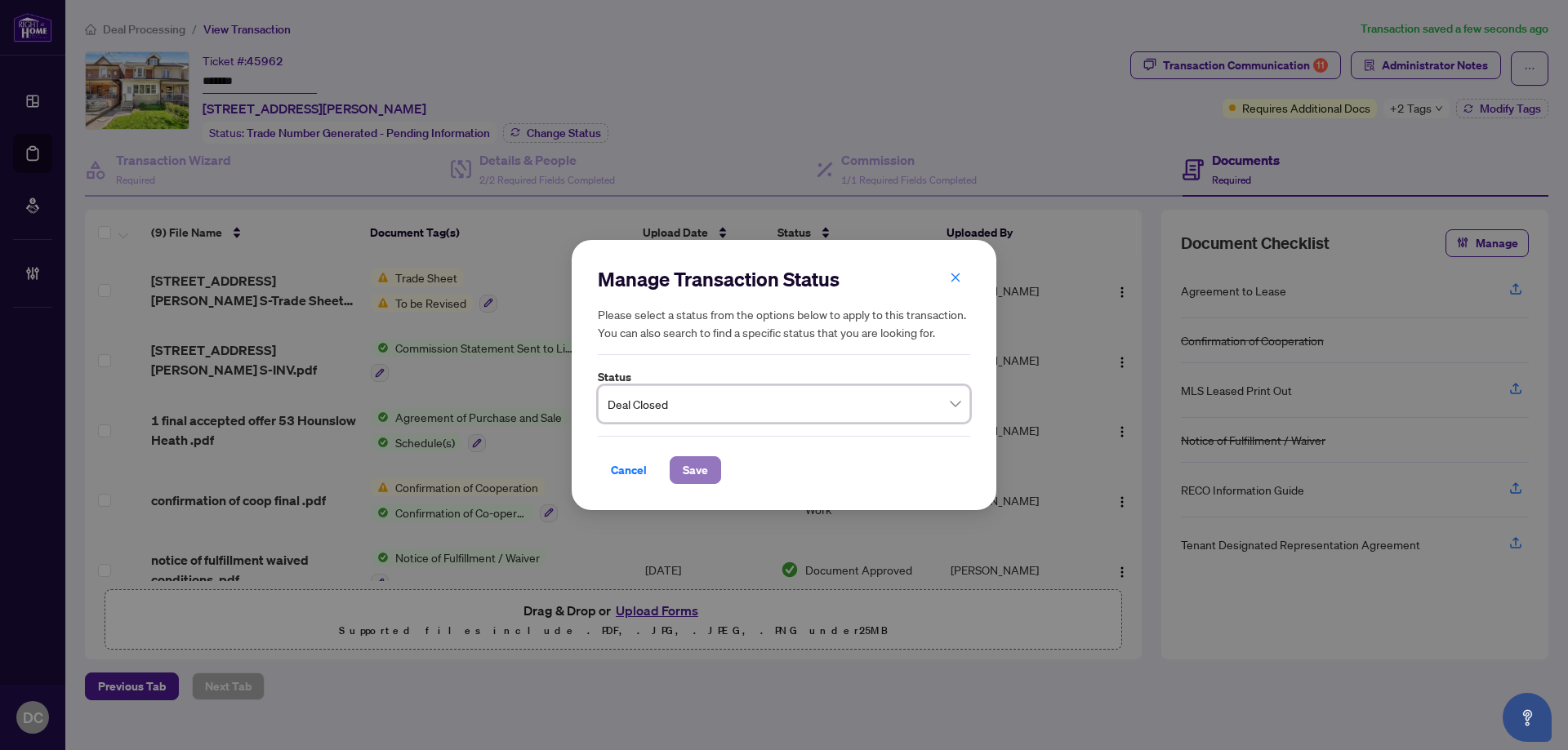
click at [706, 461] on span "Save" at bounding box center [695, 470] width 25 height 26
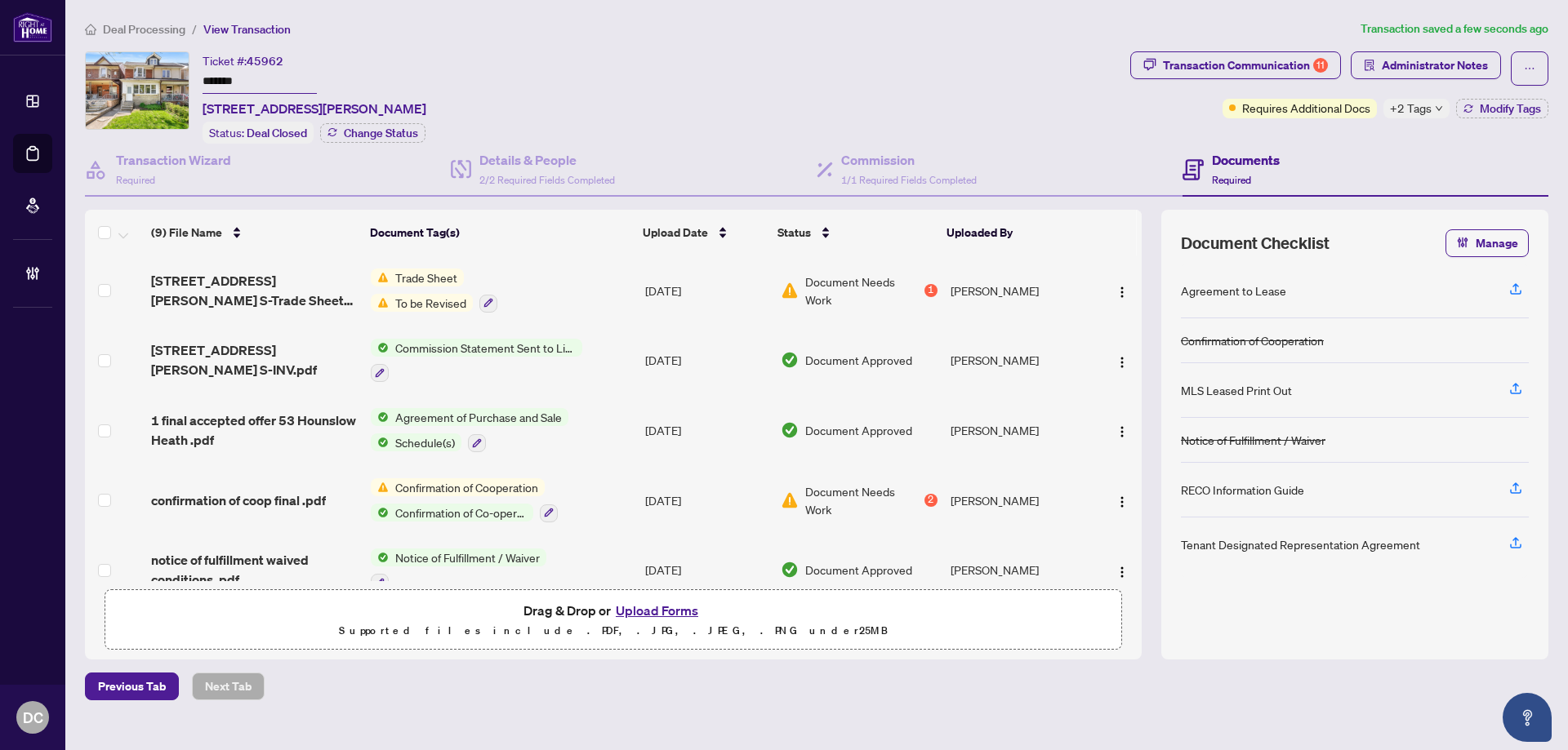
click at [926, 288] on div "1" at bounding box center [930, 290] width 13 height 13
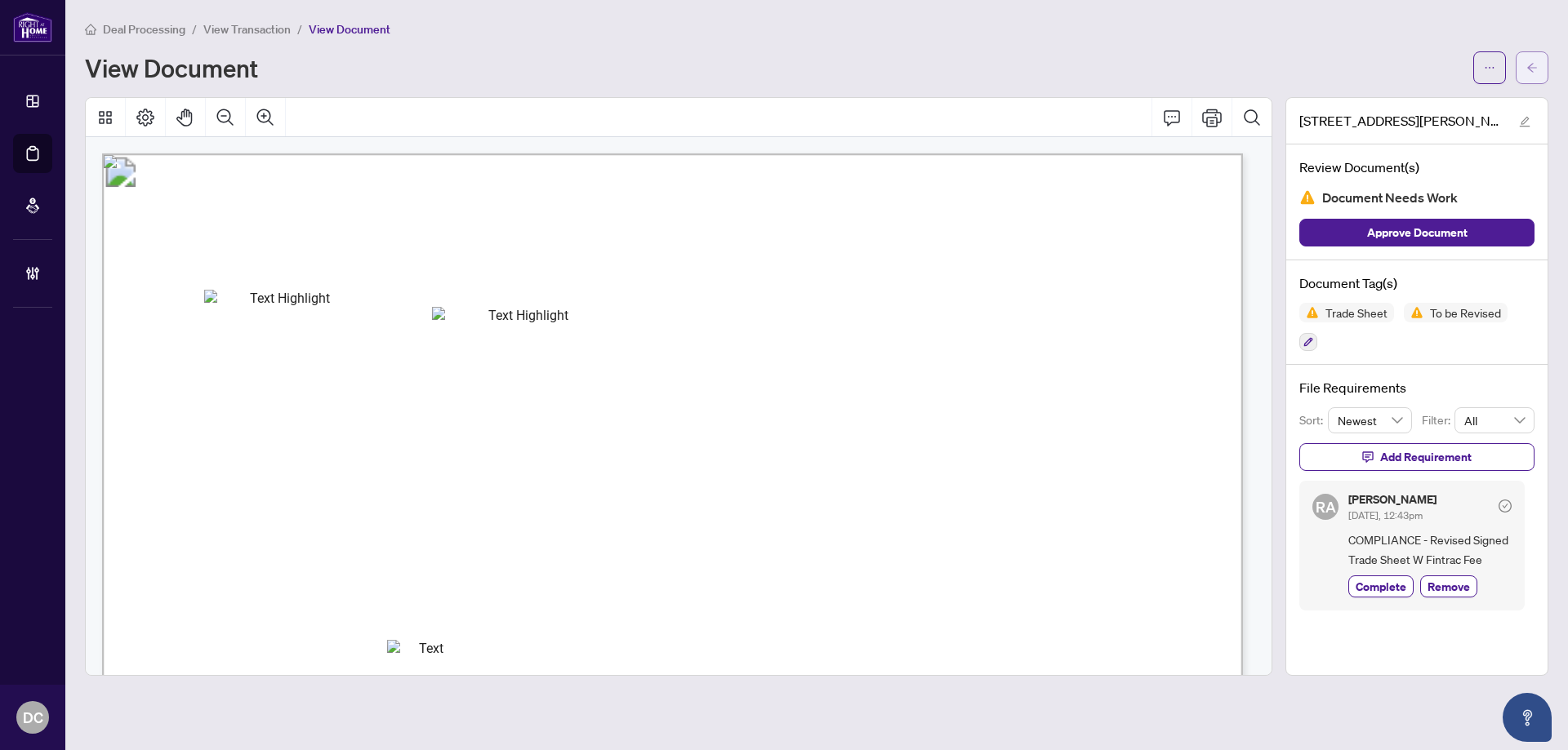
click at [1525, 71] on button "button" at bounding box center [1533, 68] width 33 height 33
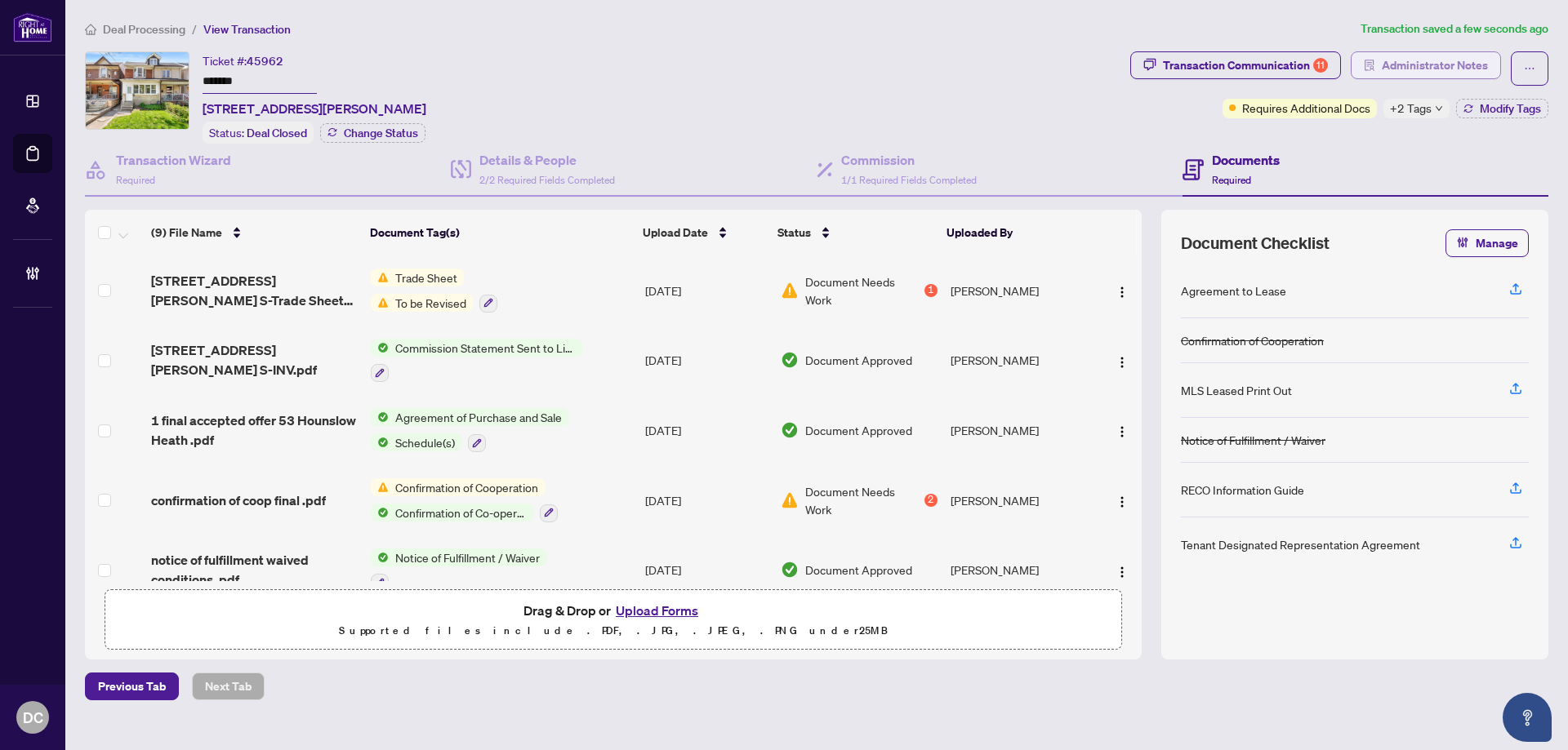
click at [1418, 62] on span "Administrator Notes" at bounding box center [1434, 65] width 106 height 26
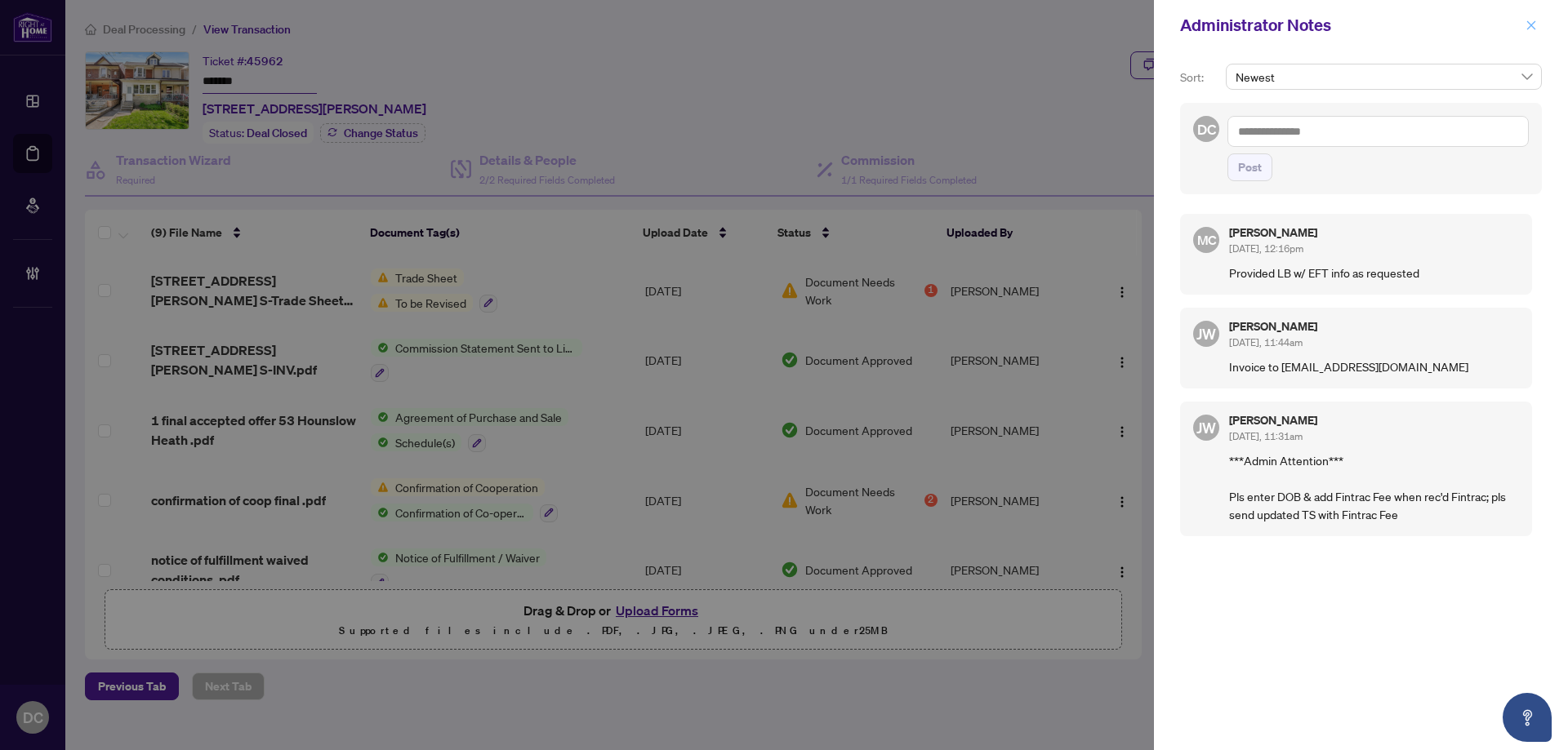
click at [1535, 24] on icon "close" at bounding box center [1531, 25] width 11 height 11
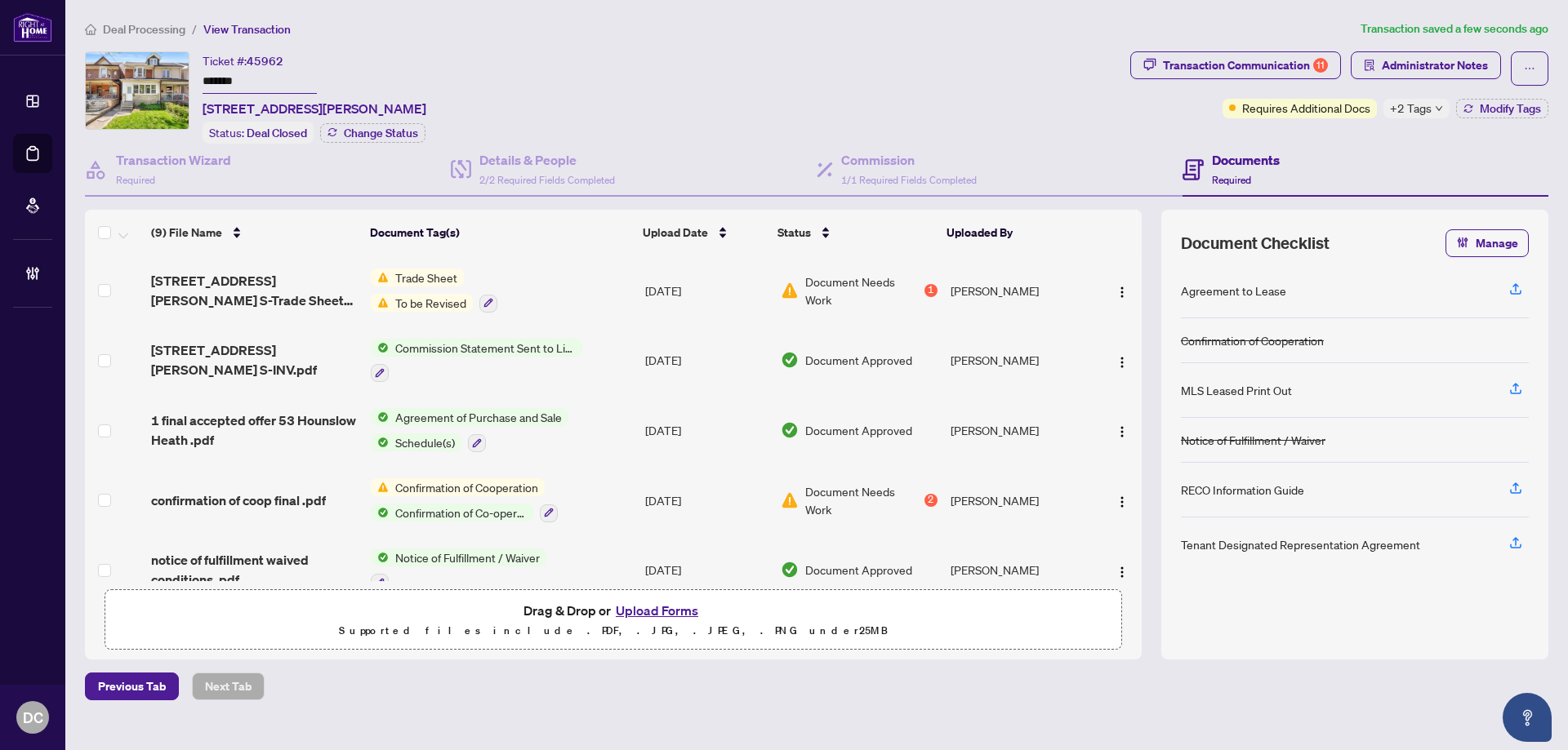
click at [1424, 109] on span "+2 Tags" at bounding box center [1411, 108] width 41 height 19
click at [1359, 135] on div "Transaction Communication 11 Administrator Notes Requires Additional Docs +2 Ta…" at bounding box center [1339, 97] width 425 height 92
click at [170, 20] on li "Deal Processing" at bounding box center [135, 29] width 101 height 19
click at [169, 23] on span "Deal Processing" at bounding box center [144, 29] width 83 height 15
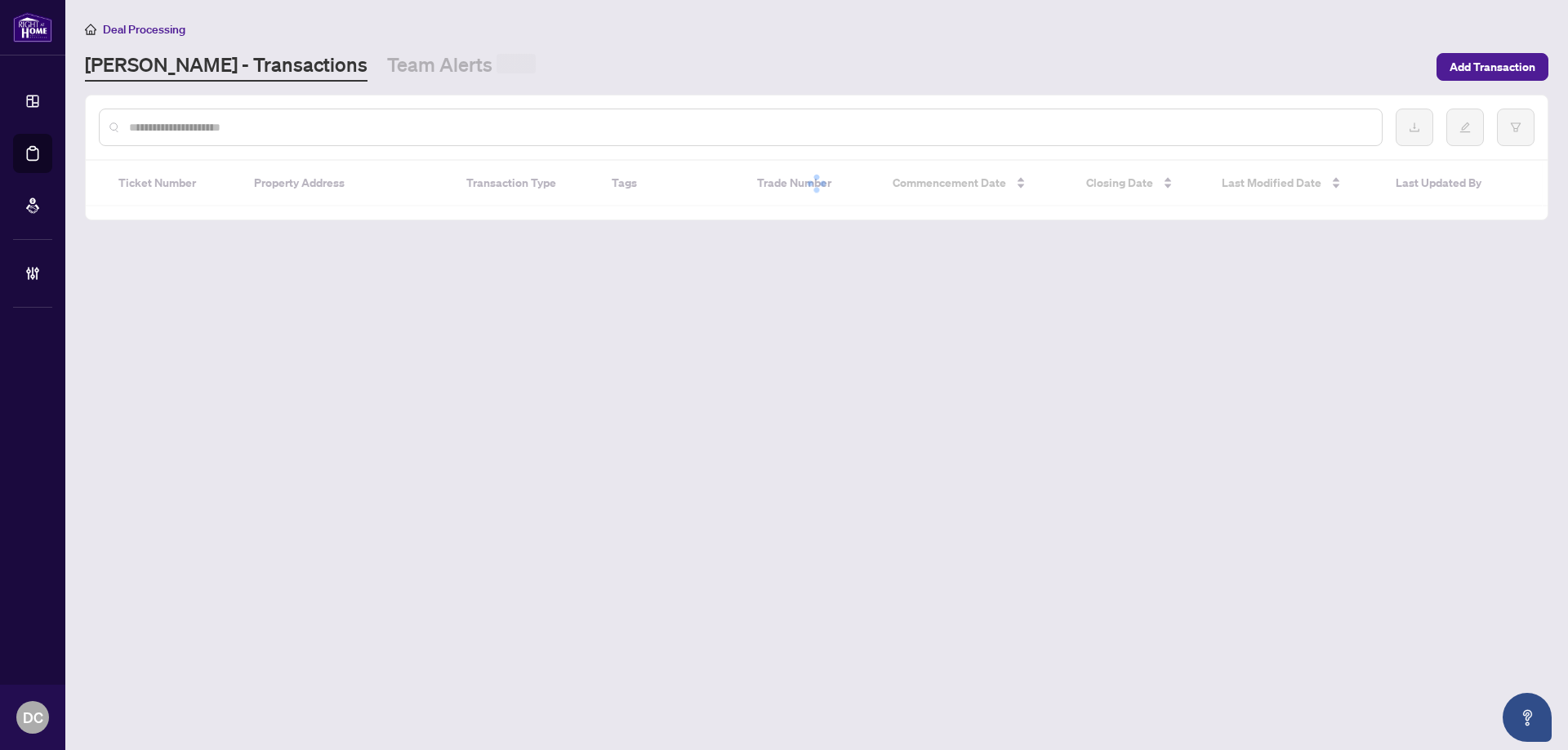
click at [219, 132] on input "text" at bounding box center [749, 127] width 1240 height 18
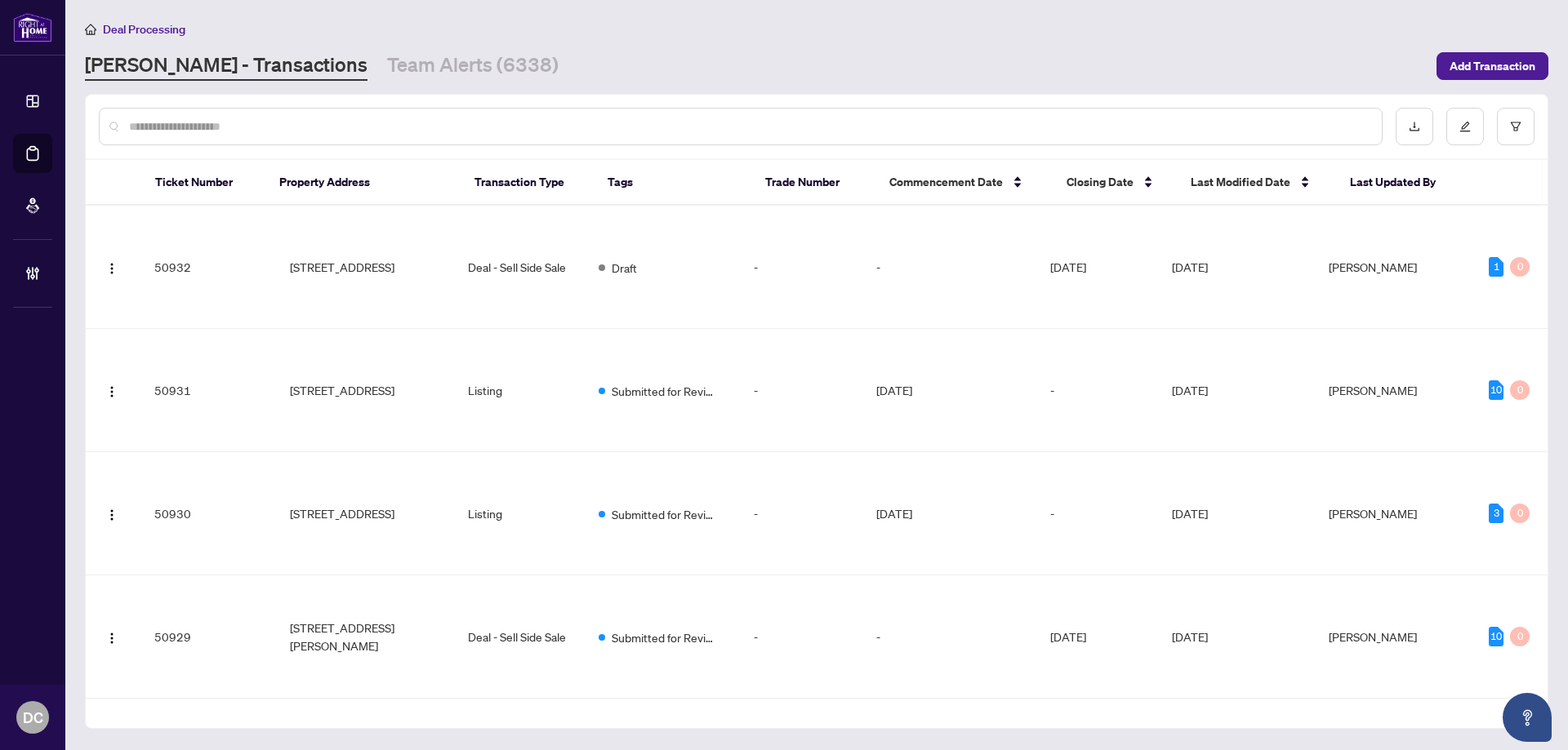
paste input "*******"
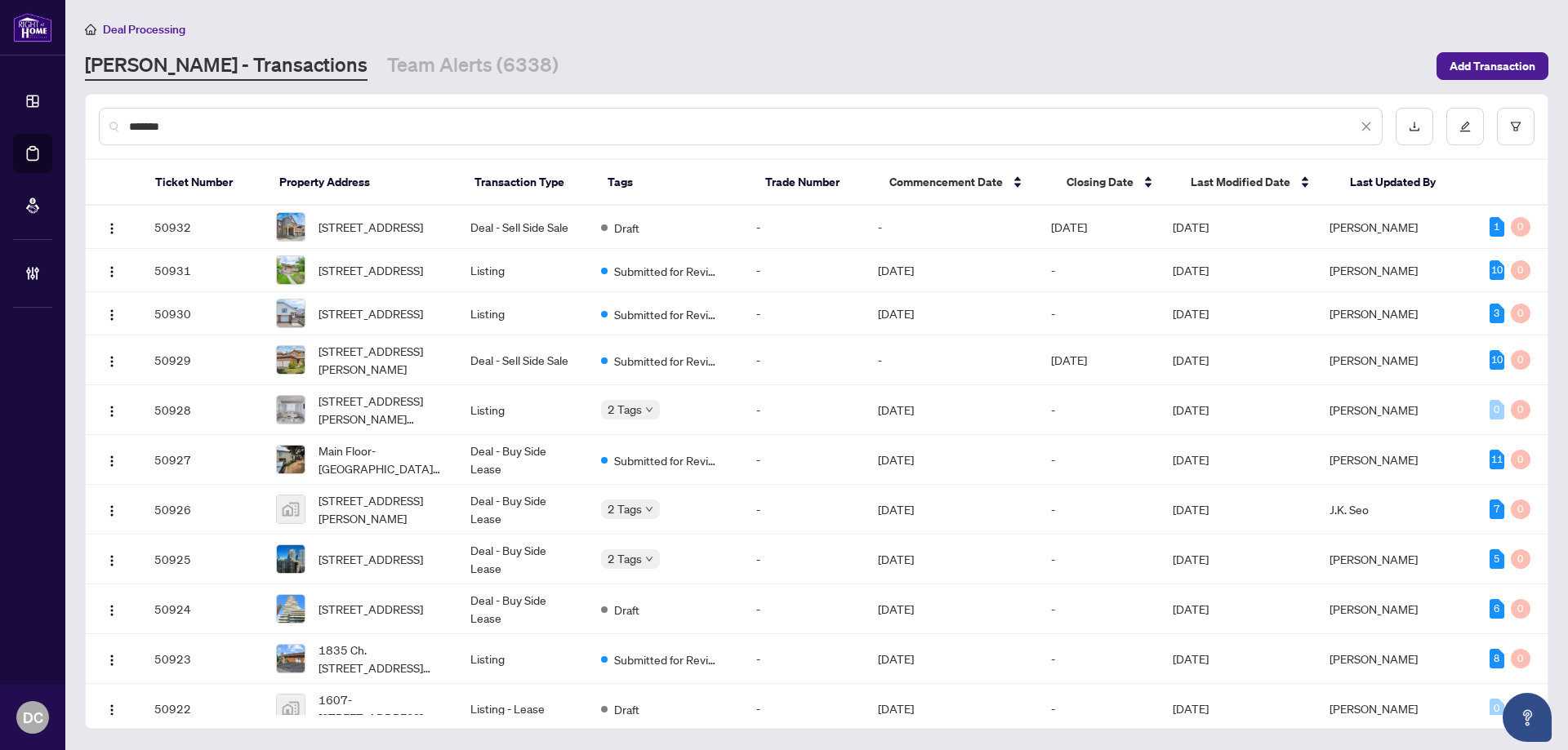
type input "*******"
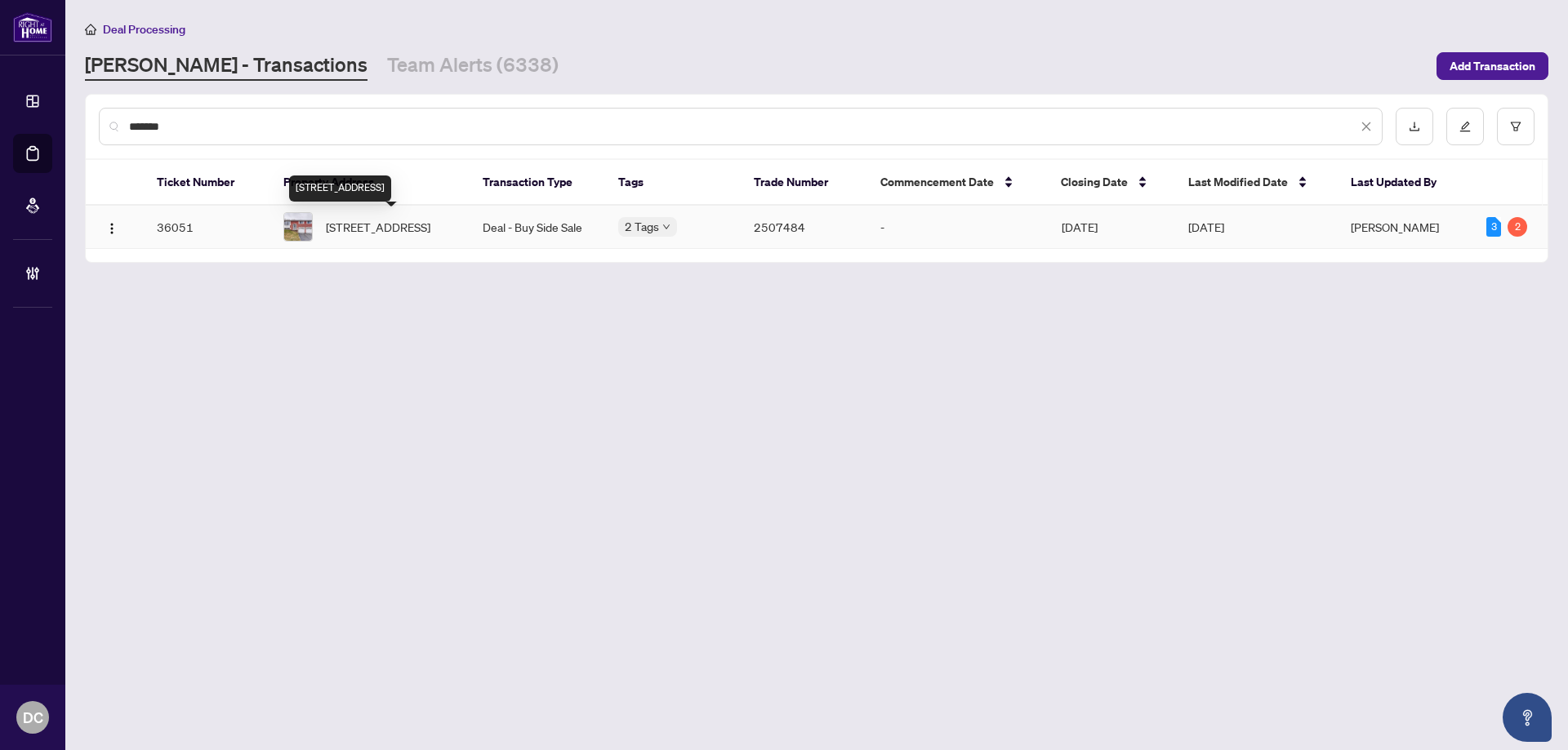
click at [422, 222] on span "366 Colborne St, Bradford West Gwillimbury, Ontario L3Z 1C8, Canada" at bounding box center [377, 226] width 104 height 18
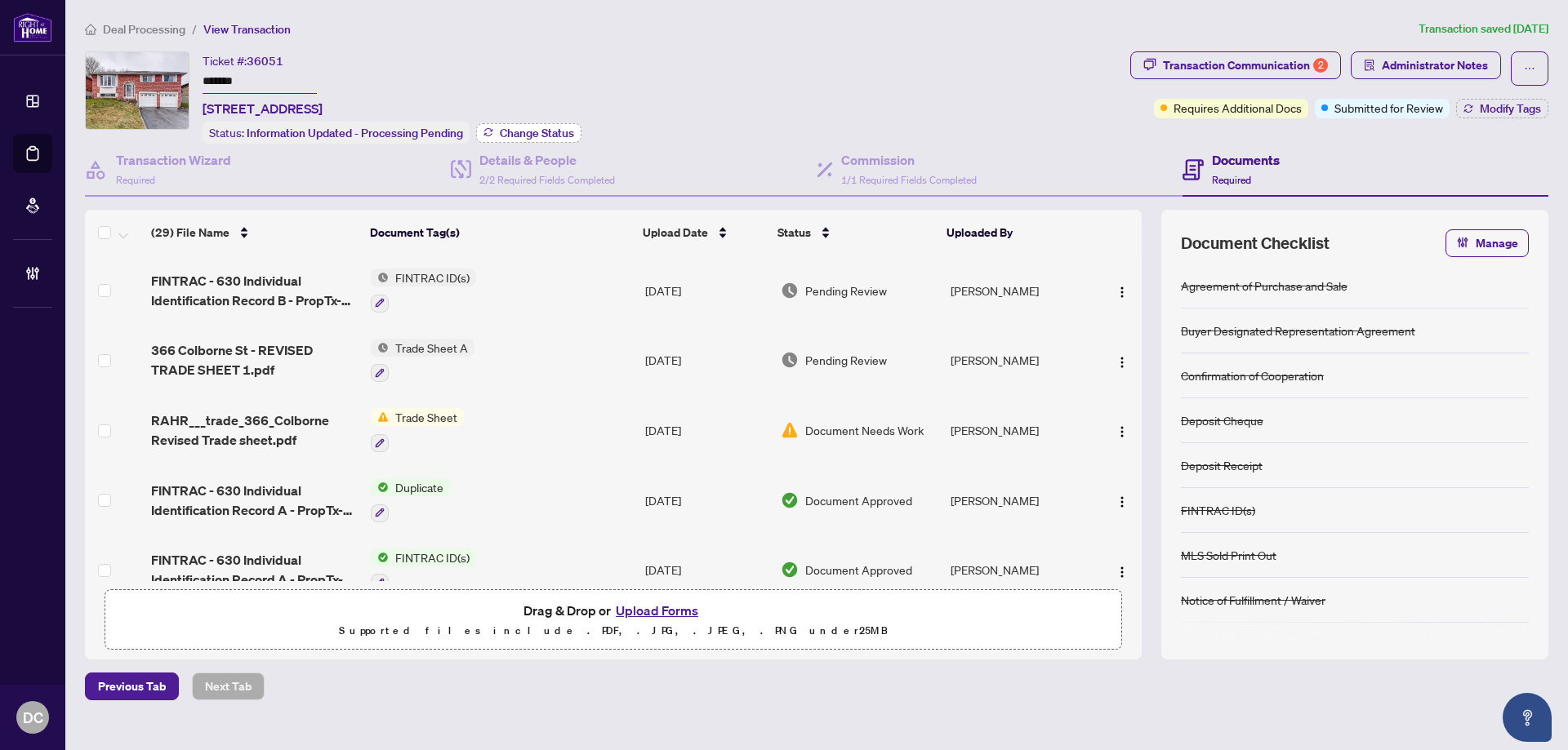
click at [561, 128] on span "Change Status" at bounding box center [537, 133] width 74 height 11
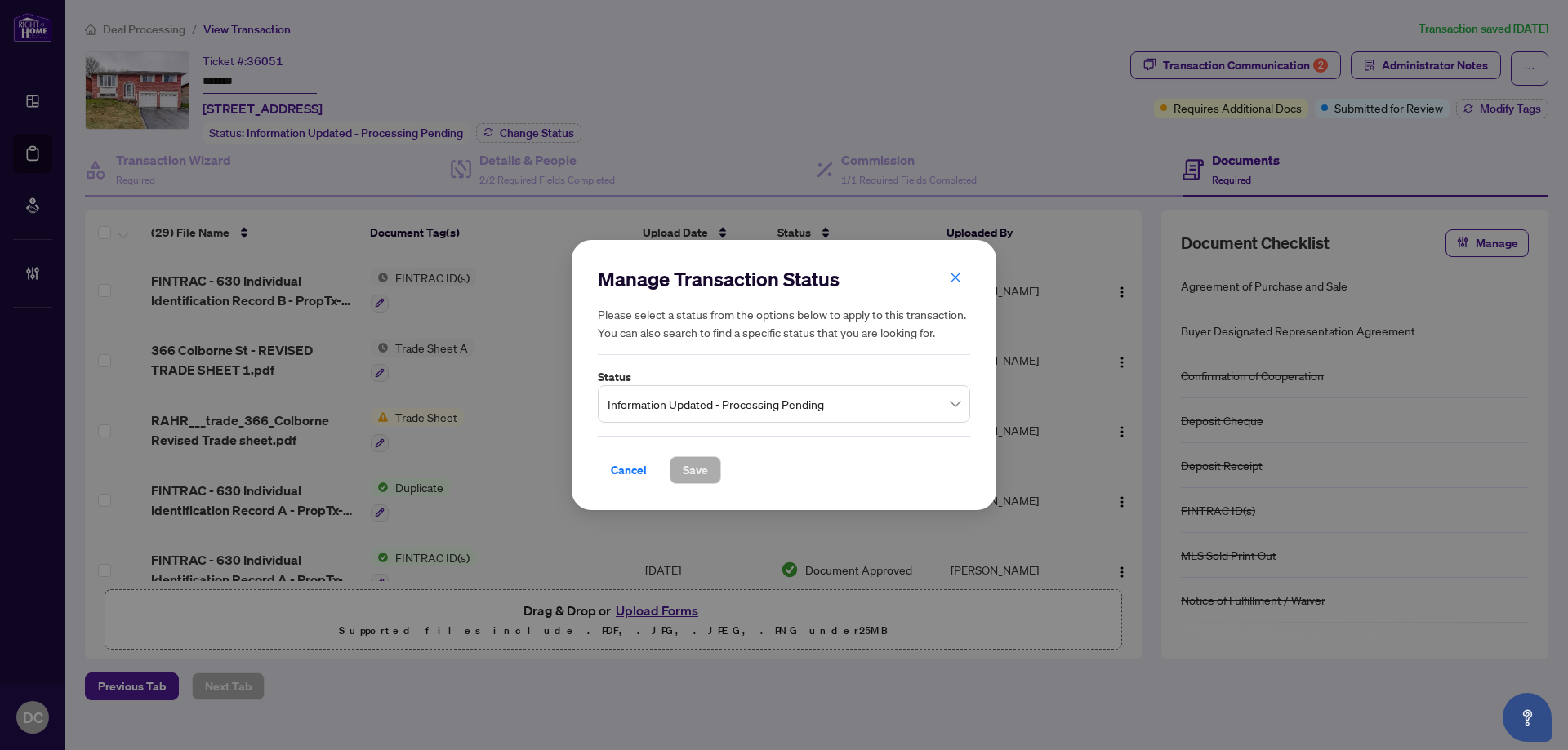
click at [821, 404] on span "Information Updated - Processing Pending" at bounding box center [784, 404] width 353 height 31
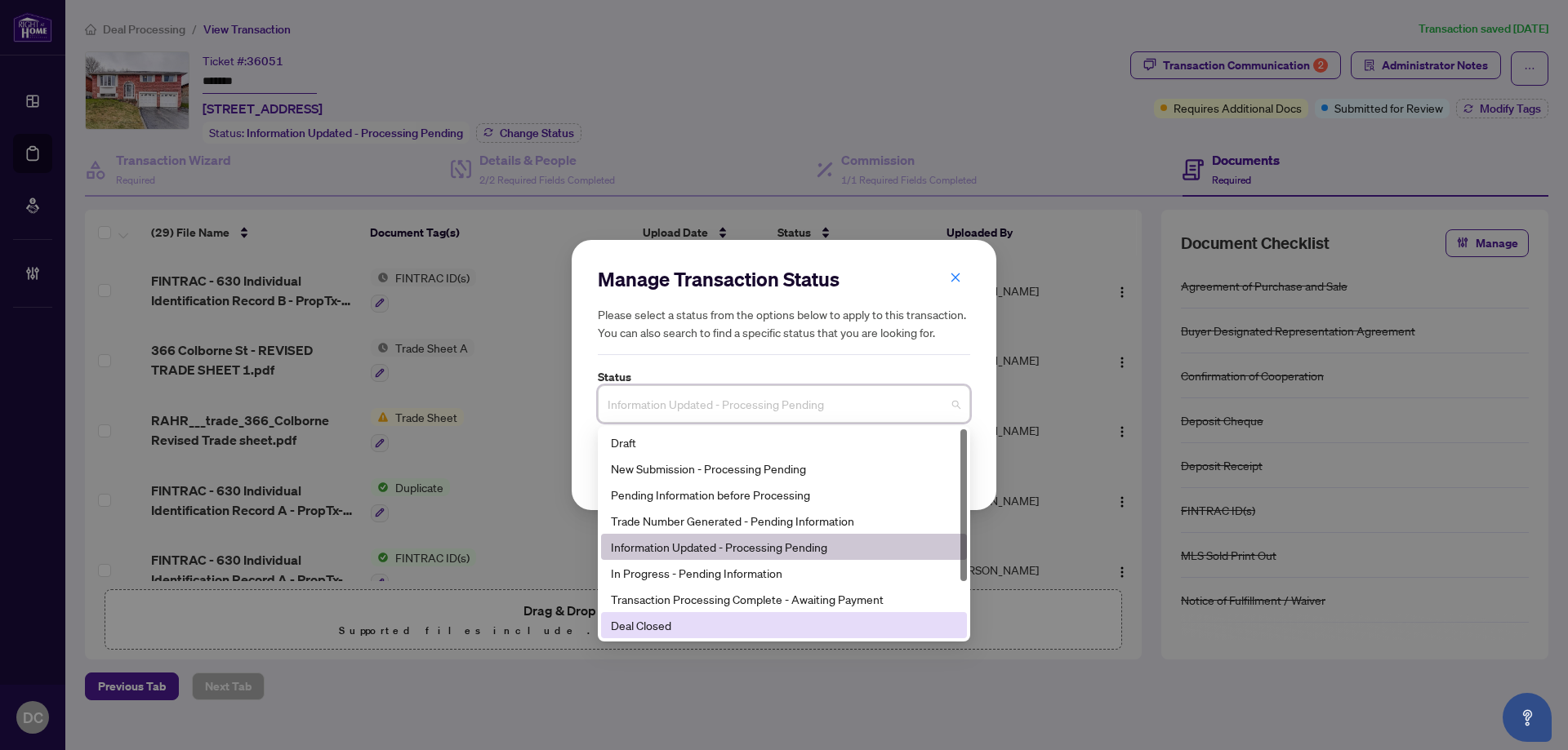
click at [681, 623] on div "Deal Closed" at bounding box center [784, 625] width 346 height 18
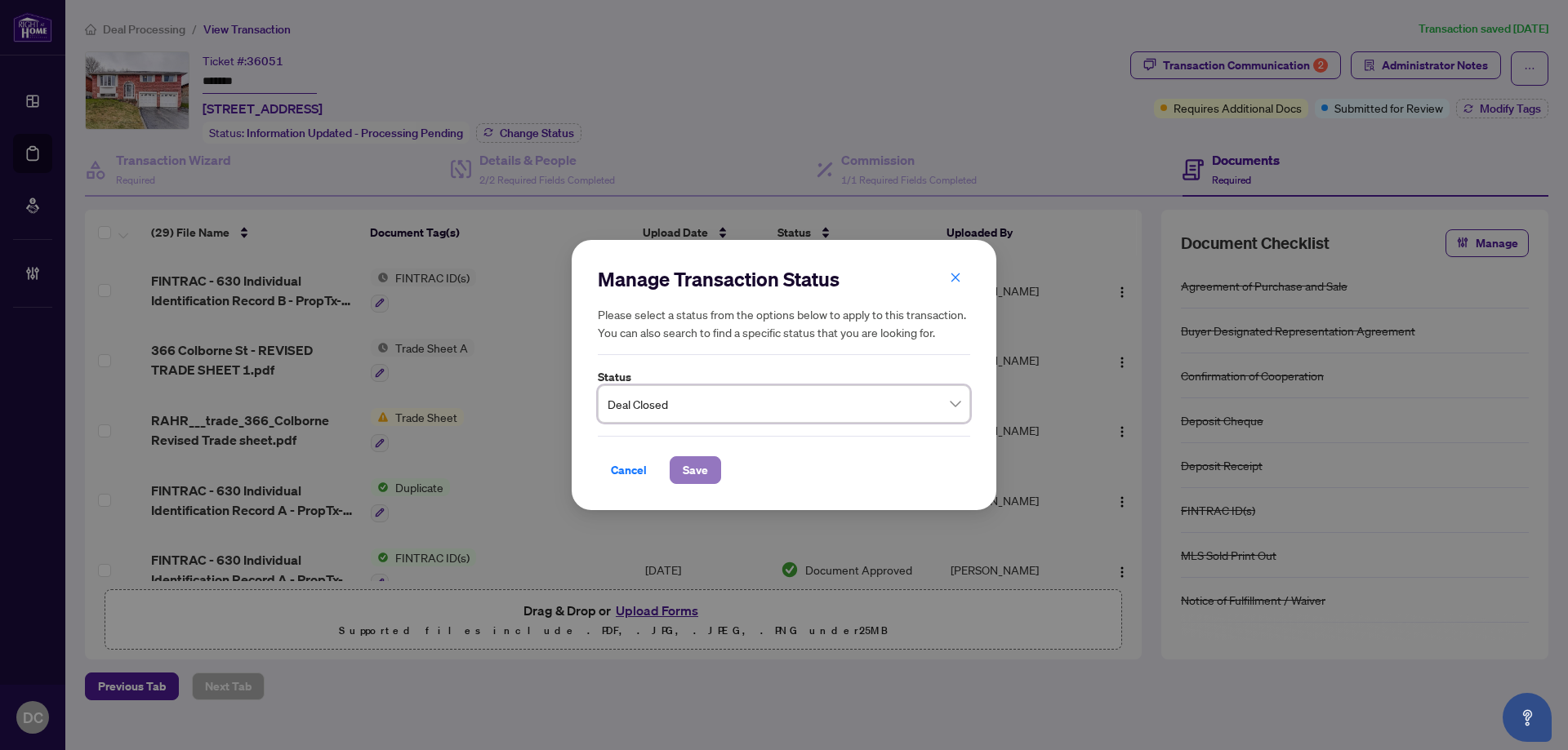
click at [673, 476] on button "Save" at bounding box center [695, 470] width 52 height 28
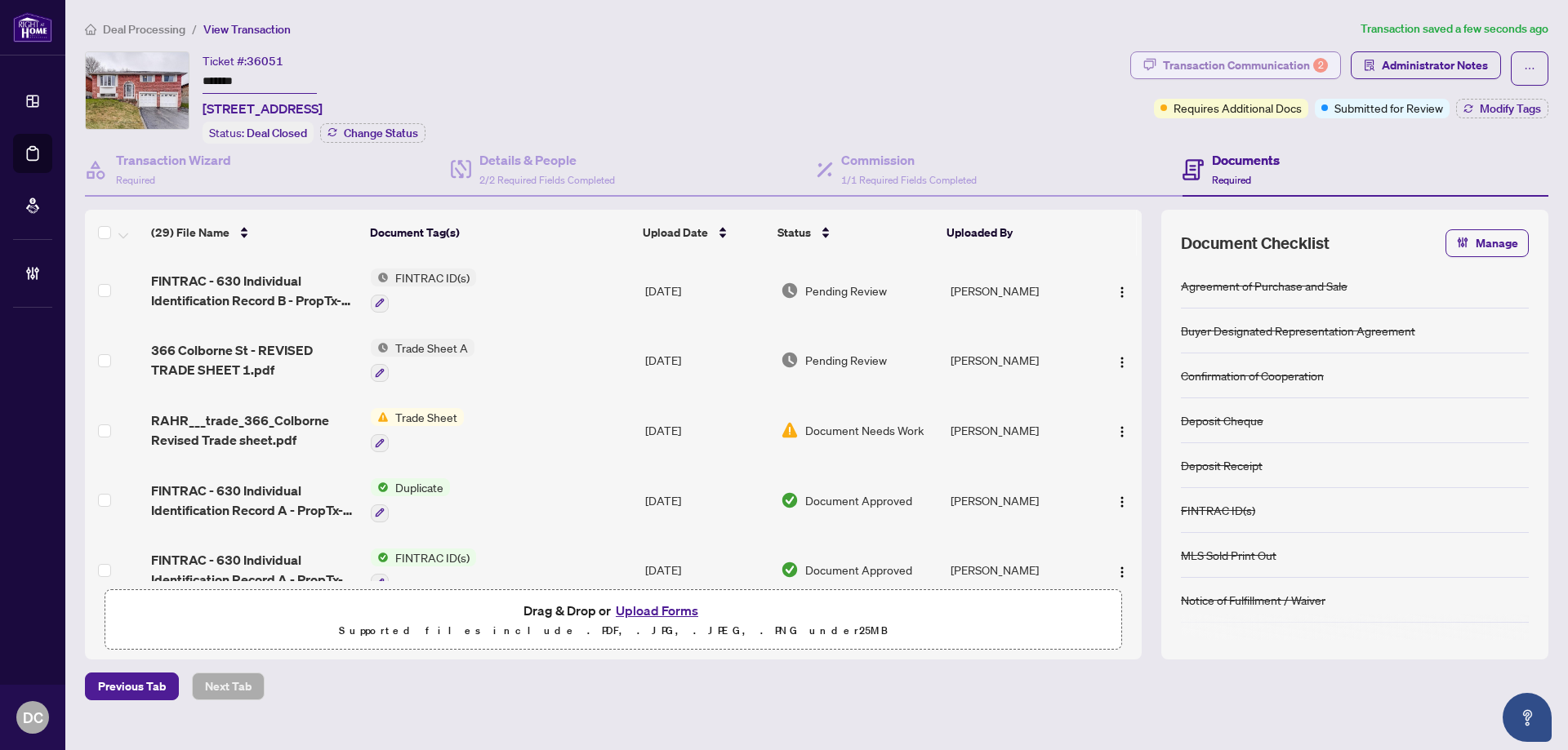
click at [1284, 62] on div "Transaction Communication 2" at bounding box center [1246, 65] width 165 height 26
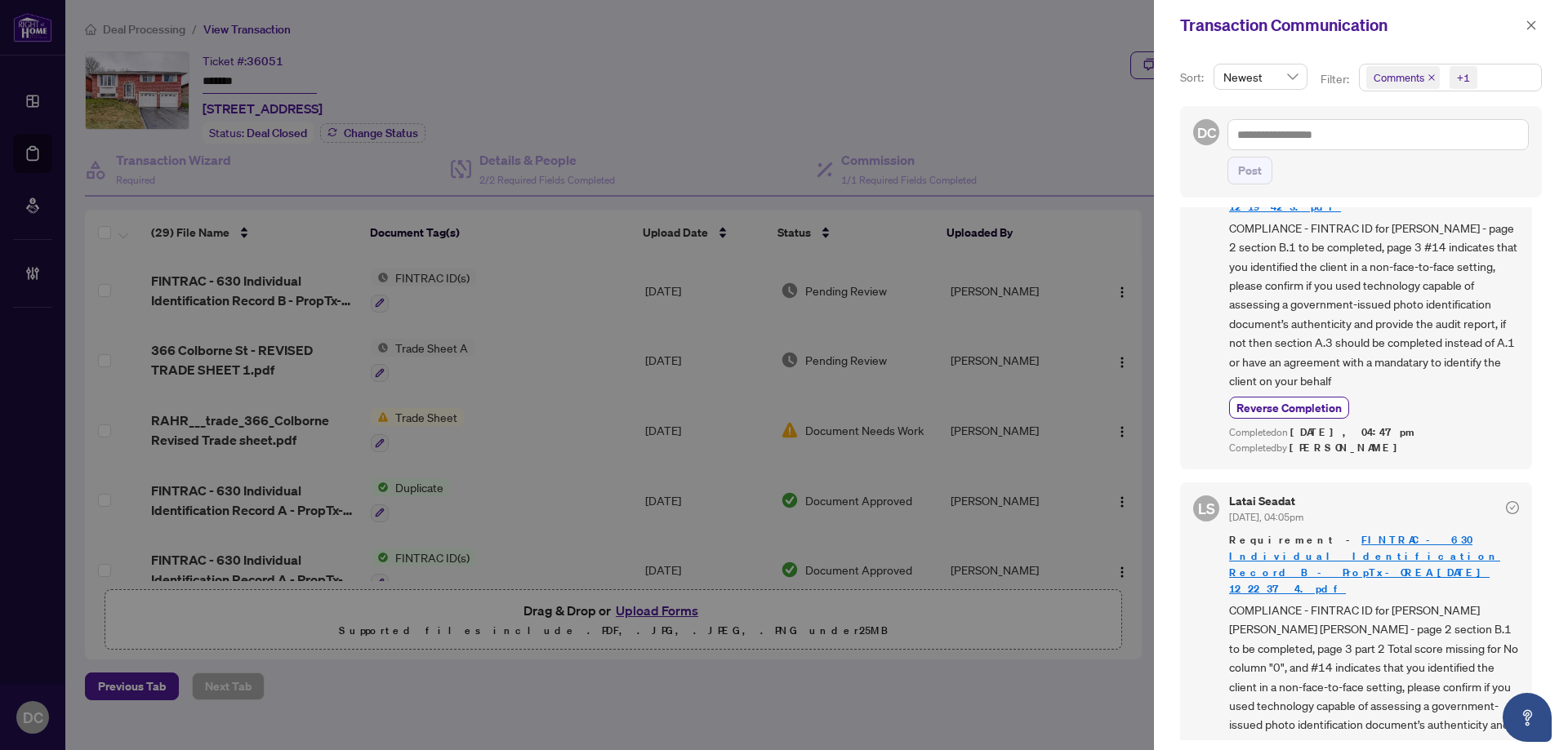
scroll to position [490, 0]
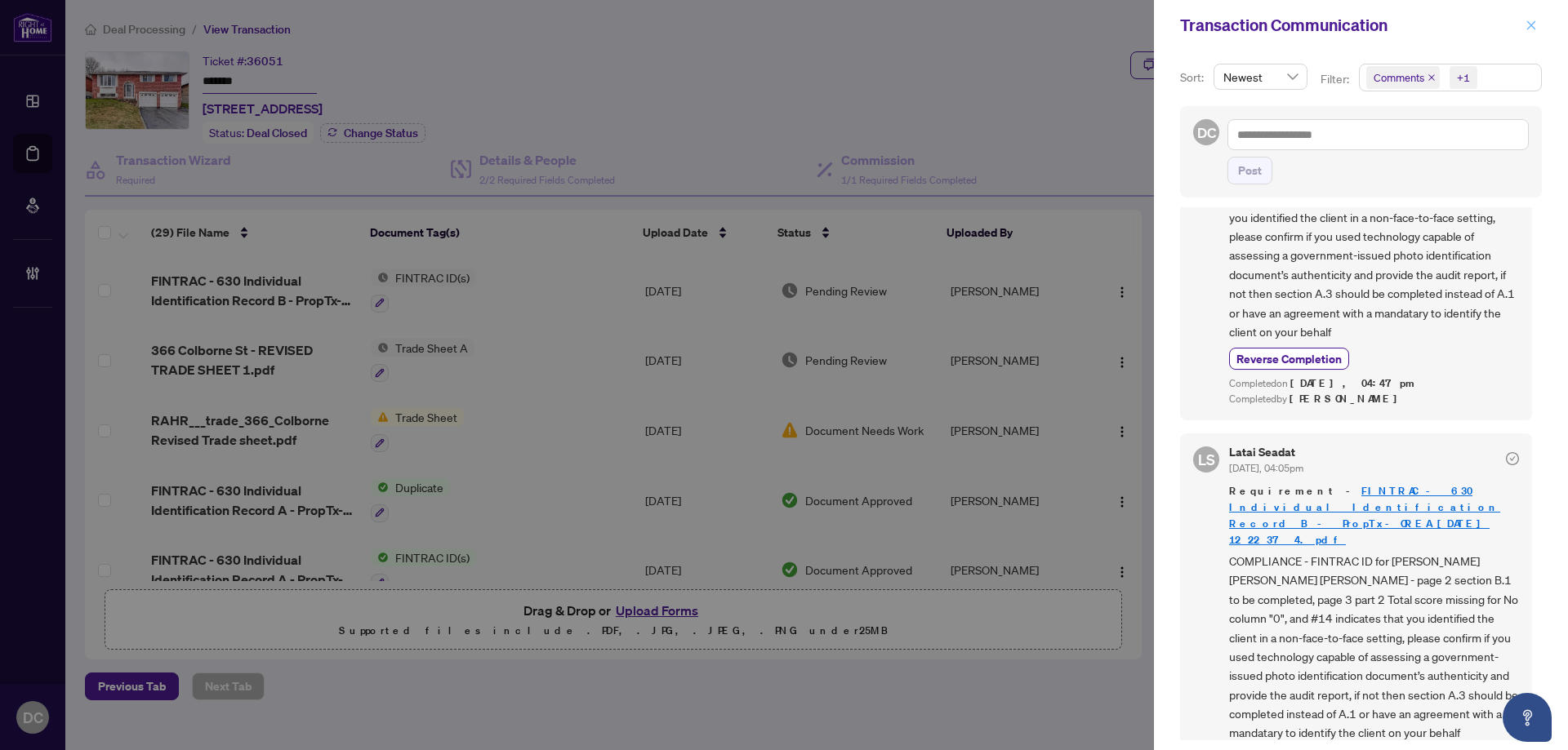
click at [1533, 24] on icon "close" at bounding box center [1532, 25] width 9 height 9
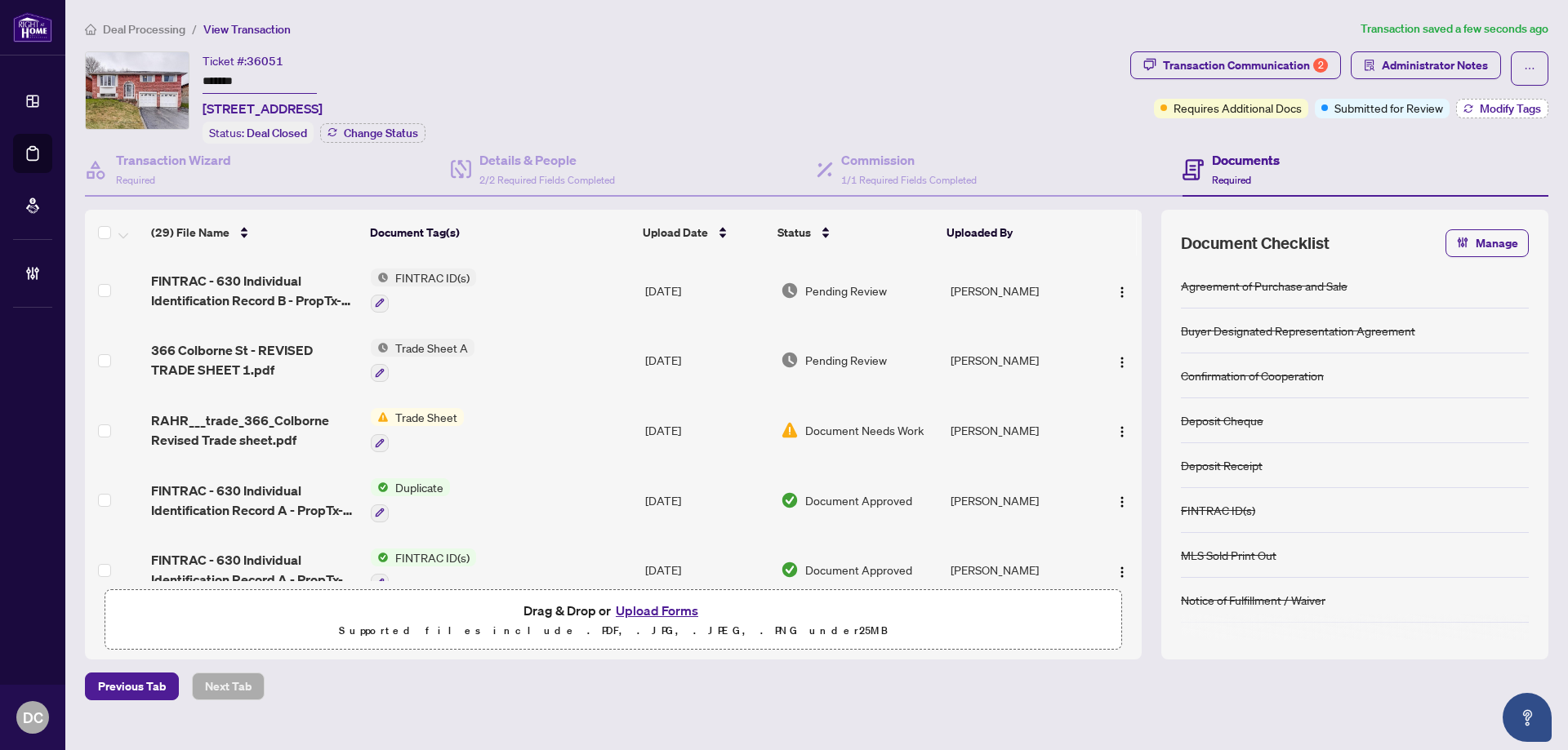
click at [1482, 107] on span "Modify Tags" at bounding box center [1510, 108] width 61 height 11
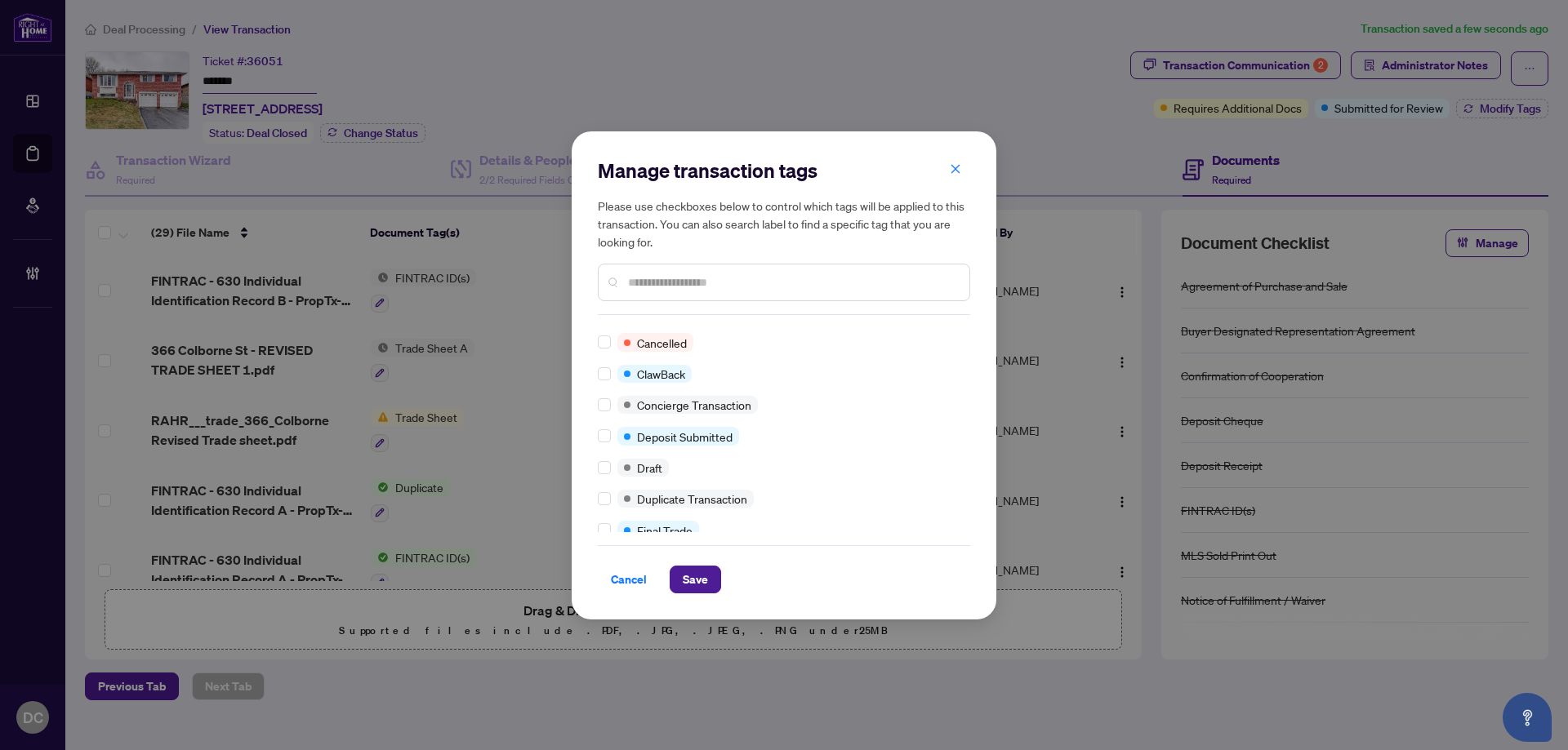
scroll to position [0, 0]
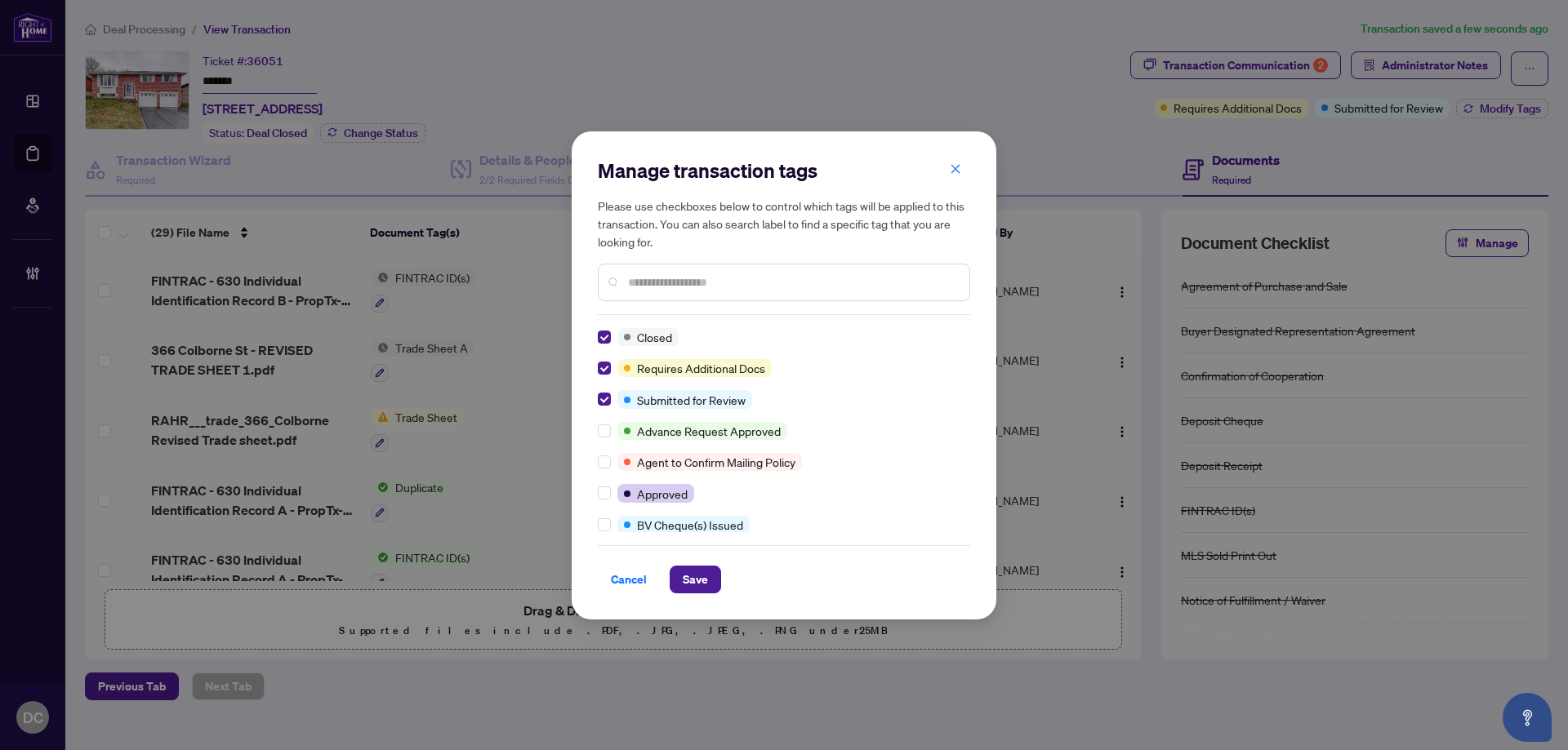
click at [709, 274] on input "text" at bounding box center [792, 282] width 328 height 18
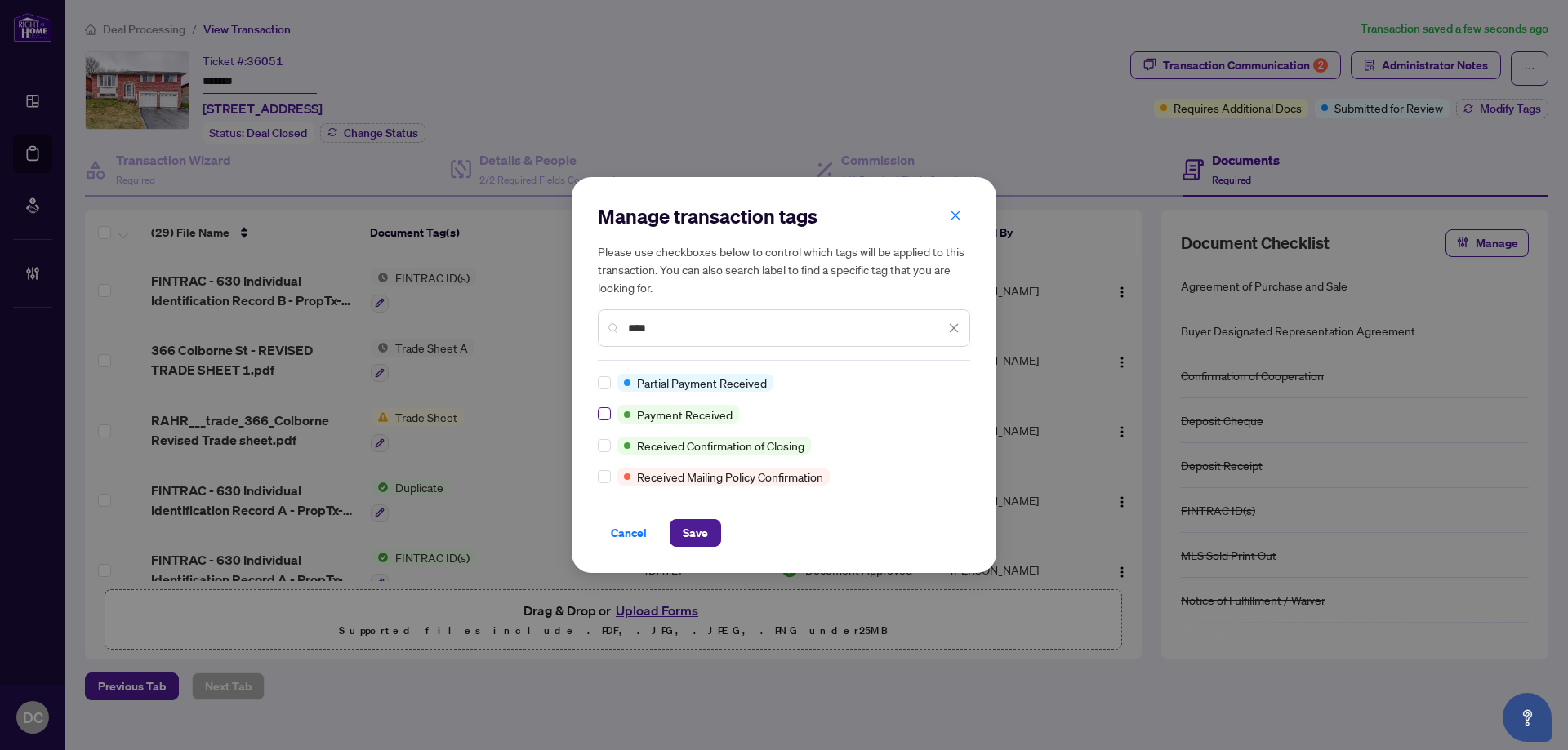
type input "****"
click at [706, 536] on span "Save" at bounding box center [695, 533] width 25 height 26
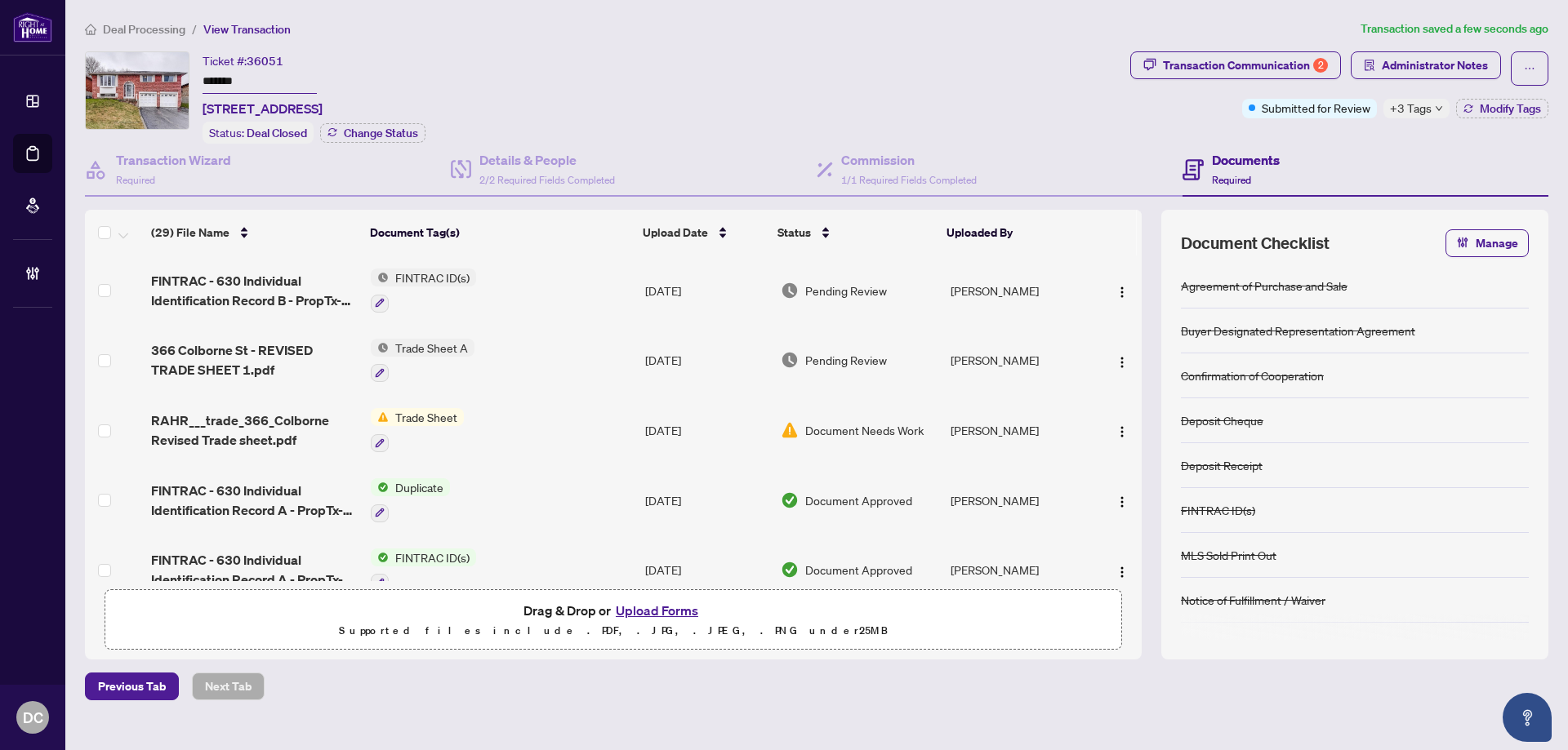
drag, startPoint x: 178, startPoint y: 28, endPoint x: 745, endPoint y: 61, distance: 568.0
click at [735, 60] on div "Deal Processing / View Transaction Transaction saved a few seconds ago Ticket #…" at bounding box center [817, 360] width 1477 height 681
click at [1420, 101] on span "+3 Tags" at bounding box center [1411, 108] width 41 height 19
click at [1421, 107] on div "Requires Additional Docs" at bounding box center [1465, 115] width 144 height 20
click at [152, 32] on span "Deal Processing" at bounding box center [144, 29] width 83 height 15
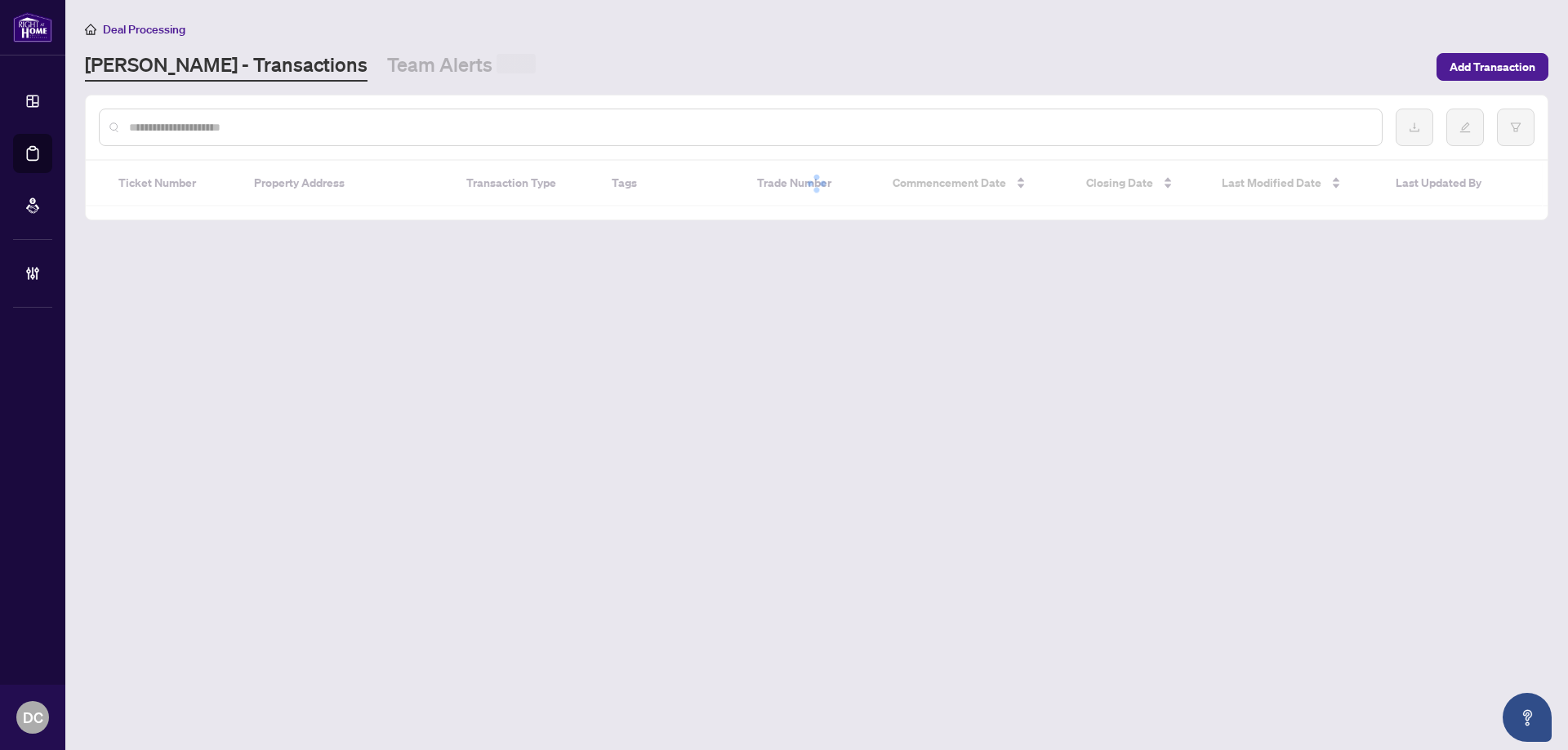
click at [294, 127] on input "text" at bounding box center [749, 127] width 1240 height 18
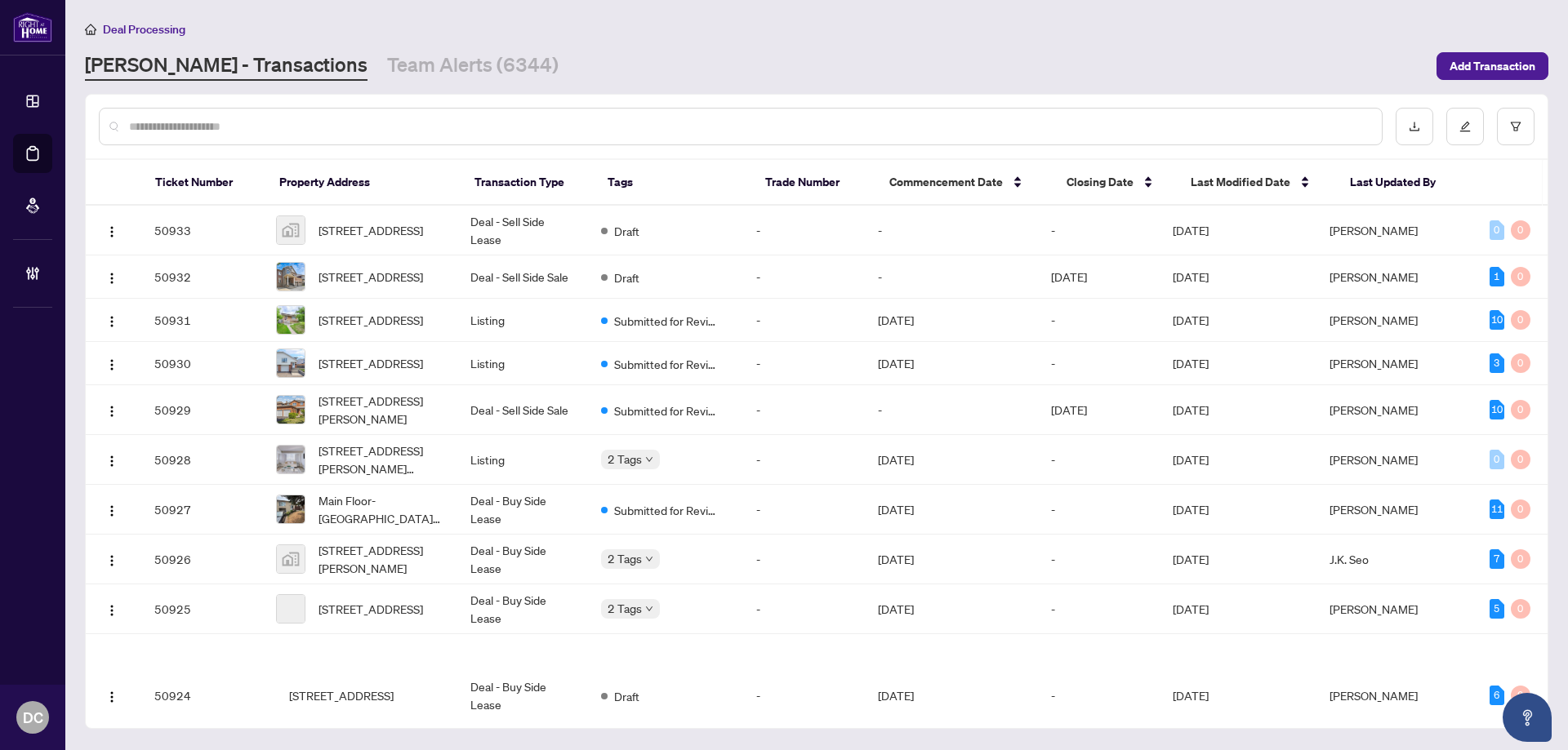
paste input "*******"
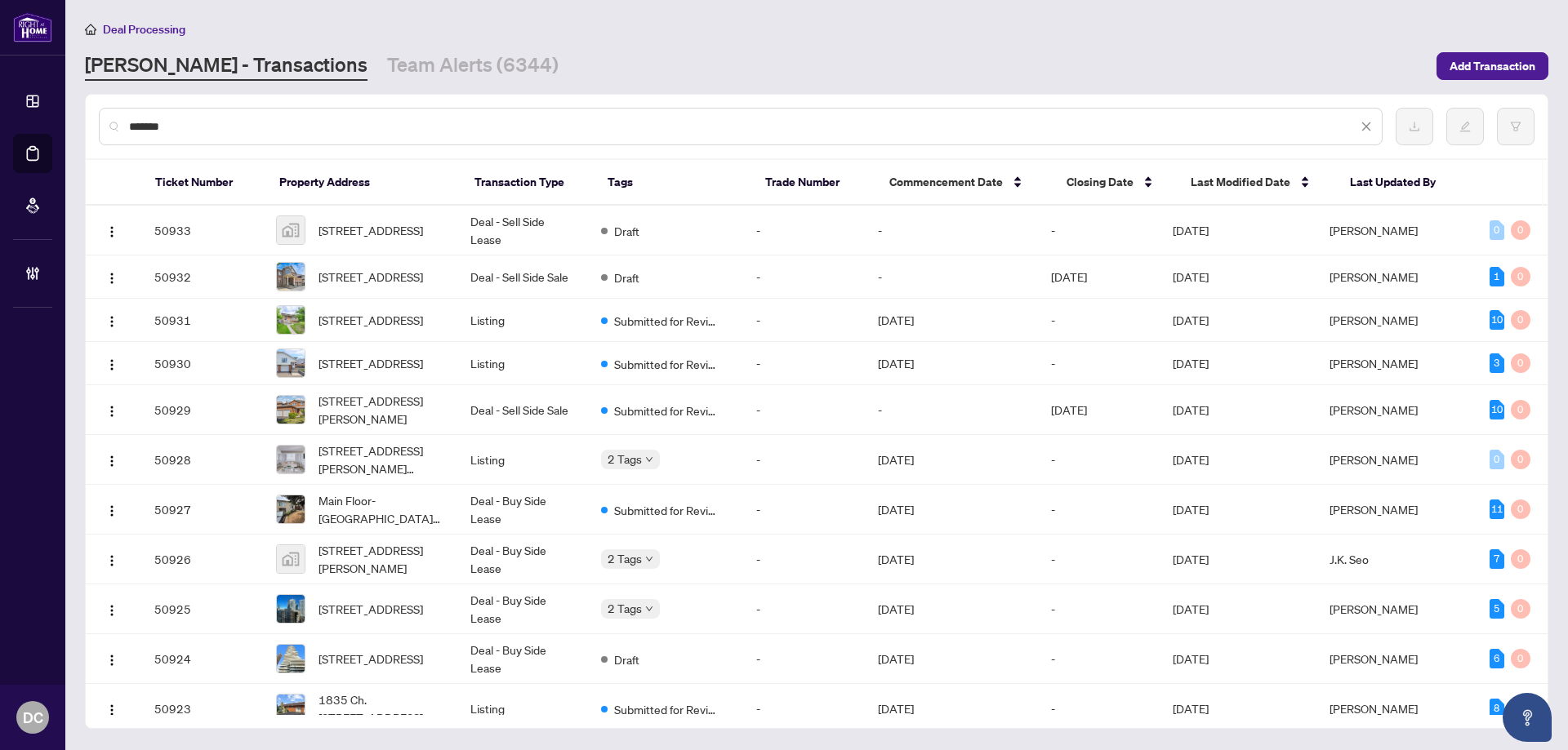
type input "*******"
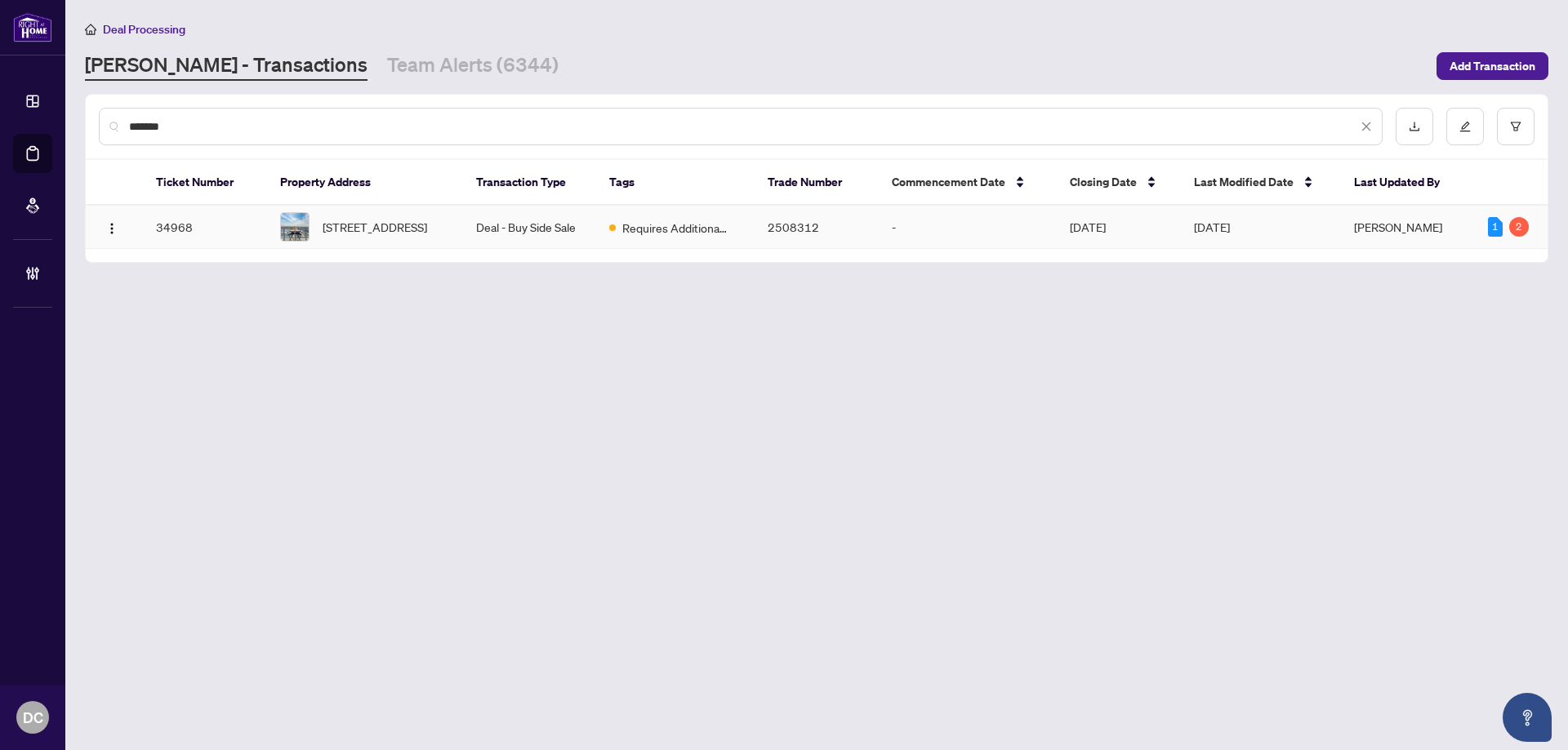
click at [407, 221] on span "1007-501 St Clair Ave, Toronto, Ontario M5P 0A2, Canada" at bounding box center [374, 226] width 104 height 18
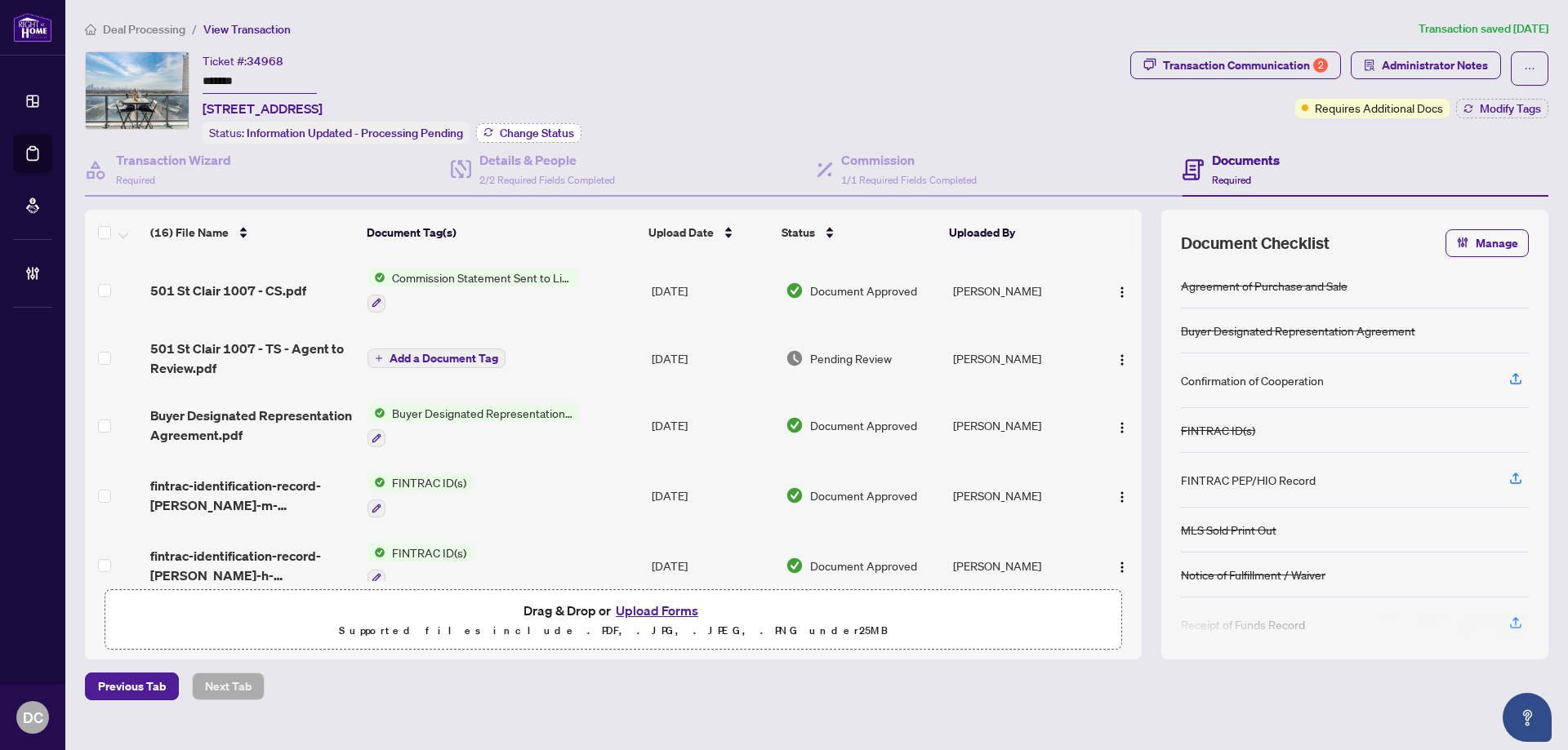
click at [510, 133] on span "Change Status" at bounding box center [537, 133] width 74 height 11
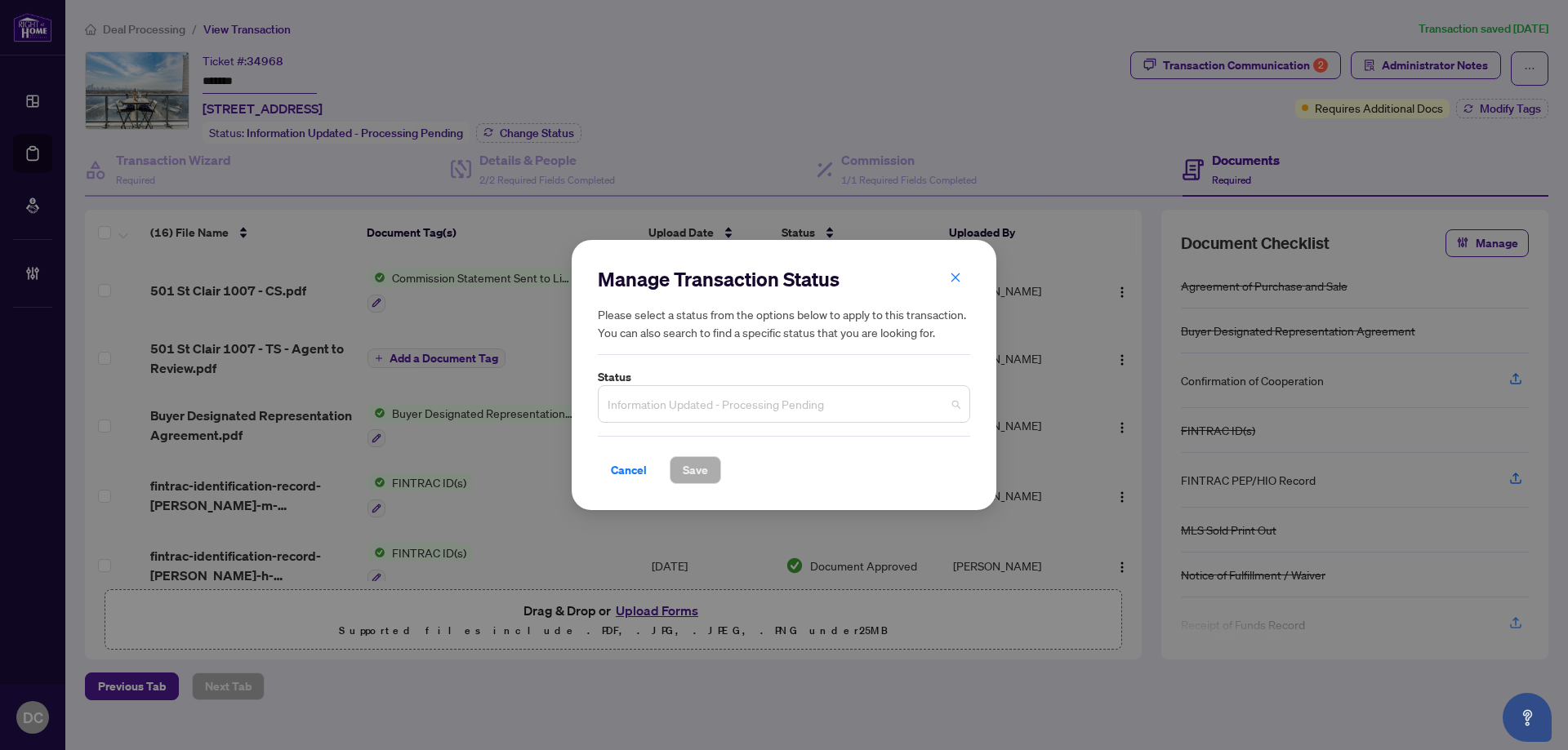
click at [710, 397] on span "Information Updated - Processing Pending" at bounding box center [784, 404] width 353 height 31
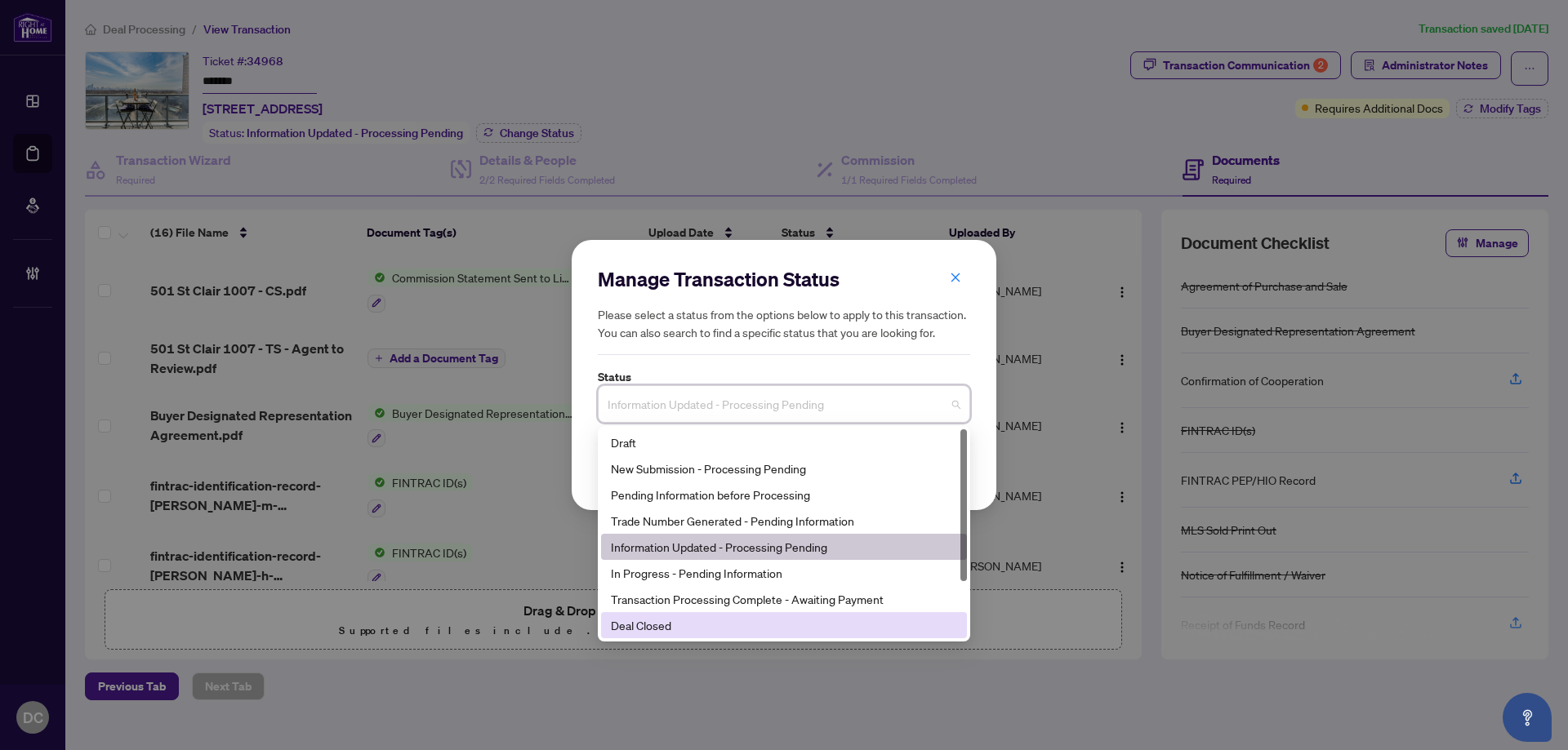
click at [638, 624] on div "Deal Closed" at bounding box center [784, 625] width 346 height 18
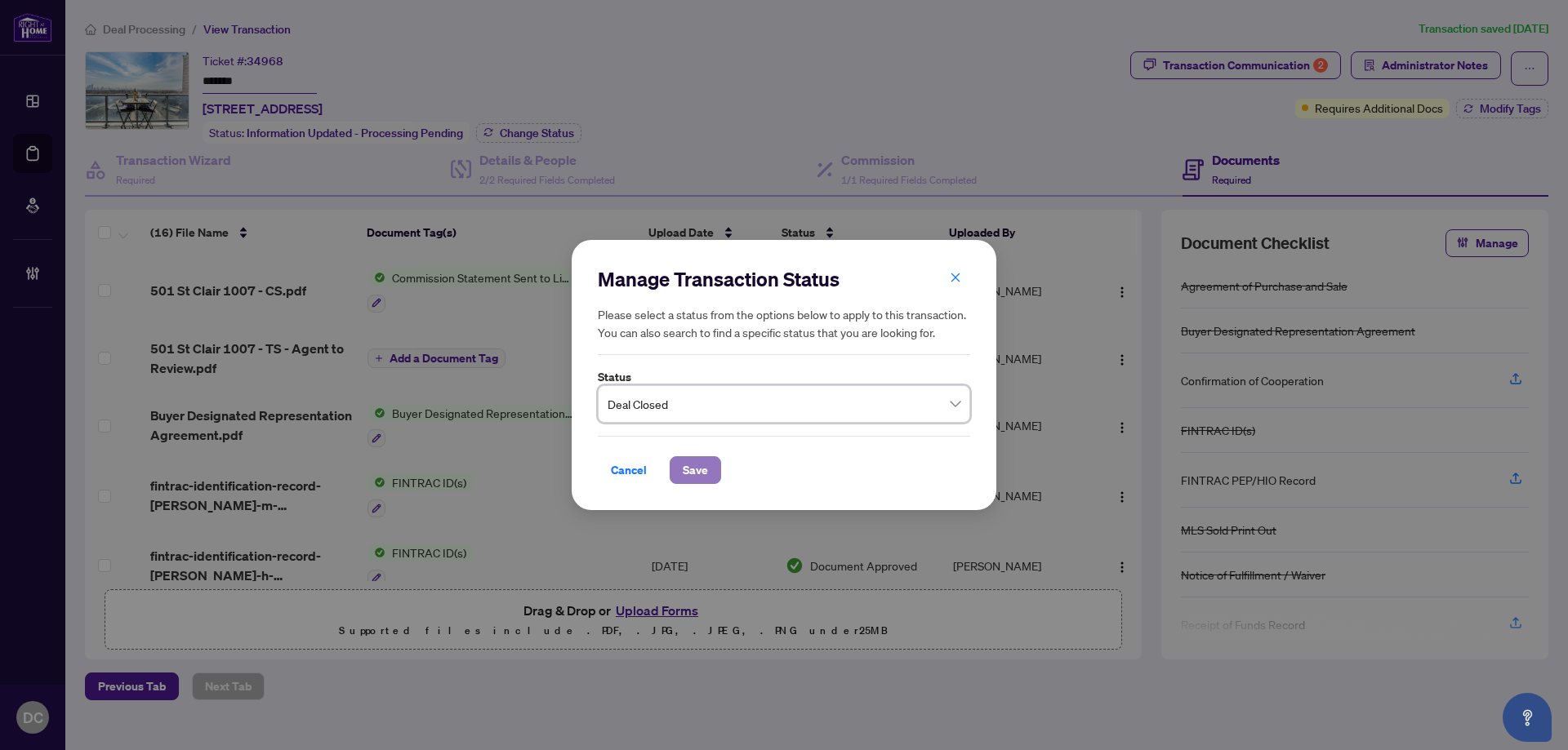
click at [685, 463] on span "Save" at bounding box center [695, 470] width 25 height 26
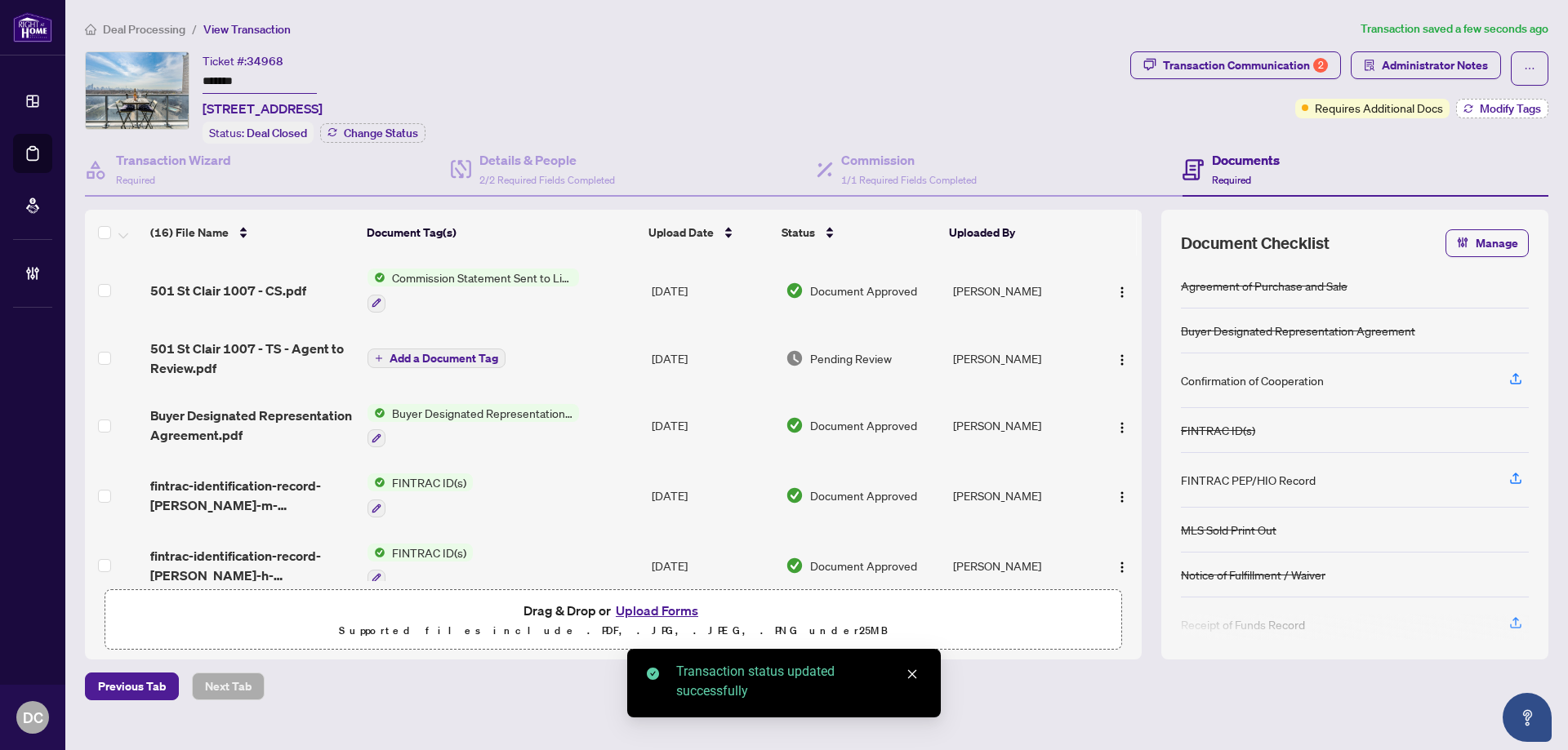
click at [1476, 109] on button "Modify Tags" at bounding box center [1502, 108] width 92 height 20
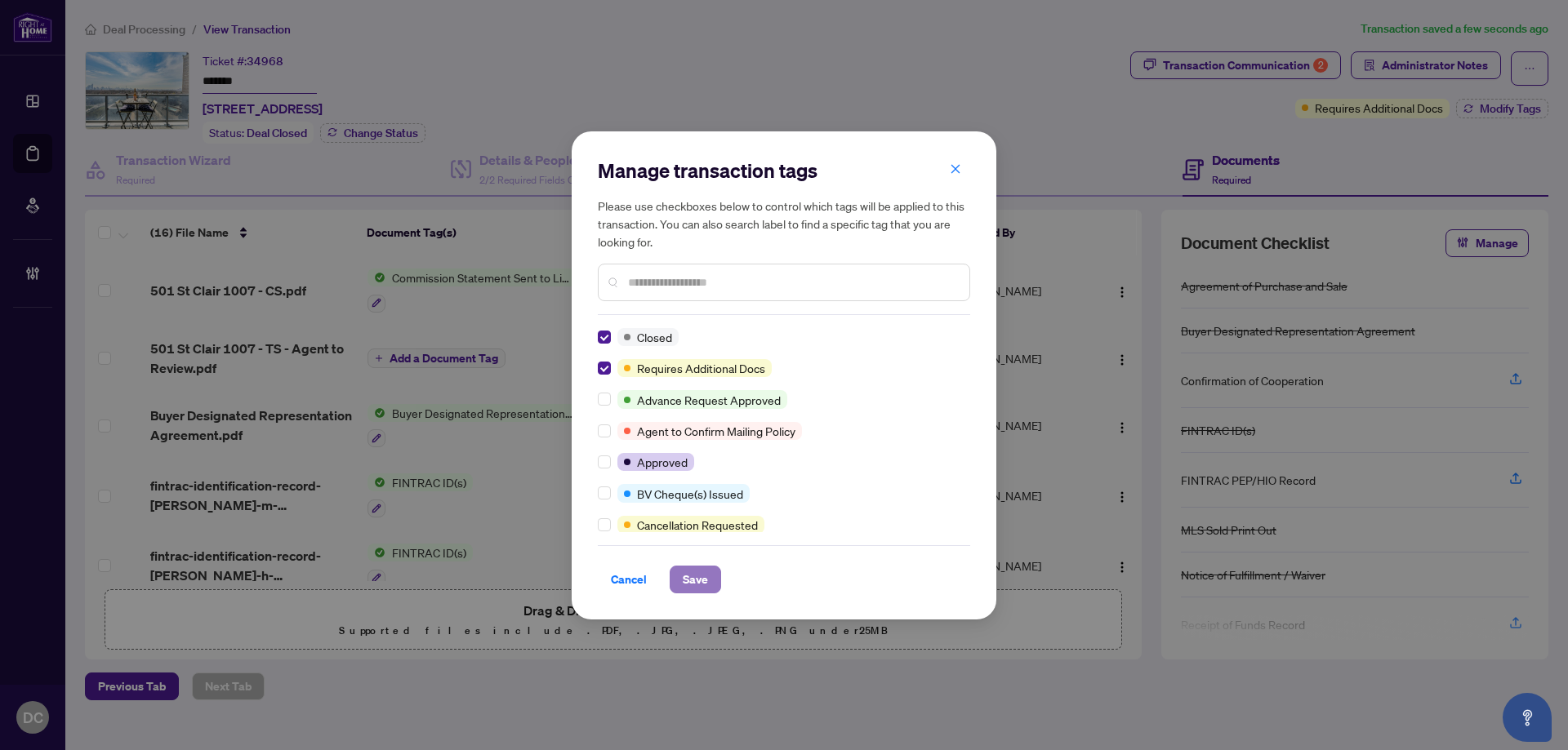
click at [692, 571] on span "Save" at bounding box center [695, 580] width 25 height 26
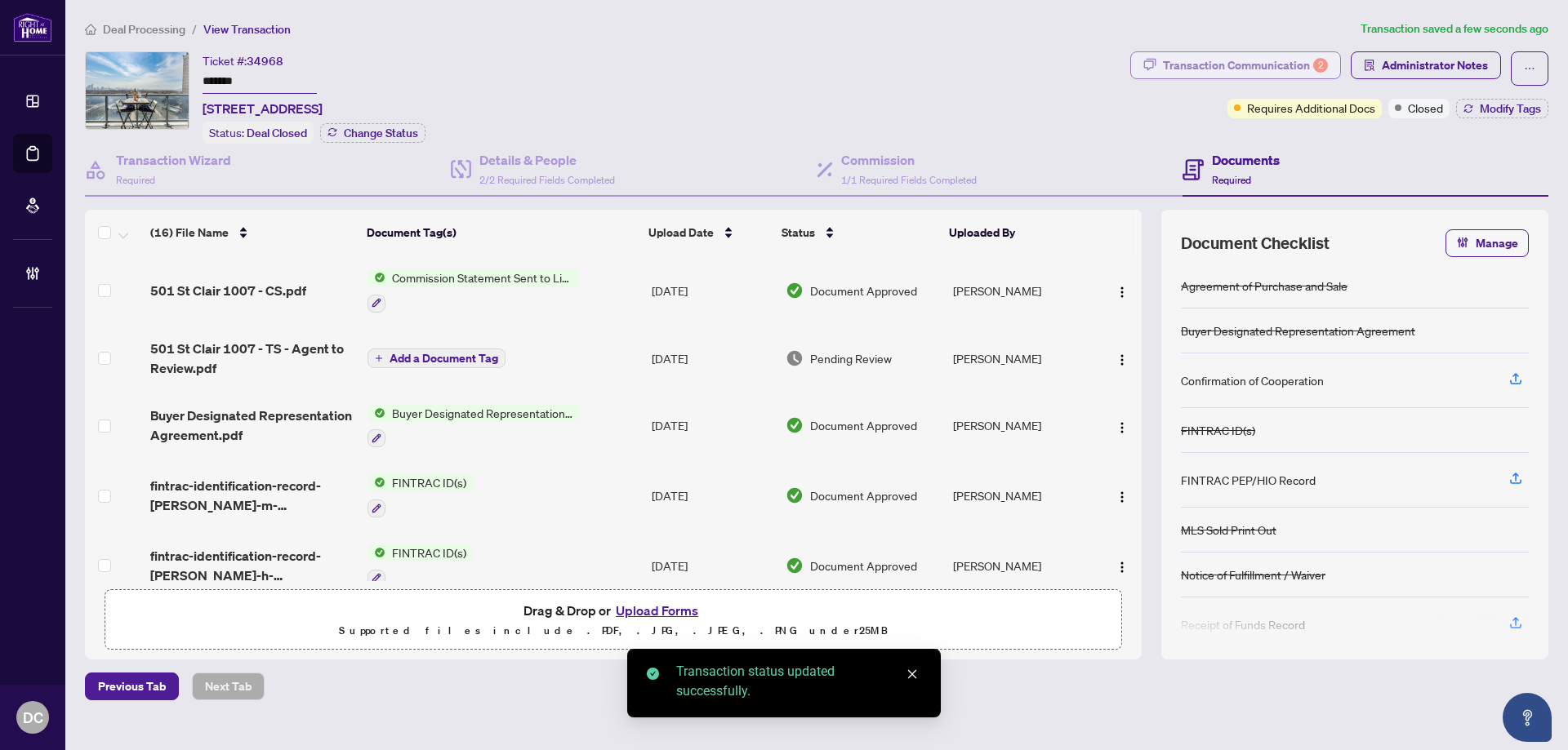
click at [1298, 63] on div "Transaction Communication 2" at bounding box center [1246, 65] width 165 height 26
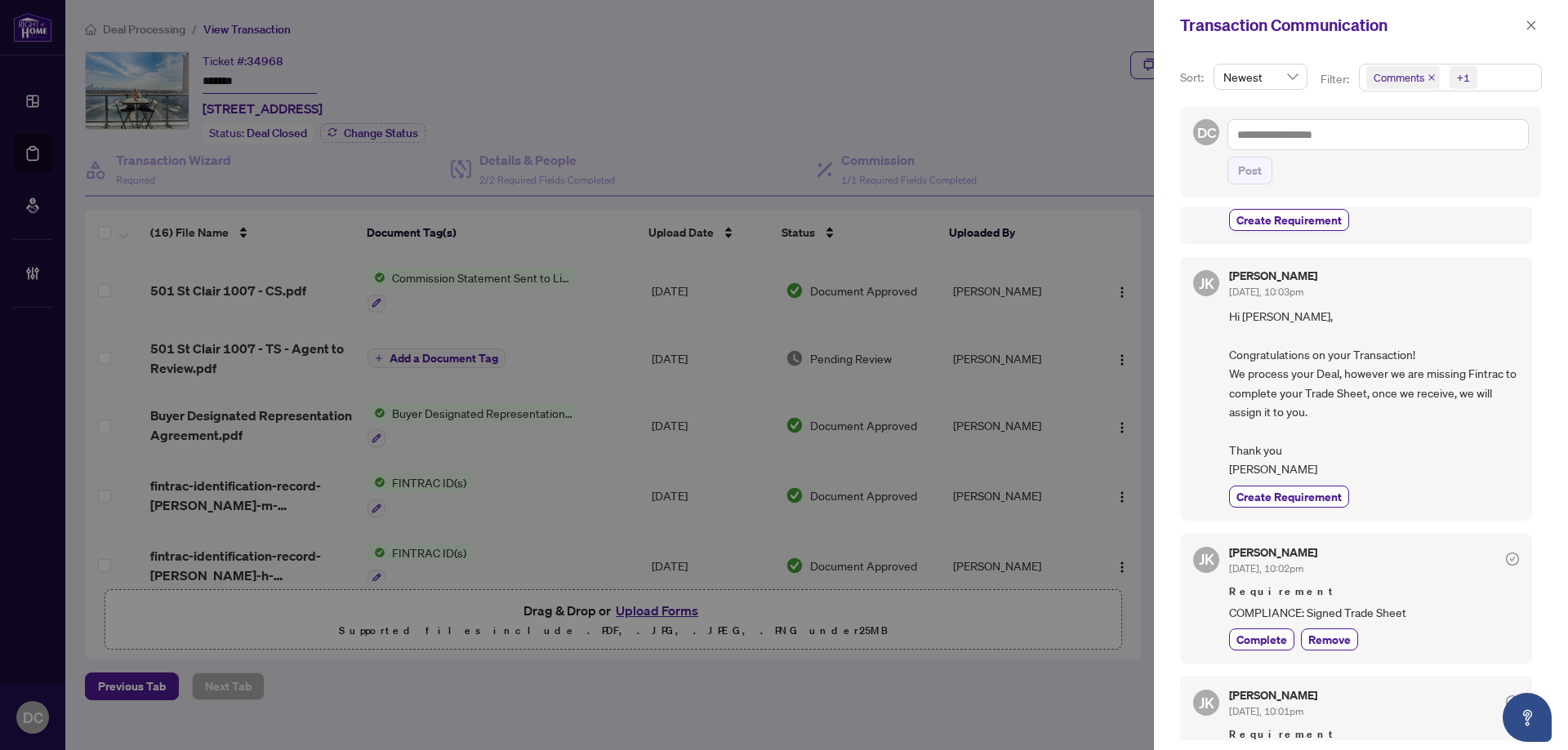
scroll to position [408, 0]
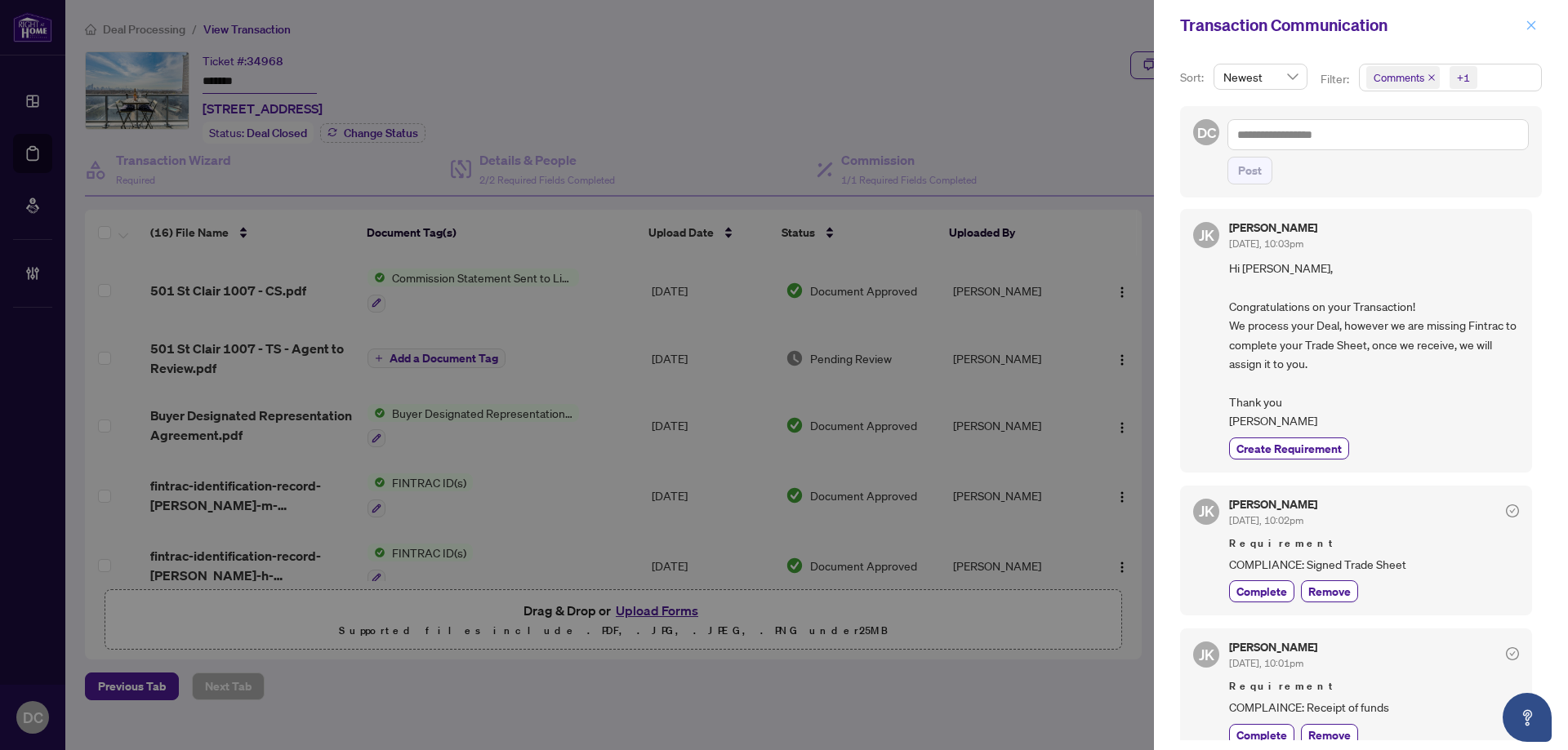
click at [1526, 25] on icon "close" at bounding box center [1531, 25] width 11 height 11
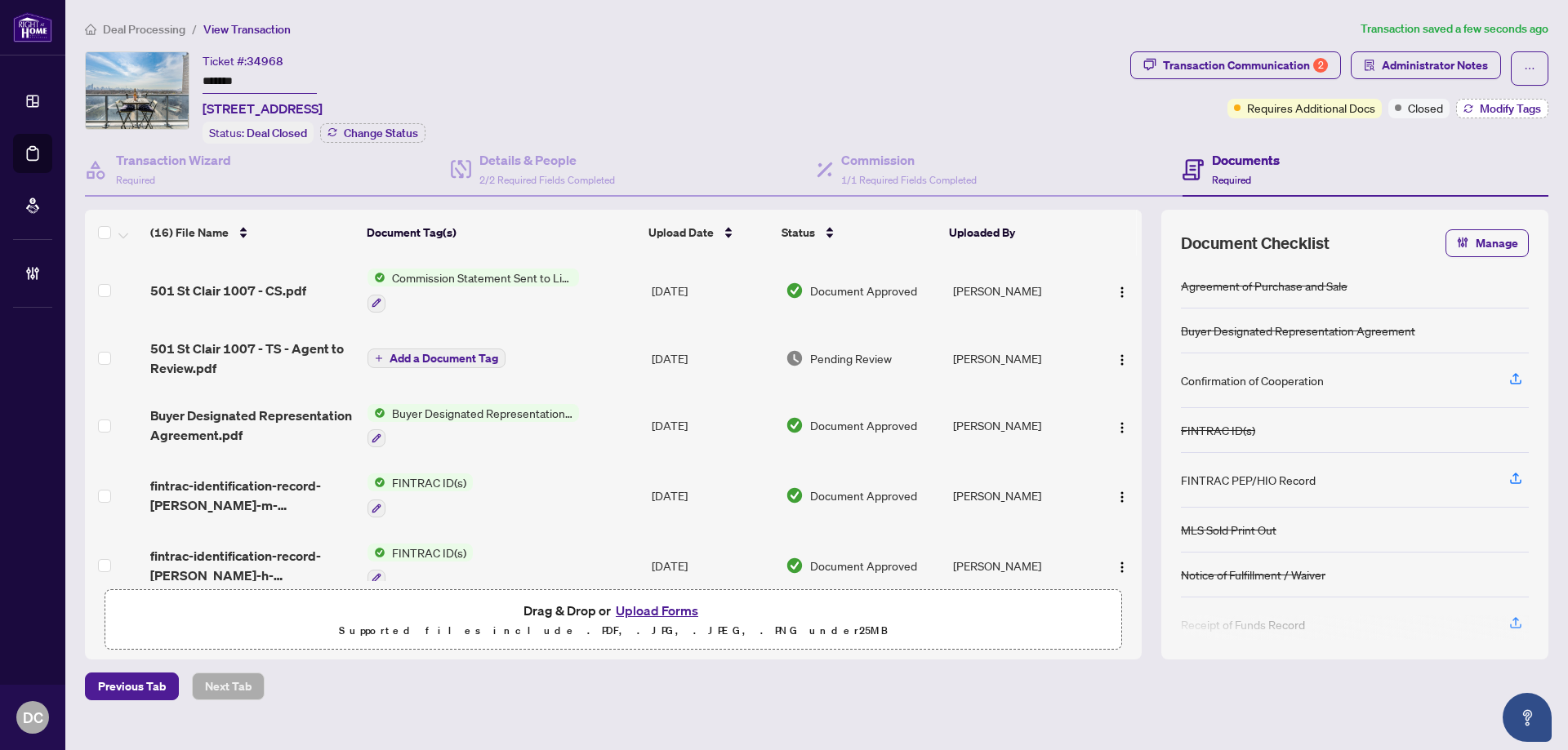
click at [1461, 107] on button "Modify Tags" at bounding box center [1502, 108] width 92 height 20
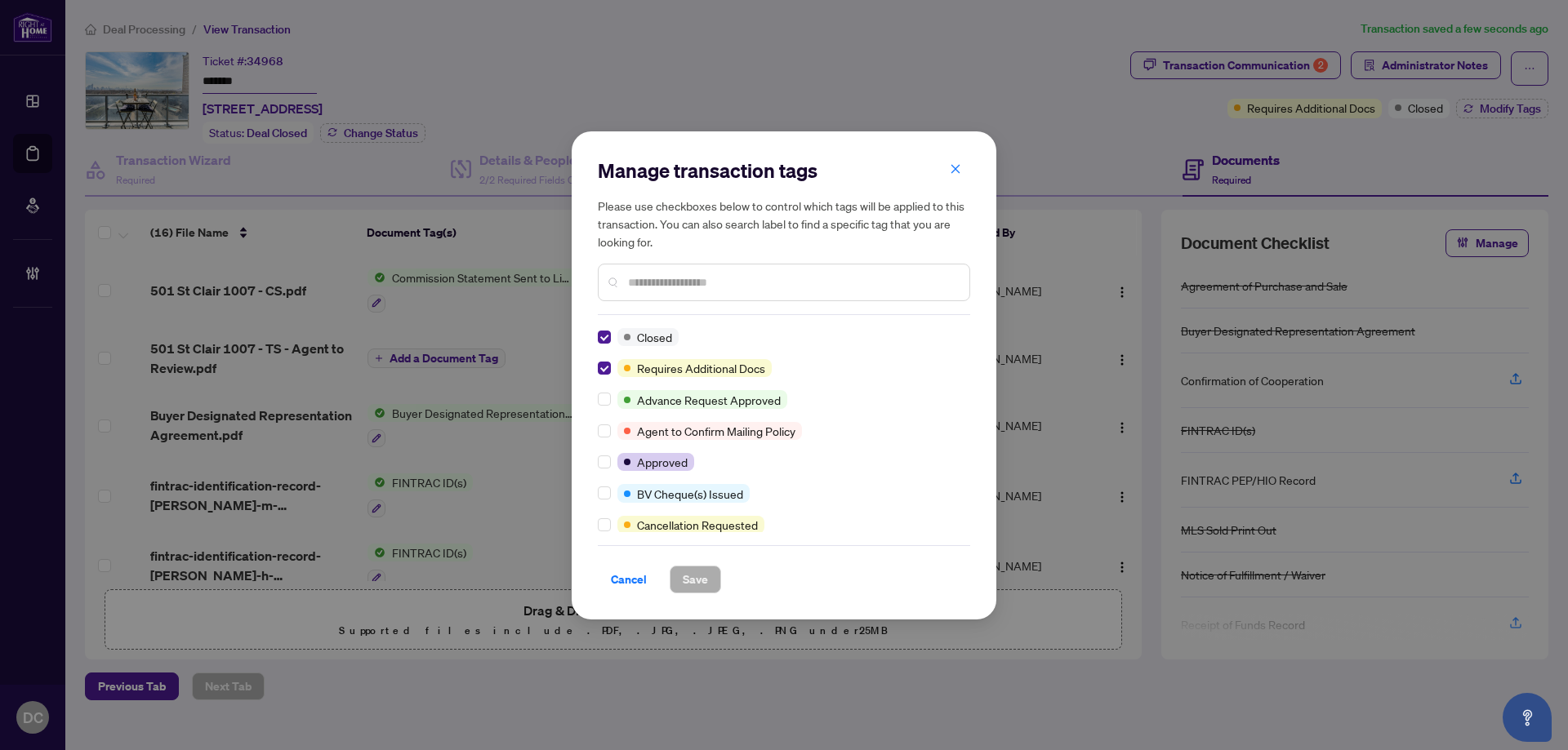
click at [681, 278] on input "text" at bounding box center [792, 282] width 328 height 18
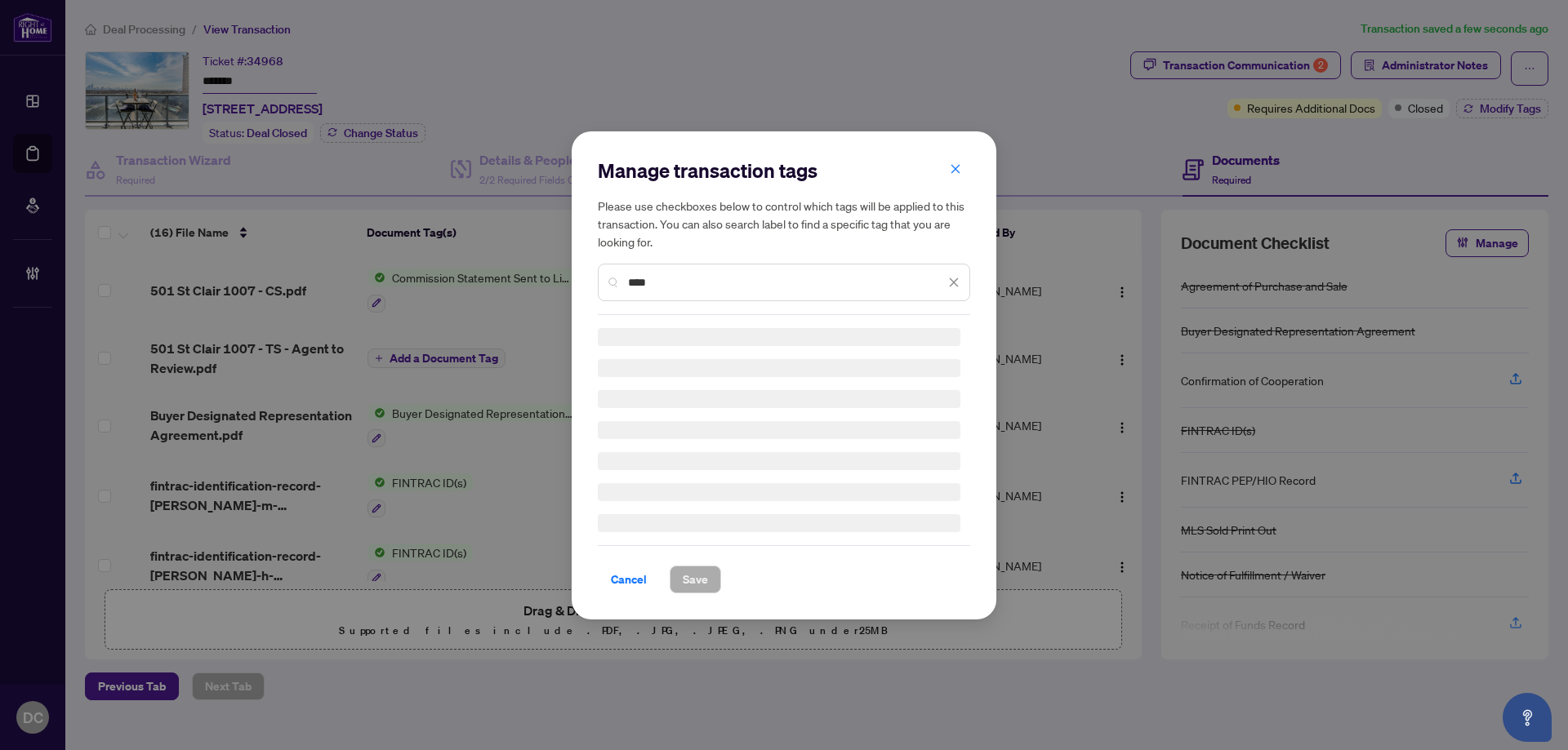
type input "****"
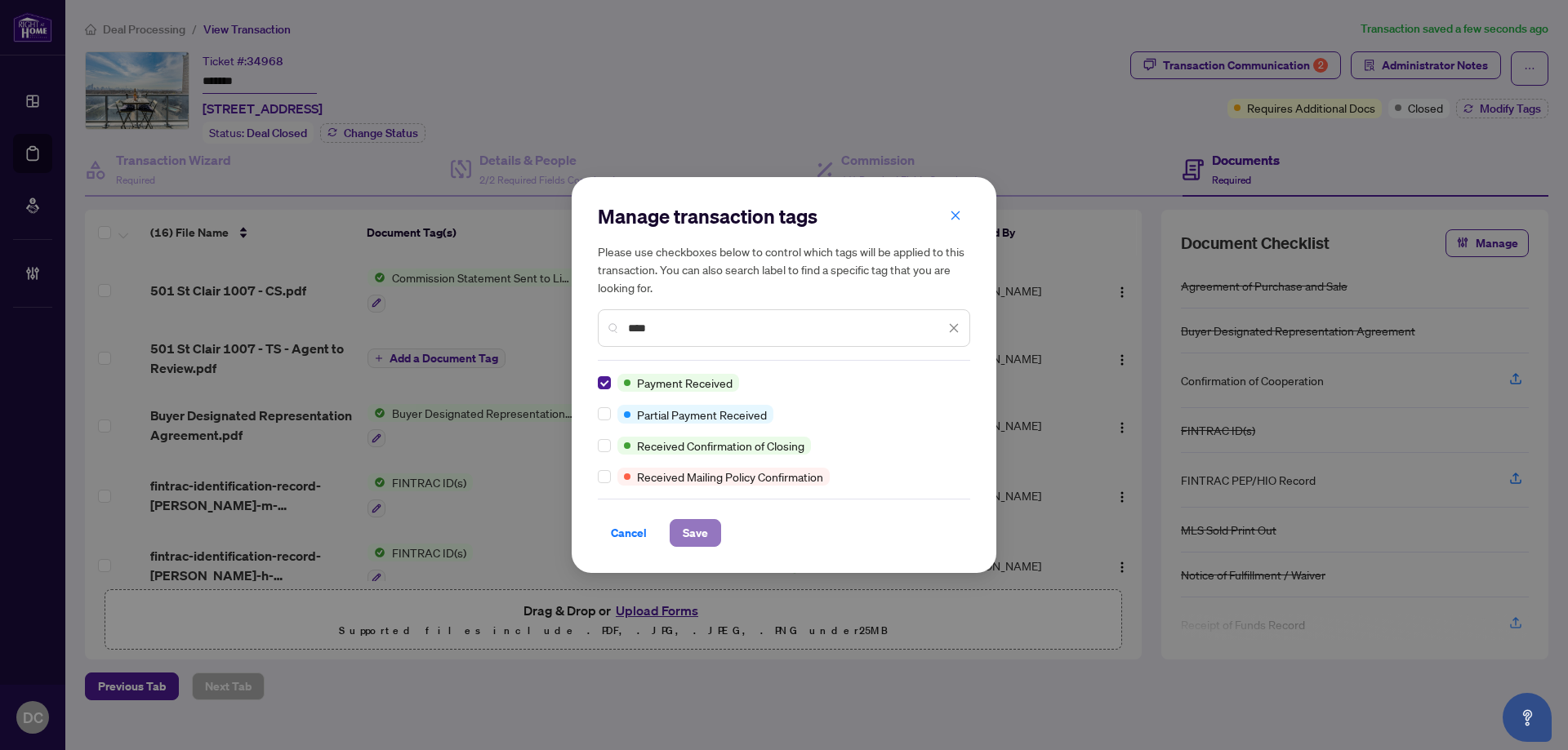
click at [706, 532] on span "Save" at bounding box center [695, 533] width 25 height 26
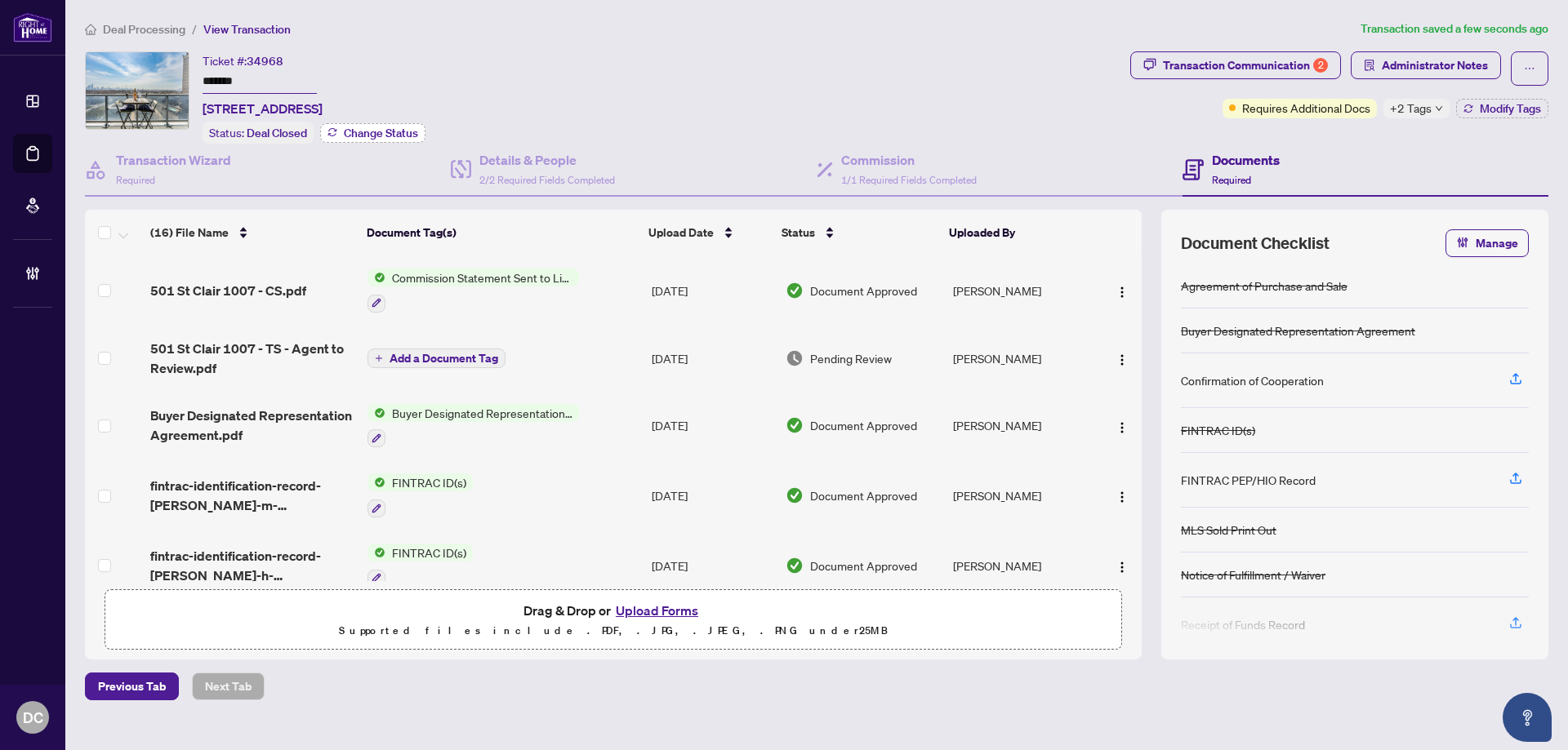
click at [408, 128] on span "Change Status" at bounding box center [381, 133] width 74 height 11
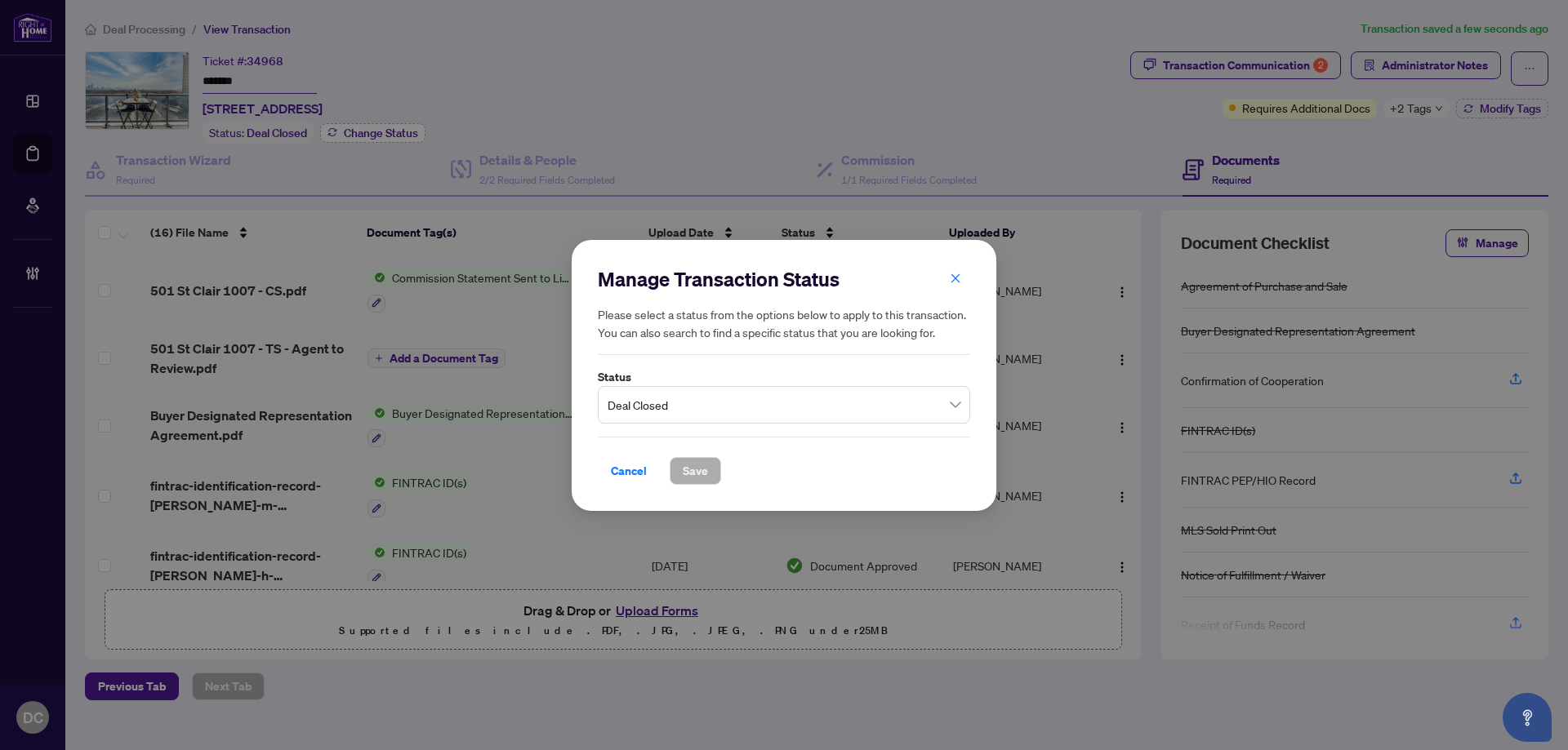
click at [408, 128] on div "Manage Transaction Status Please select a status from the options below to appl…" at bounding box center [784, 375] width 1568 height 750
click at [963, 276] on button "button" at bounding box center [955, 278] width 33 height 28
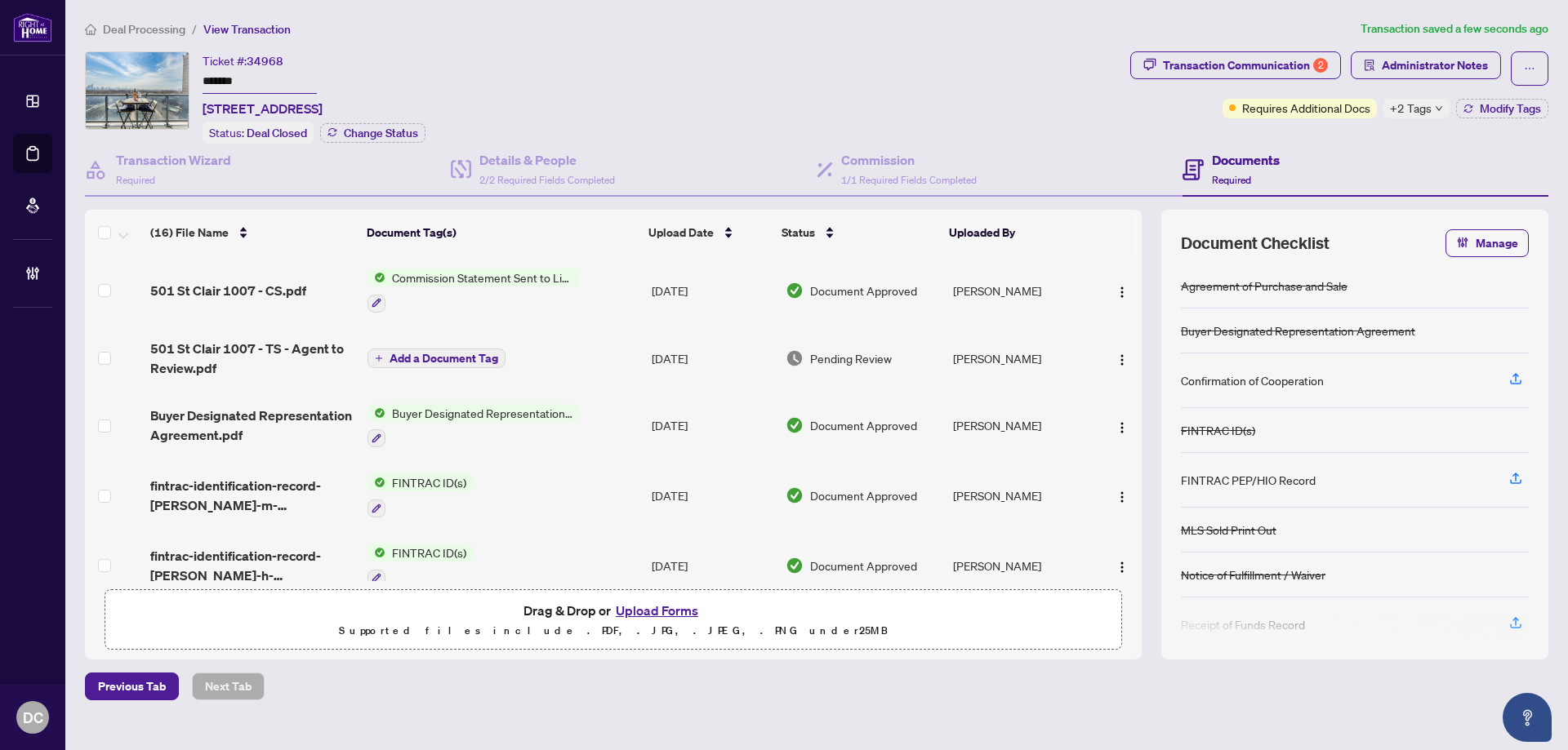
click at [141, 23] on span "Deal Processing" at bounding box center [144, 29] width 83 height 15
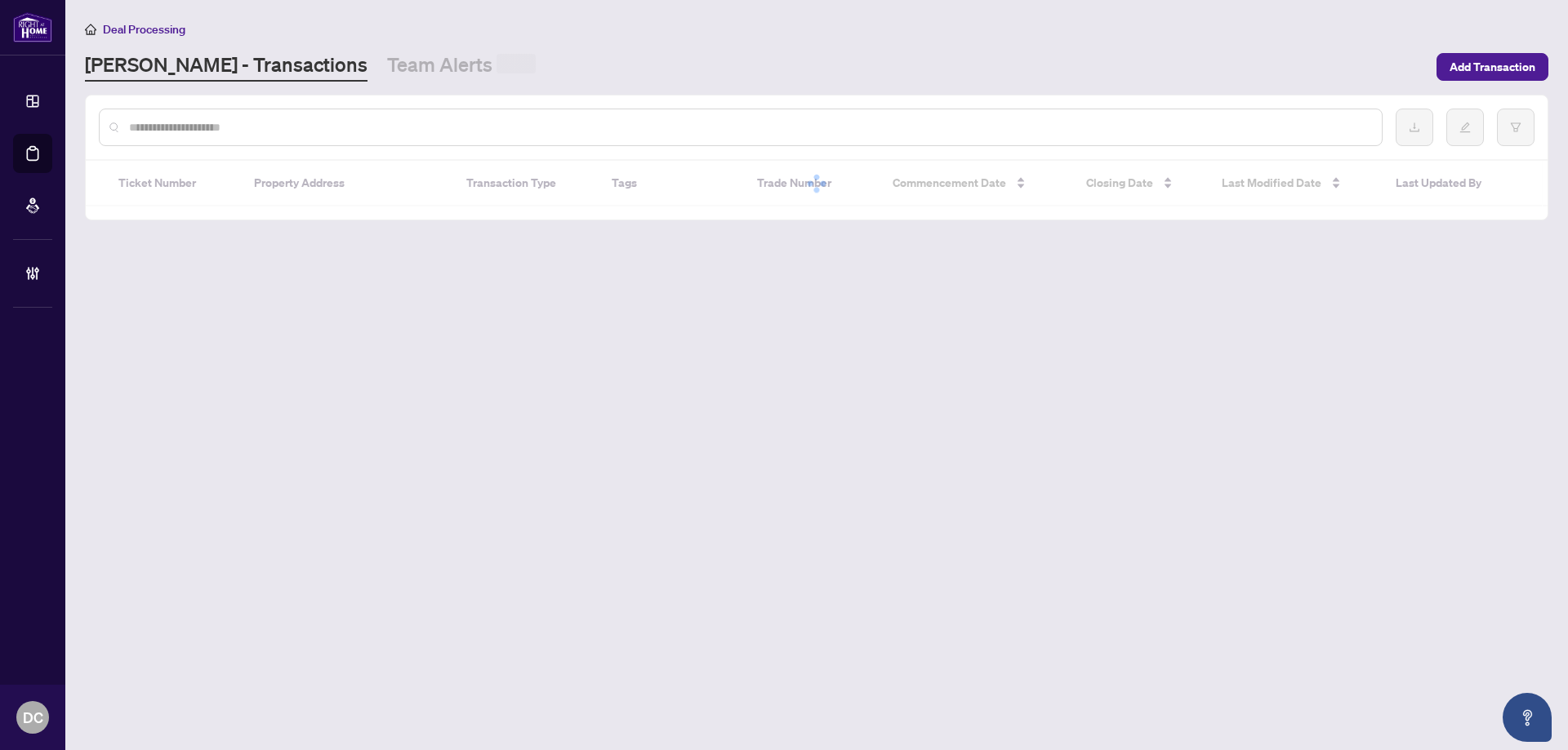
click at [257, 123] on input "text" at bounding box center [749, 127] width 1240 height 18
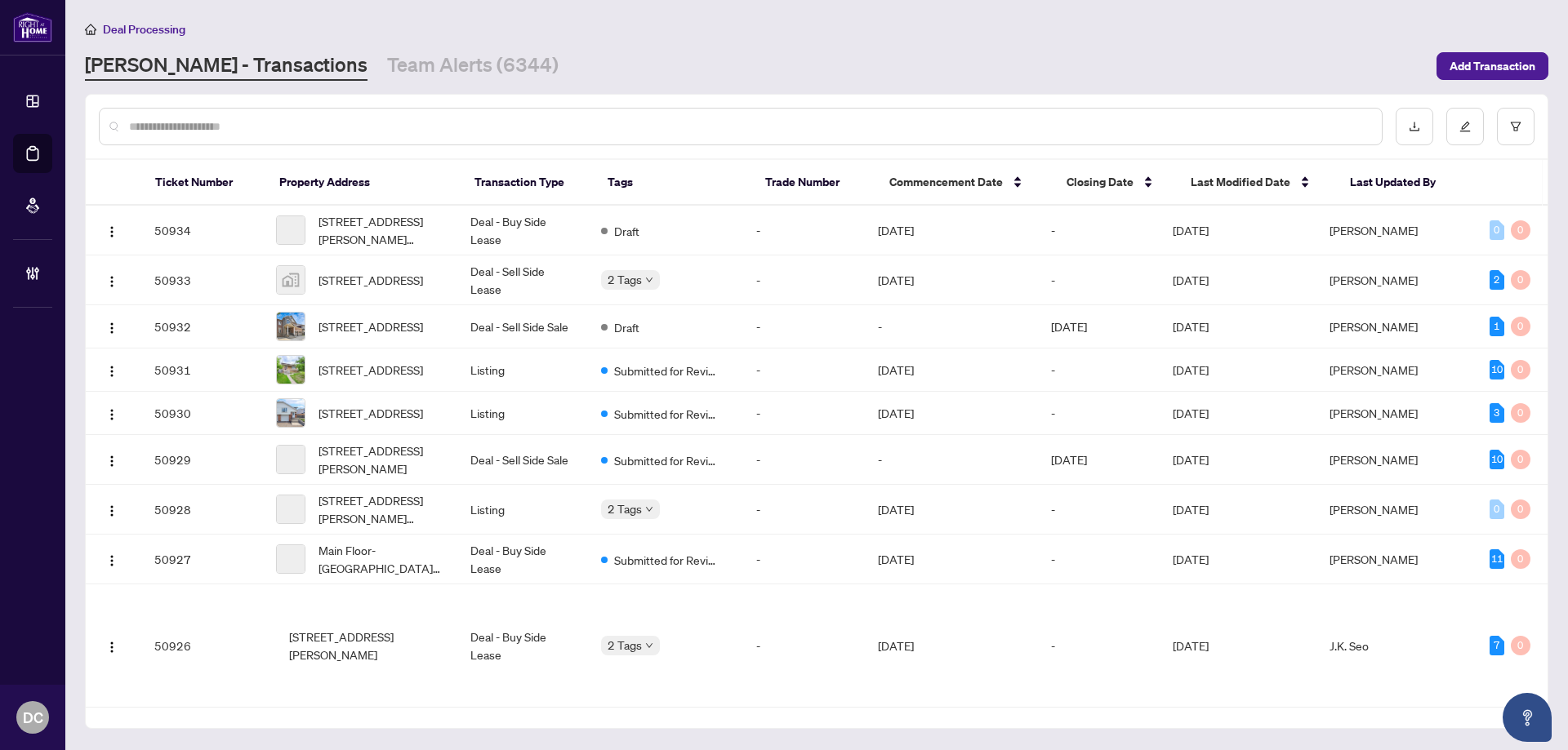
paste input "*******"
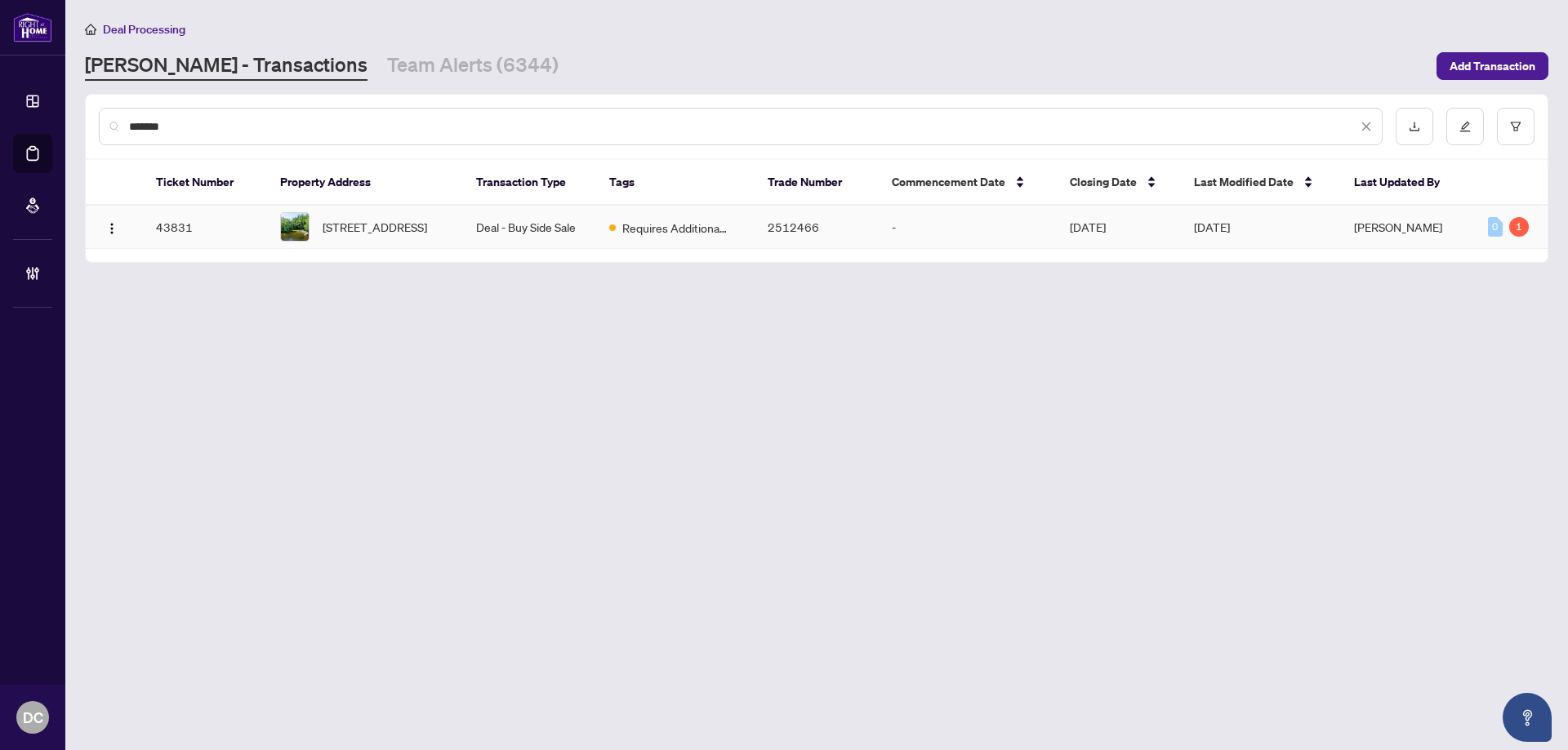
type input "*******"
click at [408, 236] on span "1551 Moon River Rd, Muskoka Lakes, Ontario P0C 1A0, Canada" at bounding box center [374, 226] width 104 height 18
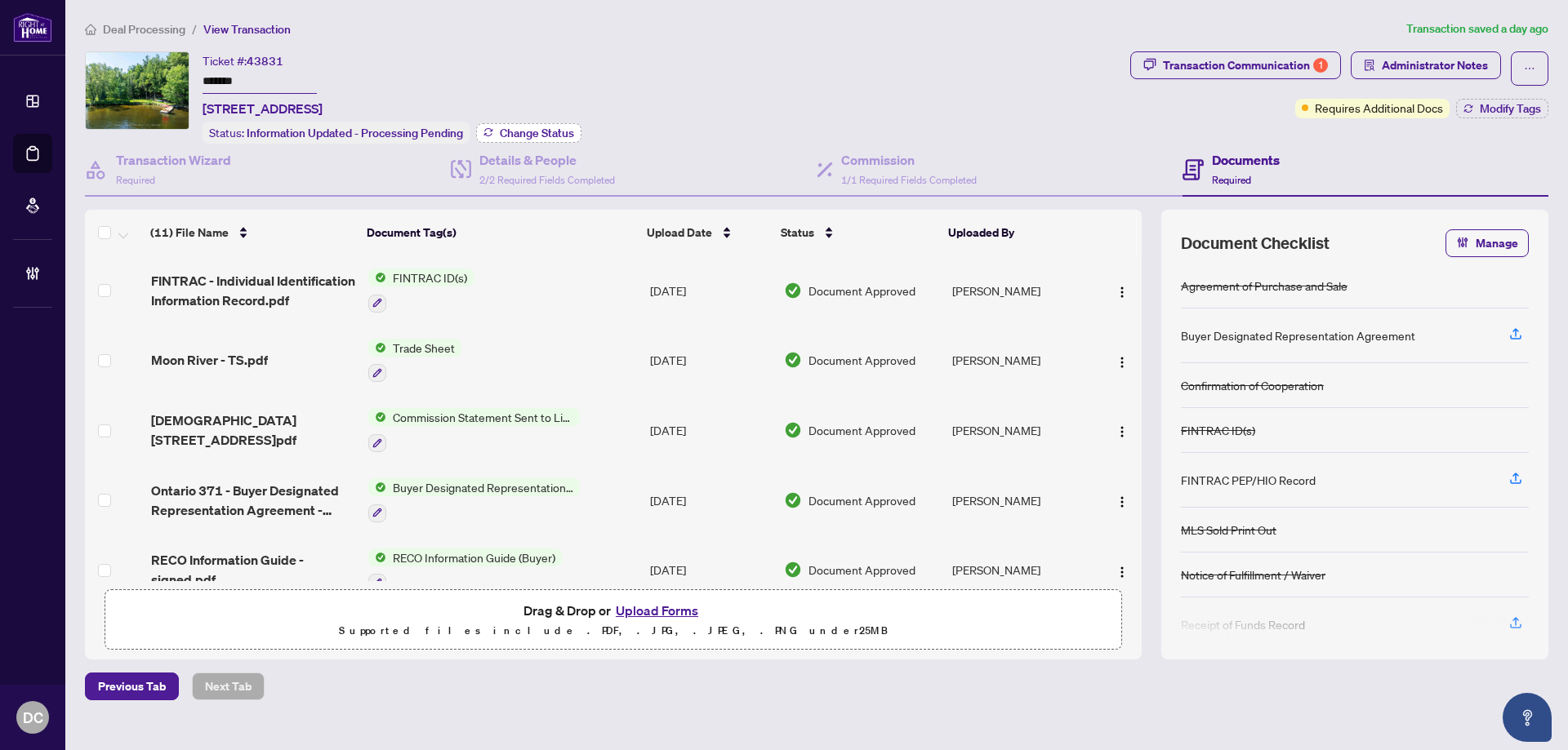
click at [559, 135] on span "Change Status" at bounding box center [537, 133] width 74 height 11
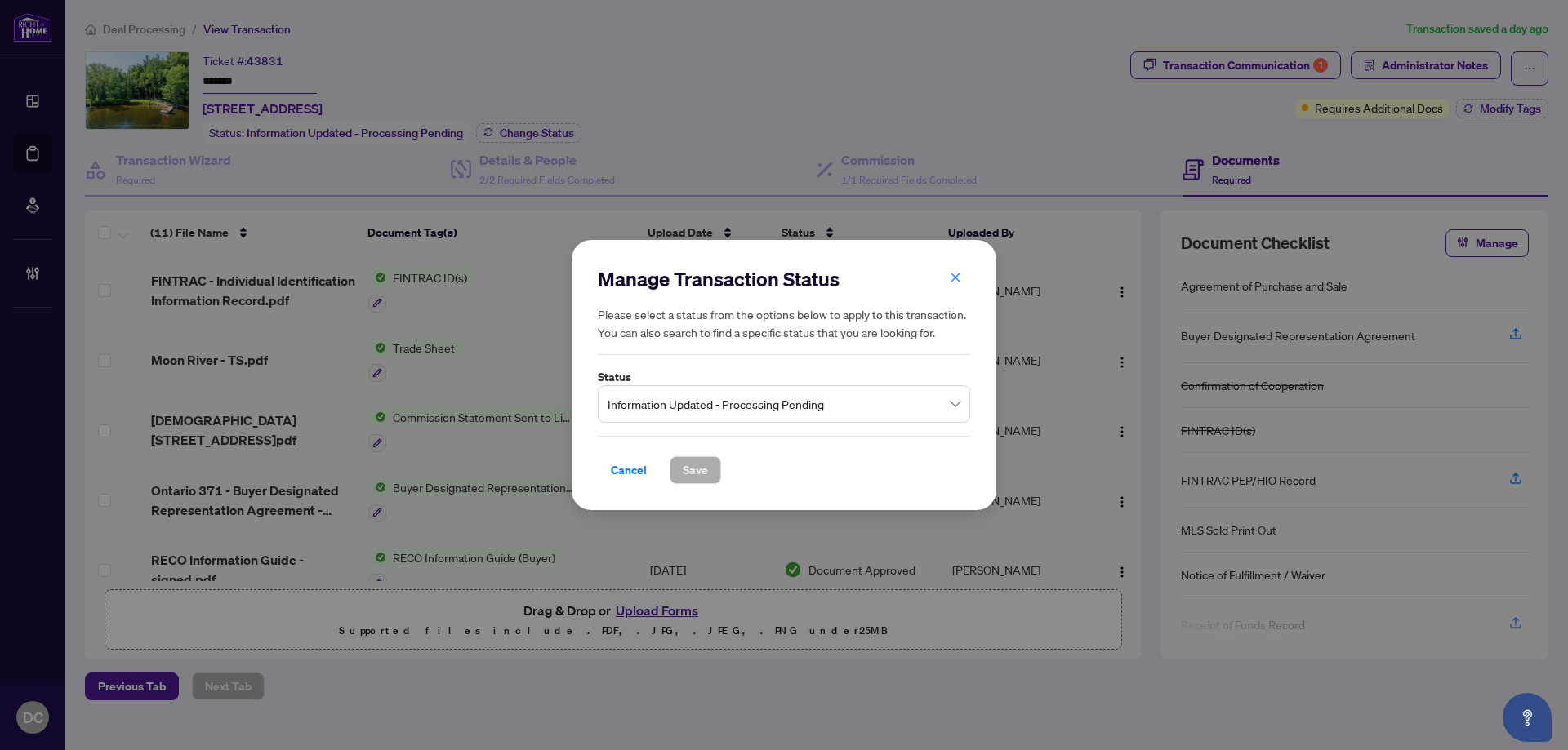
click at [856, 403] on span "Information Updated - Processing Pending" at bounding box center [784, 404] width 353 height 31
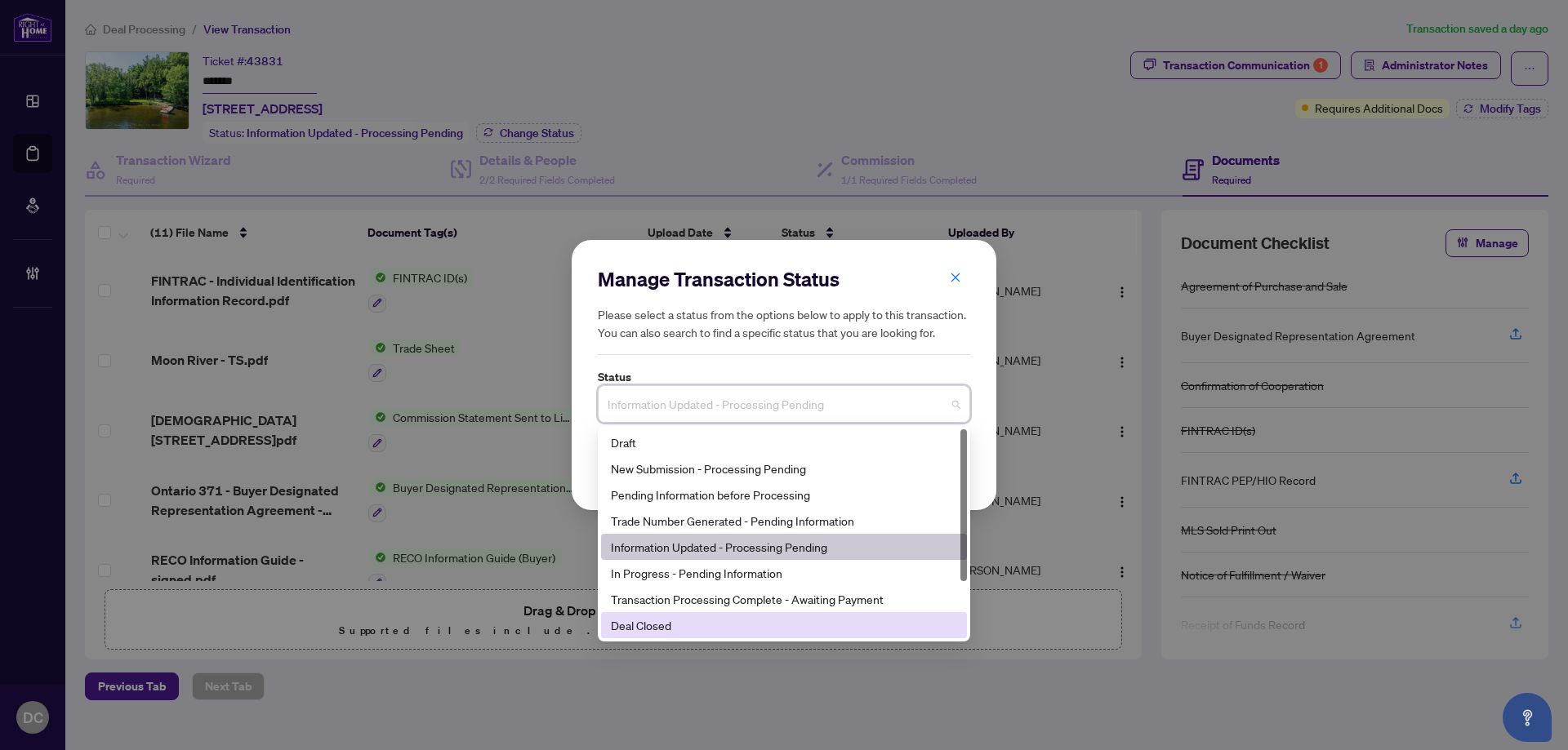
click at [687, 624] on div "Deal Closed" at bounding box center [784, 625] width 346 height 18
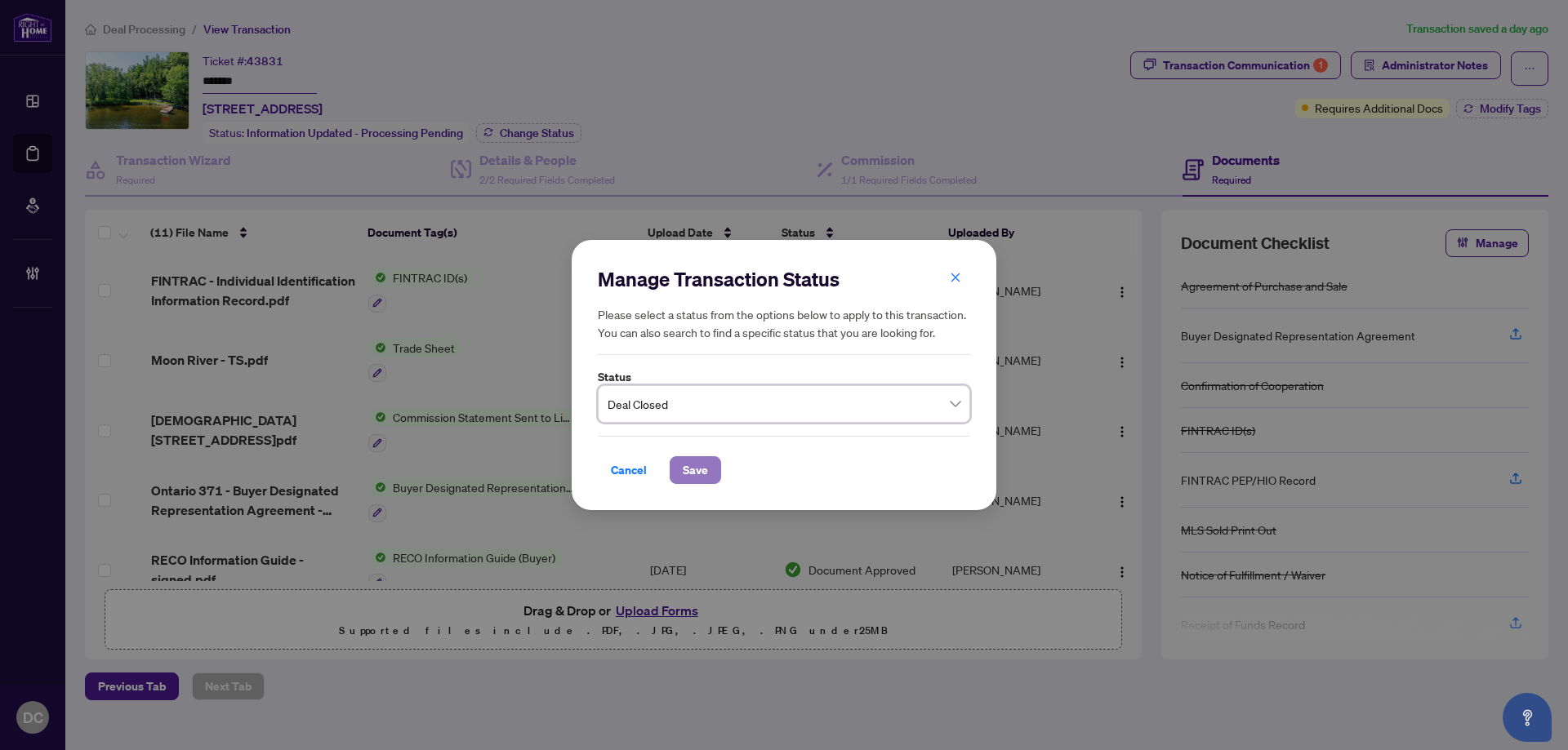
click at [694, 469] on span "Save" at bounding box center [695, 470] width 25 height 26
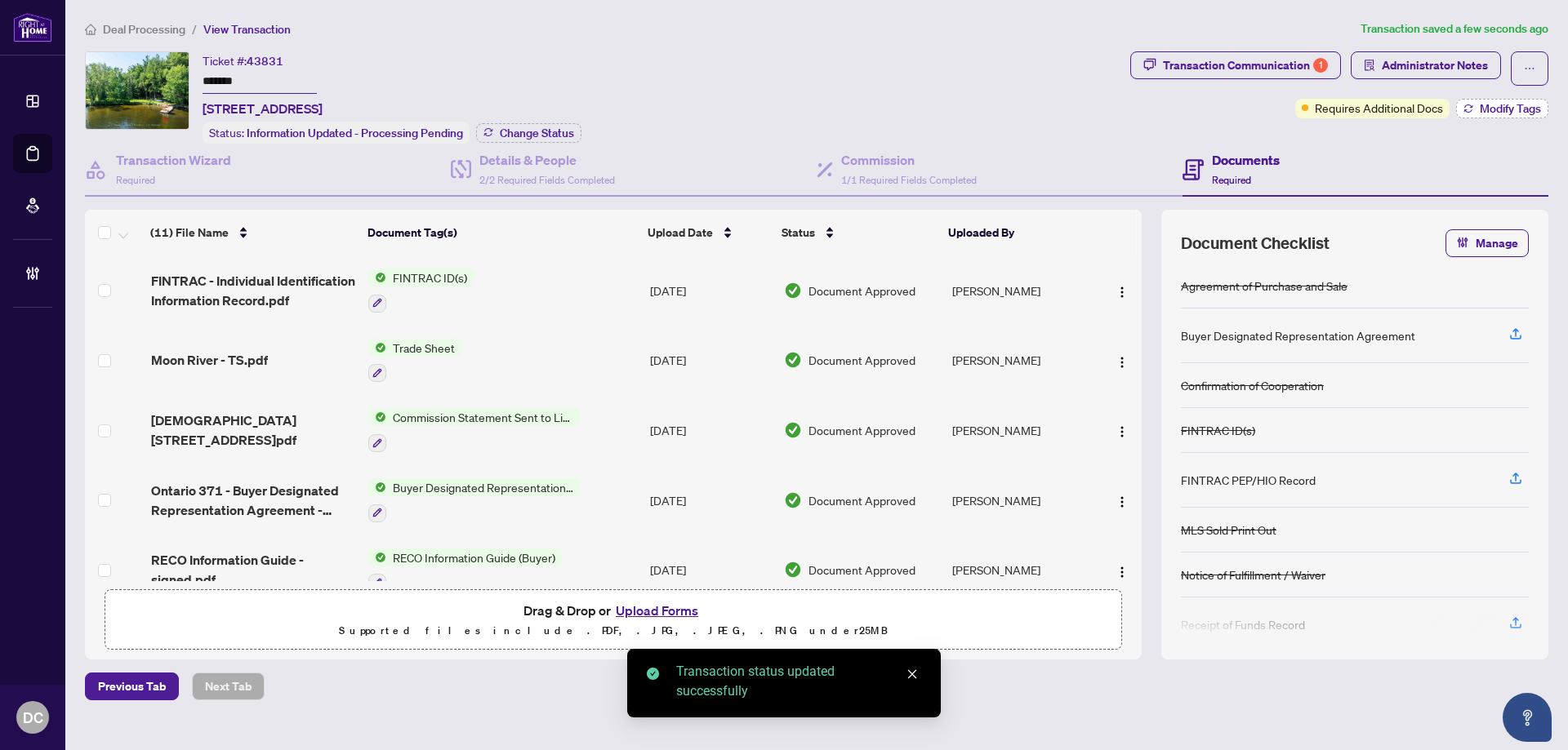
click at [1503, 114] on span "Modify Tags" at bounding box center [1510, 108] width 61 height 11
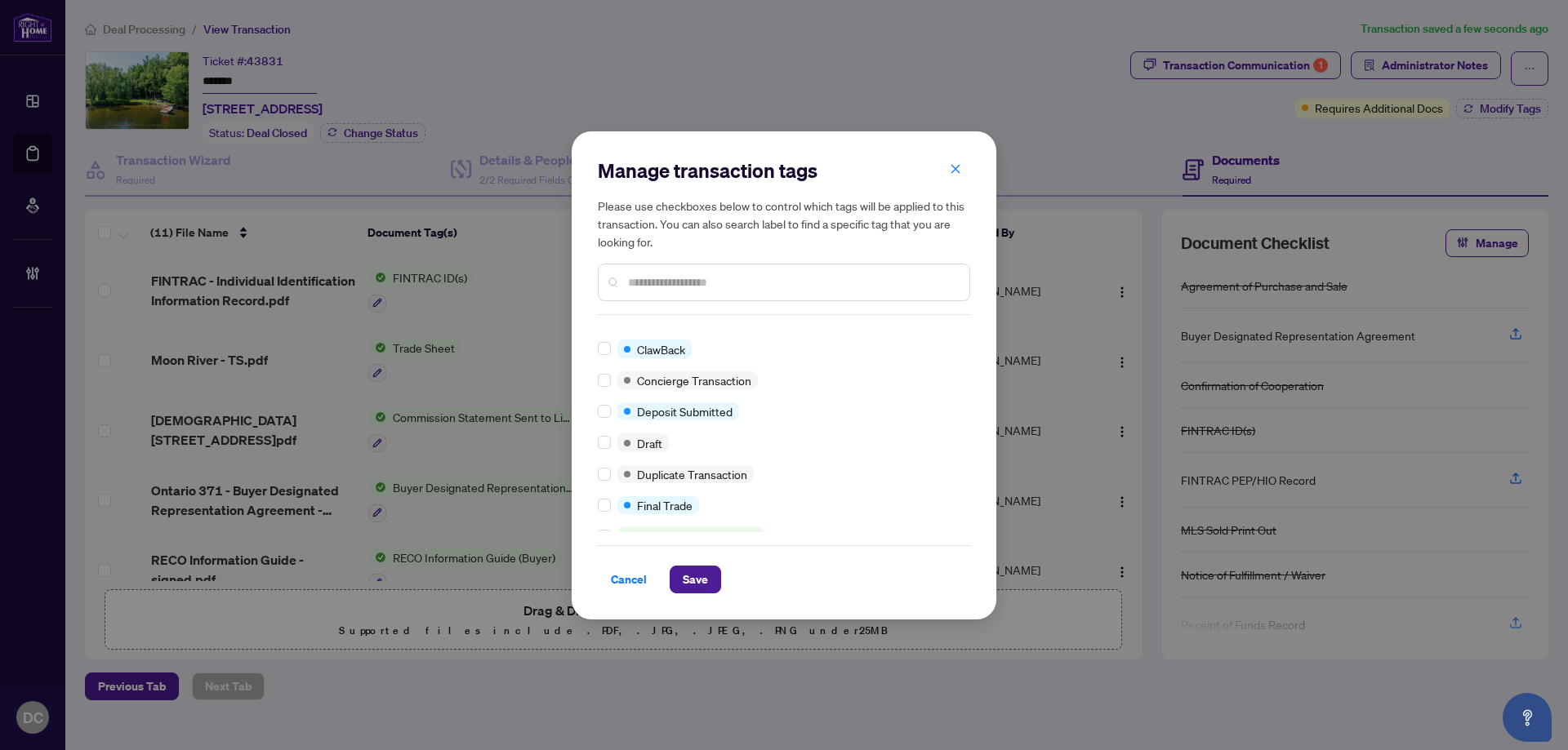
scroll to position [245, 0]
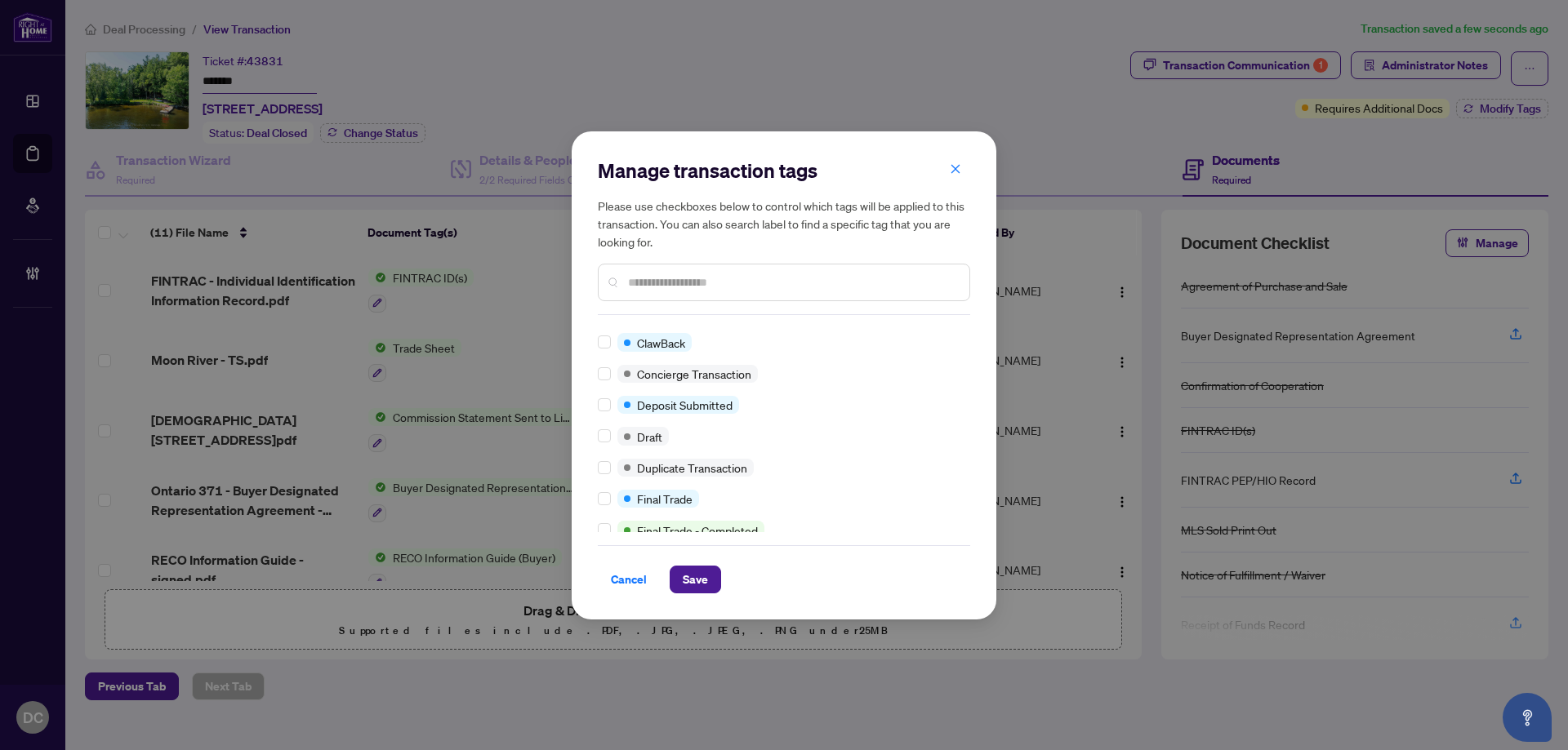
drag, startPoint x: 700, startPoint y: 573, endPoint x: 582, endPoint y: 532, distance: 124.9
click at [700, 574] on span "Save" at bounding box center [695, 580] width 25 height 26
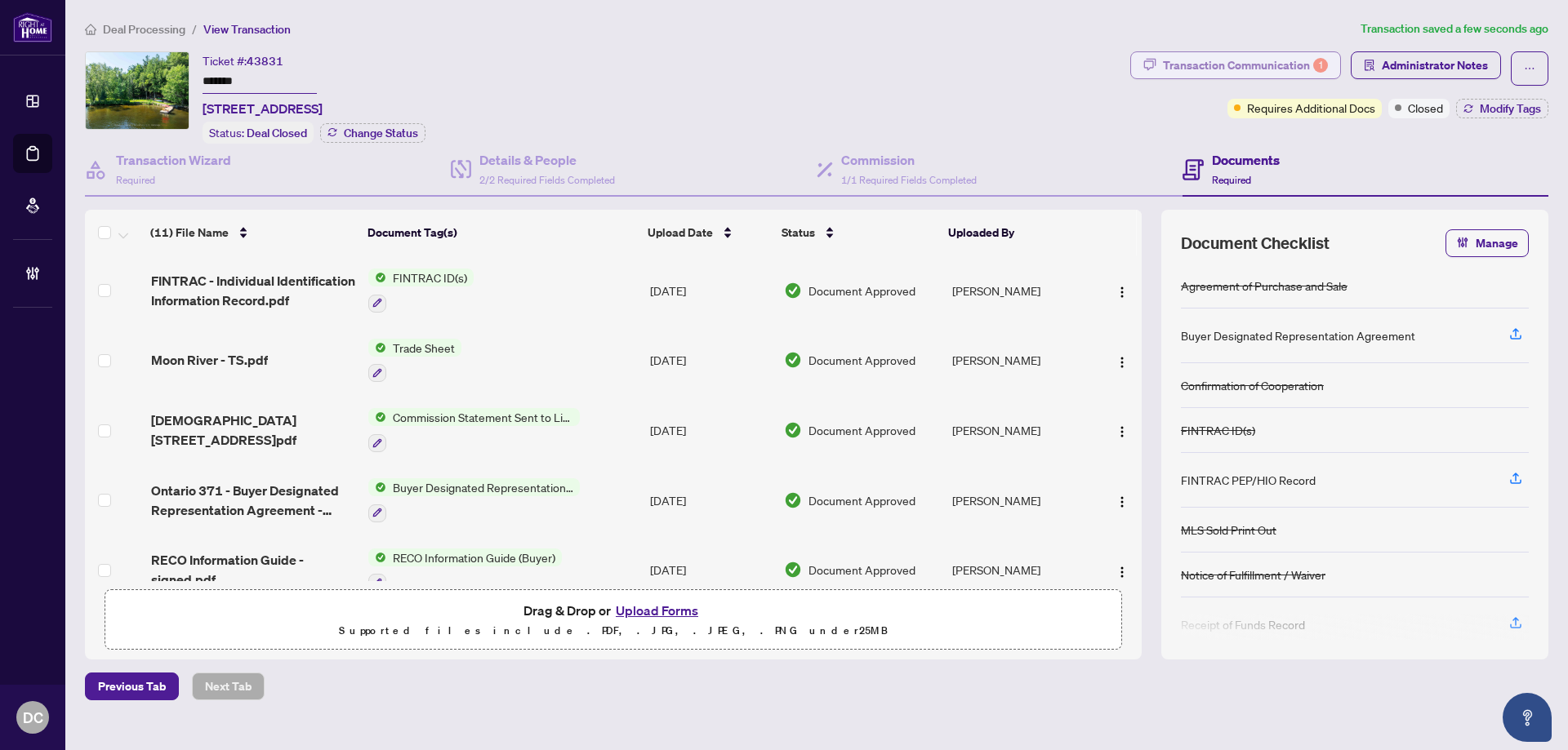
click at [1266, 63] on div "Transaction Communication 1" at bounding box center [1246, 65] width 165 height 26
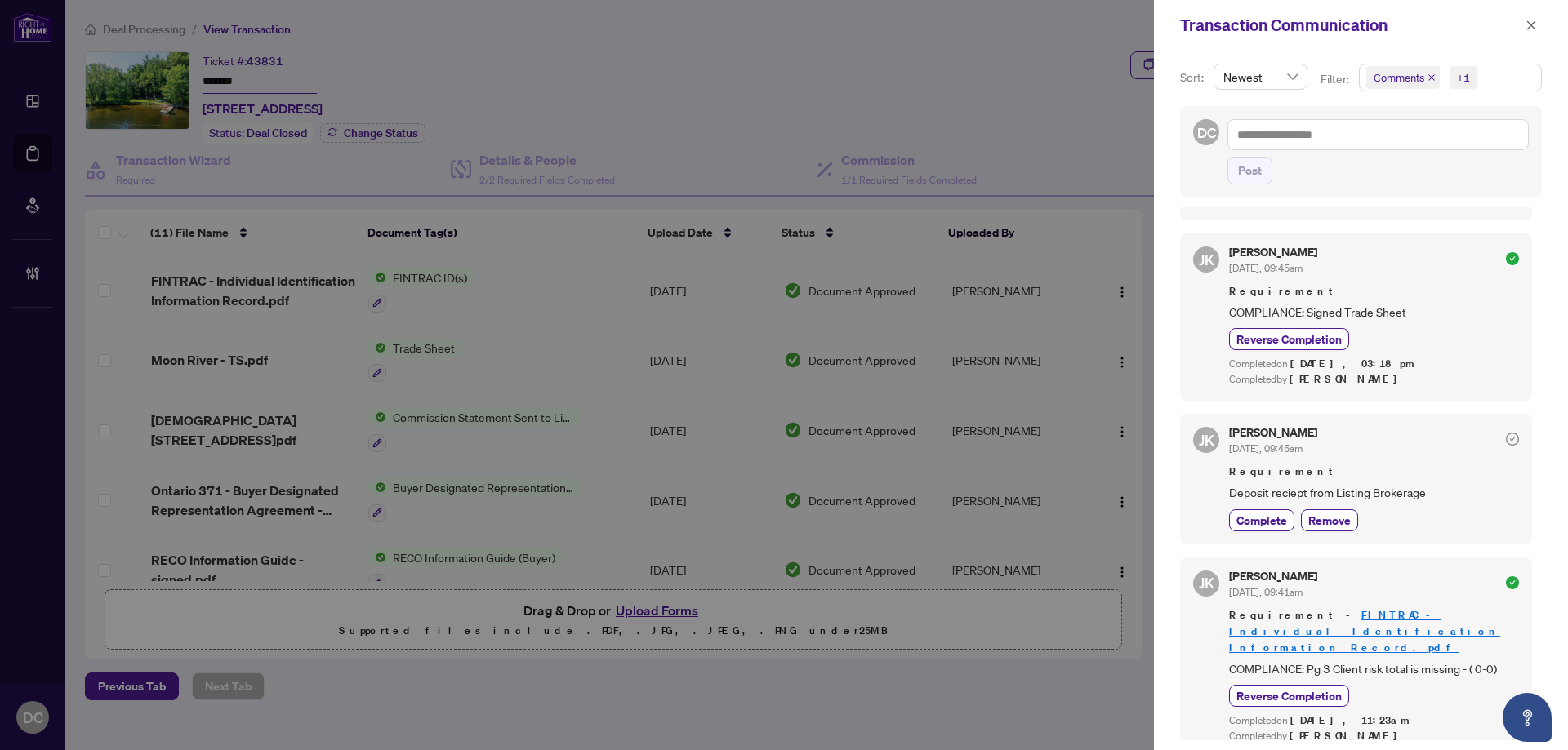
scroll to position [3, 0]
click at [1534, 28] on icon "close" at bounding box center [1532, 25] width 9 height 9
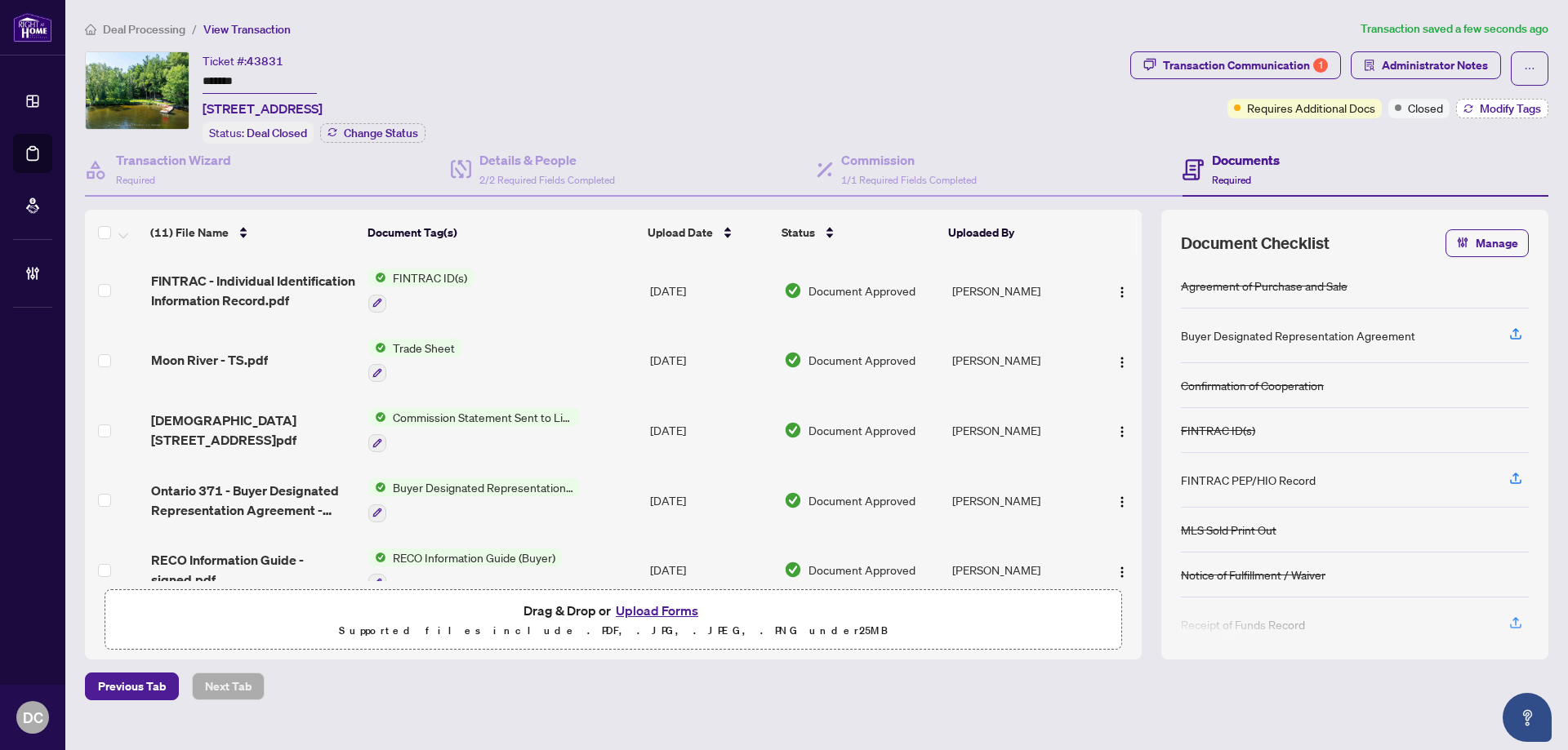
click at [1472, 115] on button "Modify Tags" at bounding box center [1502, 108] width 92 height 20
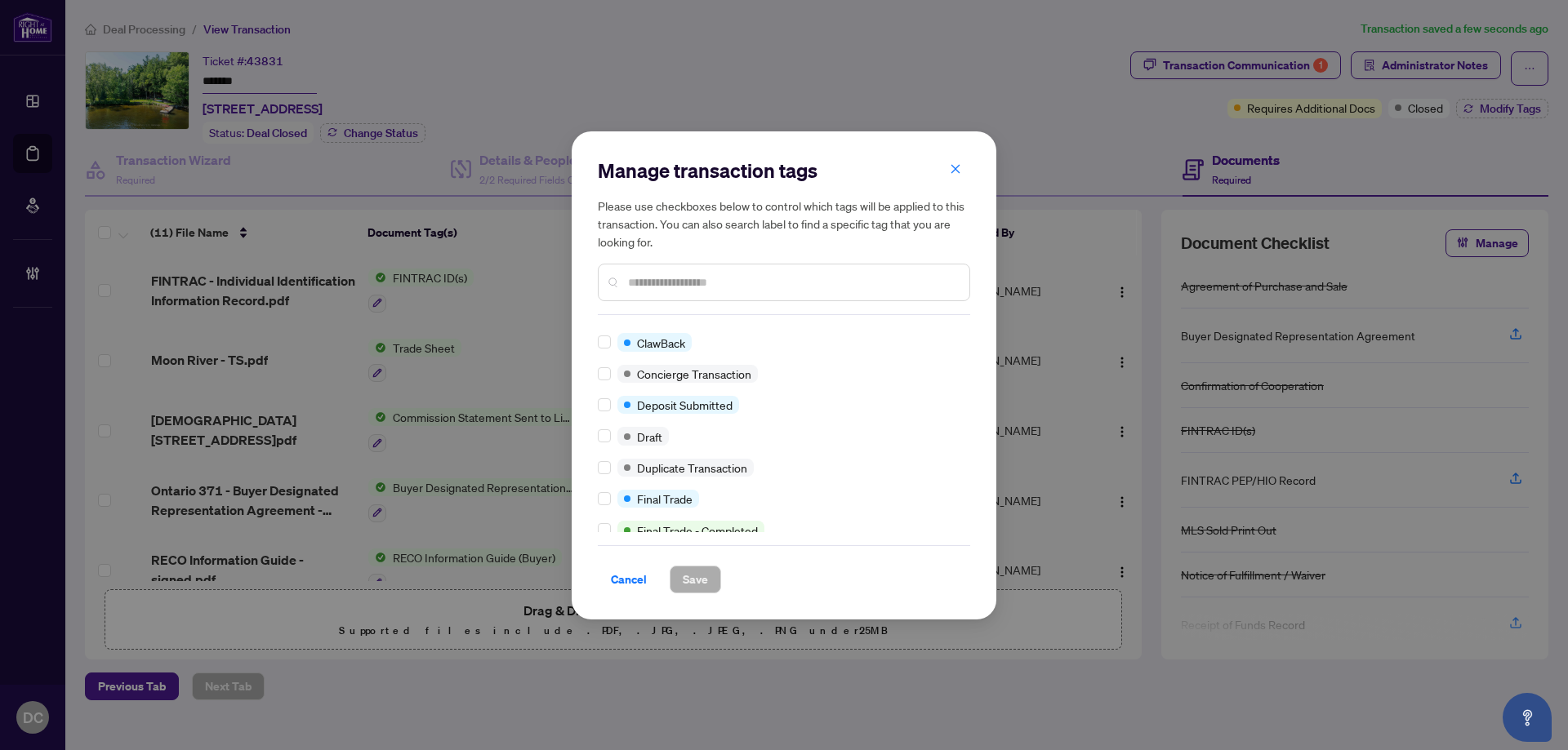
scroll to position [0, 0]
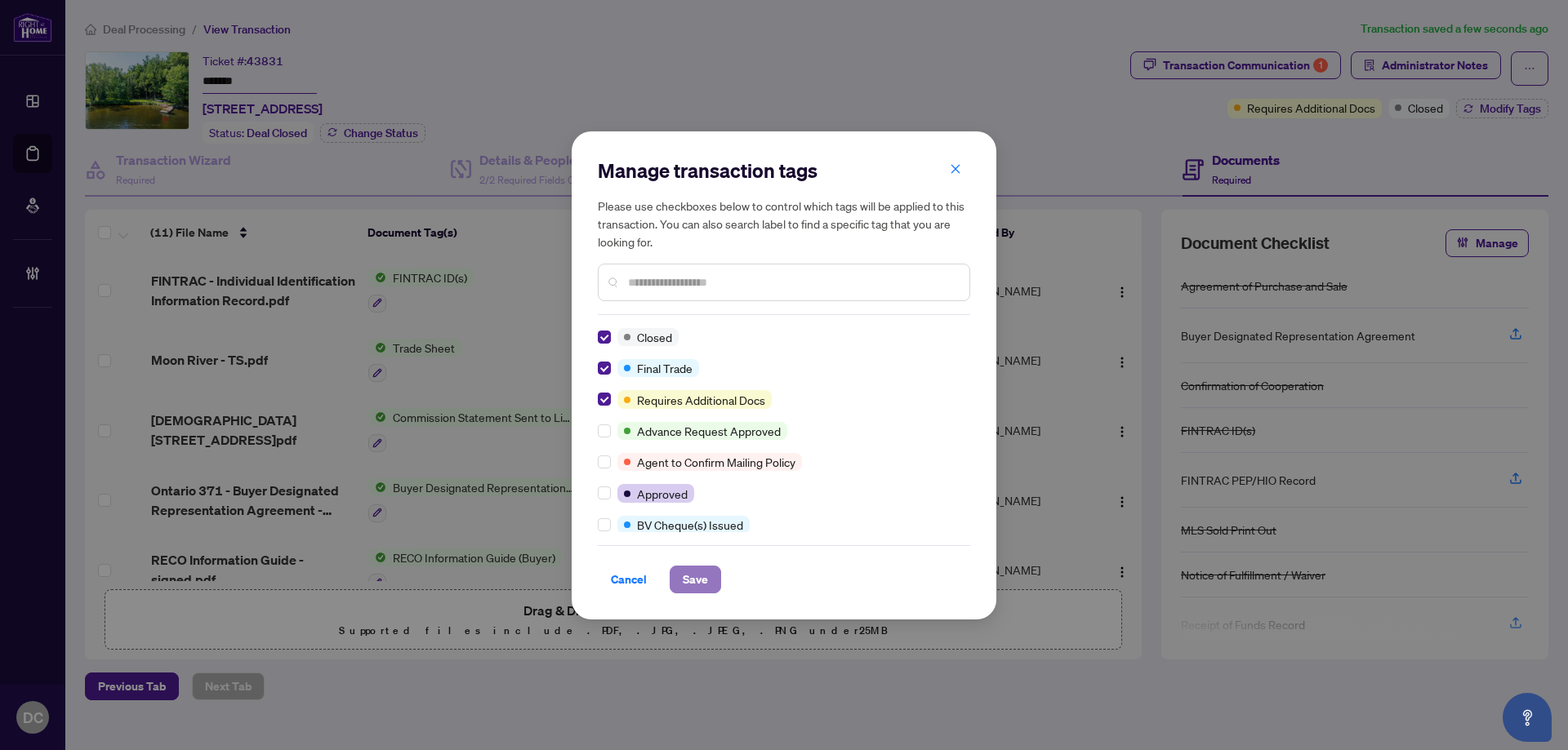
click at [699, 570] on span "Save" at bounding box center [695, 580] width 25 height 26
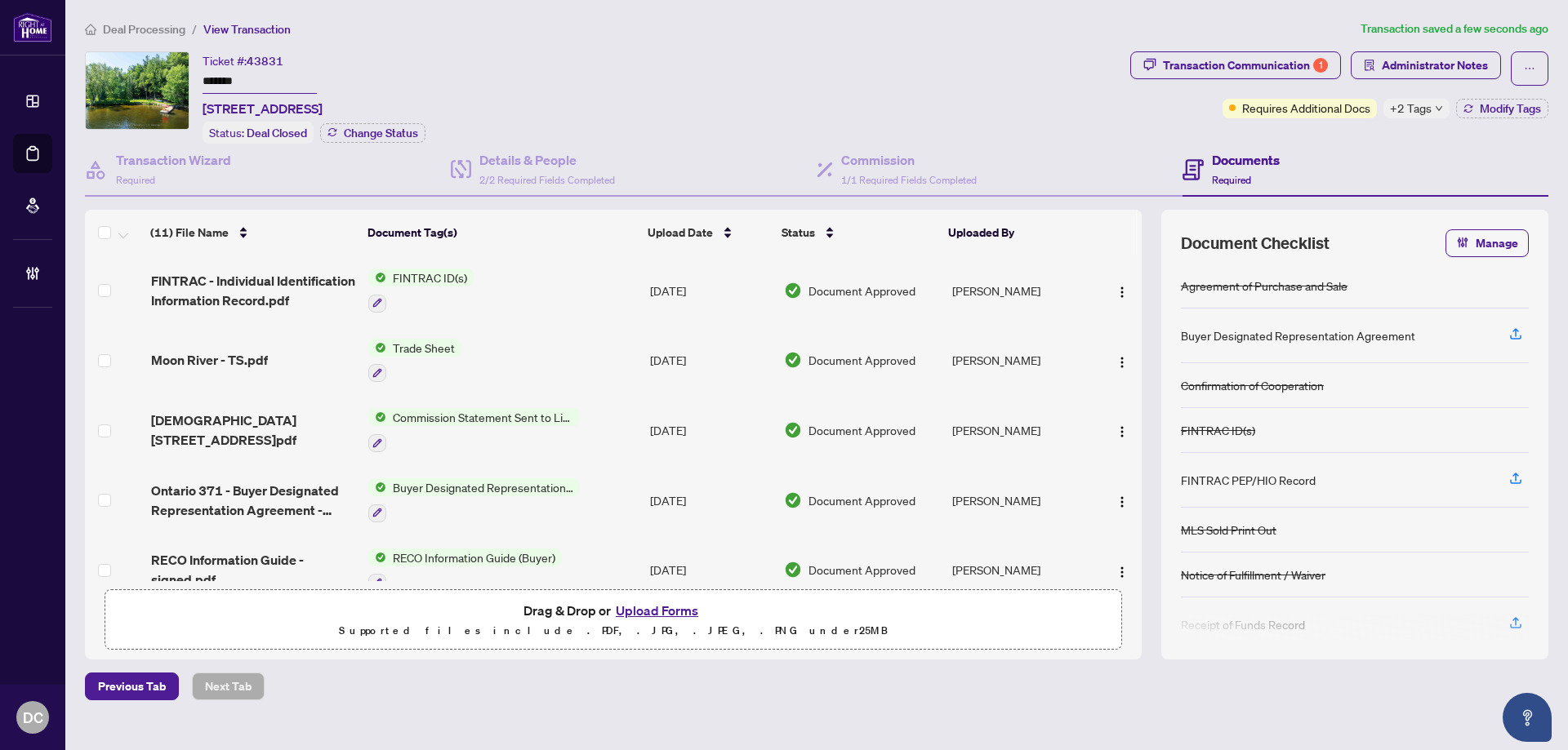
click at [1442, 110] on div "+2 Tags" at bounding box center [1416, 108] width 66 height 20
click at [1272, 139] on div "Transaction Communication 1 Administrator Notes Requires Additional Docs +2 Tag…" at bounding box center [1339, 97] width 425 height 92
click at [1494, 113] on span "Modify Tags" at bounding box center [1510, 108] width 61 height 11
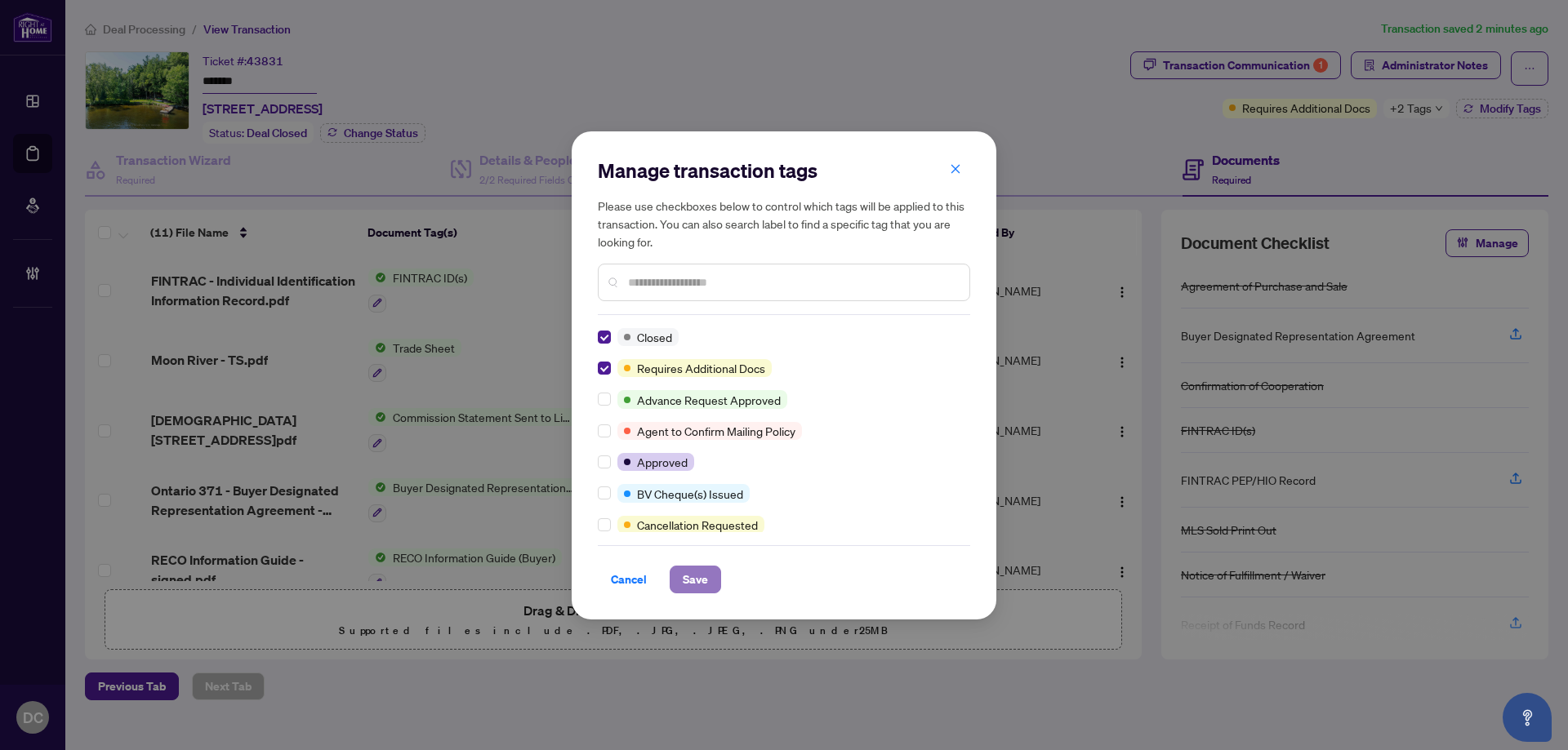
click at [701, 569] on span "Save" at bounding box center [695, 580] width 25 height 26
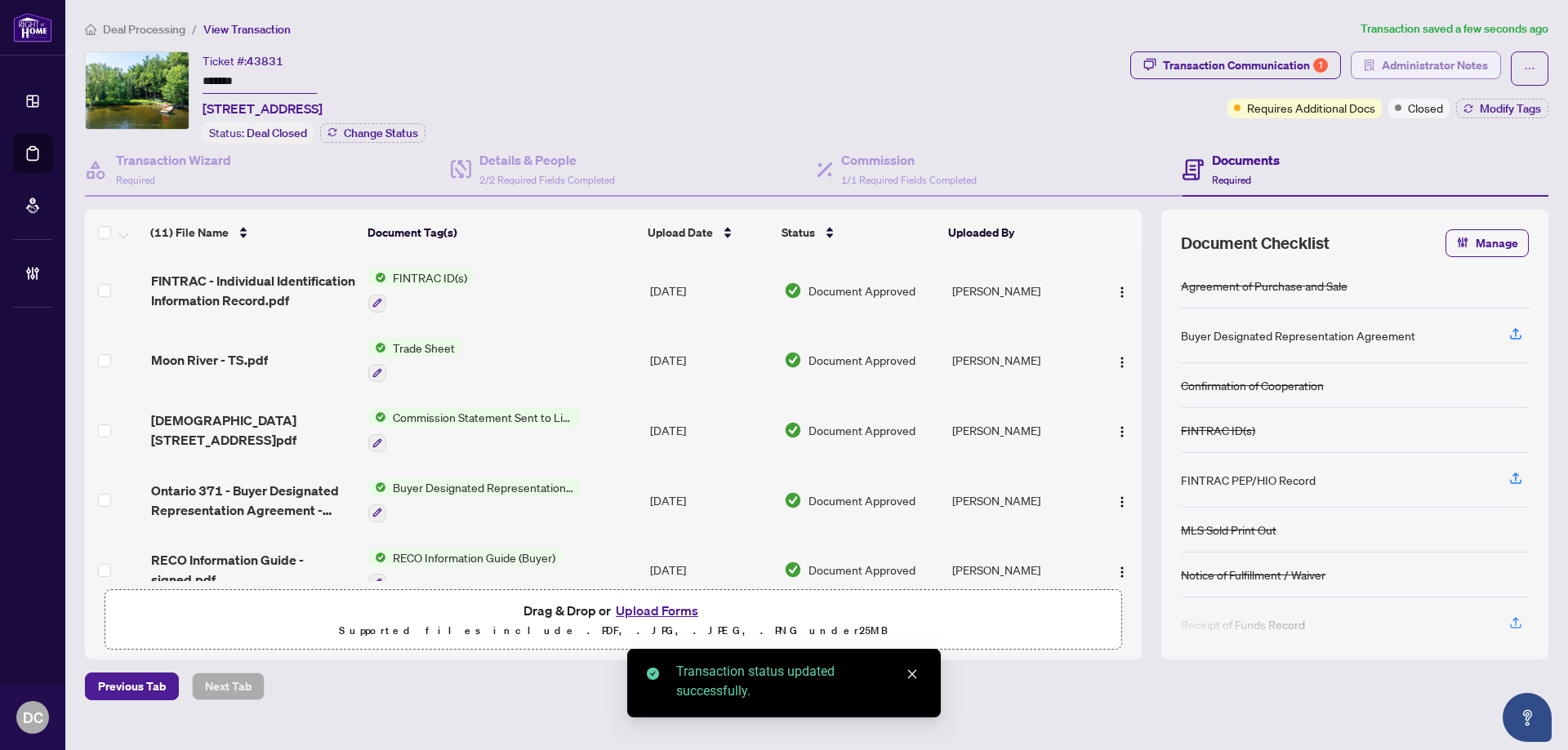
click at [1485, 57] on span "Administrator Notes" at bounding box center [1434, 65] width 106 height 26
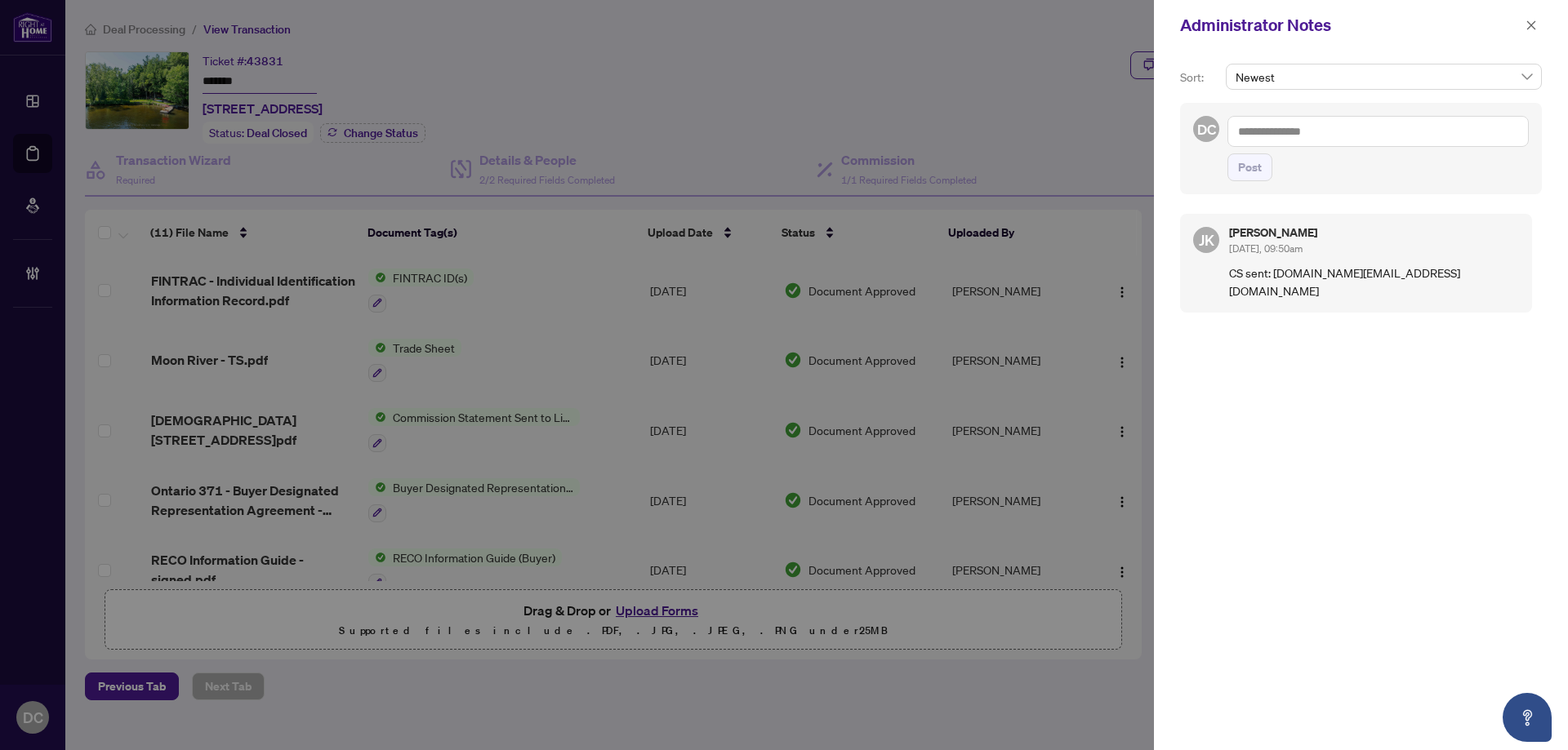
click at [1388, 133] on textarea at bounding box center [1378, 132] width 302 height 31
click at [1311, 132] on textarea "******" at bounding box center [1378, 132] width 302 height 31
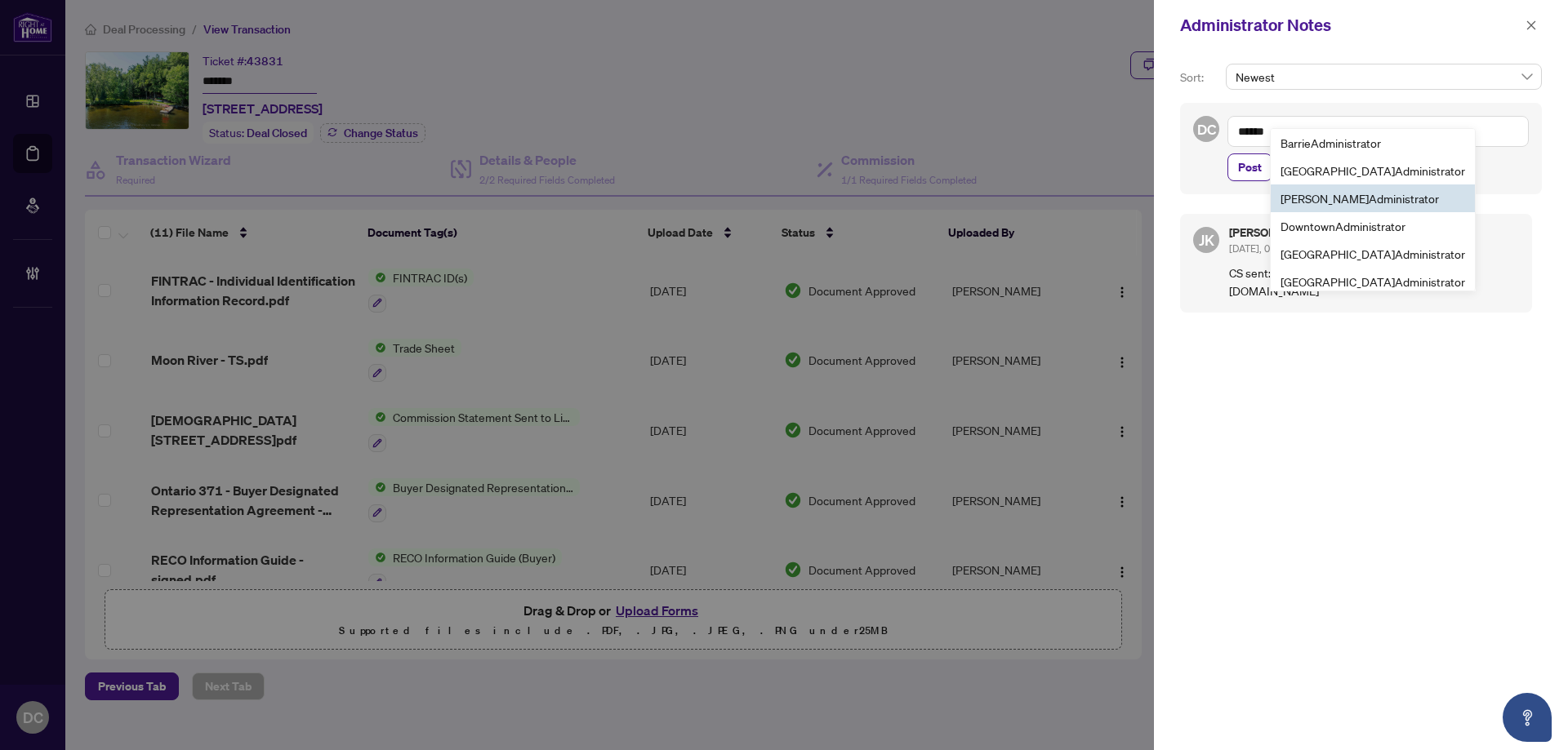
click at [1322, 197] on span "Don Mills Admin istrator" at bounding box center [1360, 198] width 159 height 15
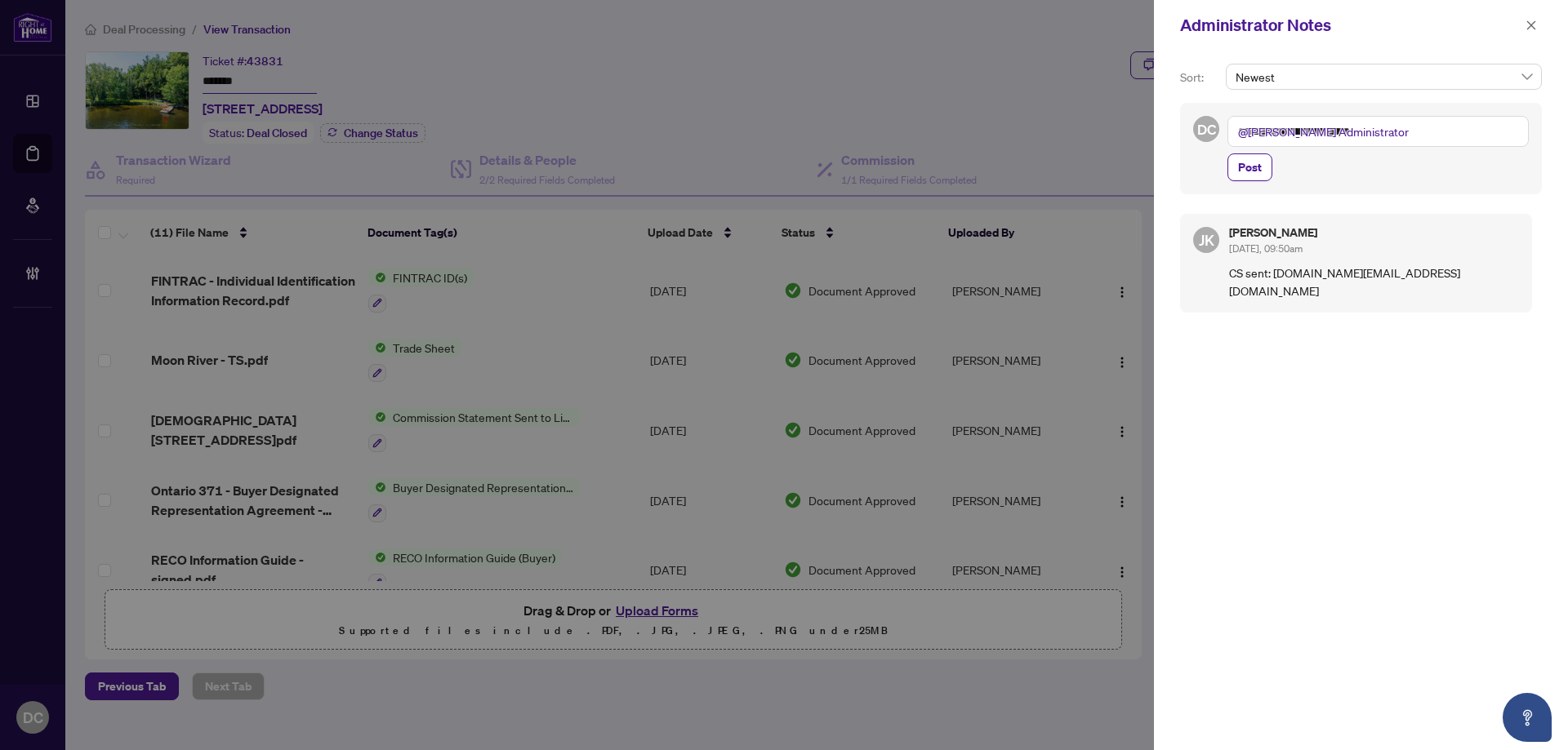
click at [1401, 135] on textarea "**********" at bounding box center [1378, 132] width 302 height 31
paste textarea "**********"
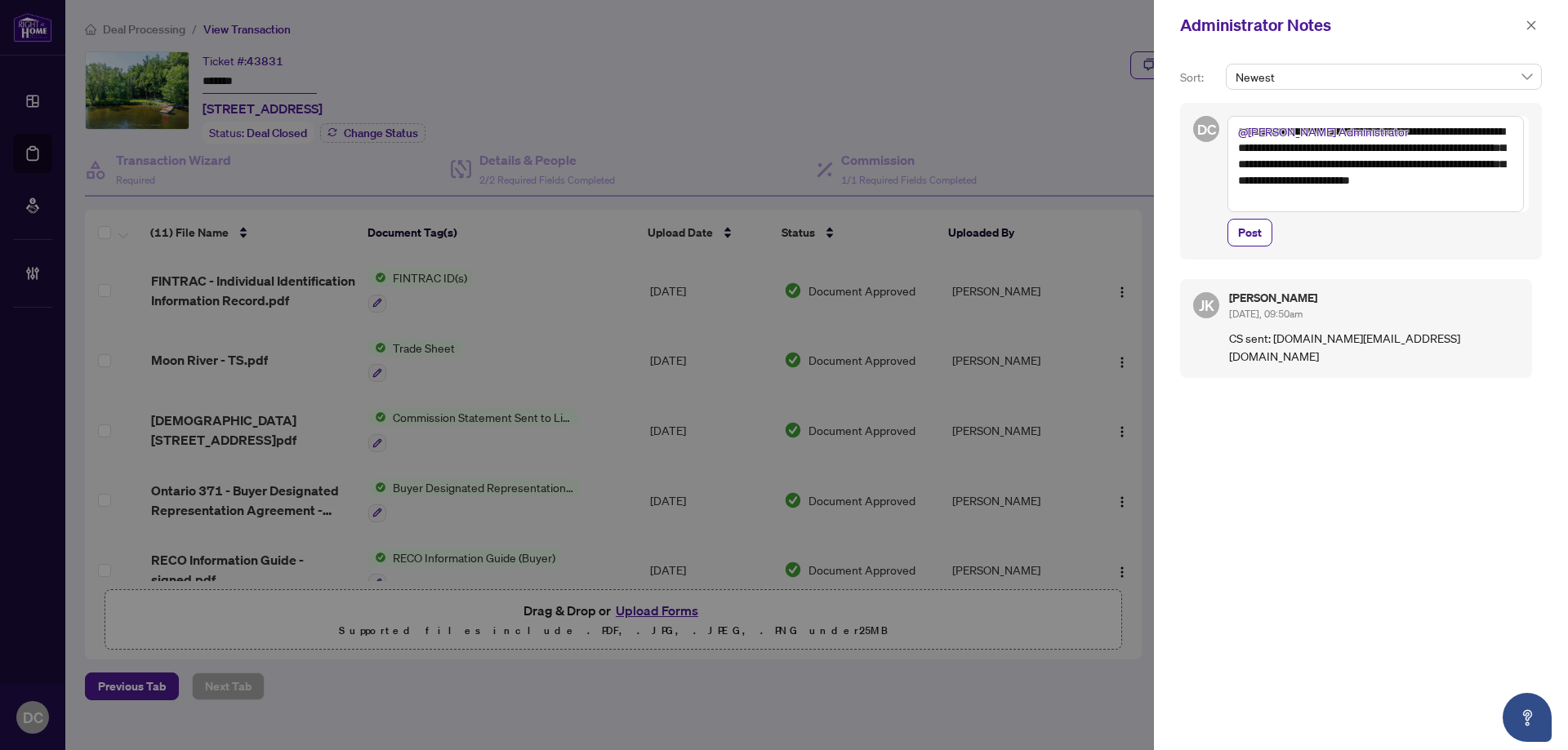
click at [1465, 142] on textarea "**********" at bounding box center [1376, 164] width 296 height 96
drag, startPoint x: 1343, startPoint y: 150, endPoint x: 1240, endPoint y: 152, distance: 103.0
click at [1240, 152] on textarea "**********" at bounding box center [1376, 164] width 296 height 96
click at [1320, 152] on textarea "**********" at bounding box center [1376, 164] width 296 height 96
click at [1377, 194] on textarea "**********" at bounding box center [1376, 164] width 296 height 96
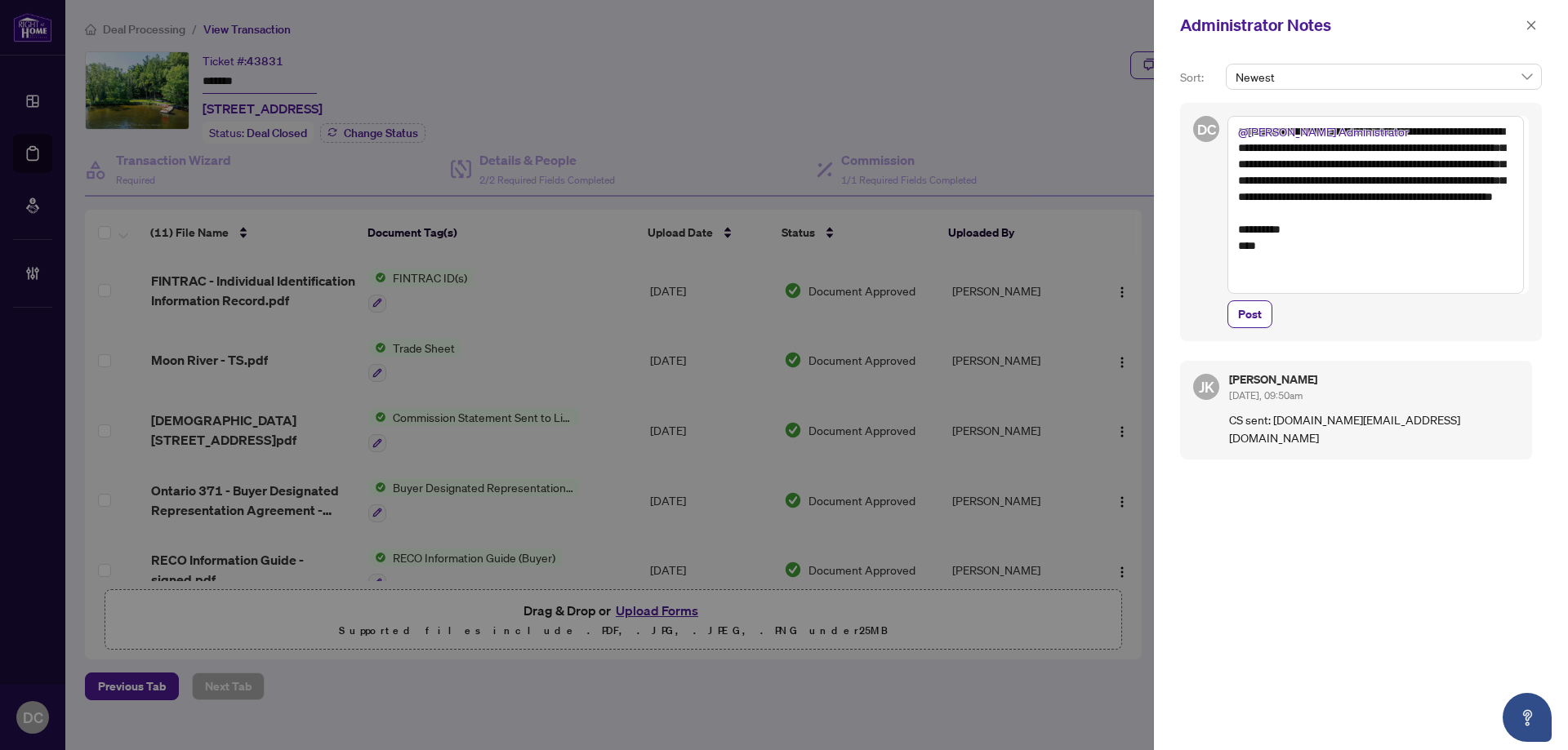
click at [1481, 201] on textarea "**********" at bounding box center [1376, 205] width 296 height 178
drag, startPoint x: 1305, startPoint y: 288, endPoint x: 1378, endPoint y: 131, distance: 173.1
click at [1378, 131] on textarea "**********" at bounding box center [1376, 205] width 296 height 178
click at [1337, 255] on textarea "**********" at bounding box center [1376, 205] width 296 height 178
click at [1324, 232] on textarea "**********" at bounding box center [1376, 205] width 296 height 178
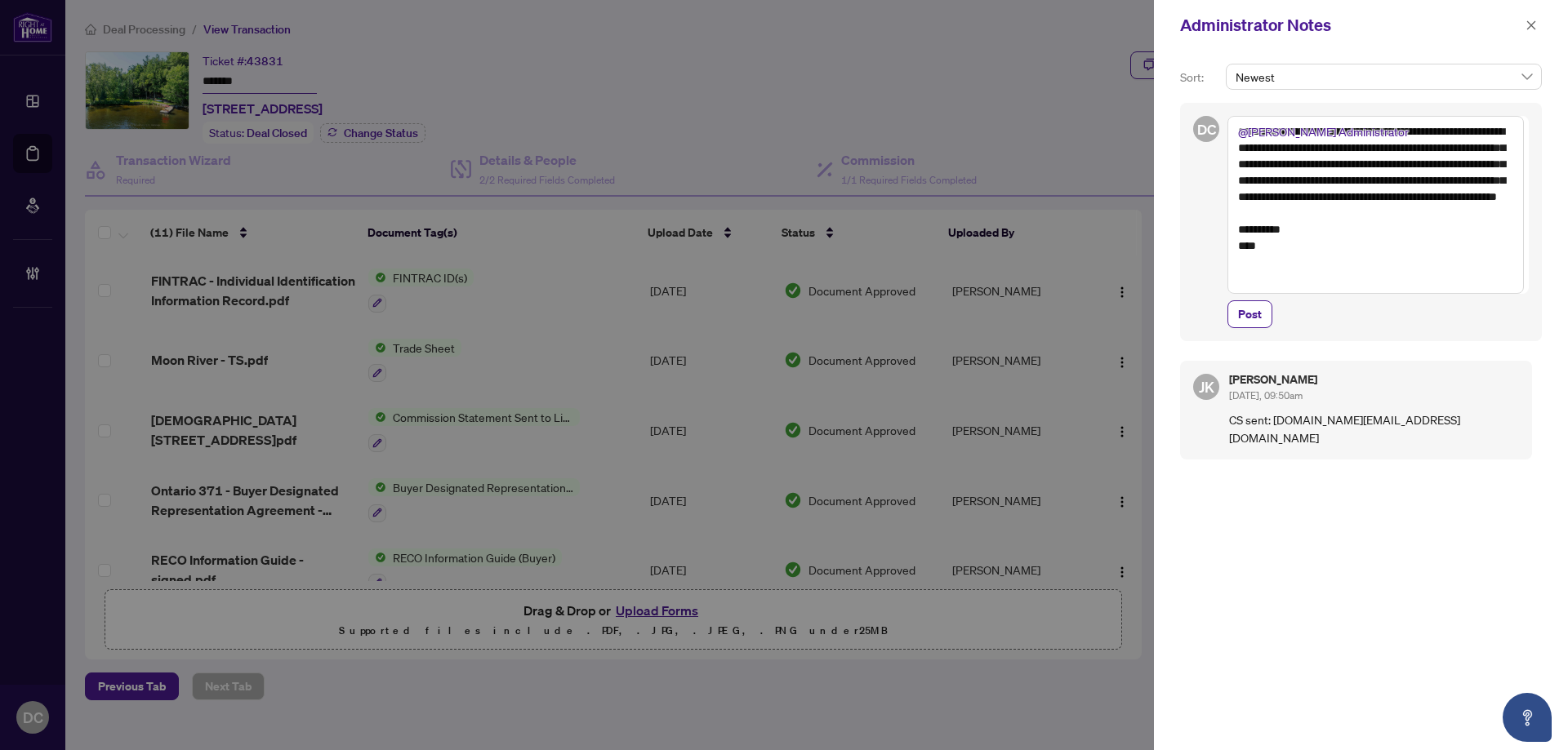
drag, startPoint x: 1344, startPoint y: 239, endPoint x: 1378, endPoint y: 136, distance: 108.5
click at [1378, 136] on textarea "**********" at bounding box center [1376, 205] width 296 height 178
paste textarea "**********"
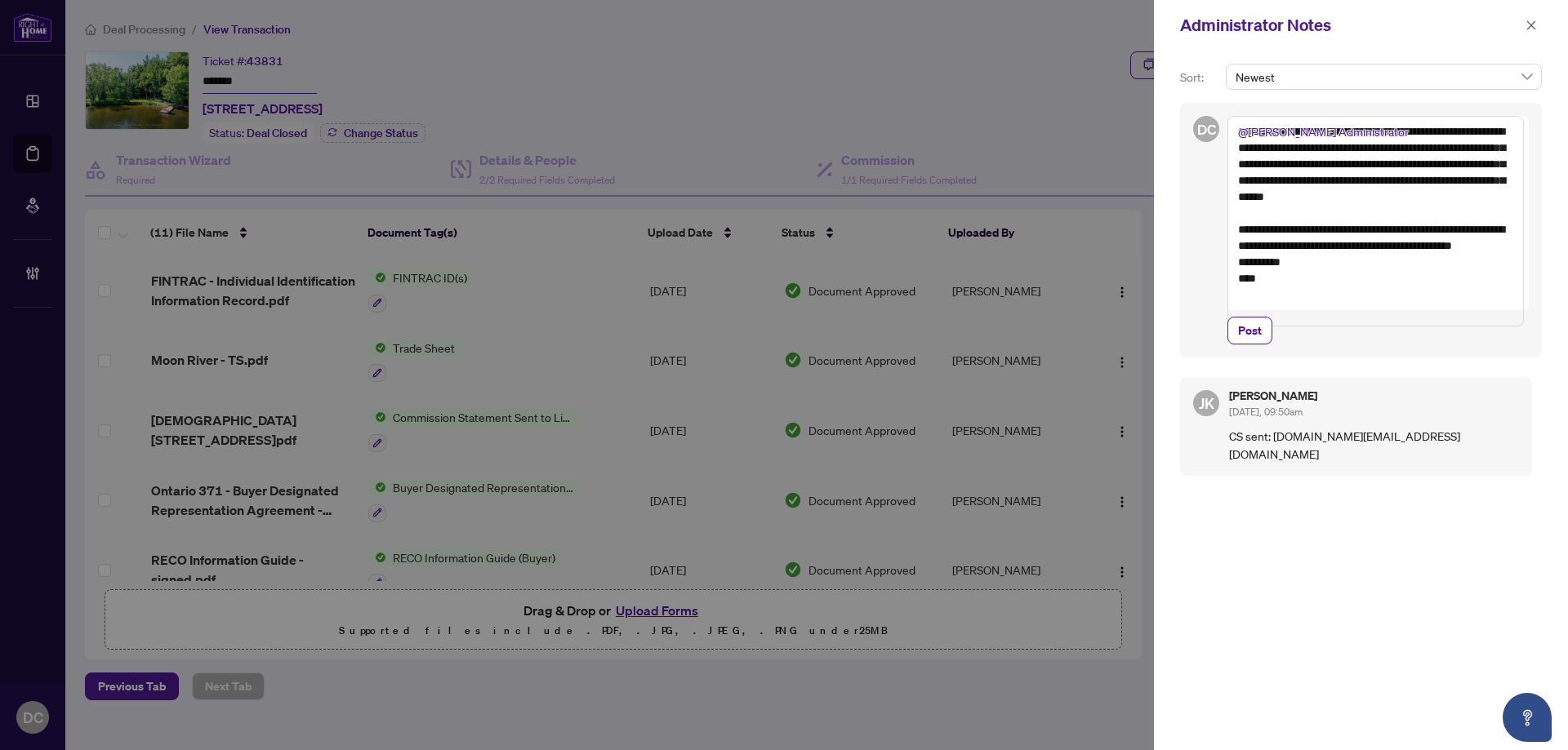
click at [1366, 278] on textarea "**********" at bounding box center [1376, 221] width 296 height 211
type textarea "**********"
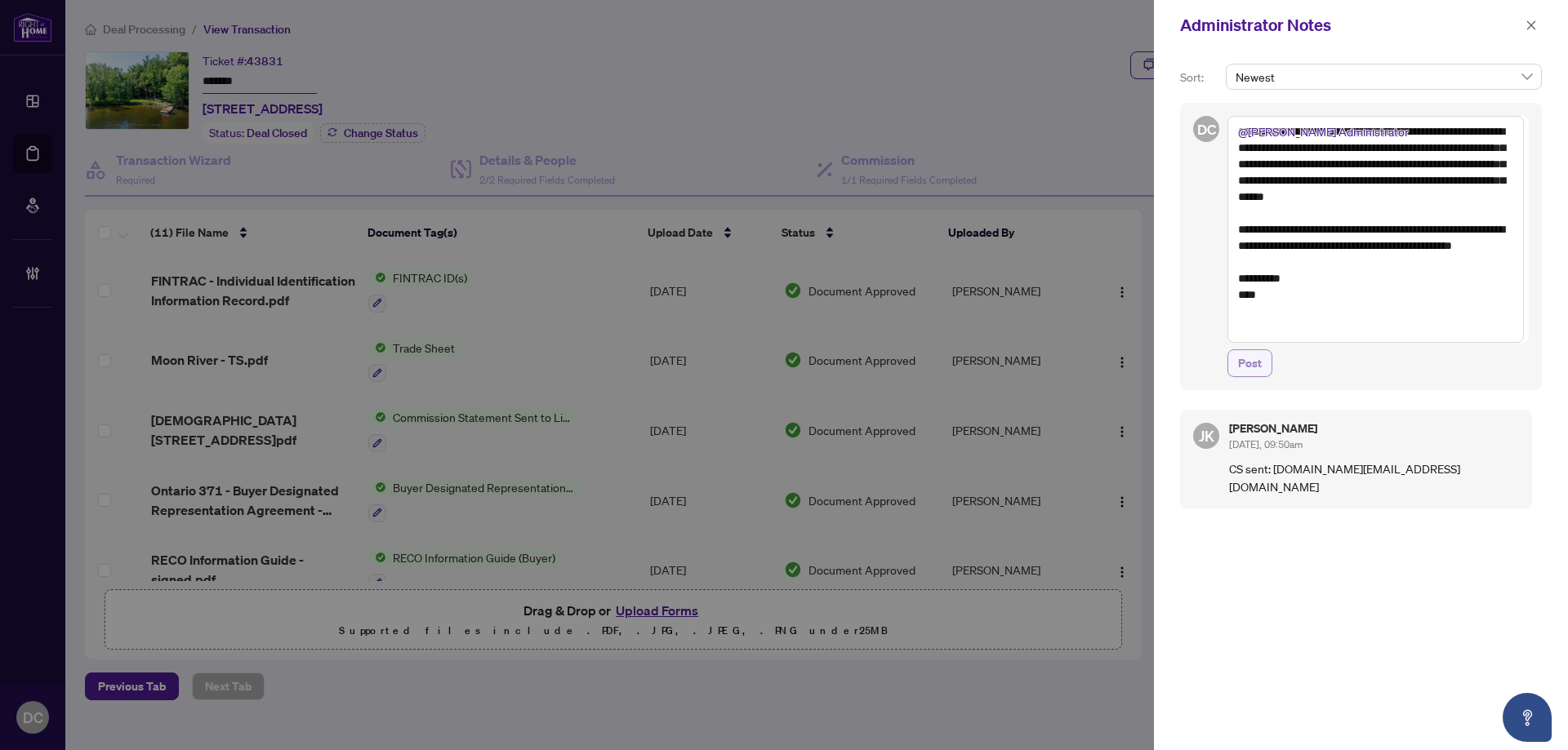
click at [1262, 365] on button "Post" at bounding box center [1250, 363] width 45 height 28
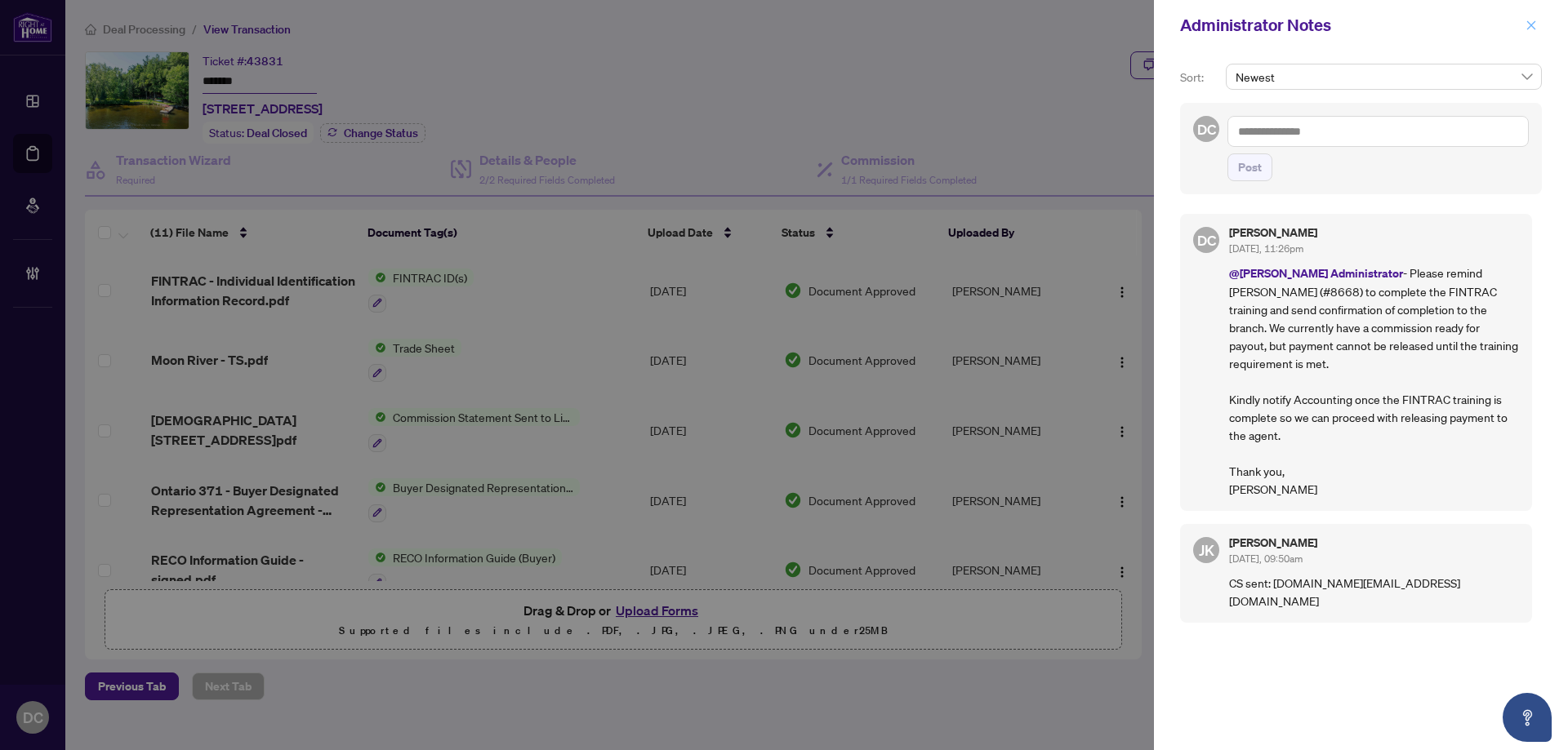
click at [1536, 28] on icon "close" at bounding box center [1531, 25] width 11 height 11
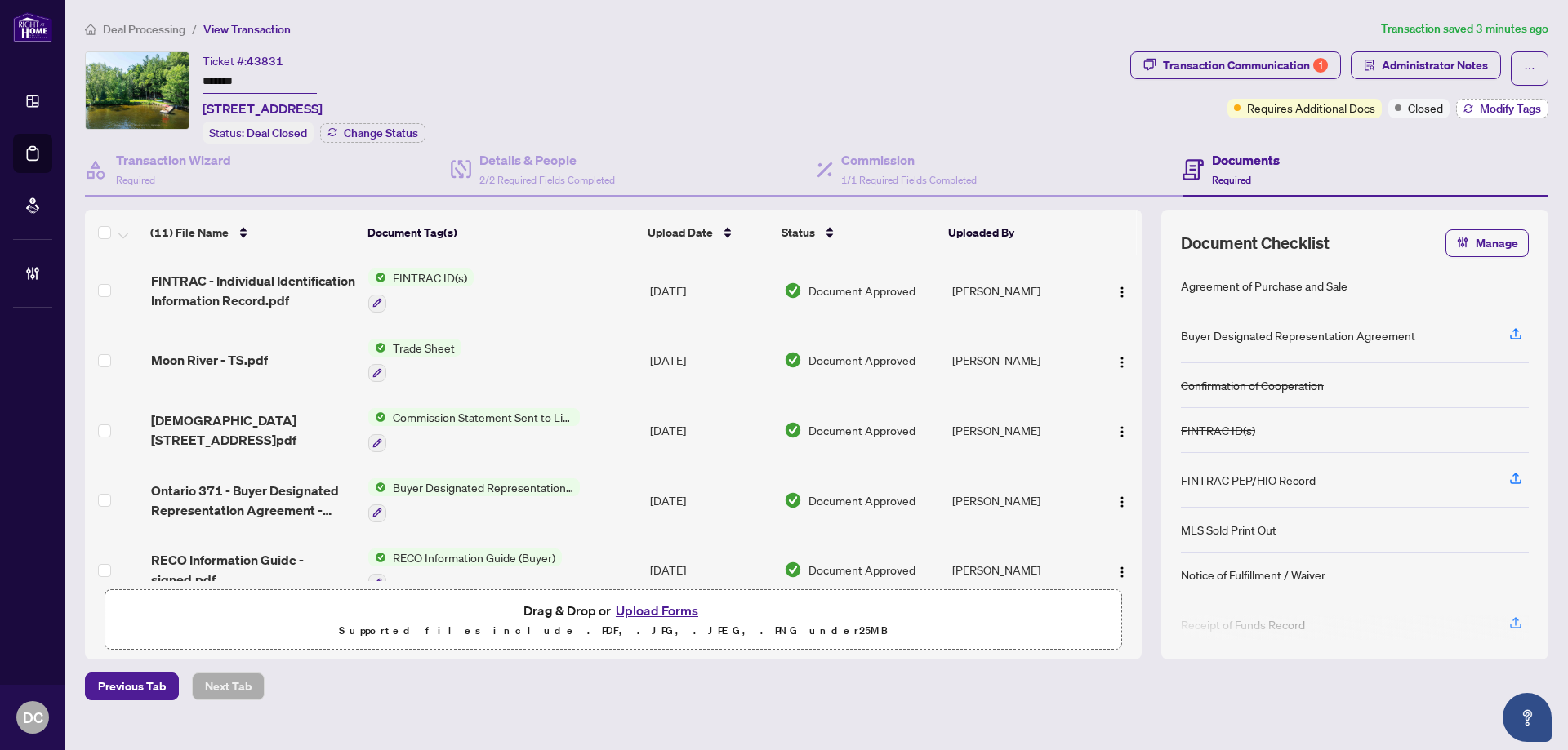
click at [1480, 111] on span "Modify Tags" at bounding box center [1510, 108] width 61 height 11
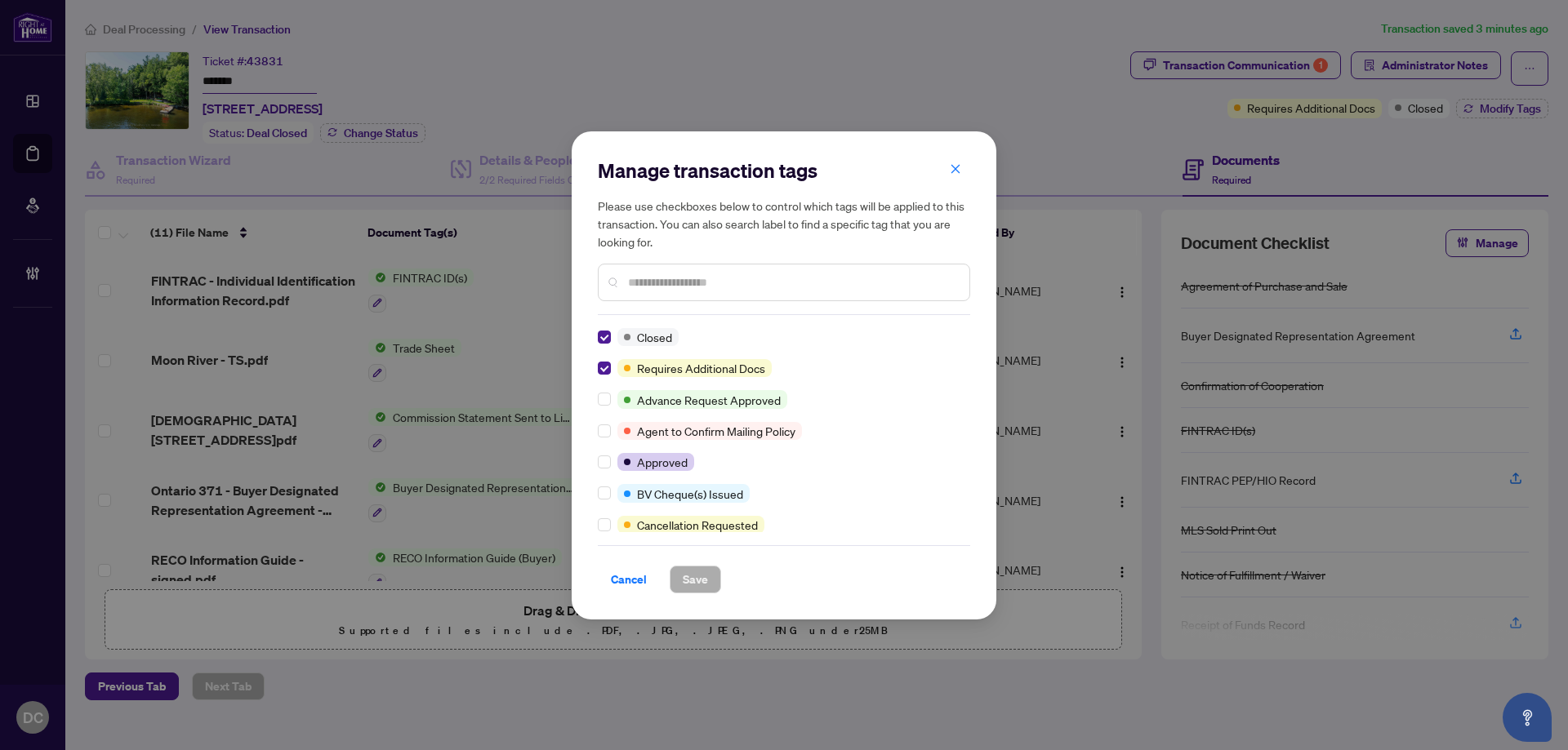
click at [842, 278] on input "text" at bounding box center [792, 282] width 328 height 18
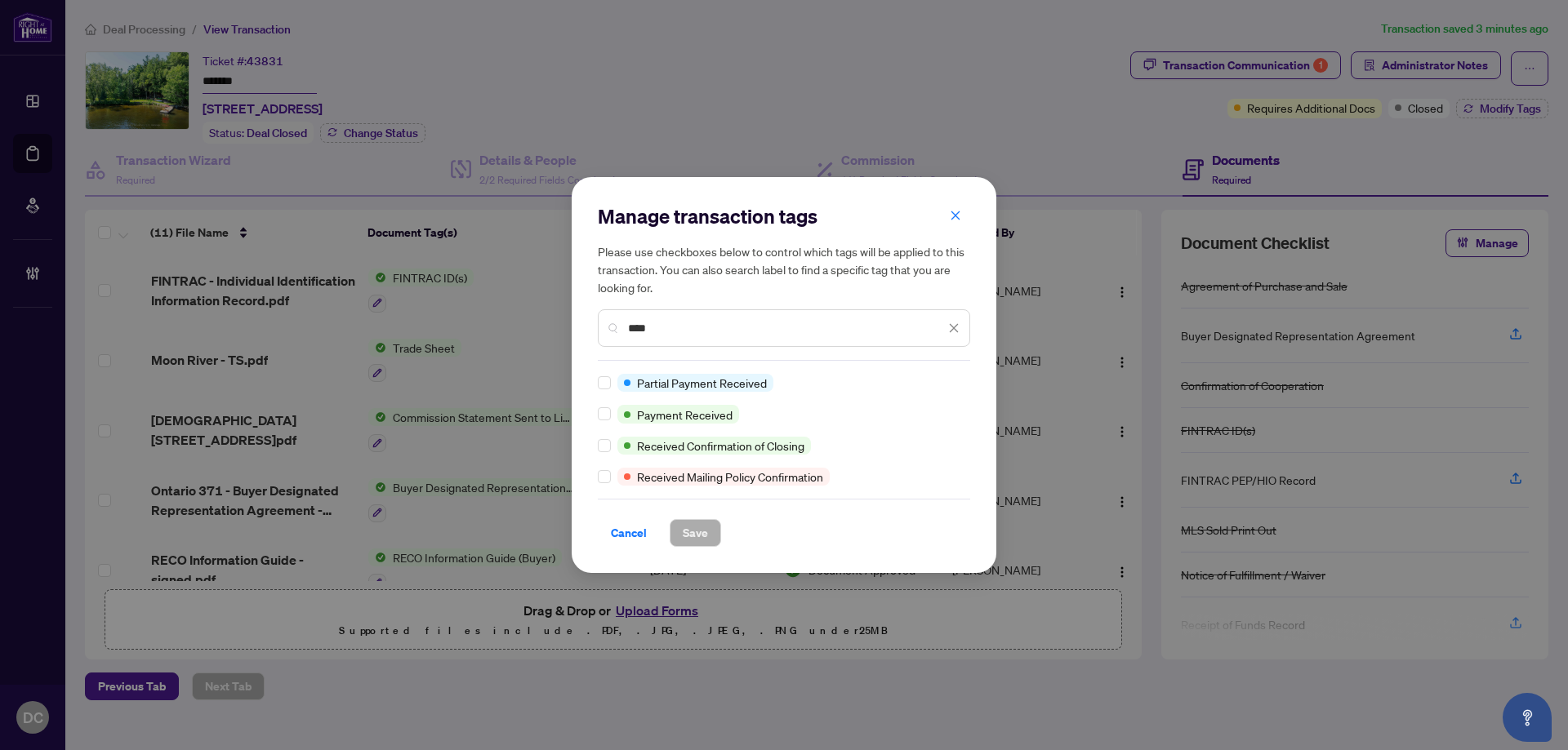
type input "****"
click at [694, 536] on span "Save" at bounding box center [695, 533] width 25 height 26
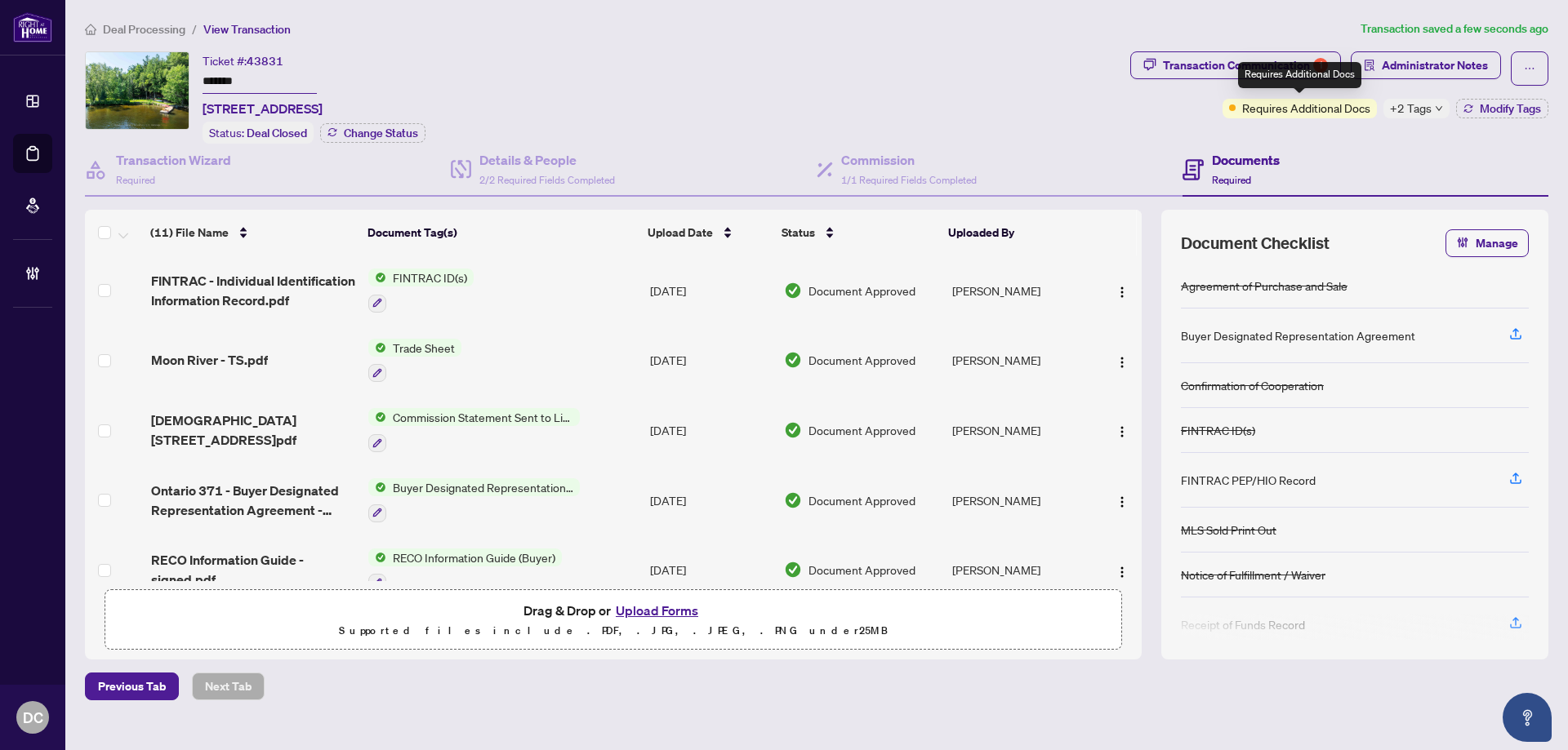
click at [1266, 67] on div "Requires Additional Docs" at bounding box center [1299, 75] width 123 height 26
click at [1210, 66] on div "Transaction Communication 1" at bounding box center [1246, 65] width 165 height 26
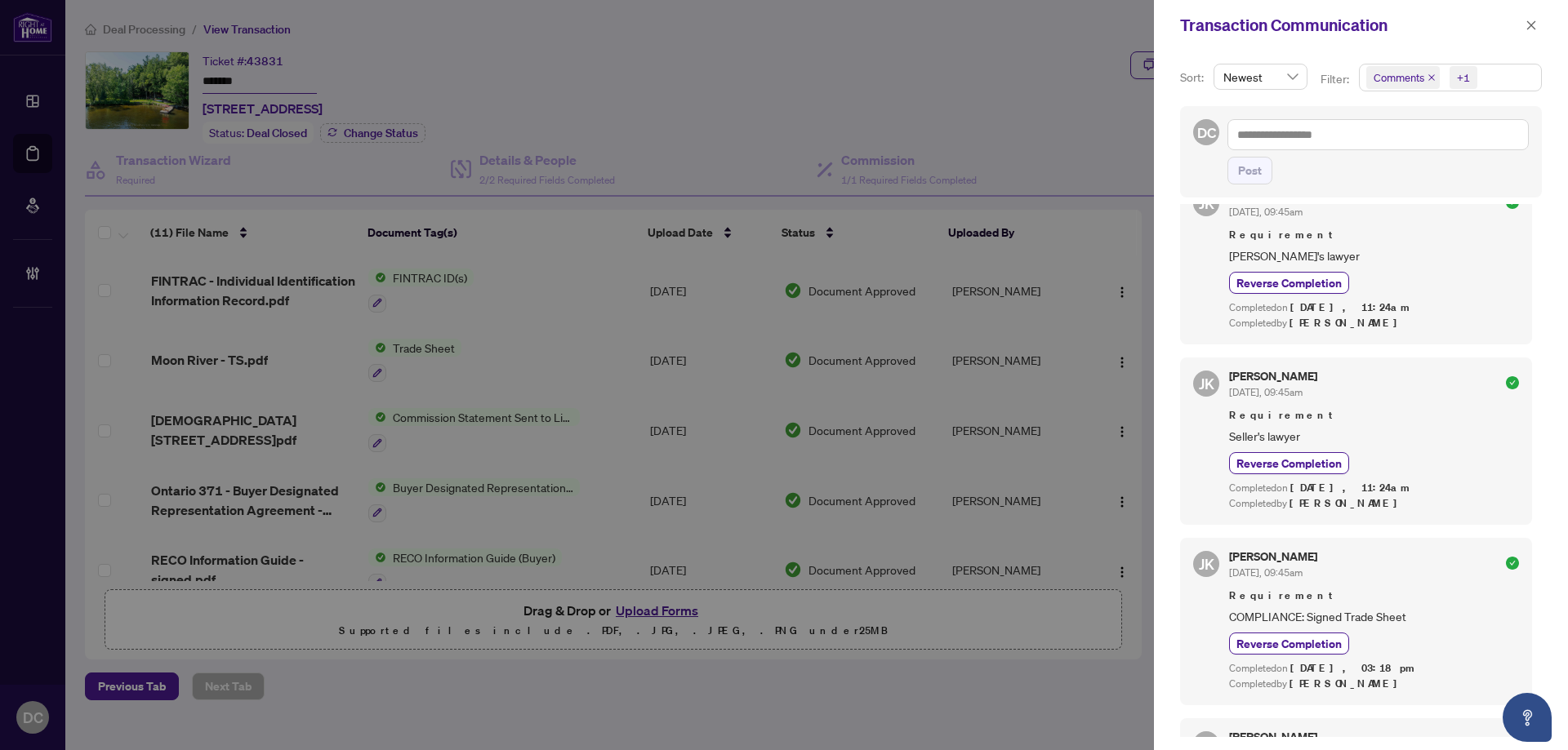
scroll to position [326, 0]
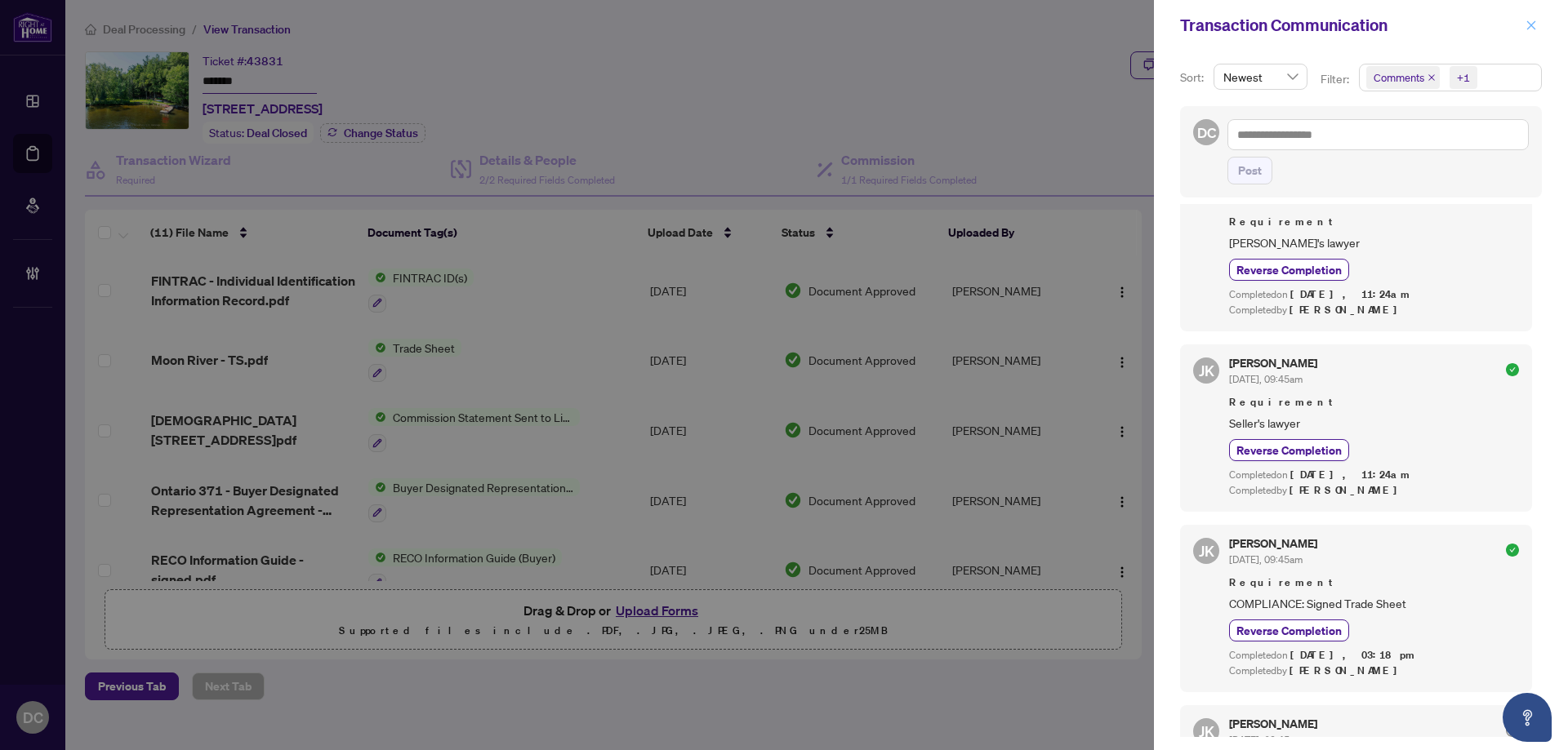
click at [1534, 22] on icon "close" at bounding box center [1531, 25] width 11 height 11
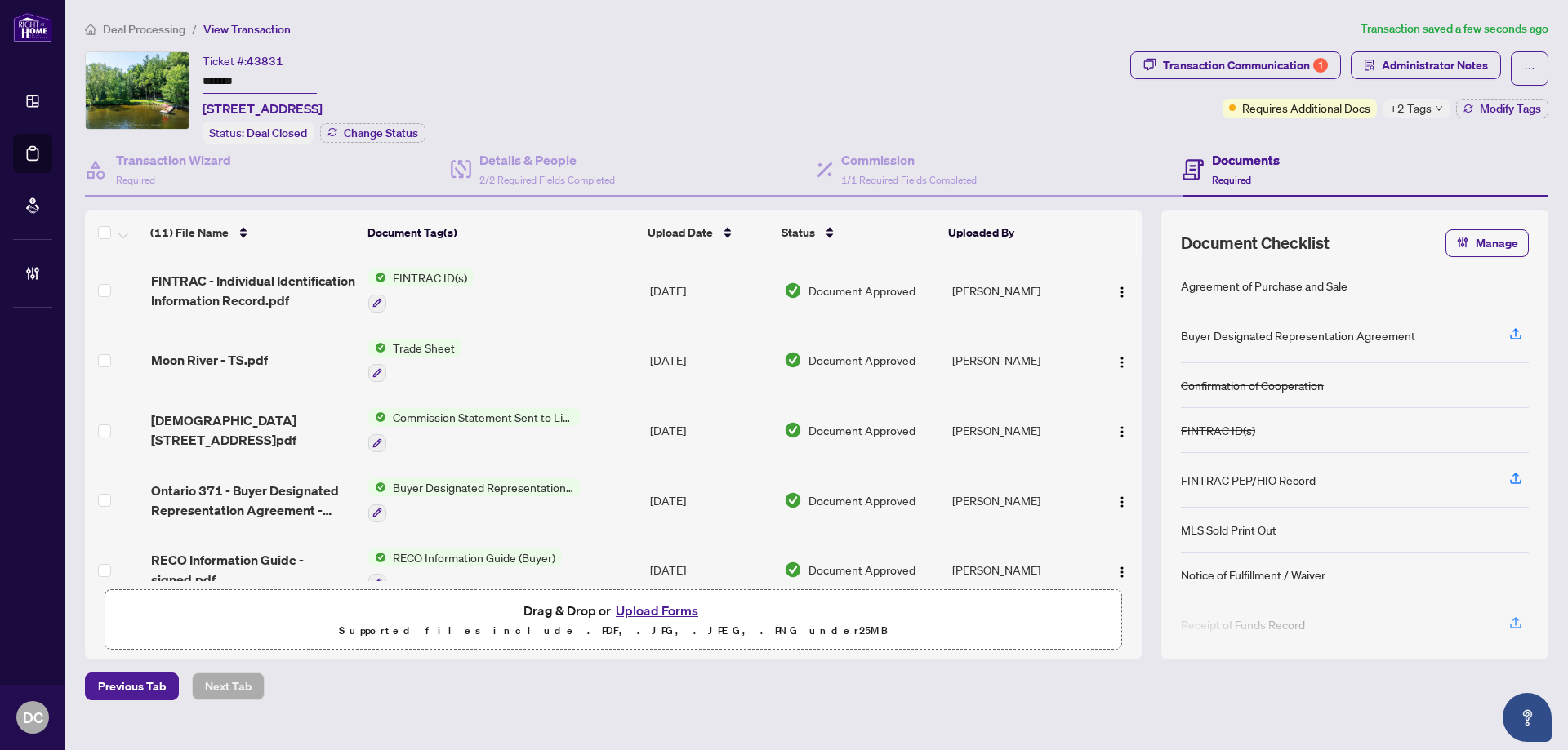
click at [167, 32] on span "Deal Processing" at bounding box center [144, 29] width 83 height 15
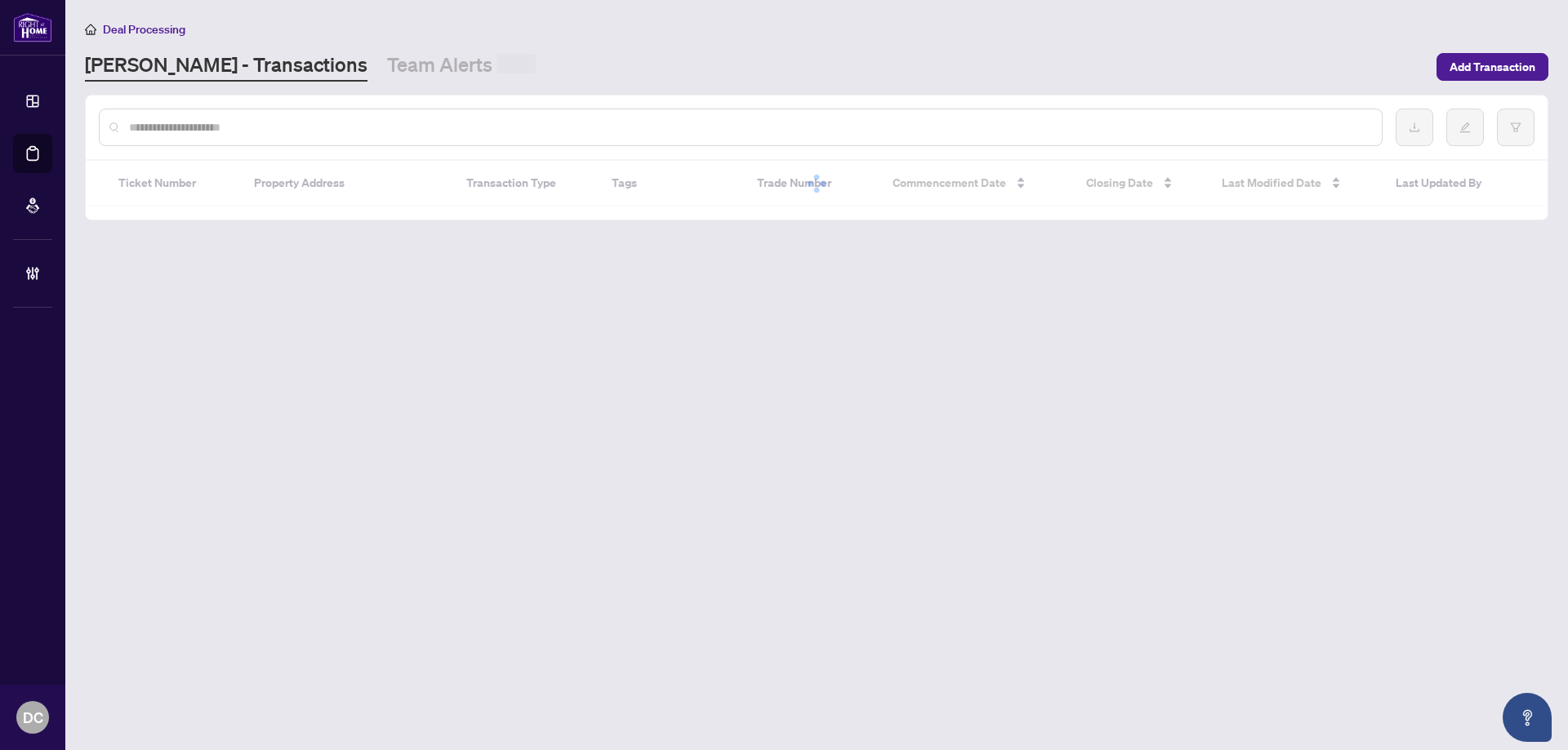
click at [268, 133] on input "text" at bounding box center [749, 127] width 1240 height 18
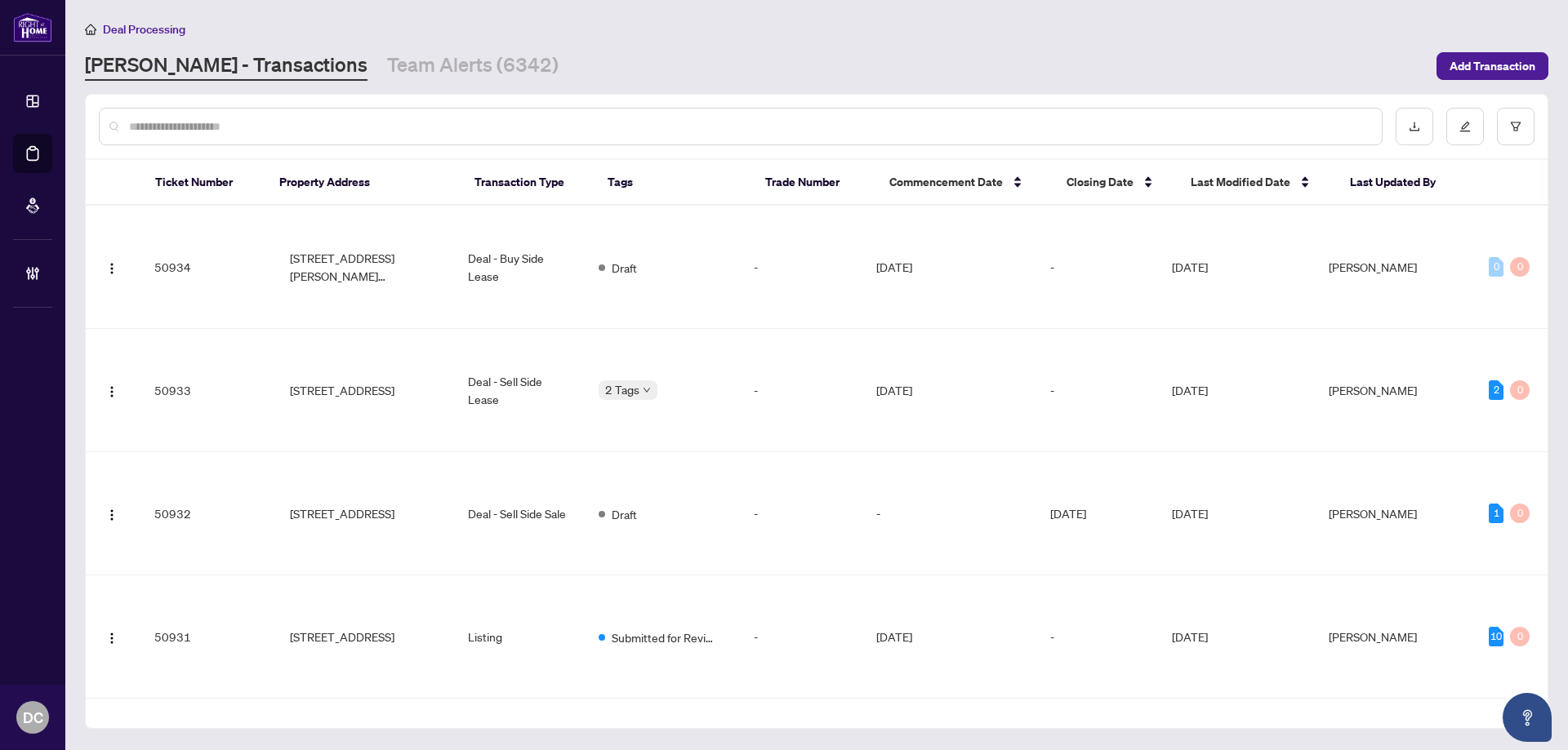
paste input "*******"
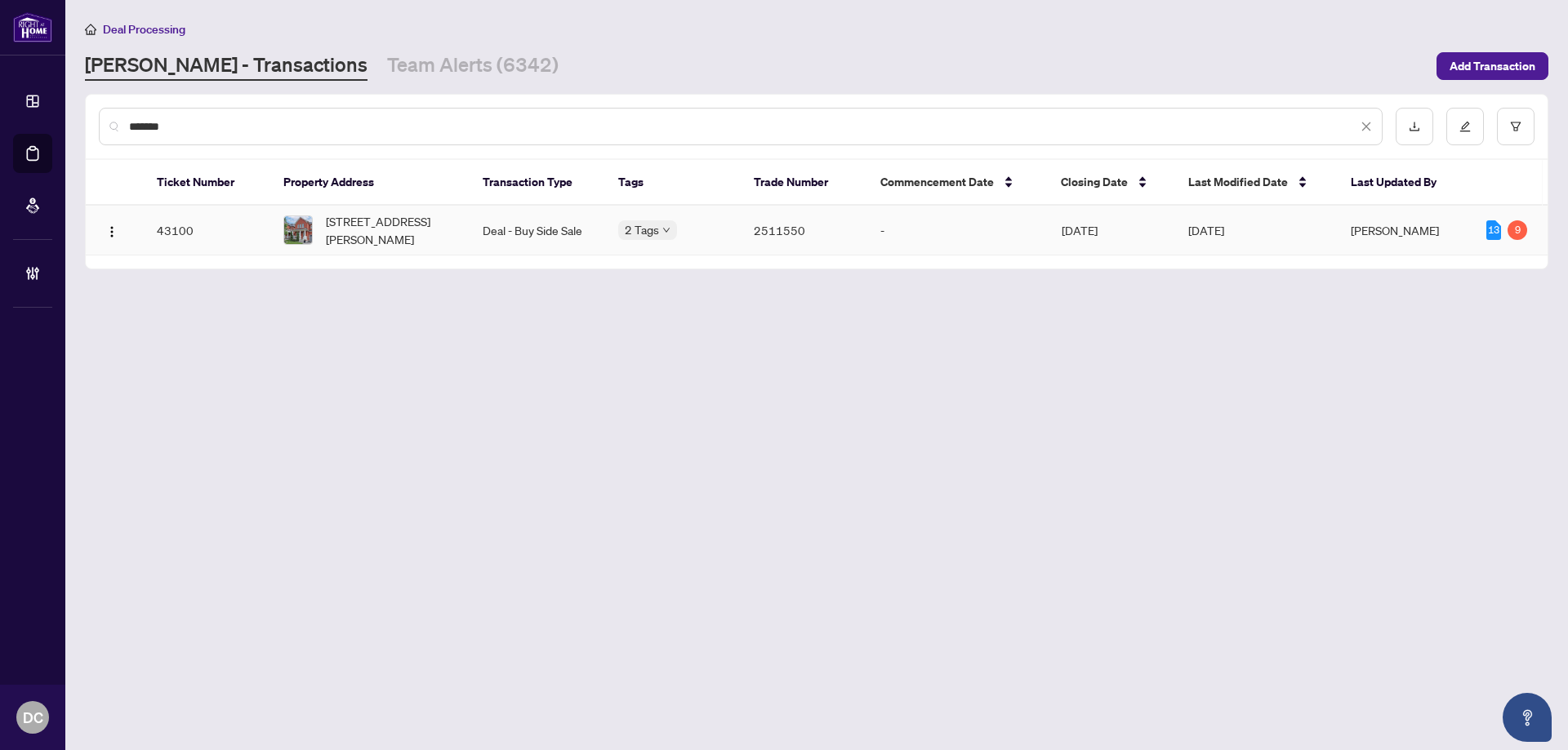
type input "*******"
click at [432, 228] on span "466 Savoline Blvd, Milton, Ontario L9T 7X3, Canada" at bounding box center [391, 231] width 131 height 36
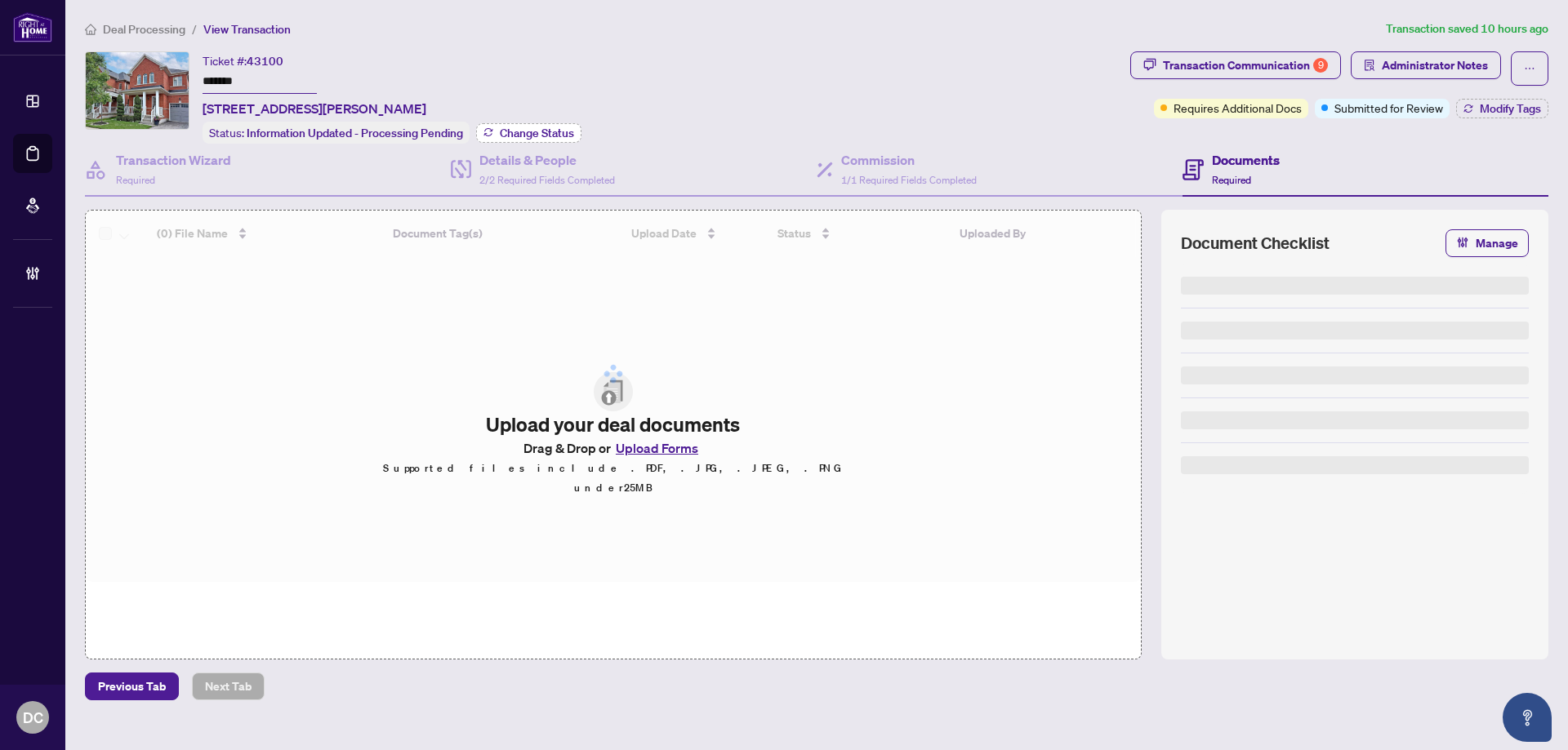
click at [490, 124] on button "Change Status" at bounding box center [529, 133] width 105 height 20
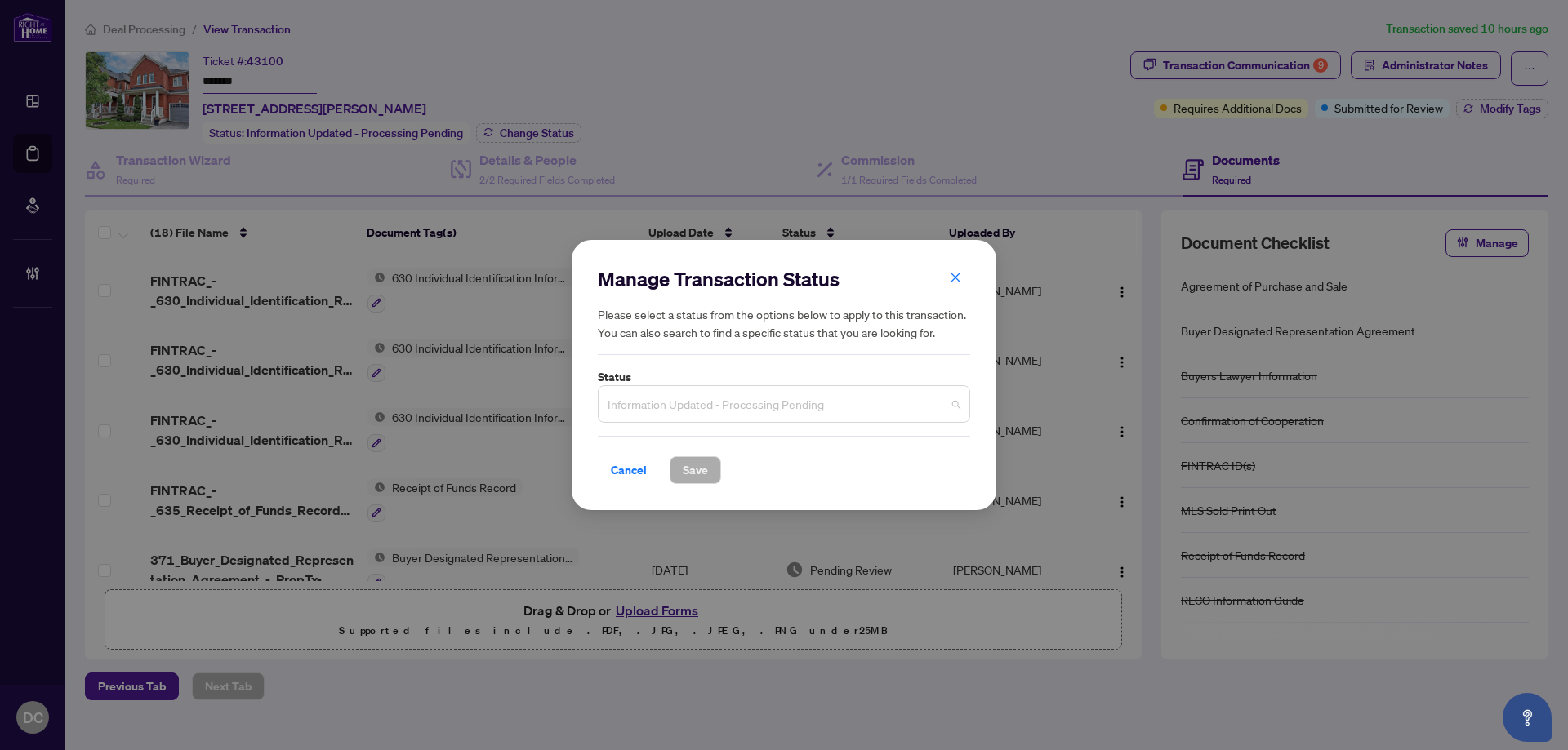
click at [694, 396] on span "Information Updated - Processing Pending" at bounding box center [784, 404] width 353 height 31
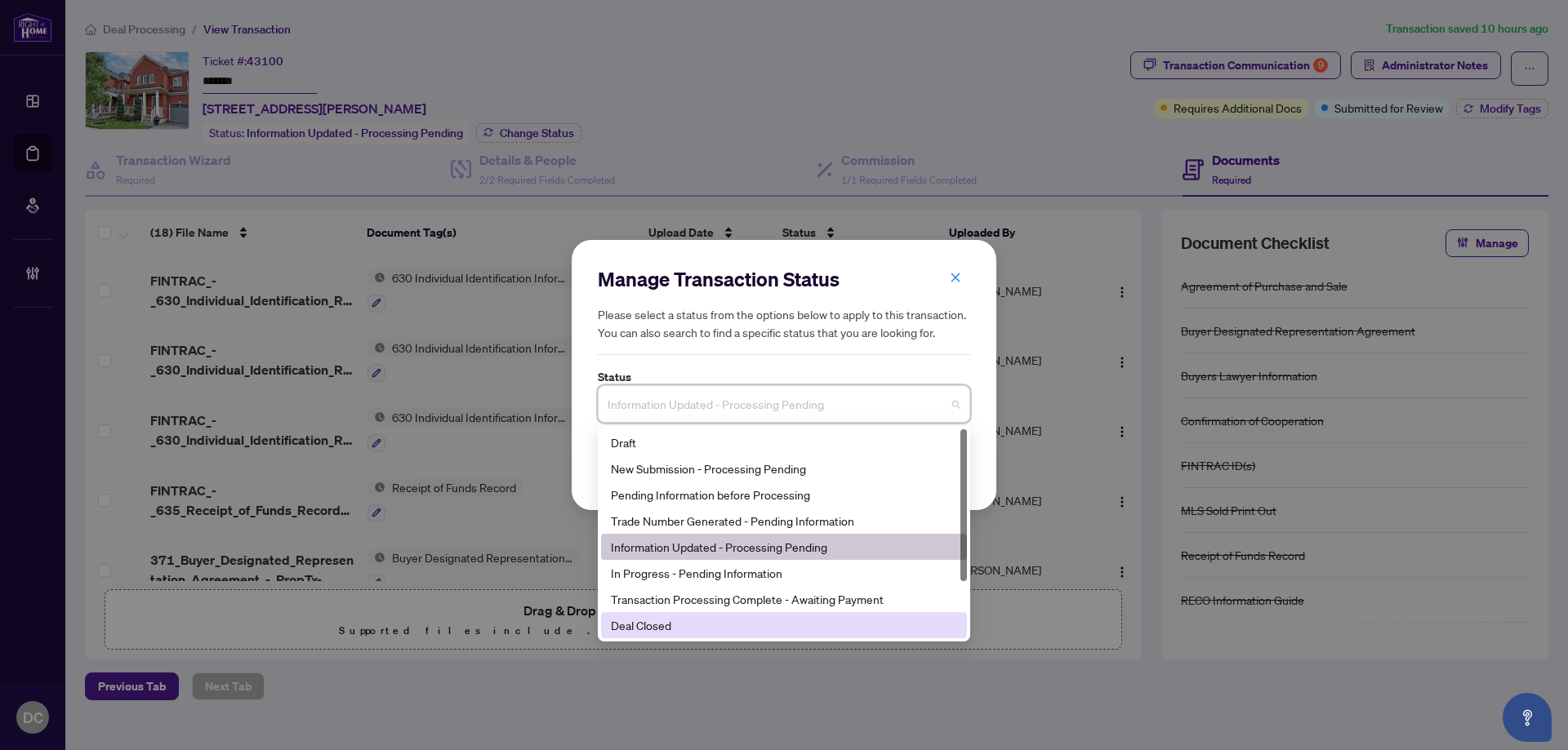
click at [633, 629] on div "Deal Closed" at bounding box center [784, 625] width 346 height 18
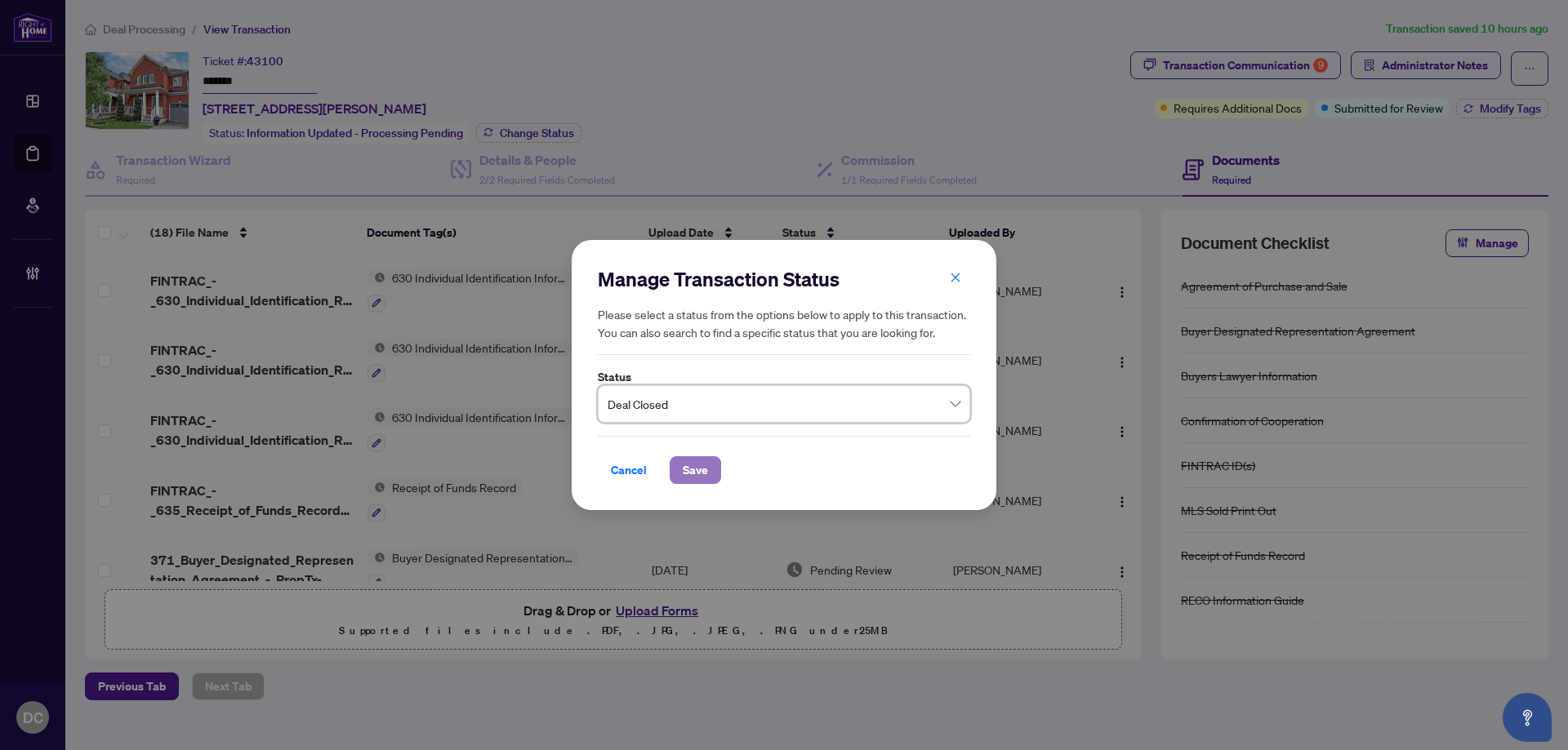
click at [704, 467] on span "Save" at bounding box center [695, 470] width 25 height 26
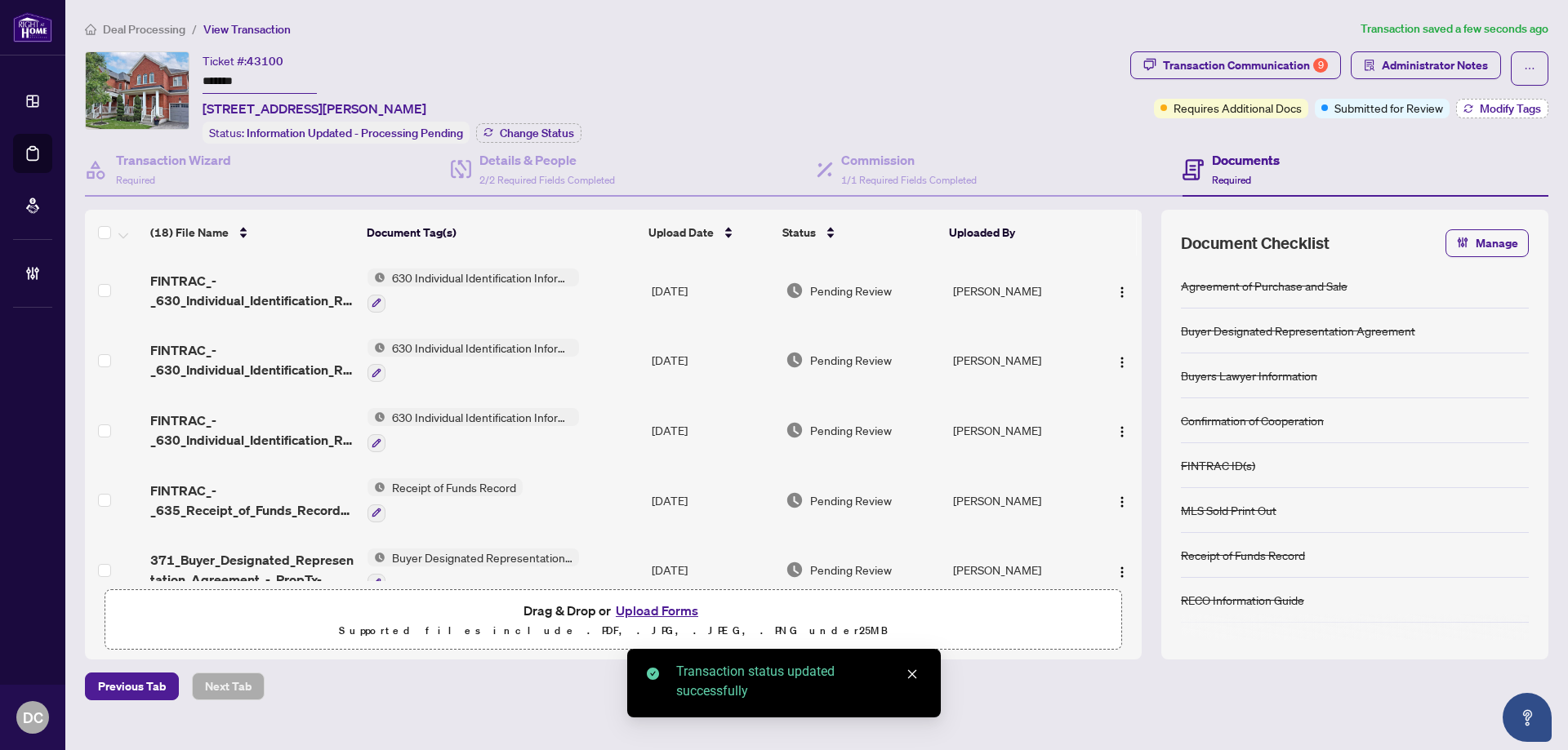
click at [1466, 113] on button "Modify Tags" at bounding box center [1502, 108] width 92 height 20
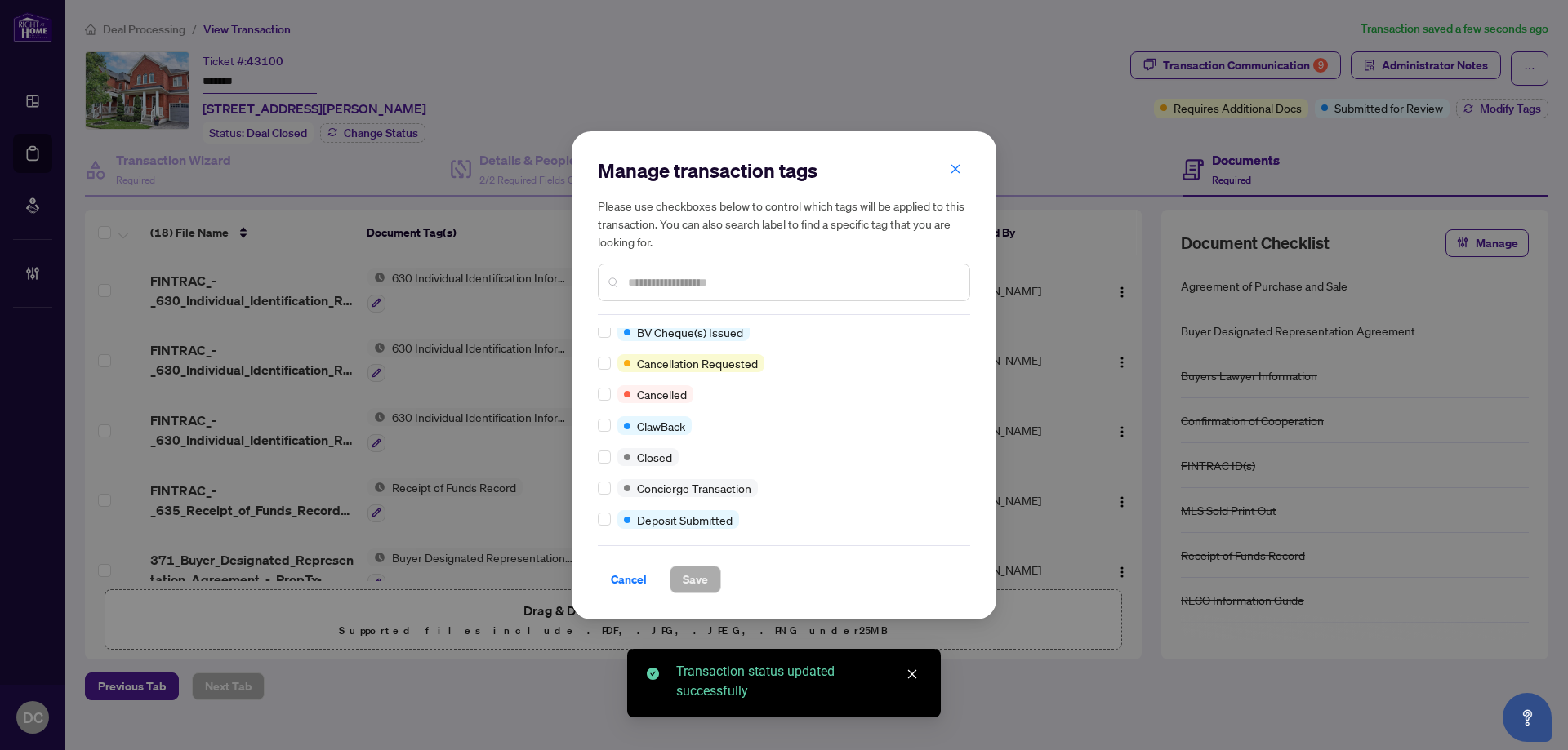
scroll to position [164, 0]
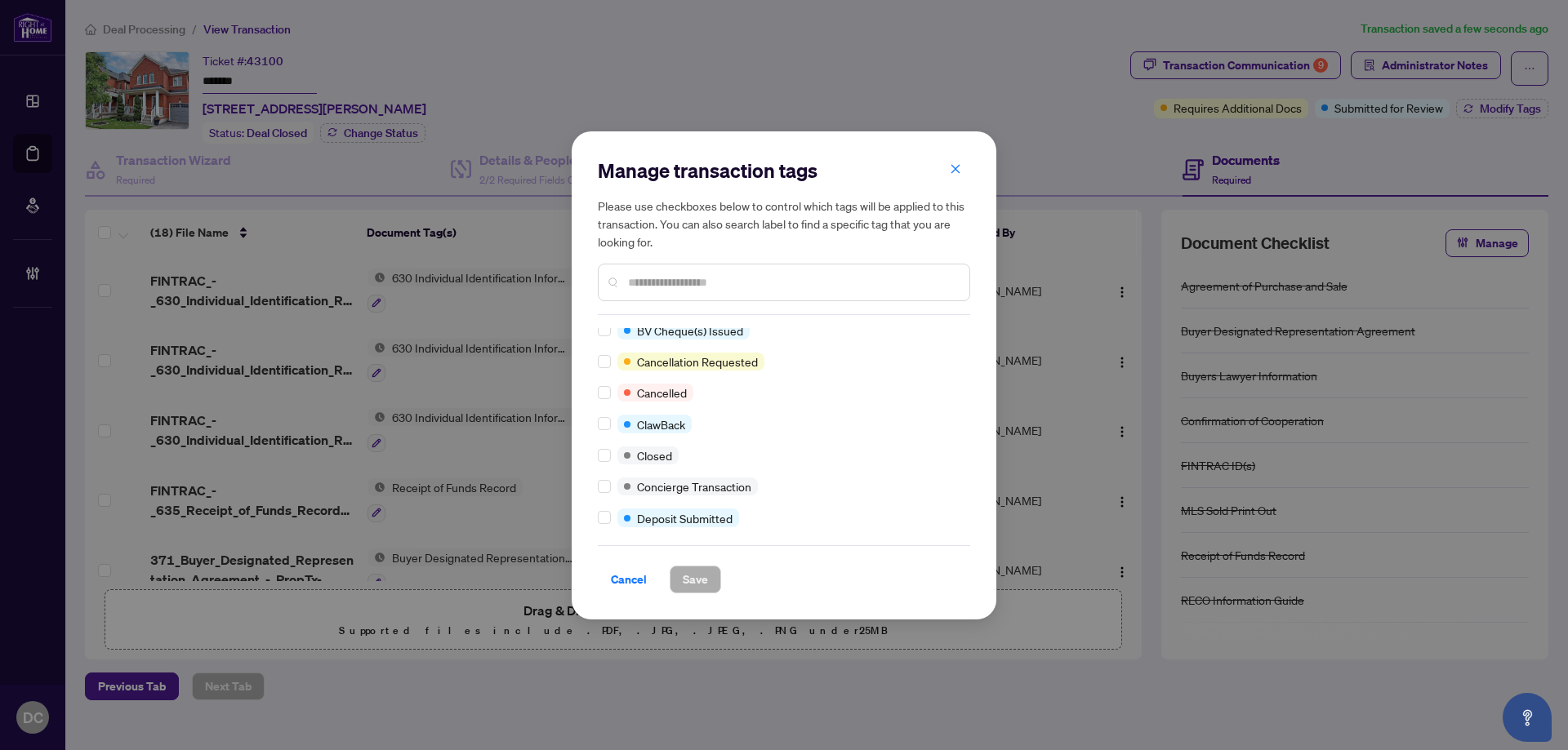
click at [609, 468] on div "Requires Additional Docs Submitted for Review Advance Request Approved Agent to…" at bounding box center [784, 430] width 372 height 204
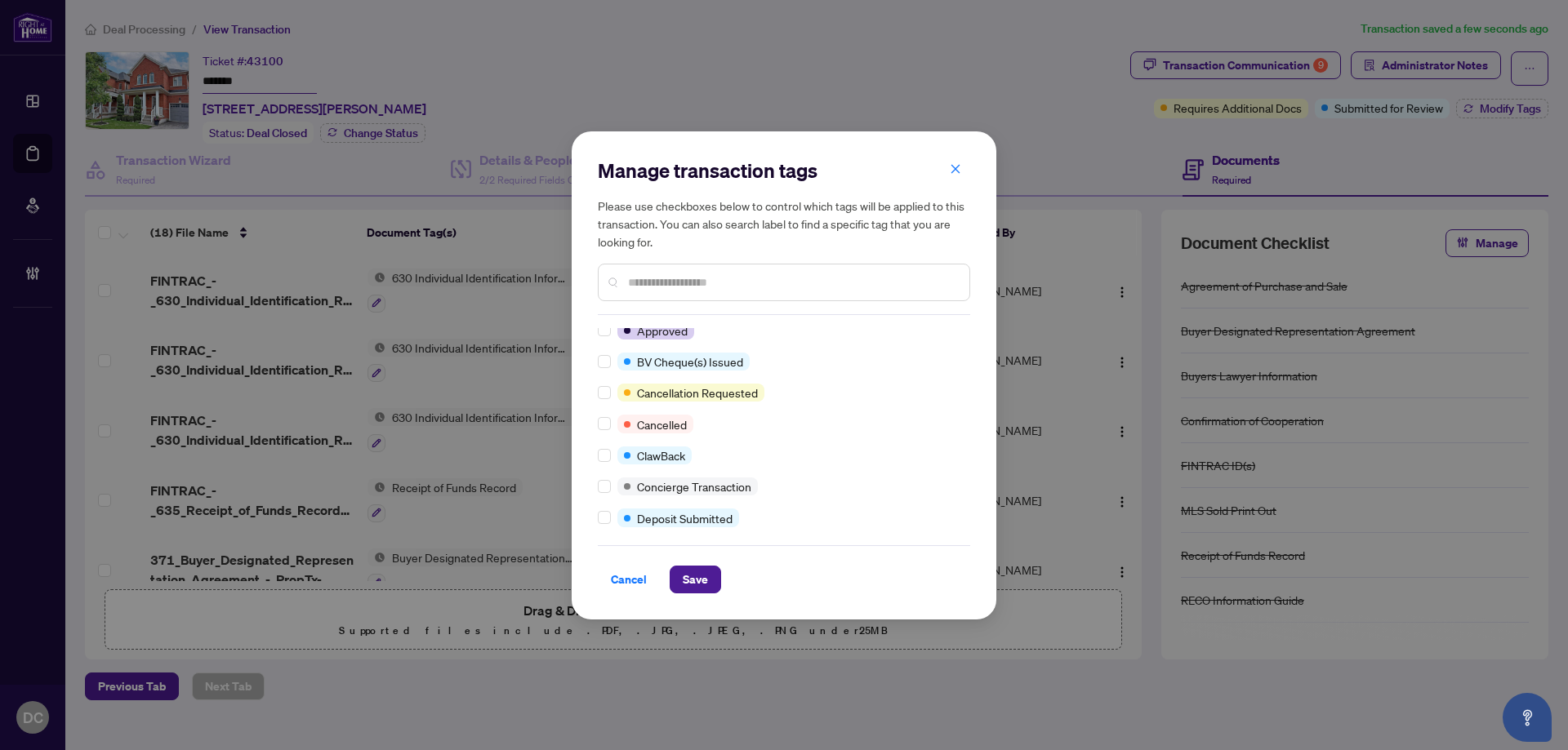
scroll to position [0, 0]
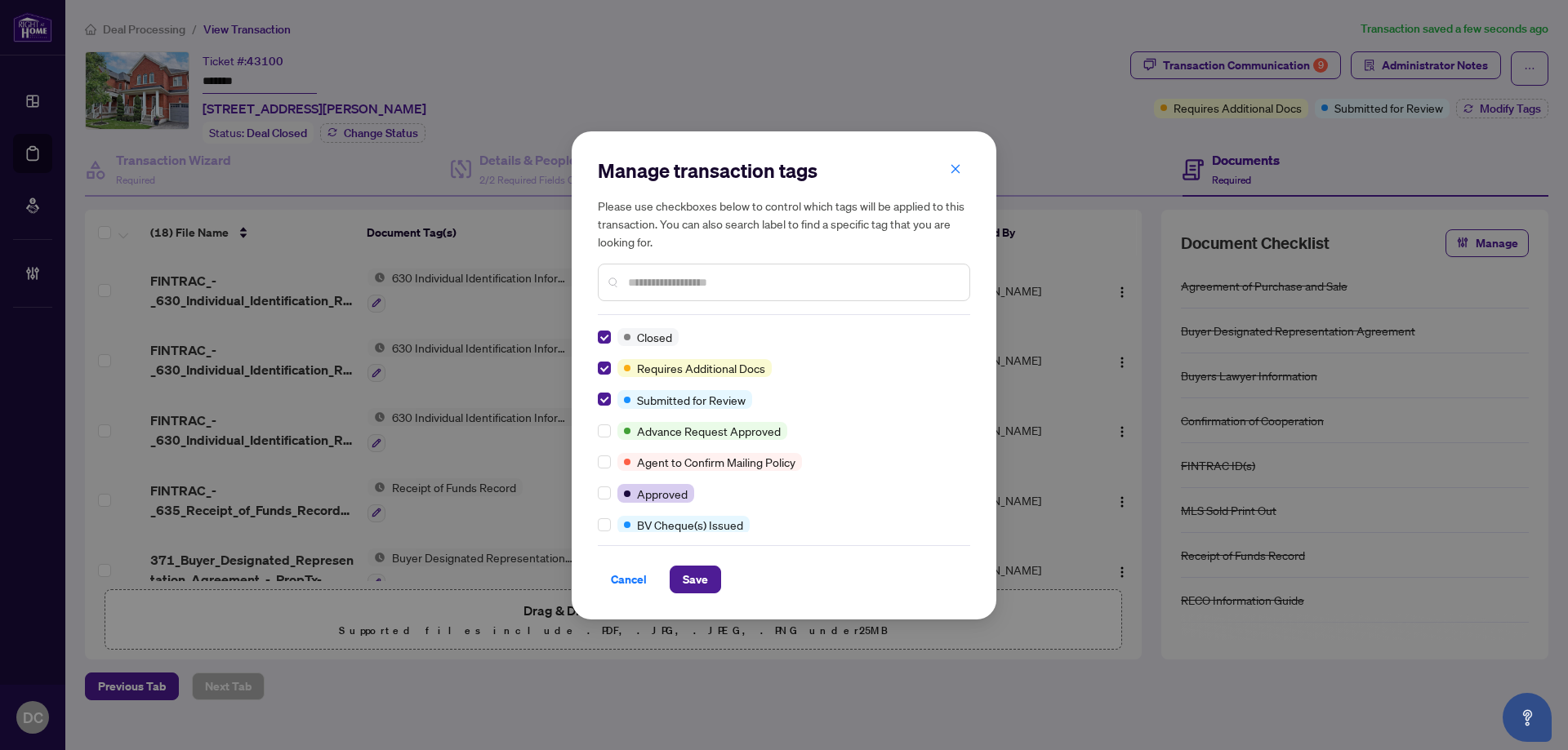
click at [708, 276] on input "text" at bounding box center [792, 282] width 328 height 18
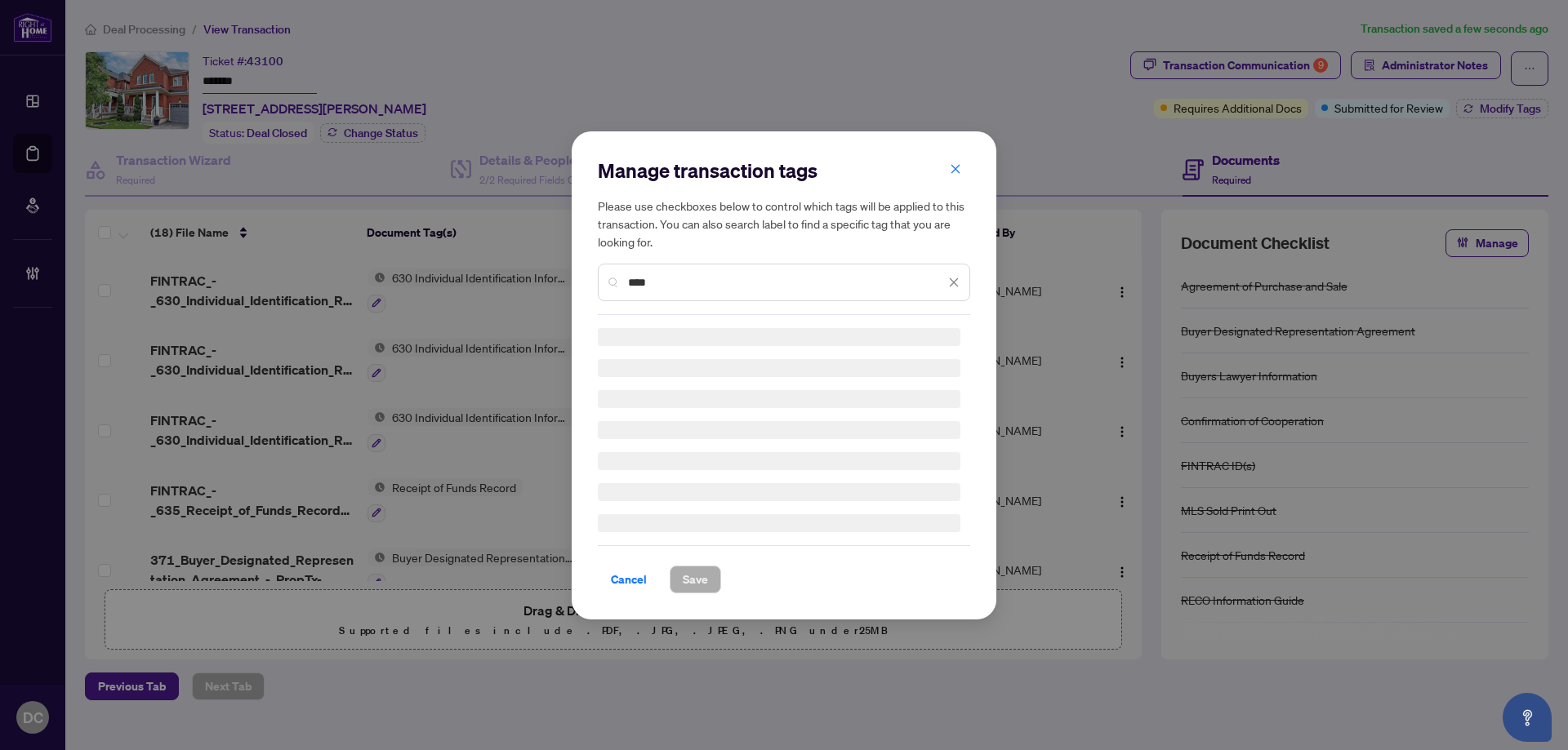
type input "****"
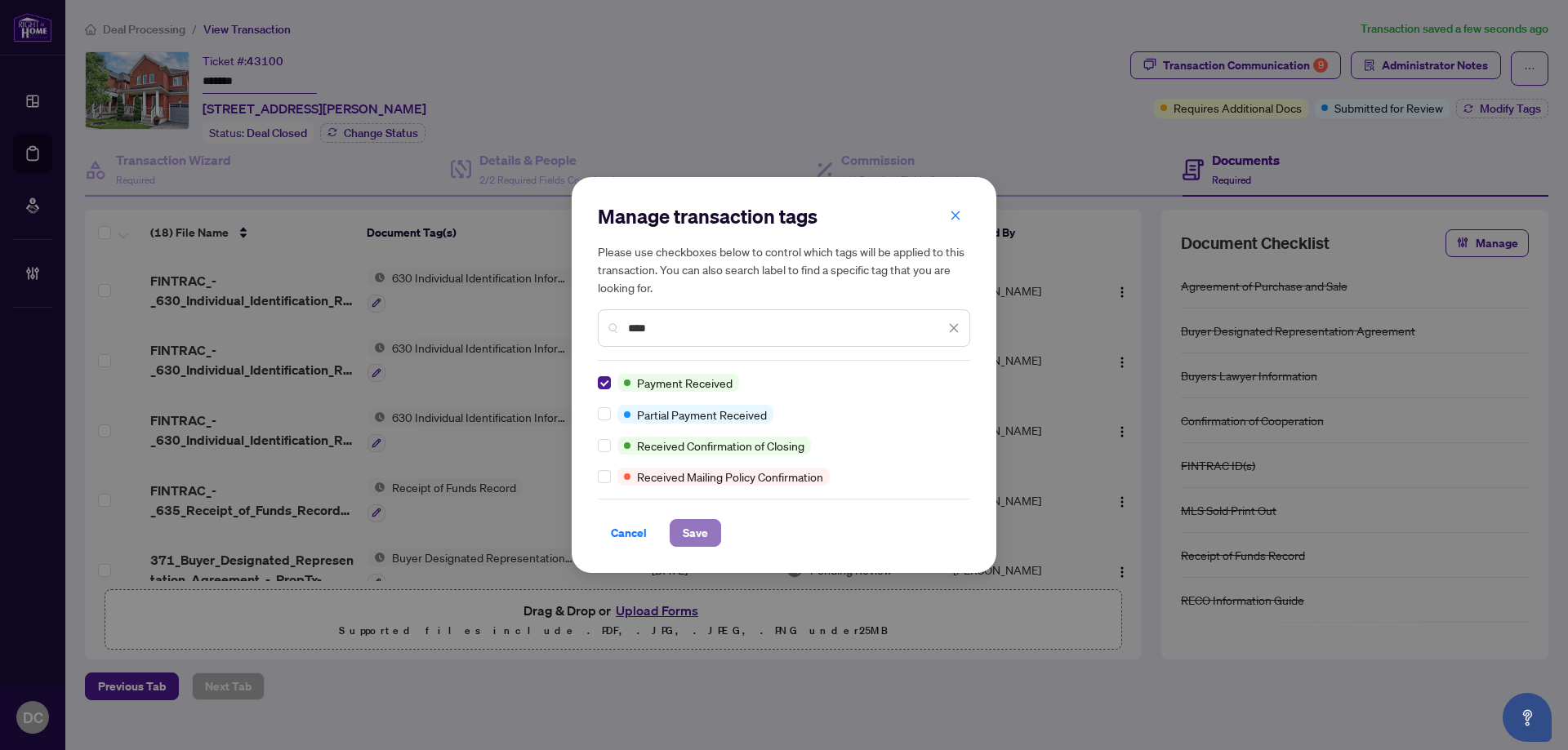
click at [690, 537] on span "Save" at bounding box center [695, 533] width 25 height 26
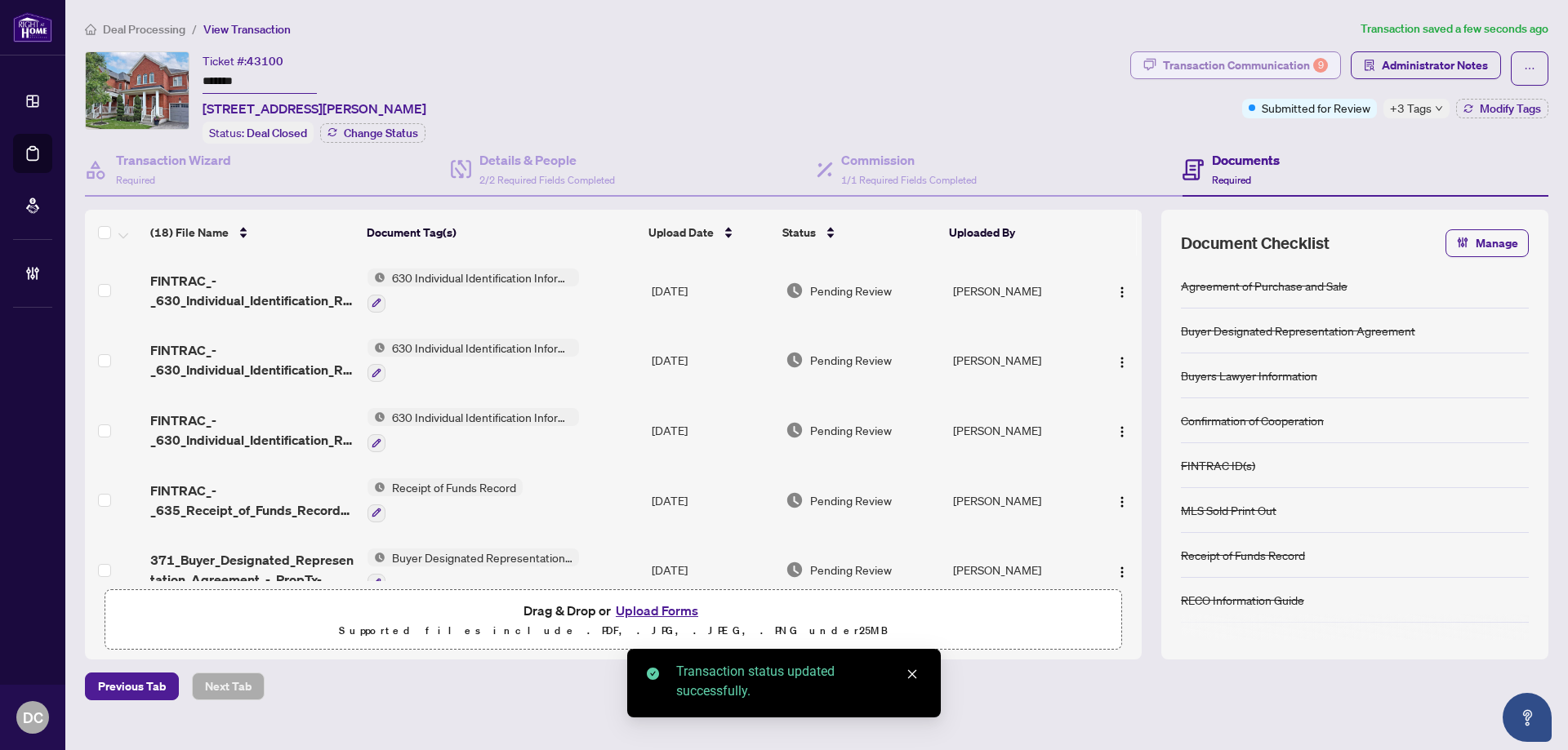
click at [1272, 59] on div "Transaction Communication 9" at bounding box center [1246, 65] width 165 height 26
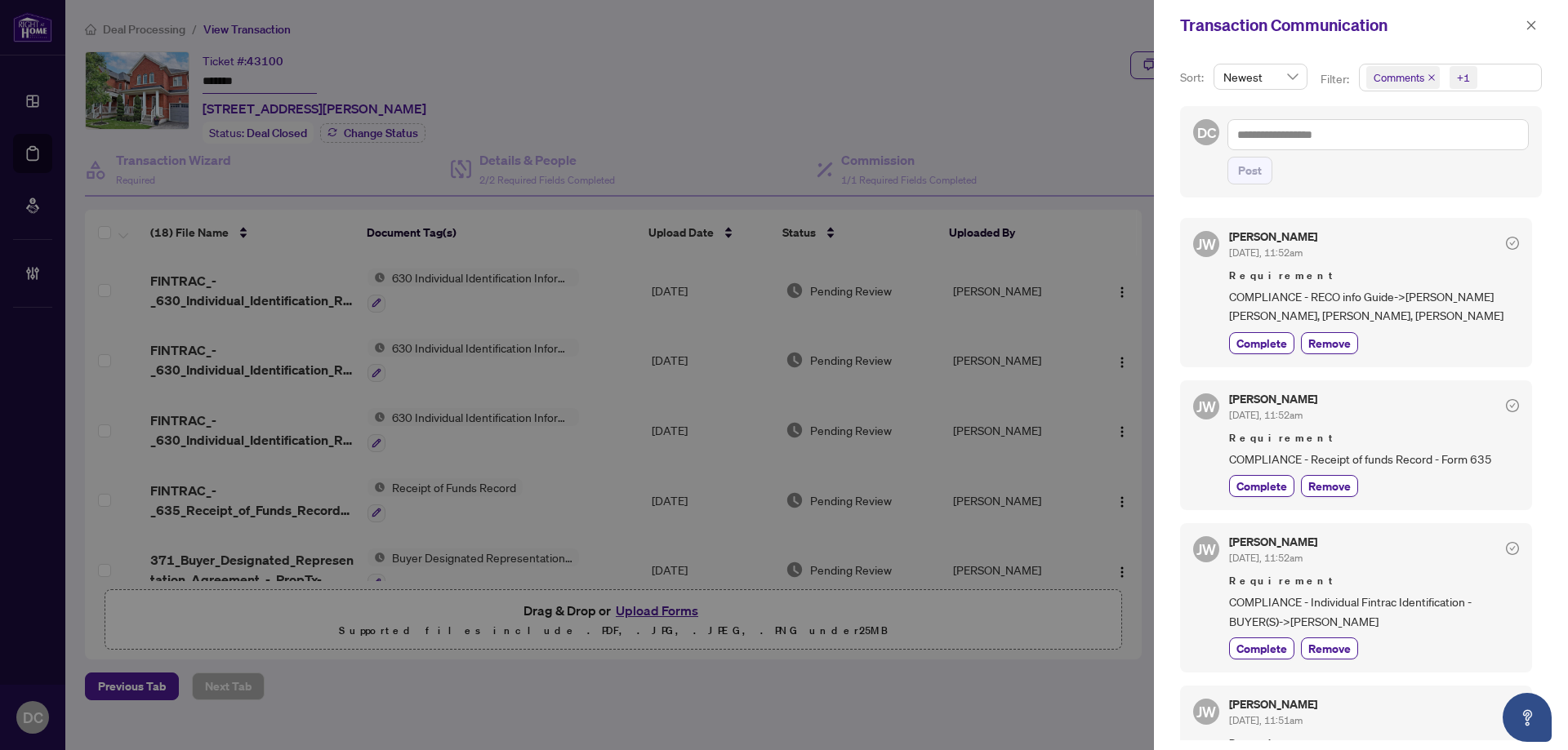
scroll to position [1551, 0]
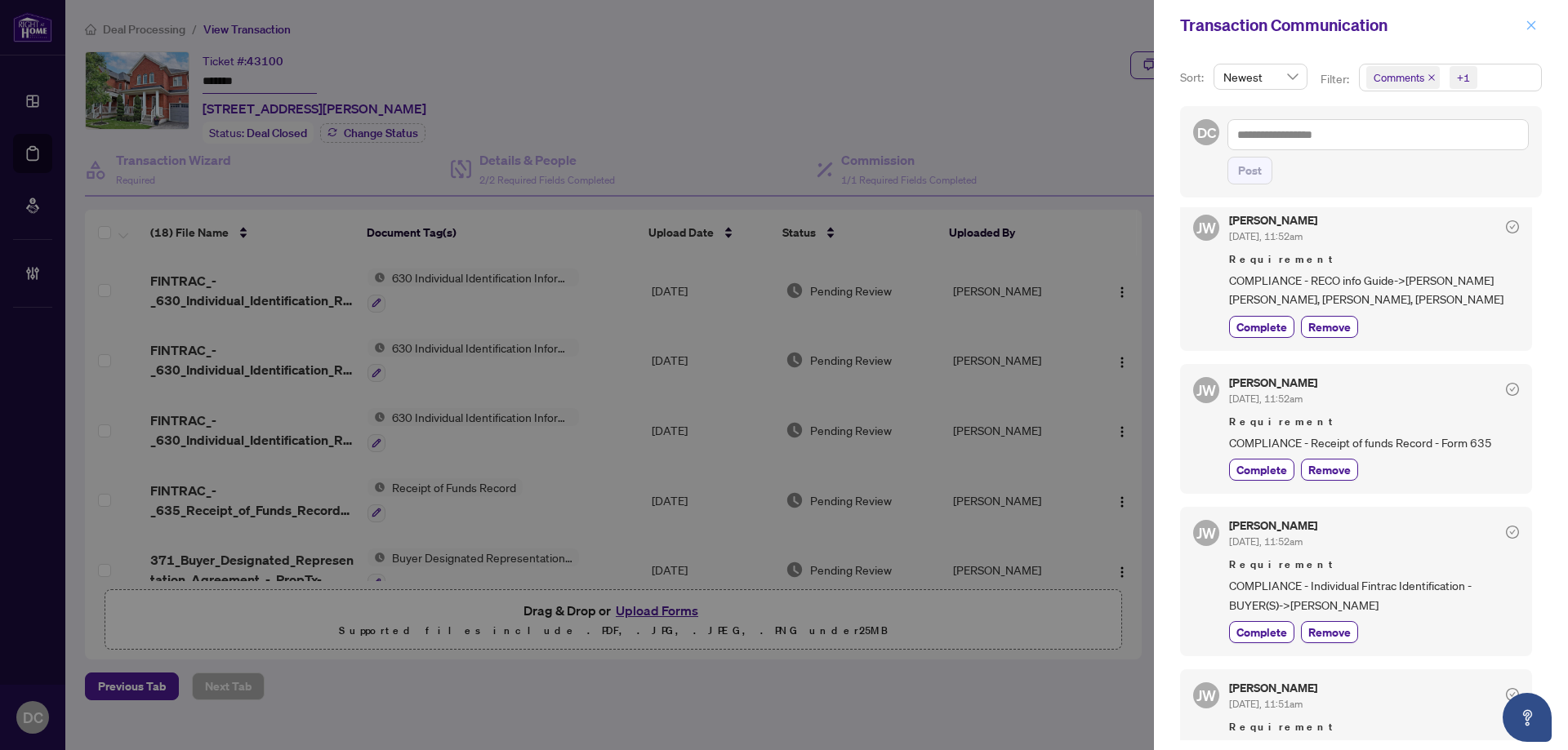
click at [1530, 25] on icon "close" at bounding box center [1531, 25] width 11 height 11
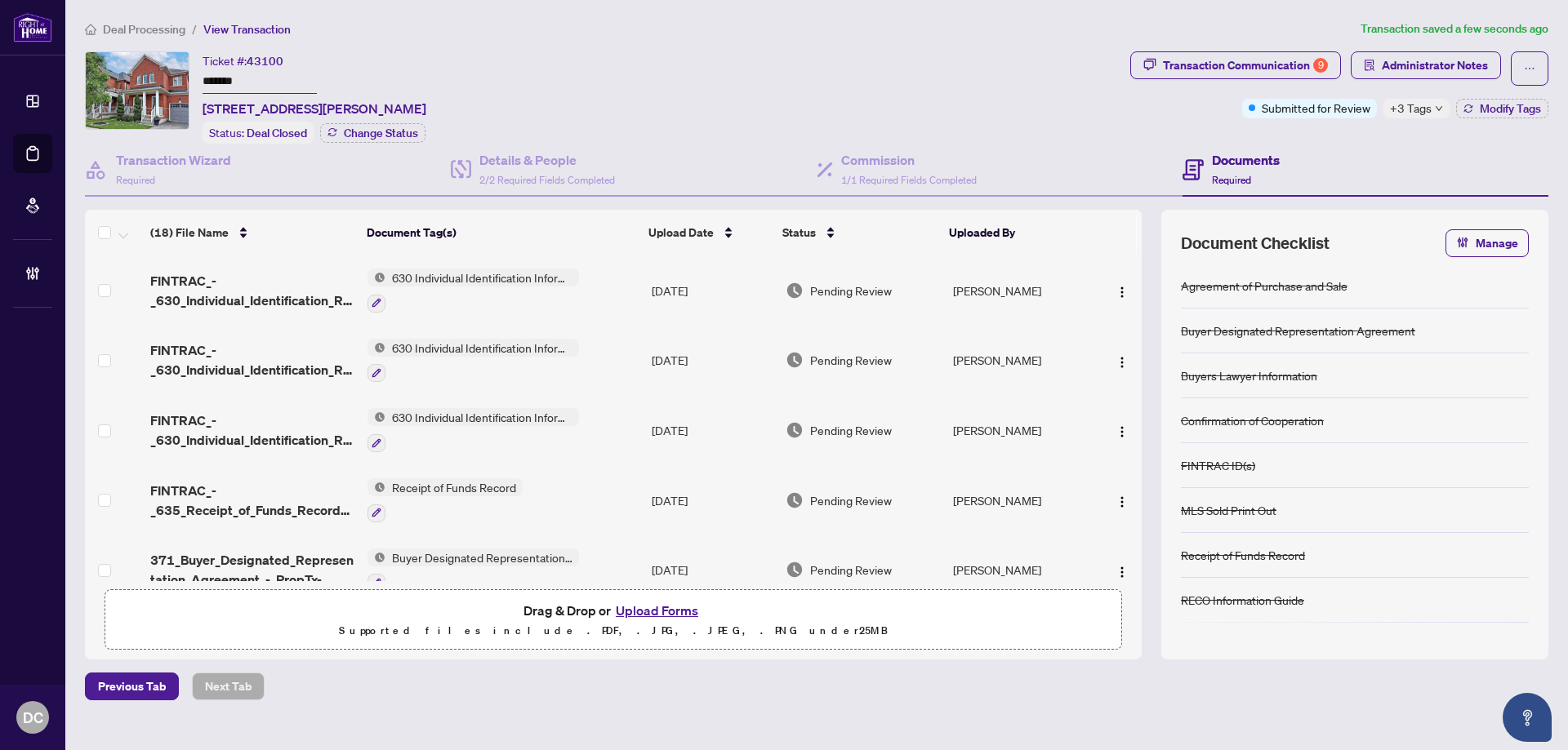
click at [1432, 104] on div "+3 Tags" at bounding box center [1416, 108] width 66 height 20
click at [1352, 150] on div "Documents Required" at bounding box center [1366, 170] width 366 height 53
click at [1320, 65] on div "9" at bounding box center [1321, 65] width 15 height 15
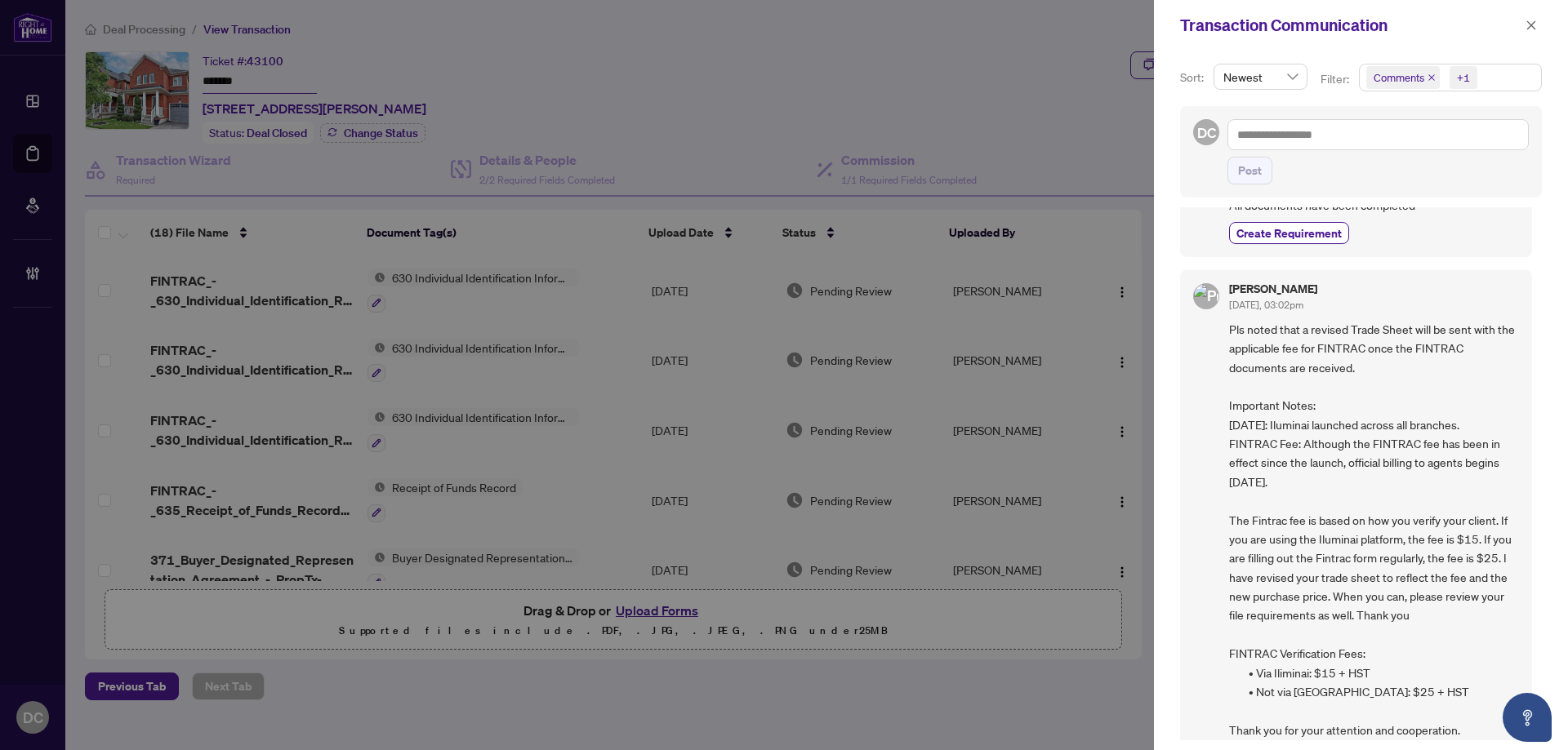
scroll to position [0, 0]
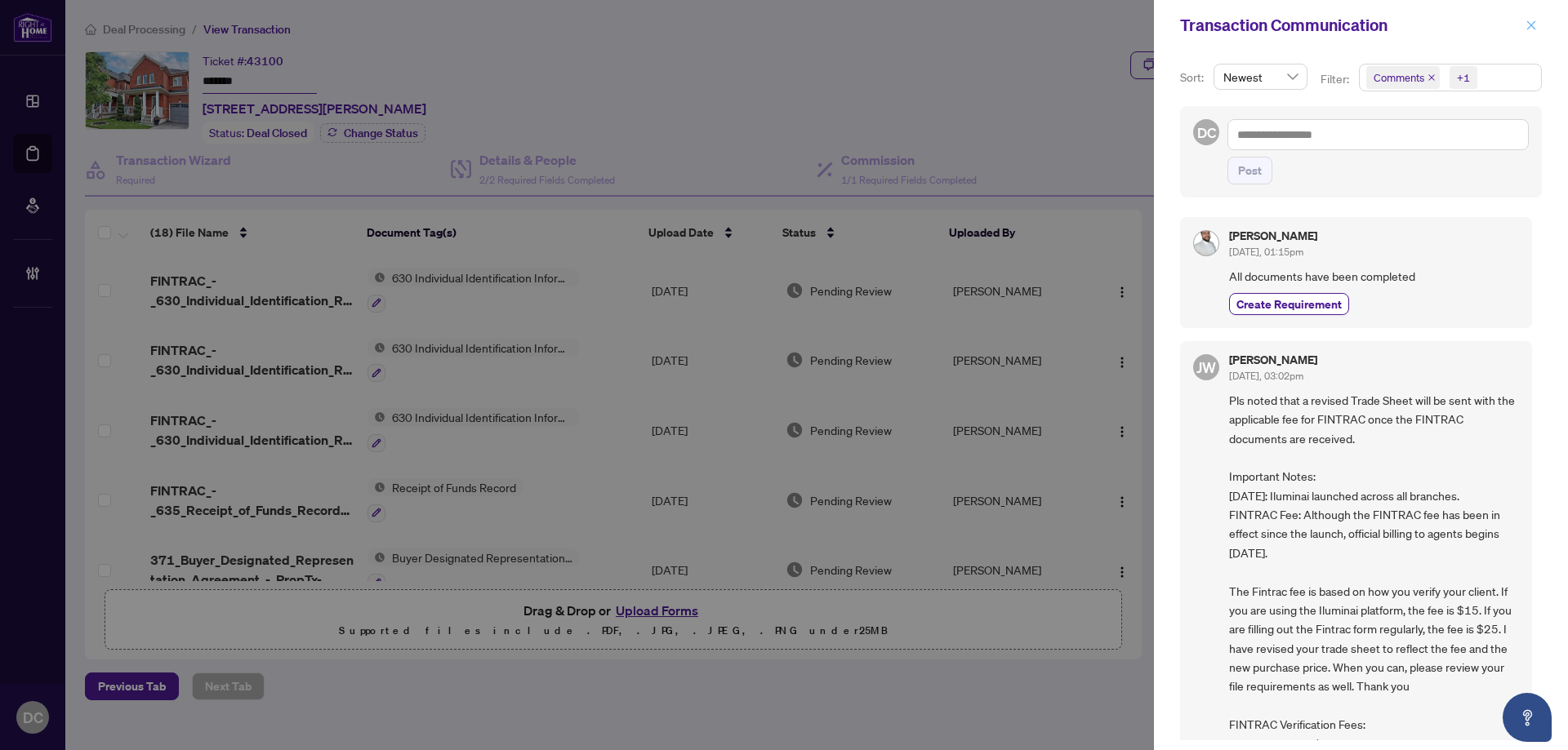
click at [1530, 27] on icon "close" at bounding box center [1532, 25] width 9 height 9
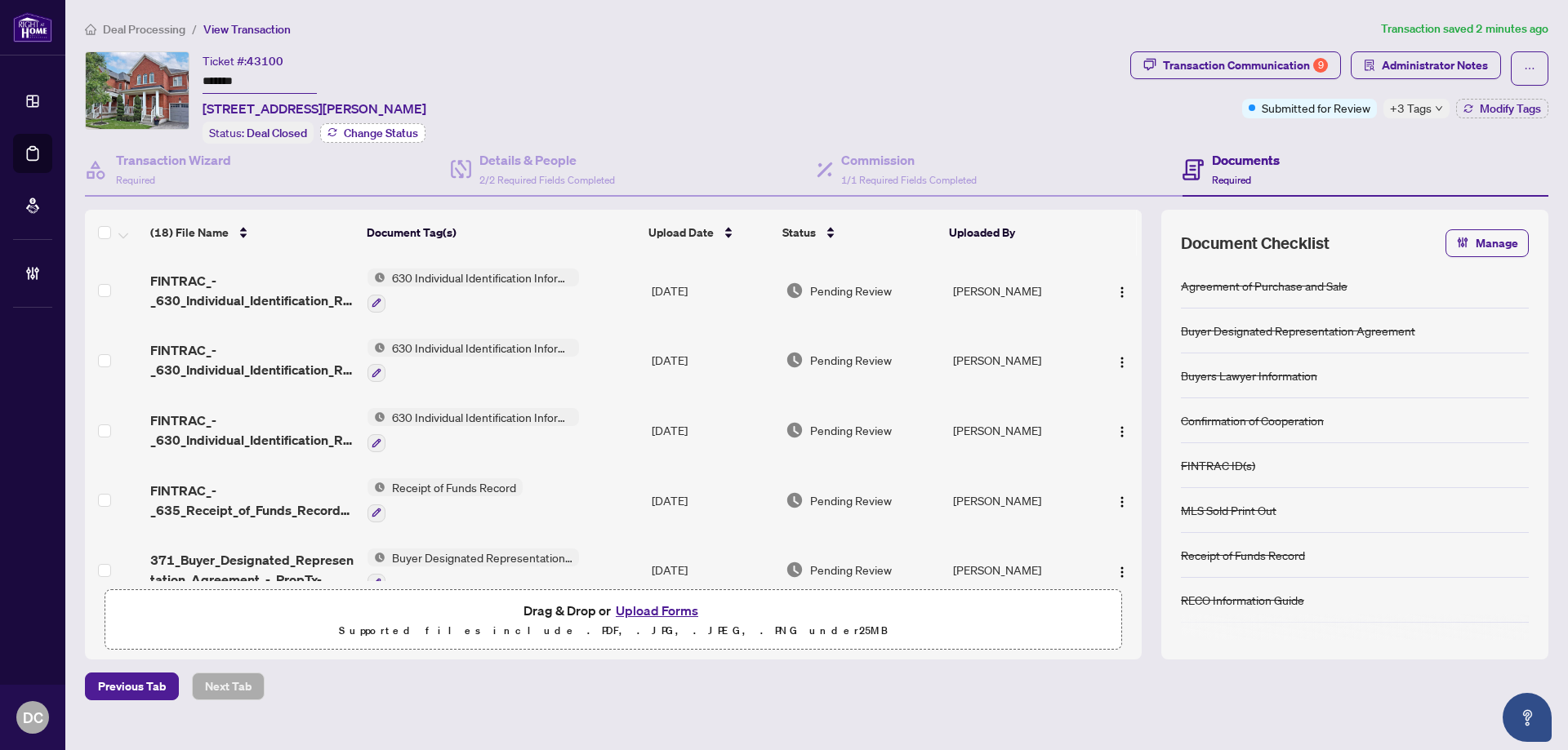
click at [406, 133] on span "Change Status" at bounding box center [381, 133] width 74 height 11
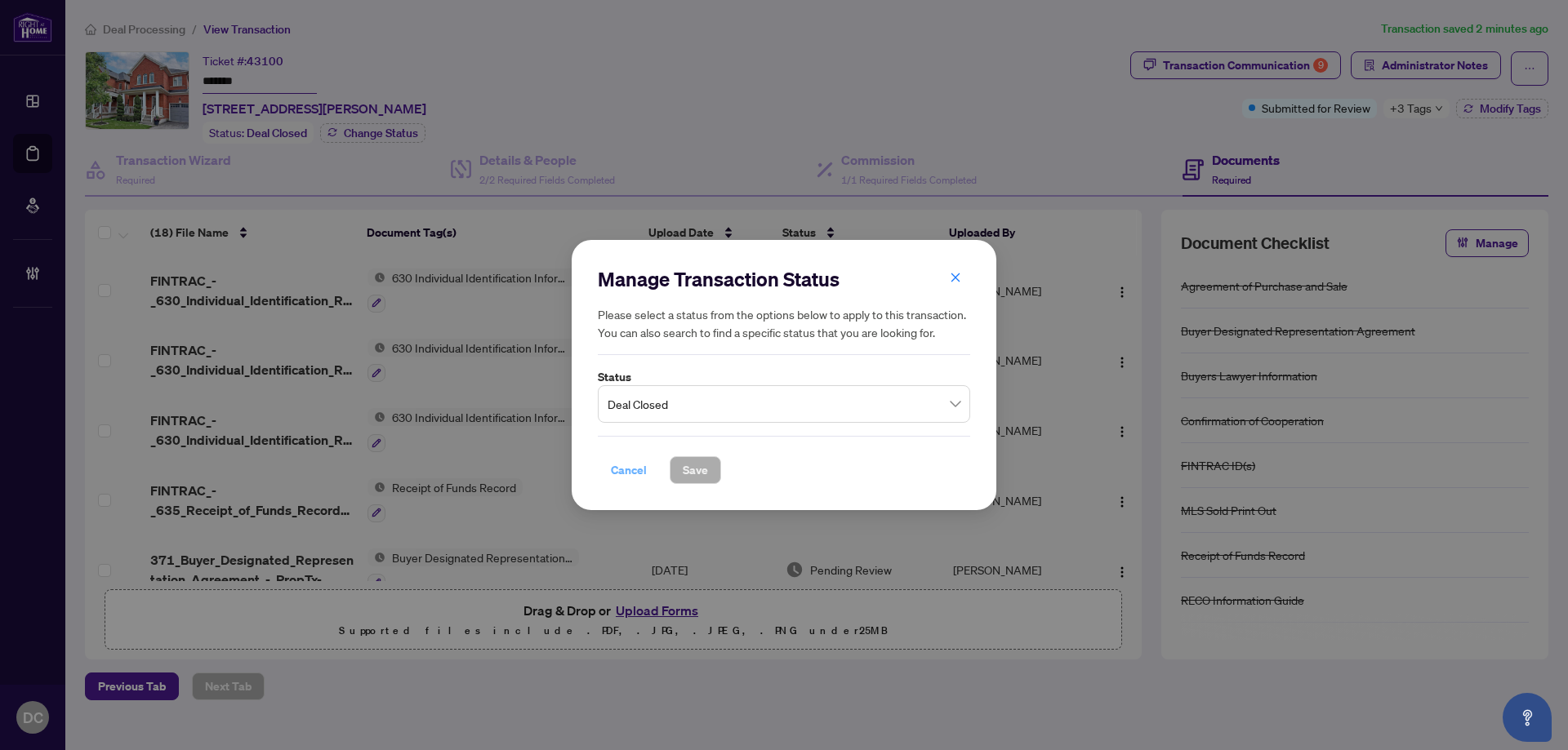
click at [617, 474] on span "Cancel" at bounding box center [629, 470] width 36 height 26
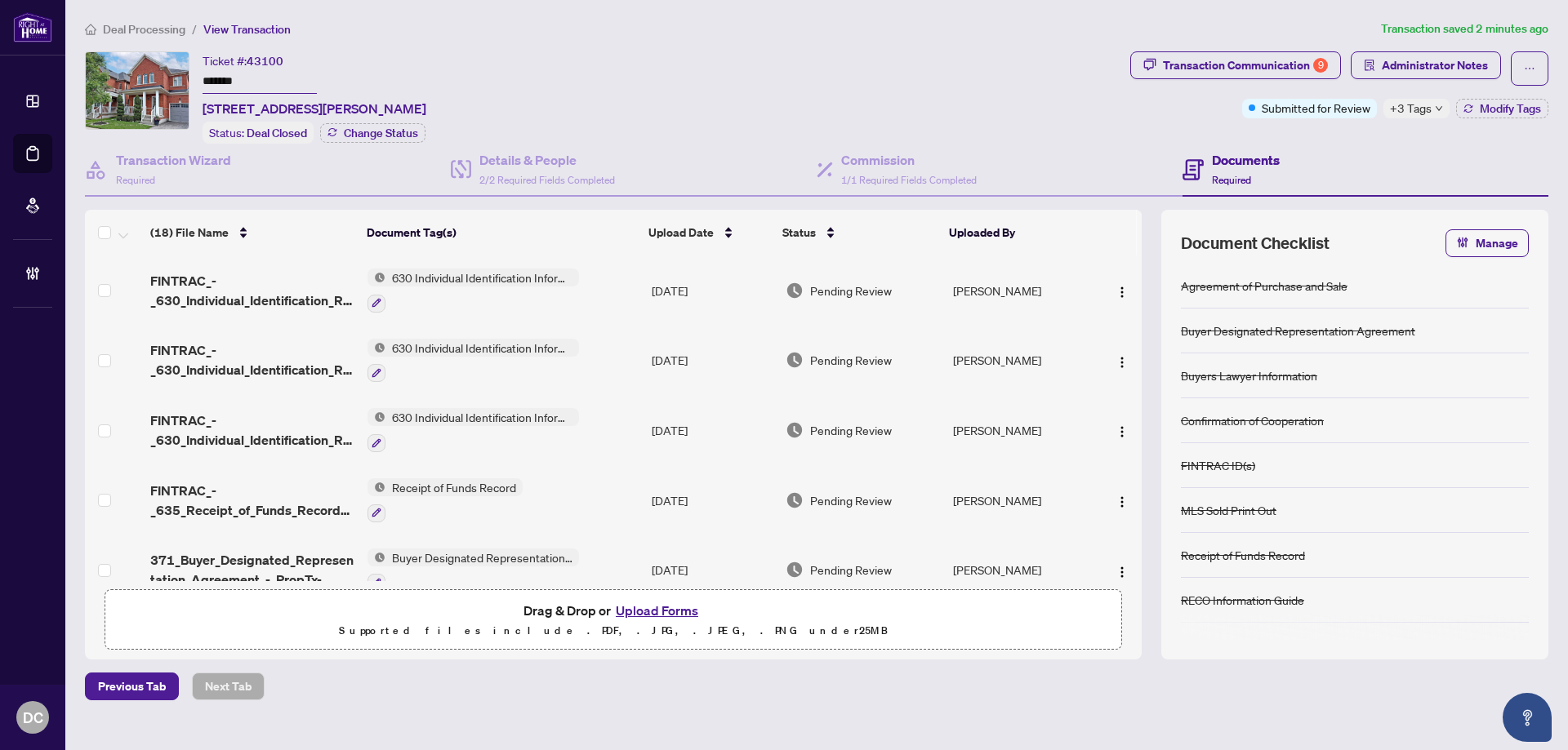
click at [159, 27] on span "Deal Processing" at bounding box center [144, 29] width 83 height 15
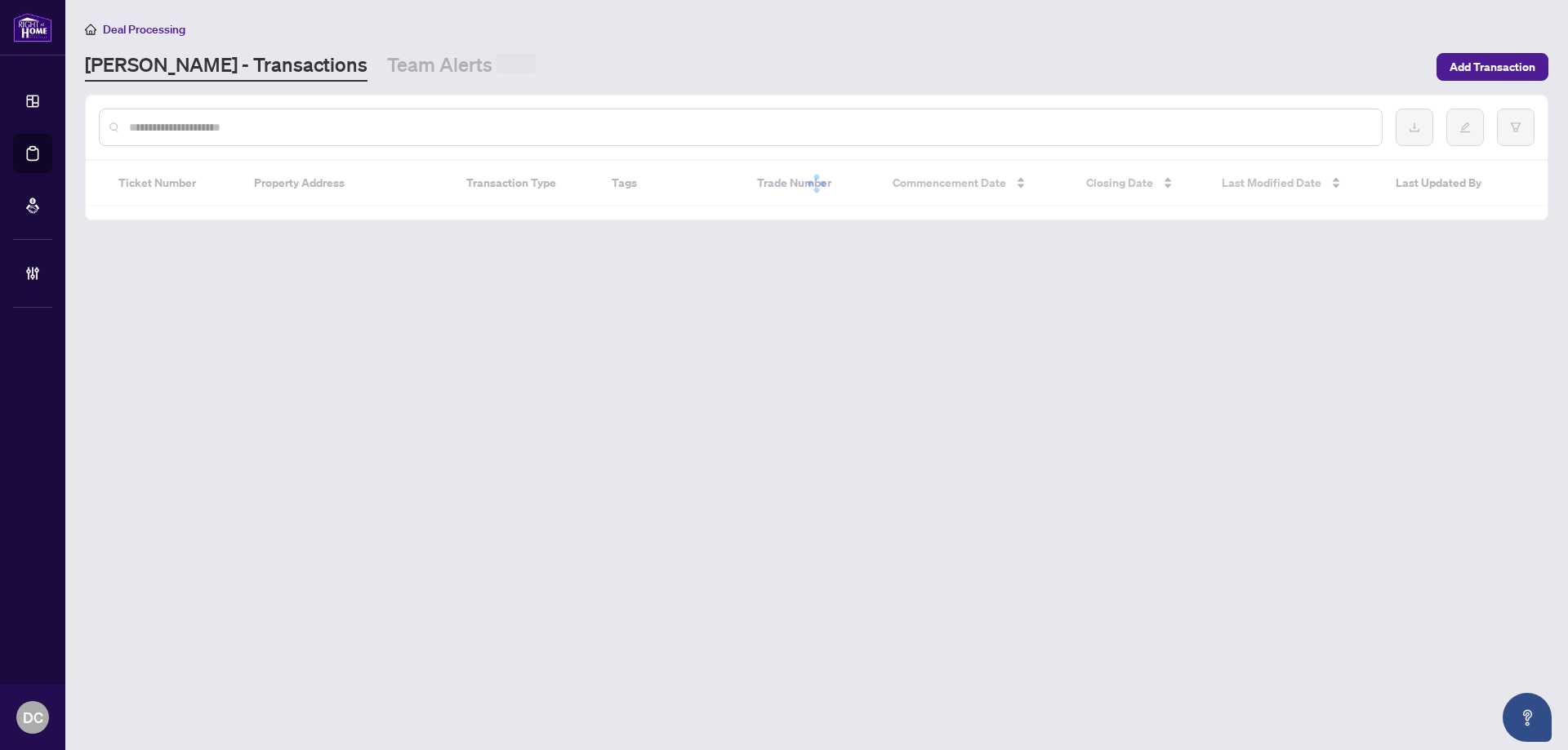
click at [258, 118] on input "text" at bounding box center [749, 127] width 1240 height 18
paste input "*******"
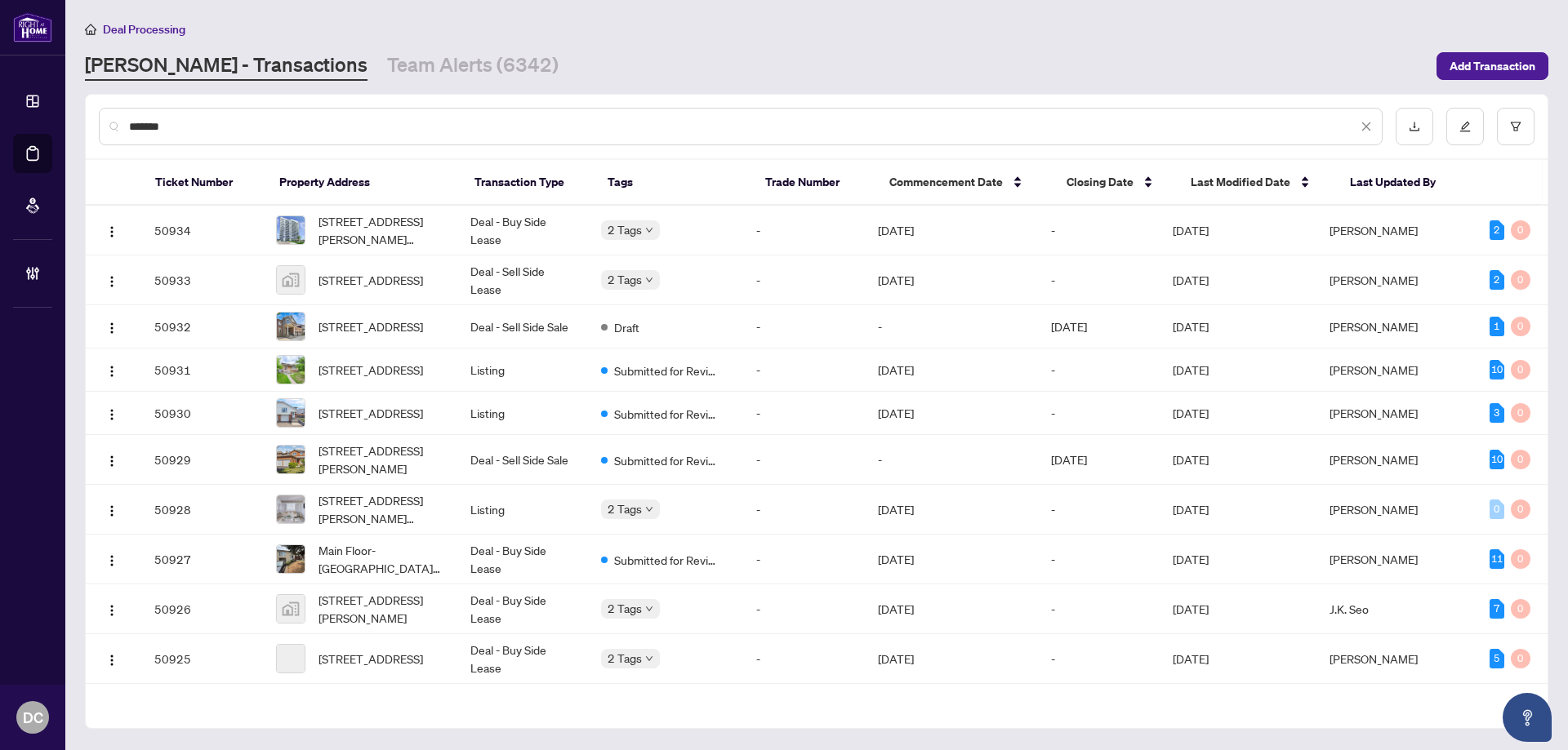
type input "*******"
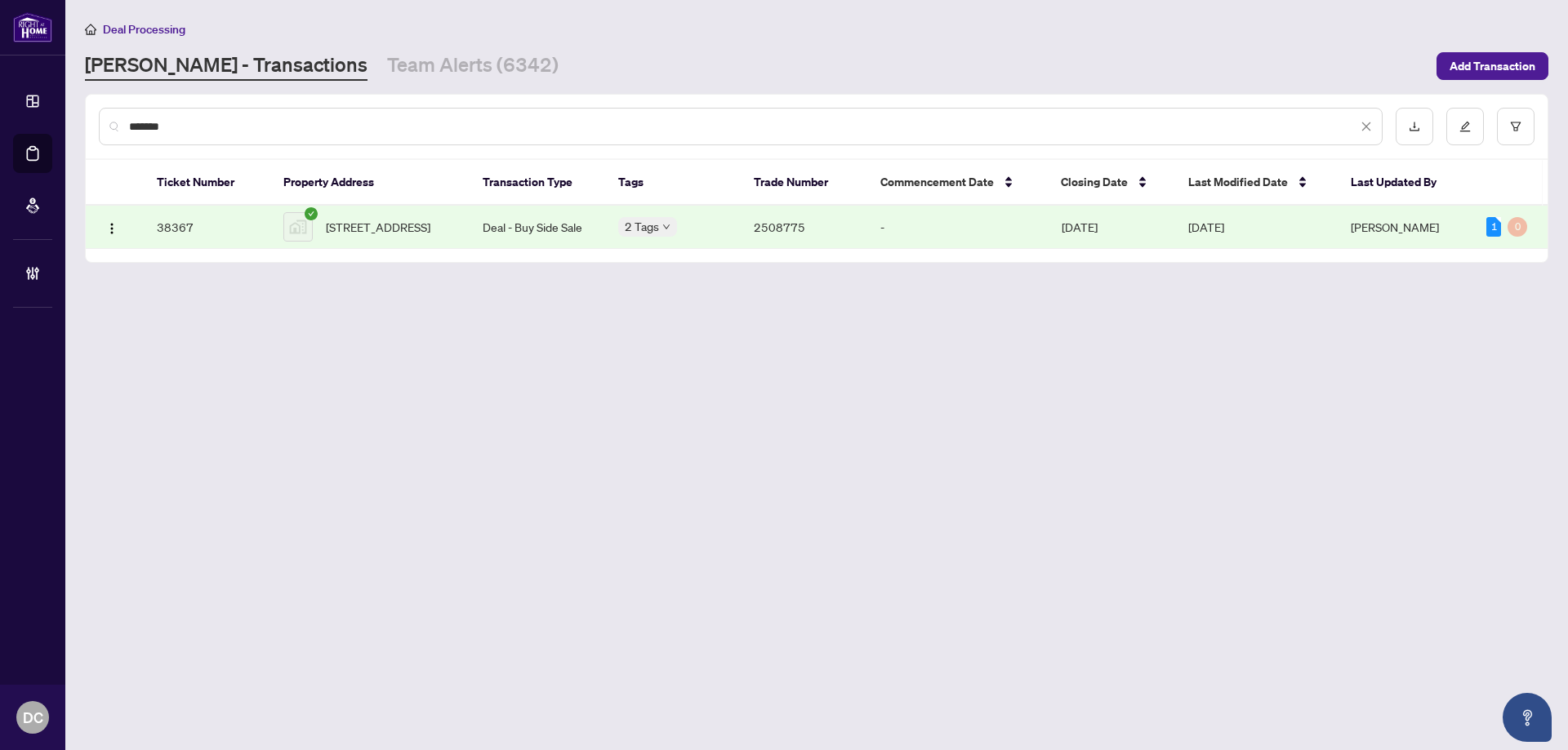
click at [401, 235] on span "70 Forthbridge Crescent, North York, ON, Canada" at bounding box center [377, 226] width 104 height 18
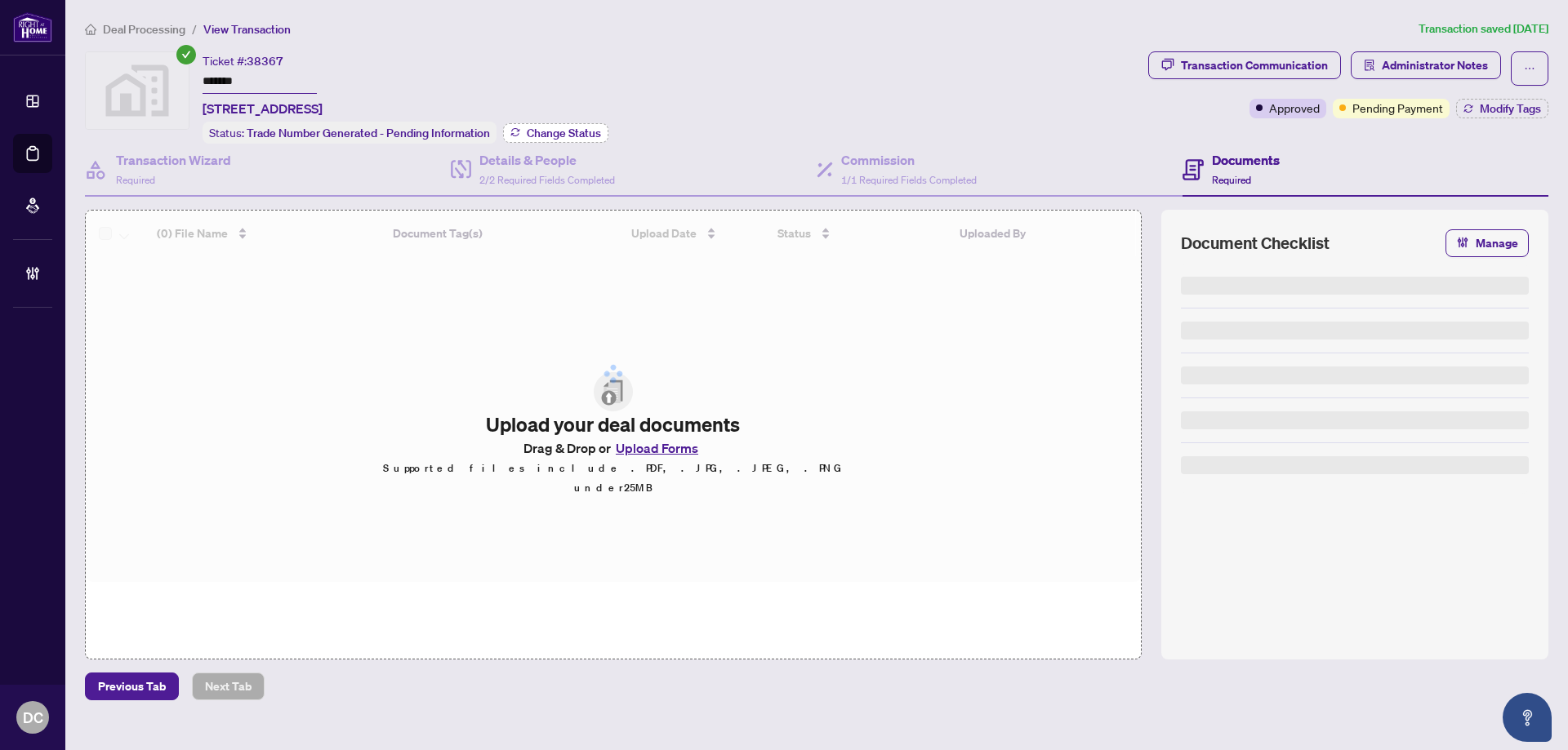
click at [532, 129] on span "Change Status" at bounding box center [564, 133] width 74 height 11
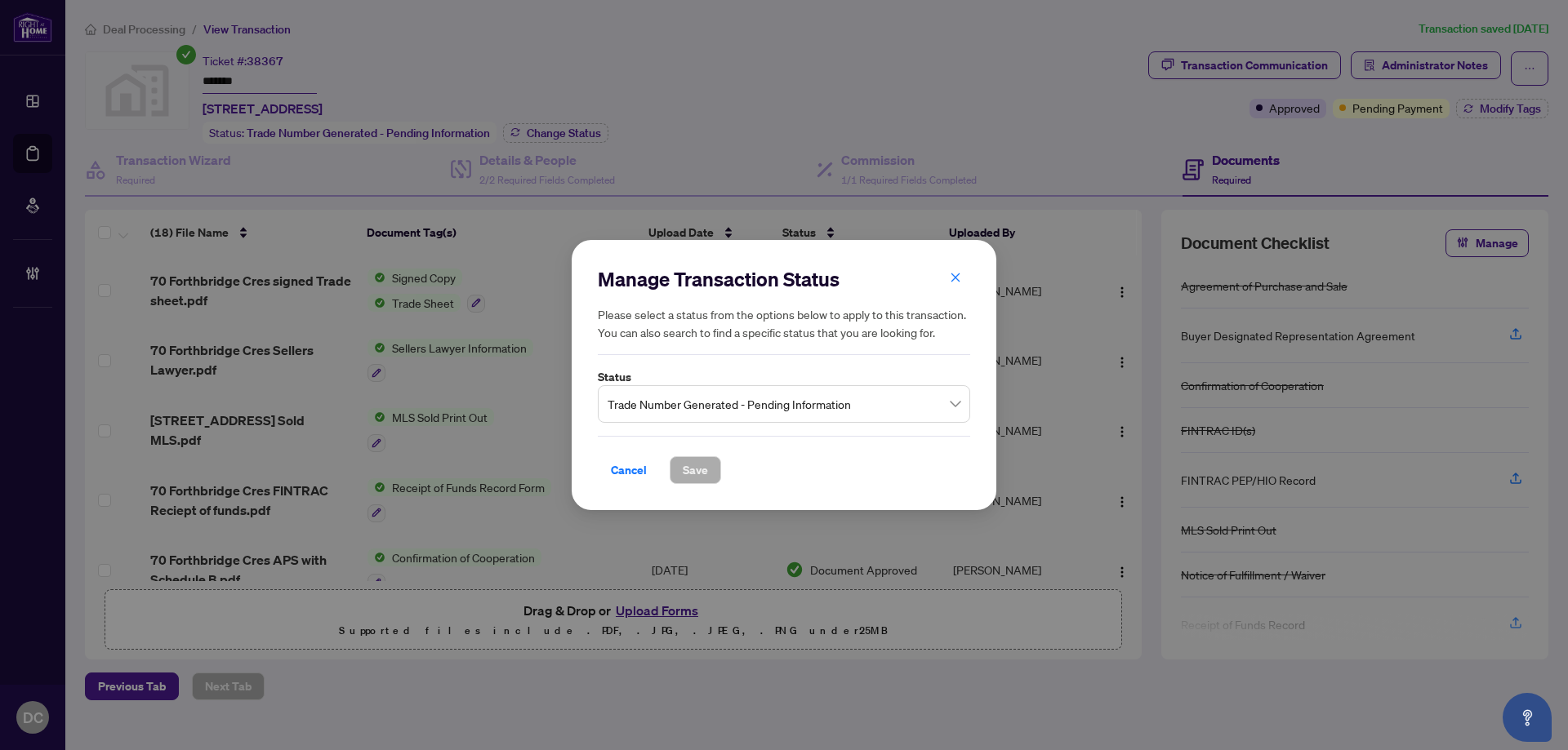
click at [796, 401] on span "Trade Number Generated - Pending Information" at bounding box center [784, 404] width 353 height 31
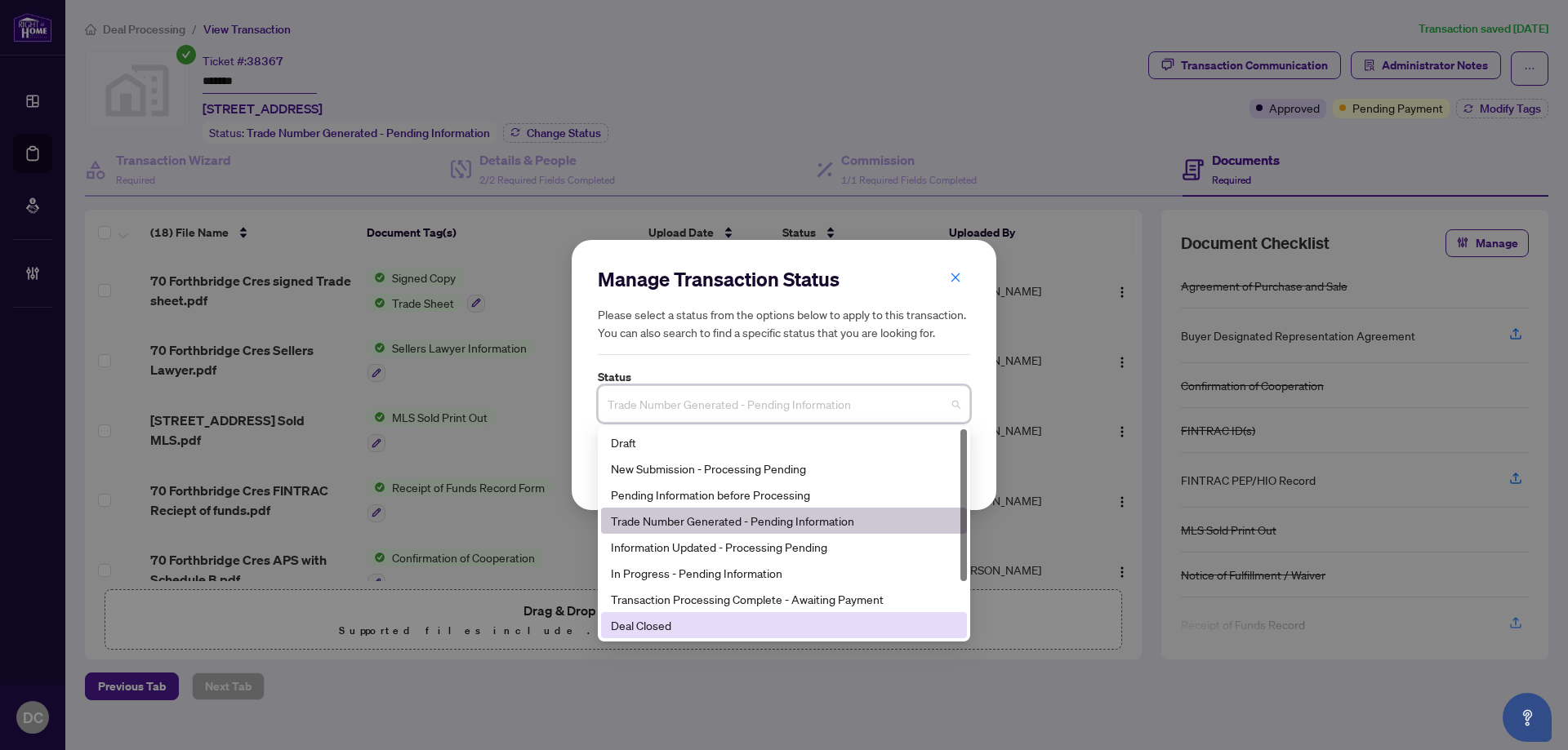
click at [687, 621] on div "Deal Closed" at bounding box center [784, 625] width 346 height 18
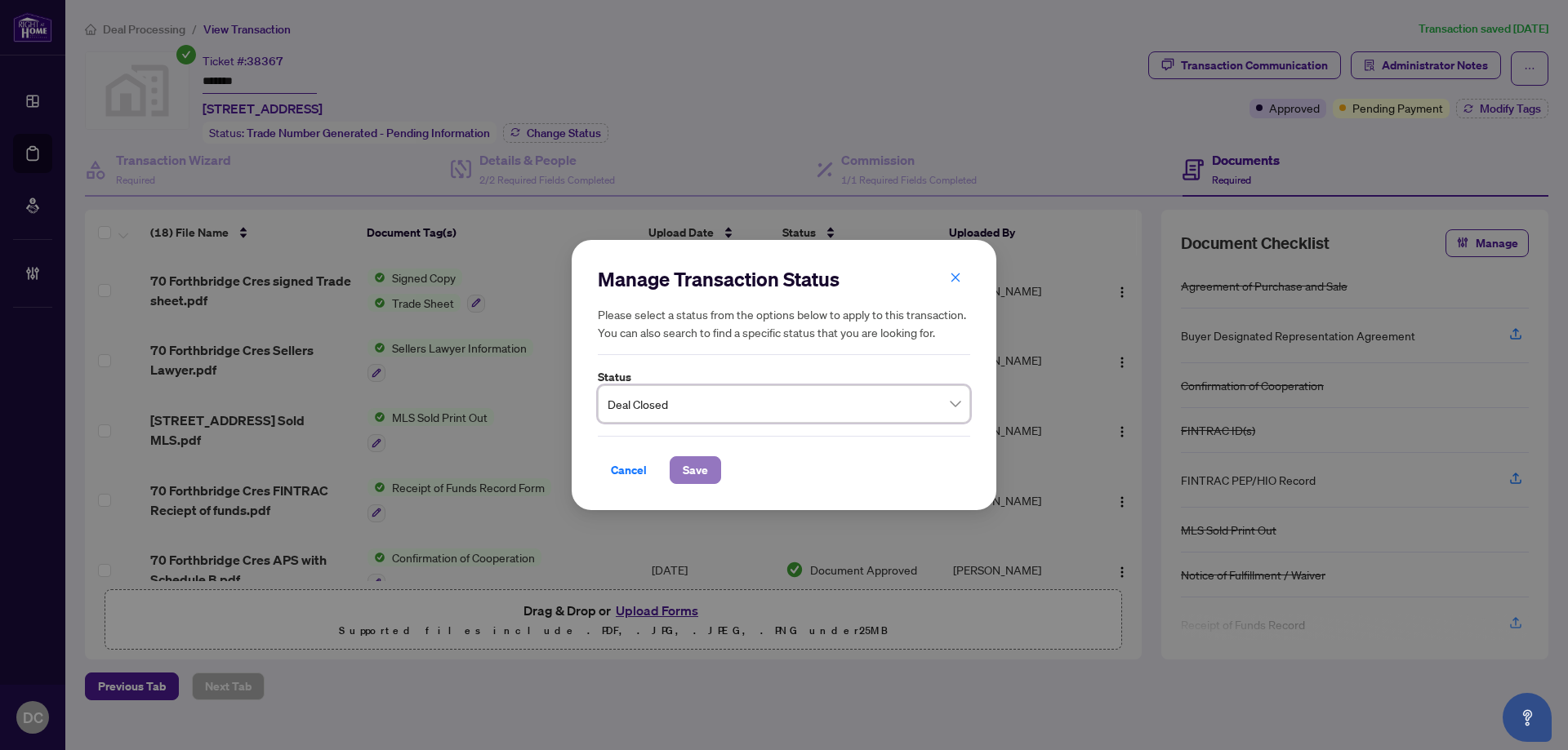
click at [692, 474] on span "Save" at bounding box center [695, 470] width 25 height 26
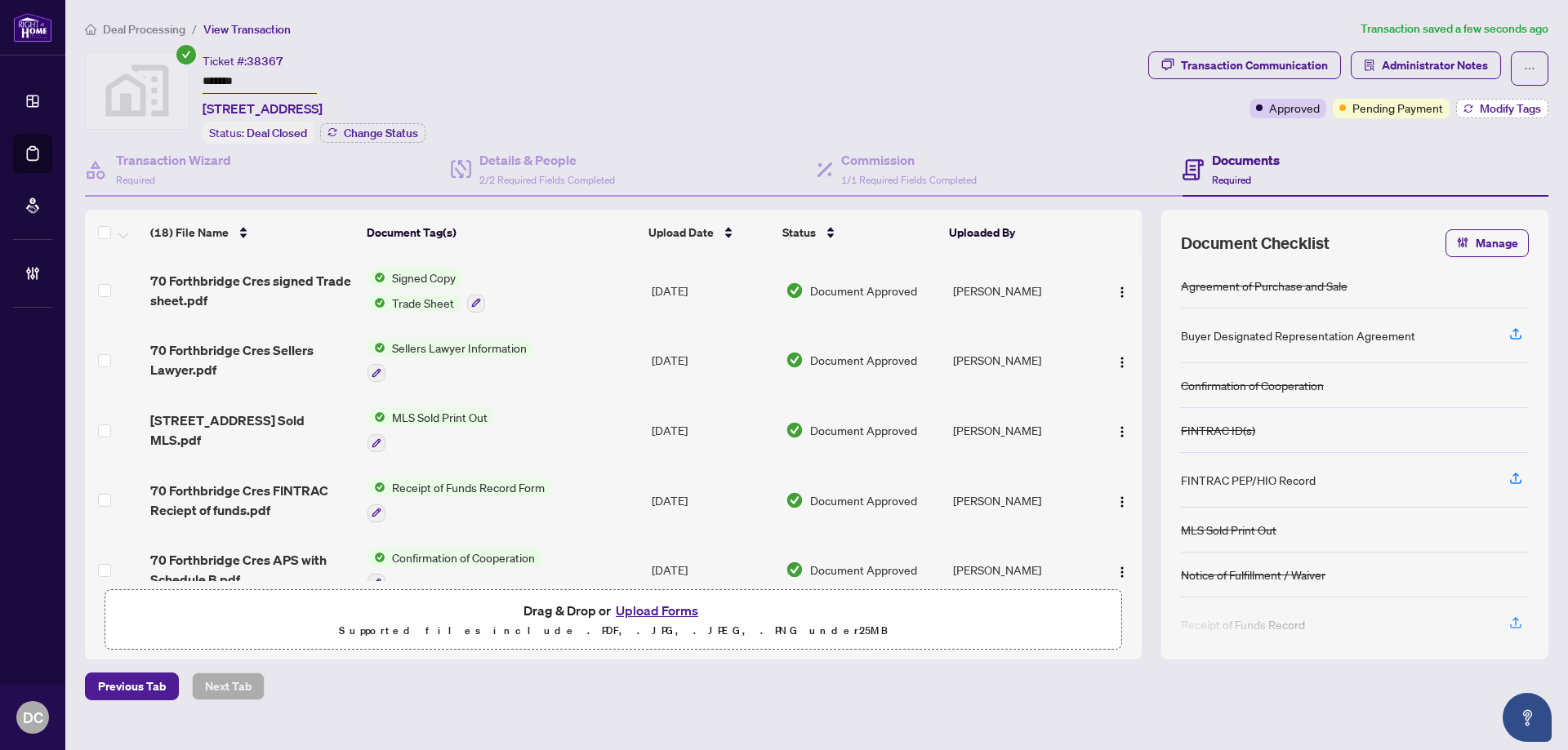
click at [1472, 108] on icon "button" at bounding box center [1468, 108] width 9 height 9
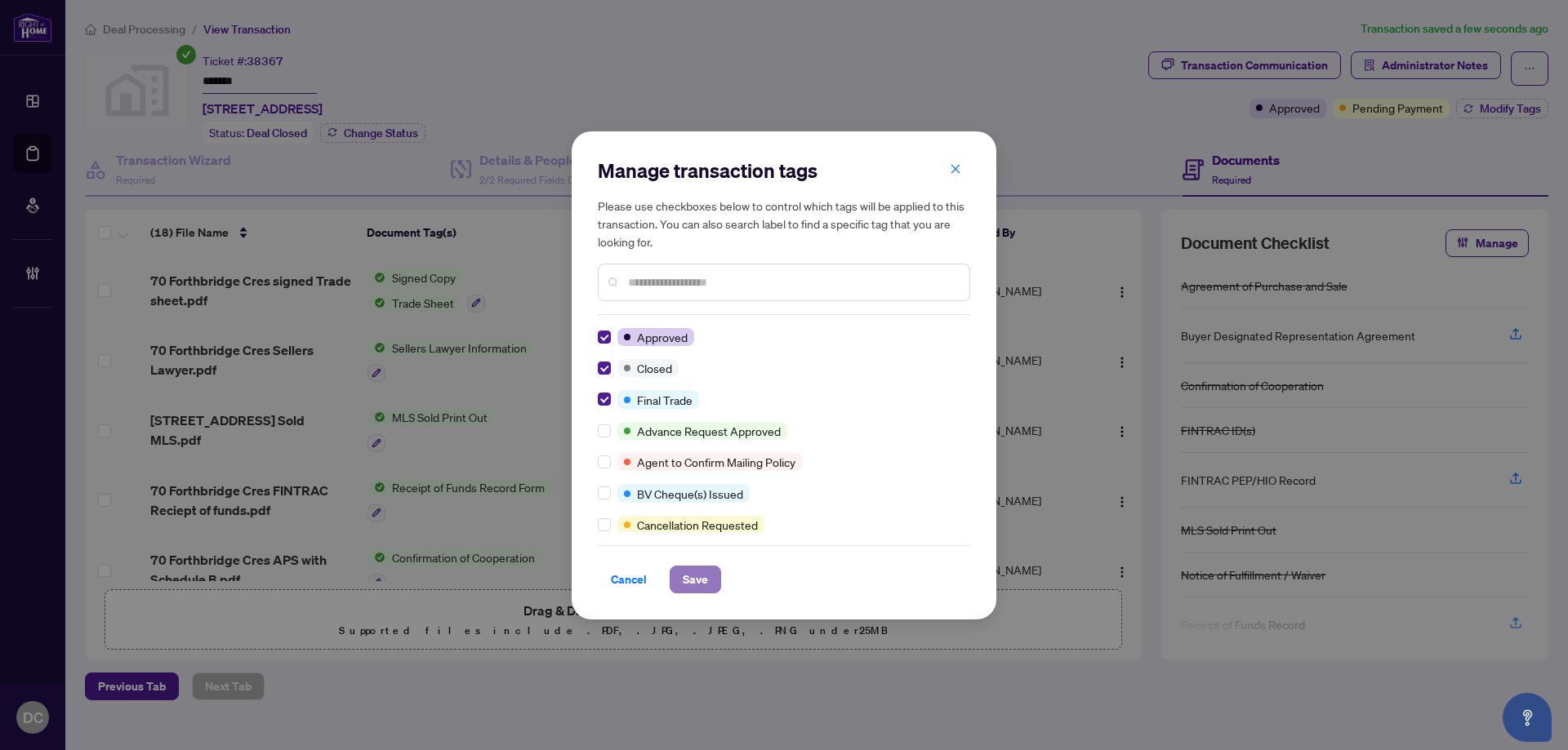
click at [705, 571] on span "Save" at bounding box center [695, 580] width 25 height 26
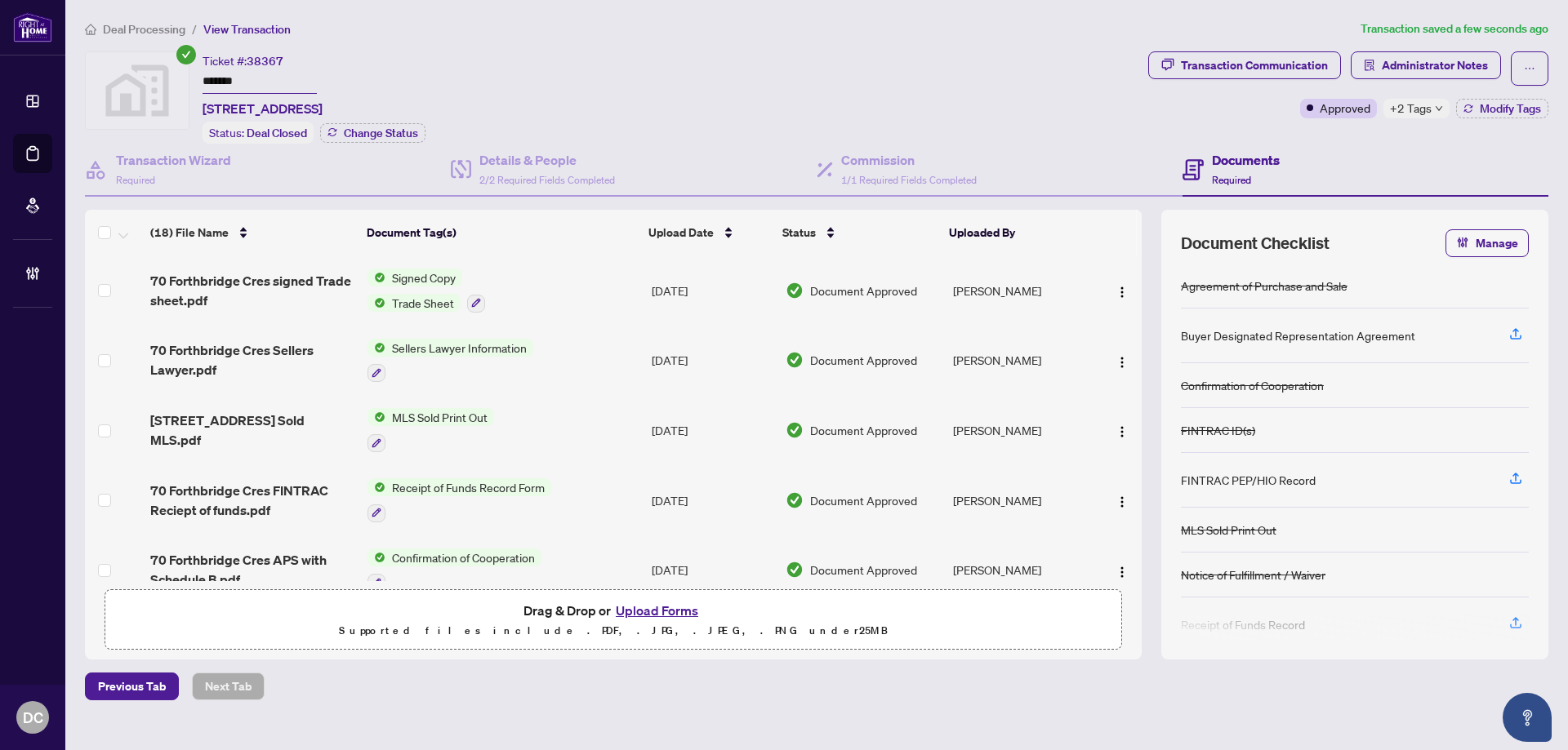
click at [1432, 109] on div "+2 Tags" at bounding box center [1416, 108] width 66 height 20
click at [1340, 134] on div "Transaction Communication Administrator Notes Approved +2 Tags Modify Tags" at bounding box center [1348, 97] width 407 height 92
click at [1422, 71] on span "Administrator Notes" at bounding box center [1434, 65] width 106 height 26
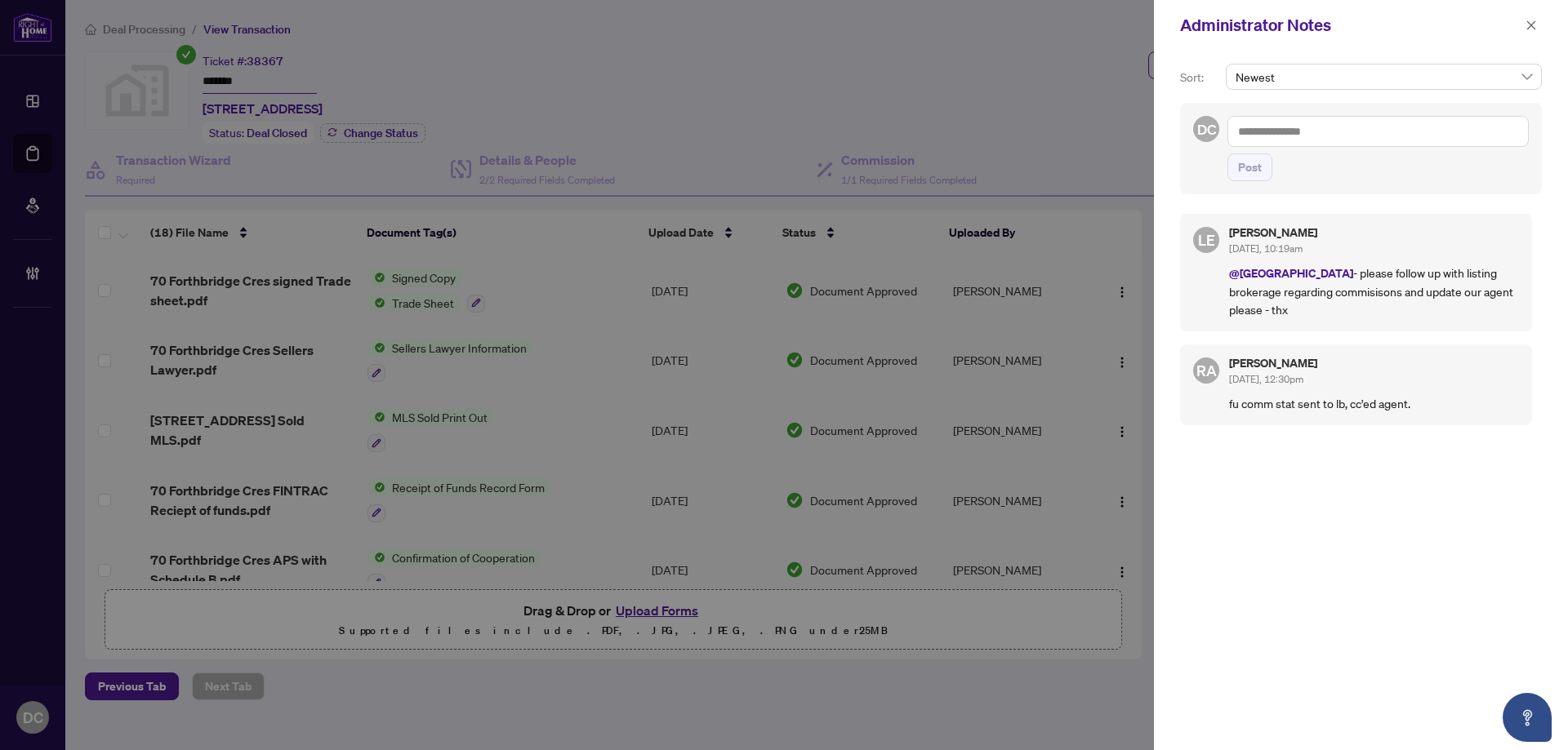
click at [1400, 136] on textarea at bounding box center [1378, 132] width 302 height 31
paste textarea "**********"
type textarea "**********"
click at [1231, 170] on button "Post" at bounding box center [1250, 167] width 45 height 28
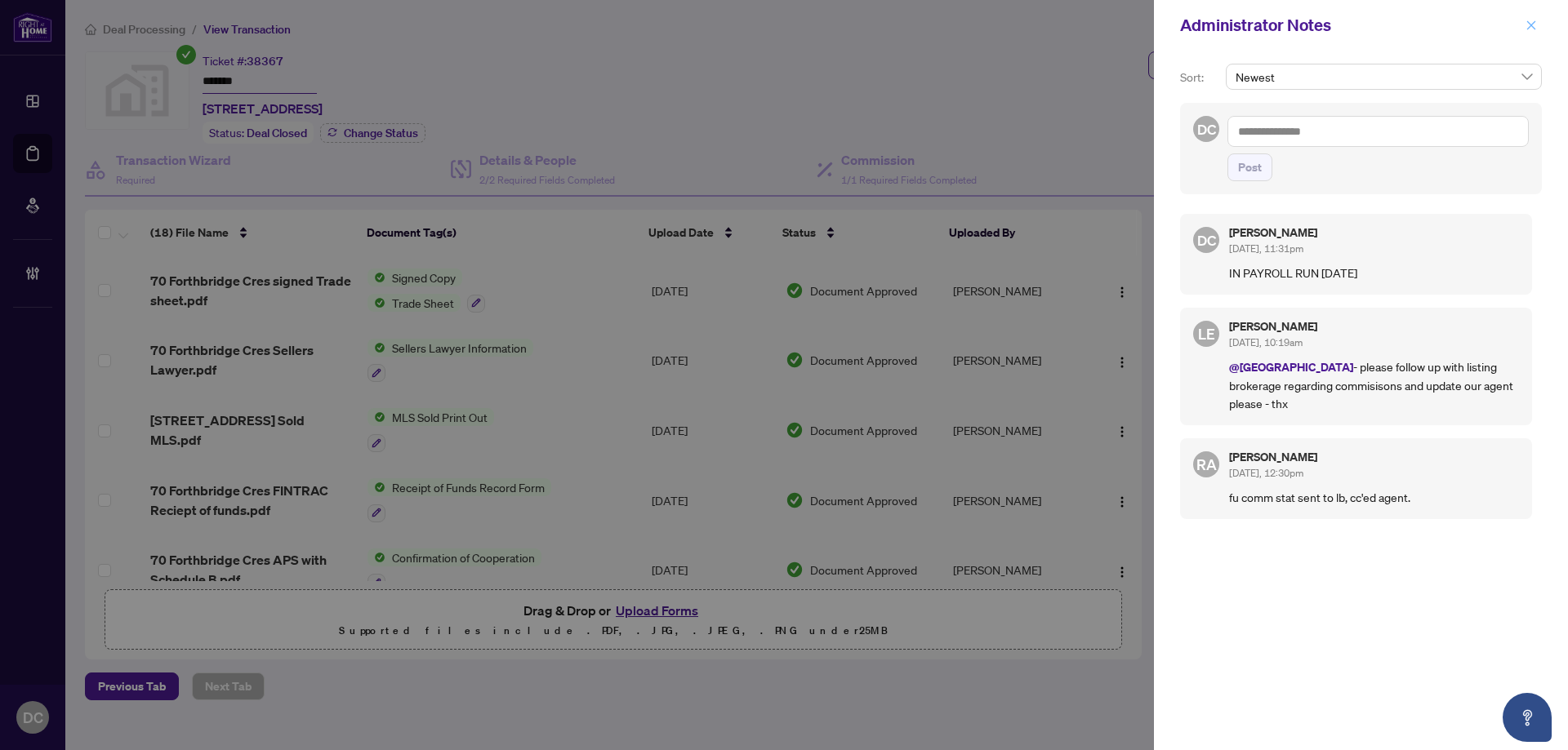
click at [1536, 28] on icon "close" at bounding box center [1531, 25] width 11 height 11
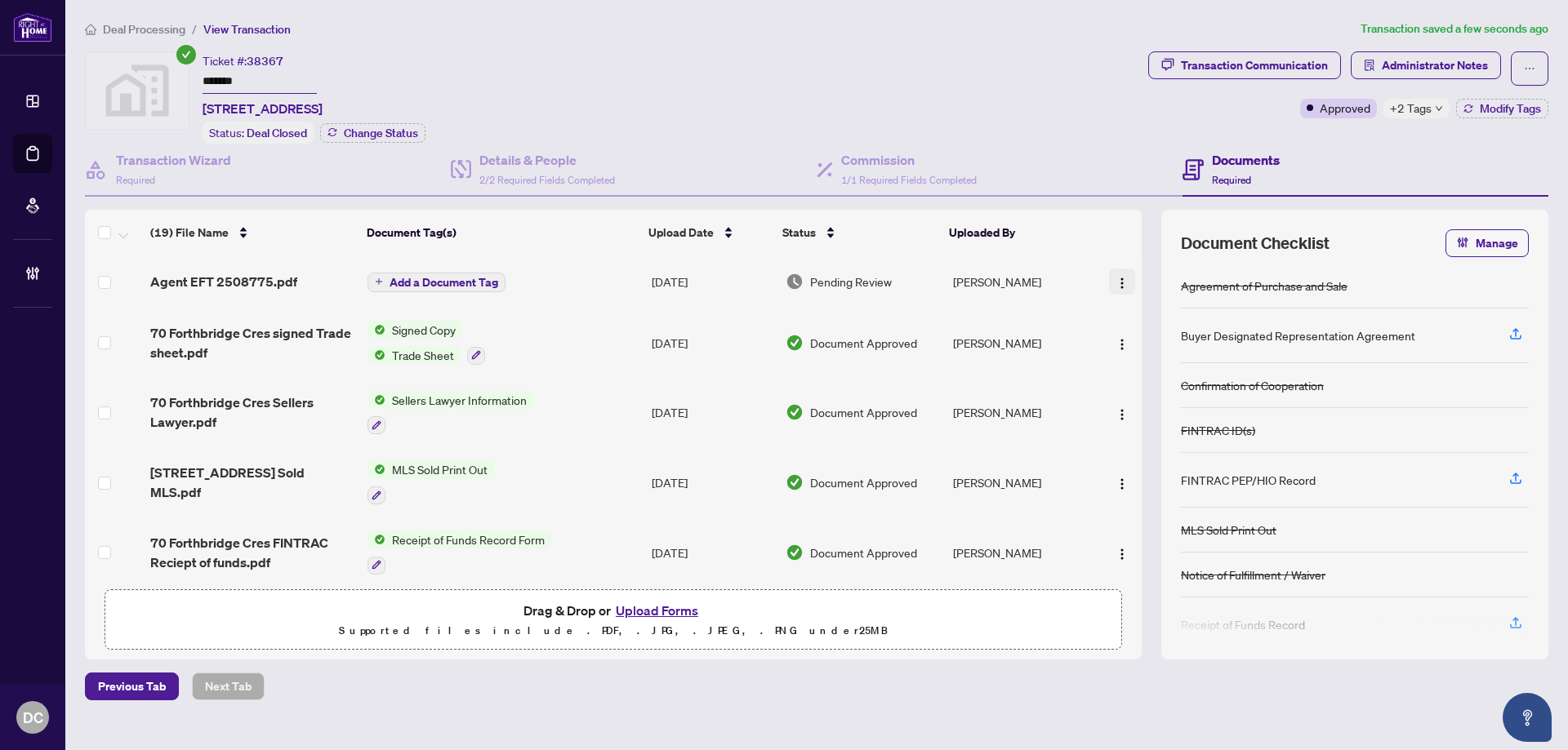
click at [1116, 284] on img "button" at bounding box center [1122, 282] width 13 height 13
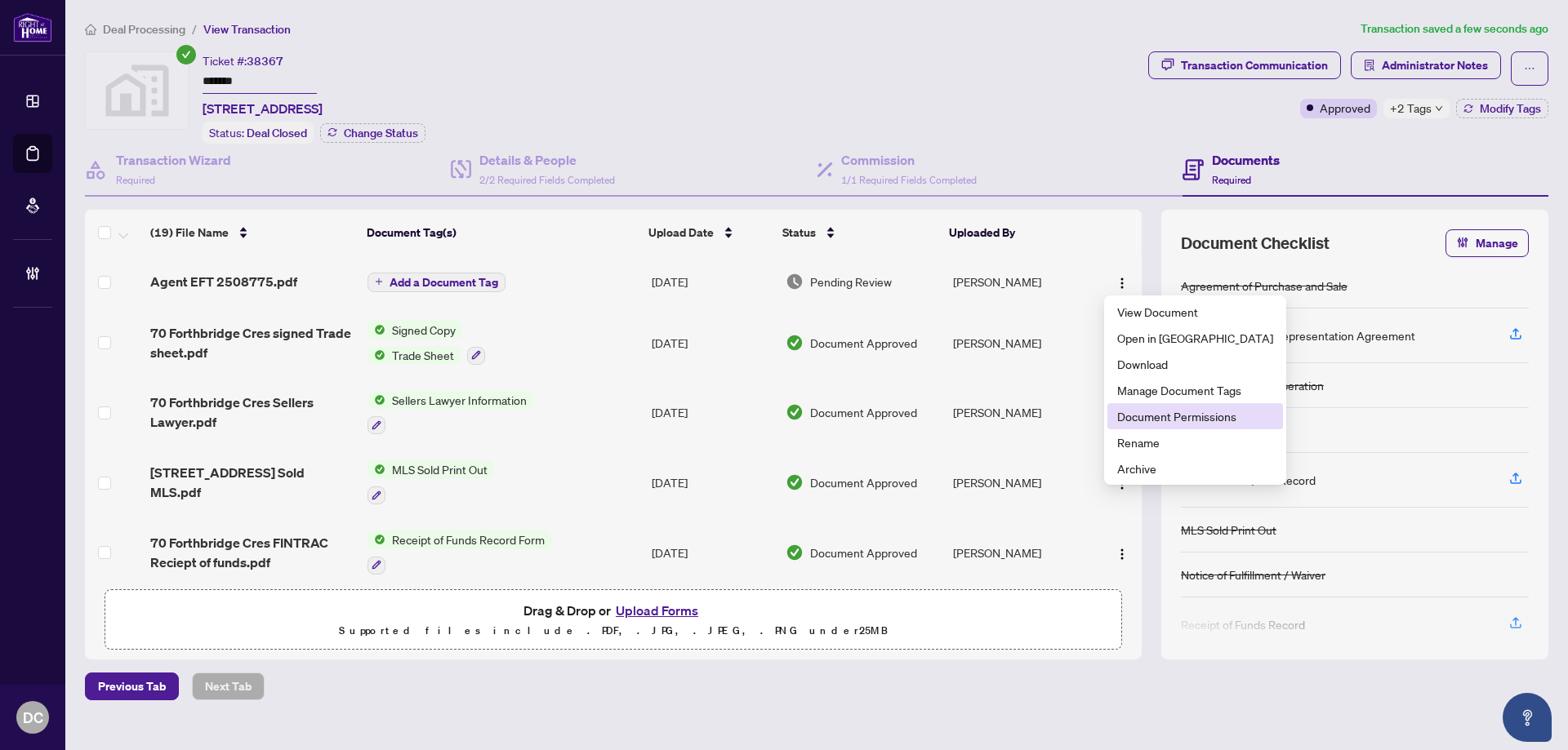
click at [1154, 417] on span "Document Permissions" at bounding box center [1195, 416] width 156 height 18
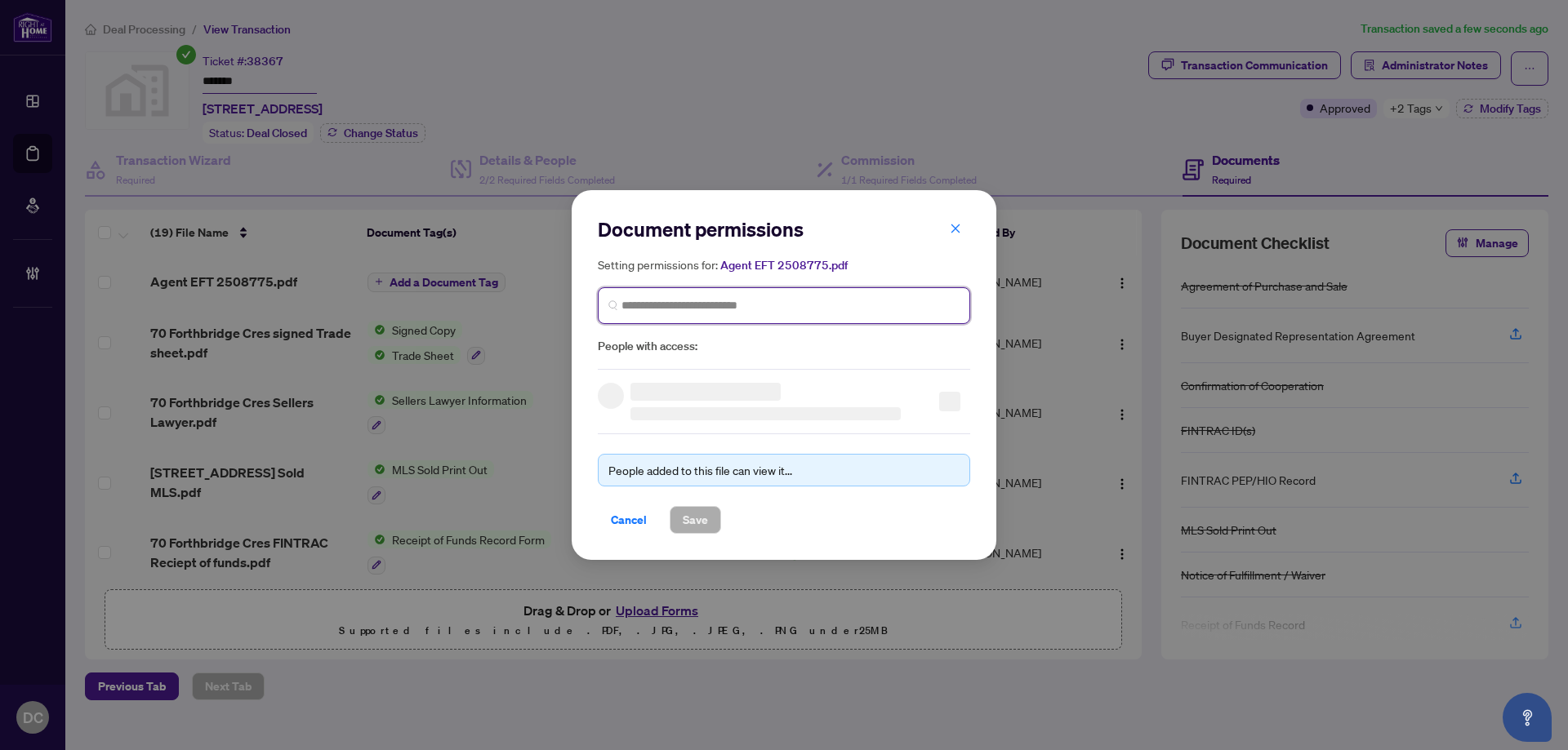
click at [796, 307] on input "search" at bounding box center [790, 306] width 339 height 17
type input "***"
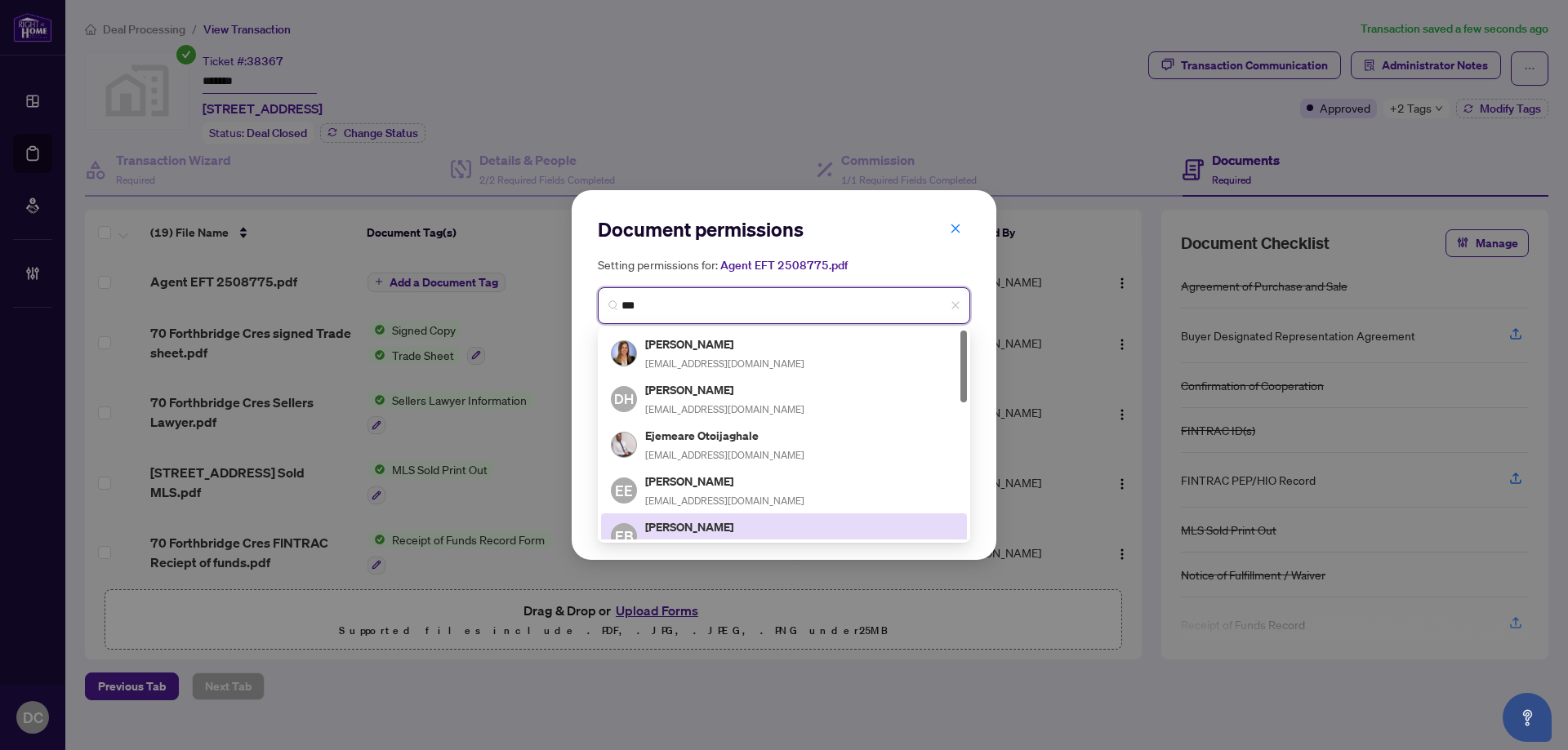
drag, startPoint x: 756, startPoint y: 534, endPoint x: 584, endPoint y: 487, distance: 178.3
click at [756, 535] on div "Emelda Banza emeldabanza@gmail.com" at bounding box center [725, 536] width 159 height 38
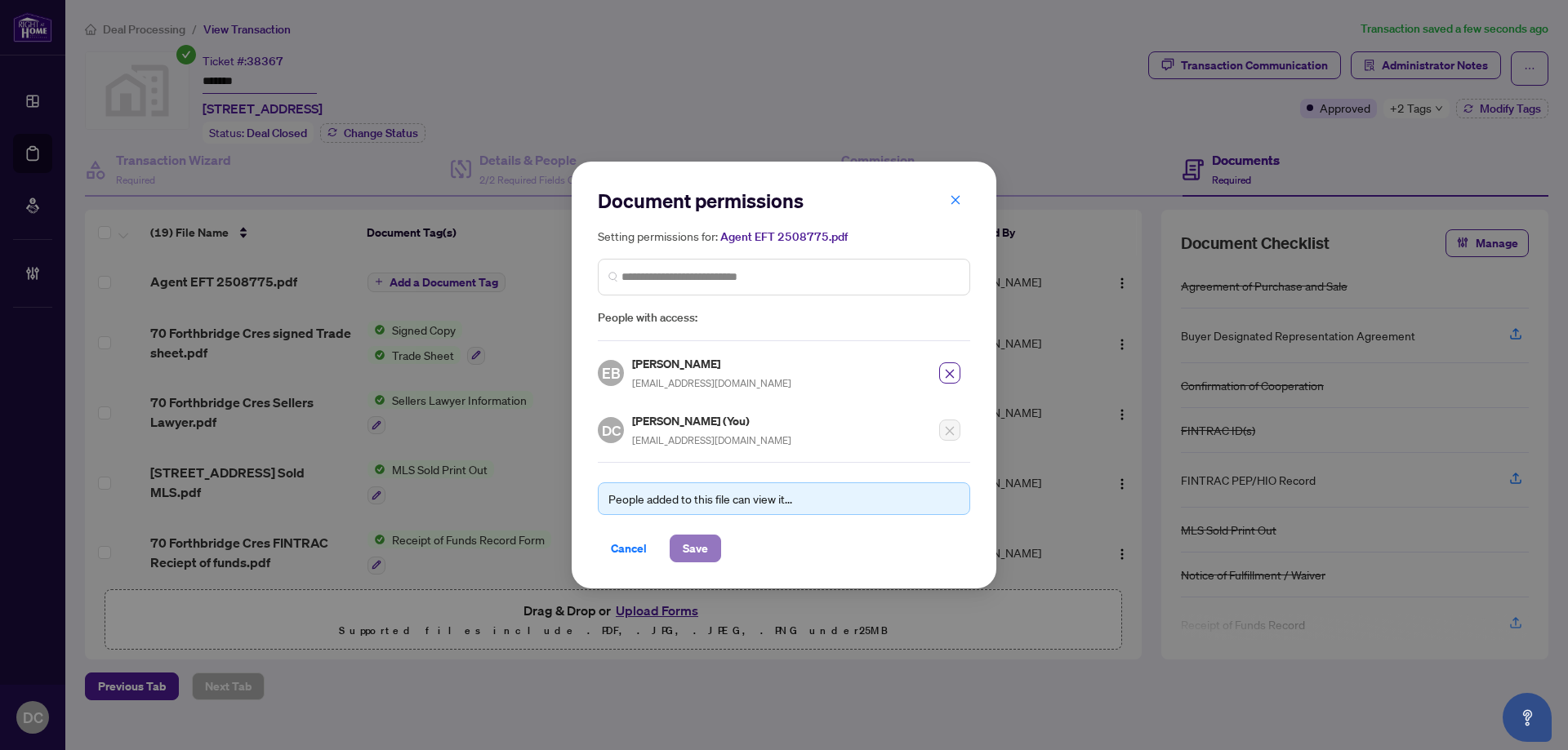
click at [679, 548] on button "Save" at bounding box center [695, 549] width 52 height 28
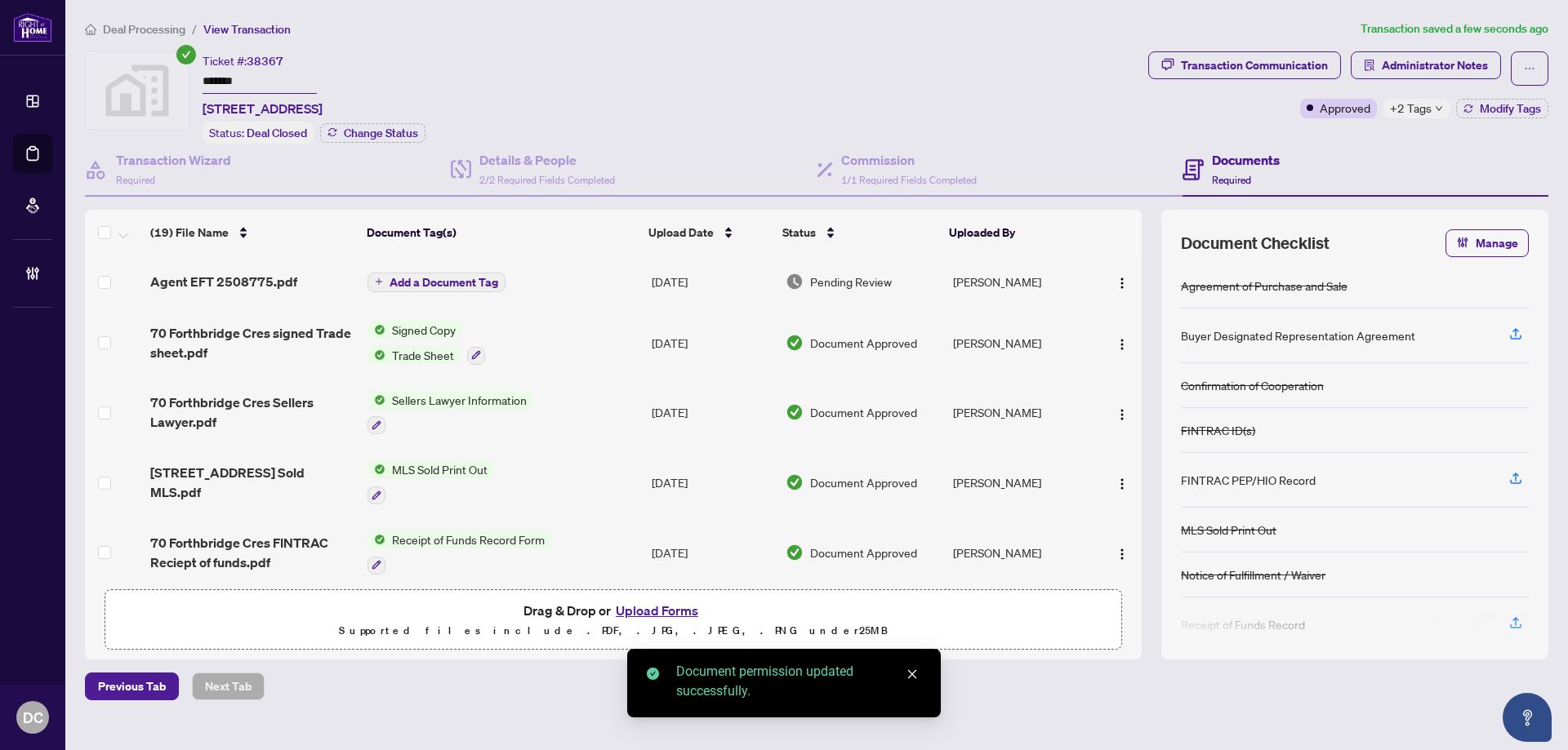
click at [469, 285] on span "Add a Document Tag" at bounding box center [444, 282] width 109 height 11
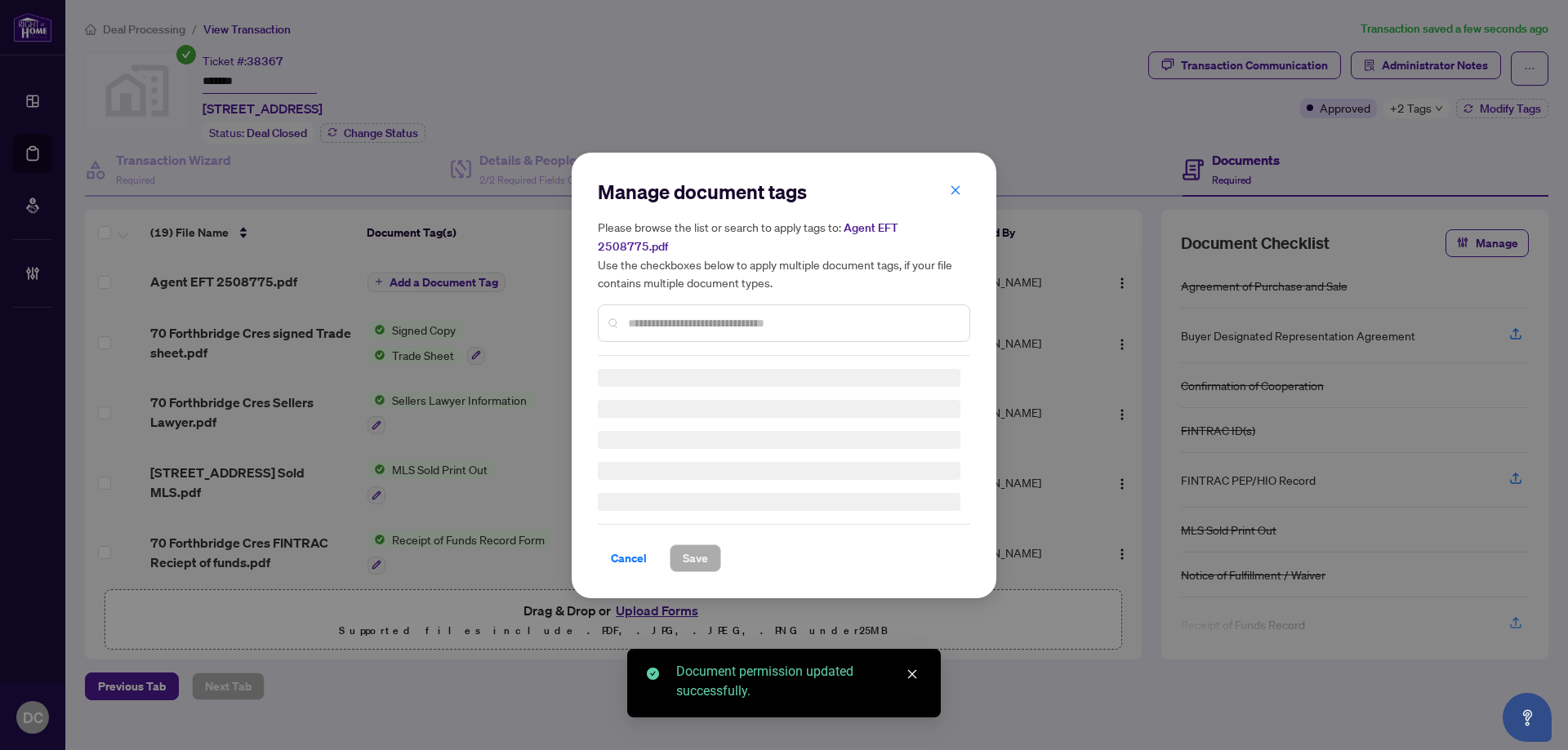
click at [849, 314] on div "Manage document tags Please browse the list or search to apply tags to: Agent E…" at bounding box center [784, 375] width 372 height 394
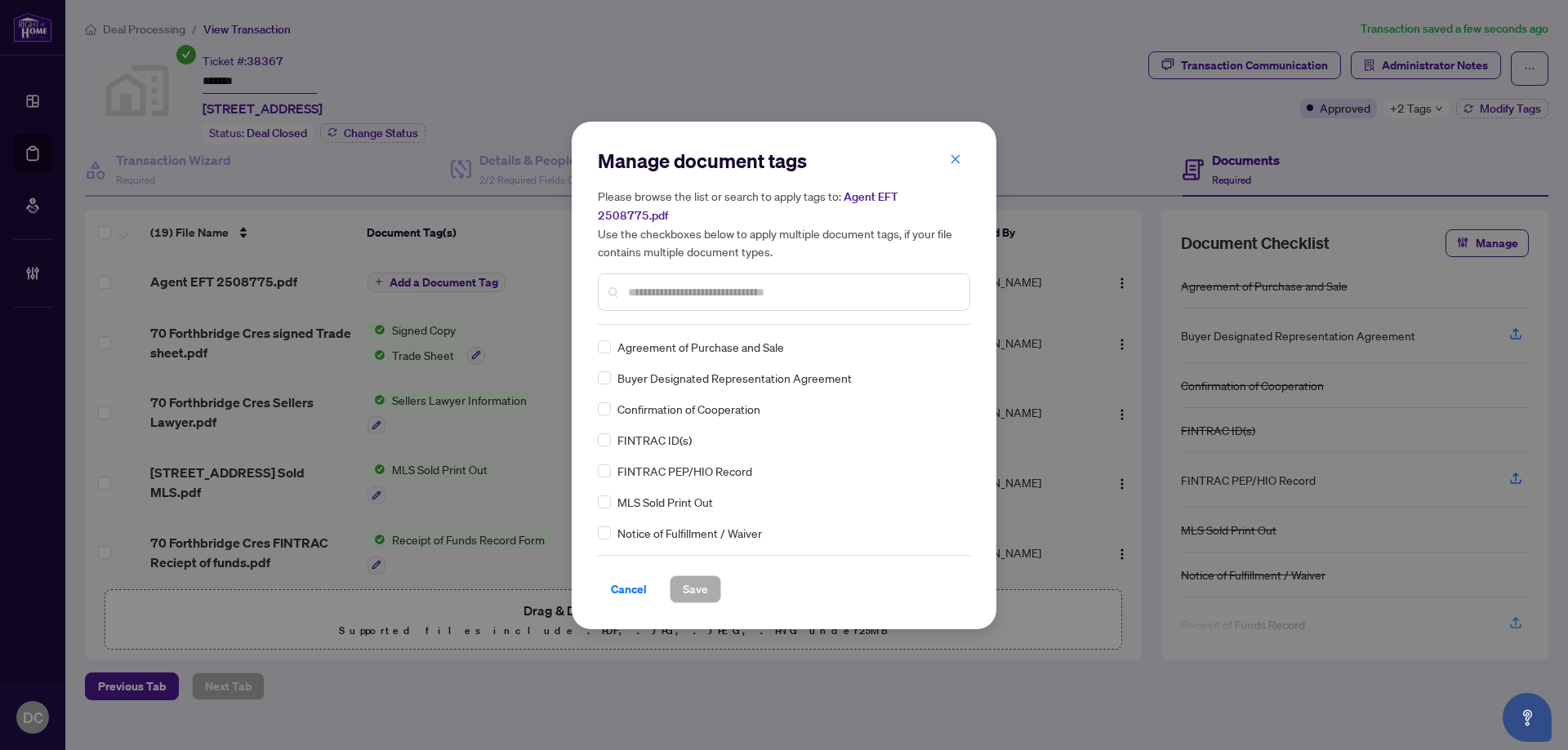
click at [796, 291] on div at bounding box center [784, 293] width 372 height 38
click at [797, 283] on input "text" at bounding box center [792, 292] width 328 height 18
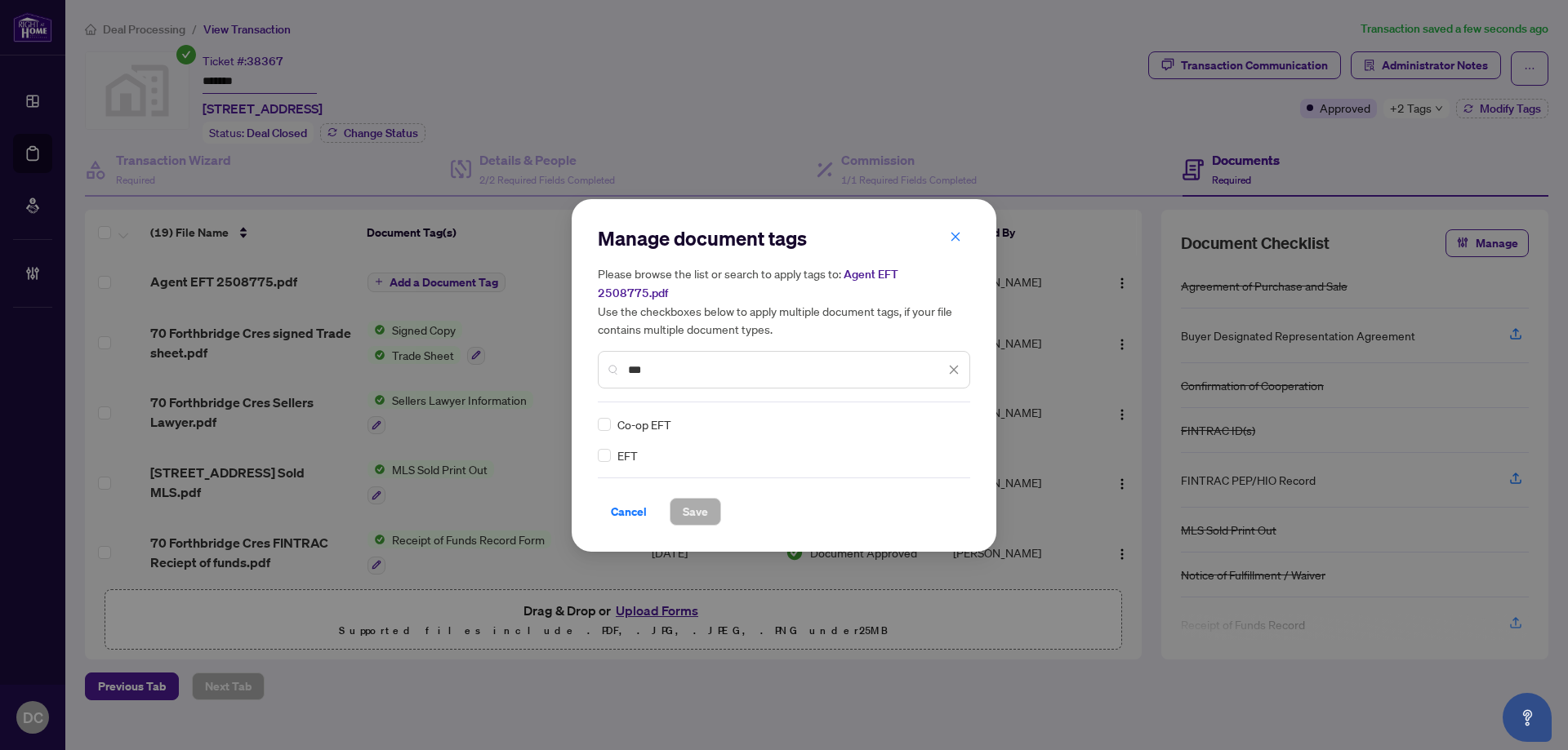
type input "***"
click at [943, 417] on img at bounding box center [936, 425] width 16 height 16
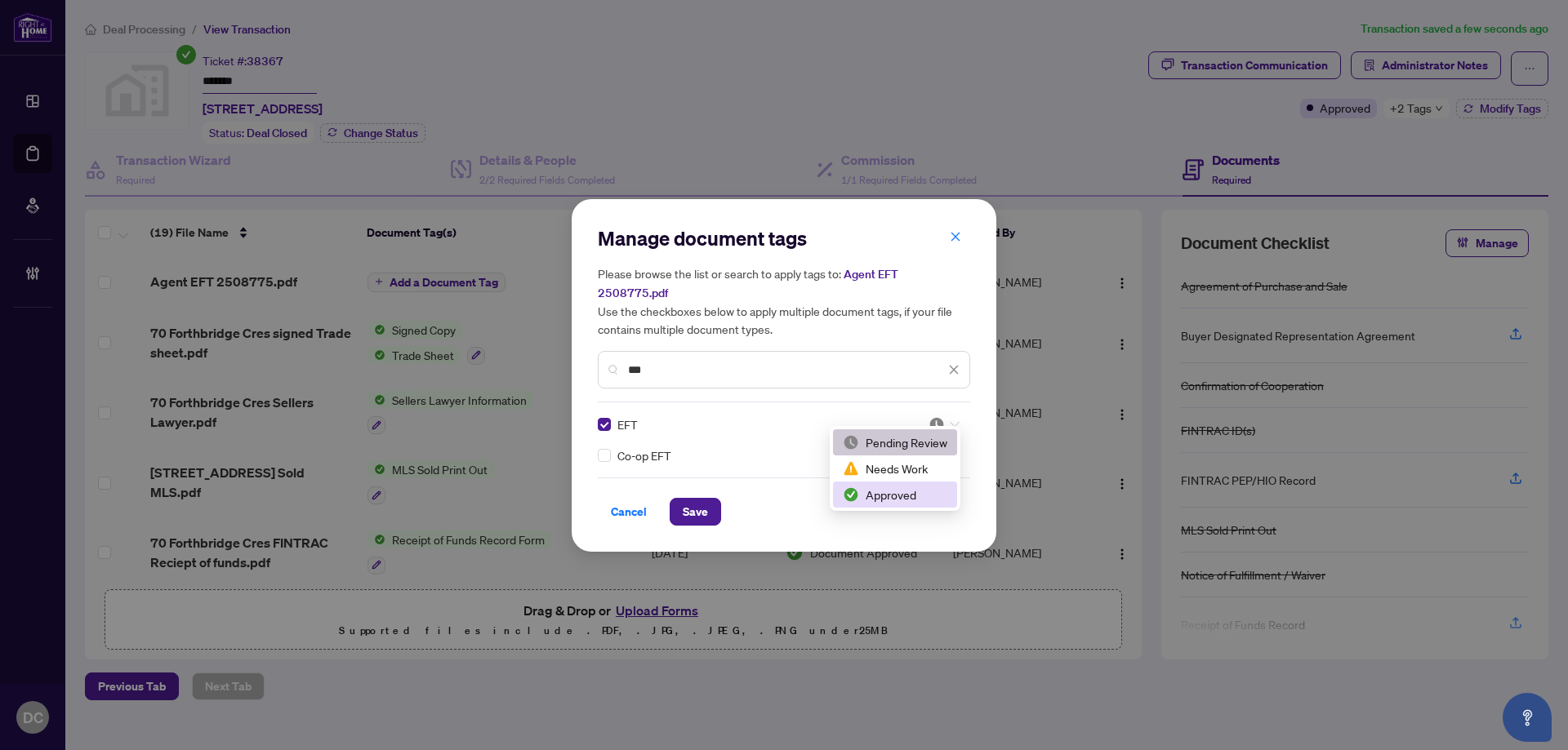
click at [889, 492] on div "Approved" at bounding box center [894, 494] width 104 height 18
click at [700, 509] on span "Save" at bounding box center [695, 511] width 25 height 26
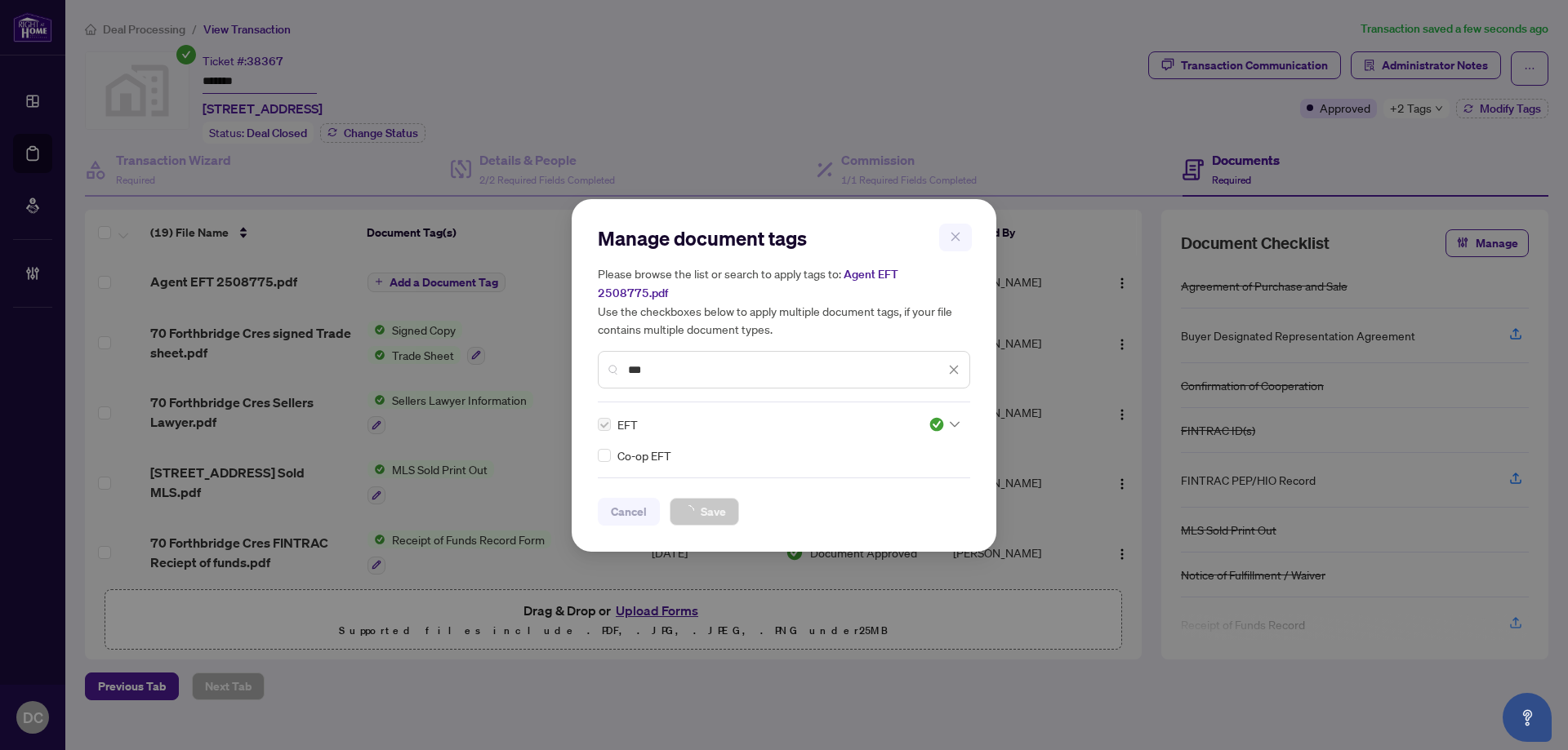
click at [1397, 111] on div "Manage document tags Please browse the list or search to apply tags to: Agent E…" at bounding box center [784, 375] width 1568 height 750
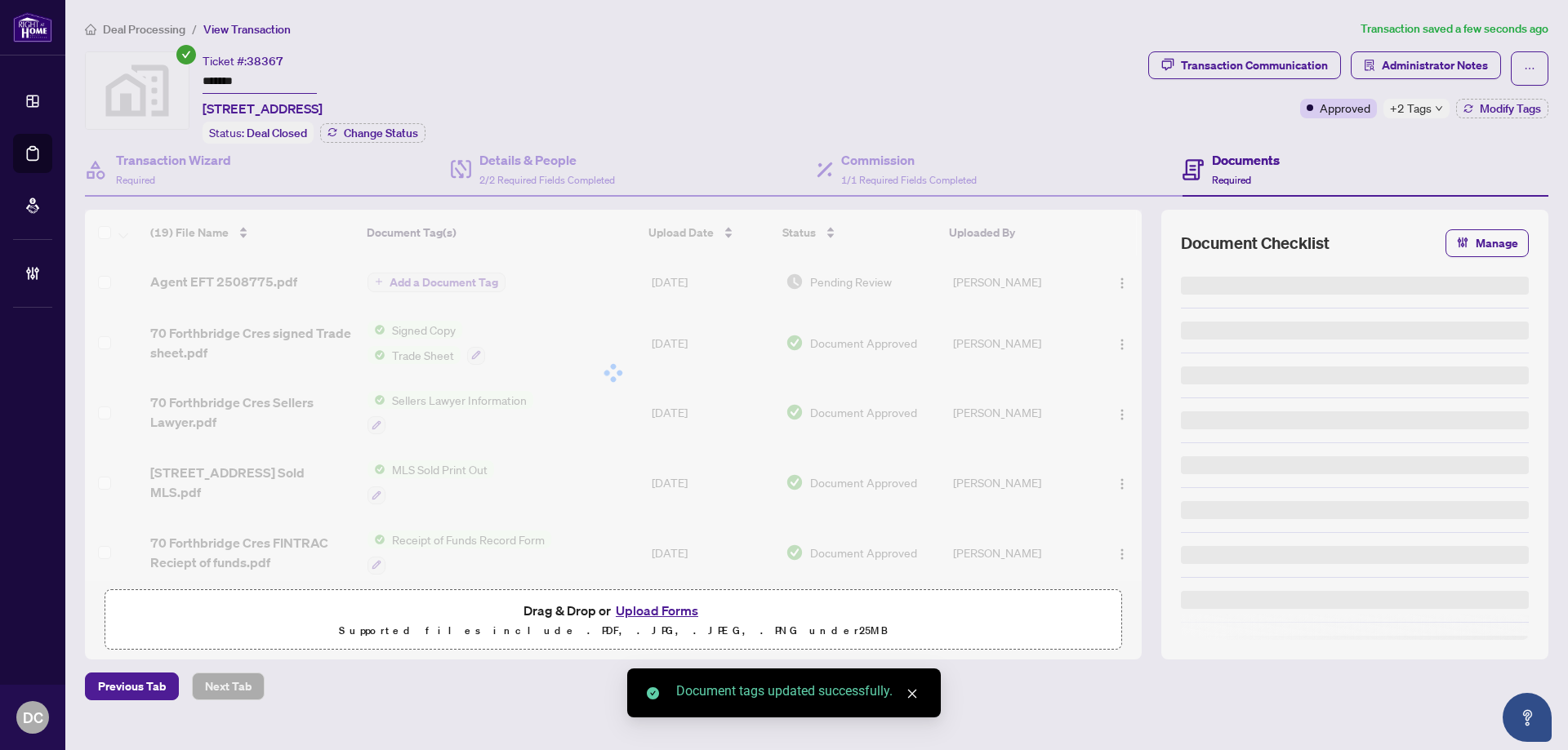
click at [1426, 109] on span "+2 Tags" at bounding box center [1411, 108] width 41 height 19
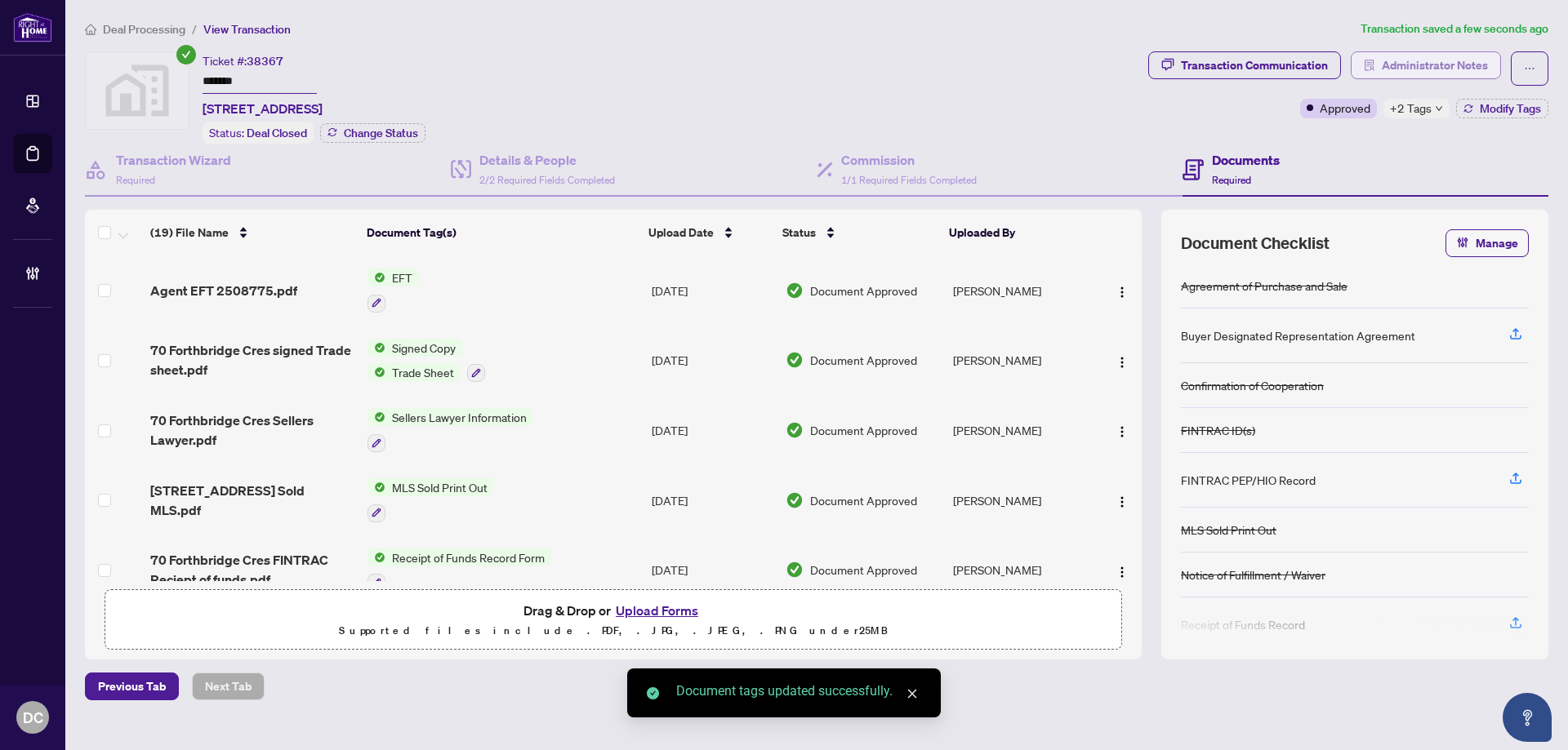
click at [1460, 59] on span "Administrator Notes" at bounding box center [1434, 65] width 106 height 26
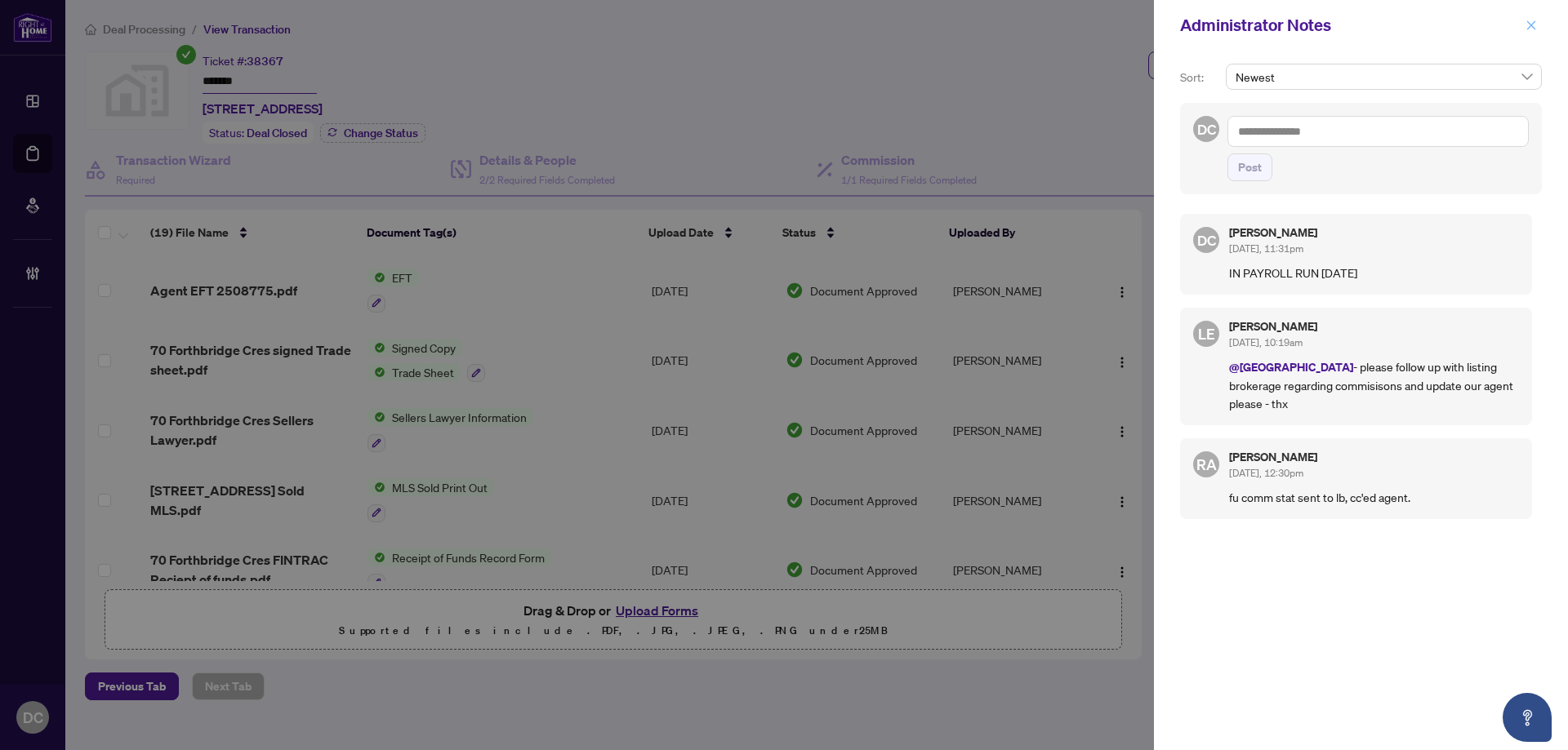
click at [1535, 27] on icon "close" at bounding box center [1531, 25] width 11 height 11
